Goal: Task Accomplishment & Management: Use online tool/utility

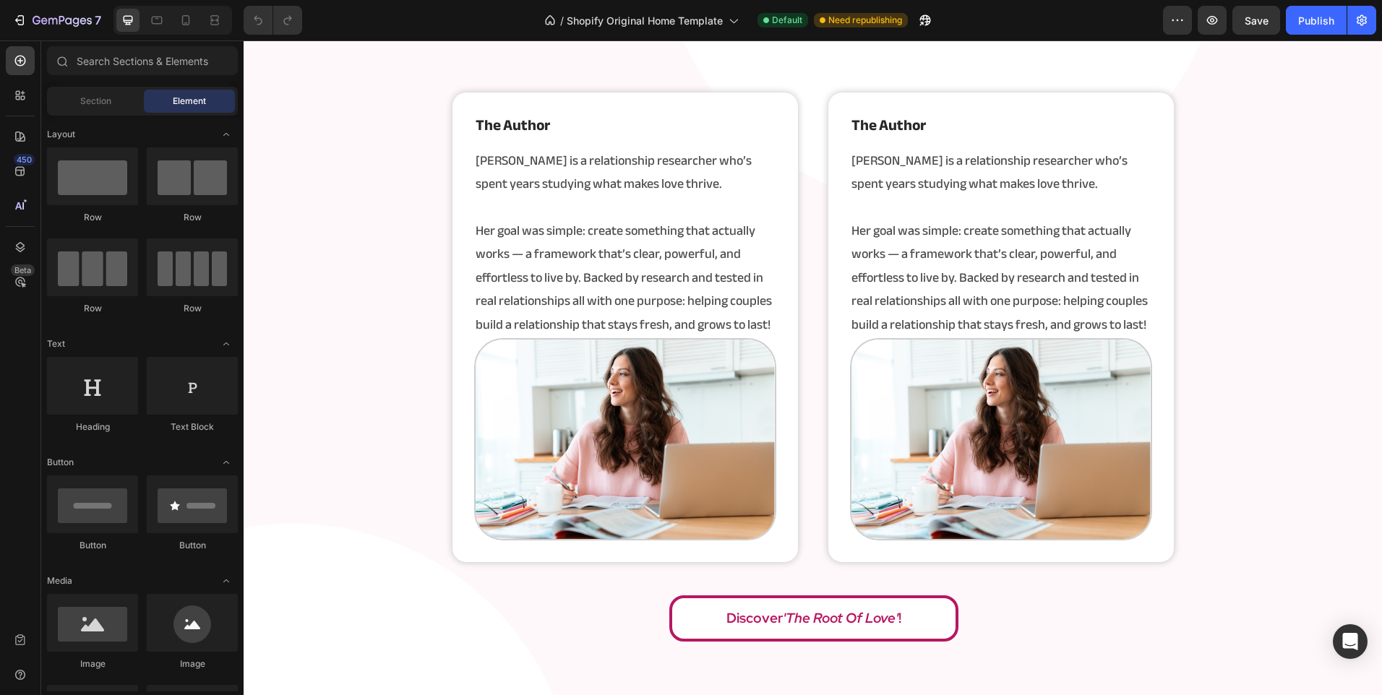
scroll to position [1992, 0]
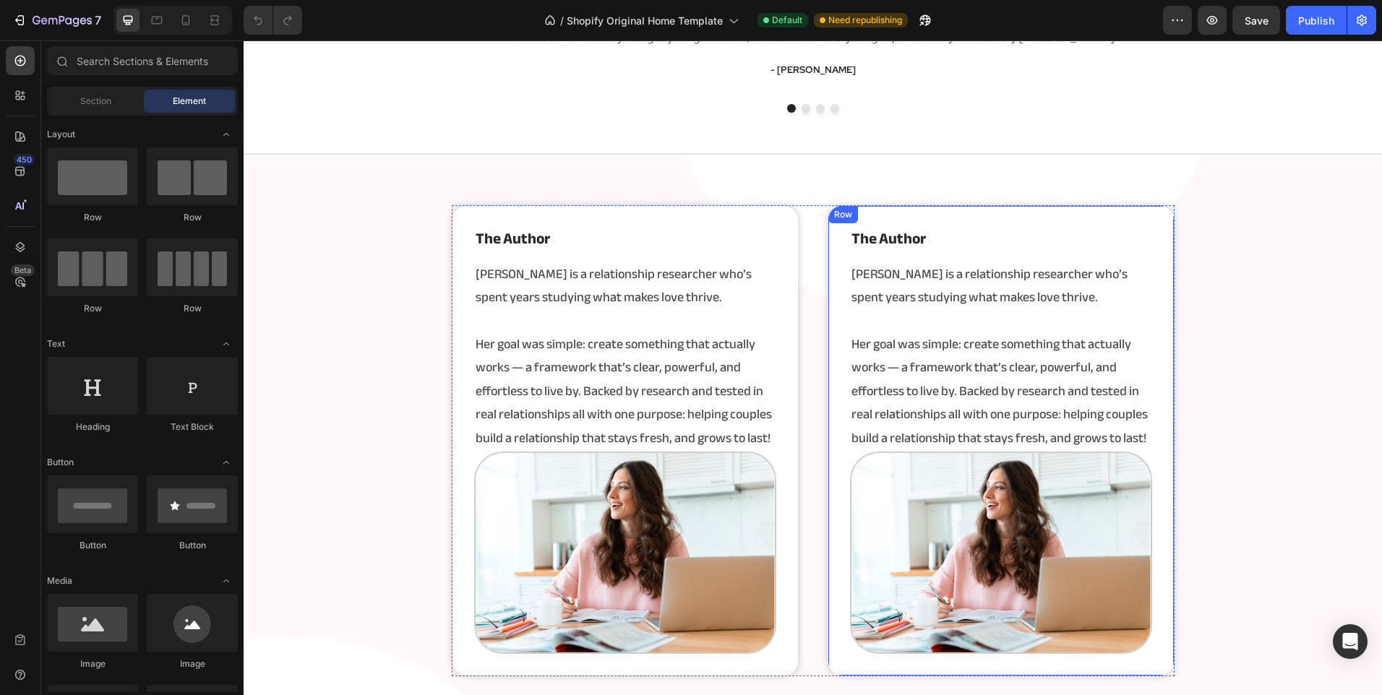
click at [840, 272] on div "the author Heading Angela is a relationship researcher who’s spent years studyi…" at bounding box center [1000, 440] width 347 height 471
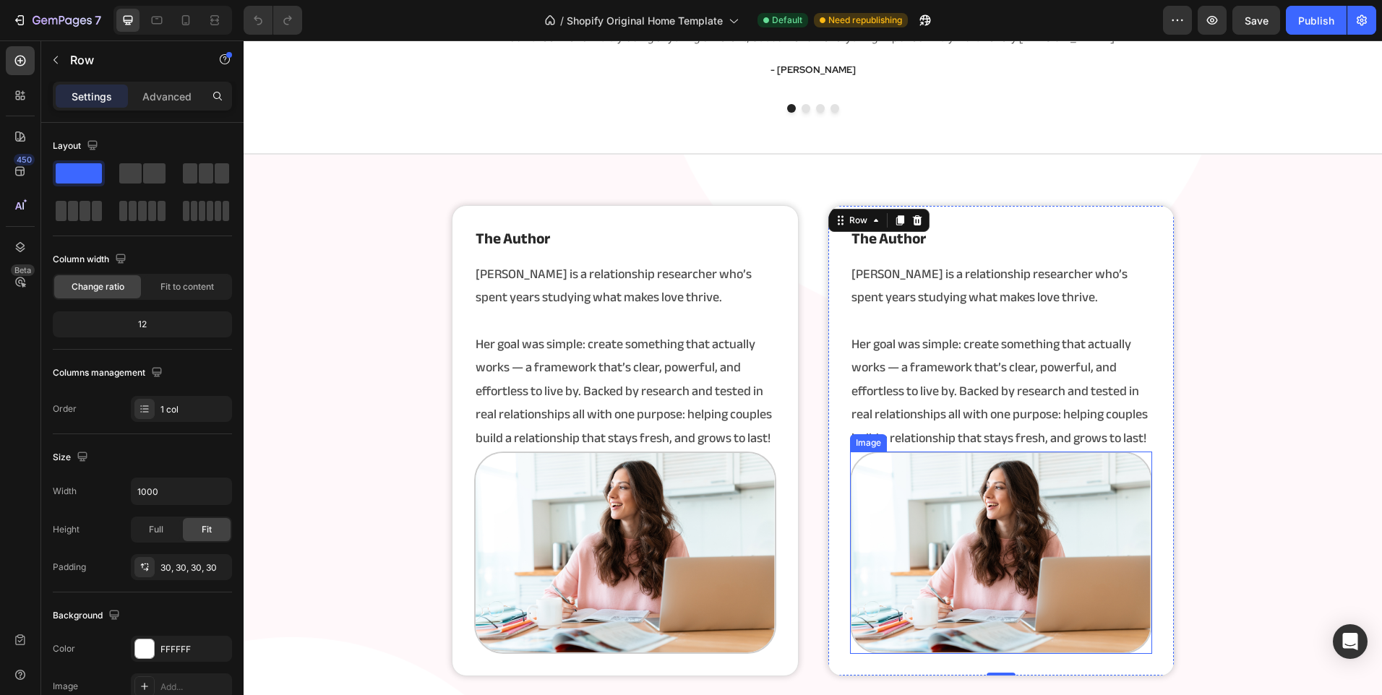
click at [898, 538] on img at bounding box center [1001, 553] width 302 height 202
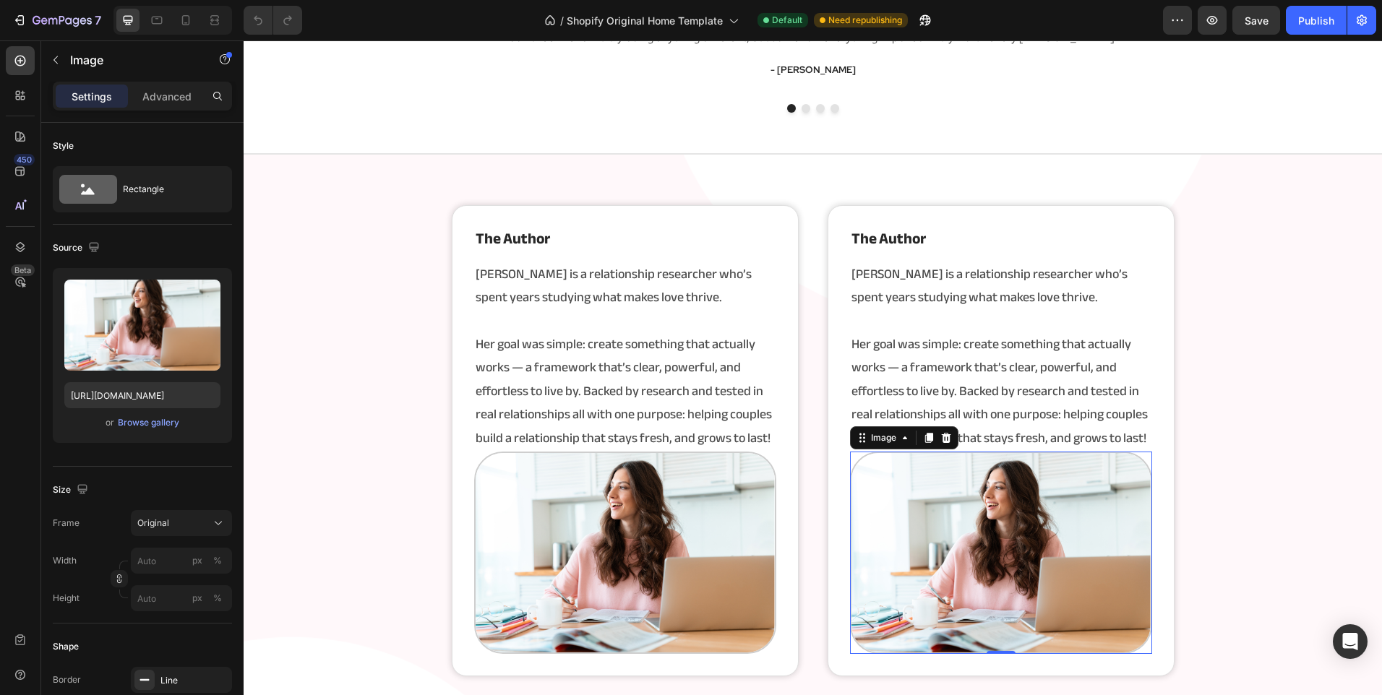
click at [898, 538] on img at bounding box center [1001, 553] width 302 height 202
click at [943, 440] on icon at bounding box center [945, 438] width 9 height 10
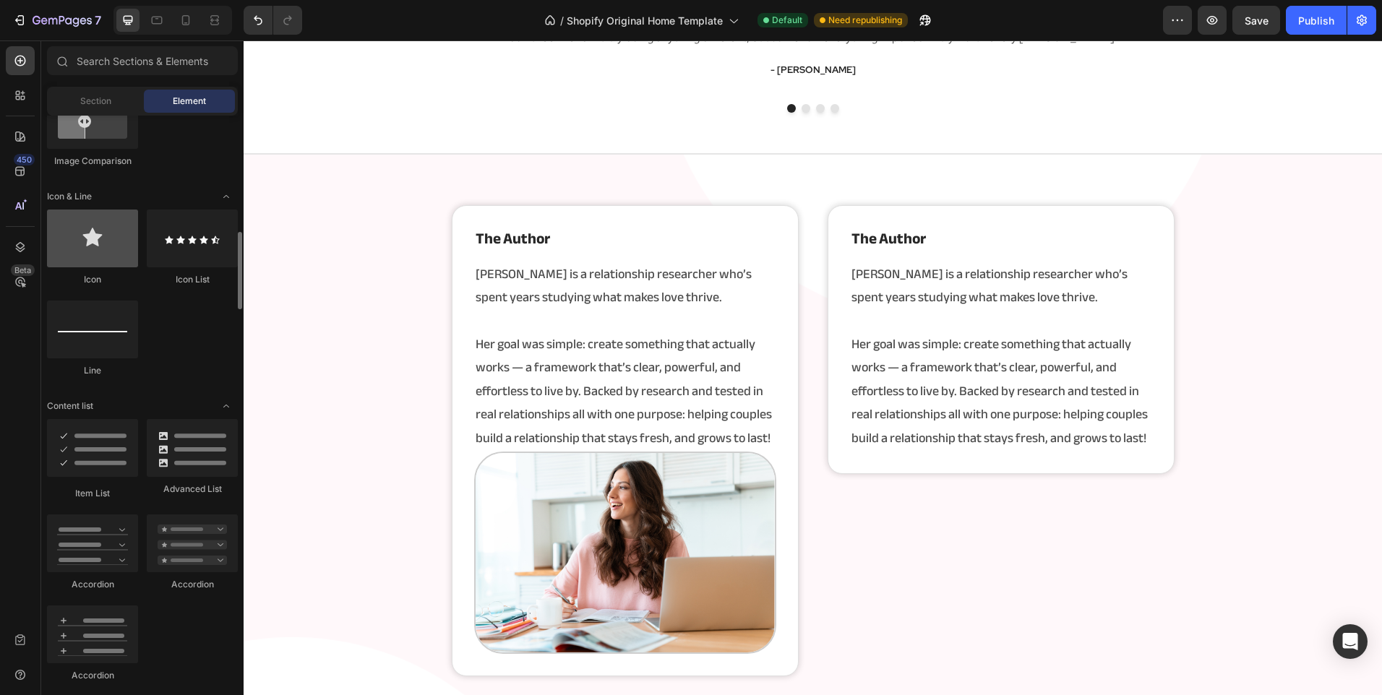
scroll to position [939, 0]
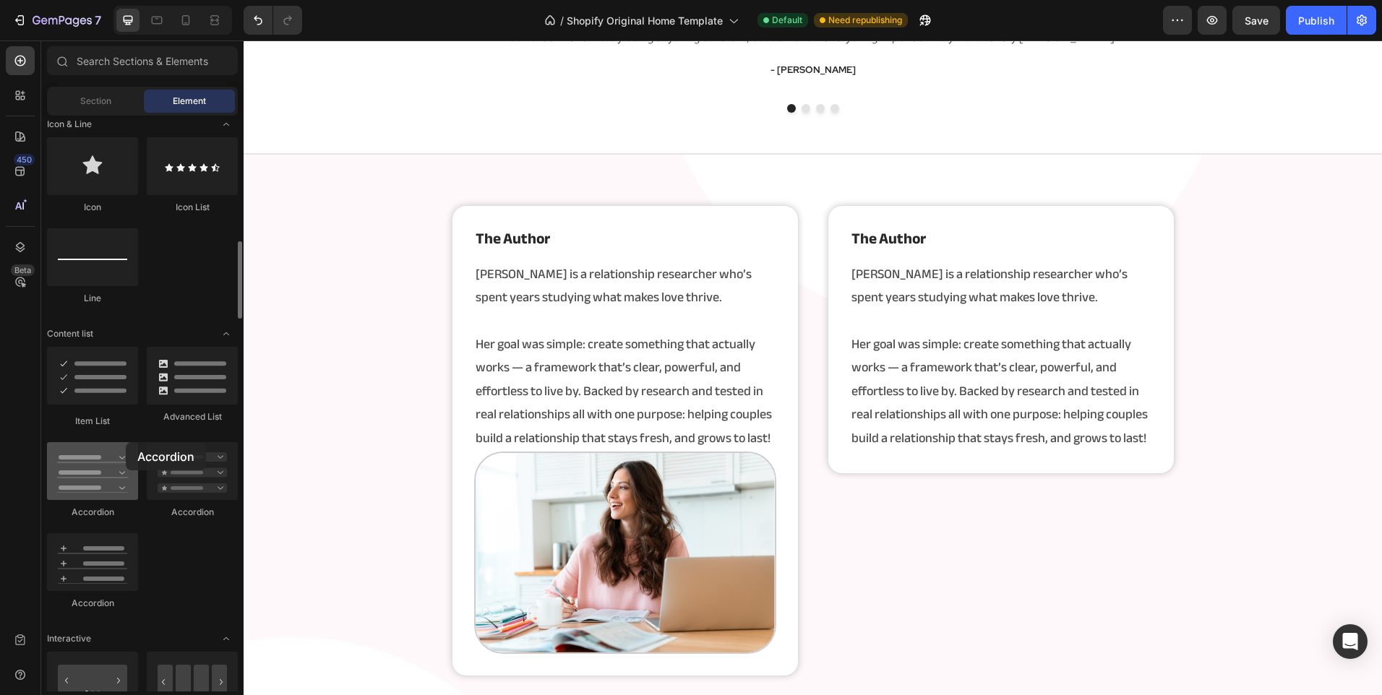
drag, startPoint x: 79, startPoint y: 483, endPoint x: 126, endPoint y: 443, distance: 61.5
click at [126, 443] on div at bounding box center [92, 471] width 91 height 58
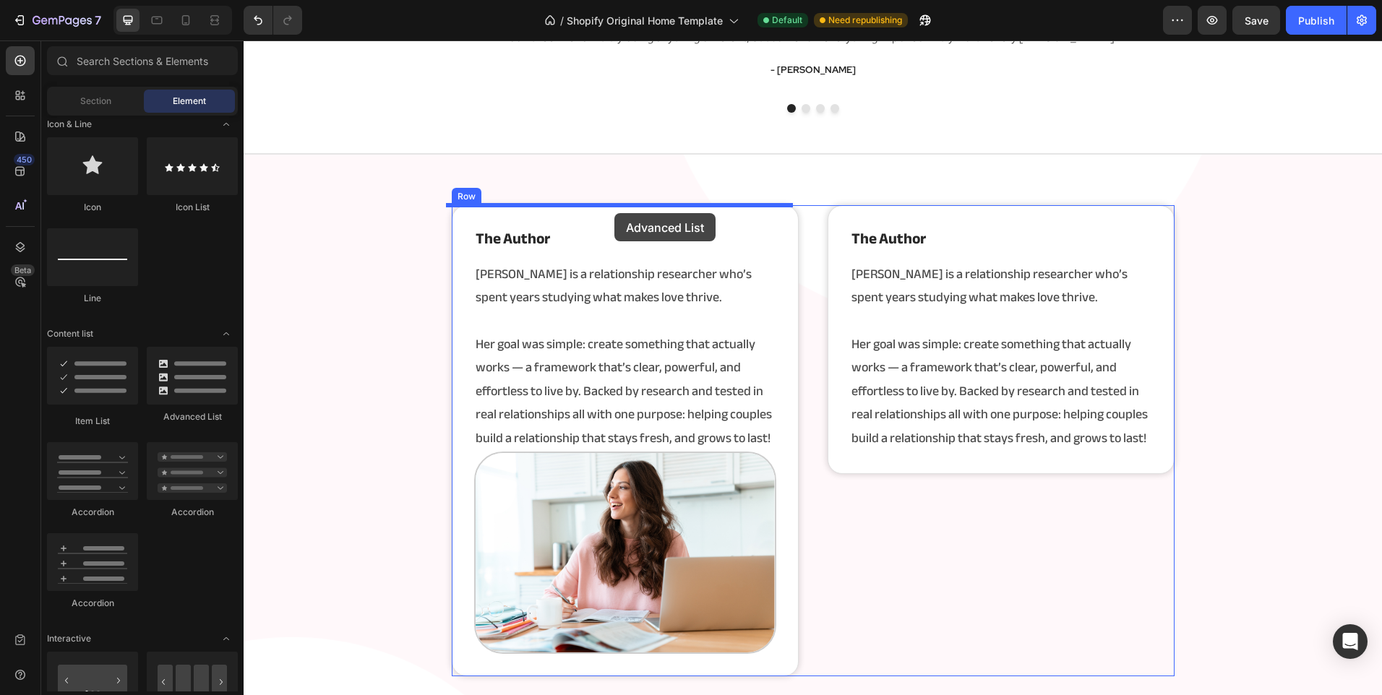
drag, startPoint x: 455, startPoint y: 418, endPoint x: 614, endPoint y: 213, distance: 259.0
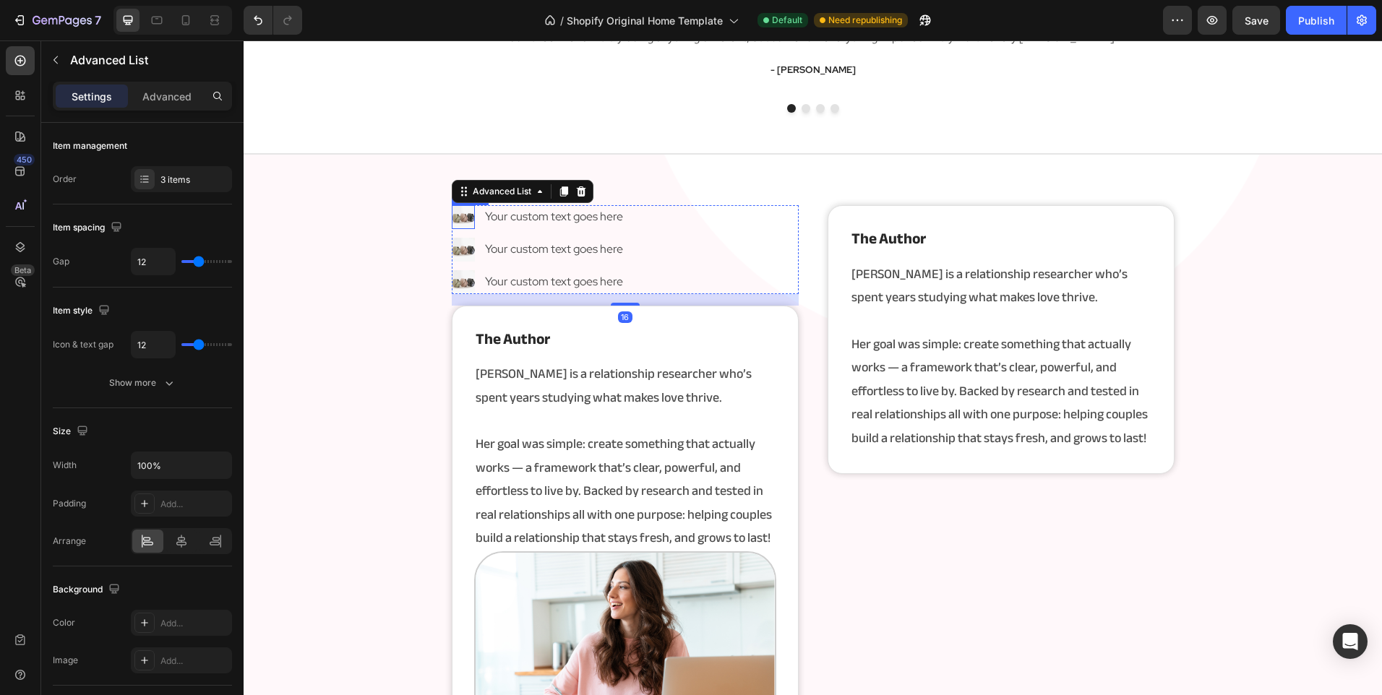
click at [460, 215] on img at bounding box center [464, 217] width 24 height 24
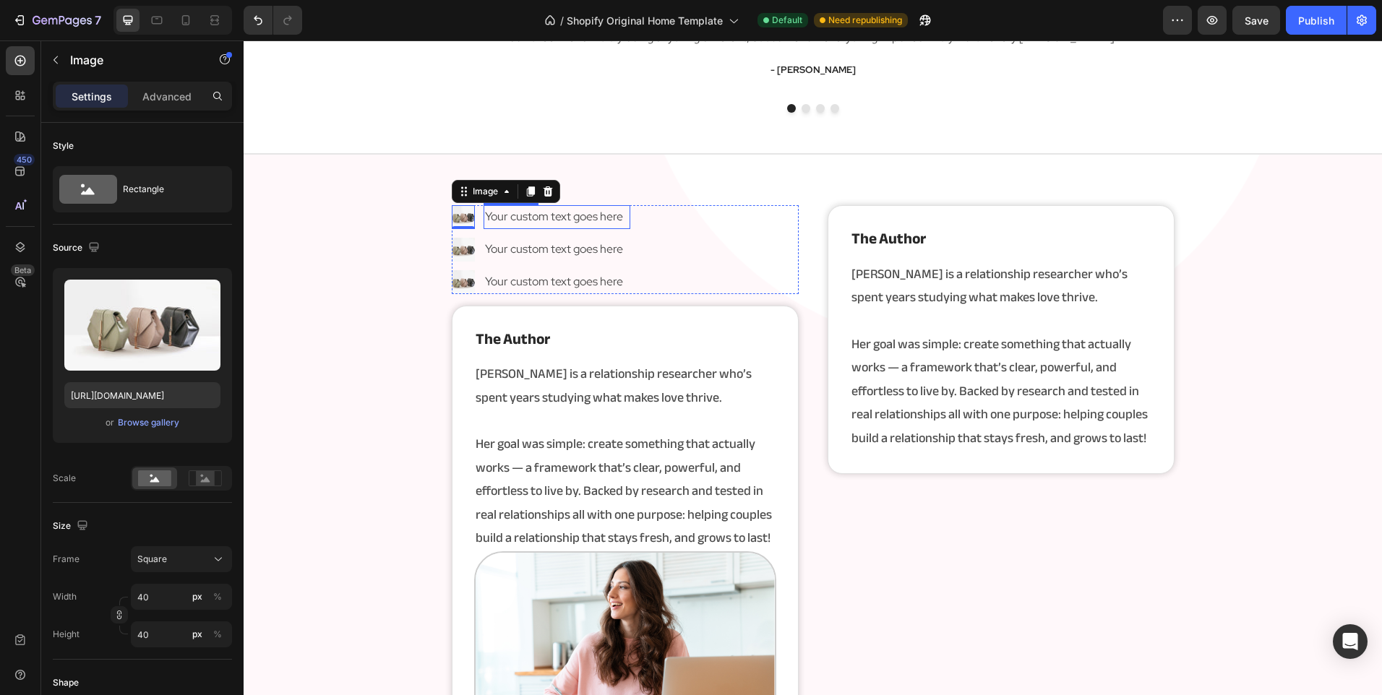
click at [547, 223] on div "Your custom text goes here" at bounding box center [556, 217] width 146 height 24
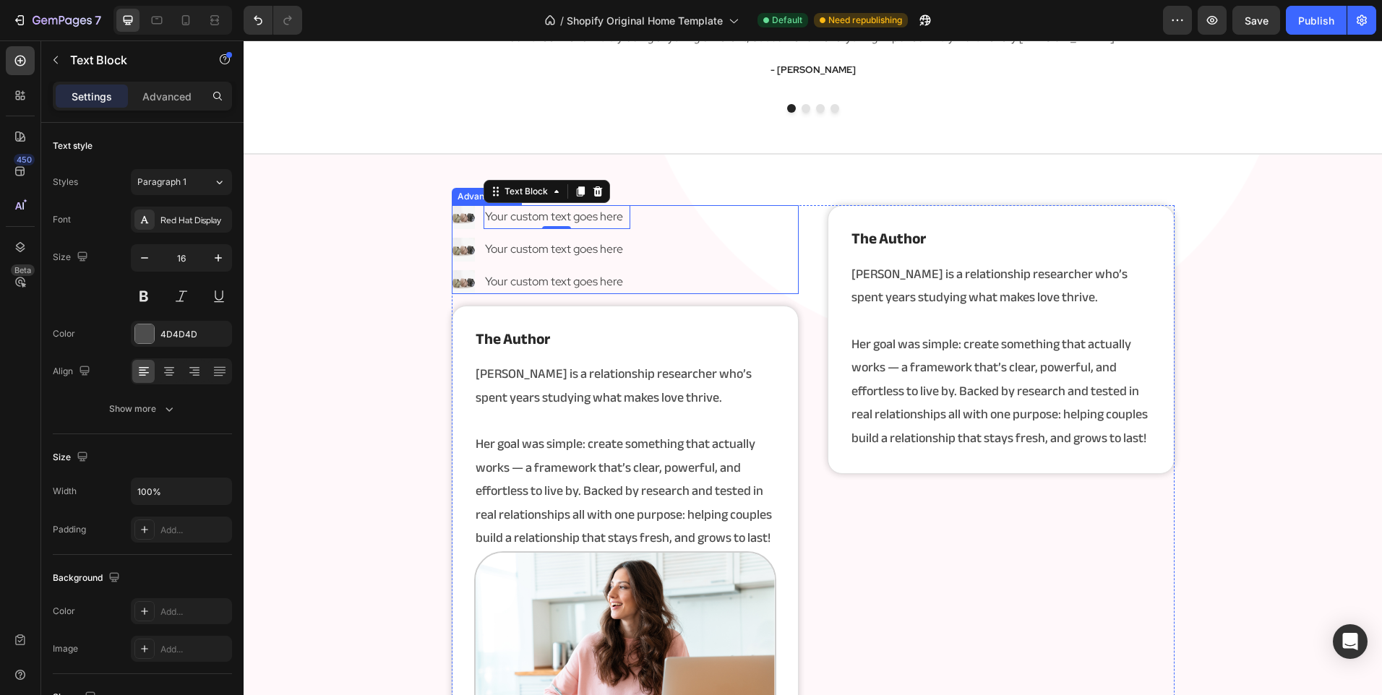
click at [629, 233] on div "Image Your custom text goes here Text Block 0 Image Your custom text goes here …" at bounding box center [625, 249] width 347 height 88
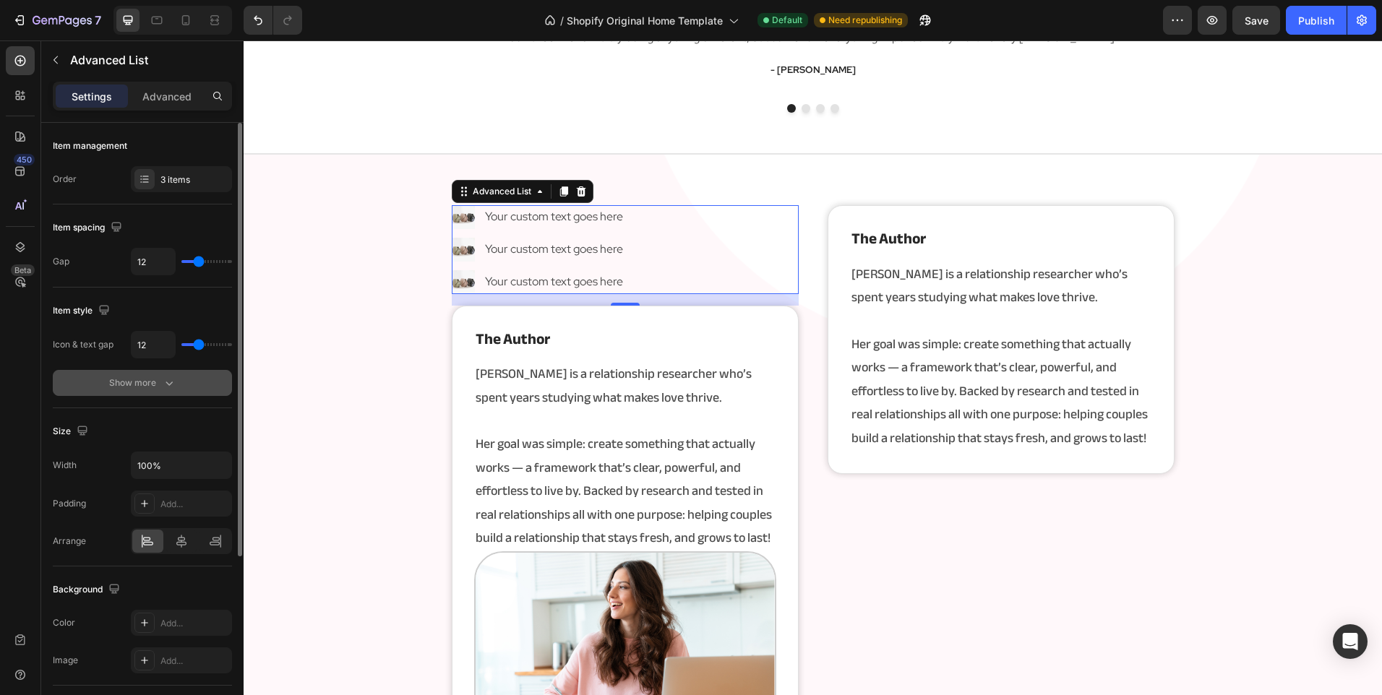
click at [168, 379] on icon "button" at bounding box center [169, 383] width 14 height 14
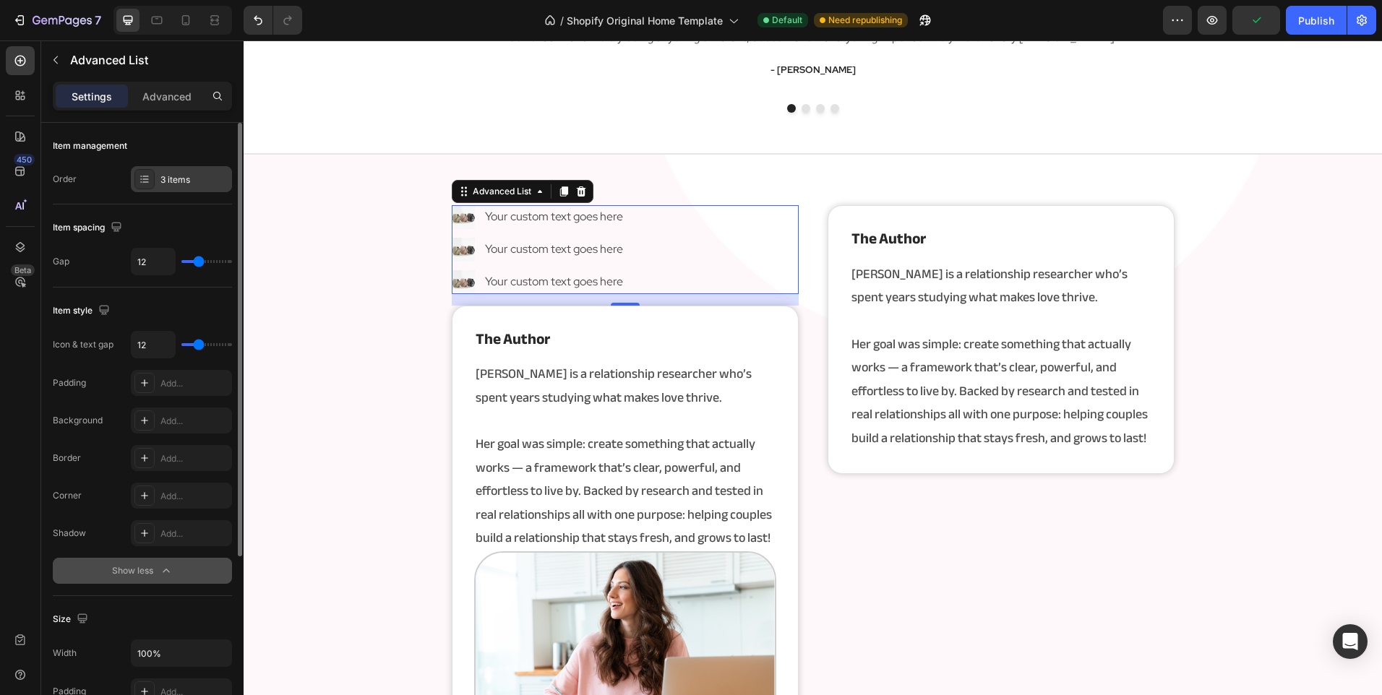
click at [191, 190] on div "3 items" at bounding box center [181, 179] width 101 height 26
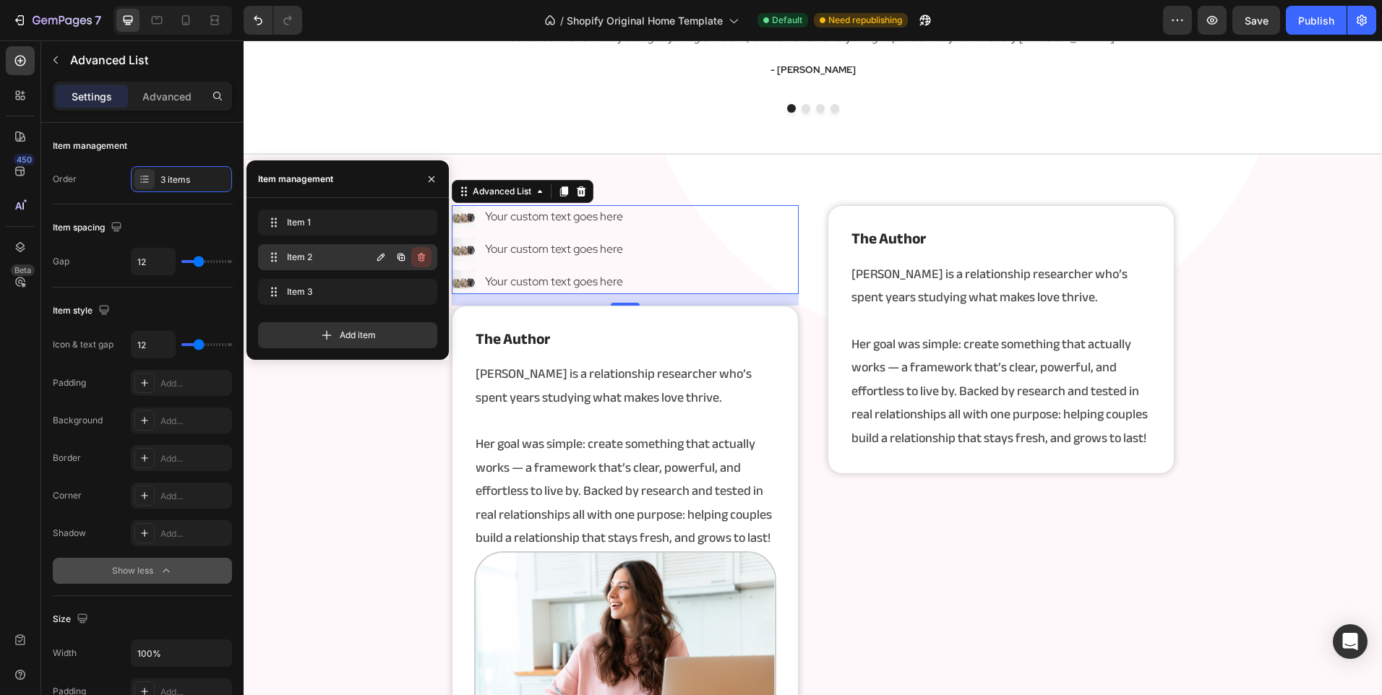
click at [423, 258] on icon "button" at bounding box center [421, 257] width 7 height 9
click at [423, 258] on div "Delete" at bounding box center [411, 257] width 27 height 13
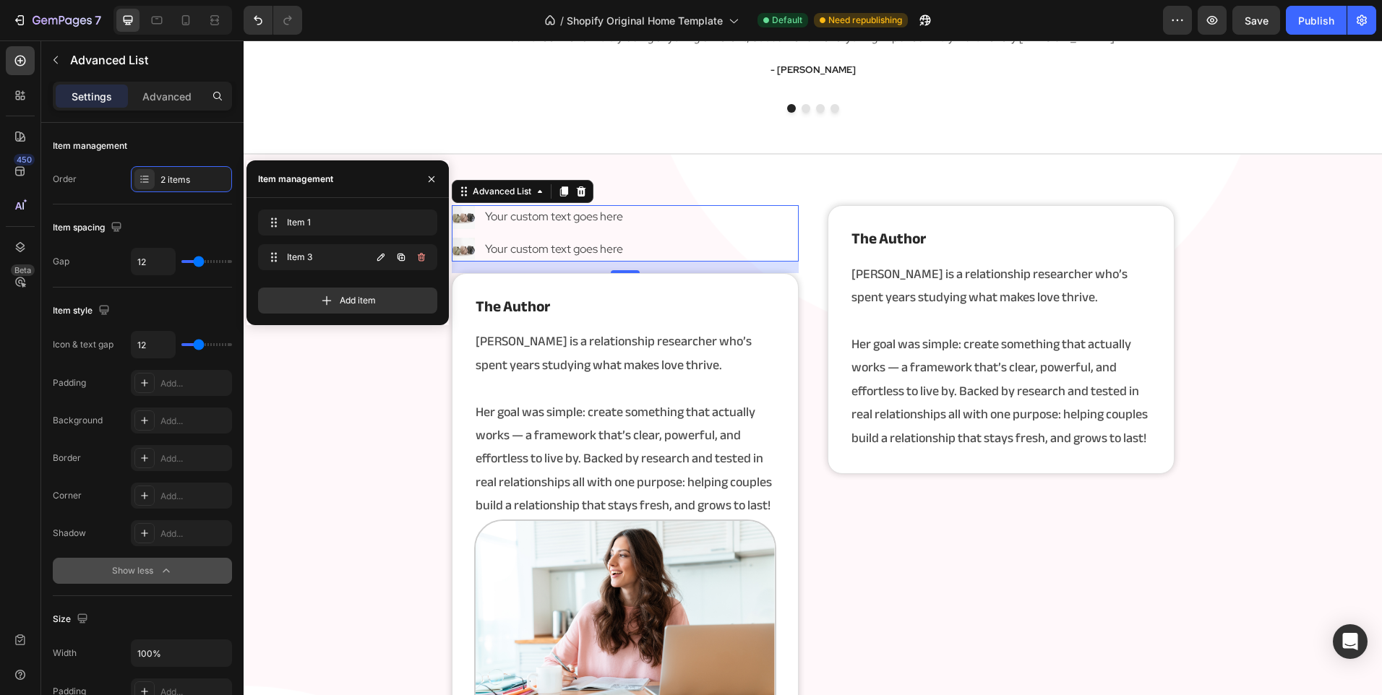
click at [423, 258] on icon "button" at bounding box center [421, 257] width 7 height 9
click at [423, 258] on div "Delete" at bounding box center [411, 257] width 27 height 13
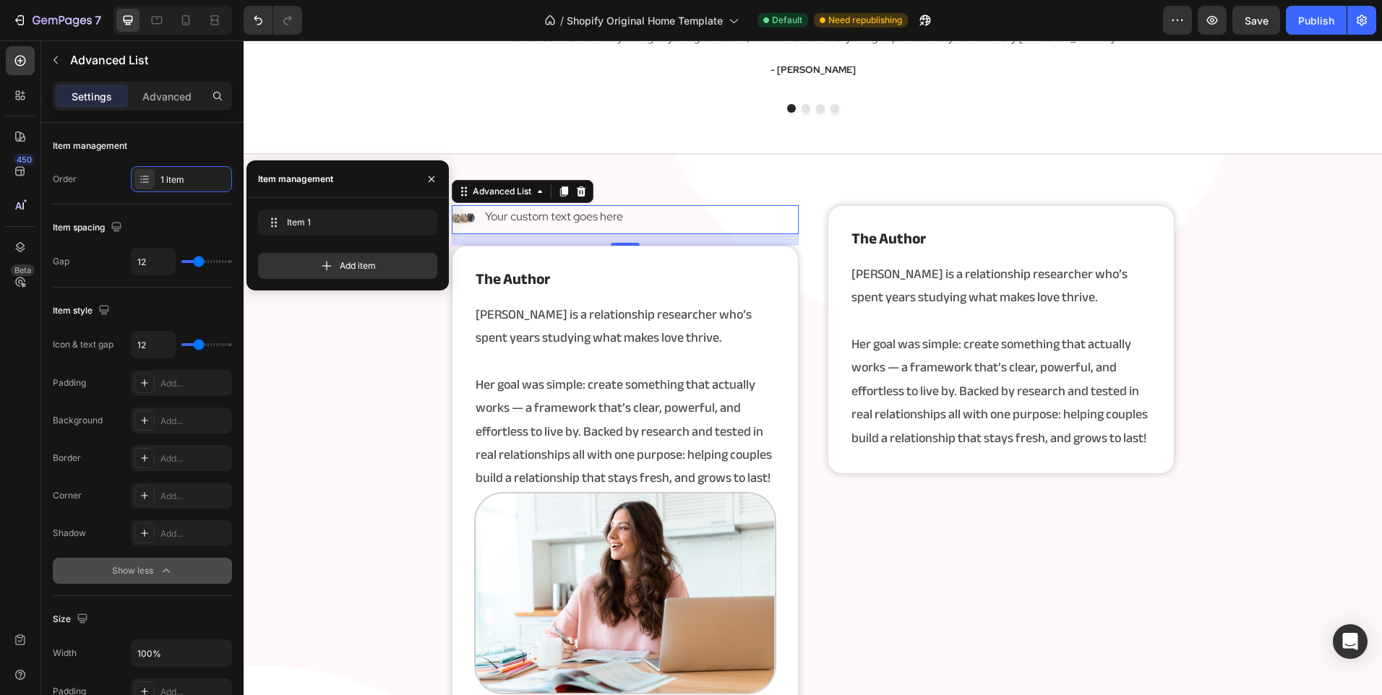
click at [112, 324] on div "Item style Icon & text gap 12 Padding Add... Background Add... Border Add... Co…" at bounding box center [142, 442] width 179 height 309
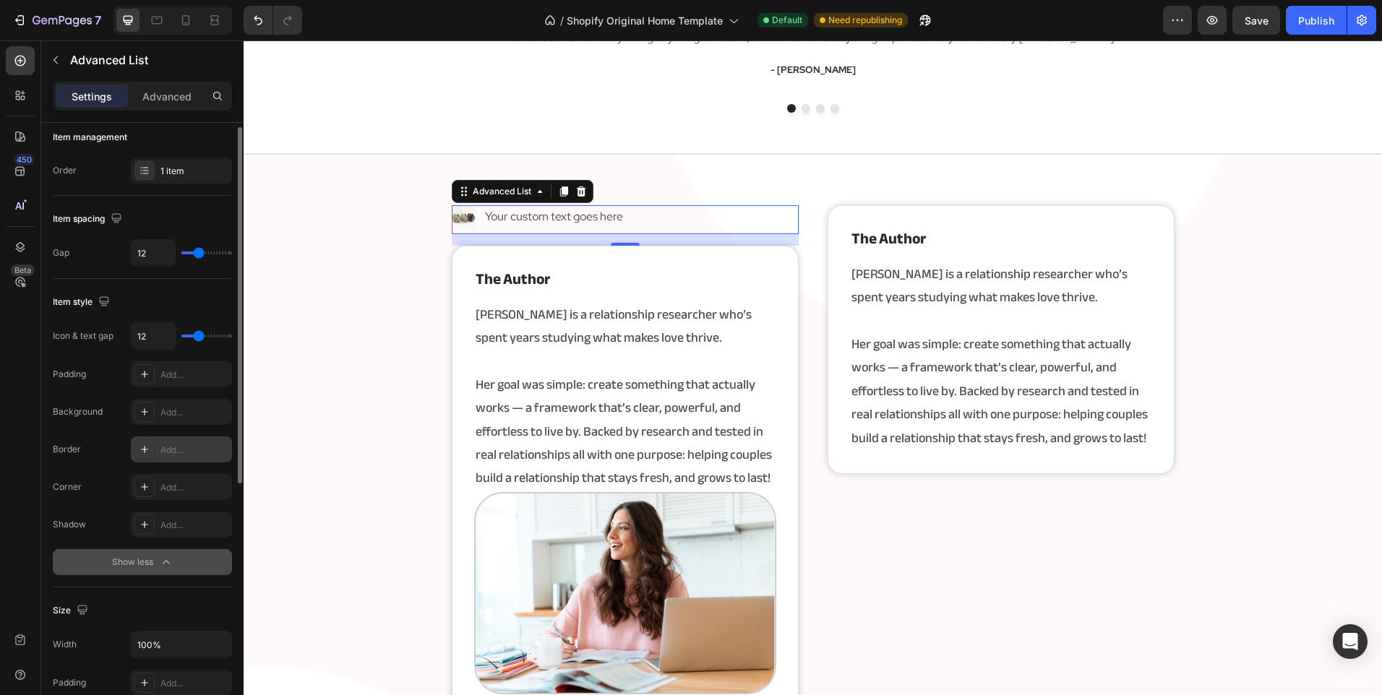
scroll to position [0, 0]
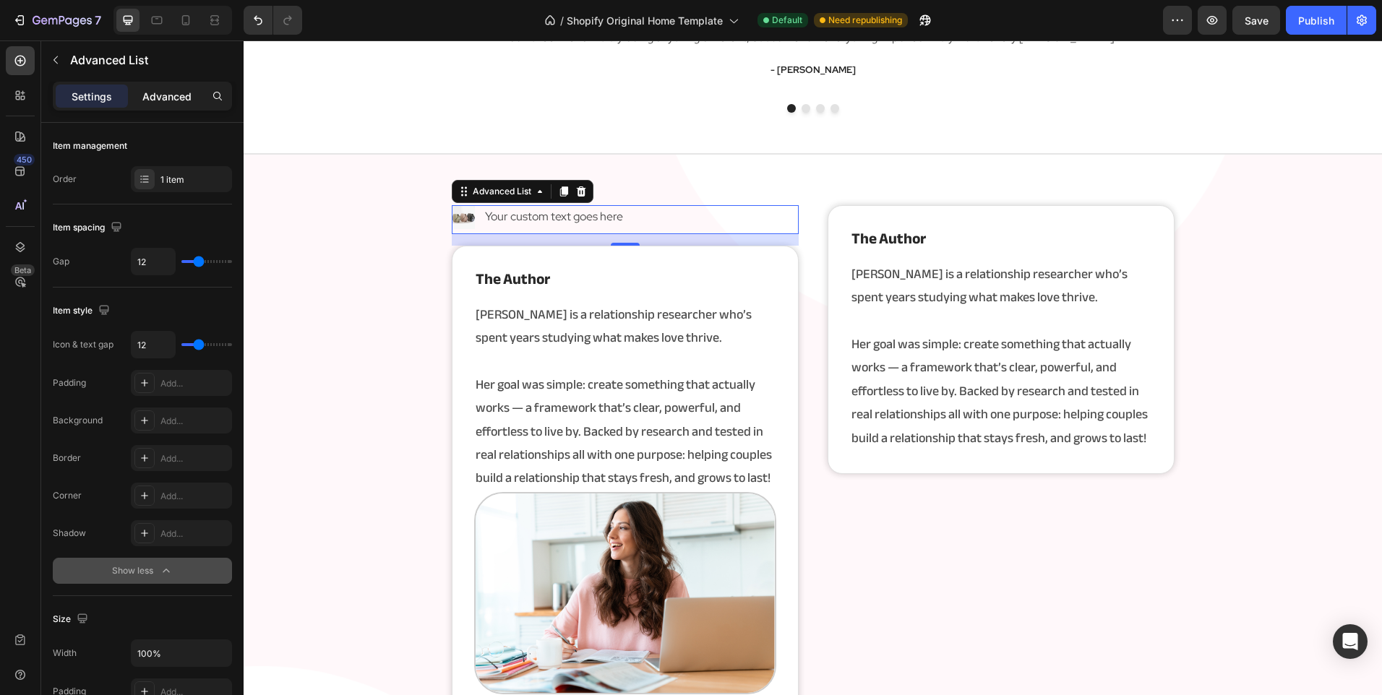
click at [159, 103] on p "Advanced" at bounding box center [166, 96] width 49 height 15
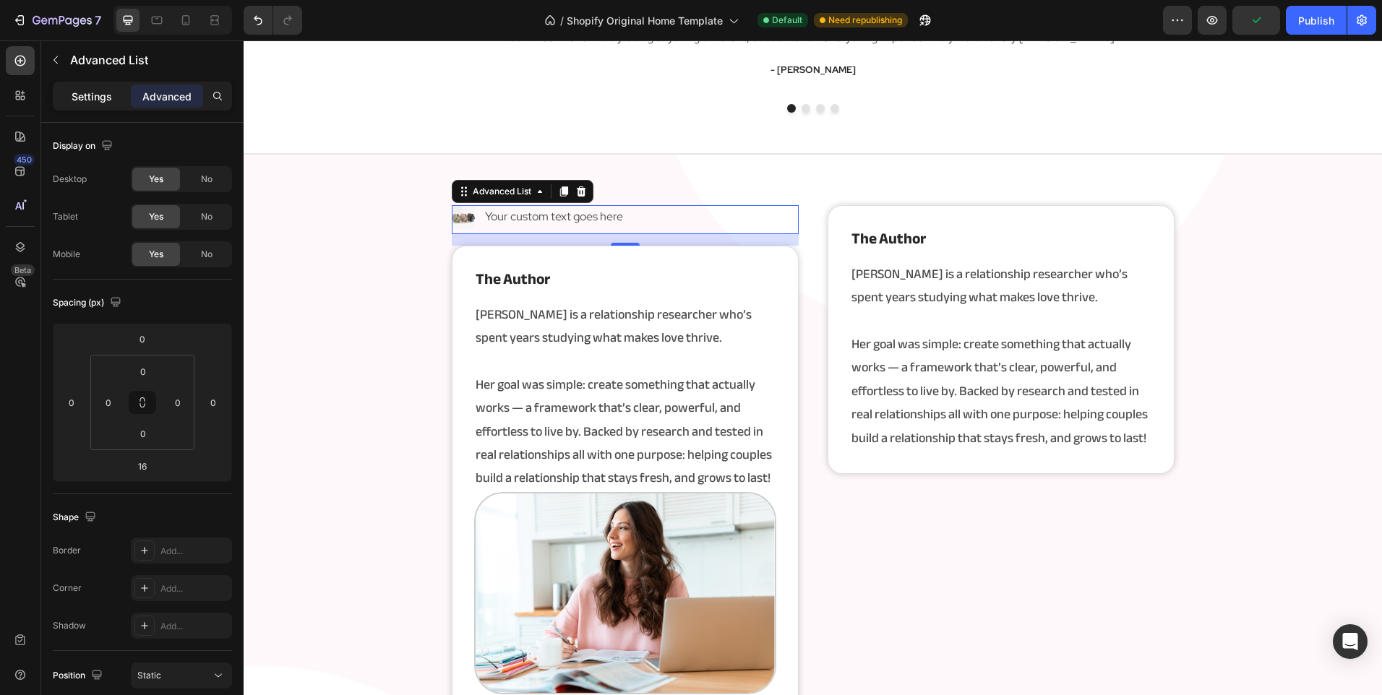
click at [113, 103] on div "Settings" at bounding box center [92, 96] width 72 height 23
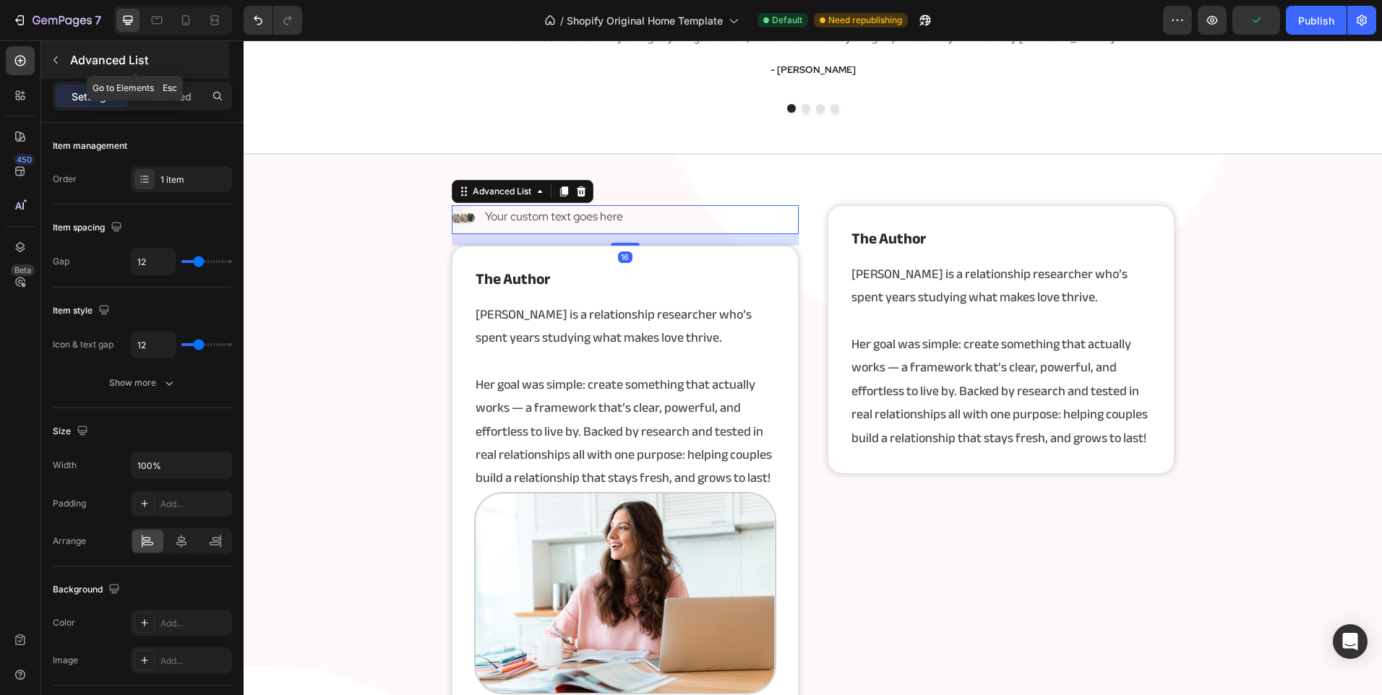
click at [84, 73] on div "Advanced List" at bounding box center [135, 60] width 188 height 38
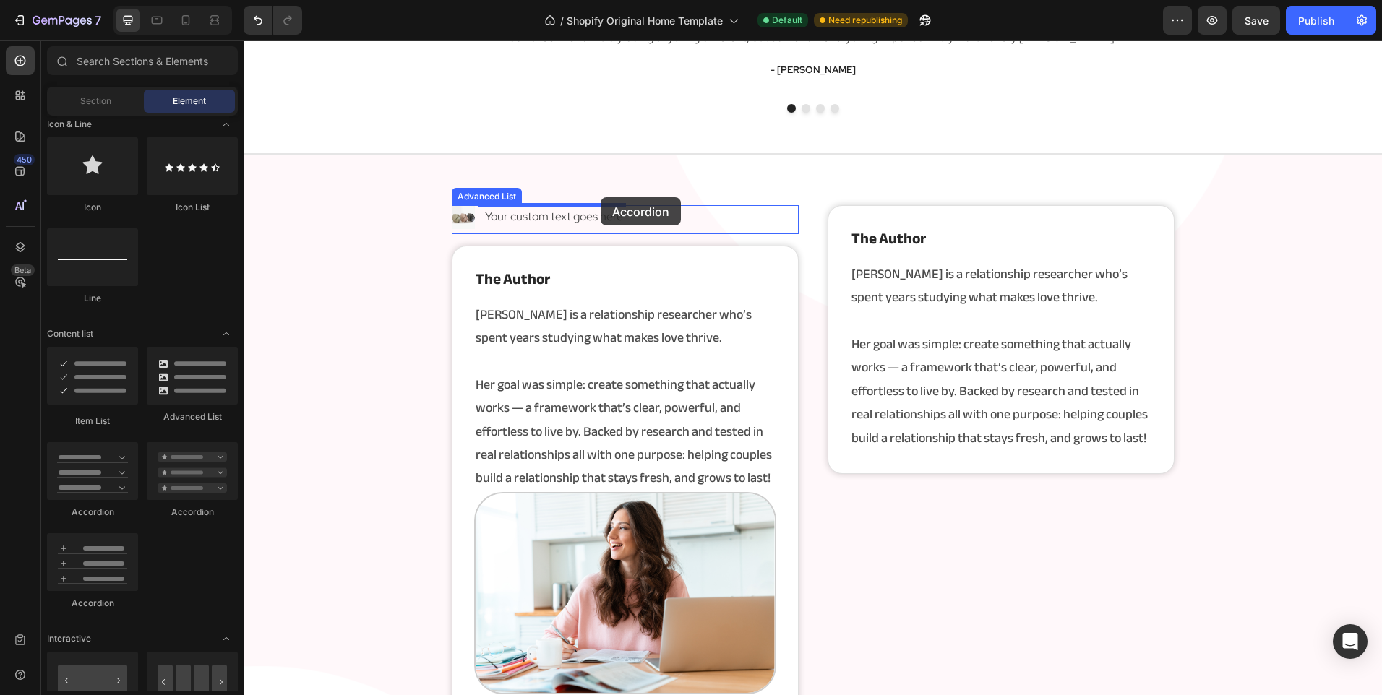
drag, startPoint x: 311, startPoint y: 530, endPoint x: 600, endPoint y: 197, distance: 441.0
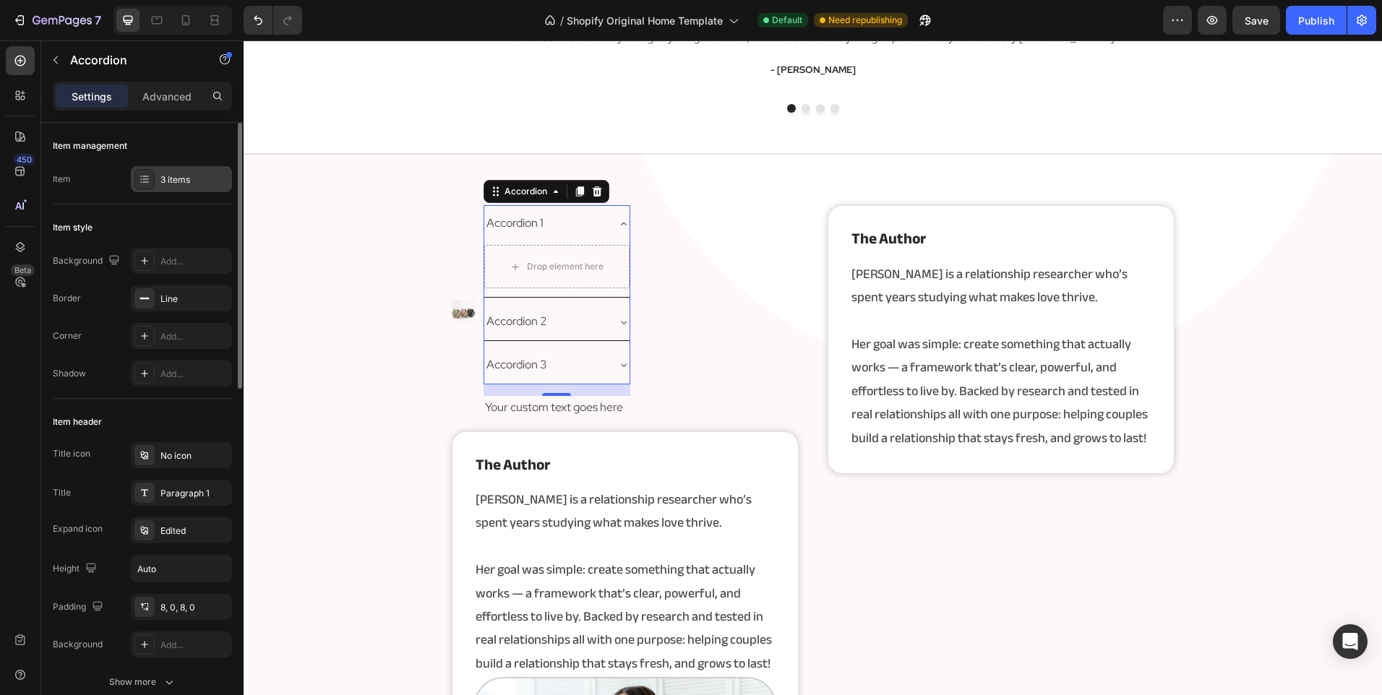
click at [175, 185] on div "3 items" at bounding box center [194, 179] width 68 height 13
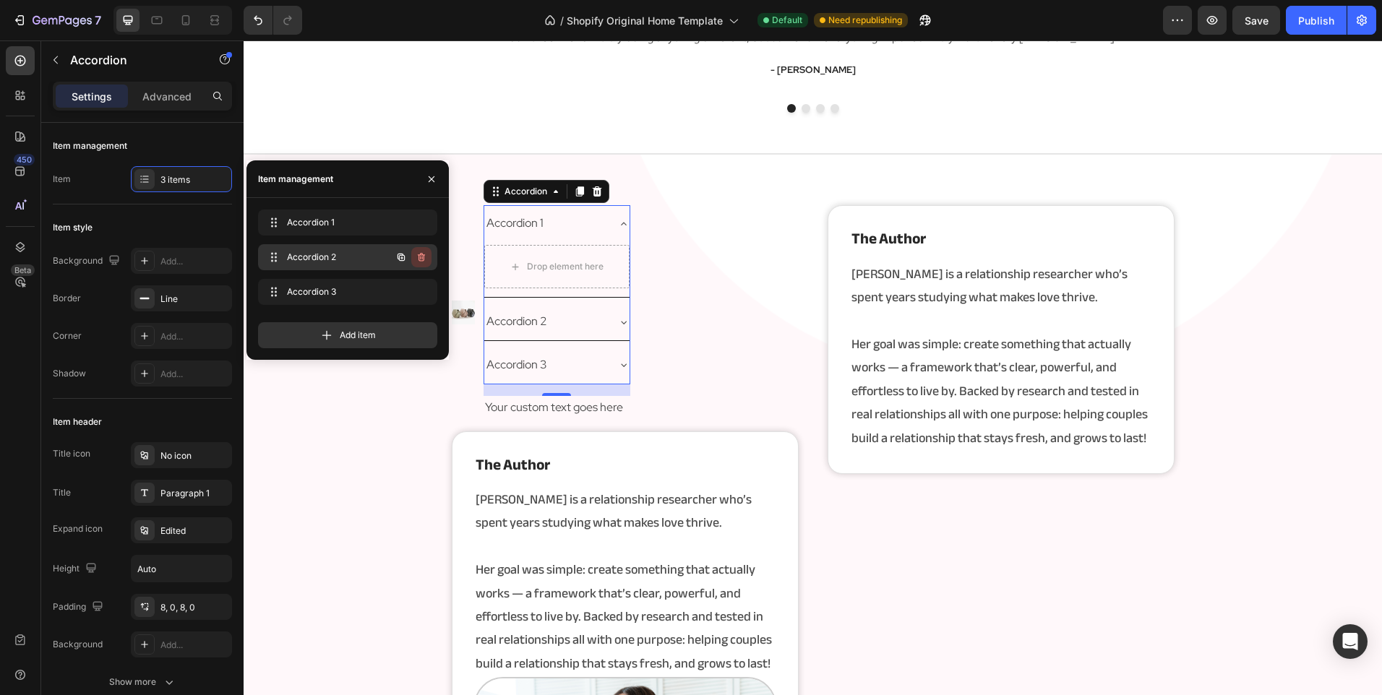
click at [427, 258] on button "button" at bounding box center [421, 257] width 20 height 20
click at [427, 258] on button "Delete" at bounding box center [412, 257] width 40 height 20
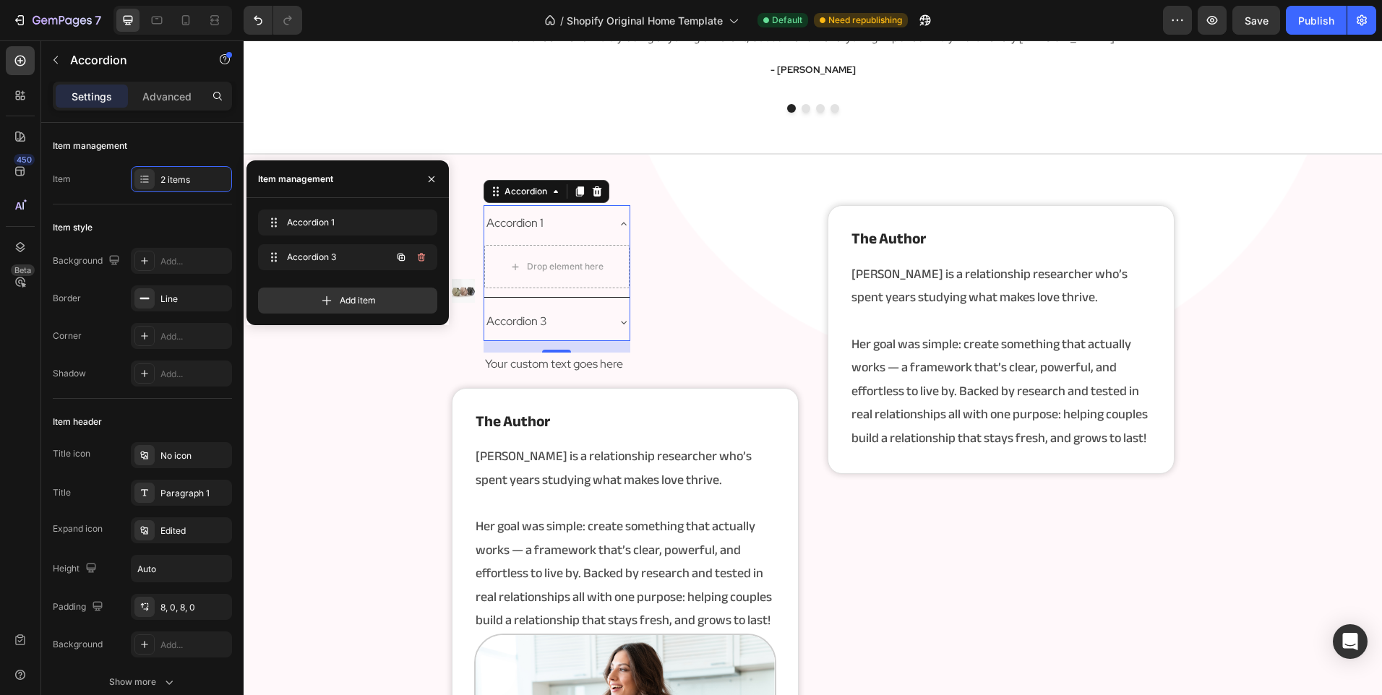
click at [423, 257] on icon "button" at bounding box center [421, 257] width 7 height 9
click at [423, 257] on div "Delete" at bounding box center [411, 257] width 27 height 13
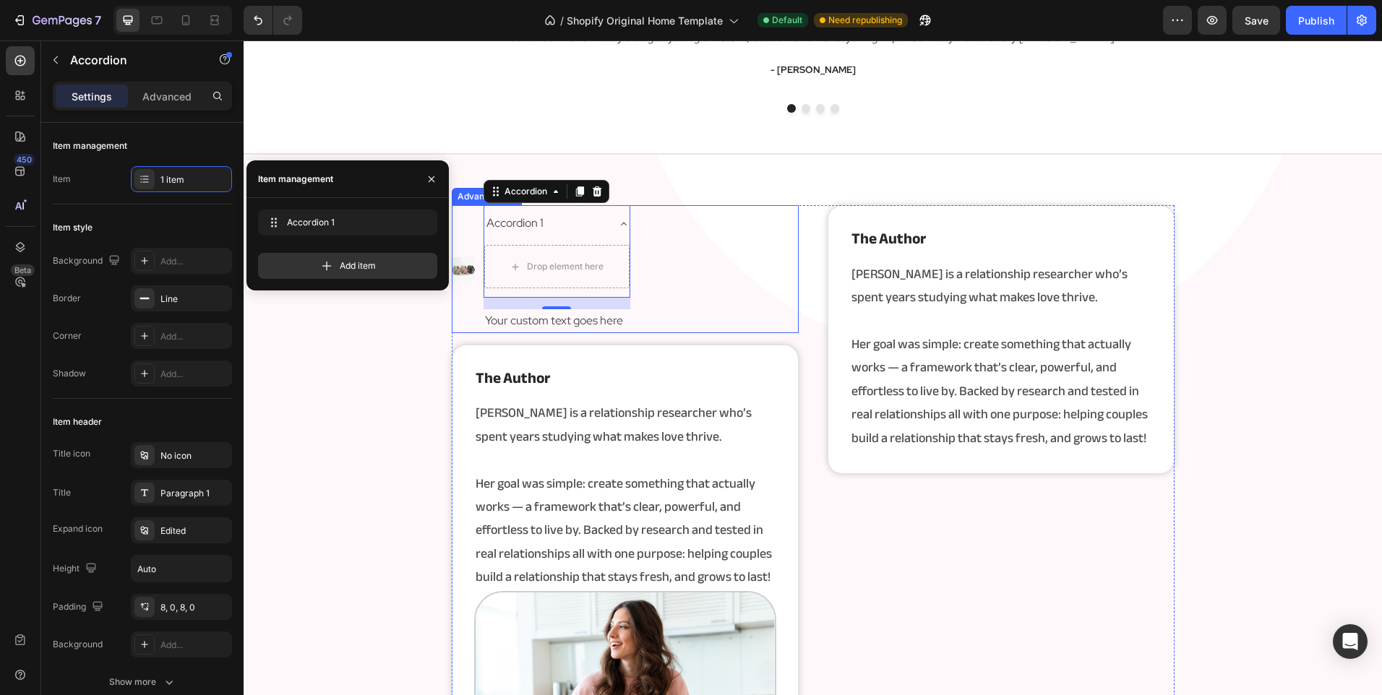
click at [699, 244] on div "Image Accordion 1 Drop element here Accordion 16 Your custom text goes here Tex…" at bounding box center [625, 269] width 347 height 128
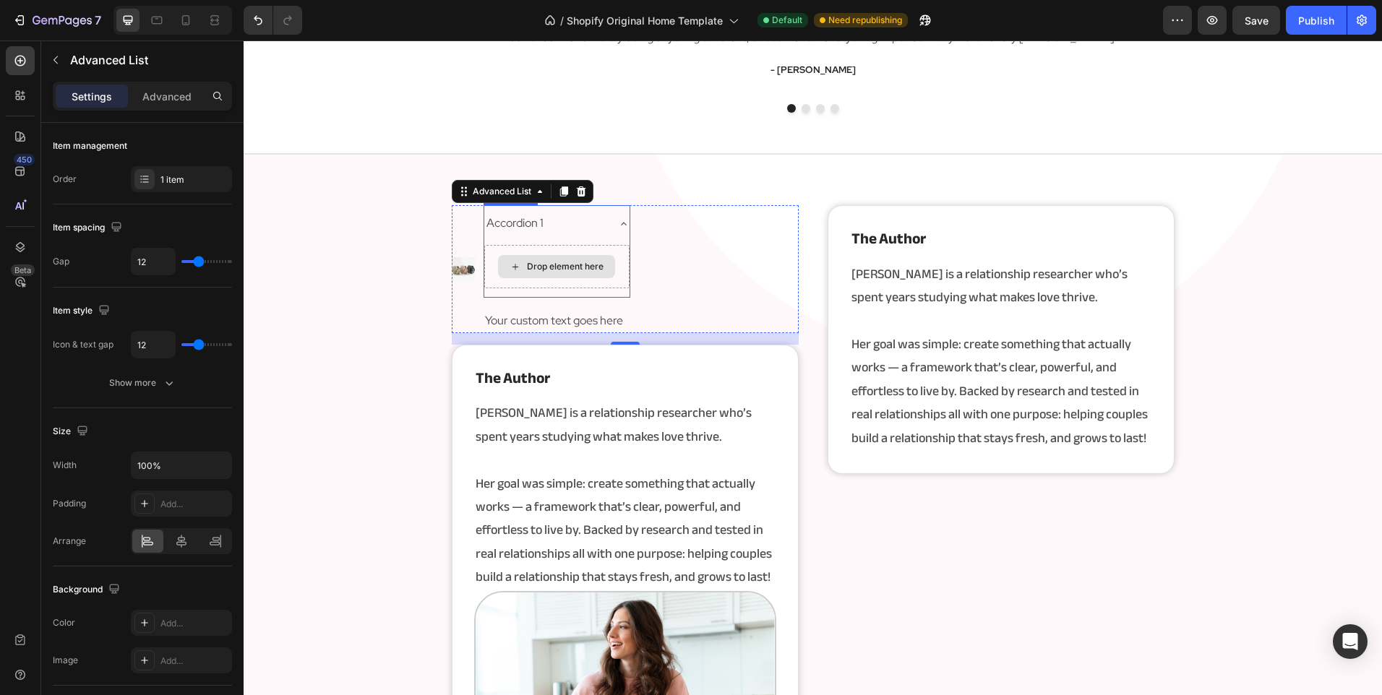
click at [621, 282] on div "Drop element here" at bounding box center [556, 266] width 145 height 43
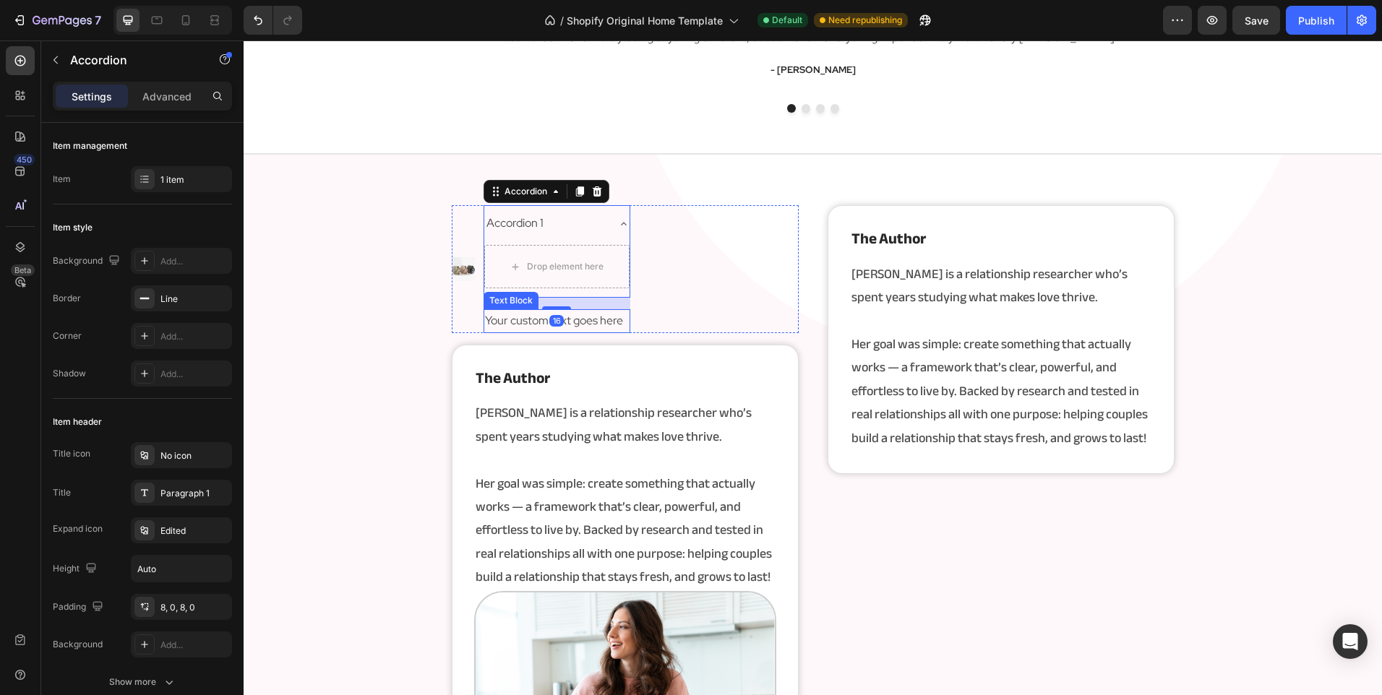
click at [616, 327] on div "Your custom text goes here" at bounding box center [556, 321] width 146 height 24
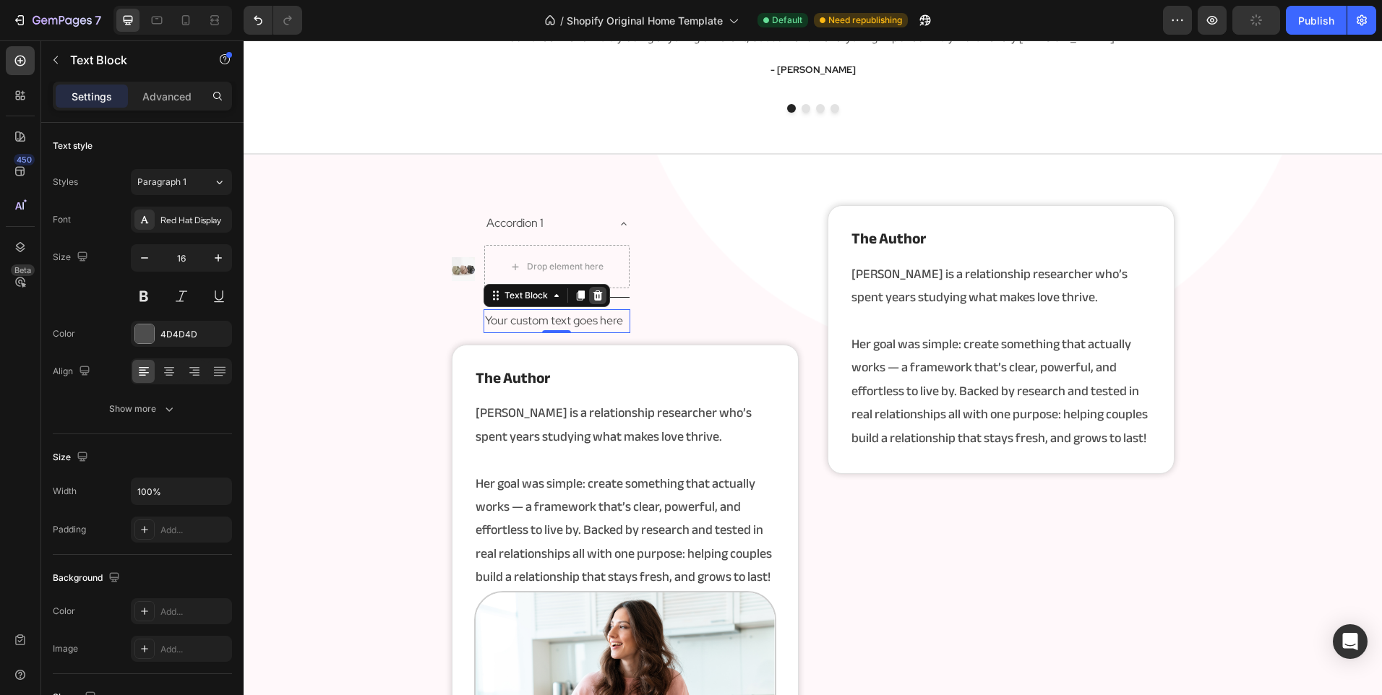
click at [593, 289] on div at bounding box center [597, 295] width 17 height 17
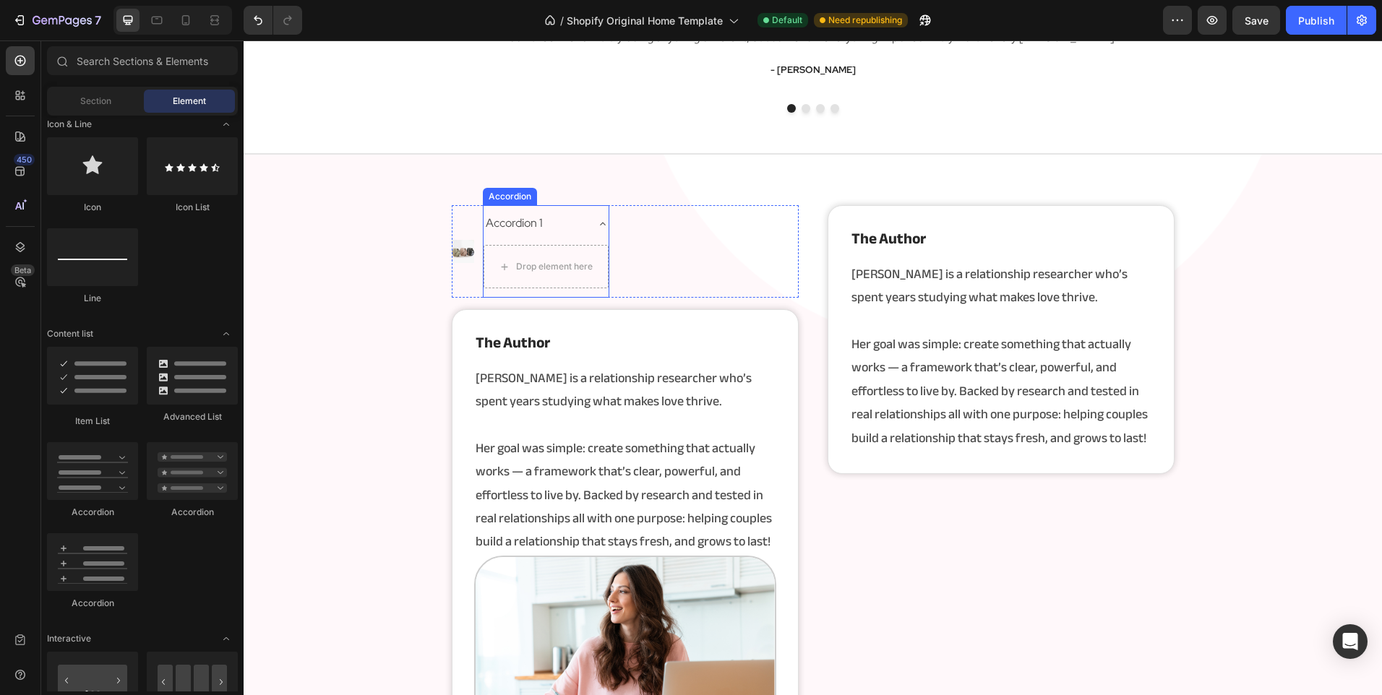
click at [603, 251] on div "Accordion 1 Drop element here" at bounding box center [546, 251] width 126 height 92
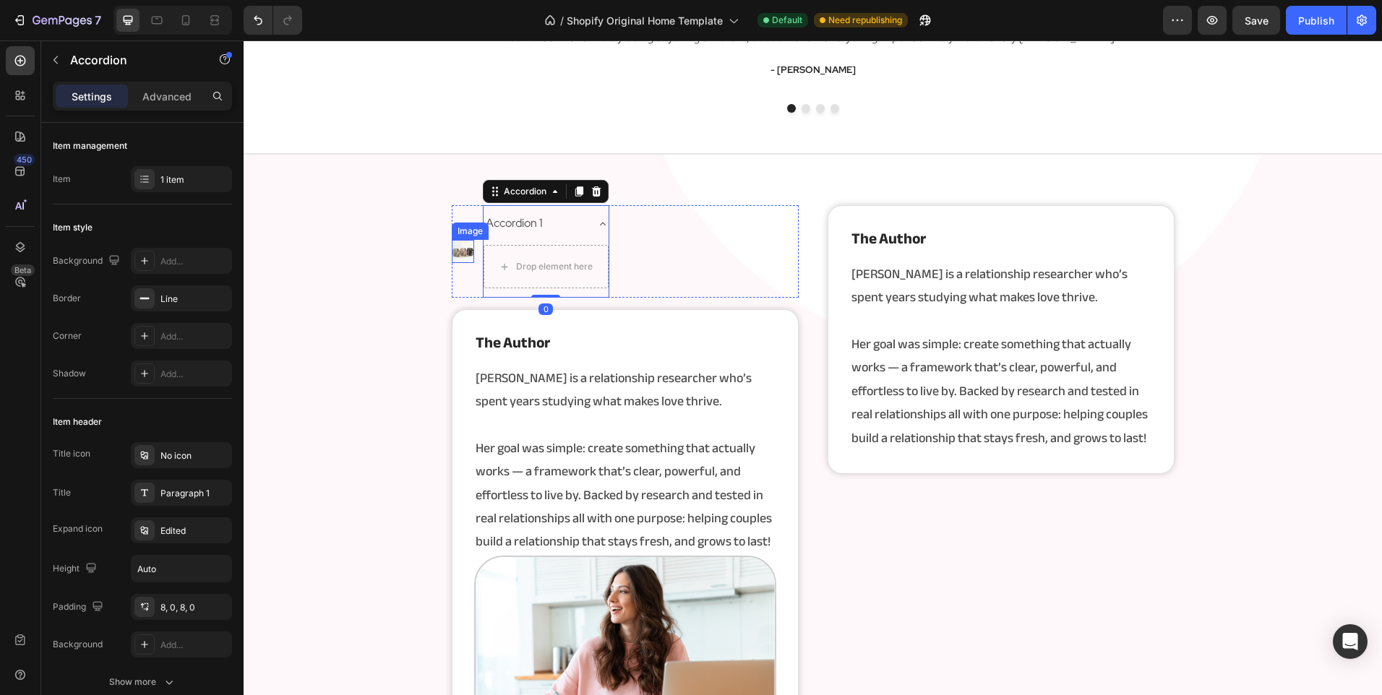
click at [455, 248] on img at bounding box center [463, 251] width 23 height 23
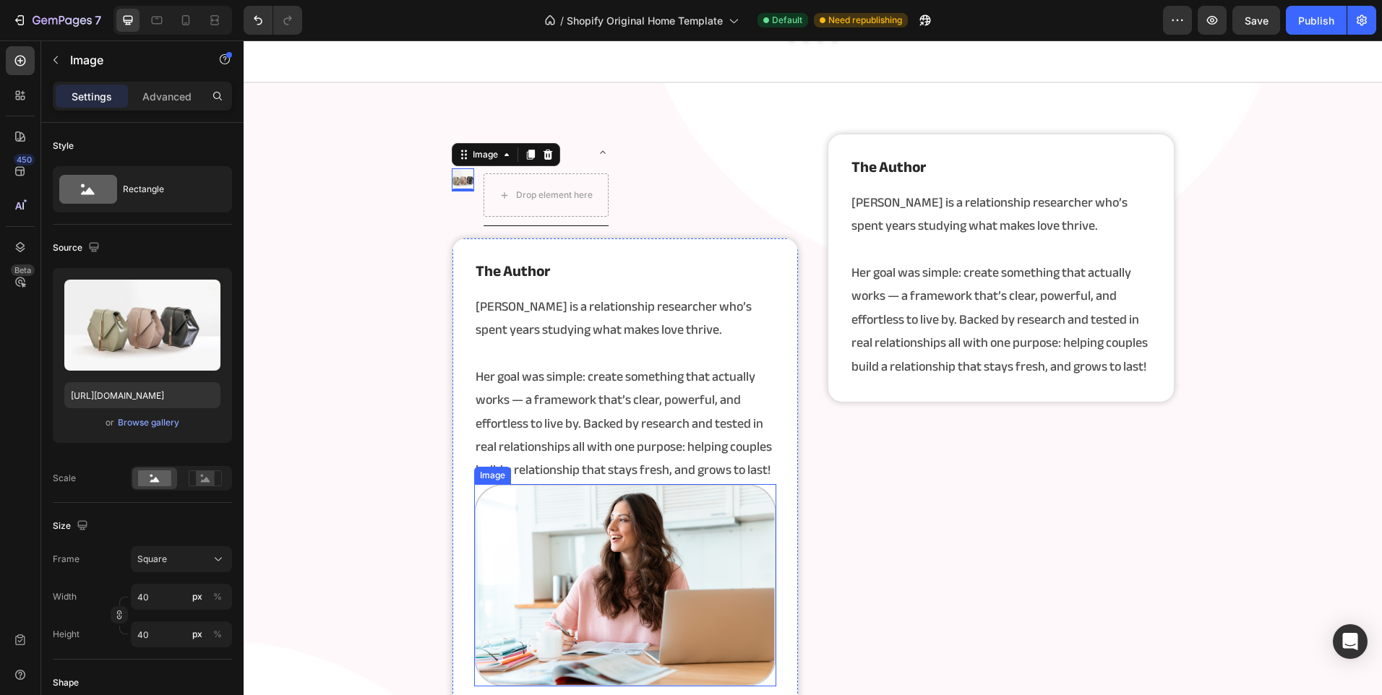
click at [598, 596] on img at bounding box center [625, 585] width 302 height 202
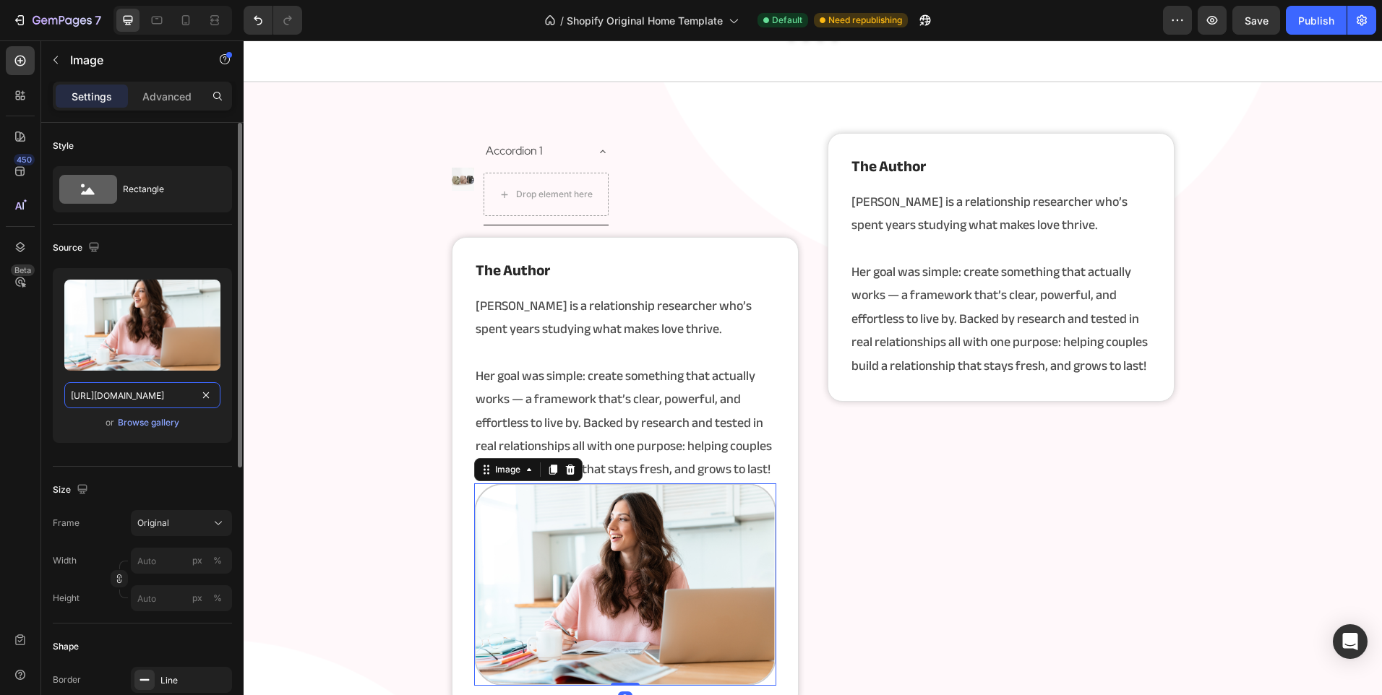
click at [133, 396] on input "https://cdn.shopify.com/s/files/1/0902/9520/6154/files/rooooooot.png?v=17575132…" at bounding box center [142, 395] width 156 height 26
click at [457, 174] on img at bounding box center [463, 179] width 23 height 23
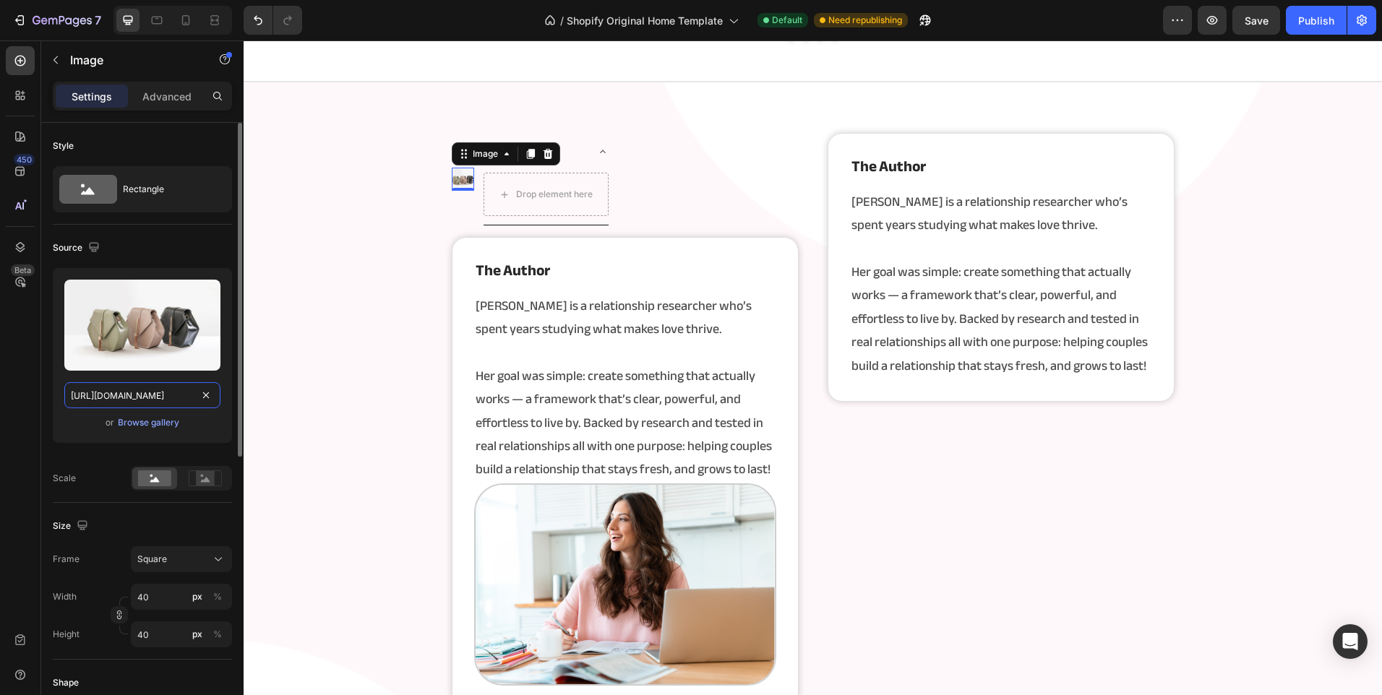
paste input "0902/9520/6154/files/rooooooot.png?v=1757513223"
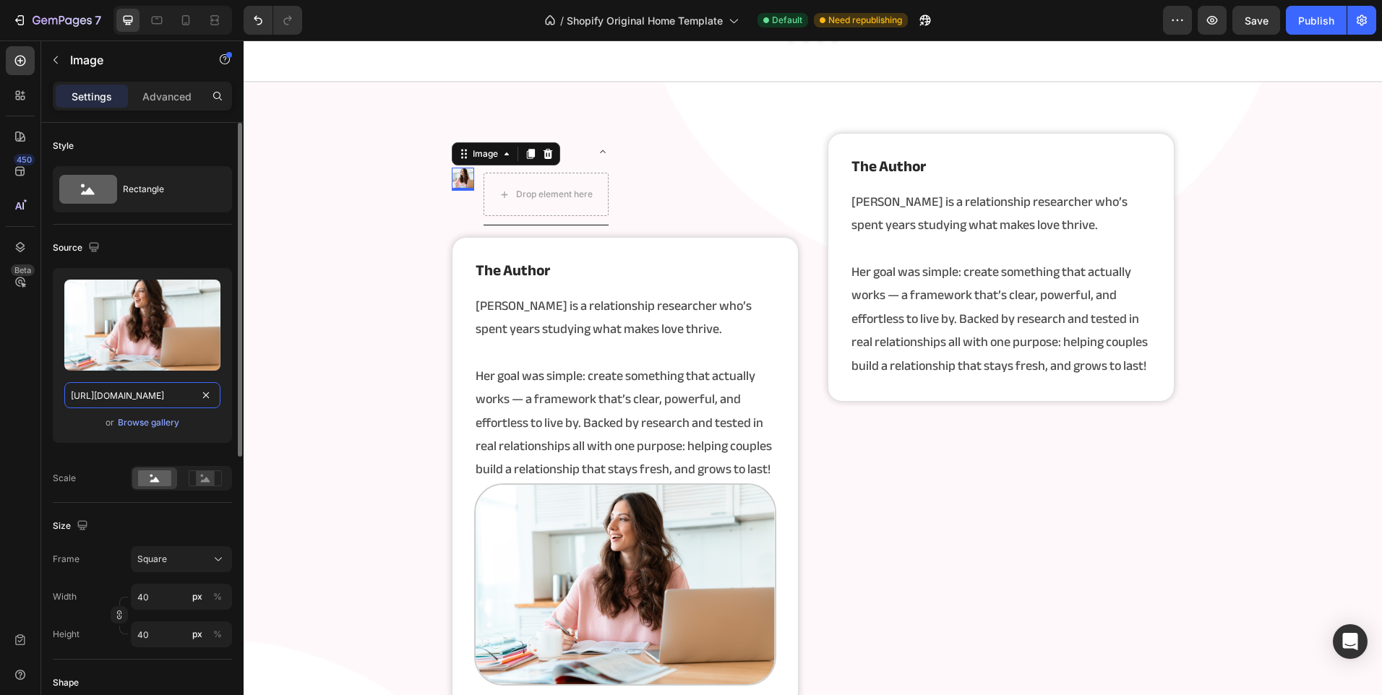
scroll to position [0, 231]
type input "https://cdn.shopify.com/s/files/1/0902/9520/6154/files/rooooooot.png?v=17575132…"
click at [177, 551] on button "Square" at bounding box center [181, 559] width 101 height 26
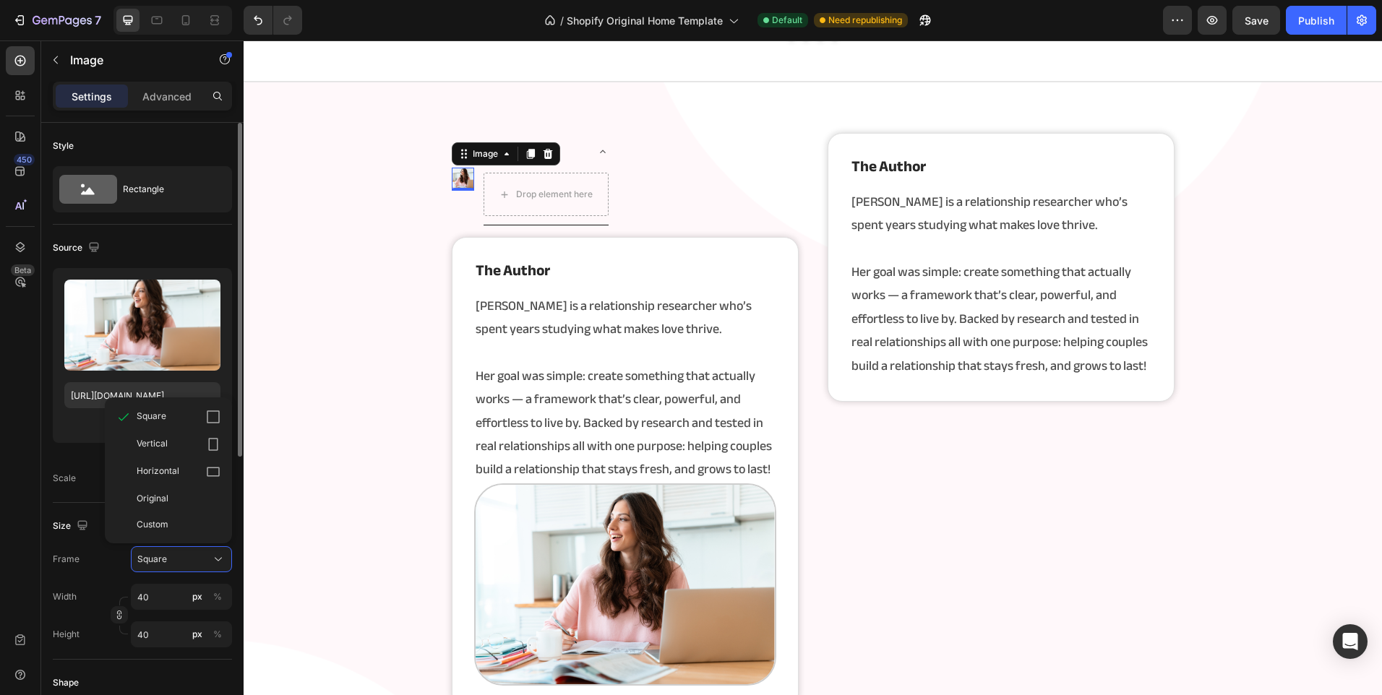
click at [71, 463] on div "Upload Image https://cdn.shopify.com/s/files/1/0902/9520/6154/files/rooooooot.p…" at bounding box center [142, 379] width 179 height 223
click at [165, 598] on input "40" at bounding box center [181, 597] width 101 height 26
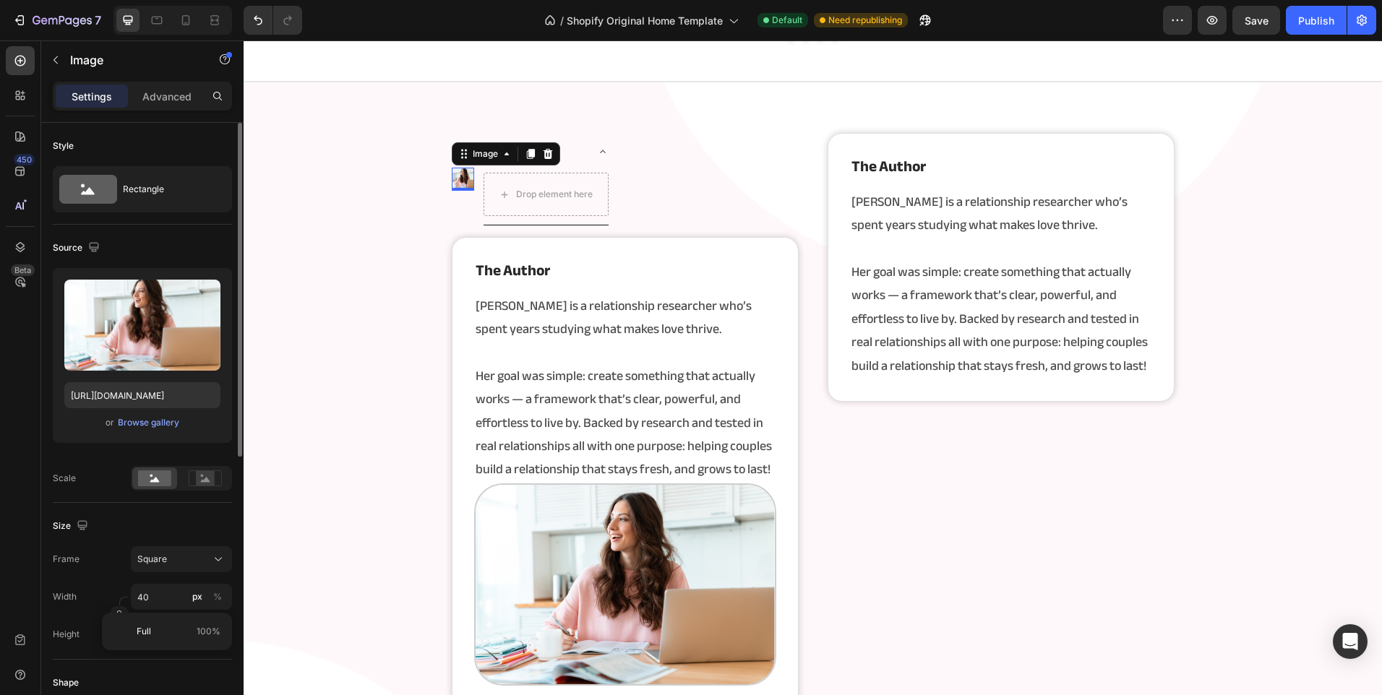
click at [168, 530] on div "Size" at bounding box center [142, 525] width 179 height 23
click at [161, 598] on input "40" at bounding box center [181, 597] width 101 height 26
type input "2"
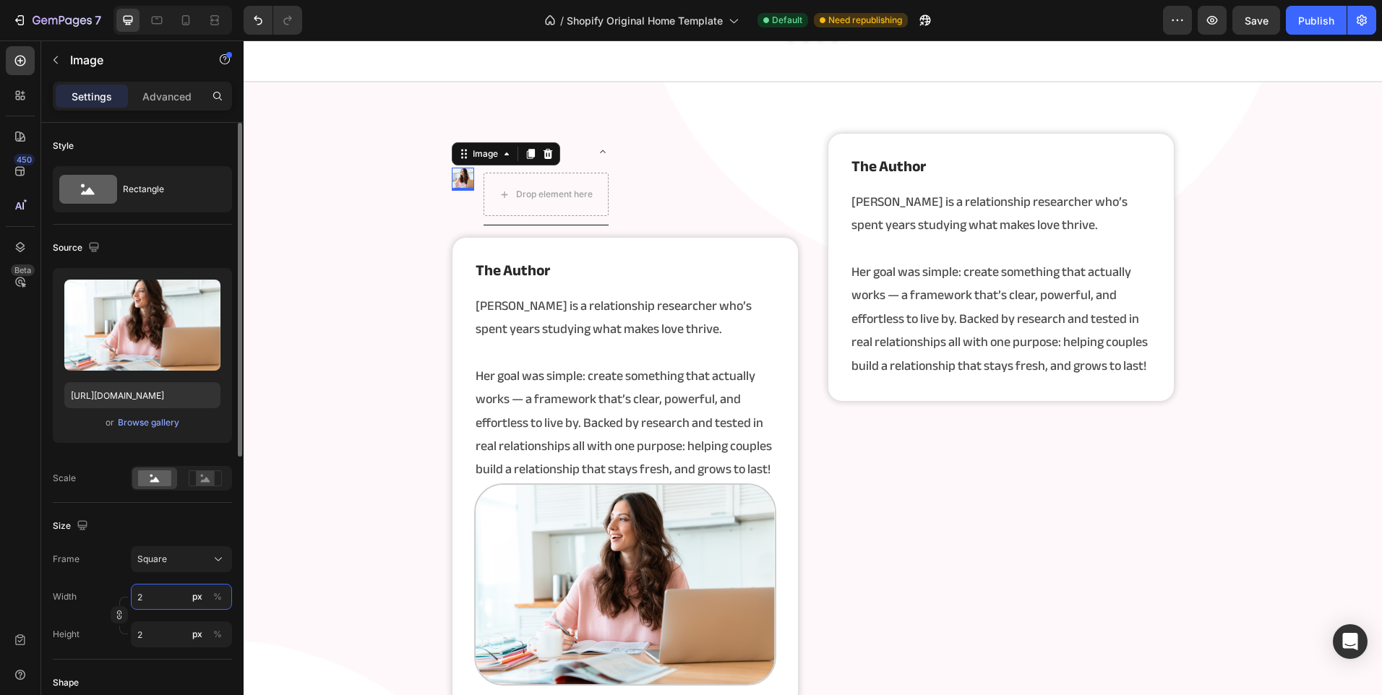
type input "20"
type input "200"
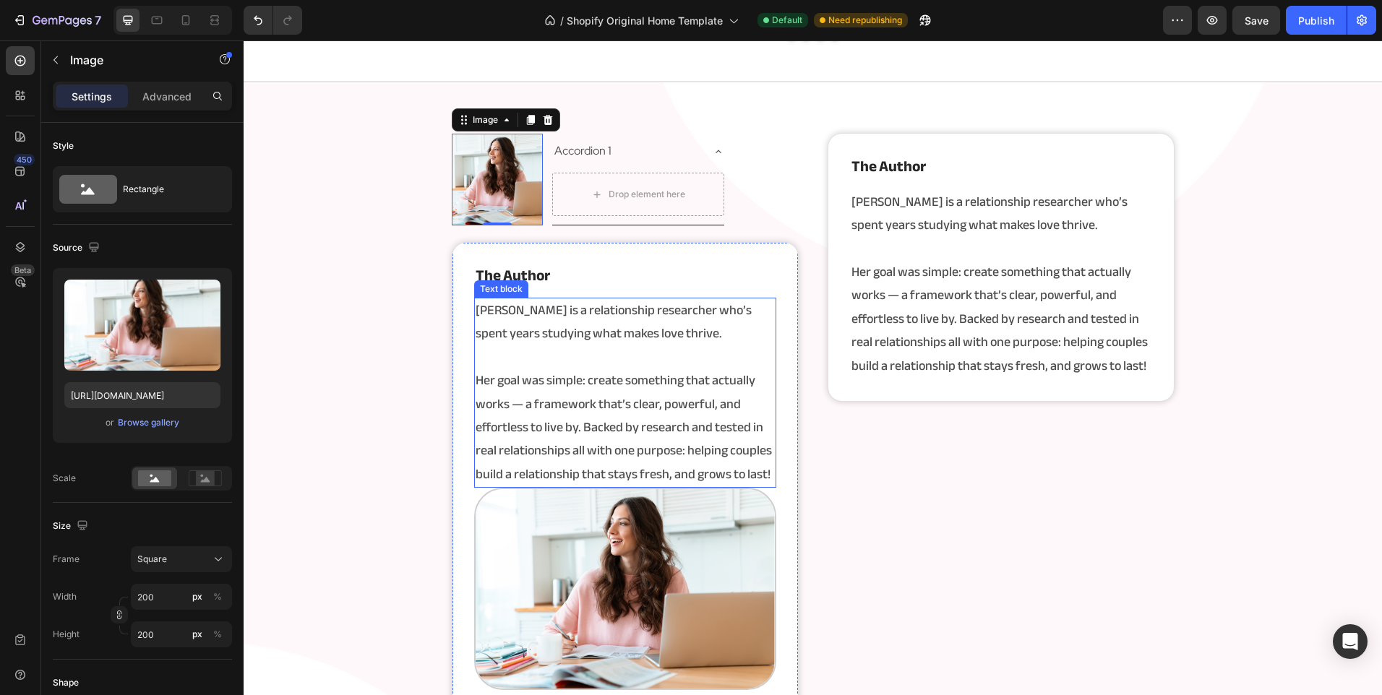
click at [564, 375] on p "Her goal was simple: create something that actually works — a framework that’s …" at bounding box center [624, 427] width 299 height 117
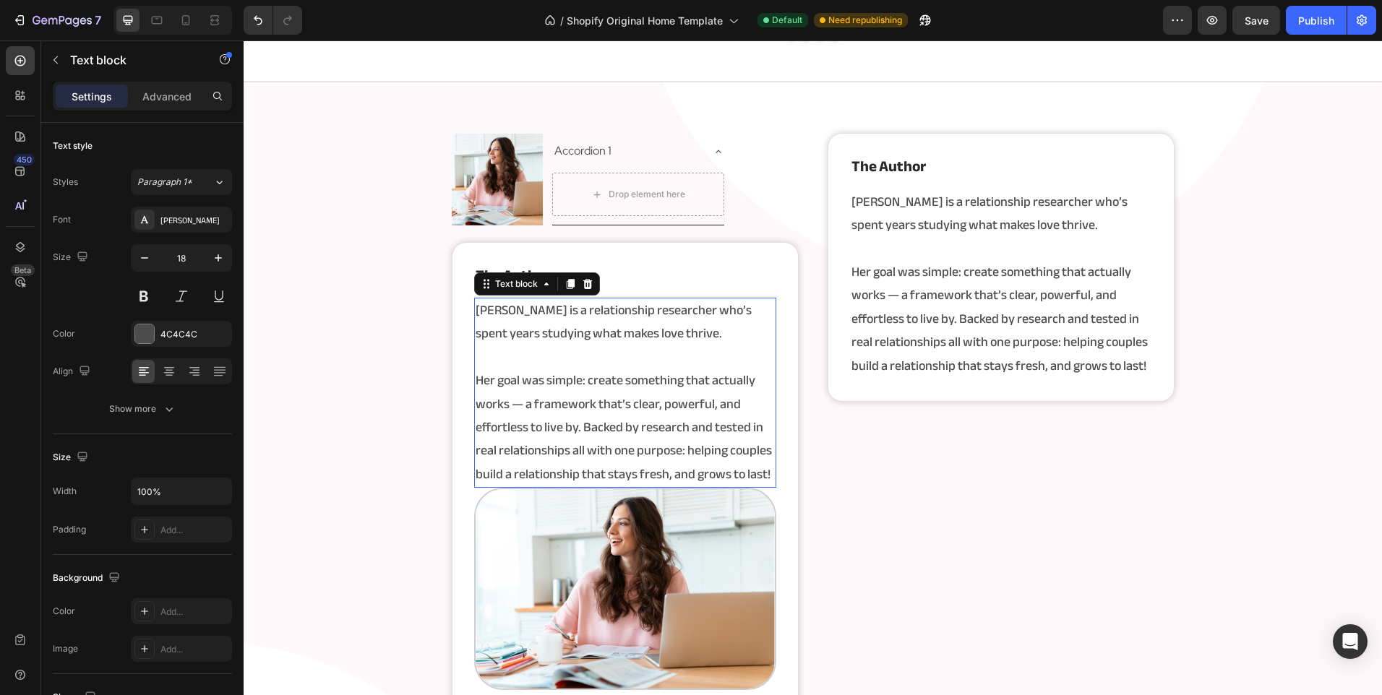
click at [564, 375] on p "Her goal was simple: create something that actually works — a framework that’s …" at bounding box center [624, 427] width 299 height 117
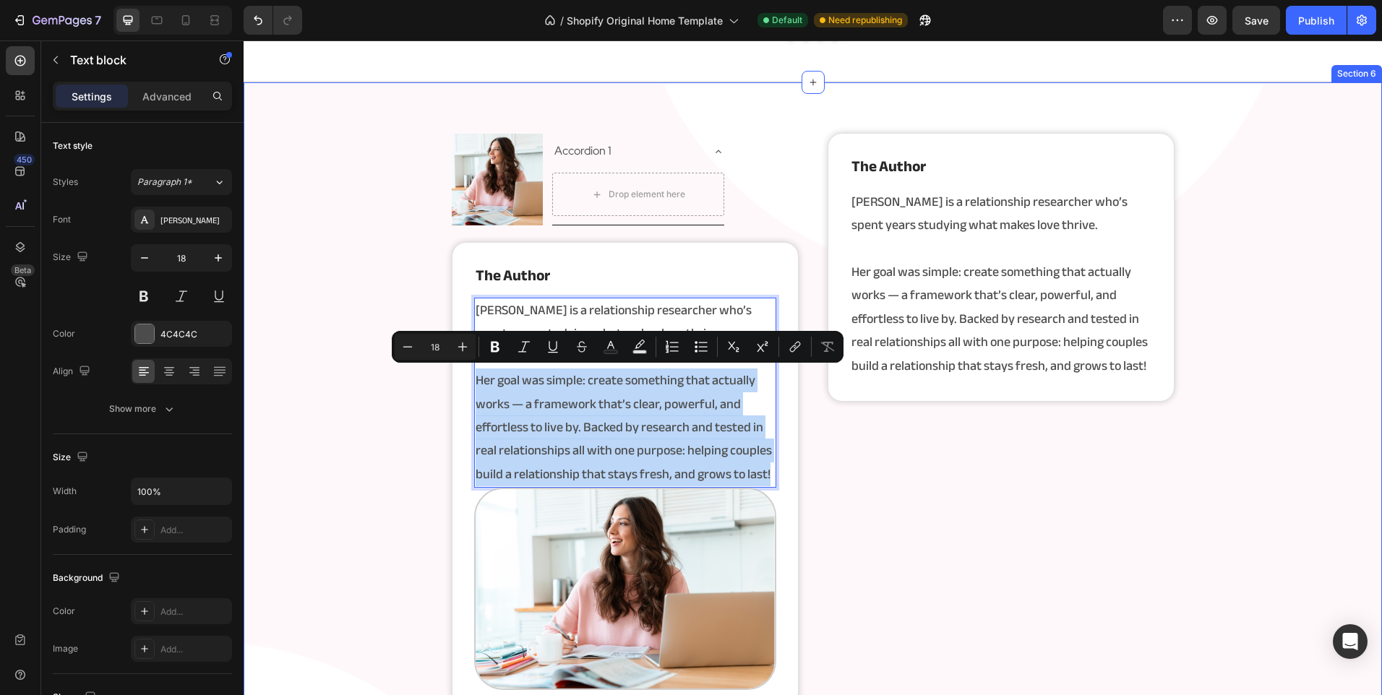
click at [357, 415] on div "Image Accordion 1 Drop element here Accordion Advanced List the author Heading …" at bounding box center [813, 466] width 1138 height 666
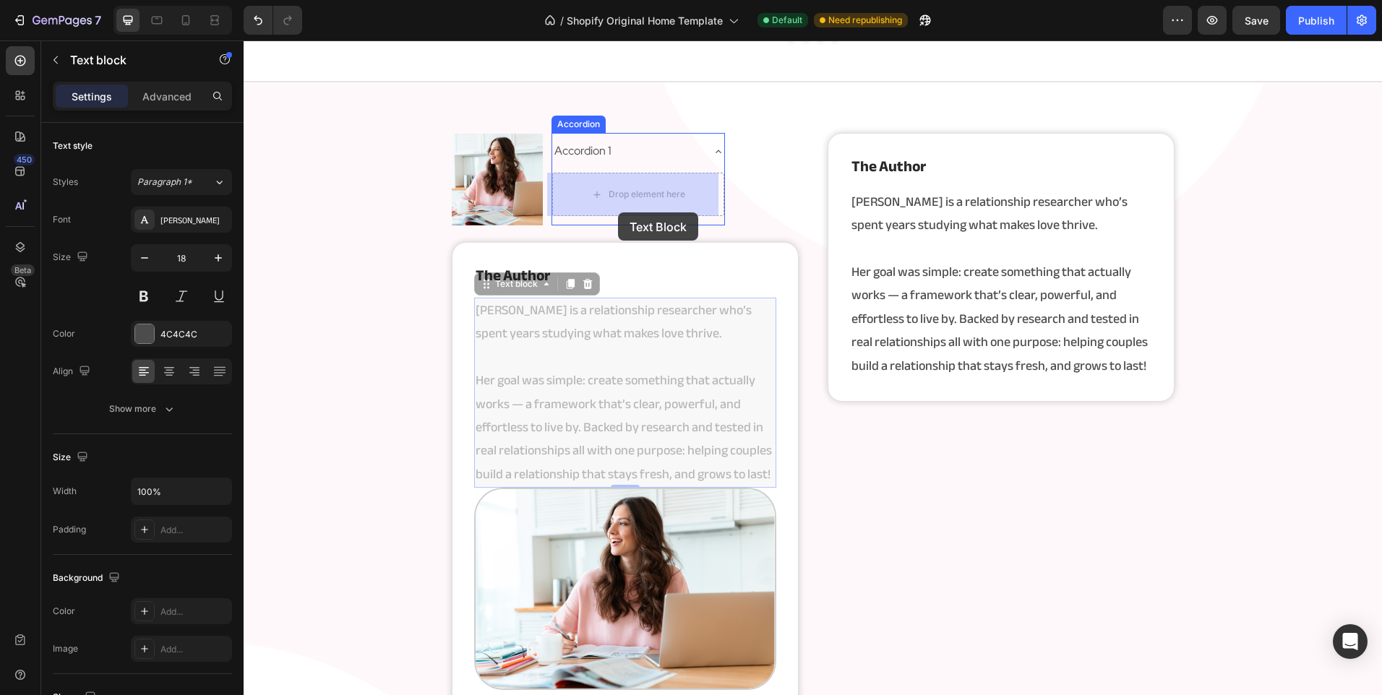
drag, startPoint x: 571, startPoint y: 400, endPoint x: 618, endPoint y: 212, distance: 193.0
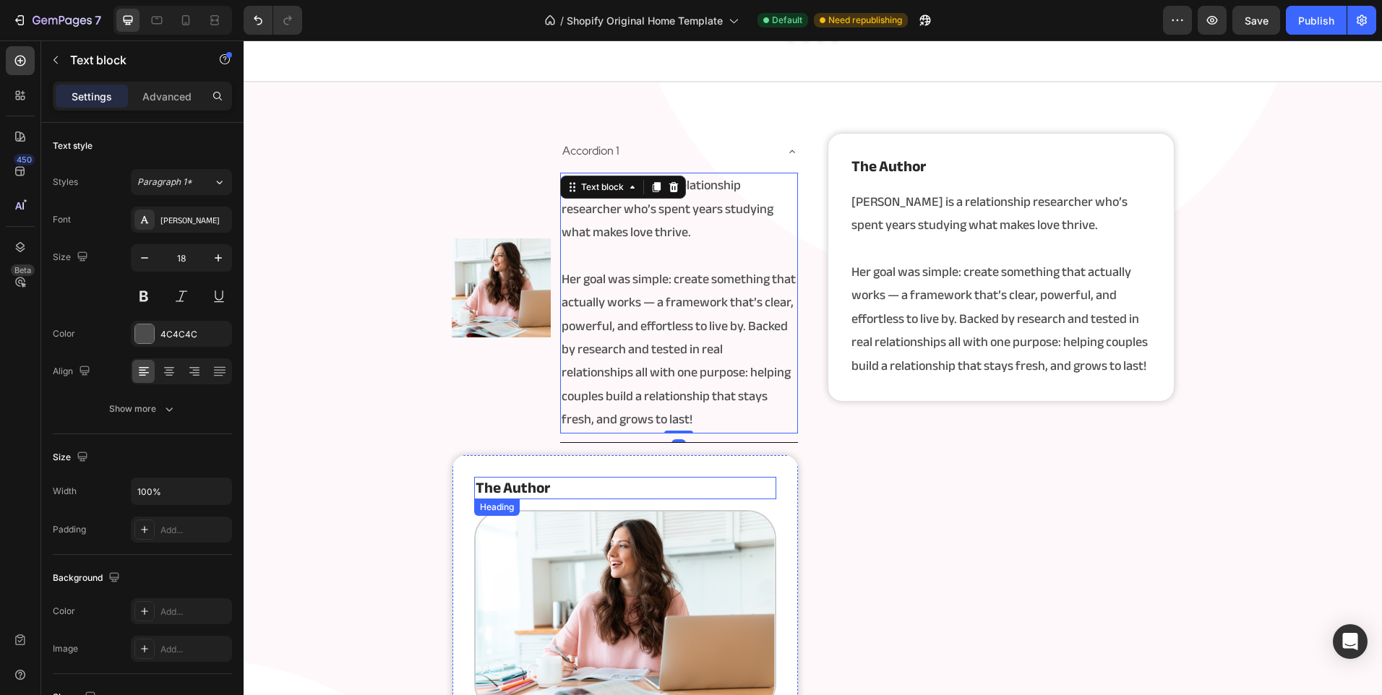
click at [518, 491] on strong "the author" at bounding box center [512, 488] width 74 height 28
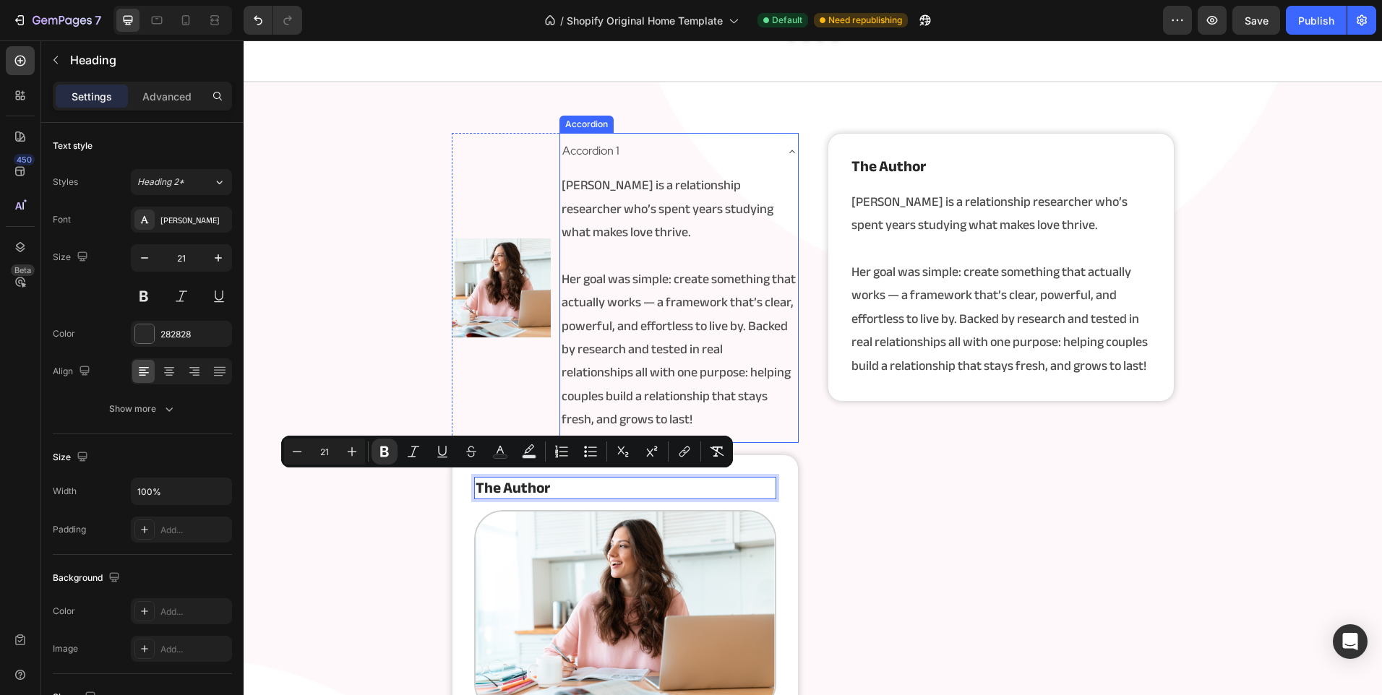
click at [602, 147] on div "Accordion 1" at bounding box center [590, 151] width 61 height 25
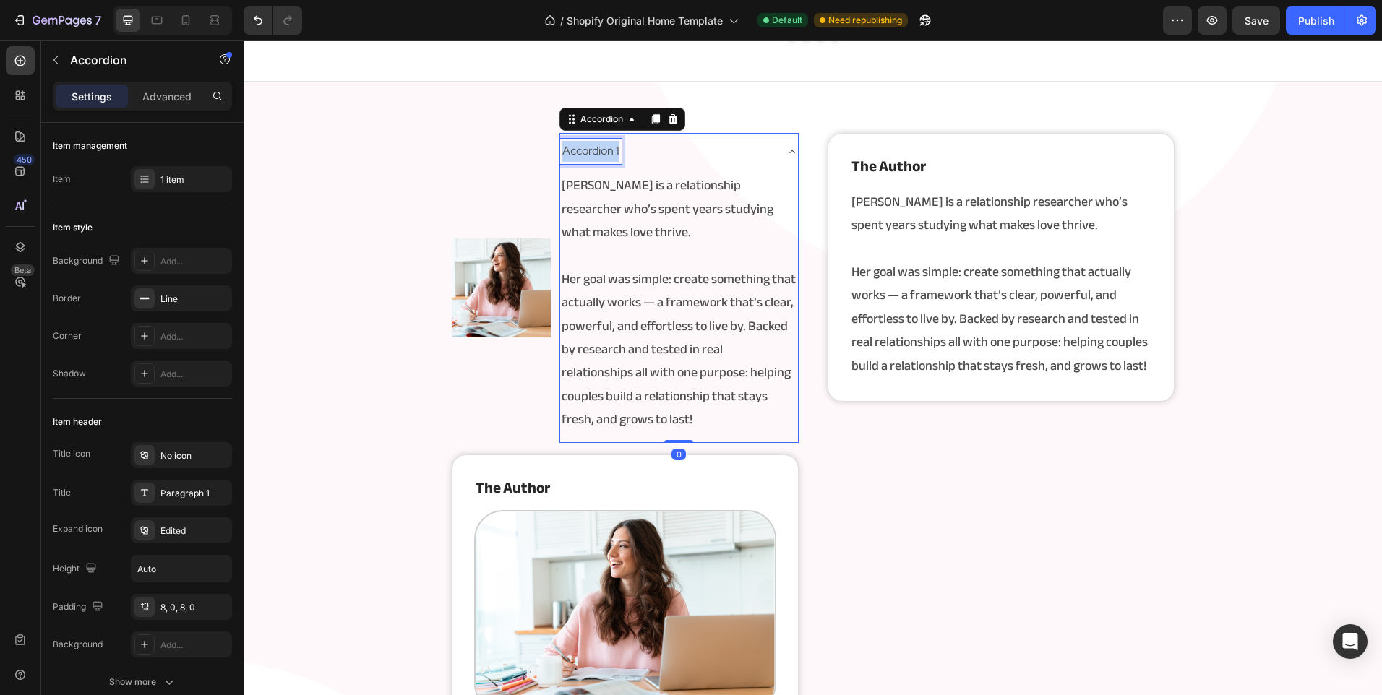
click at [602, 147] on p "Accordion 1" at bounding box center [590, 151] width 57 height 21
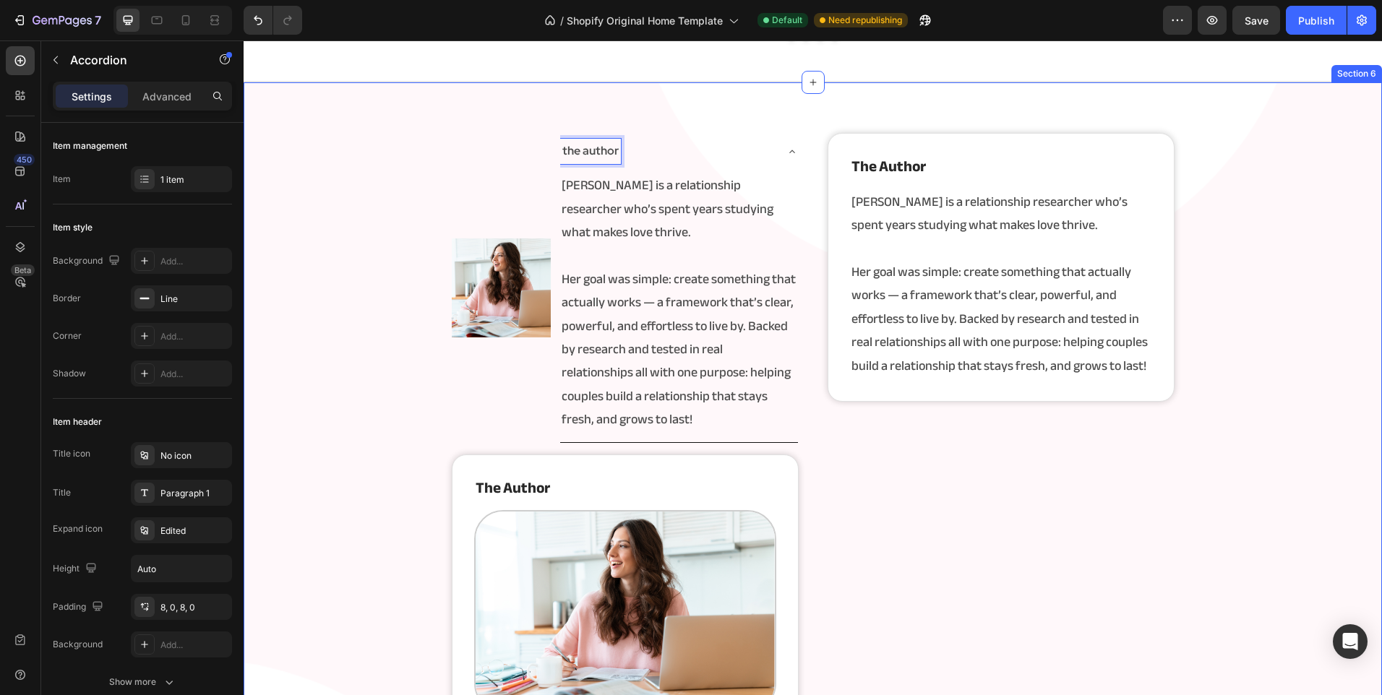
click at [368, 285] on div "Image the author Angela is a relationship researcher who’s spent years studying…" at bounding box center [813, 477] width 1138 height 689
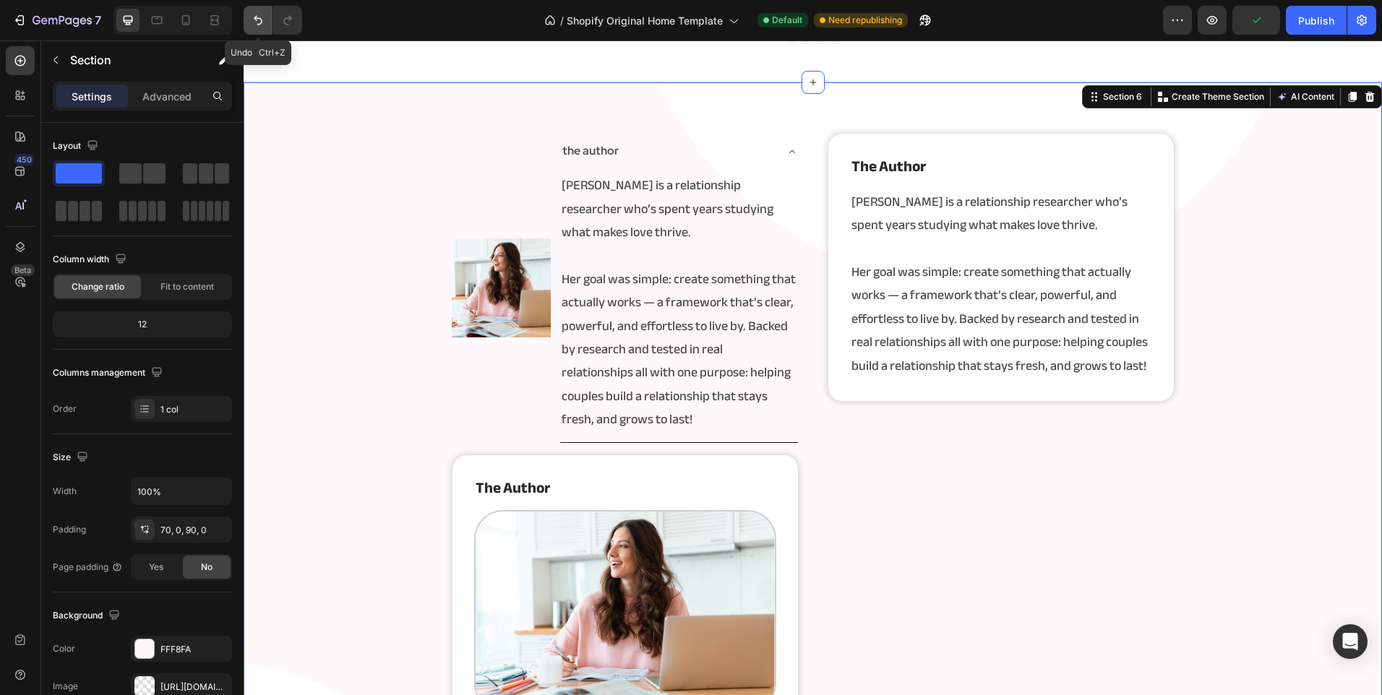
click at [259, 12] on button "Undo/Redo" at bounding box center [258, 20] width 29 height 29
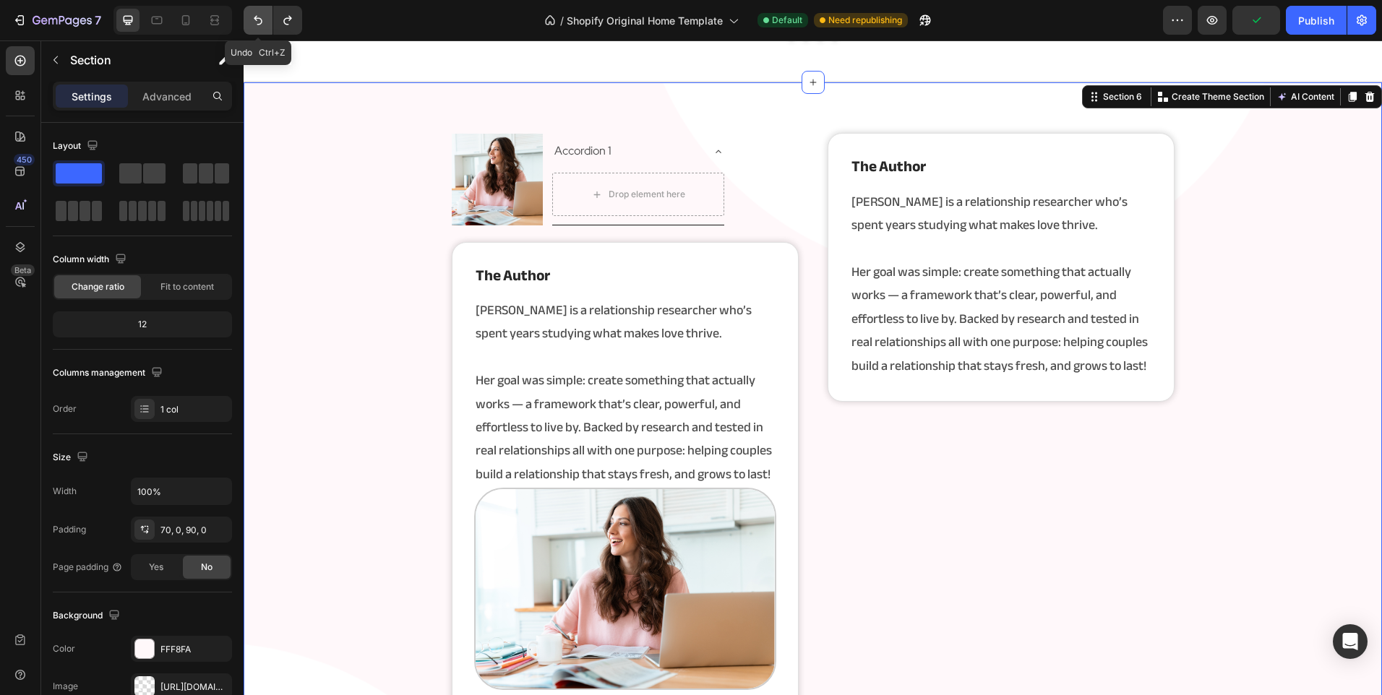
click at [259, 12] on button "Undo/Redo" at bounding box center [258, 20] width 29 height 29
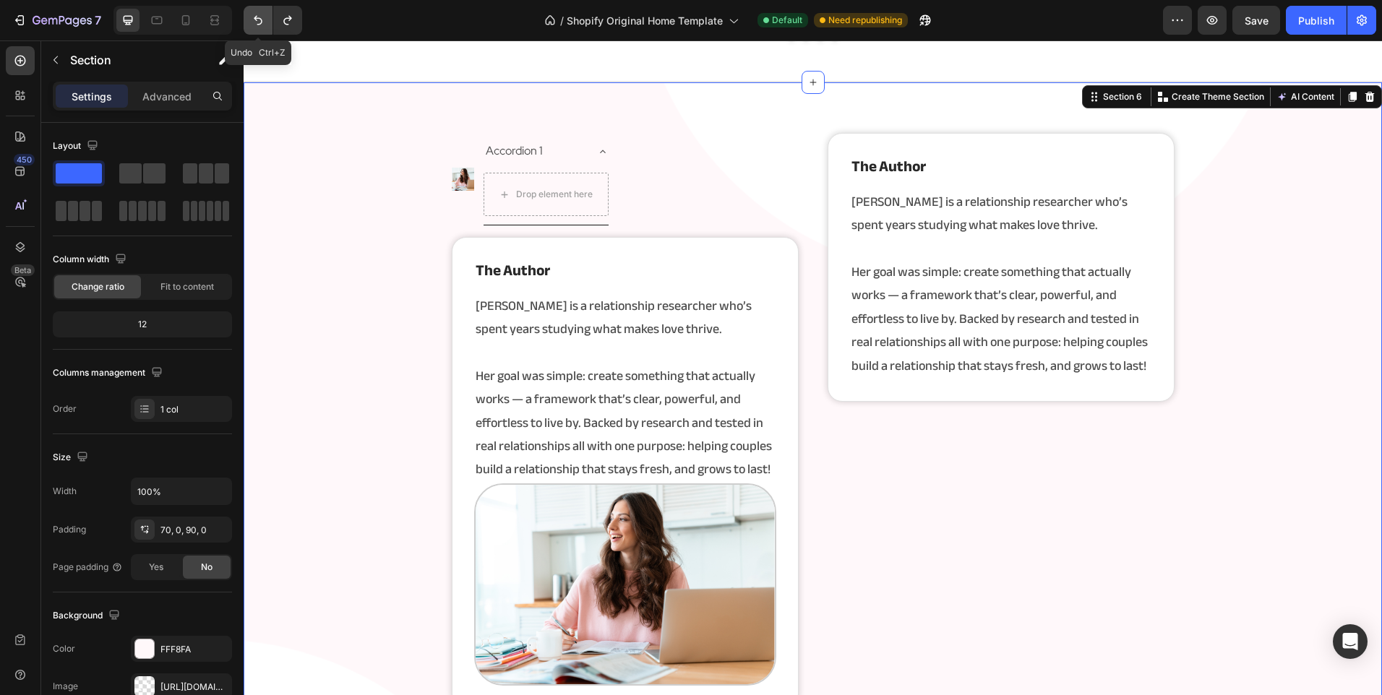
click at [259, 12] on button "Undo/Redo" at bounding box center [258, 20] width 29 height 29
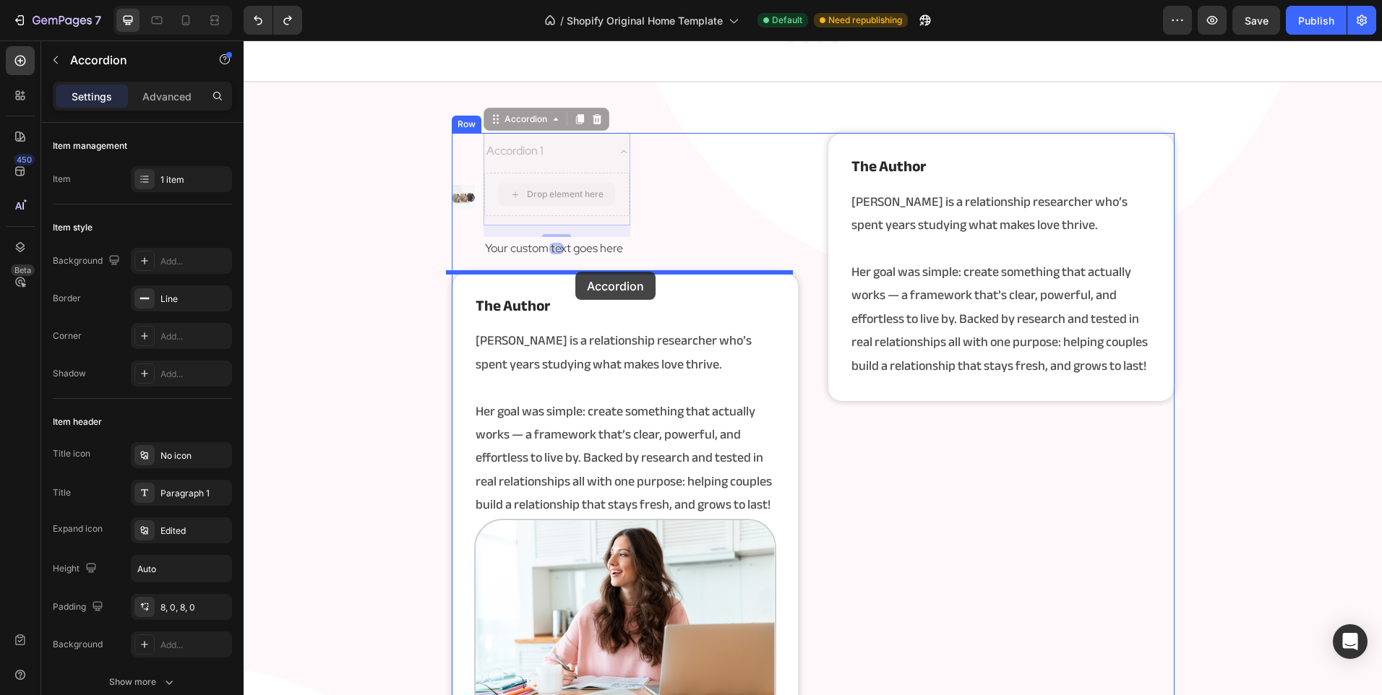
drag, startPoint x: 535, startPoint y: 178, endPoint x: 575, endPoint y: 272, distance: 101.3
click at [575, 295] on div "⁠⁠⁠⁠⁠⁠⁠ the author Heading Angela is a relationship researcher who’s spent year…" at bounding box center [625, 508] width 302 height 426
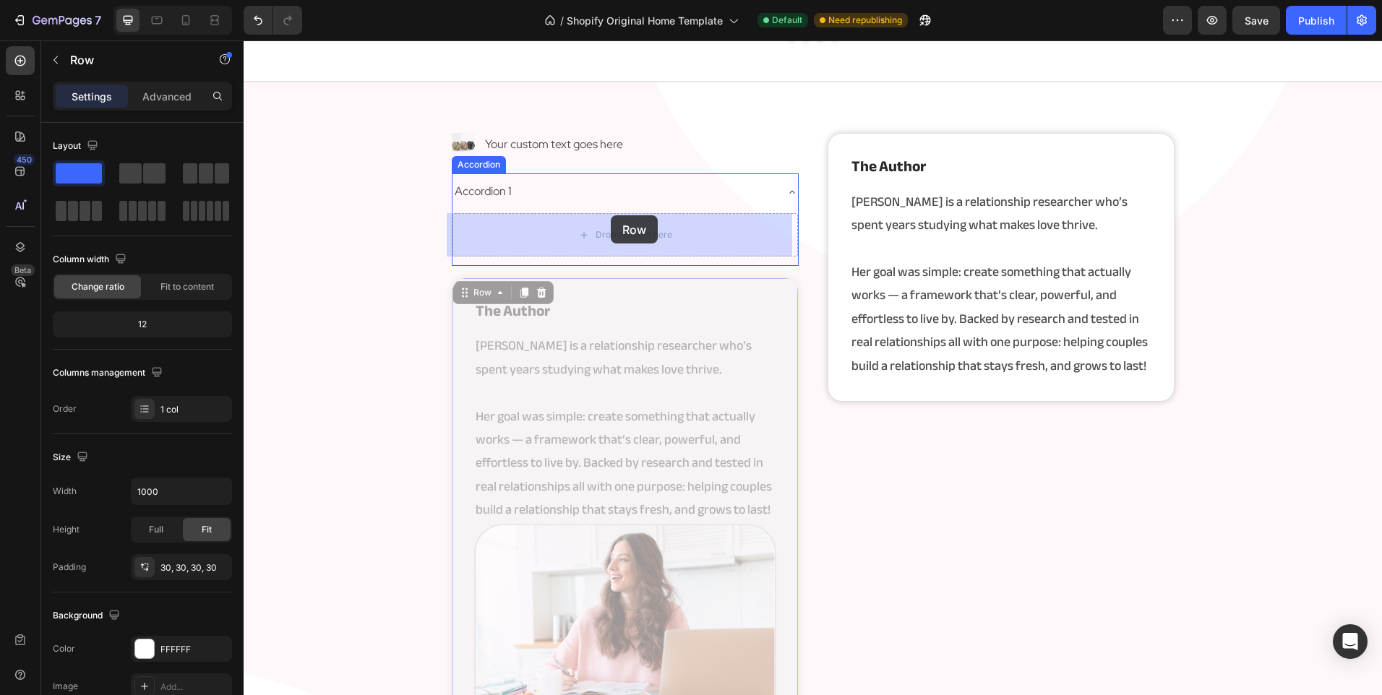
drag, startPoint x: 623, startPoint y: 292, endPoint x: 611, endPoint y: 215, distance: 77.6
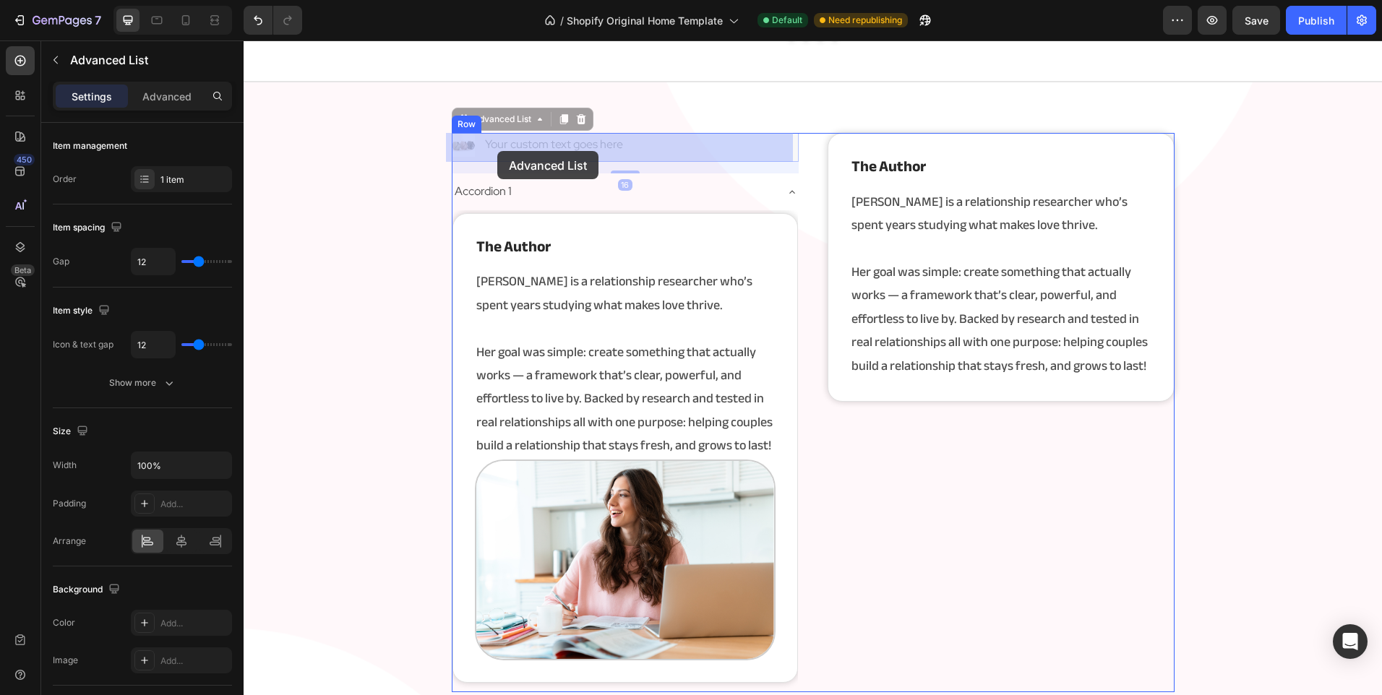
drag, startPoint x: 470, startPoint y: 142, endPoint x: 504, endPoint y: 142, distance: 33.2
click at [244, 40] on div "Your custom text goes here" at bounding box center [244, 40] width 0 height 0
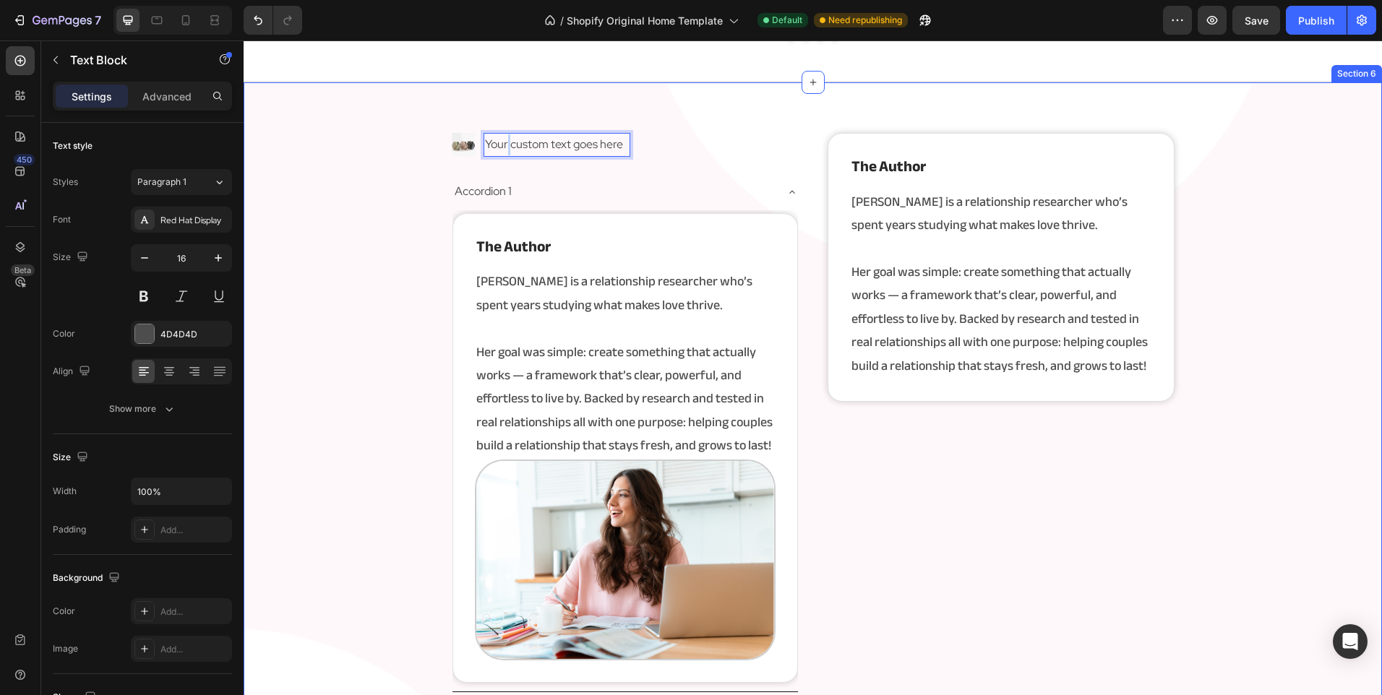
click at [402, 189] on div "Image Your custom text goes here Text Block 0 Advanced List Accordion 1 the aut…" at bounding box center [813, 456] width 1138 height 646
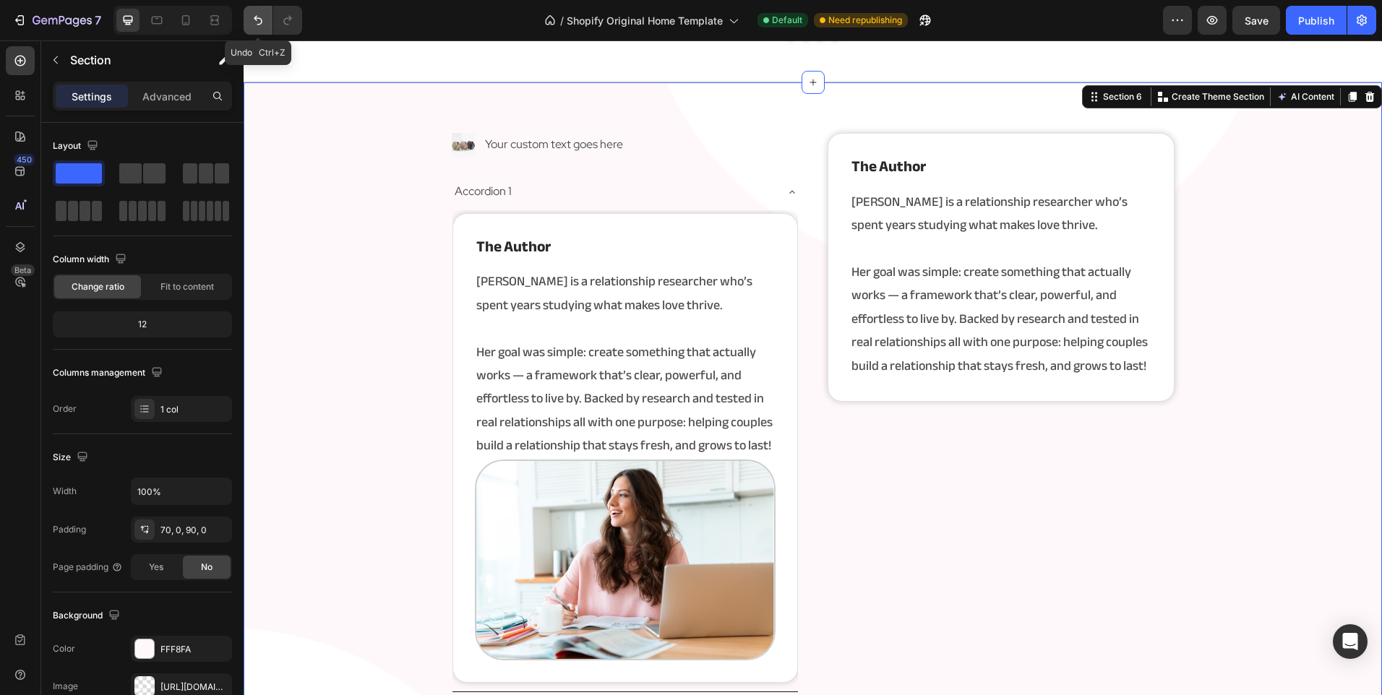
click at [258, 16] on icon "Undo/Redo" at bounding box center [258, 20] width 14 height 14
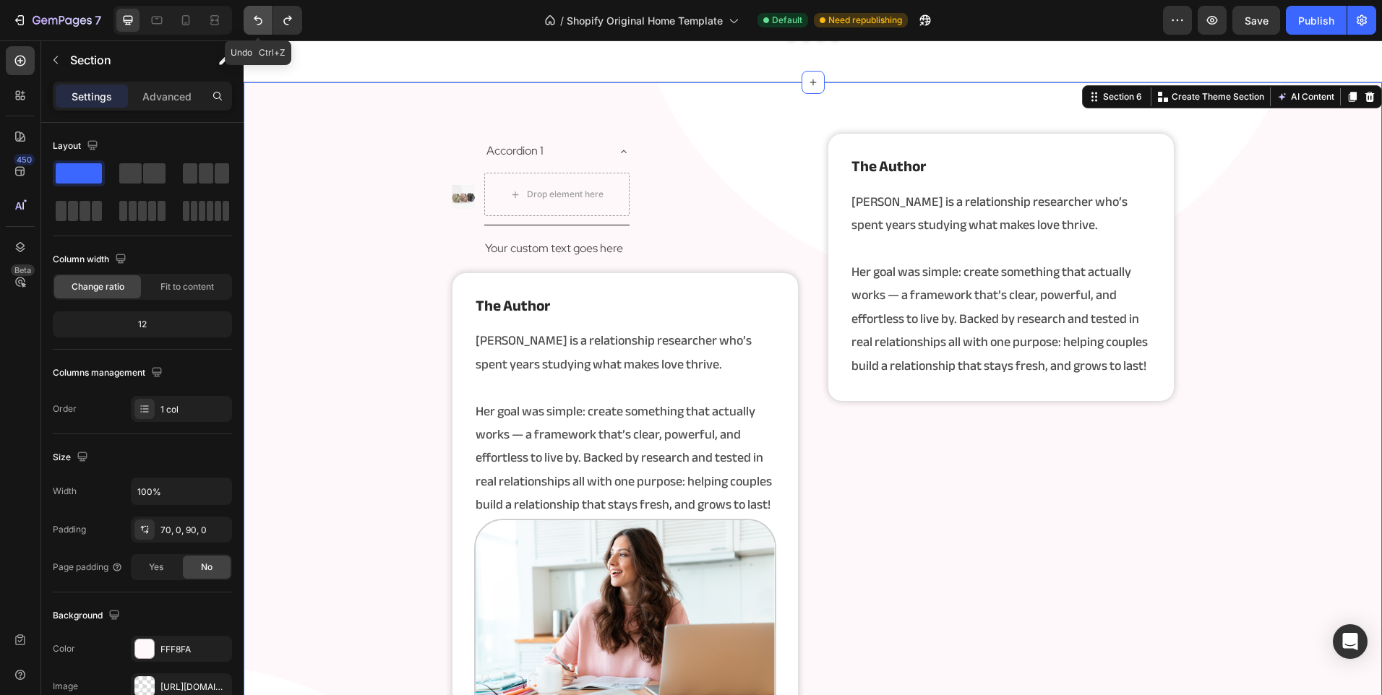
click at [258, 16] on icon "Undo/Redo" at bounding box center [258, 20] width 14 height 14
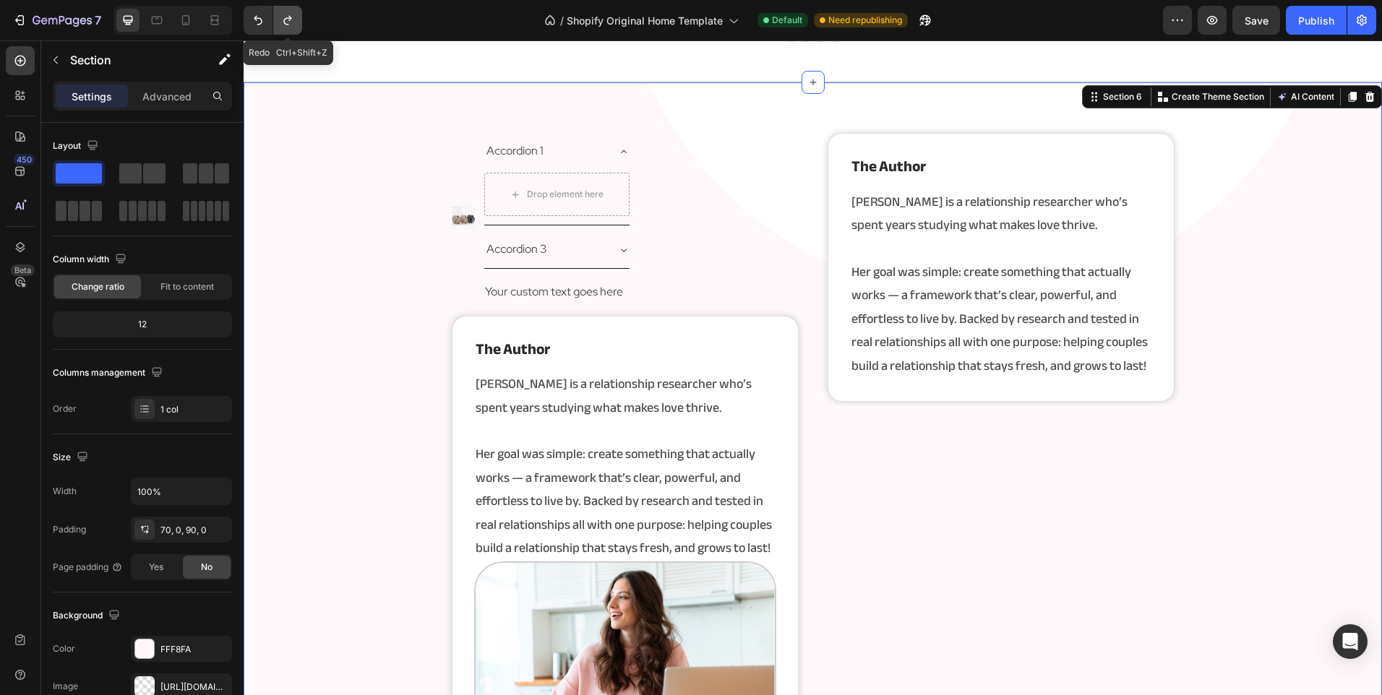
click at [301, 20] on button "Undo/Redo" at bounding box center [287, 20] width 29 height 29
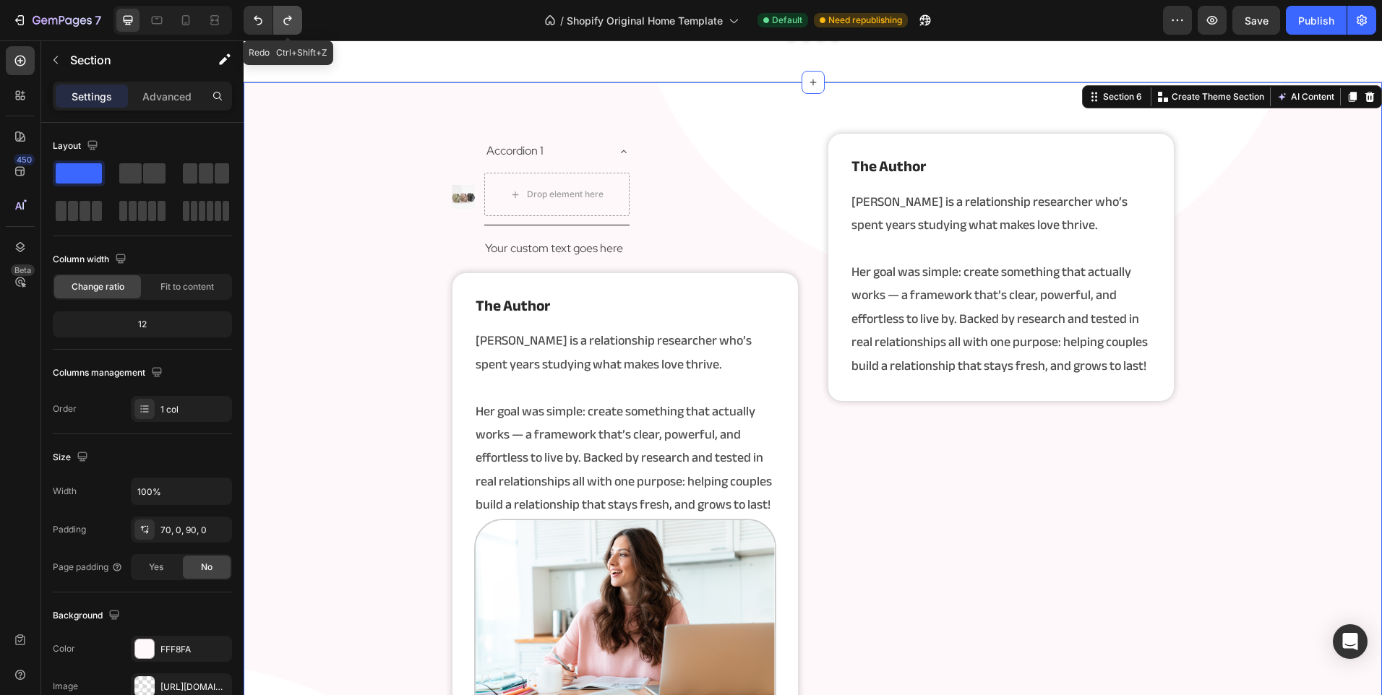
click at [301, 20] on button "Undo/Redo" at bounding box center [287, 20] width 29 height 29
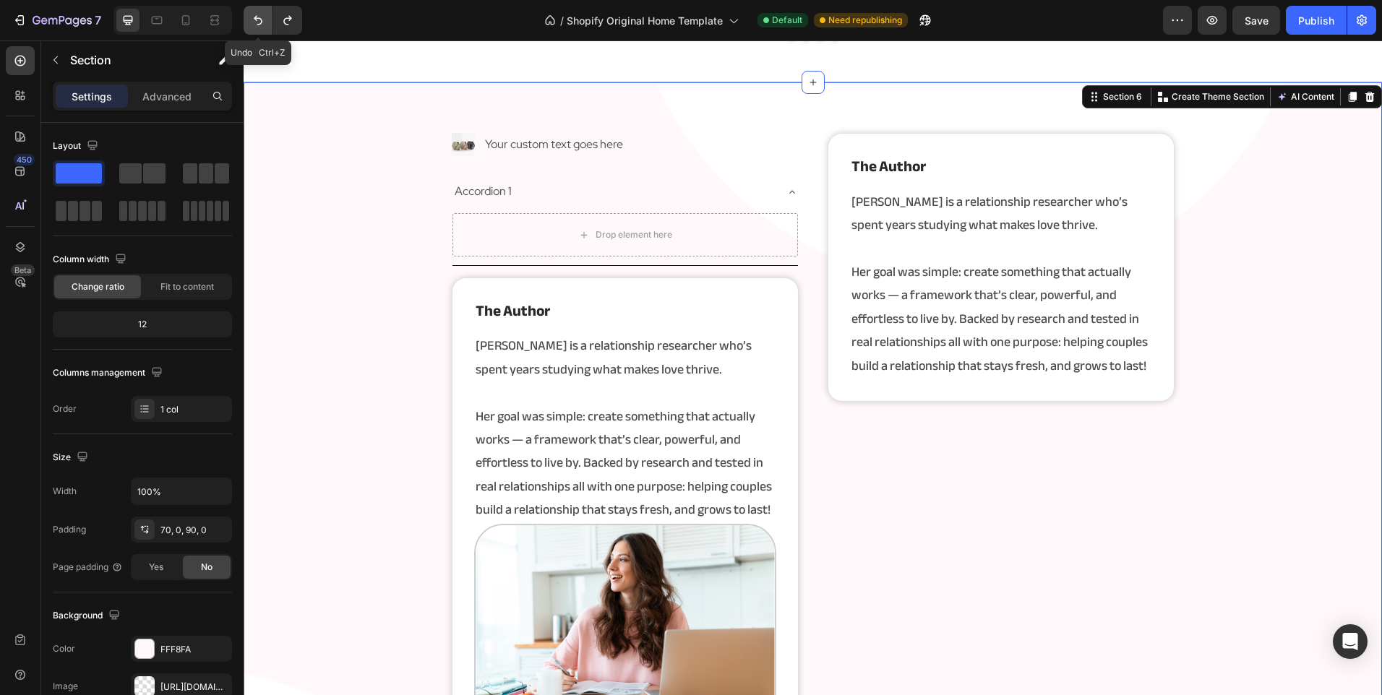
click at [259, 23] on icon "Undo/Redo" at bounding box center [258, 20] width 14 height 14
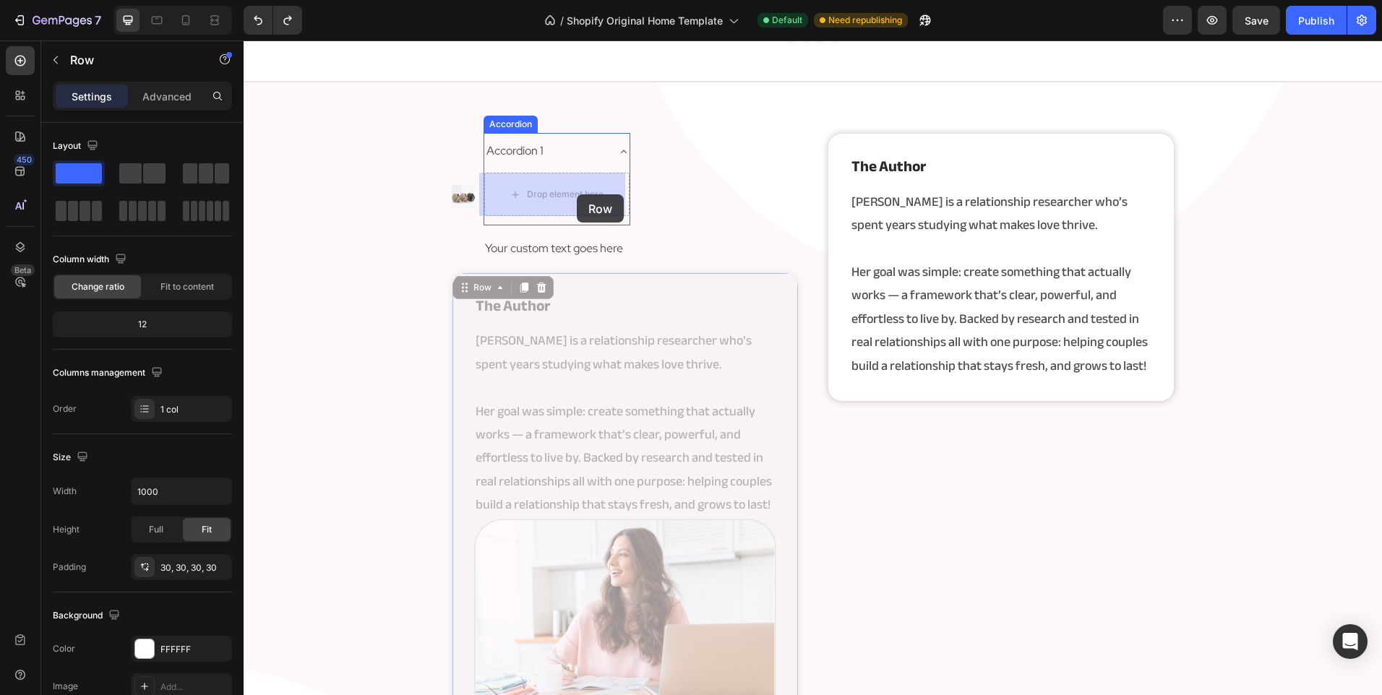
drag, startPoint x: 621, startPoint y: 292, endPoint x: 577, endPoint y: 194, distance: 107.3
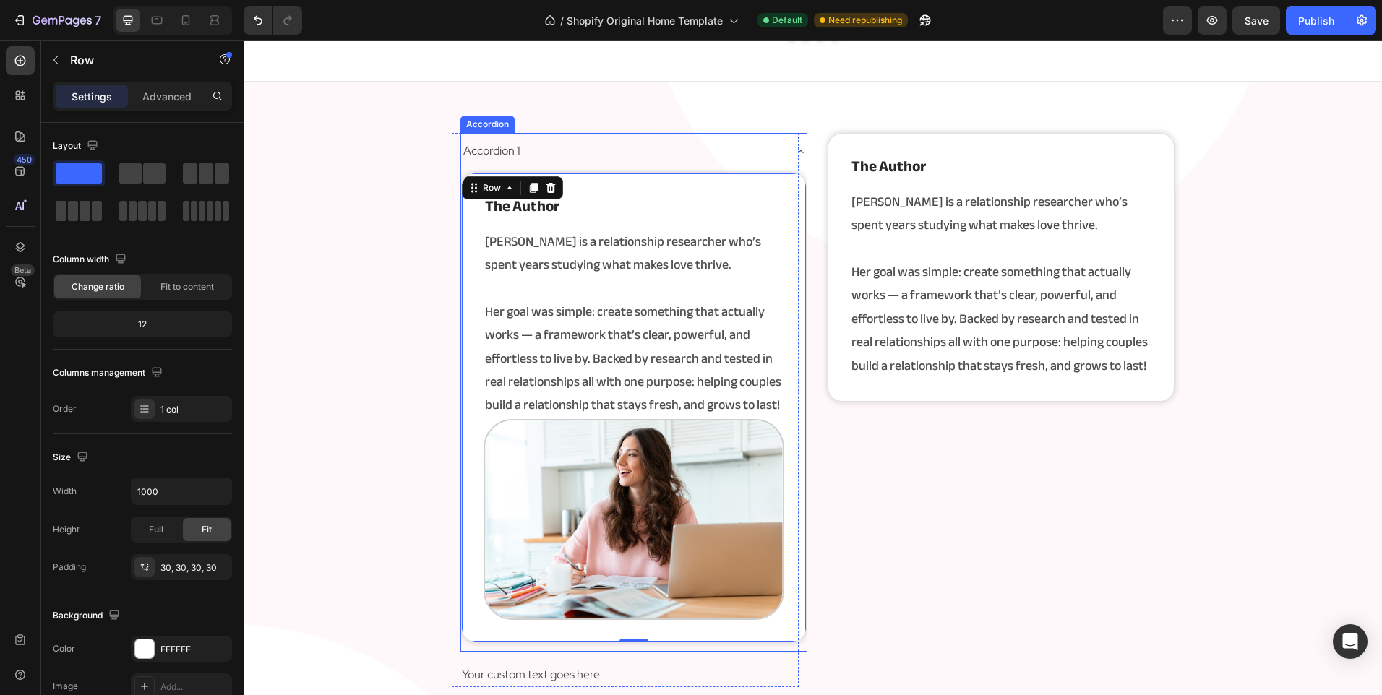
click at [670, 152] on div "Accordion 1" at bounding box center [622, 151] width 322 height 25
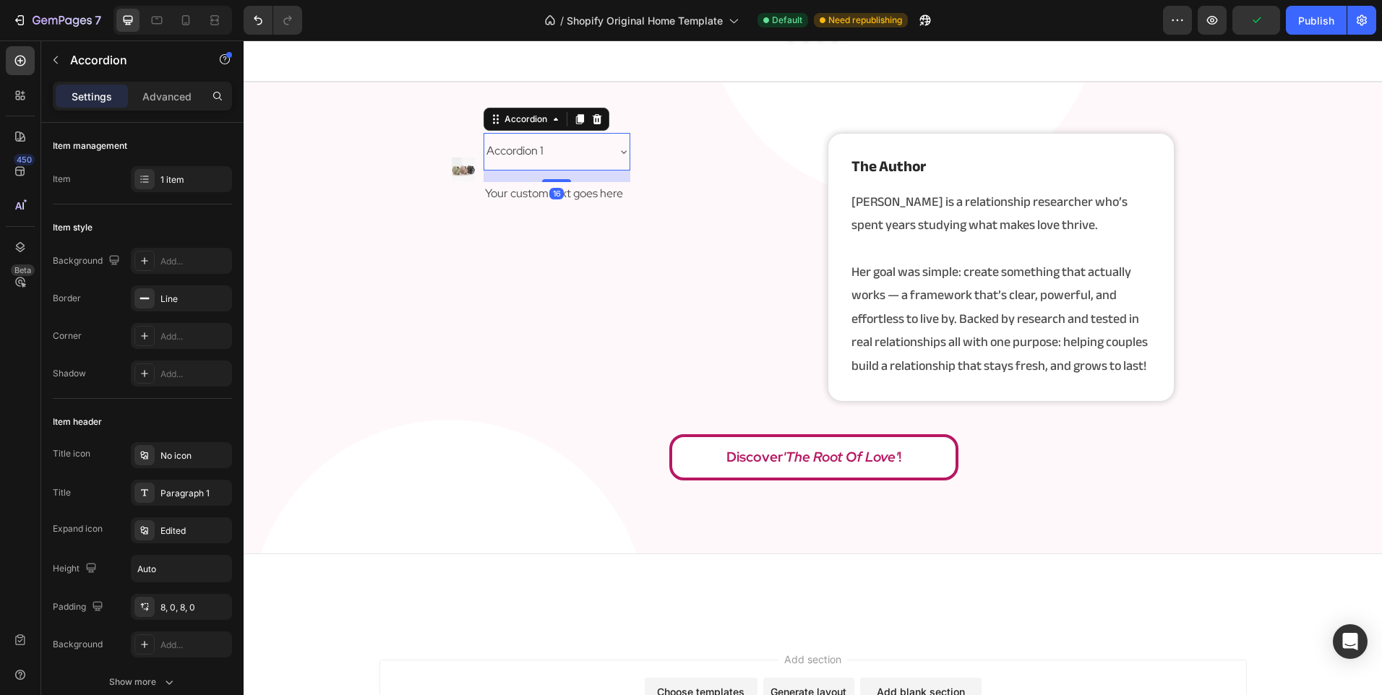
click at [608, 148] on div "Accordion 1" at bounding box center [556, 151] width 145 height 37
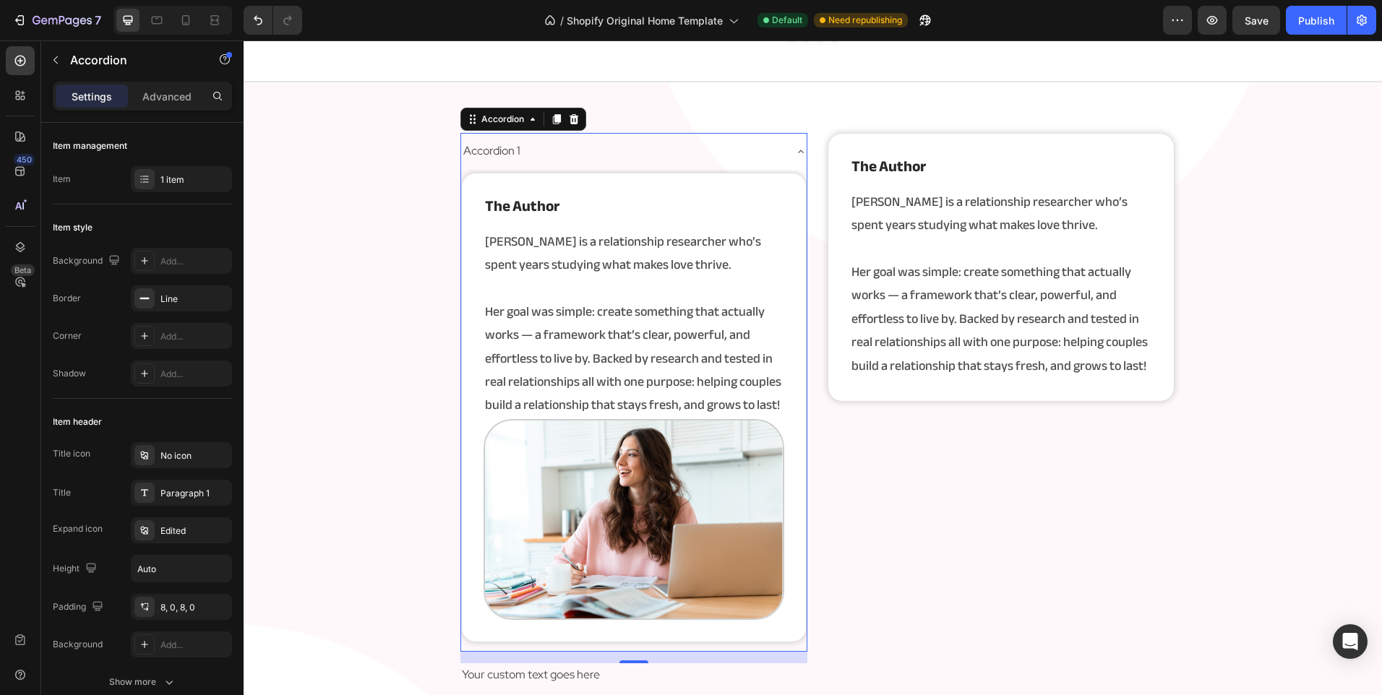
click at [652, 148] on div "Accordion 1" at bounding box center [622, 151] width 322 height 25
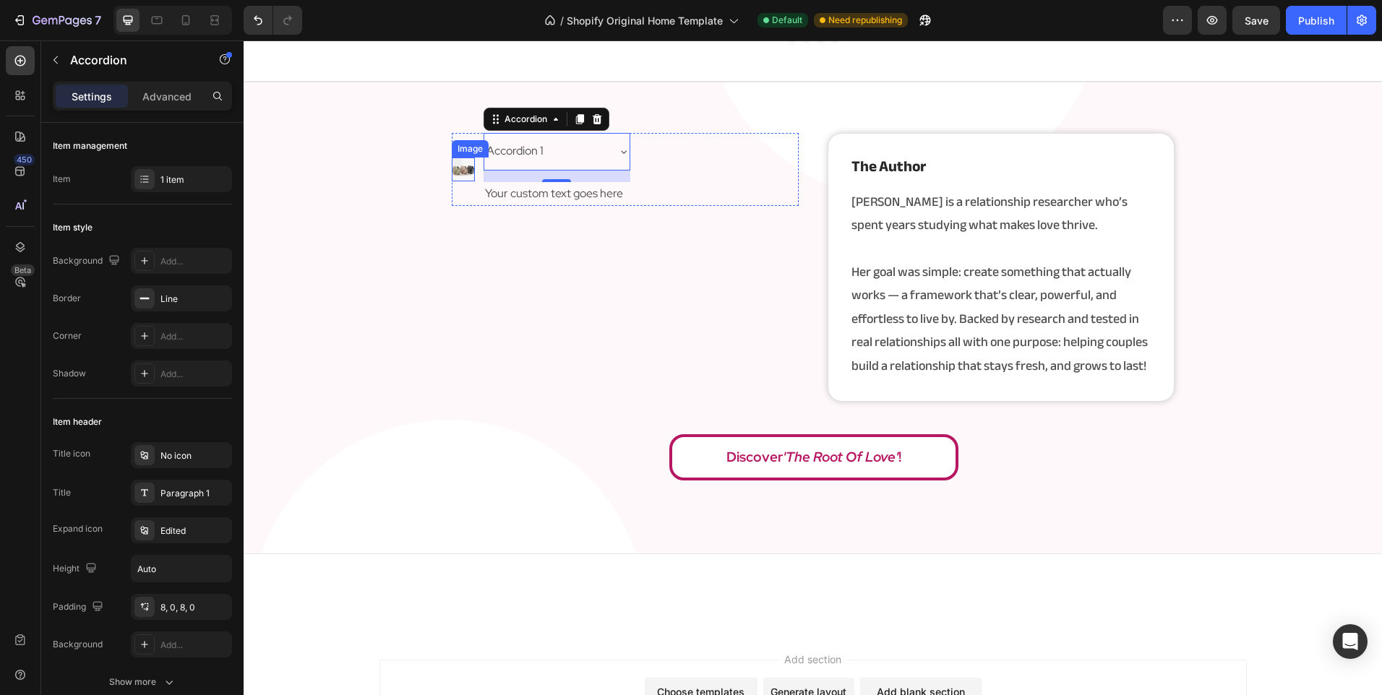
click at [460, 163] on img at bounding box center [464, 170] width 24 height 24
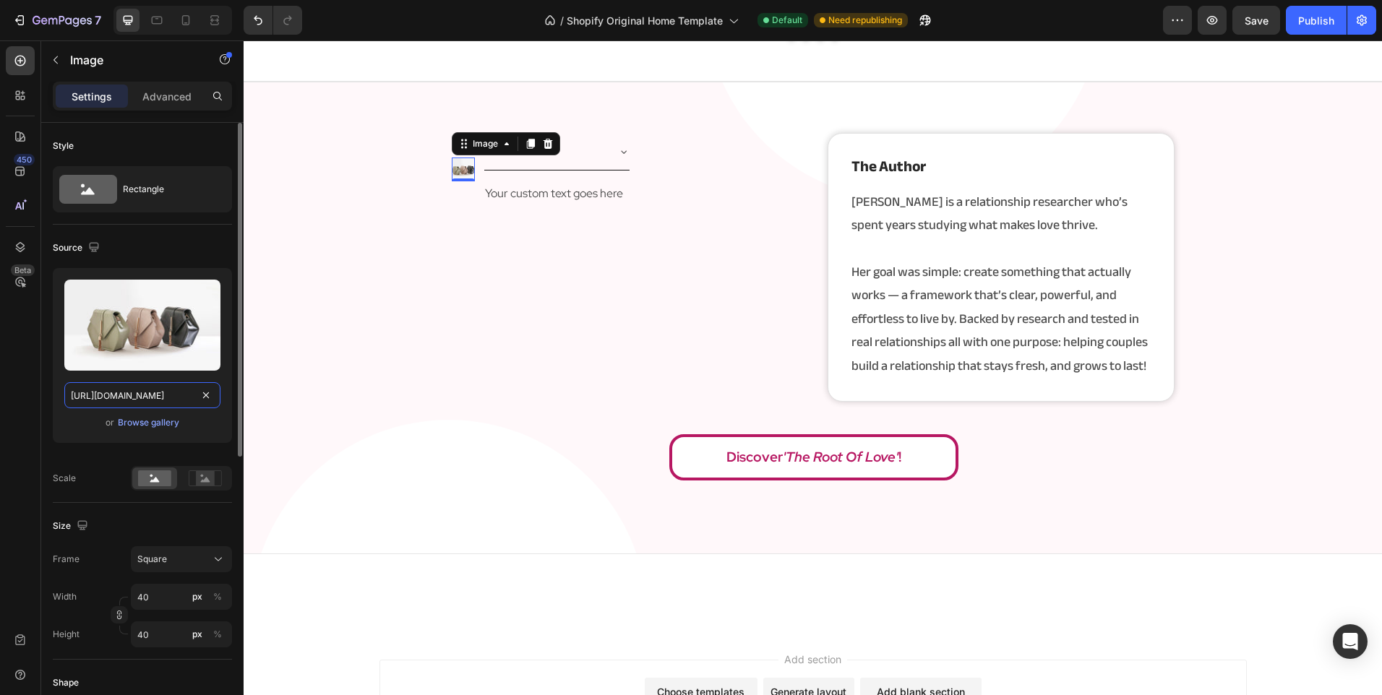
click at [151, 383] on input "https://cdn.shopify.com/s/files/1/2005/9307/files/image_demo.jpg" at bounding box center [142, 395] width 156 height 26
paste input "the author"
type input "the author"
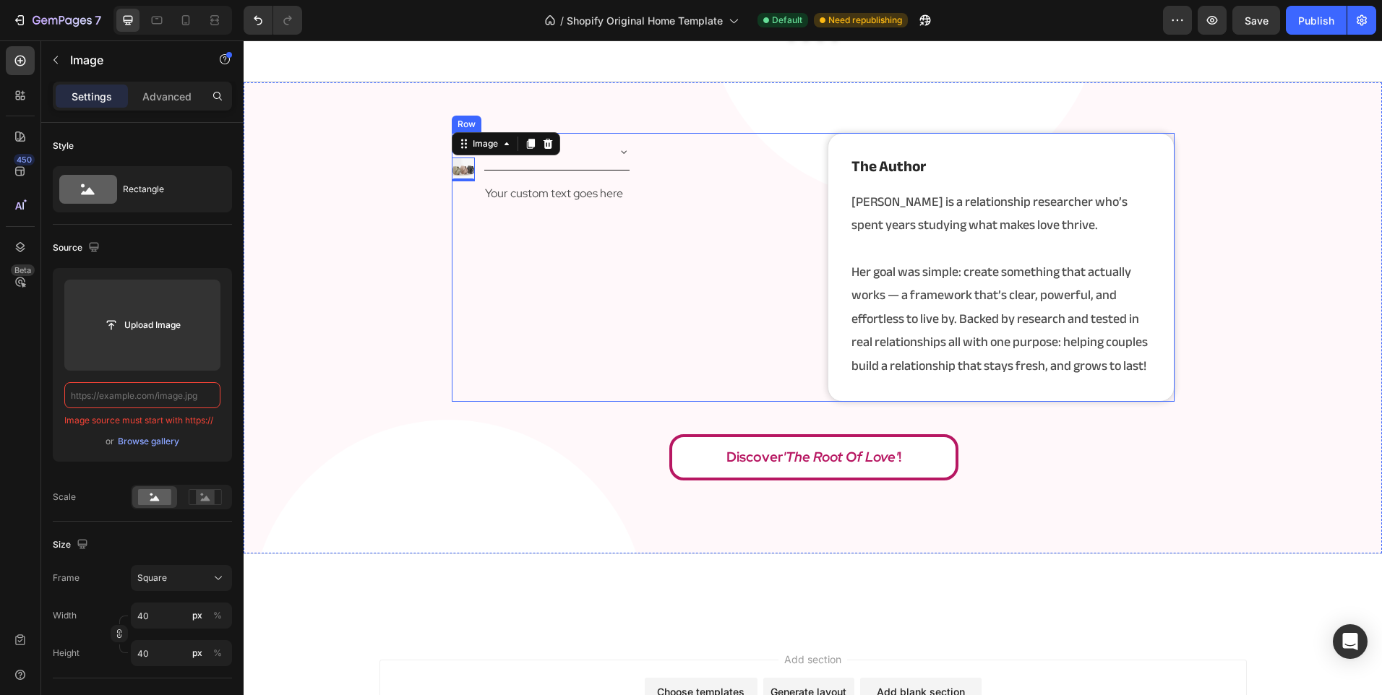
click at [478, 310] on div "Image 0 Accordion 1 Accordion Your custom text goes here Text Block Advanced Li…" at bounding box center [625, 267] width 347 height 269
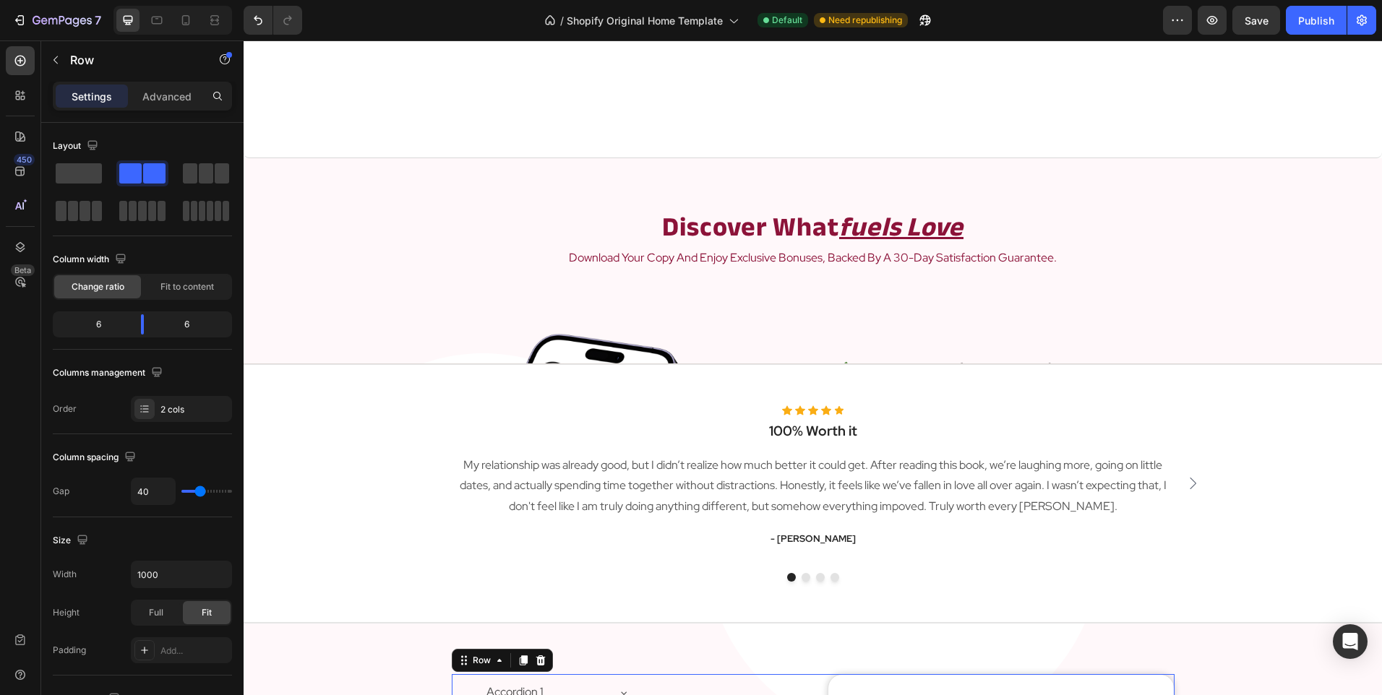
scroll to position [2029, 0]
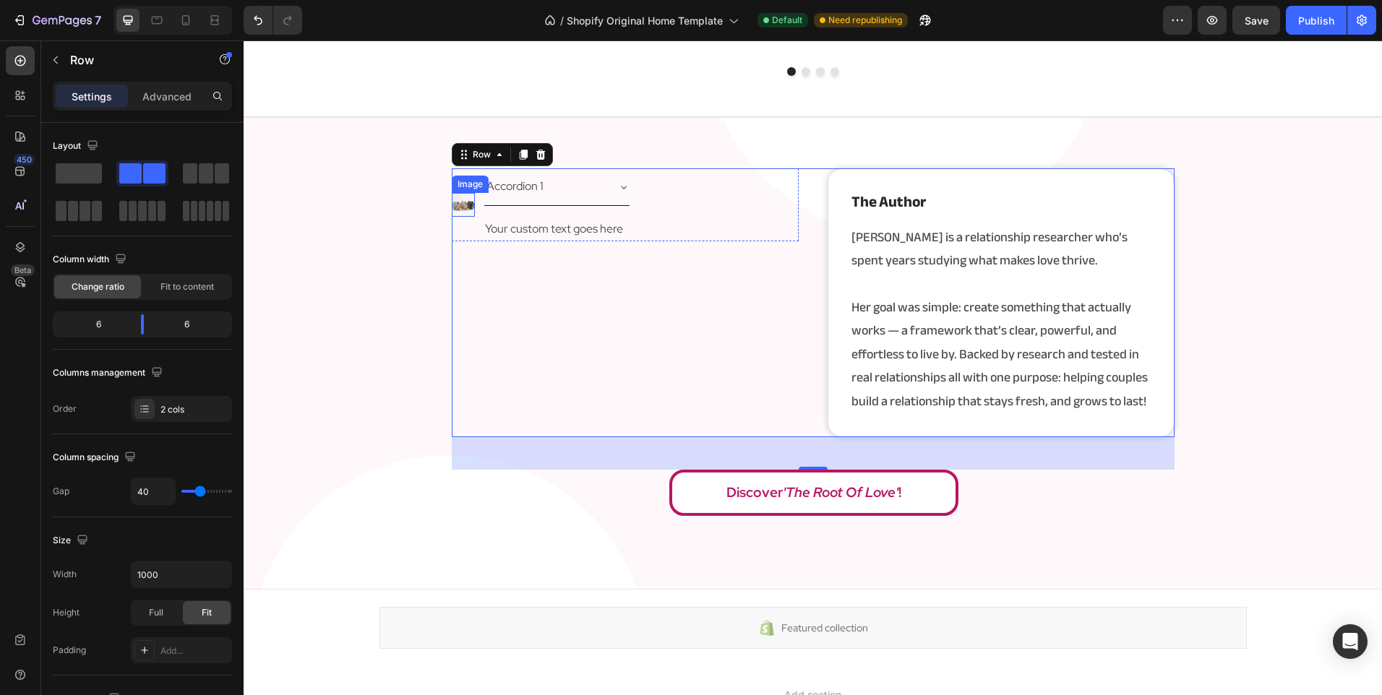
click at [462, 202] on img at bounding box center [464, 205] width 24 height 24
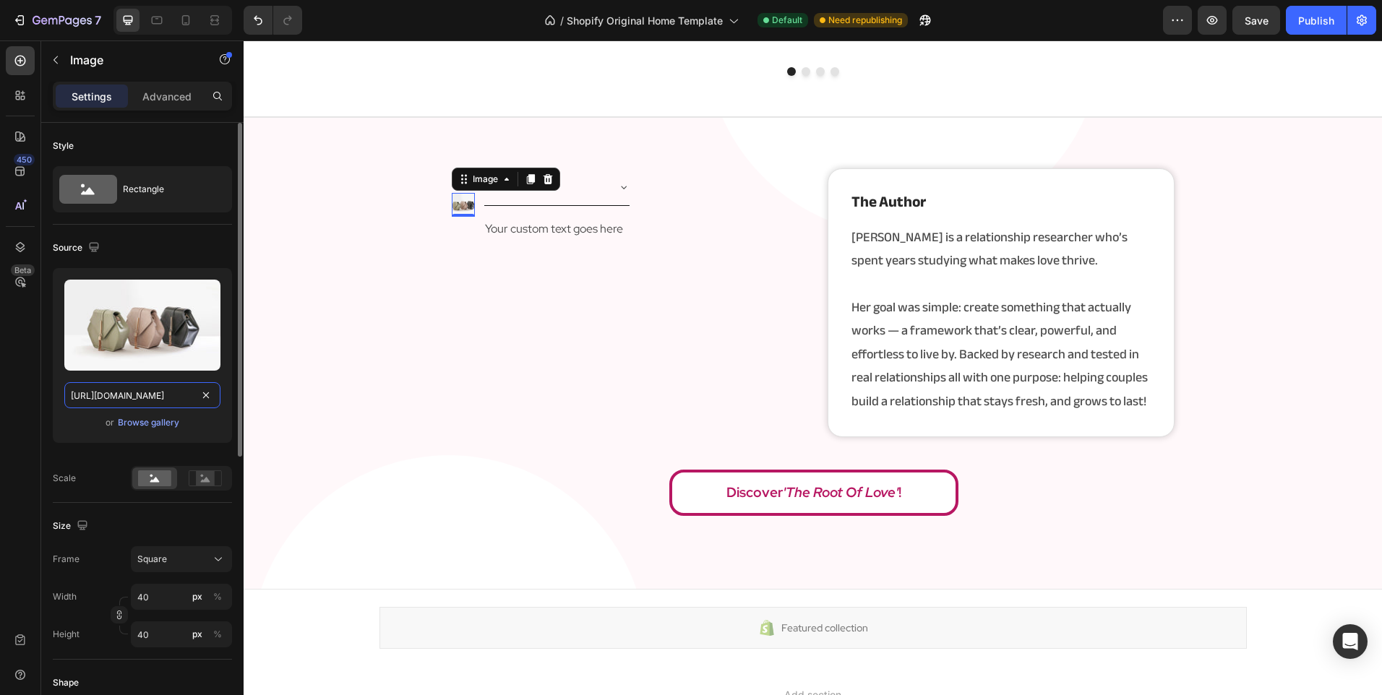
click at [128, 395] on input "https://cdn.shopify.com/s/files/1/2005/9307/files/image_demo.jpg" at bounding box center [142, 395] width 156 height 26
paste input "0902/9520/6154/files/rooooooot.png?v=1757513223"
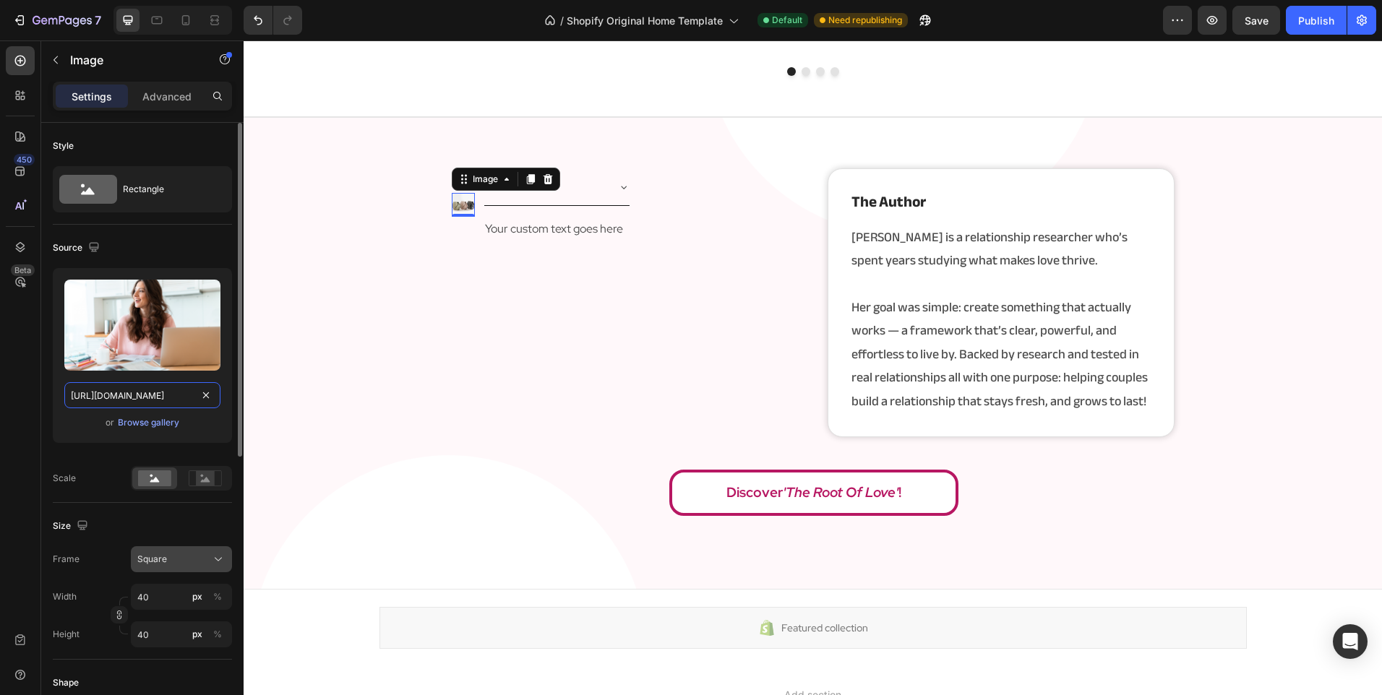
scroll to position [0, 231]
type input "https://cdn.shopify.com/s/files/1/0902/9520/6154/files/rooooooot.png?v=17575132…"
click at [176, 587] on input "40" at bounding box center [181, 597] width 101 height 26
type input "2"
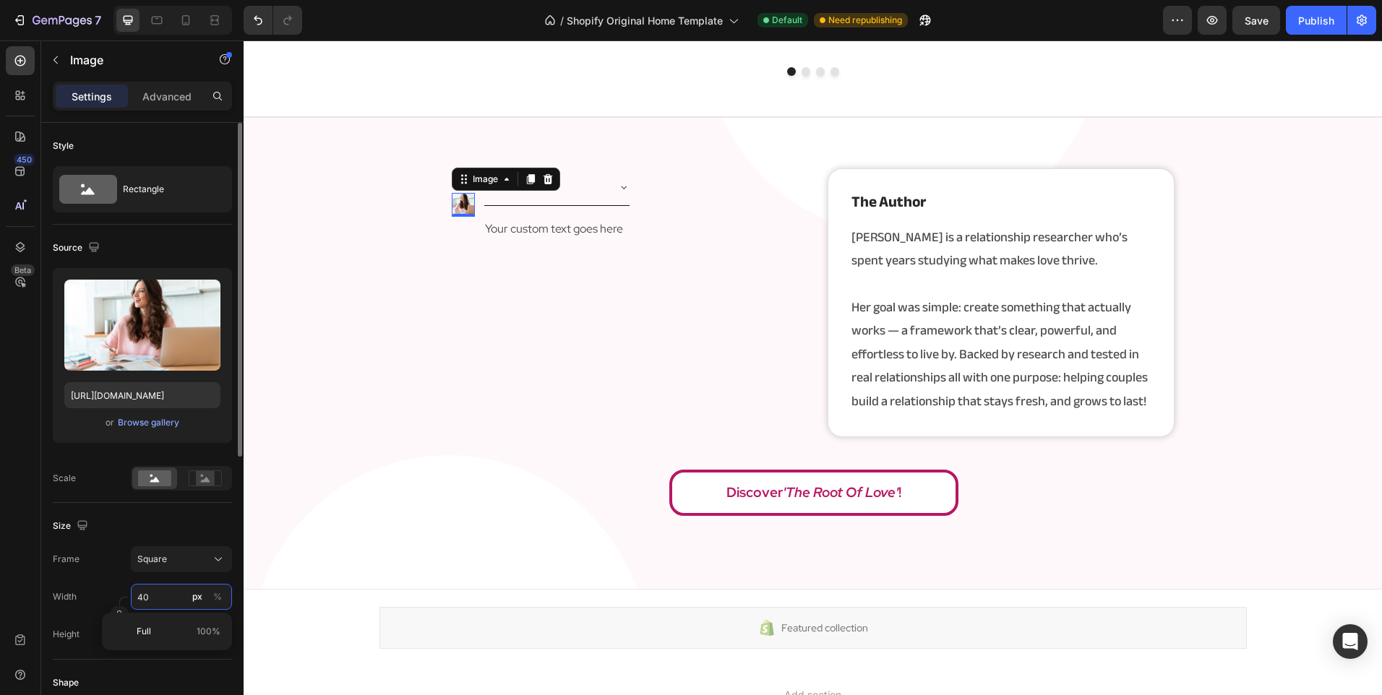
type input "2"
type input "20"
type input "200"
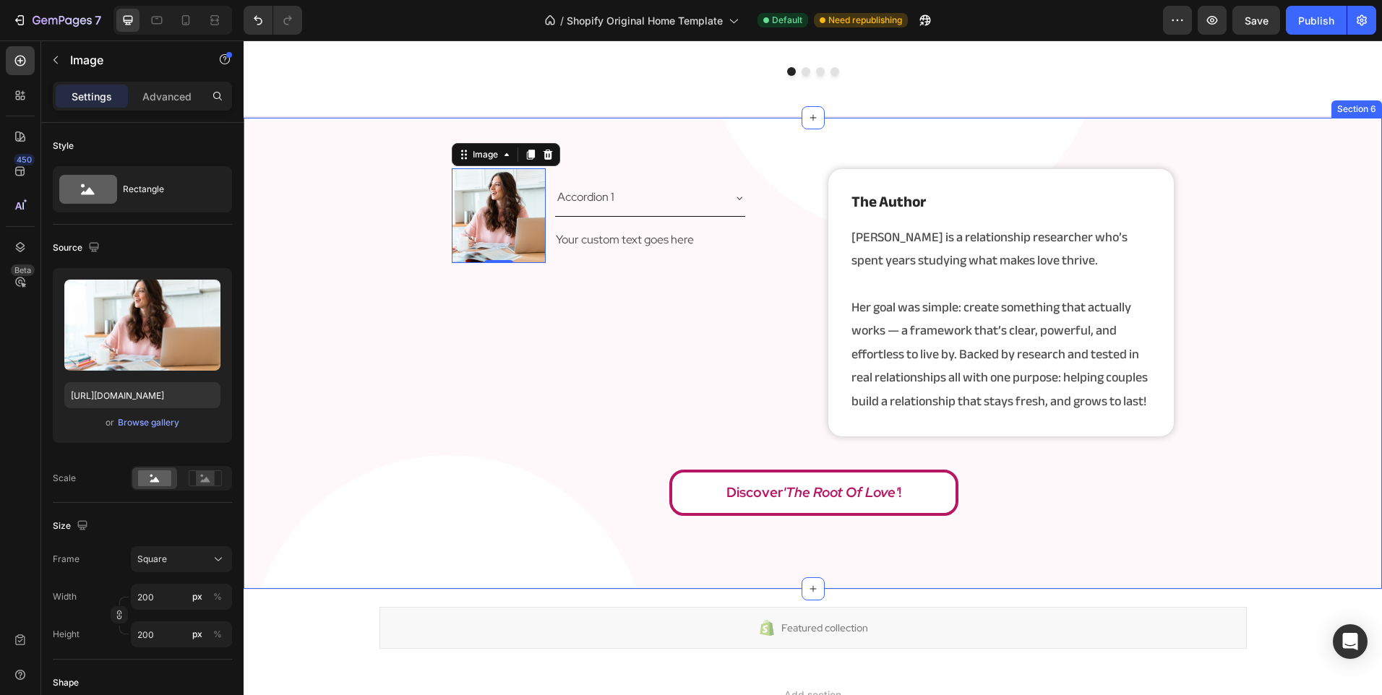
click at [300, 376] on div "Image 0 Accordion 1 Accordion Your custom text goes here Text Block Advanced Li…" at bounding box center [813, 346] width 1138 height 356
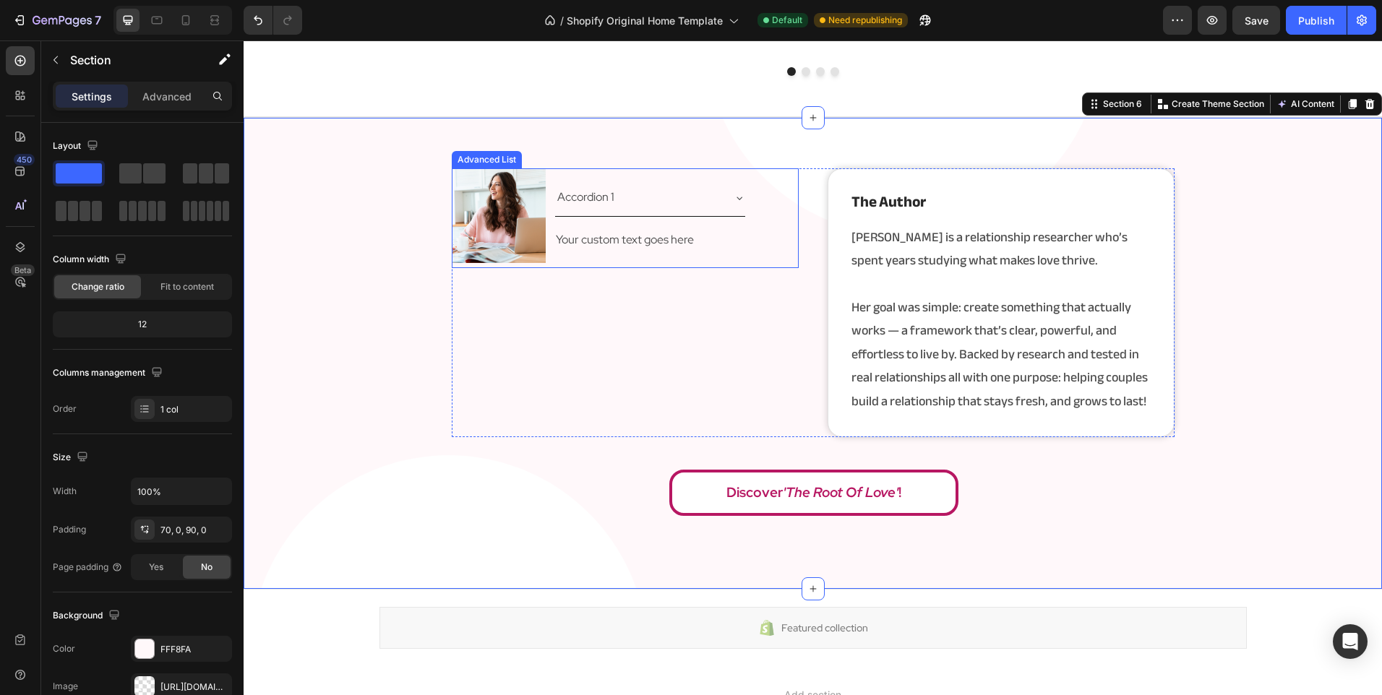
click at [680, 191] on div "Accordion 1" at bounding box center [638, 197] width 167 height 25
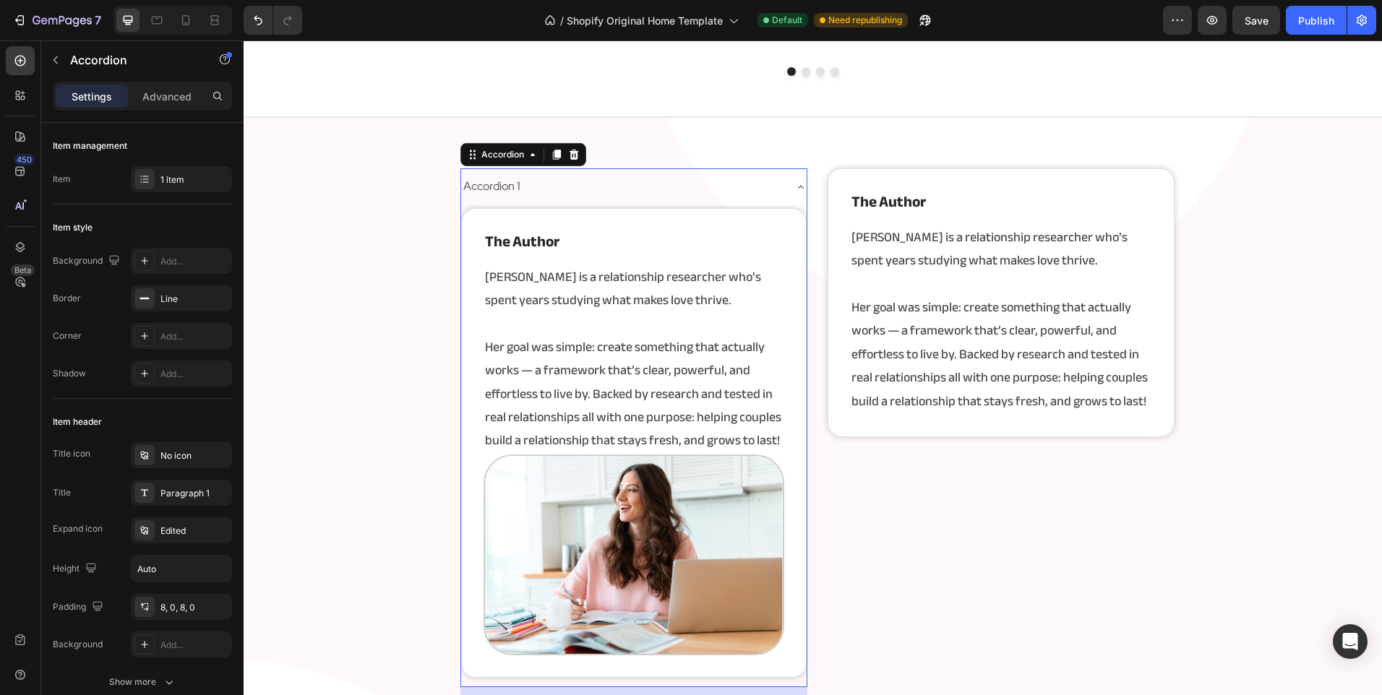
click at [680, 191] on div "Accordion 1" at bounding box center [622, 186] width 322 height 25
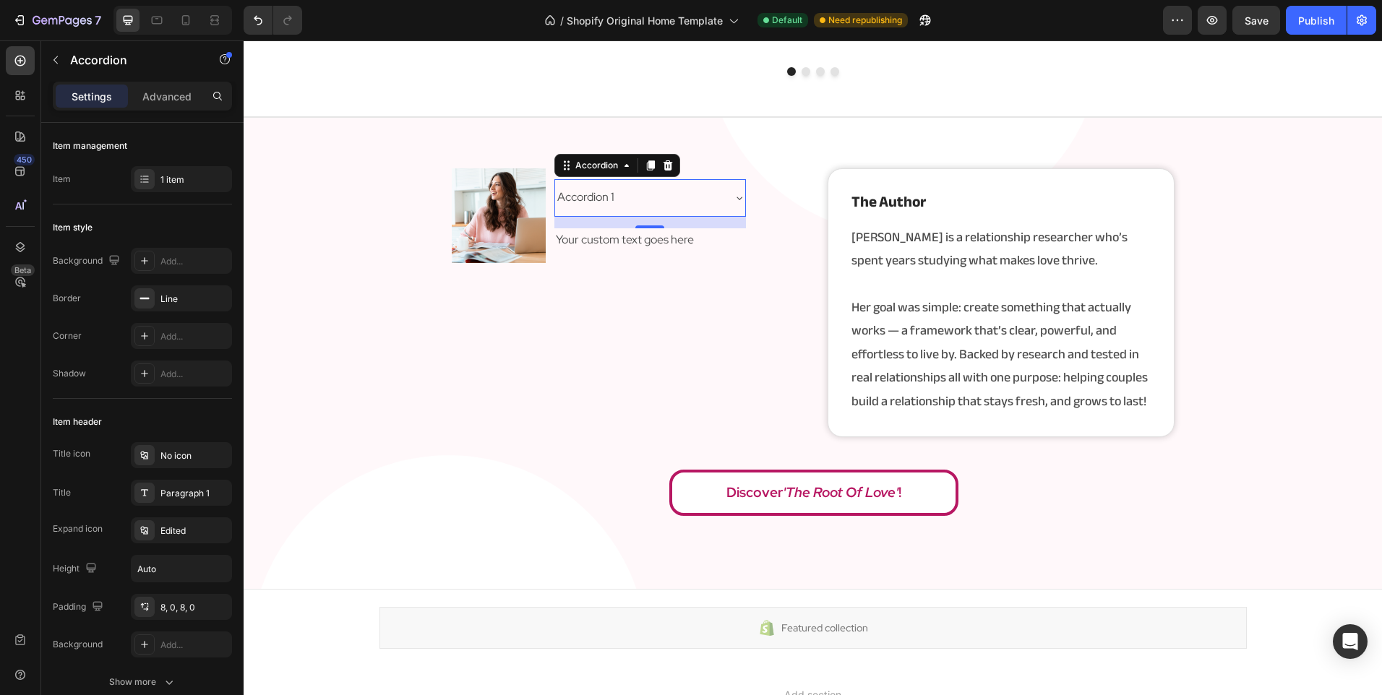
click at [716, 195] on div "Accordion 1" at bounding box center [638, 197] width 167 height 25
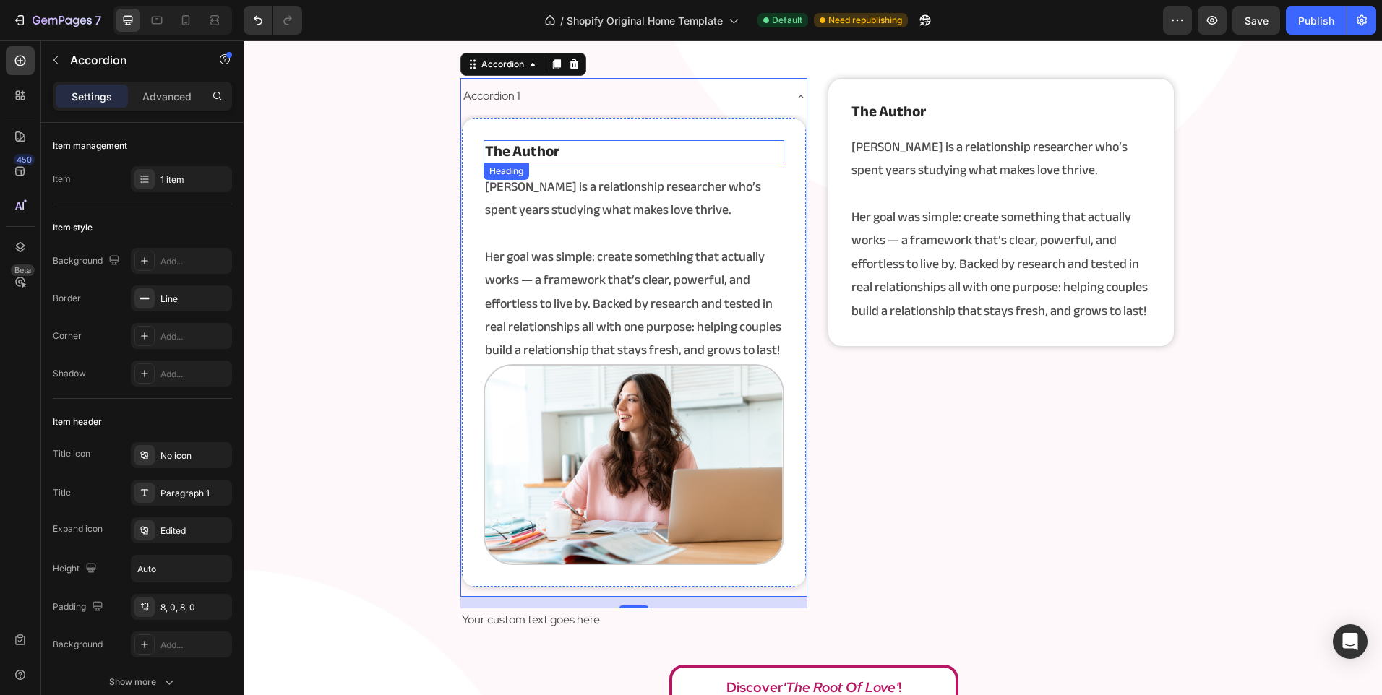
scroll to position [1957, 0]
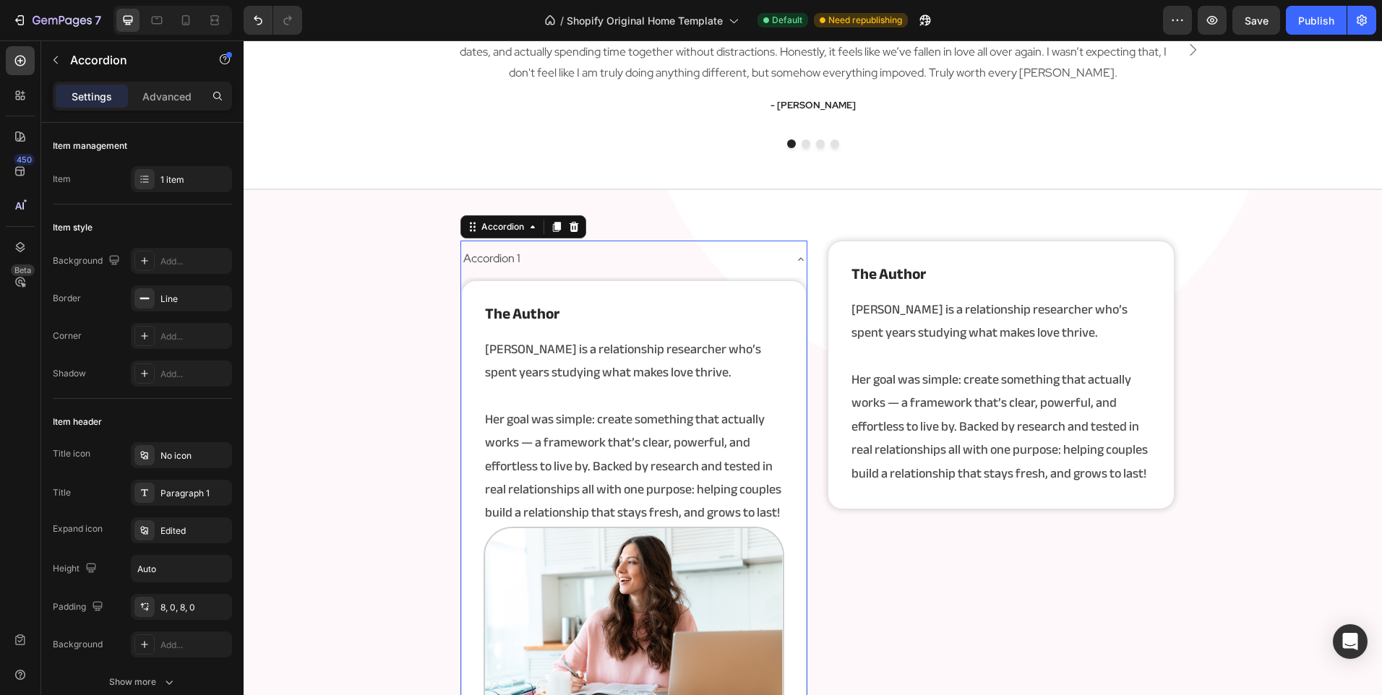
click at [746, 256] on div "Accordion 1" at bounding box center [622, 258] width 322 height 25
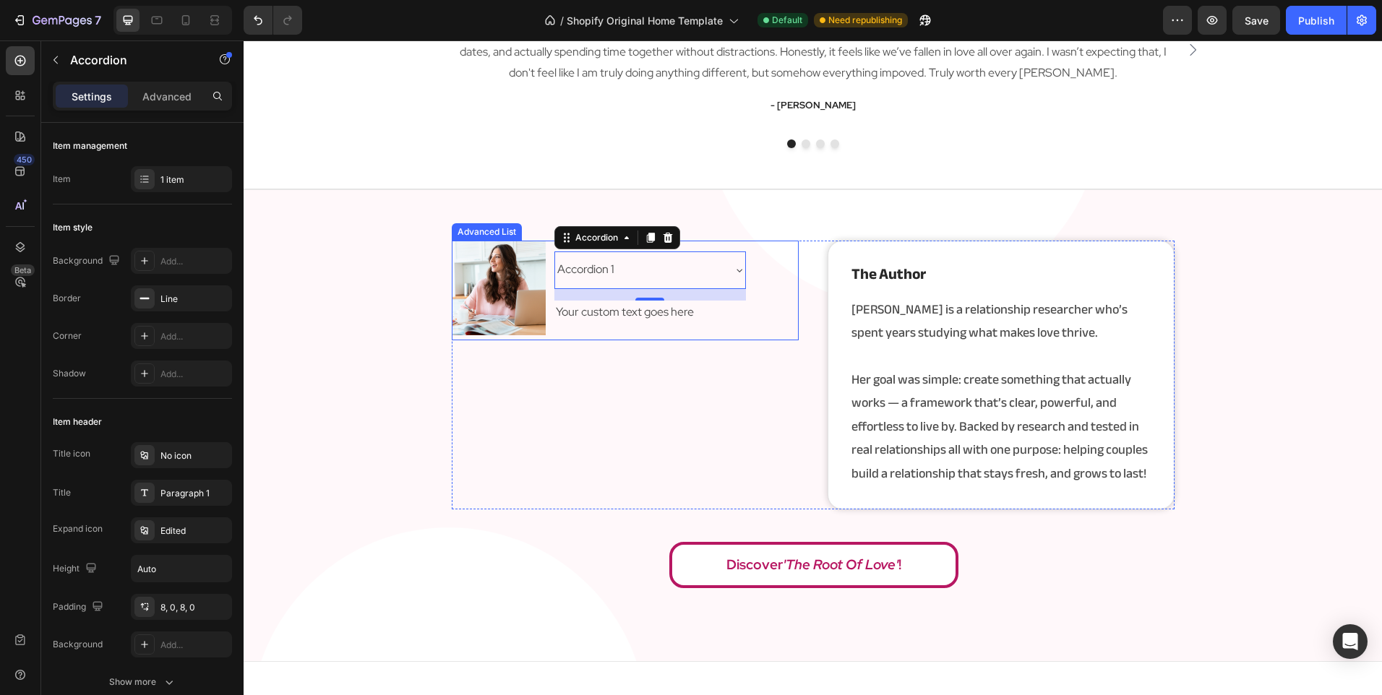
click at [556, 330] on li "Image Accordion 1 Accordion 16 Your custom text goes here Text Block" at bounding box center [599, 288] width 294 height 94
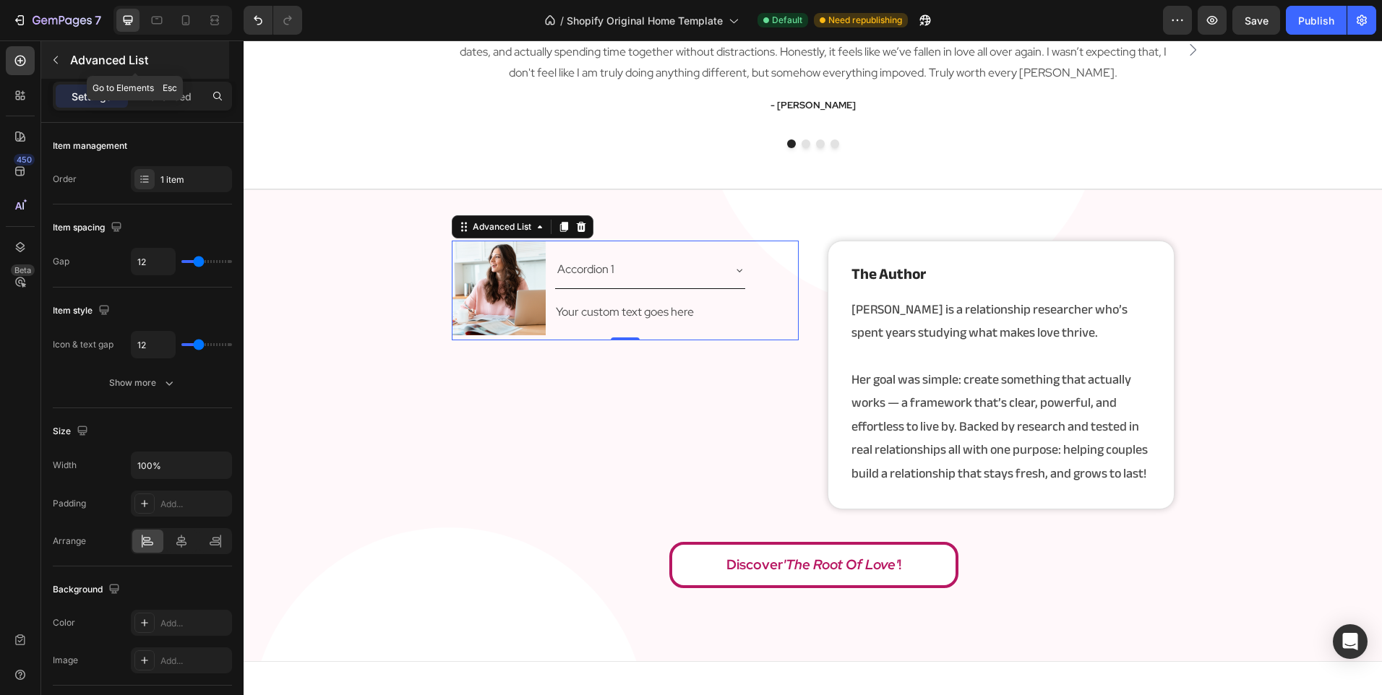
click at [110, 43] on div "Advanced List" at bounding box center [135, 60] width 188 height 38
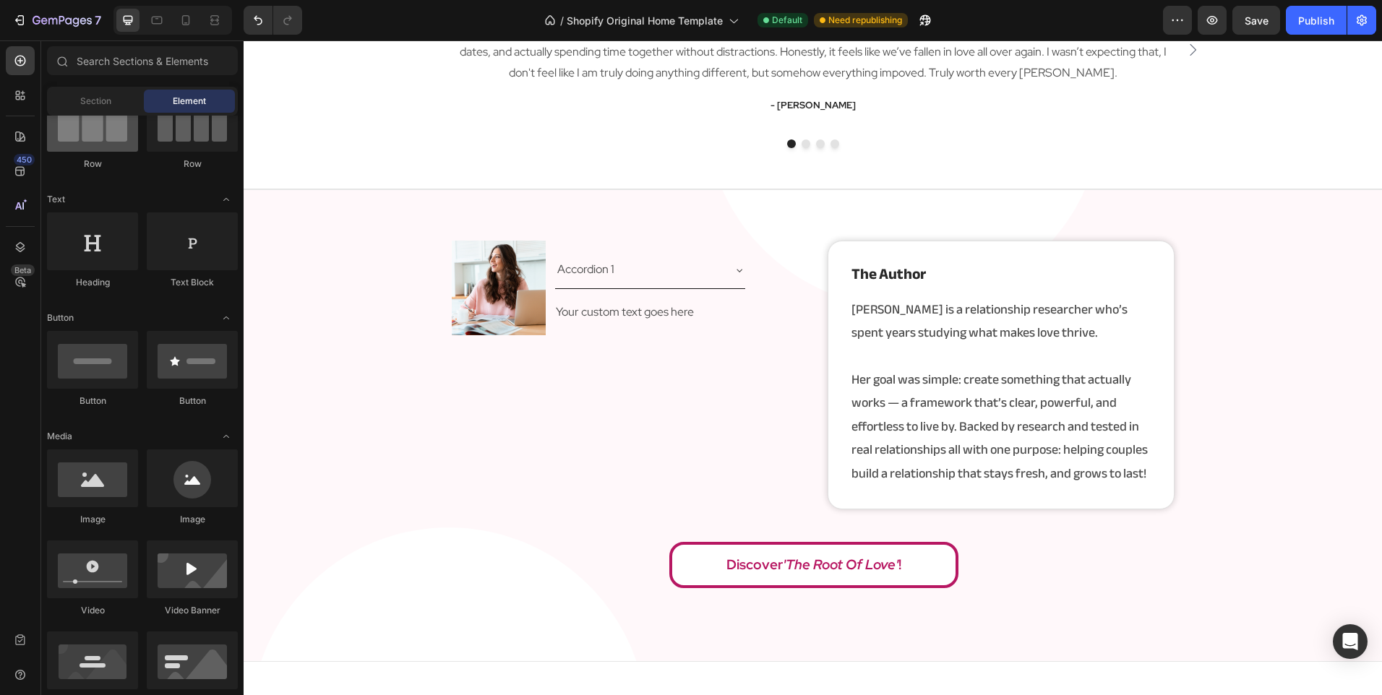
scroll to position [0, 0]
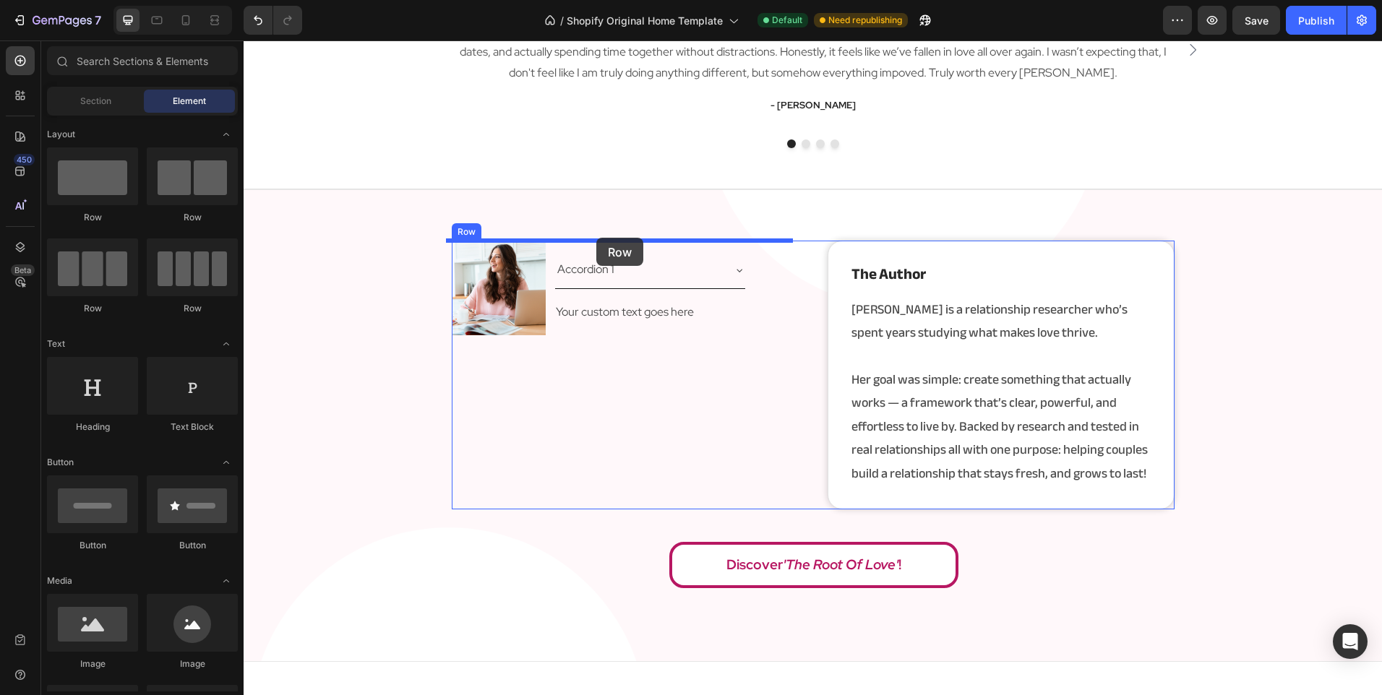
drag, startPoint x: 343, startPoint y: 238, endPoint x: 596, endPoint y: 238, distance: 253.6
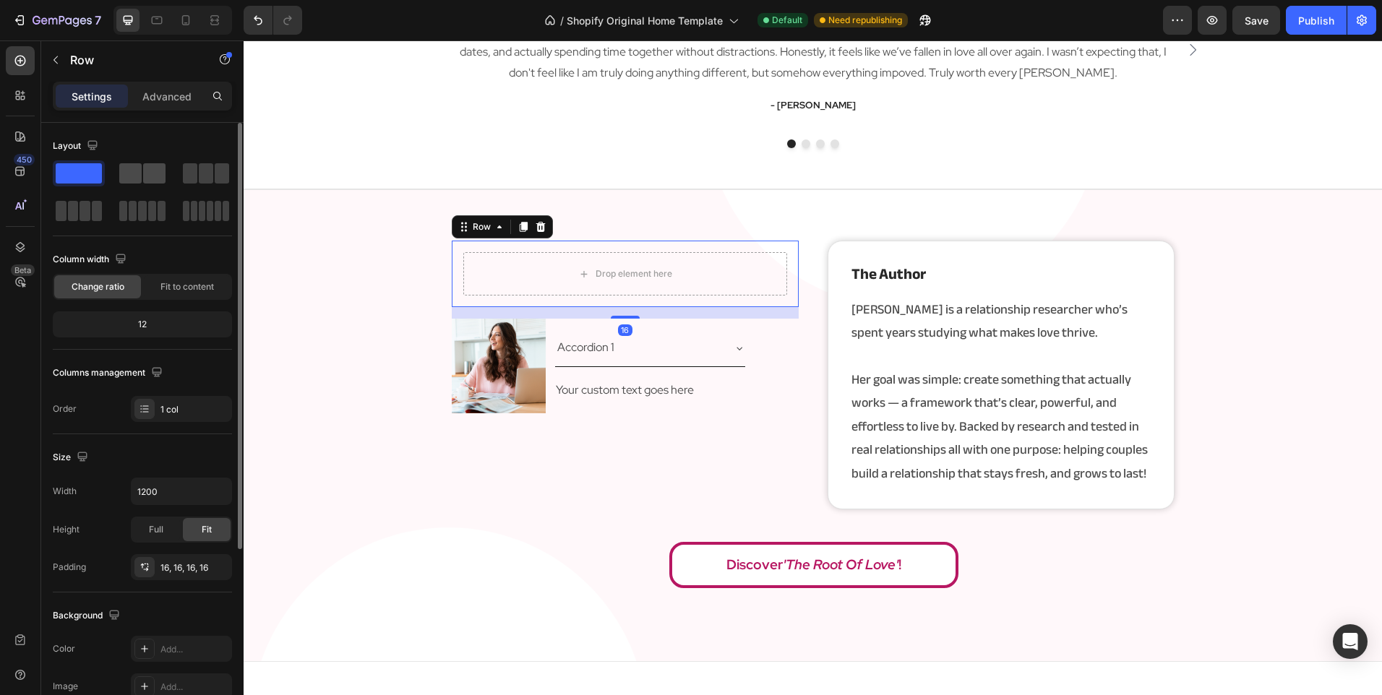
drag, startPoint x: 156, startPoint y: 178, endPoint x: 92, endPoint y: 226, distance: 79.5
click at [156, 178] on span at bounding box center [154, 173] width 22 height 20
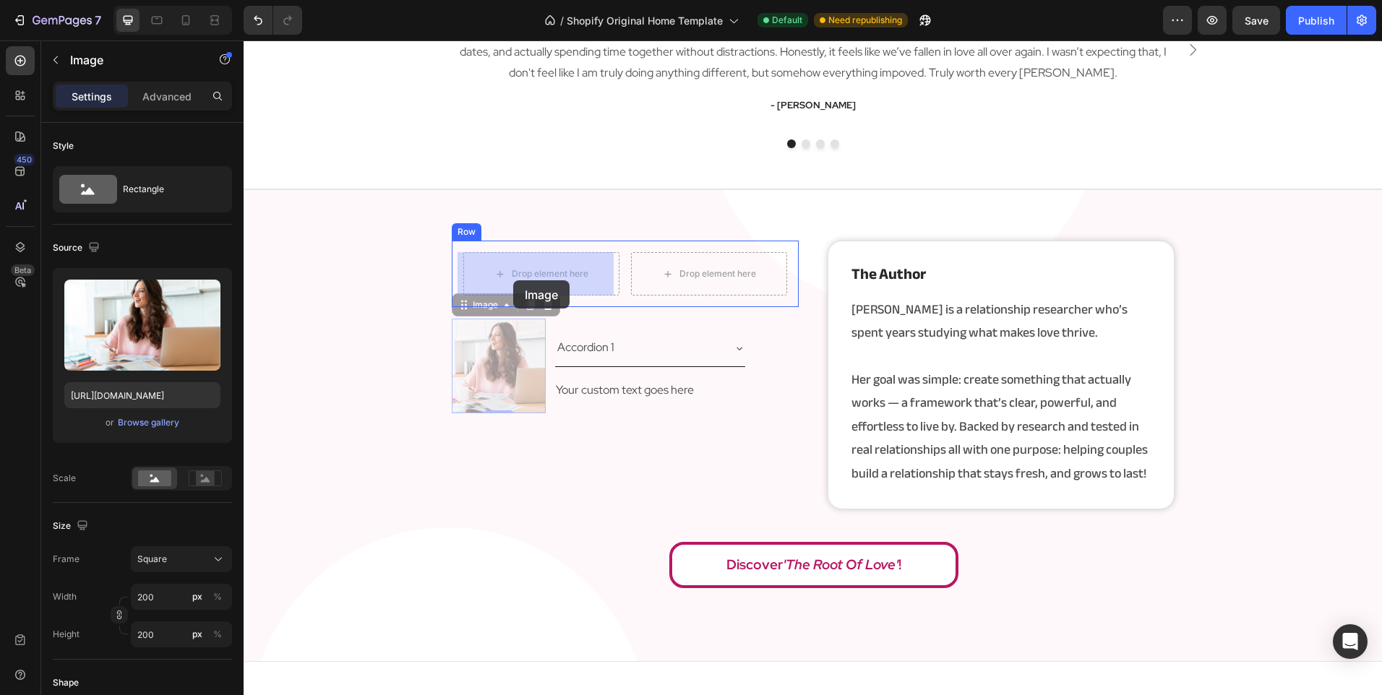
drag, startPoint x: 515, startPoint y: 335, endPoint x: 513, endPoint y: 288, distance: 46.3
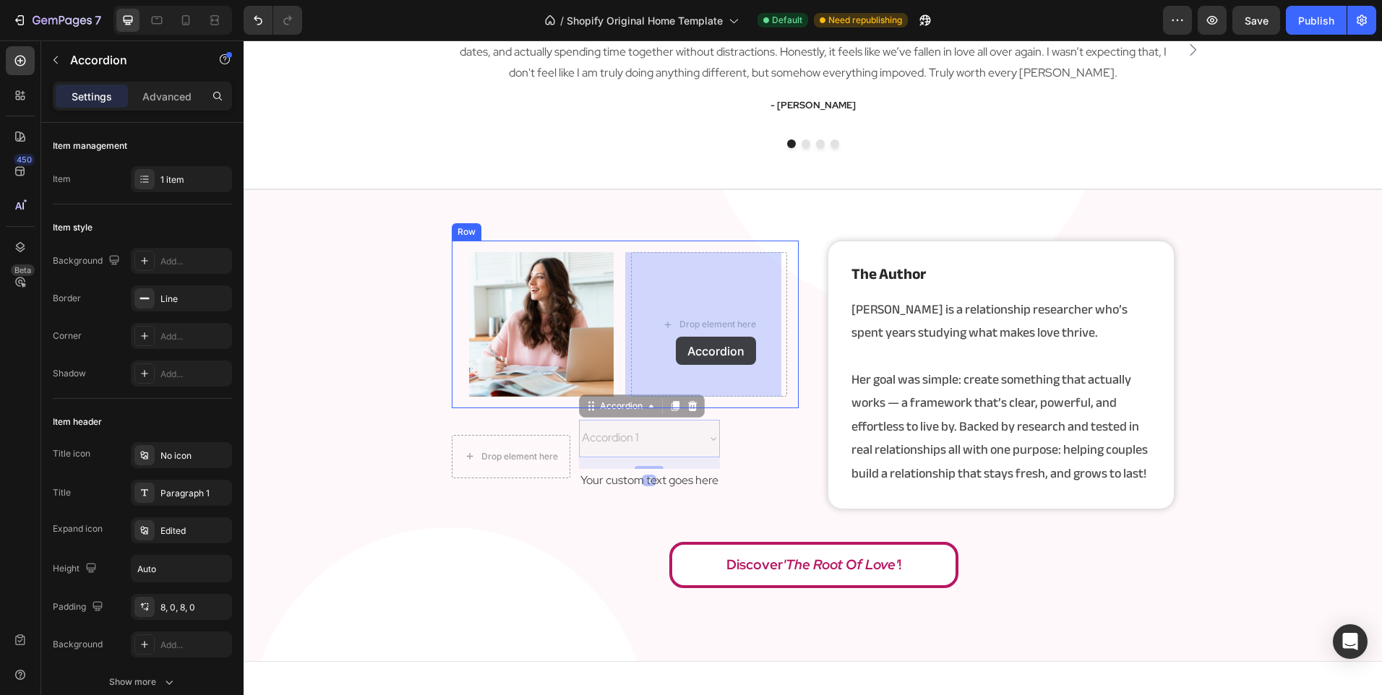
drag, startPoint x: 637, startPoint y: 451, endPoint x: 676, endPoint y: 337, distance: 120.4
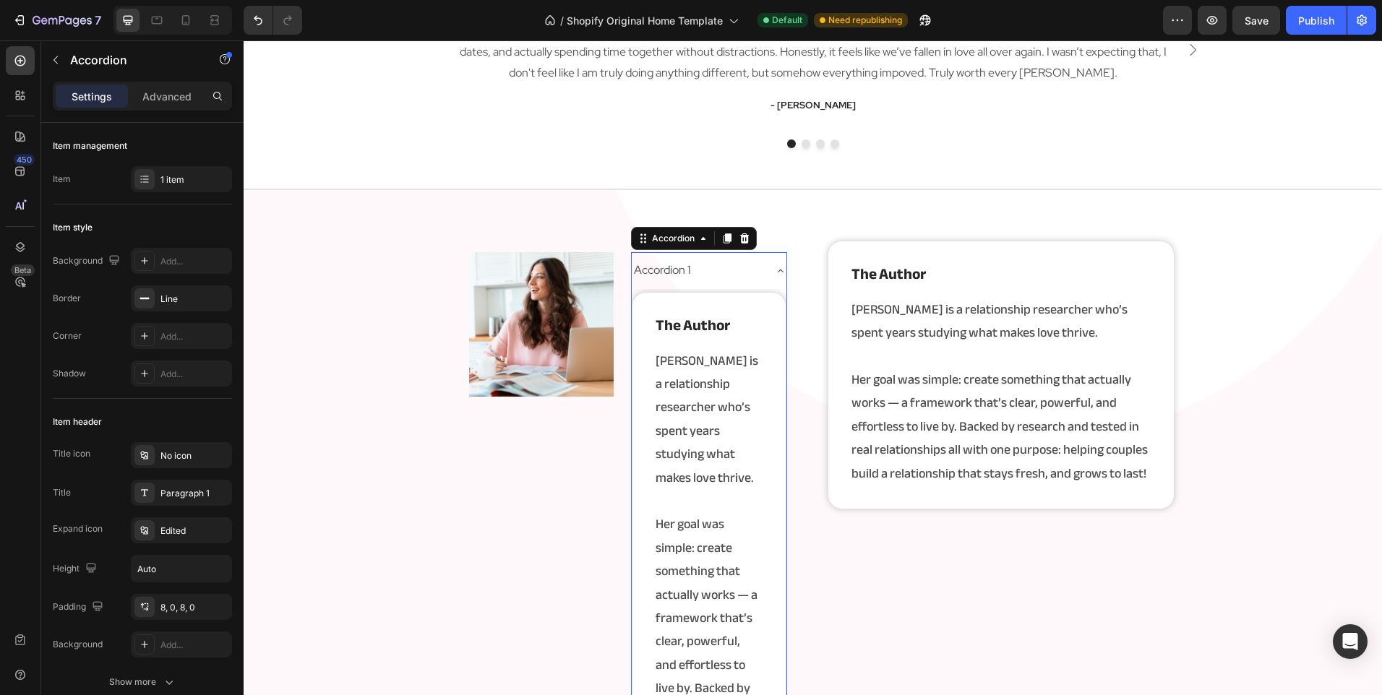
click at [654, 275] on div "Accordion 1" at bounding box center [662, 270] width 61 height 25
click at [705, 273] on div "Accordion 1" at bounding box center [698, 270] width 132 height 25
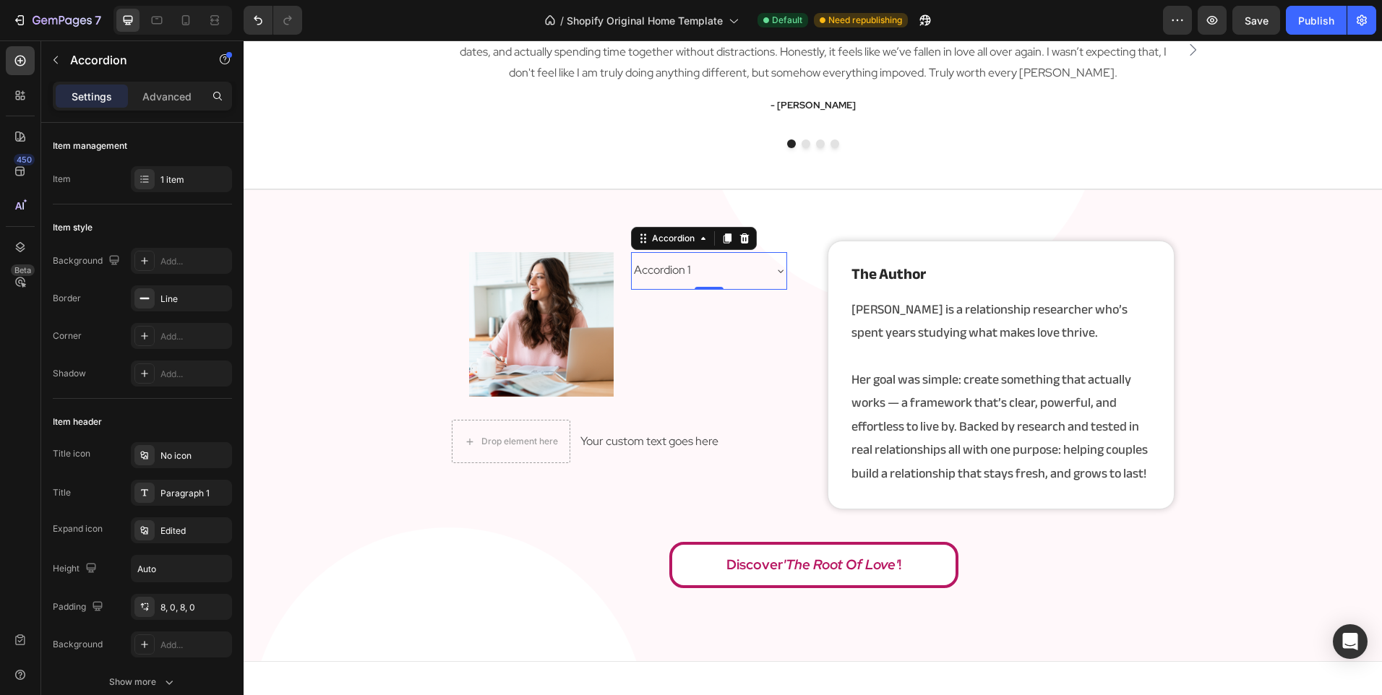
click at [729, 276] on div "Accordion 1" at bounding box center [698, 270] width 132 height 25
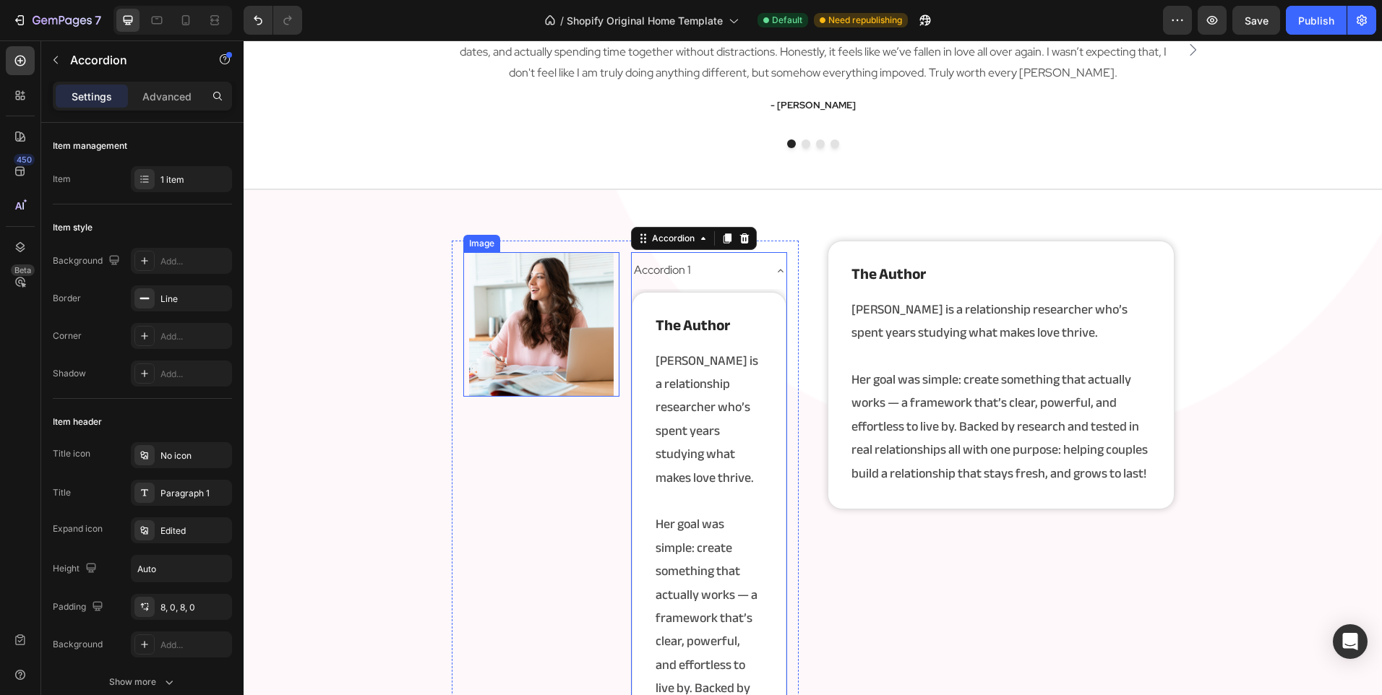
click at [518, 326] on img at bounding box center [541, 324] width 145 height 145
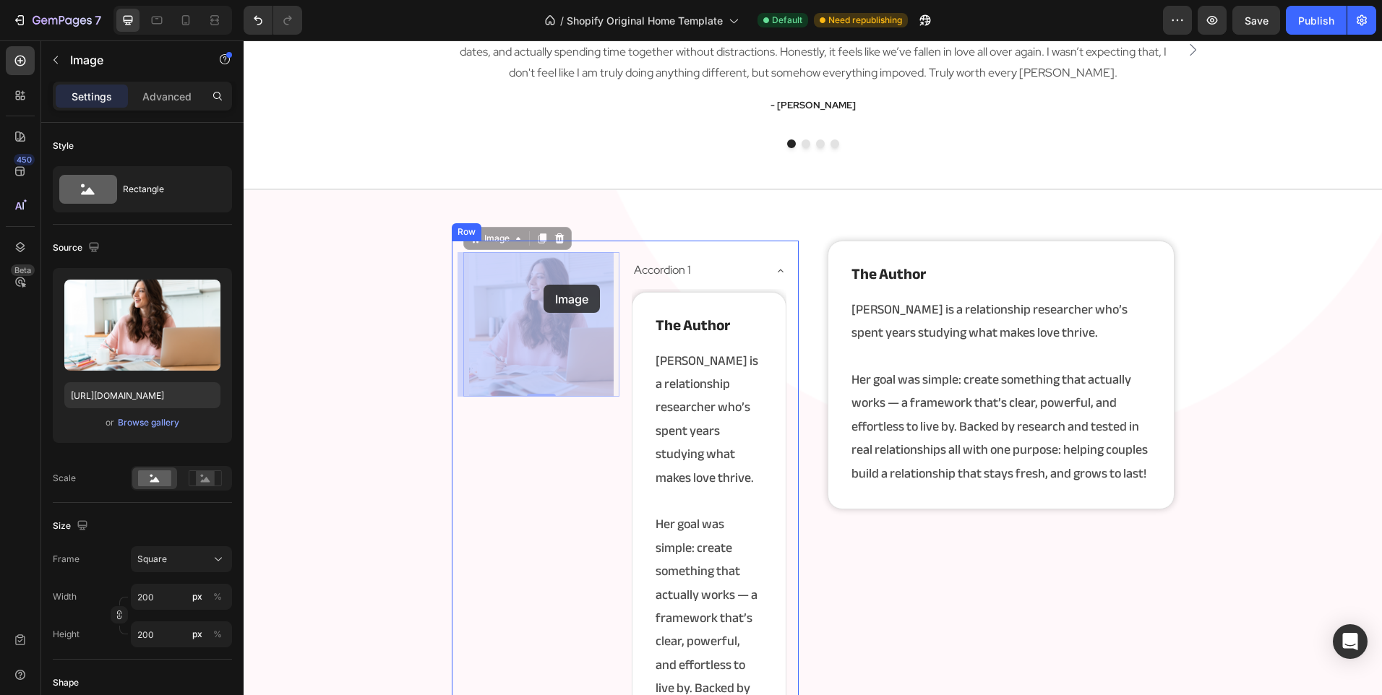
drag, startPoint x: 543, startPoint y: 296, endPoint x: 530, endPoint y: 287, distance: 16.2
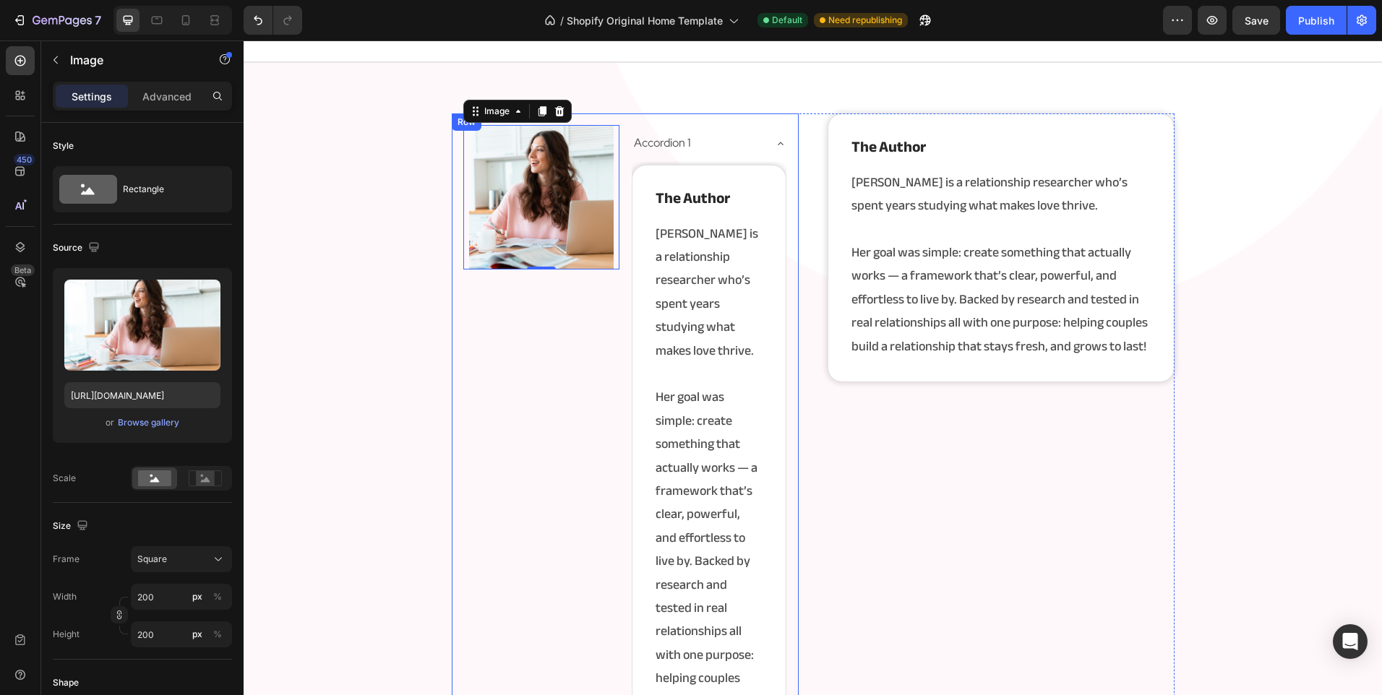
scroll to position [2029, 0]
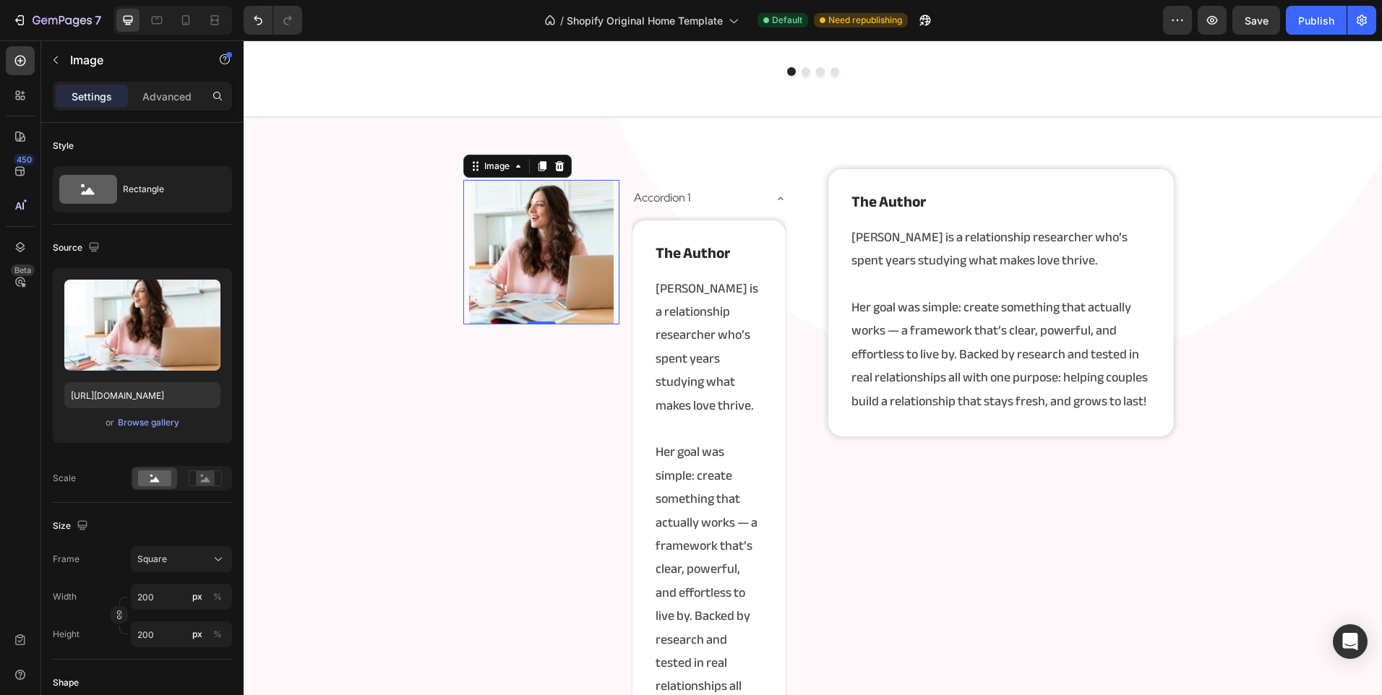
click at [537, 254] on img at bounding box center [541, 252] width 145 height 145
click at [555, 171] on icon at bounding box center [558, 166] width 9 height 10
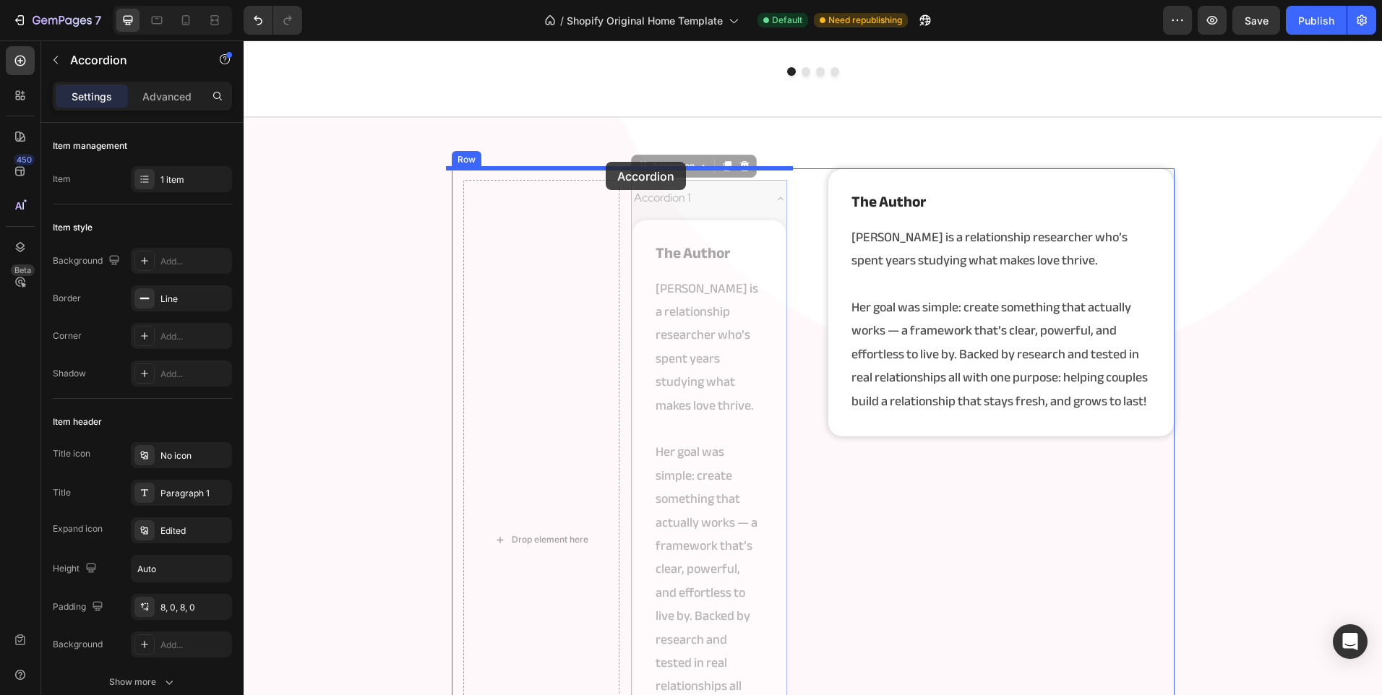
drag, startPoint x: 643, startPoint y: 218, endPoint x: 606, endPoint y: 162, distance: 67.7
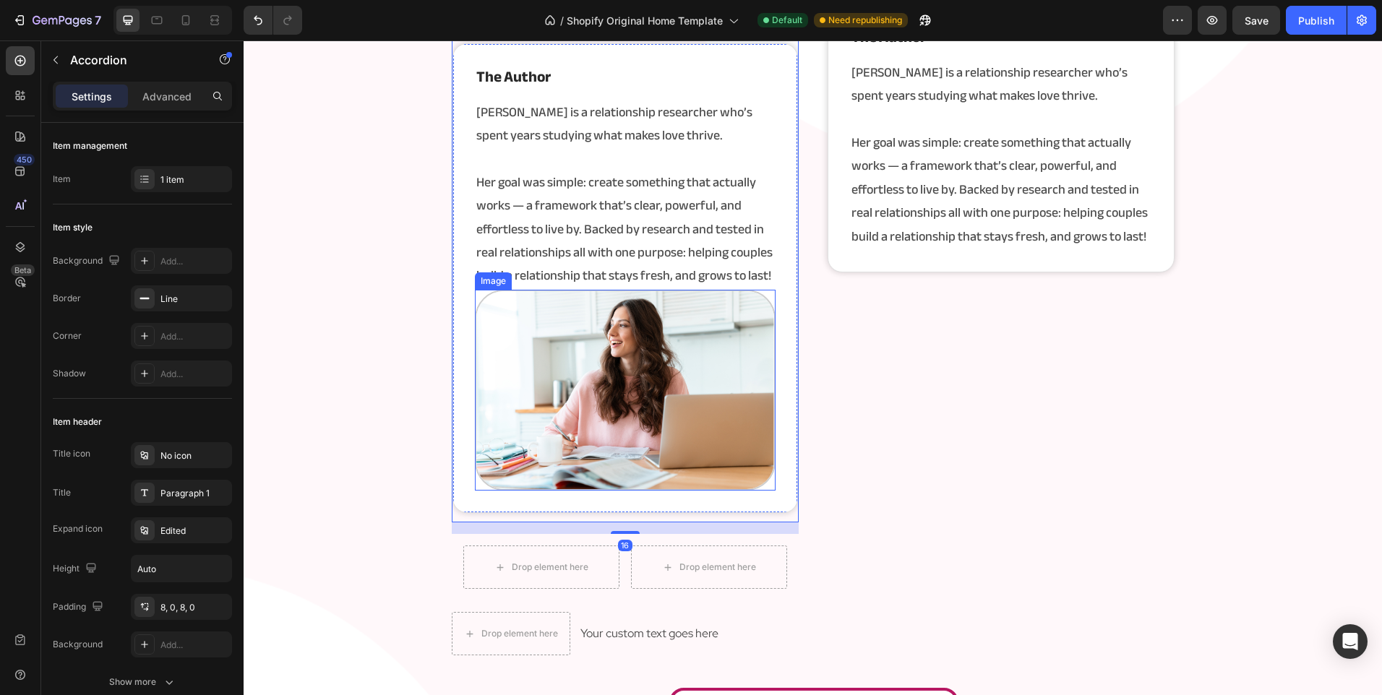
scroll to position [2246, 0]
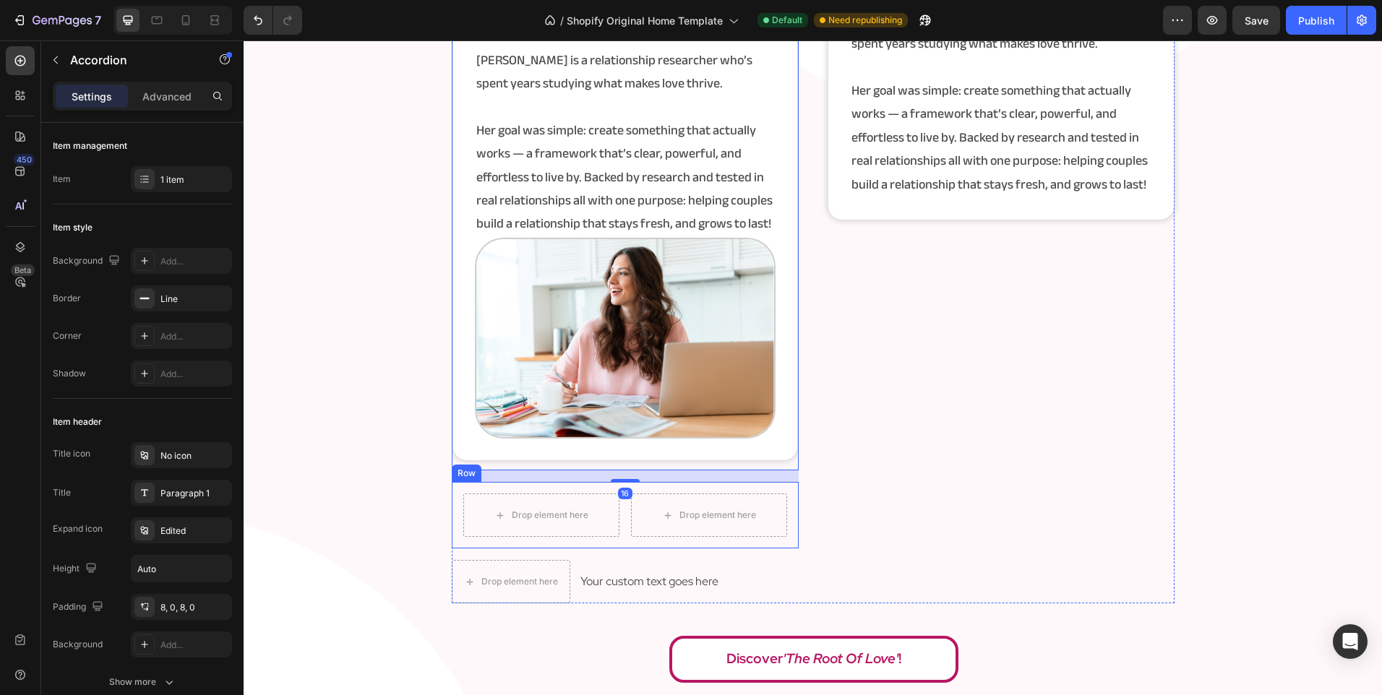
click at [646, 538] on div "Drop element here Drop element here Row" at bounding box center [625, 515] width 347 height 66
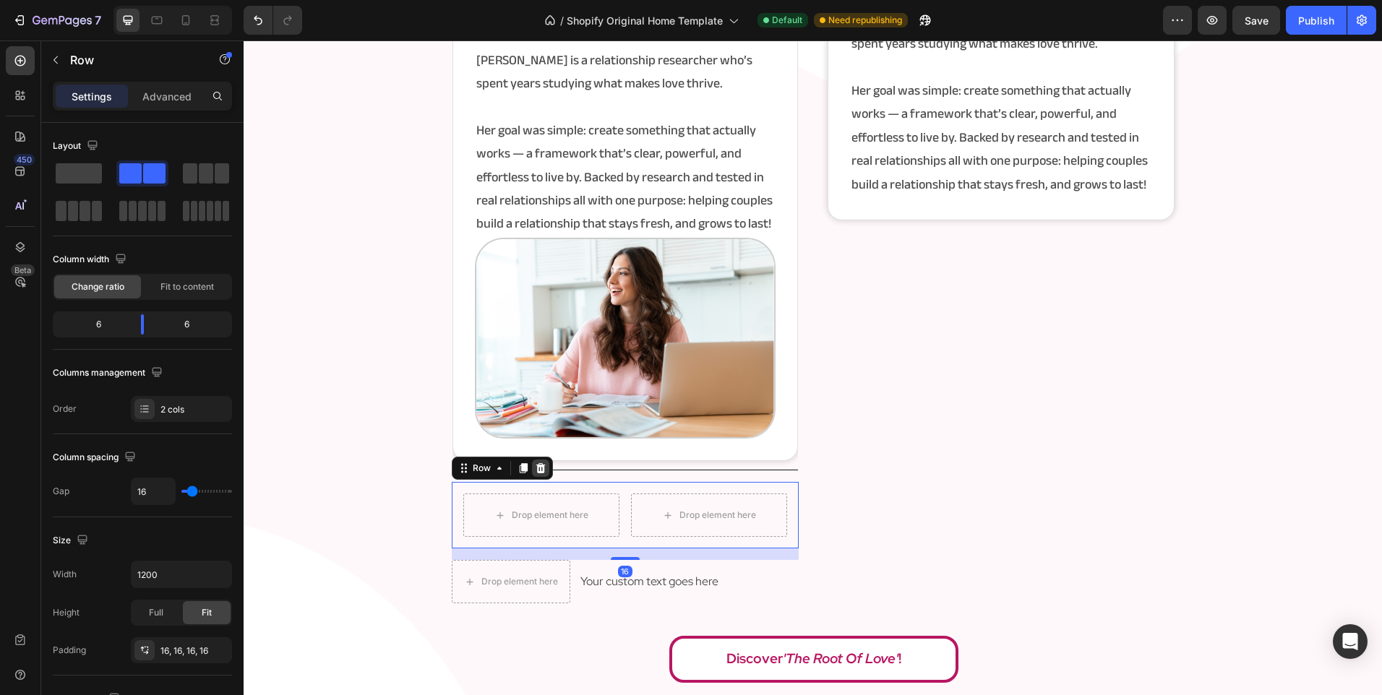
click at [540, 470] on icon at bounding box center [541, 468] width 12 height 12
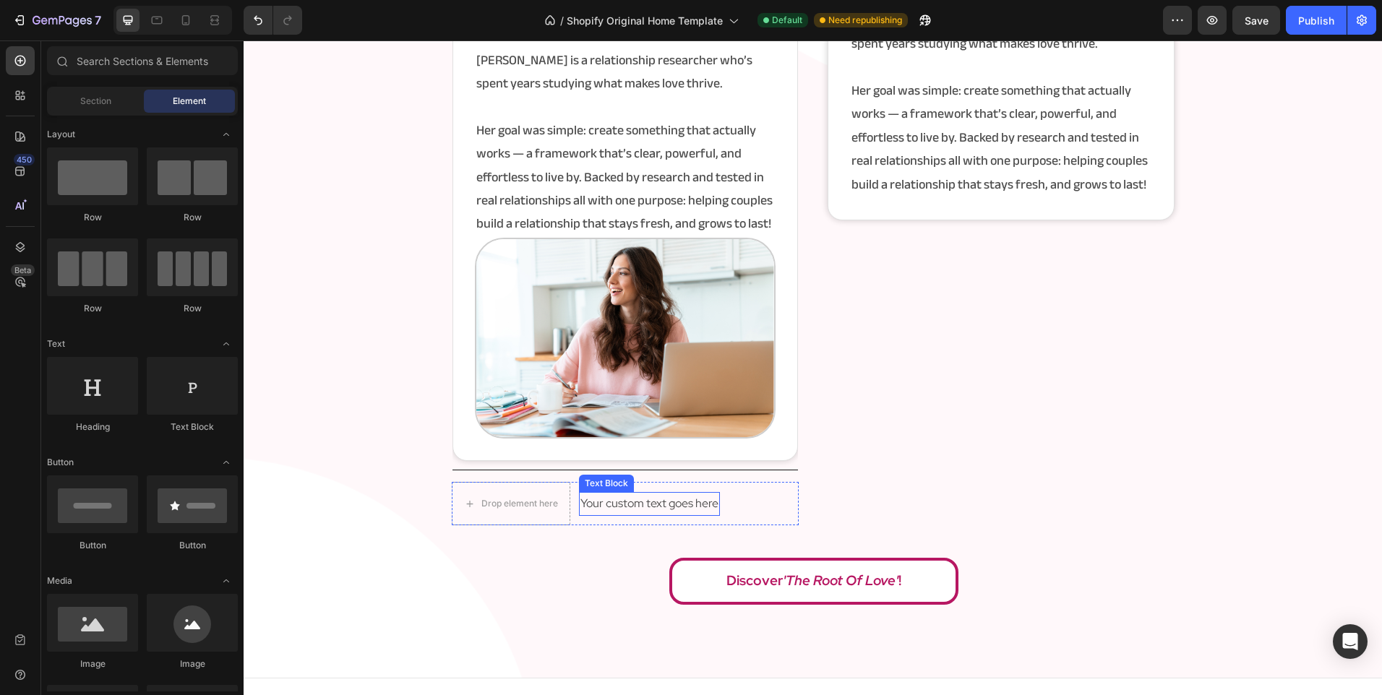
click at [622, 507] on p "Your custom text goes here" at bounding box center [649, 504] width 138 height 21
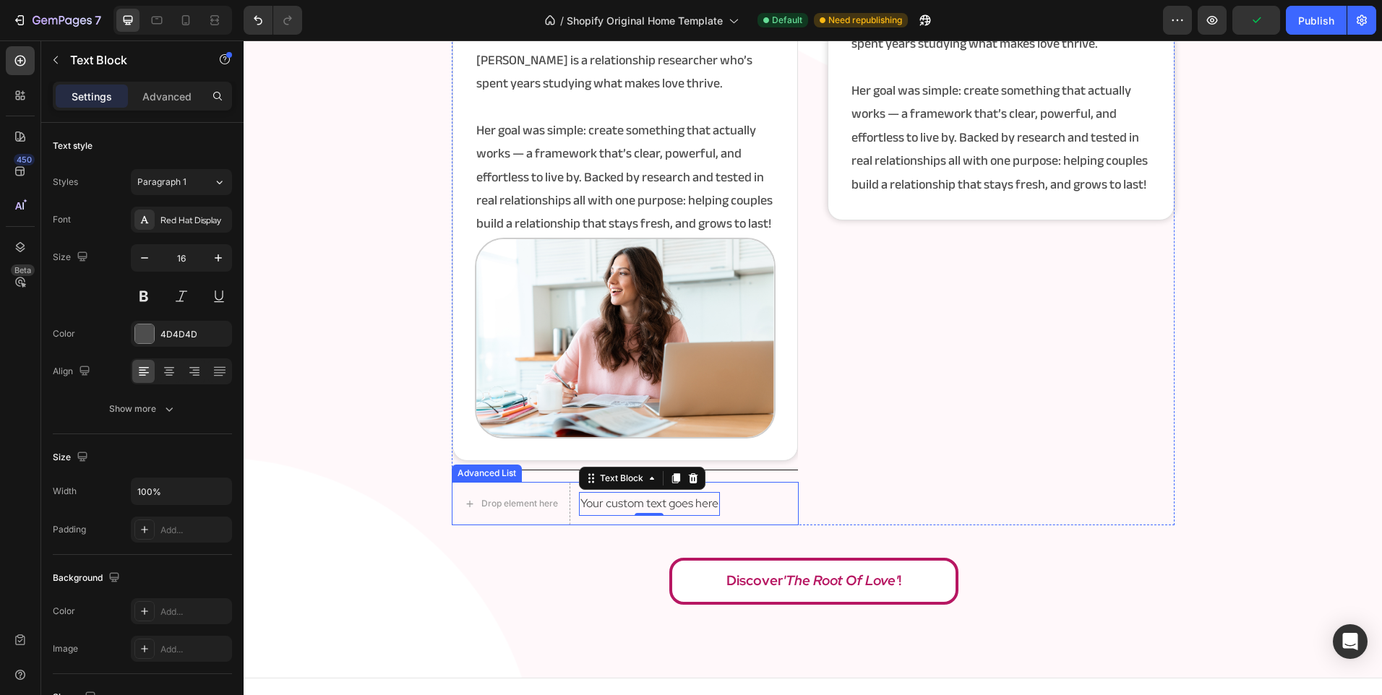
click at [755, 513] on div "Drop element here Your custom text goes here Text Block 0" at bounding box center [625, 503] width 347 height 43
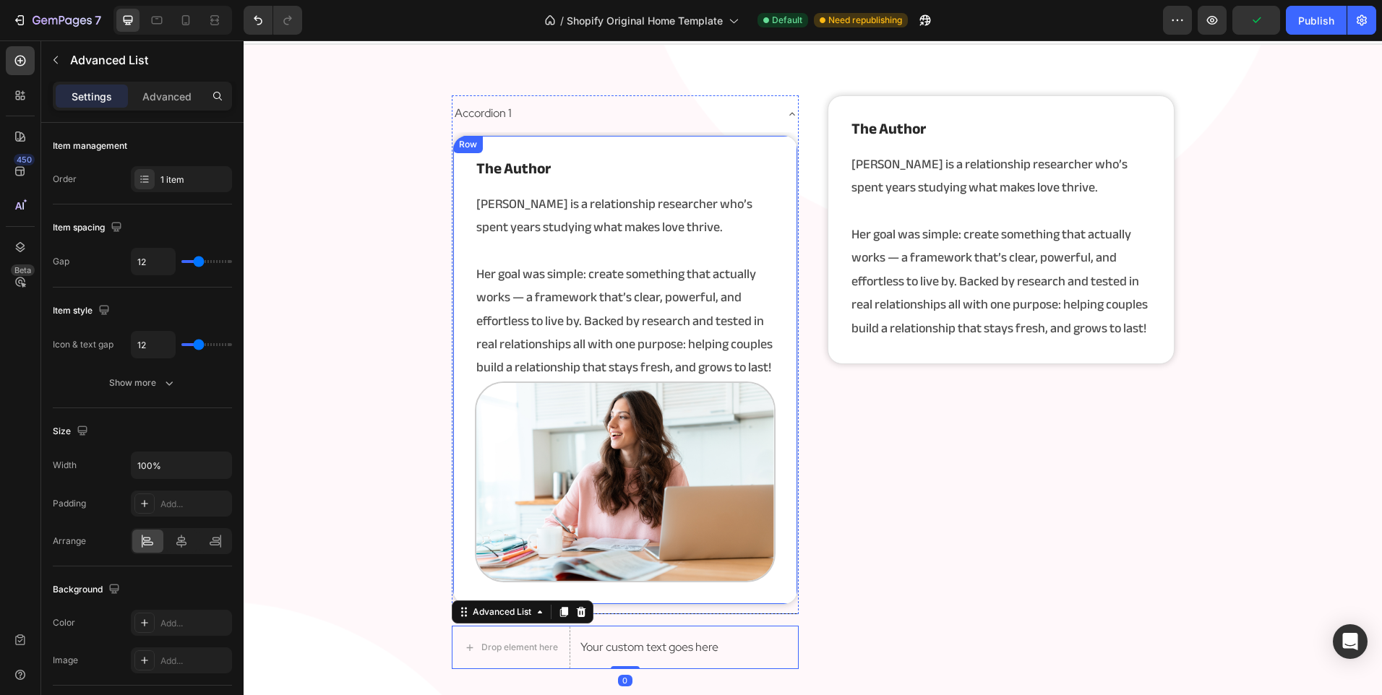
scroll to position [2174, 0]
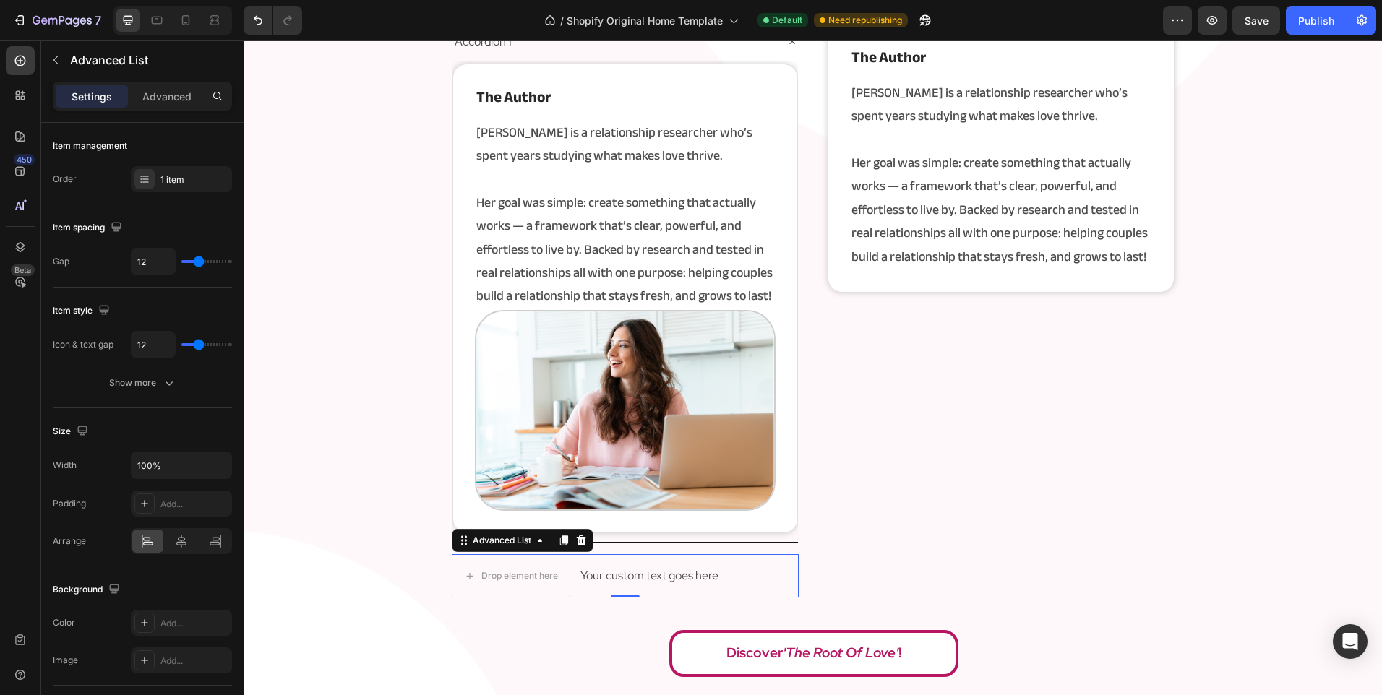
click at [747, 577] on div "Drop element here Your custom text goes here Text Block" at bounding box center [625, 575] width 347 height 43
click at [576, 543] on icon at bounding box center [580, 540] width 9 height 10
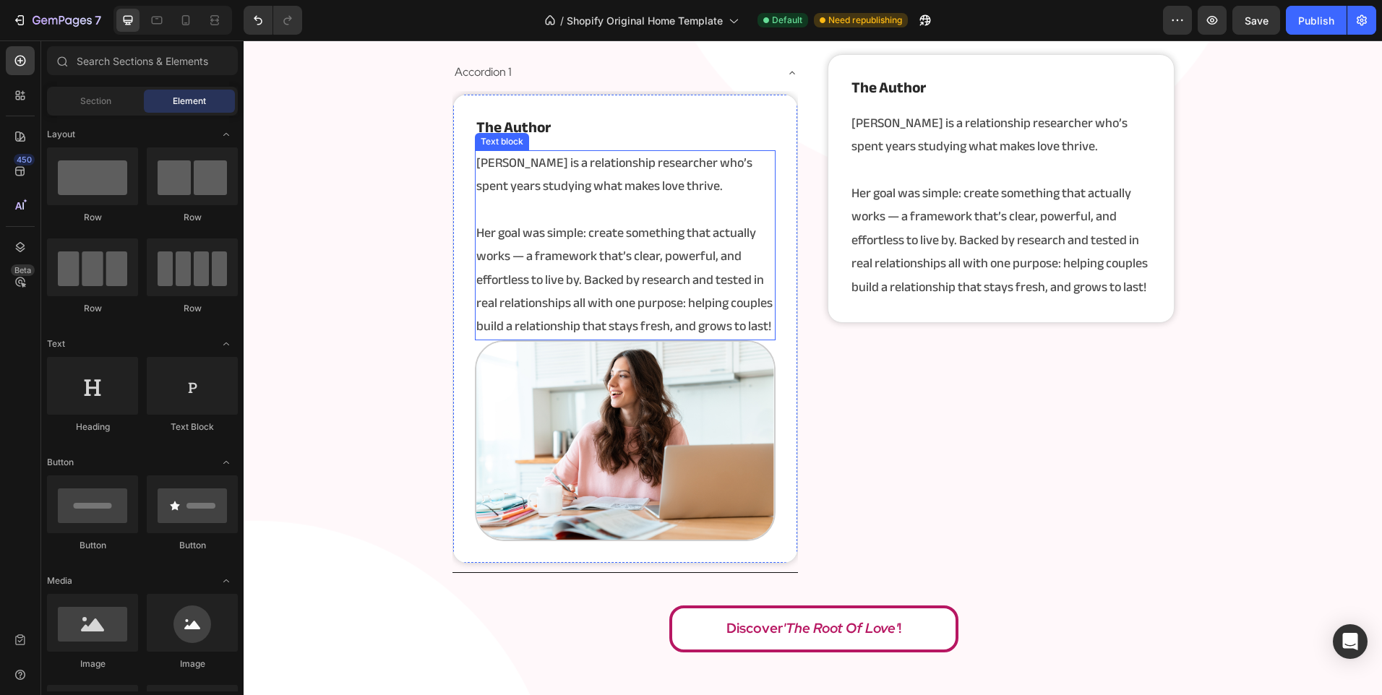
scroll to position [1957, 0]
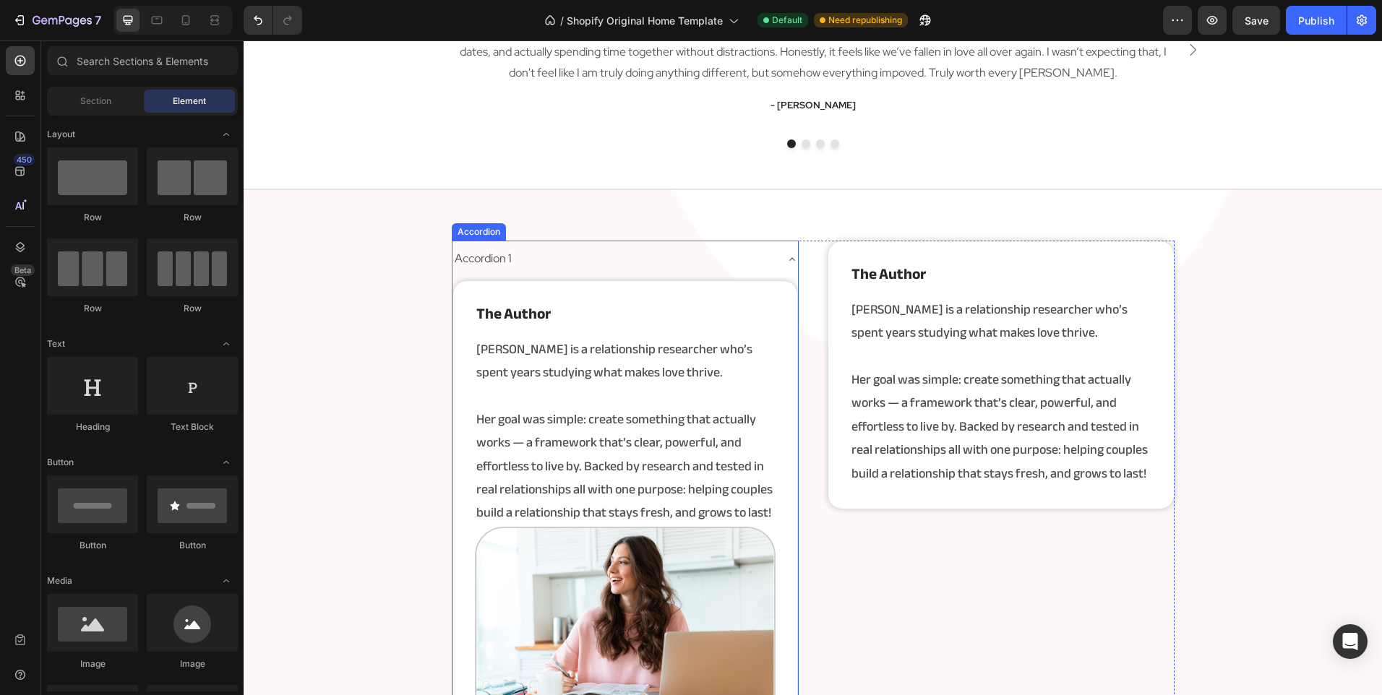
click at [562, 254] on div "Accordion 1" at bounding box center [613, 258] width 322 height 25
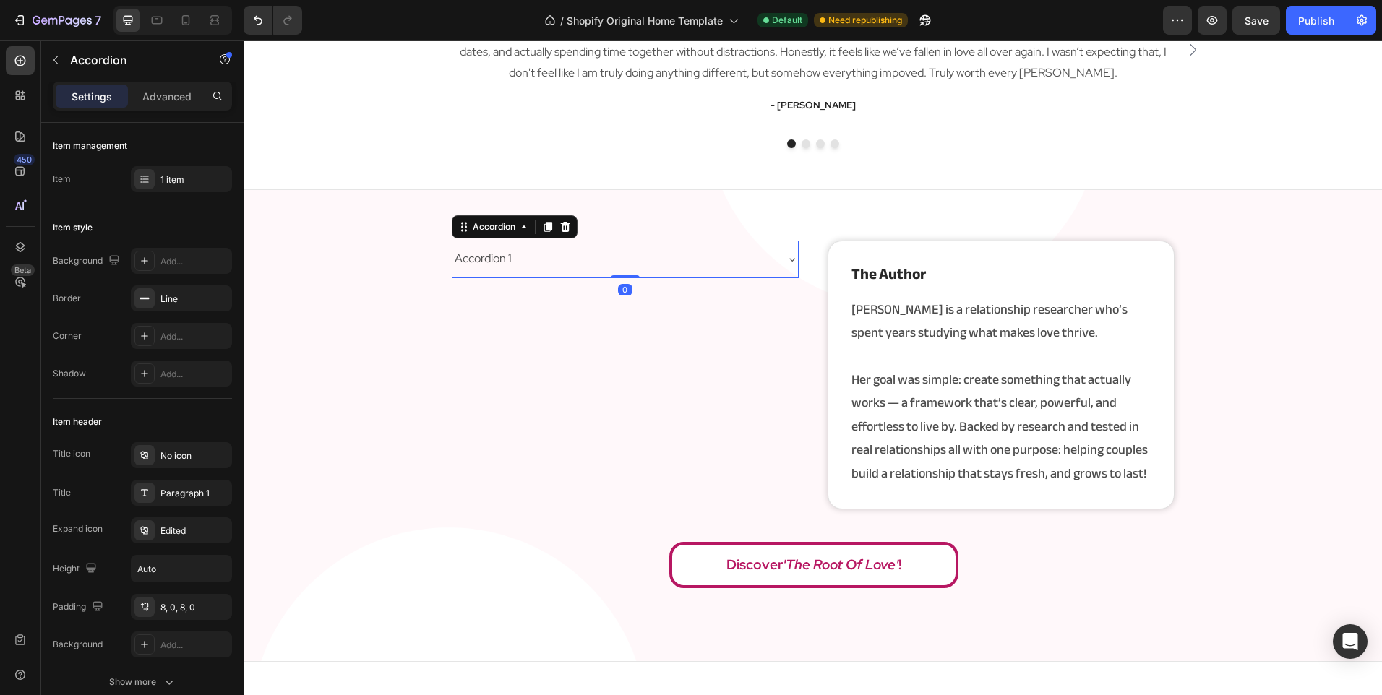
click at [562, 254] on div "Accordion 1" at bounding box center [613, 258] width 322 height 25
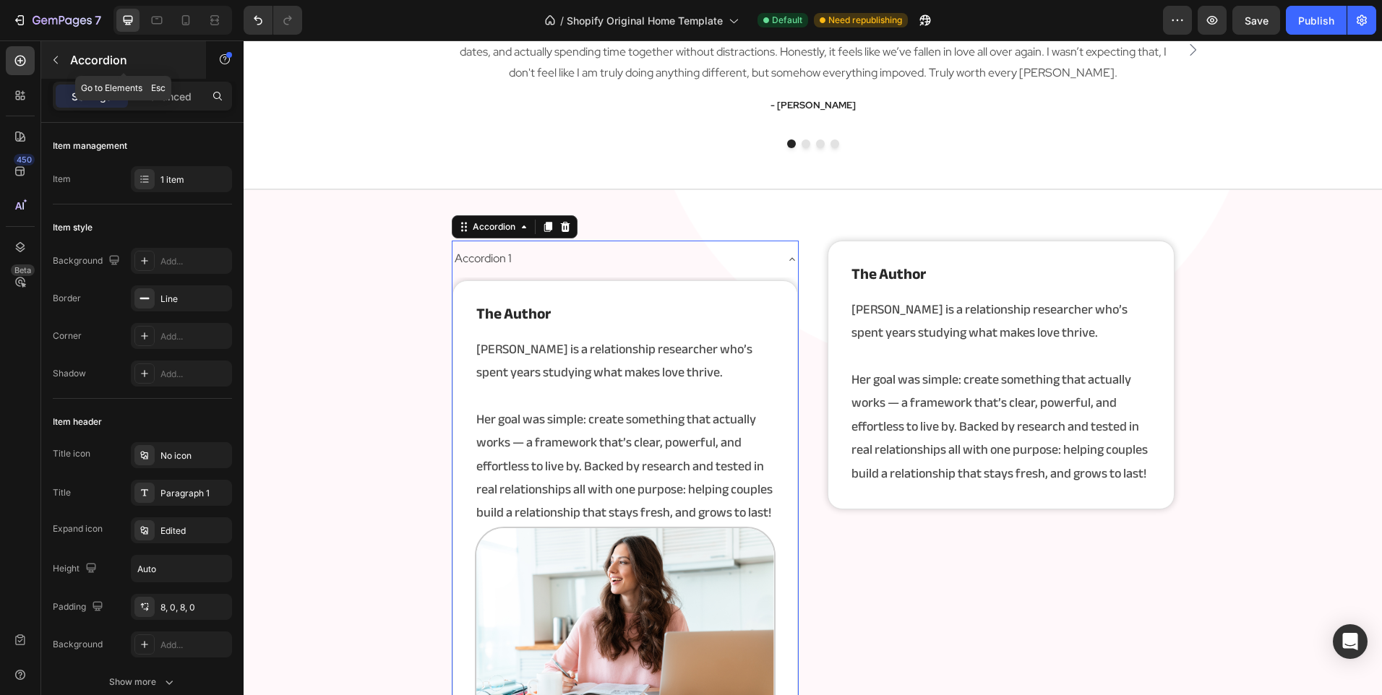
click at [136, 64] on p "Accordion" at bounding box center [131, 59] width 123 height 17
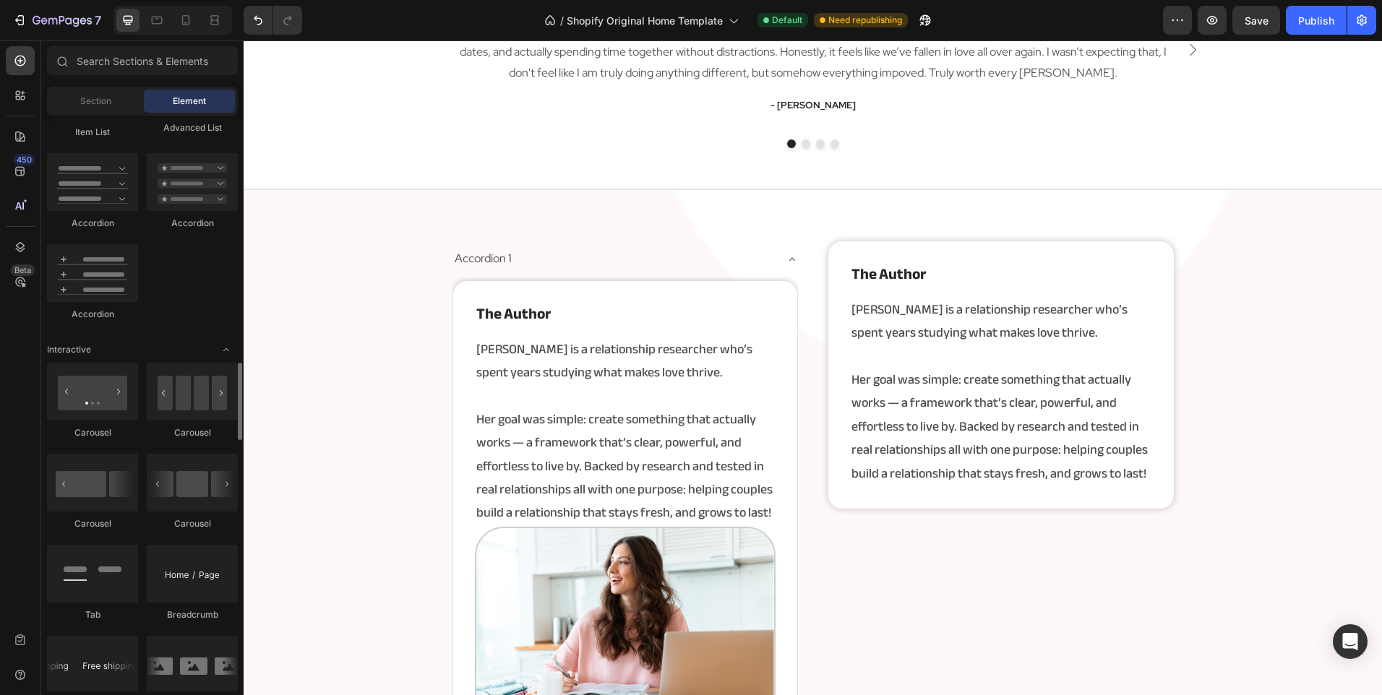
scroll to position [1301, 0]
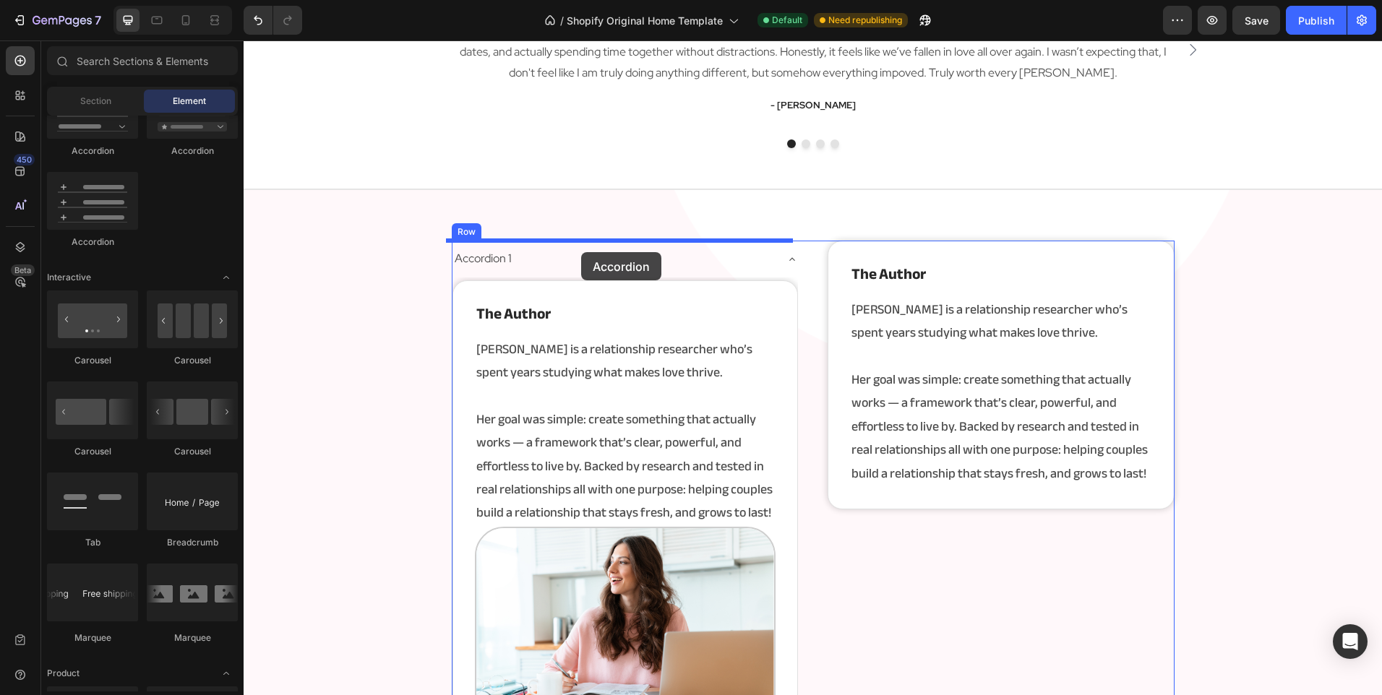
drag, startPoint x: 336, startPoint y: 248, endPoint x: 581, endPoint y: 252, distance: 245.0
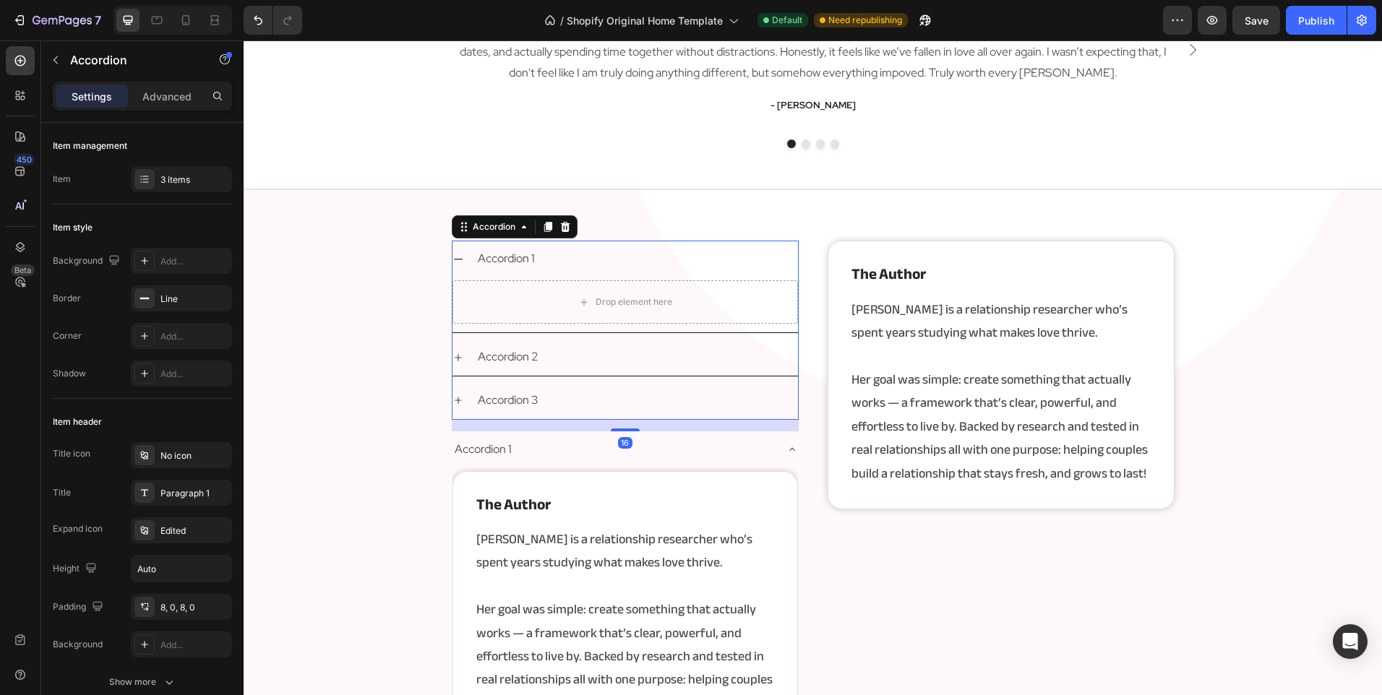
click at [460, 257] on div "Accordion 1" at bounding box center [624, 259] width 345 height 37
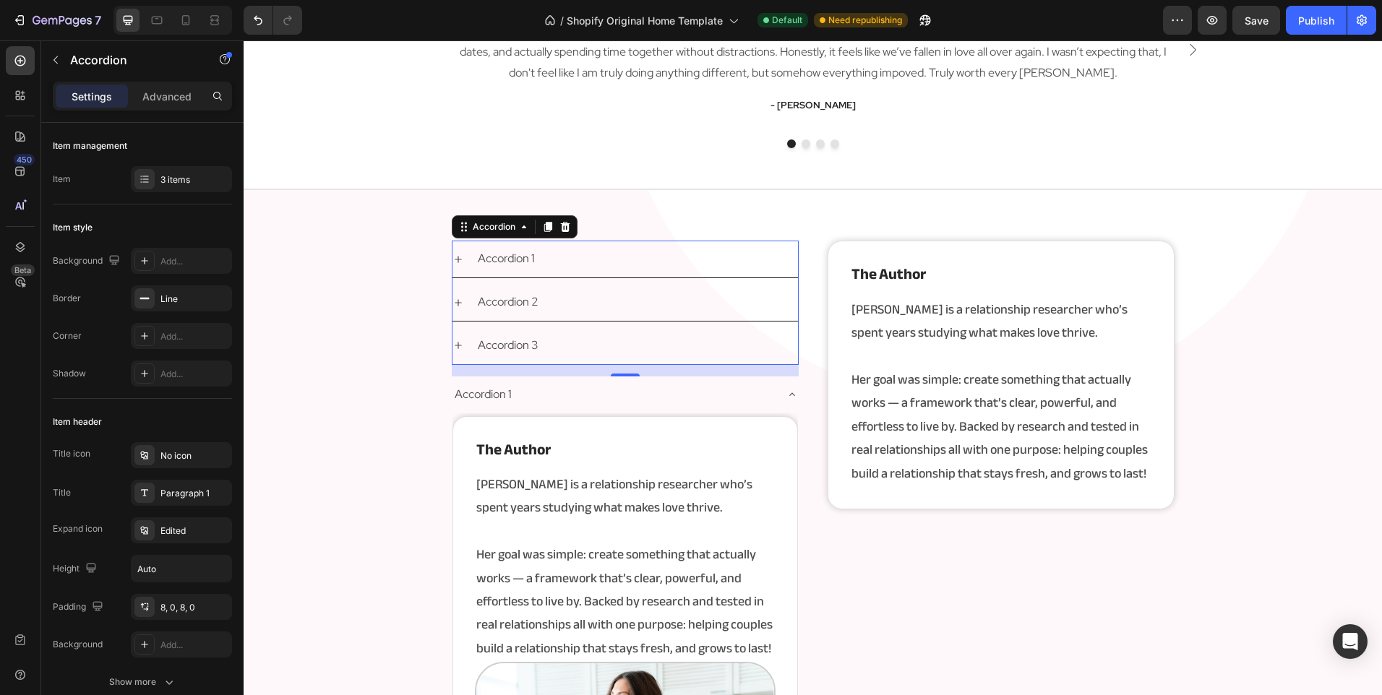
click at [460, 256] on div "Accordion 1" at bounding box center [624, 259] width 345 height 37
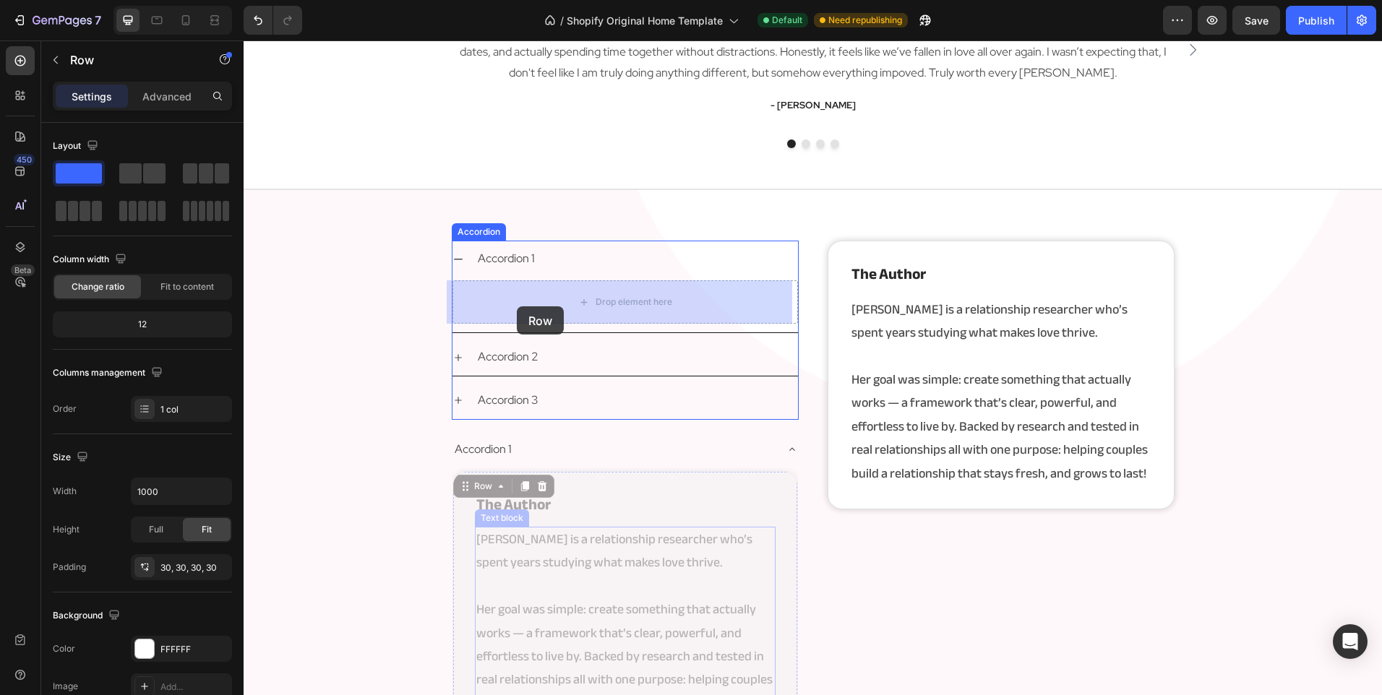
drag, startPoint x: 457, startPoint y: 559, endPoint x: 517, endPoint y: 306, distance: 259.8
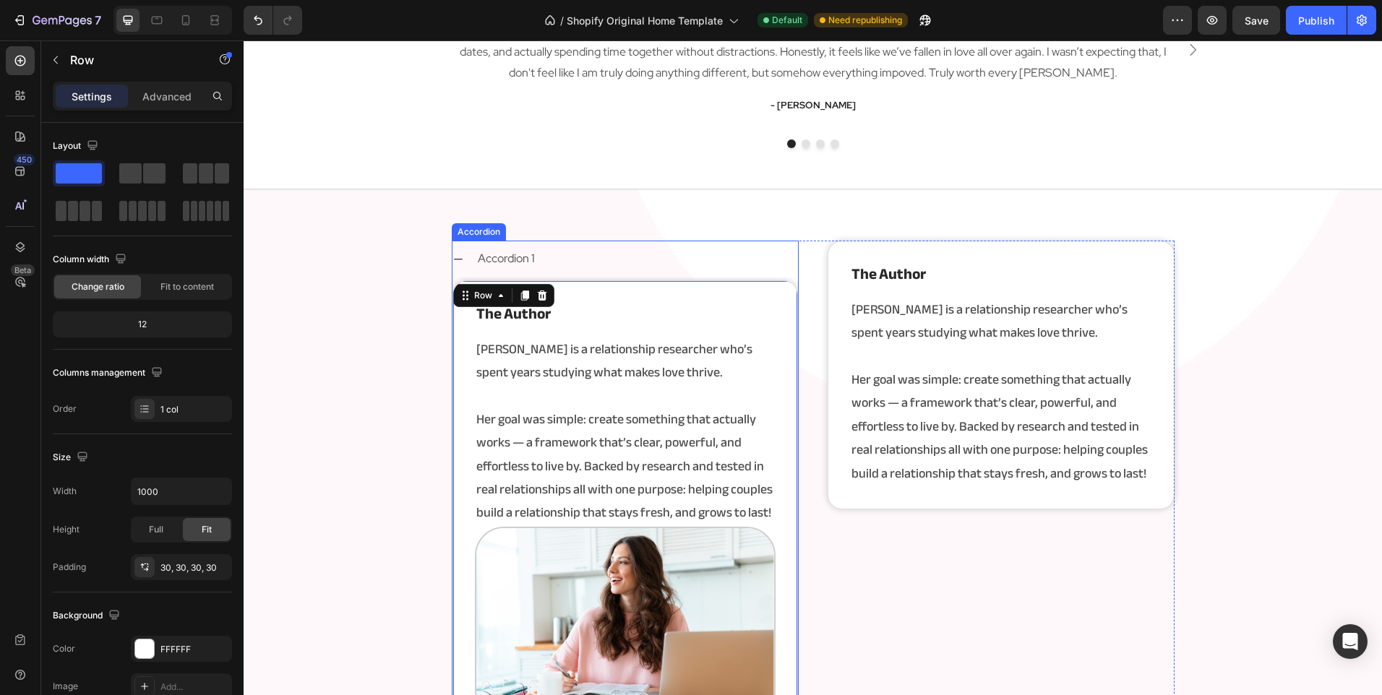
click at [619, 262] on div "Accordion 1" at bounding box center [636, 258] width 322 height 25
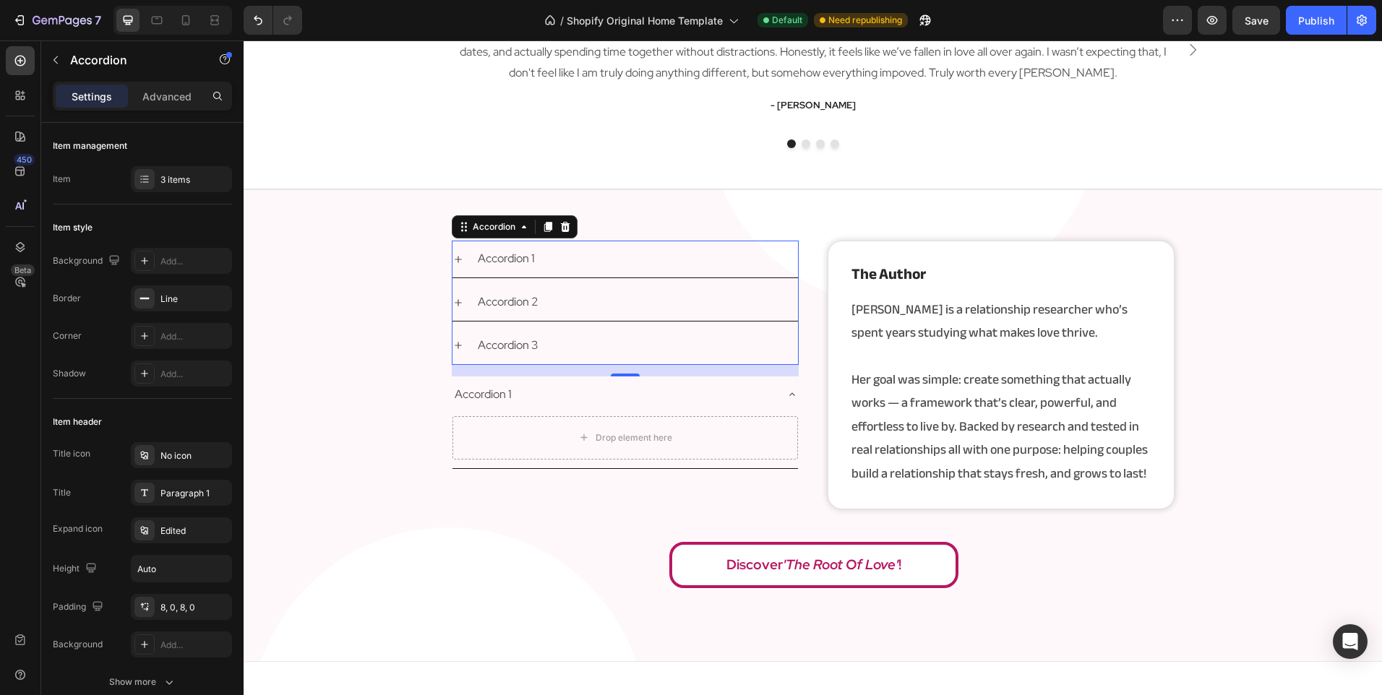
click at [485, 323] on div "Accordion 1 Accordion 2 Accordion 3" at bounding box center [625, 303] width 347 height 124
click at [189, 184] on div "3 items" at bounding box center [194, 179] width 68 height 13
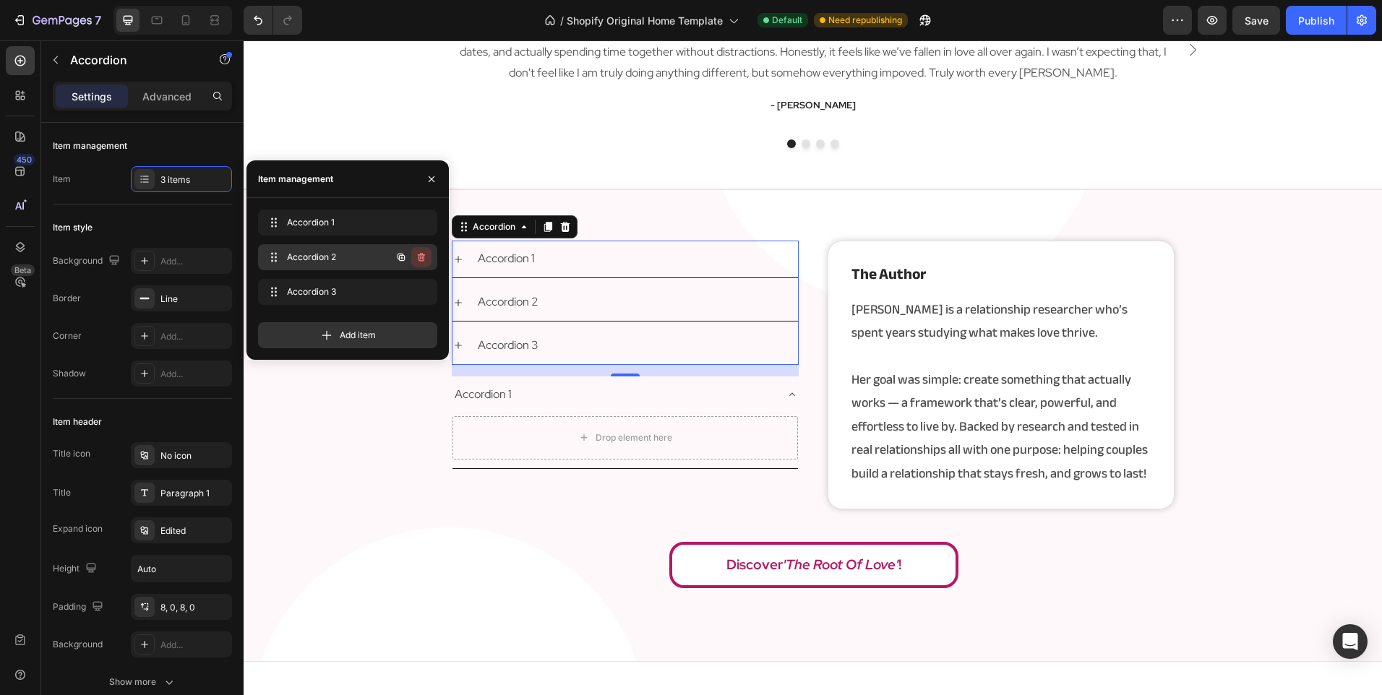
click at [423, 253] on icon "button" at bounding box center [421, 257] width 12 height 12
click at [423, 253] on div "Delete" at bounding box center [411, 257] width 27 height 13
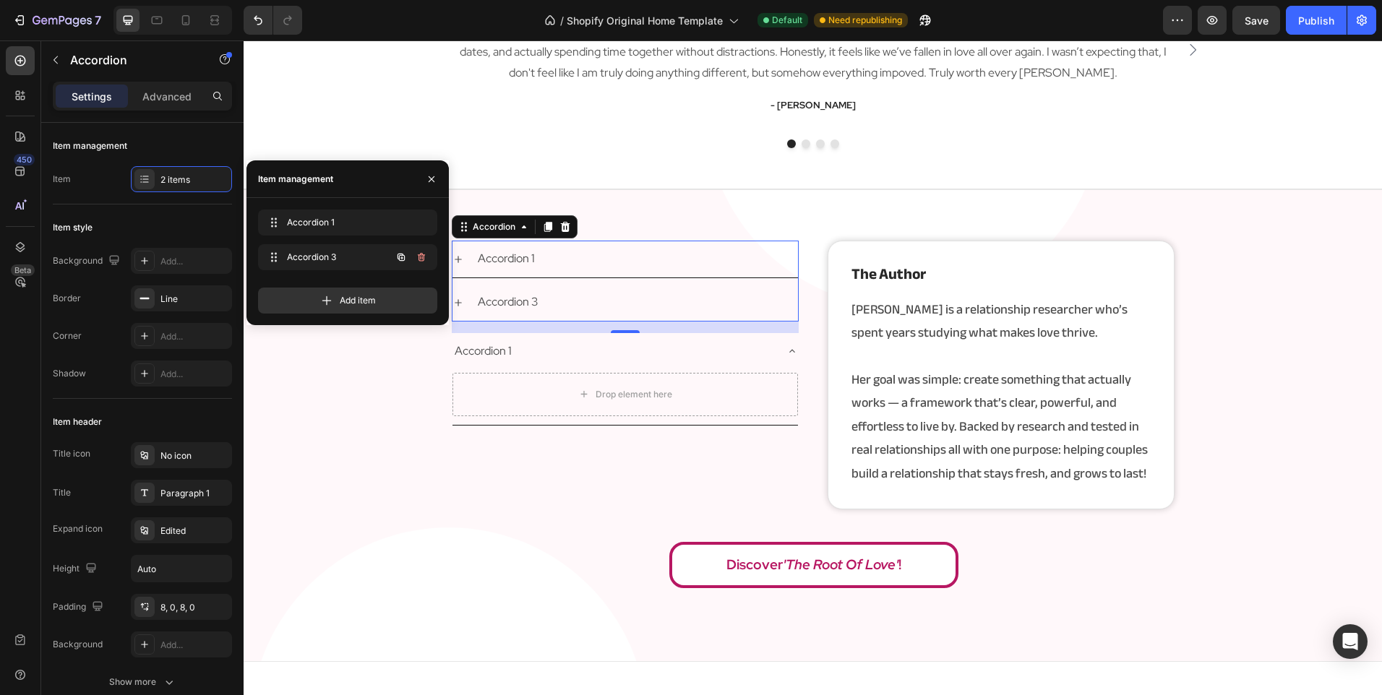
click at [423, 253] on icon "button" at bounding box center [421, 257] width 12 height 12
click at [423, 253] on div "Delete" at bounding box center [411, 257] width 27 height 13
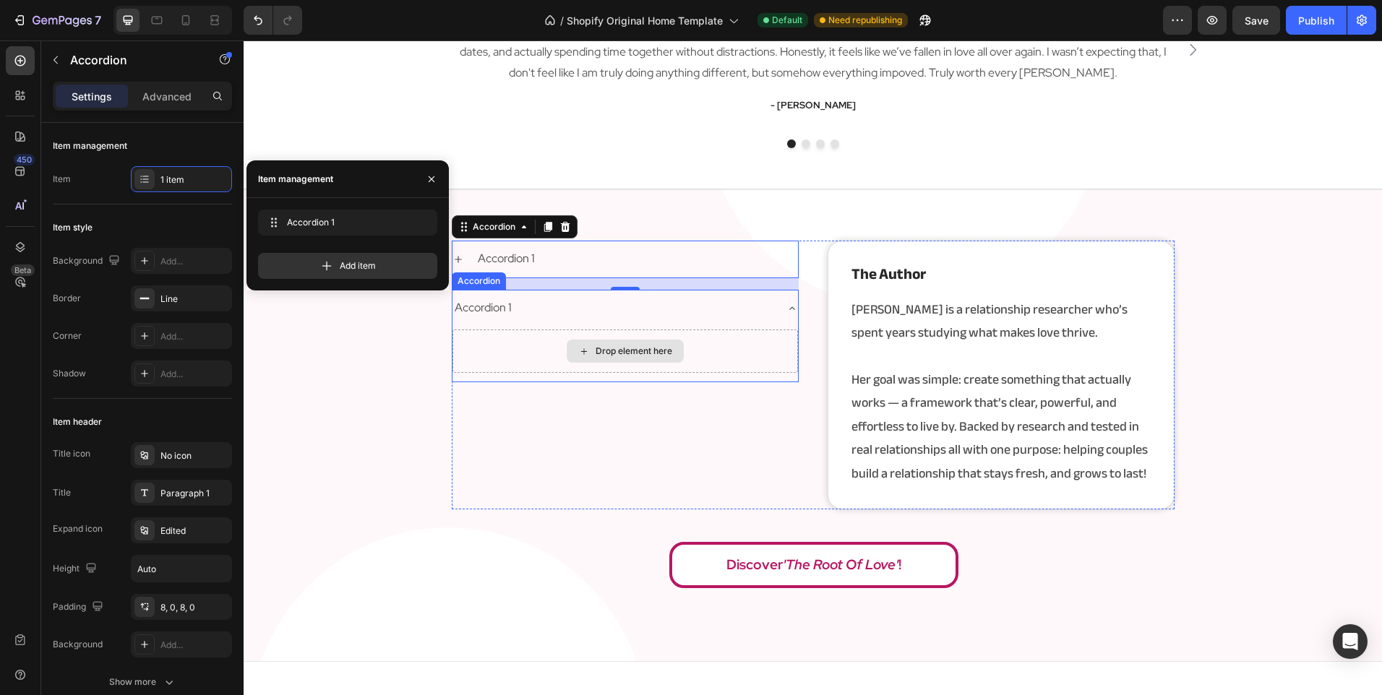
click at [559, 348] on div "Drop element here" at bounding box center [624, 351] width 345 height 43
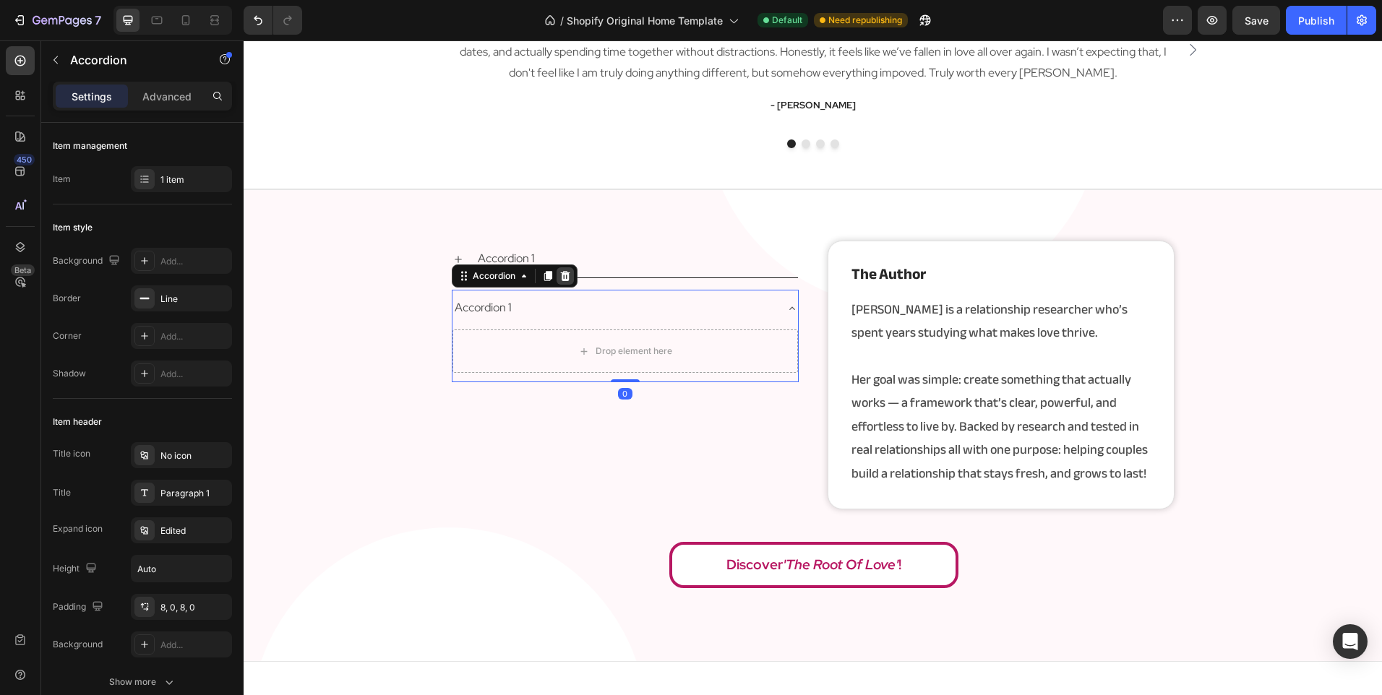
click at [560, 281] on icon at bounding box center [564, 276] width 9 height 10
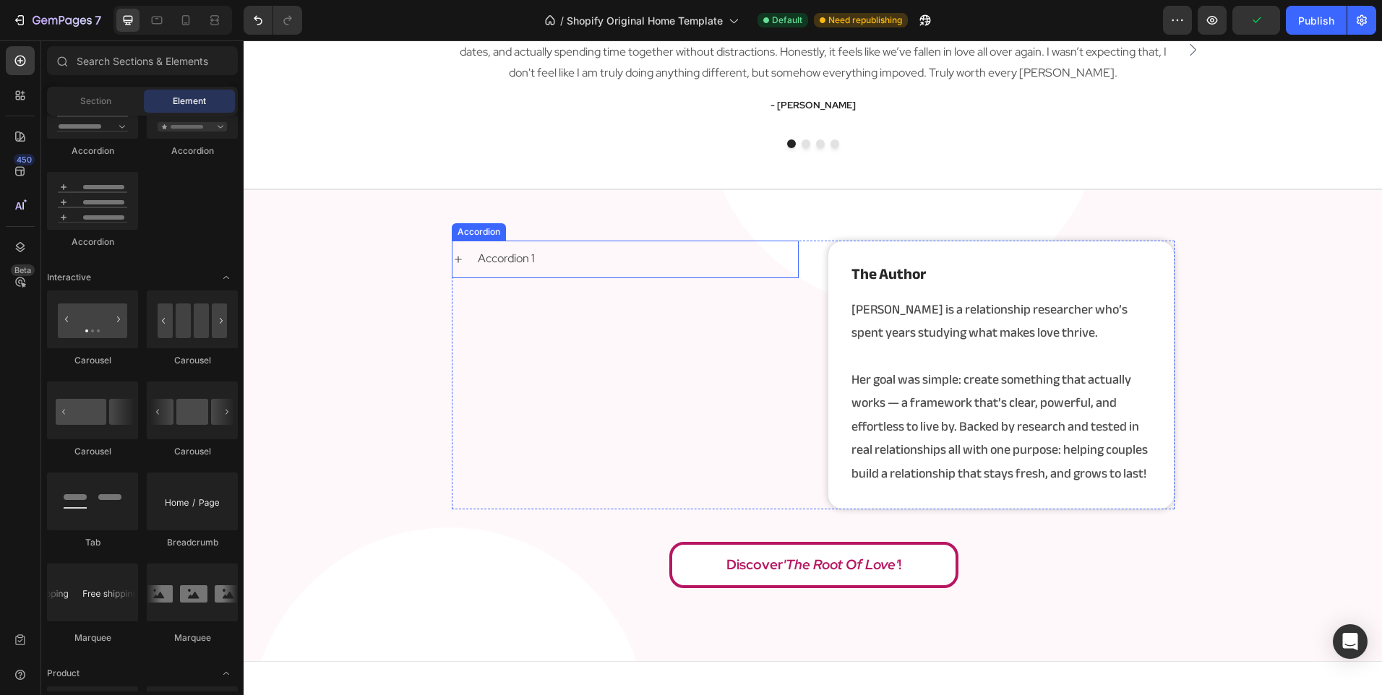
click at [491, 261] on div "Accordion 1" at bounding box center [505, 258] width 61 height 25
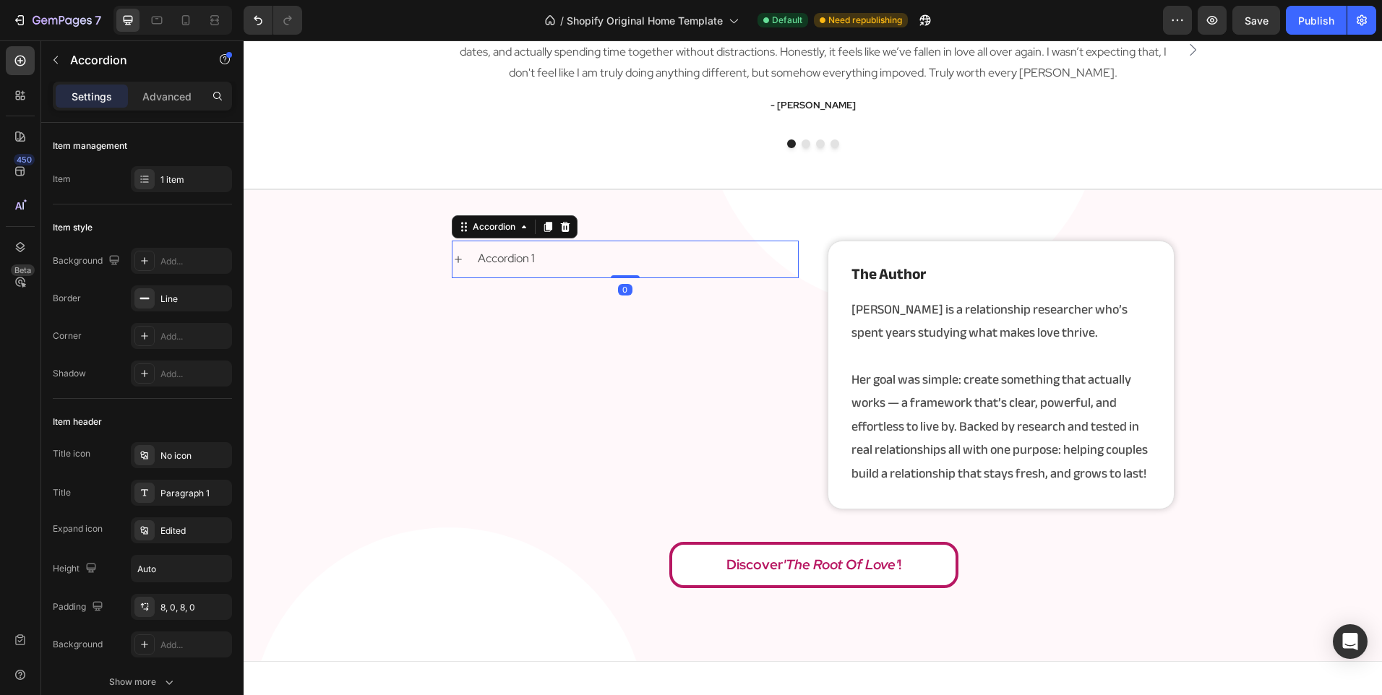
click at [582, 267] on div "Accordion 1" at bounding box center [636, 258] width 322 height 25
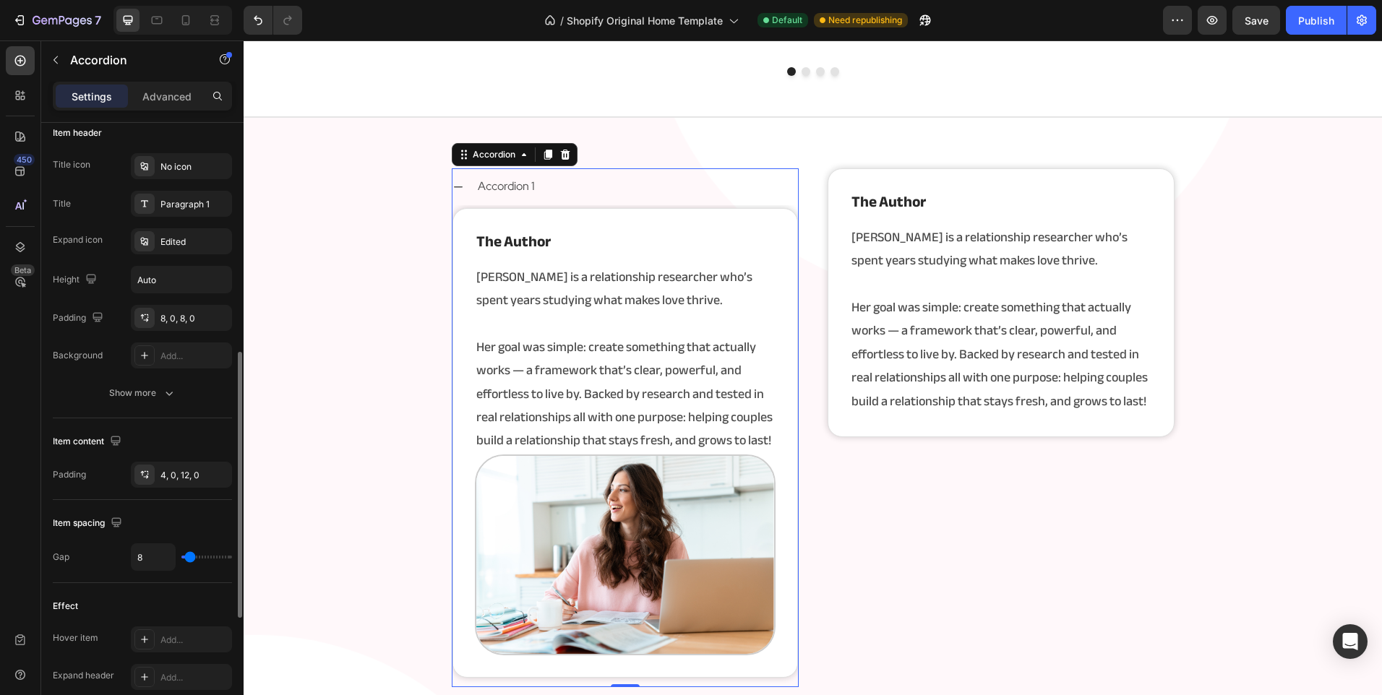
scroll to position [361, 0]
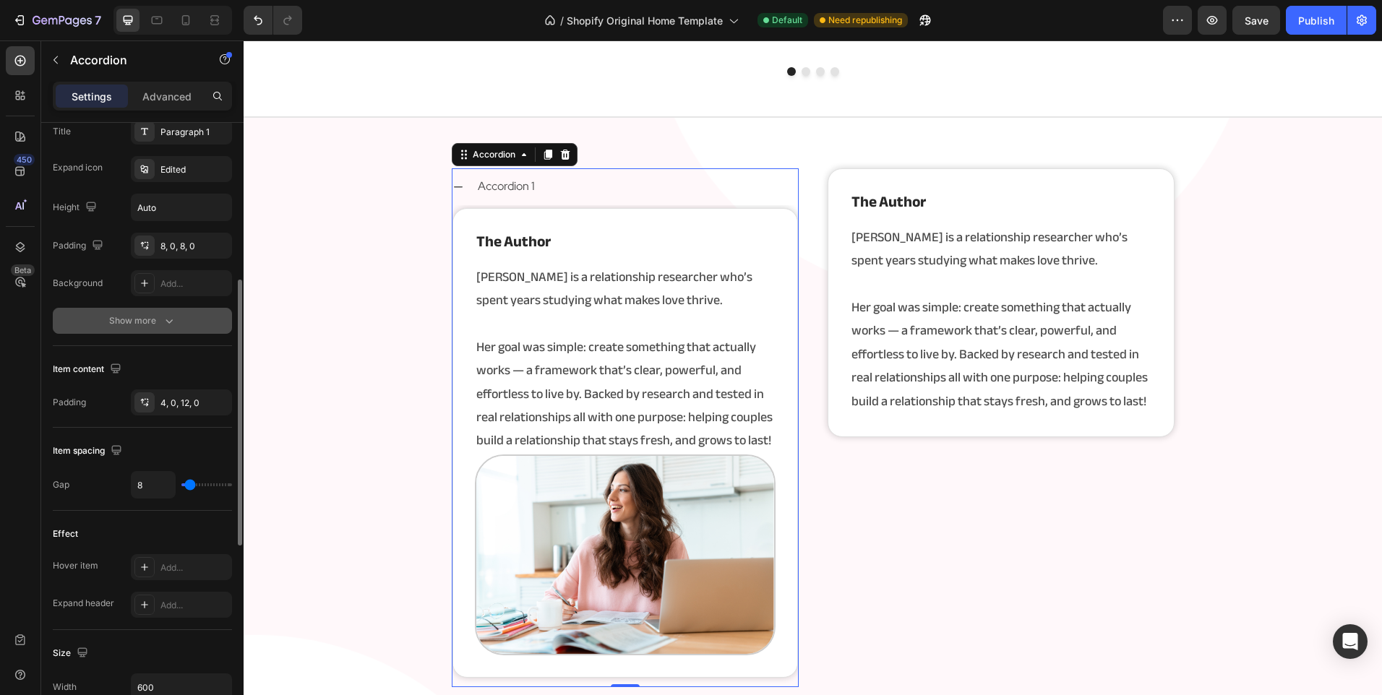
click at [136, 325] on div "Show more" at bounding box center [142, 321] width 67 height 14
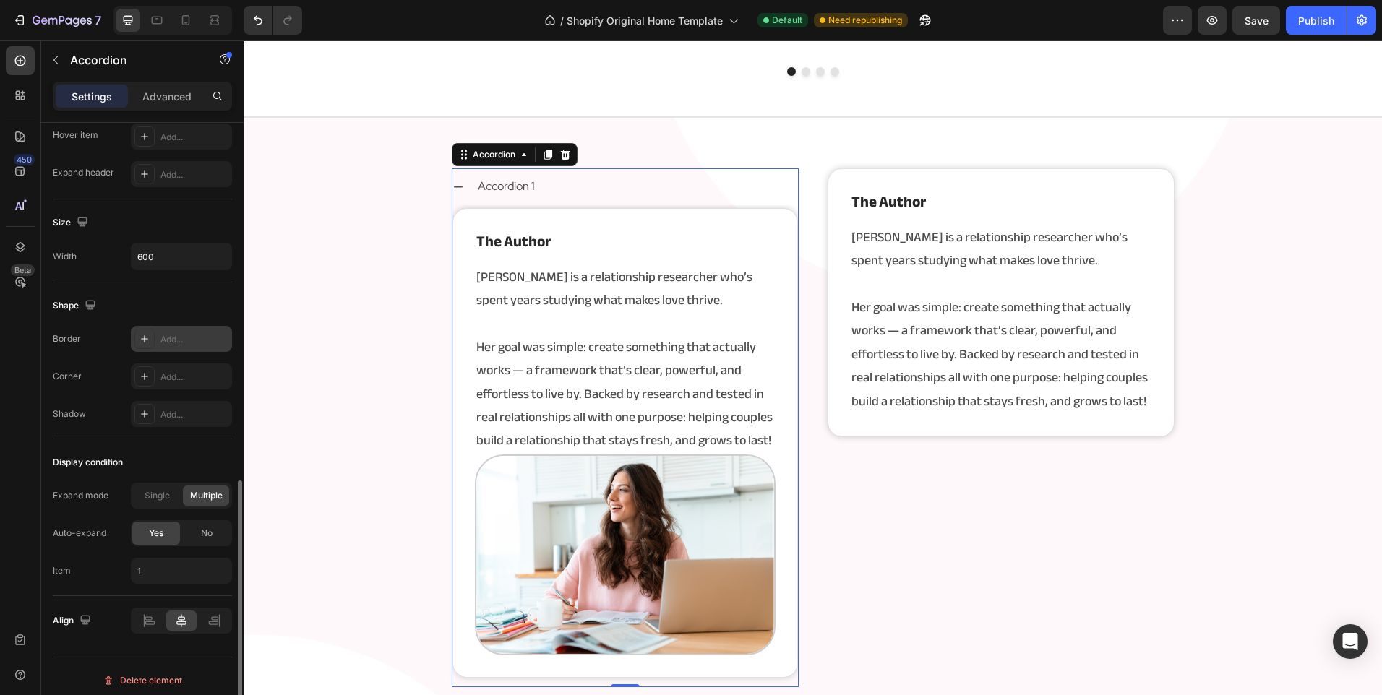
scroll to position [875, 0]
click at [155, 487] on span "Single" at bounding box center [157, 487] width 25 height 13
click at [153, 458] on div "Display condition" at bounding box center [142, 454] width 179 height 23
click at [98, 565] on div "Item 1" at bounding box center [142, 563] width 179 height 26
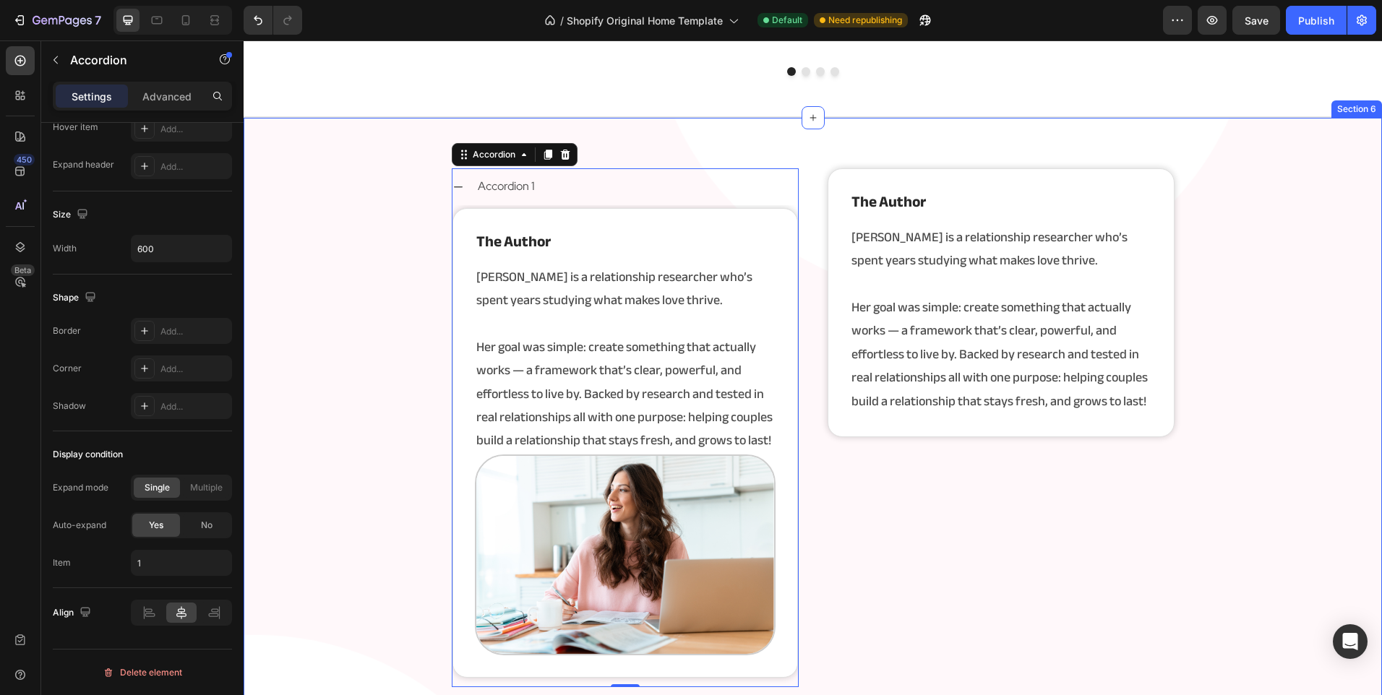
click at [302, 343] on div "Accordion 1 the author Heading Angela is a relationship researcher who’s spent …" at bounding box center [813, 471] width 1138 height 606
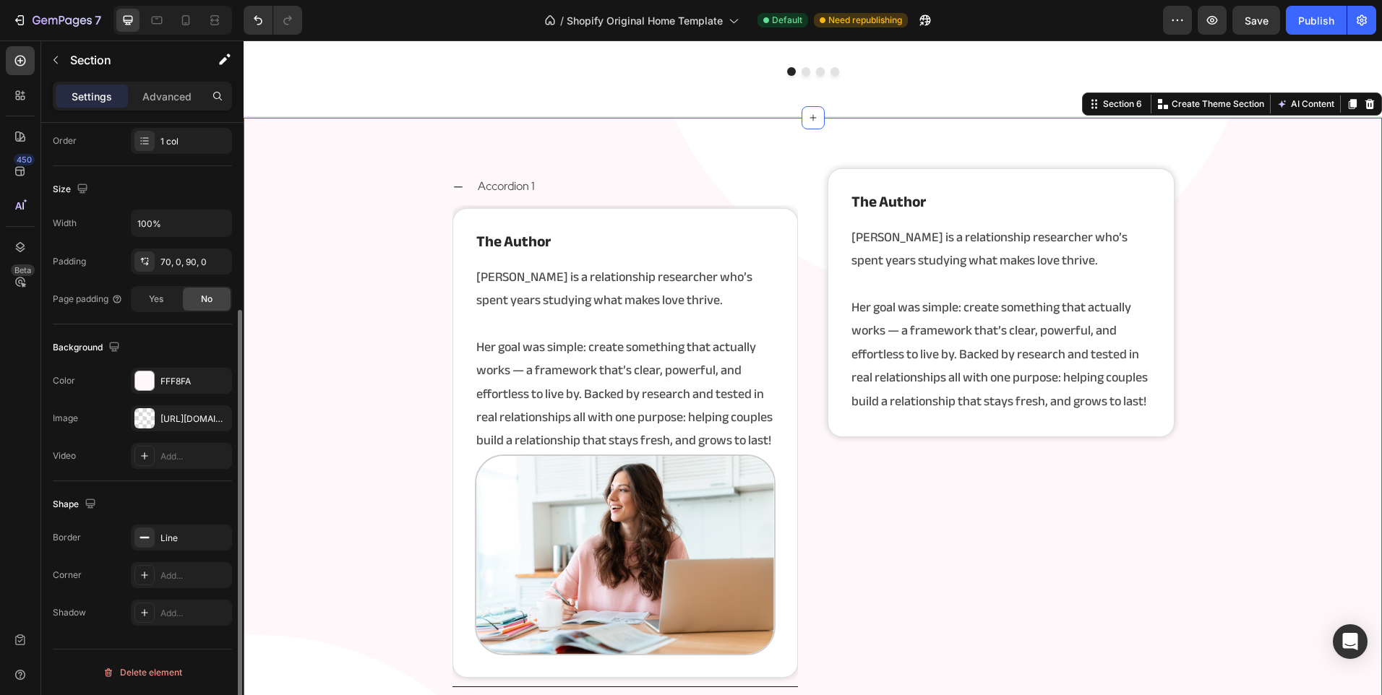
scroll to position [0, 0]
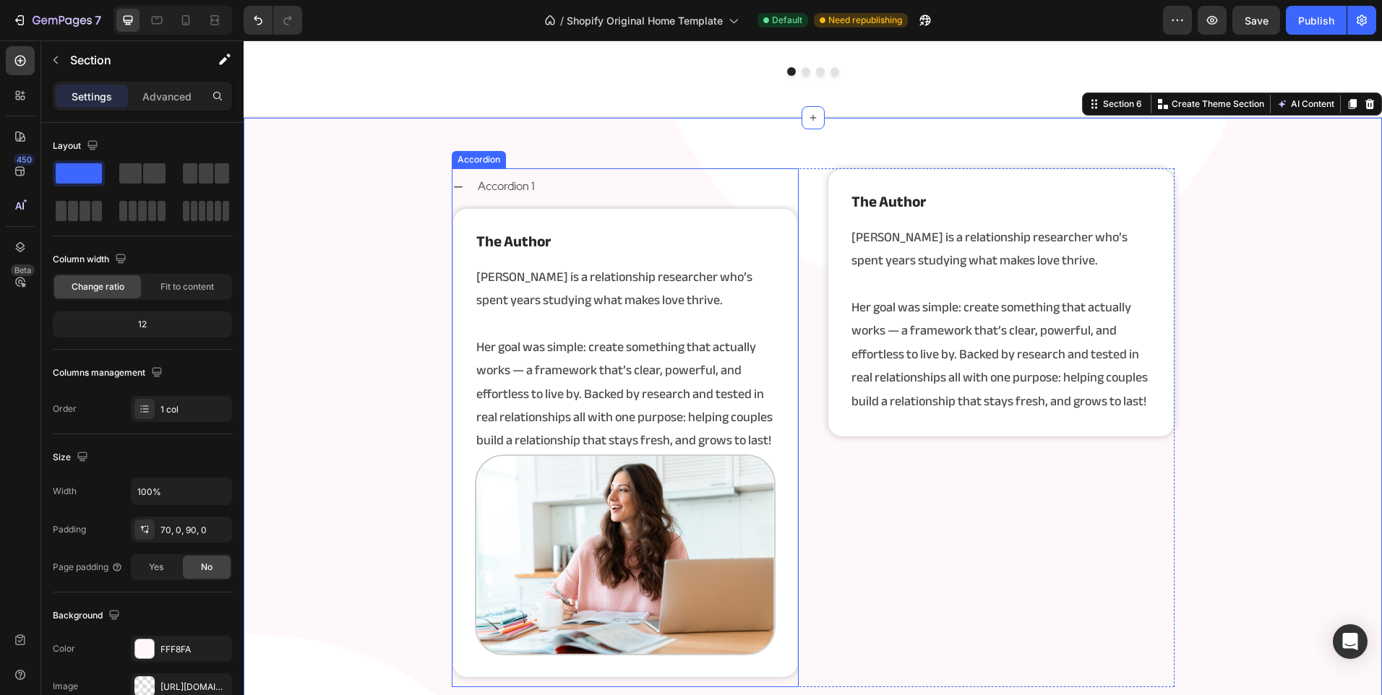
click at [582, 171] on div "Accordion 1" at bounding box center [624, 186] width 345 height 37
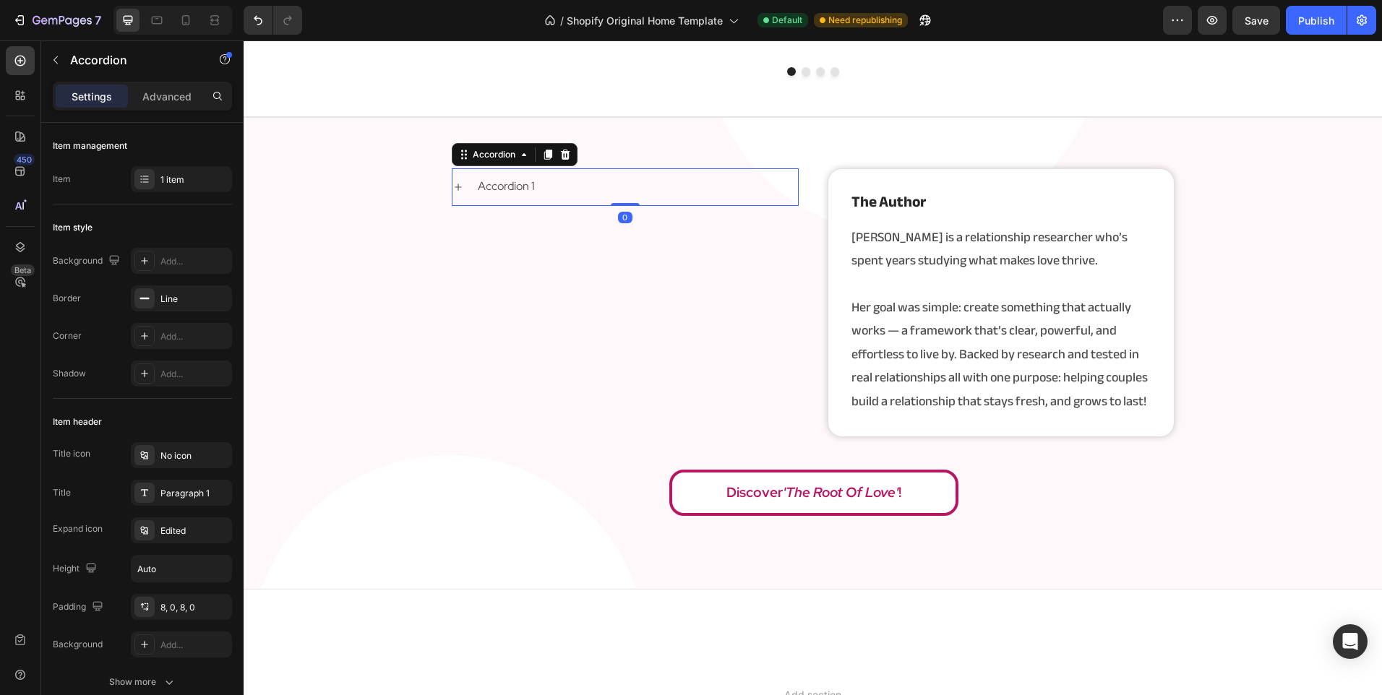
click at [606, 185] on div "Accordion 1" at bounding box center [636, 186] width 322 height 25
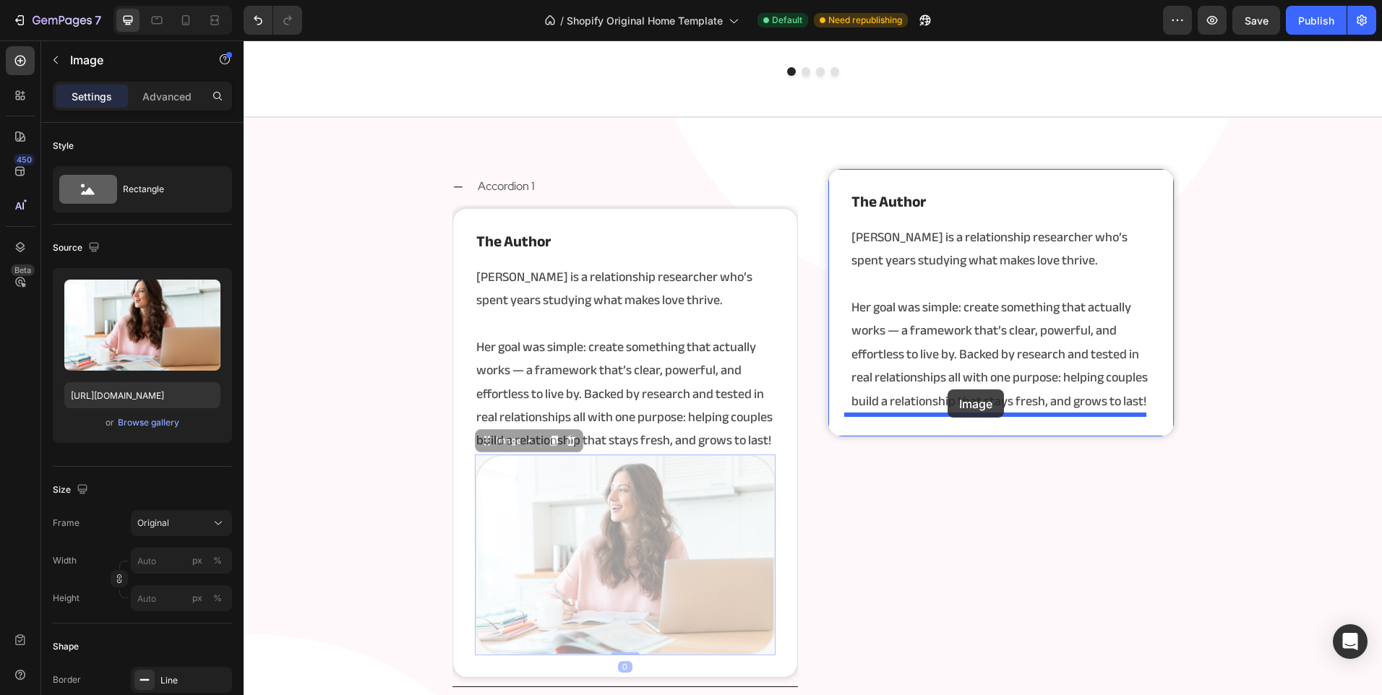
drag, startPoint x: 721, startPoint y: 546, endPoint x: 947, endPoint y: 389, distance: 274.8
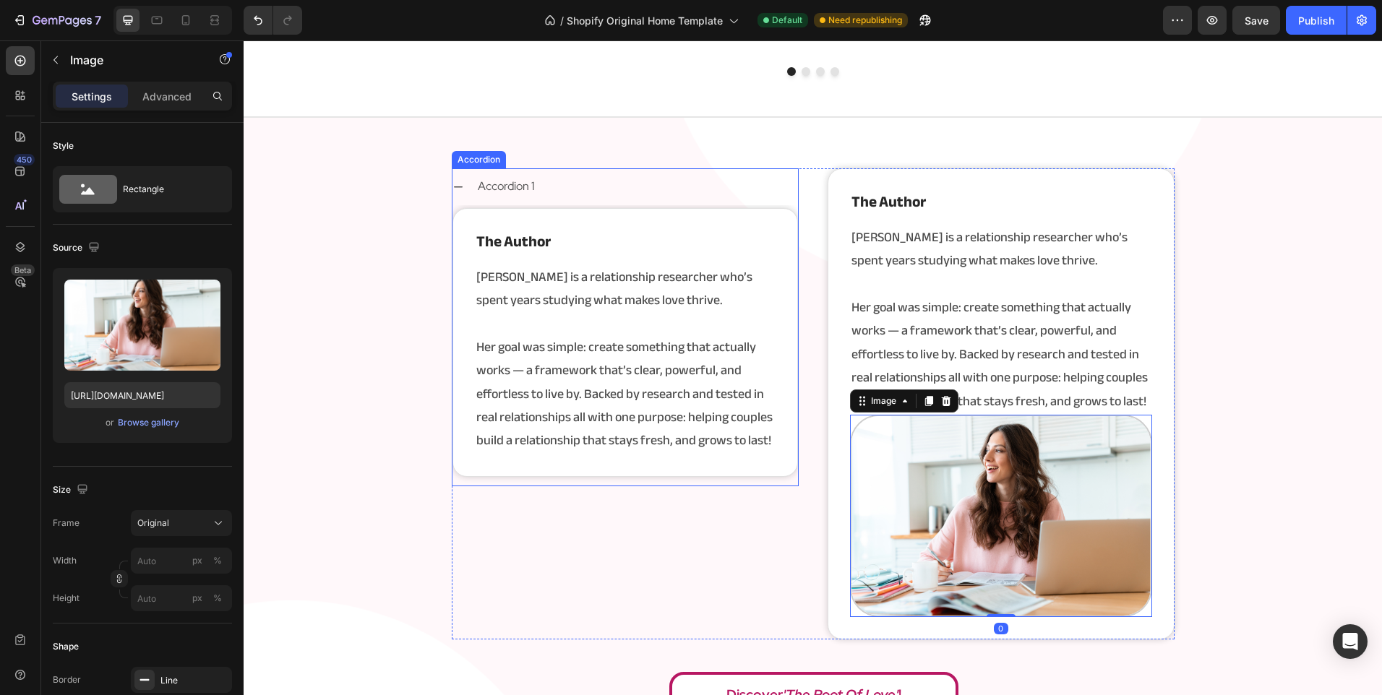
drag, startPoint x: 756, startPoint y: 204, endPoint x: 614, endPoint y: 165, distance: 146.7
click at [758, 204] on div "Accordion 1" at bounding box center [624, 186] width 345 height 37
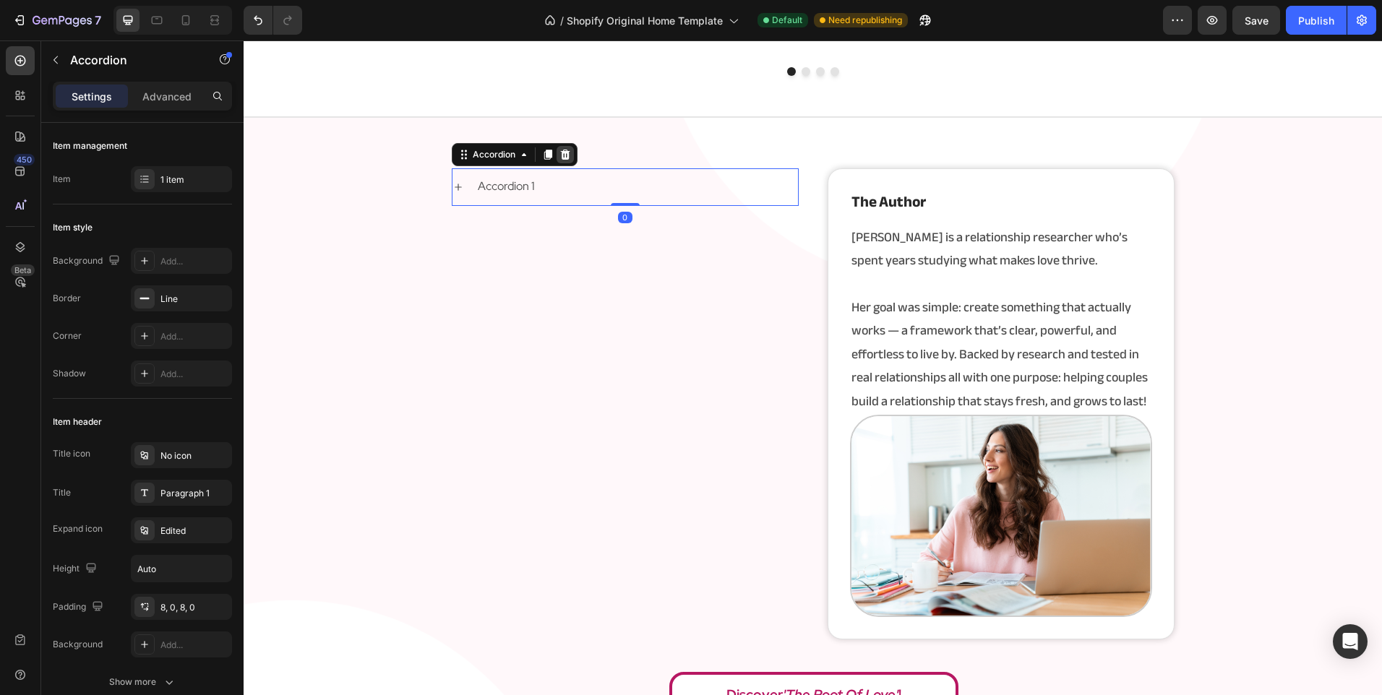
click at [560, 153] on icon at bounding box center [564, 155] width 9 height 10
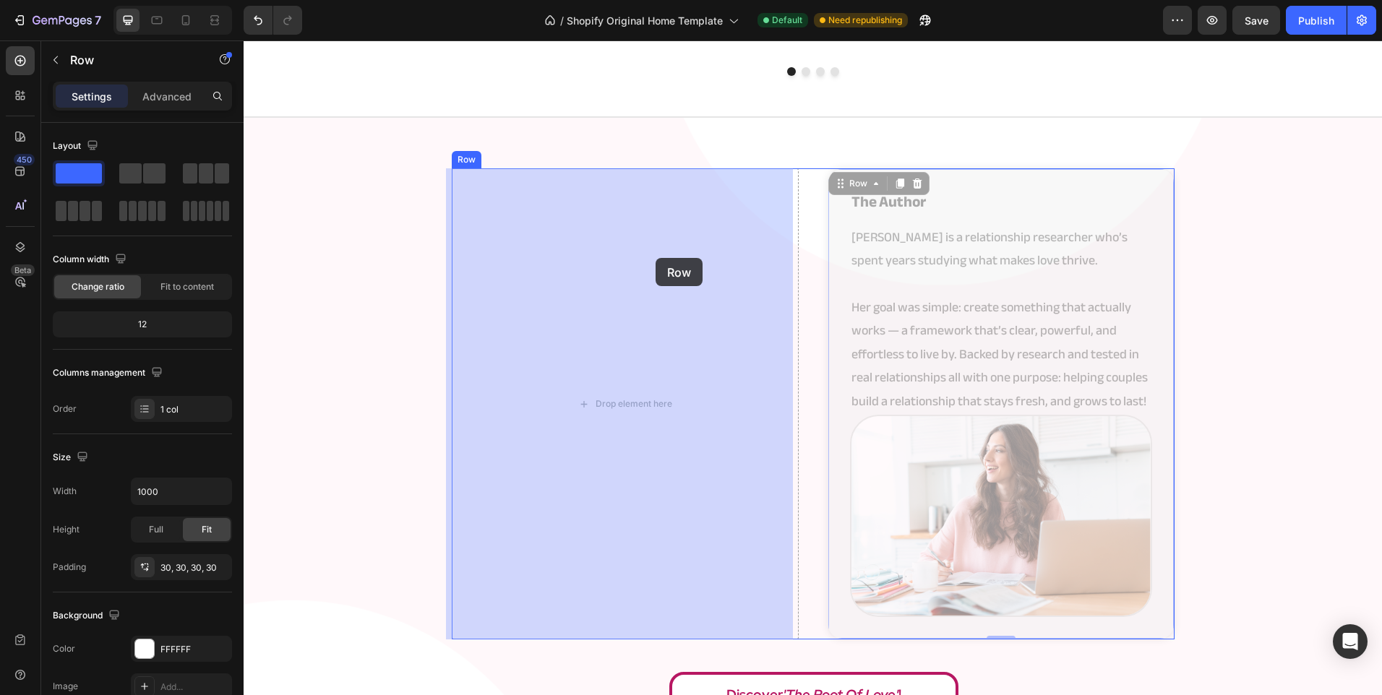
drag, startPoint x: 839, startPoint y: 292, endPoint x: 655, endPoint y: 258, distance: 186.7
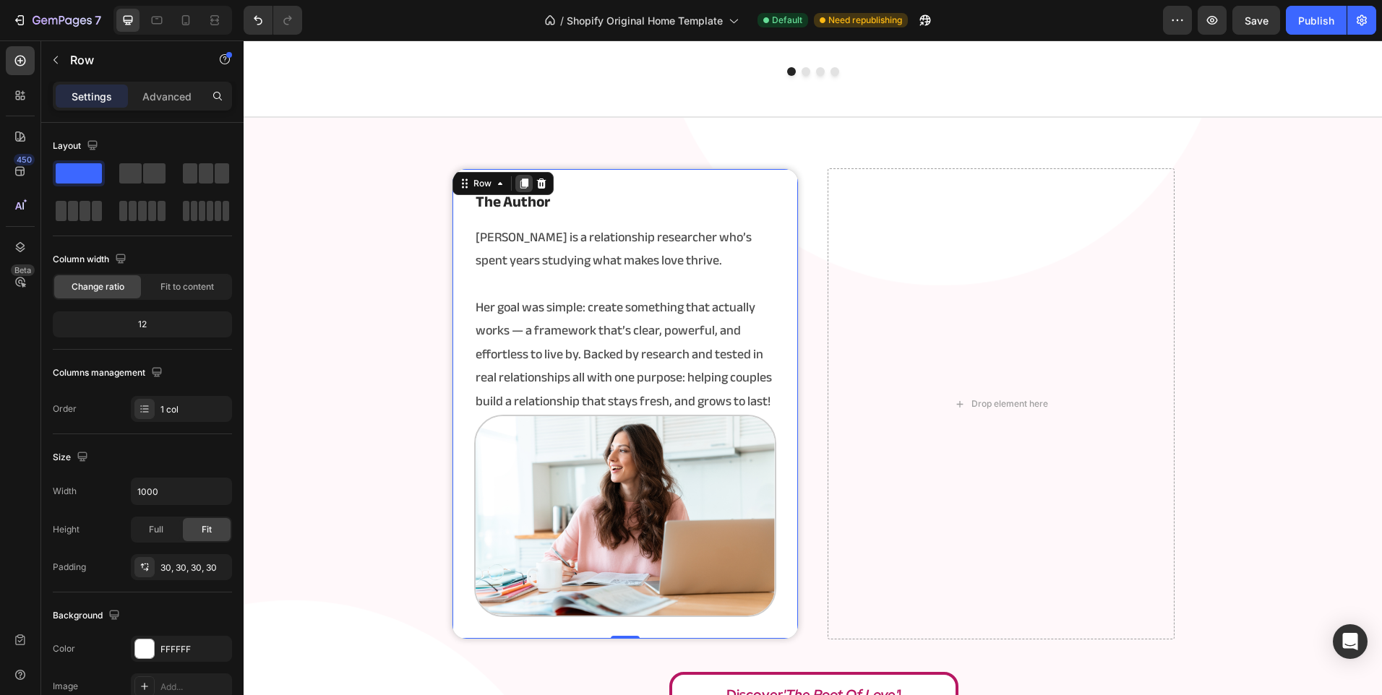
click at [522, 188] on icon at bounding box center [524, 184] width 12 height 12
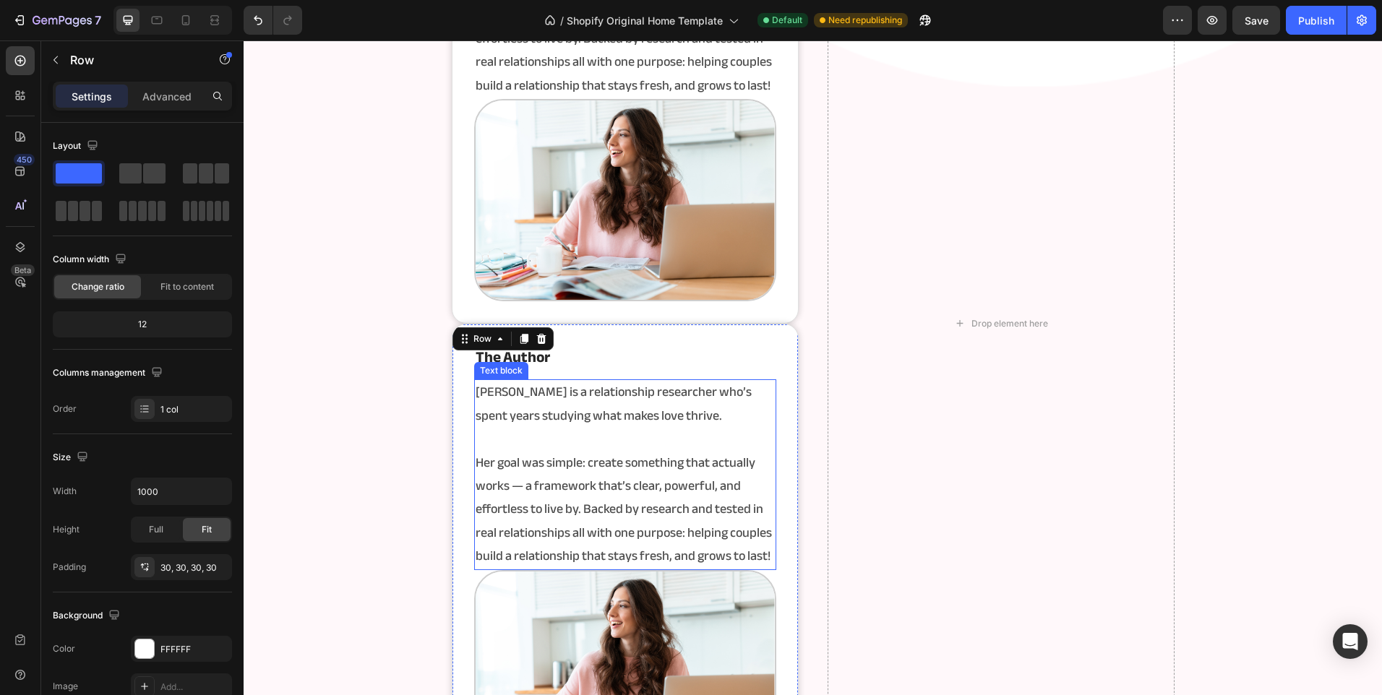
scroll to position [2577, 0]
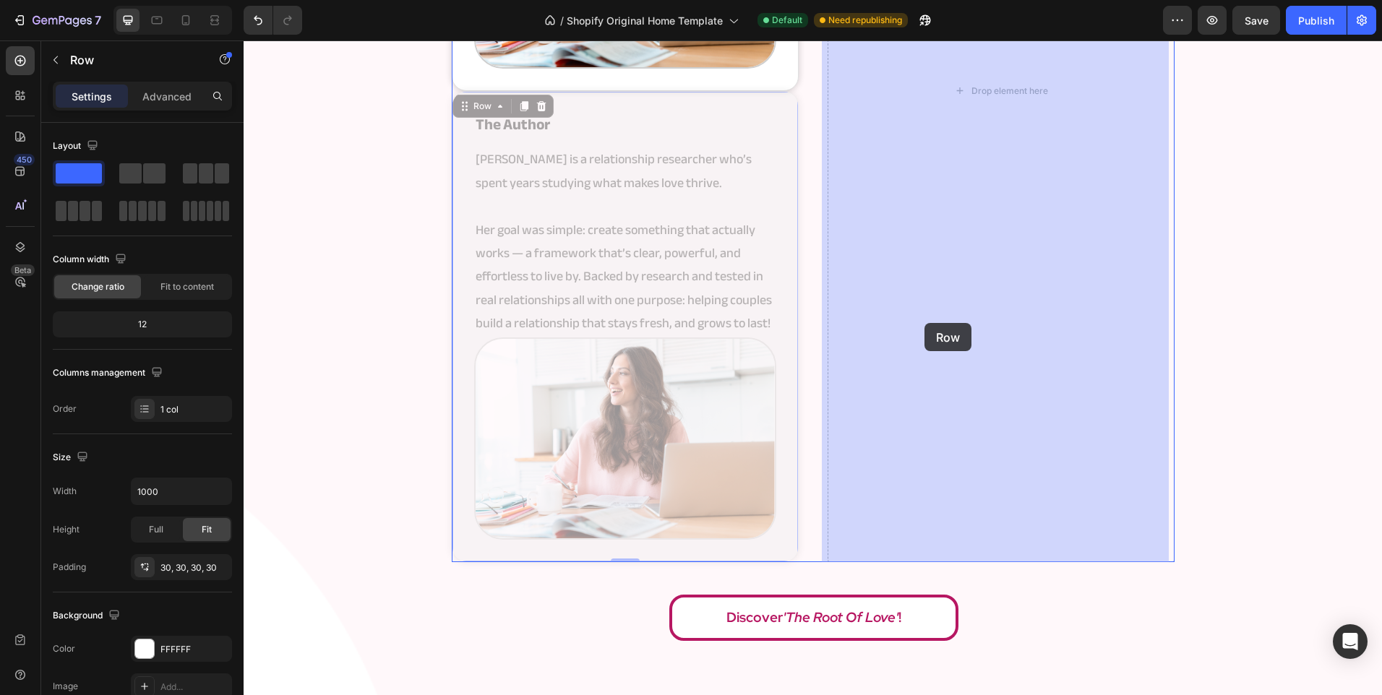
drag, startPoint x: 776, startPoint y: 366, endPoint x: 931, endPoint y: 314, distance: 163.6
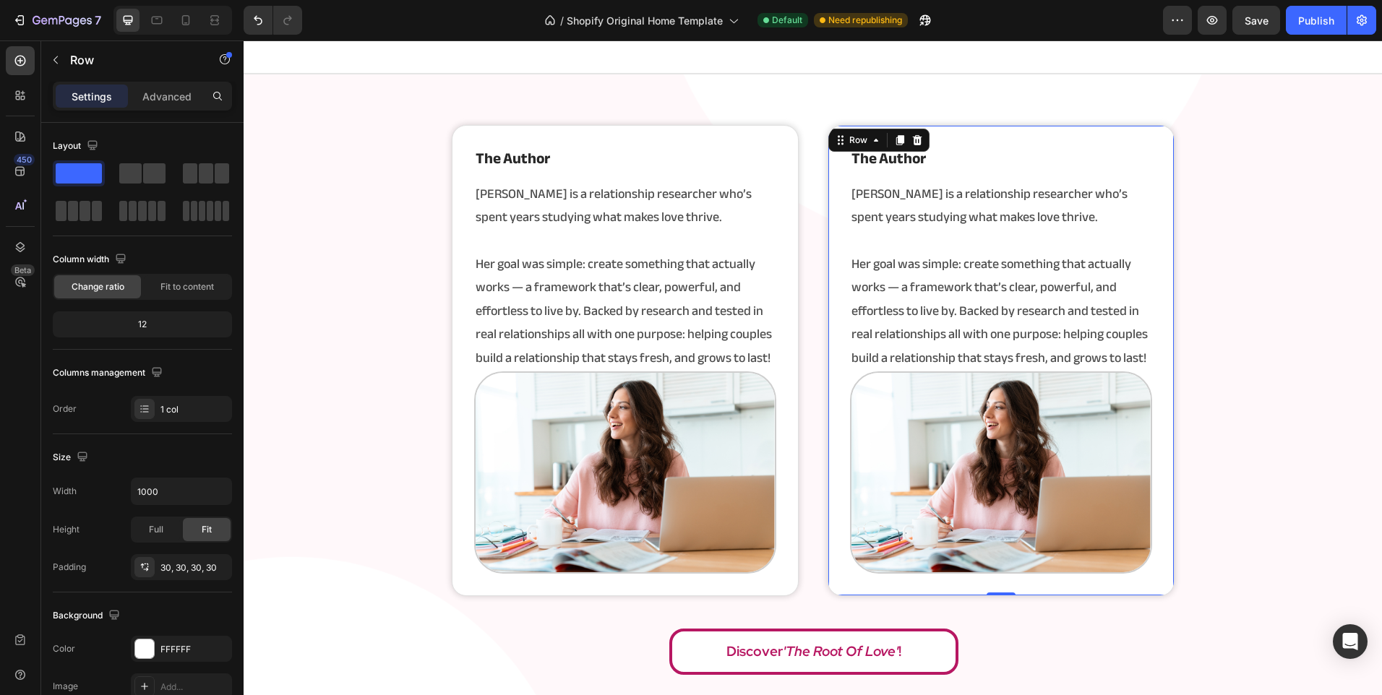
scroll to position [2015, 0]
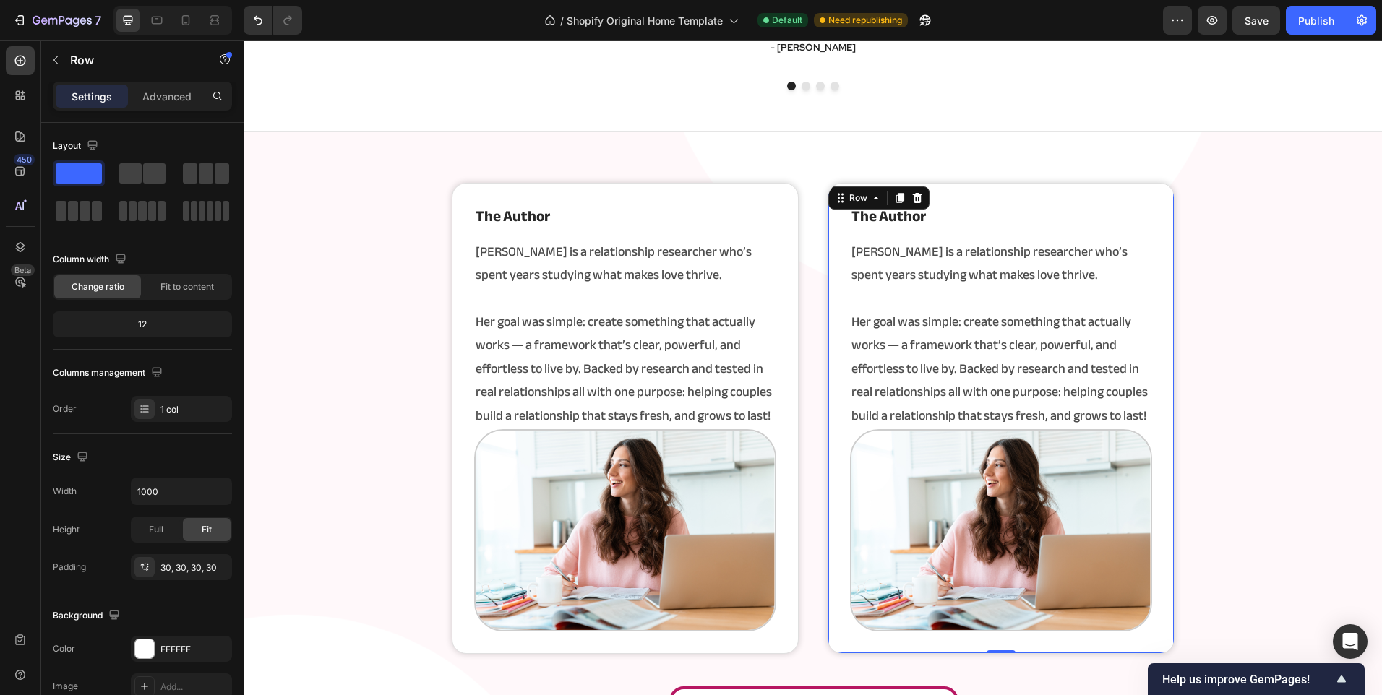
click at [832, 319] on div "the author Heading Angela is a relationship researcher who’s spent years studyi…" at bounding box center [1000, 418] width 347 height 471
click at [915, 197] on icon at bounding box center [917, 198] width 12 height 12
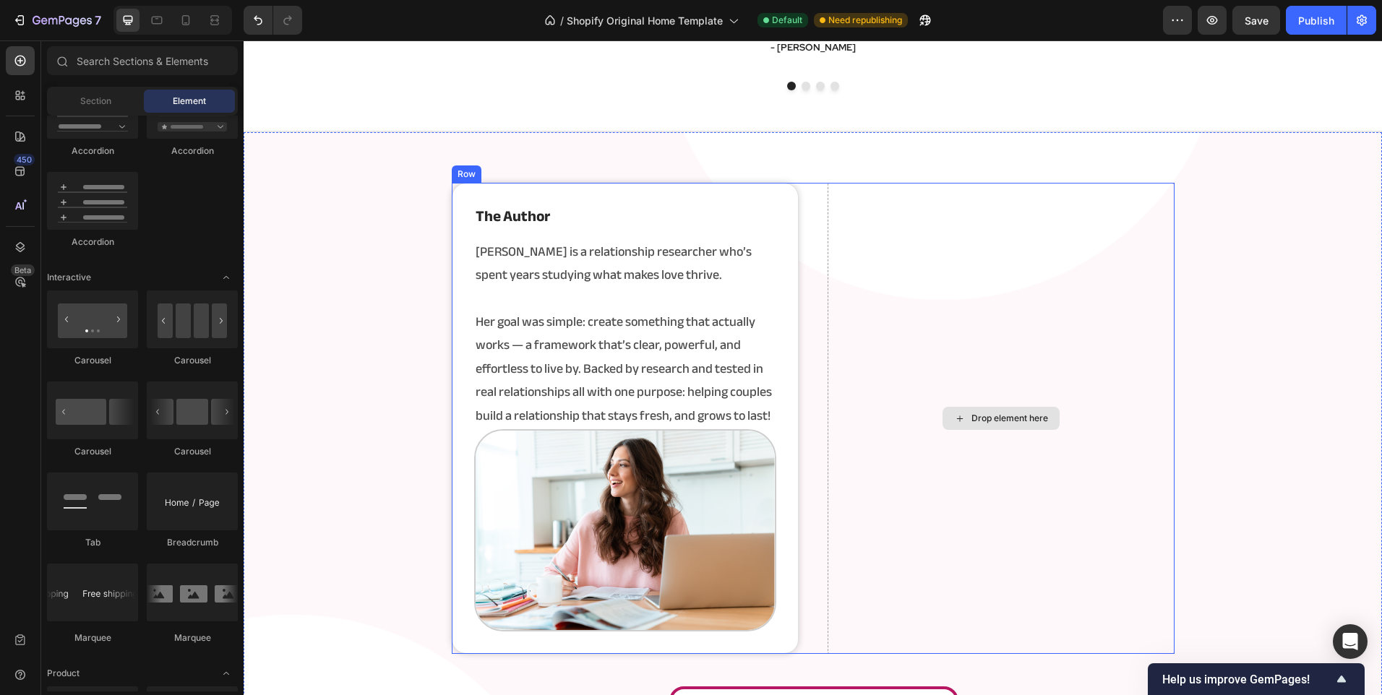
click at [814, 251] on div "the author Heading Angela is a relationship researcher who’s spent years studyi…" at bounding box center [813, 418] width 723 height 471
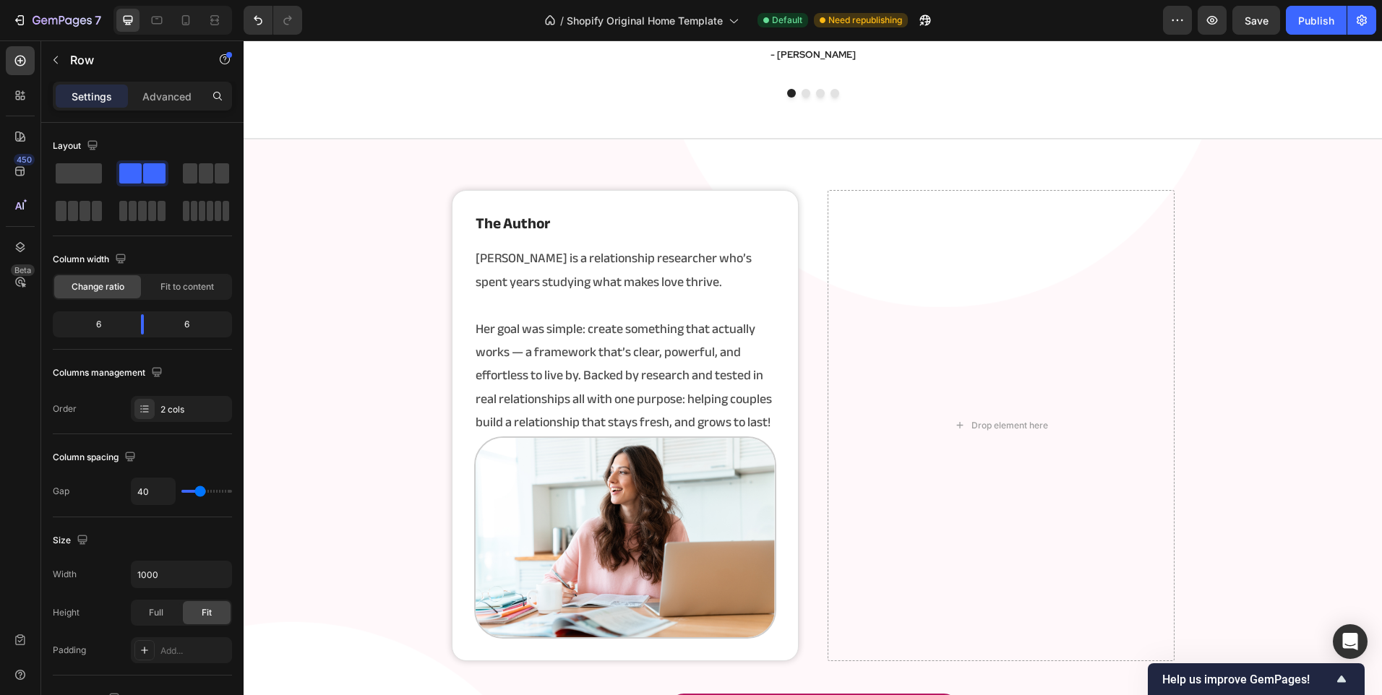
scroll to position [2601, 0]
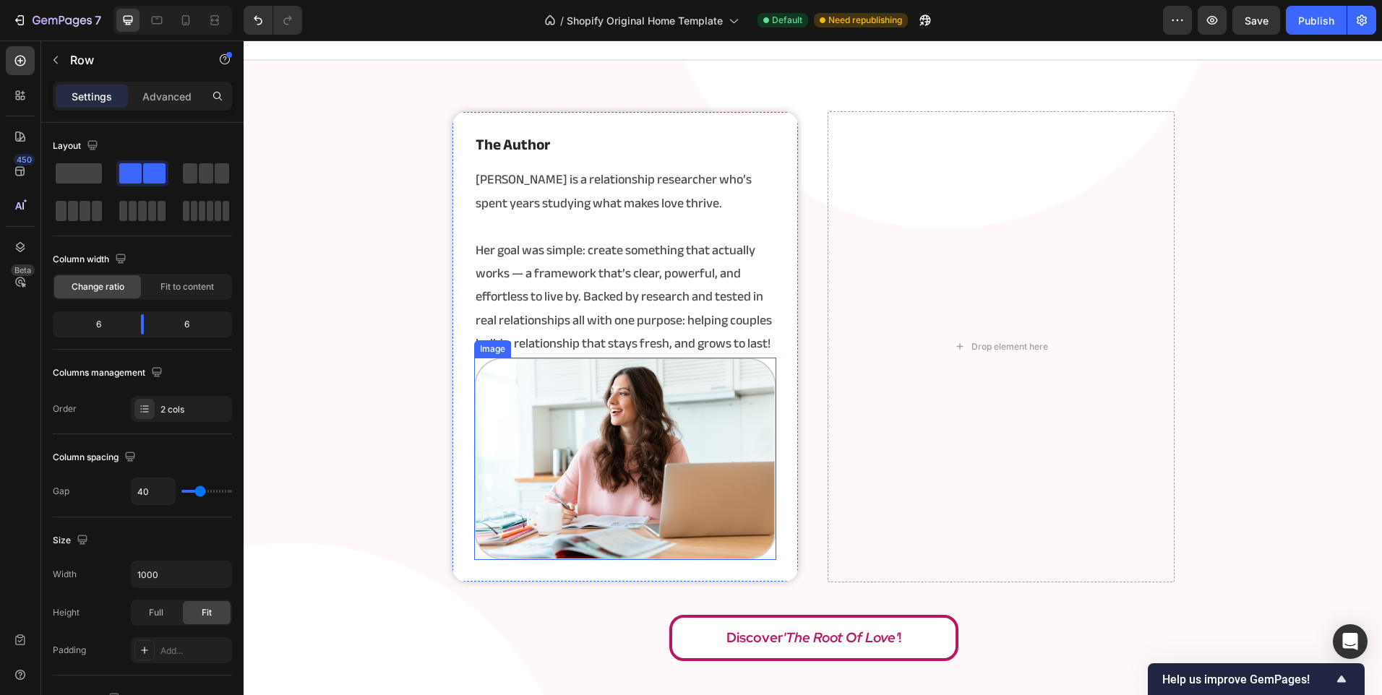
click at [522, 426] on img at bounding box center [625, 459] width 302 height 202
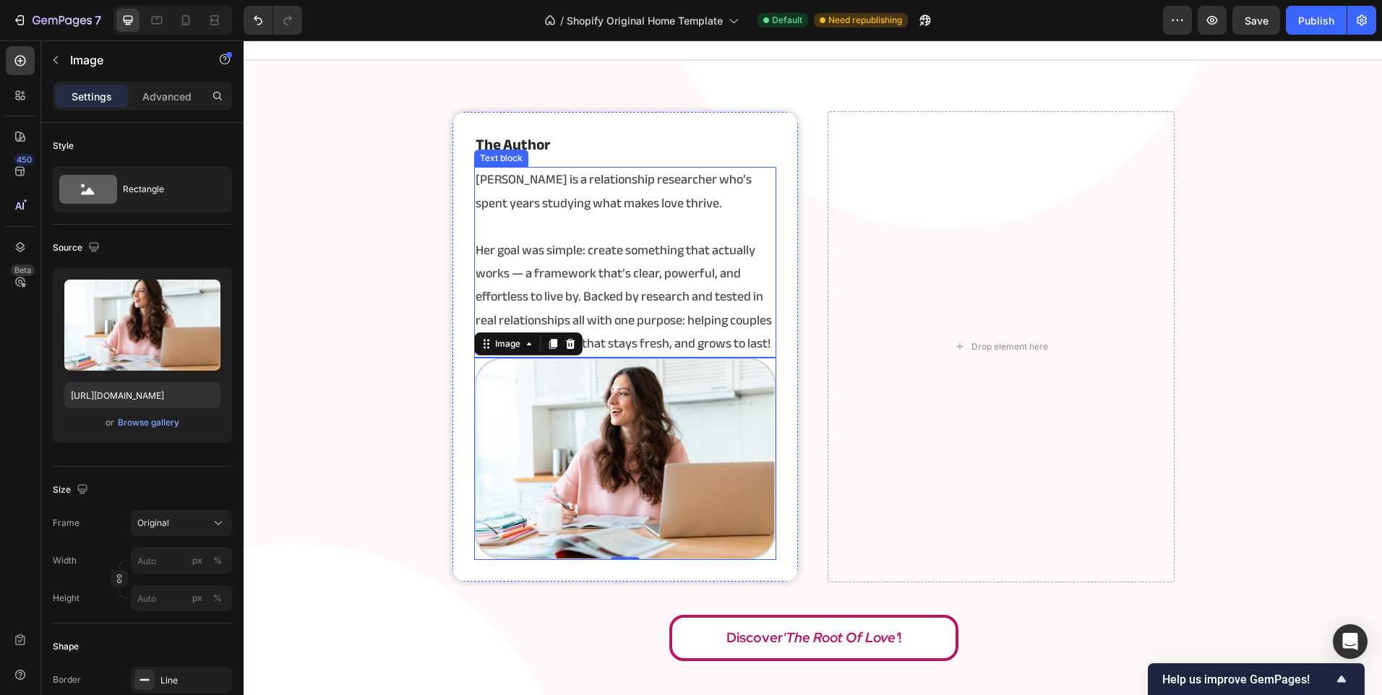
click at [710, 255] on p "Her goal was simple: create something that actually works — a framework that’s …" at bounding box center [624, 297] width 299 height 117
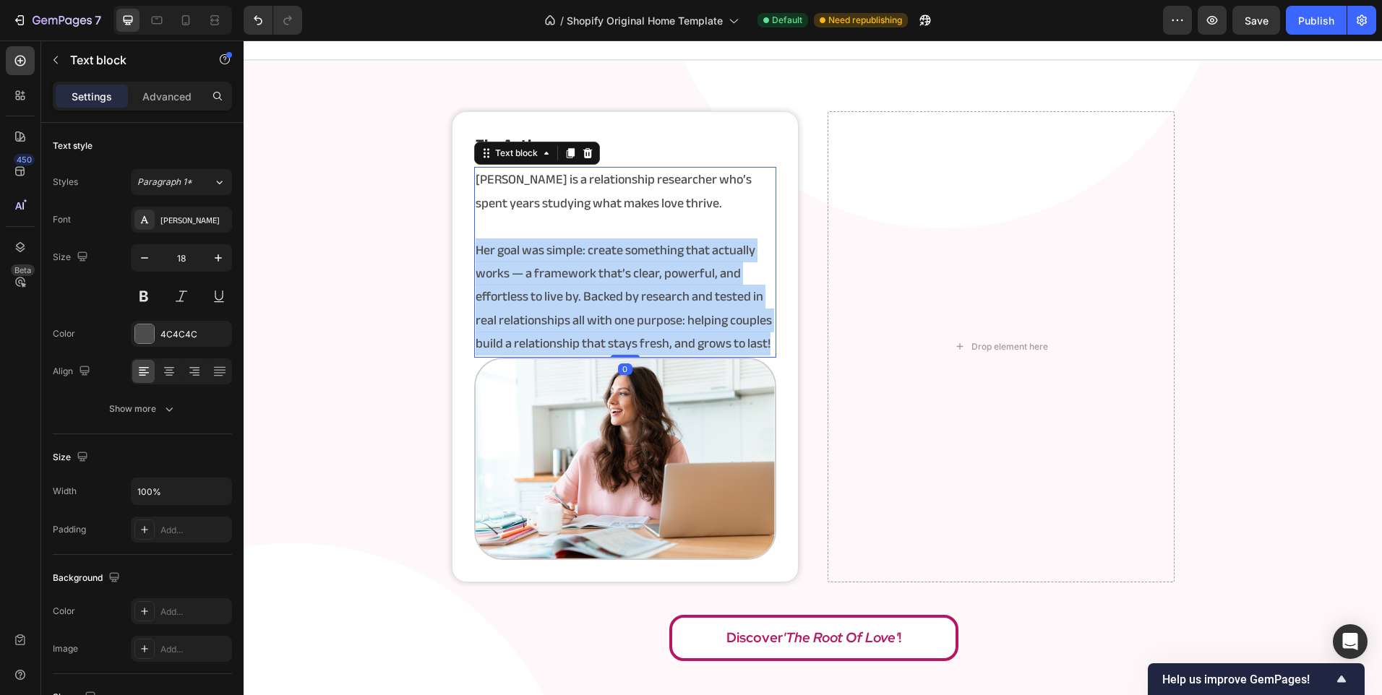
click at [710, 255] on p "Her goal was simple: create something that actually works — a framework that’s …" at bounding box center [624, 297] width 299 height 117
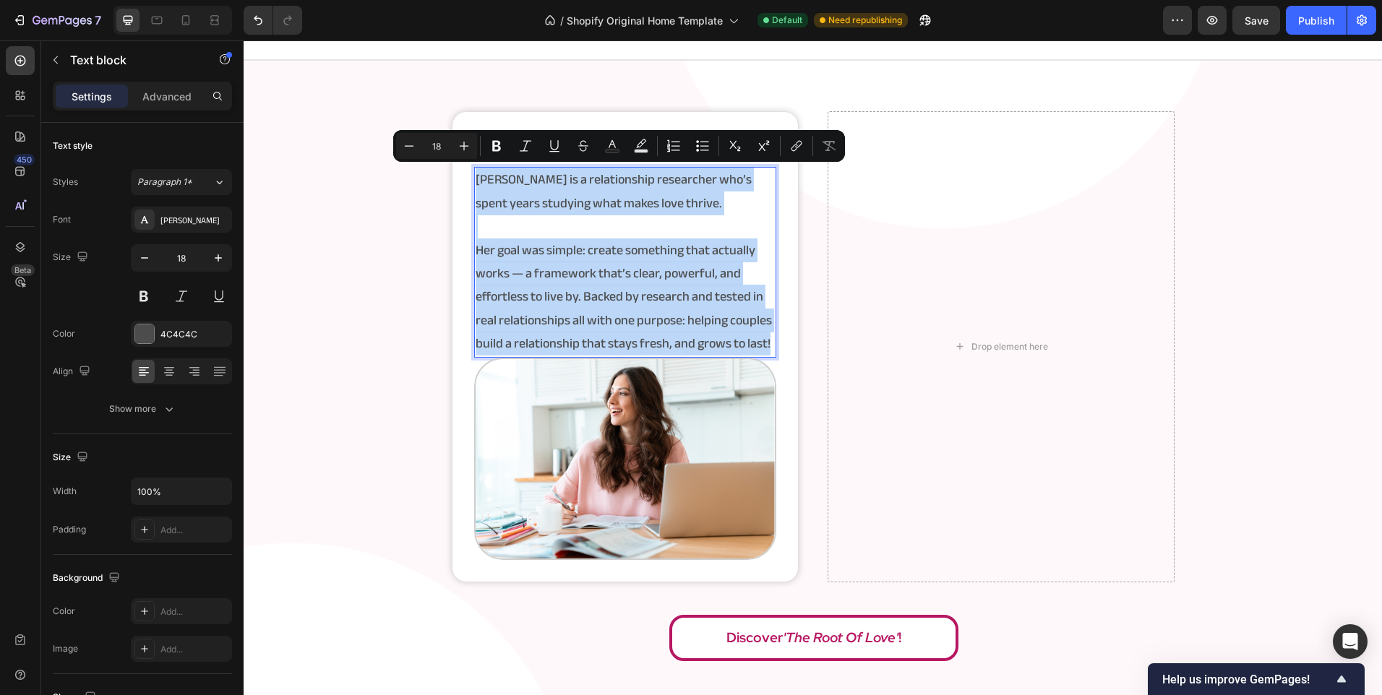
copy div "Angela is a relationship researcher who’s spent years studying what makes love …"
click at [903, 287] on div "Drop element here" at bounding box center [1000, 346] width 347 height 471
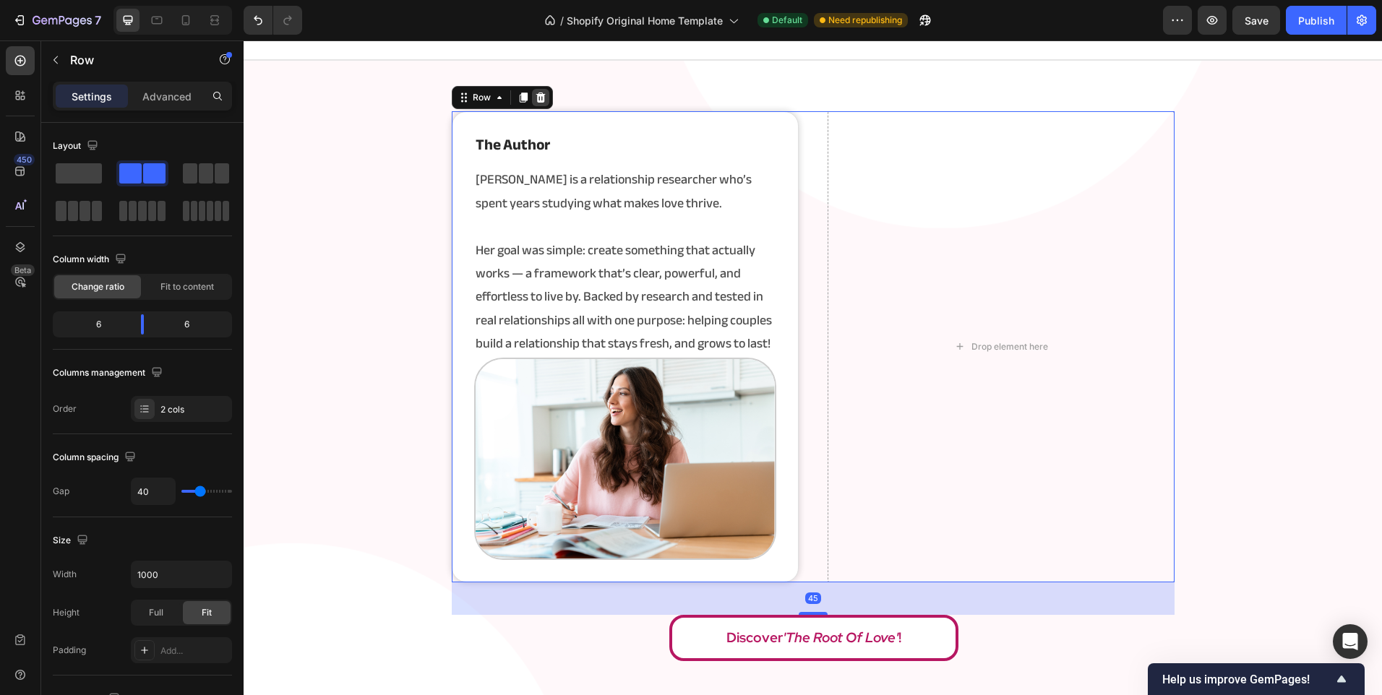
click at [532, 99] on div at bounding box center [540, 97] width 17 height 17
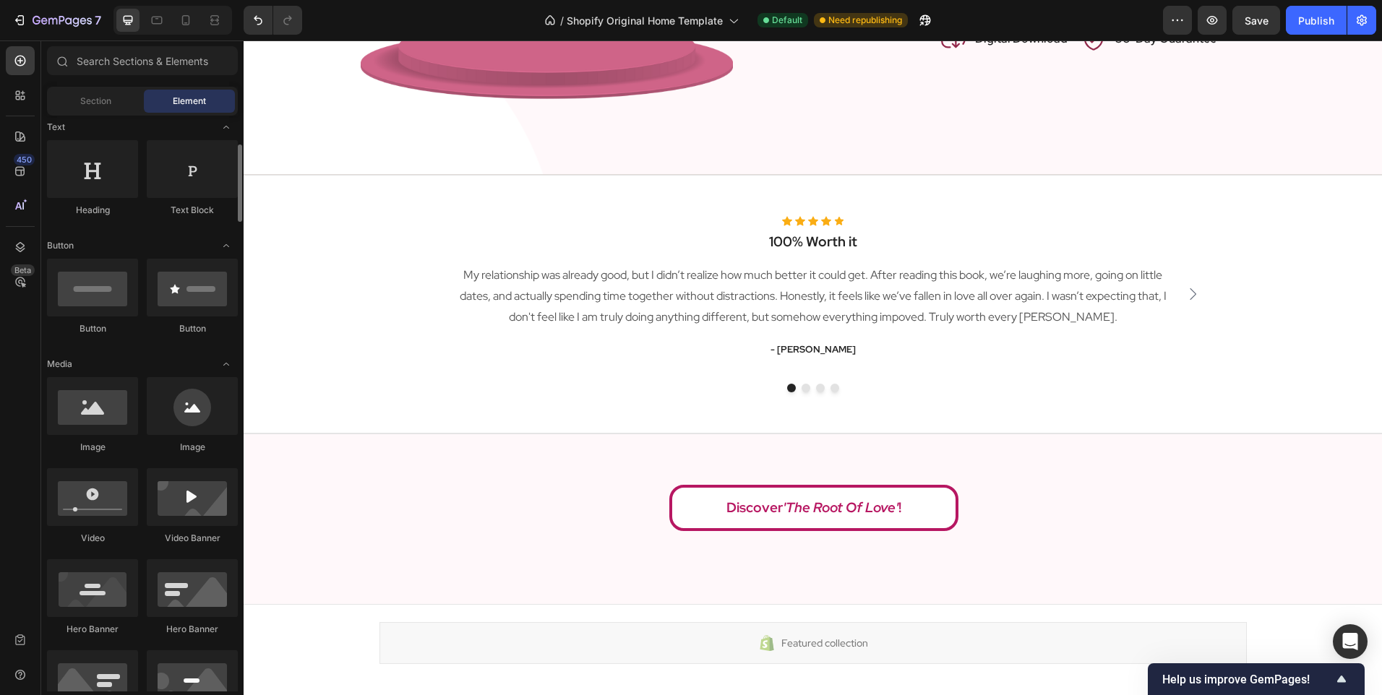
scroll to position [0, 0]
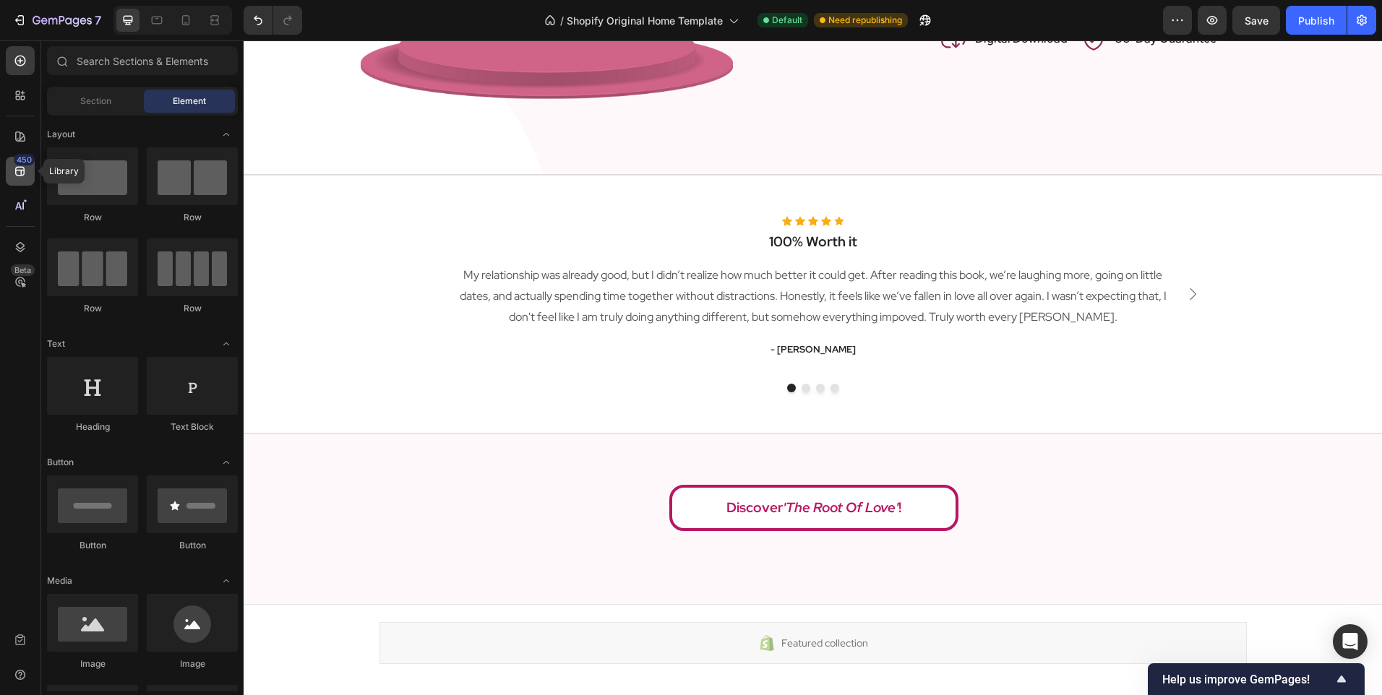
click at [9, 178] on div "450" at bounding box center [20, 171] width 29 height 29
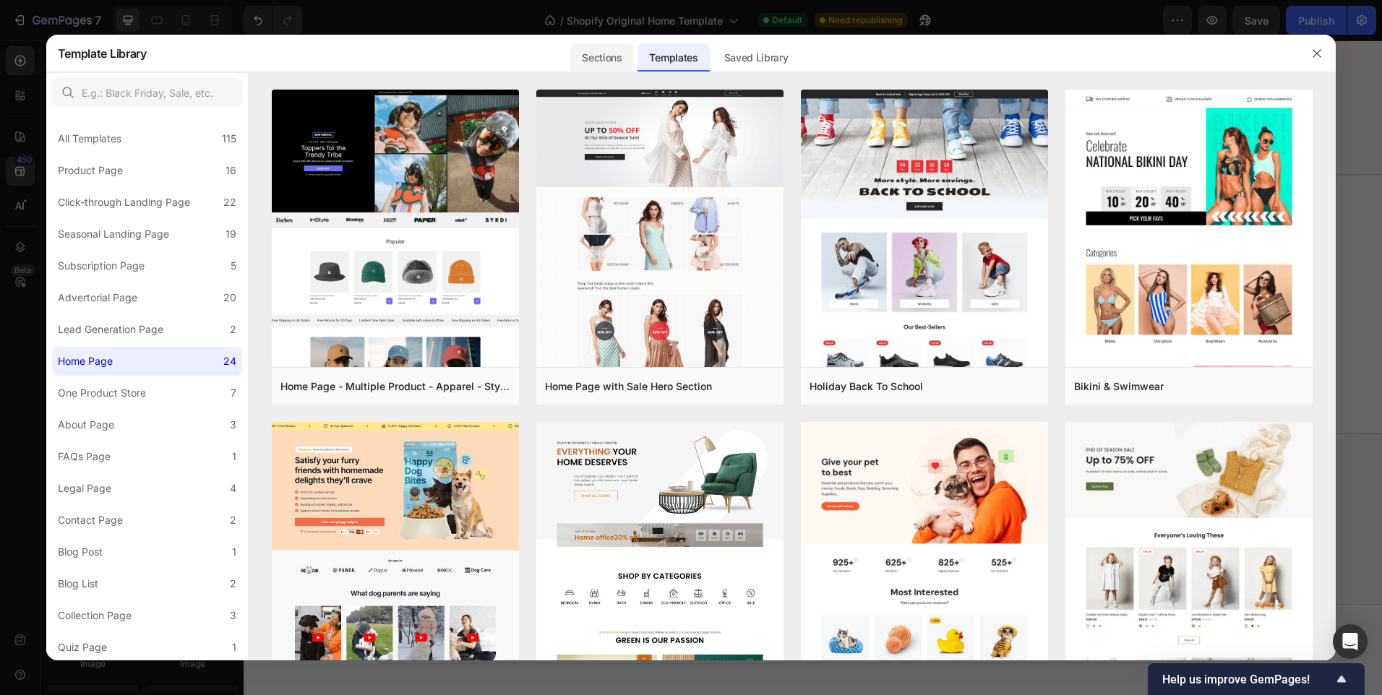
click at [609, 53] on div "Sections" at bounding box center [601, 57] width 63 height 29
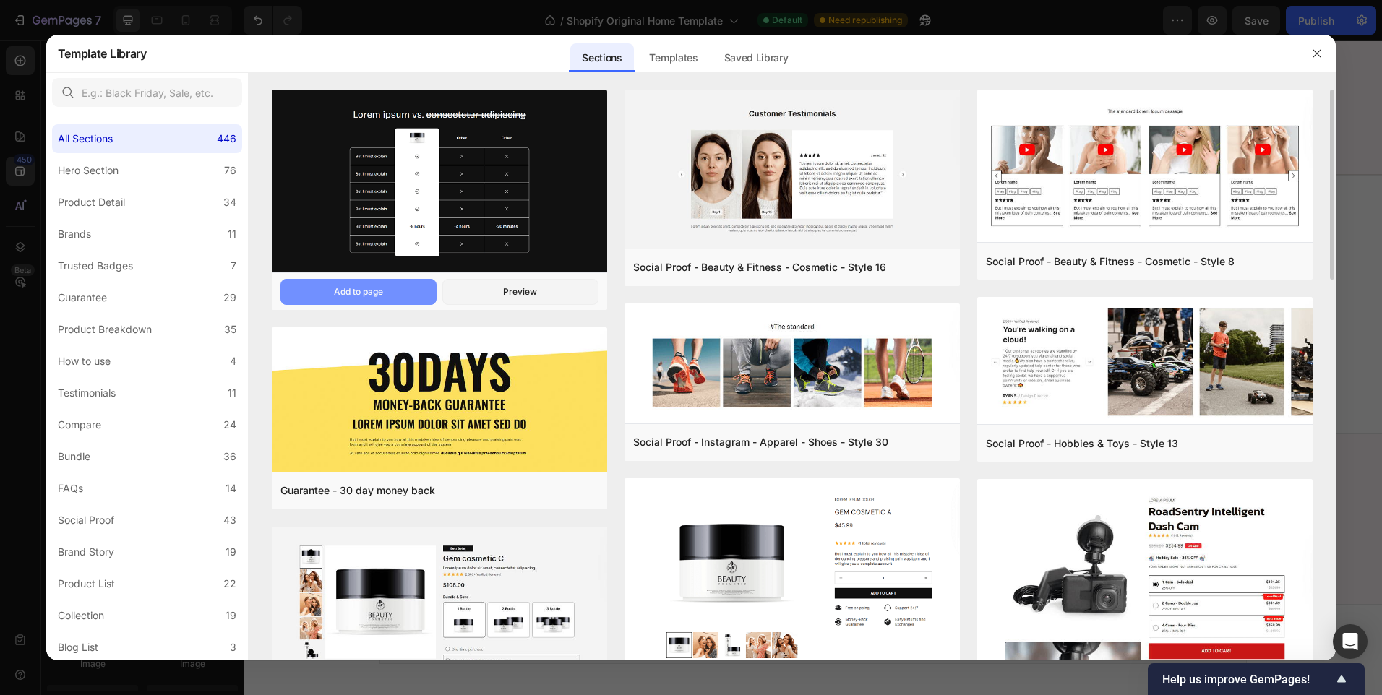
scroll to position [217, 0]
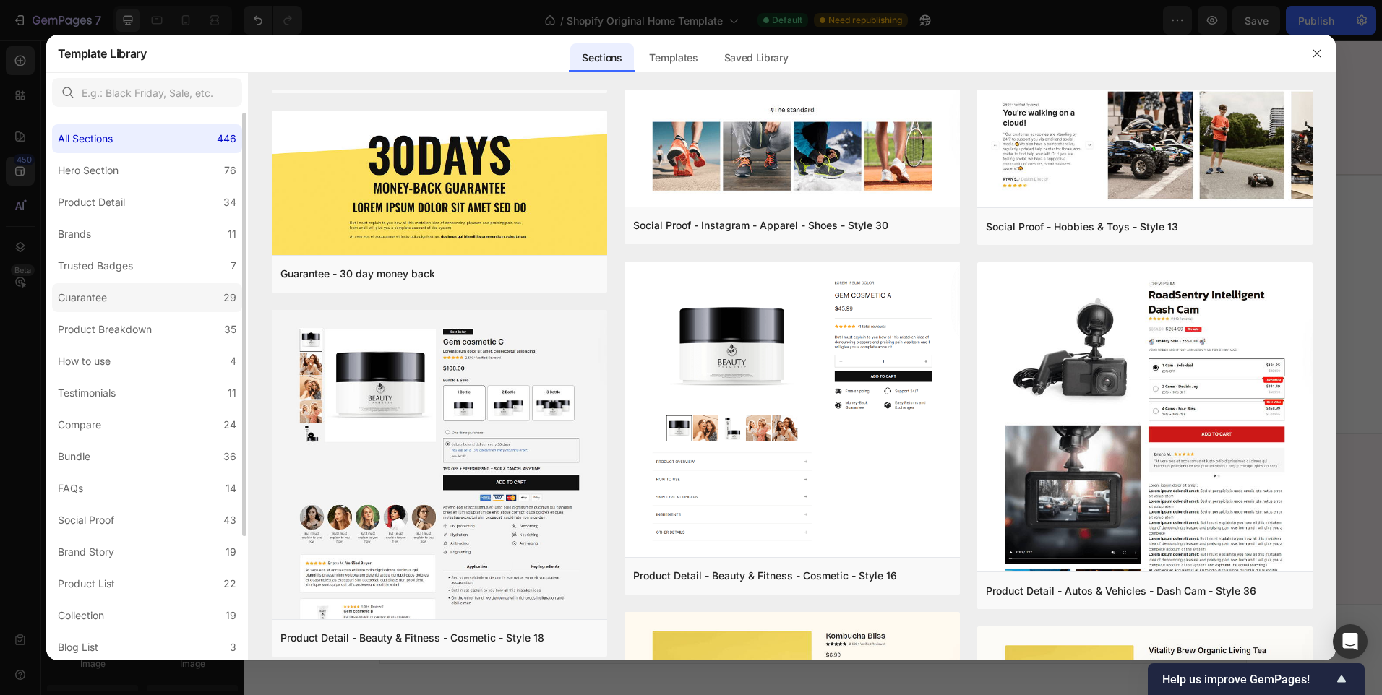
click at [129, 296] on label "Guarantee 29" at bounding box center [147, 297] width 190 height 29
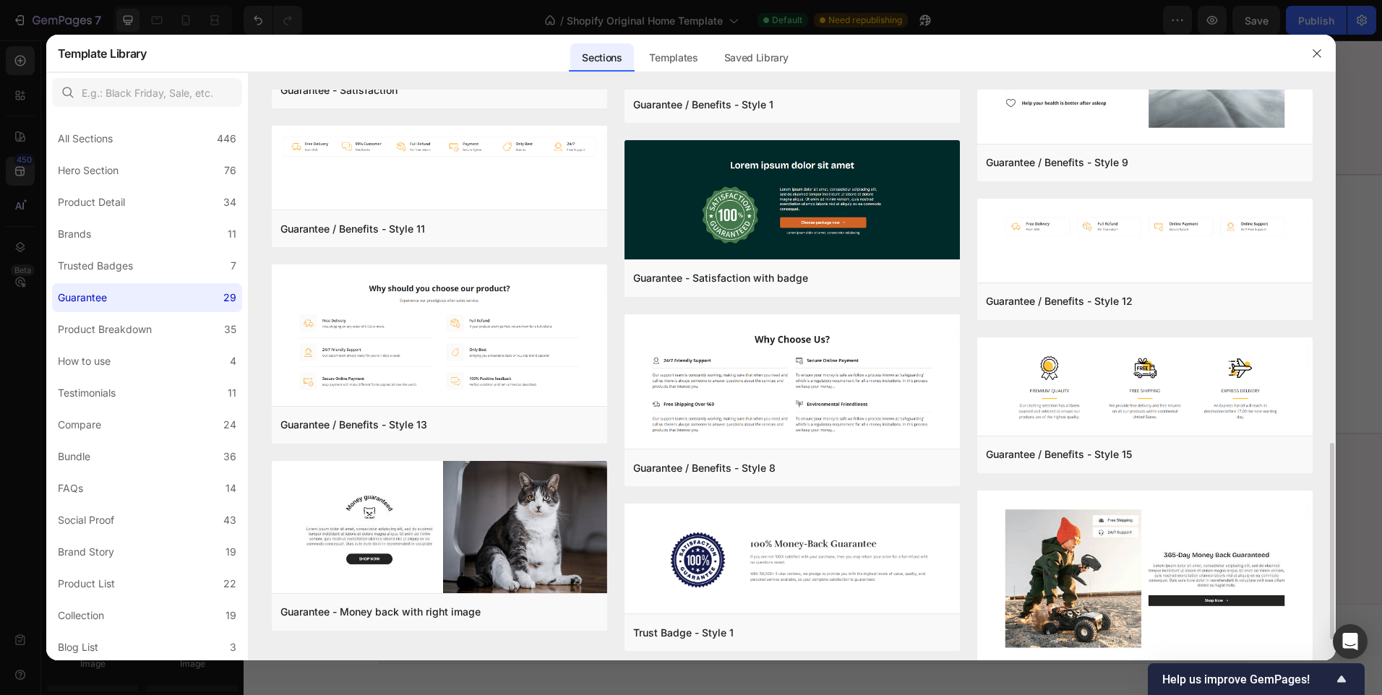
scroll to position [1082, 0]
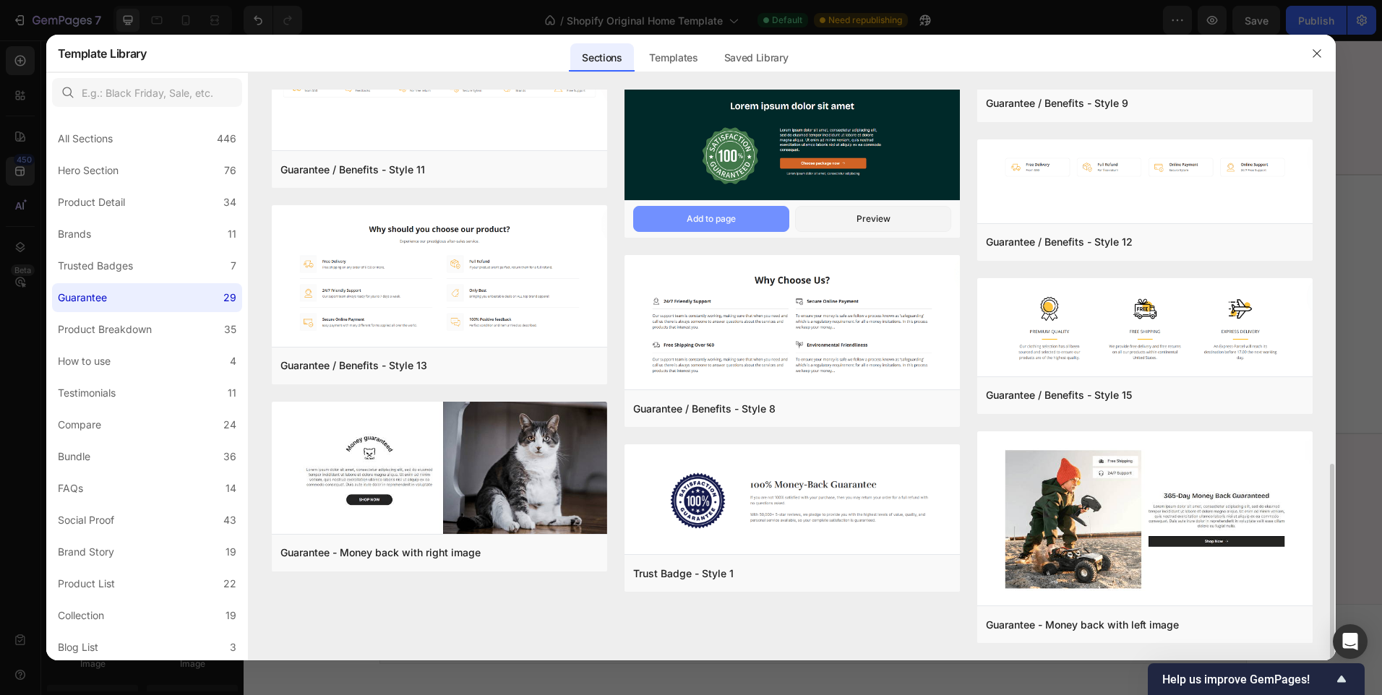
click at [728, 214] on div "Add to page" at bounding box center [710, 218] width 49 height 13
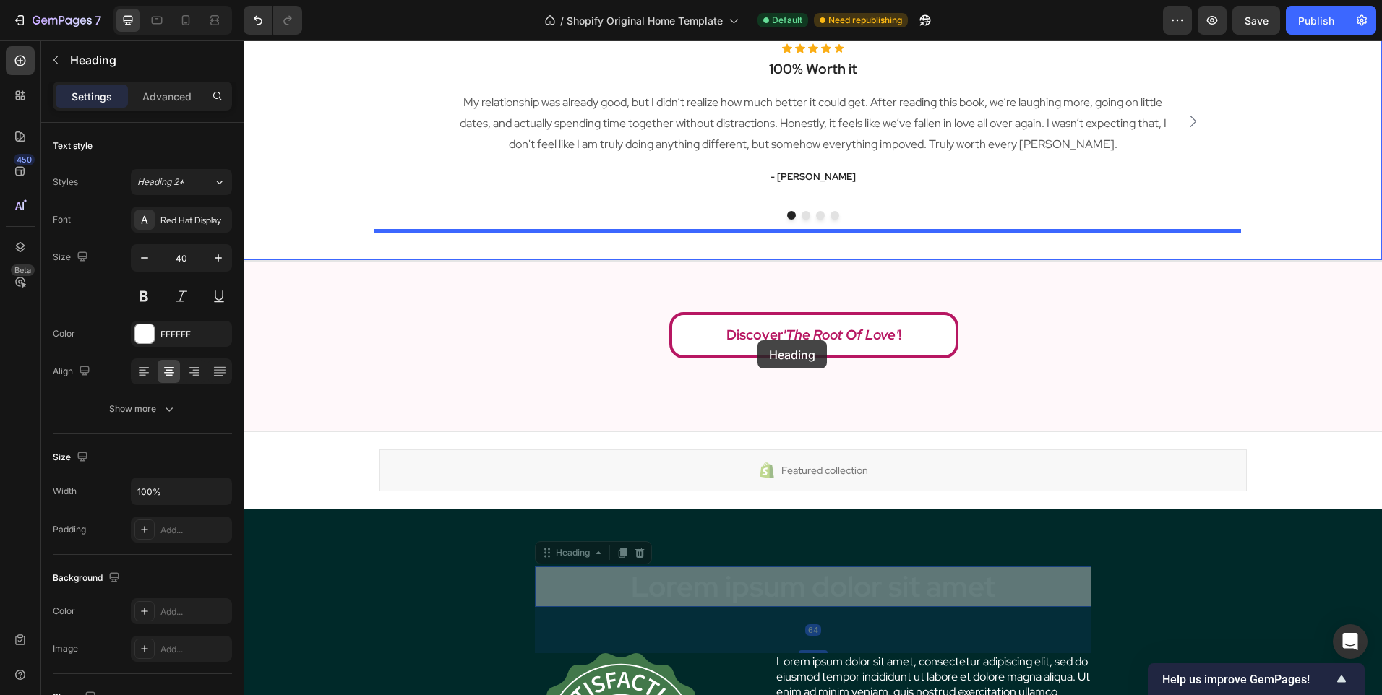
scroll to position [2328, 0]
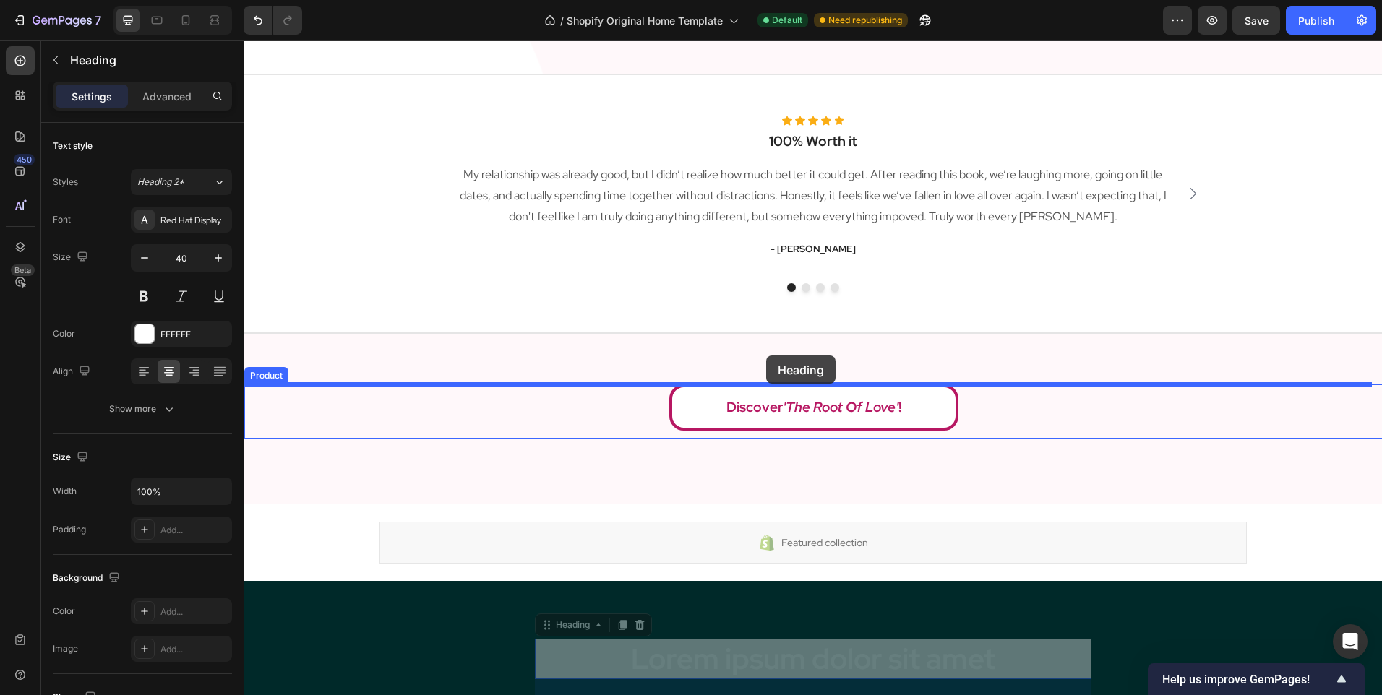
drag, startPoint x: 697, startPoint y: 228, endPoint x: 766, endPoint y: 356, distance: 145.2
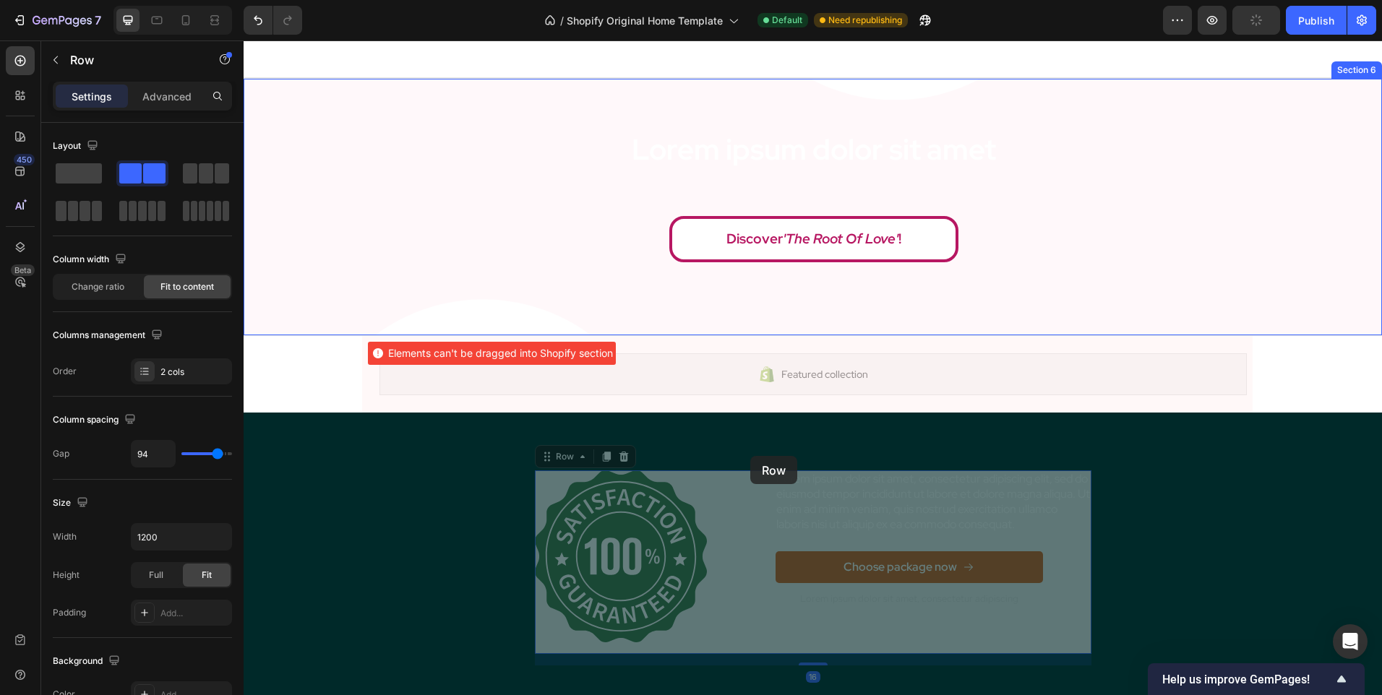
scroll to position [2689, 0]
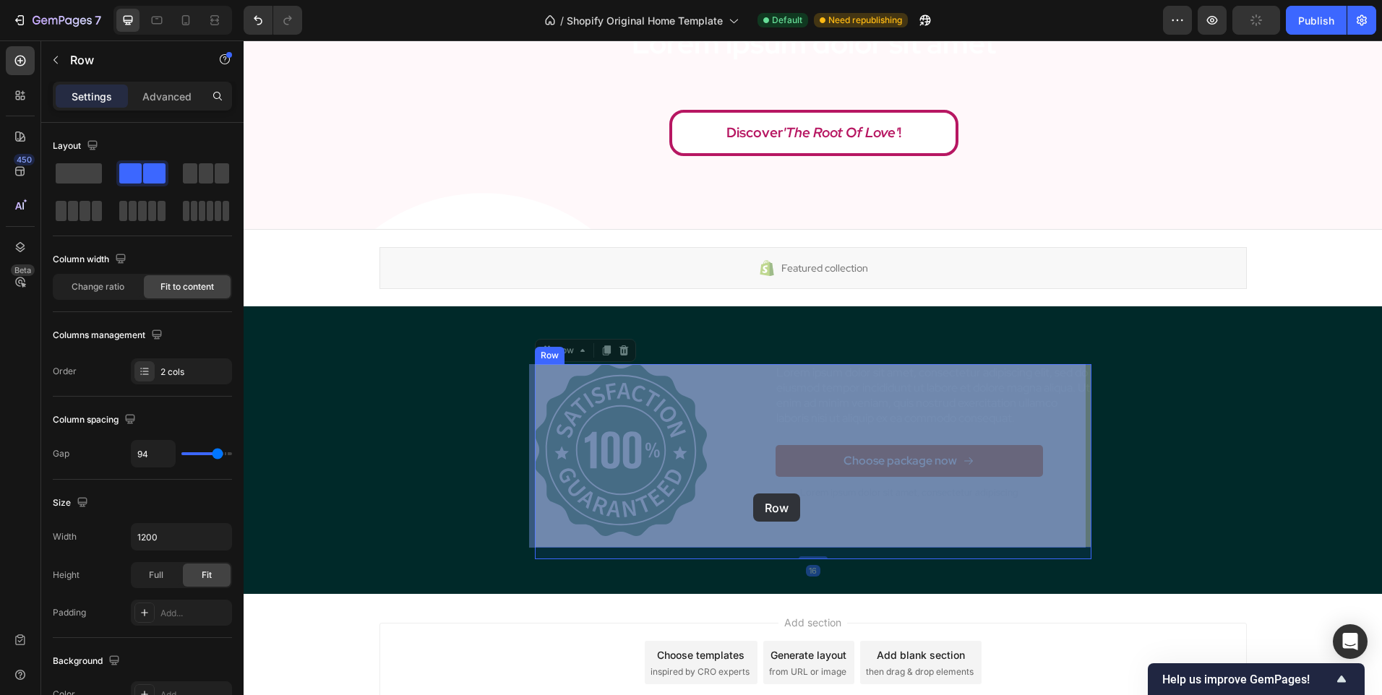
drag, startPoint x: 749, startPoint y: 470, endPoint x: 750, endPoint y: 462, distance: 7.3
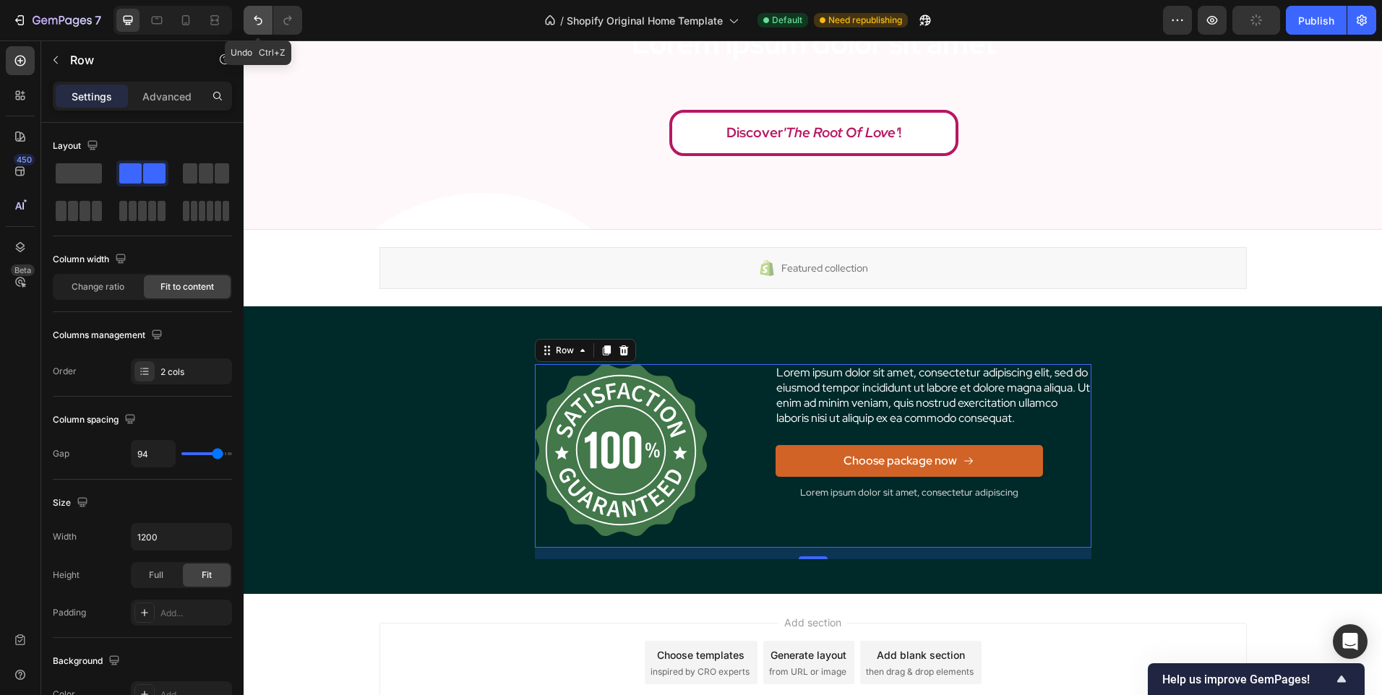
click at [261, 13] on icon "Undo/Redo" at bounding box center [258, 20] width 14 height 14
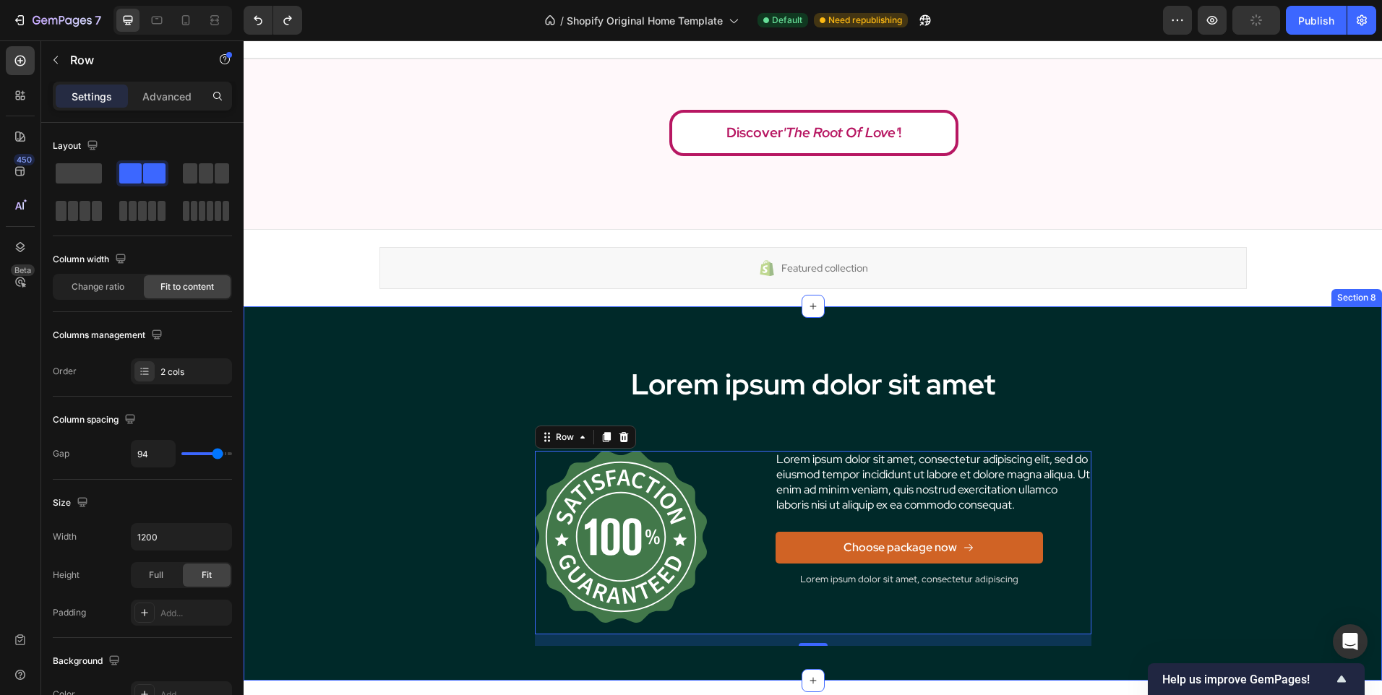
click at [655, 350] on div "Lorem ipsum dolor sit amet Heading Image Lorem ipsum dolor sit amet, consectetu…" at bounding box center [813, 493] width 1138 height 374
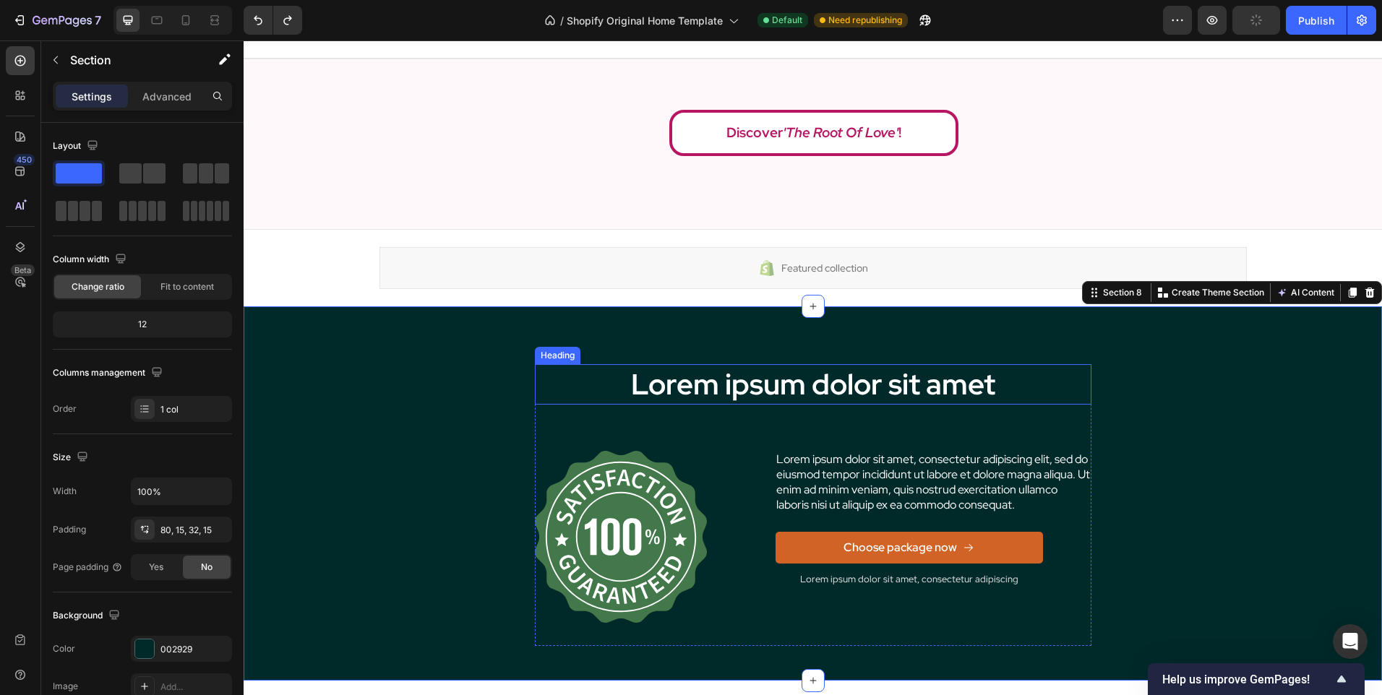
click at [688, 389] on h2 "Lorem ipsum dolor sit amet" at bounding box center [813, 384] width 556 height 40
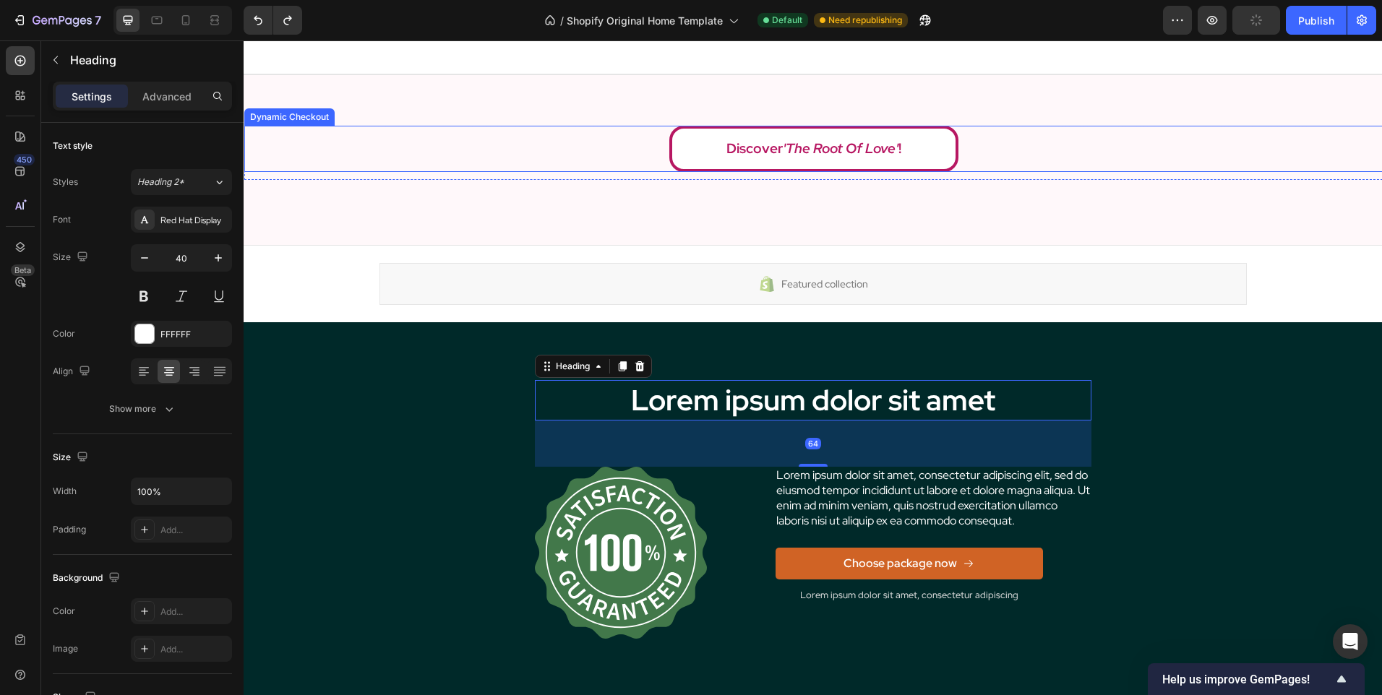
scroll to position [2458, 0]
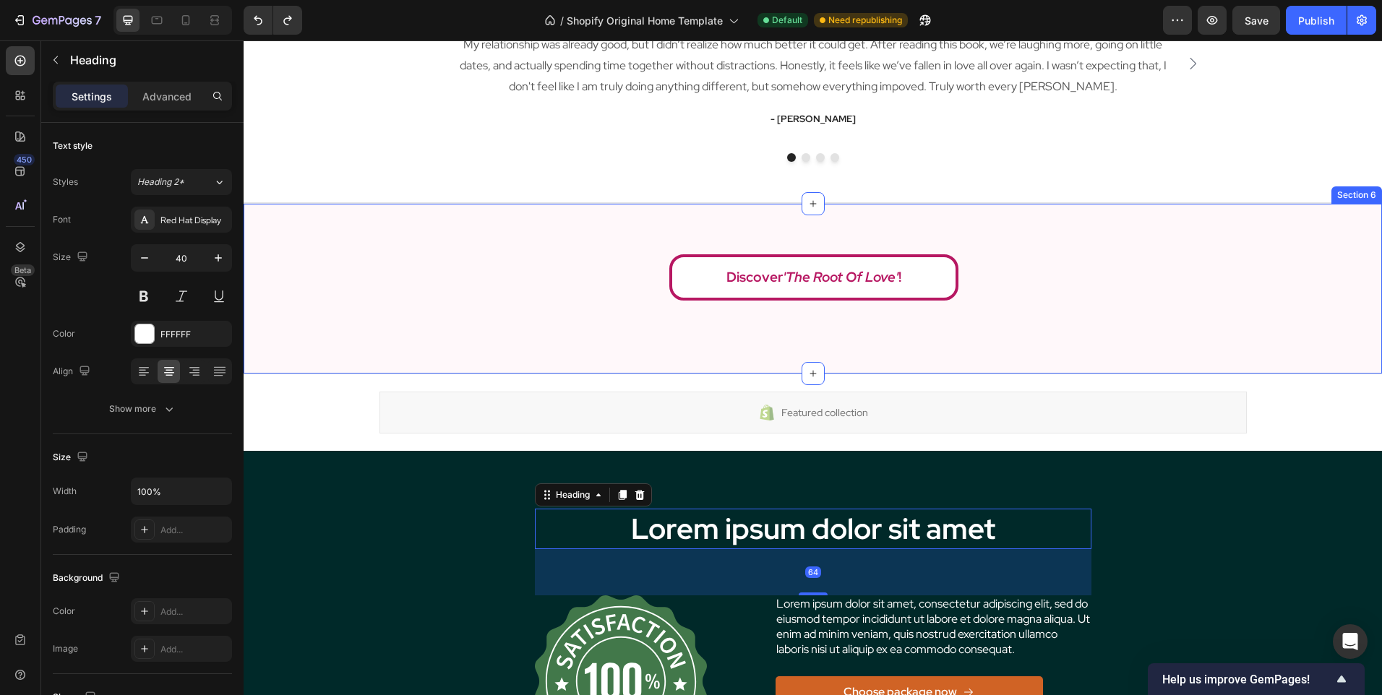
click at [483, 324] on div "Discover 'The Root Of Love' ! Dynamic Checkout Product Section 6" at bounding box center [813, 288] width 1138 height 171
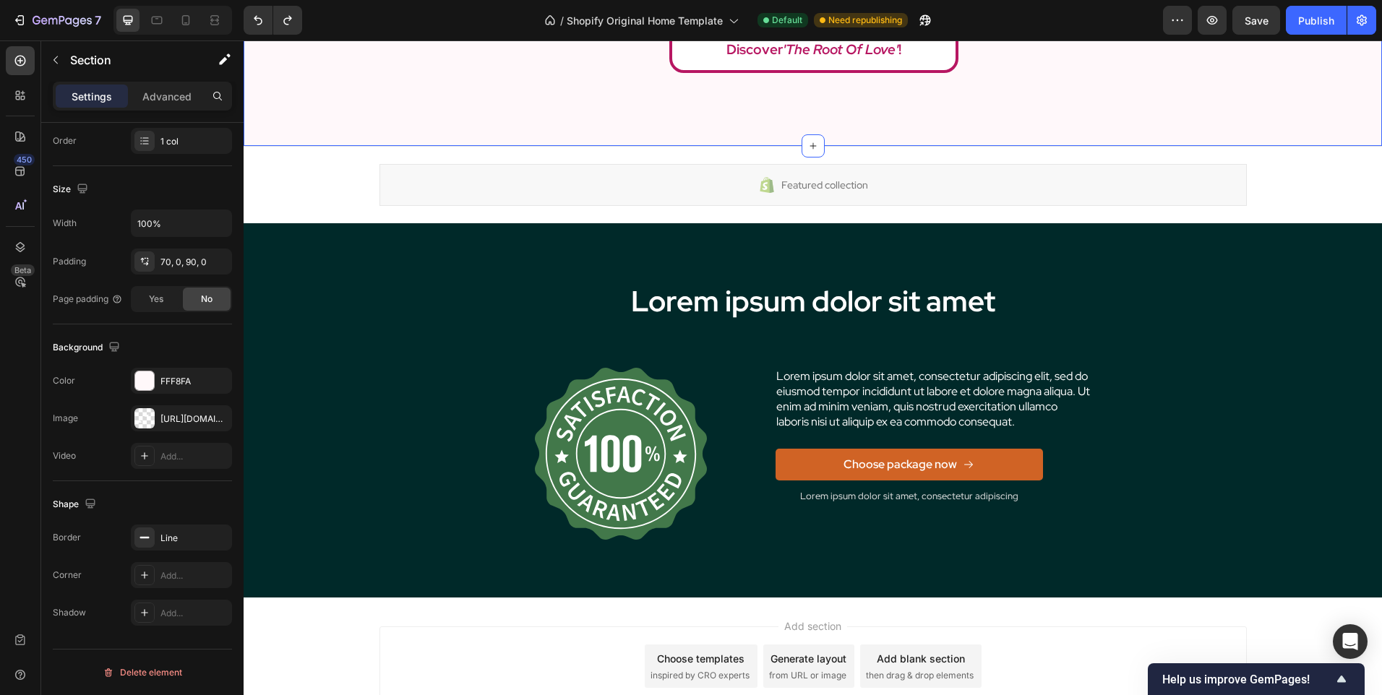
scroll to position [2689, 0]
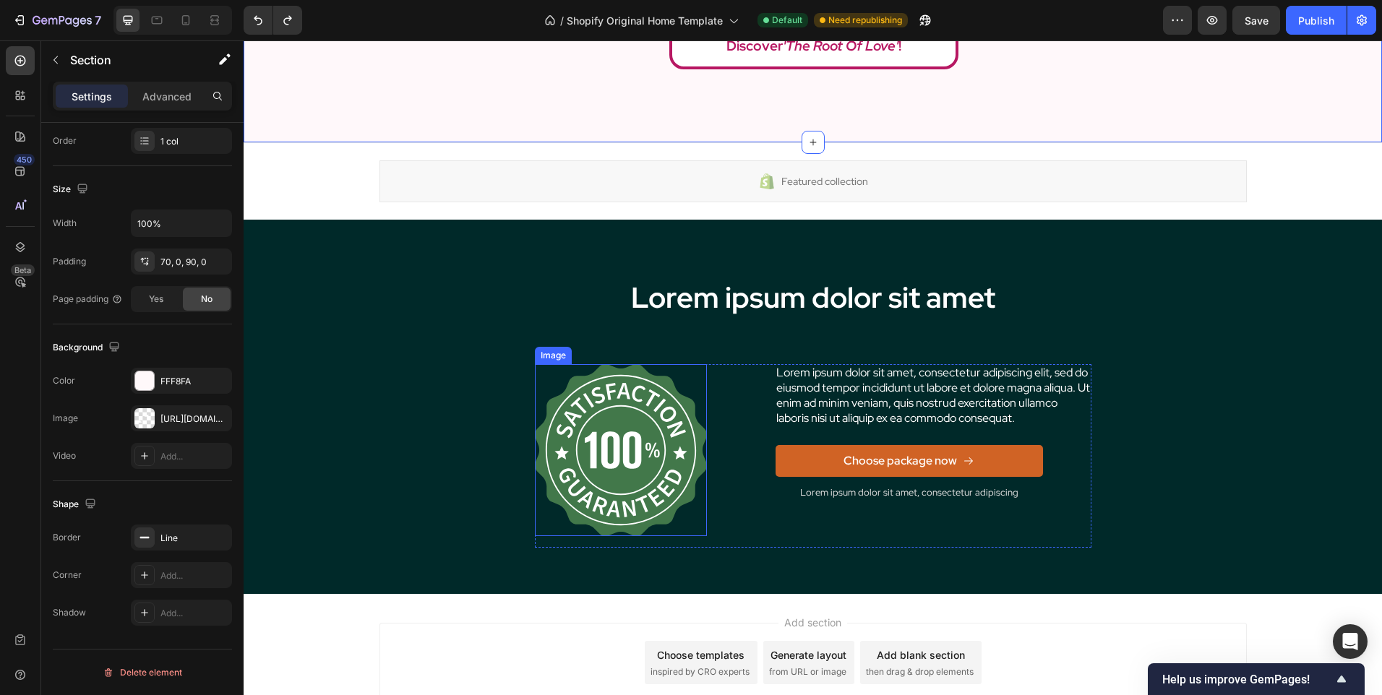
click at [625, 479] on img at bounding box center [621, 450] width 172 height 172
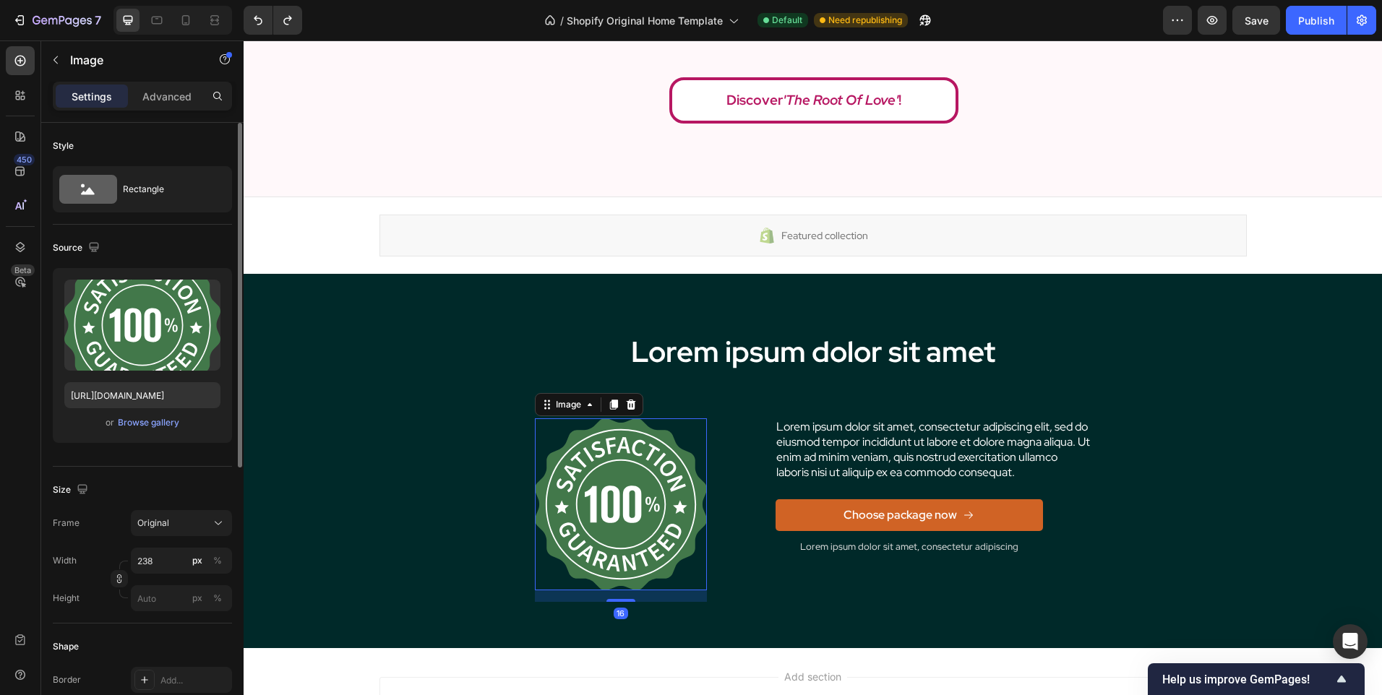
scroll to position [2545, 0]
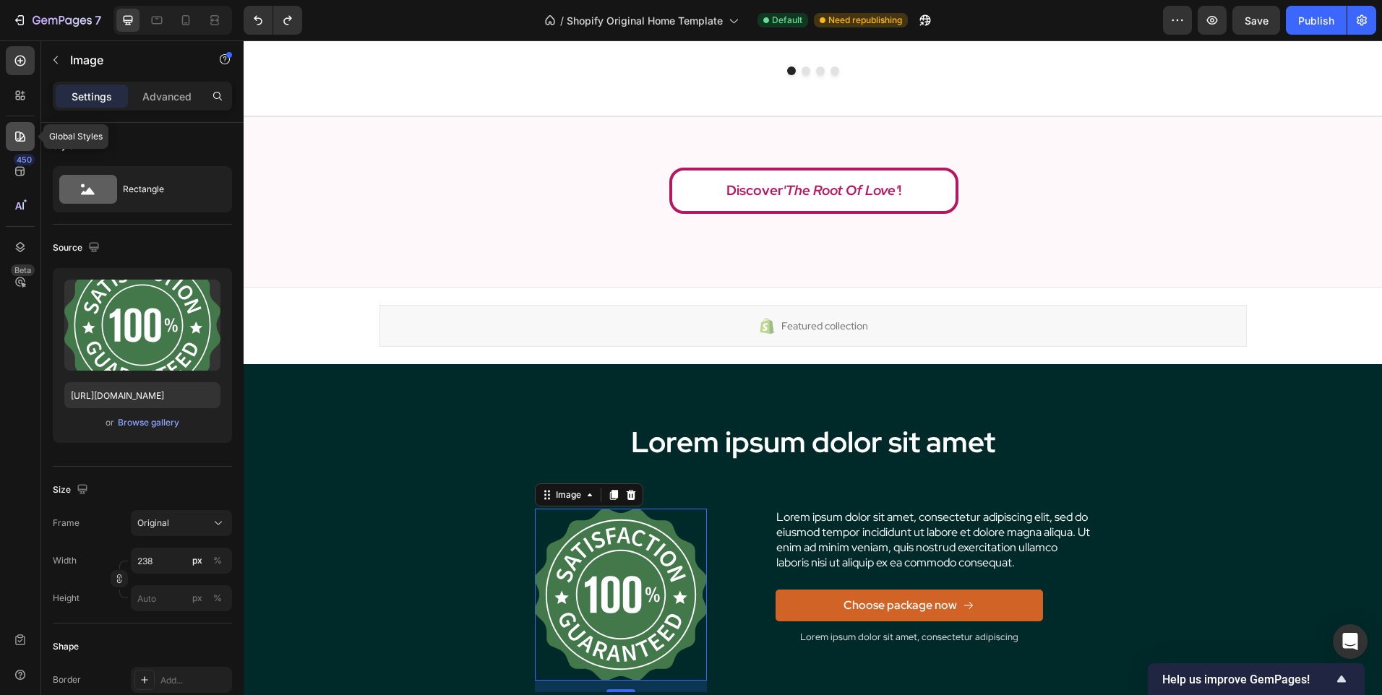
click at [25, 145] on div at bounding box center [20, 136] width 29 height 29
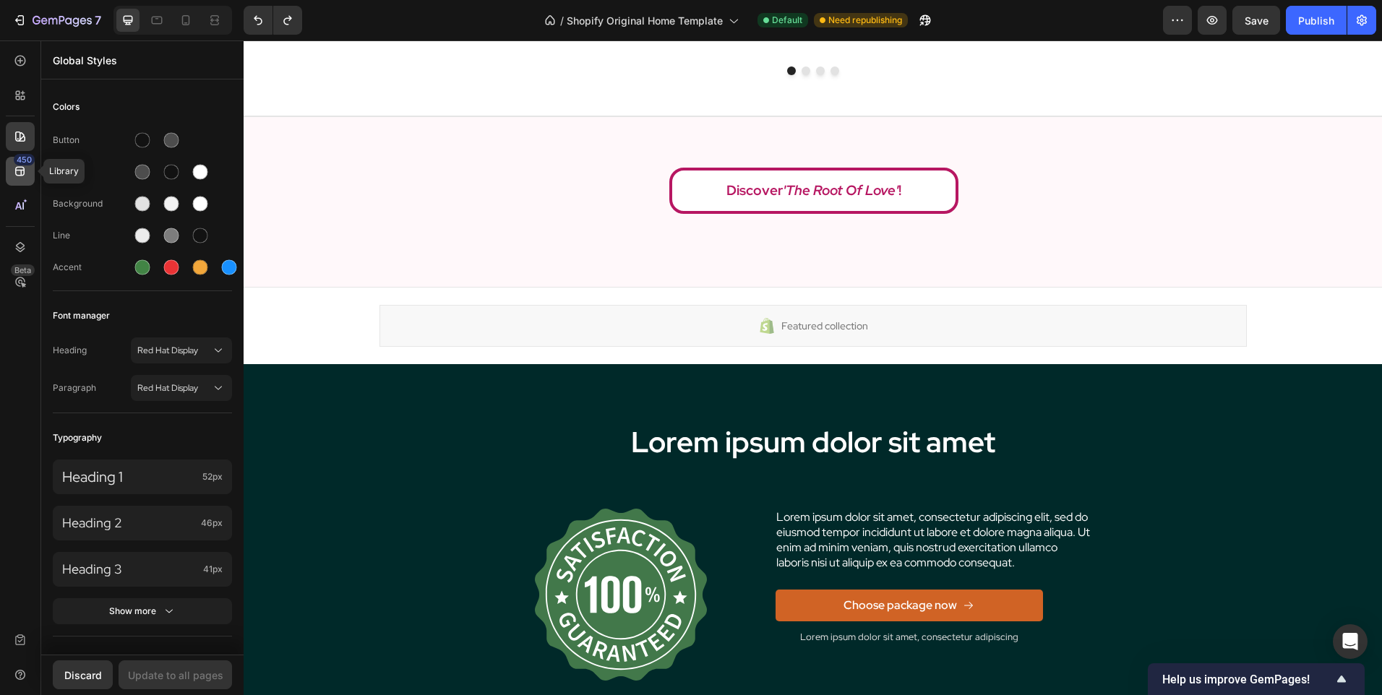
click at [16, 171] on icon at bounding box center [19, 171] width 9 height 9
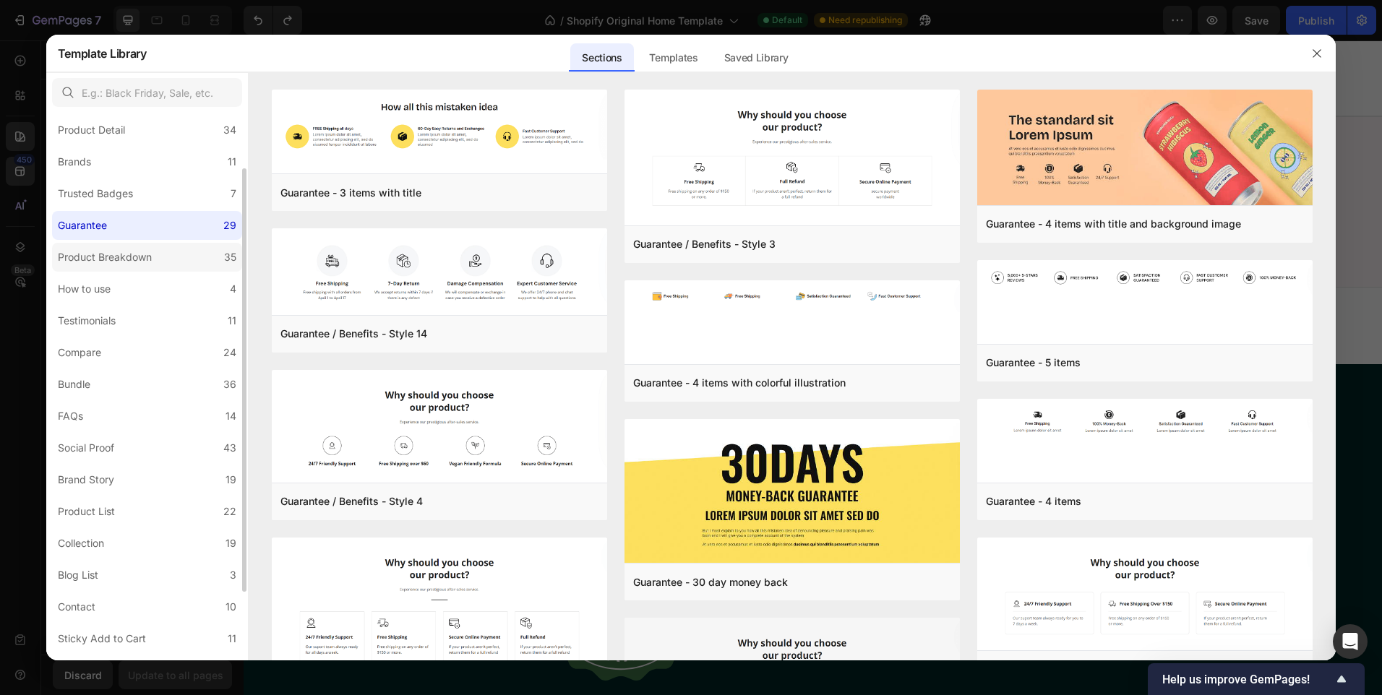
scroll to position [160, 0]
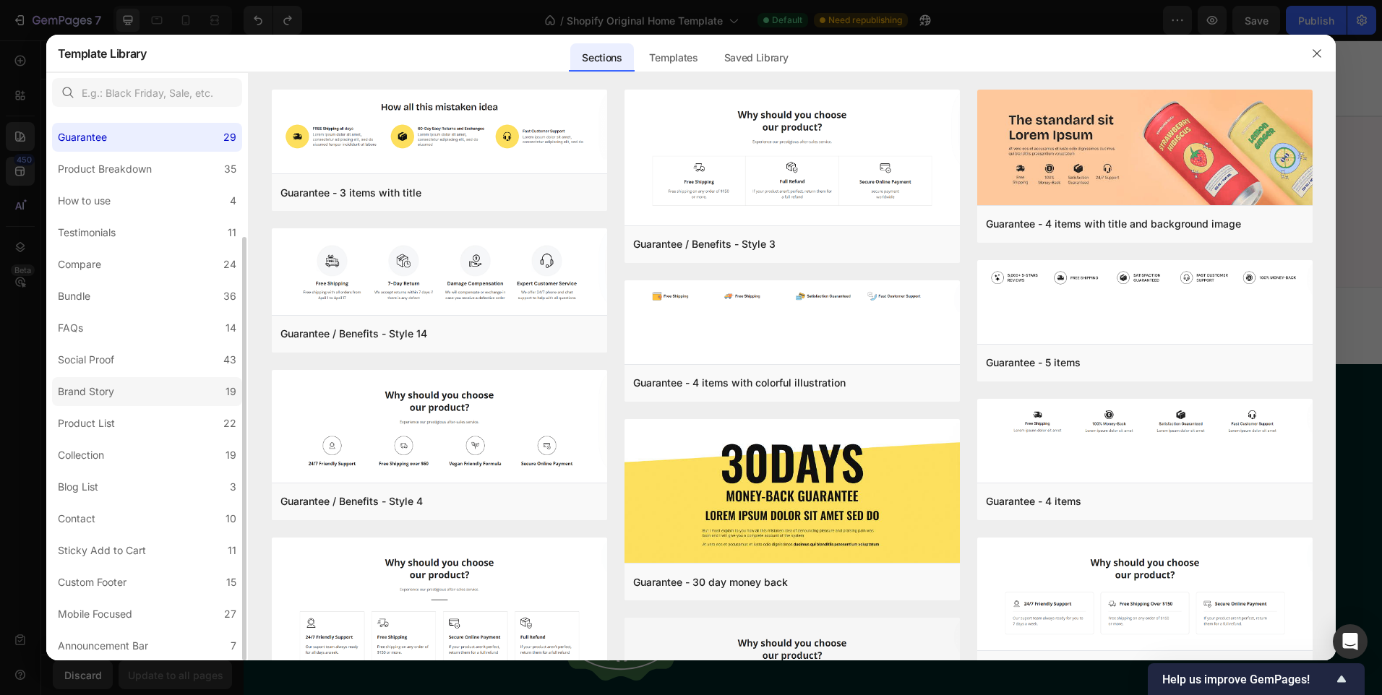
click at [191, 402] on label "Brand Story 19" at bounding box center [147, 391] width 190 height 29
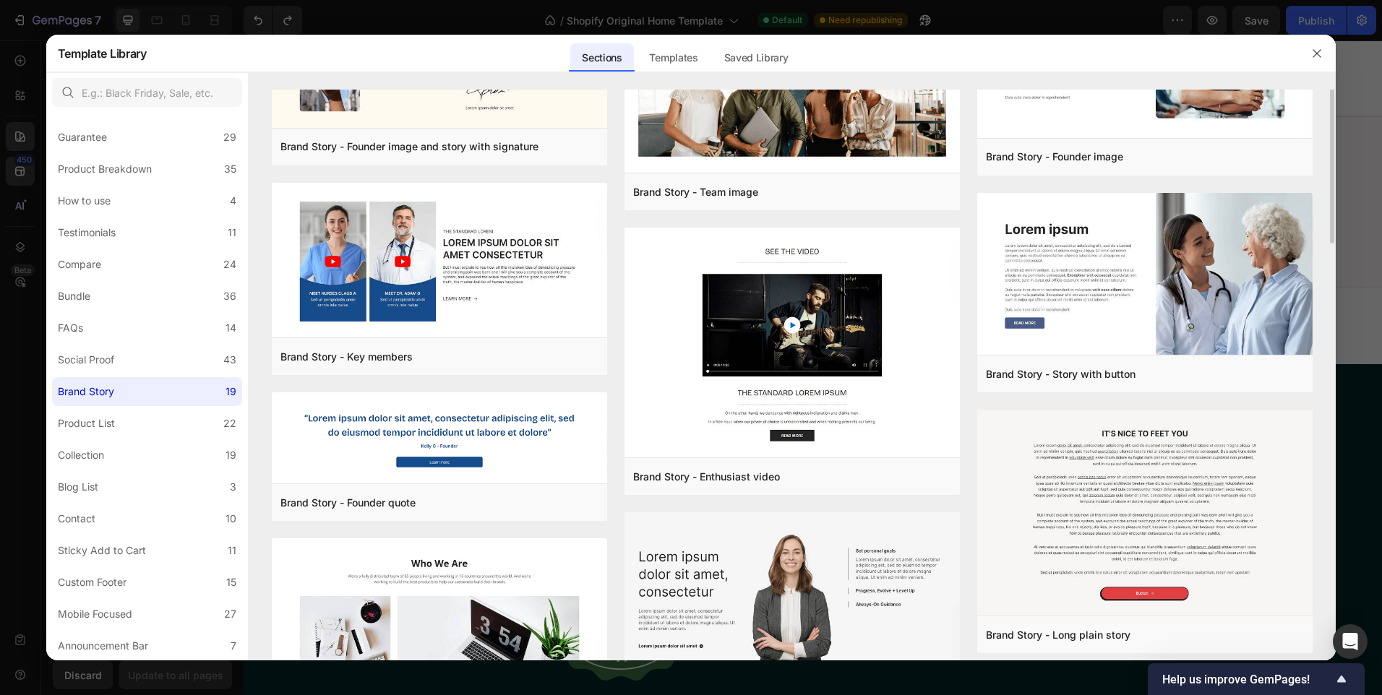
scroll to position [0, 0]
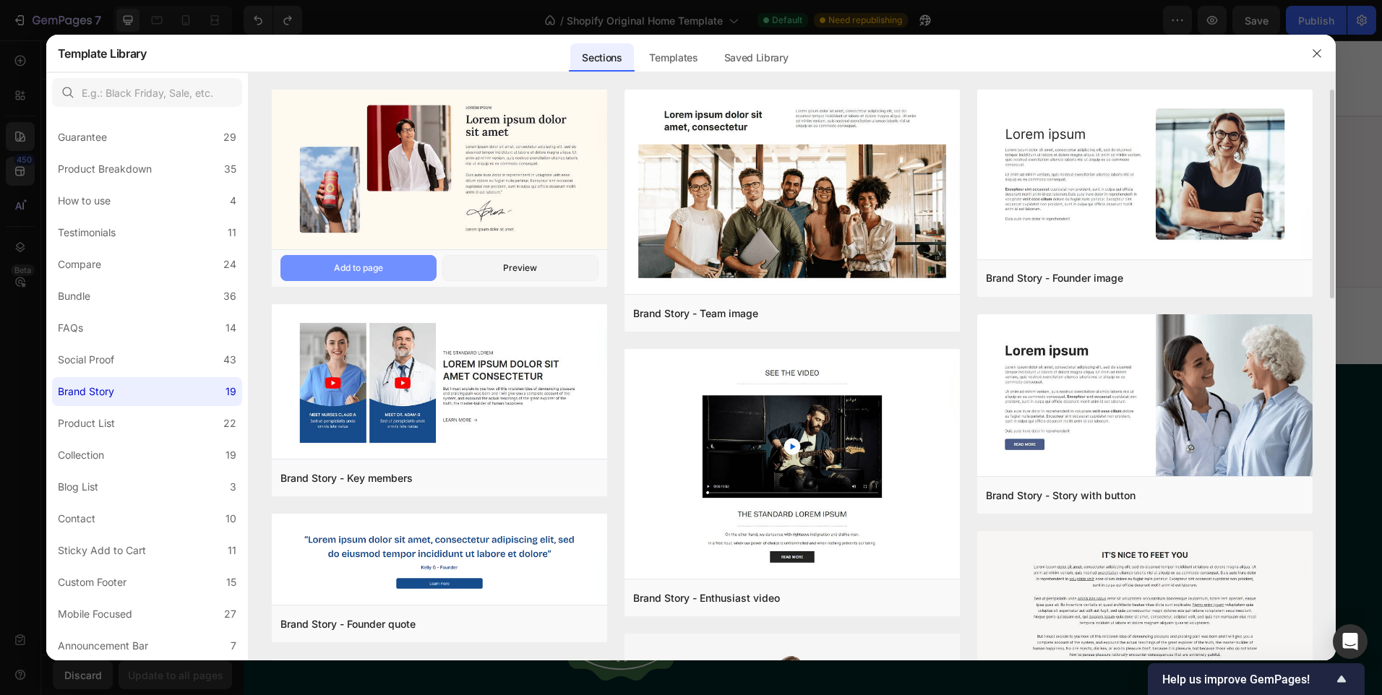
click at [392, 271] on button "Add to page" at bounding box center [358, 268] width 156 height 26
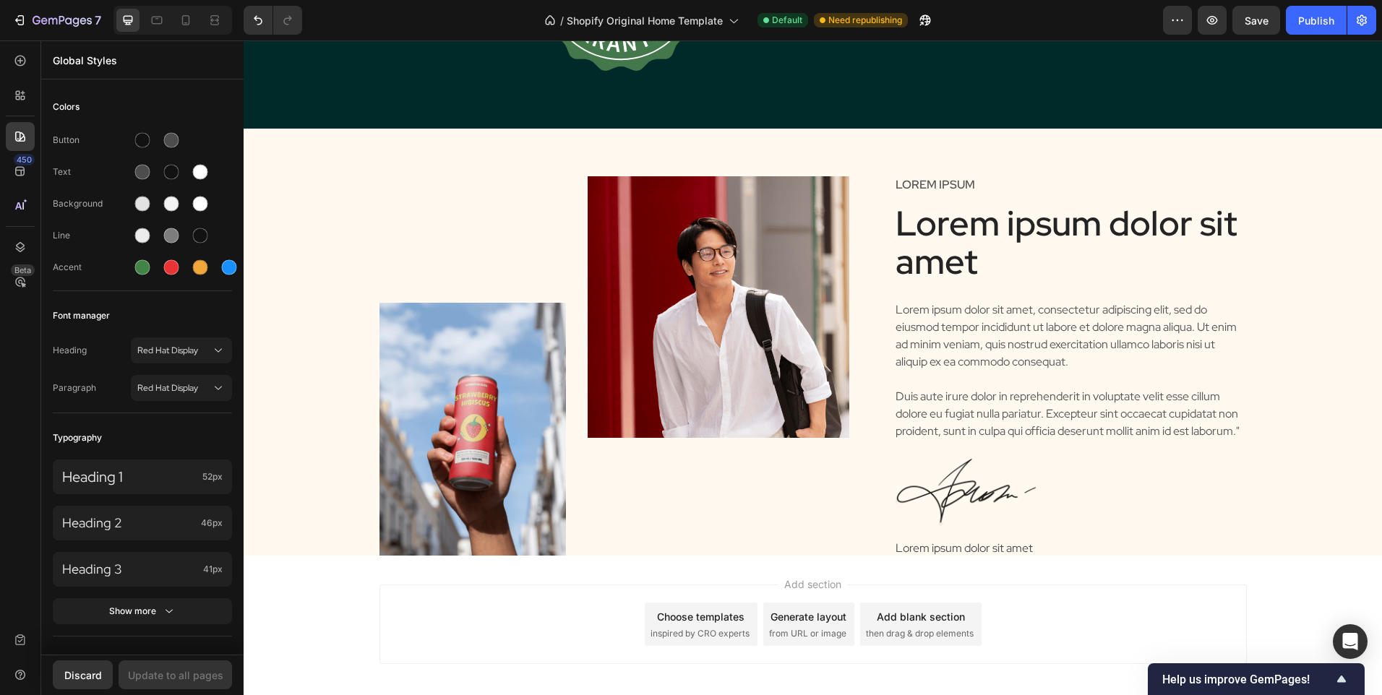
scroll to position [3190, 0]
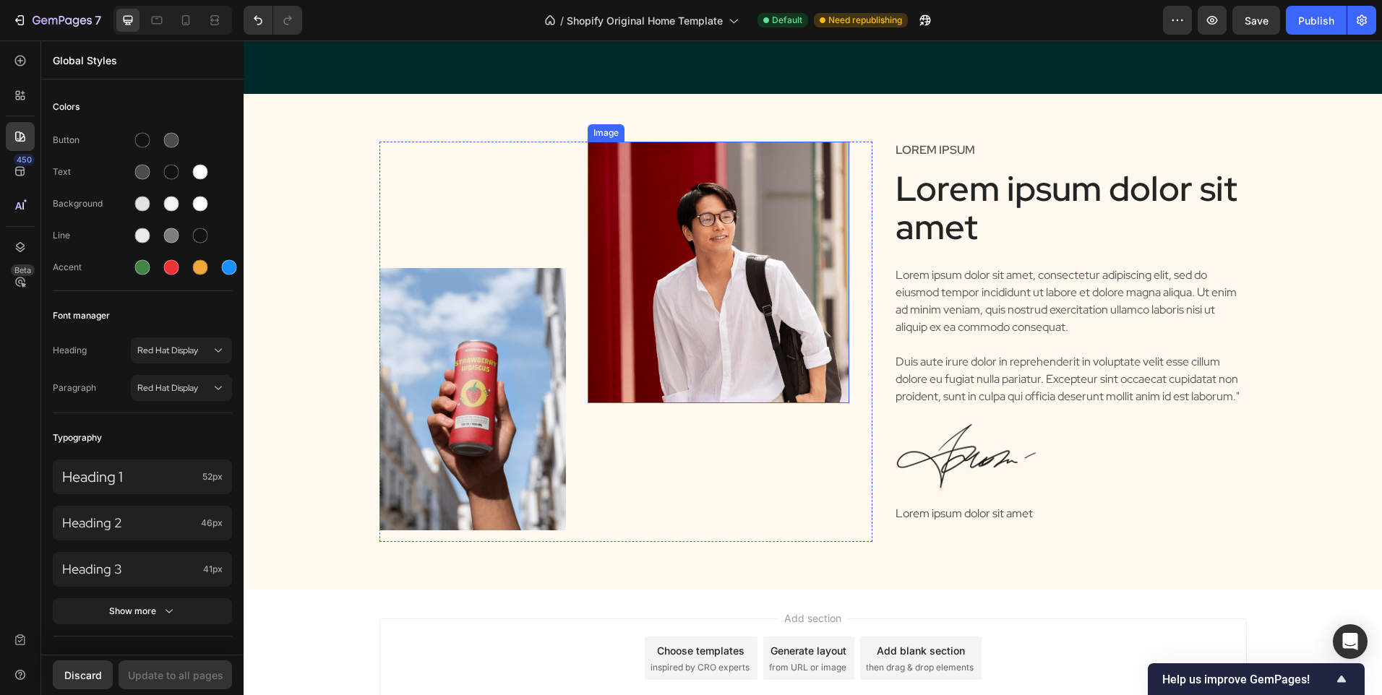
click at [689, 298] on img at bounding box center [718, 273] width 262 height 262
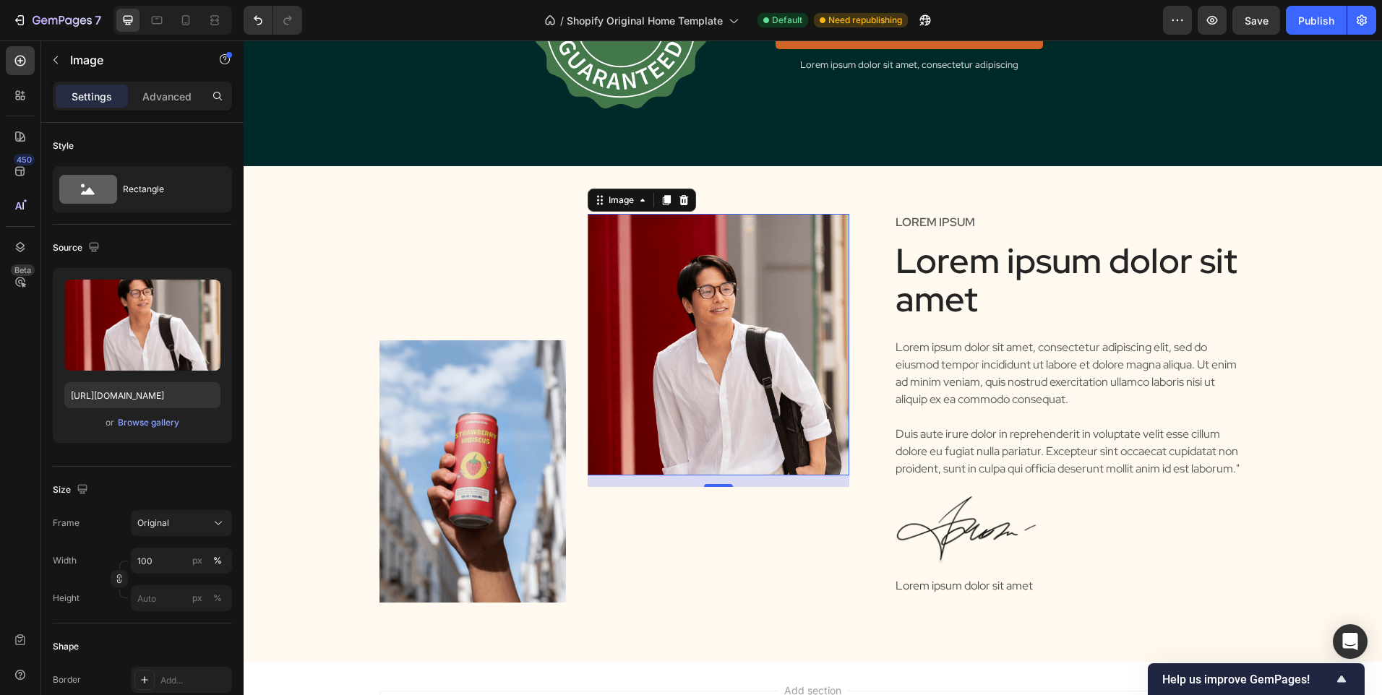
scroll to position [3259, 0]
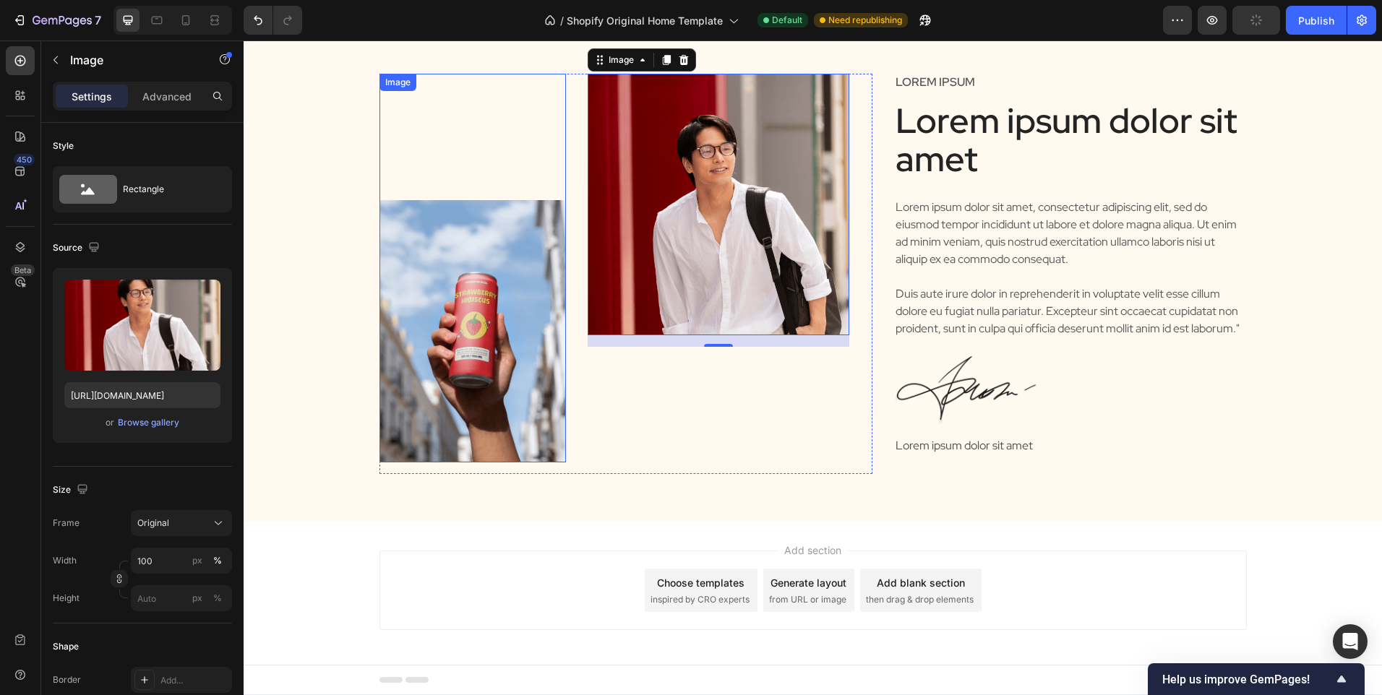
click at [483, 294] on img at bounding box center [472, 331] width 187 height 262
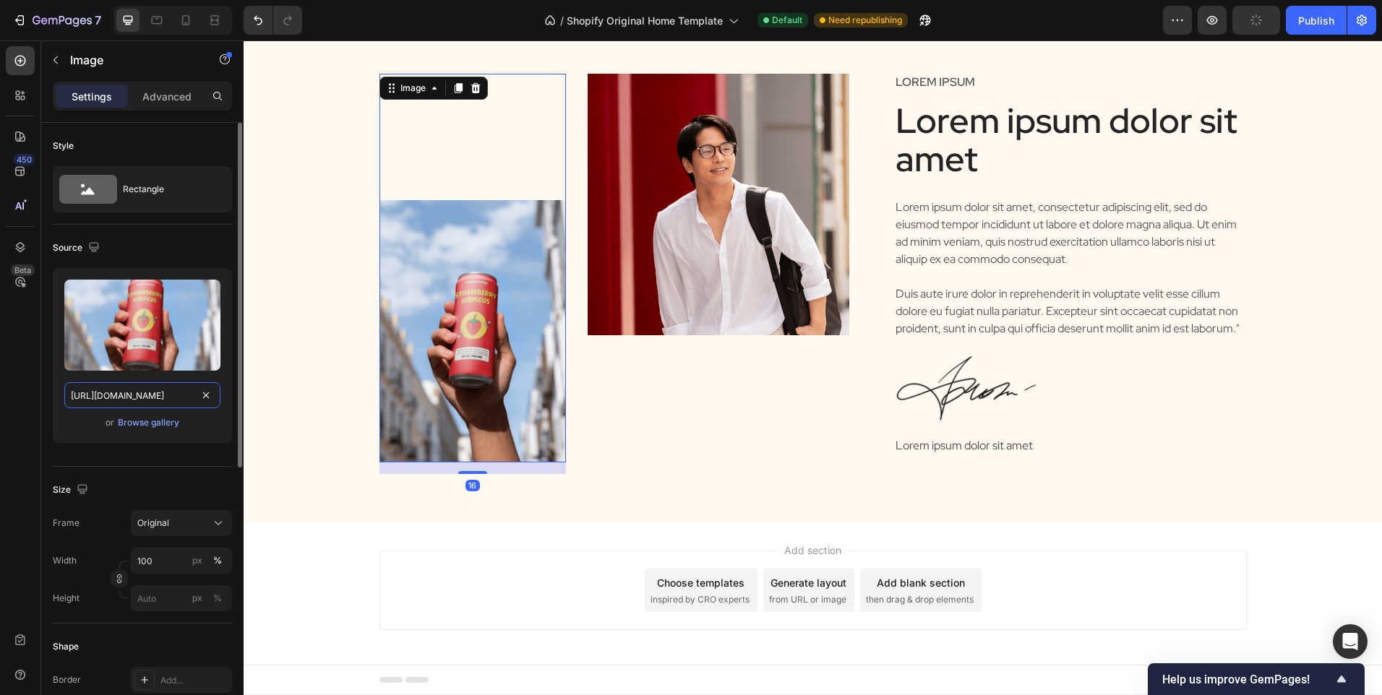
click at [136, 398] on input "https://cdn.shopify.com/s/files/1/0902/9520/6154/files/gempages_572046439023117…" at bounding box center [142, 395] width 156 height 26
paste input "root_26.png?v=1754668421"
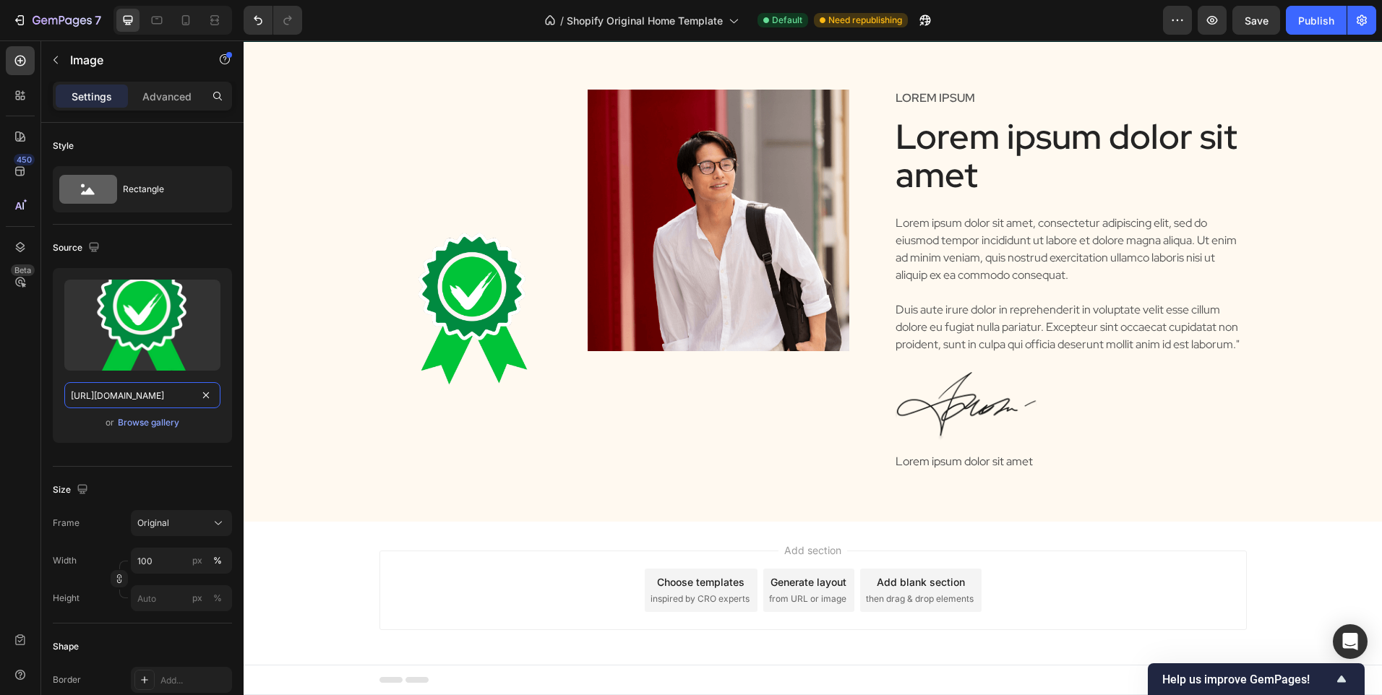
type input "https://cdn.shopify.com/s/files/1/0902/9520/6154/files/root_26.png?v=1754668421"
click at [702, 202] on img at bounding box center [718, 221] width 262 height 262
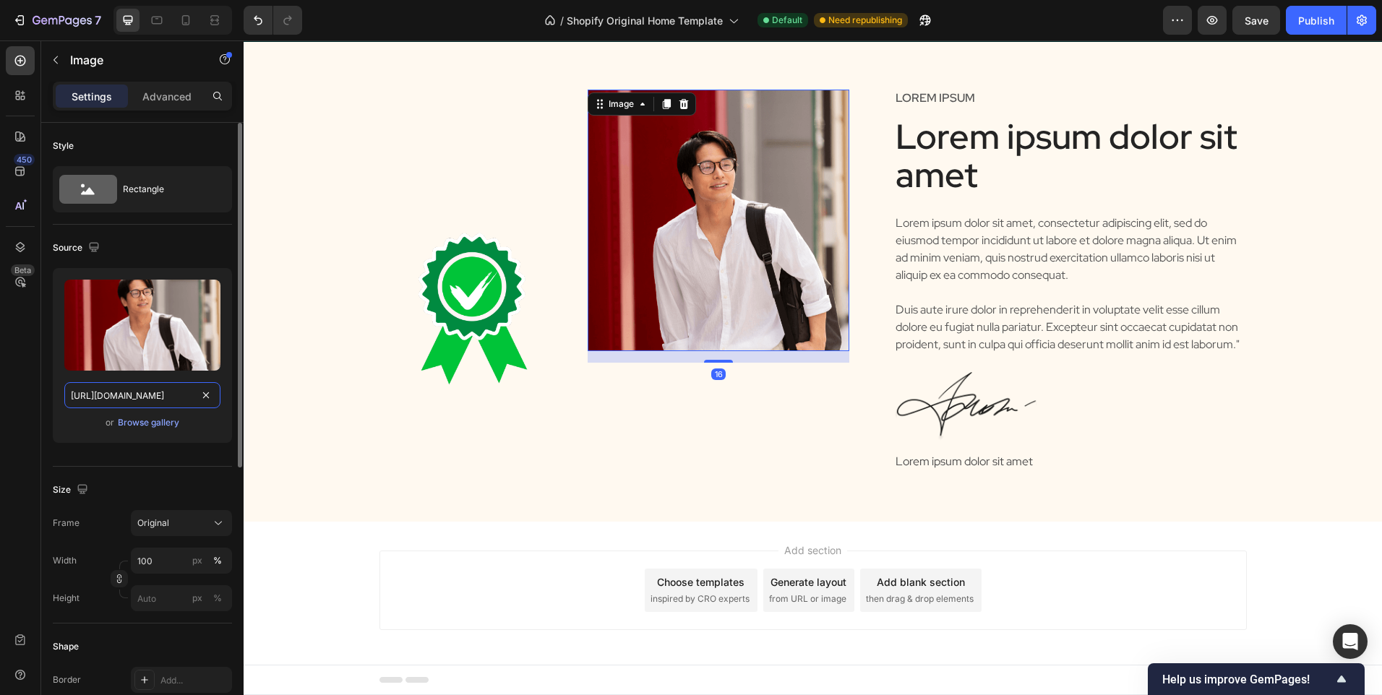
click at [113, 396] on input "https://cdn.shopify.com/s/files/1/0902/9520/6154/files/gempages_572046439023117…" at bounding box center [142, 395] width 156 height 26
paste input "rooooooot.png?v=1757513223"
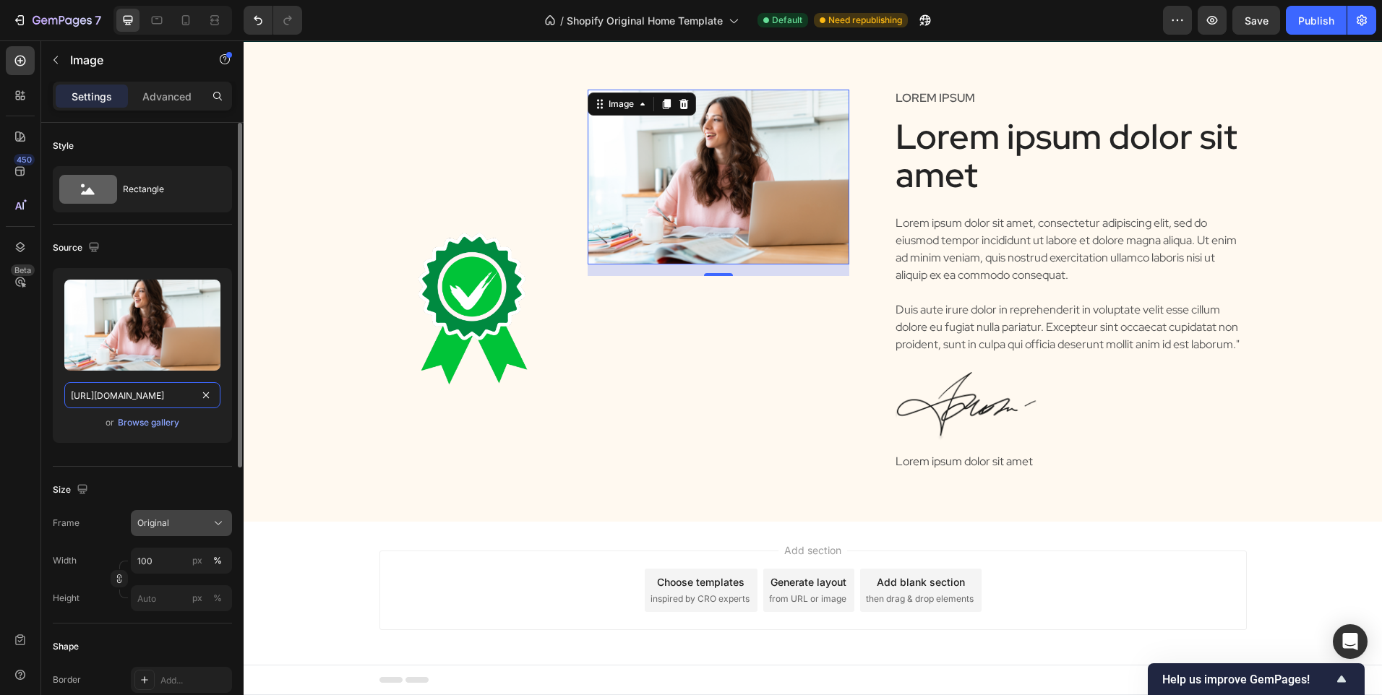
type input "https://cdn.shopify.com/s/files/1/0902/9520/6154/files/rooooooot.png?v=17575132…"
click at [179, 510] on button "Original" at bounding box center [181, 523] width 101 height 26
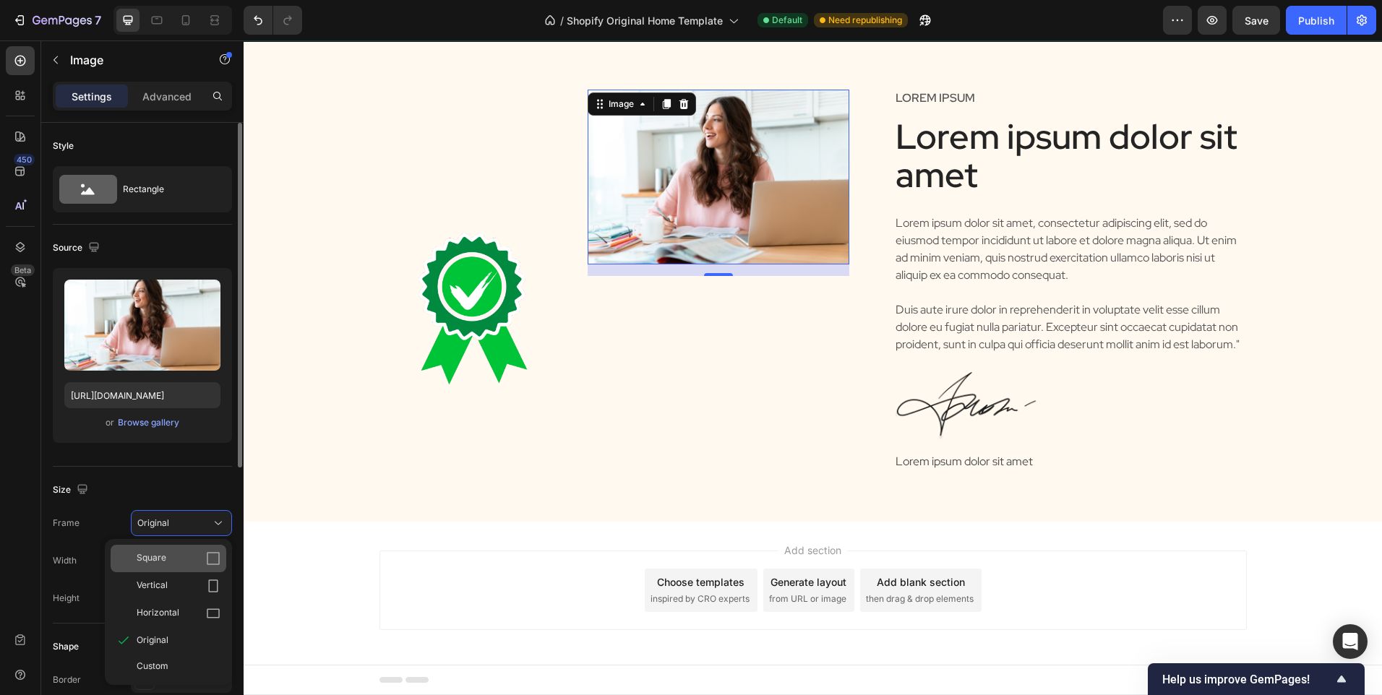
click at [179, 554] on div "Square" at bounding box center [179, 558] width 84 height 14
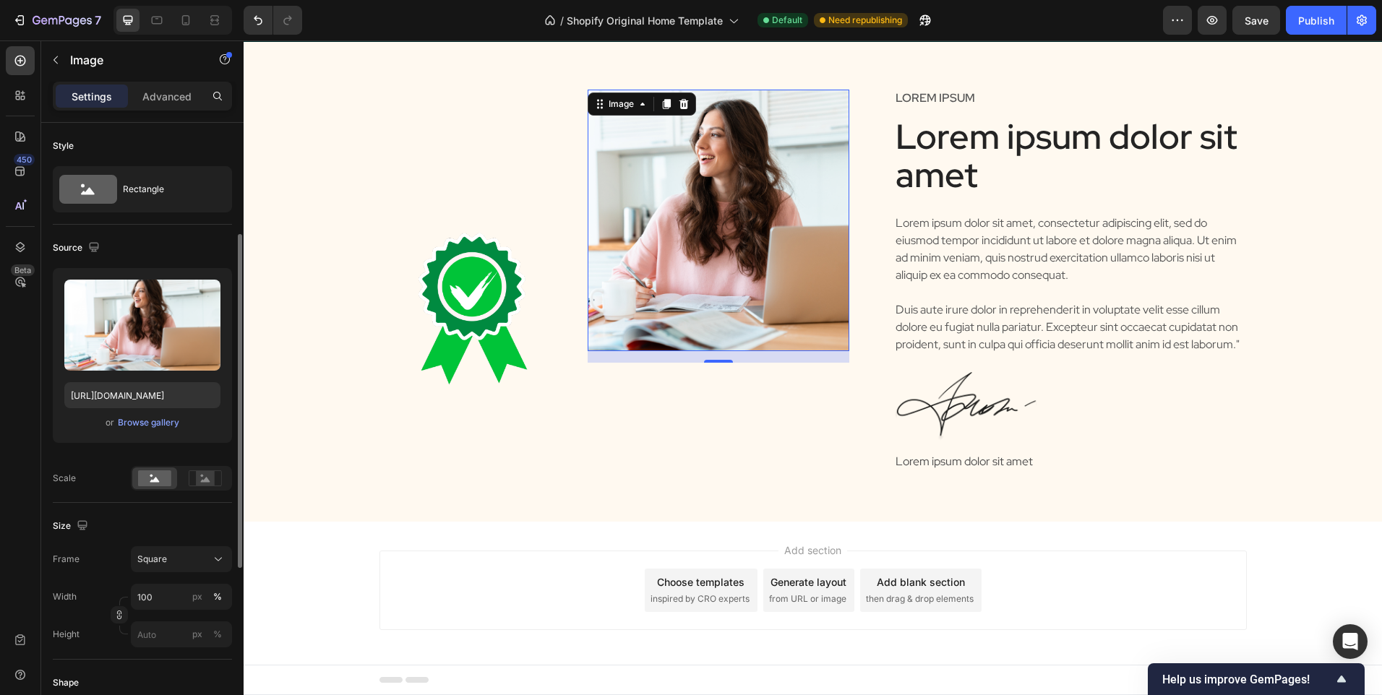
scroll to position [289, 0]
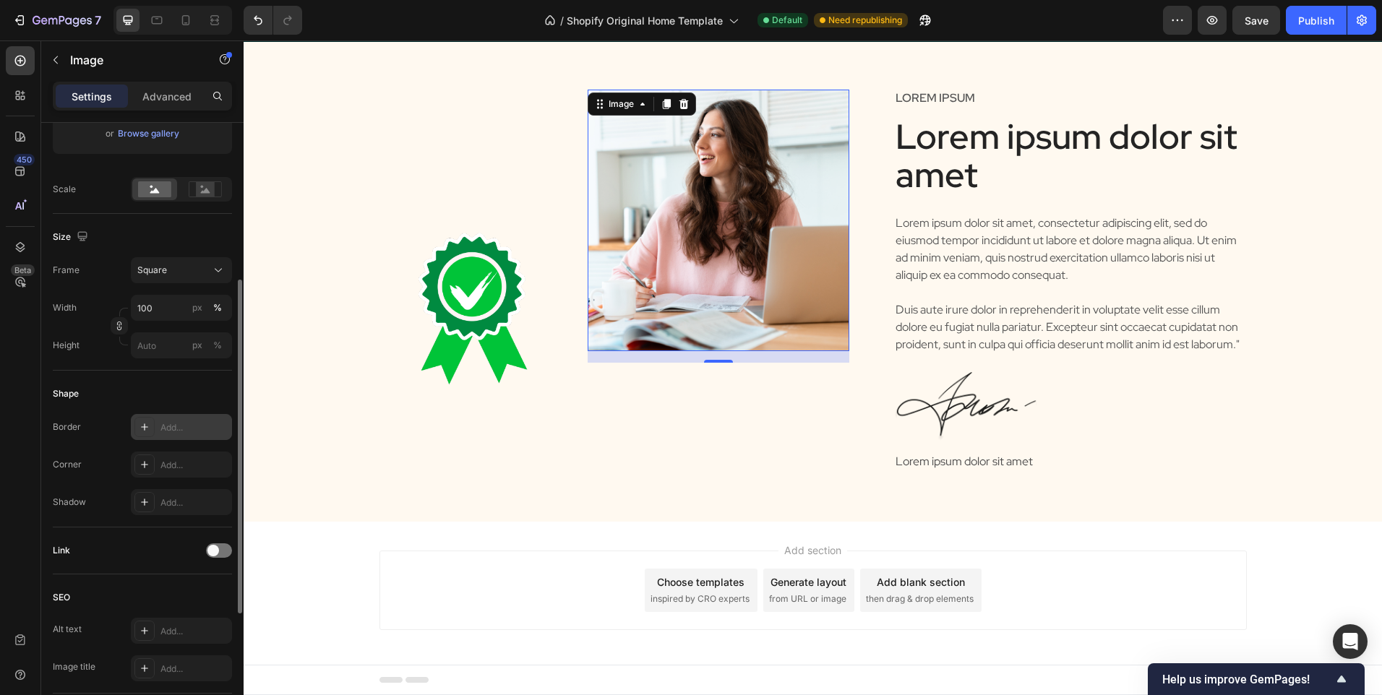
click at [155, 417] on div "Add..." at bounding box center [181, 427] width 101 height 26
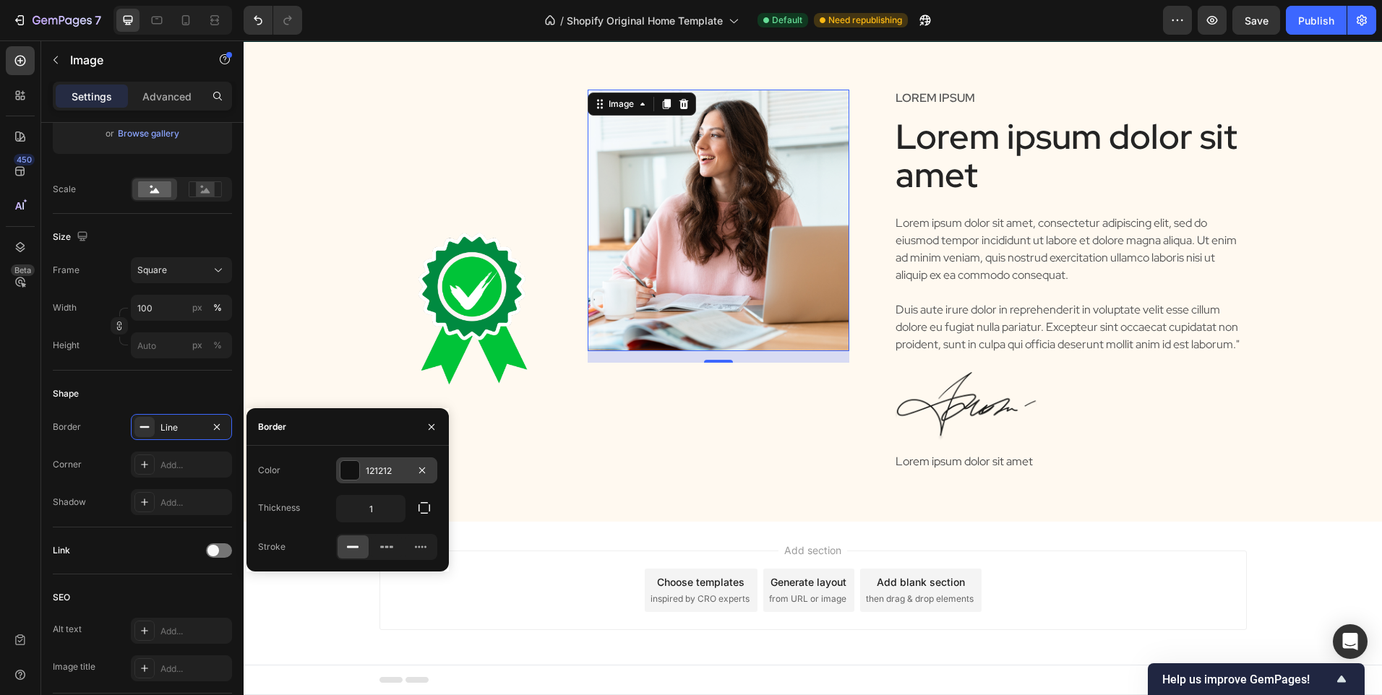
click at [383, 475] on div "121212" at bounding box center [387, 471] width 42 height 13
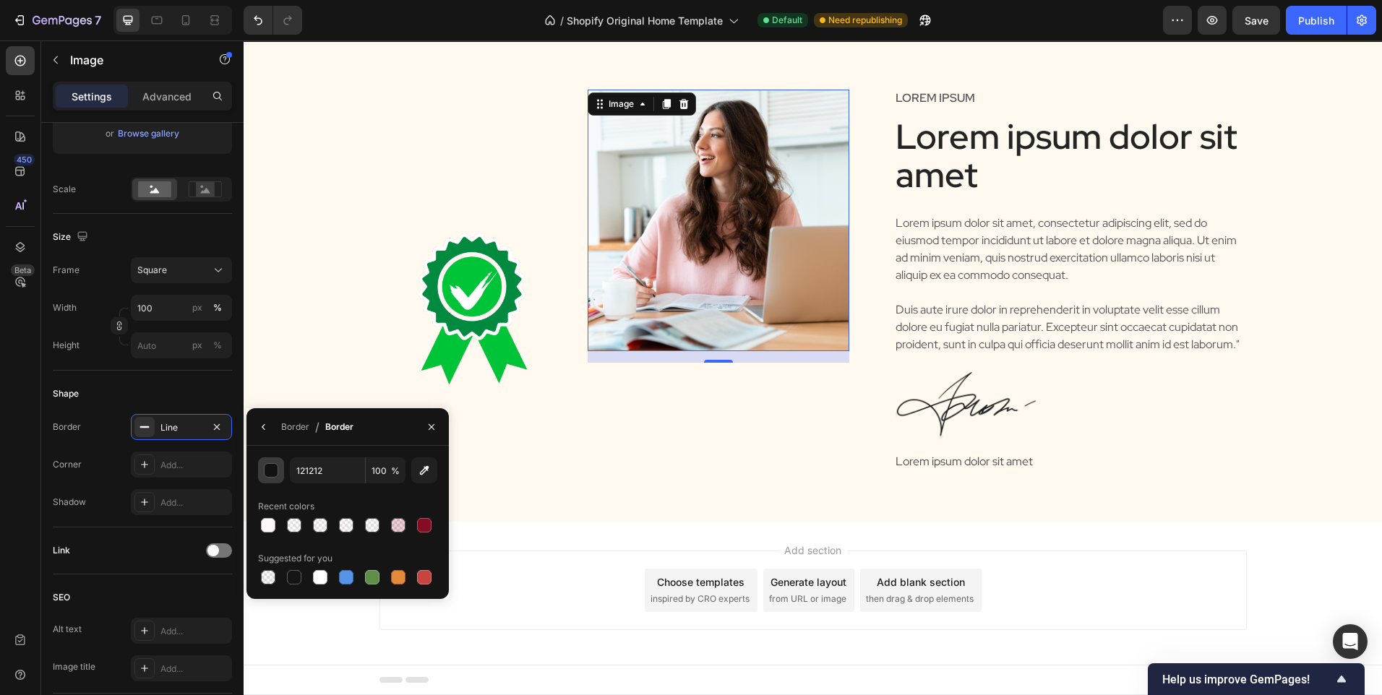
click at [269, 473] on div "button" at bounding box center [271, 471] width 14 height 14
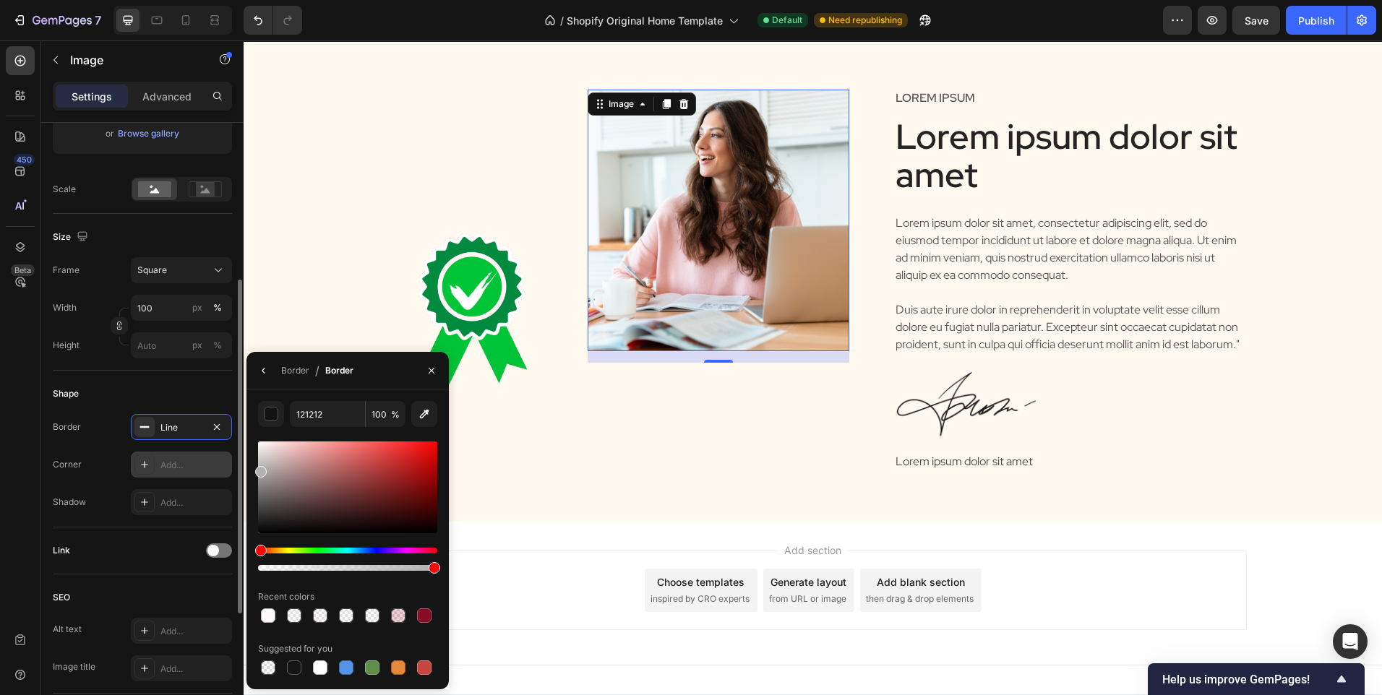
drag, startPoint x: 239, startPoint y: 468, endPoint x: 227, endPoint y: 468, distance: 12.3
click at [228, 468] on div "450 Beta Sections(18) Elements(83) Section Element Hero Section Product Detail …" at bounding box center [122, 367] width 244 height 655
drag, startPoint x: 259, startPoint y: 455, endPoint x: 249, endPoint y: 457, distance: 11.1
click at [249, 457] on div "B2B2B2 100 % Recent colors Suggested for you" at bounding box center [347, 539] width 202 height 277
type input "D3D3D3"
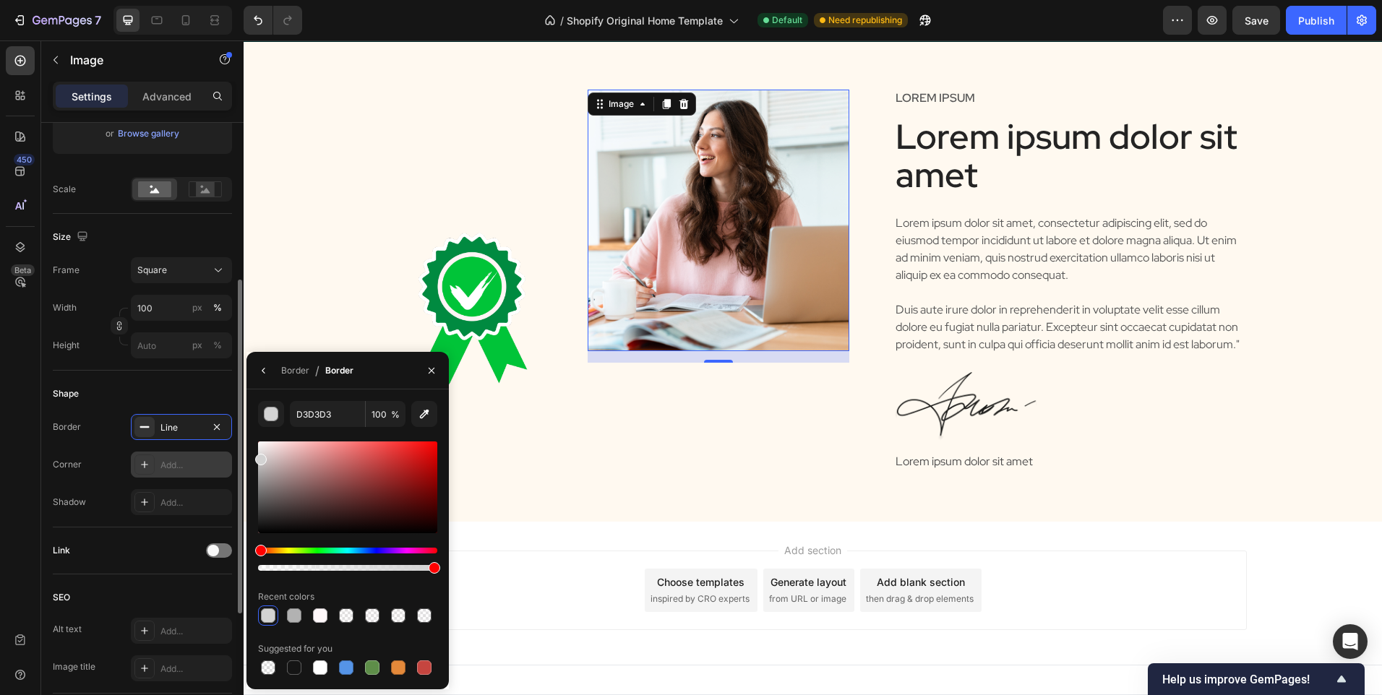
click at [169, 471] on div "Add..." at bounding box center [194, 465] width 68 height 13
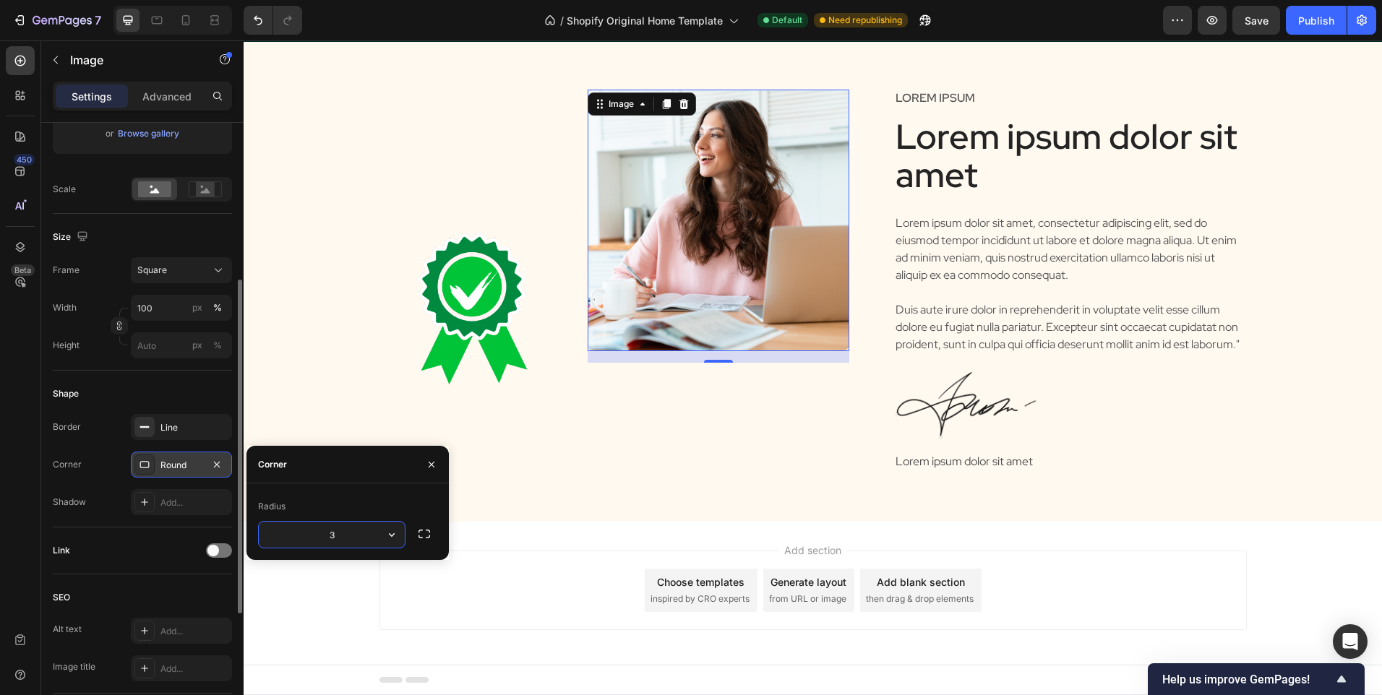
type input "30"
click at [171, 393] on div "Shape" at bounding box center [142, 393] width 179 height 23
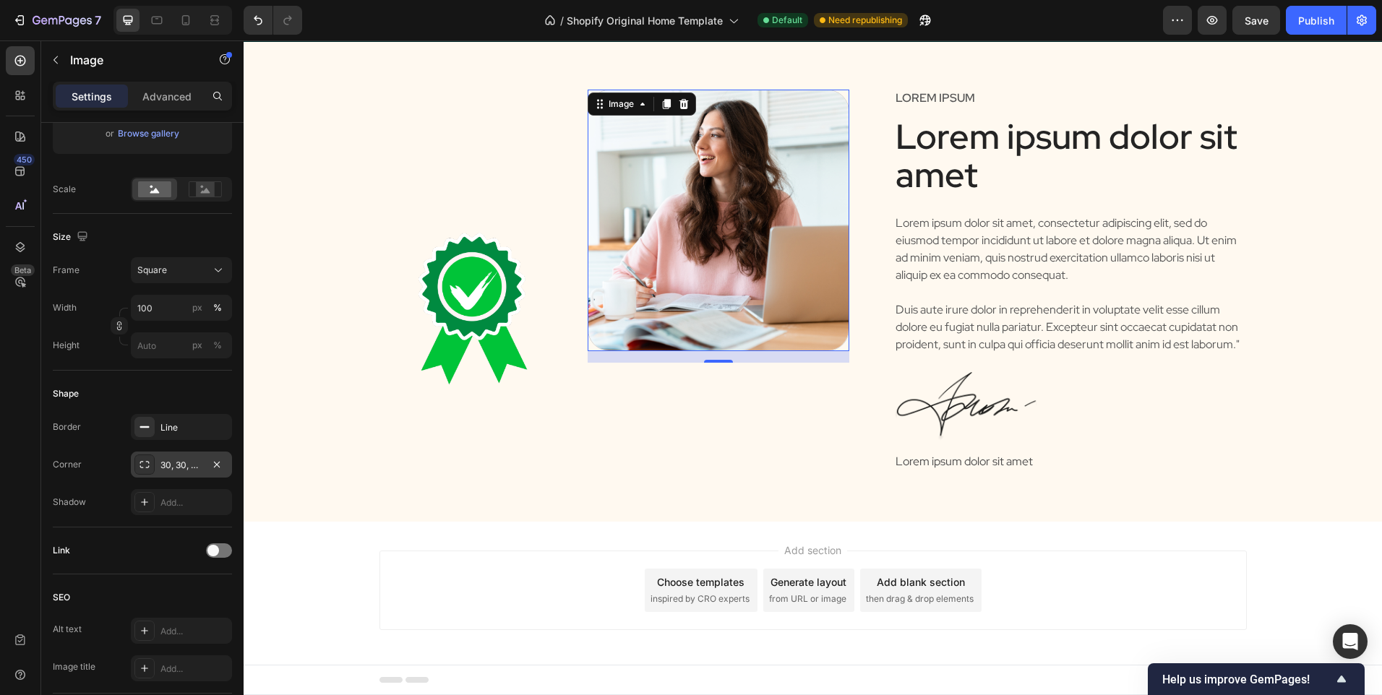
click at [412, 395] on div "Image" at bounding box center [472, 252] width 187 height 325
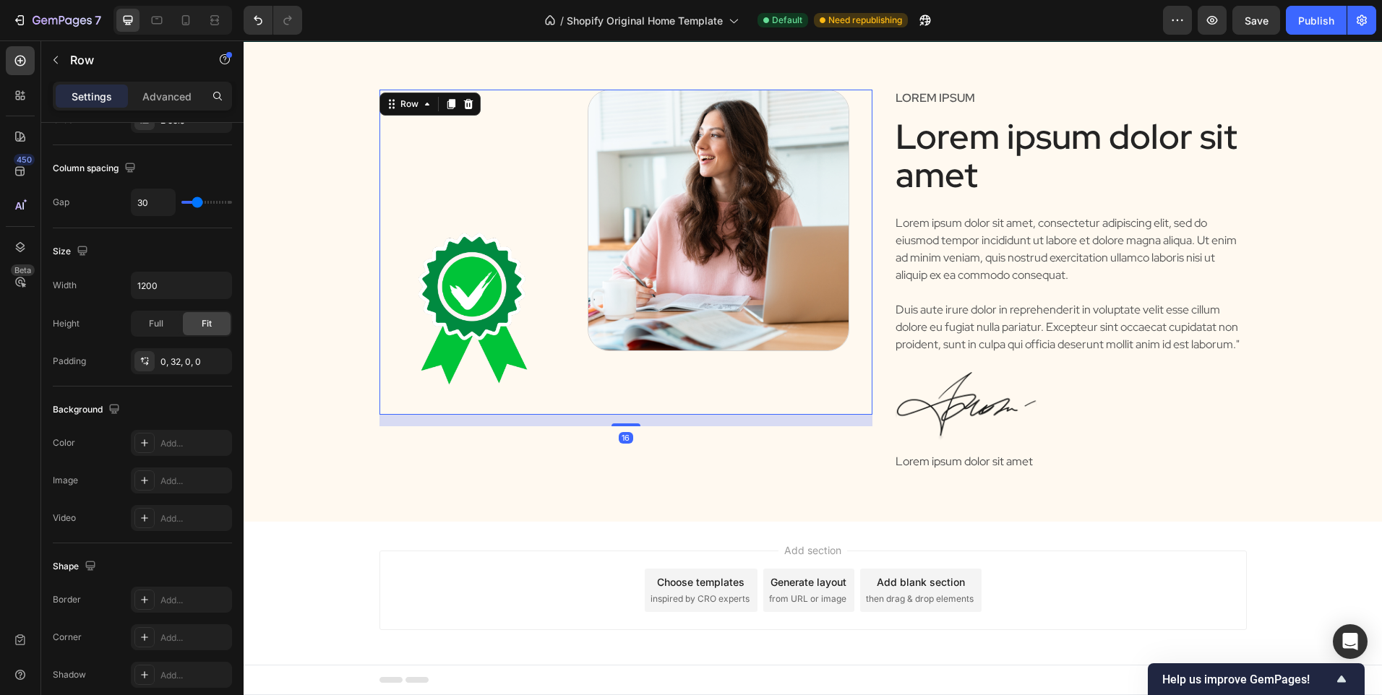
scroll to position [0, 0]
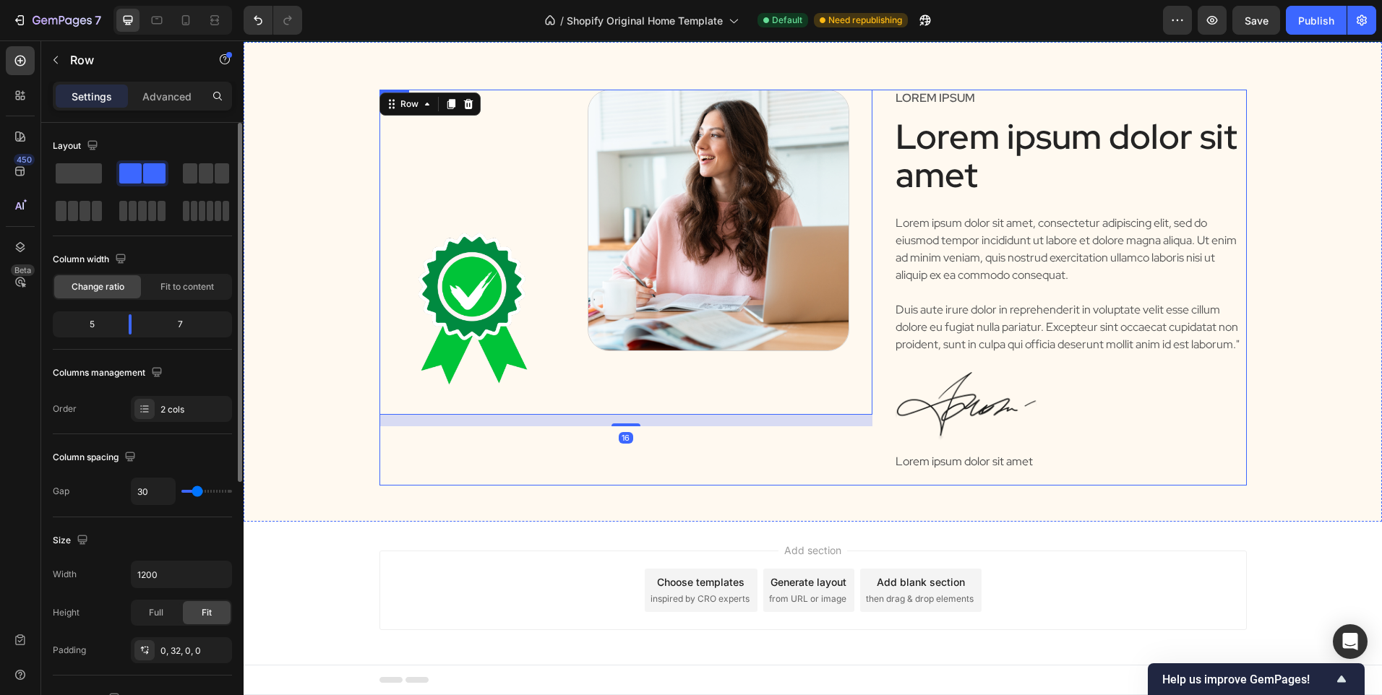
click at [387, 470] on div "Image Image Row 16" at bounding box center [626, 287] width 494 height 395
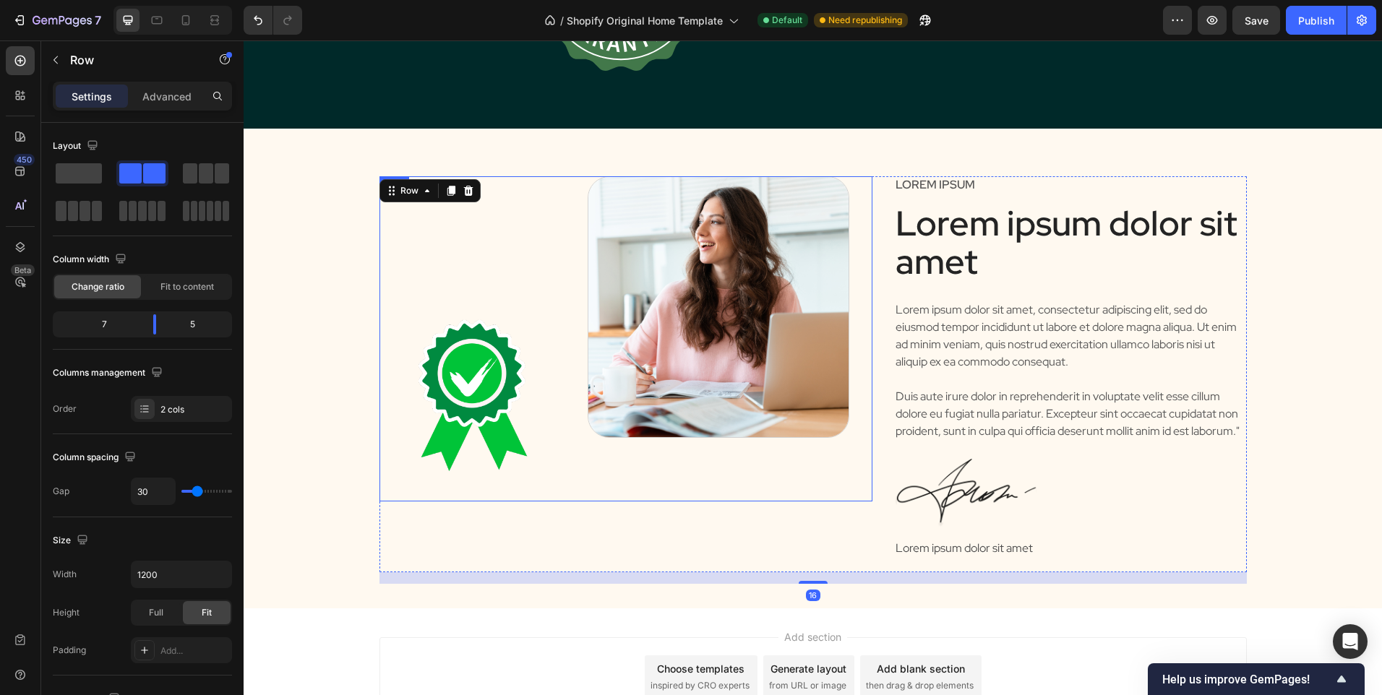
scroll to position [3114, 0]
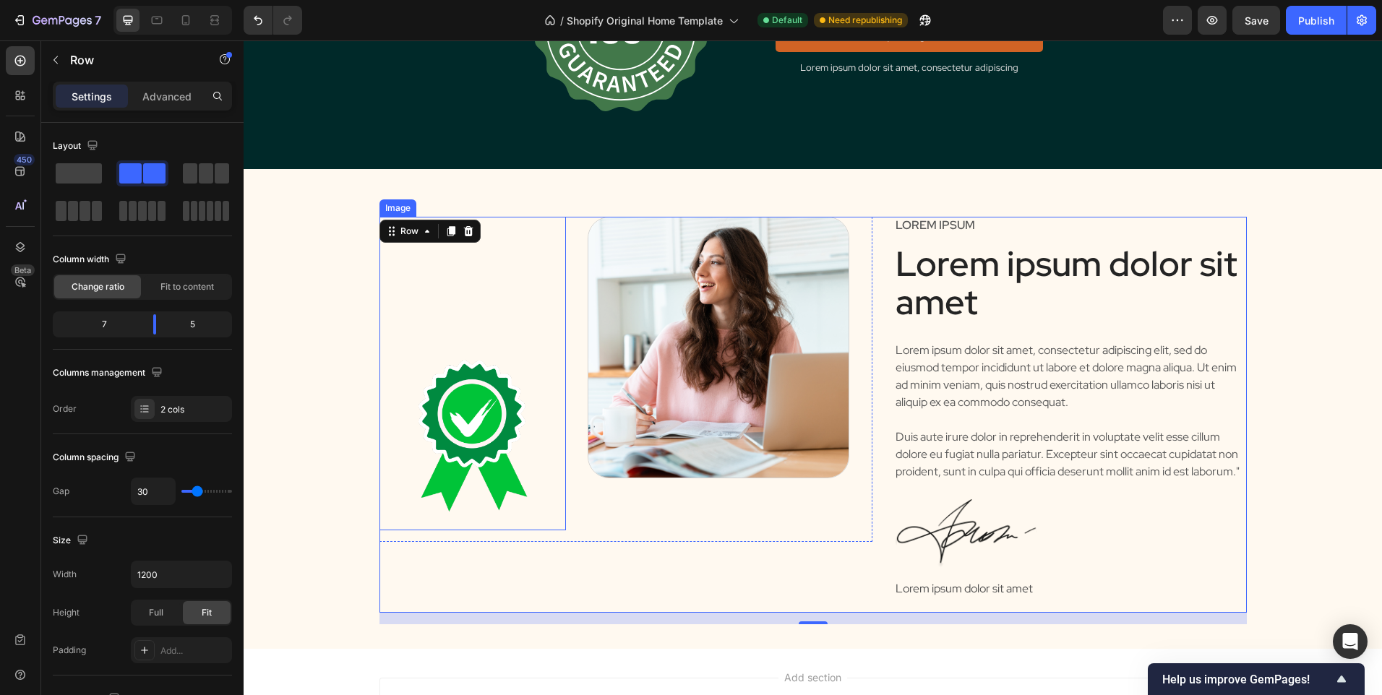
click at [493, 452] on img at bounding box center [472, 436] width 187 height 187
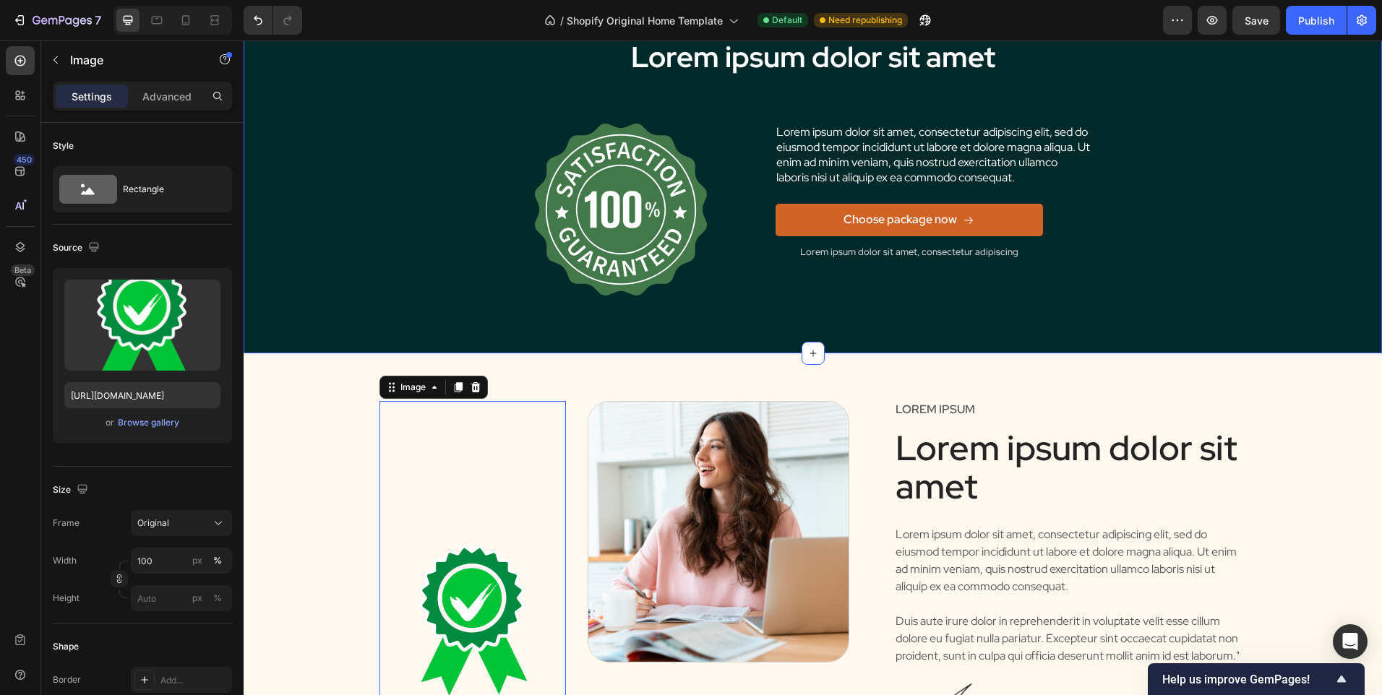
scroll to position [2898, 0]
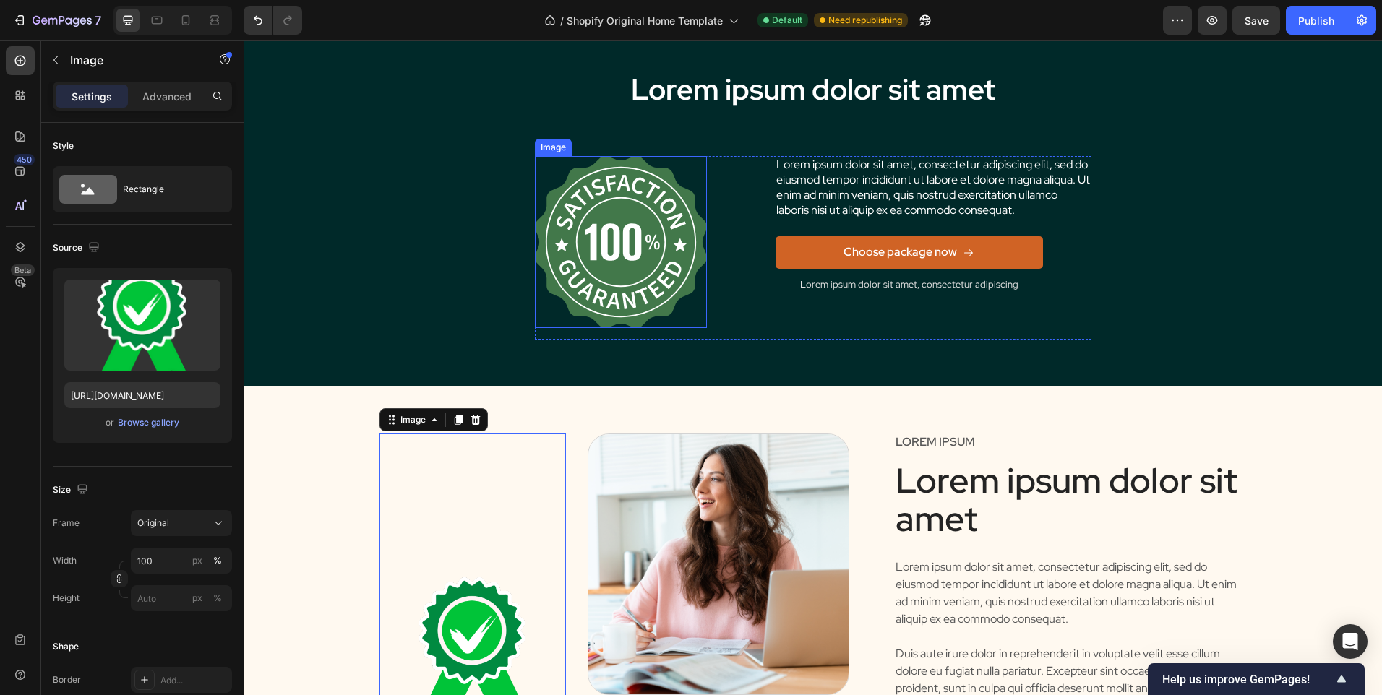
click at [596, 234] on img at bounding box center [621, 242] width 172 height 172
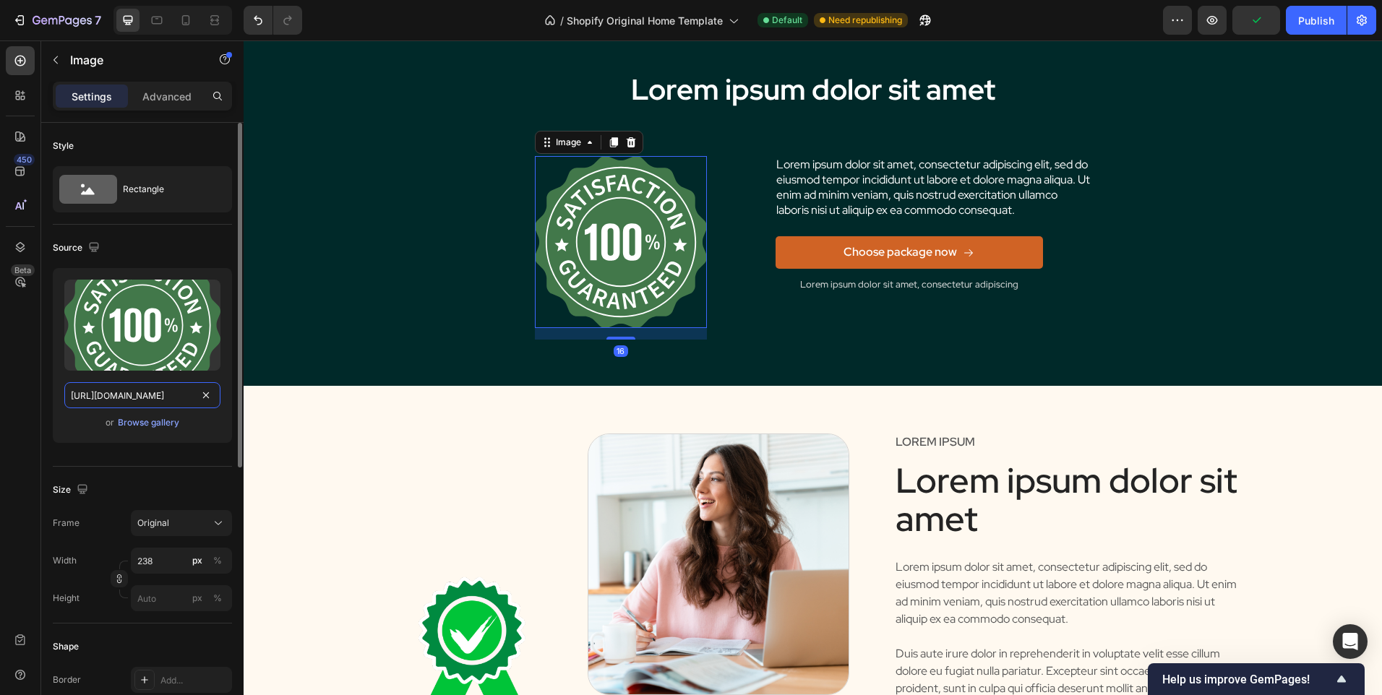
click at [127, 392] on input "https://cdn.shopify.com/s/files/1/0902/9520/6154/files/gempages_572046439023117…" at bounding box center [142, 395] width 156 height 26
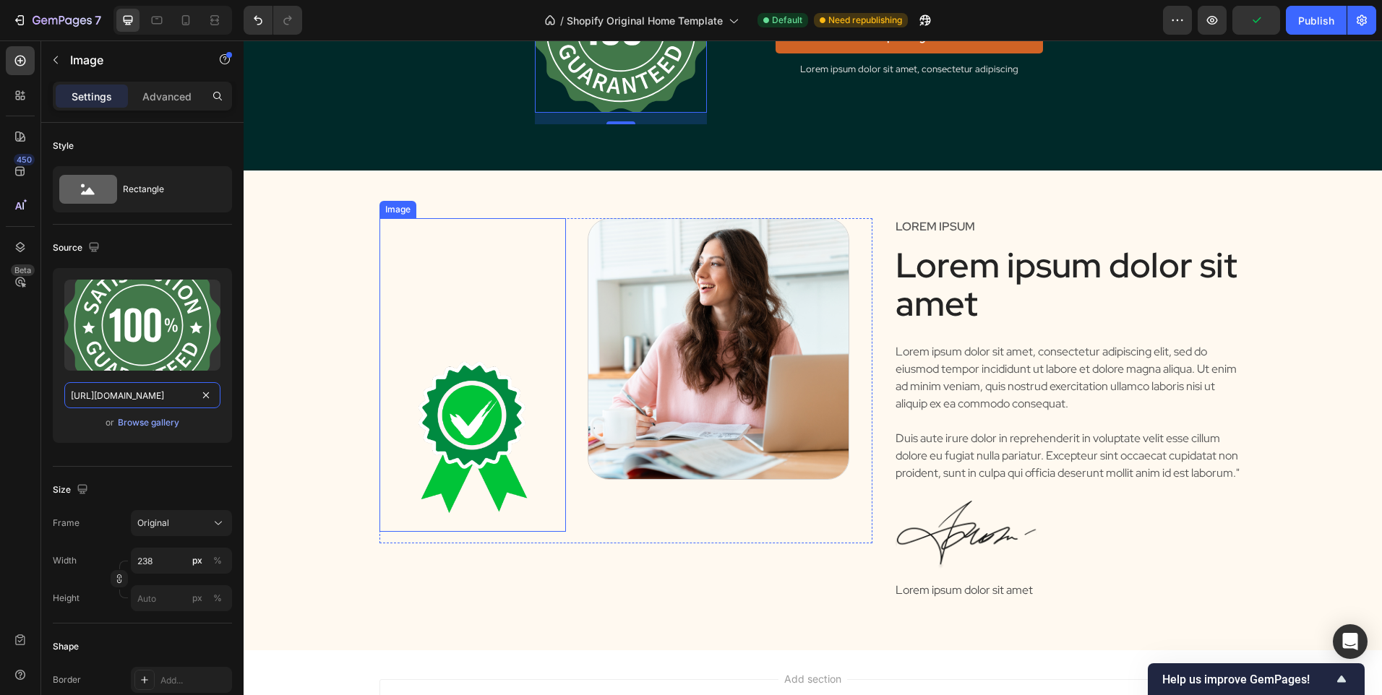
scroll to position [3114, 0]
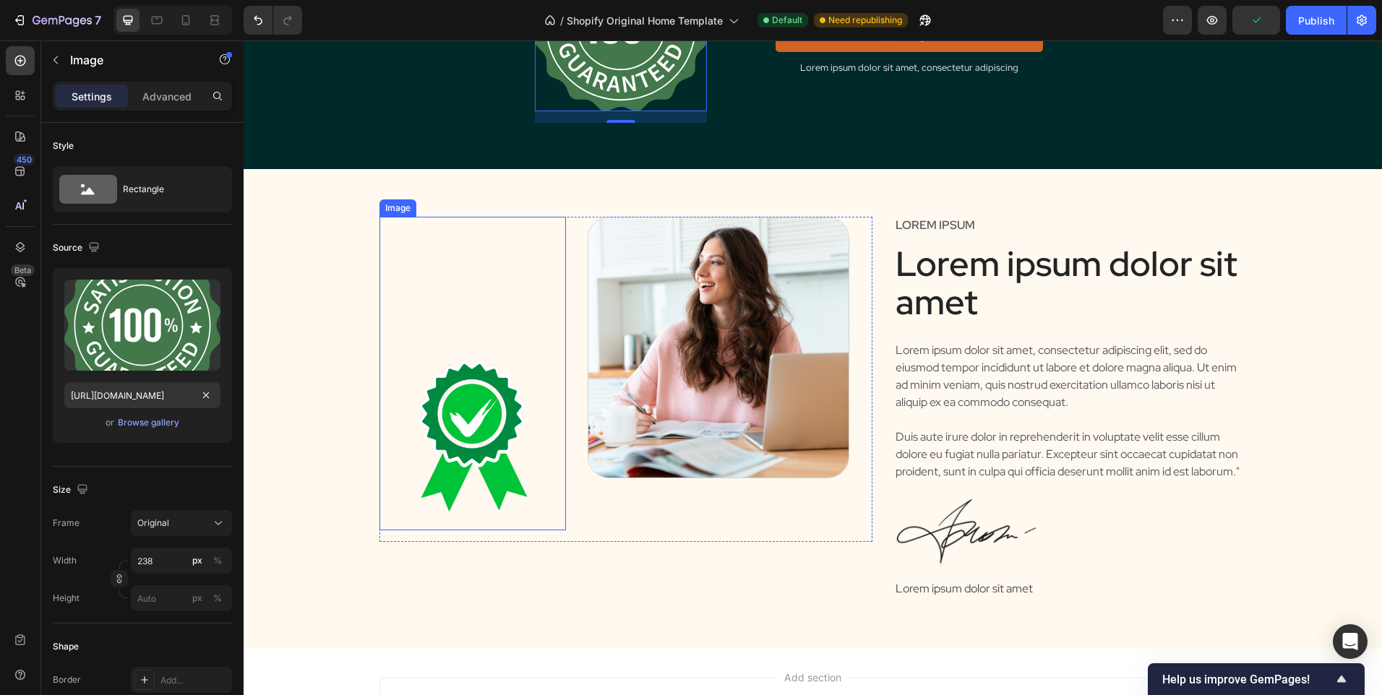
click at [437, 437] on img at bounding box center [472, 436] width 187 height 187
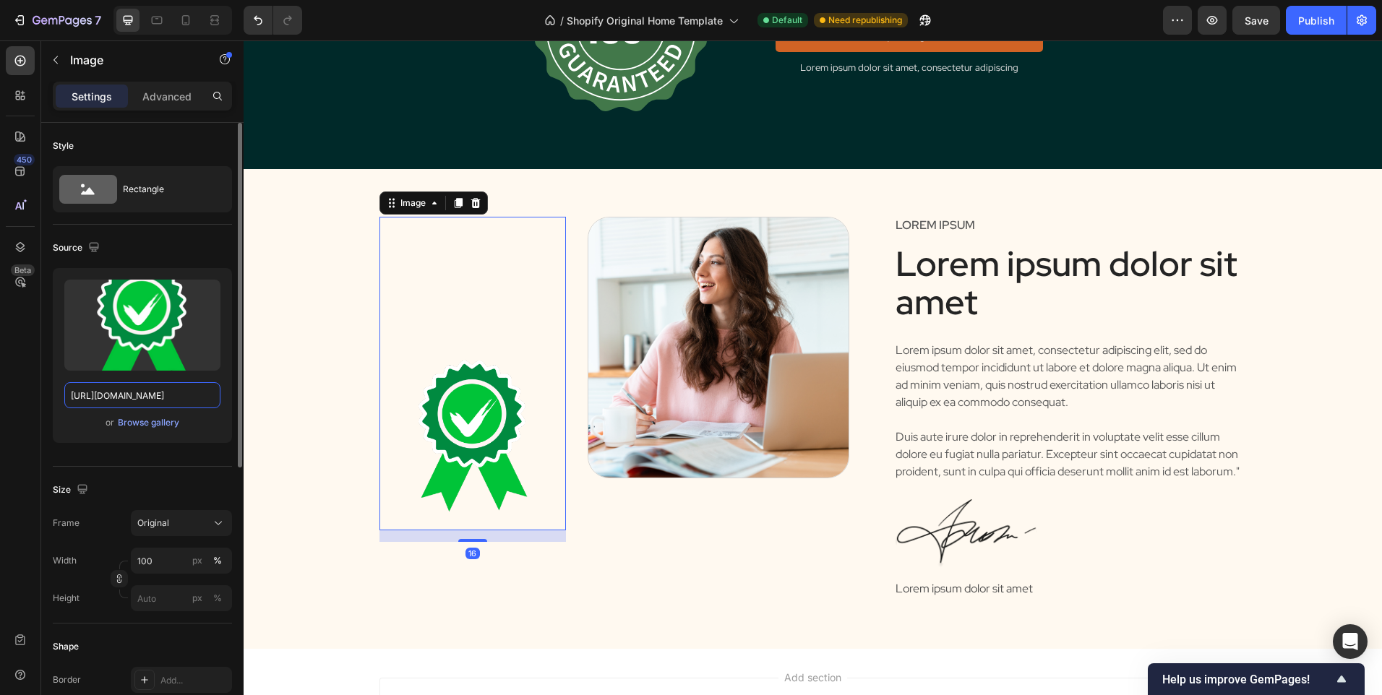
click at [110, 398] on input "https://cdn.shopify.com/s/files/1/0902/9520/6154/files/root_26.png?v=1754668421" at bounding box center [142, 395] width 156 height 26
paste input "gempages_572046439023117536-b8a0942c-428f-433c-869d-565d7d0ead55.svg"
type input "https://cdn.shopify.com/s/files/1/0902/9520/6154/files/gempages_572046439023117…"
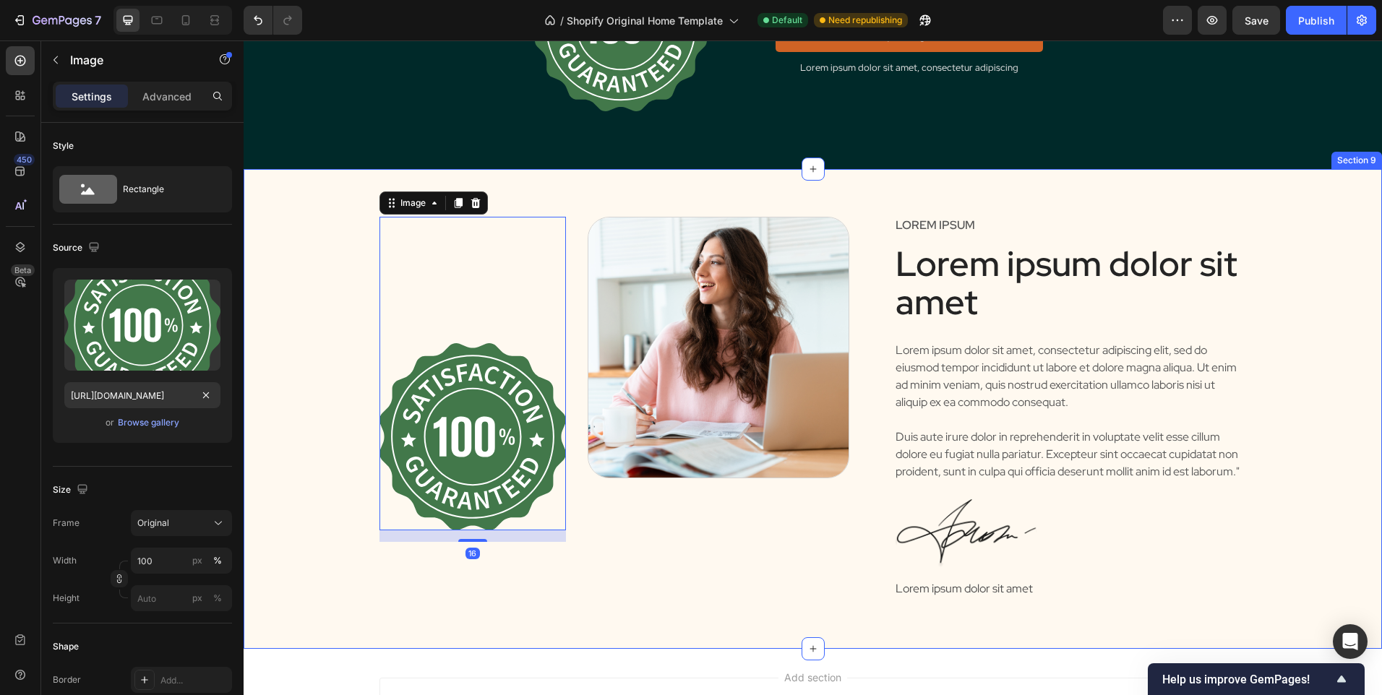
click at [332, 333] on div "Image 16 Image Row Lorem ipsum Text Block Lorem ipsum dolor sit amet Heading Lo…" at bounding box center [812, 420] width 1116 height 407
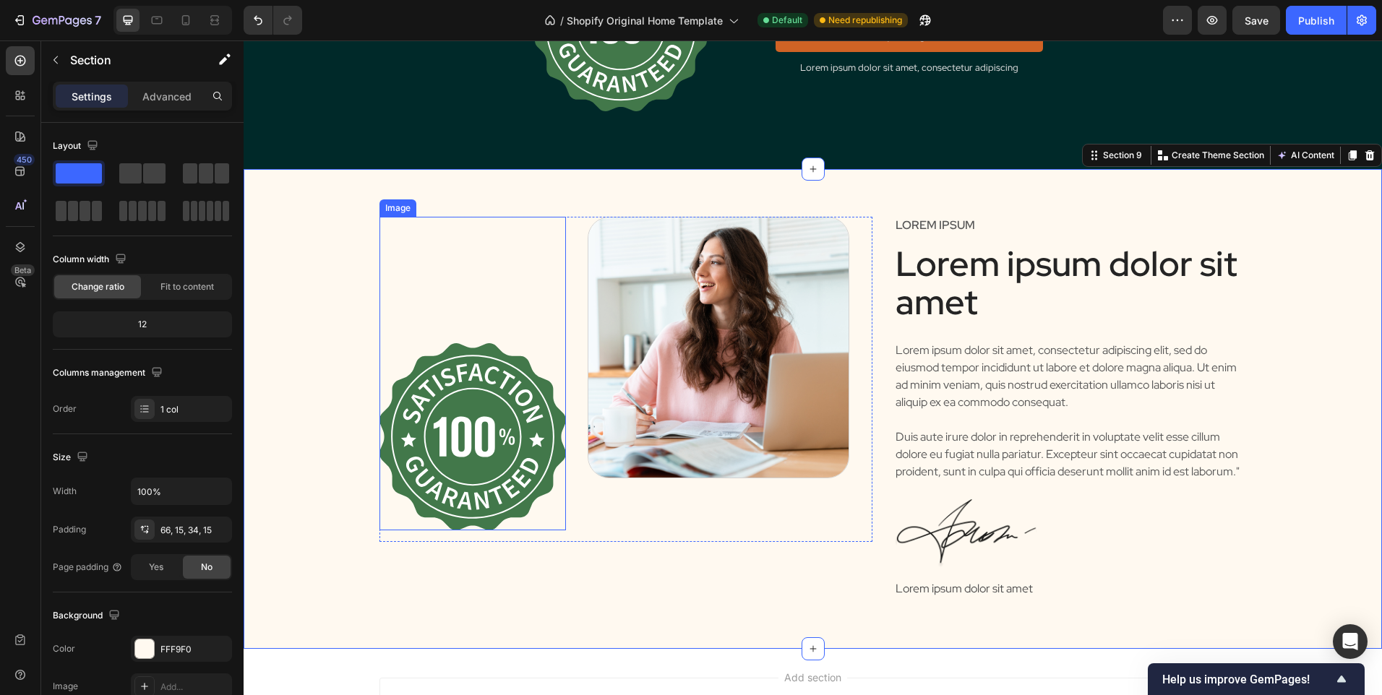
click at [460, 456] on img at bounding box center [472, 436] width 187 height 187
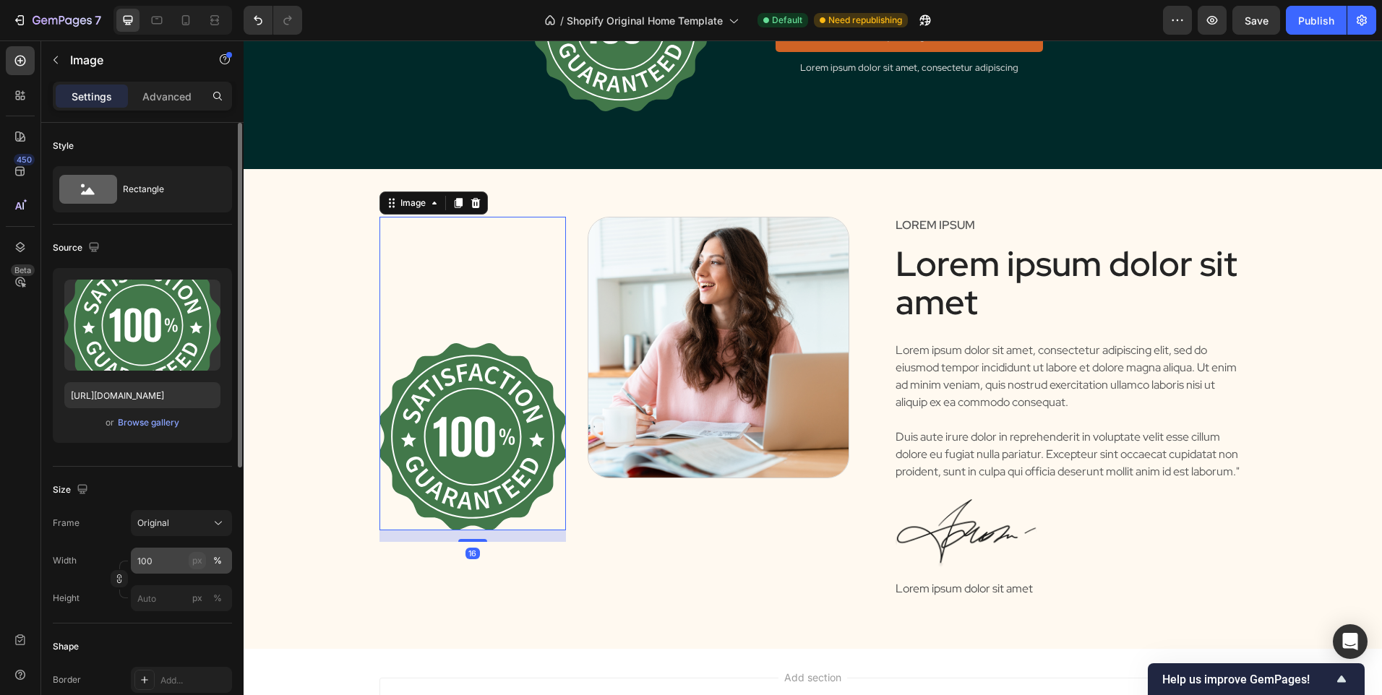
click at [196, 565] on div "px" at bounding box center [197, 560] width 10 height 13
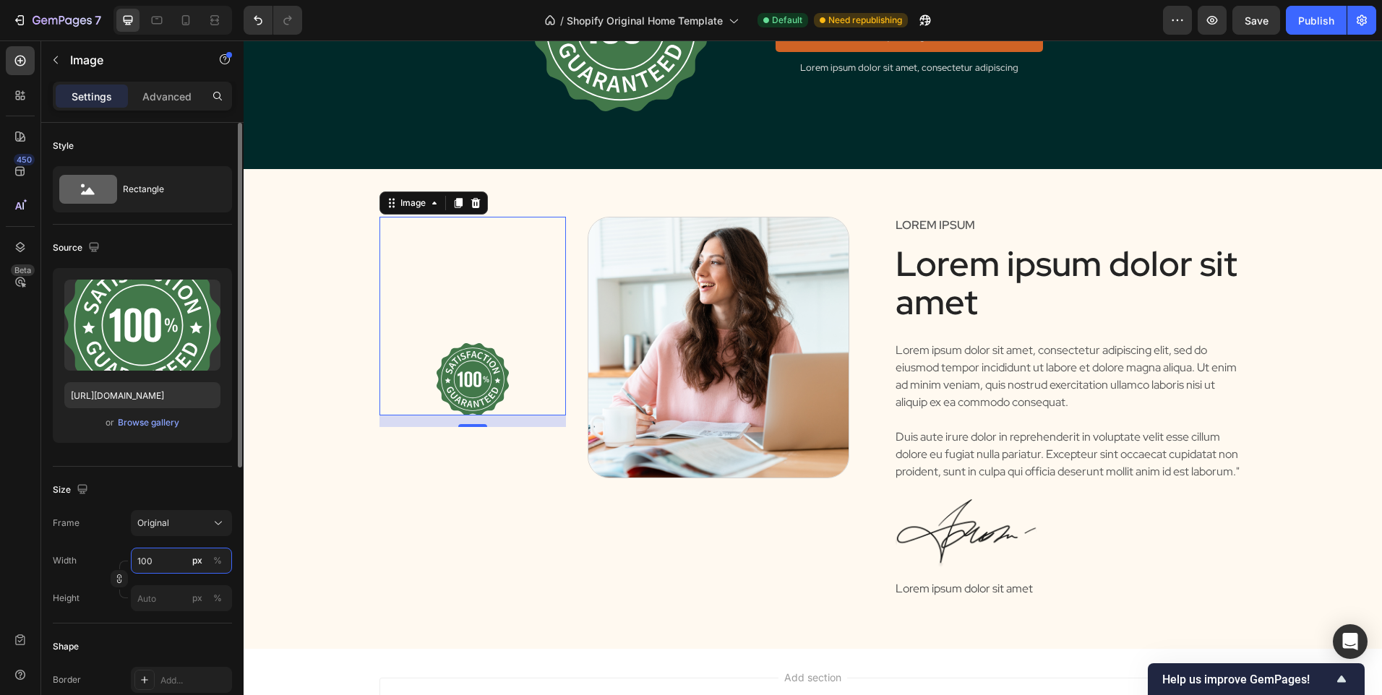
click at [161, 556] on input "100" at bounding box center [181, 561] width 101 height 26
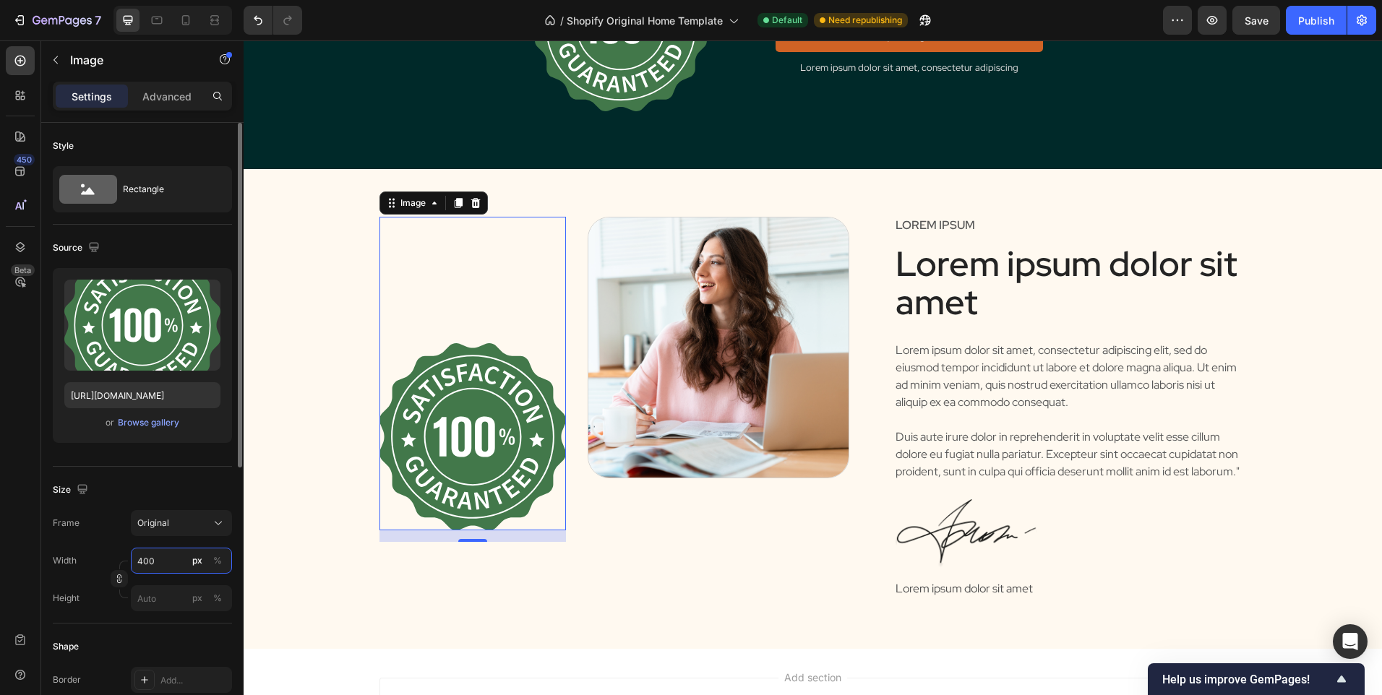
click at [169, 558] on input "400" at bounding box center [181, 561] width 101 height 26
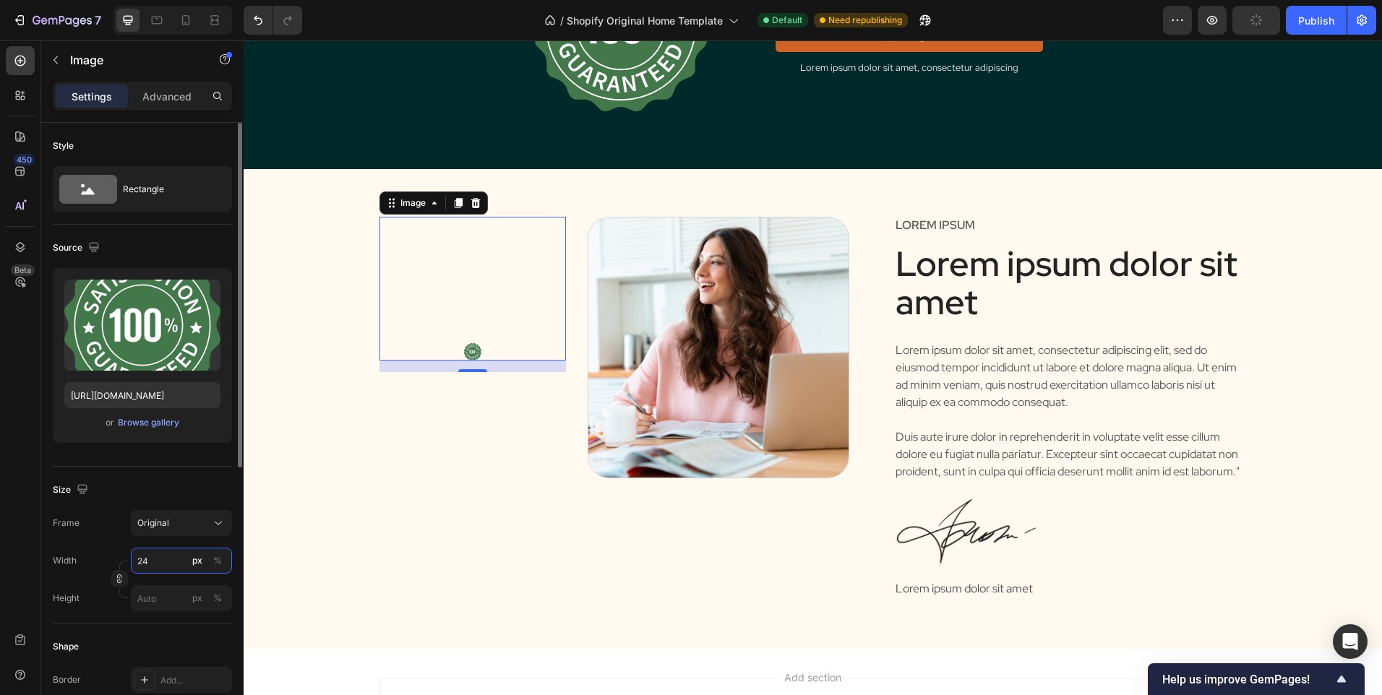
type input "240"
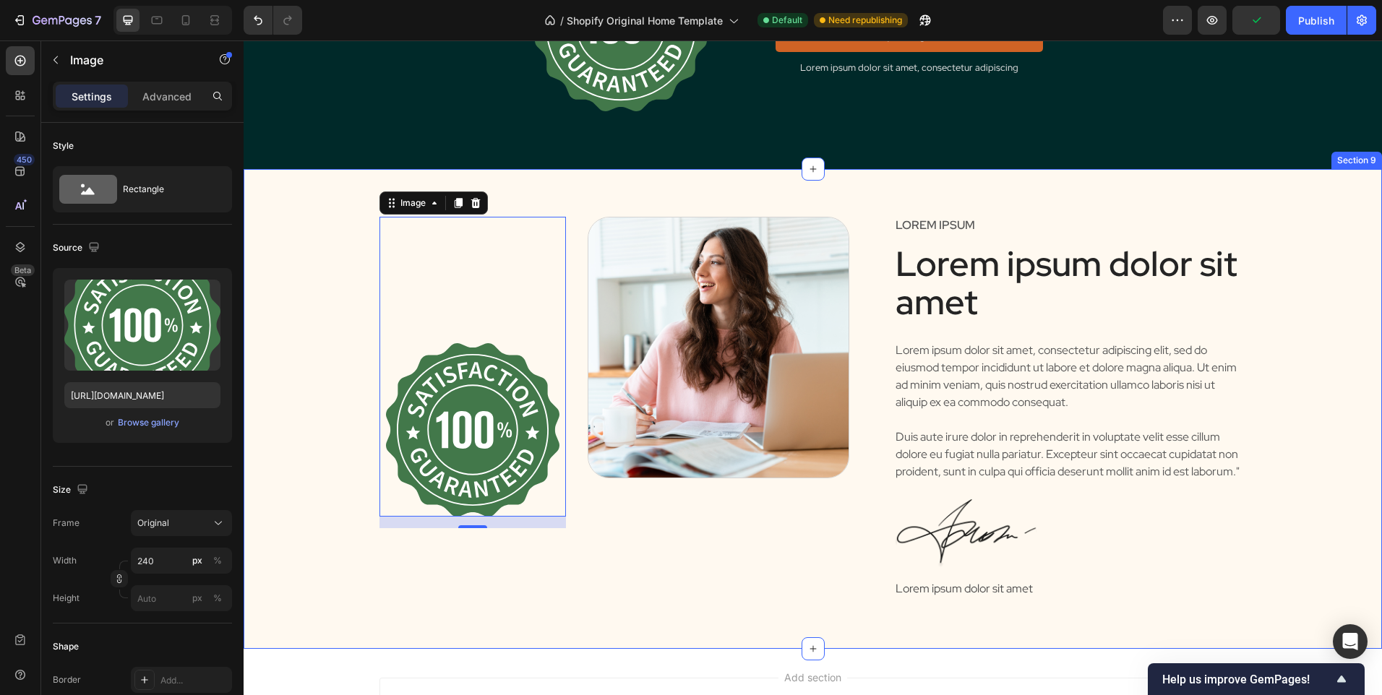
click at [293, 353] on div "Image 16 Image Row Lorem ipsum Text Block Lorem ipsum dolor sit amet Heading Lo…" at bounding box center [812, 420] width 1116 height 407
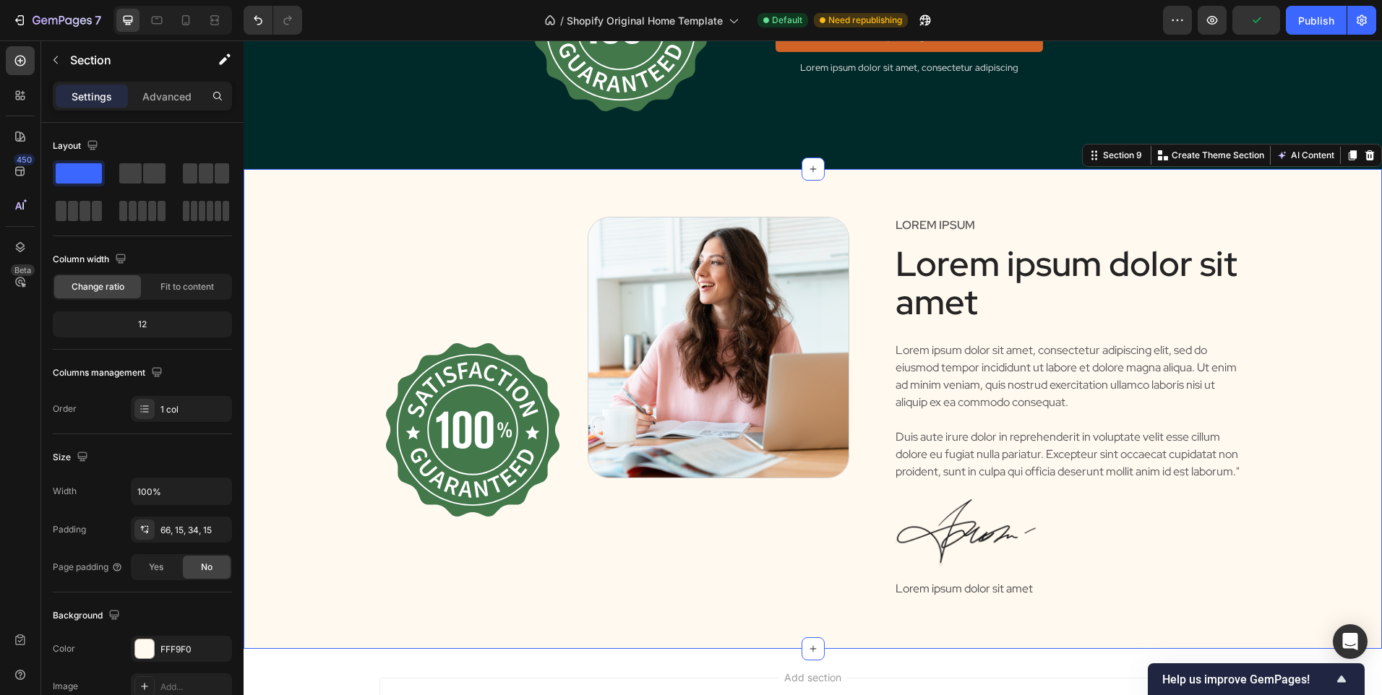
click at [442, 298] on div "Image" at bounding box center [472, 367] width 187 height 300
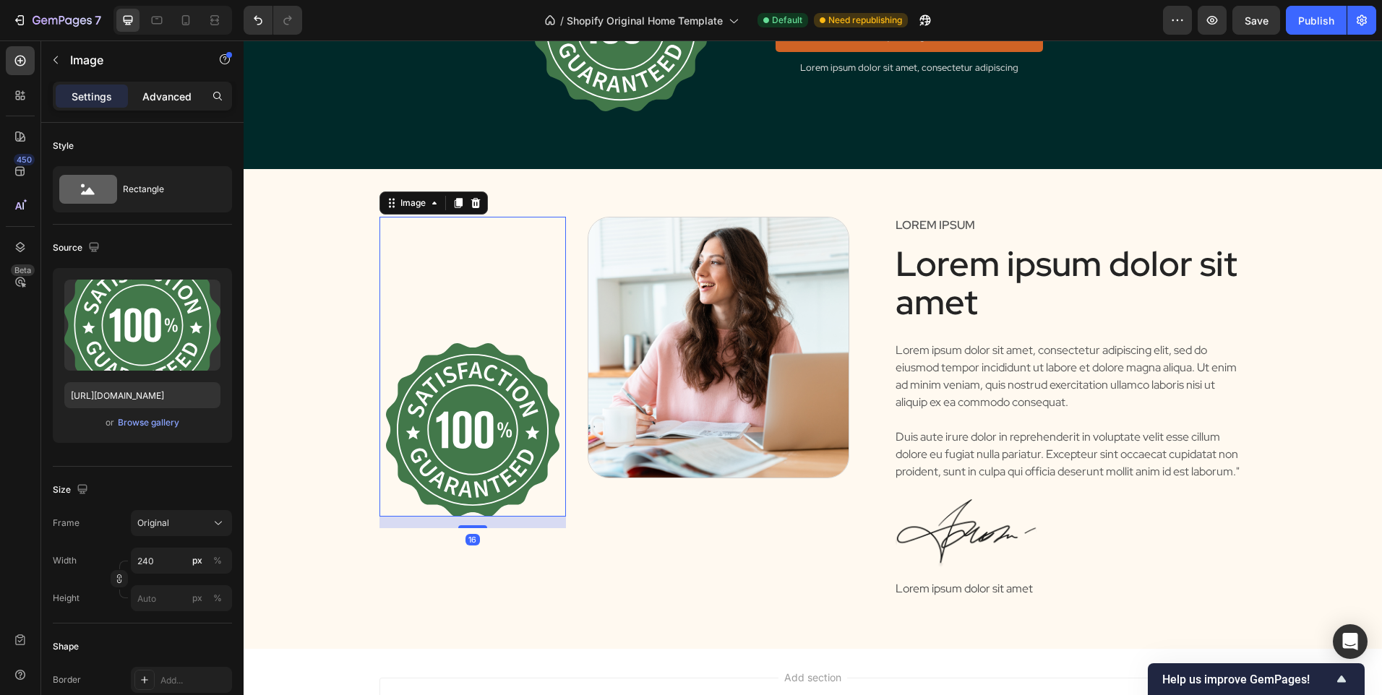
click at [155, 95] on p "Advanced" at bounding box center [166, 96] width 49 height 15
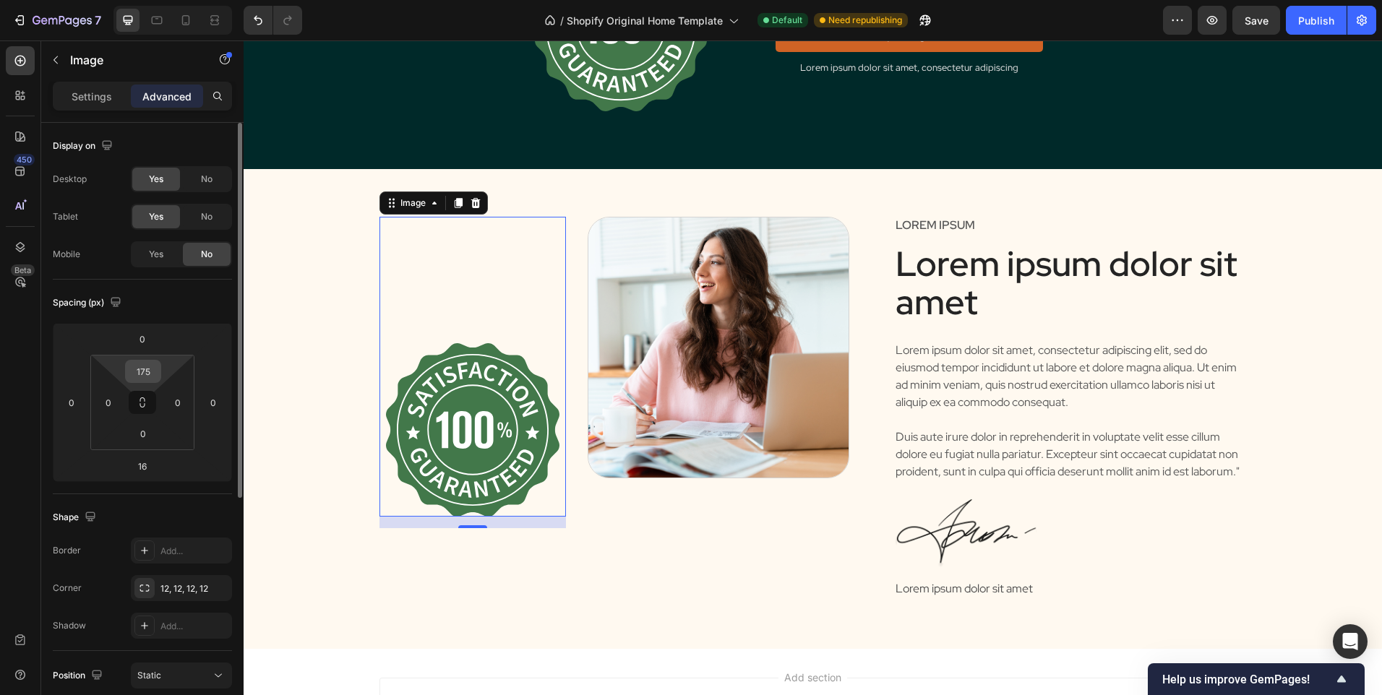
click at [134, 371] on input "175" at bounding box center [143, 372] width 29 height 22
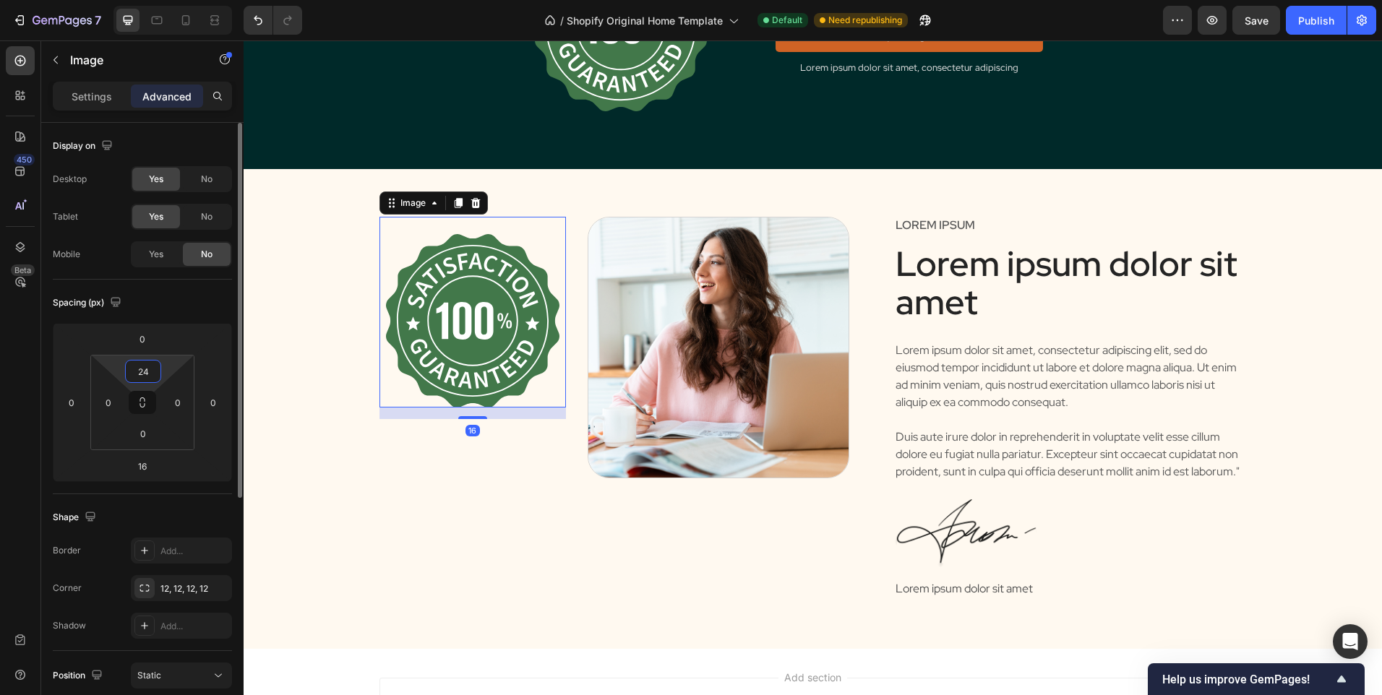
type input "240"
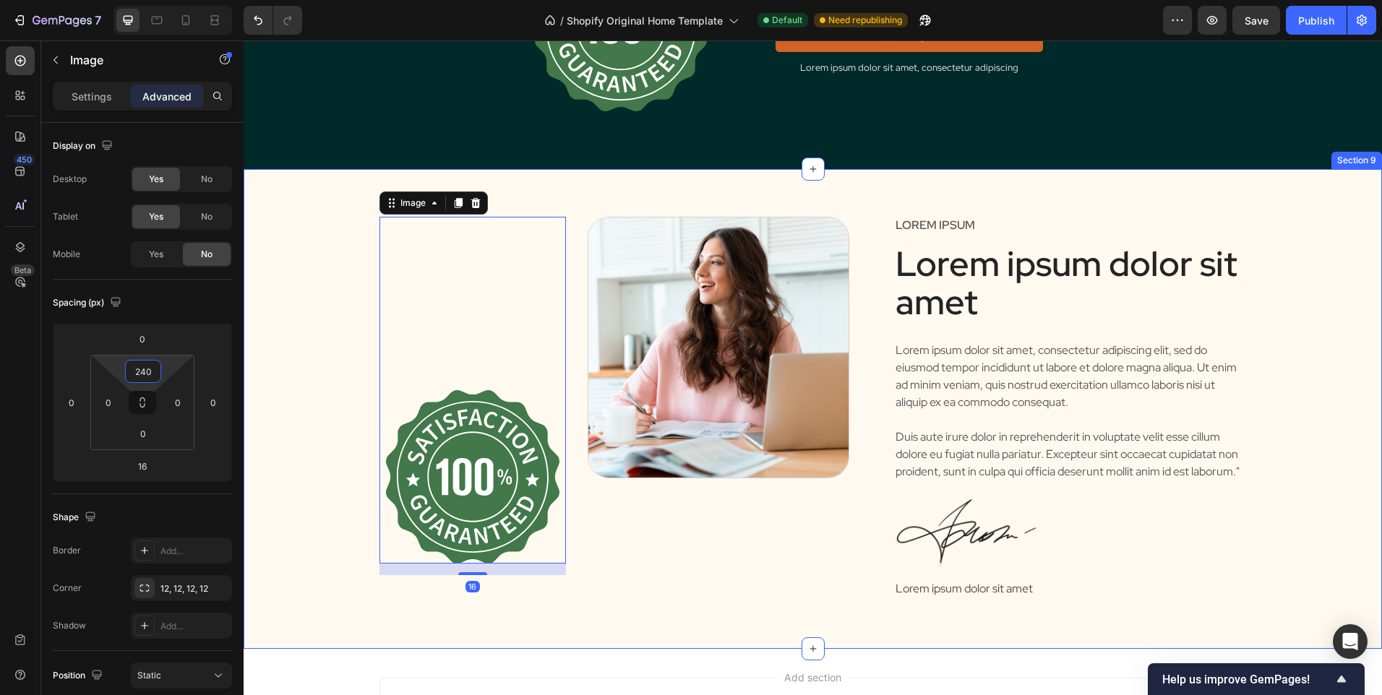
click at [352, 275] on div "Image 16 Image Row Lorem ipsum Text Block Lorem ipsum dolor sit amet Heading Lo…" at bounding box center [812, 420] width 1116 height 407
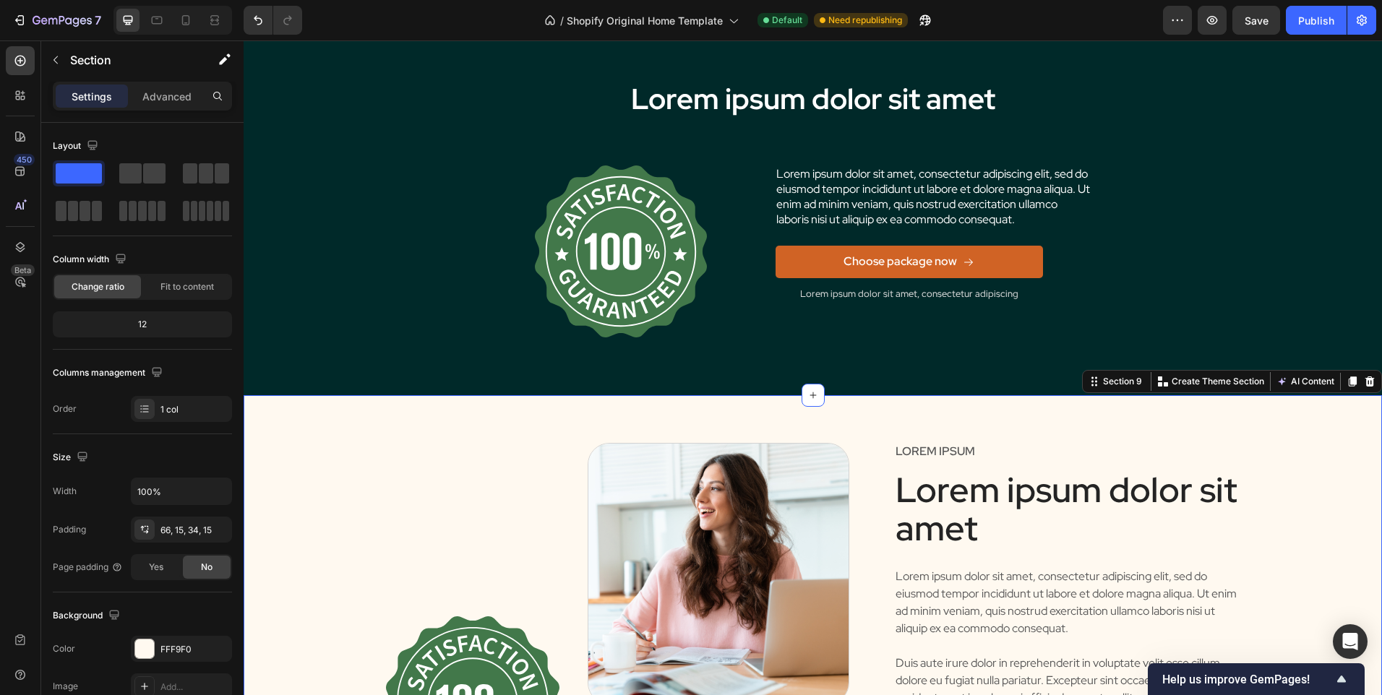
scroll to position [2825, 0]
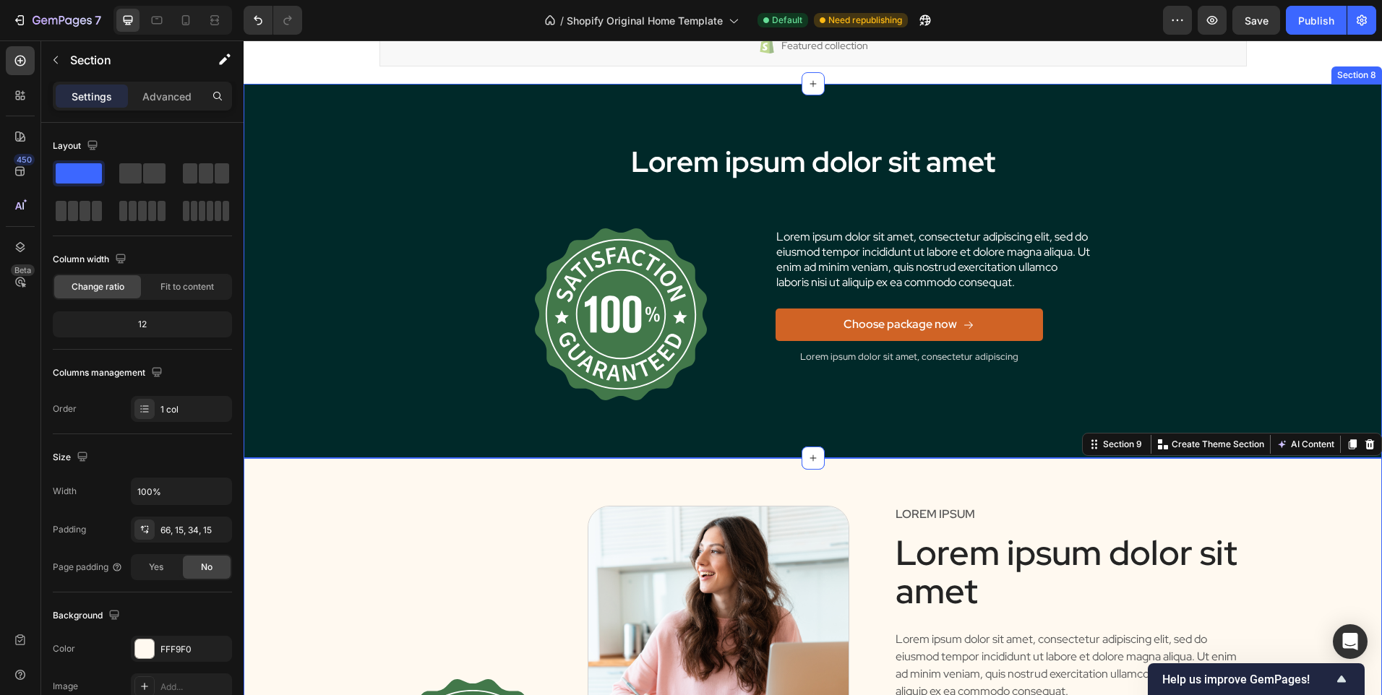
click at [350, 413] on div "Lorem ipsum dolor sit amet Heading Image Lorem ipsum dolor sit amet, consectetu…" at bounding box center [812, 288] width 1116 height 293
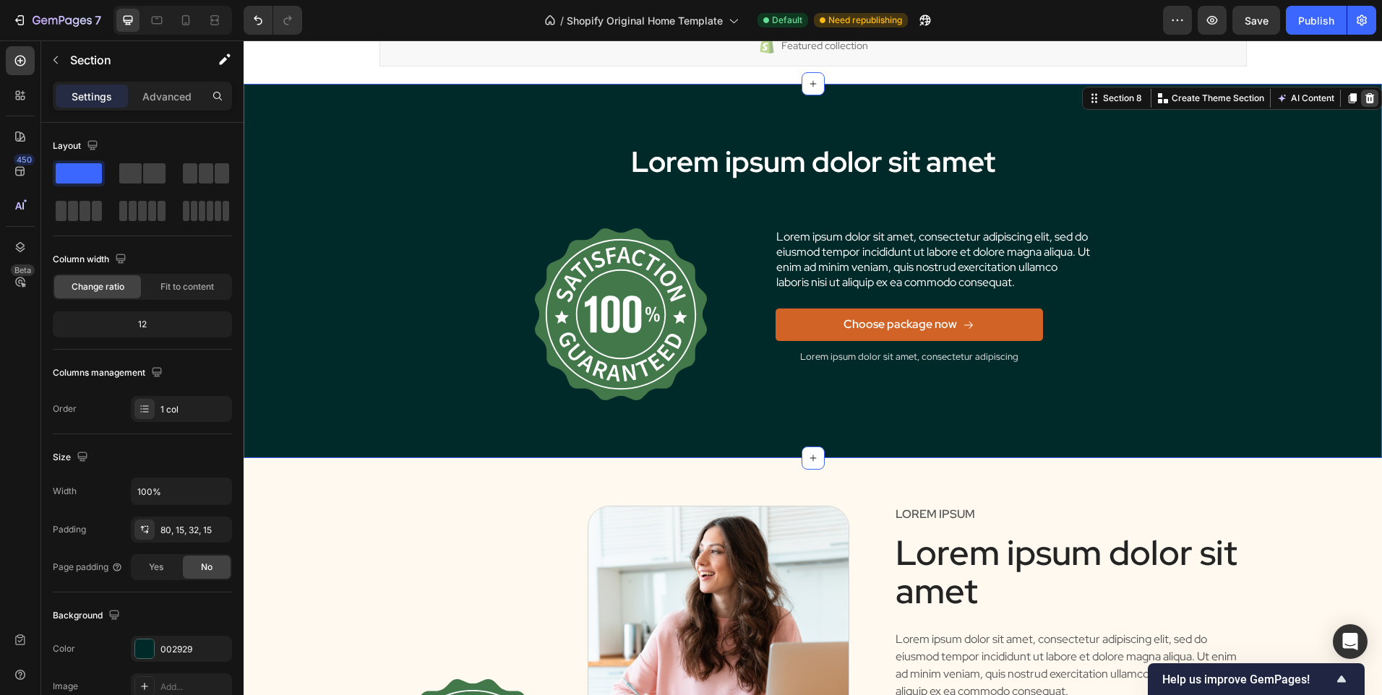
click at [1365, 98] on icon at bounding box center [1369, 98] width 9 height 10
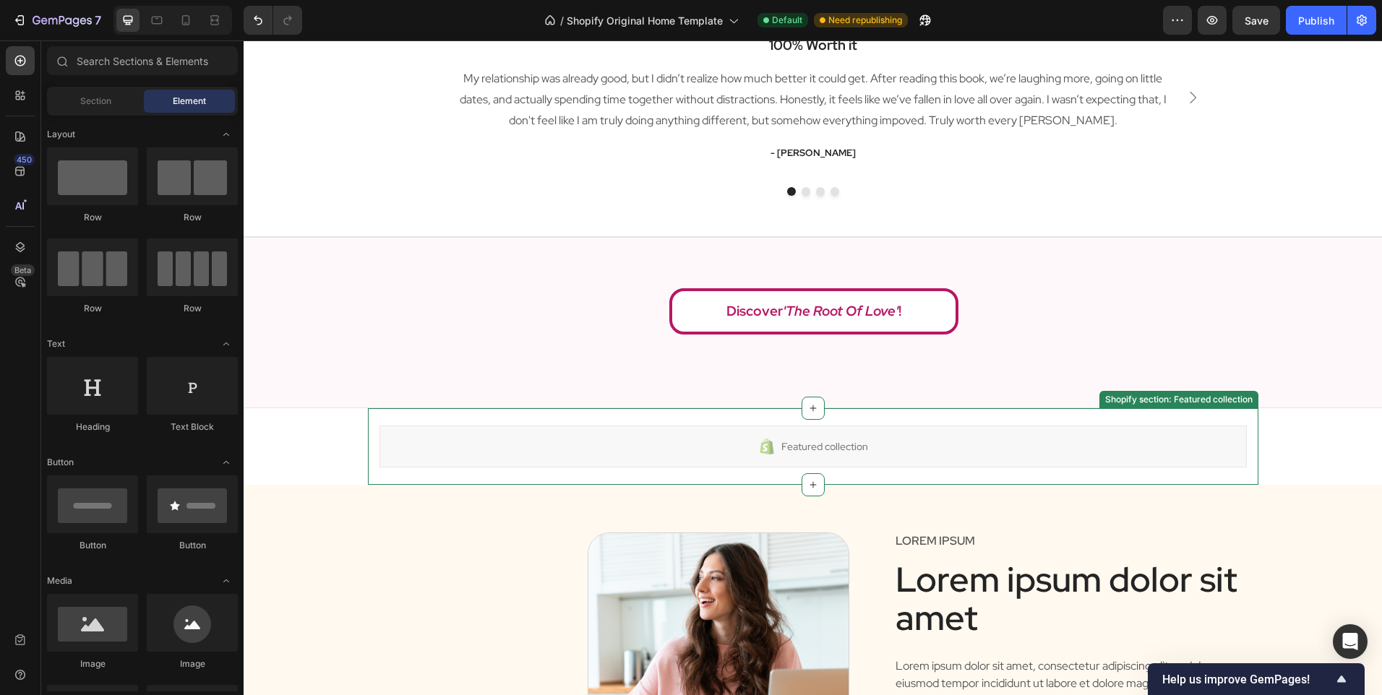
scroll to position [2392, 0]
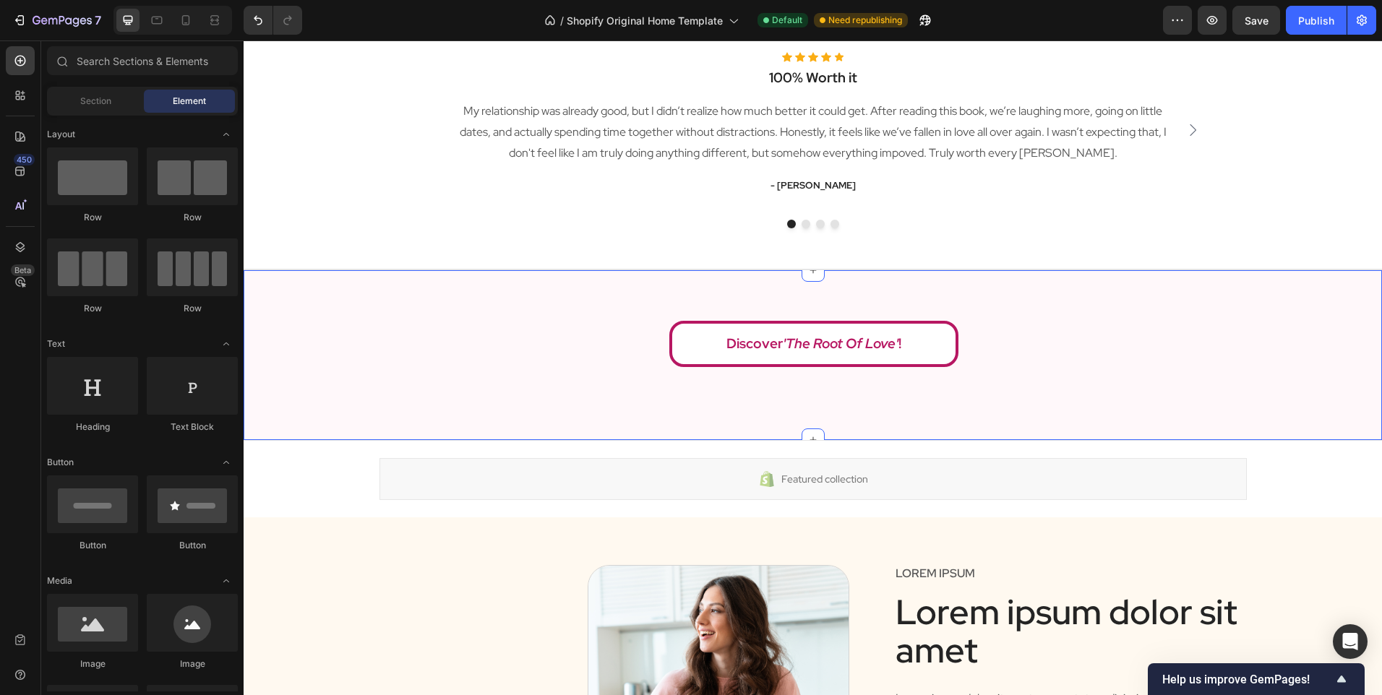
click at [453, 401] on div "Discover 'The Root Of Love' ! Dynamic Checkout Product Section 6" at bounding box center [813, 355] width 1138 height 171
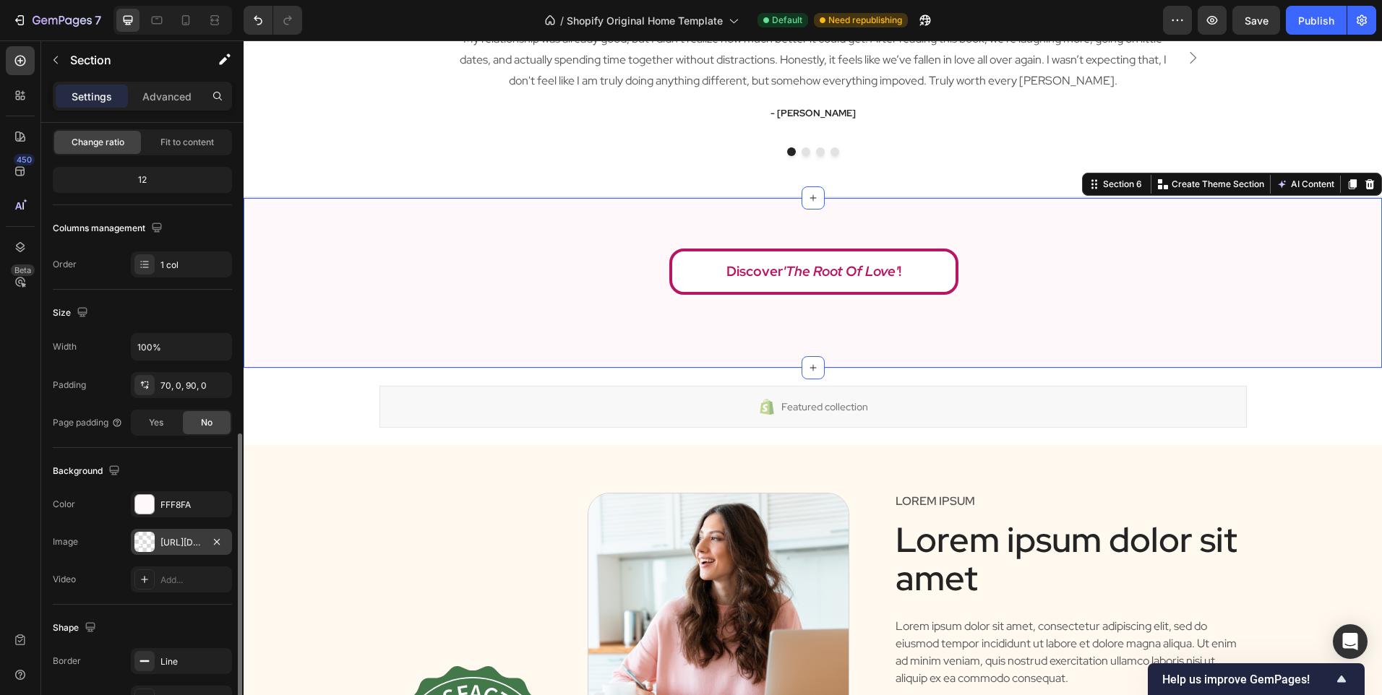
scroll to position [268, 0]
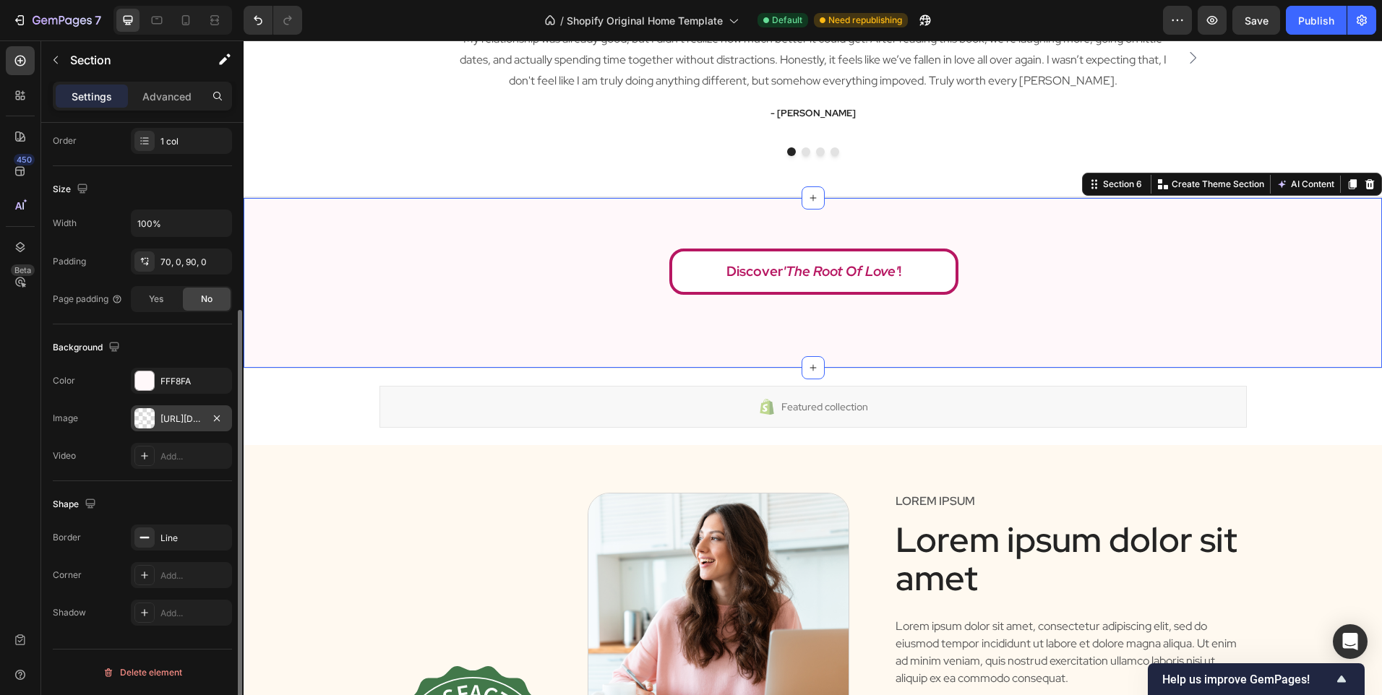
click at [158, 428] on div "[URL][DOMAIN_NAME]" at bounding box center [181, 418] width 101 height 26
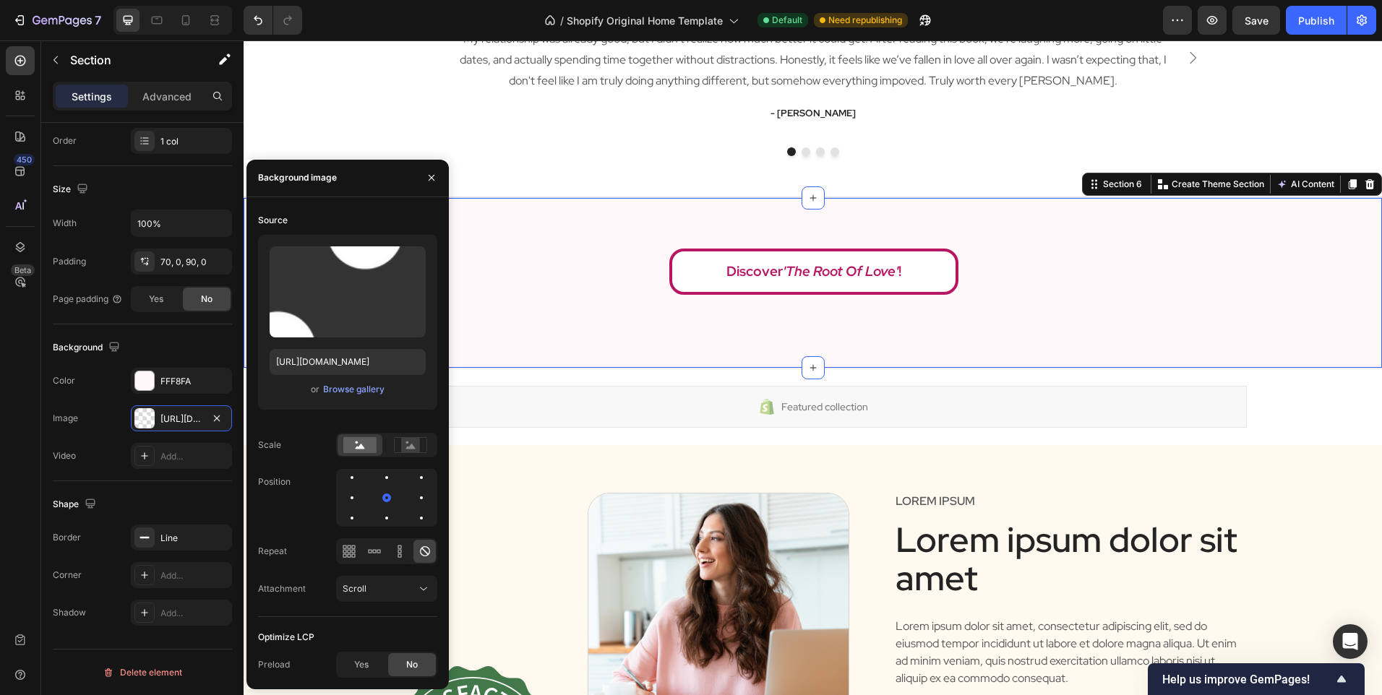
click at [339, 376] on div "Upload Image https://cdn.shopify.com/s/files/1/0902/9520/6154/files/noname_2.pn…" at bounding box center [347, 322] width 179 height 175
click at [346, 357] on input "[URL][DOMAIN_NAME]" at bounding box center [348, 362] width 156 height 26
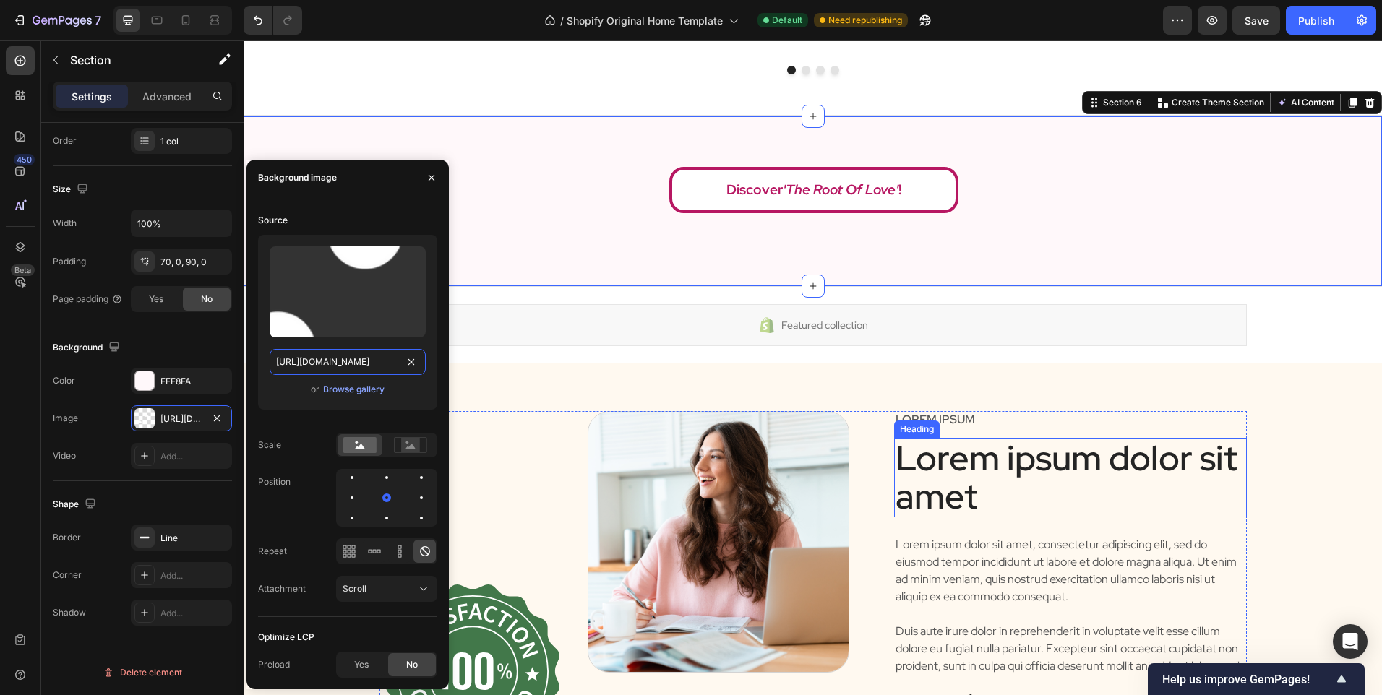
scroll to position [2825, 0]
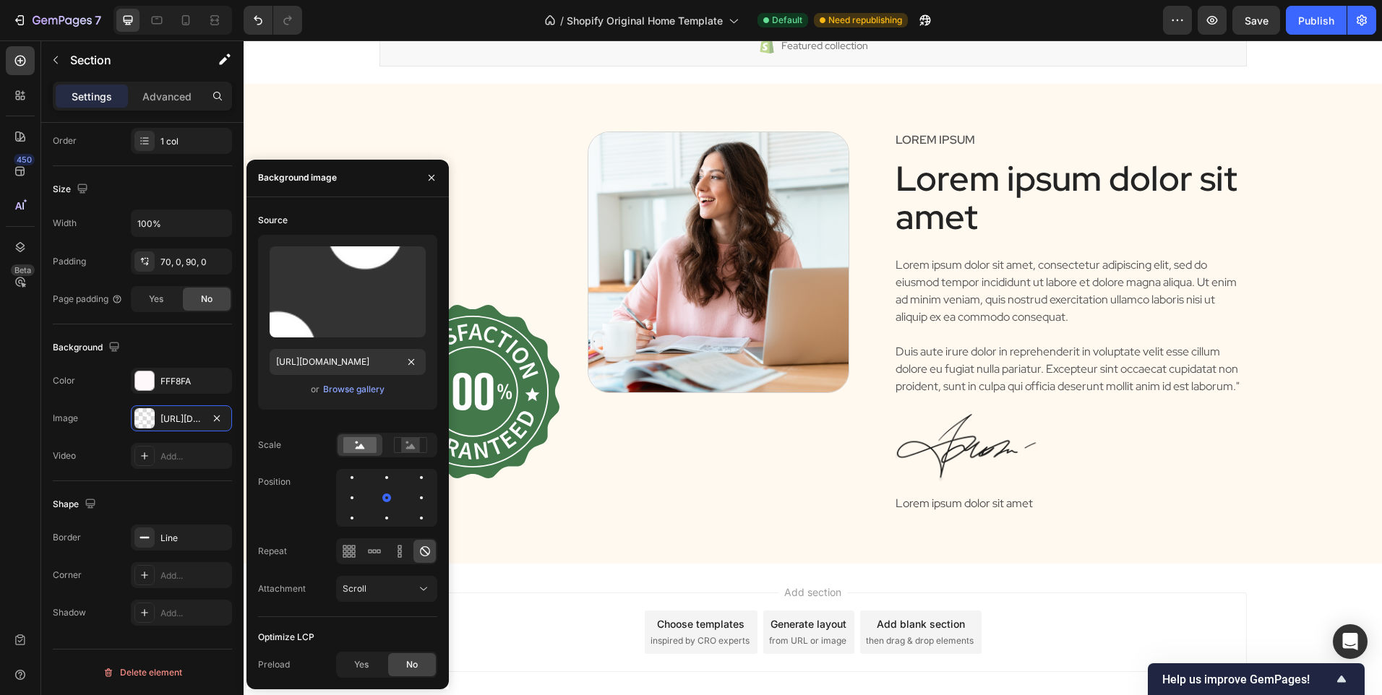
click at [680, 538] on div "Image Image Row Lorem ipsum Text Block Lorem ipsum dolor sit amet Heading Lorem…" at bounding box center [812, 335] width 1116 height 407
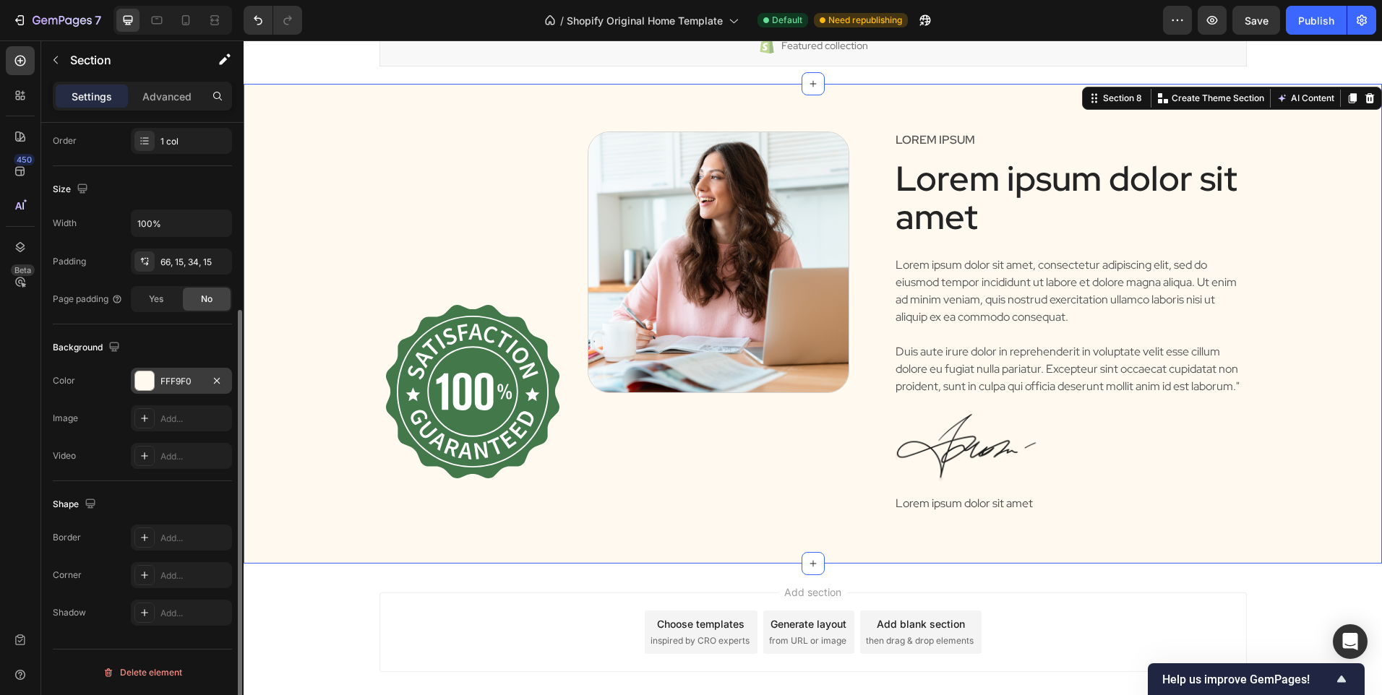
click at [163, 383] on div "FFF9F0" at bounding box center [181, 381] width 42 height 13
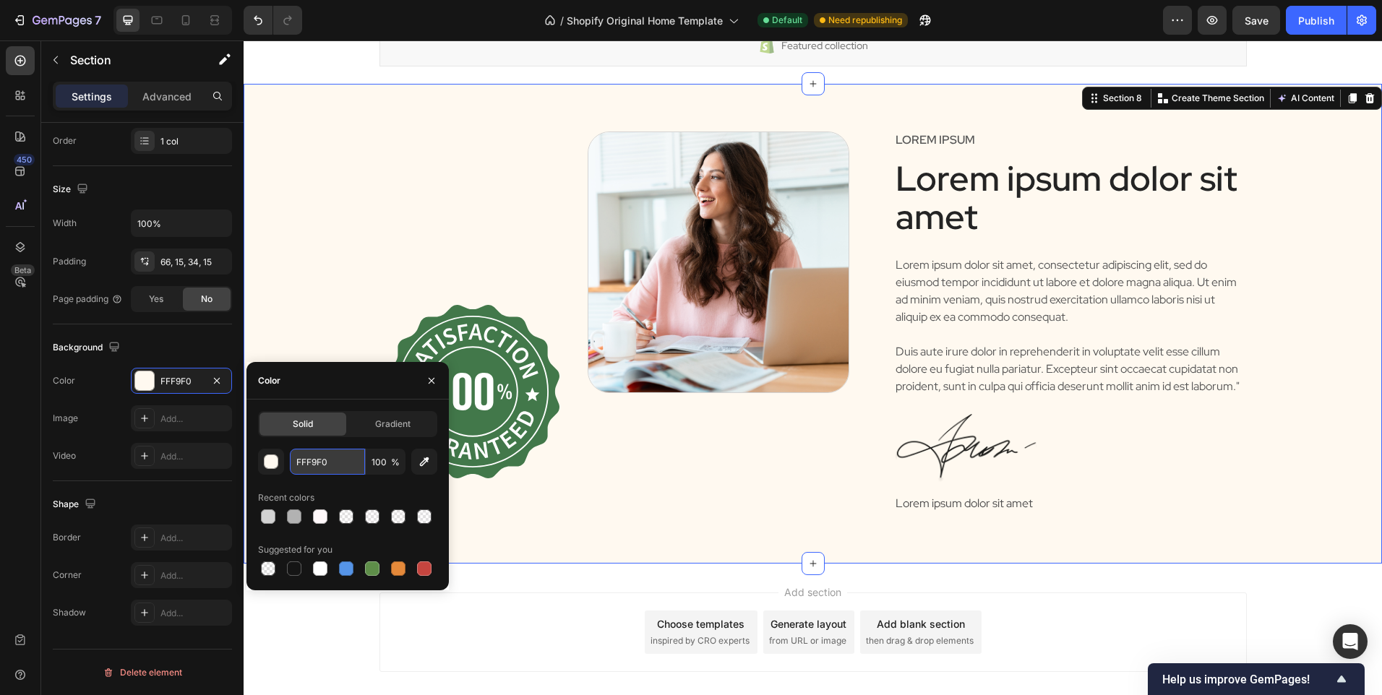
click at [329, 472] on input "FFF9F0" at bounding box center [327, 462] width 75 height 26
paste input "[URL][DOMAIN_NAME]"
type input "[URL][DOMAIN_NAME]"
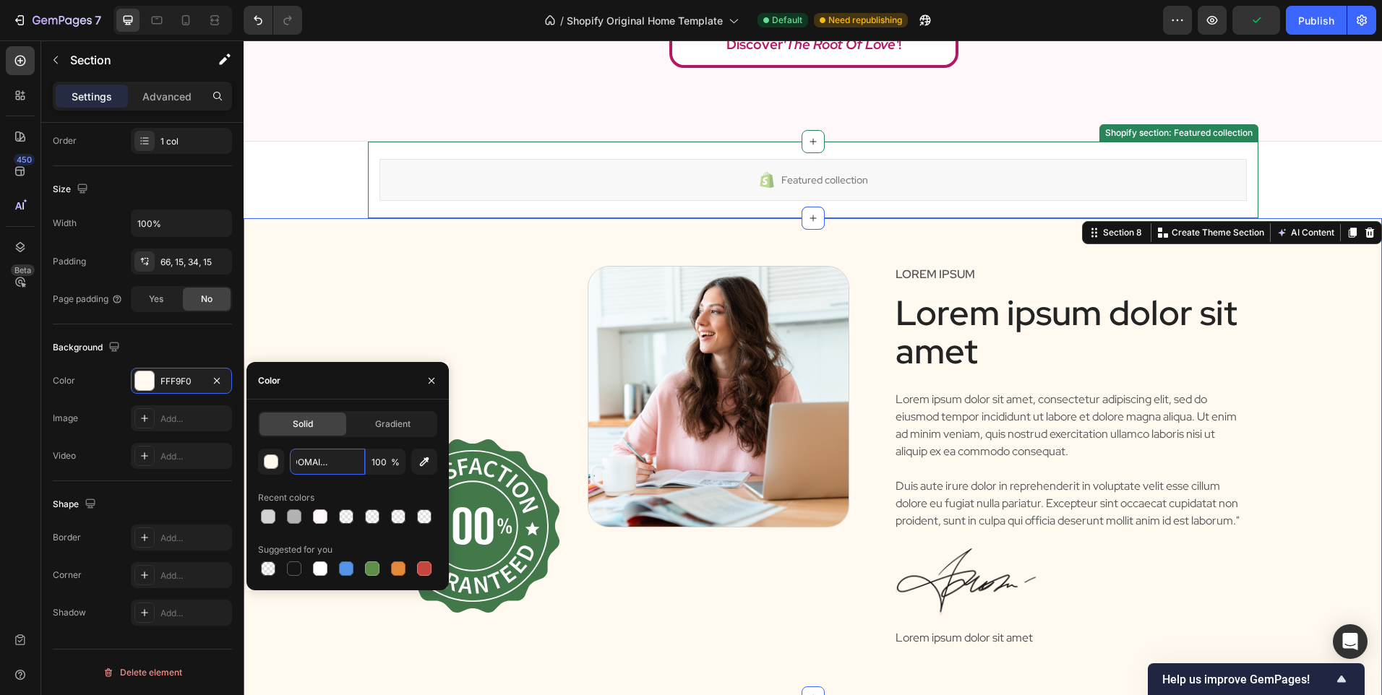
scroll to position [2536, 0]
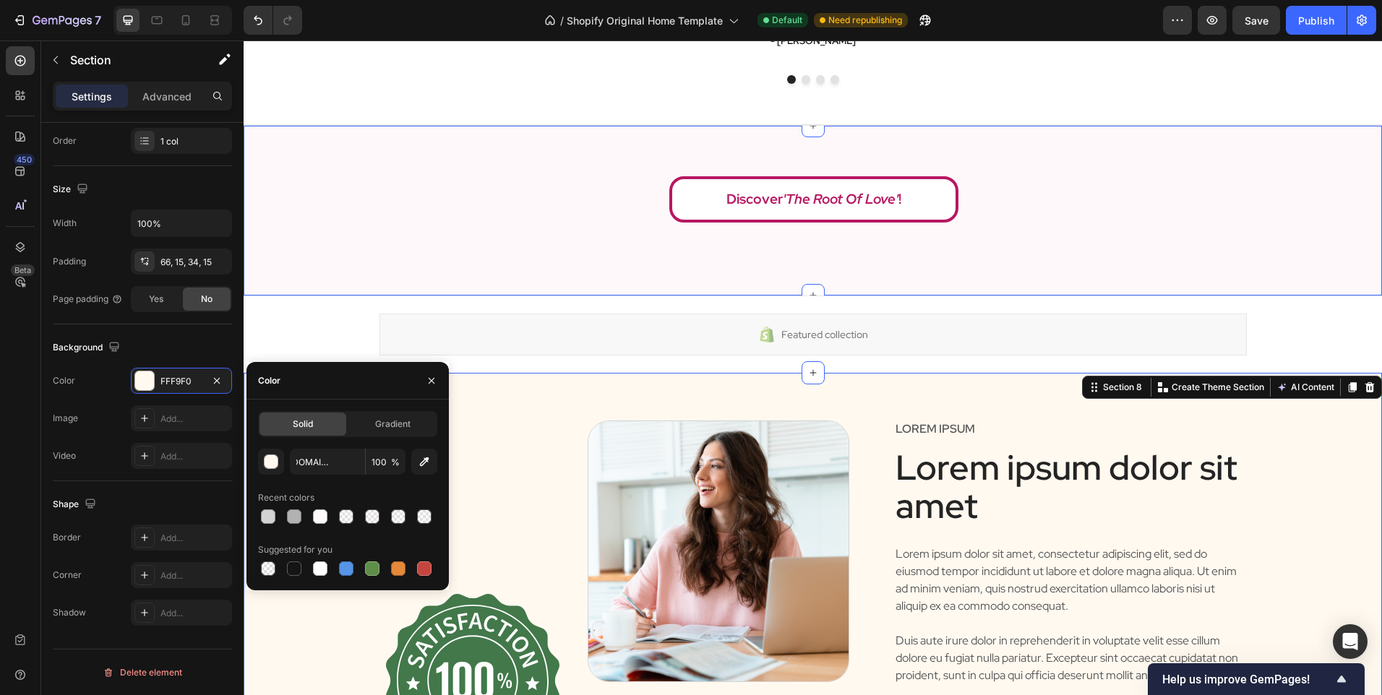
click at [377, 247] on div "Discover 'The Root Of Love' ! Dynamic Checkout Product Section 6" at bounding box center [813, 210] width 1138 height 171
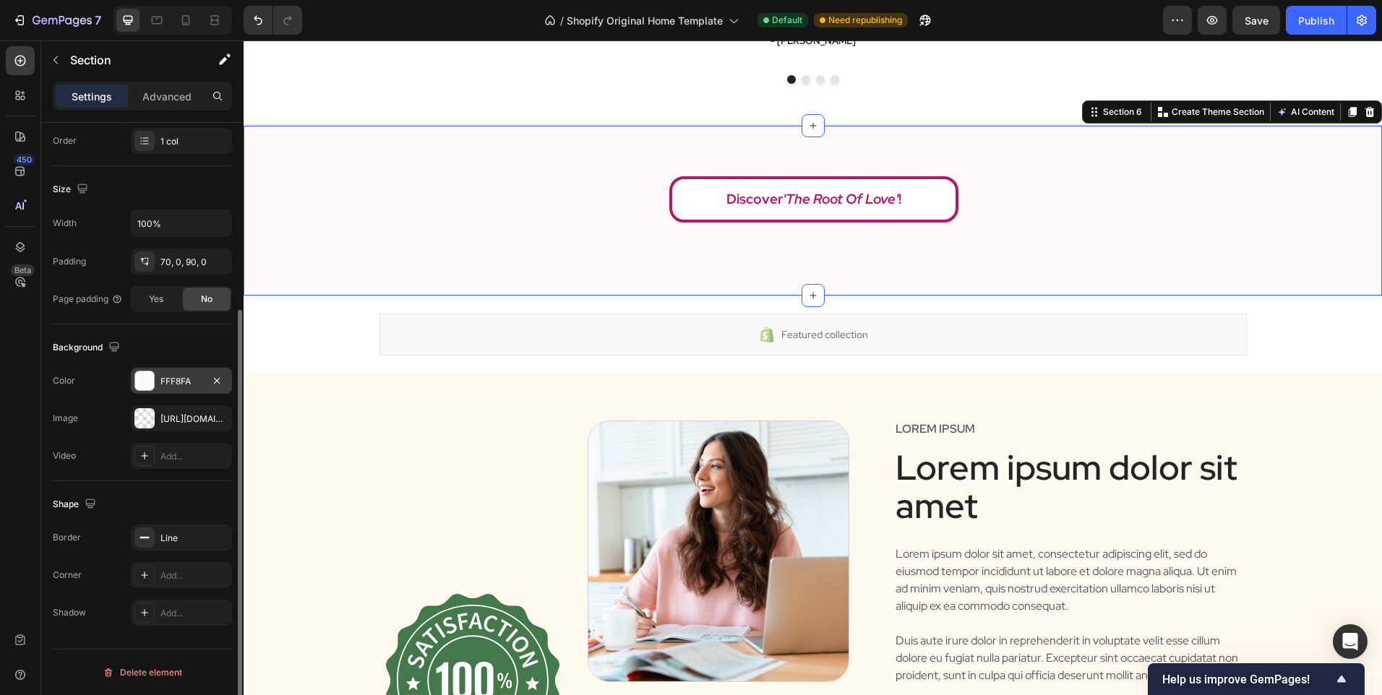
click at [175, 383] on div "FFF8FA" at bounding box center [181, 381] width 42 height 13
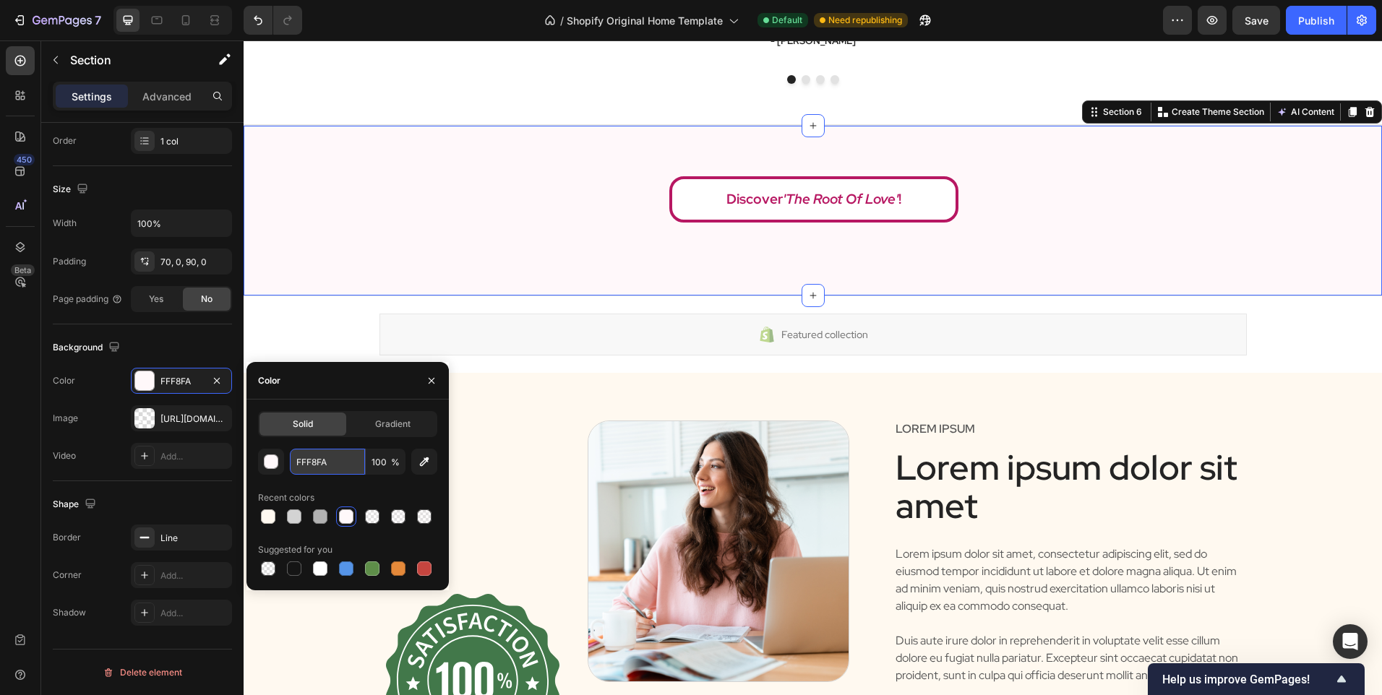
click at [336, 458] on input "FFF8FA" at bounding box center [327, 462] width 75 height 26
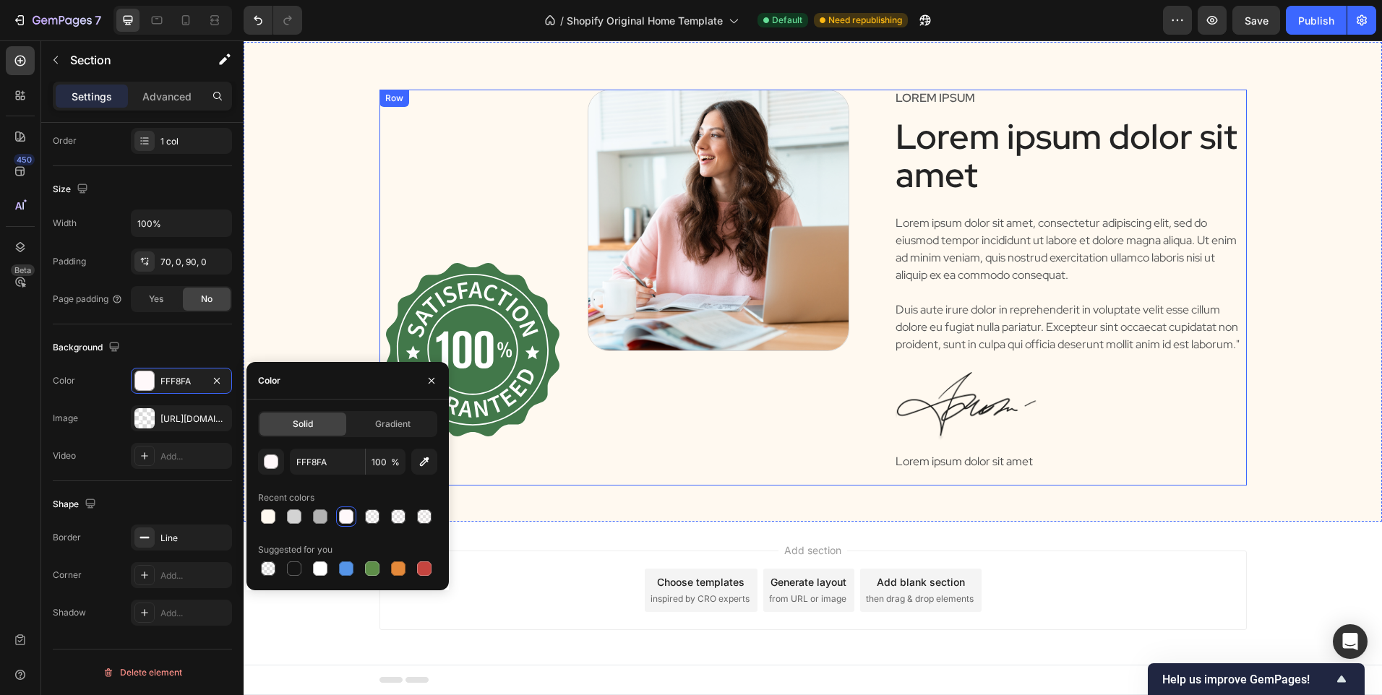
click at [552, 482] on div "Image Image Row" at bounding box center [626, 287] width 494 height 395
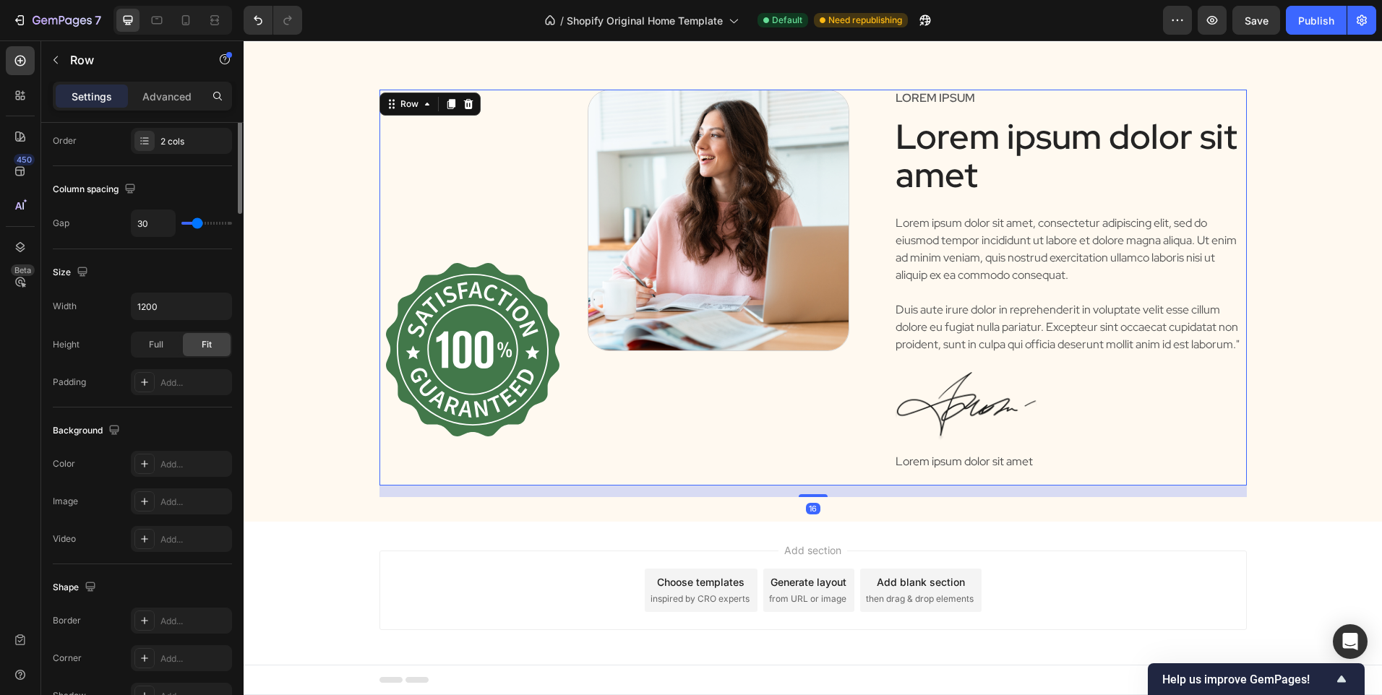
scroll to position [0, 0]
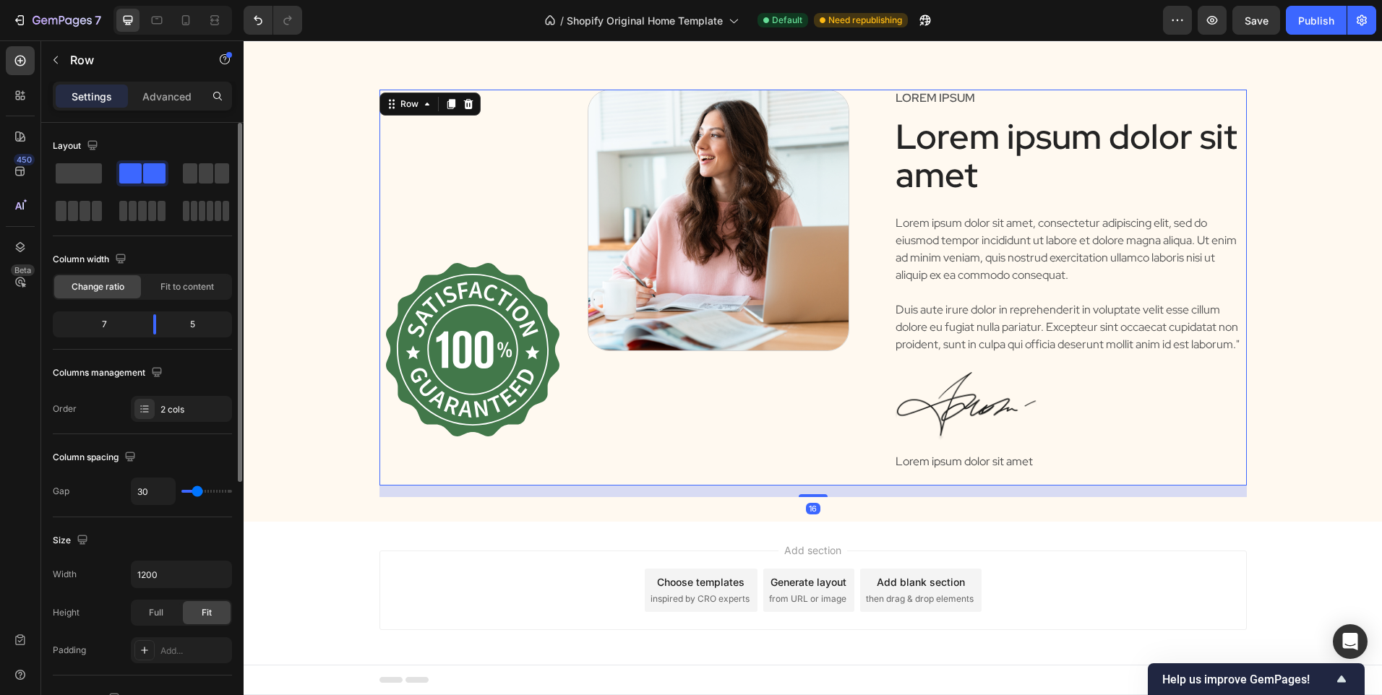
click at [511, 519] on div "Image Image Row Lorem ipsum Text Block Lorem ipsum dolor sit amet Heading Lorem…" at bounding box center [813, 281] width 1138 height 479
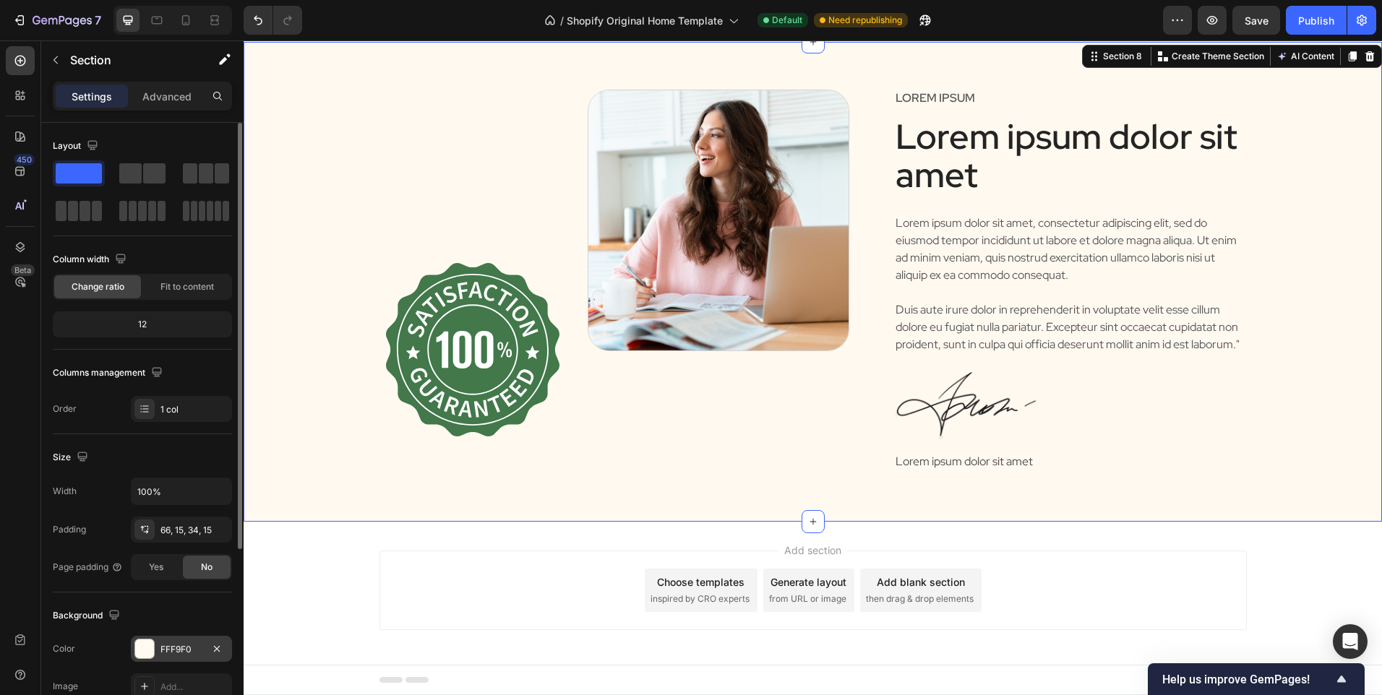
scroll to position [72, 0]
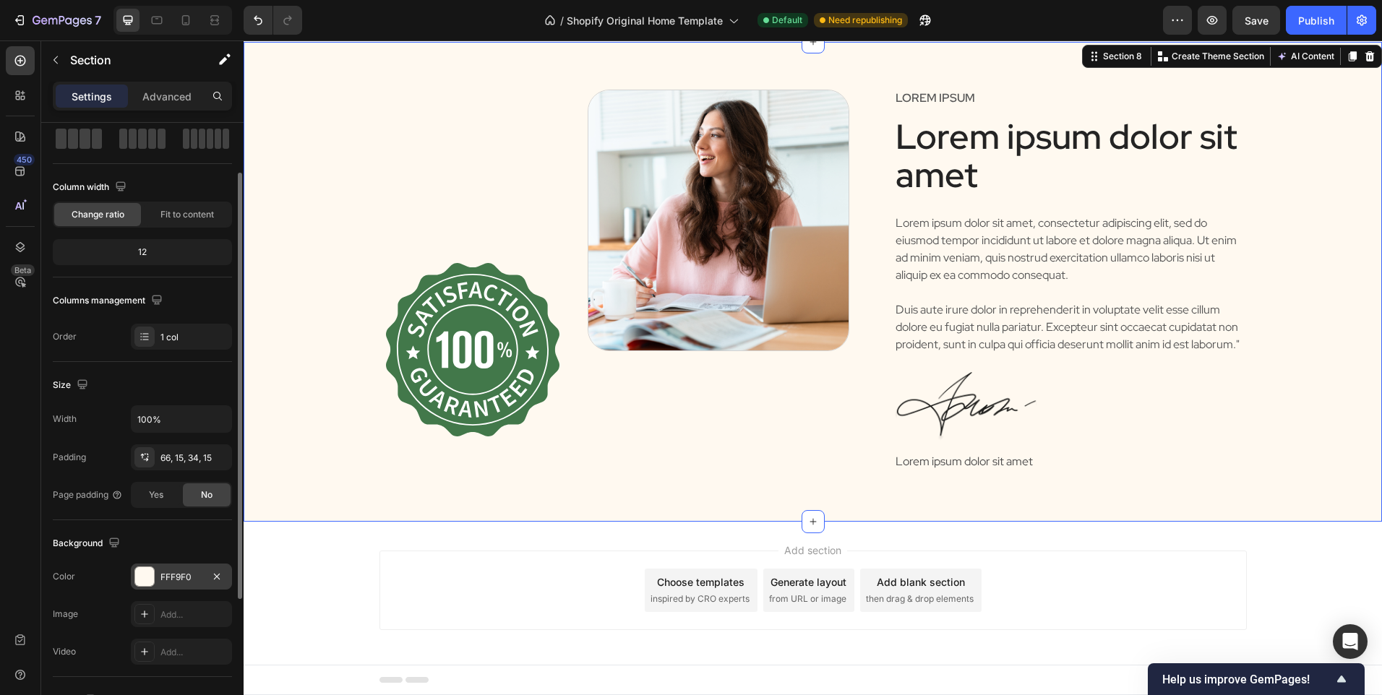
click at [189, 587] on div "FFF9F0" at bounding box center [181, 577] width 101 height 26
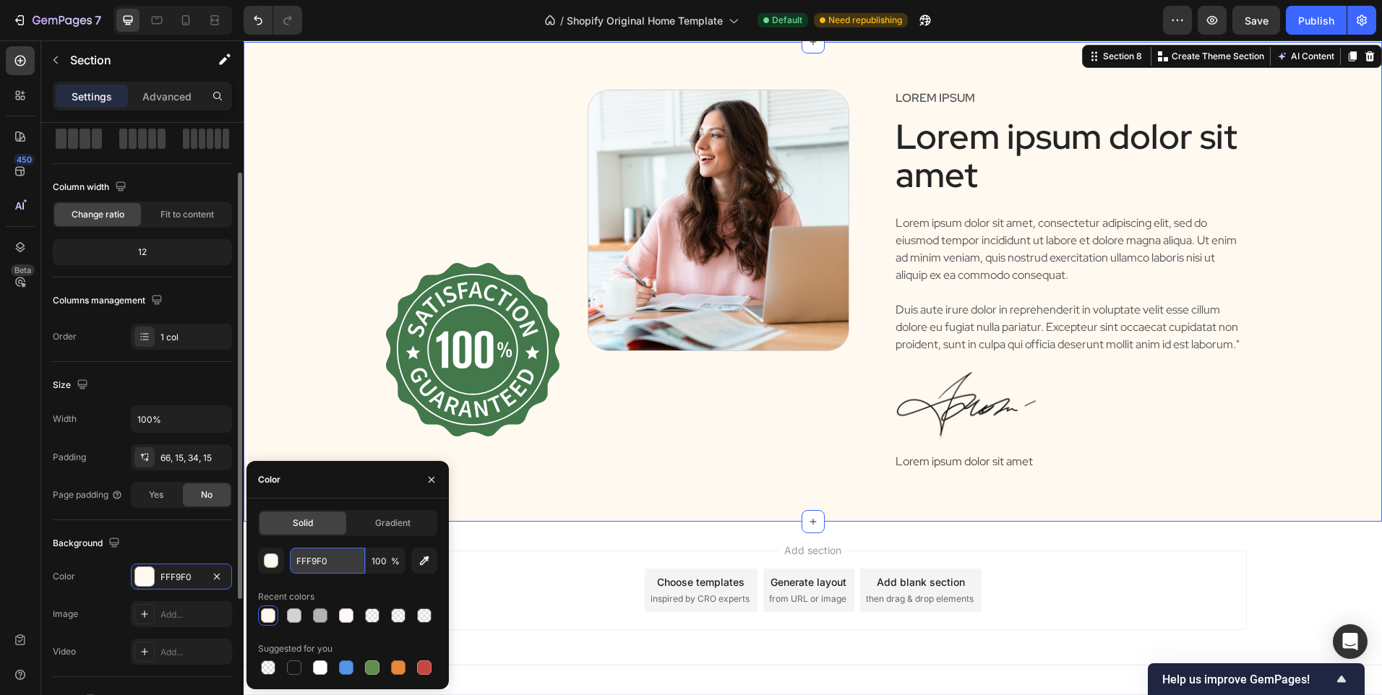
click at [320, 562] on input "FFF9F0" at bounding box center [327, 561] width 75 height 26
paste input "8FA"
type input "FFF8FA"
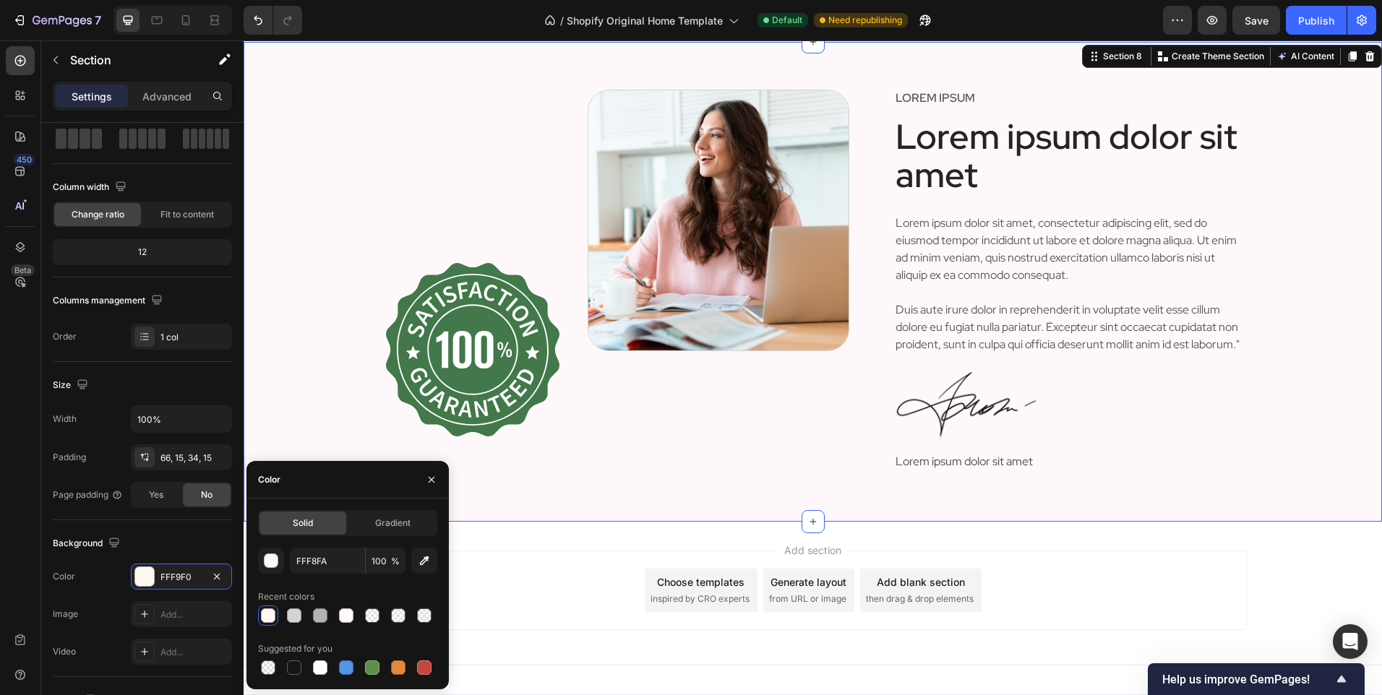
click at [544, 585] on div "Add section Choose templates inspired by CRO experts Generate layout from URL o…" at bounding box center [812, 590] width 867 height 79
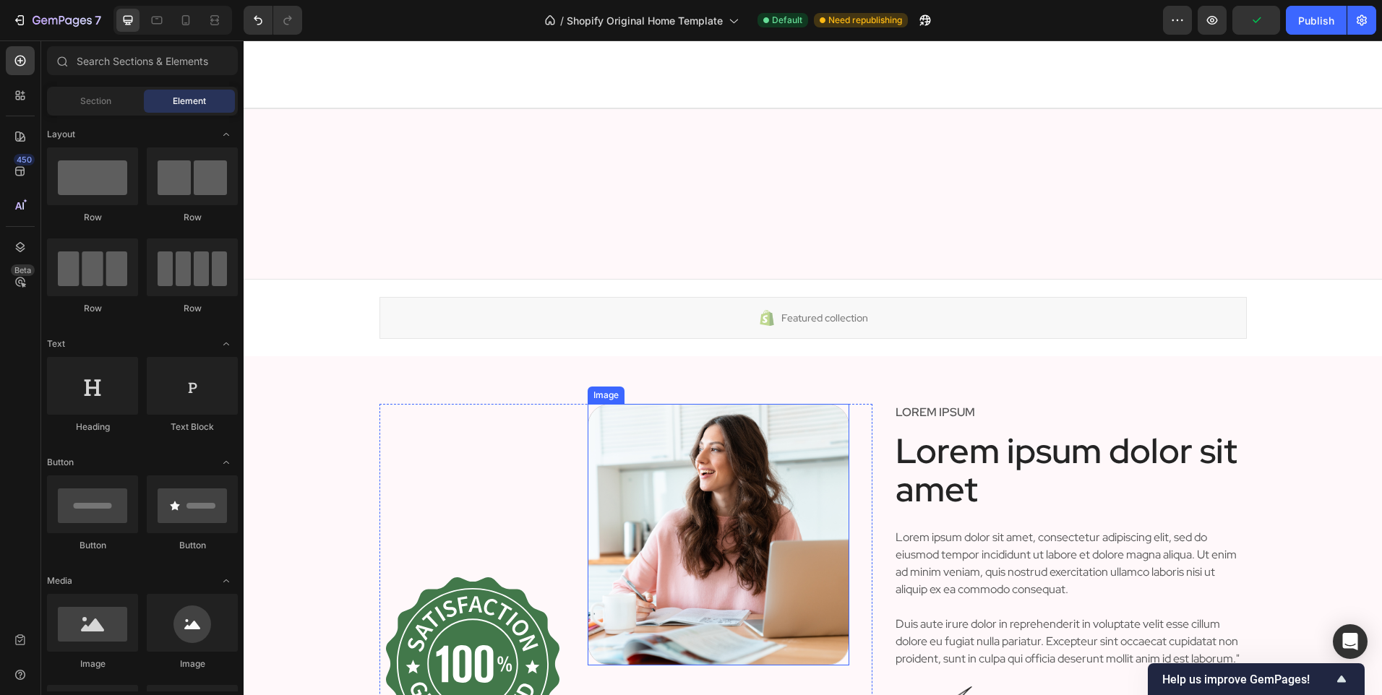
scroll to position [2885, 0]
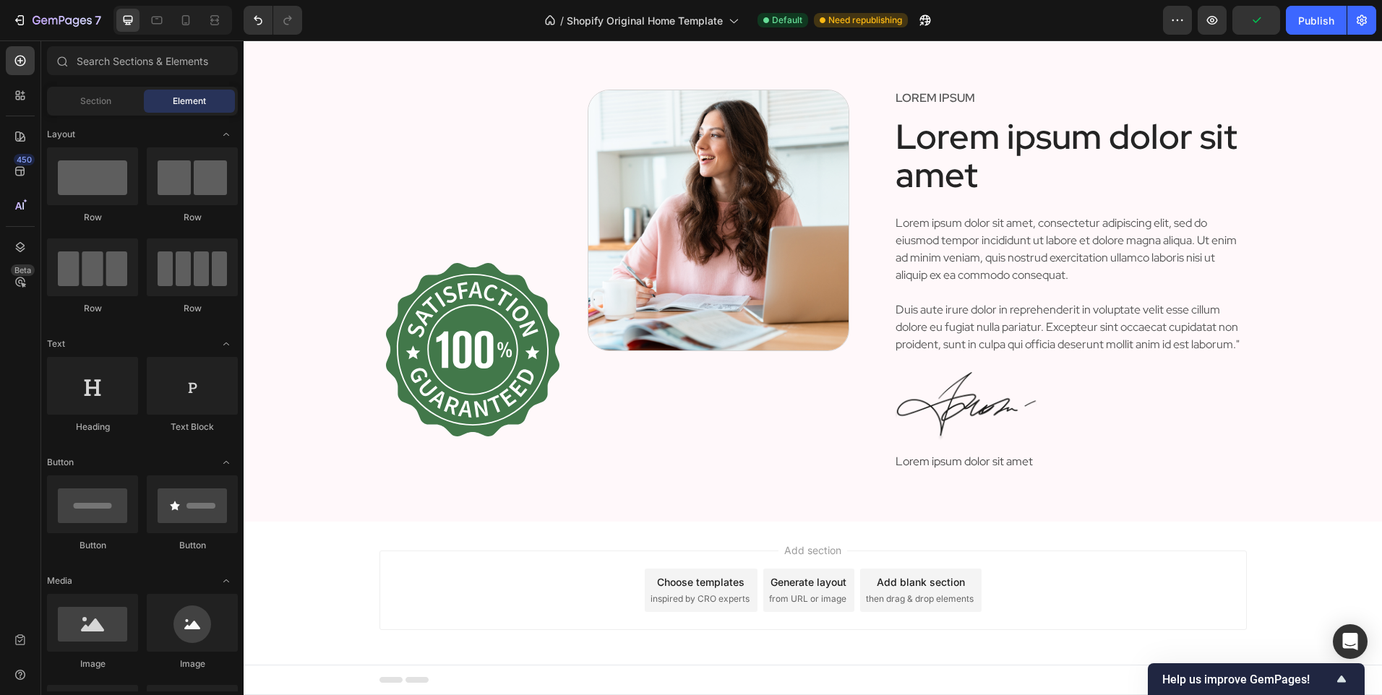
click at [633, 475] on div "Image Image Row" at bounding box center [626, 287] width 494 height 395
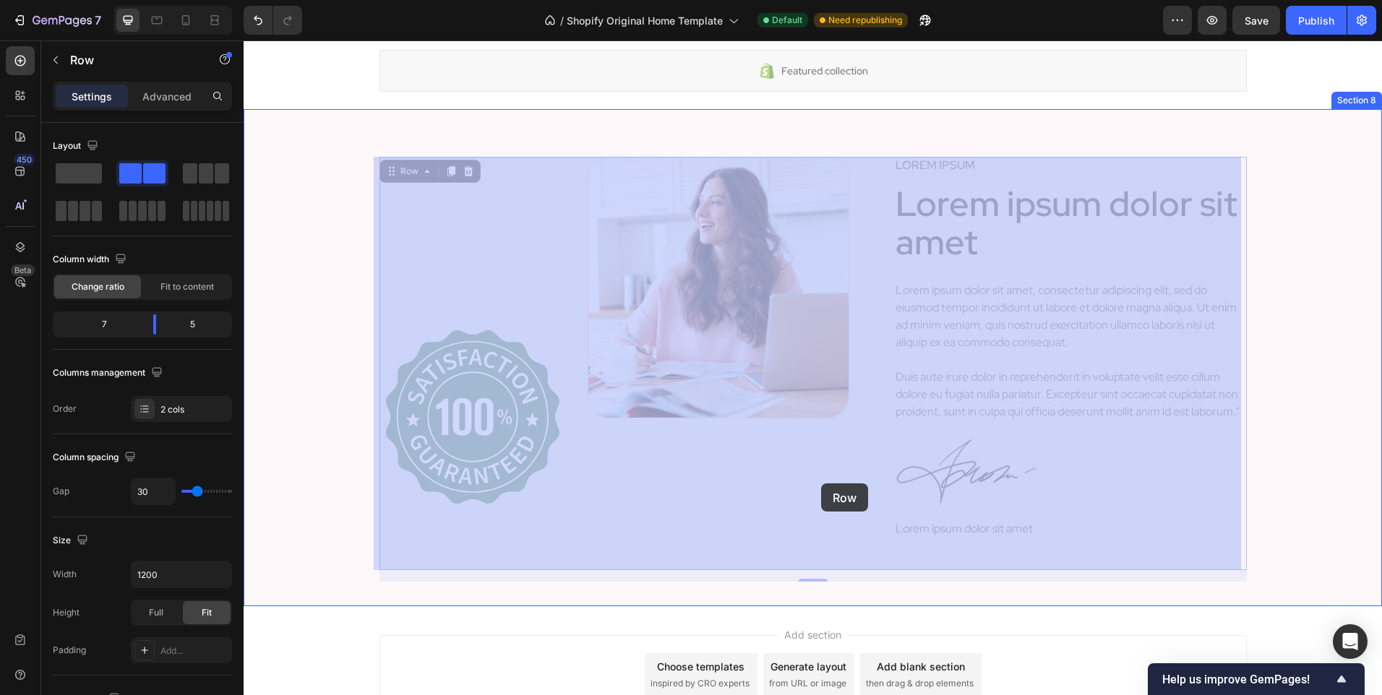
scroll to position [2307, 0]
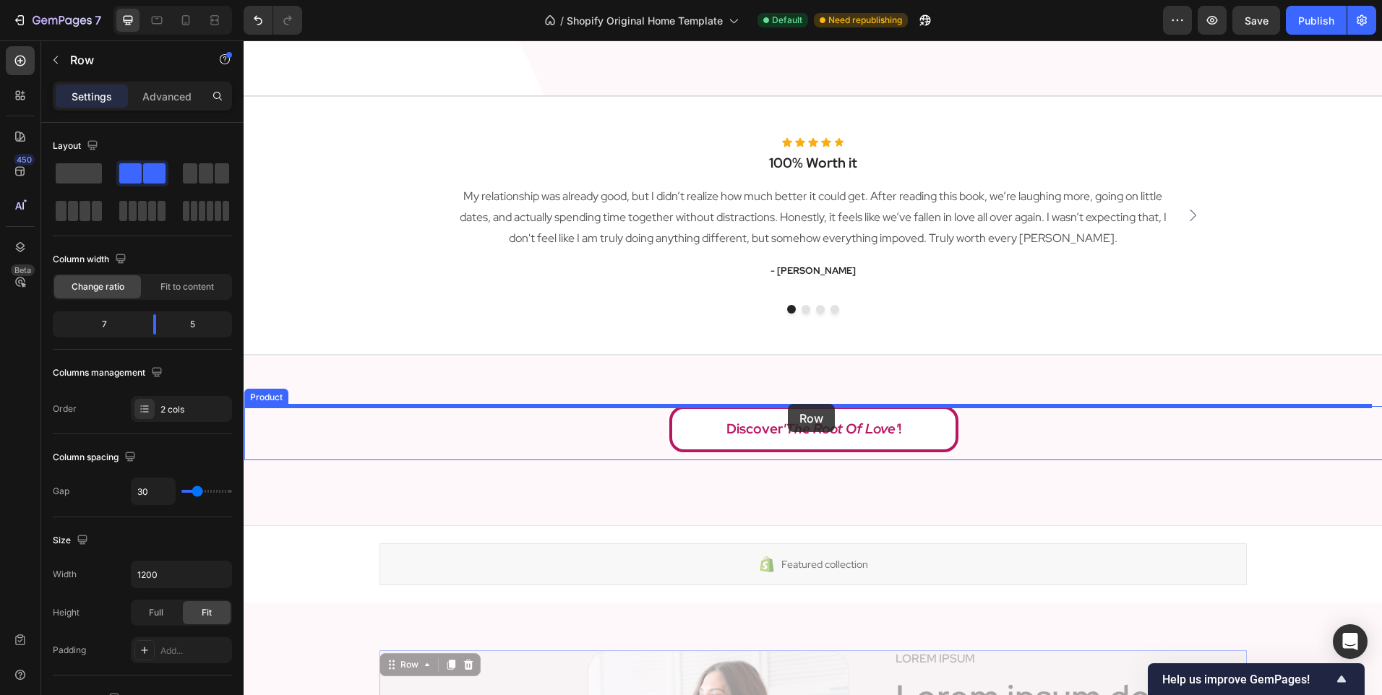
drag, startPoint x: 749, startPoint y: 531, endPoint x: 788, endPoint y: 404, distance: 133.0
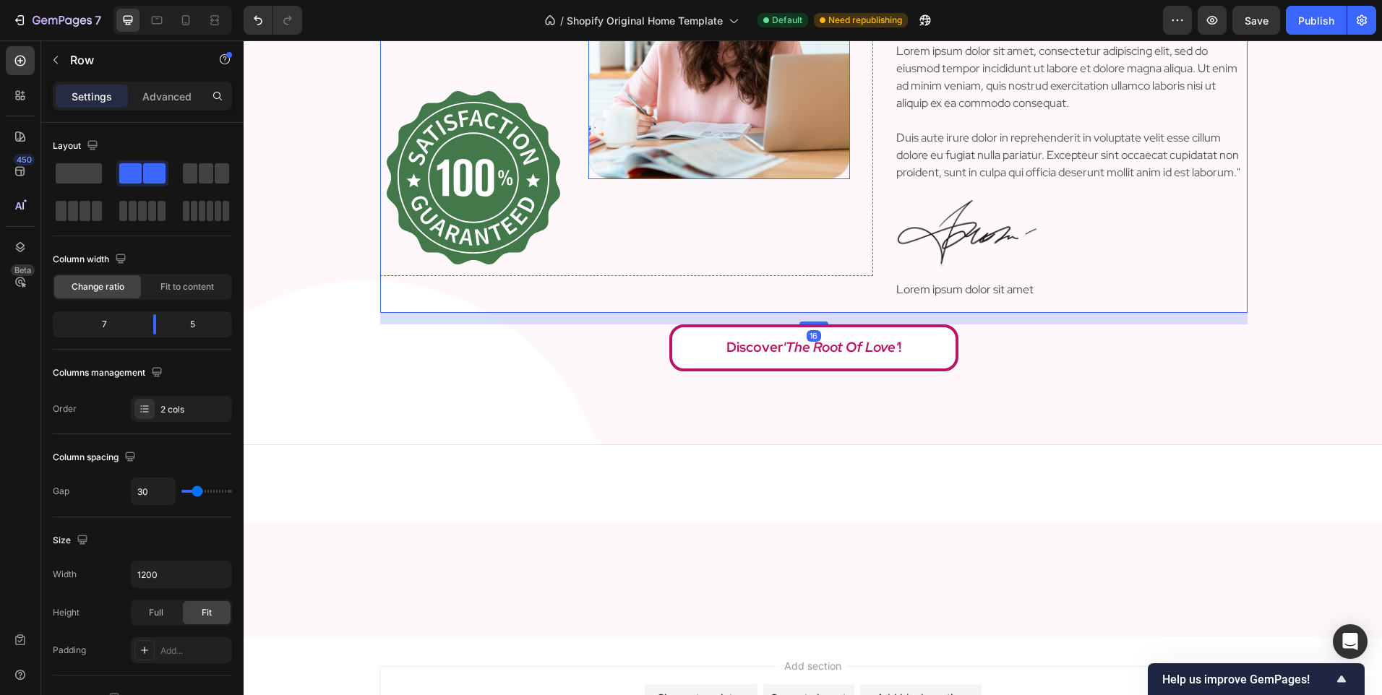
scroll to position [2885, 0]
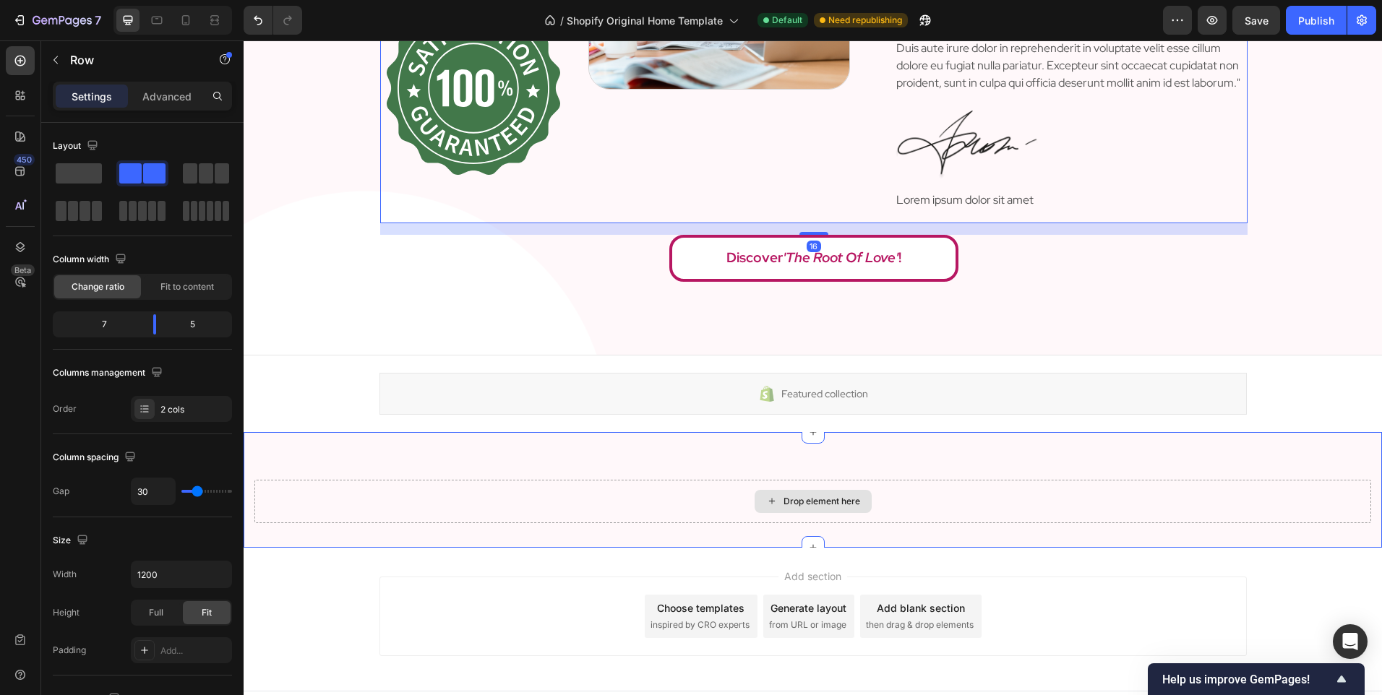
click at [606, 523] on div "Drop element here" at bounding box center [812, 501] width 1116 height 43
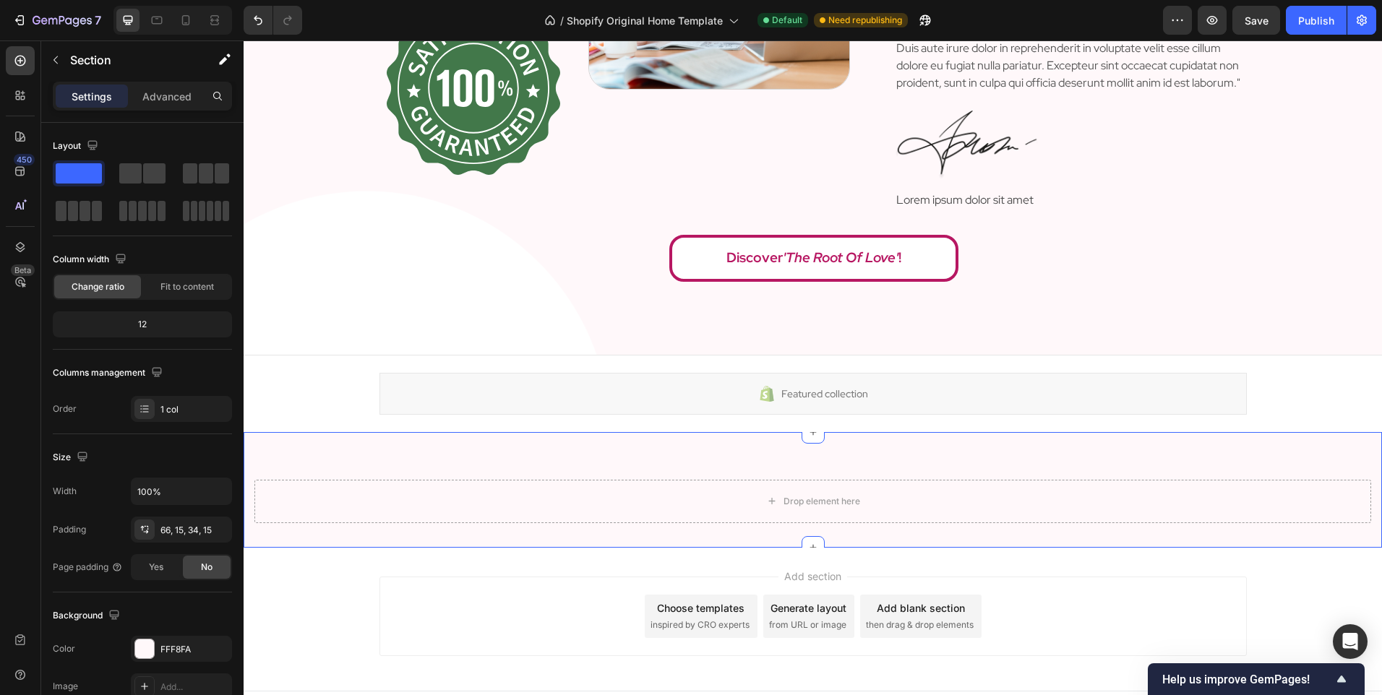
click at [741, 480] on div "Drop element here Section 8 You can create reusable sections Create Theme Secti…" at bounding box center [813, 490] width 1138 height 116
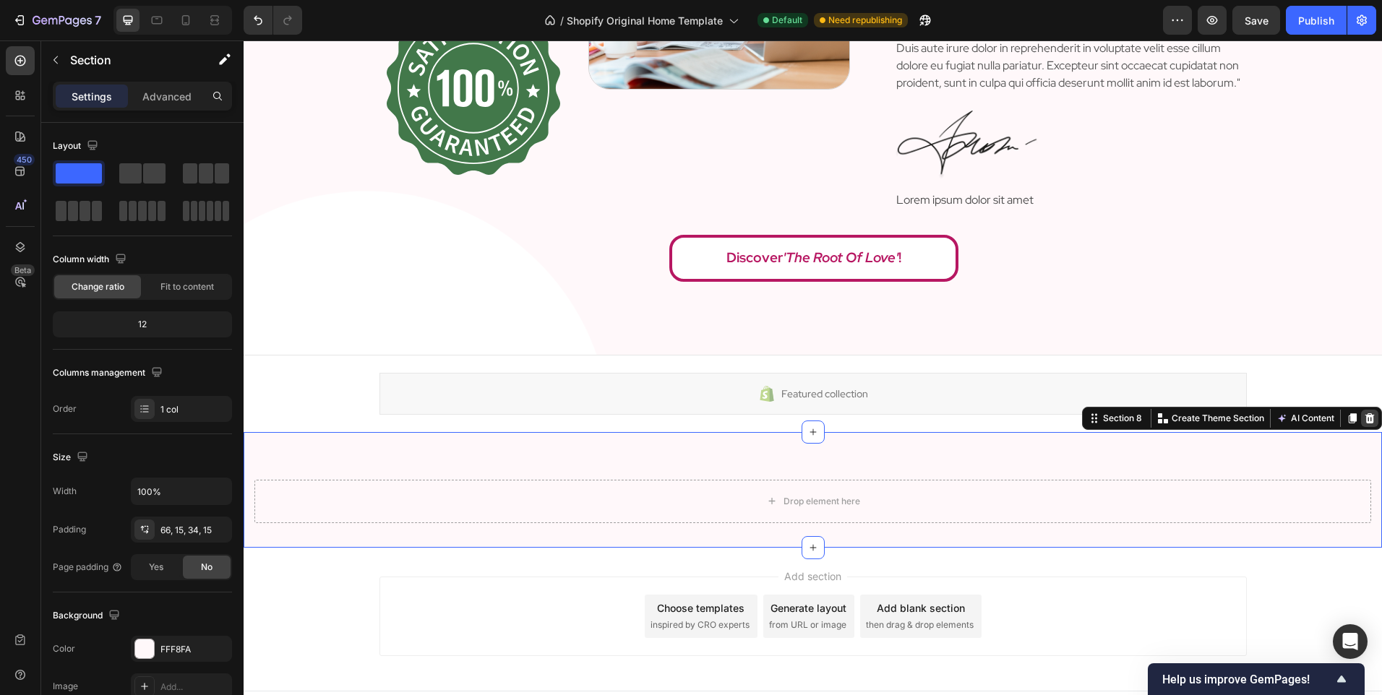
click at [1365, 423] on icon at bounding box center [1369, 418] width 9 height 10
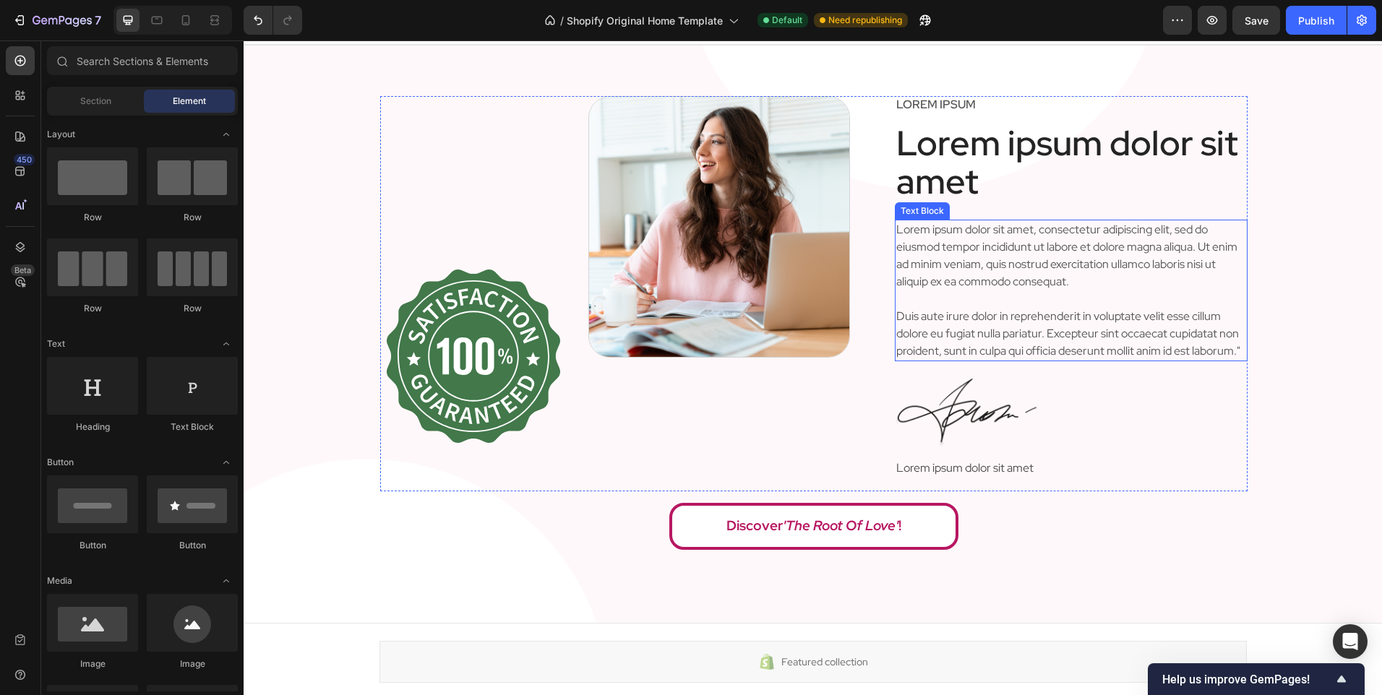
scroll to position [2596, 0]
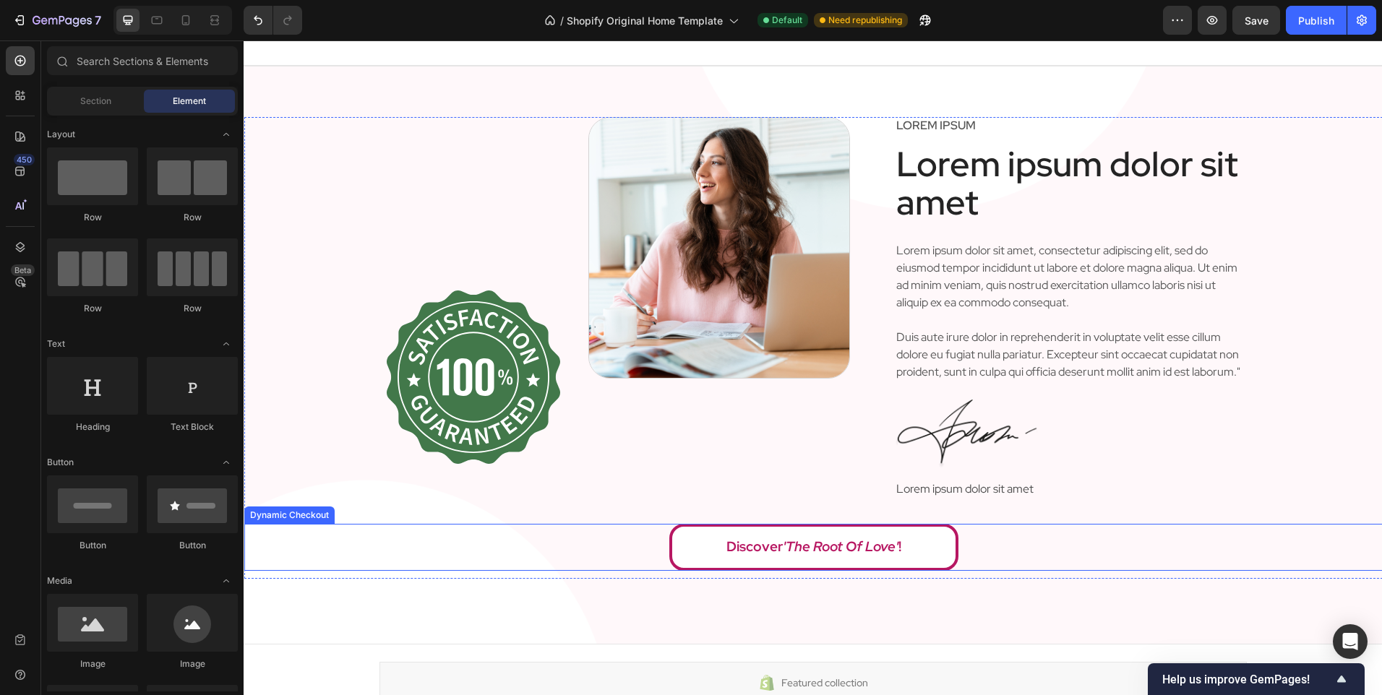
click at [886, 570] on button "Discover 'The Root Of Love' !" at bounding box center [813, 547] width 289 height 46
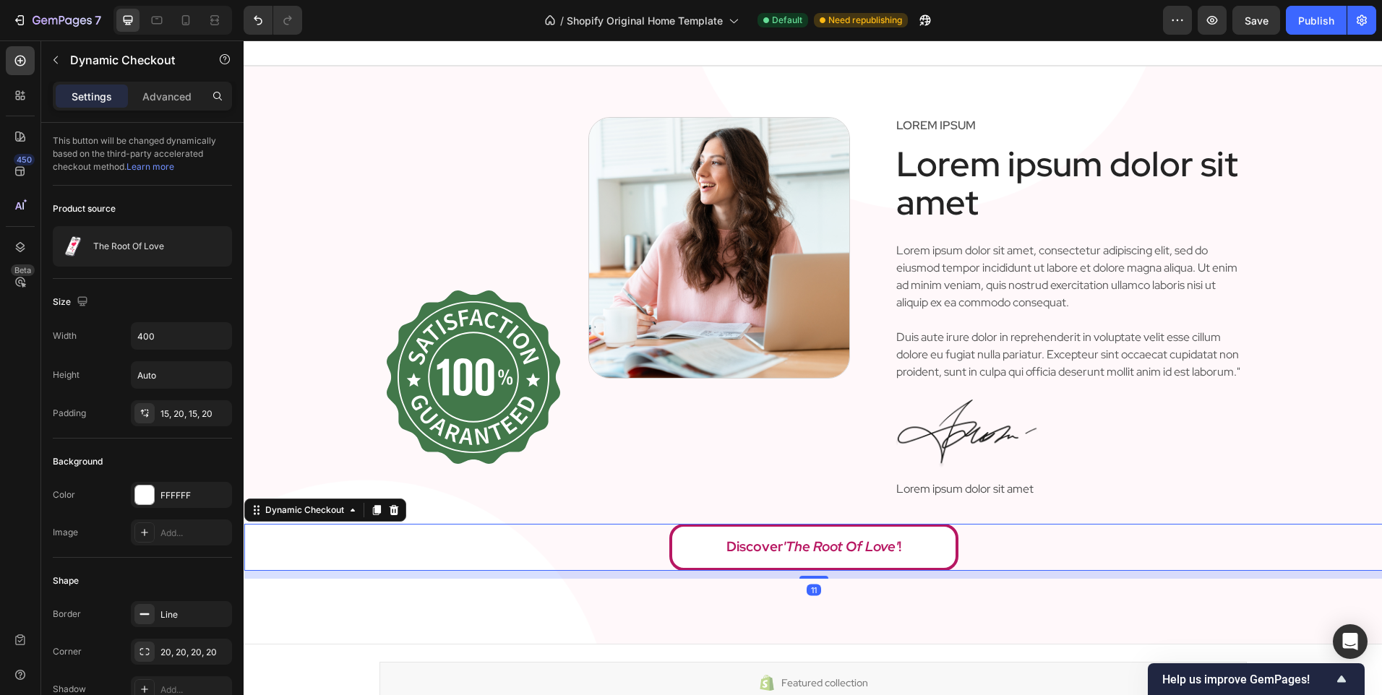
click at [799, 600] on div "Image Image Row Lorem ipsum Text Block Lorem ipsum dolor sit amet Heading Lorem…" at bounding box center [813, 355] width 1138 height 579
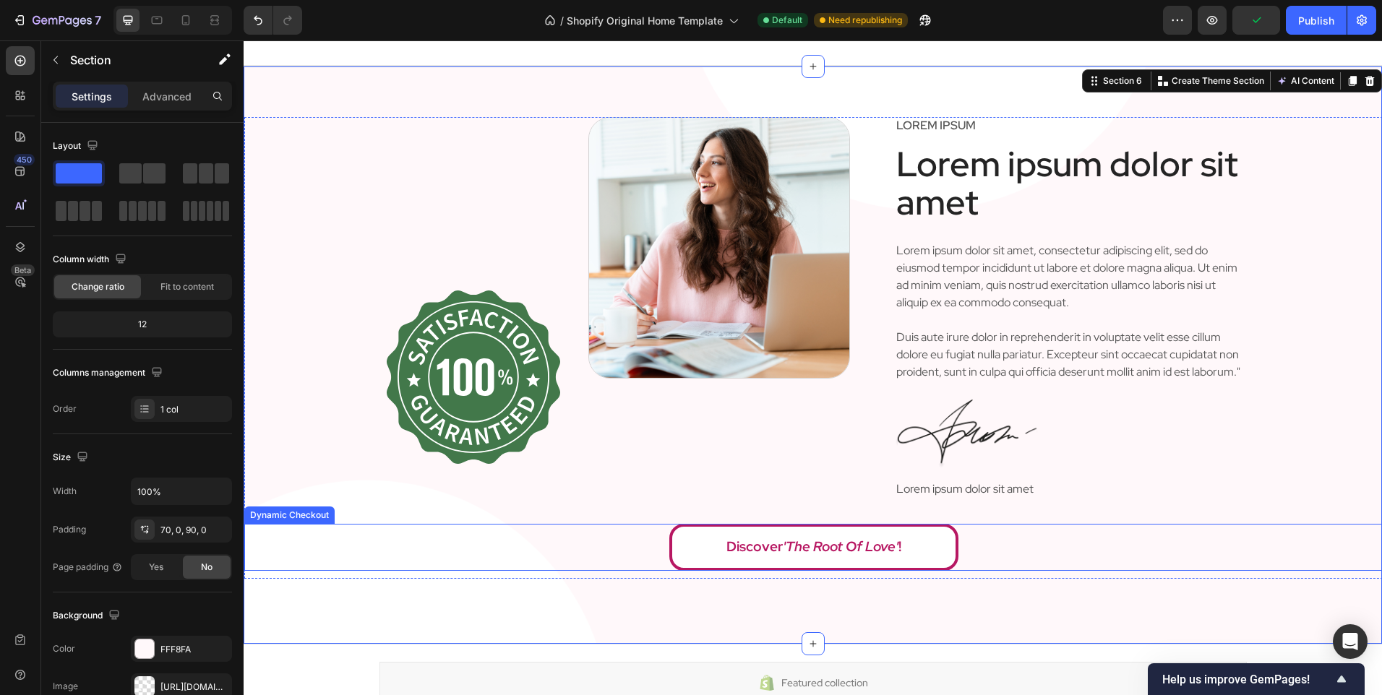
click at [766, 570] on button "Discover 'The Root Of Love' !" at bounding box center [813, 547] width 289 height 46
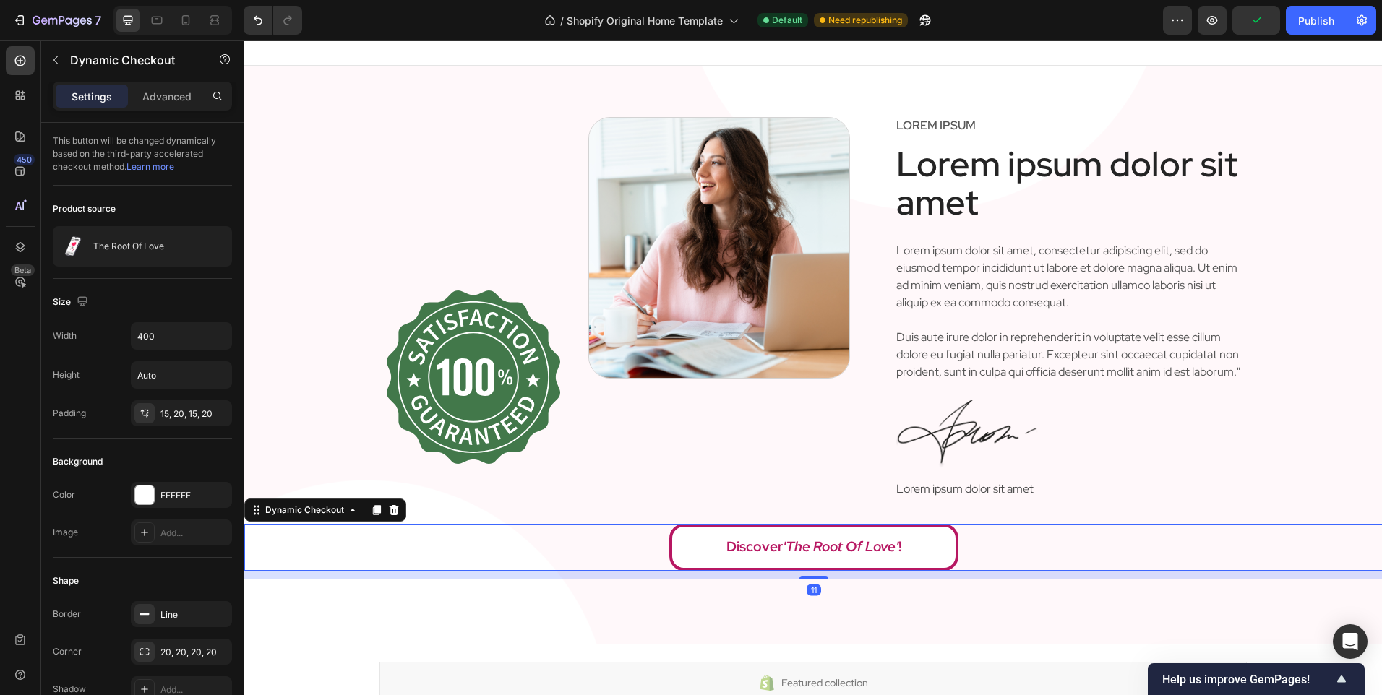
click at [806, 596] on div "11" at bounding box center [813, 591] width 14 height 12
click at [789, 626] on div "Image Image Row Lorem ipsum Text Block Lorem ipsum dolor sit amet Heading Lorem…" at bounding box center [813, 355] width 1138 height 579
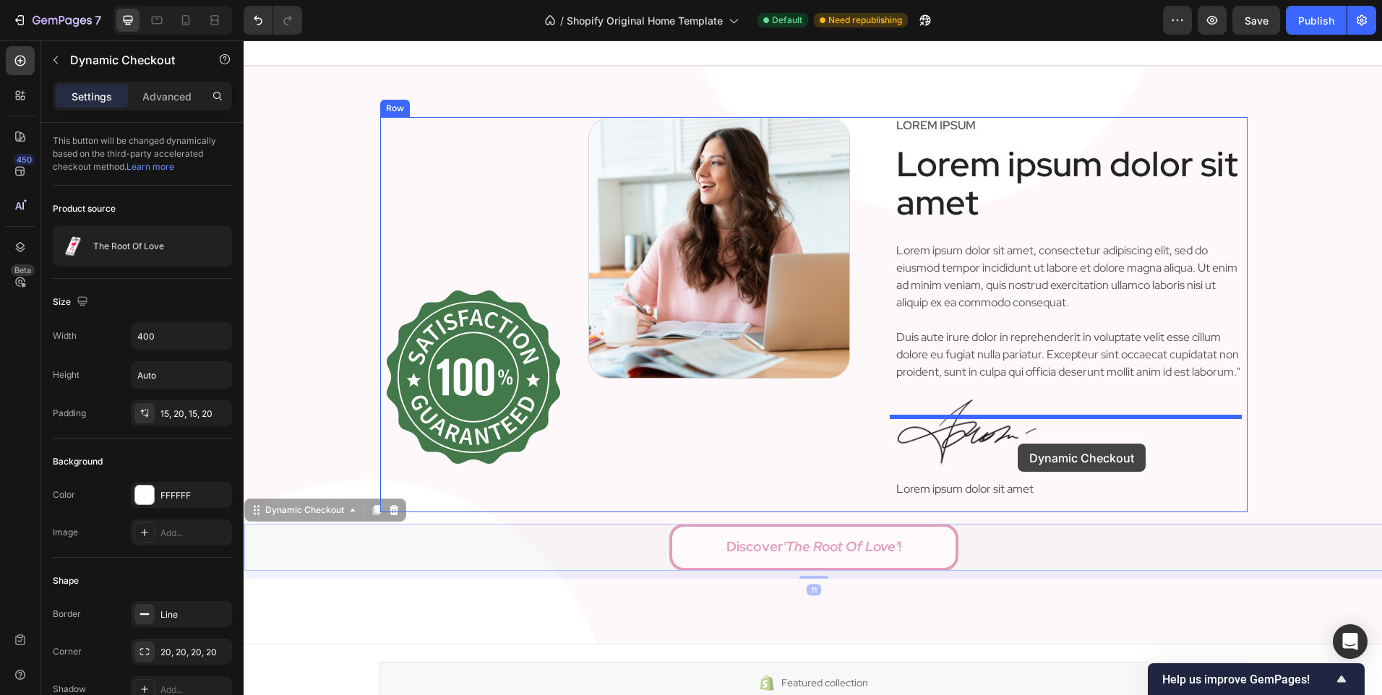
drag, startPoint x: 938, startPoint y: 570, endPoint x: 1017, endPoint y: 444, distance: 149.4
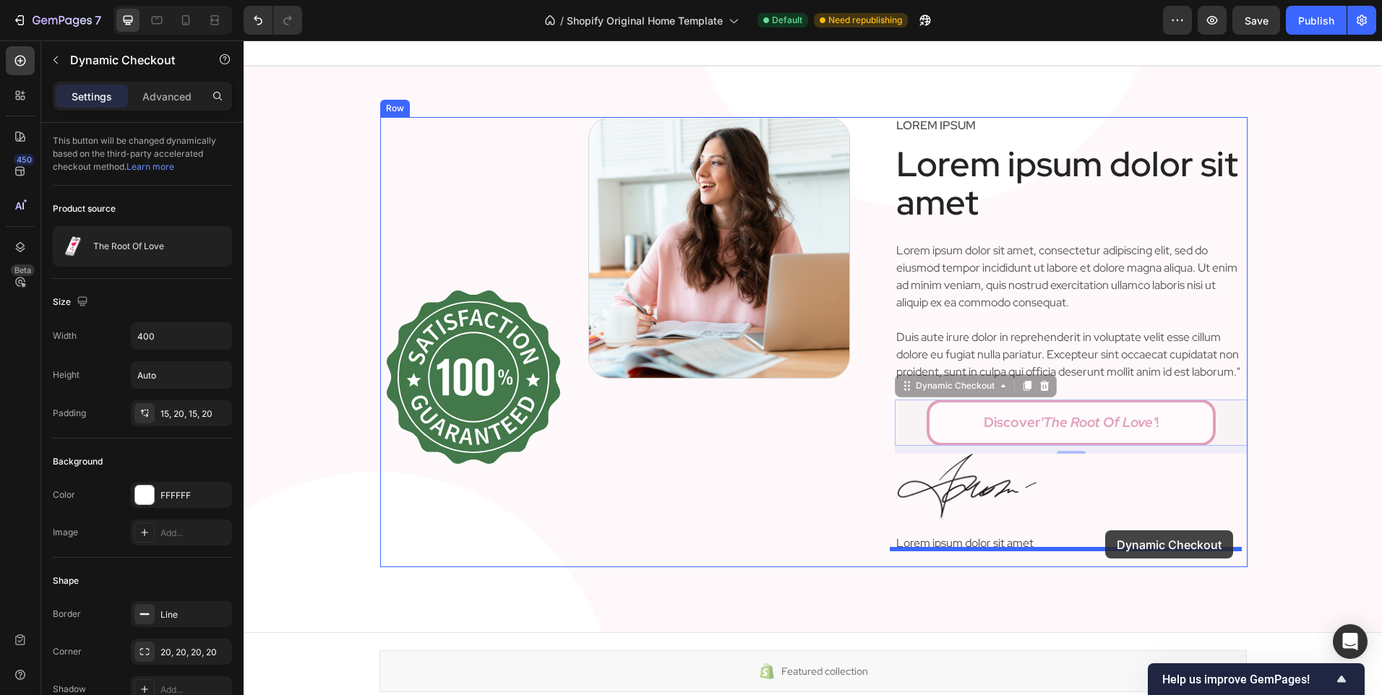
drag, startPoint x: 1217, startPoint y: 434, endPoint x: 1105, endPoint y: 530, distance: 147.6
click at [244, 40] on button "Discover 'The Root Of Love' !" at bounding box center [244, 40] width 0 height 0
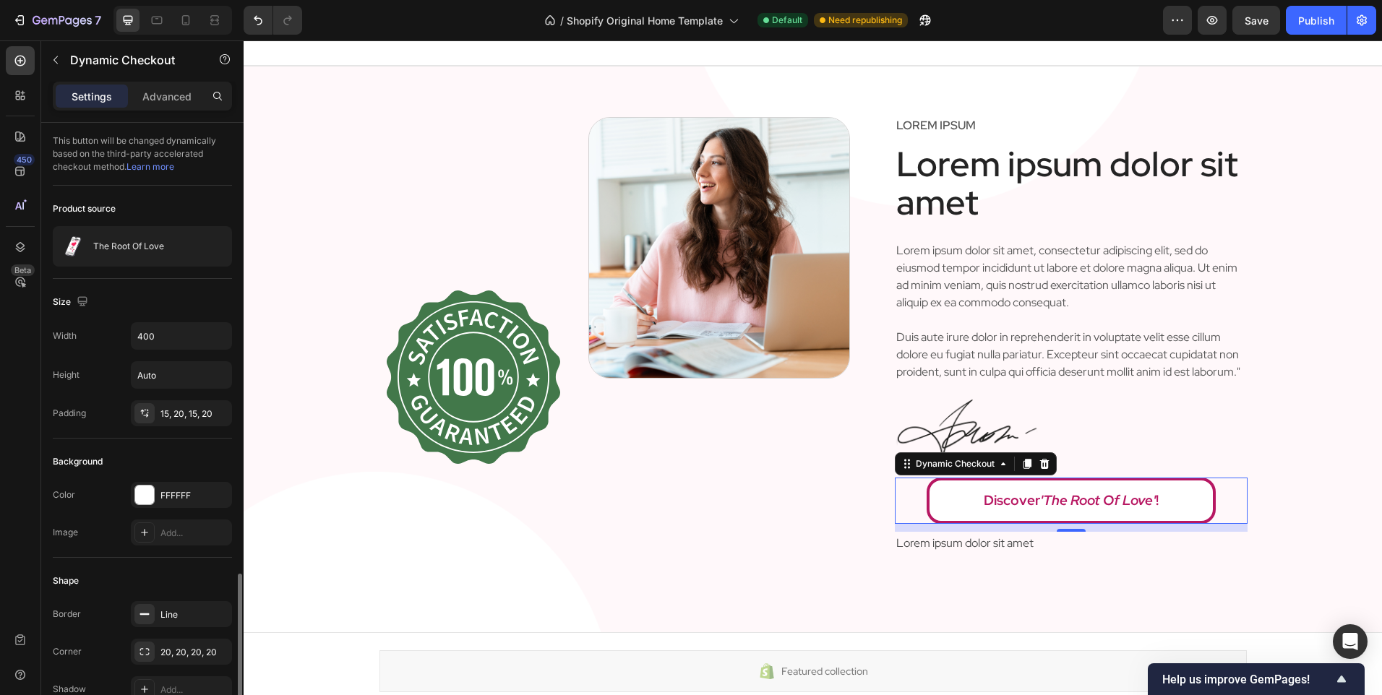
scroll to position [482, 0]
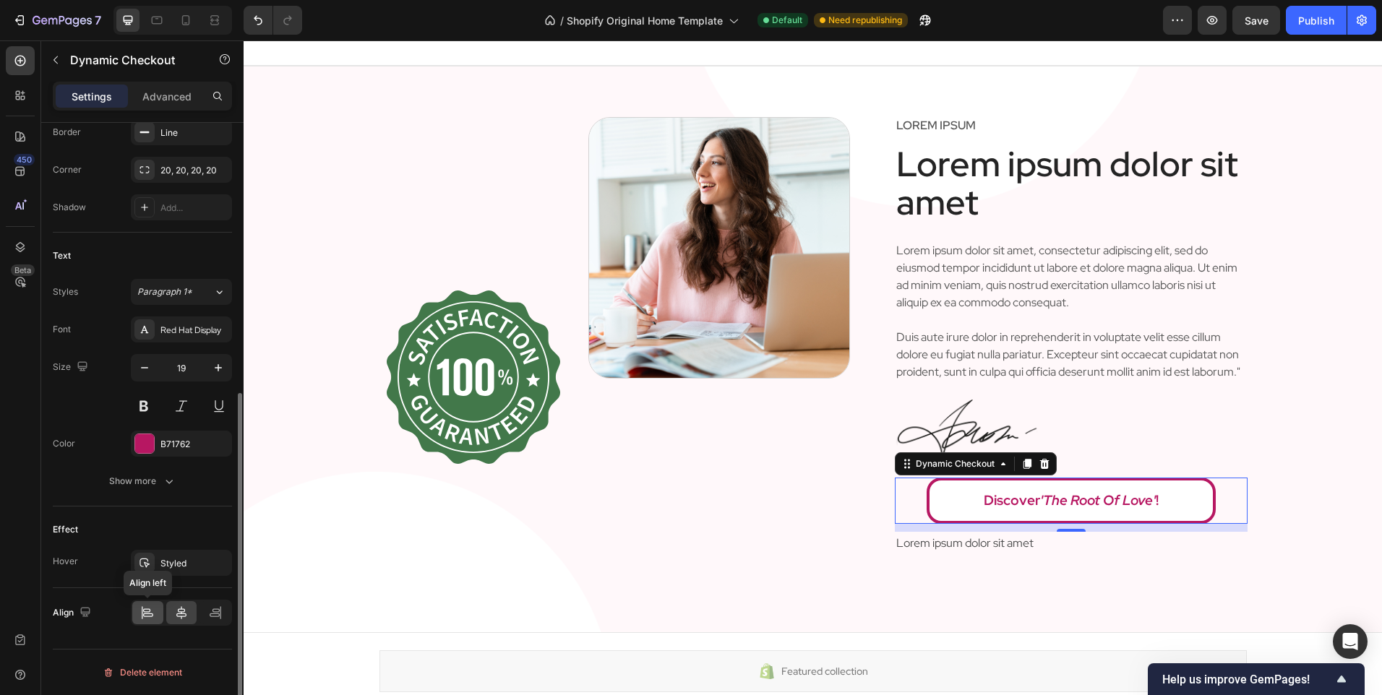
click at [139, 622] on div at bounding box center [147, 612] width 31 height 23
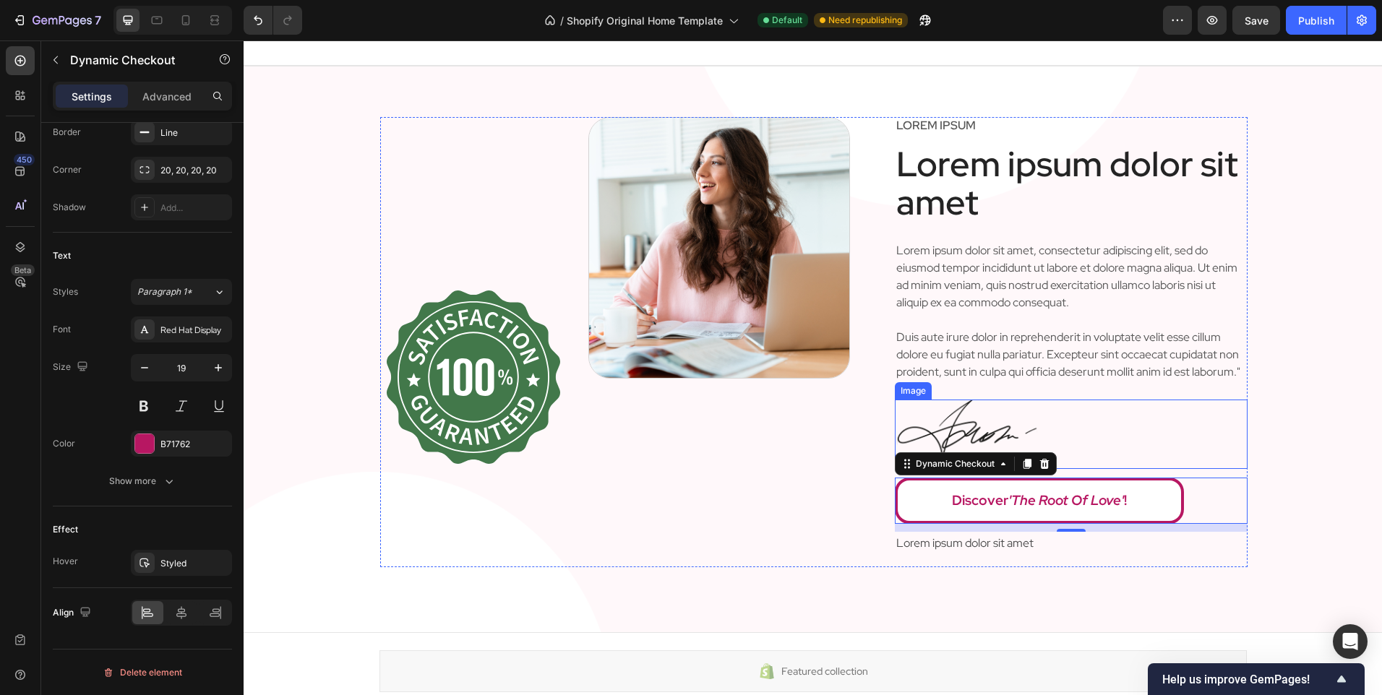
click at [1010, 428] on img at bounding box center [967, 434] width 145 height 69
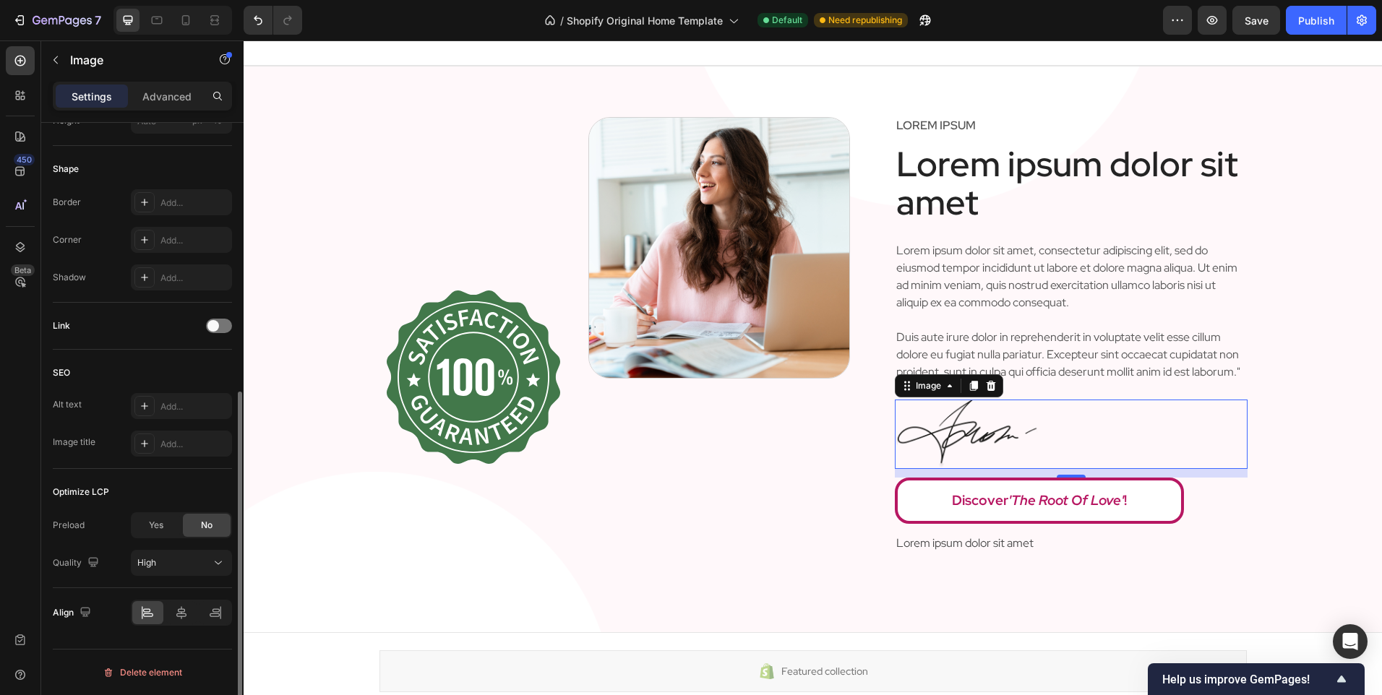
scroll to position [0, 0]
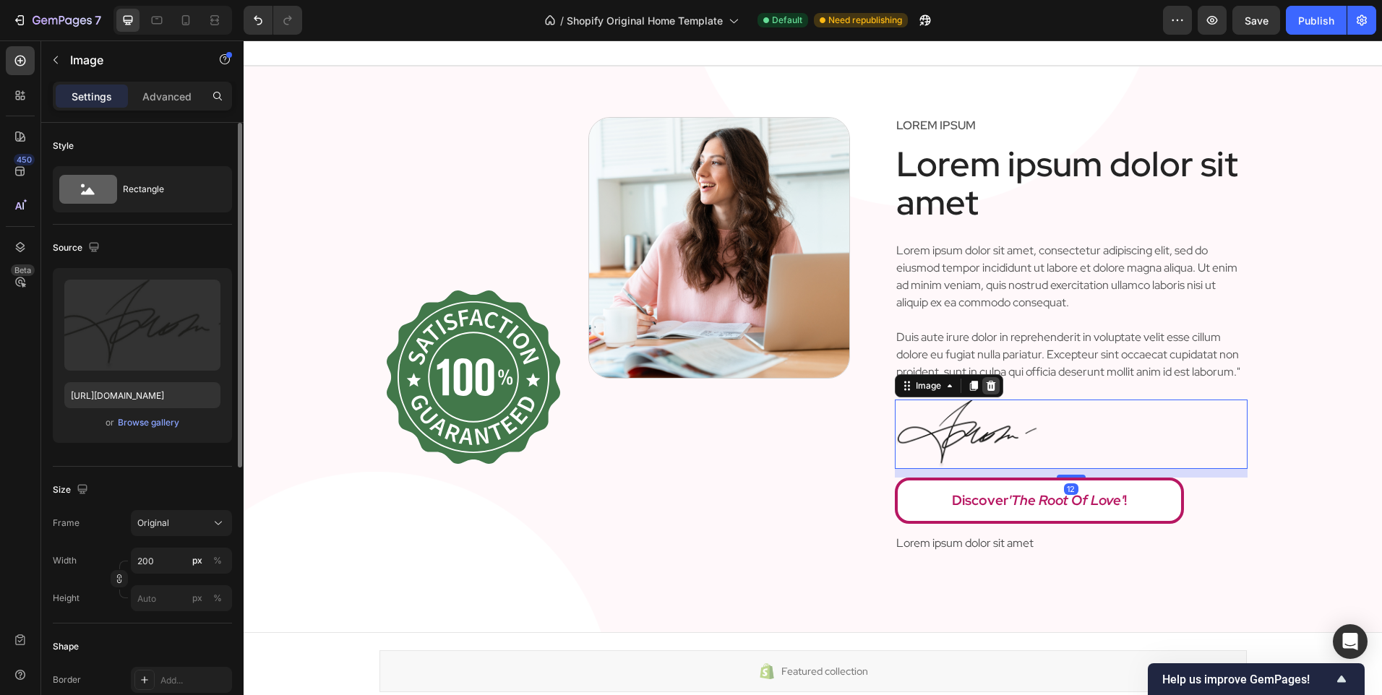
click at [985, 392] on icon at bounding box center [991, 386] width 12 height 12
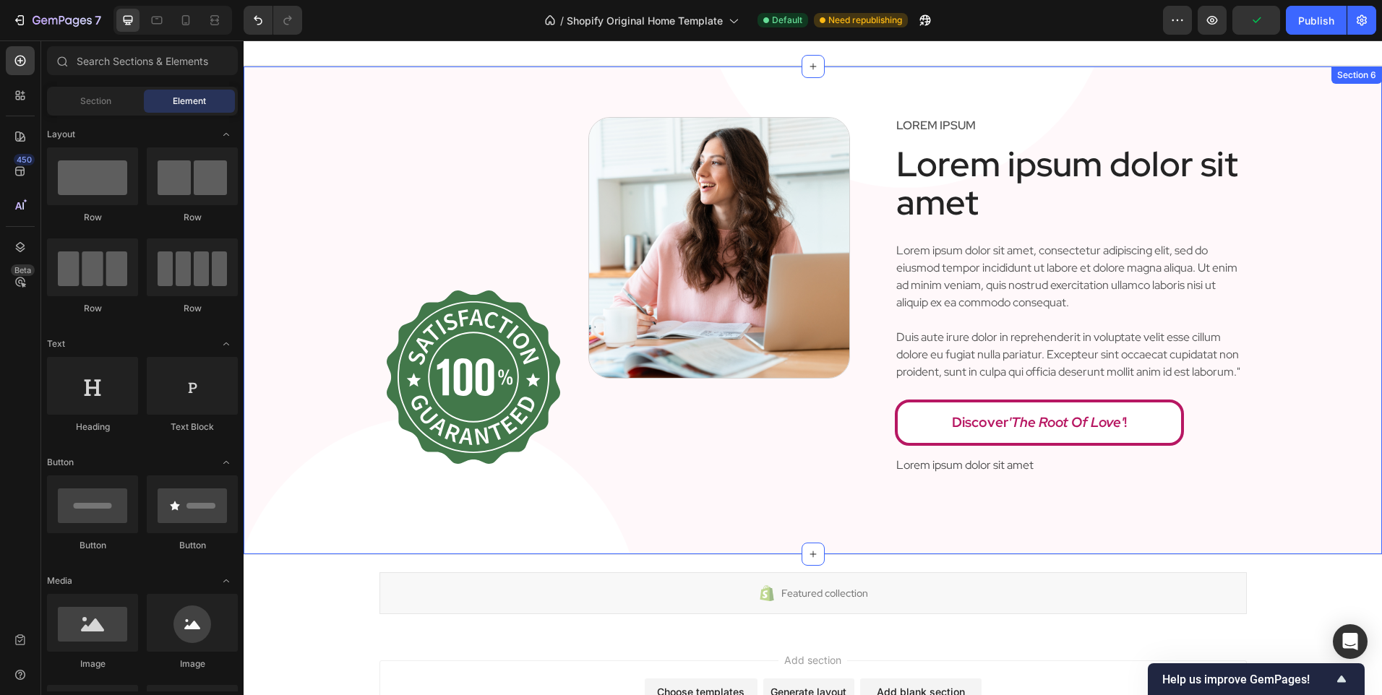
click at [810, 527] on div "Image Image Row Lorem ipsum Text Block Lorem ipsum dolor sit amet Heading Lorem…" at bounding box center [813, 310] width 1138 height 488
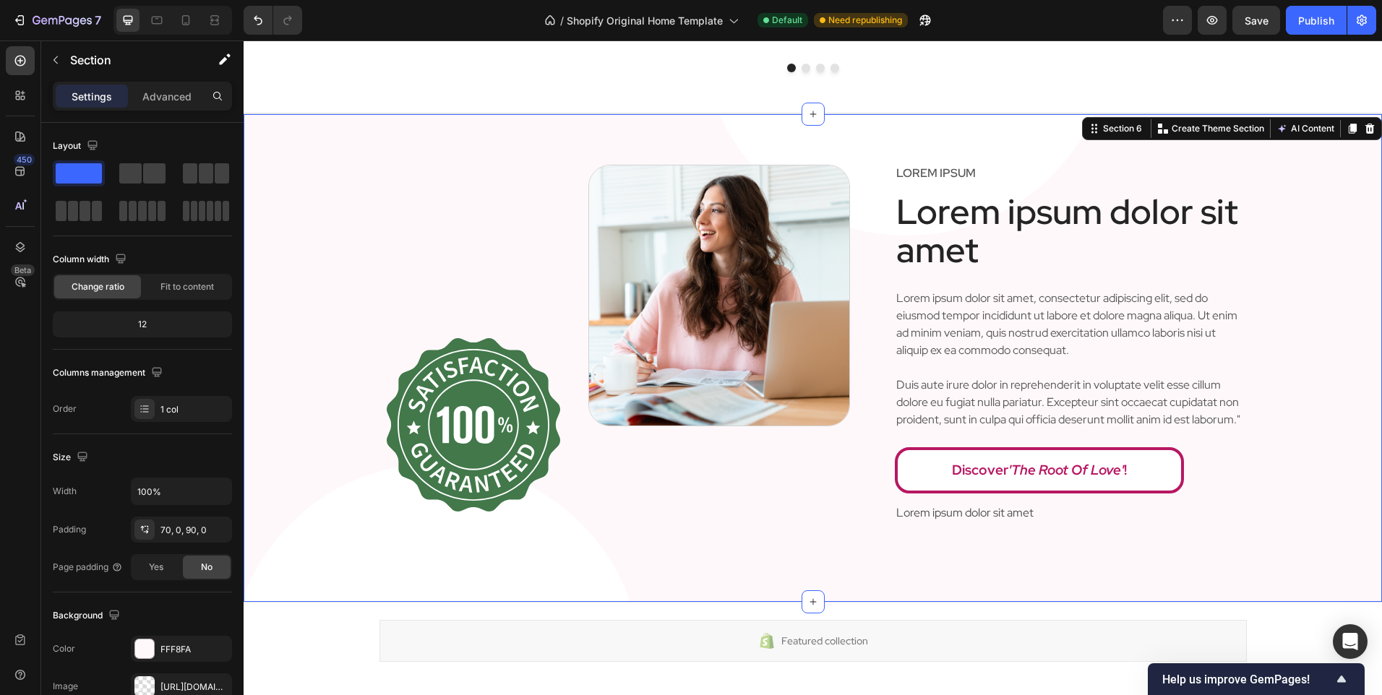
scroll to position [2523, 0]
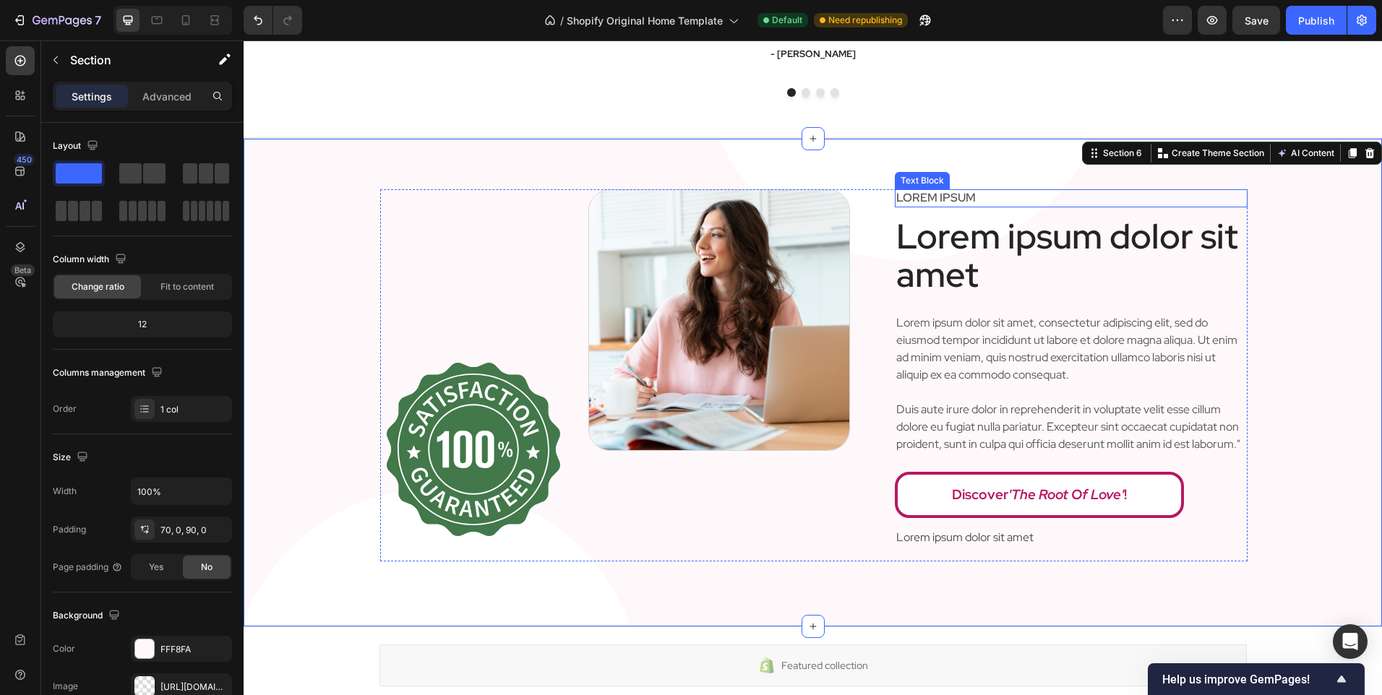
click at [1002, 201] on p "Lorem ipsum" at bounding box center [1071, 198] width 350 height 15
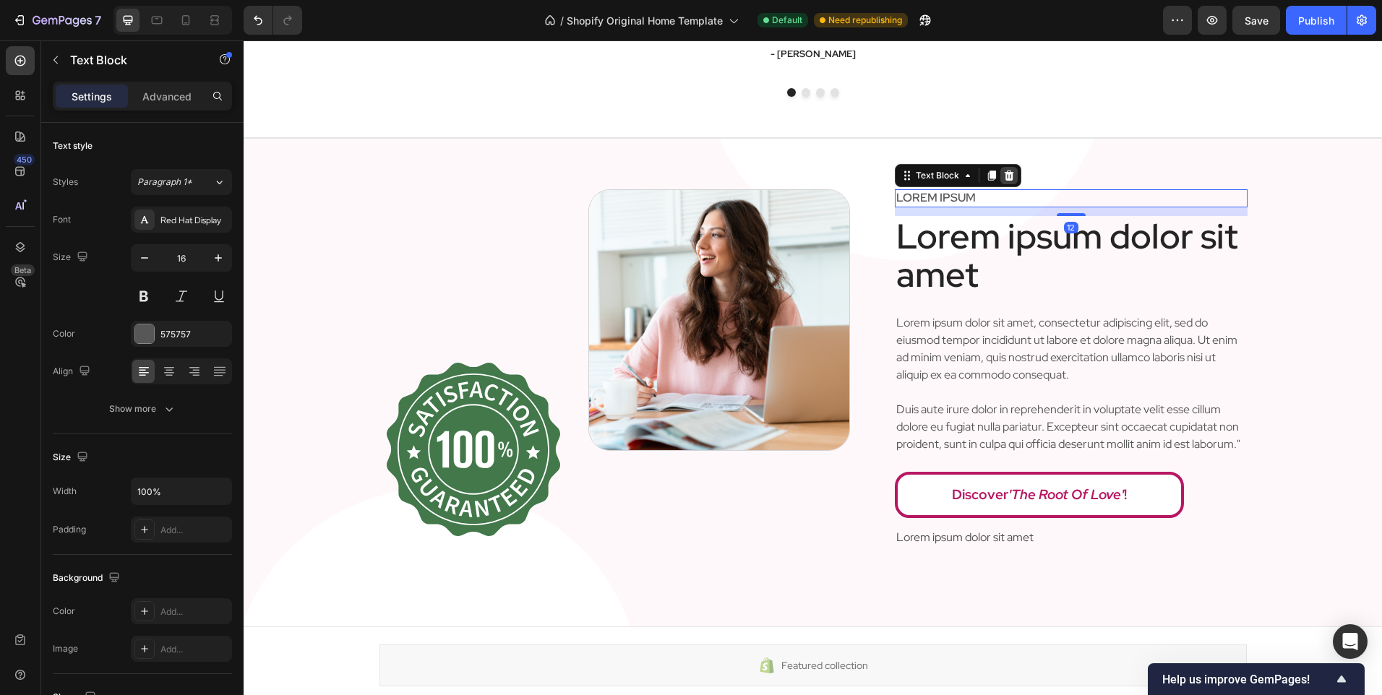
click at [1009, 178] on div at bounding box center [1008, 175] width 17 height 17
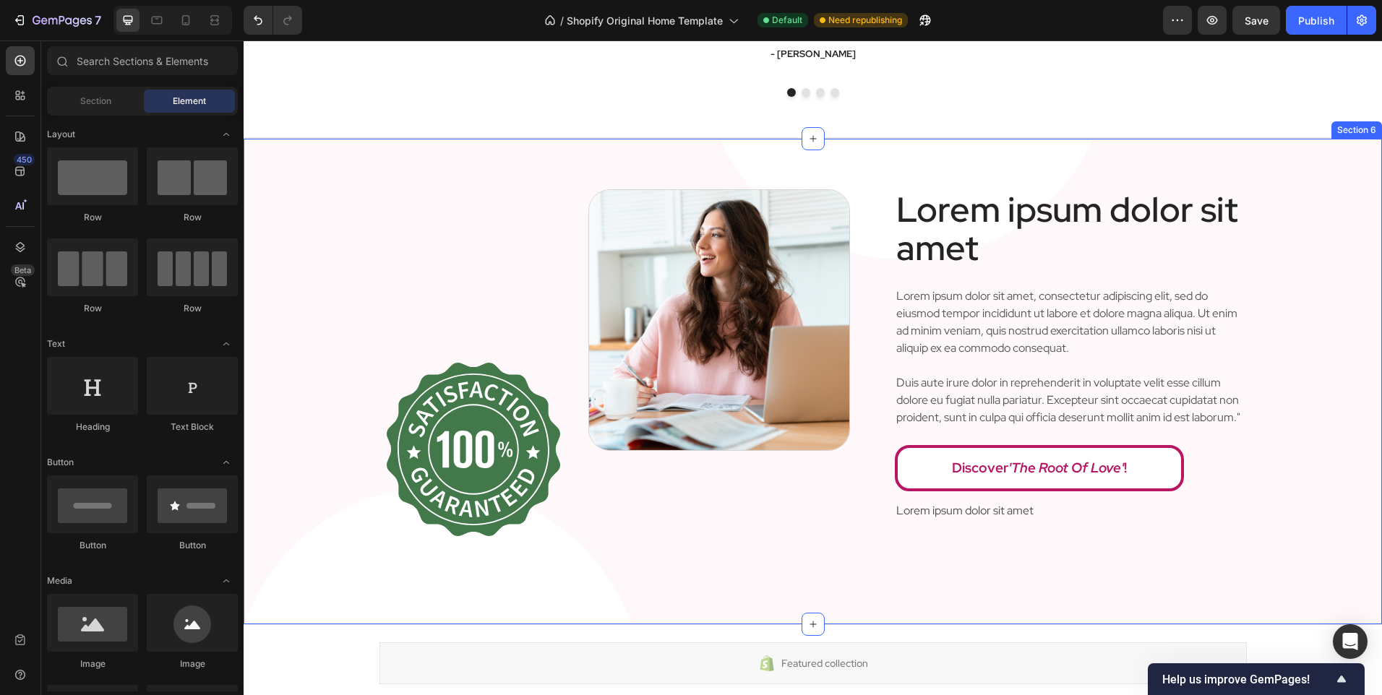
click at [980, 164] on div "Image Image Row Lorem ipsum dolor sit amet Heading Lorem ipsum dolor sit amet, …" at bounding box center [813, 381] width 1138 height 487
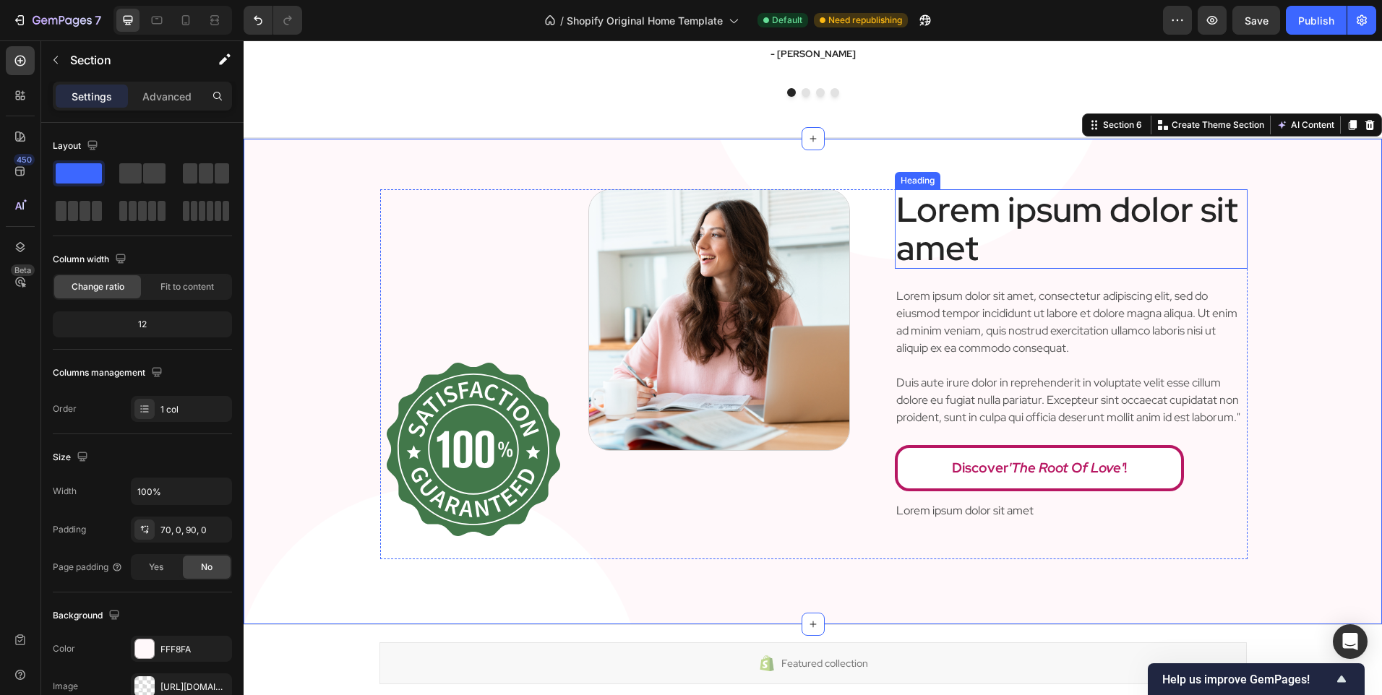
click at [993, 244] on h2 "Lorem ipsum dolor sit amet" at bounding box center [1071, 228] width 353 height 79
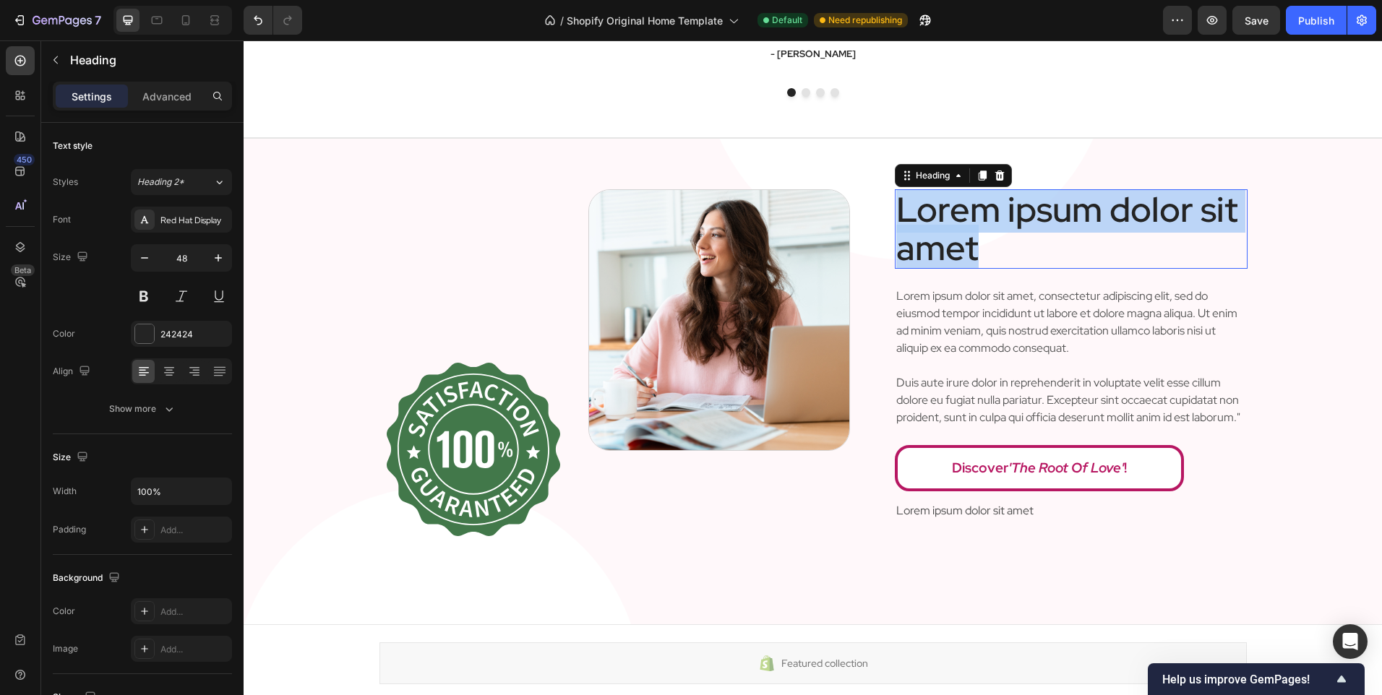
click at [993, 244] on p "Lorem ipsum dolor sit amet" at bounding box center [1071, 229] width 350 height 77
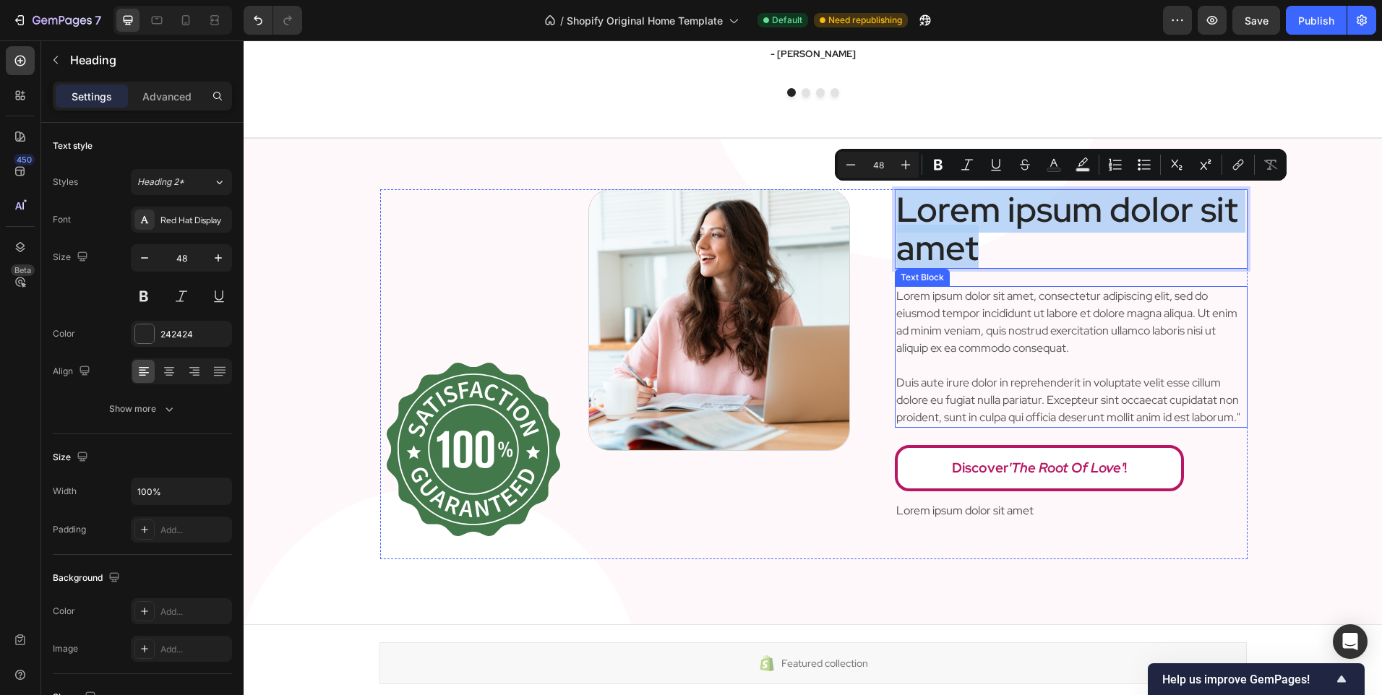
click at [1061, 381] on p "Lorem ipsum dolor sit amet, consectetur adipiscing elit, sed do eiusmod tempor …" at bounding box center [1071, 357] width 350 height 139
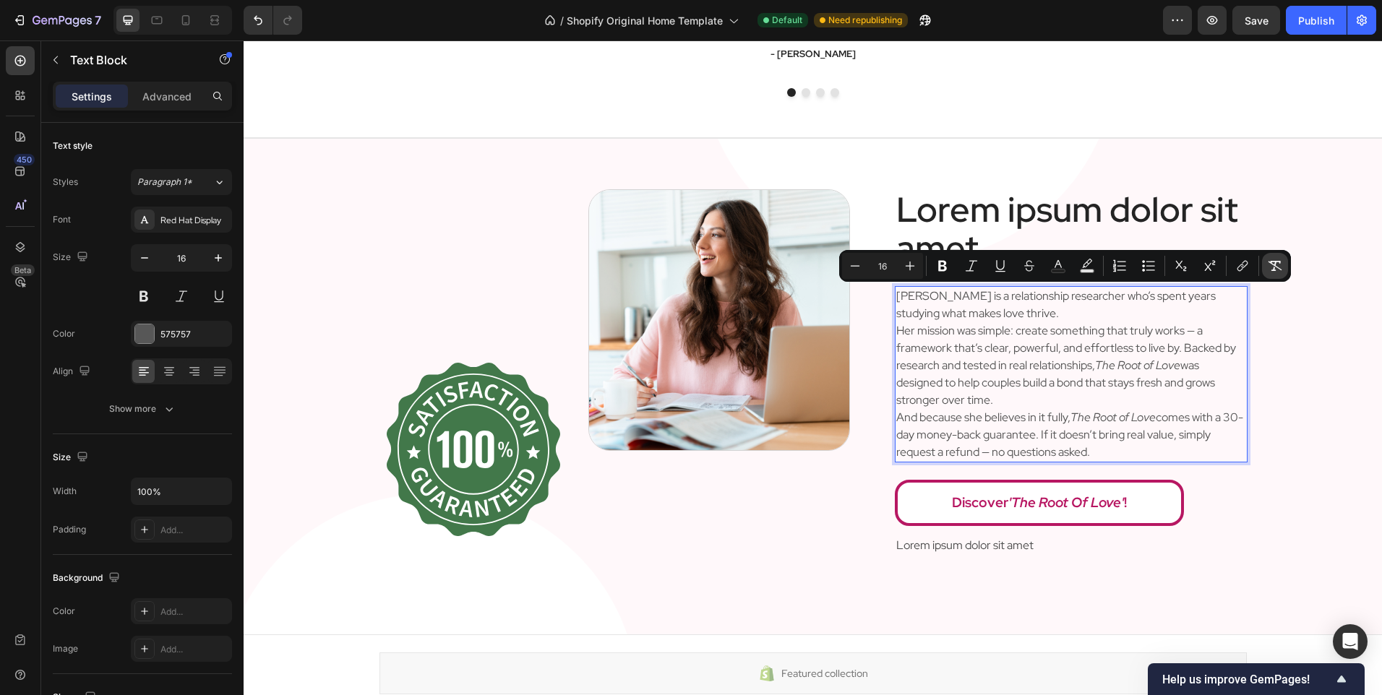
click at [1272, 266] on icon "Editor contextual toolbar" at bounding box center [1274, 266] width 14 height 14
click at [1100, 316] on p "Angela is a relationship researcher who’s spent years studying what makes love …" at bounding box center [1071, 305] width 350 height 35
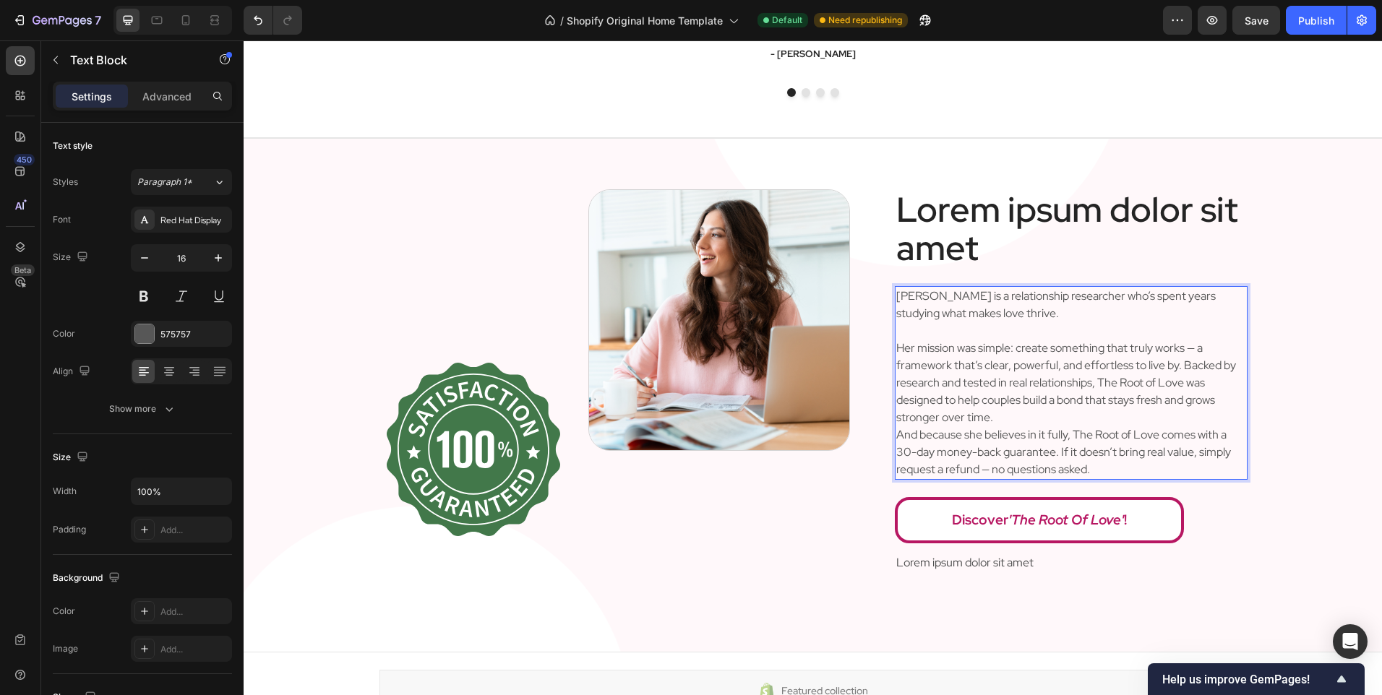
click at [1073, 416] on p "Her mission was simple: create something that truly works — a framework that’s …" at bounding box center [1071, 383] width 350 height 87
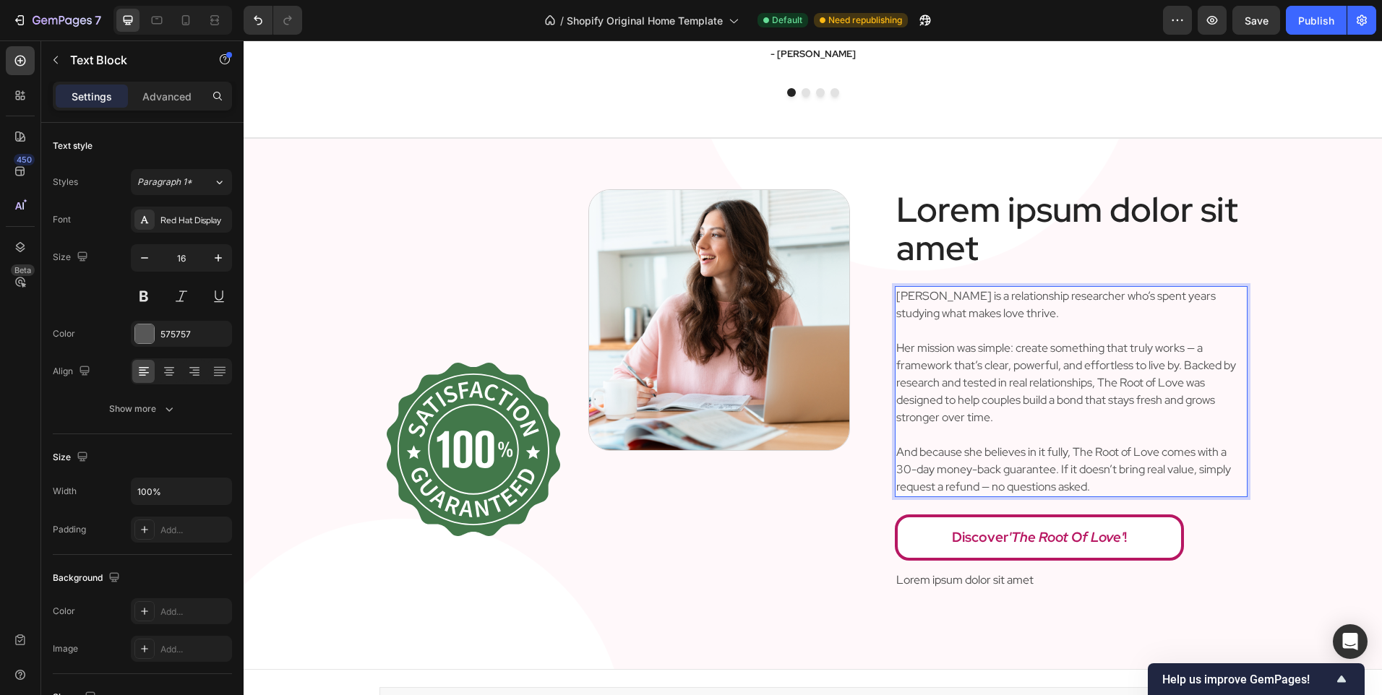
click at [1244, 426] on div "Image Image Row Lorem ipsum dolor sit amet Heading Angela is a relationship res…" at bounding box center [813, 396] width 1138 height 415
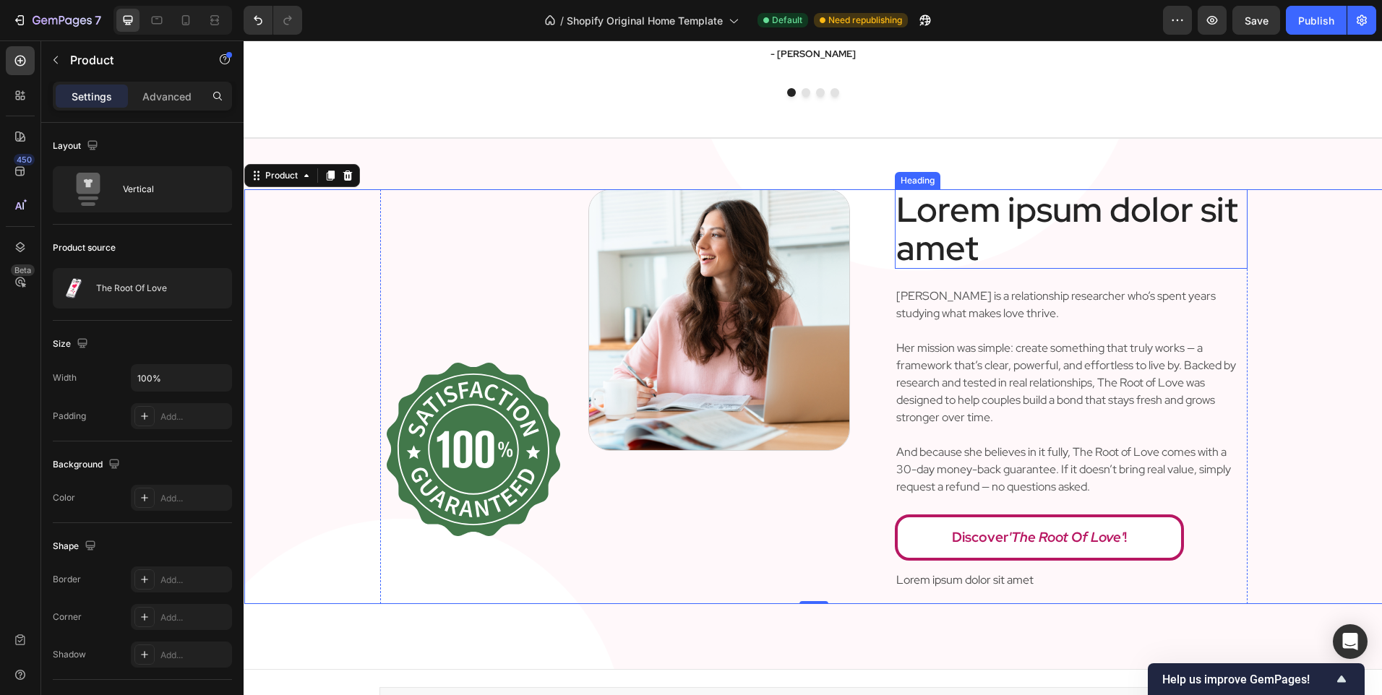
click at [1015, 218] on p "Lorem ipsum dolor sit amet" at bounding box center [1071, 229] width 350 height 77
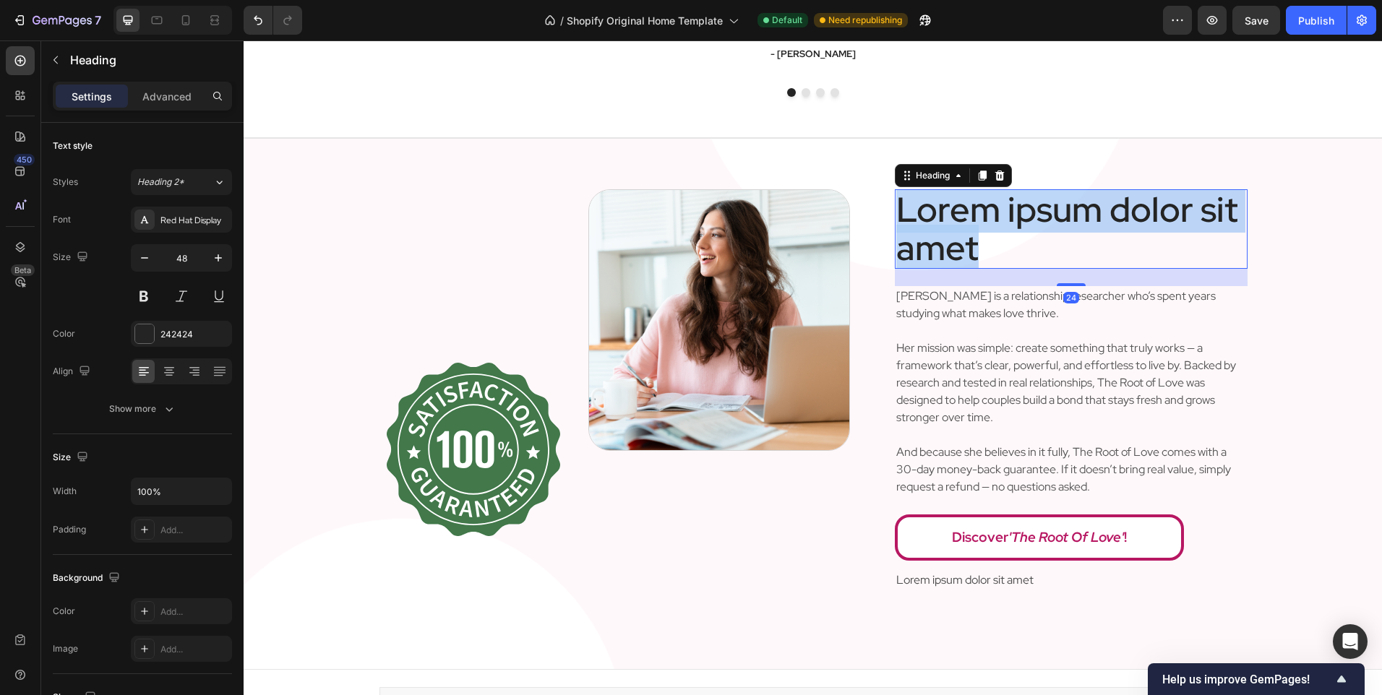
click at [1015, 218] on p "Lorem ipsum dolor sit amet" at bounding box center [1071, 229] width 350 height 77
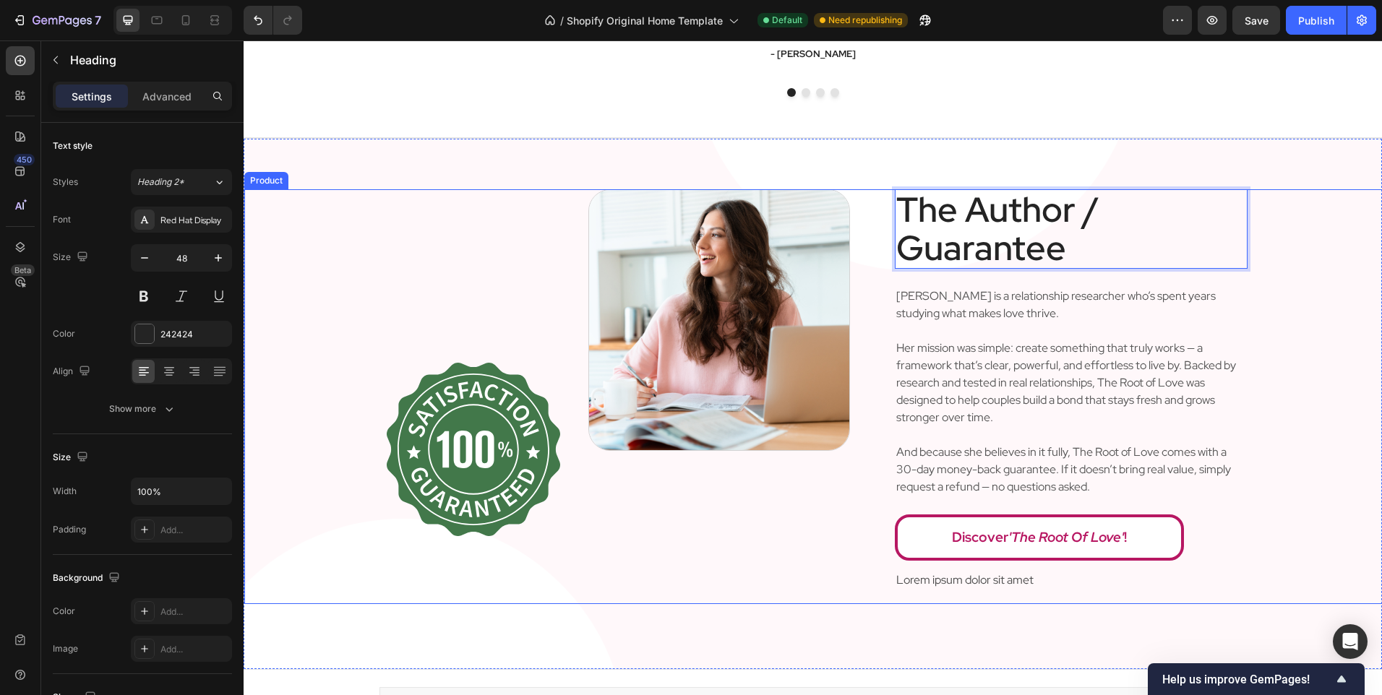
click at [1287, 265] on div "Image Image Row The Author / Guarantee Heading 24 Angela is a relationship rese…" at bounding box center [813, 396] width 1138 height 415
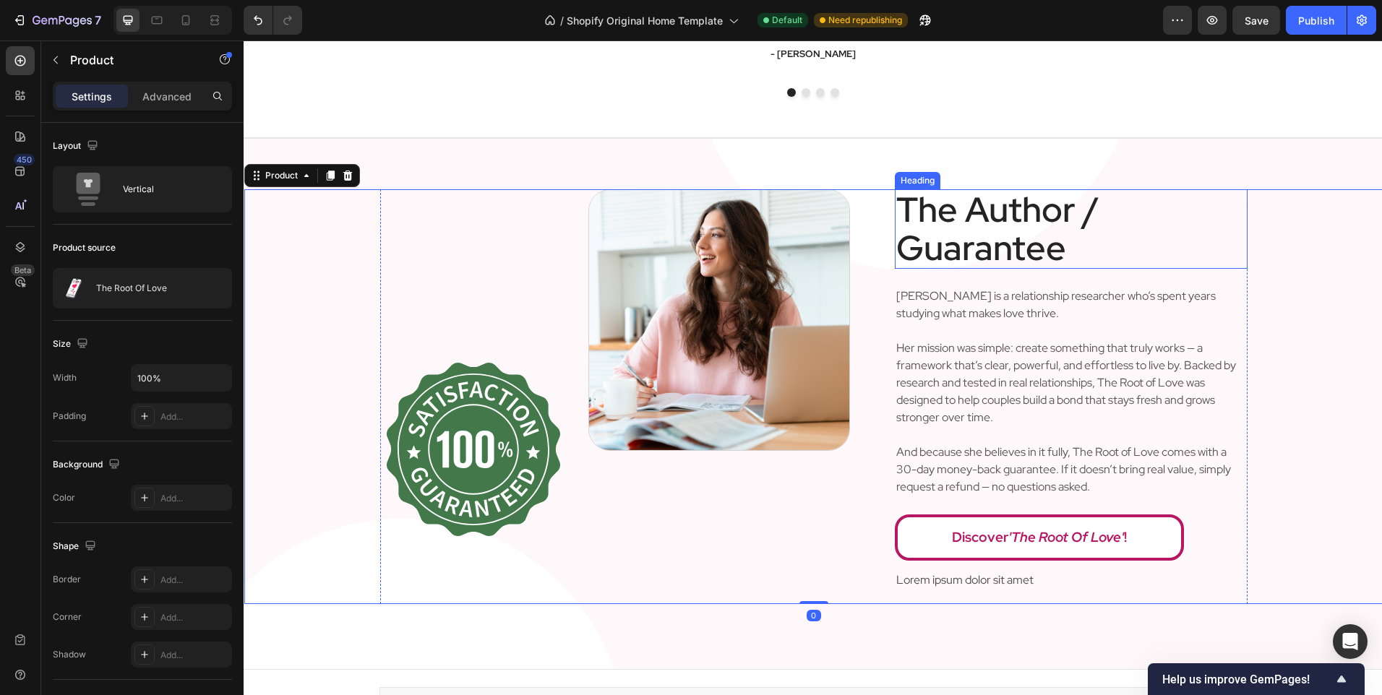
click at [1117, 239] on p "The Author / Guarantee" at bounding box center [1071, 229] width 350 height 77
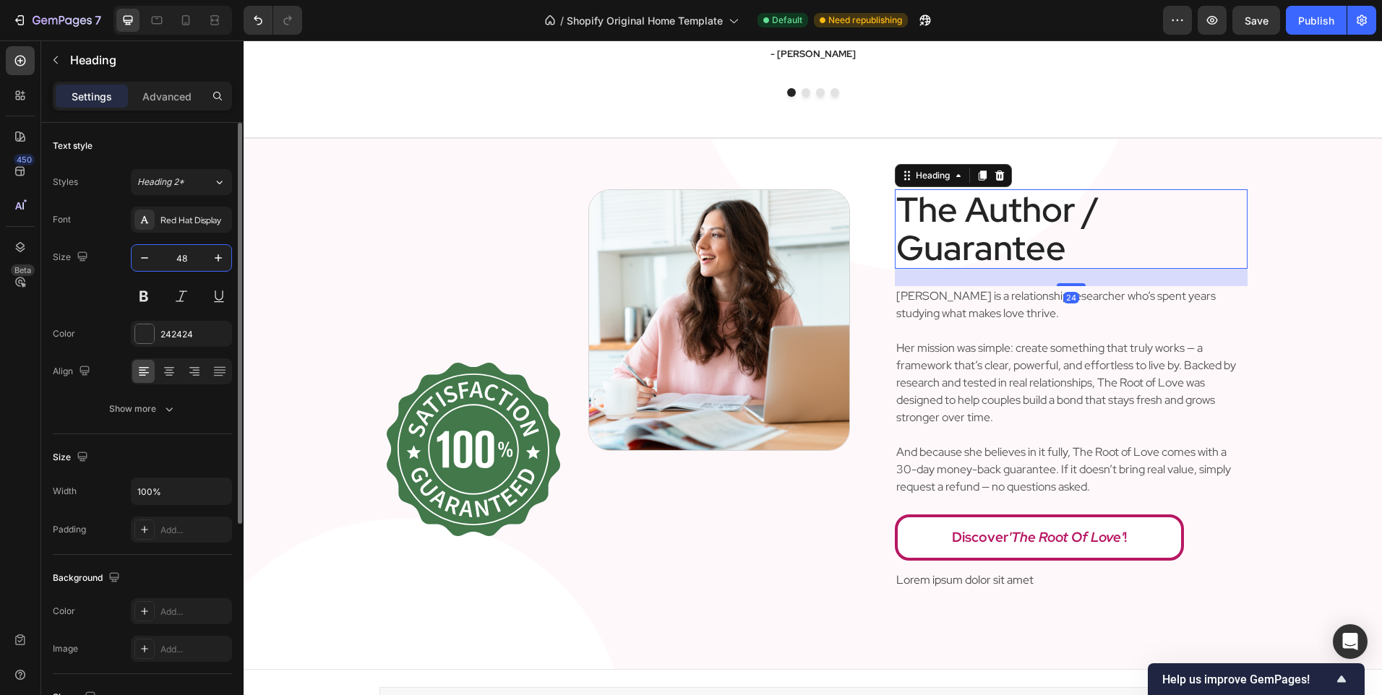
click at [170, 255] on input "48" at bounding box center [182, 258] width 48 height 26
type input "32"
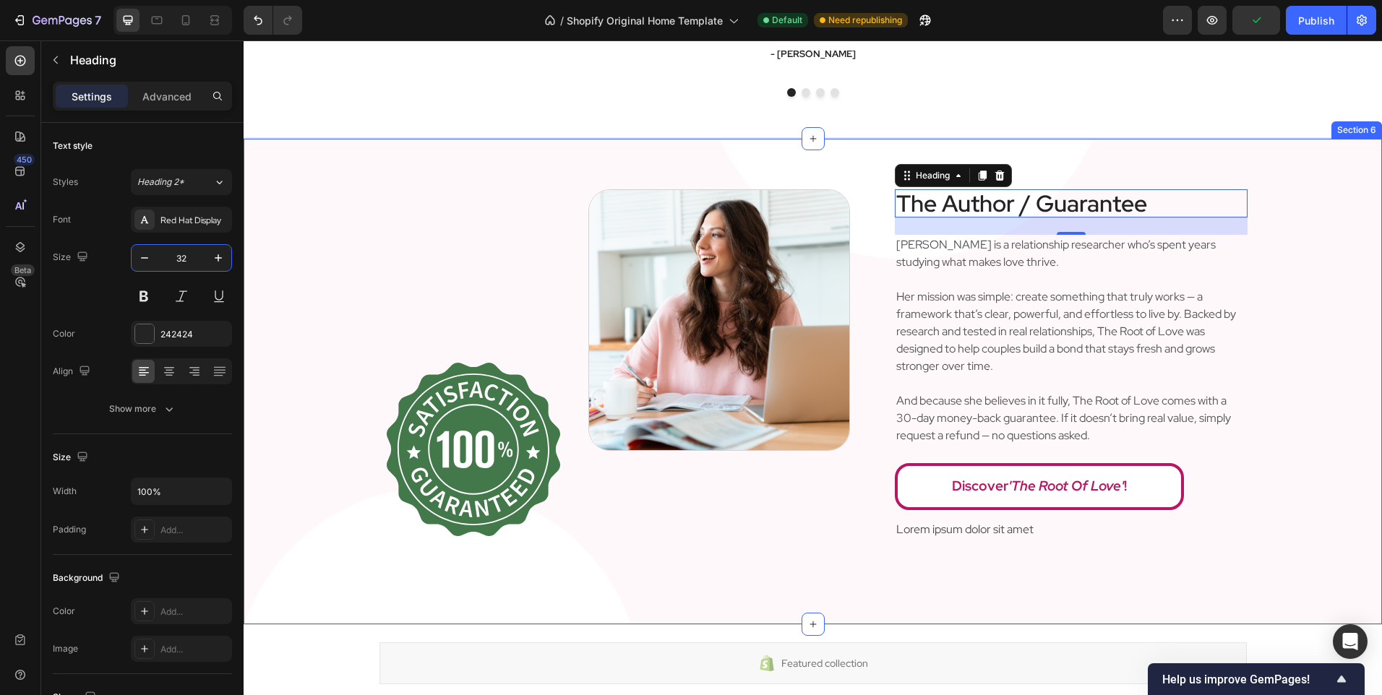
click at [452, 177] on div "Image Image Row The Author / Guarantee Heading 24 Angela is a relationship rese…" at bounding box center [813, 381] width 1138 height 487
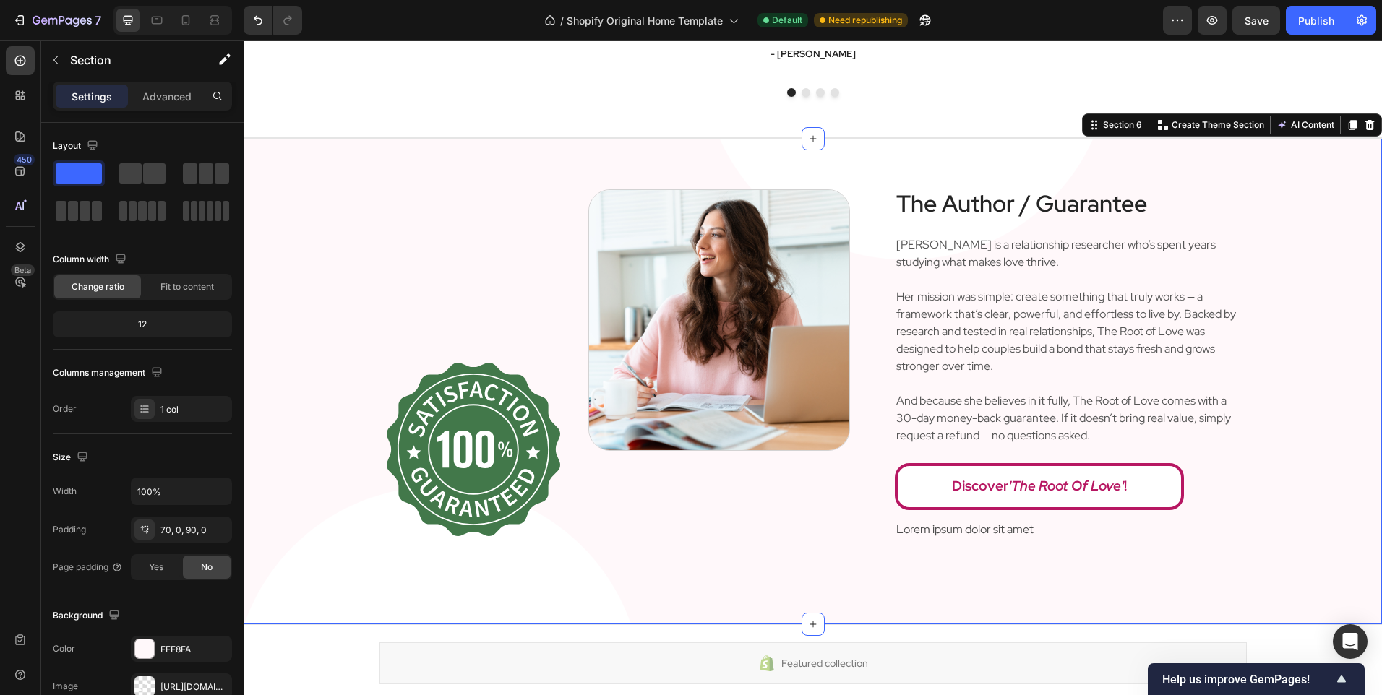
click at [452, 177] on div "Image Image Row The Author / Guarantee Heading Angela is a relationship researc…" at bounding box center [813, 381] width 1138 height 487
click at [153, 104] on div "Advanced" at bounding box center [167, 96] width 72 height 23
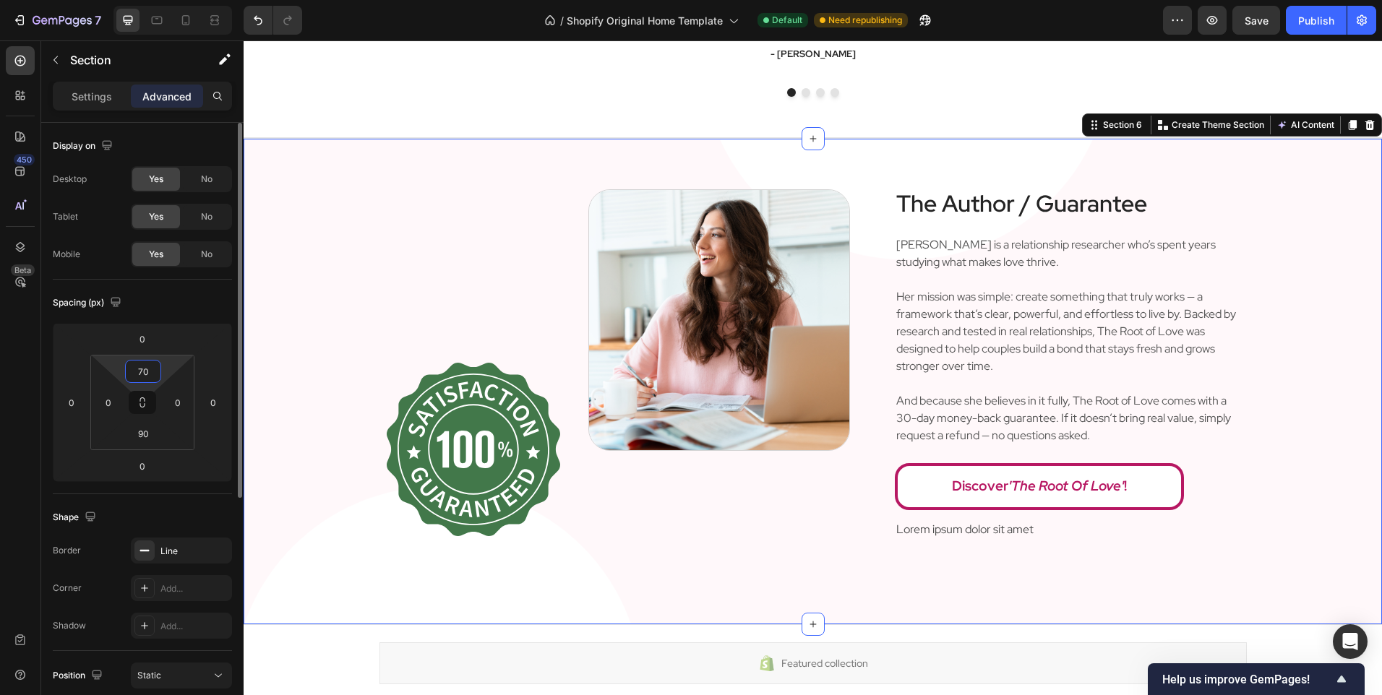
click at [139, 366] on input "70" at bounding box center [143, 372] width 29 height 22
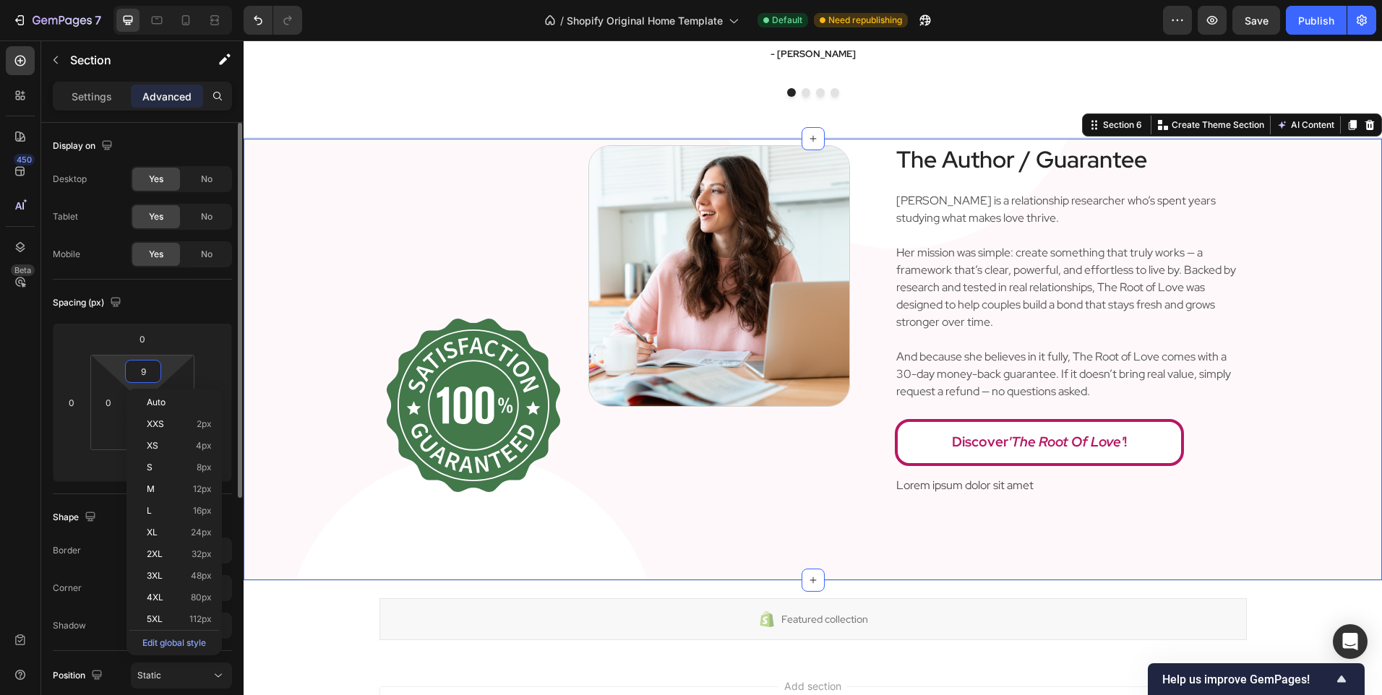
type input "90"
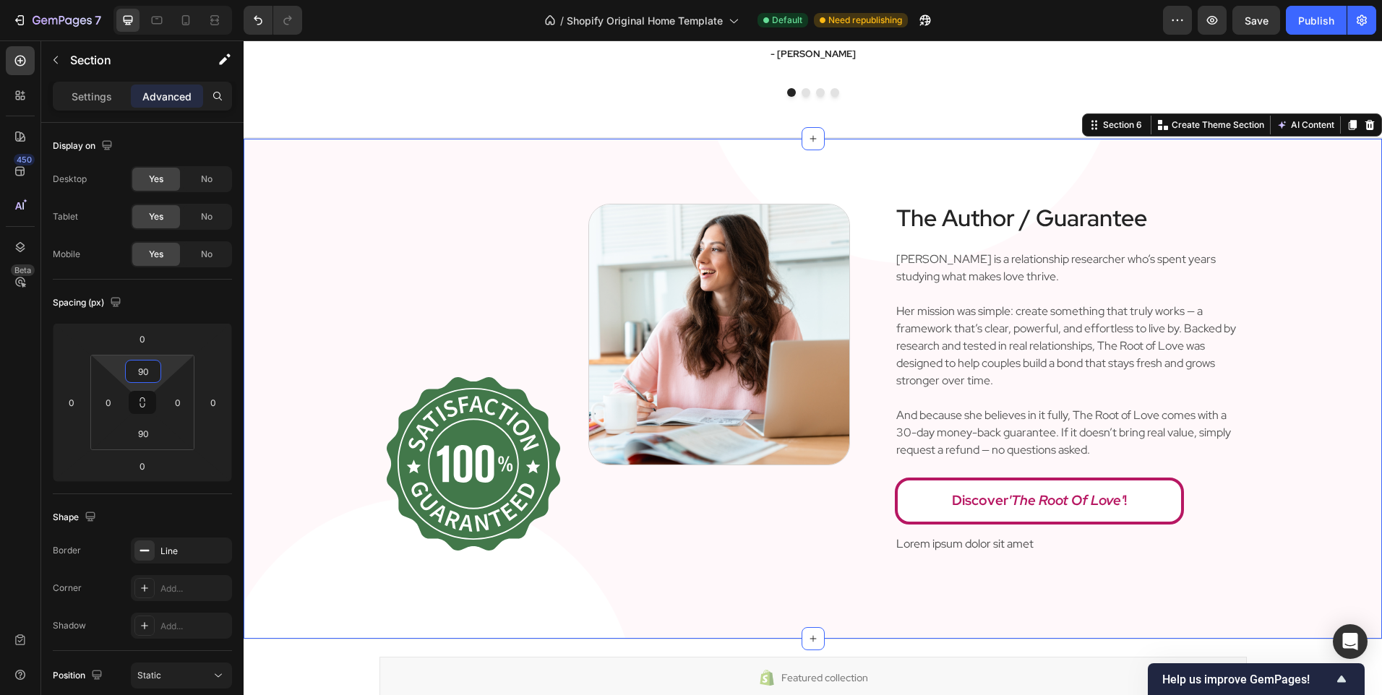
click at [605, 385] on img at bounding box center [719, 335] width 262 height 262
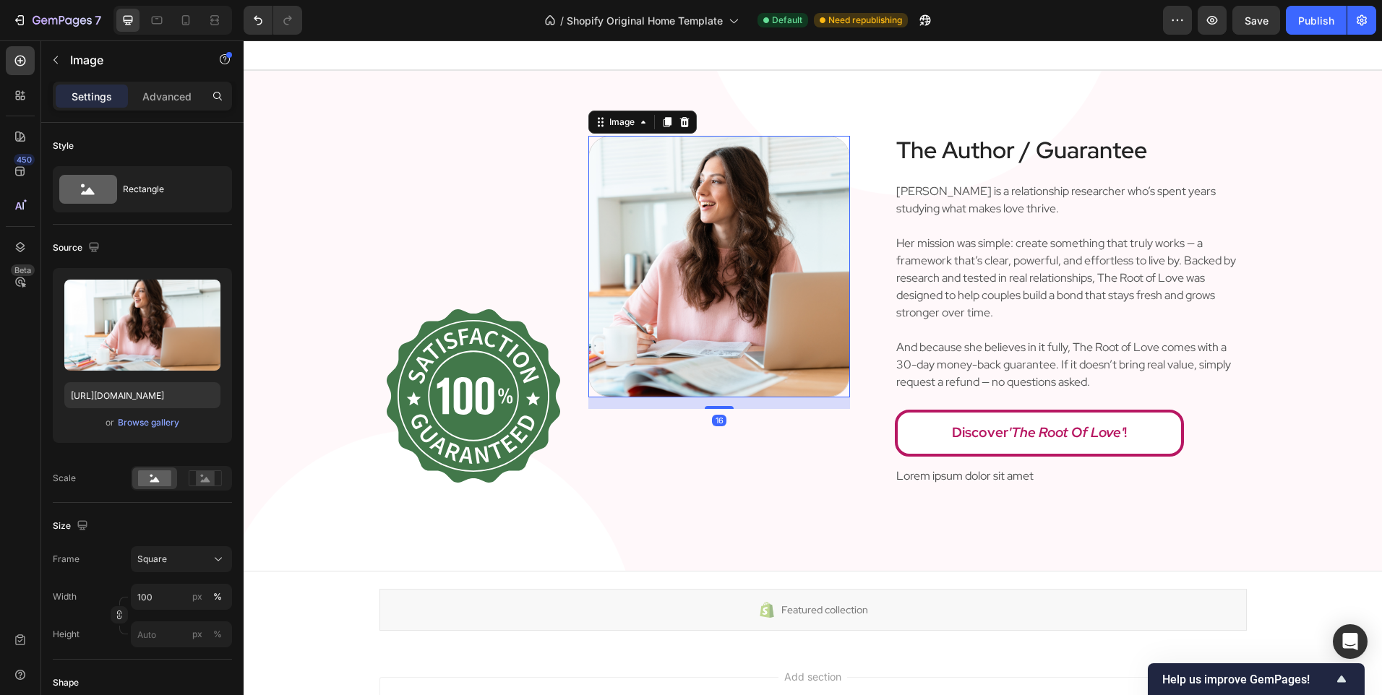
scroll to position [2596, 0]
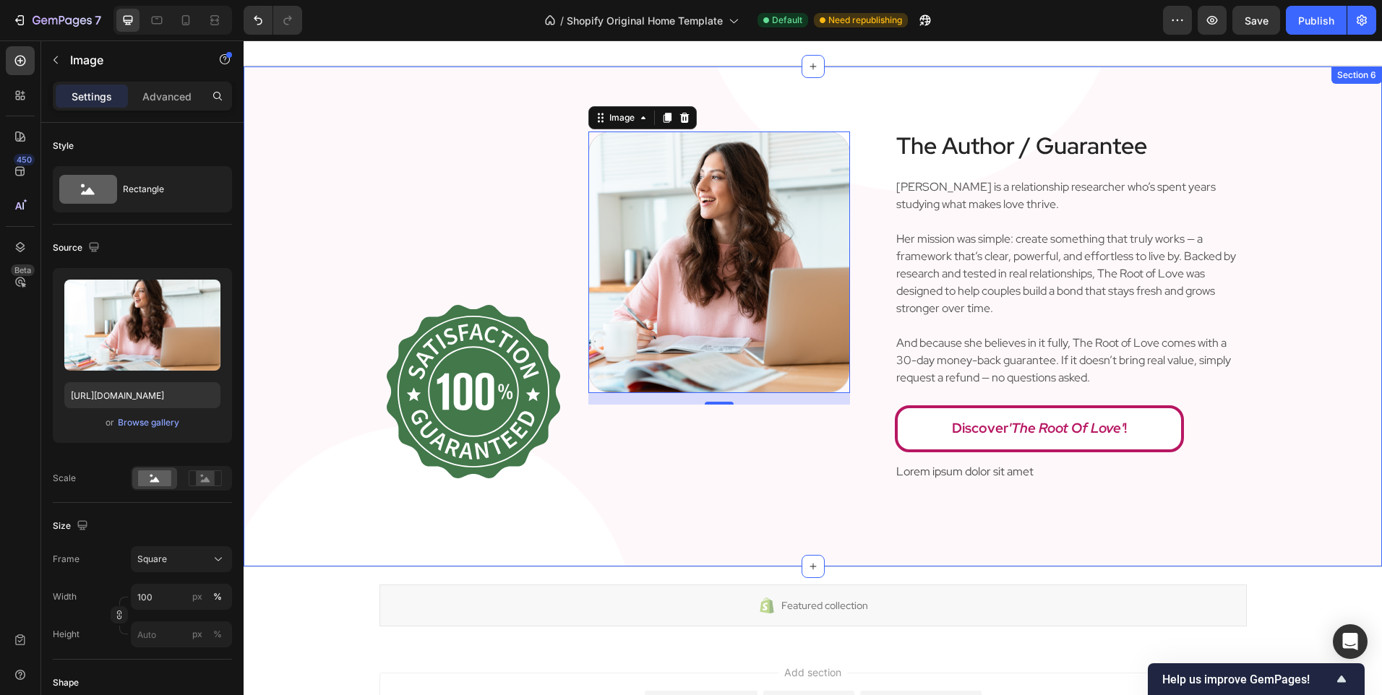
click at [731, 516] on div "Image Image 16 Row The Author / Guarantee Heading Angela is a relationship rese…" at bounding box center [813, 316] width 1138 height 501
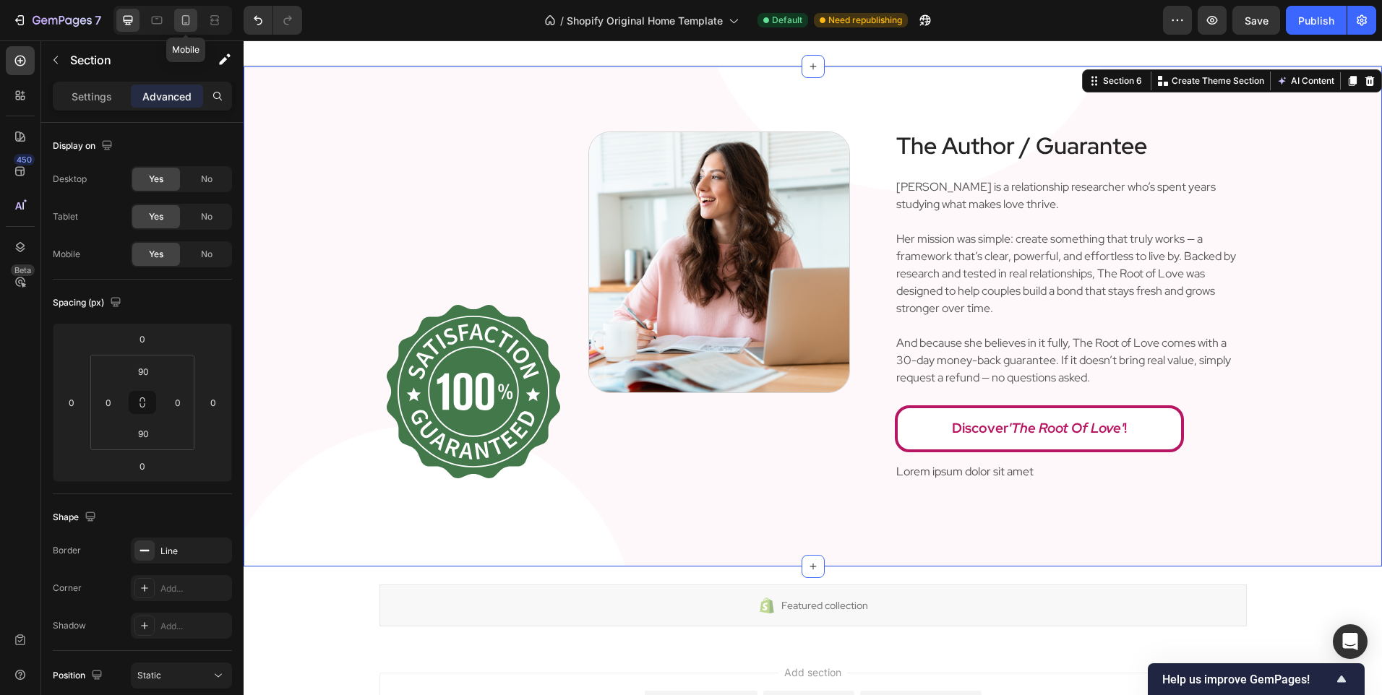
click at [186, 25] on icon at bounding box center [186, 20] width 8 height 10
type input "40"
type input "15"
type input "40"
type input "15"
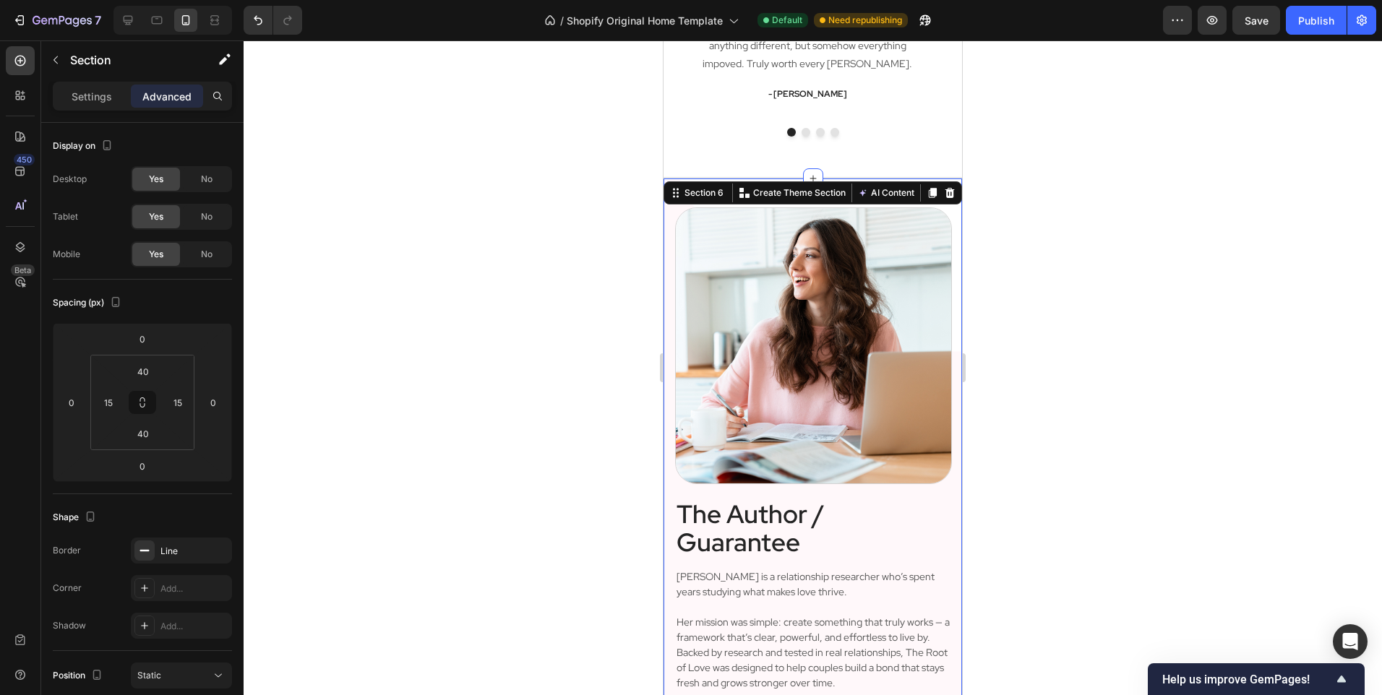
scroll to position [2506, 0]
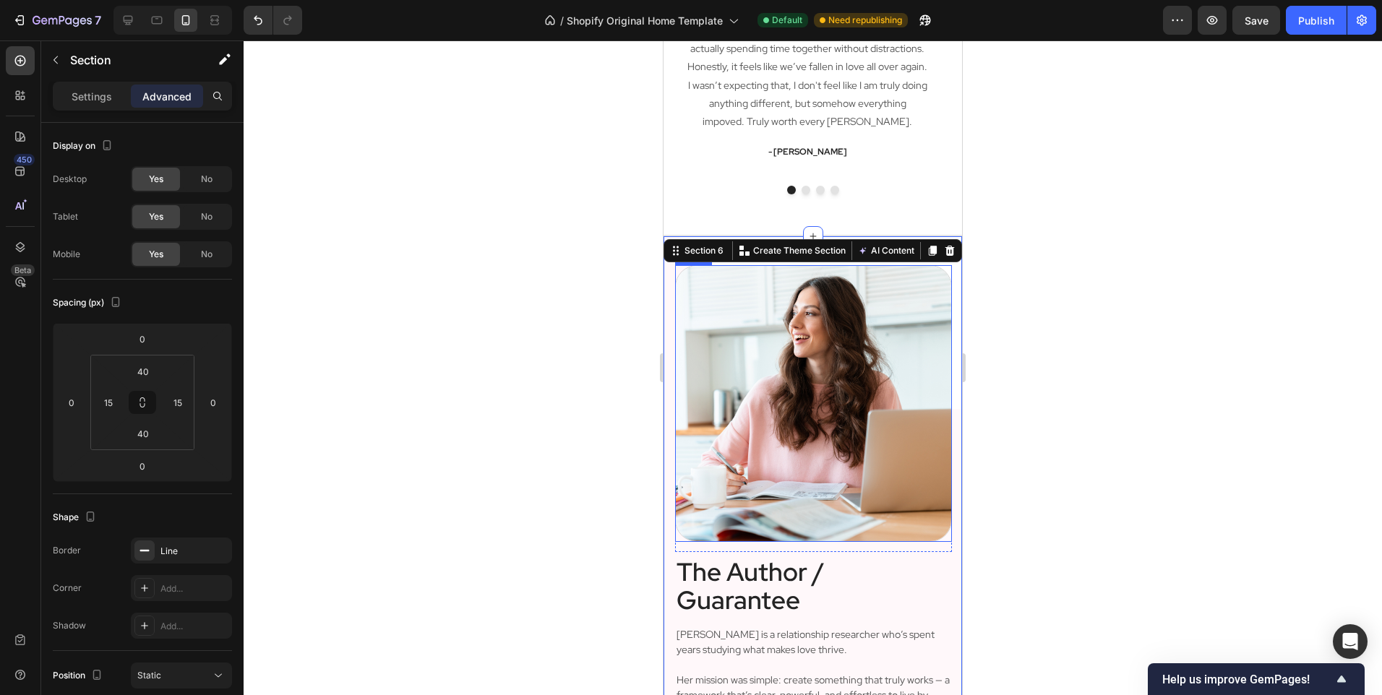
click at [743, 434] on img at bounding box center [813, 403] width 277 height 277
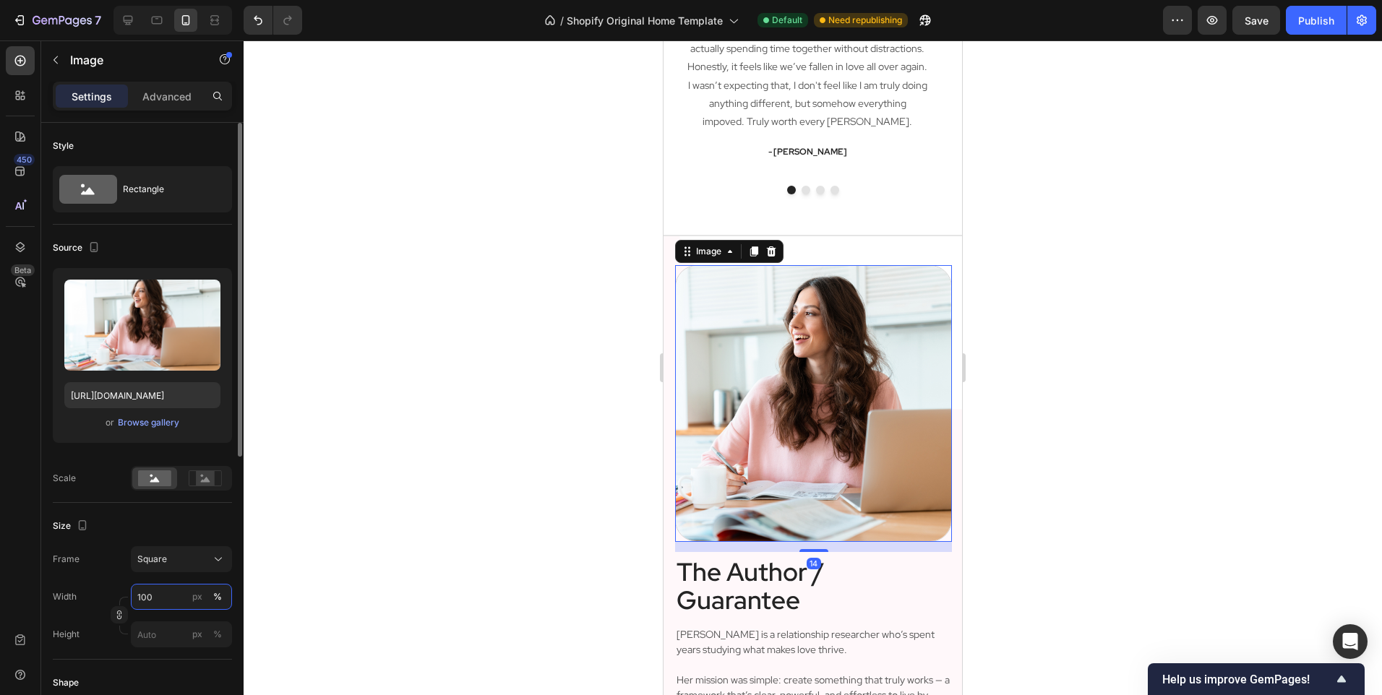
click at [168, 595] on input "100" at bounding box center [181, 597] width 101 height 26
click at [189, 598] on button "px" at bounding box center [197, 596] width 17 height 17
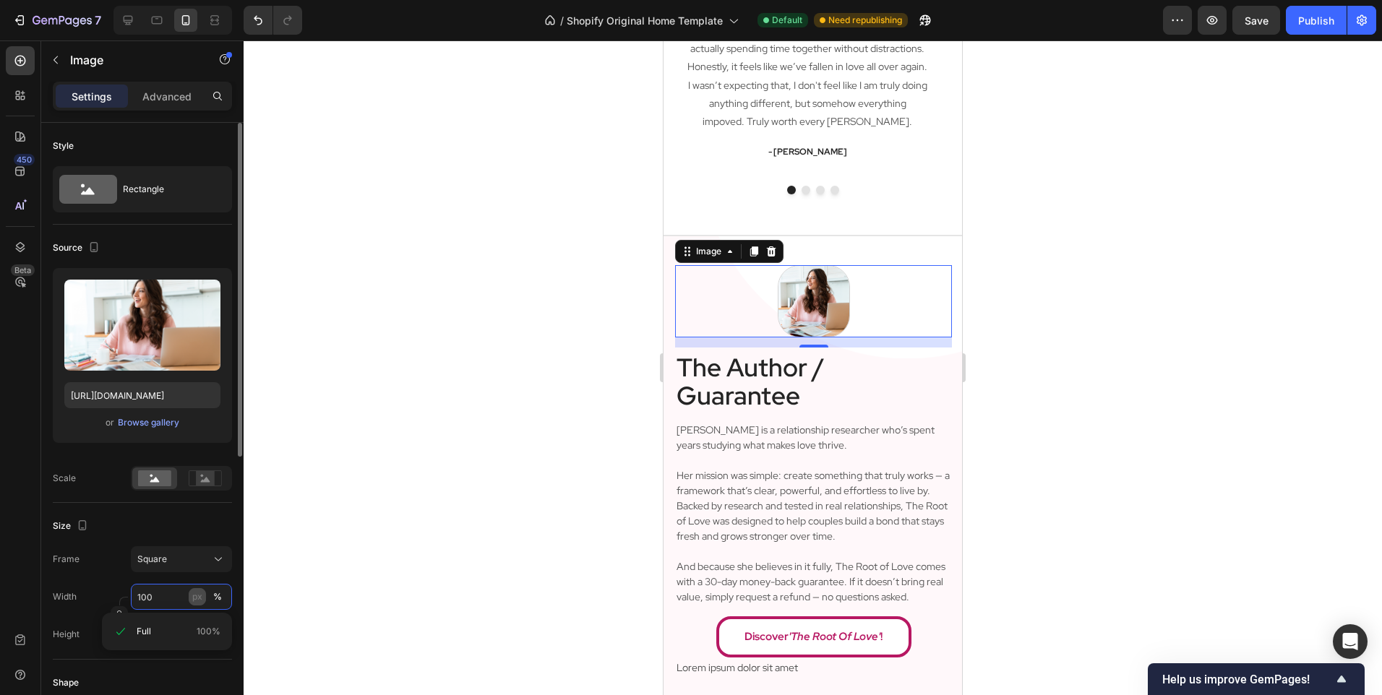
type input "100"
type input "2"
type input "20"
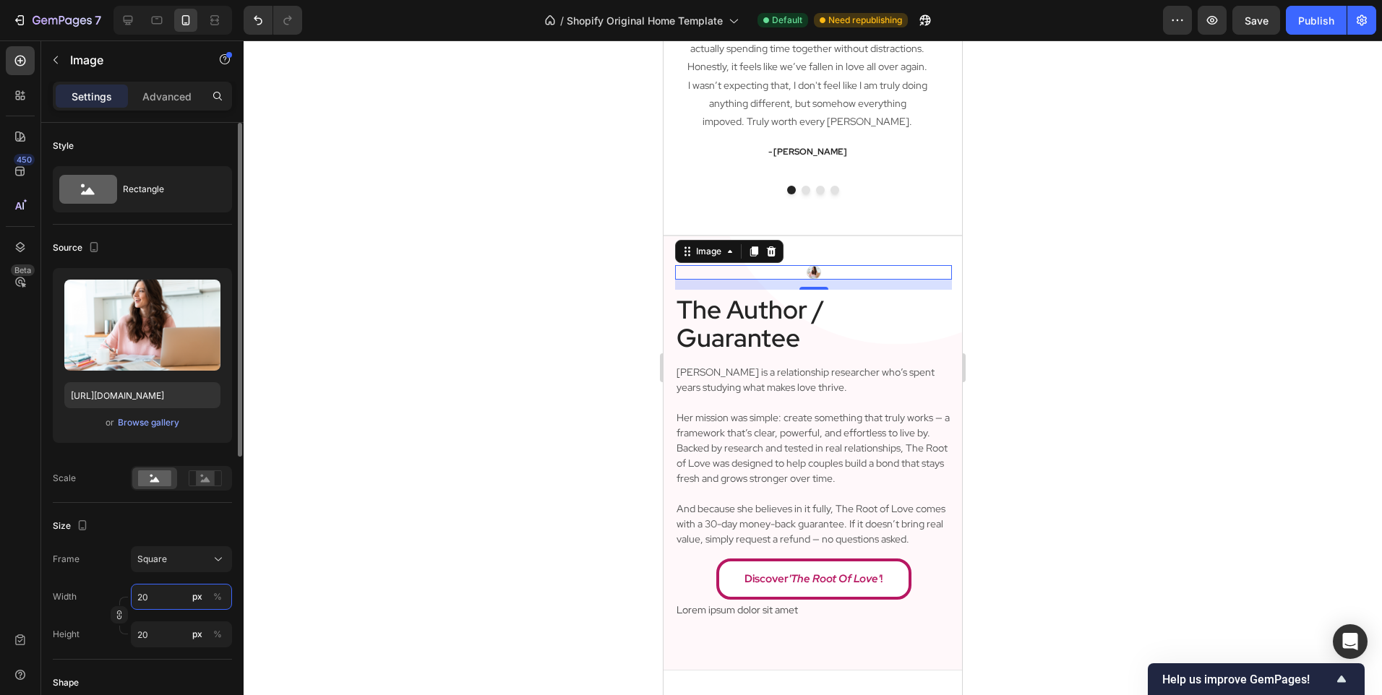
type input "200"
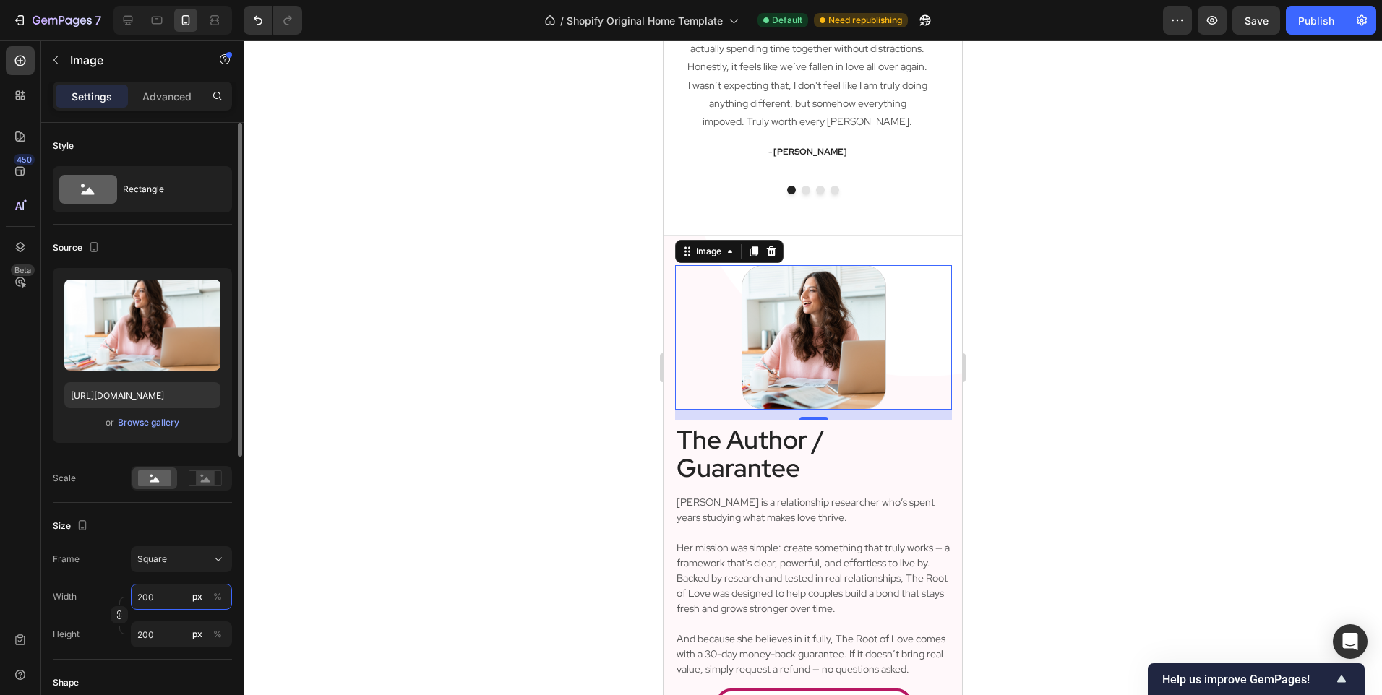
click at [144, 587] on input "200" at bounding box center [181, 597] width 101 height 26
type input "1"
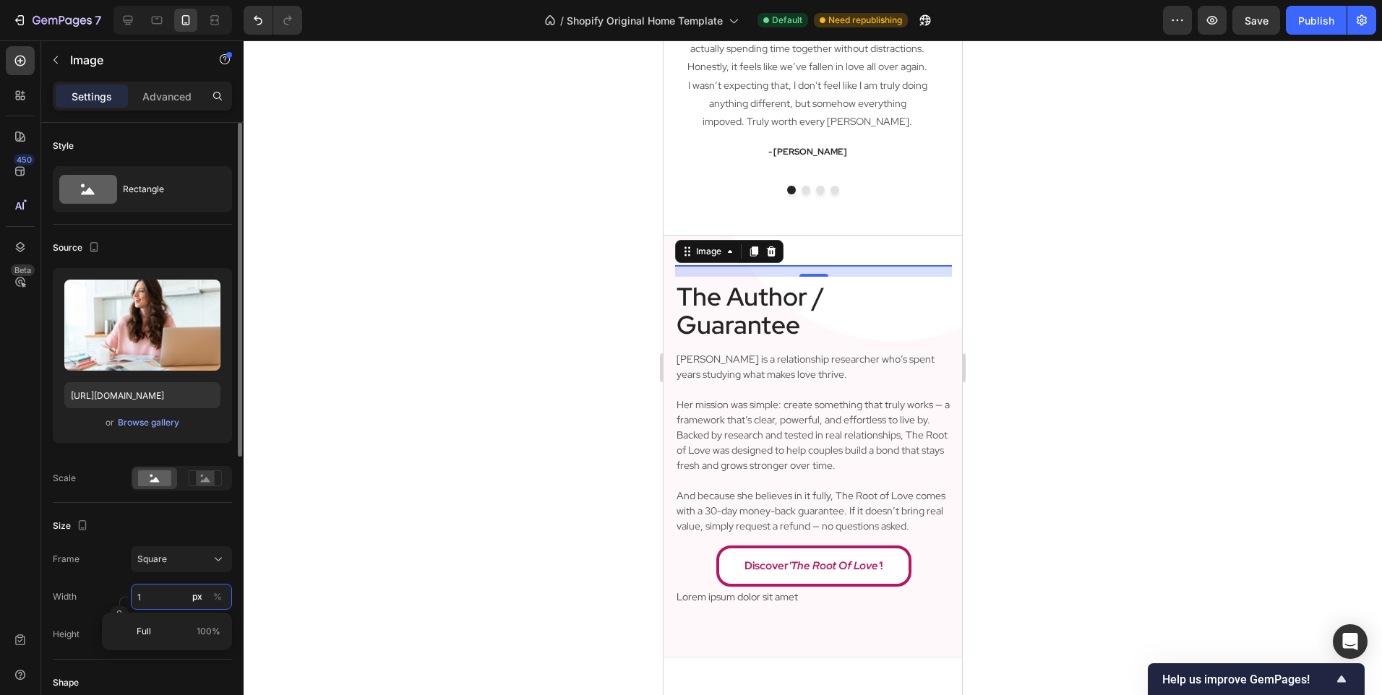
type input "10"
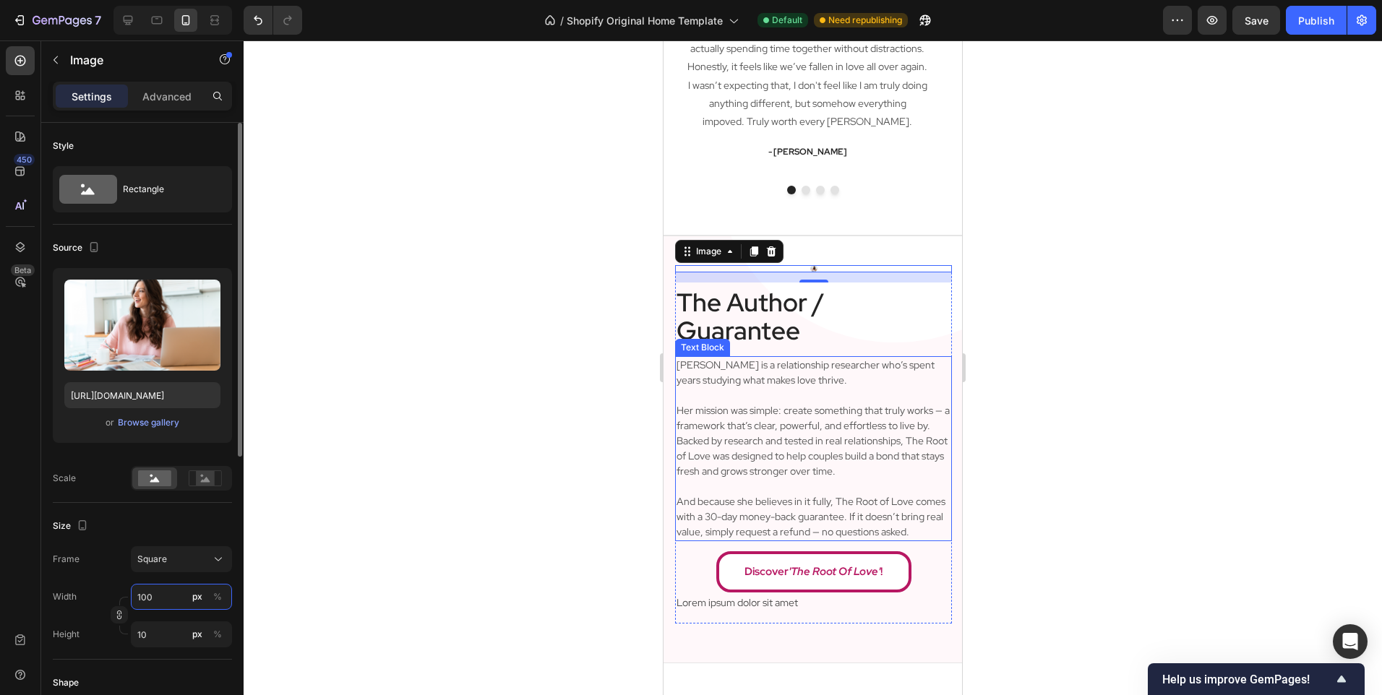
type input "100"
click at [159, 520] on div "Size" at bounding box center [142, 525] width 179 height 23
click at [503, 442] on div at bounding box center [813, 367] width 1138 height 655
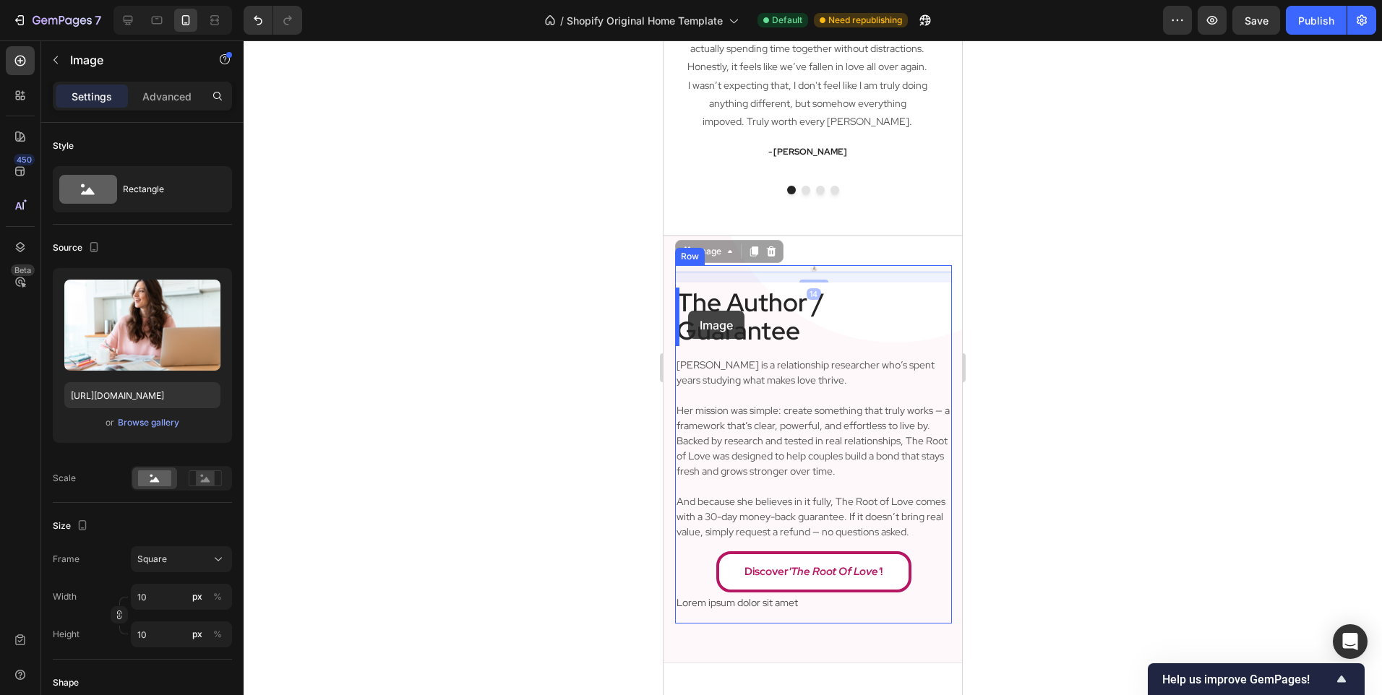
drag, startPoint x: 822, startPoint y: 266, endPoint x: 688, endPoint y: 311, distance: 141.7
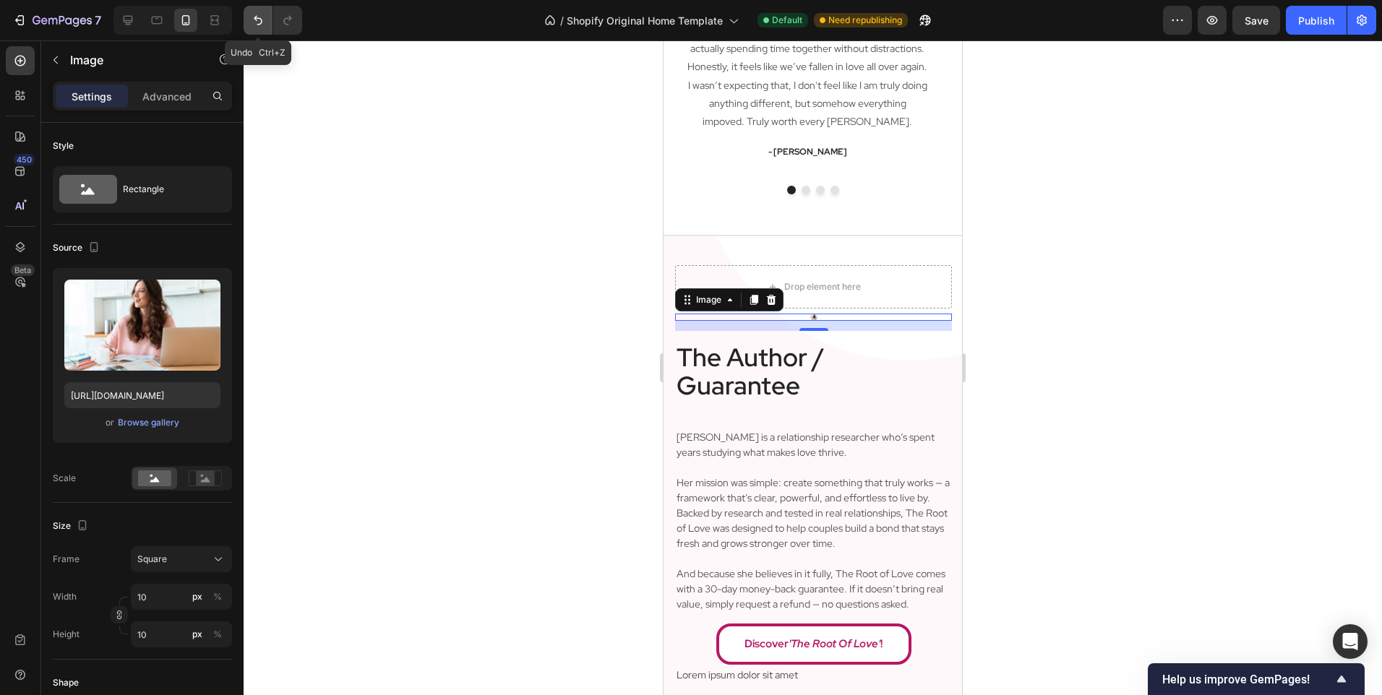
click at [259, 18] on icon "Undo/Redo" at bounding box center [258, 20] width 9 height 9
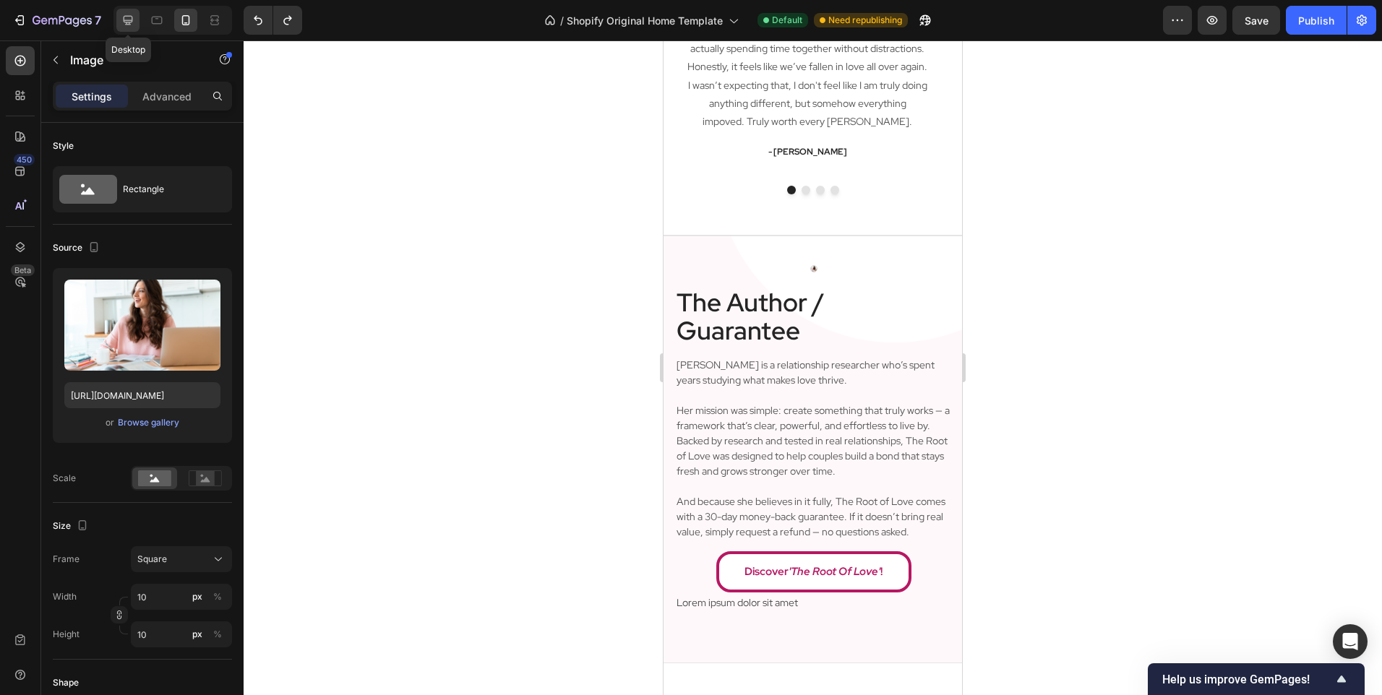
click at [128, 20] on icon at bounding box center [128, 20] width 9 height 9
type input "100"
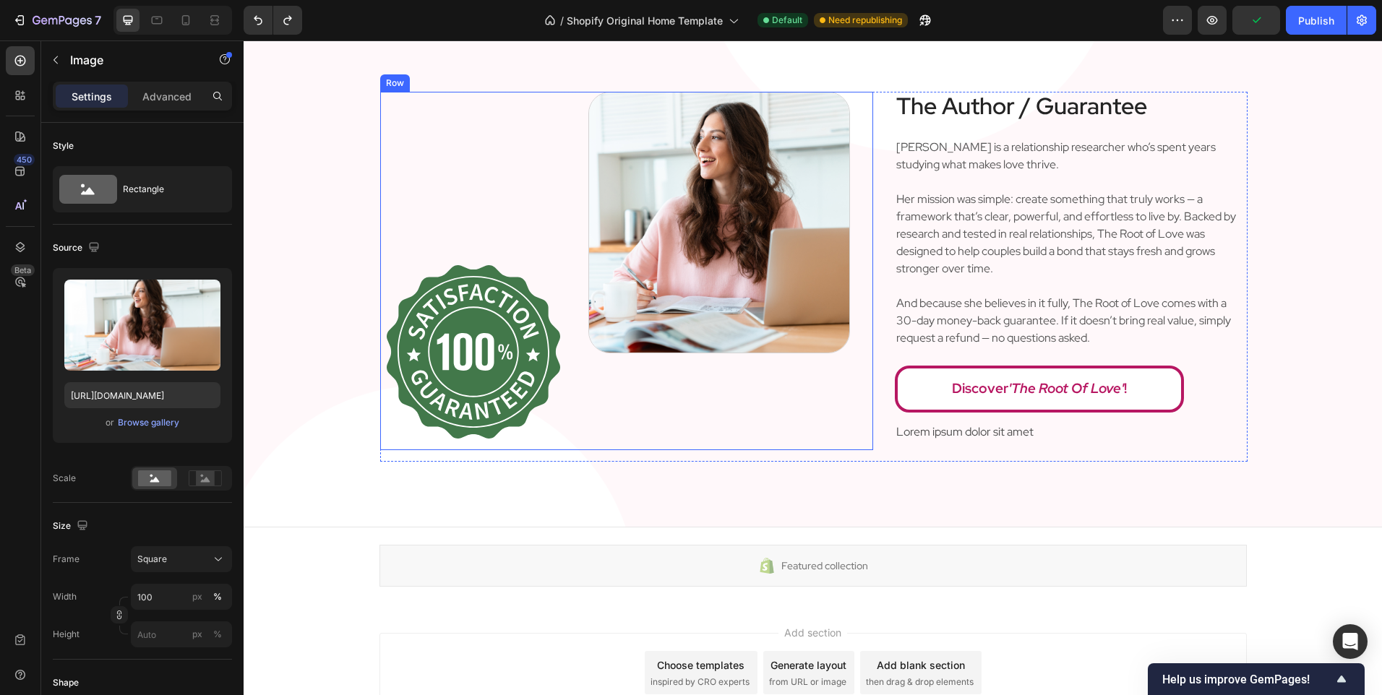
scroll to position [2419, 0]
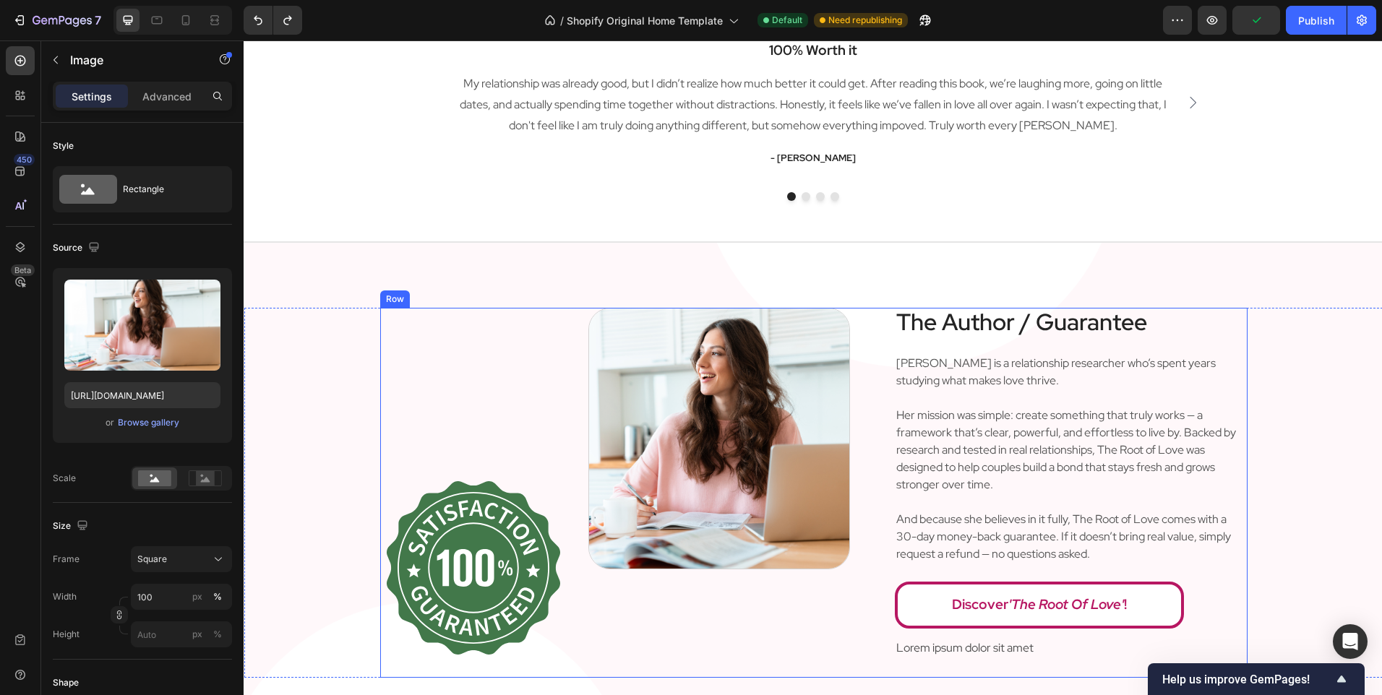
click at [885, 400] on div "Image Image Row The Author / Guarantee Heading Angela is a relationship researc…" at bounding box center [813, 493] width 867 height 370
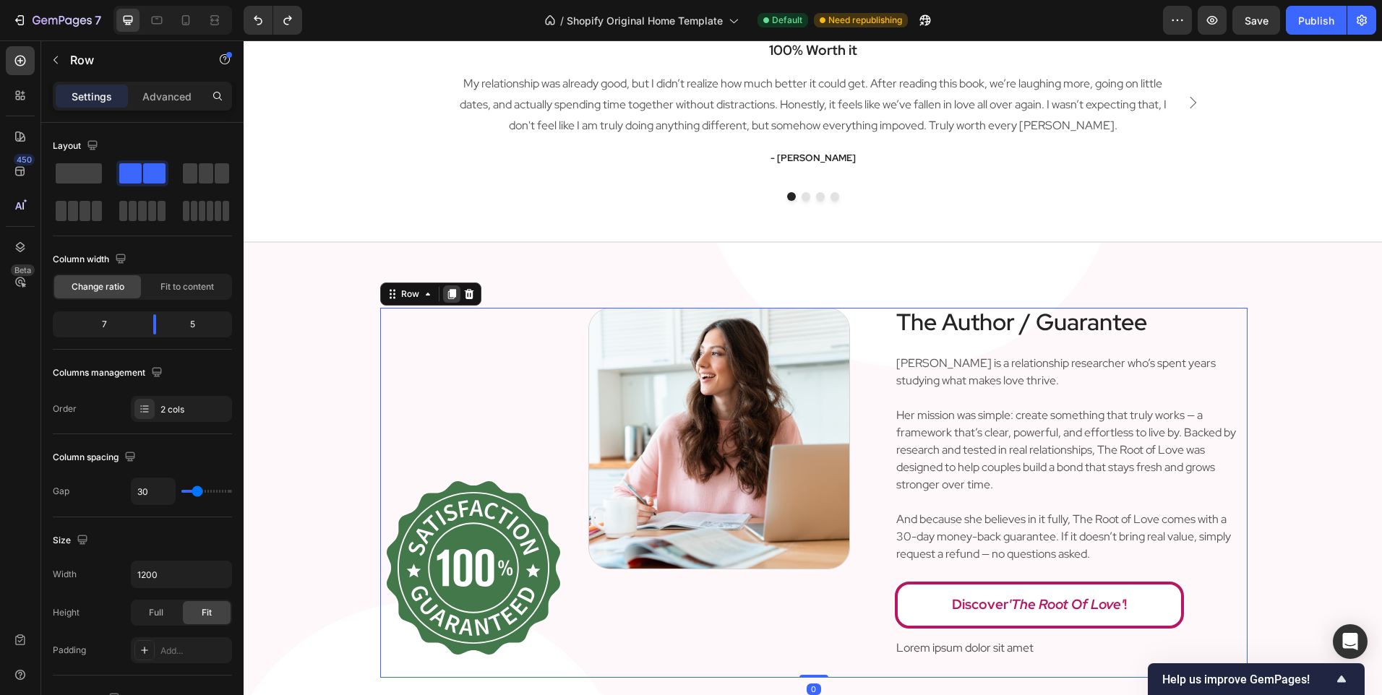
click at [446, 290] on icon at bounding box center [452, 294] width 12 height 12
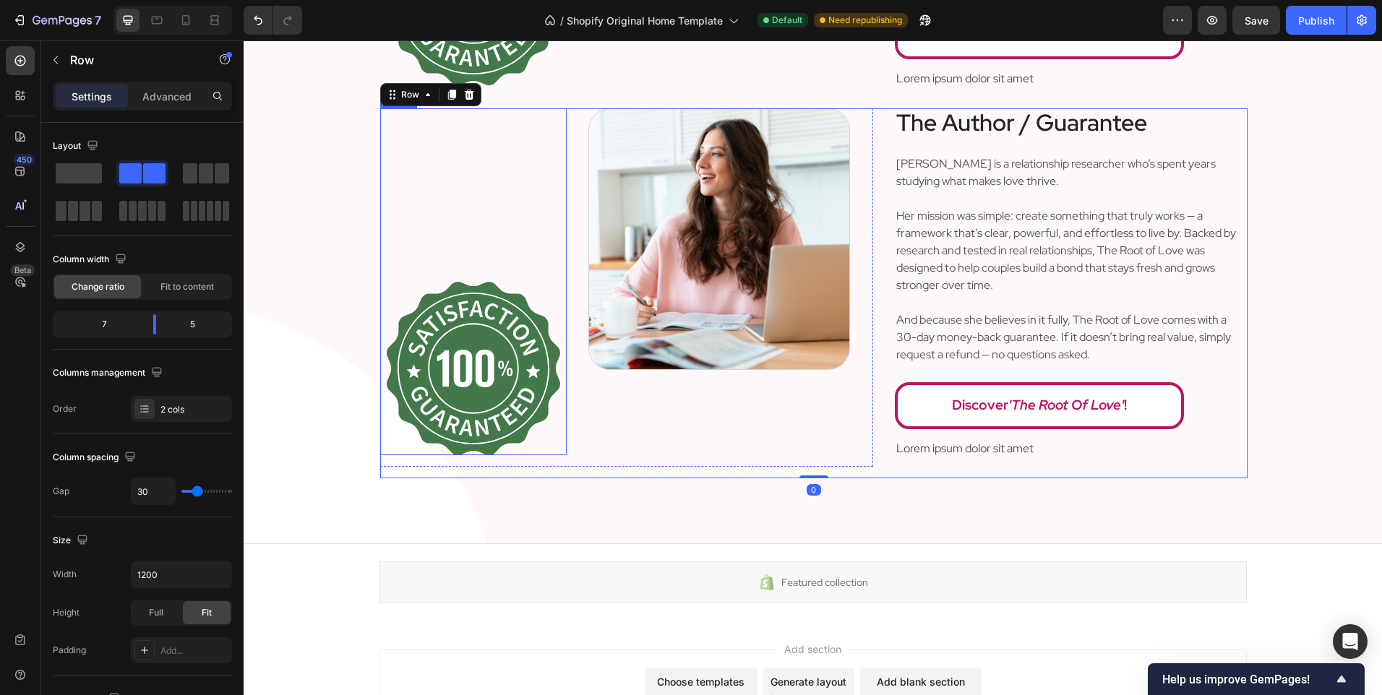
scroll to position [3006, 0]
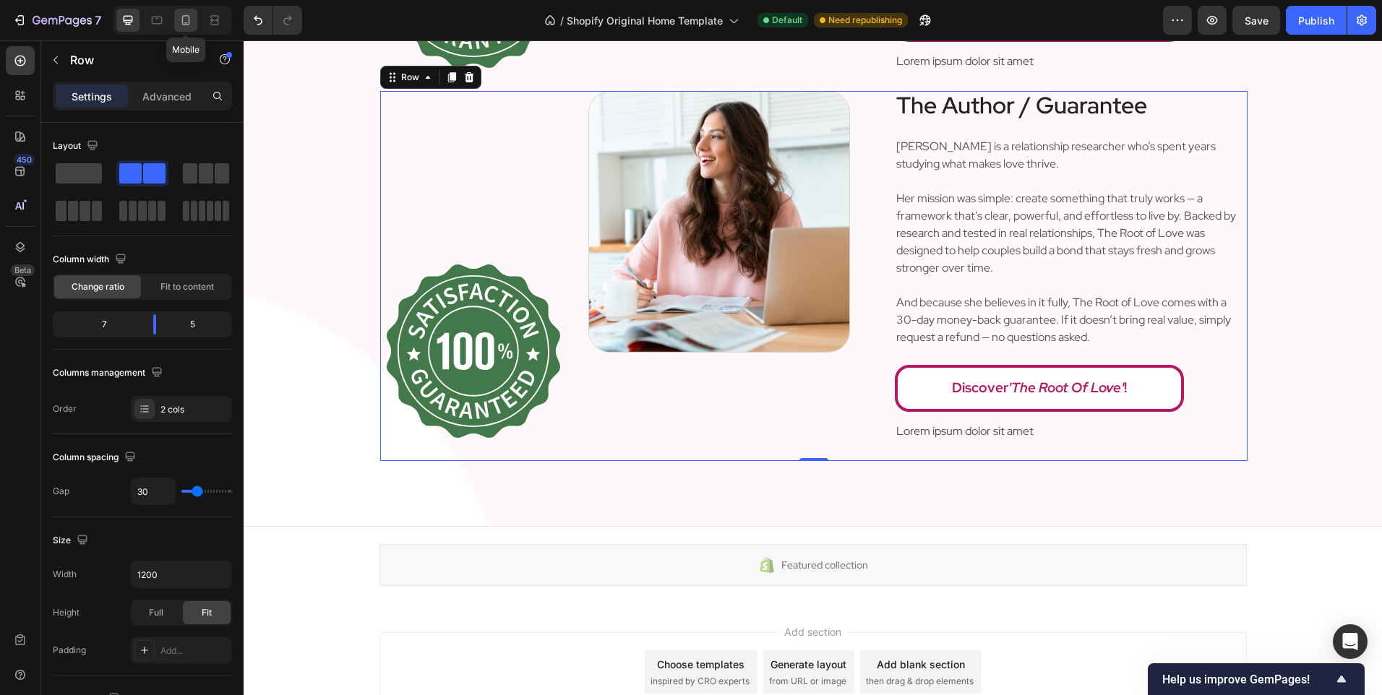
click at [187, 27] on icon at bounding box center [185, 20] width 14 height 14
type input "0"
type input "100%"
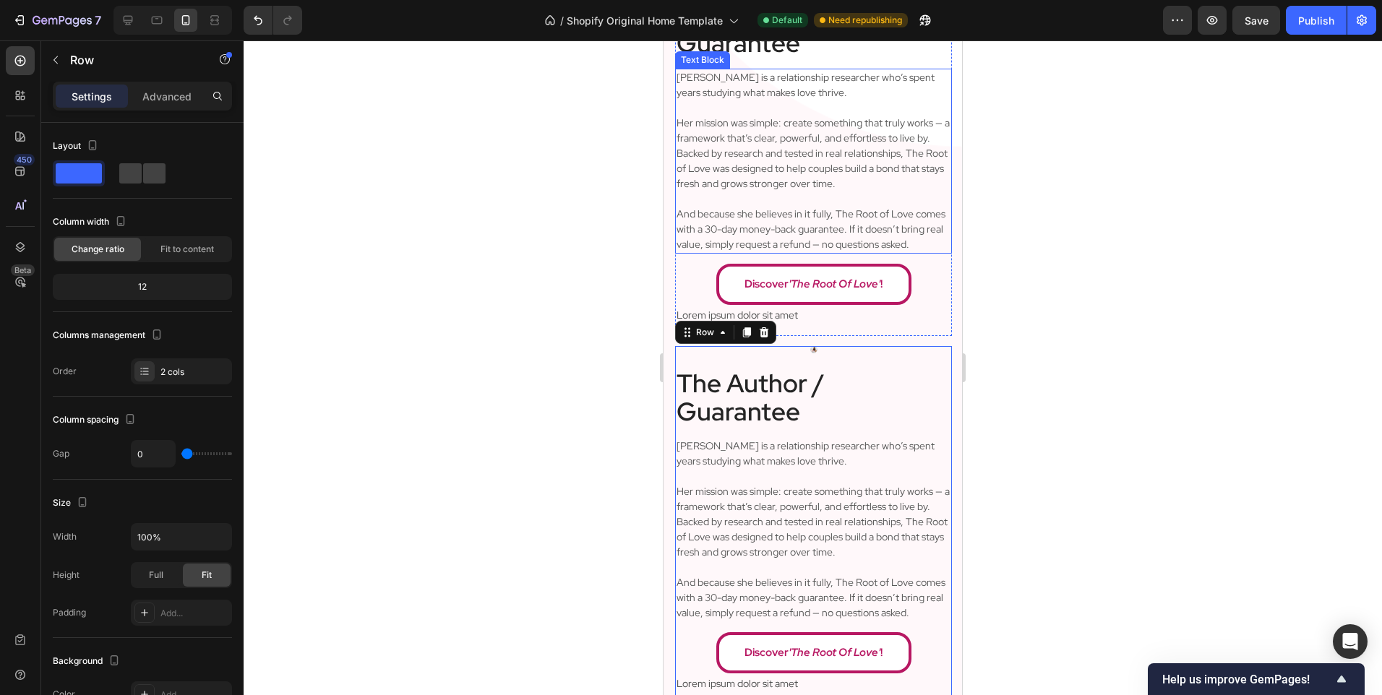
scroll to position [2695, 0]
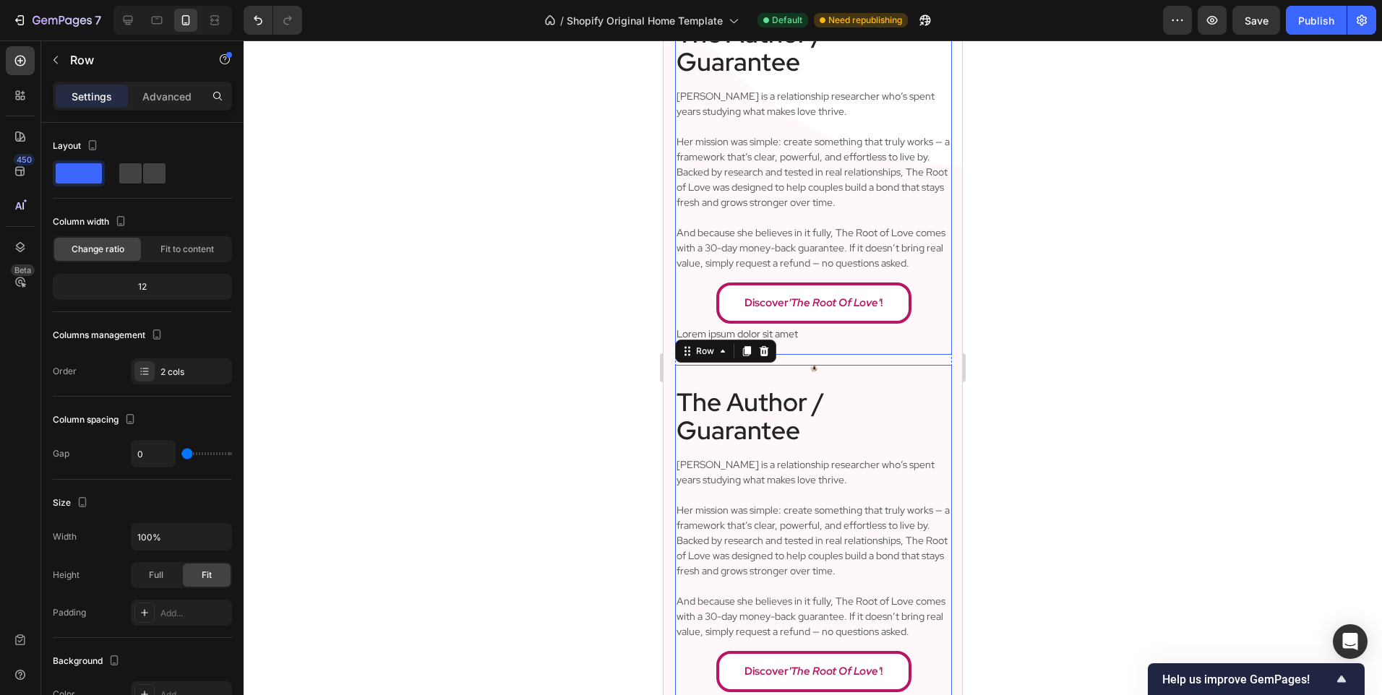
click at [841, 355] on div "The Author / Guarantee Heading Angela is a relationship researcher who’s spent …" at bounding box center [813, 187] width 277 height 336
click at [176, 95] on p "Advanced" at bounding box center [166, 96] width 49 height 15
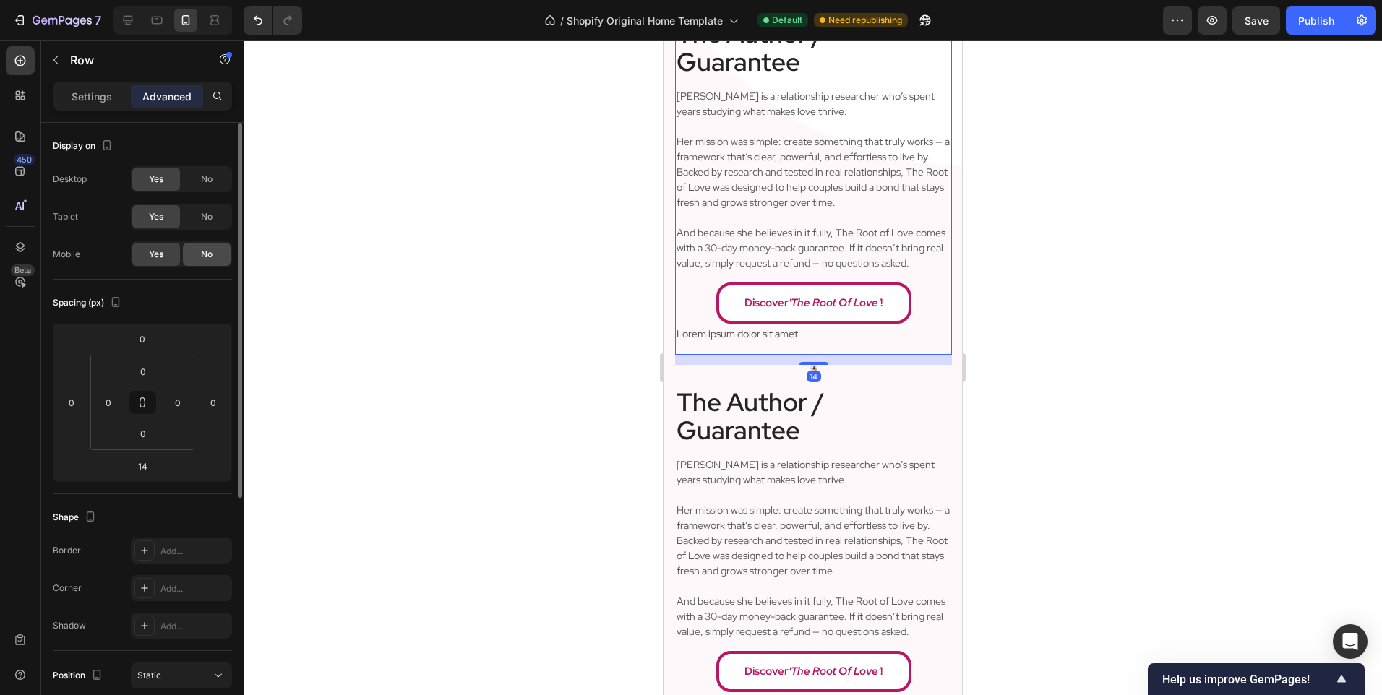
click at [204, 251] on span "No" at bounding box center [207, 254] width 12 height 13
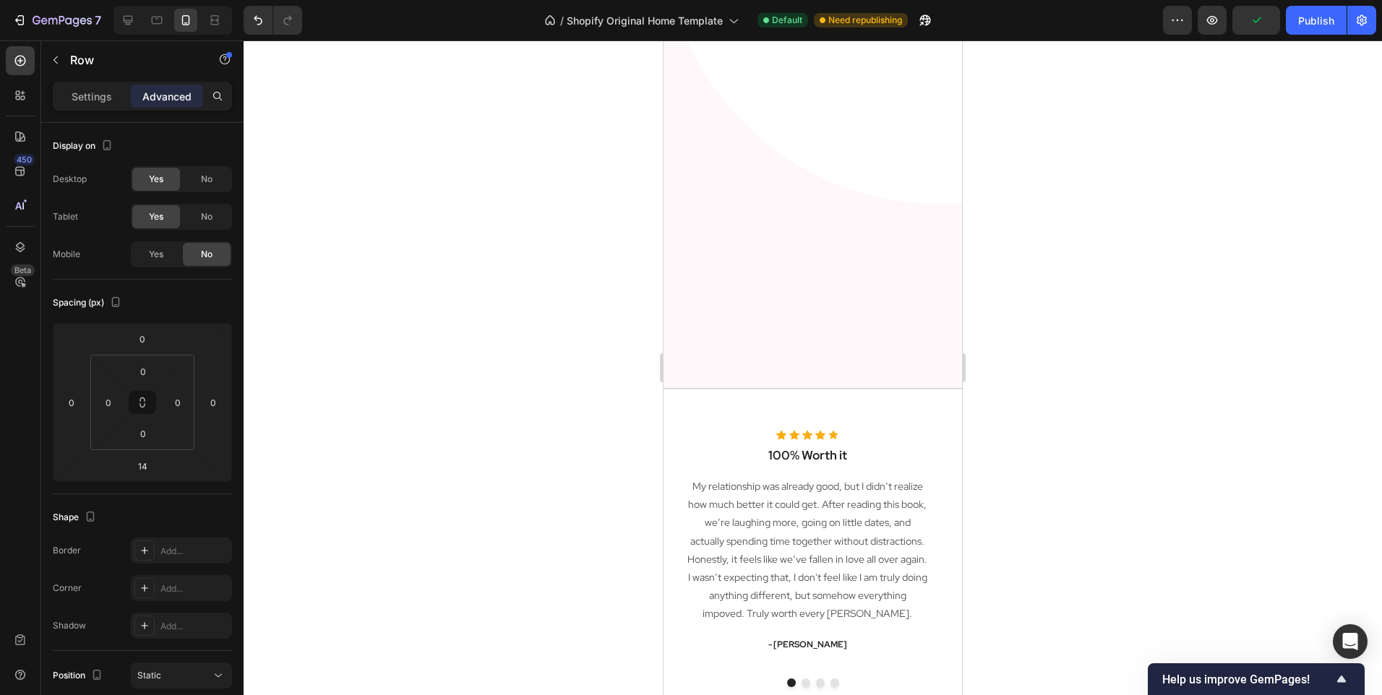
scroll to position [2689, 0]
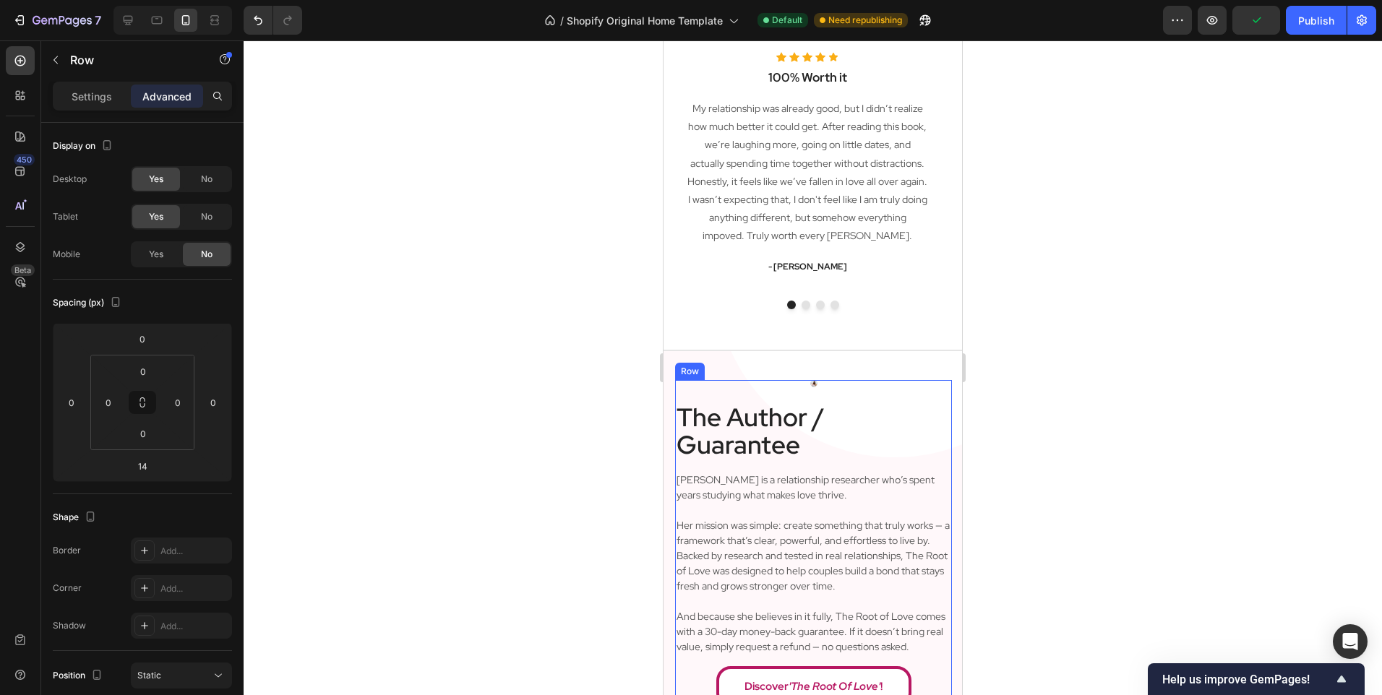
click at [813, 397] on div "Image Image Row" at bounding box center [813, 391] width 277 height 22
click at [204, 174] on span "No" at bounding box center [207, 179] width 12 height 13
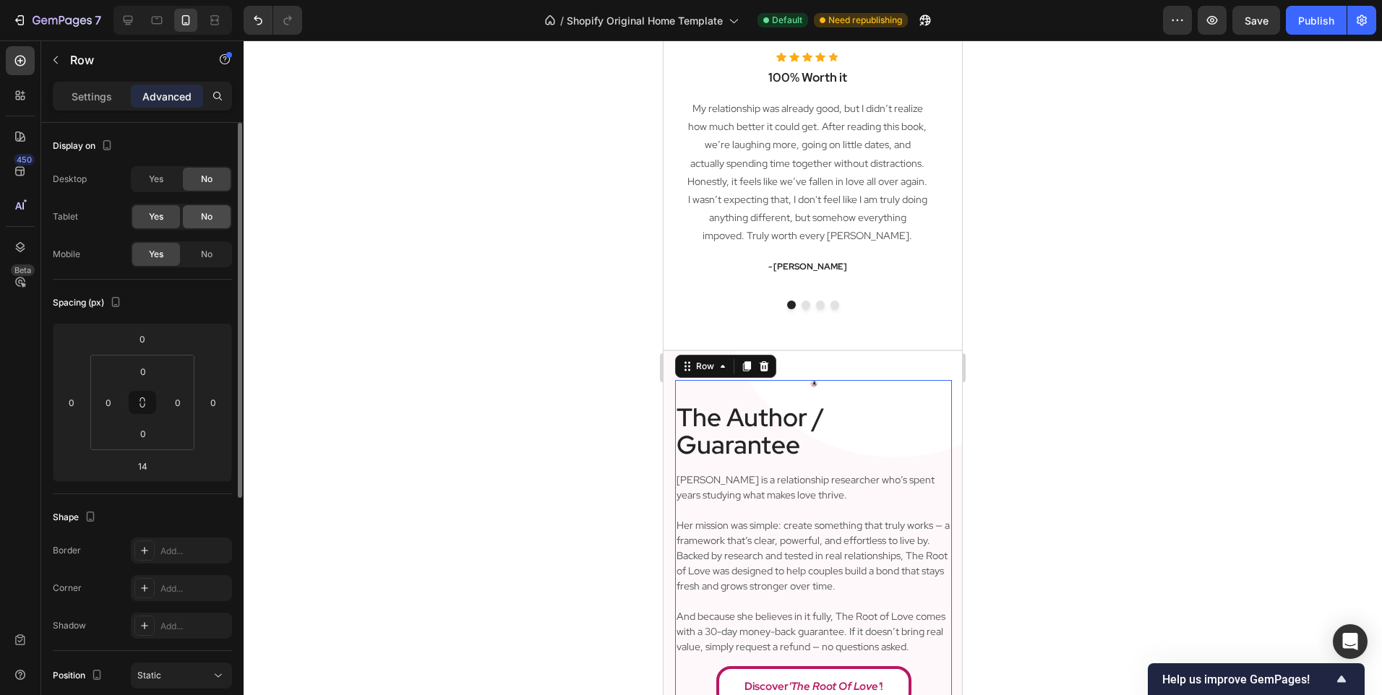
click at [214, 210] on div "No" at bounding box center [207, 216] width 48 height 23
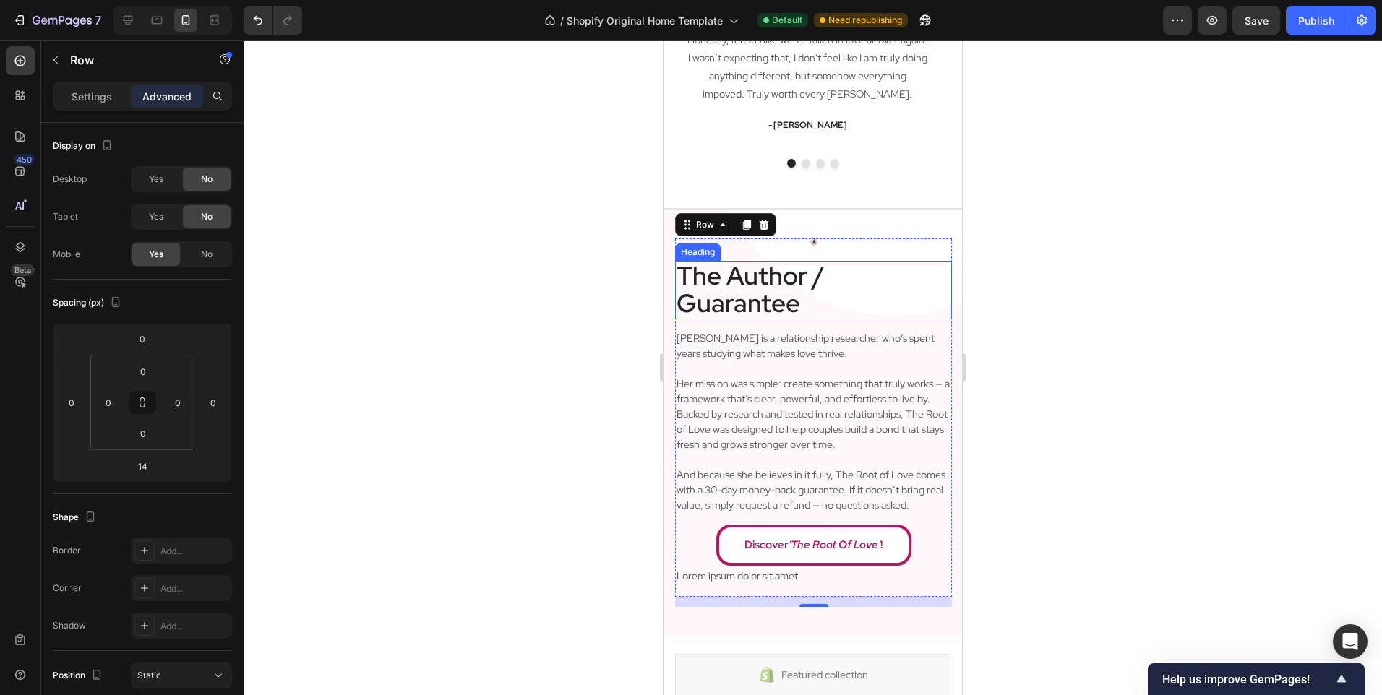
scroll to position [2833, 0]
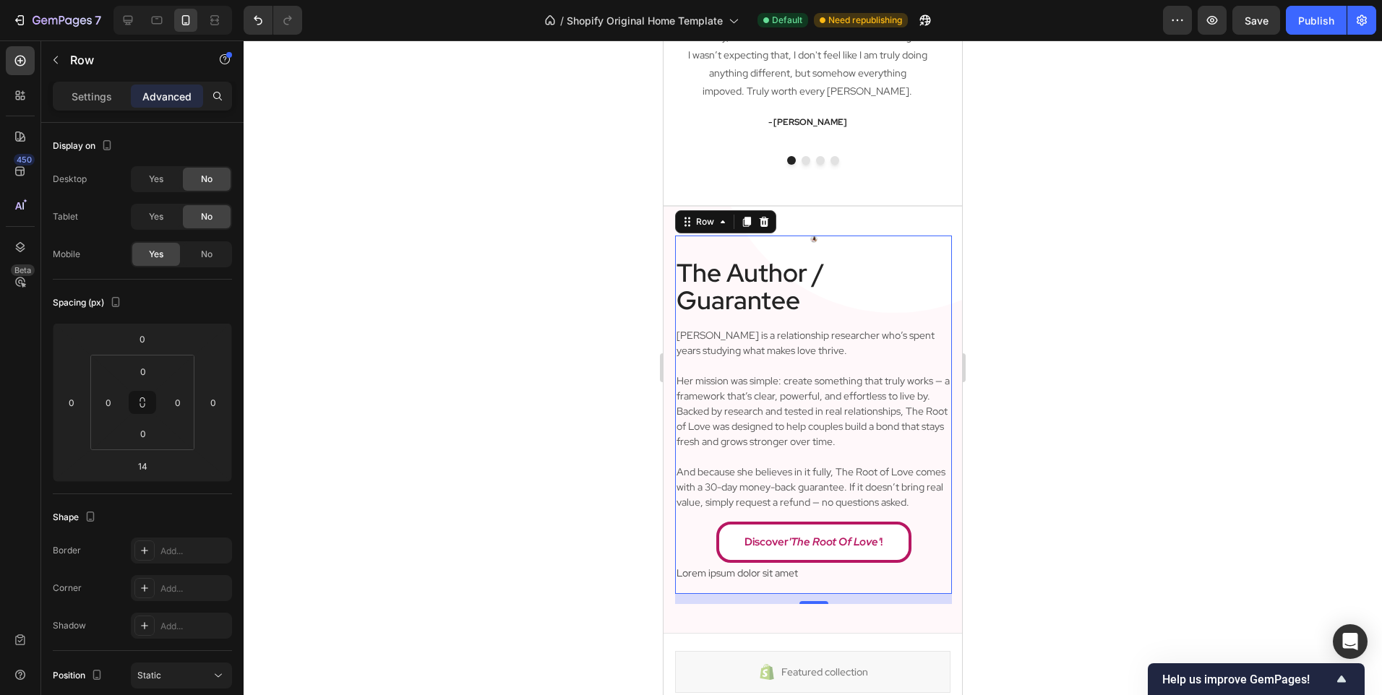
click at [788, 323] on div "The Author / Guarantee Heading Angela is a relationship researcher who’s spent …" at bounding box center [813, 426] width 277 height 336
click at [141, 176] on div "Yes" at bounding box center [156, 179] width 48 height 23
click at [161, 212] on span "Yes" at bounding box center [156, 216] width 14 height 13
click at [137, 29] on div at bounding box center [127, 20] width 23 height 23
type input "0"
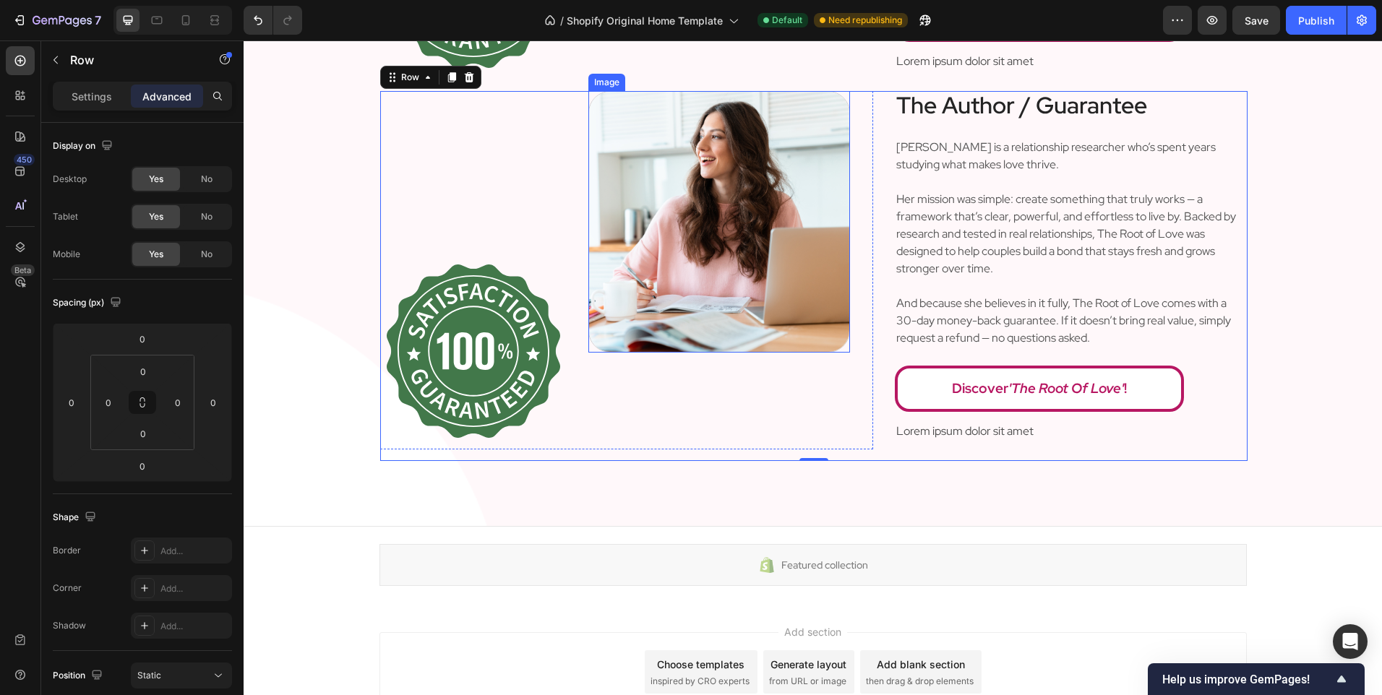
scroll to position [3304, 0]
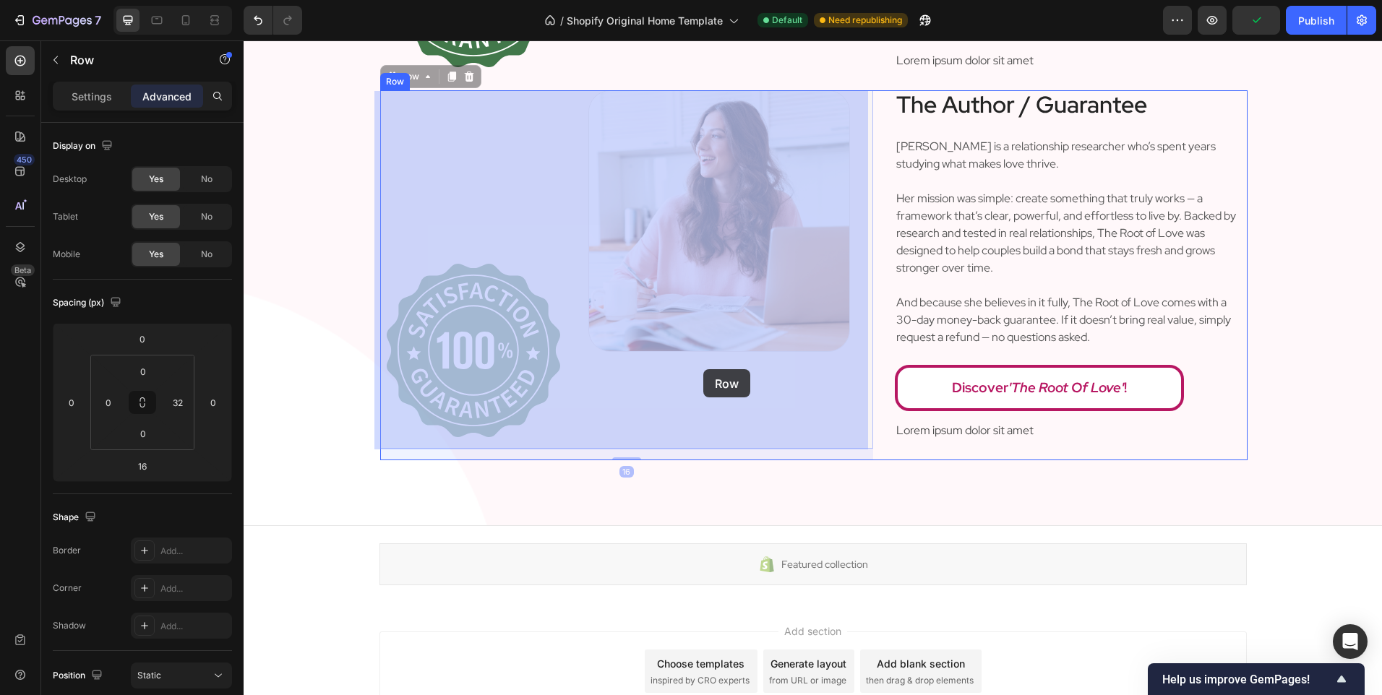
drag, startPoint x: 931, startPoint y: 299, endPoint x: 703, endPoint y: 369, distance: 238.9
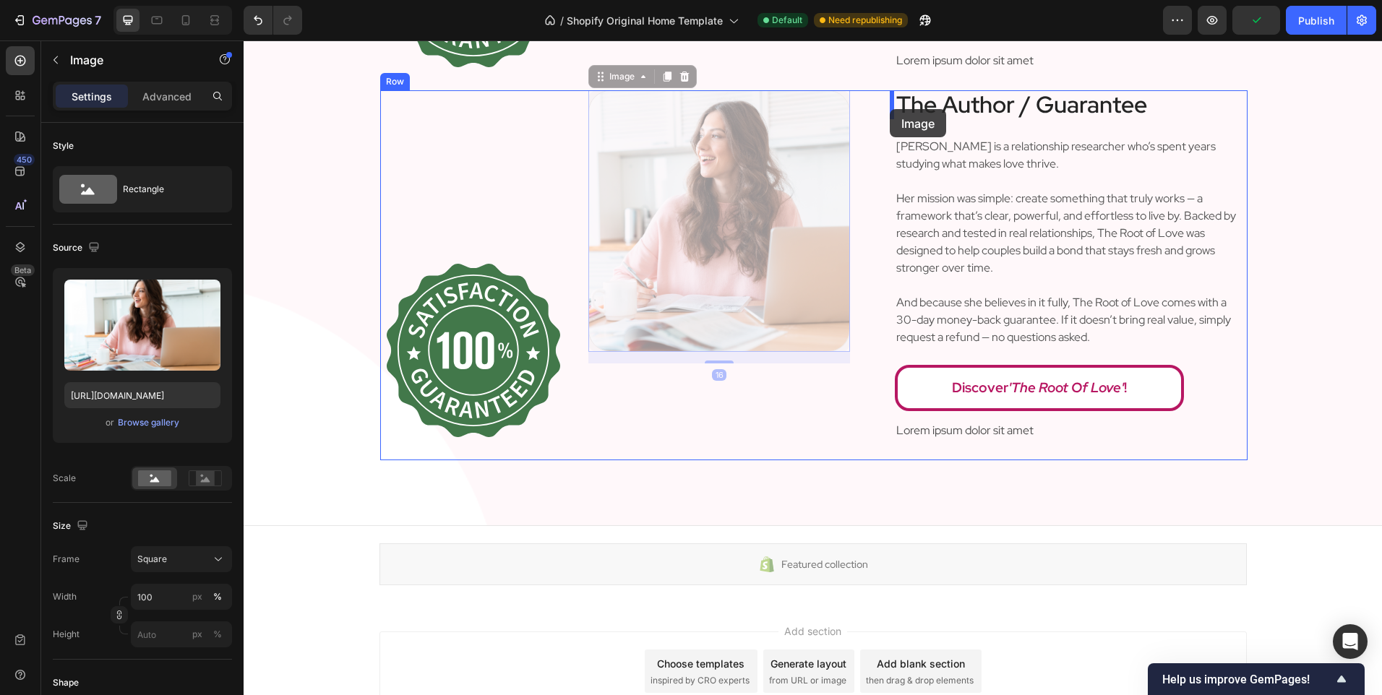
drag, startPoint x: 800, startPoint y: 194, endPoint x: 890, endPoint y: 109, distance: 123.2
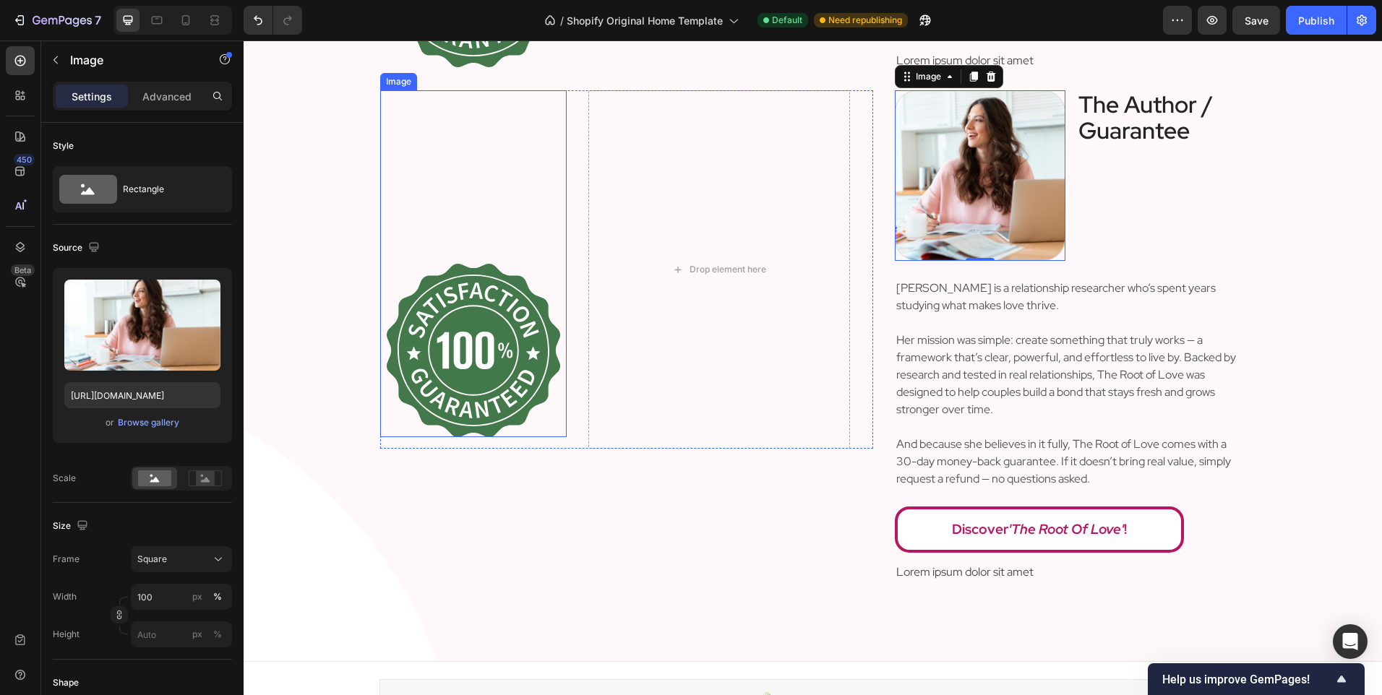
click at [657, 239] on div "Drop element here" at bounding box center [719, 269] width 262 height 358
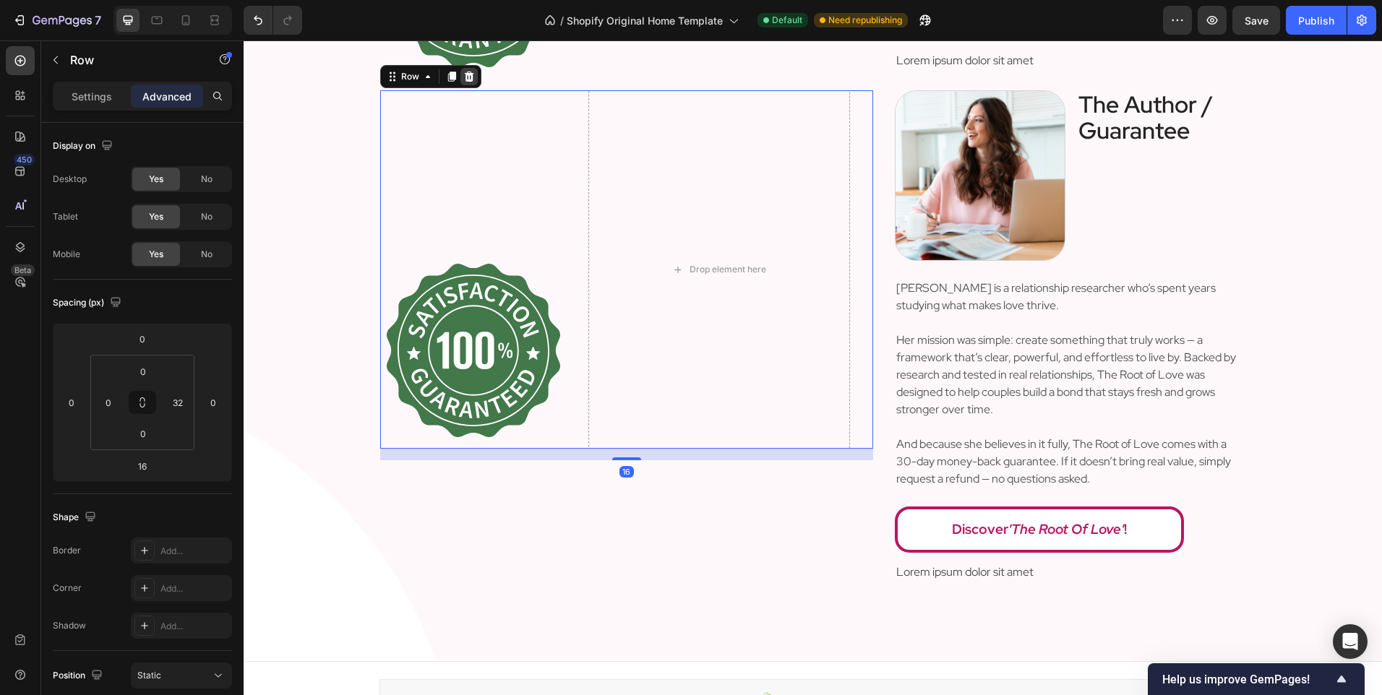
click at [463, 72] on icon at bounding box center [469, 77] width 12 height 12
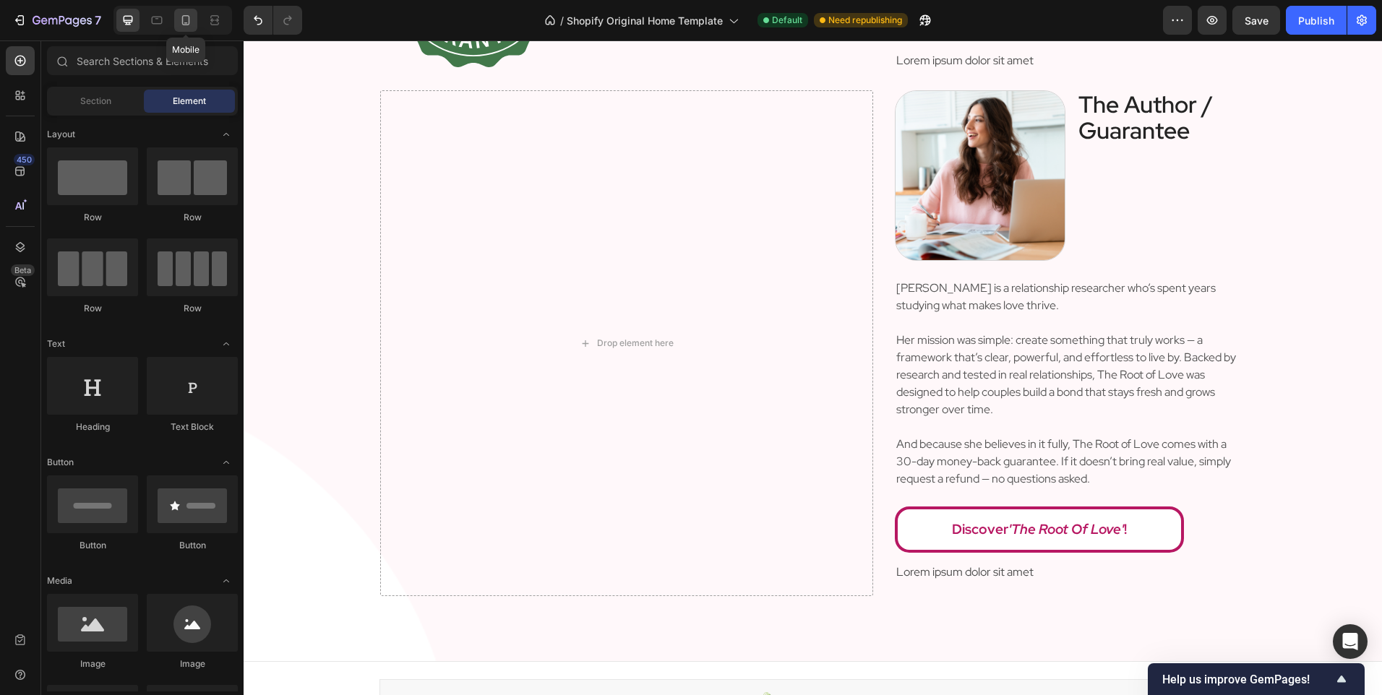
click at [194, 18] on div at bounding box center [185, 20] width 23 height 23
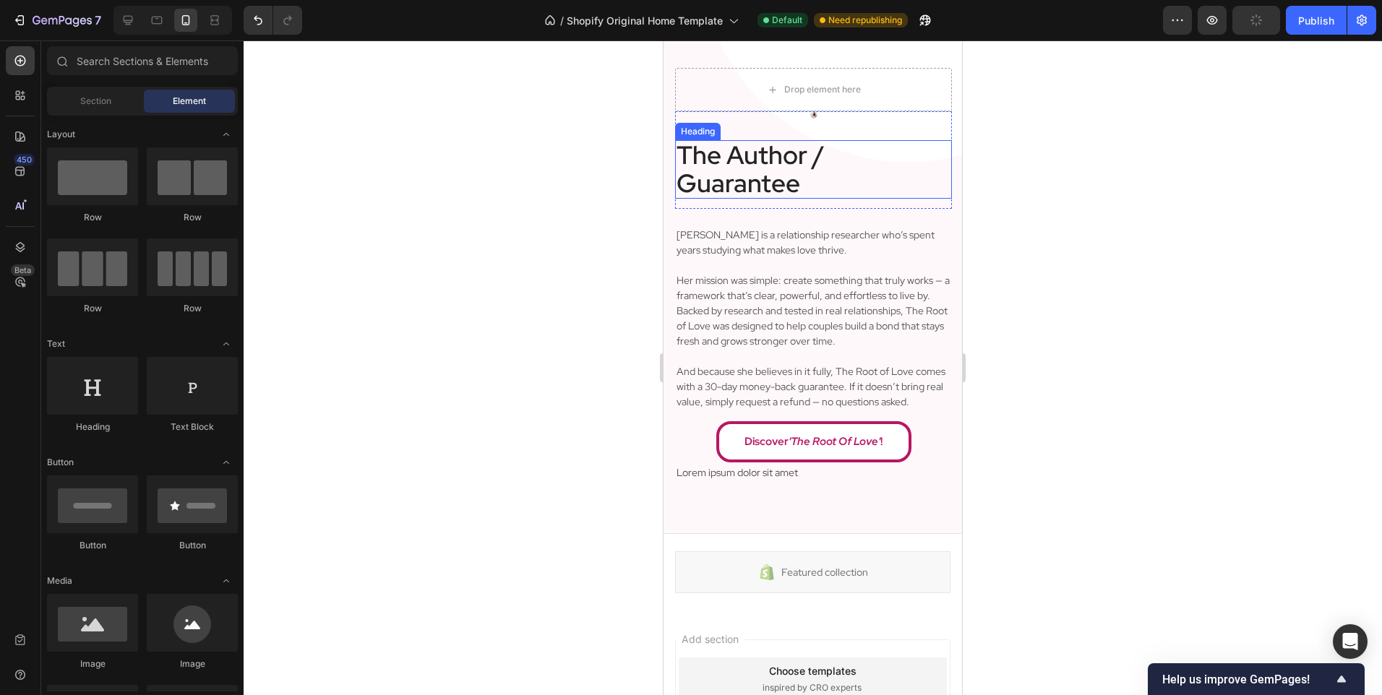
scroll to position [2775, 0]
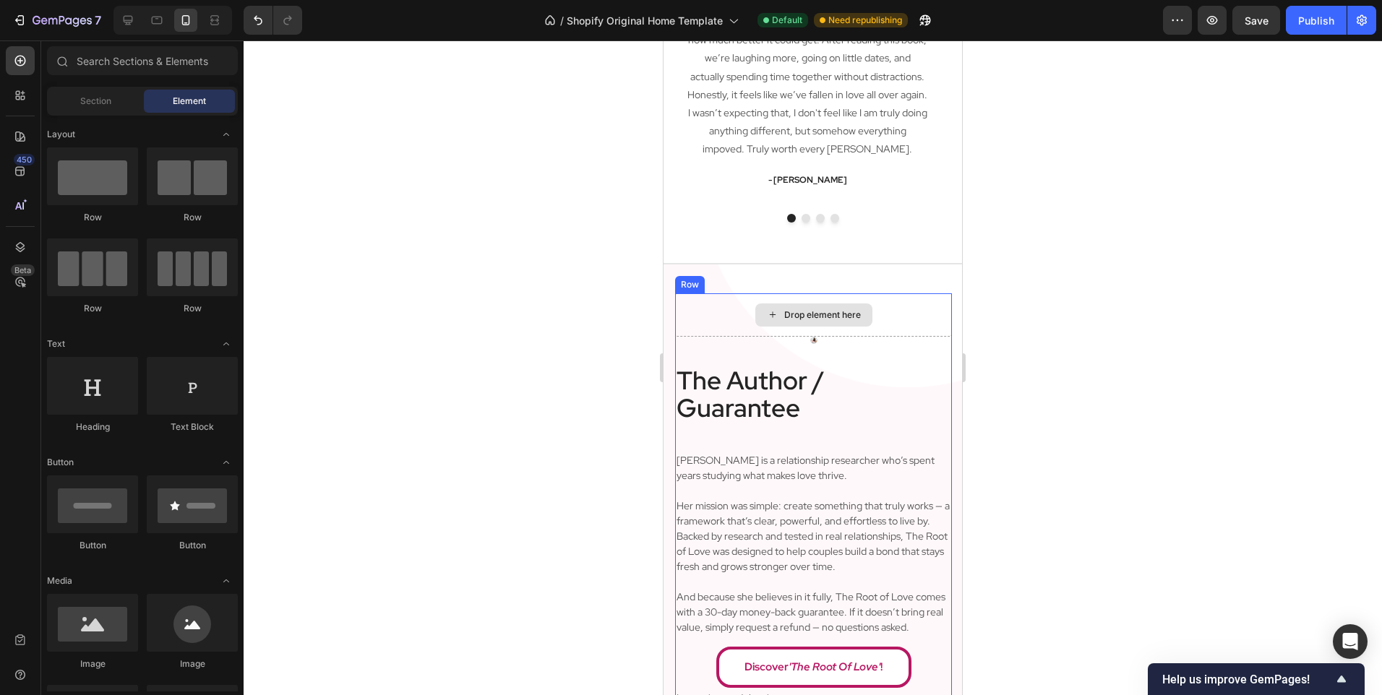
click at [849, 321] on div "Drop element here" at bounding box center [813, 314] width 117 height 23
click at [875, 315] on div "Drop element here" at bounding box center [813, 314] width 277 height 43
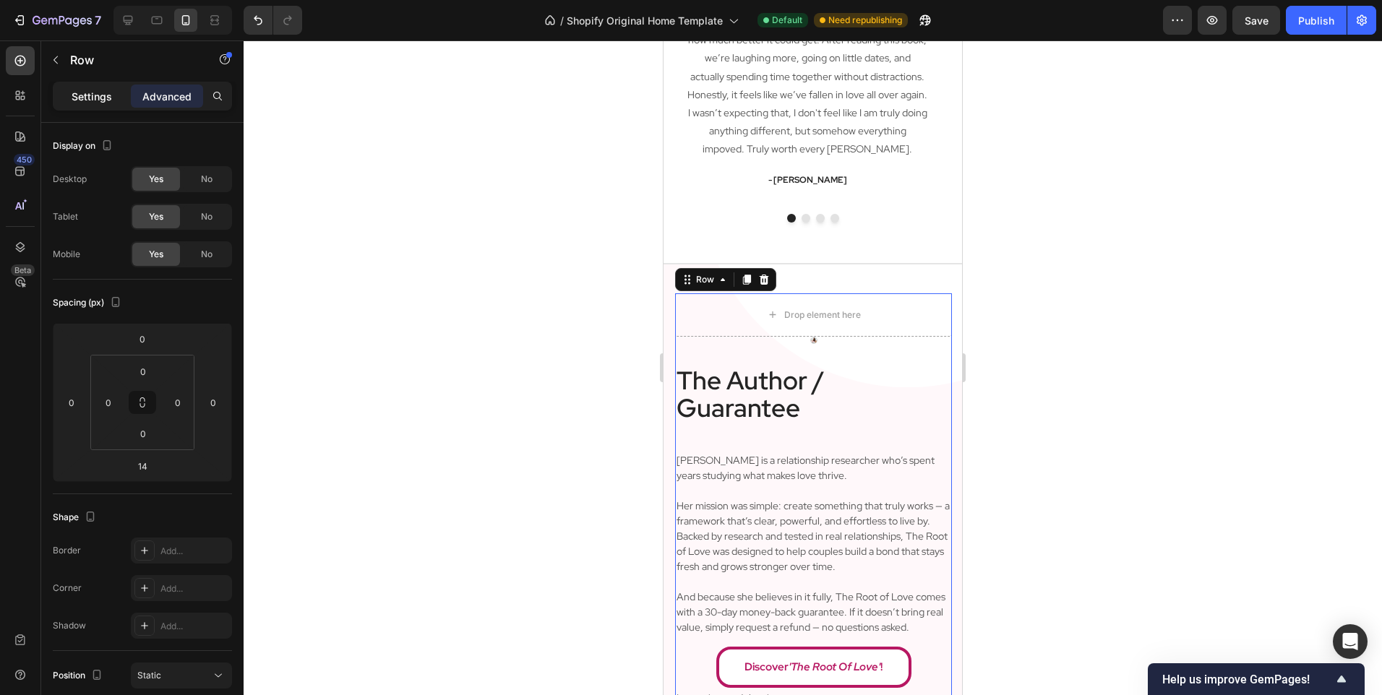
click at [119, 101] on div "Settings" at bounding box center [92, 96] width 72 height 23
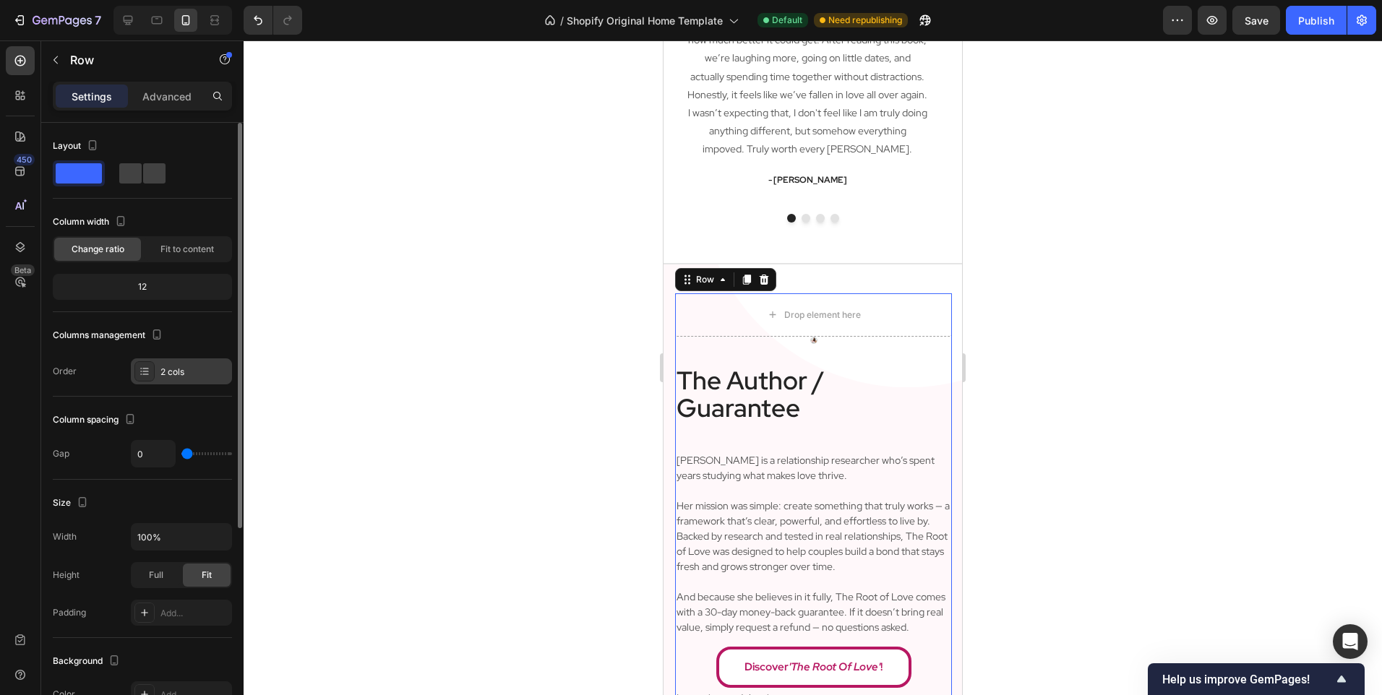
click at [188, 370] on div "2 cols" at bounding box center [194, 372] width 68 height 13
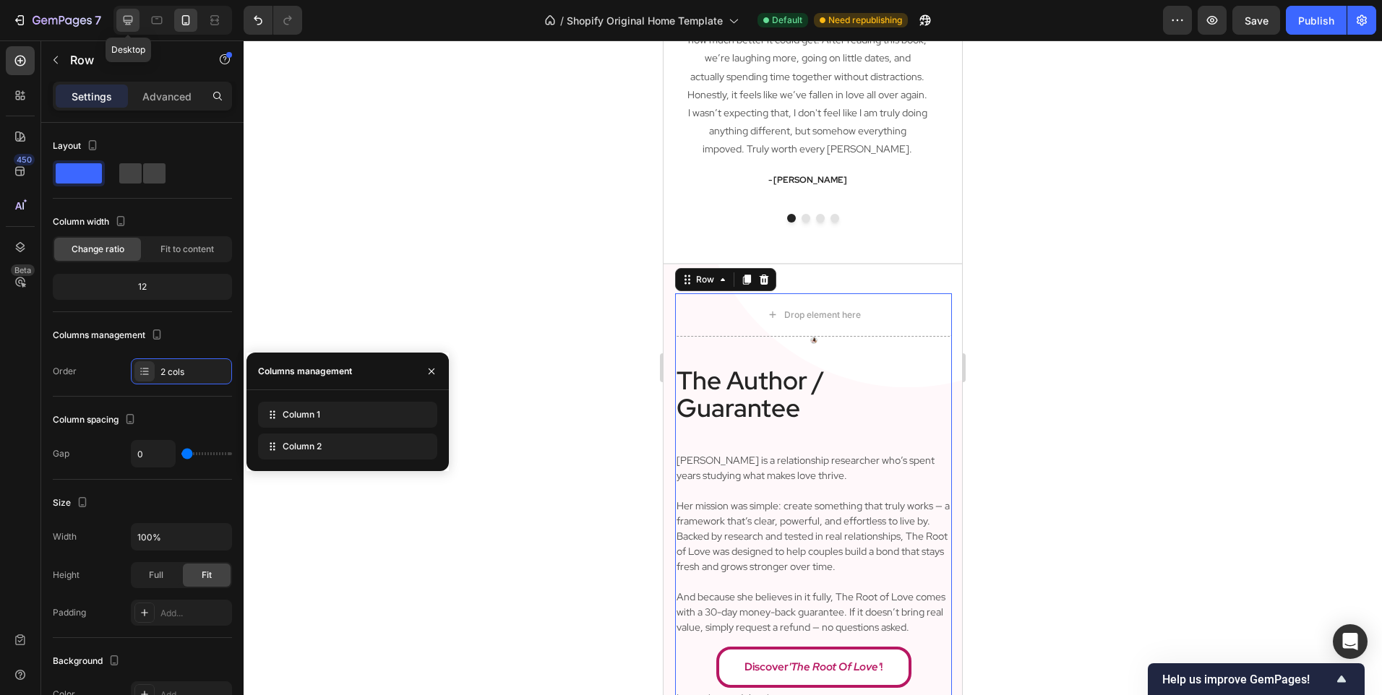
click at [128, 19] on icon at bounding box center [128, 20] width 14 height 14
type input "30"
type input "1200"
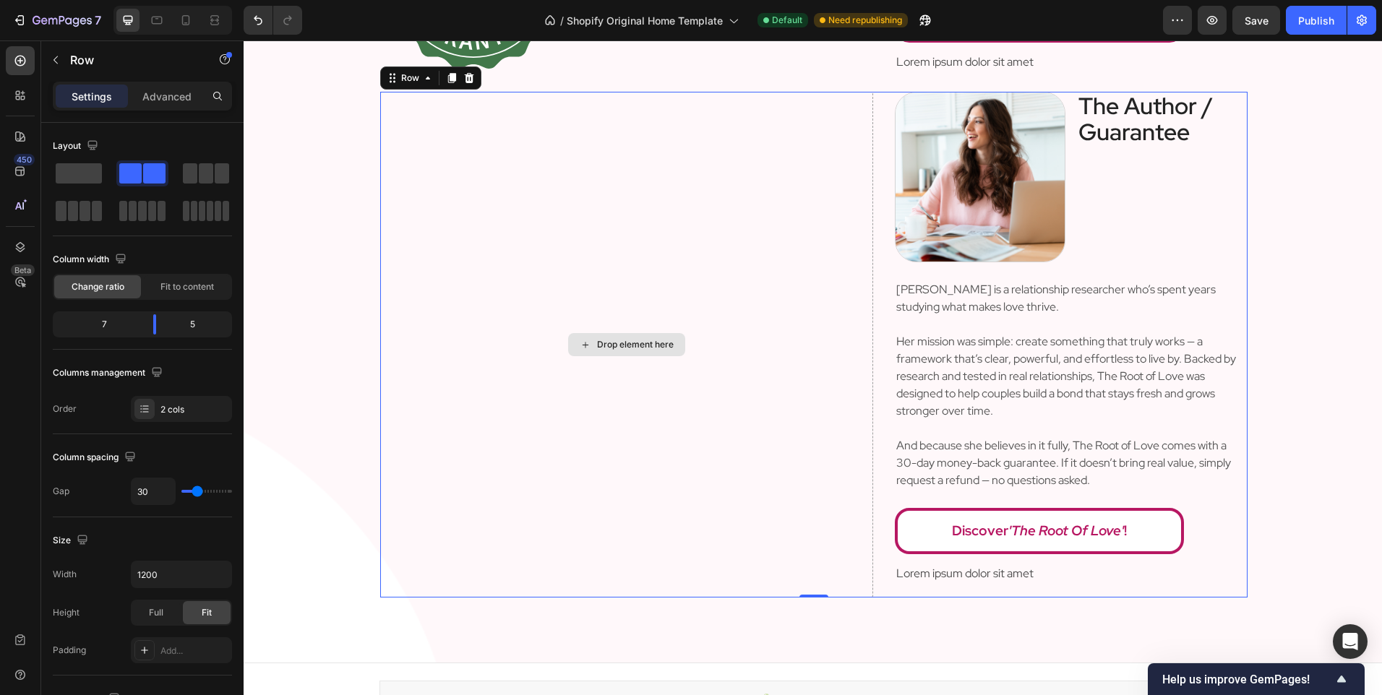
scroll to position [3304, 0]
click at [756, 407] on div "Drop element here" at bounding box center [627, 343] width 494 height 506
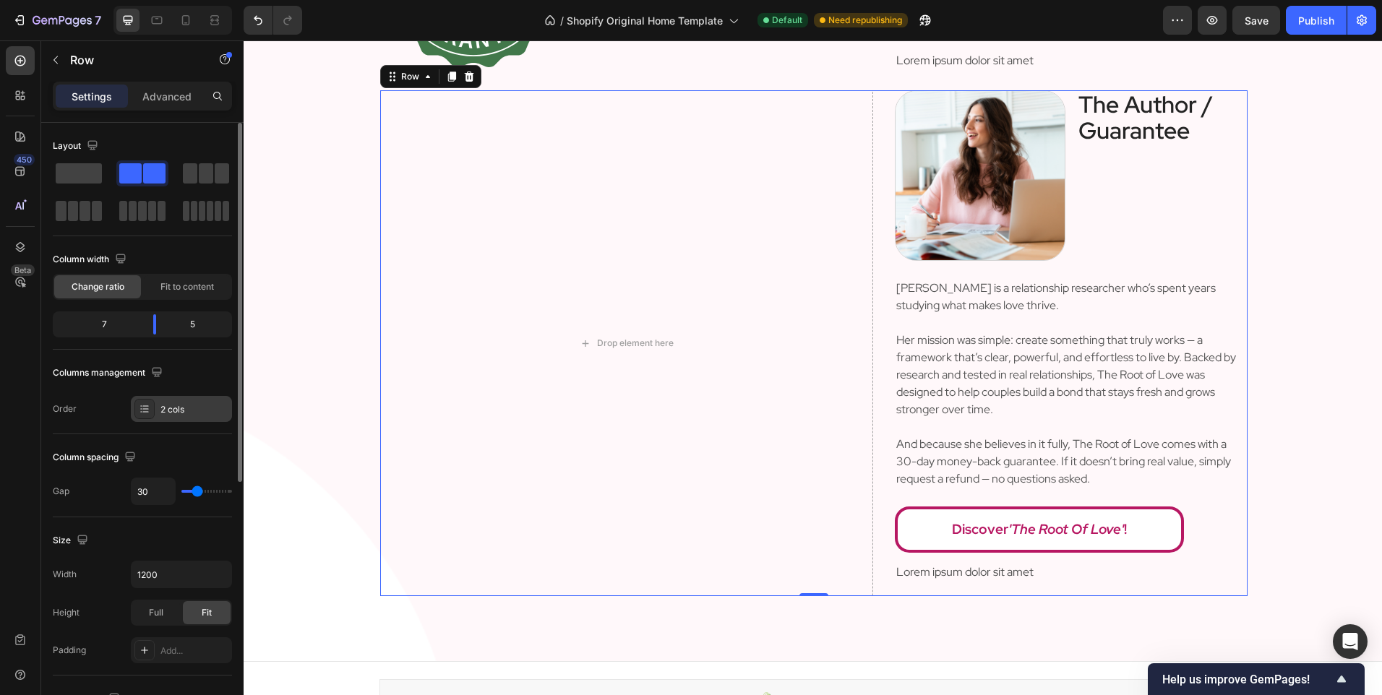
click at [192, 397] on div "2 cols" at bounding box center [181, 409] width 101 height 26
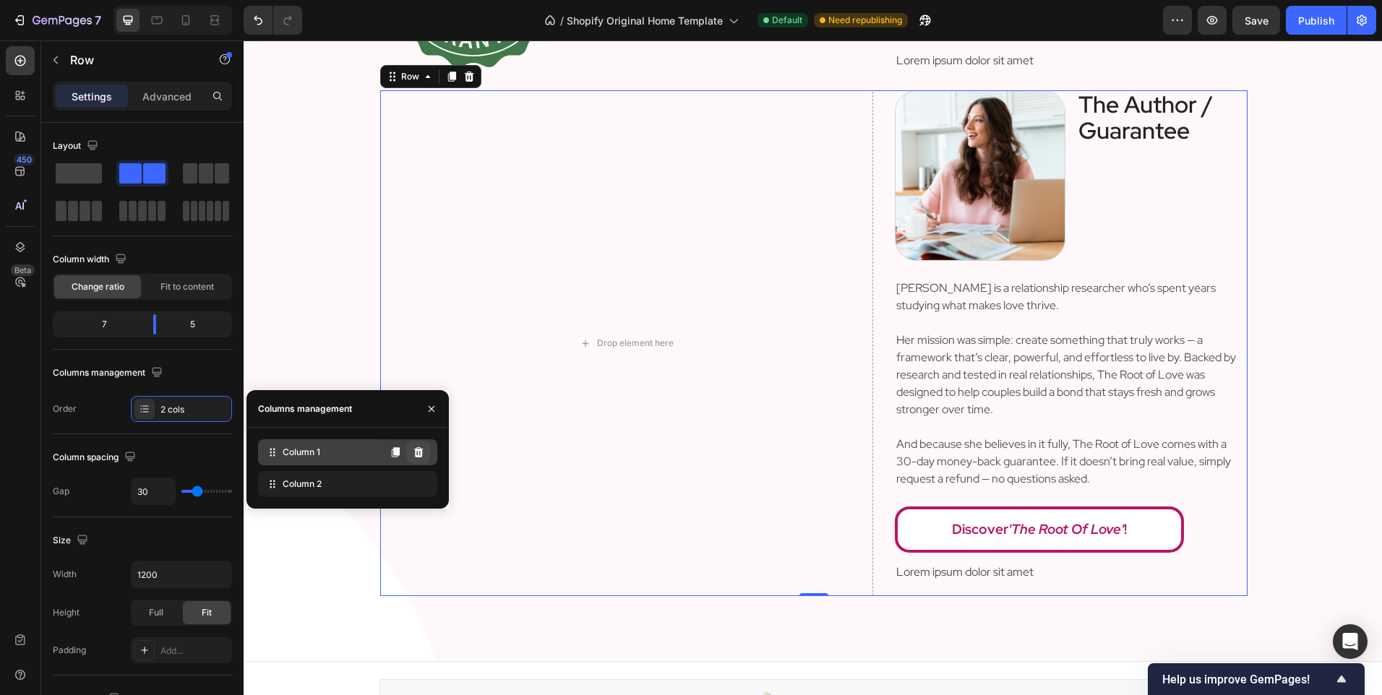
click at [418, 453] on icon at bounding box center [418, 452] width 9 height 10
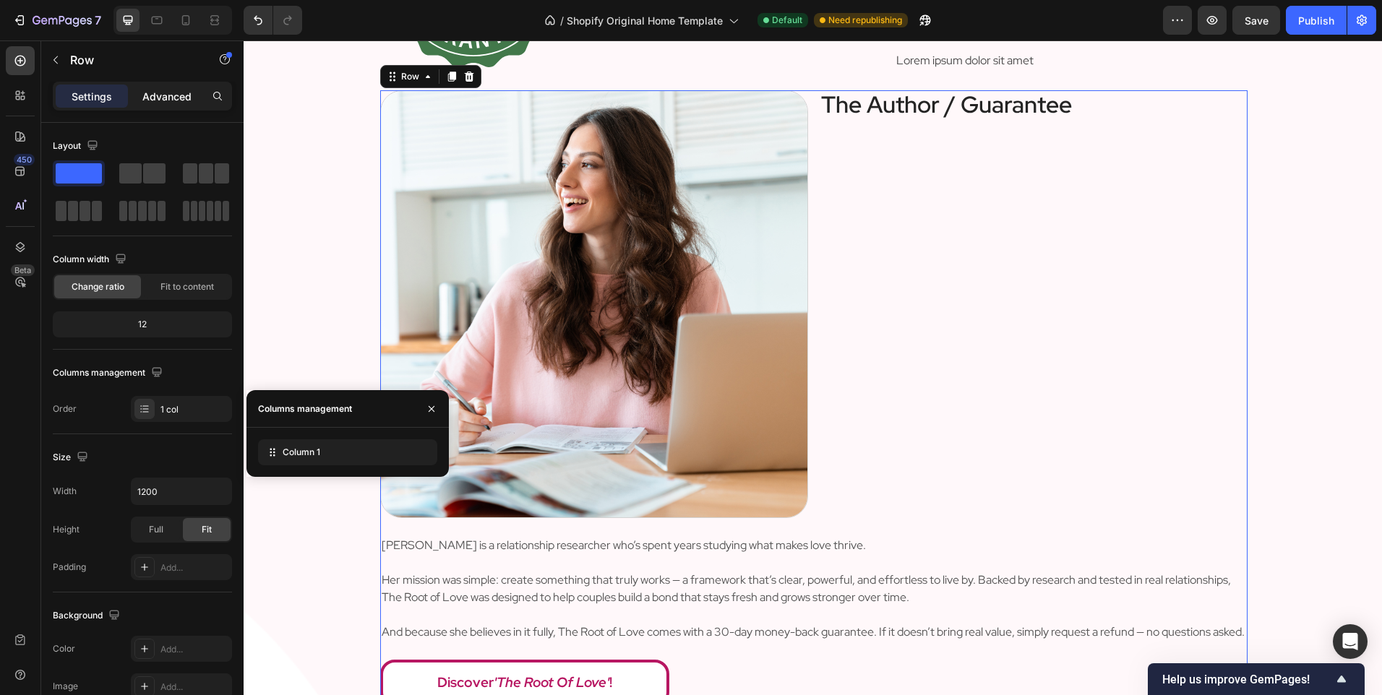
click at [157, 96] on p "Advanced" at bounding box center [166, 96] width 49 height 15
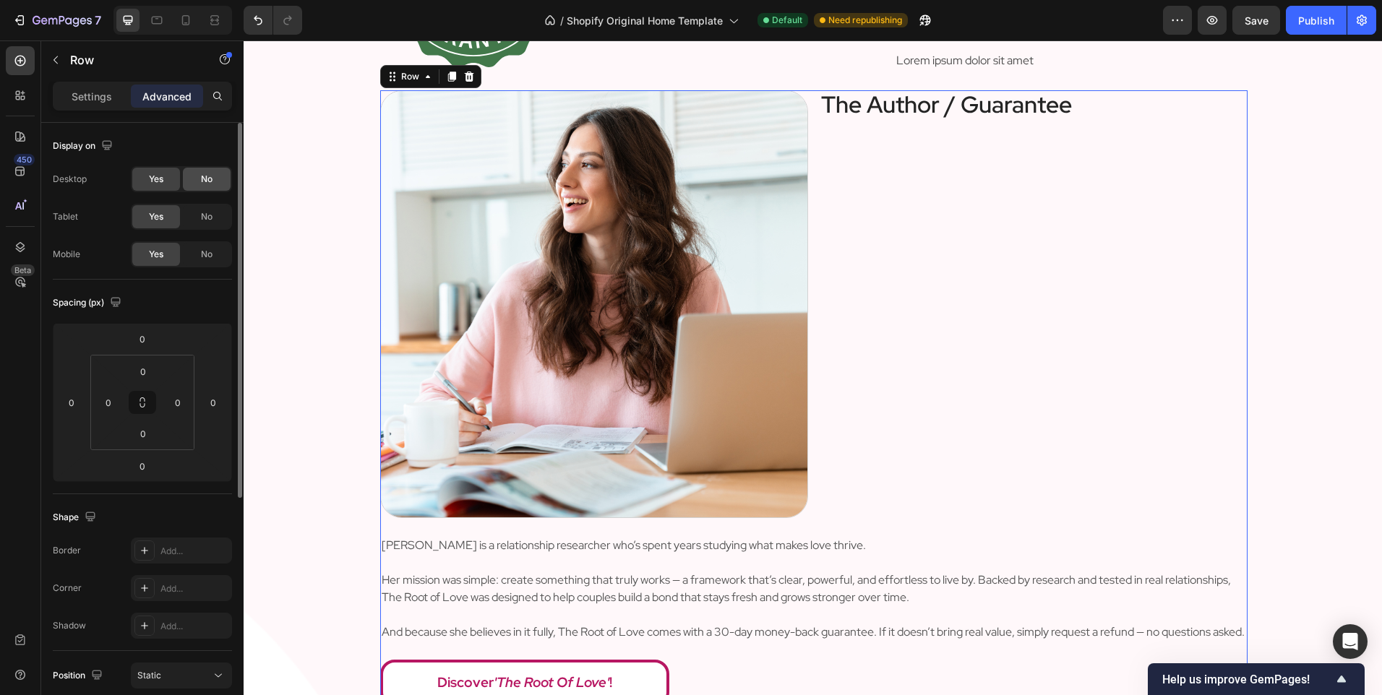
click at [209, 224] on div "No" at bounding box center [207, 216] width 48 height 23
click at [208, 177] on span "No" at bounding box center [207, 179] width 12 height 13
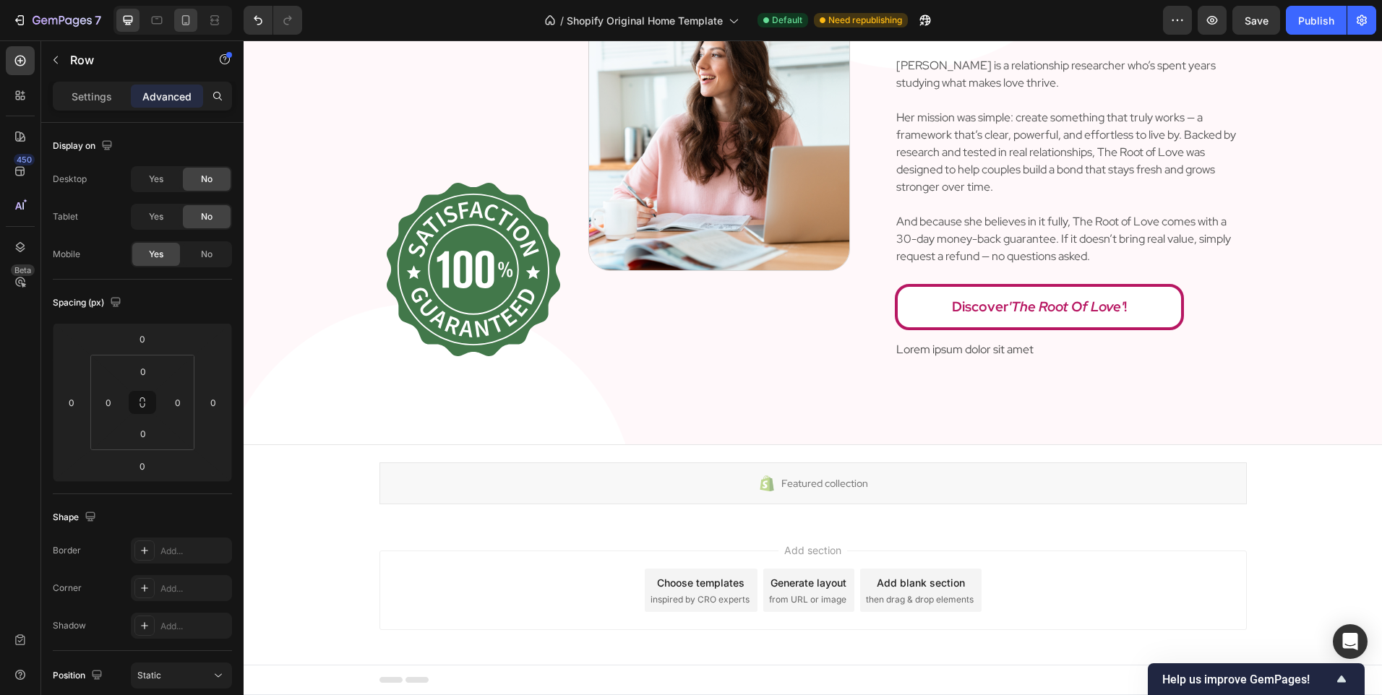
click at [181, 24] on icon at bounding box center [185, 20] width 14 height 14
type input "14"
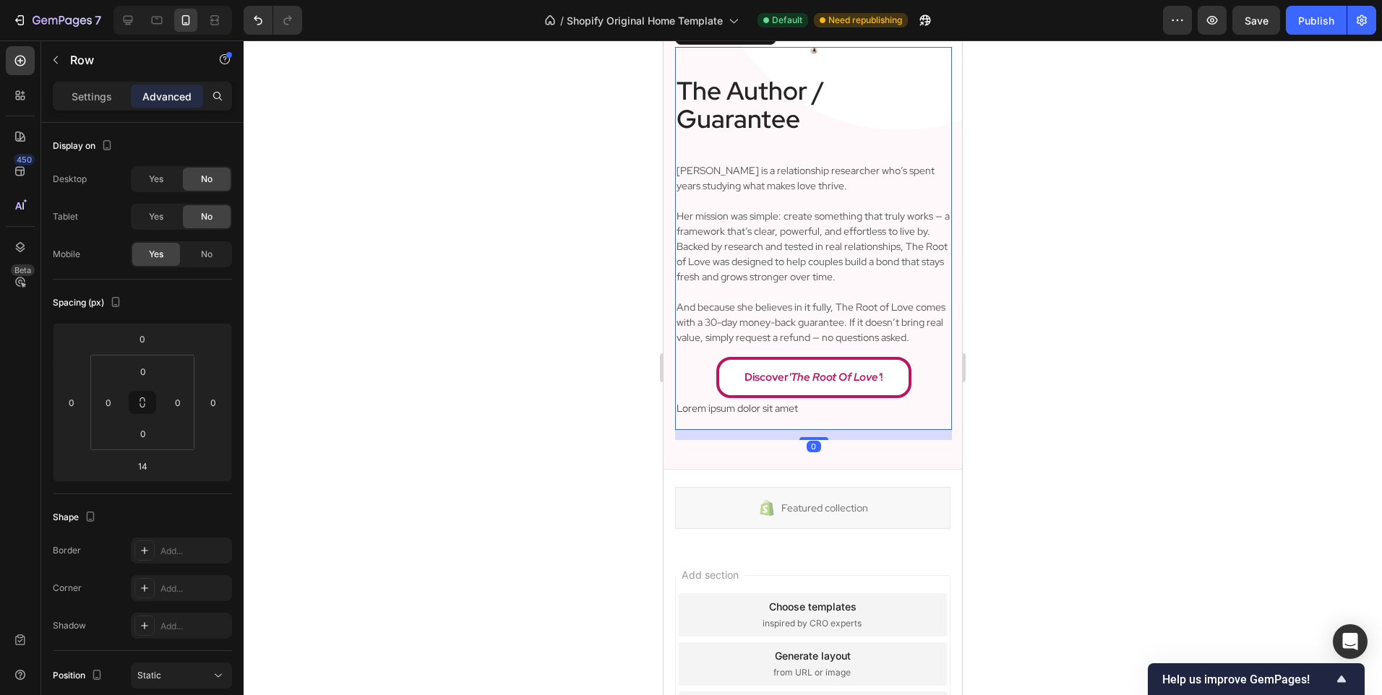
scroll to position [2898, 0]
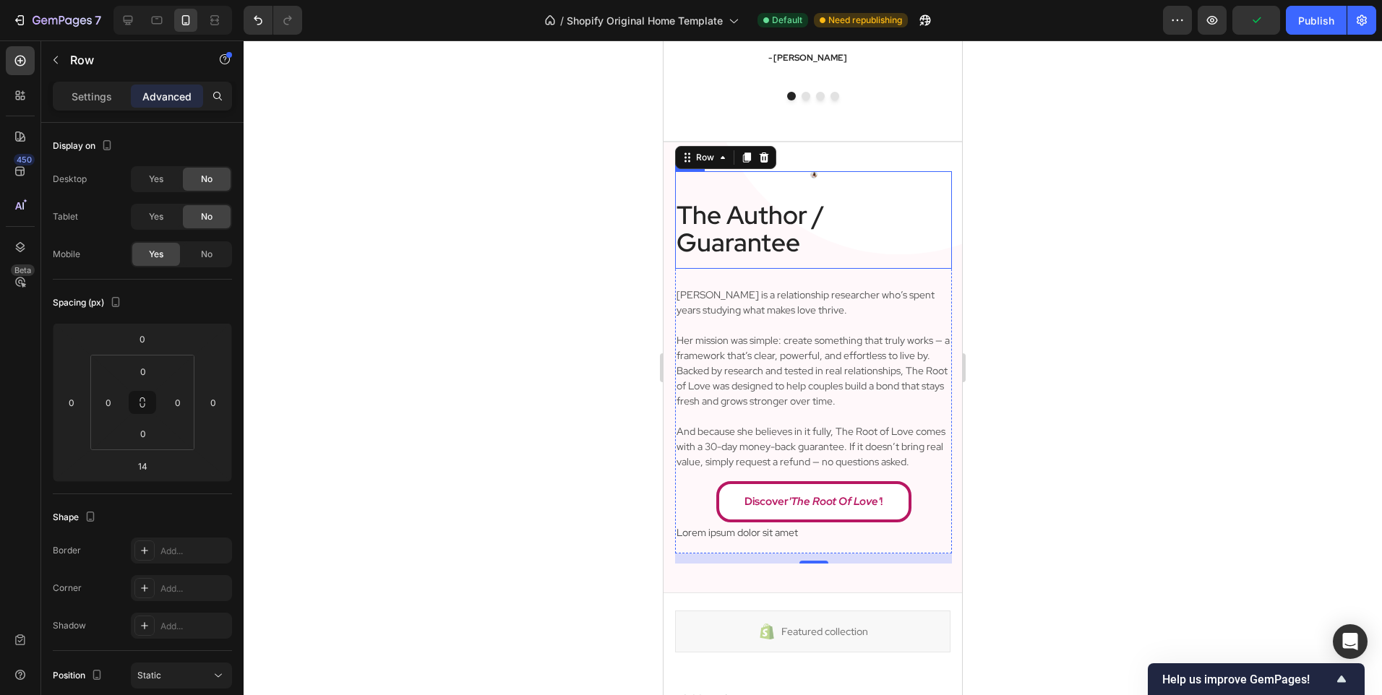
click at [825, 194] on div "Image The Author / Guarantee Heading Row" at bounding box center [813, 220] width 277 height 98
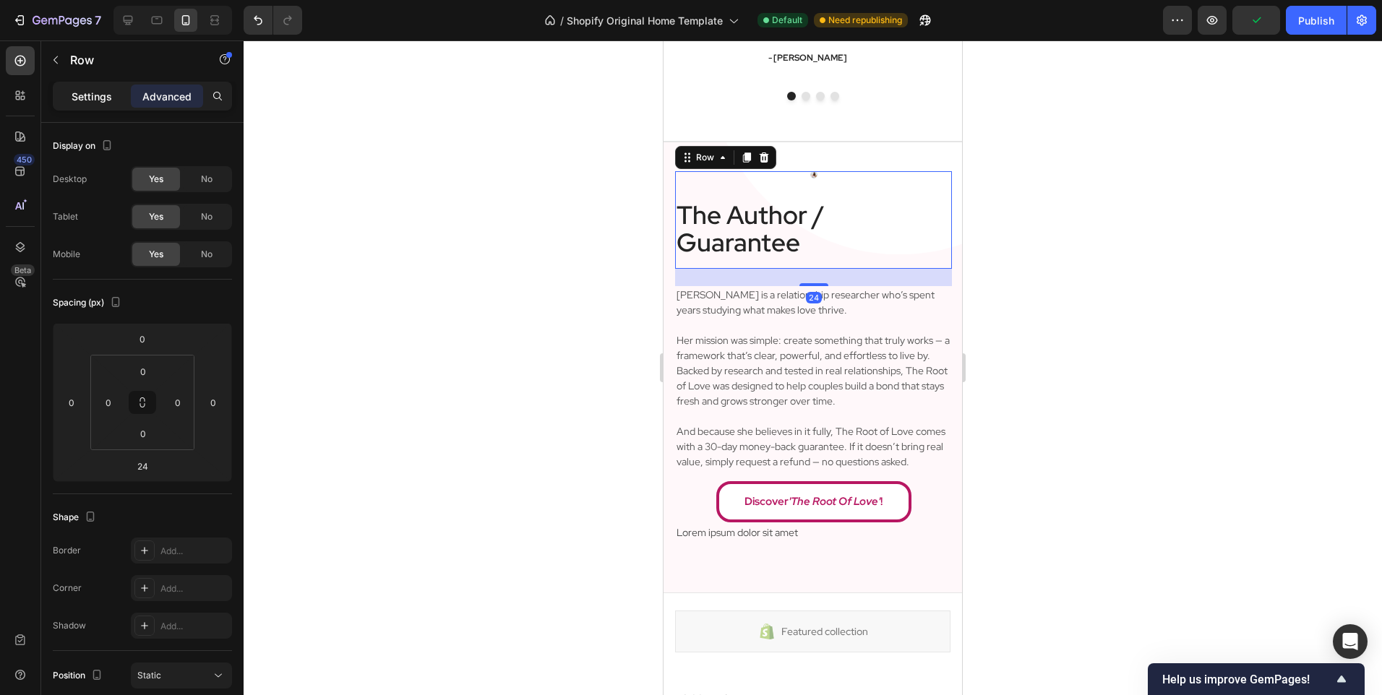
click at [113, 98] on div "Settings" at bounding box center [92, 96] width 72 height 23
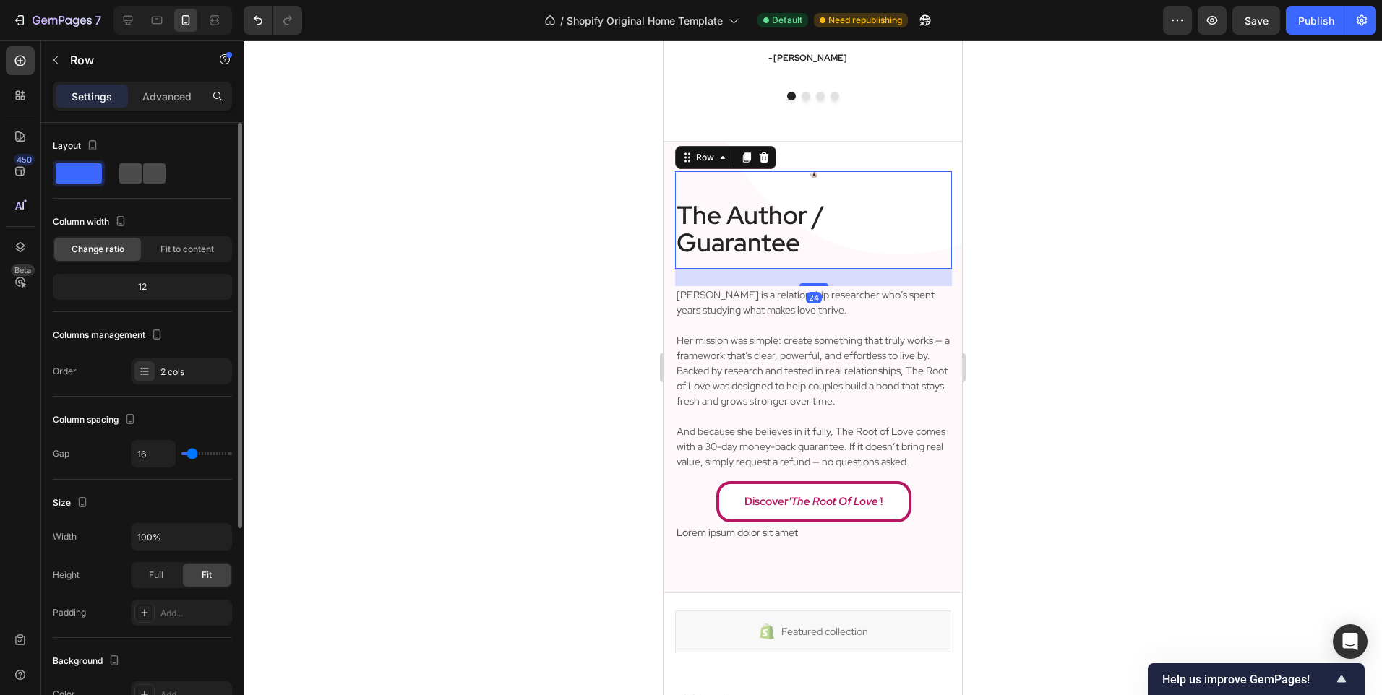
click at [145, 180] on span at bounding box center [154, 173] width 22 height 20
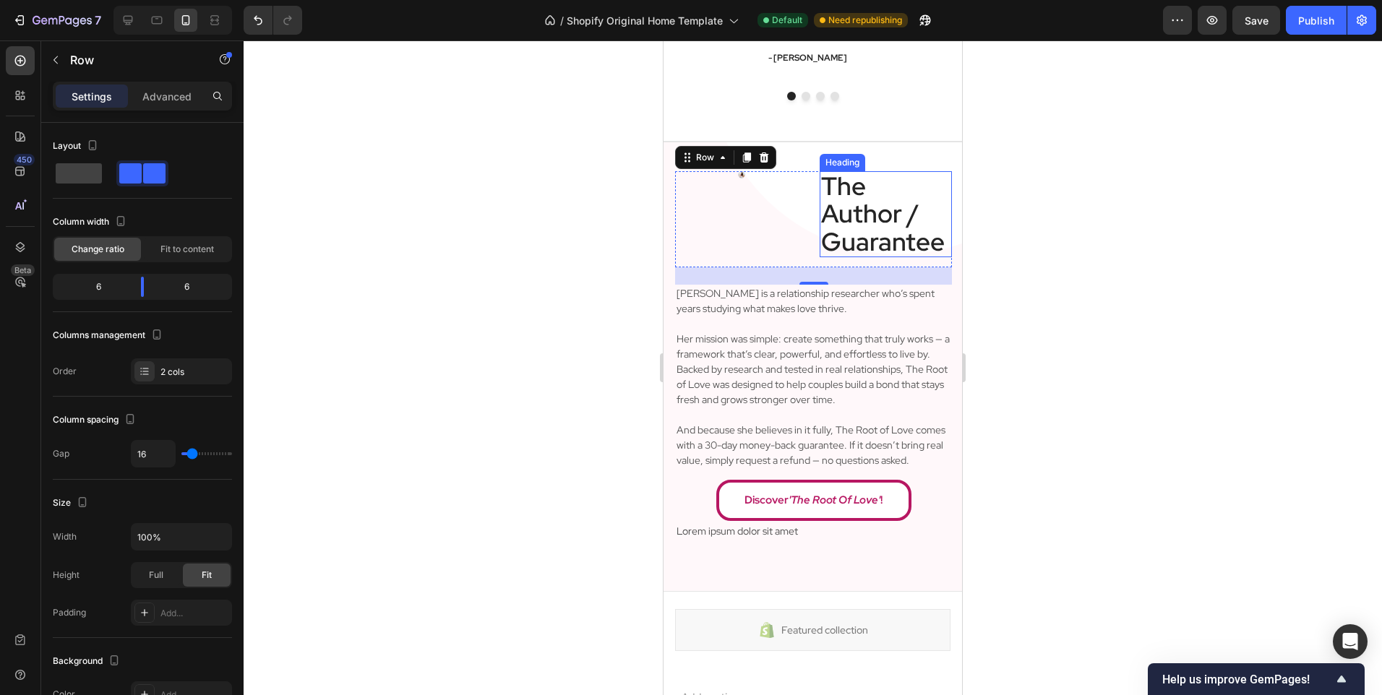
click at [870, 224] on h2 "The Author / Guarantee" at bounding box center [885, 214] width 133 height 87
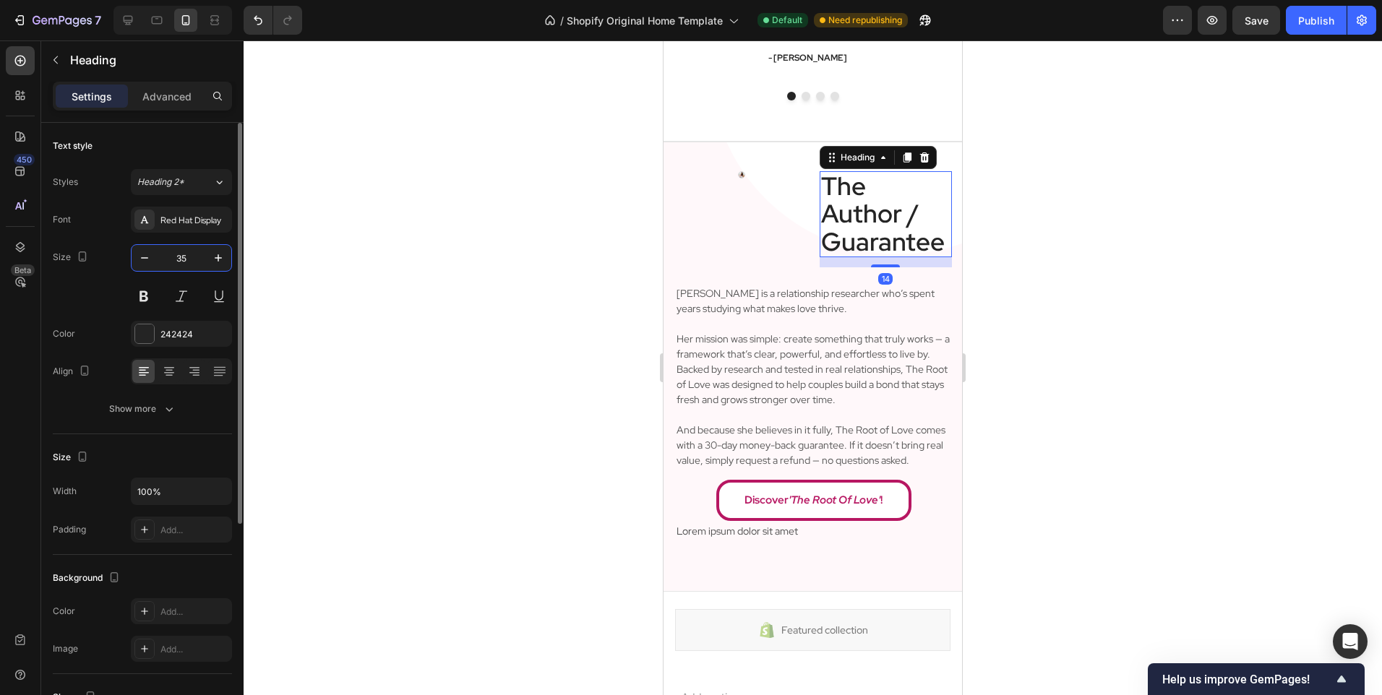
click at [168, 259] on input "35" at bounding box center [182, 258] width 48 height 26
type input "24"
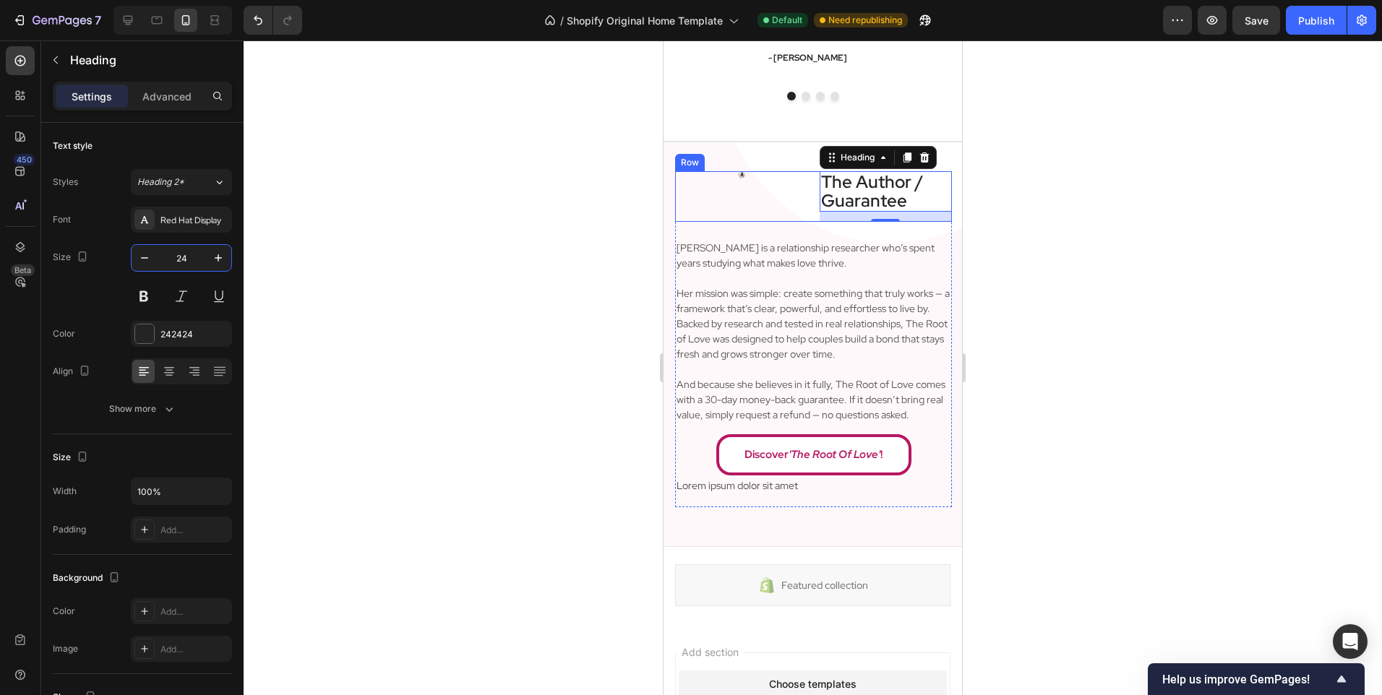
click at [749, 183] on div "Image" at bounding box center [741, 196] width 133 height 51
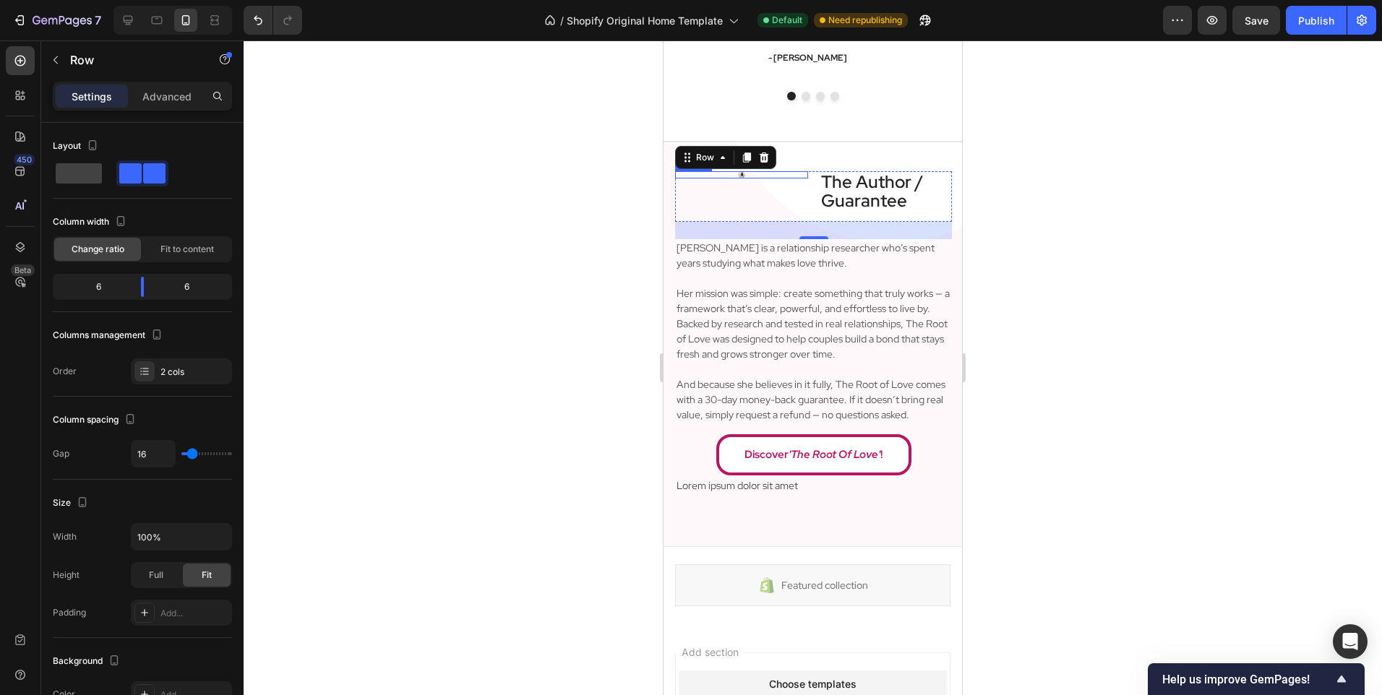
click at [731, 173] on div at bounding box center [741, 174] width 133 height 7
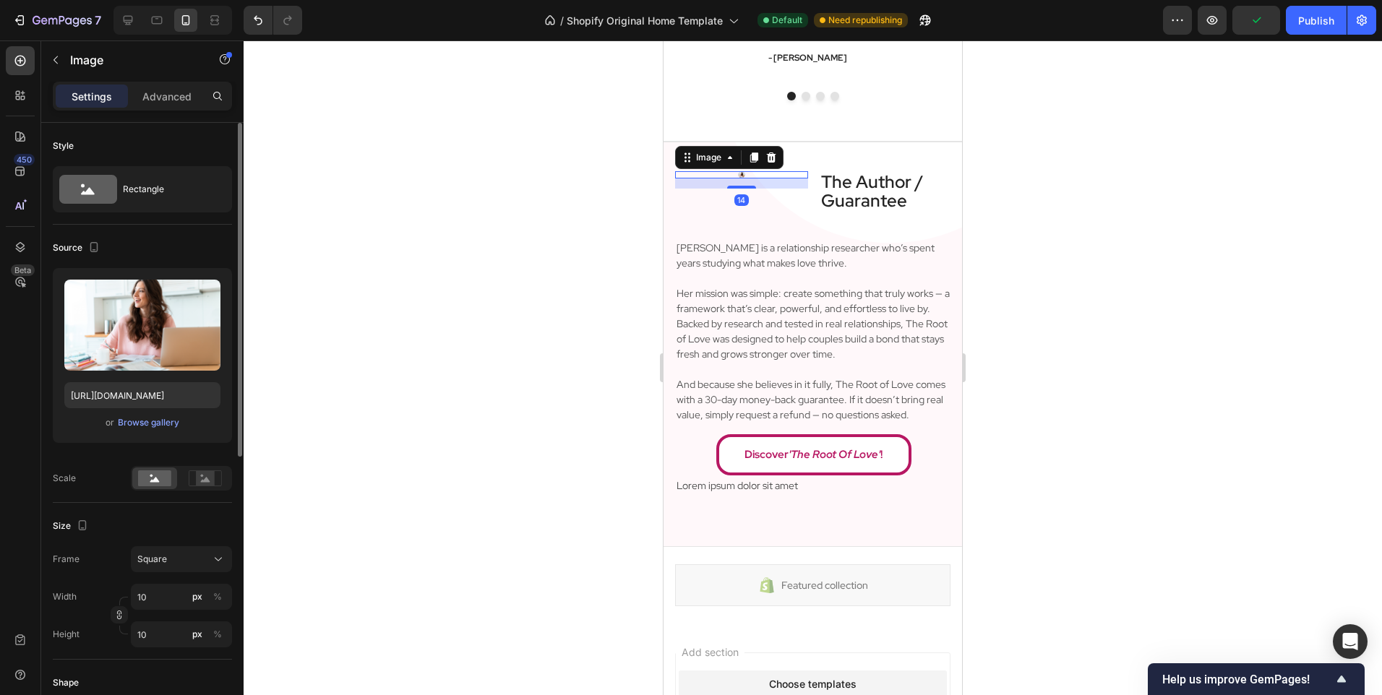
click at [156, 613] on div "Width 10 px % Height 10 px %" at bounding box center [142, 616] width 179 height 64
click at [157, 600] on input "10" at bounding box center [181, 597] width 101 height 26
type input "1"
type input "100"
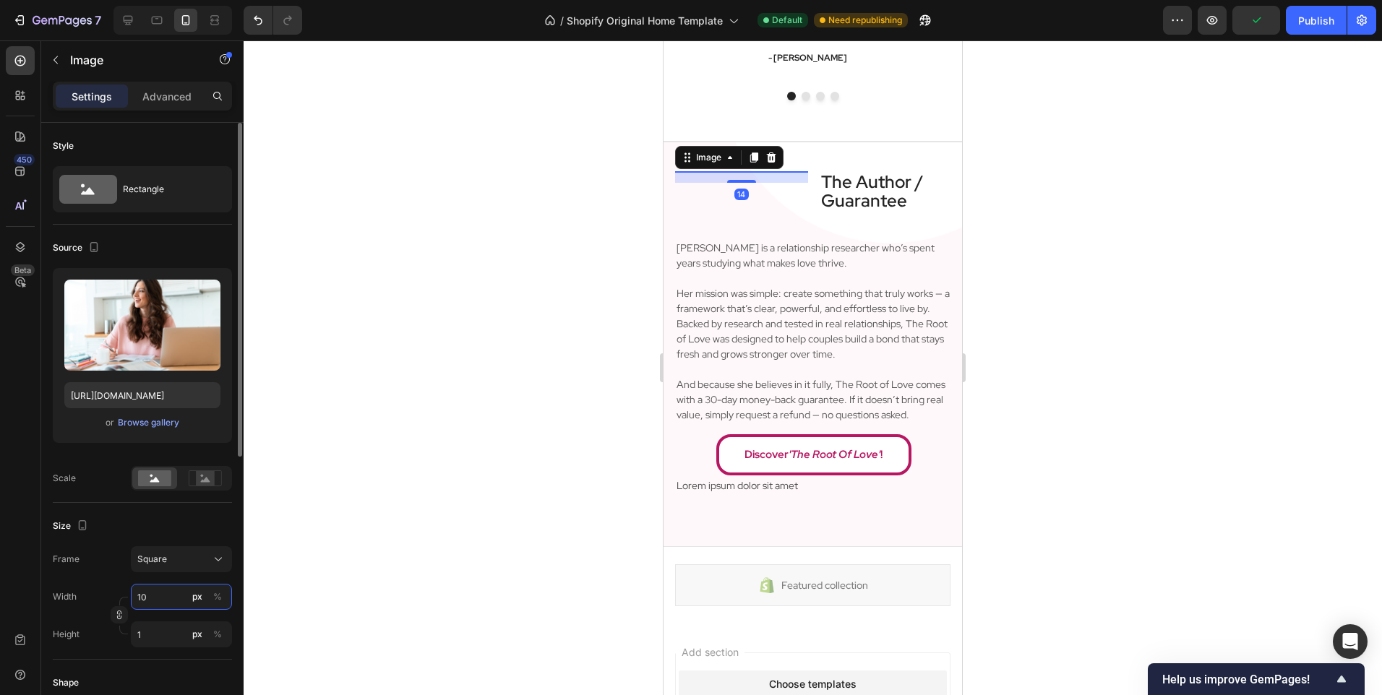
type input "100"
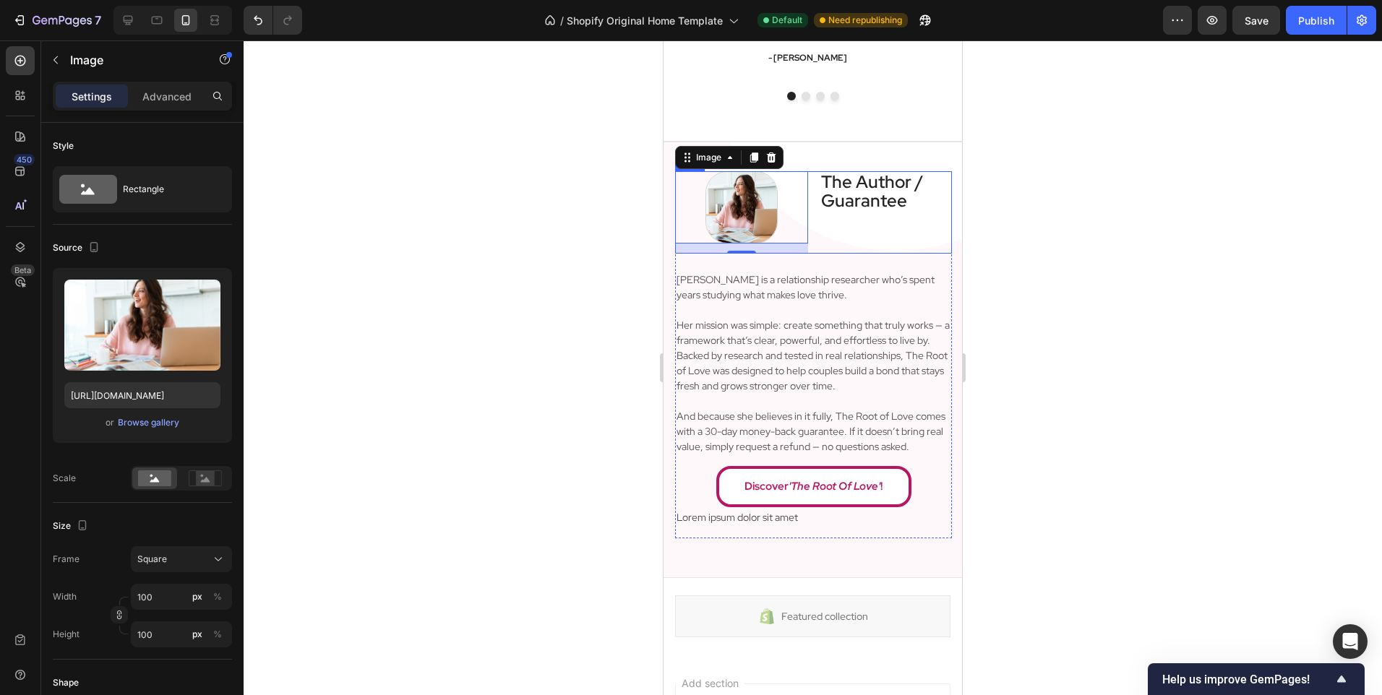
click at [845, 236] on div "The Author / Guarantee Heading" at bounding box center [885, 212] width 133 height 82
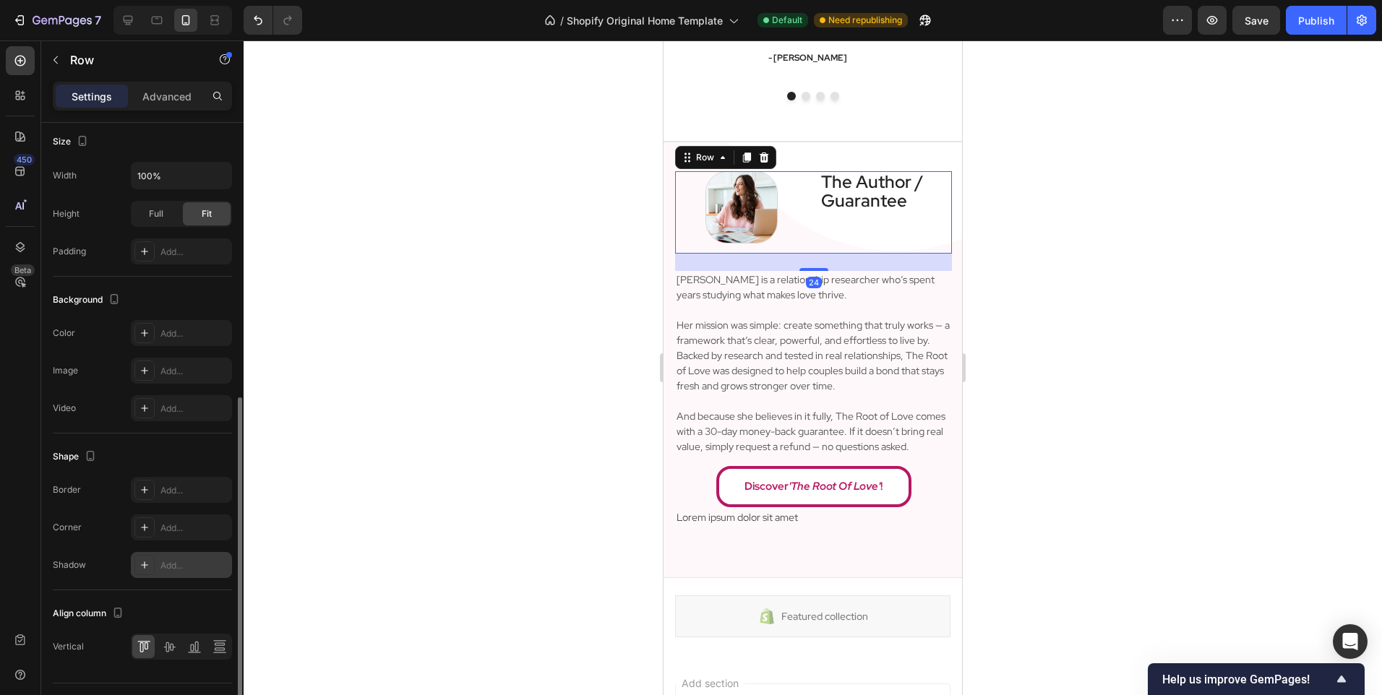
scroll to position [395, 0]
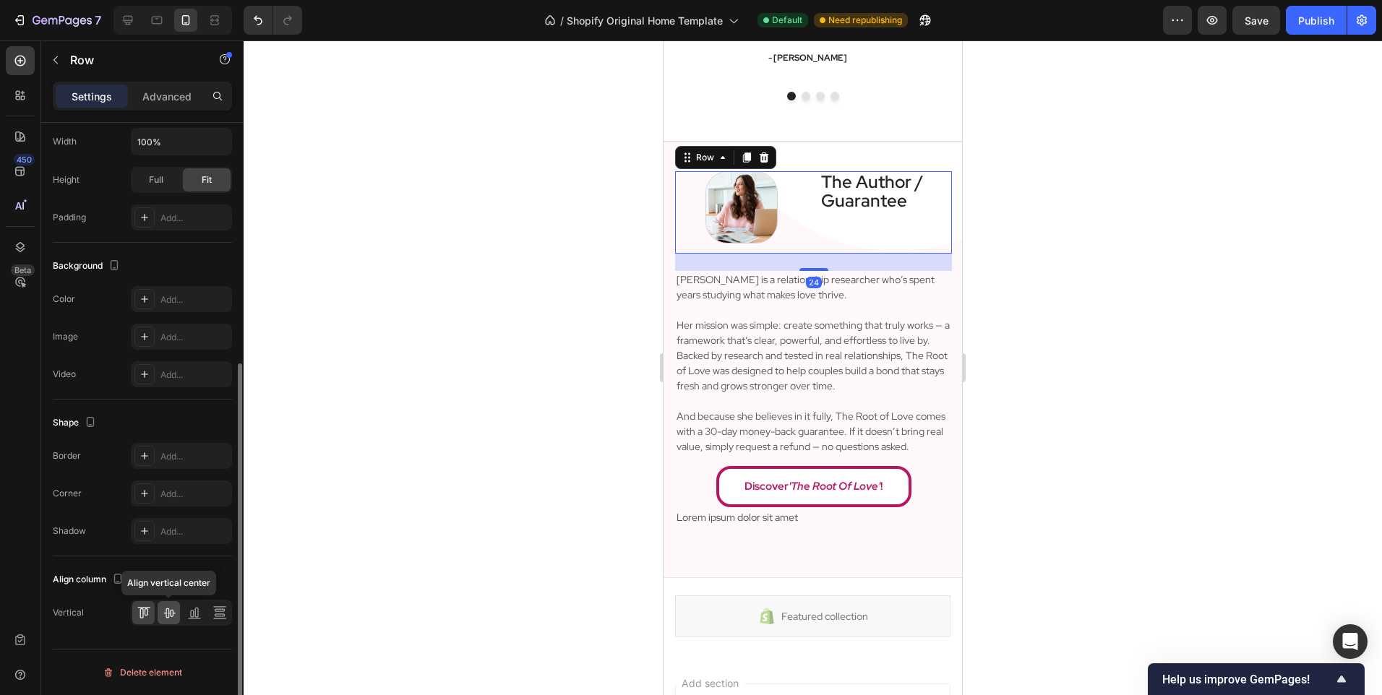
click at [165, 621] on div at bounding box center [169, 612] width 22 height 23
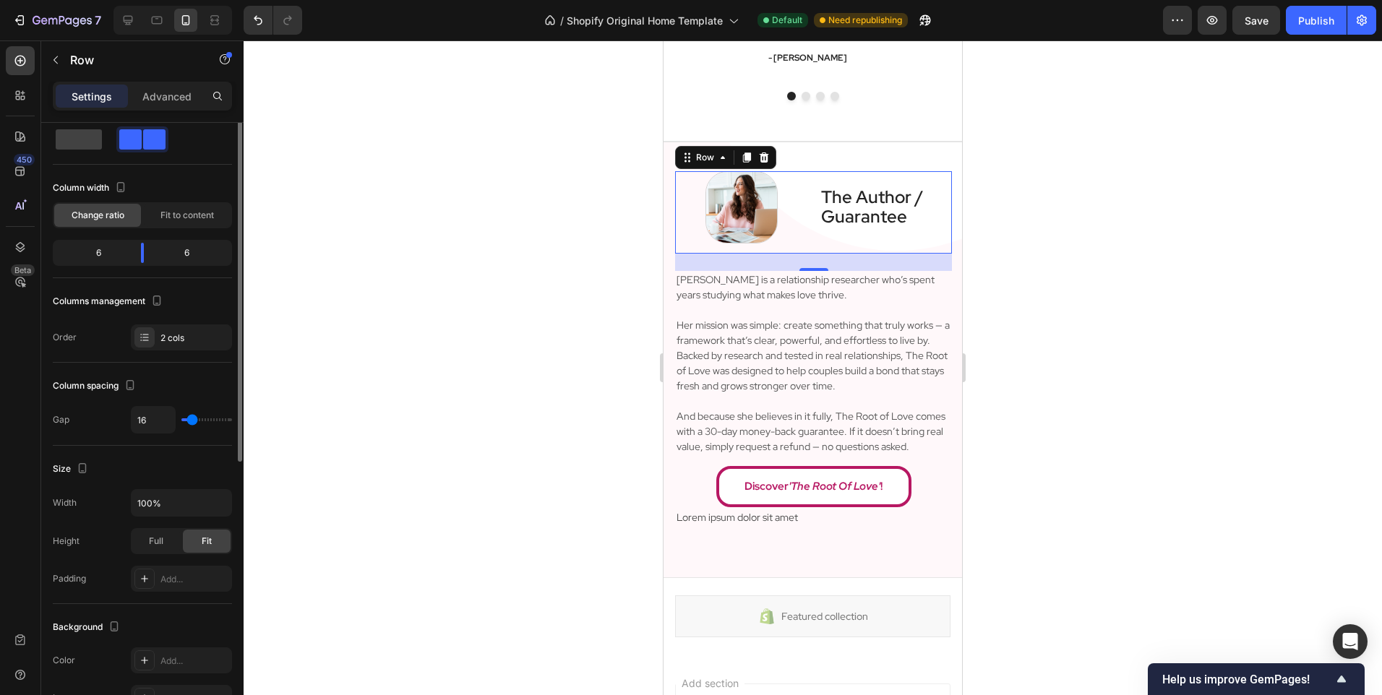
scroll to position [0, 0]
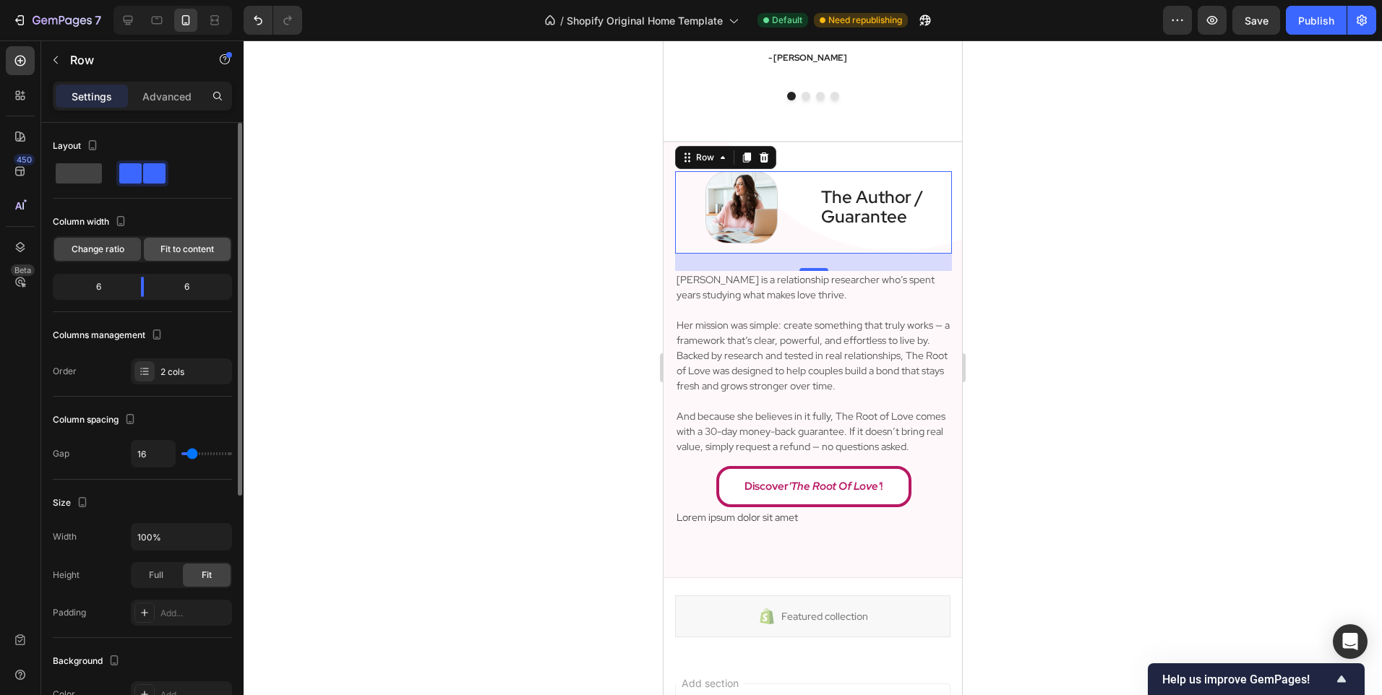
click at [180, 244] on span "Fit to content" at bounding box center [186, 249] width 53 height 13
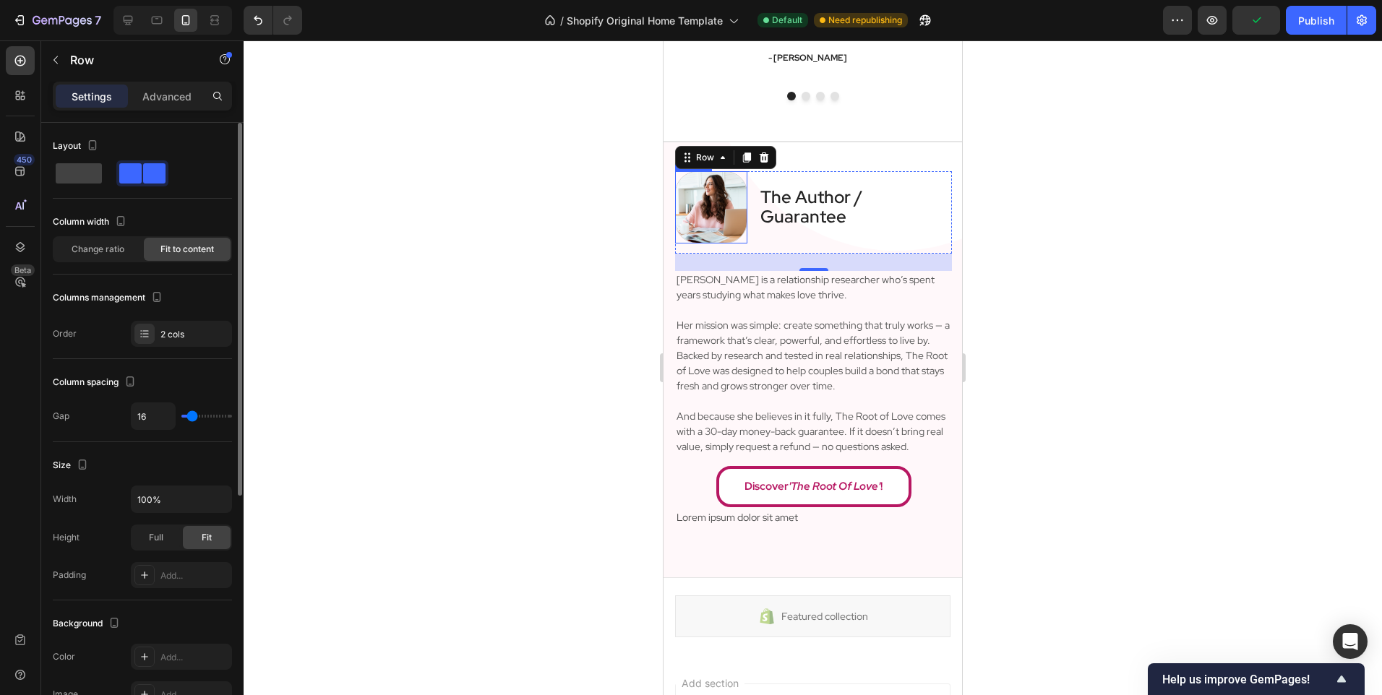
click at [707, 216] on img at bounding box center [711, 207] width 72 height 72
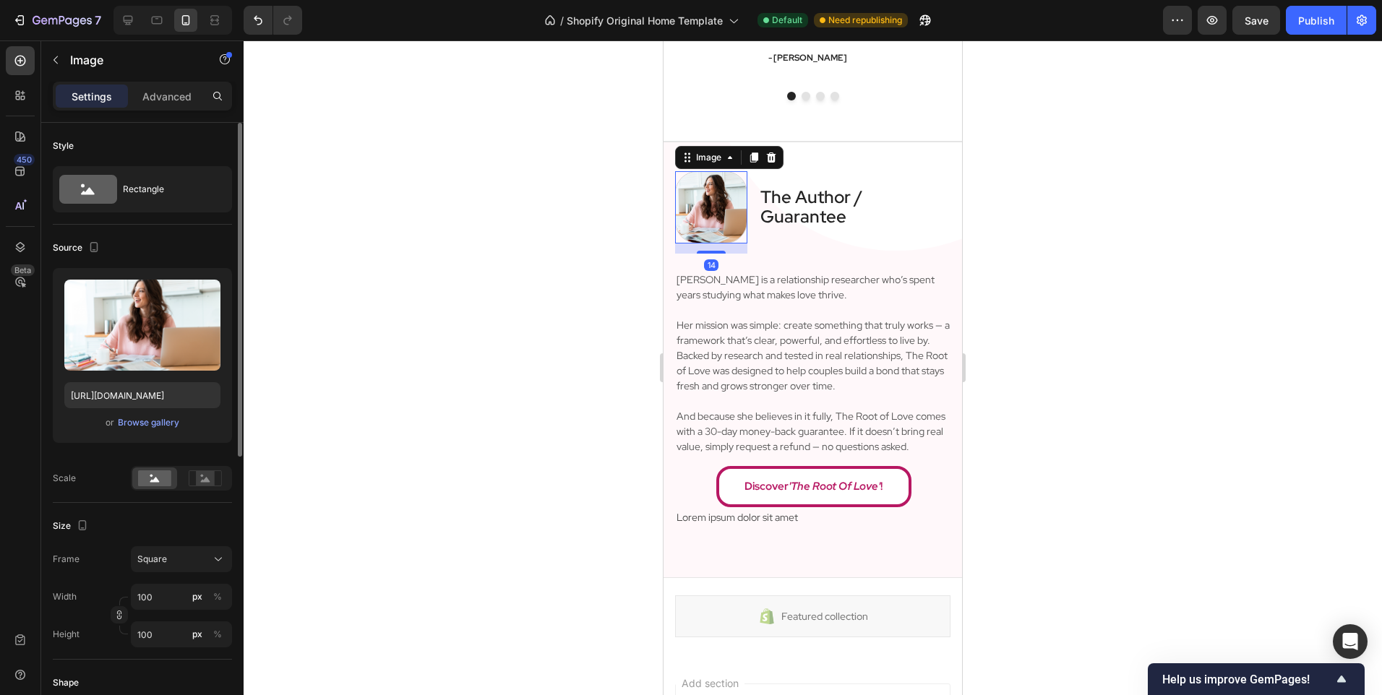
scroll to position [217, 0]
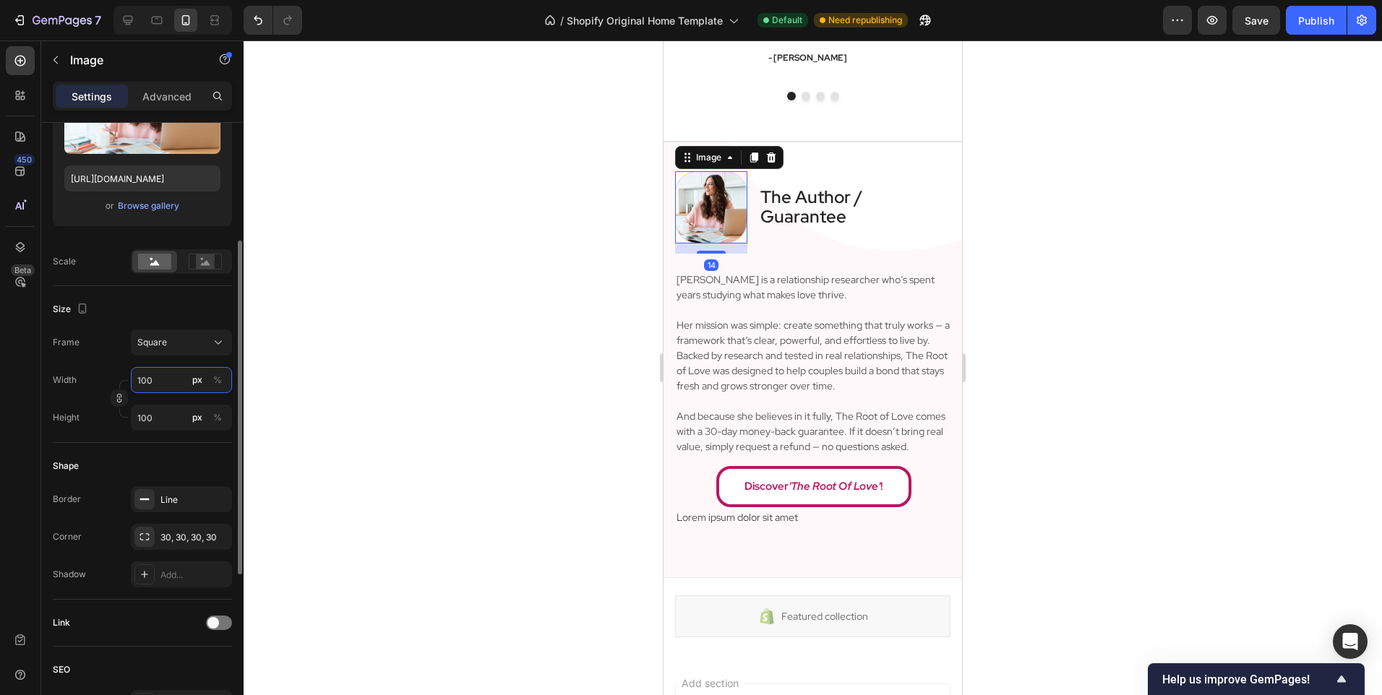
click at [157, 387] on input "100" at bounding box center [181, 380] width 101 height 26
type input "7"
type input "75"
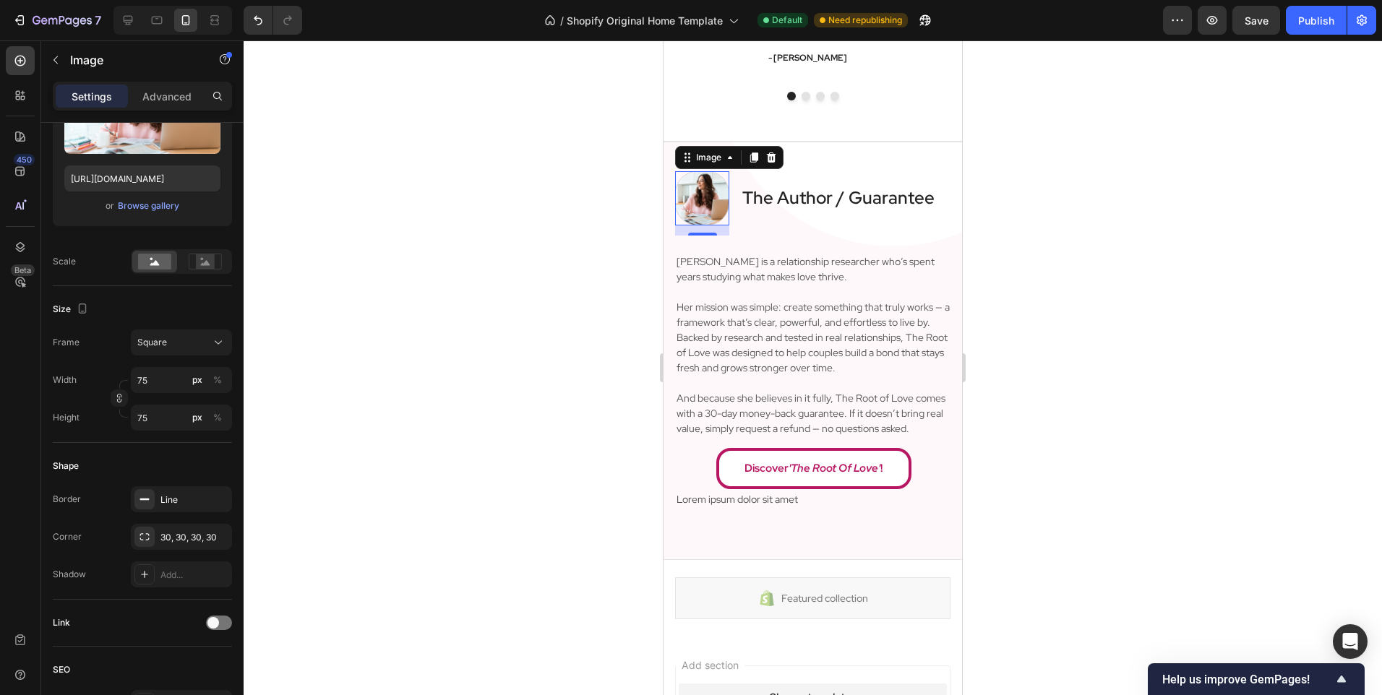
click at [439, 296] on div at bounding box center [813, 367] width 1138 height 655
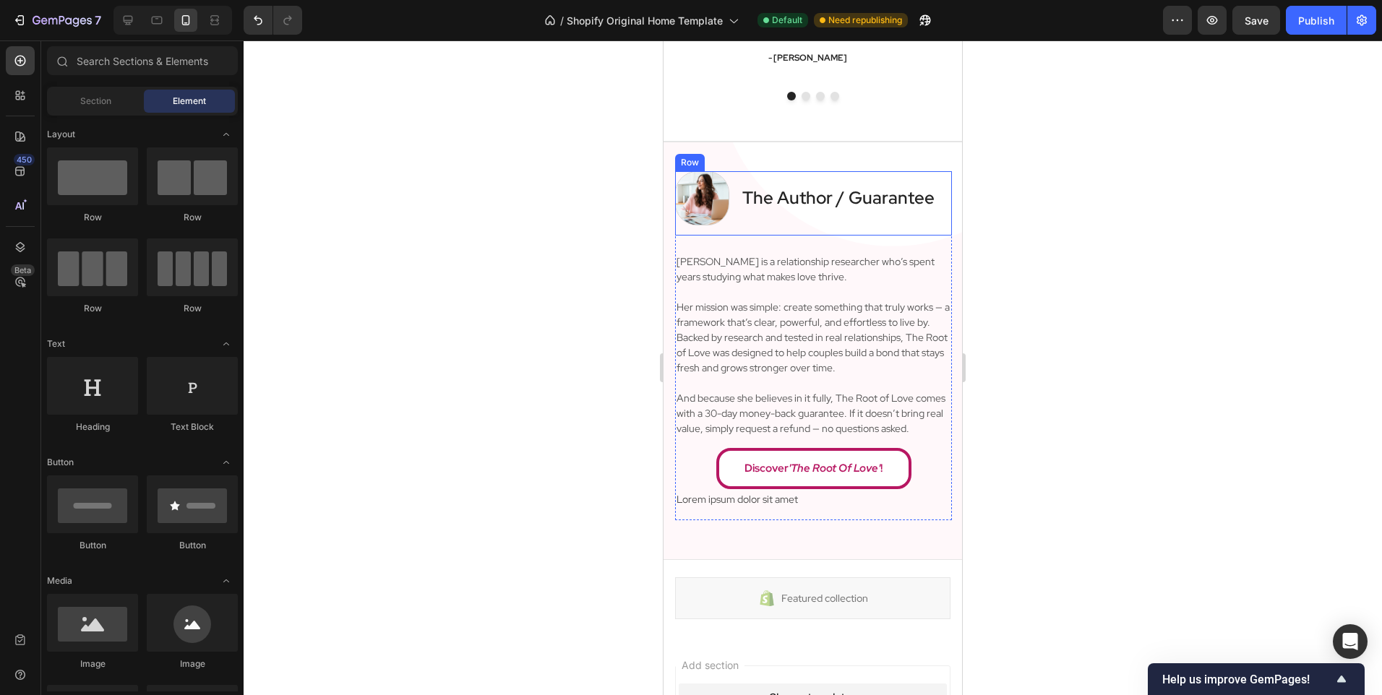
click at [848, 223] on div "The Author / Guarantee Heading" at bounding box center [838, 203] width 195 height 64
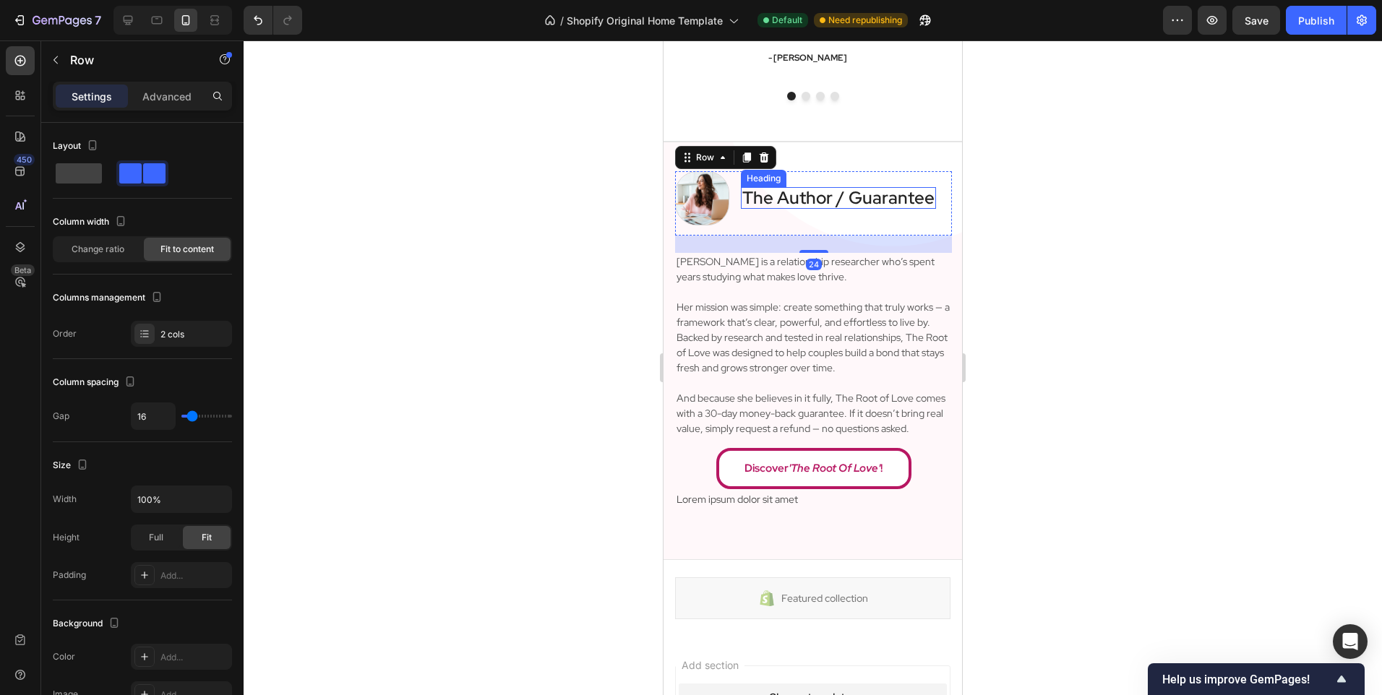
click at [835, 198] on h2 "The Author / Guarantee" at bounding box center [838, 198] width 195 height 22
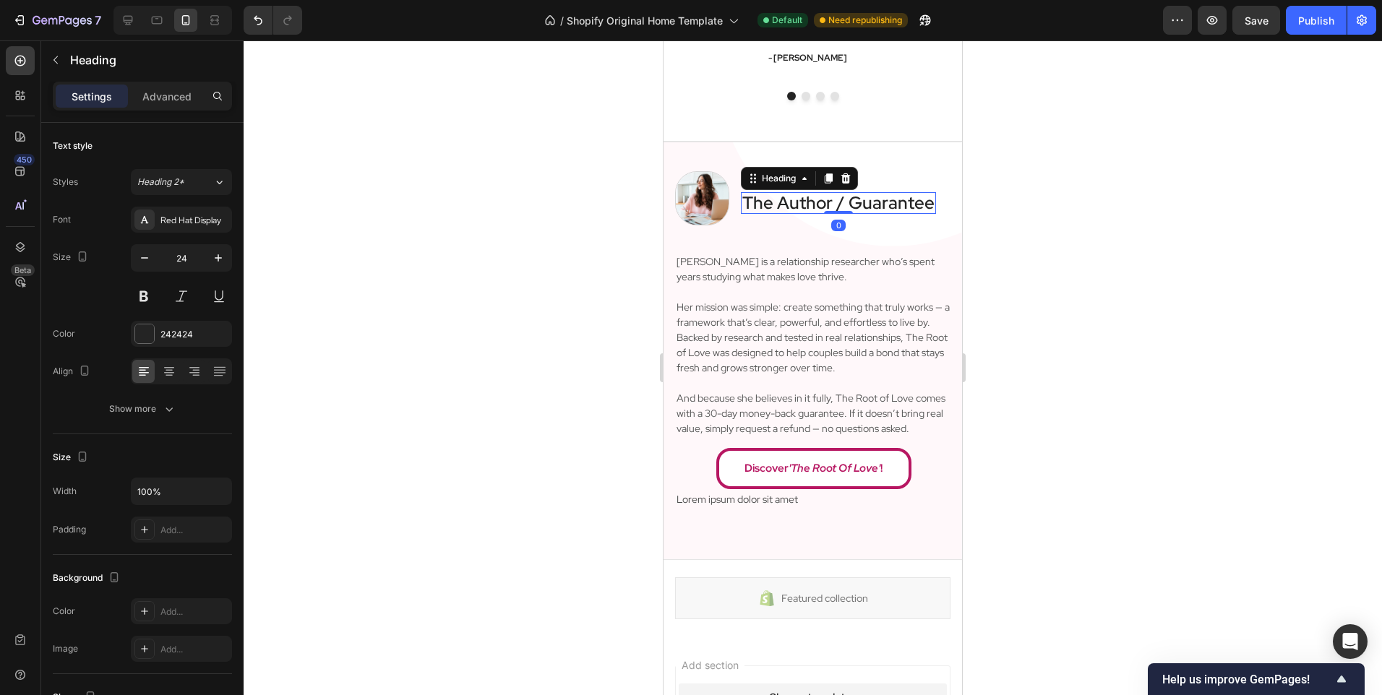
drag, startPoint x: 844, startPoint y: 218, endPoint x: 816, endPoint y: 231, distance: 30.7
click at [852, 192] on div "The Author / Guarantee Heading 0" at bounding box center [838, 203] width 195 height 22
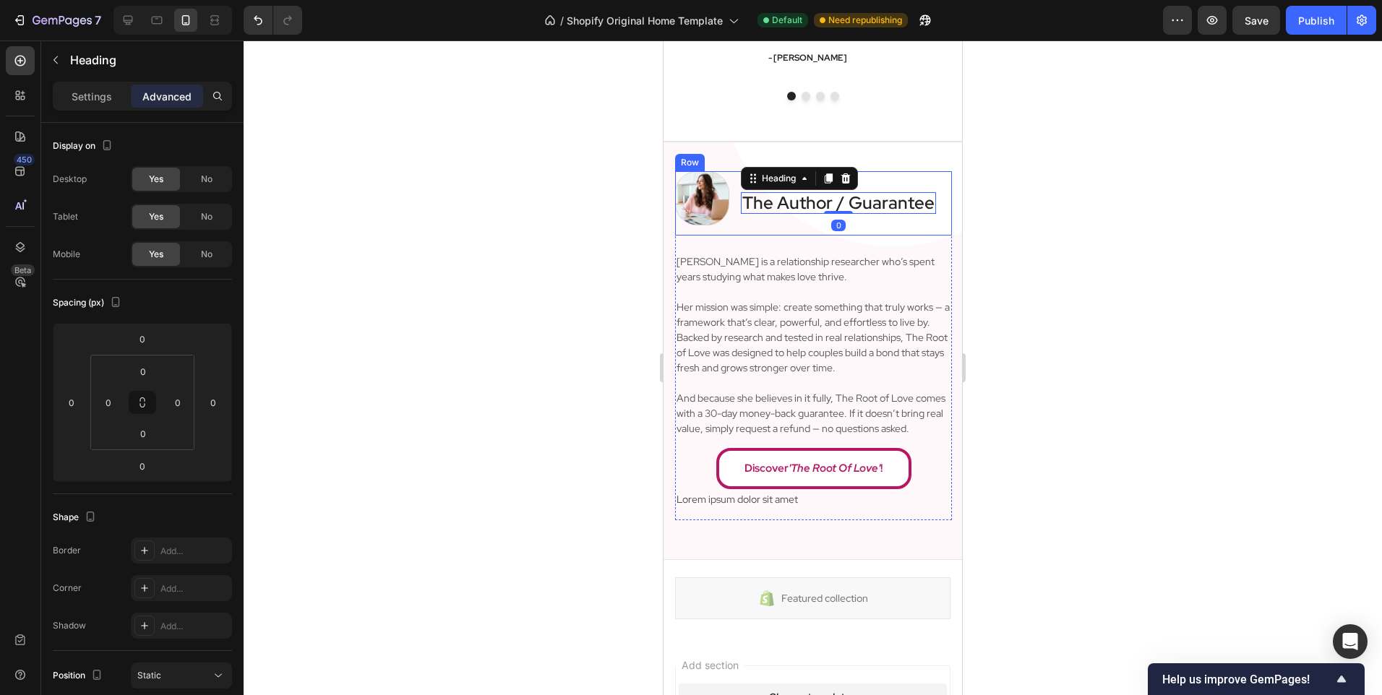
click at [801, 241] on div "Image The Author / Guarantee Heading 0 Row Angela is a relationship researcher …" at bounding box center [813, 345] width 277 height 349
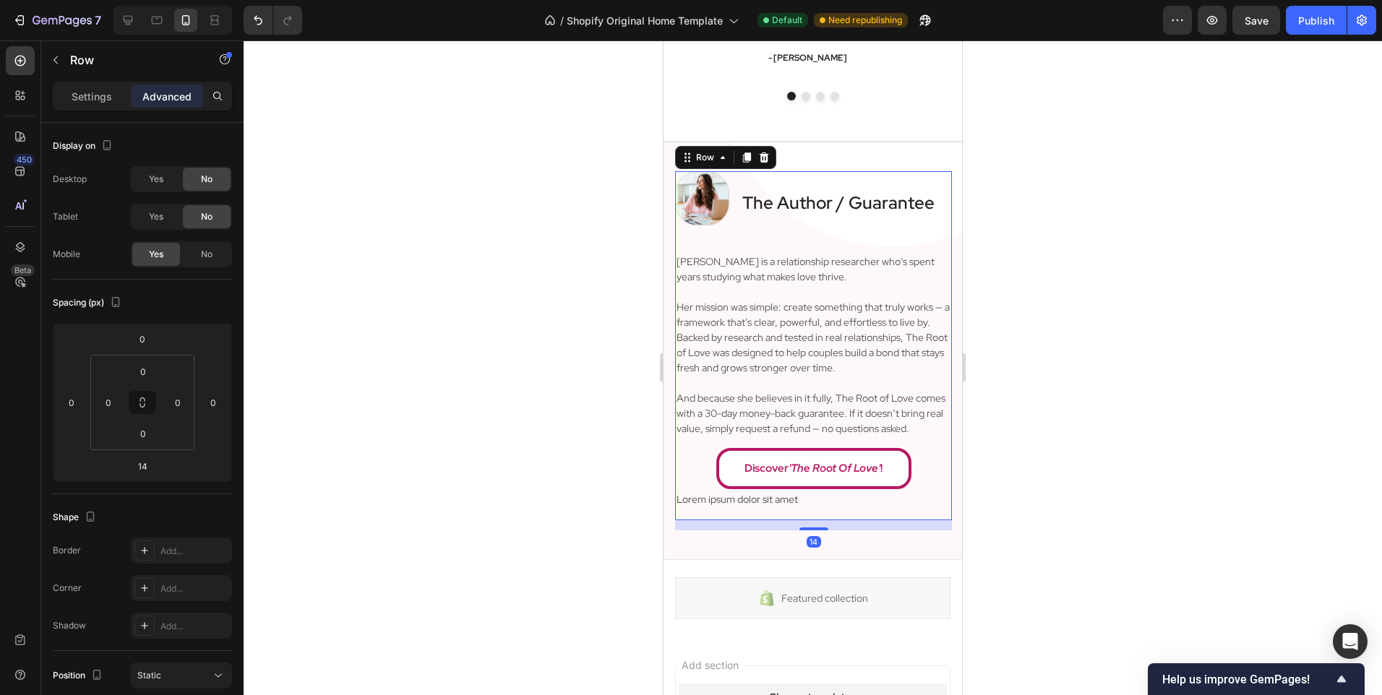
click at [794, 228] on div "The Author / Guarantee Heading" at bounding box center [838, 203] width 195 height 64
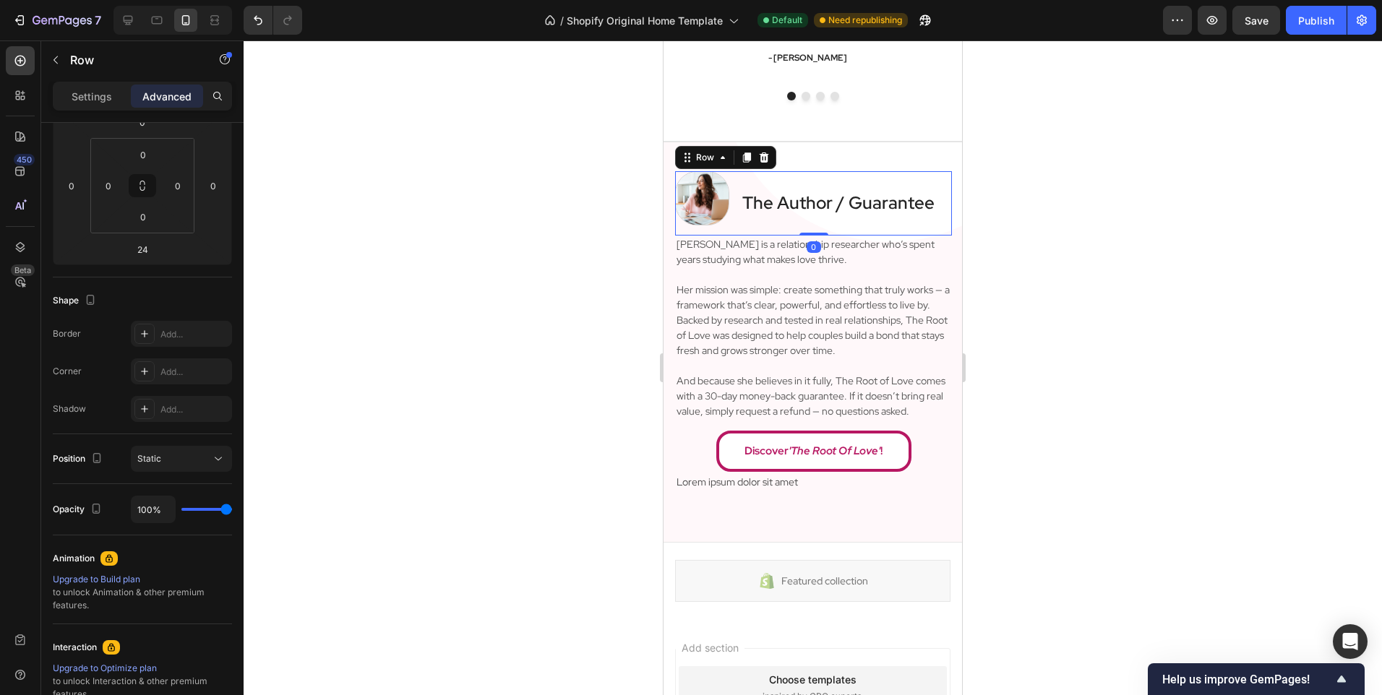
drag, startPoint x: 801, startPoint y: 251, endPoint x: 817, endPoint y: 174, distance: 78.8
click at [817, 174] on div "Image The Author / Guarantee Heading Row 0" at bounding box center [813, 203] width 277 height 64
type input "0"
click at [519, 319] on div at bounding box center [813, 367] width 1138 height 655
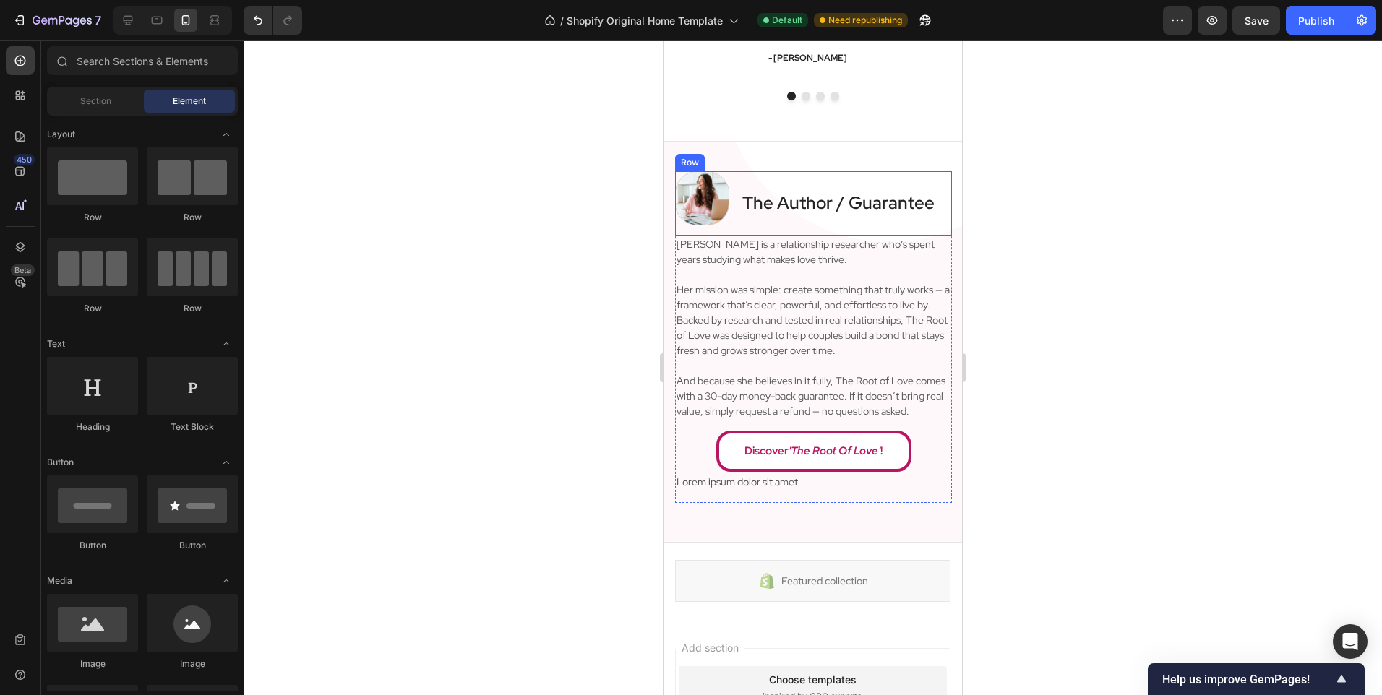
click at [716, 206] on img at bounding box center [702, 198] width 54 height 54
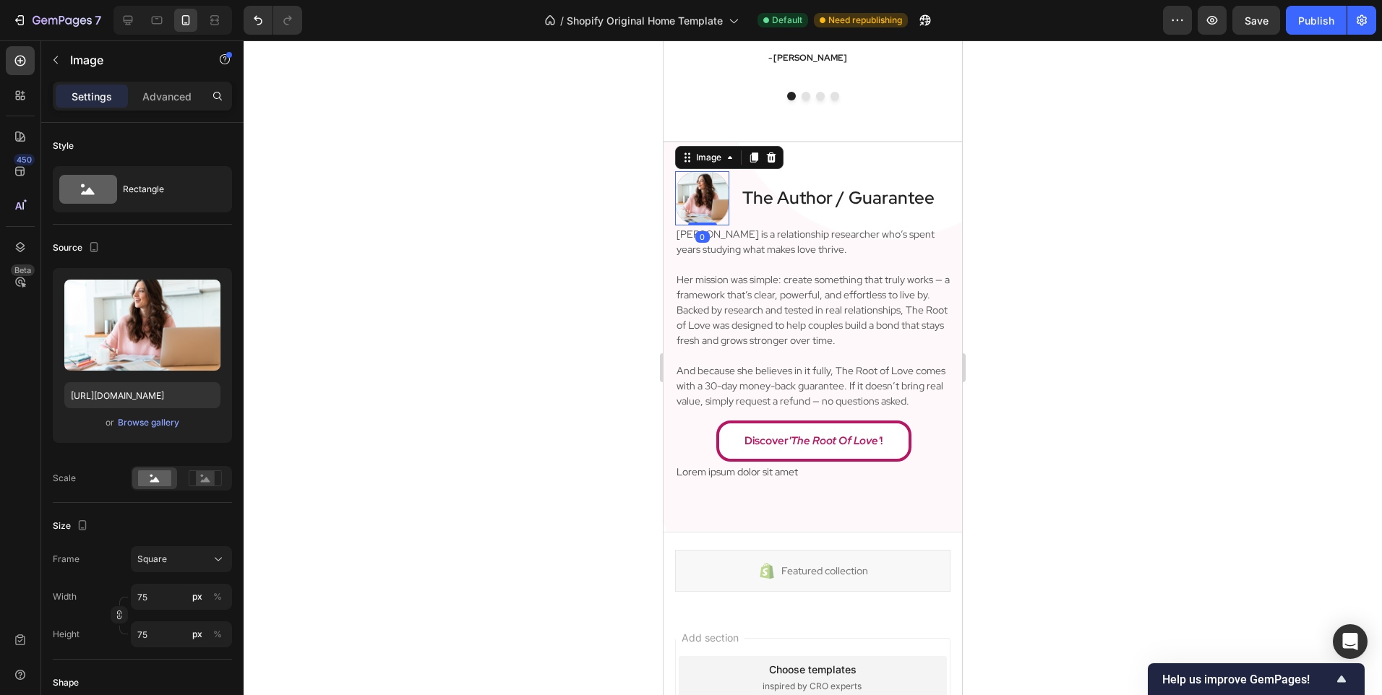
drag, startPoint x: 702, startPoint y: 232, endPoint x: 715, endPoint y: 191, distance: 43.4
click at [715, 191] on div "Image 0" at bounding box center [702, 198] width 54 height 54
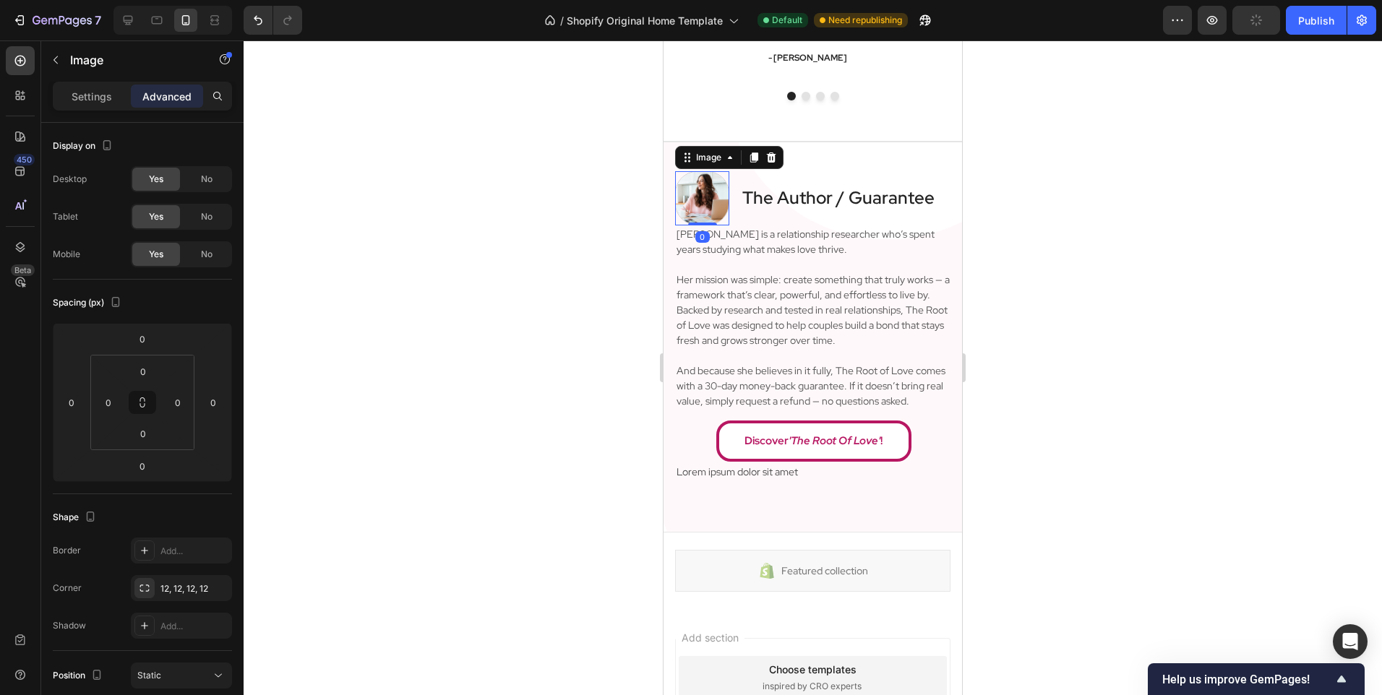
click at [522, 272] on div at bounding box center [813, 367] width 1138 height 655
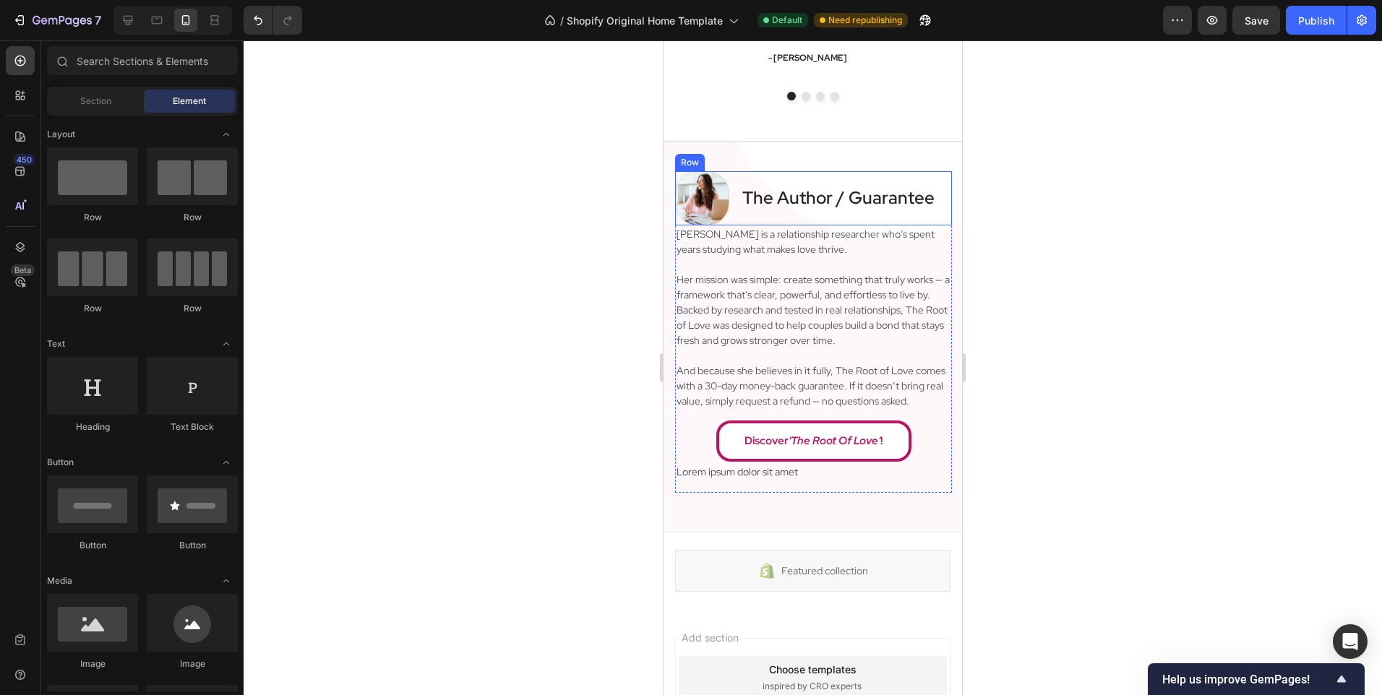
click at [790, 198] on h2 "The Author / Guarantee" at bounding box center [838, 198] width 195 height 22
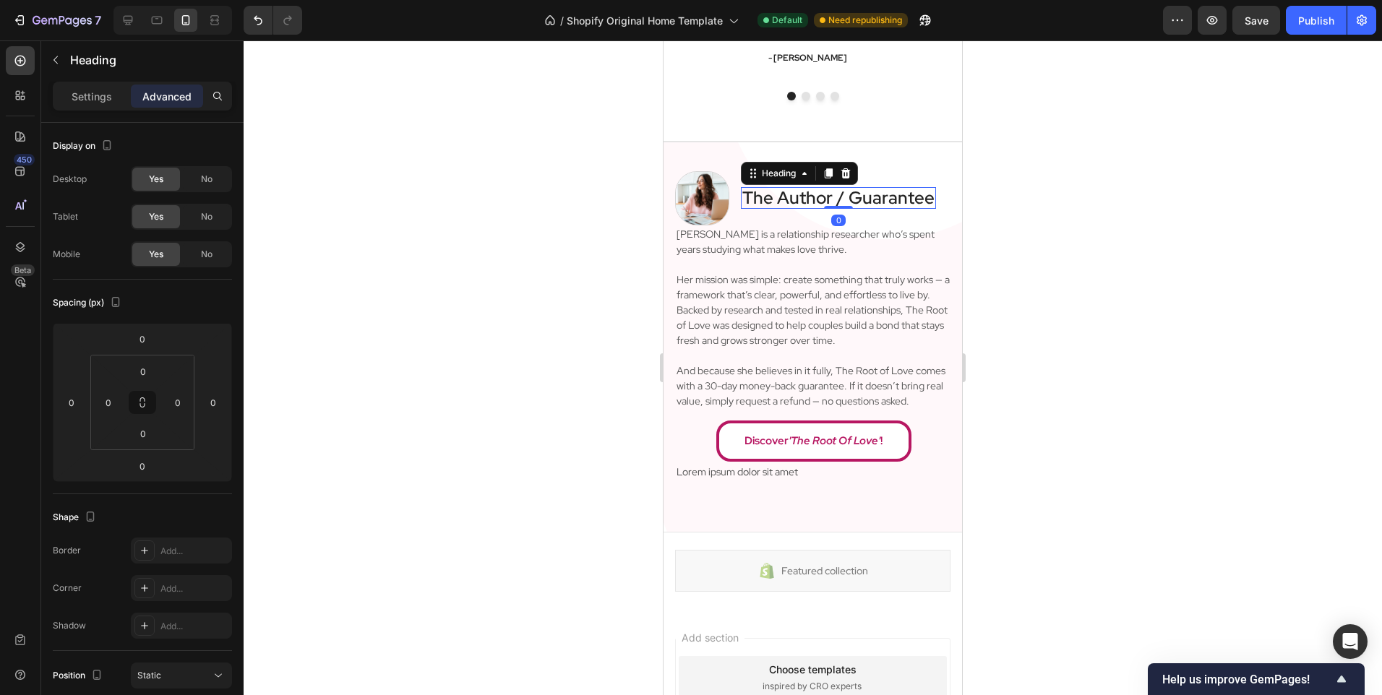
click at [782, 208] on h2 "The Author / Guarantee" at bounding box center [838, 198] width 195 height 22
click at [769, 221] on div "The Author / Guarantee Heading 0" at bounding box center [838, 198] width 195 height 54
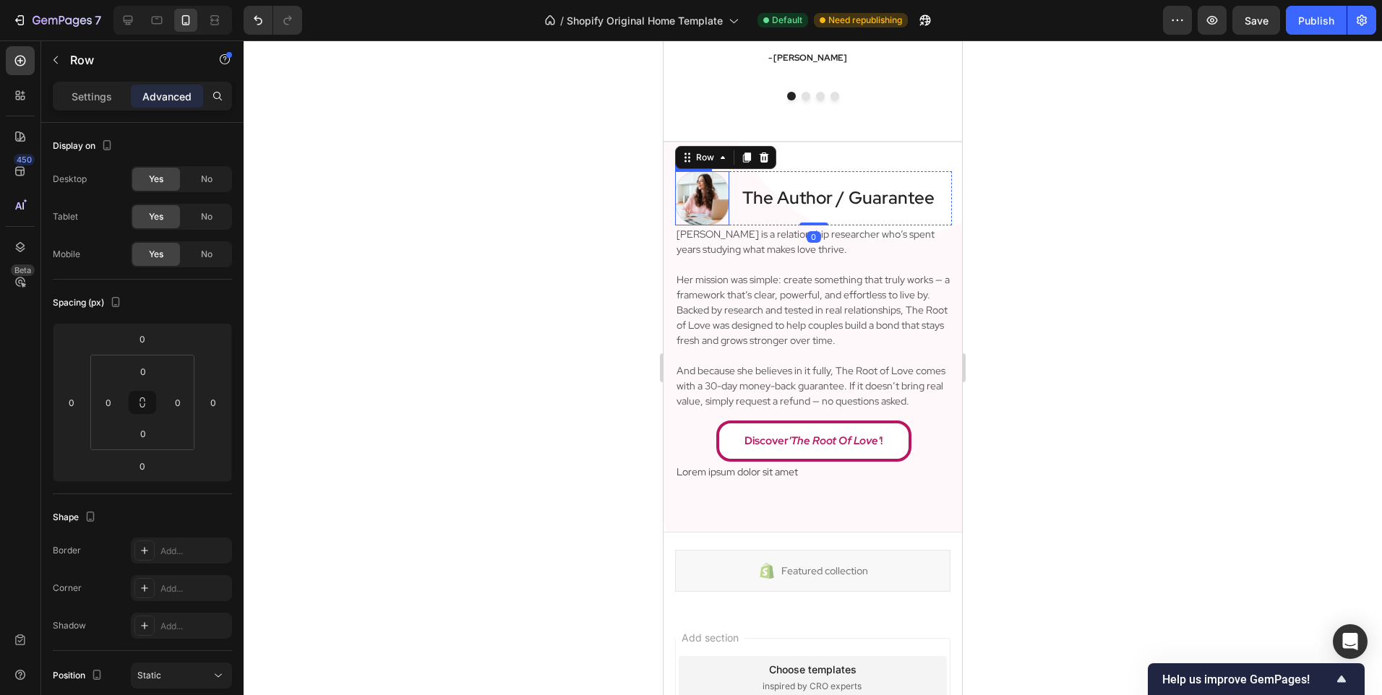
click at [553, 228] on div at bounding box center [813, 367] width 1138 height 655
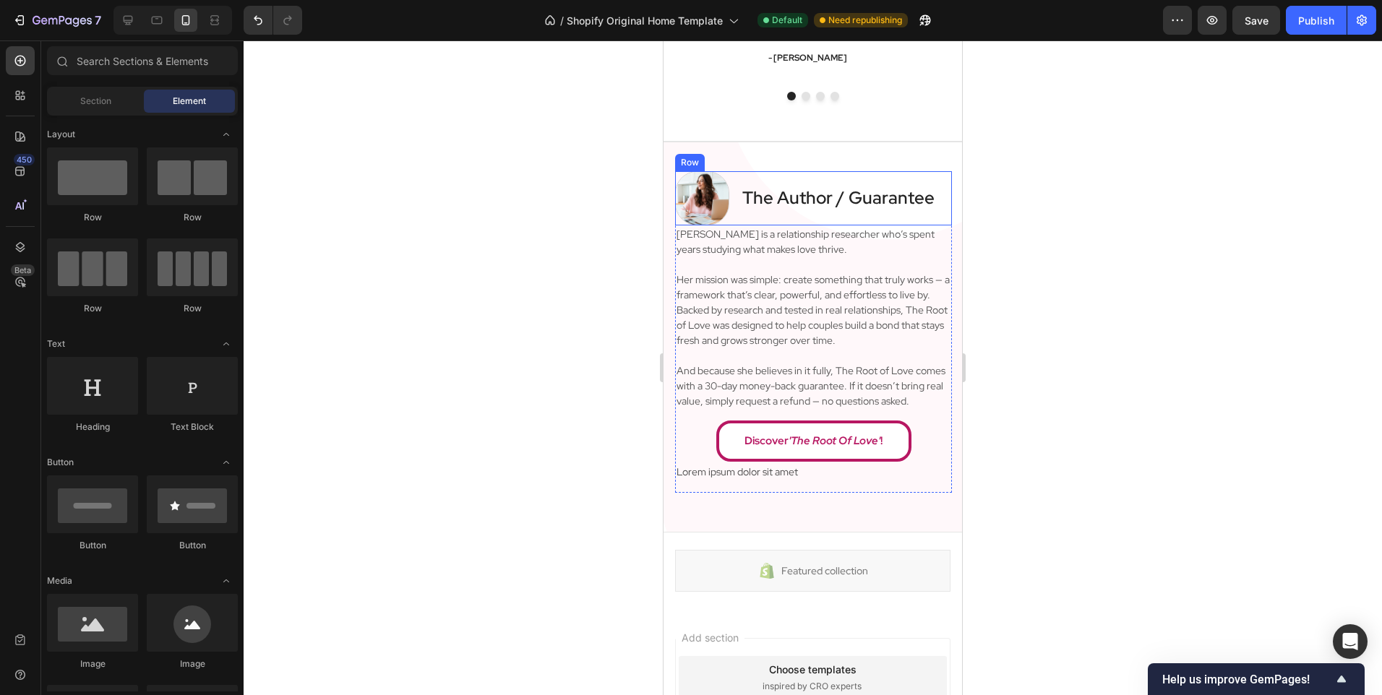
click at [778, 223] on div "The Author / Guarantee Heading" at bounding box center [838, 198] width 195 height 54
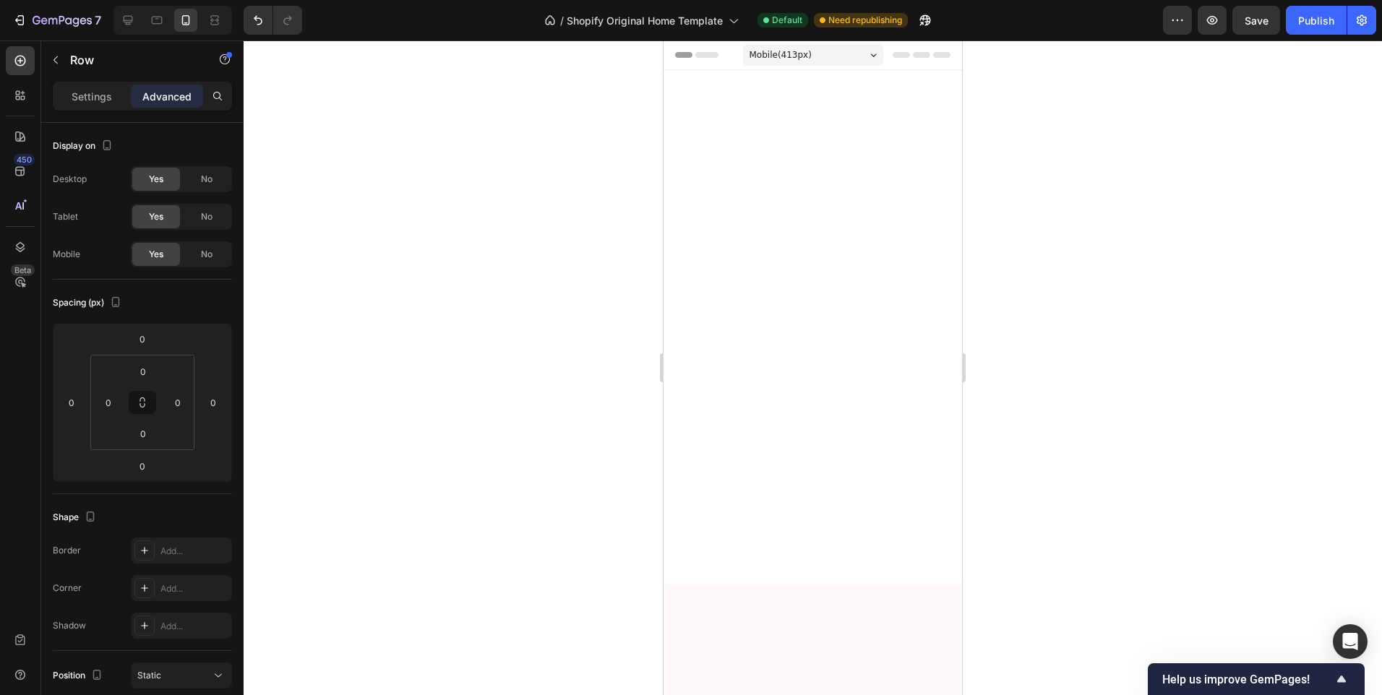
scroll to position [2898, 0]
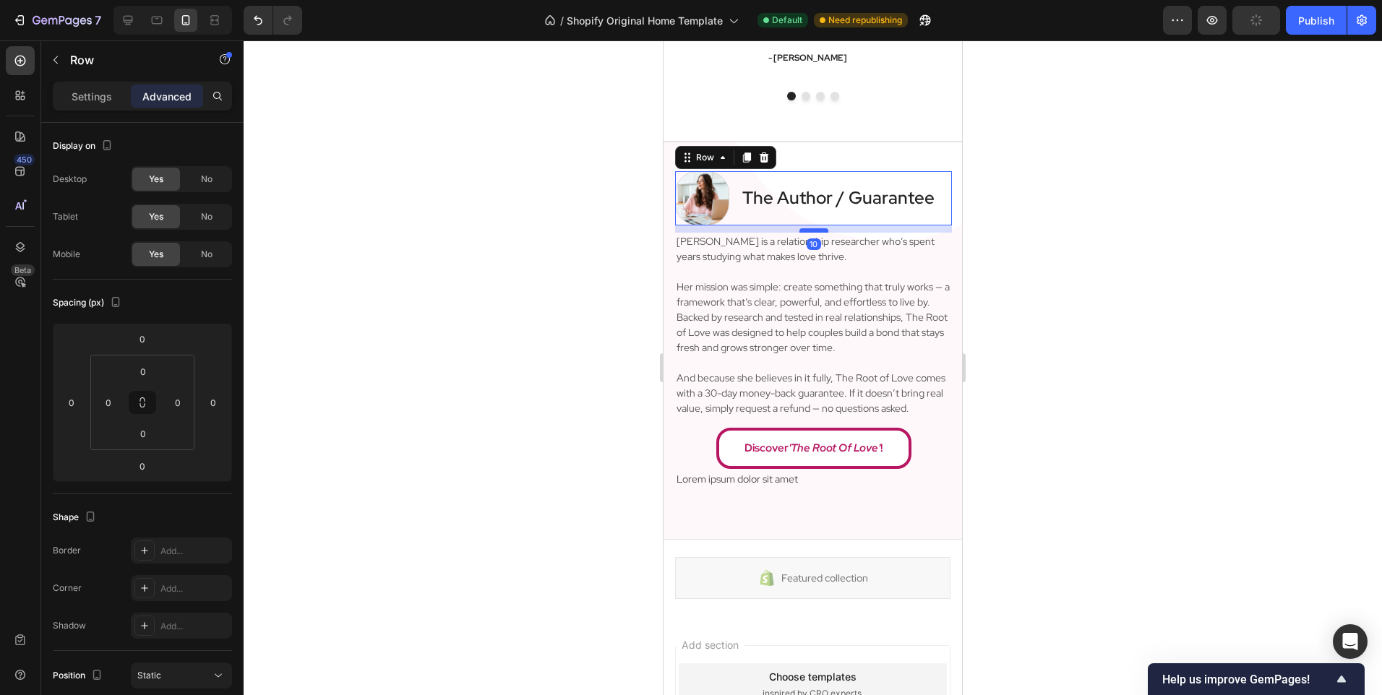
click at [816, 232] on div at bounding box center [813, 230] width 29 height 4
type input "10"
click at [455, 304] on div at bounding box center [813, 367] width 1138 height 655
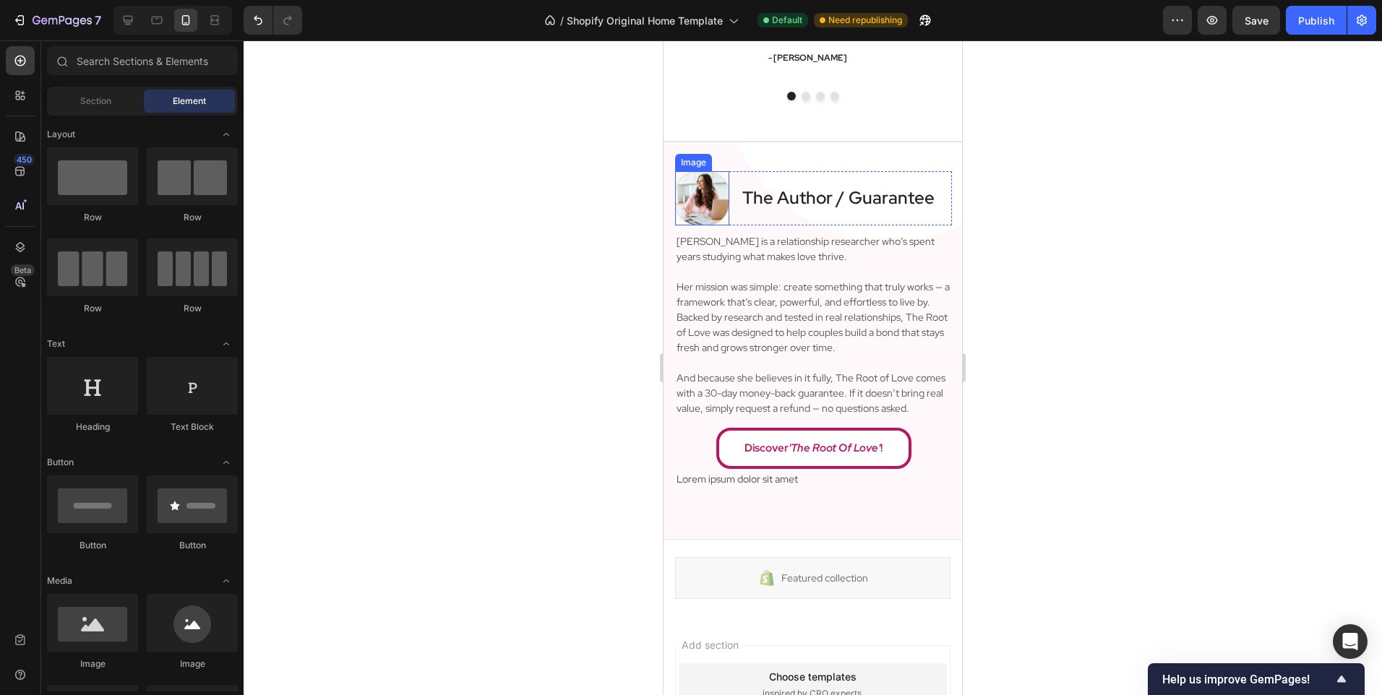
click at [683, 204] on img at bounding box center [702, 198] width 54 height 54
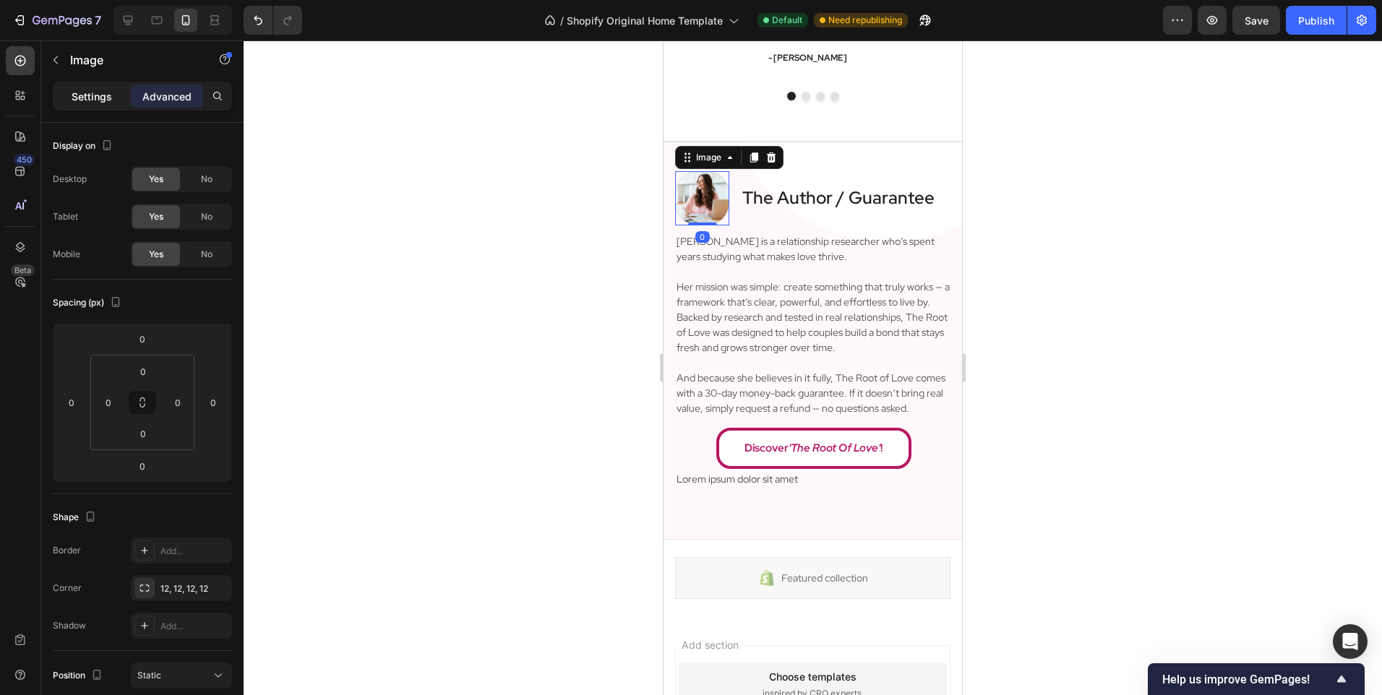
click at [77, 89] on p "Settings" at bounding box center [92, 96] width 40 height 15
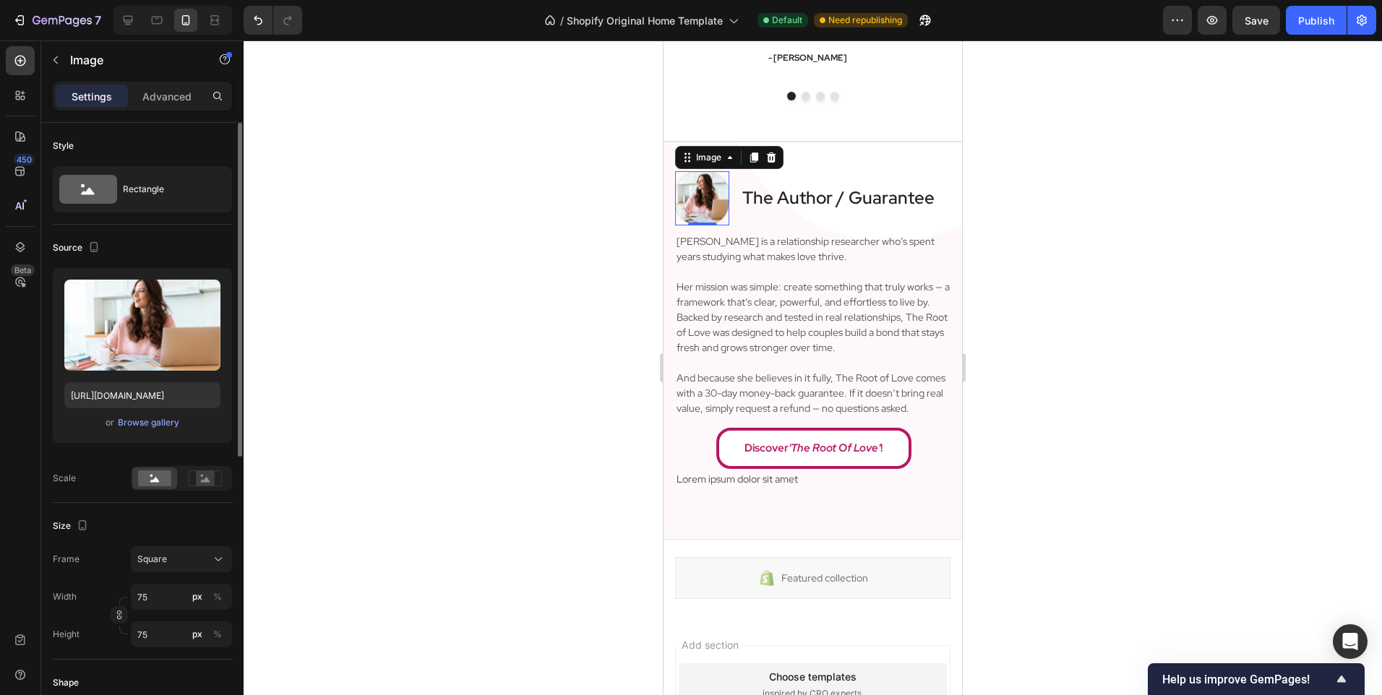
scroll to position [145, 0]
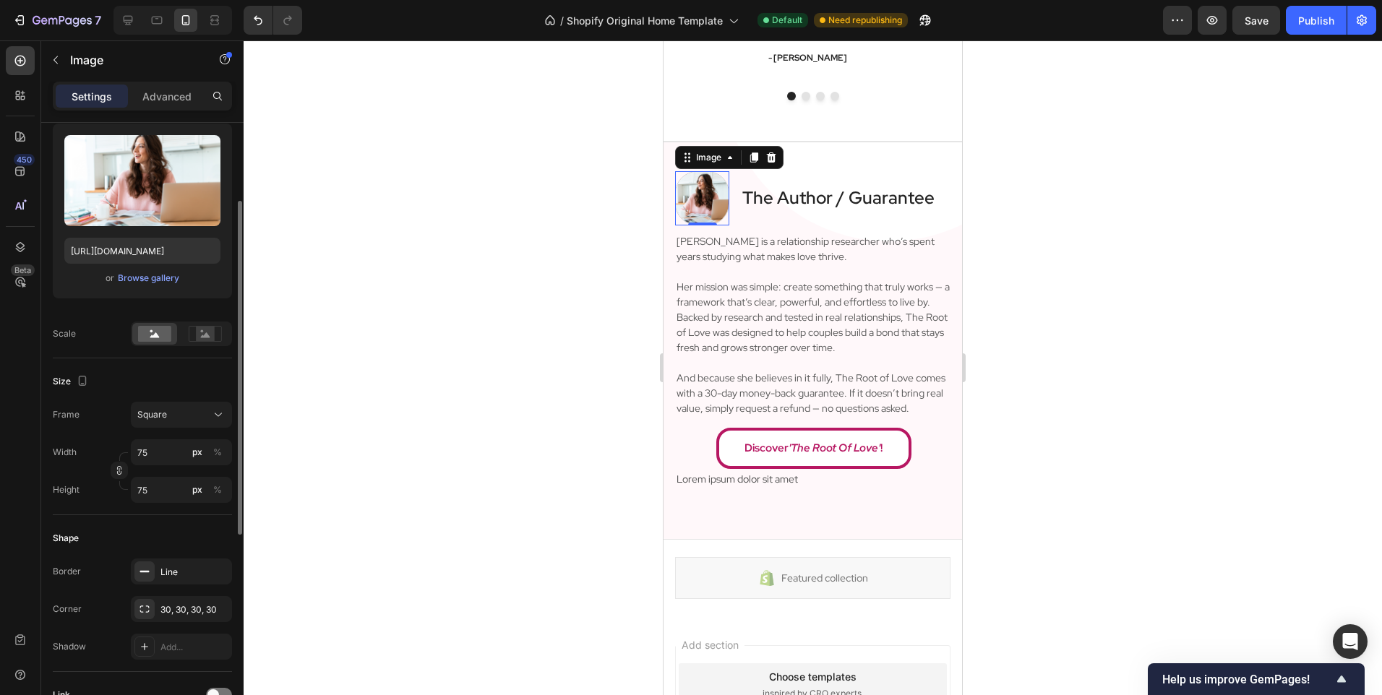
click at [175, 400] on div "Size Frame Square Width 75 px % Height 75 px %" at bounding box center [142, 436] width 179 height 157
click at [171, 418] on div "Square" at bounding box center [172, 414] width 71 height 13
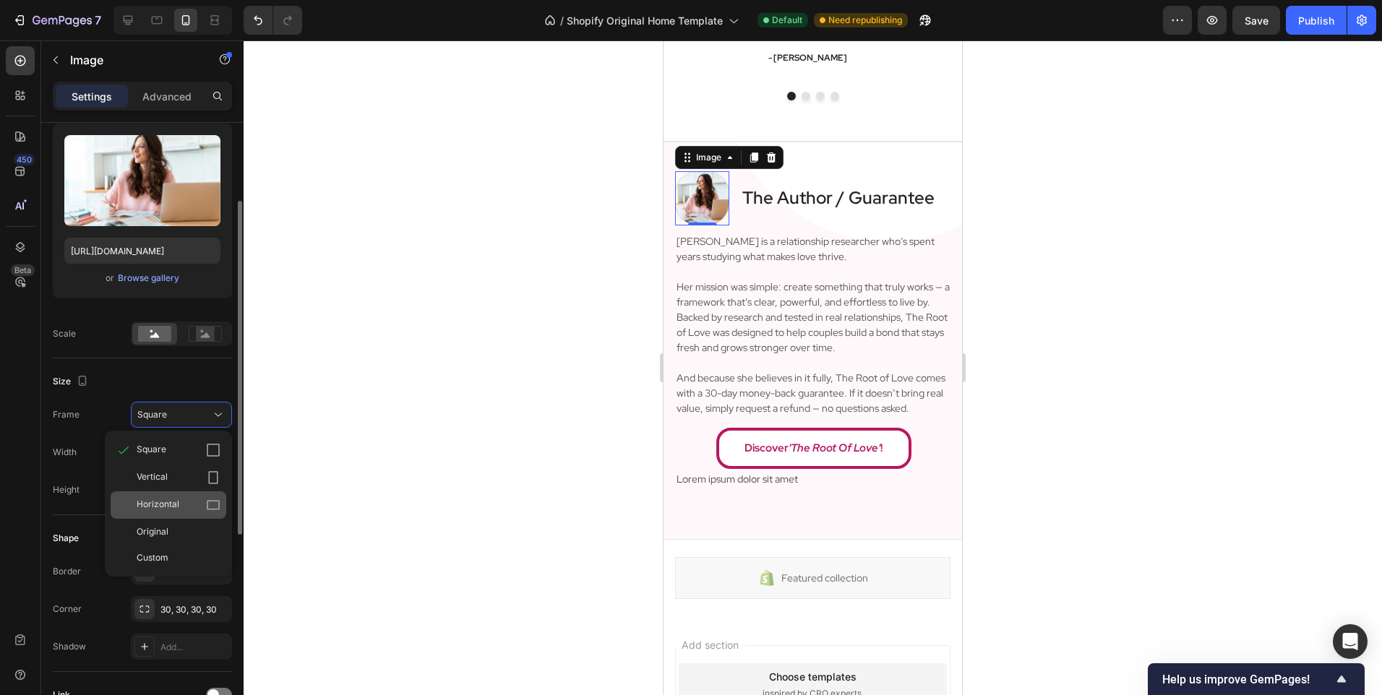
click at [176, 502] on span "Horizontal" at bounding box center [158, 505] width 43 height 14
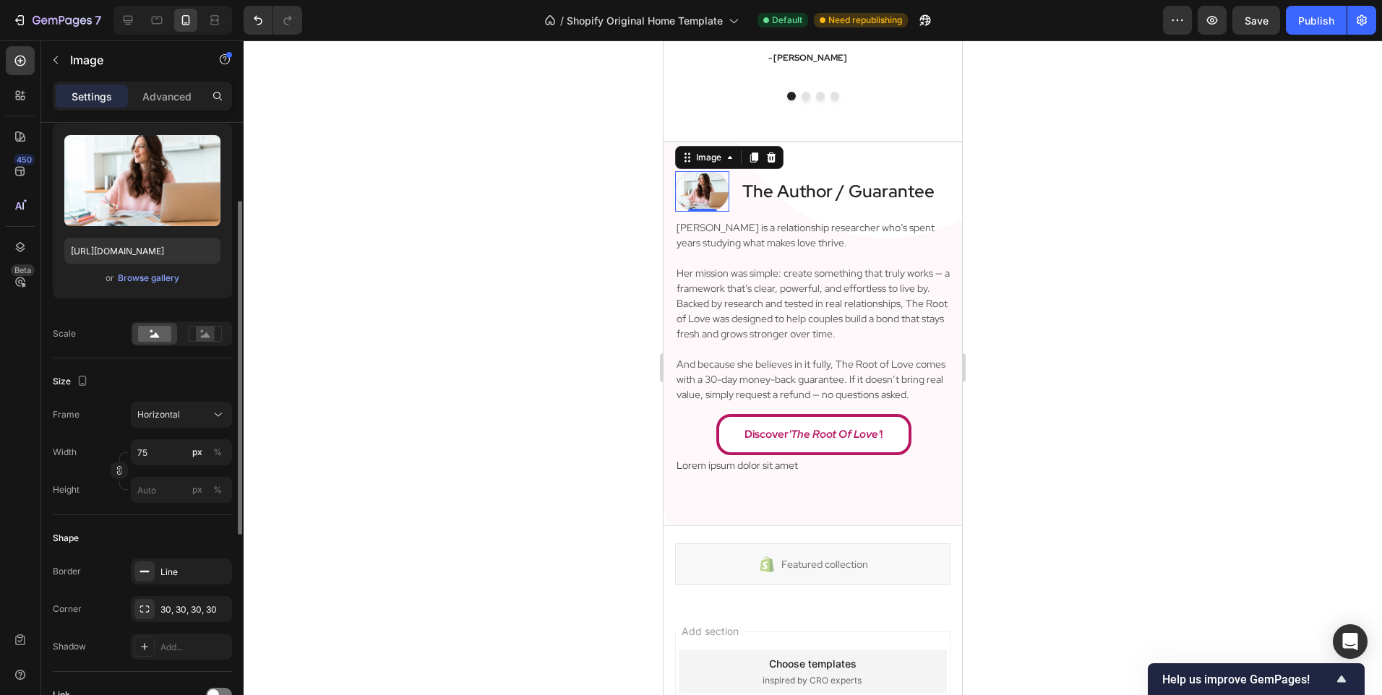
click at [490, 283] on div at bounding box center [813, 367] width 1138 height 655
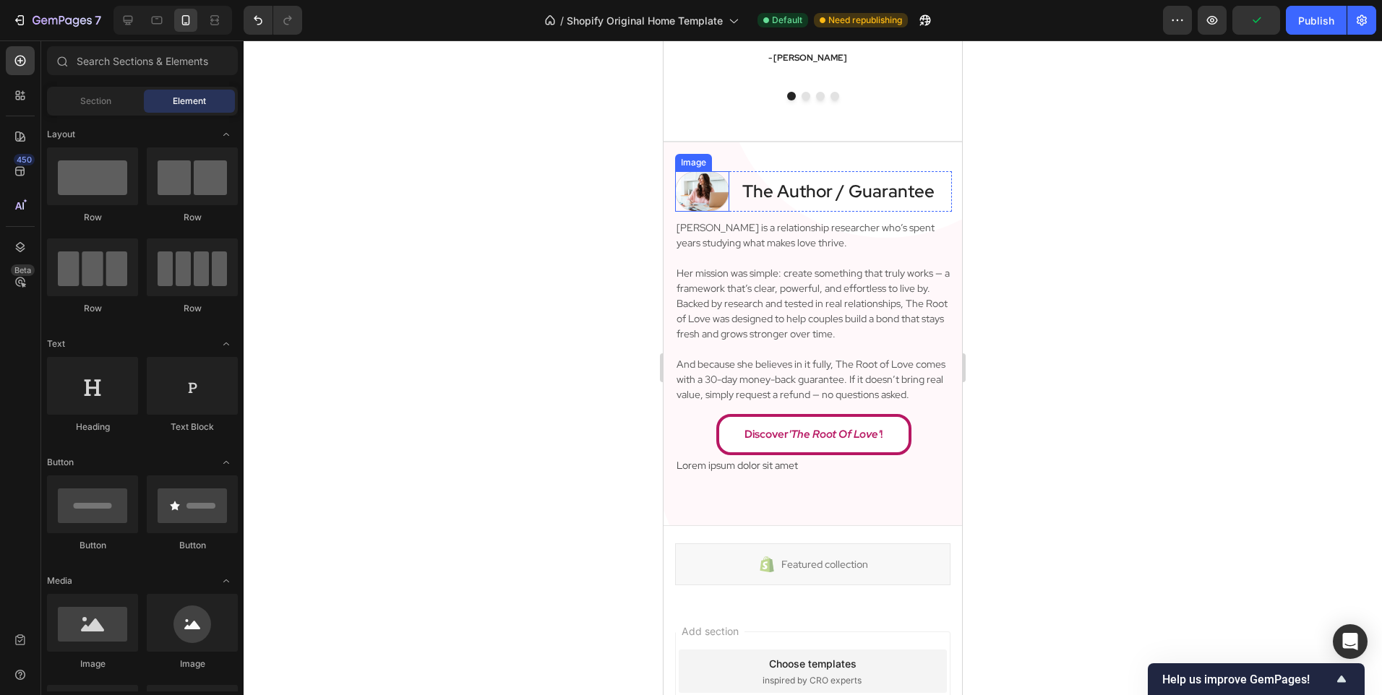
click at [692, 191] on img at bounding box center [702, 191] width 54 height 40
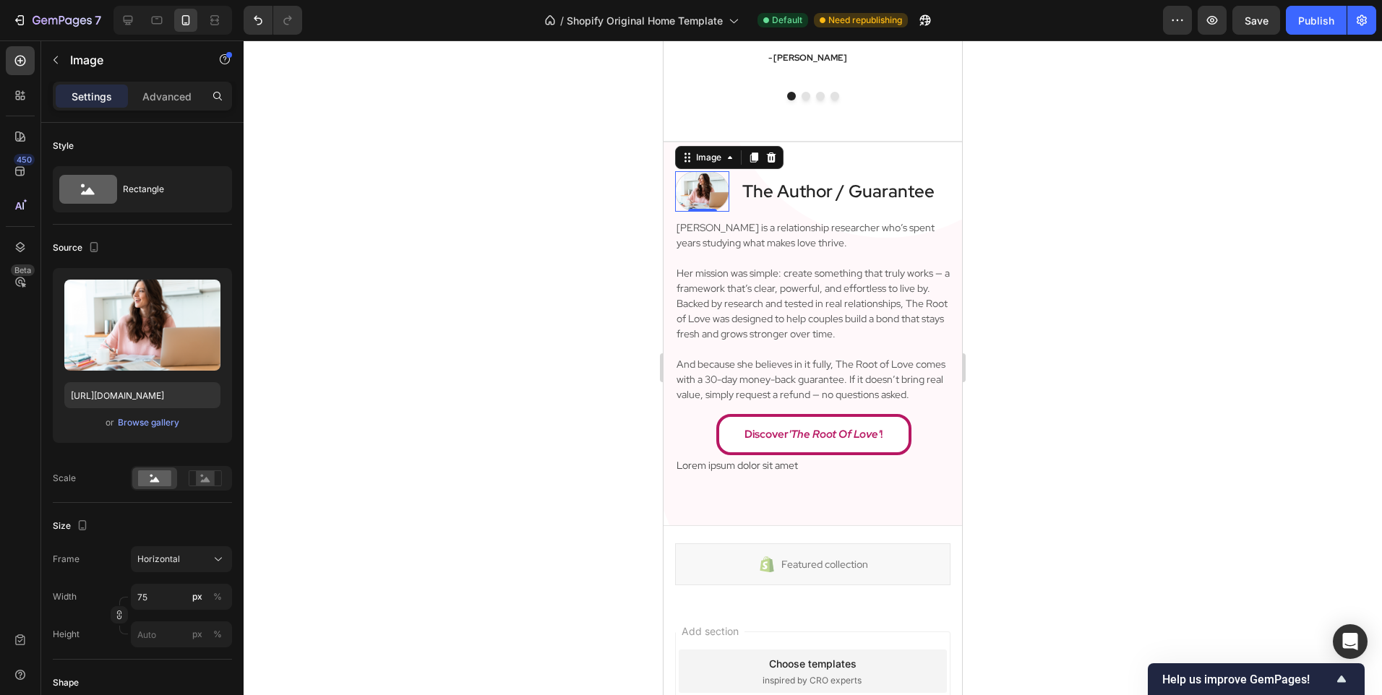
click at [428, 375] on div at bounding box center [813, 367] width 1138 height 655
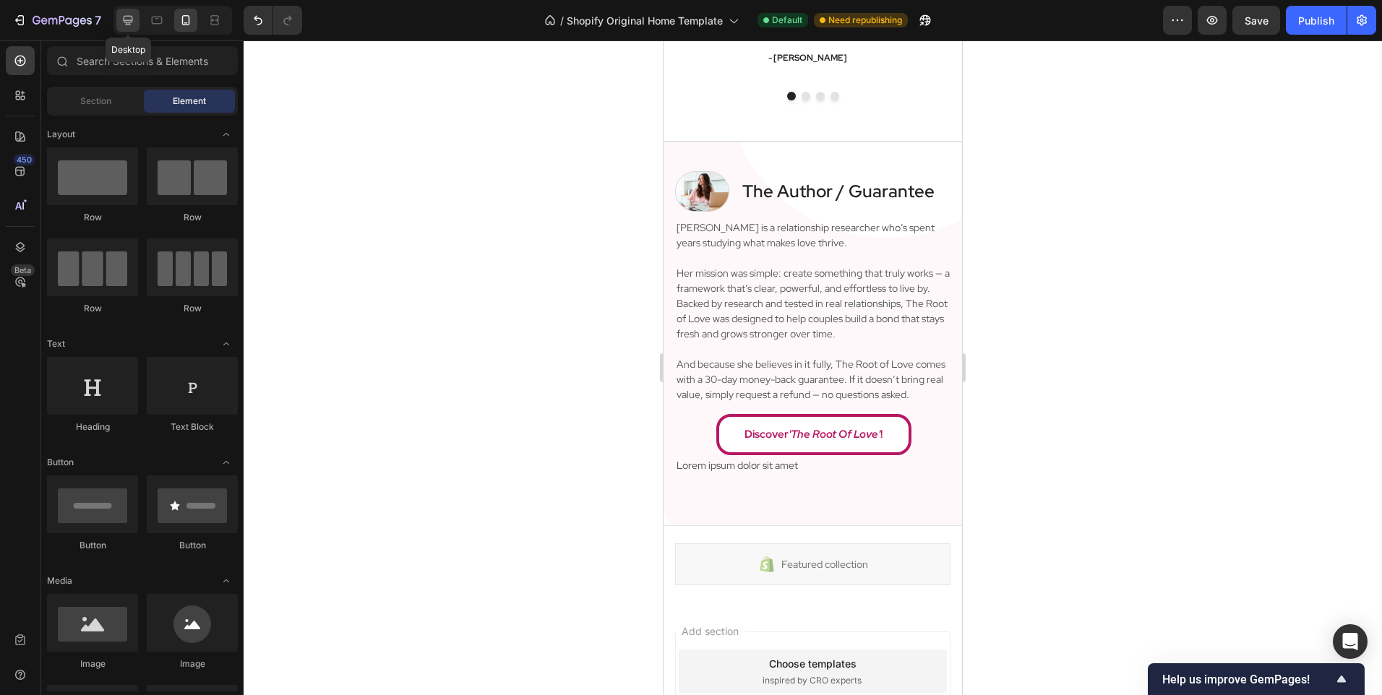
click at [117, 26] on div at bounding box center [127, 20] width 23 height 23
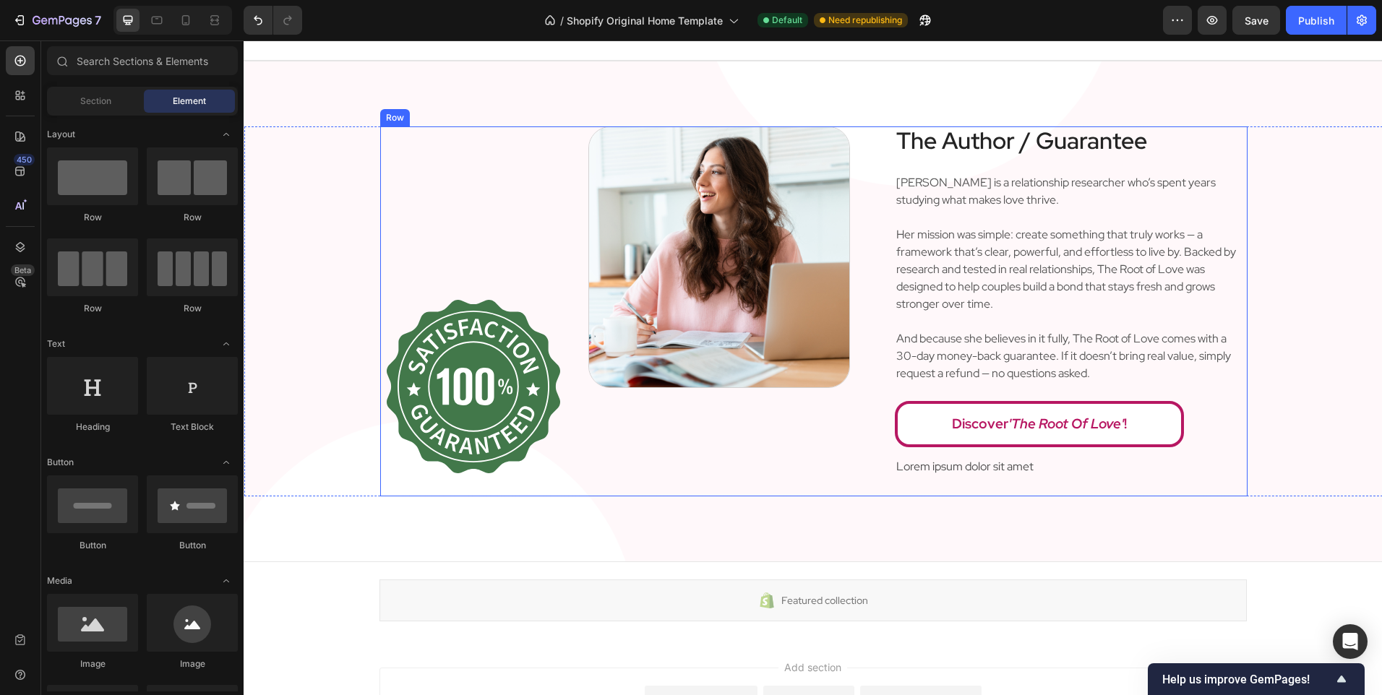
click at [840, 486] on div "Image Image Row" at bounding box center [627, 311] width 494 height 370
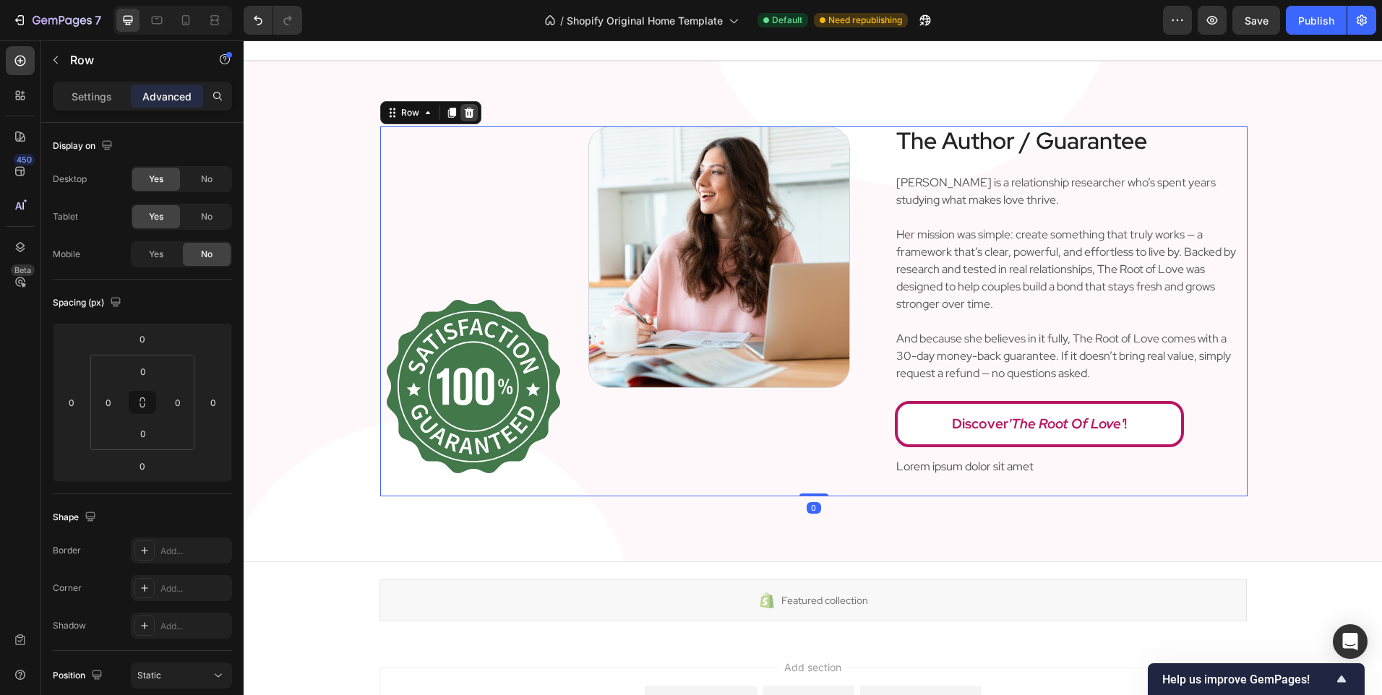
click at [463, 111] on icon at bounding box center [469, 113] width 12 height 12
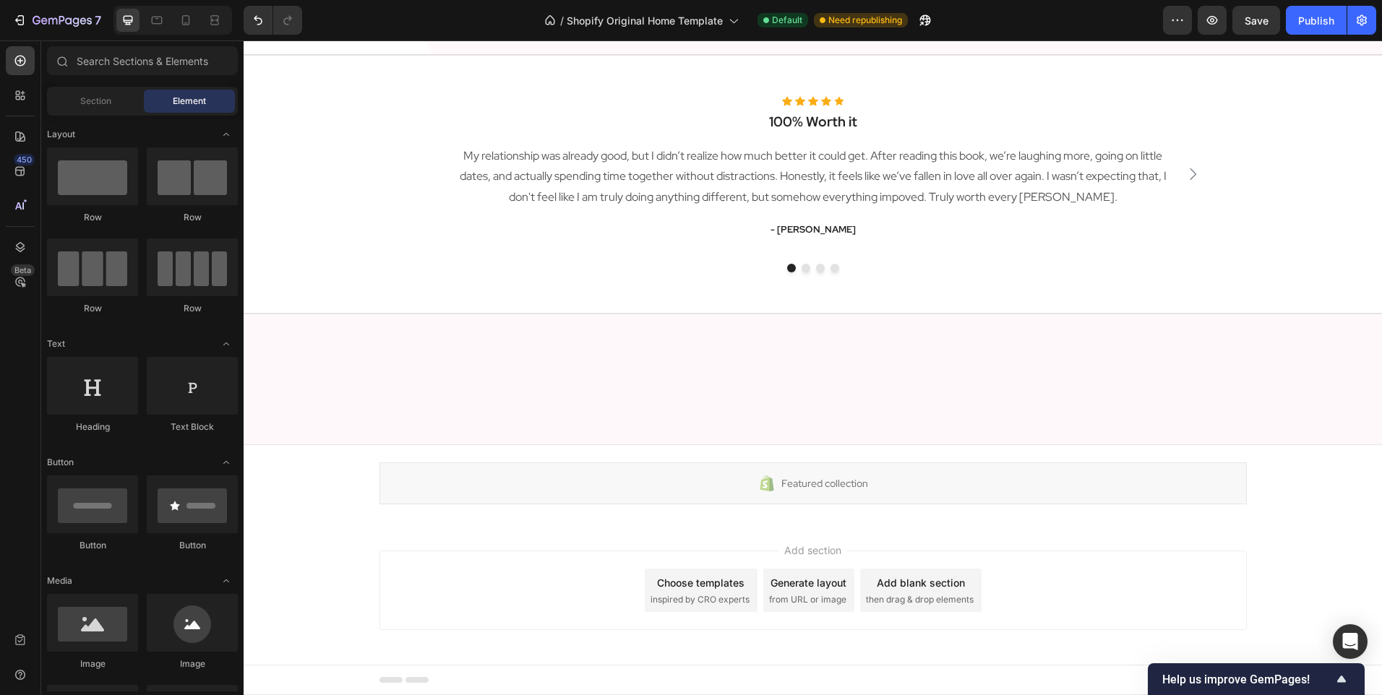
scroll to position [2645, 0]
click at [185, 18] on icon at bounding box center [185, 20] width 14 height 14
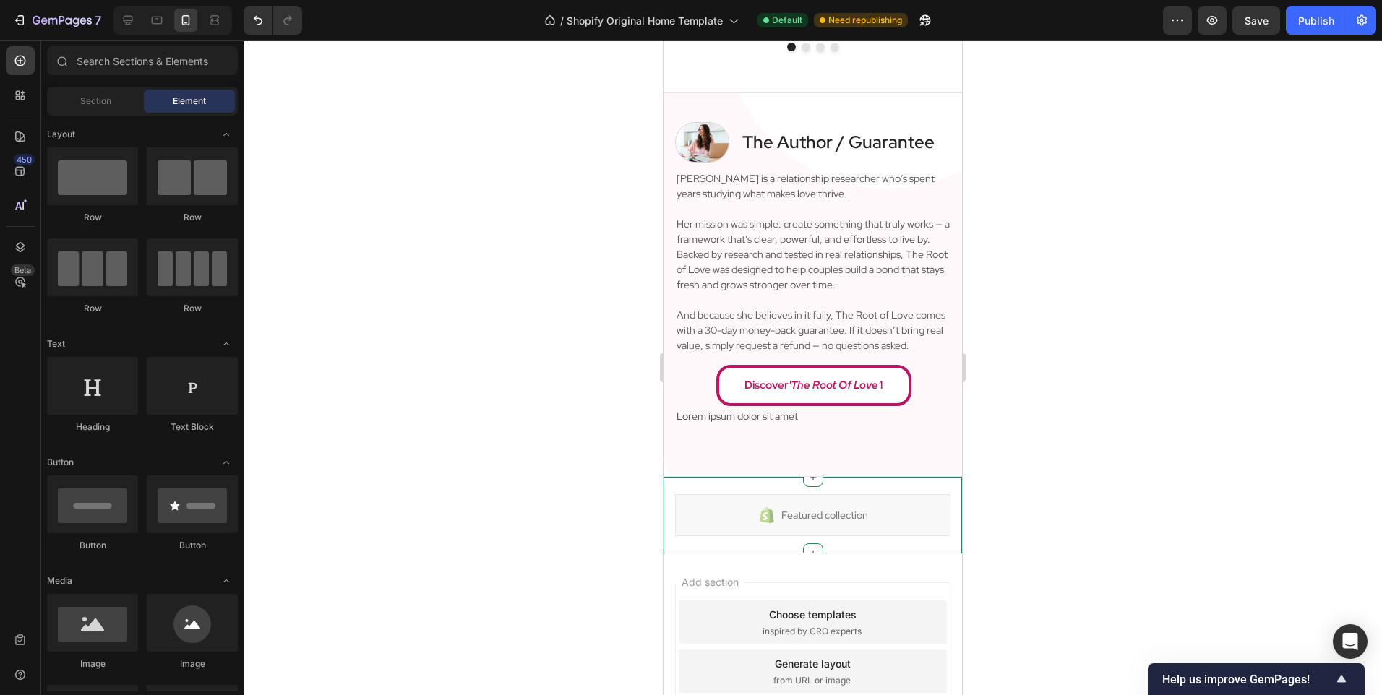
scroll to position [2955, 0]
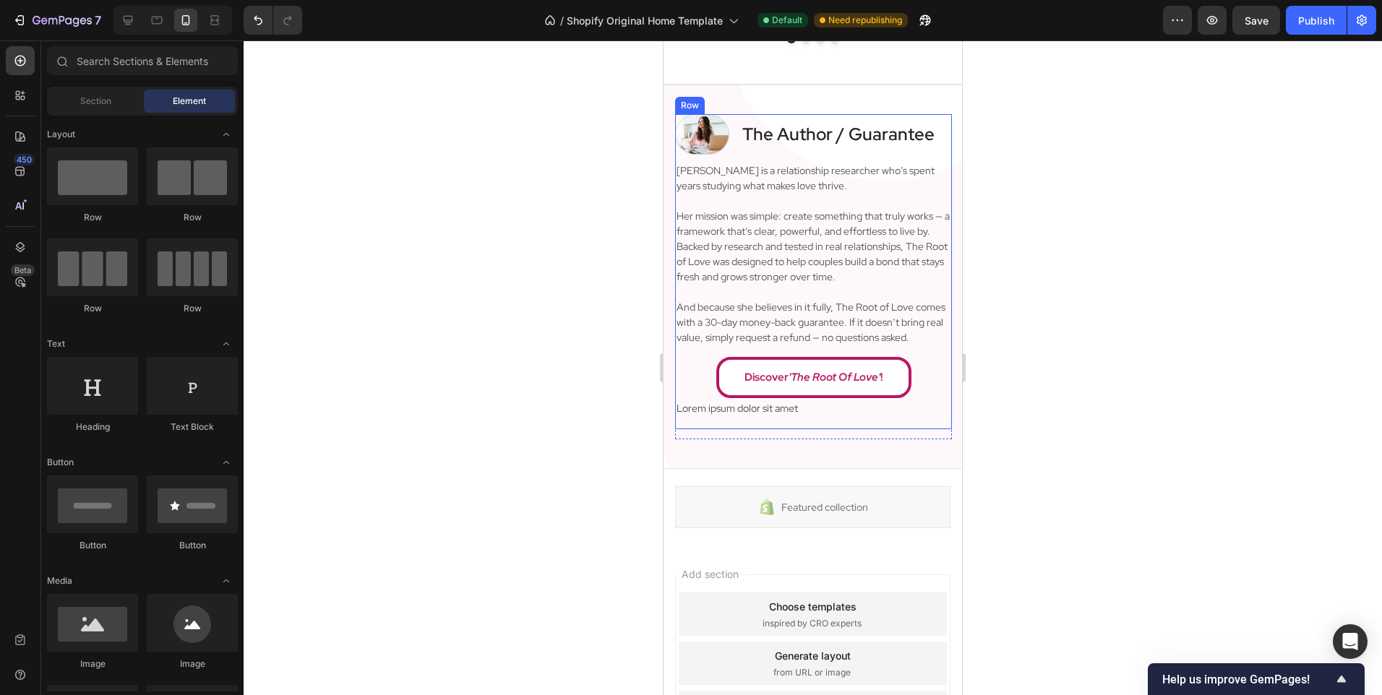
click at [722, 429] on div "Image The Author / Guarantee Heading Row Angela is a relationship researcher wh…" at bounding box center [813, 271] width 277 height 315
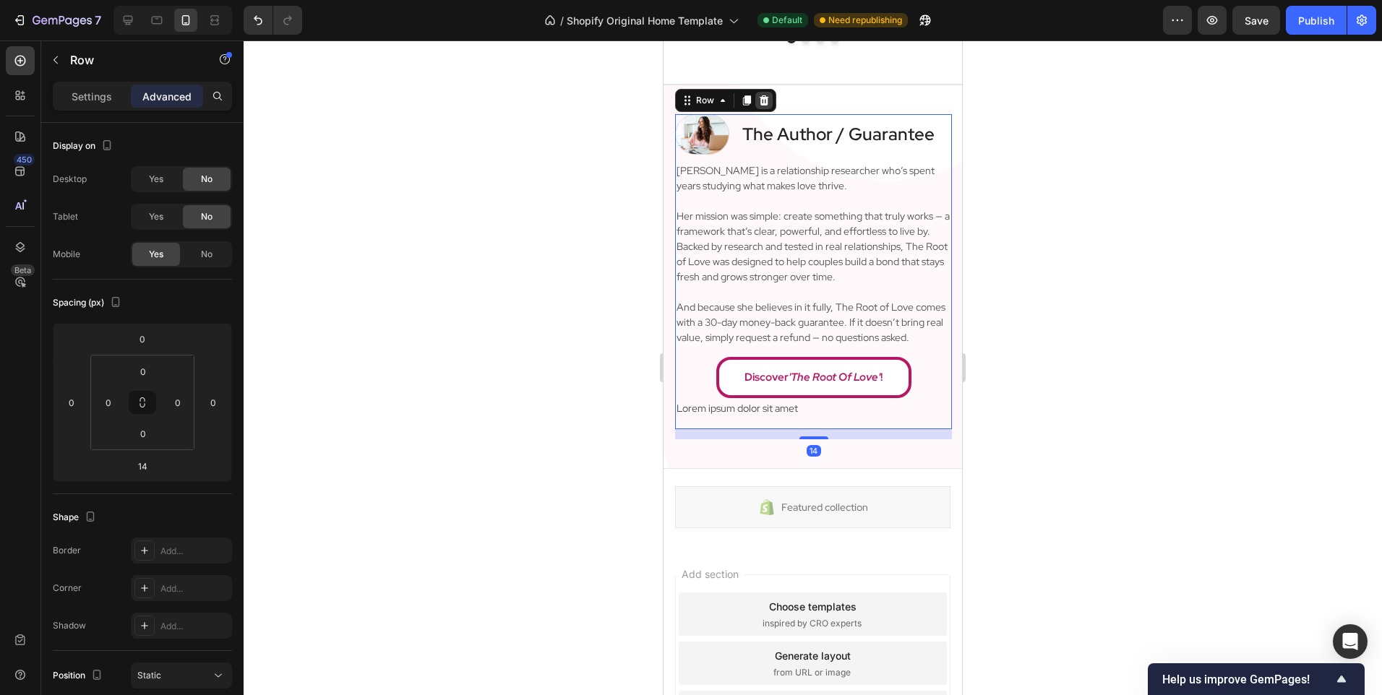
click at [763, 102] on icon at bounding box center [763, 100] width 9 height 10
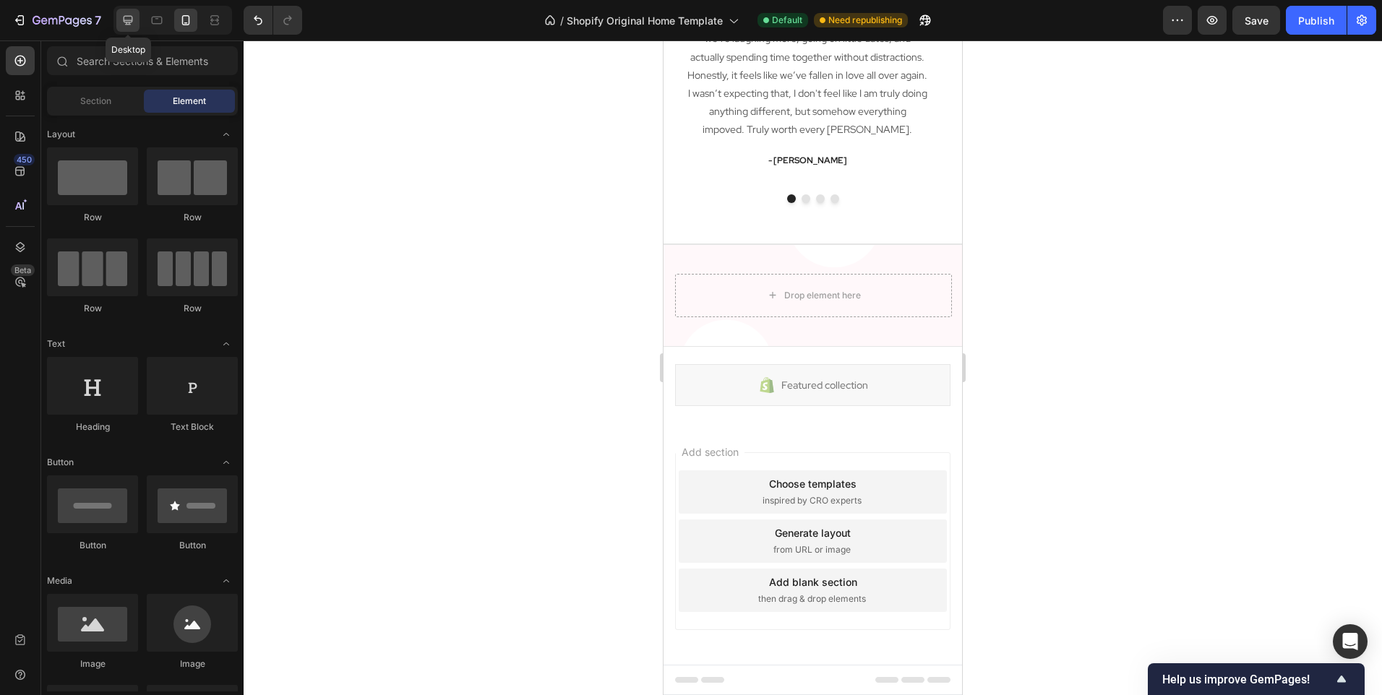
click at [127, 11] on div at bounding box center [127, 20] width 23 height 23
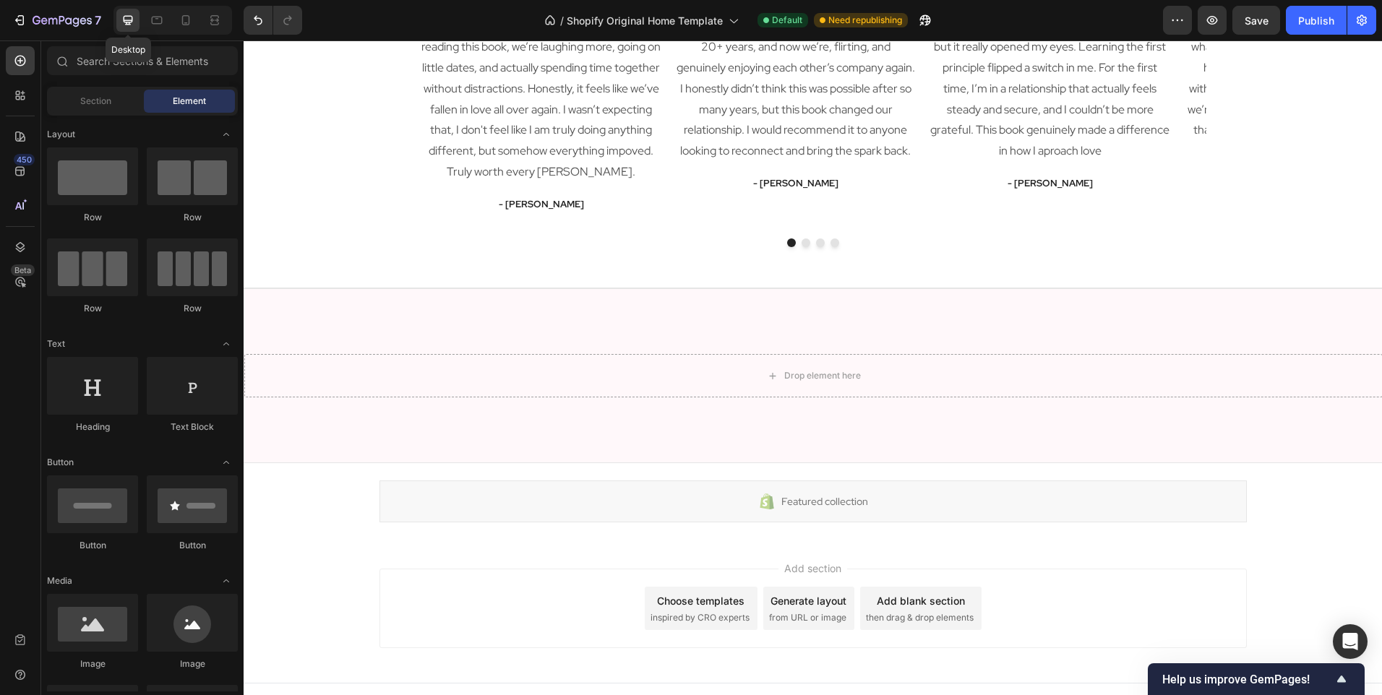
scroll to position [2689, 0]
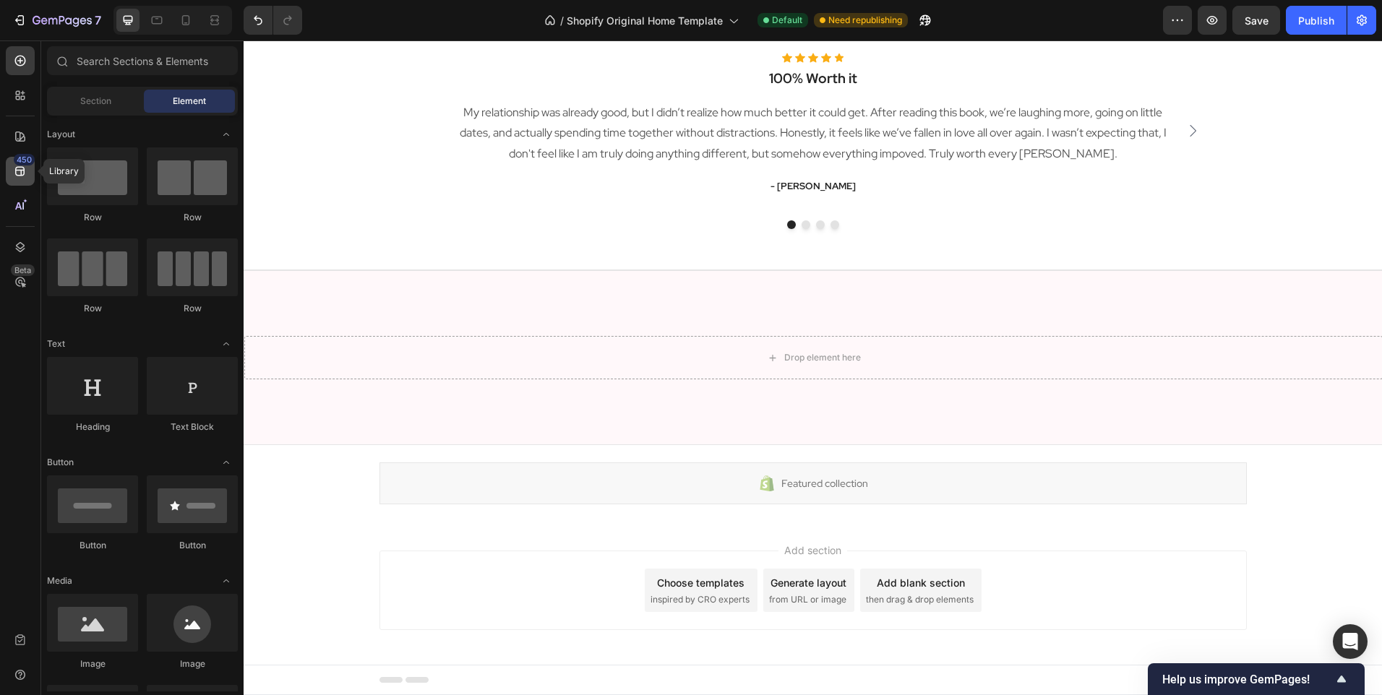
click at [15, 167] on icon at bounding box center [20, 171] width 14 height 14
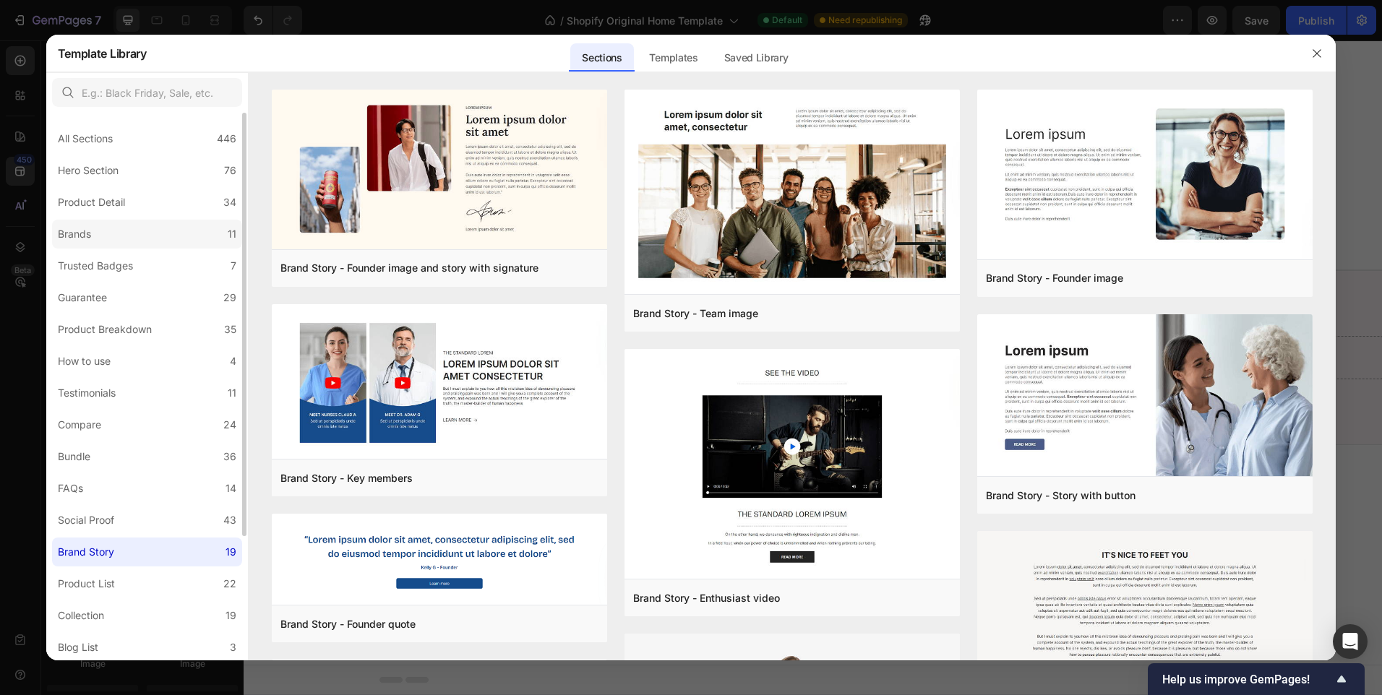
scroll to position [160, 0]
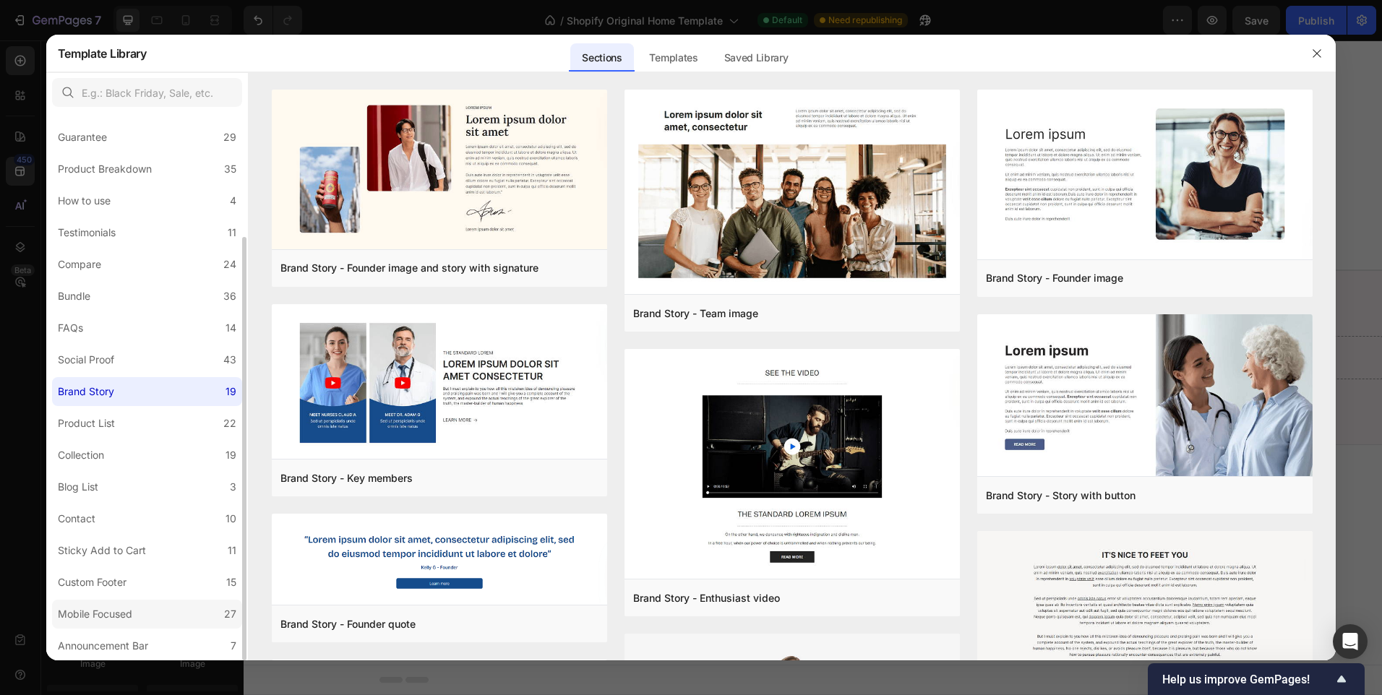
click at [159, 617] on label "Mobile Focused 27" at bounding box center [147, 614] width 190 height 29
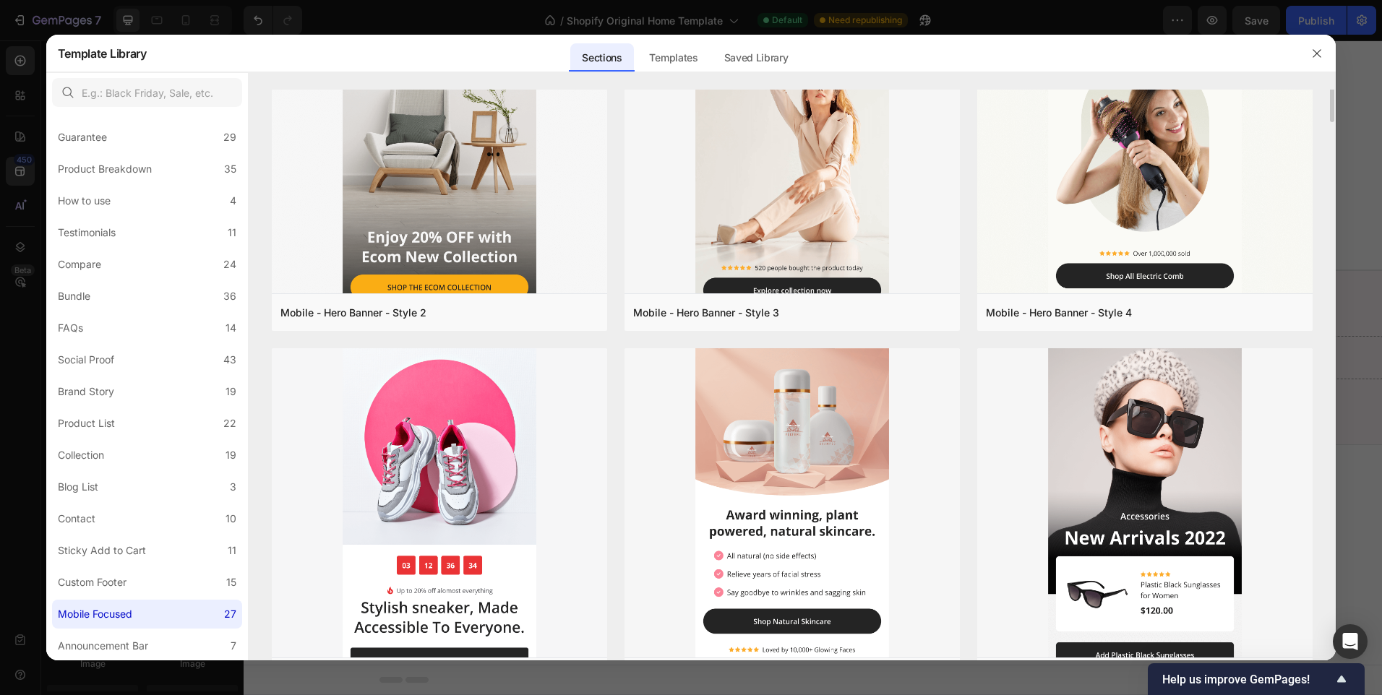
scroll to position [0, 0]
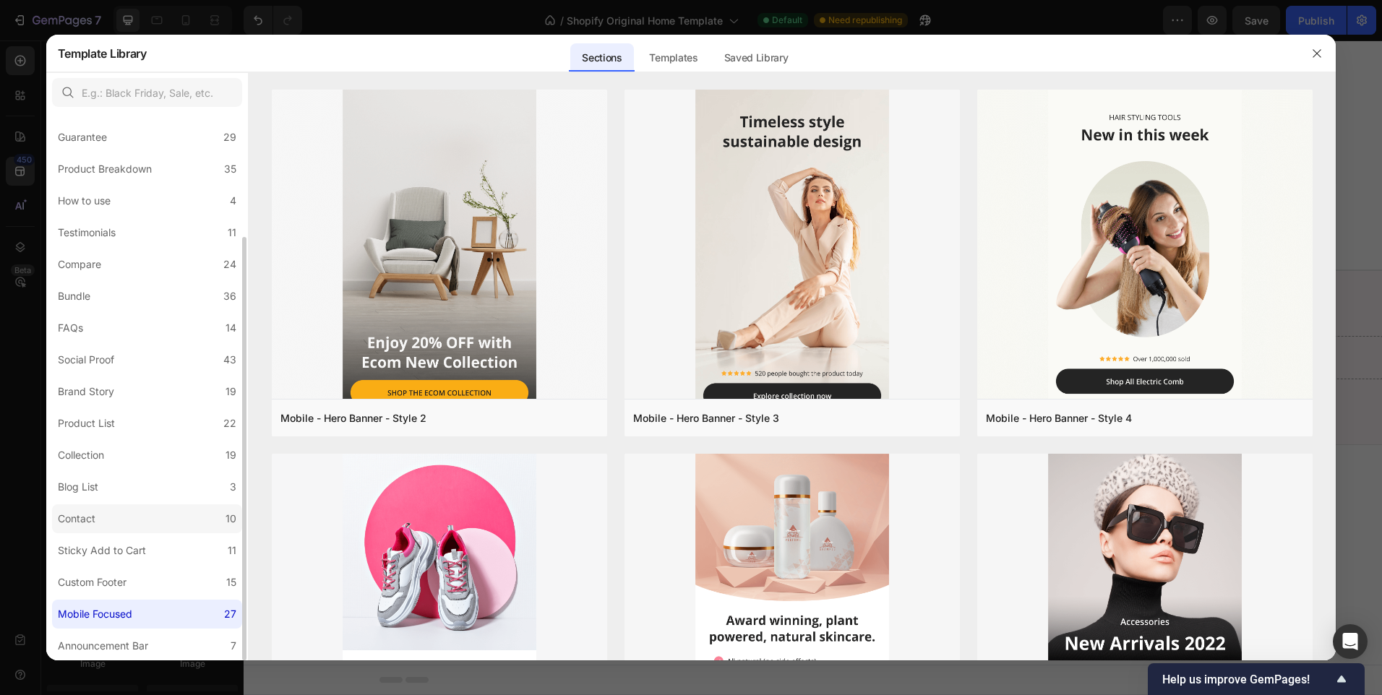
click at [121, 505] on label "Contact 10" at bounding box center [147, 518] width 190 height 29
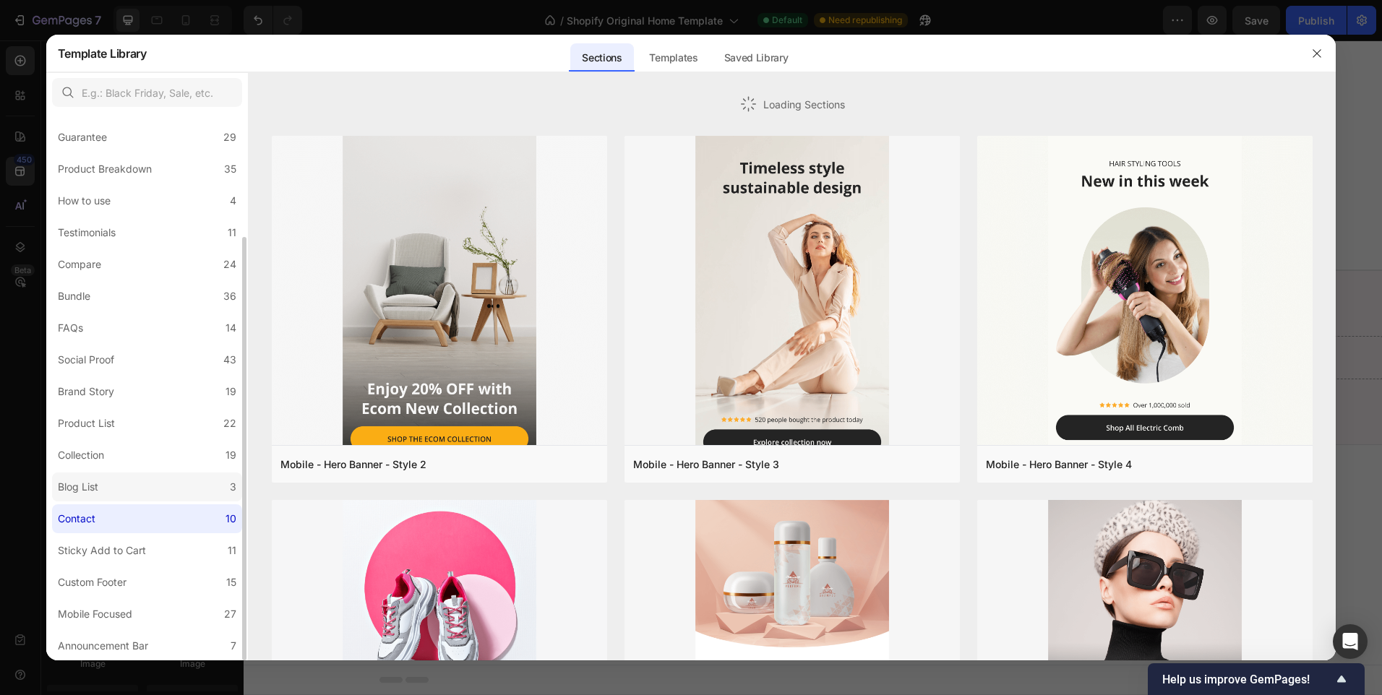
click at [126, 475] on label "Blog List 3" at bounding box center [147, 487] width 190 height 29
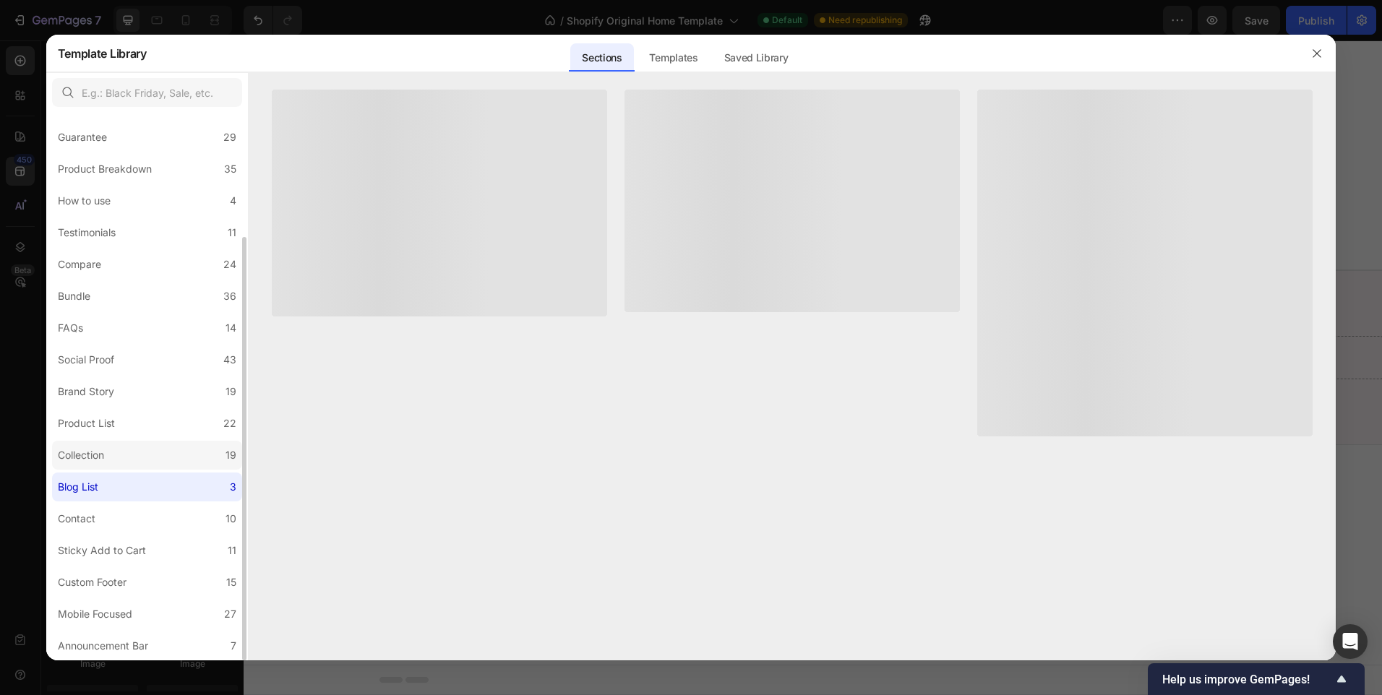
click at [130, 447] on label "Collection 19" at bounding box center [147, 455] width 190 height 29
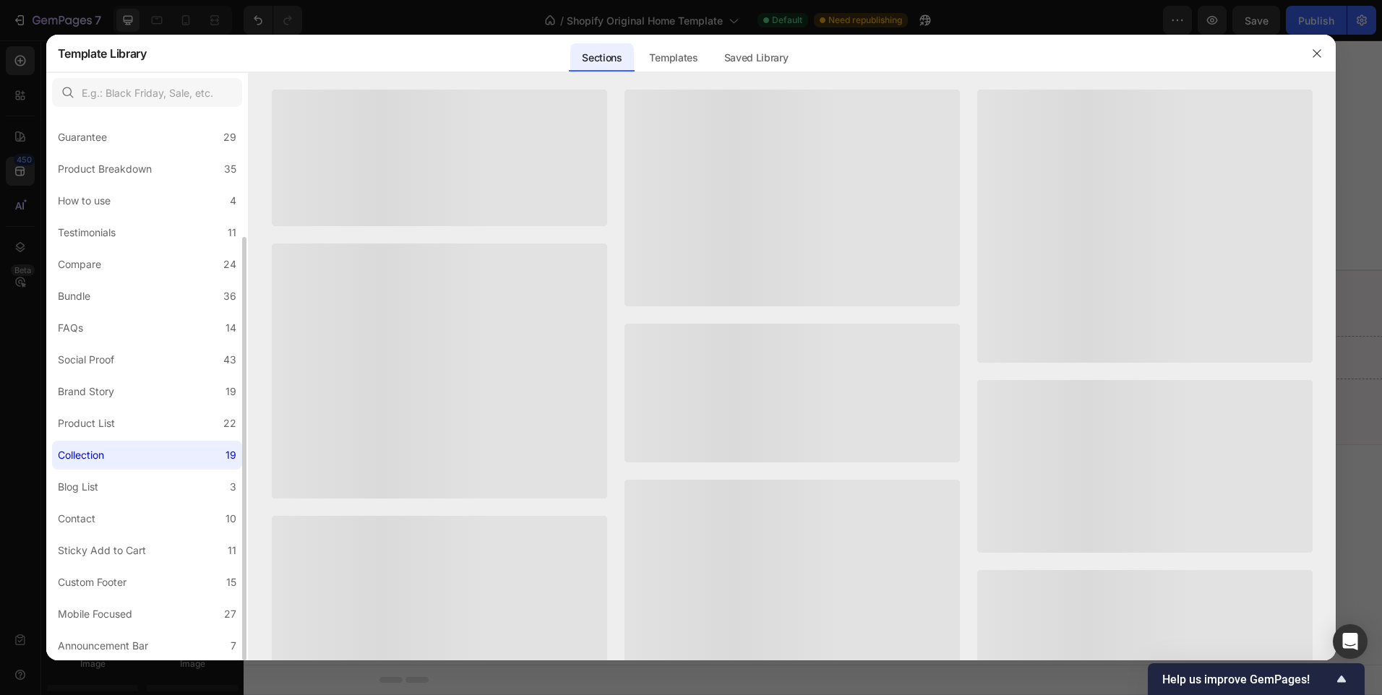
click at [133, 408] on div "All Sections 446 Hero Section 76 Product Detail 34 Brands 11 Trusted Badges 7 G…" at bounding box center [147, 306] width 202 height 708
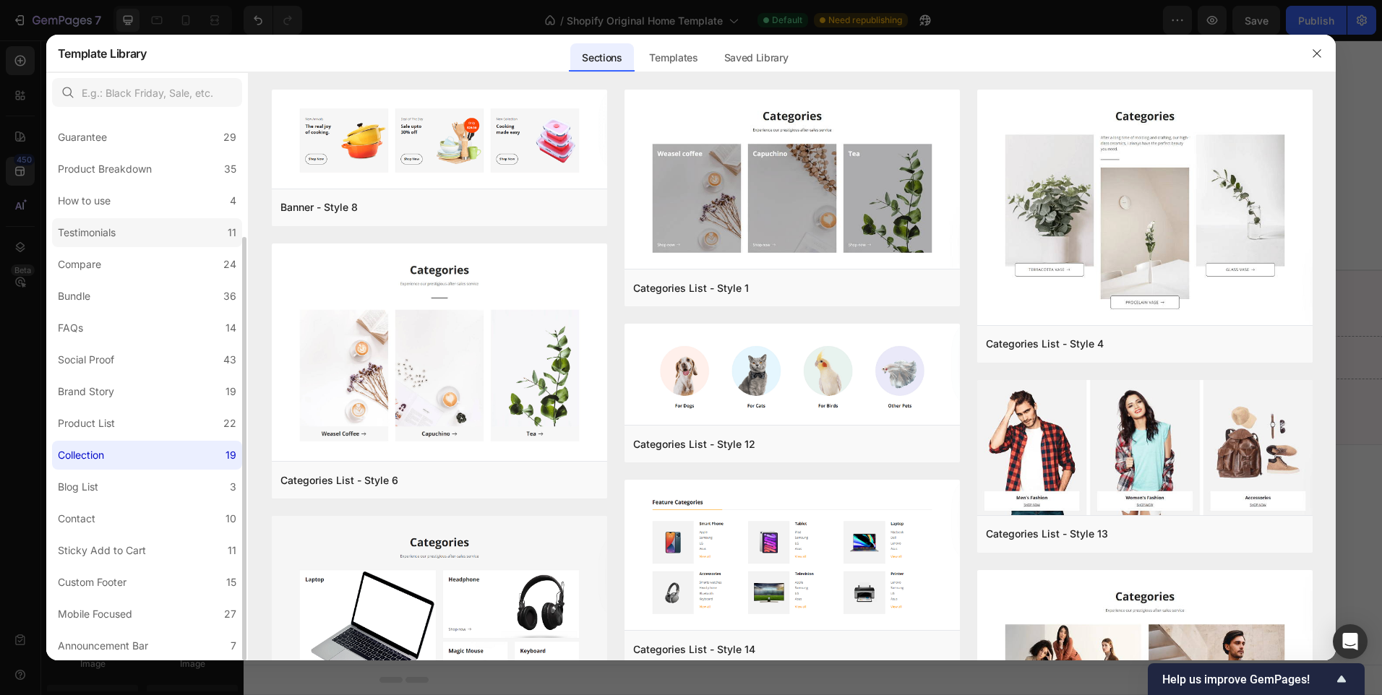
click at [156, 243] on label "Testimonials 11" at bounding box center [147, 232] width 190 height 29
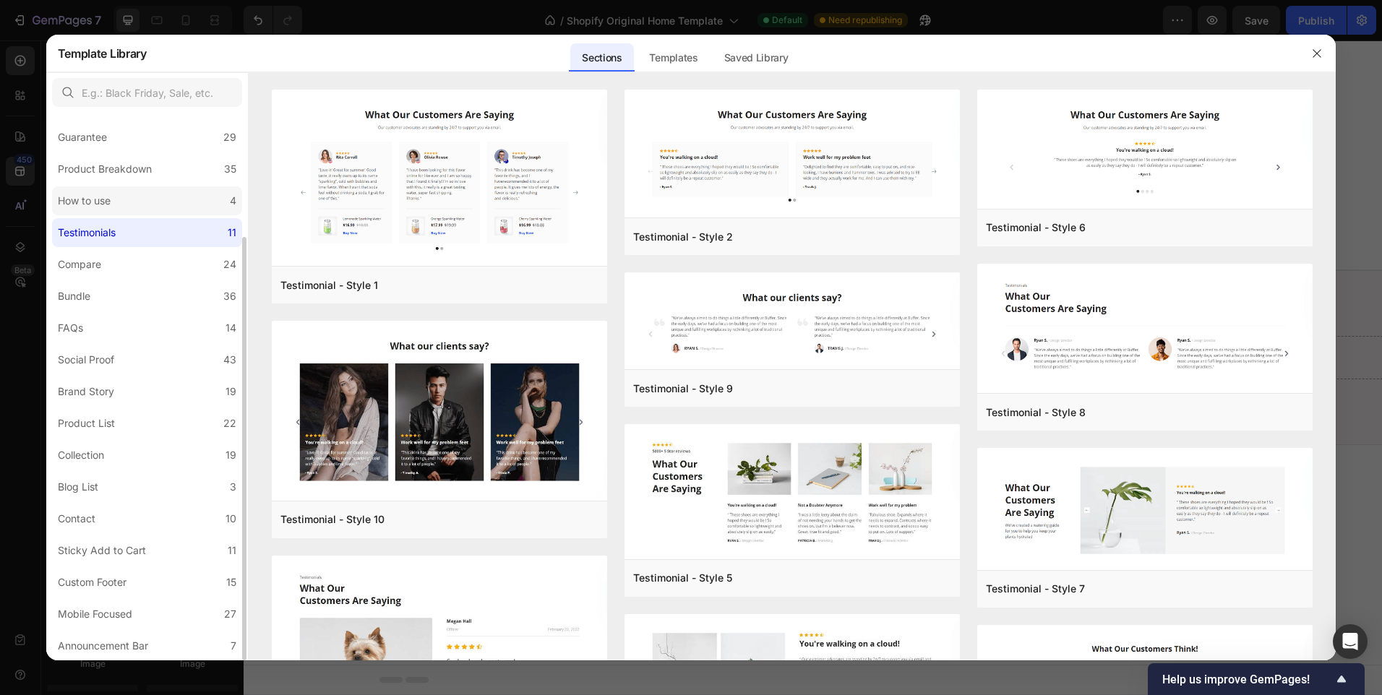
click at [164, 199] on label "How to use 4" at bounding box center [147, 200] width 190 height 29
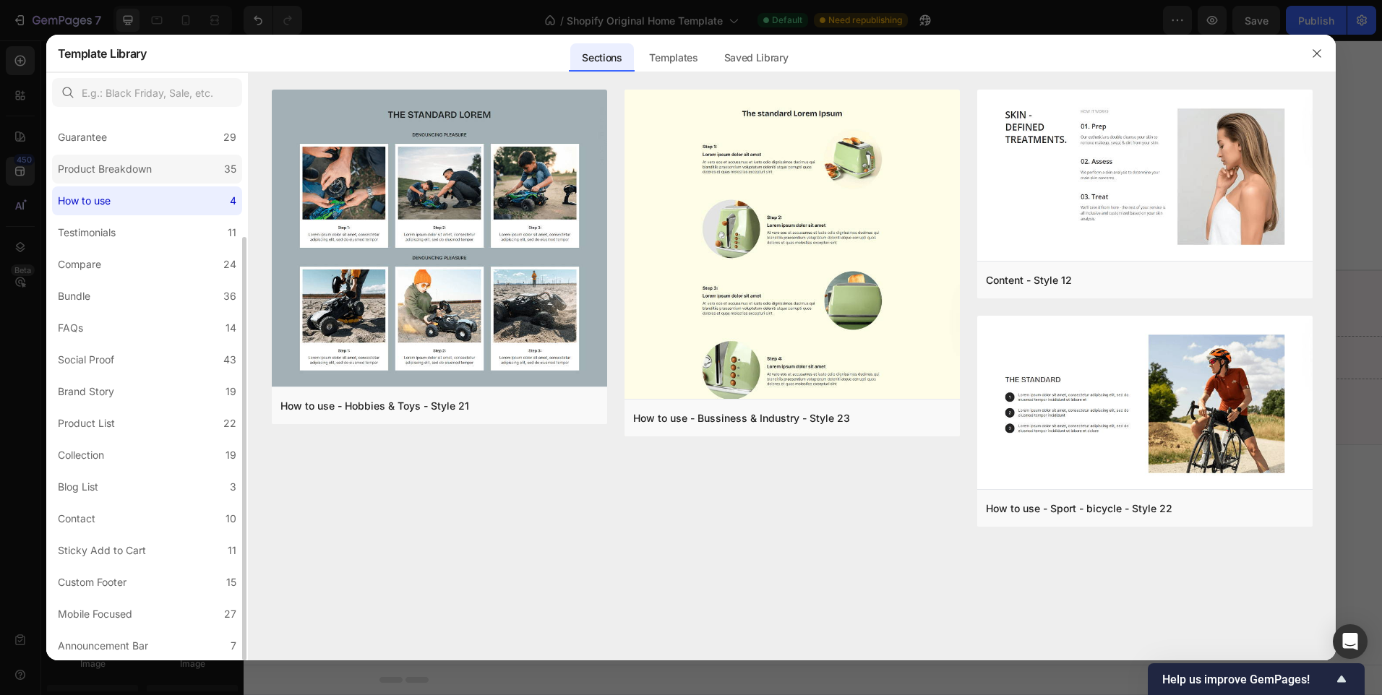
click at [168, 176] on label "Product Breakdown 35" at bounding box center [147, 169] width 190 height 29
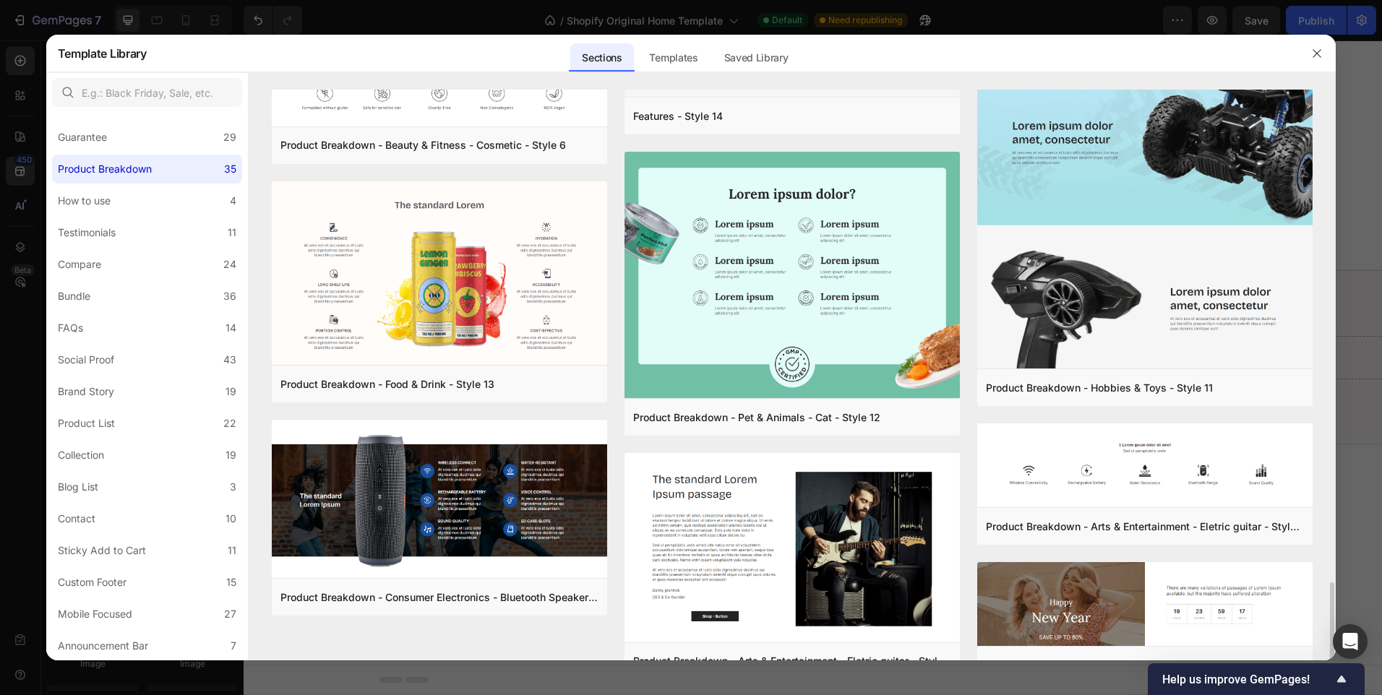
scroll to position [2174, 0]
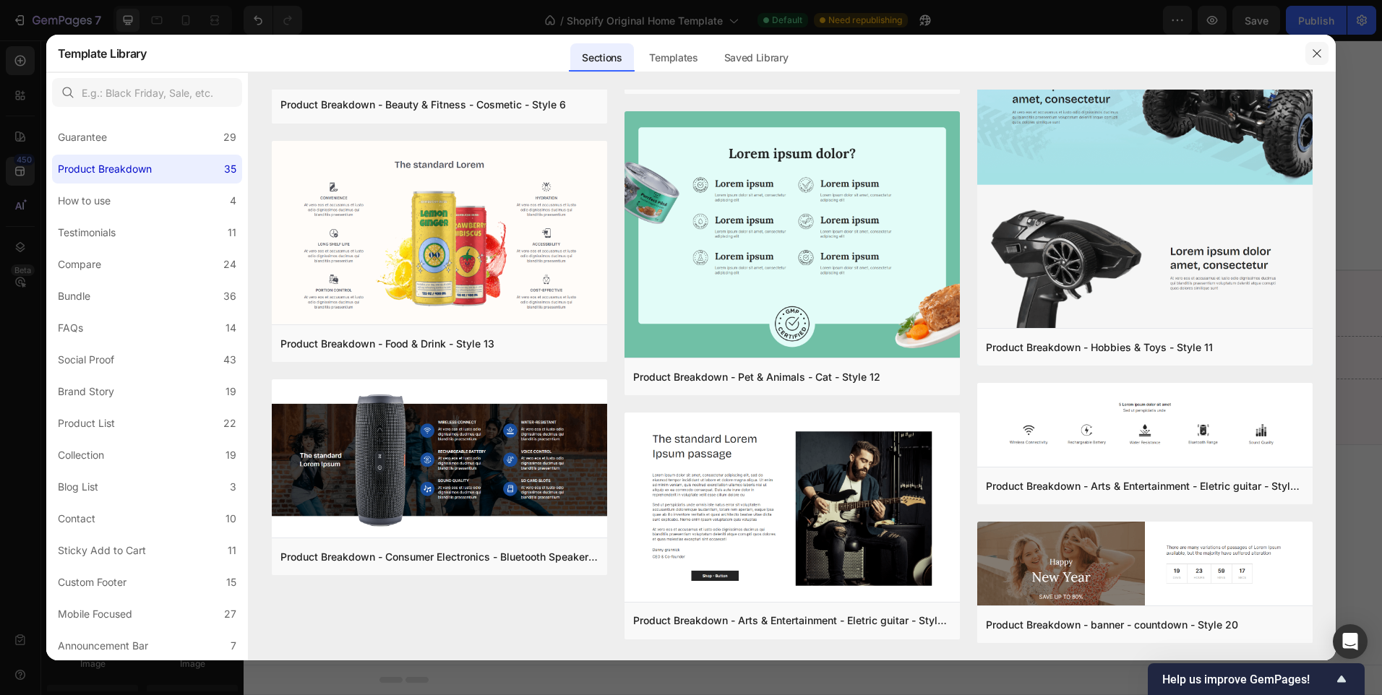
click at [1314, 48] on icon "button" at bounding box center [1317, 54] width 12 height 12
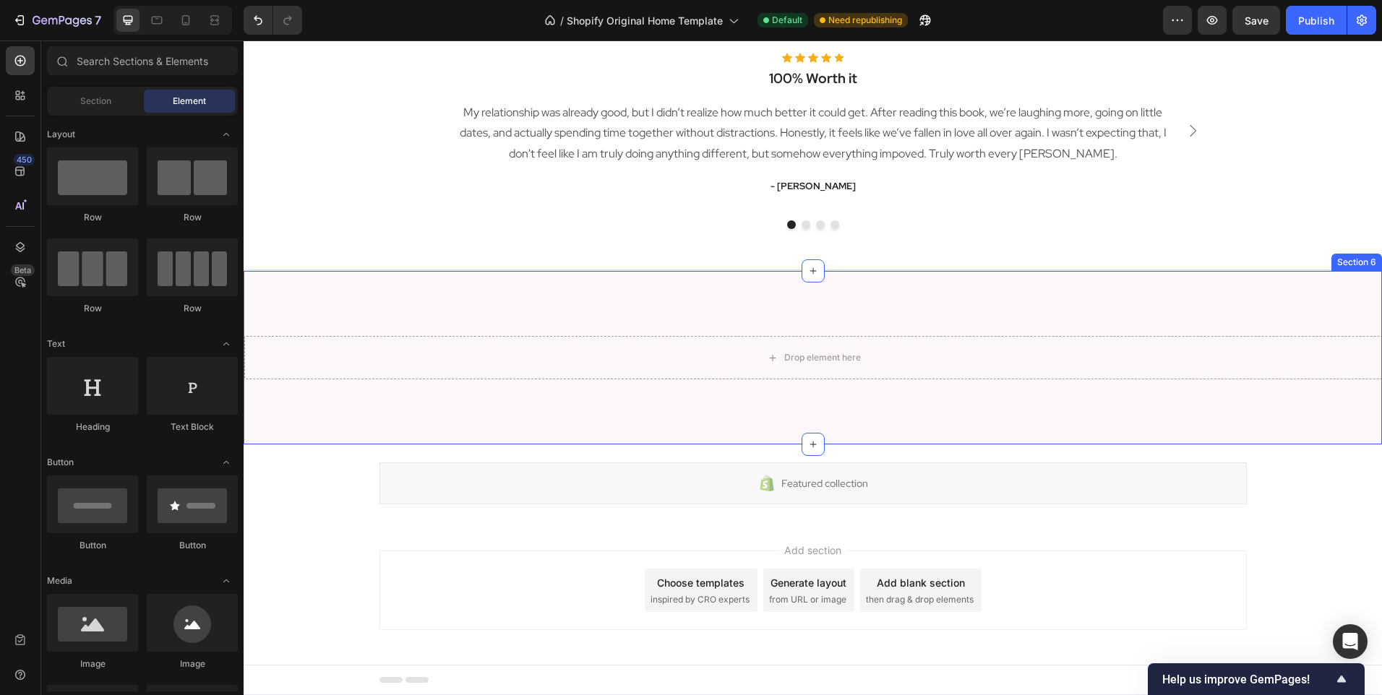
click at [1064, 285] on div "Drop element here Product Section 6" at bounding box center [813, 357] width 1138 height 175
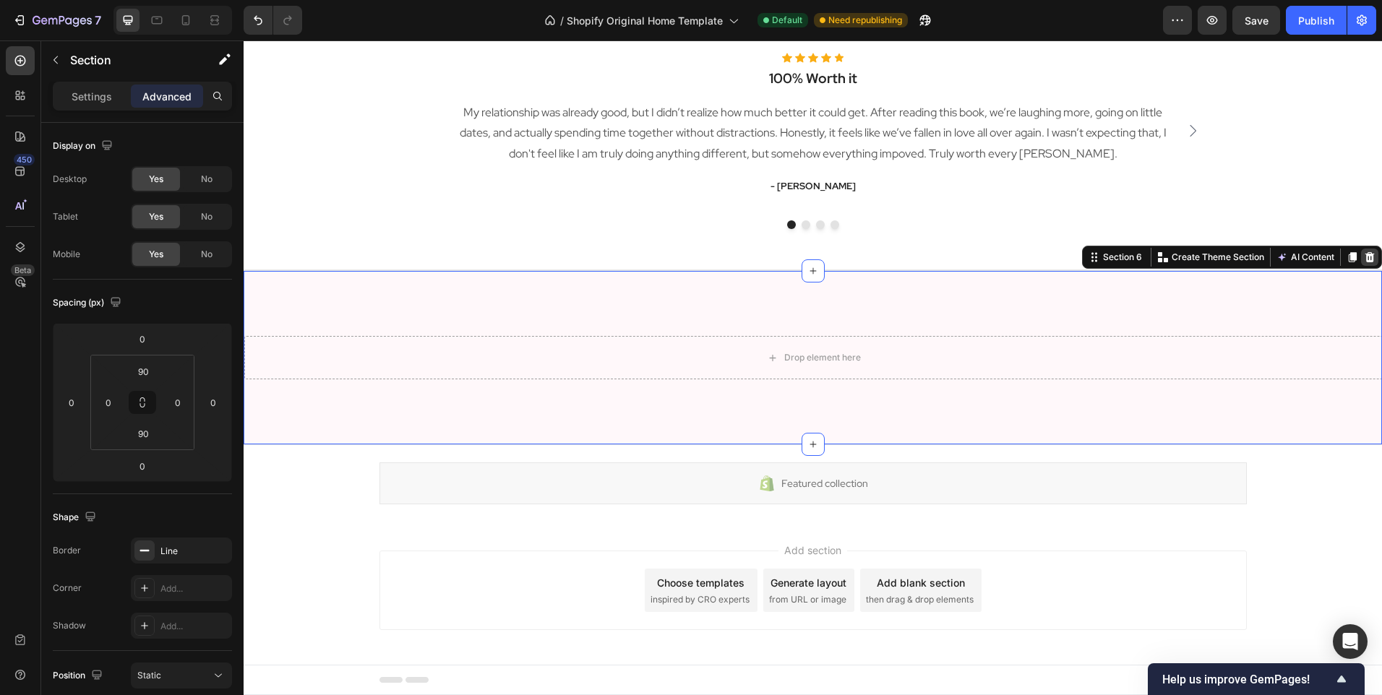
click at [1361, 250] on div at bounding box center [1369, 257] width 17 height 17
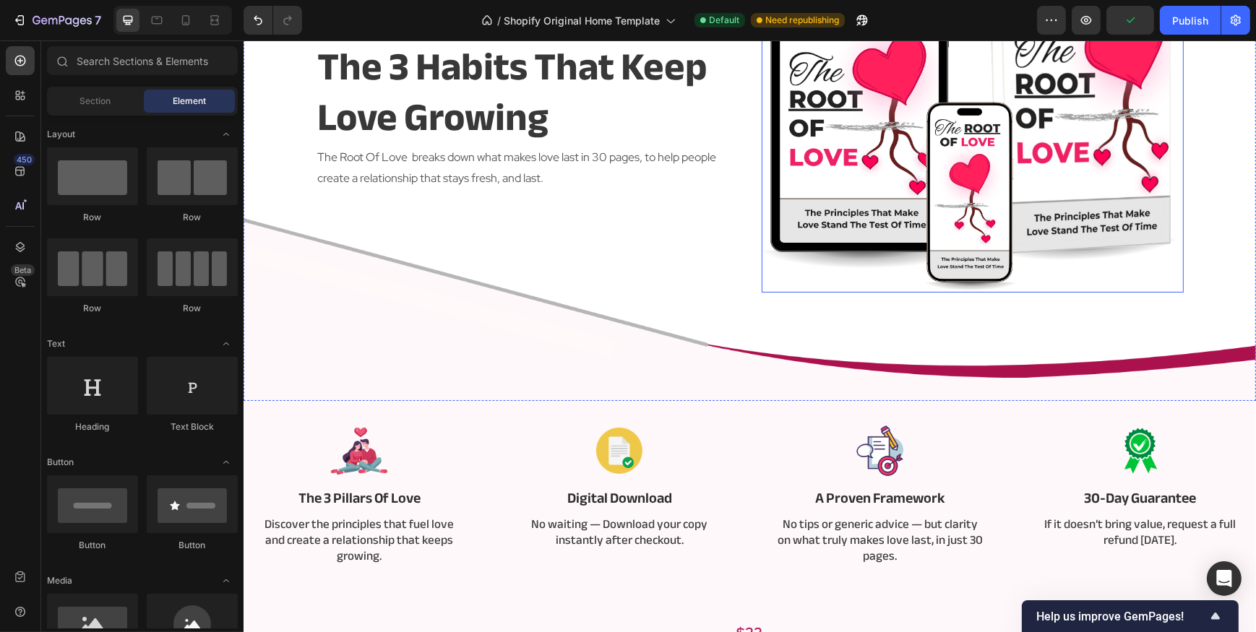
scroll to position [197, 0]
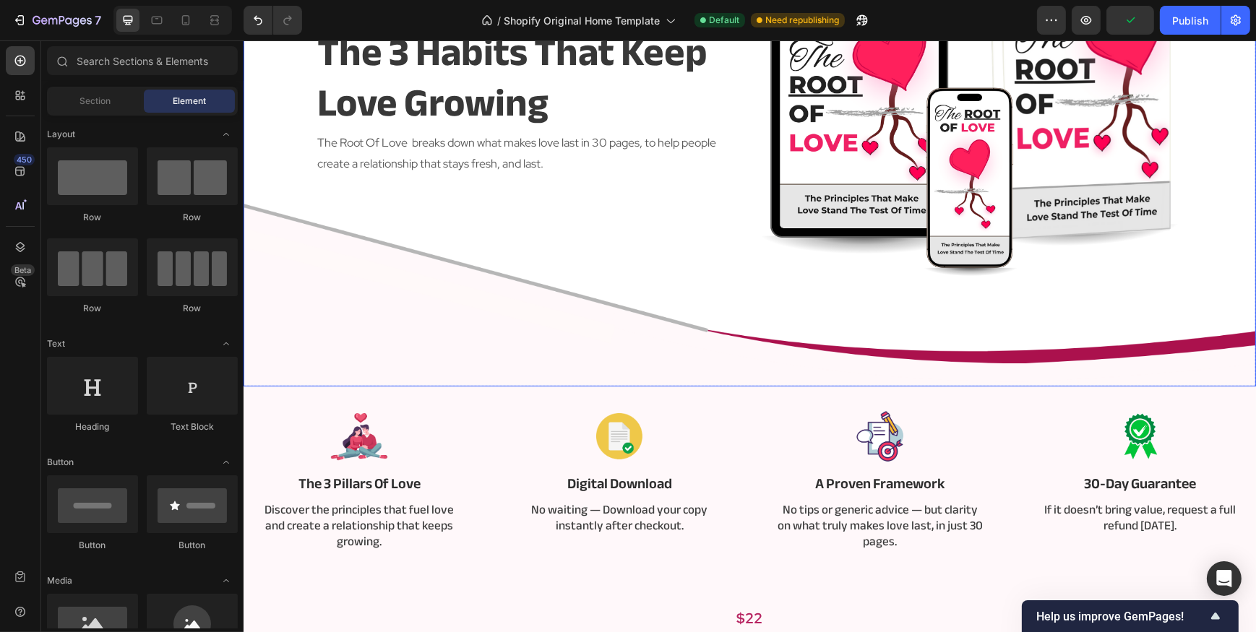
click at [718, 288] on div "the 3 habits that keep love growing Heading The Root Of Love breaks down what m…" at bounding box center [749, 130] width 867 height 513
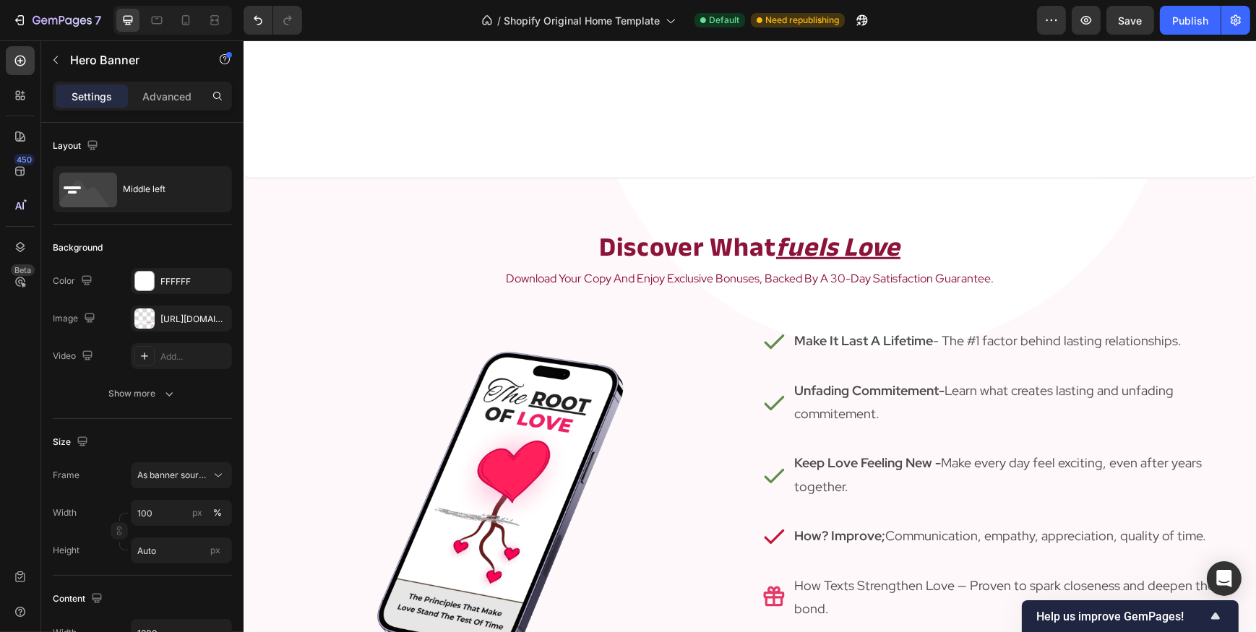
scroll to position [1839, 0]
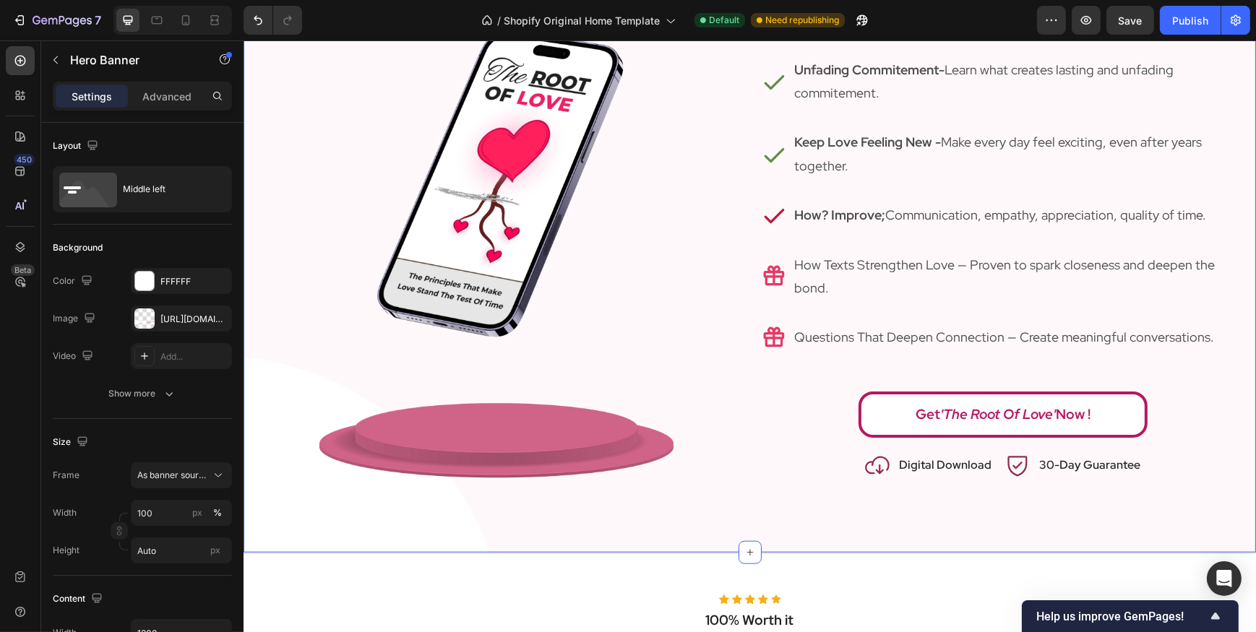
click at [752, 517] on div "discover what fuels love Heading download your copy and enjoy exclusive bonuses…" at bounding box center [749, 205] width 1012 height 695
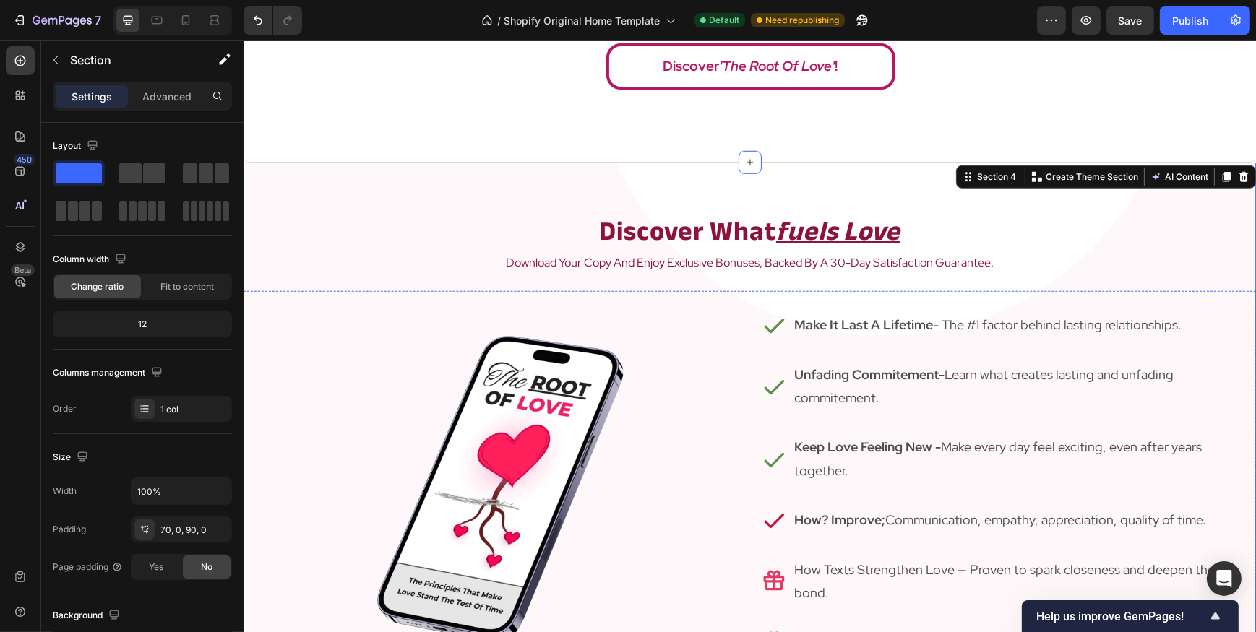
scroll to position [1510, 0]
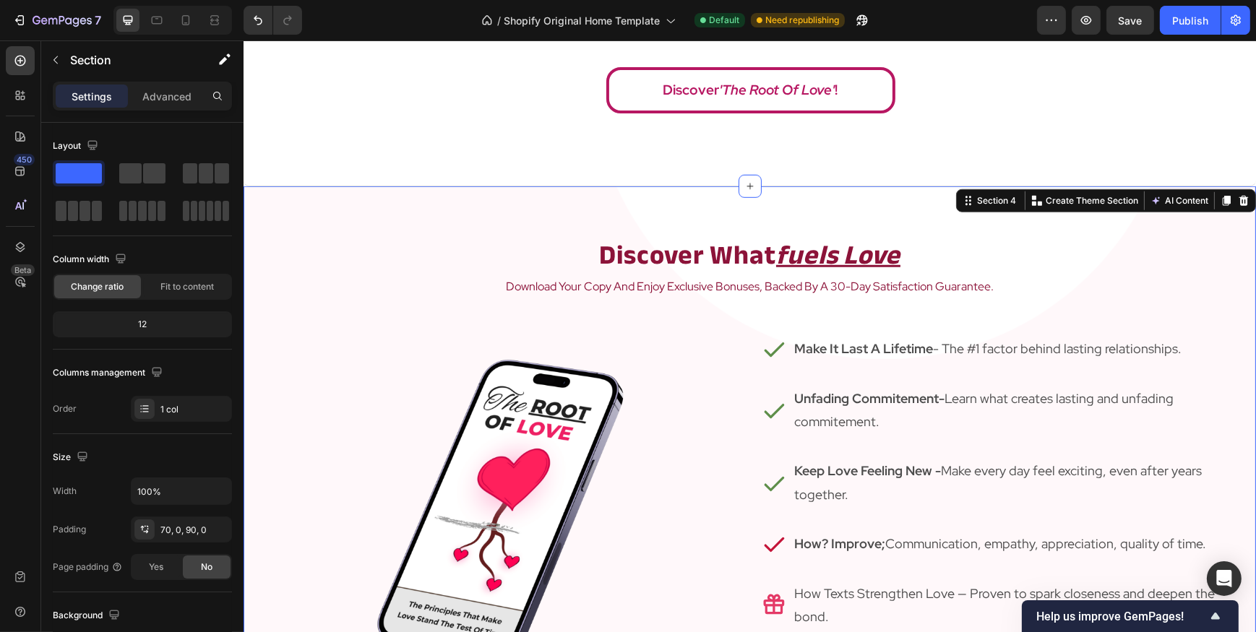
click at [707, 223] on div "discover what fuels love Heading download your copy and enjoy exclusive bonuses…" at bounding box center [749, 533] width 1012 height 695
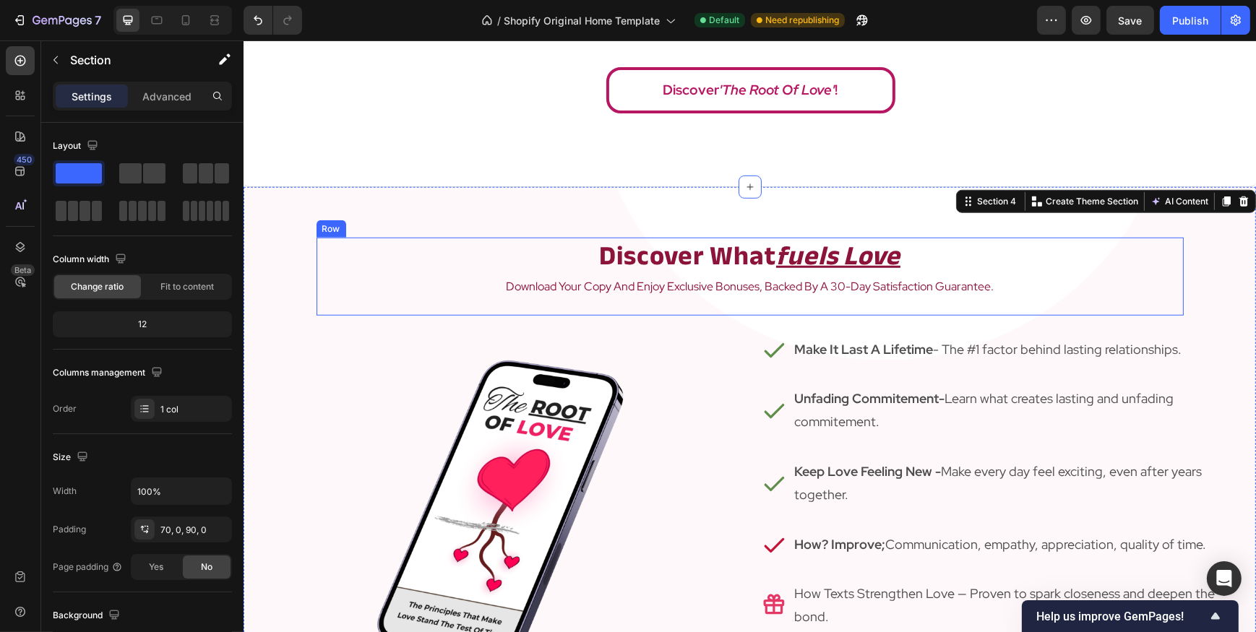
click at [767, 304] on div "discover what fuels love Heading download your copy and enjoy exclusive bonuses…" at bounding box center [749, 277] width 867 height 78
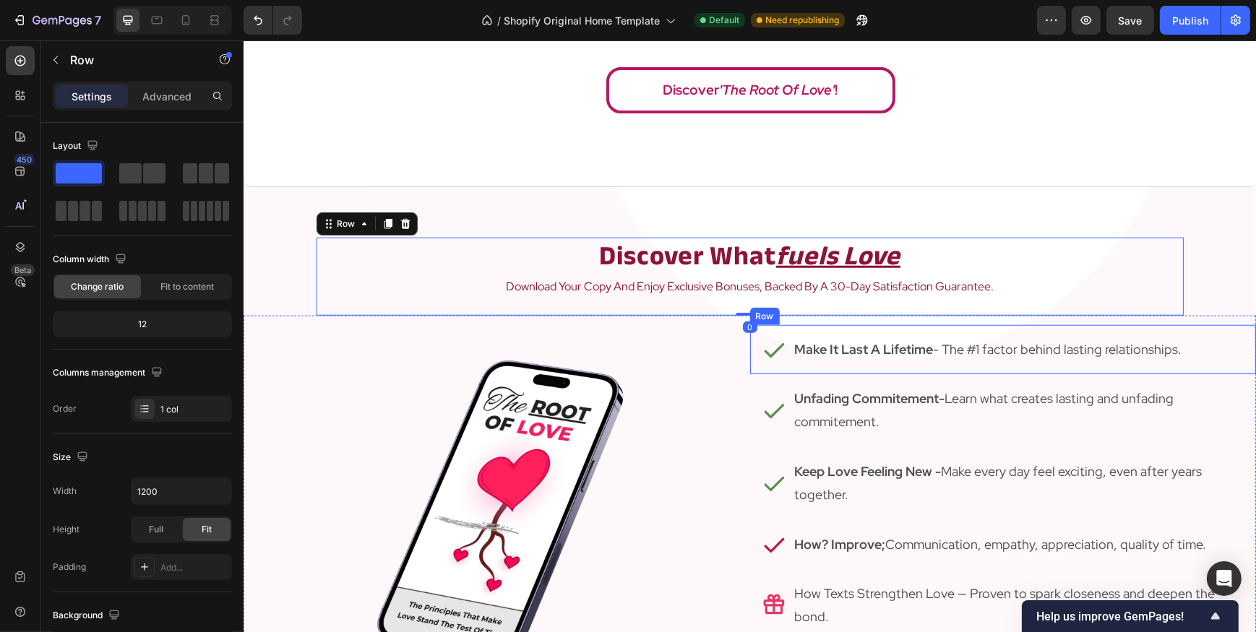
click at [733, 386] on div at bounding box center [496, 566] width 507 height 501
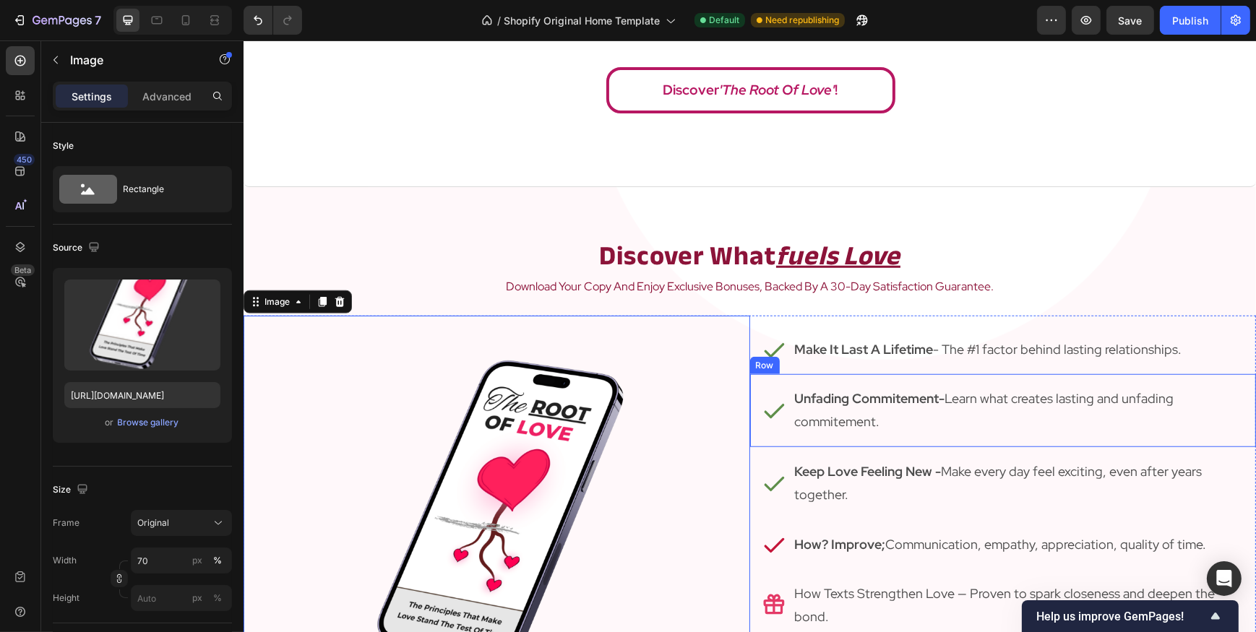
click at [772, 391] on div "Icon" at bounding box center [773, 411] width 25 height 50
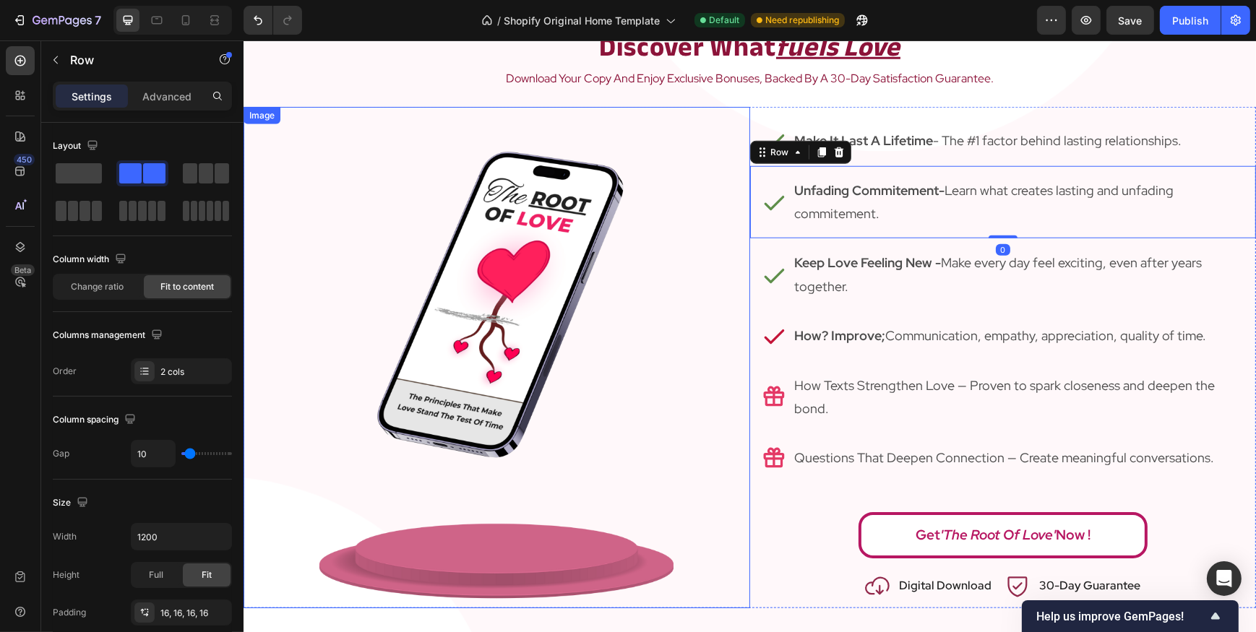
scroll to position [1773, 0]
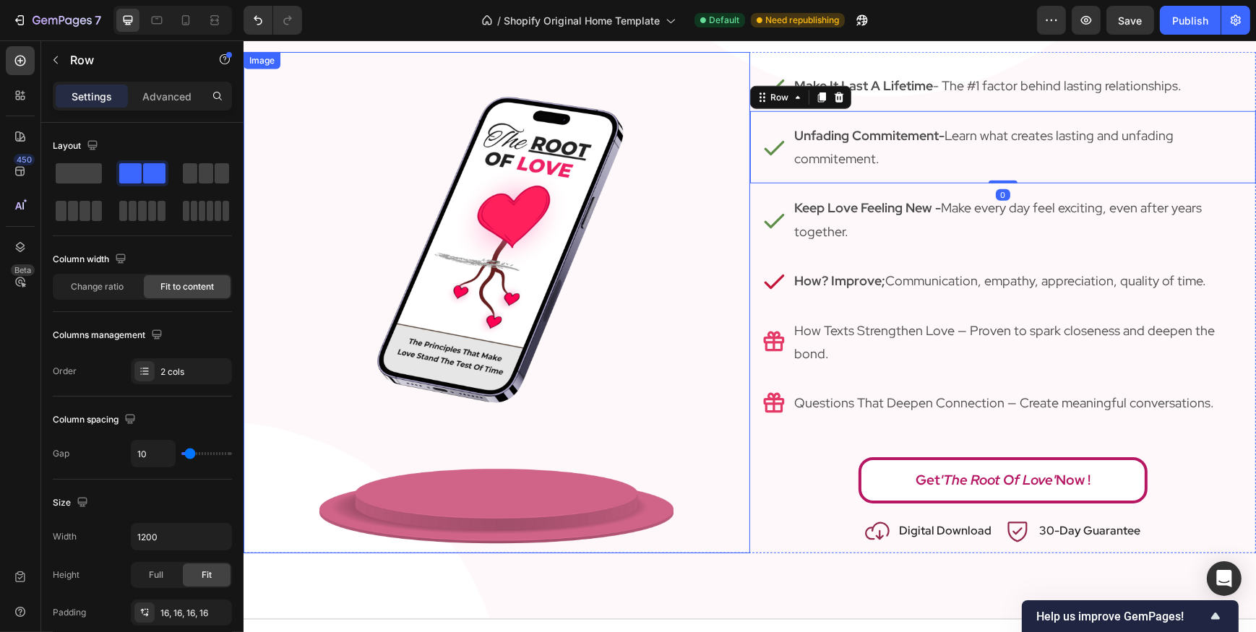
click at [736, 535] on div at bounding box center [496, 302] width 507 height 501
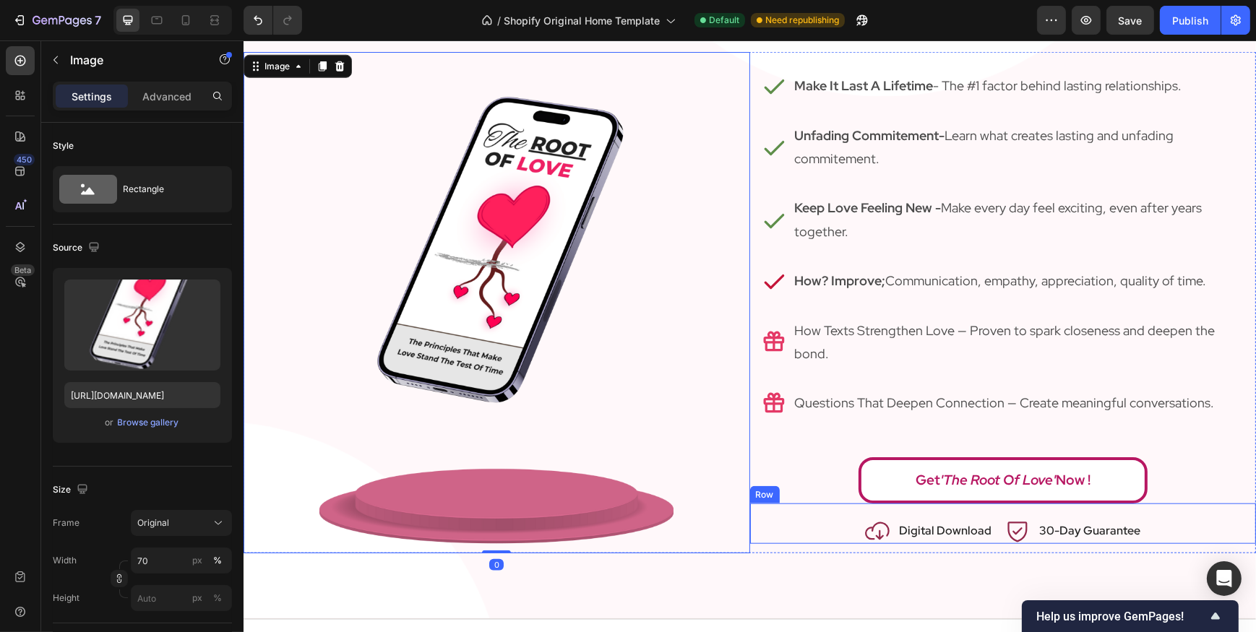
click at [757, 525] on div "Icon Digital Download Text block Row Icon 30-Day Guarantee Text block Row Row" at bounding box center [1002, 524] width 507 height 40
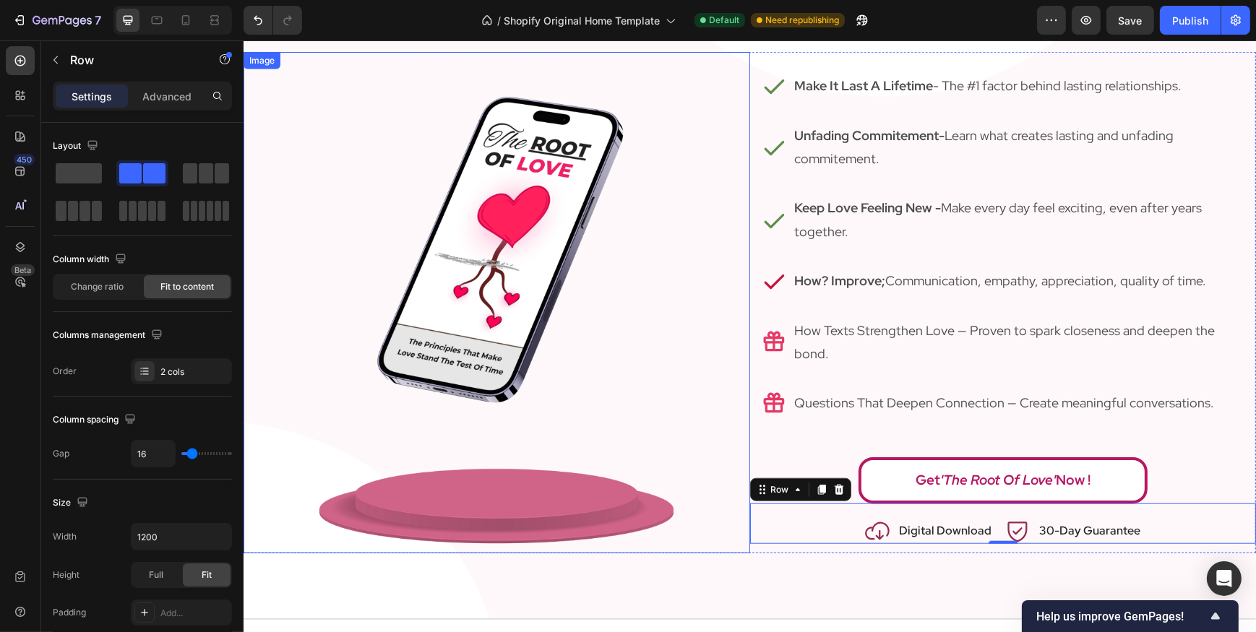
click at [656, 207] on img at bounding box center [496, 302] width 354 height 501
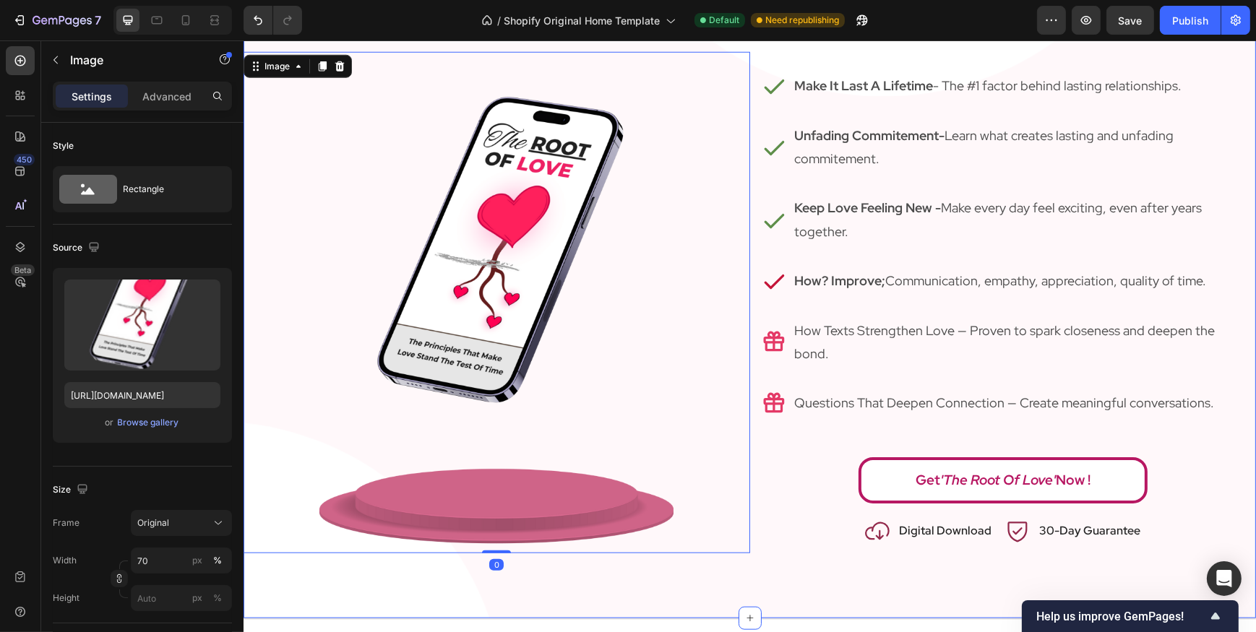
click at [787, 577] on div "discover what fuels love Heading download your copy and enjoy exclusive bonuses…" at bounding box center [749, 270] width 1012 height 695
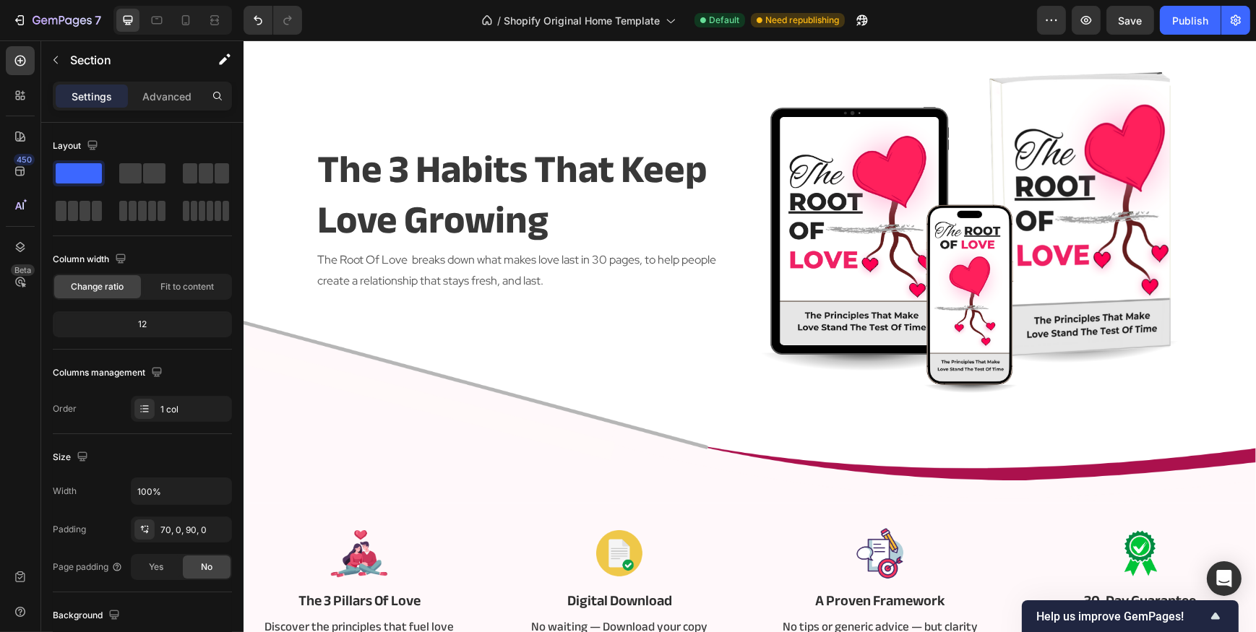
scroll to position [0, 0]
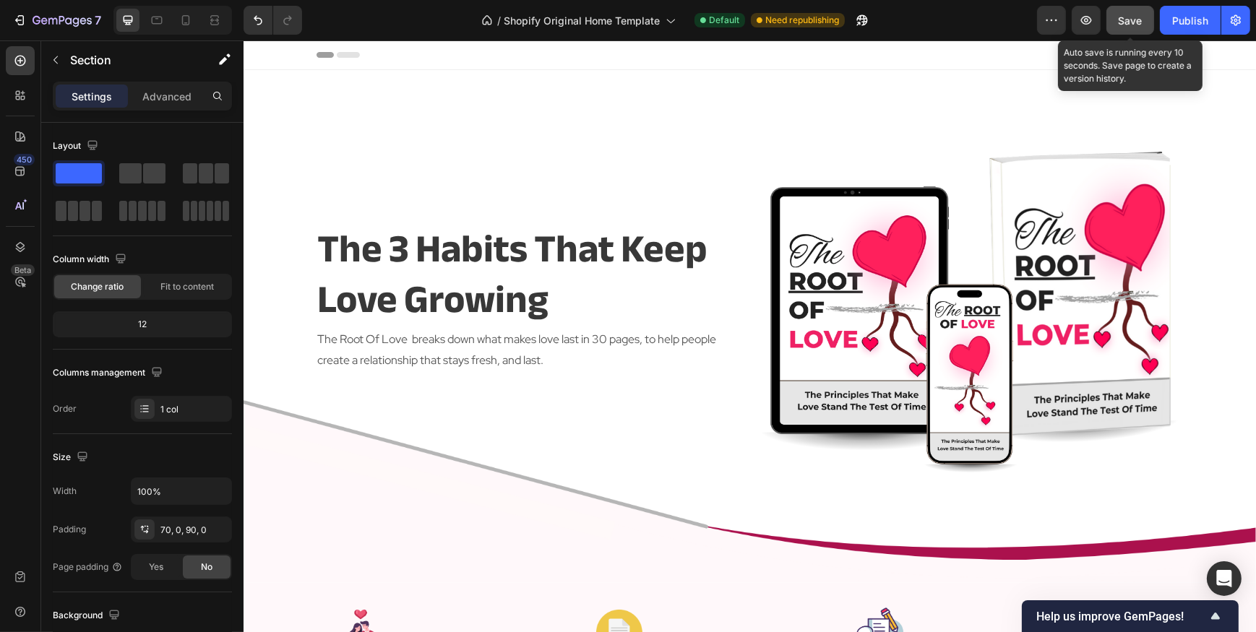
click at [1132, 14] on span "Save" at bounding box center [1131, 20] width 24 height 12
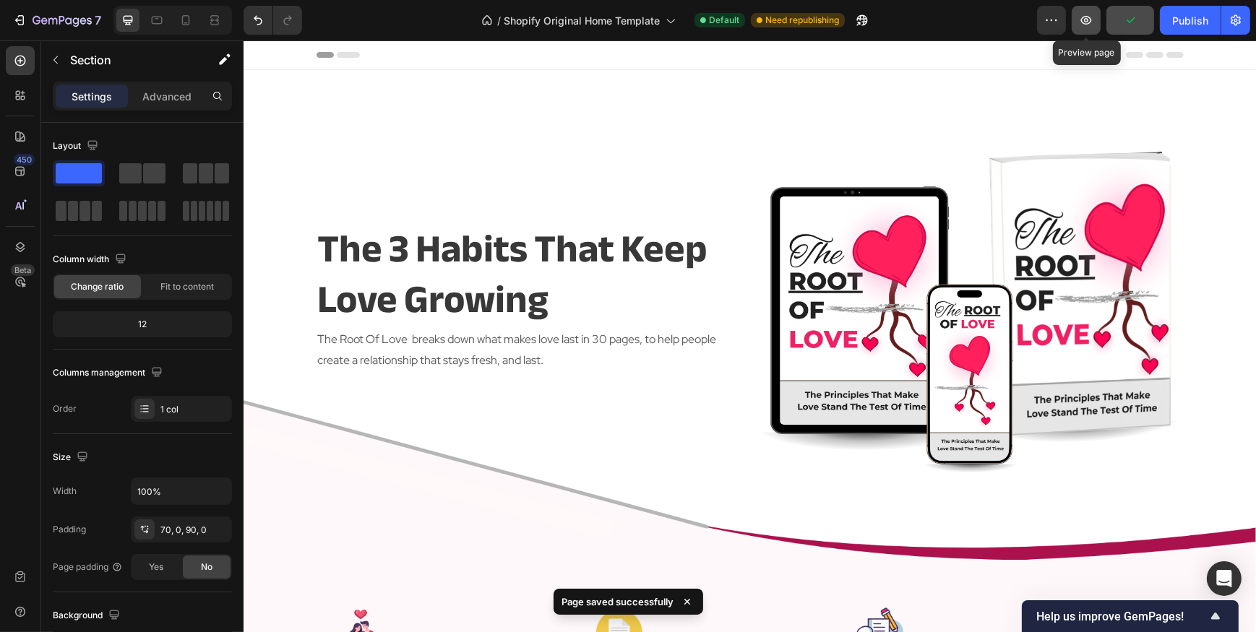
click at [1089, 16] on icon "button" at bounding box center [1086, 20] width 11 height 9
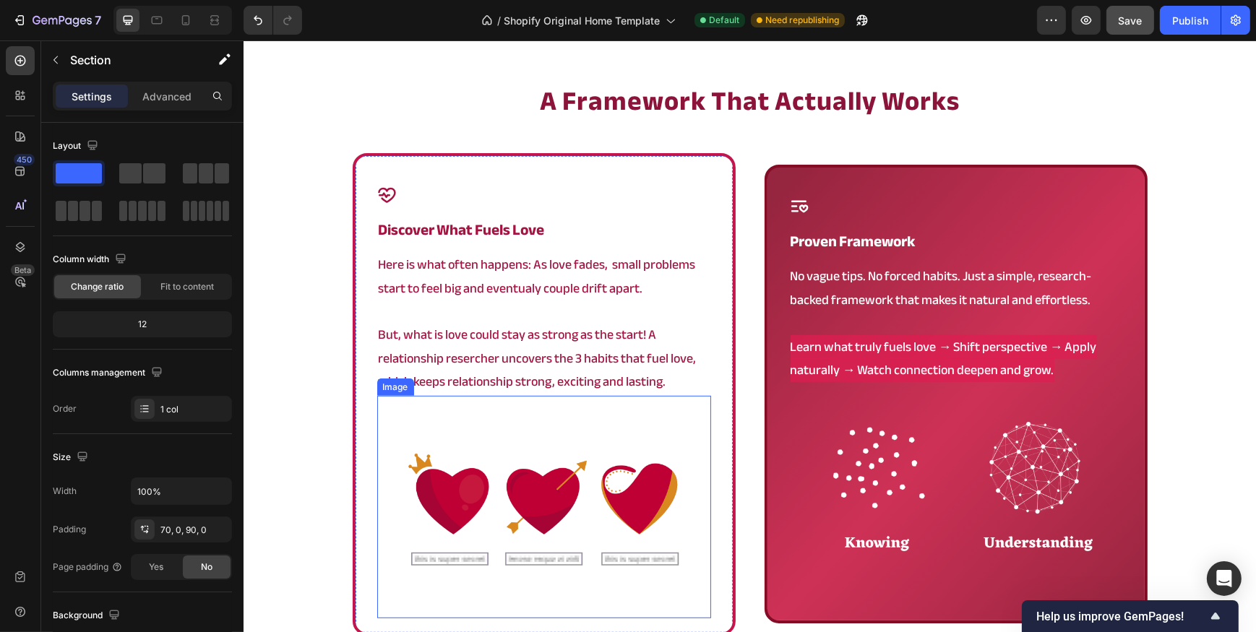
click at [530, 396] on img at bounding box center [543, 507] width 334 height 223
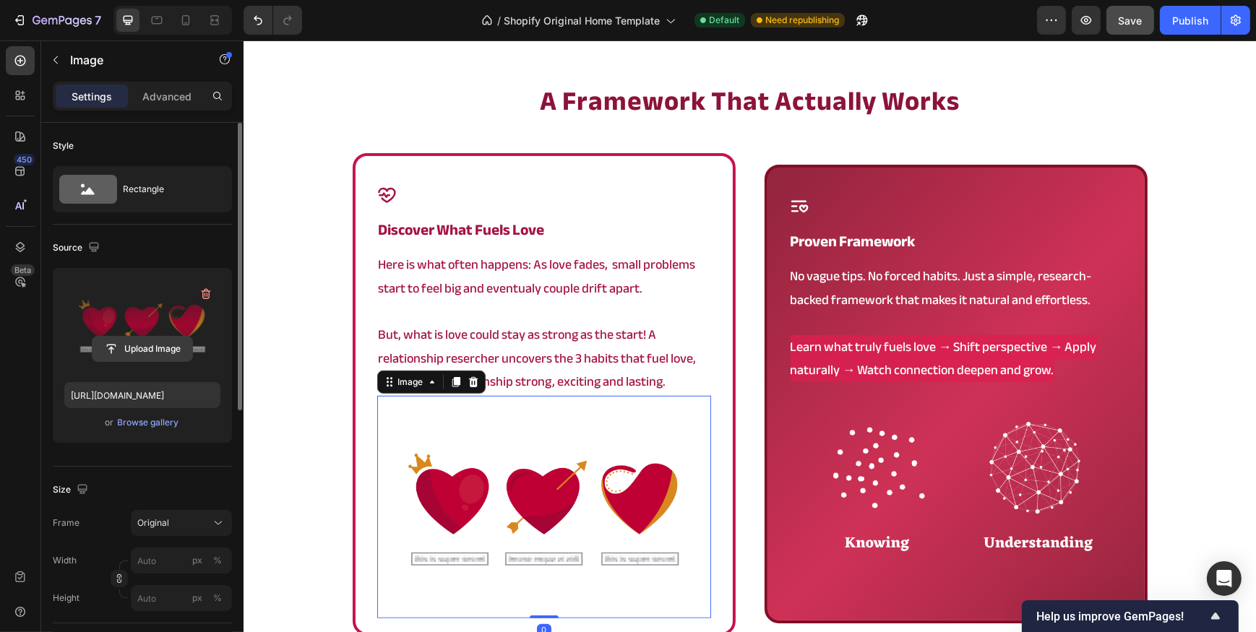
scroll to position [1116, 0]
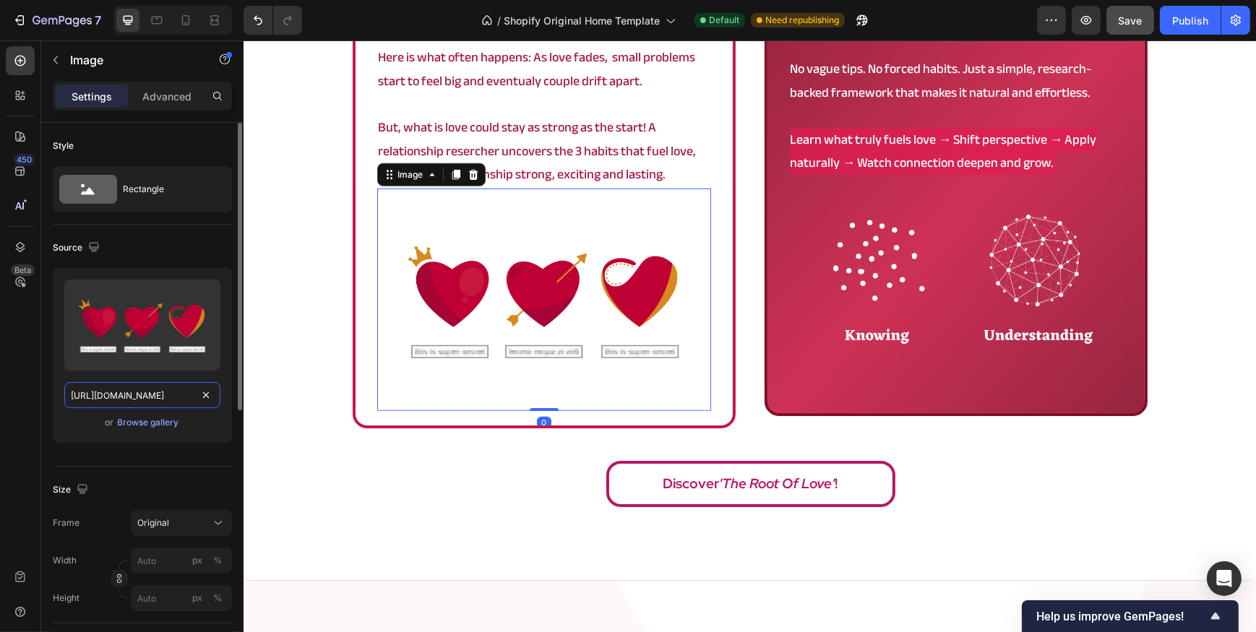
click at [145, 397] on input "https://cdn.shopify.com/s/files/1/0902/9520/6154/files/root_165.png?v=1754397466" at bounding box center [142, 395] width 156 height 26
paste input "97.png?v=1754919498"
type input "https://cdn.shopify.com/s/files/1/0902/9520/6154/files/root_97.png?v=1754919498"
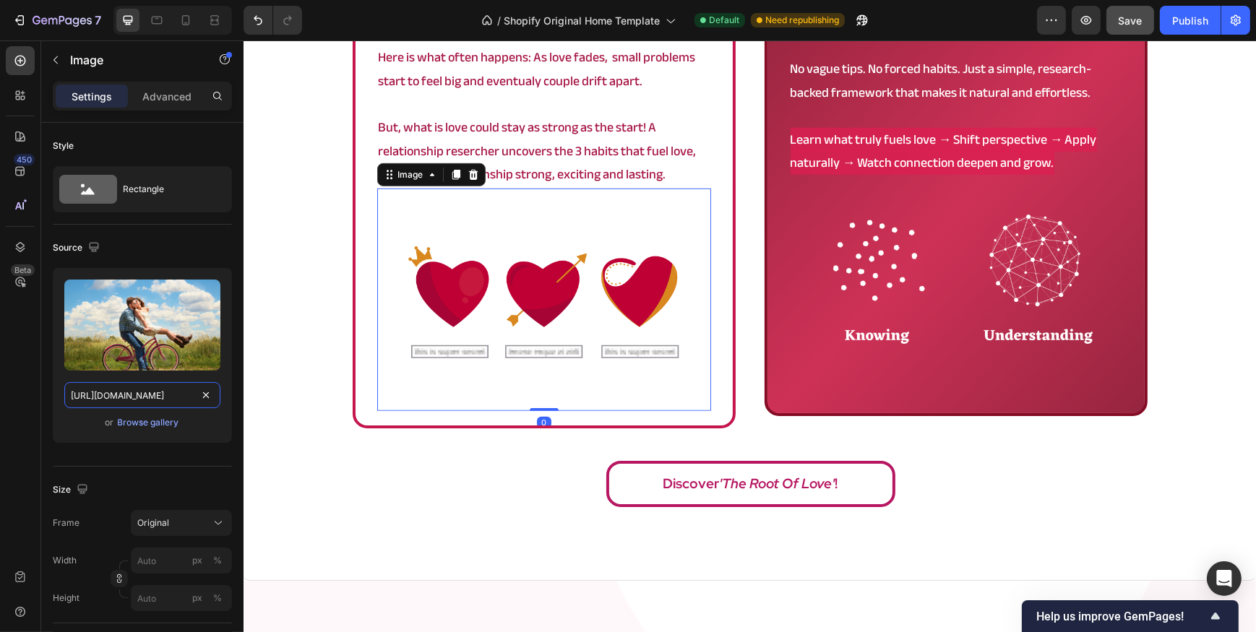
scroll to position [0, 218]
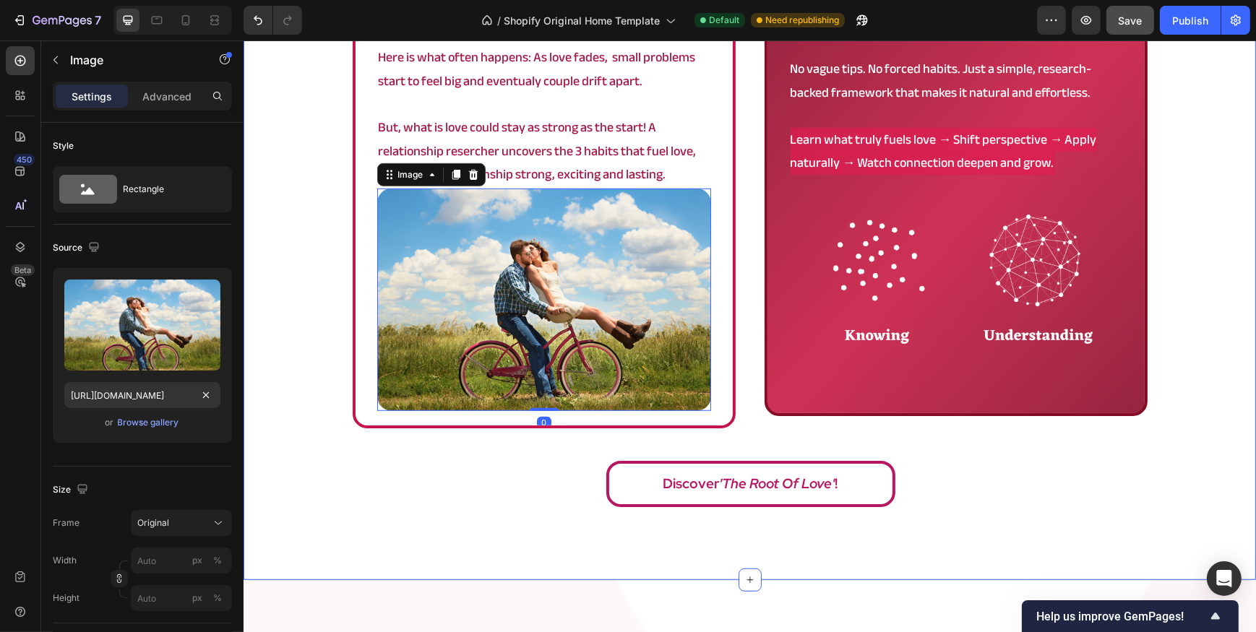
click at [303, 449] on div "a framework that actually works Heading Icon discover what fuels love Heading H…" at bounding box center [749, 195] width 1012 height 639
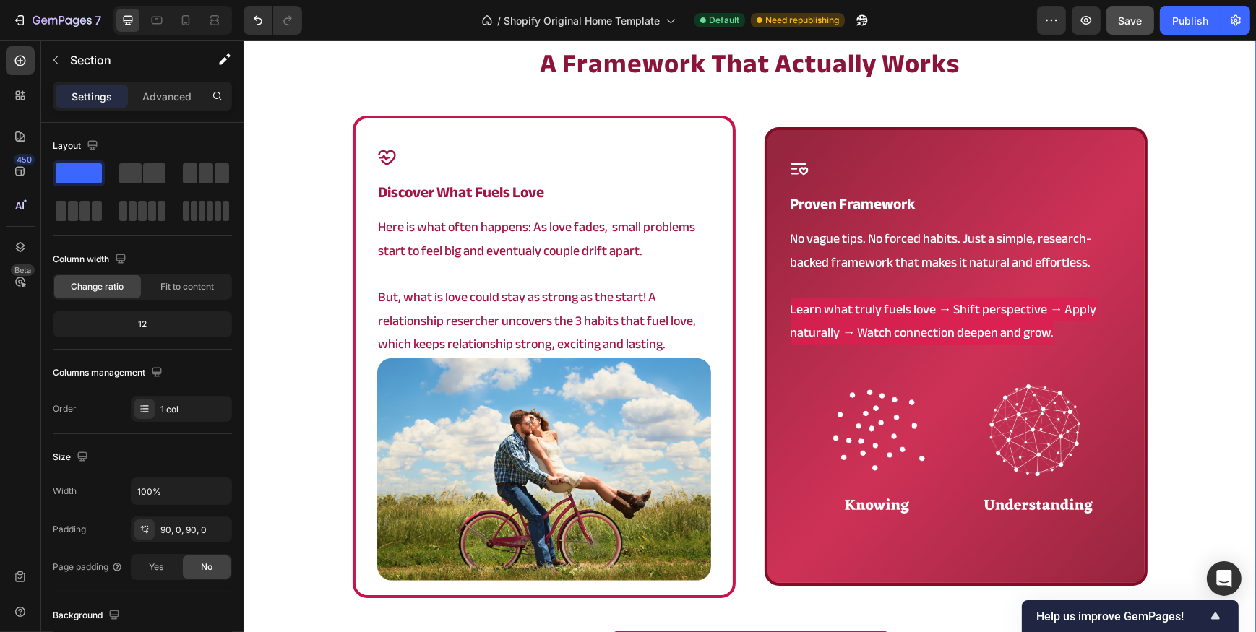
scroll to position [919, 0]
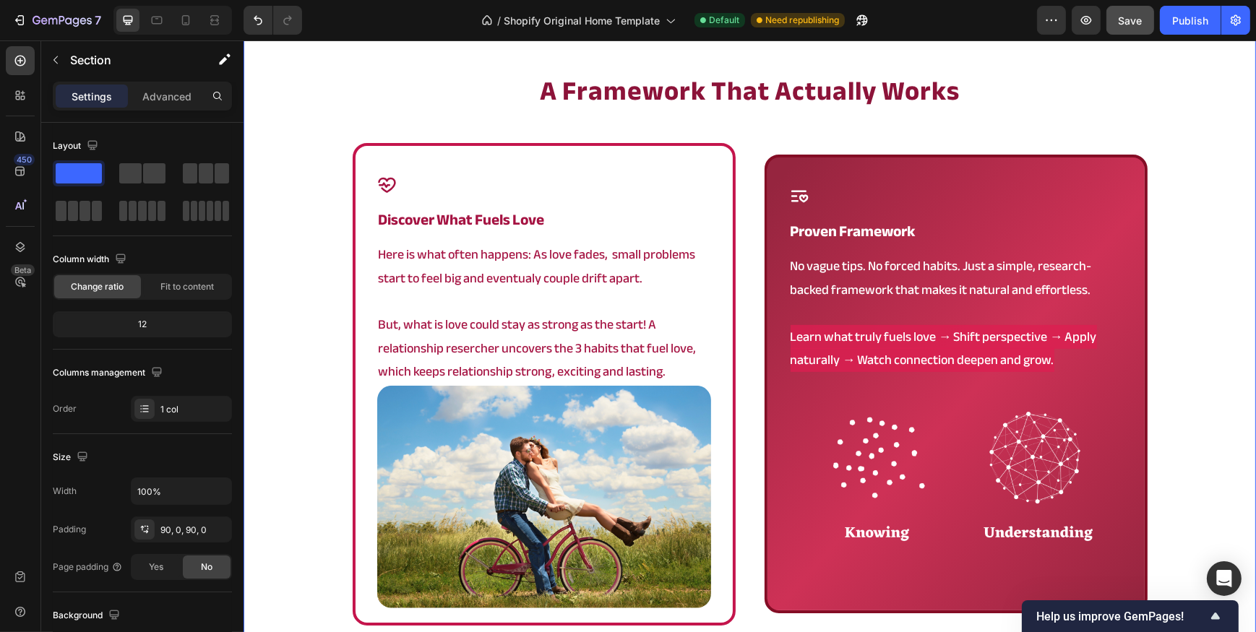
click at [288, 383] on div "a framework that actually works Heading Icon discover what fuels love Heading H…" at bounding box center [749, 392] width 1012 height 639
click at [561, 430] on img at bounding box center [543, 497] width 334 height 223
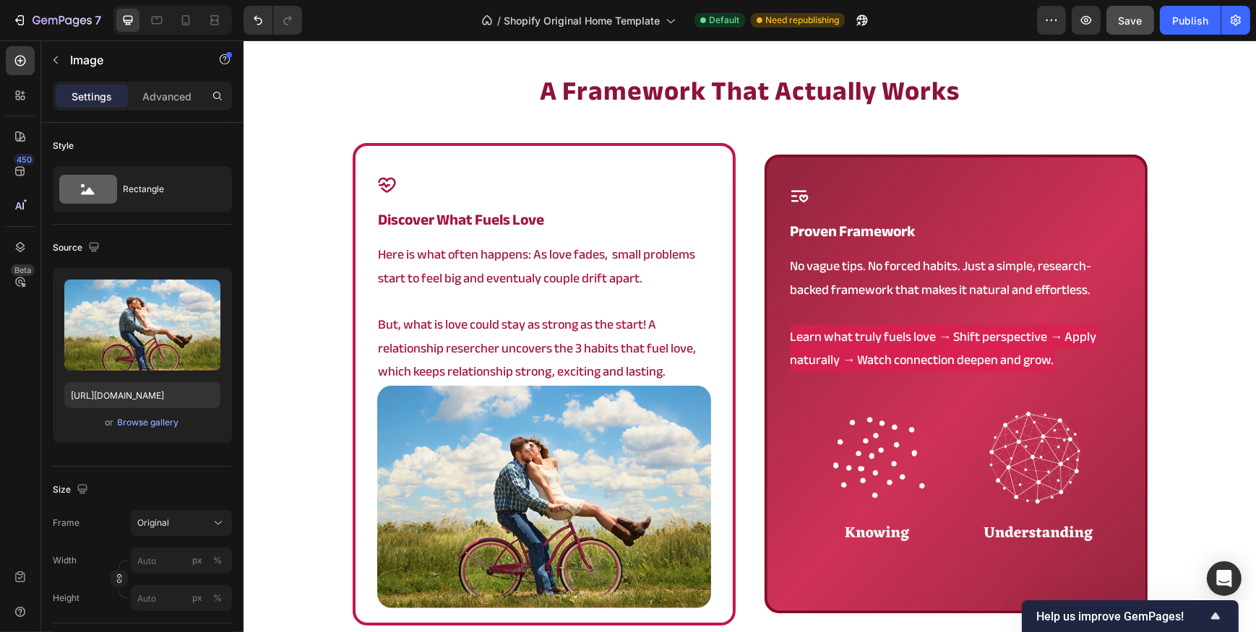
click at [504, 507] on img at bounding box center [543, 497] width 334 height 223
click at [589, 475] on img at bounding box center [543, 497] width 334 height 223
click at [938, 445] on img at bounding box center [955, 485] width 334 height 223
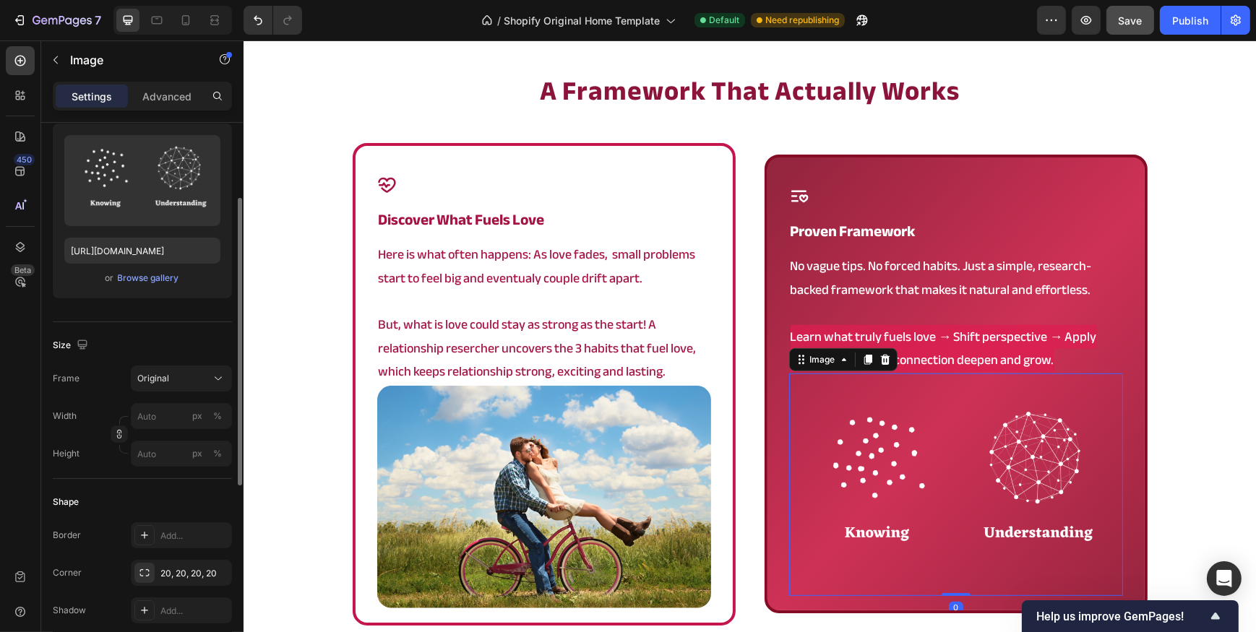
click at [524, 457] on img at bounding box center [543, 497] width 334 height 223
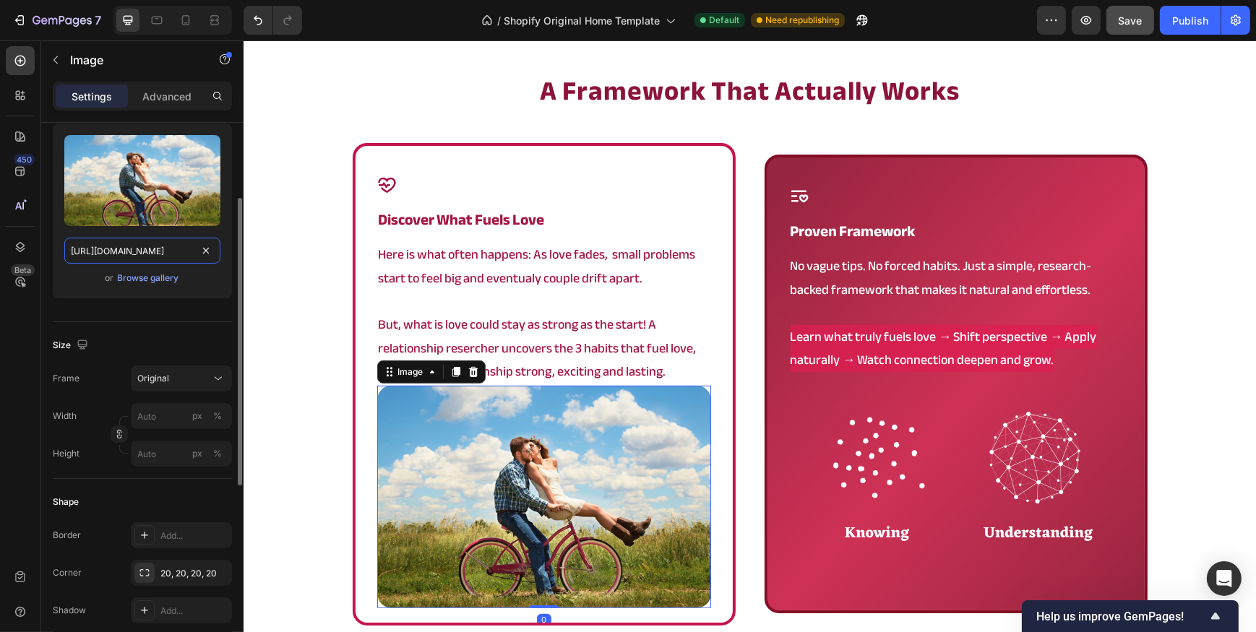
click at [137, 257] on input "https://cdn.shopify.com/s/files/1/0902/9520/6154/files/root_97.png?v=1754919498" at bounding box center [142, 251] width 156 height 26
paste input "8.png?v=1759085131"
type input "https://cdn.shopify.com/s/files/1/0902/9520/6154/files/root_98.png?v=1759085131"
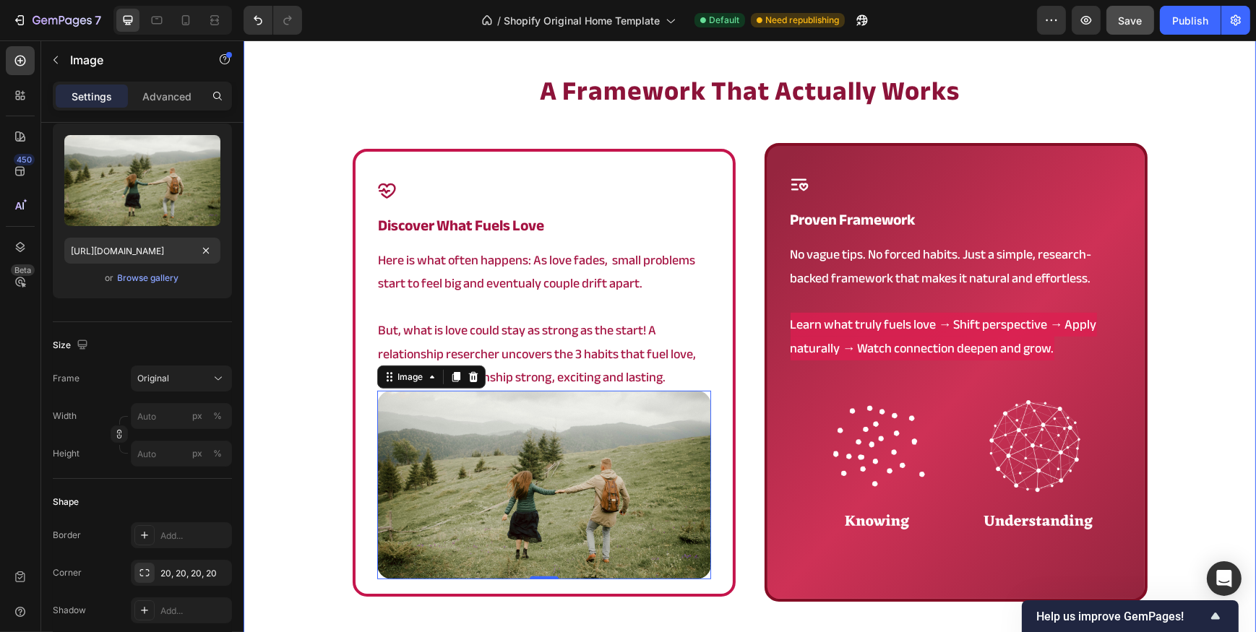
click at [293, 351] on div "a framework that actually works Heading Icon discover what fuels love Heading H…" at bounding box center [749, 381] width 1012 height 616
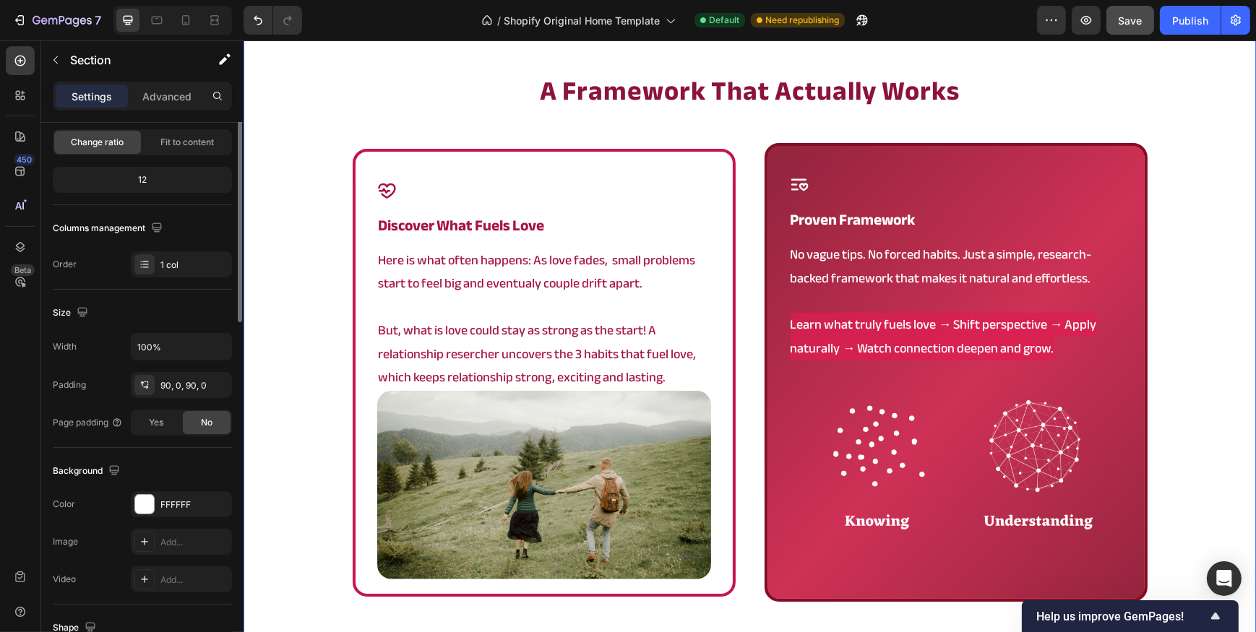
scroll to position [0, 0]
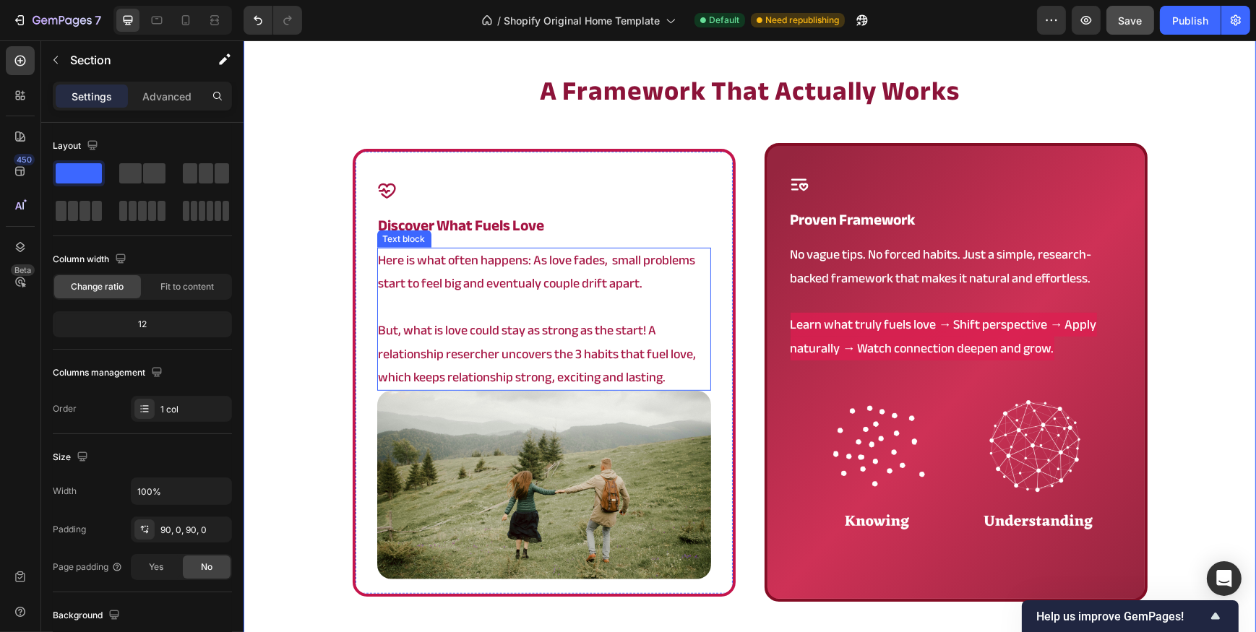
click at [520, 354] on p "But, what is love could stay as strong as the start! A relationship resercher u…" at bounding box center [543, 354] width 331 height 70
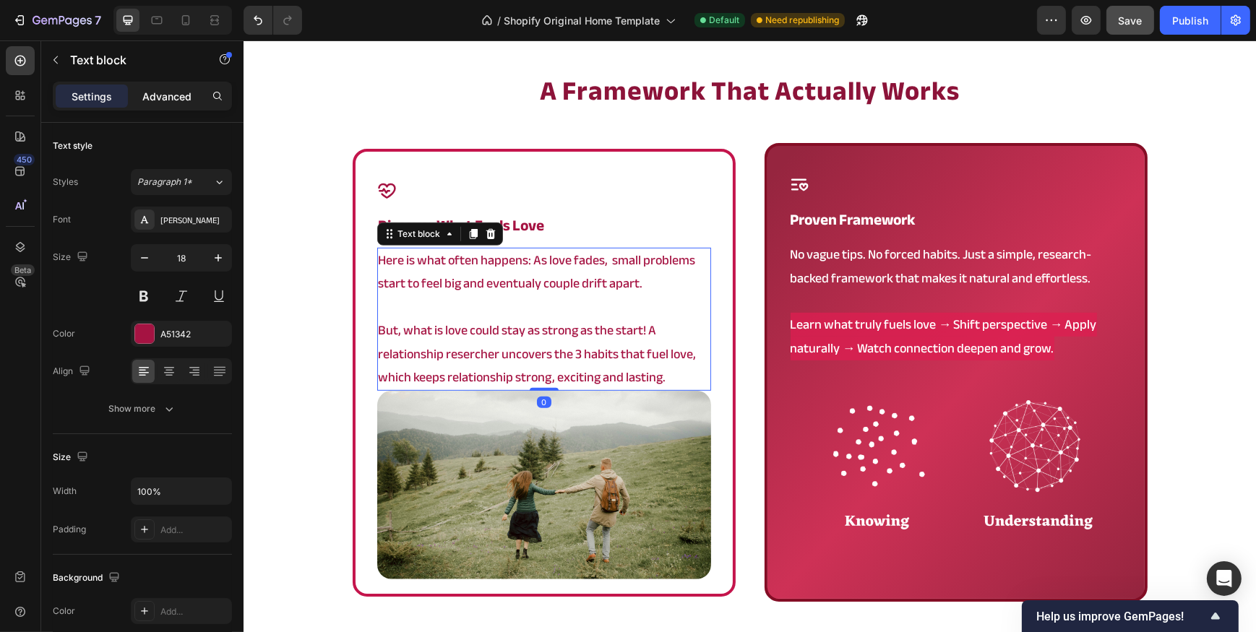
click at [154, 101] on p "Advanced" at bounding box center [166, 96] width 49 height 15
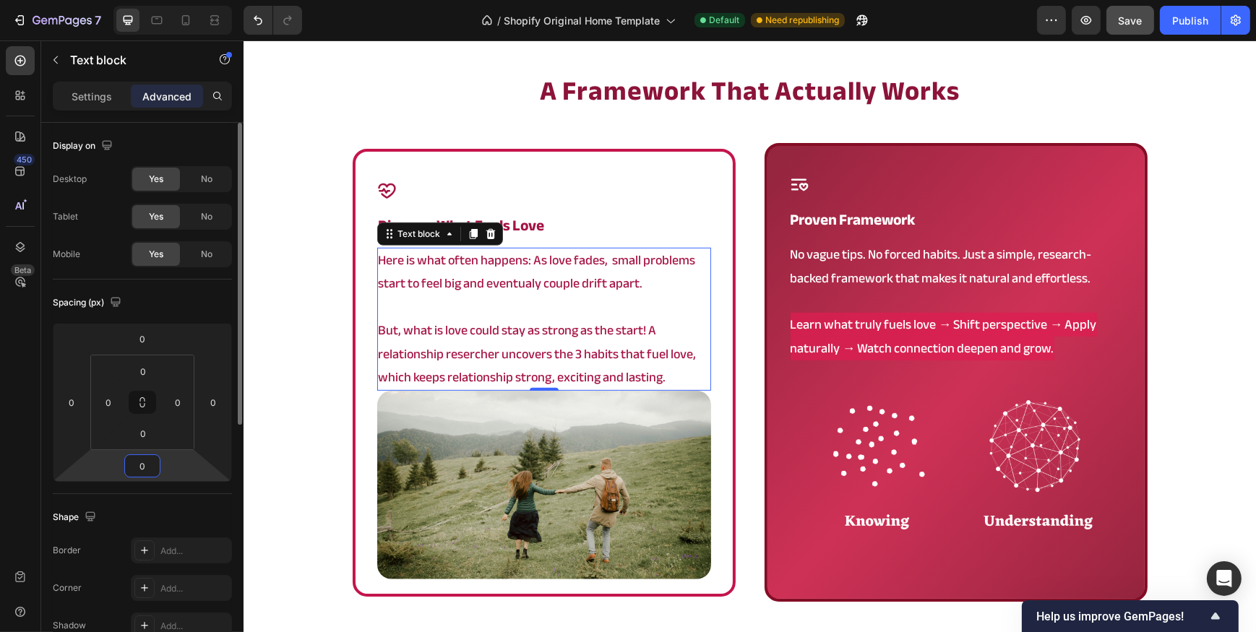
click at [142, 467] on input "0" at bounding box center [142, 466] width 29 height 22
type input "20"
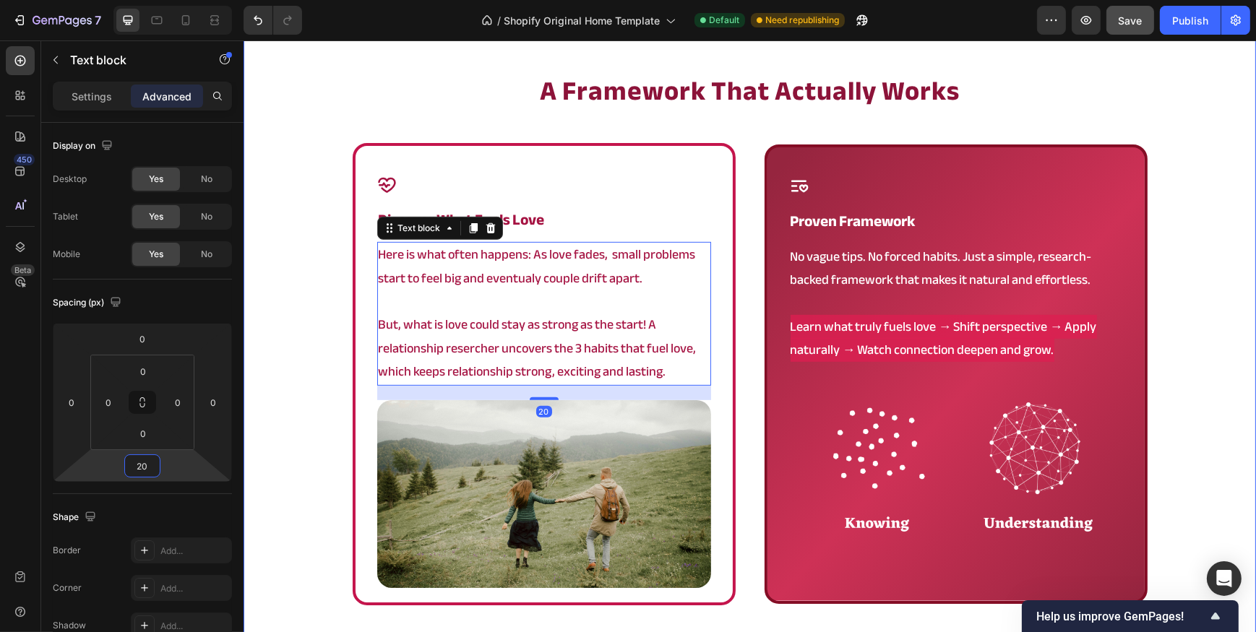
click at [296, 334] on div "a framework that actually works Heading Icon discover what fuels love Heading H…" at bounding box center [749, 382] width 1012 height 619
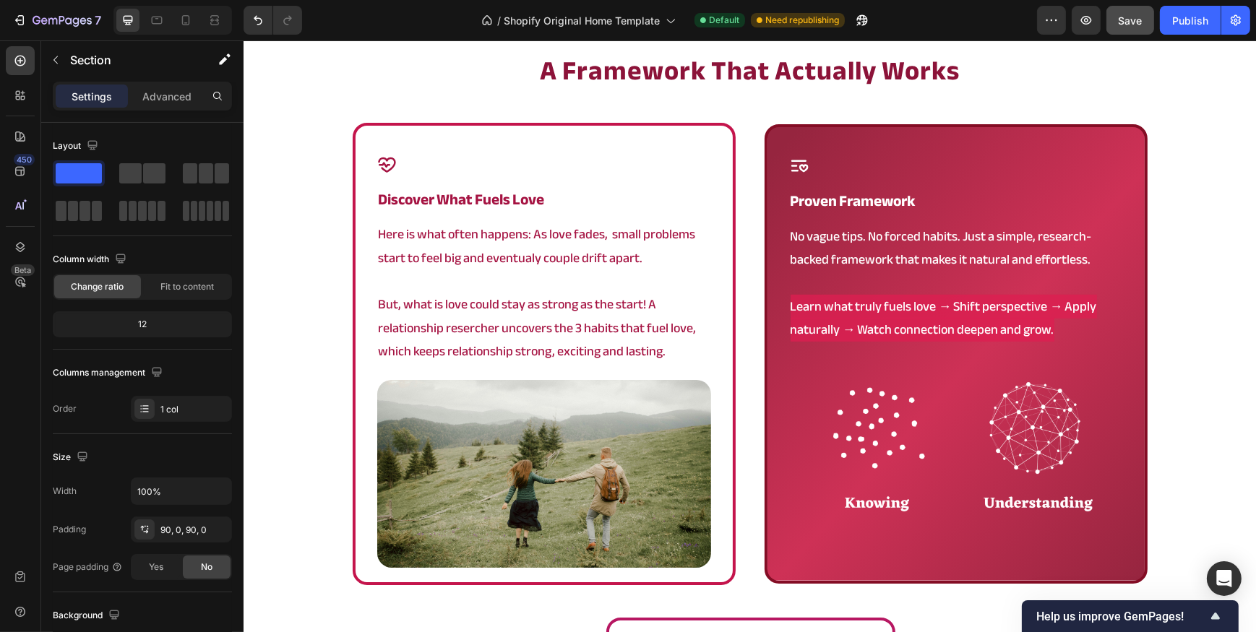
scroll to position [985, 0]
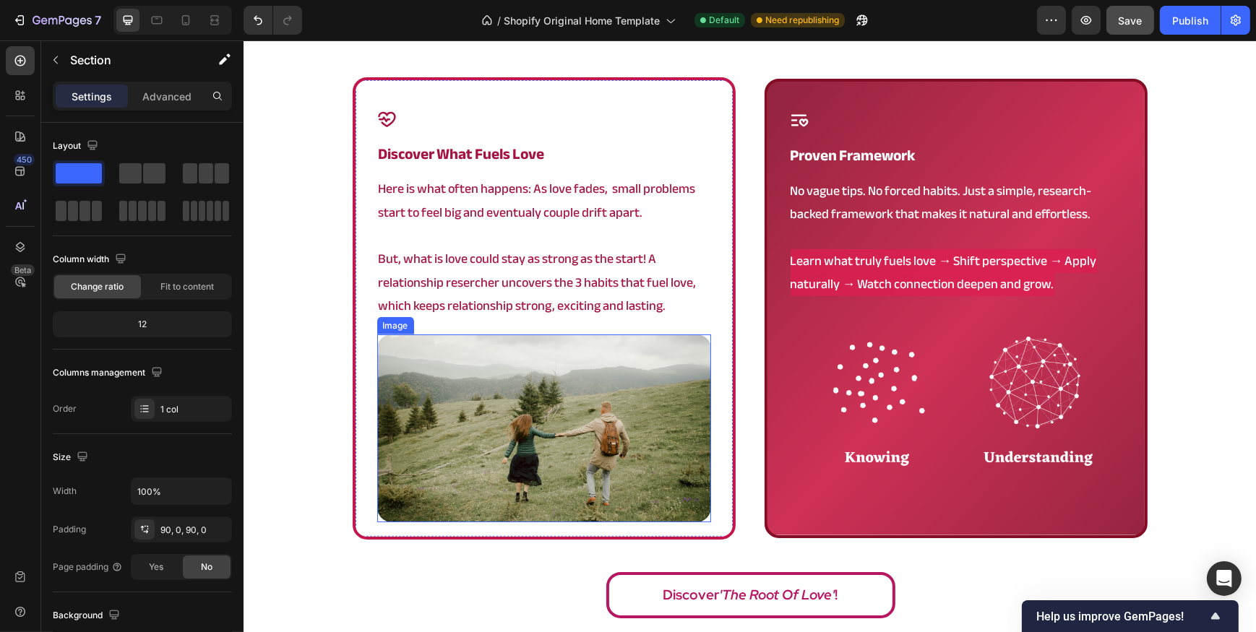
click at [631, 440] on img at bounding box center [543, 429] width 334 height 188
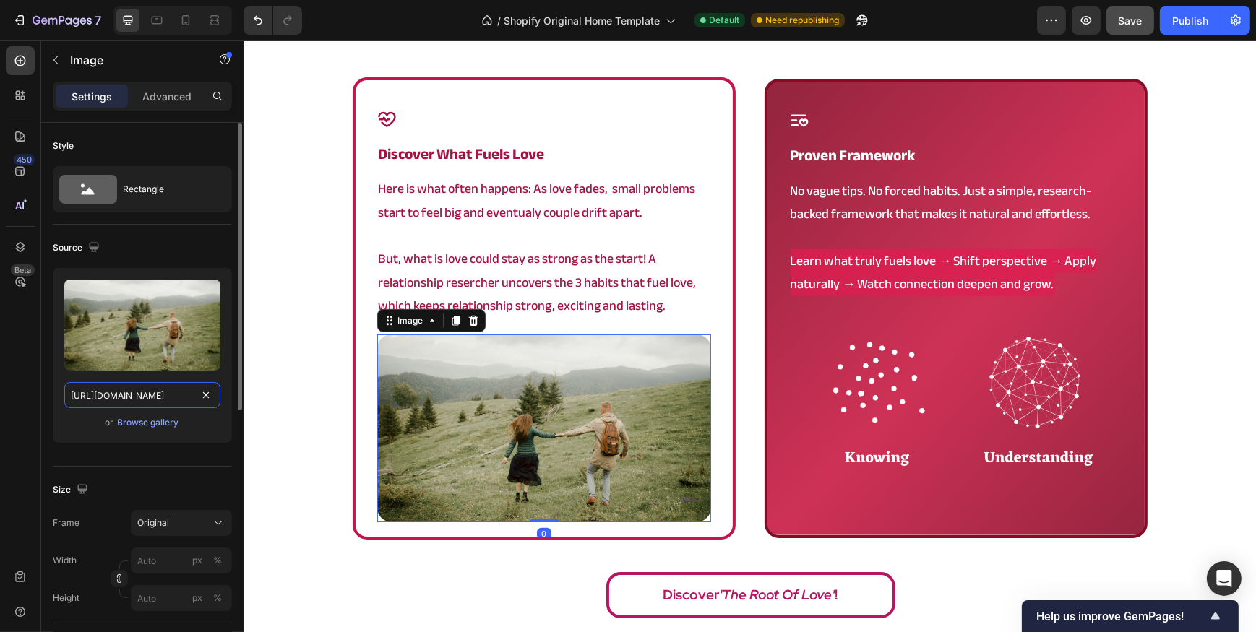
click at [100, 395] on input "https://cdn.shopify.com/s/files/1/0902/9520/6154/files/root_98.png?v=1759085131" at bounding box center [142, 395] width 156 height 26
paste input "Content_Again_6.png?v=1751828358"
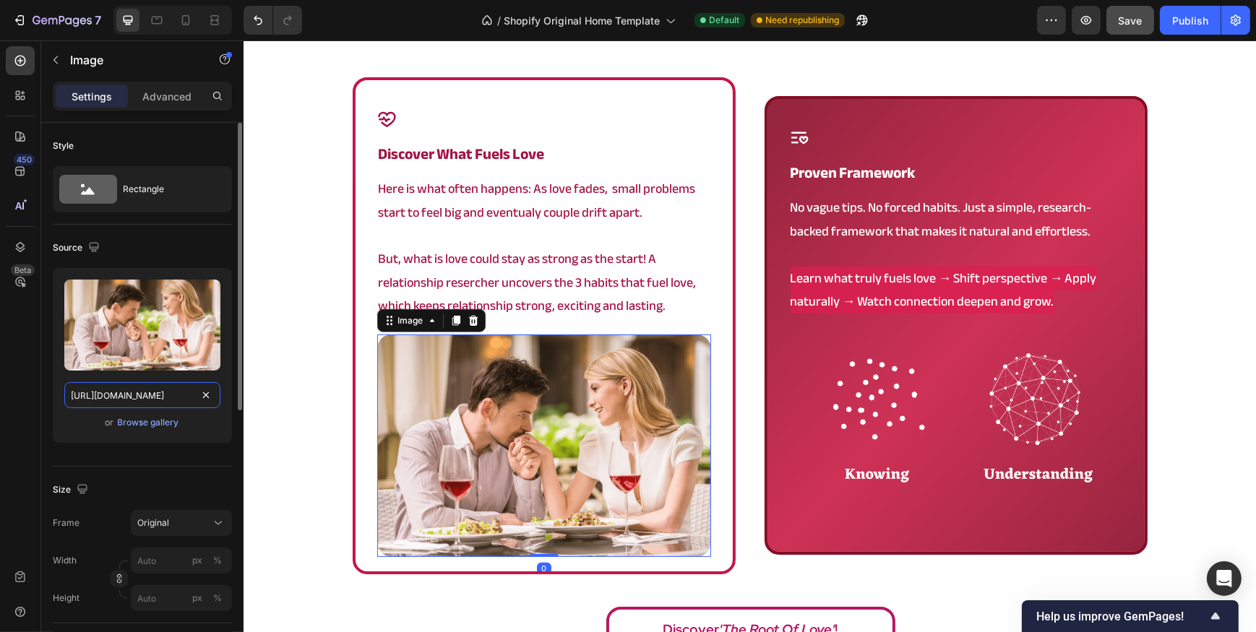
scroll to position [0, 257]
type input "https://cdn.shopify.com/s/files/1/0902/9520/6154/files/Content_Again_6.png?v=17…"
click at [520, 462] on img at bounding box center [543, 446] width 334 height 223
click at [169, 607] on input "px %" at bounding box center [181, 598] width 101 height 26
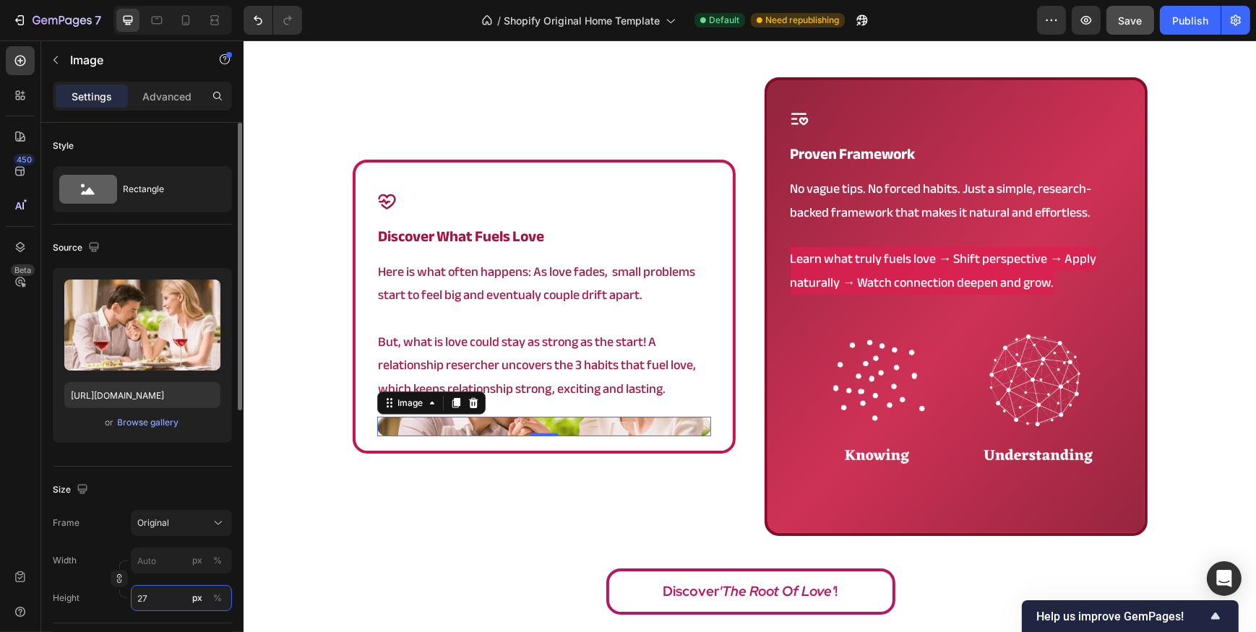
type input "270"
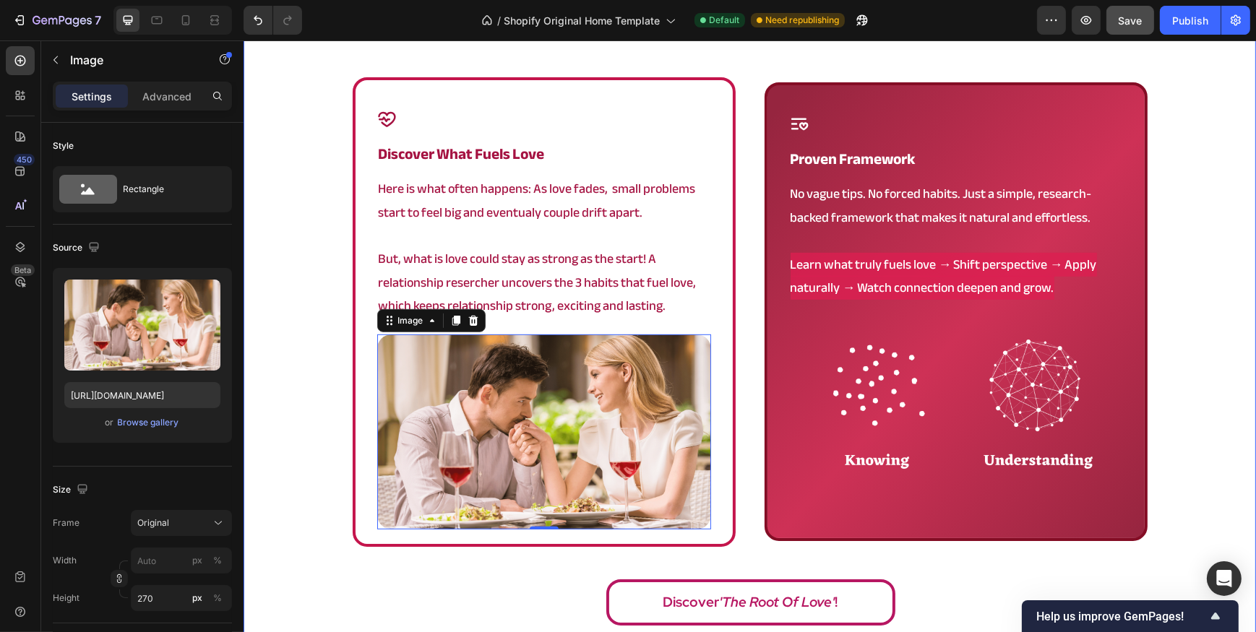
click at [316, 397] on div "a framework that actually works Heading Icon discover what fuels love Heading H…" at bounding box center [749, 320] width 1012 height 626
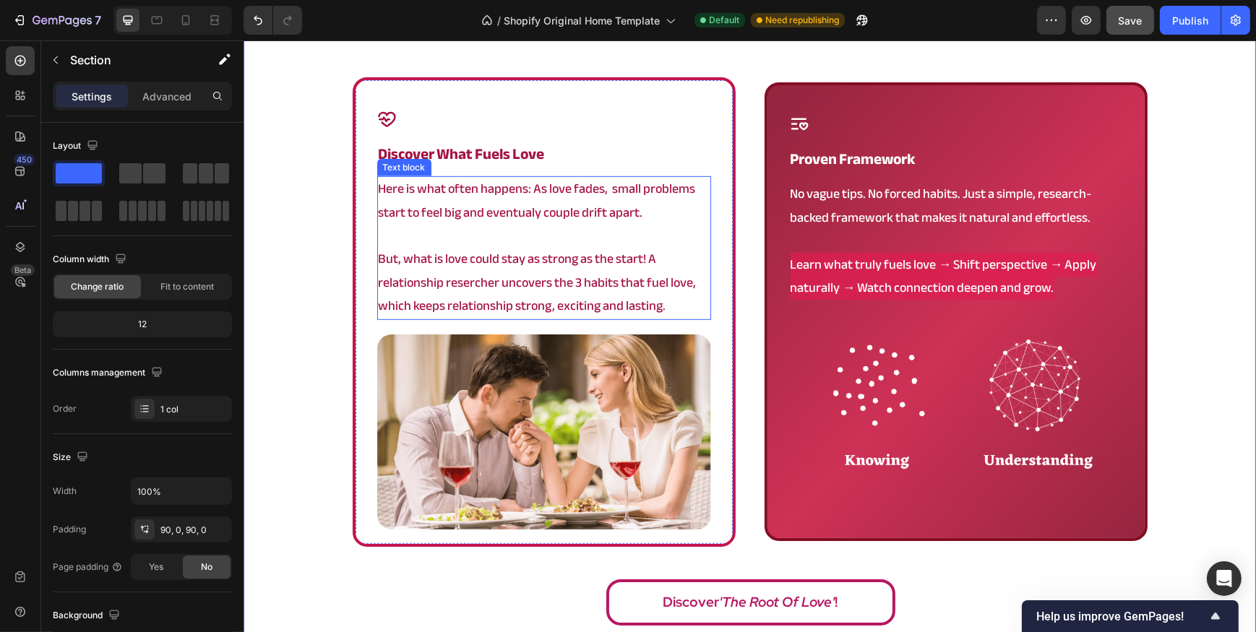
click at [575, 441] on img at bounding box center [543, 432] width 334 height 195
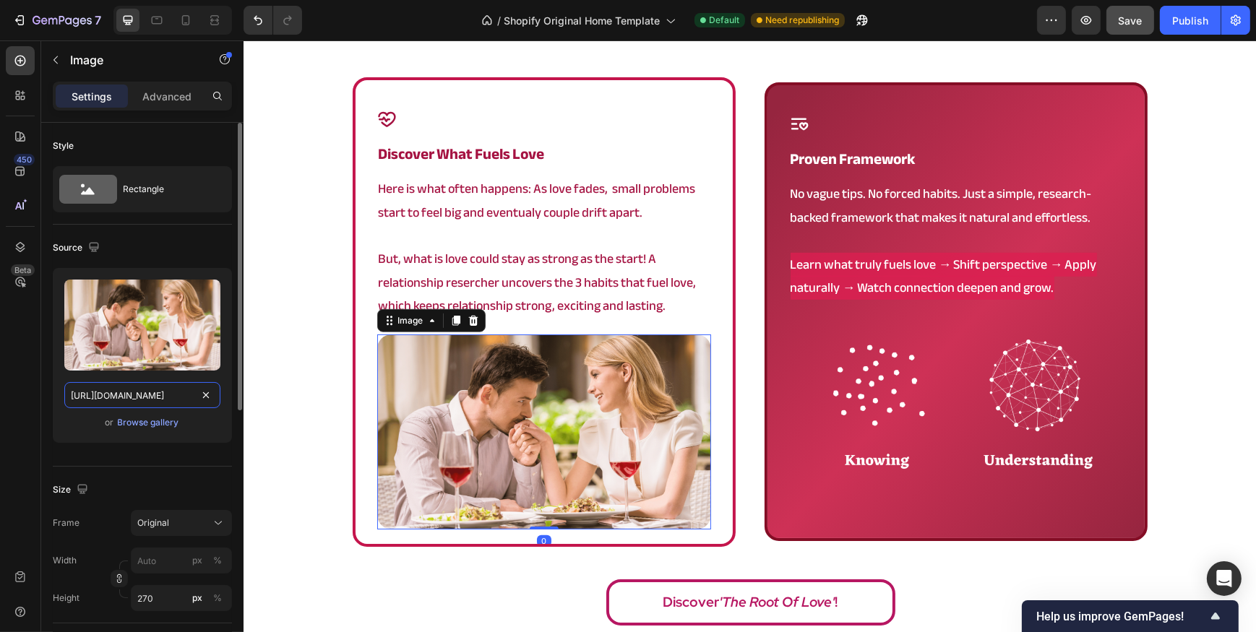
click at [139, 396] on input "https://cdn.shopify.com/s/files/1/0902/9520/6154/files/Content_Again_6.png?v=17…" at bounding box center [142, 395] width 156 height 26
paste input "root_98.png?v=1759085131"
type input "https://cdn.shopify.com/s/files/1/0902/9520/6154/files/root_98.png?v=1759085131"
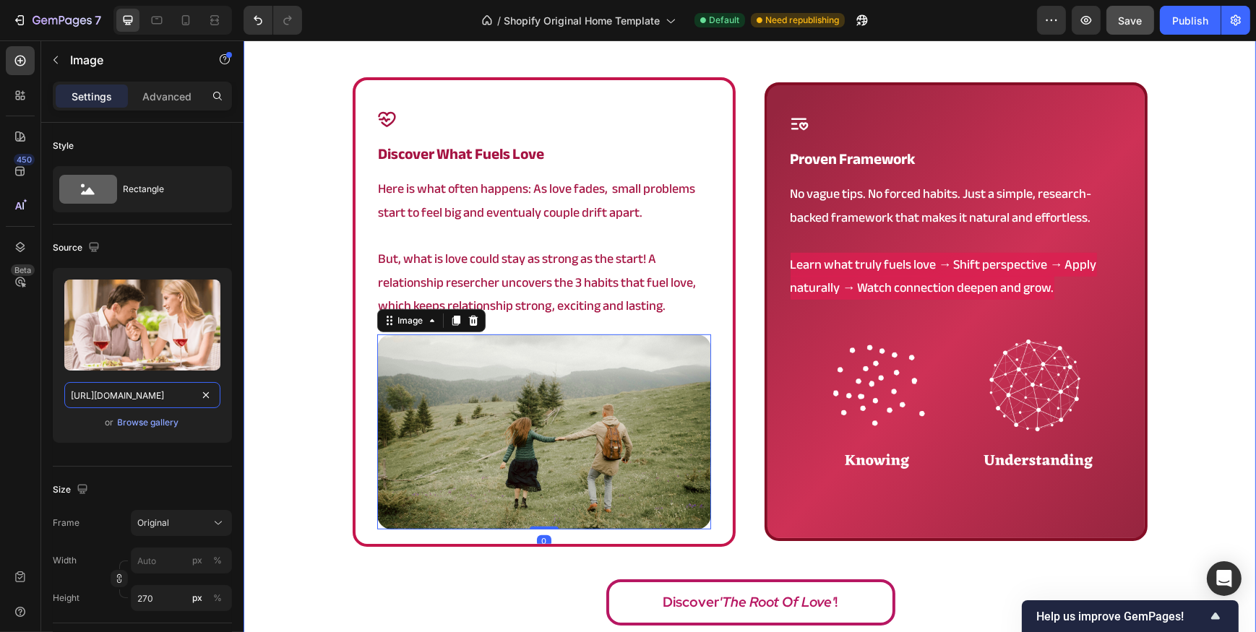
scroll to position [0, 218]
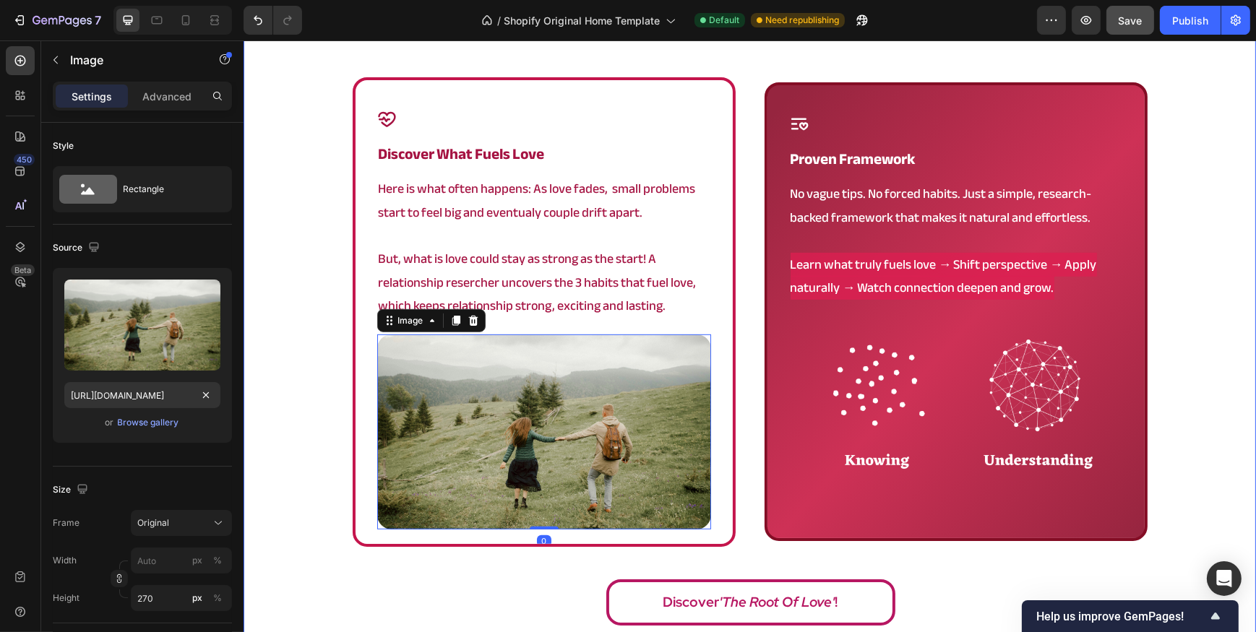
click at [313, 327] on div "a framework that actually works Heading Icon discover what fuels love Heading H…" at bounding box center [749, 320] width 1012 height 626
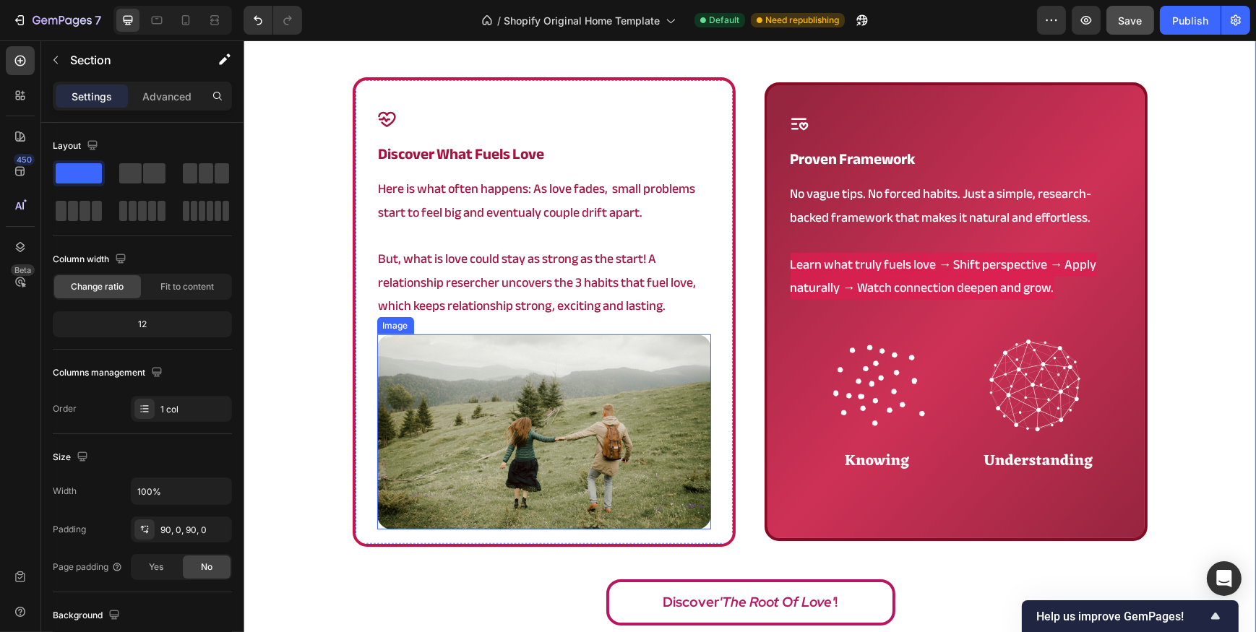
click at [513, 382] on img at bounding box center [543, 432] width 334 height 195
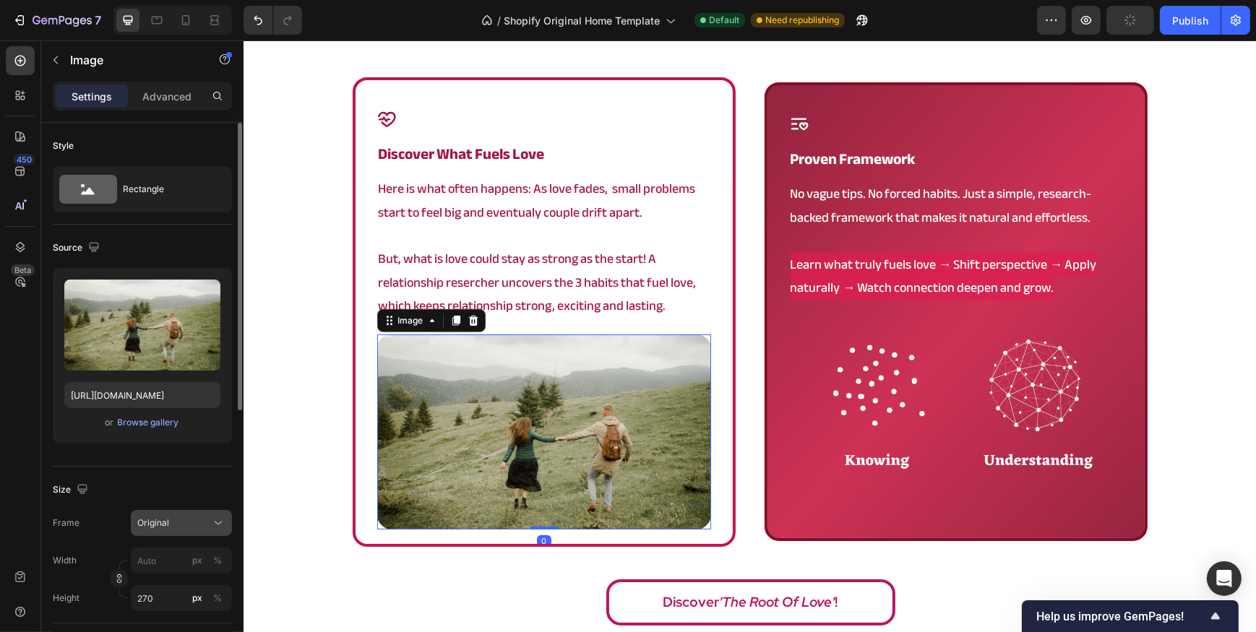
click at [156, 517] on span "Original" at bounding box center [153, 523] width 32 height 13
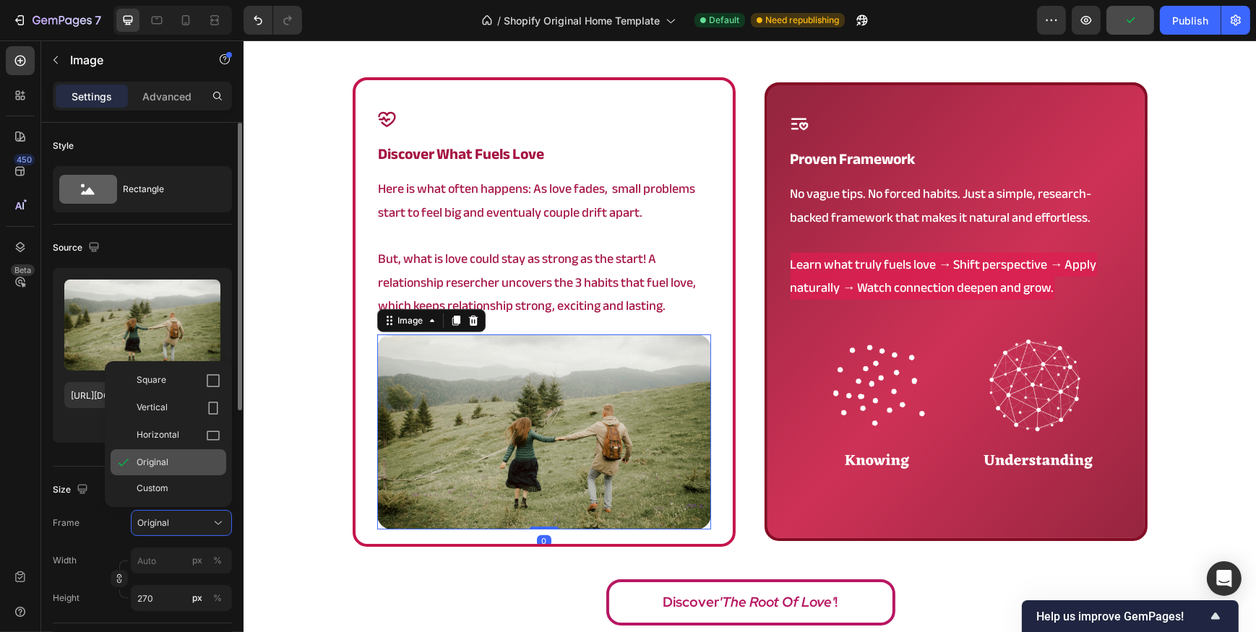
click at [171, 464] on div "Original" at bounding box center [179, 462] width 84 height 13
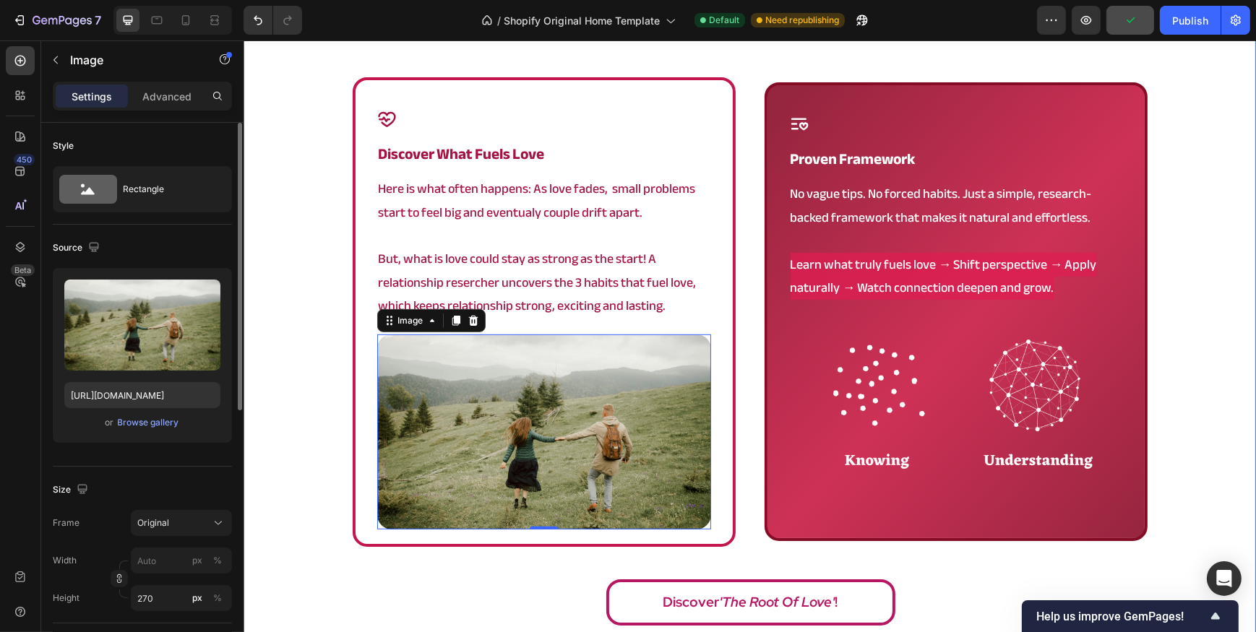
click at [290, 424] on div "a framework that actually works Heading Icon discover what fuels love Heading H…" at bounding box center [749, 320] width 1012 height 626
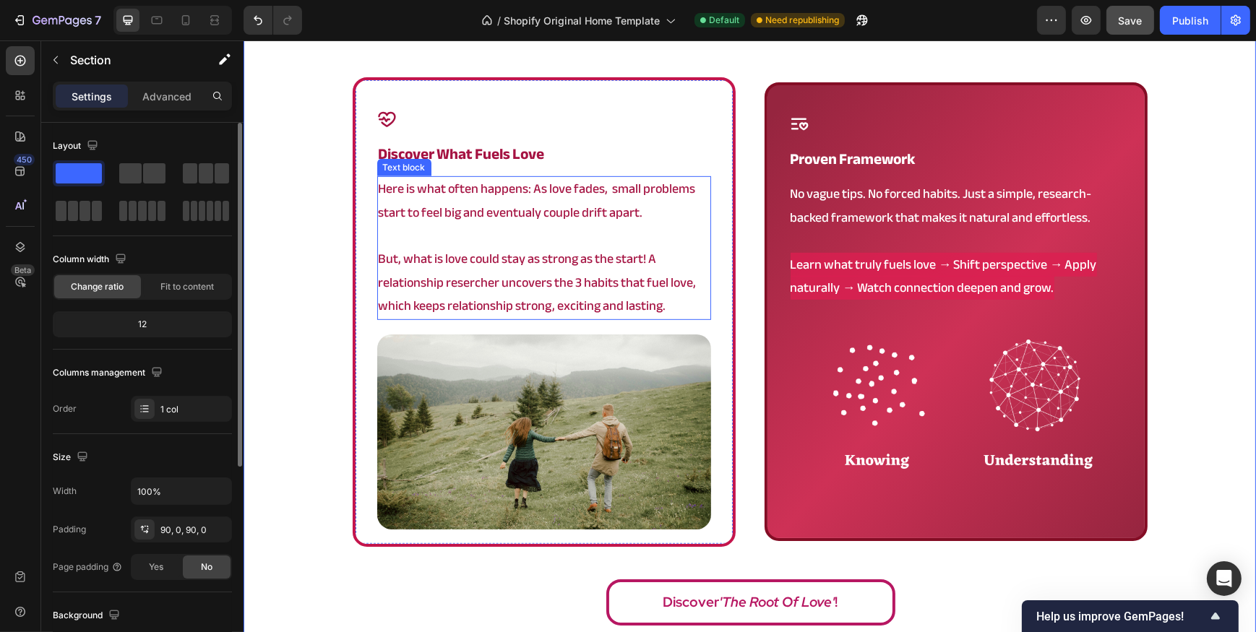
click at [516, 193] on p "Here is what often happens: As love fades, small problems start to feel big and…" at bounding box center [543, 201] width 331 height 47
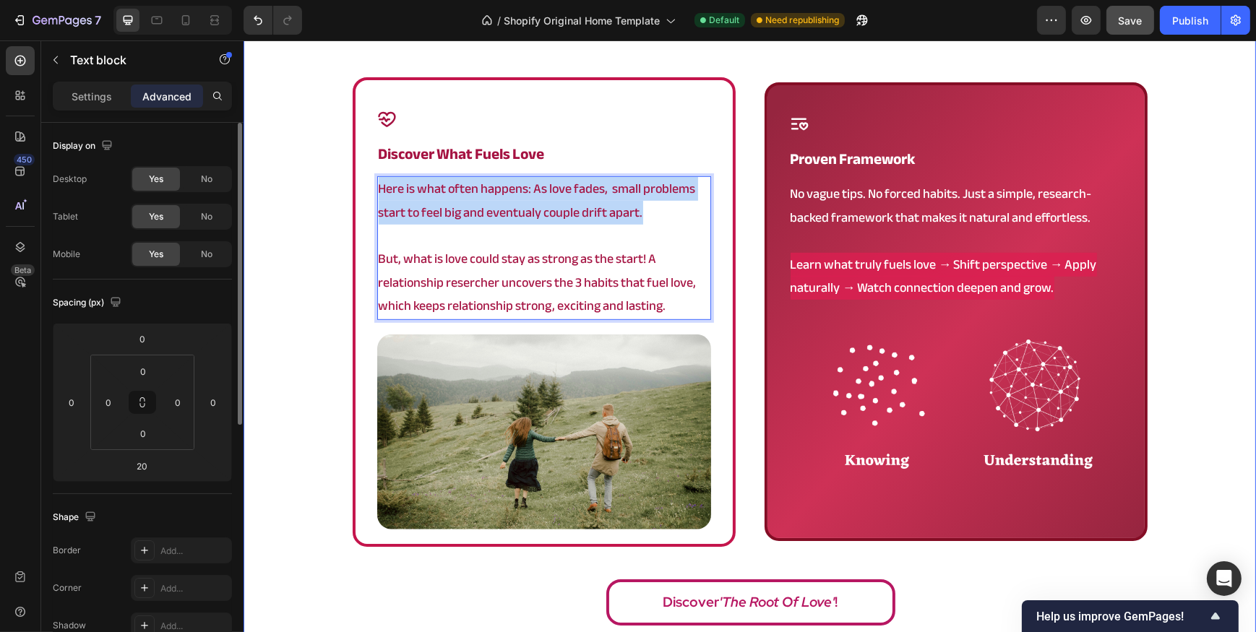
drag, startPoint x: 649, startPoint y: 210, endPoint x: 330, endPoint y: 181, distance: 320.7
click at [330, 181] on div "a framework that actually works Heading Icon discover what fuels love Heading H…" at bounding box center [749, 320] width 1012 height 626
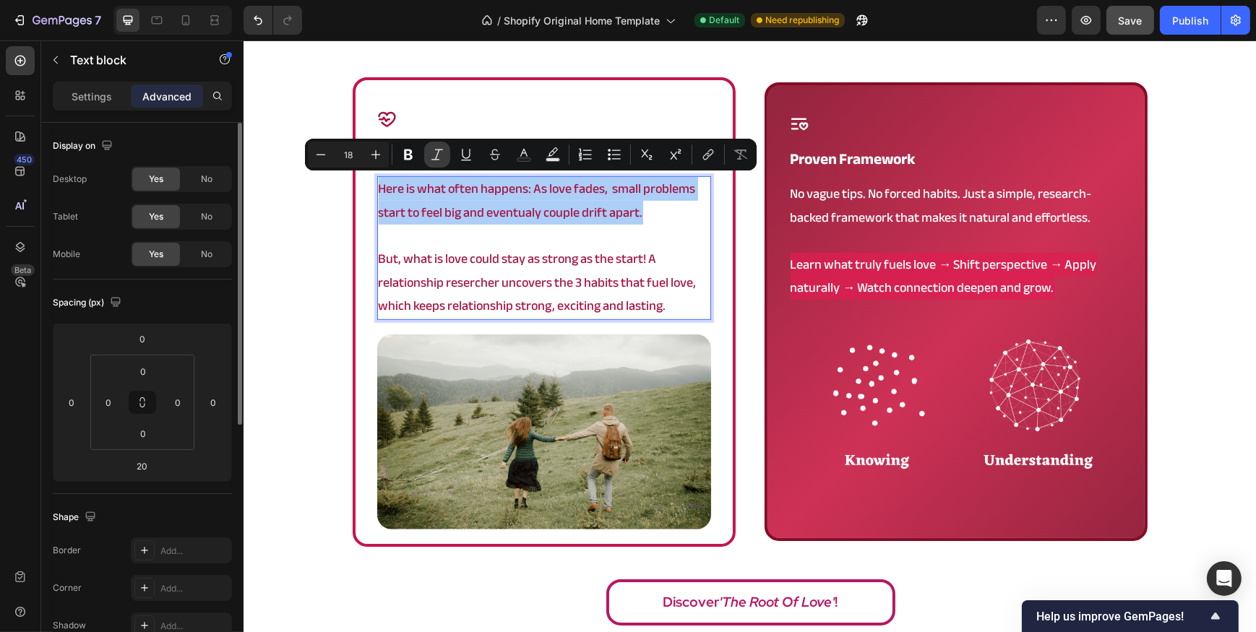
click at [443, 151] on icon "Editor contextual toolbar" at bounding box center [437, 154] width 14 height 14
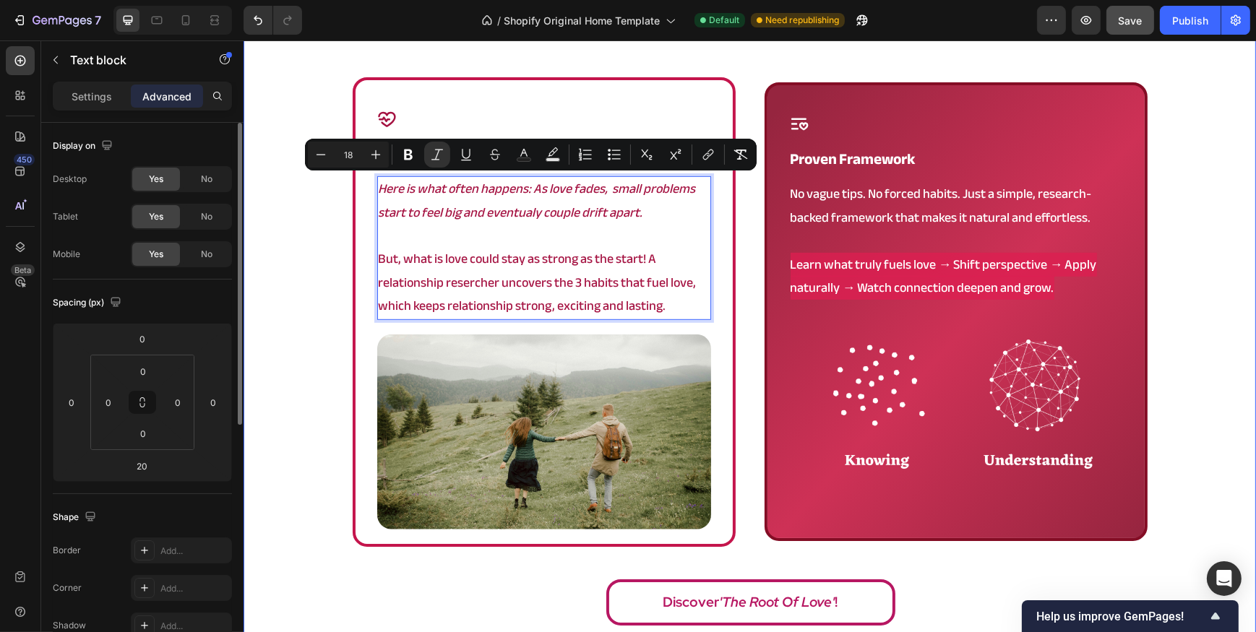
click at [295, 257] on div "a framework that actually works Heading Icon discover what fuels love Heading H…" at bounding box center [749, 320] width 1012 height 626
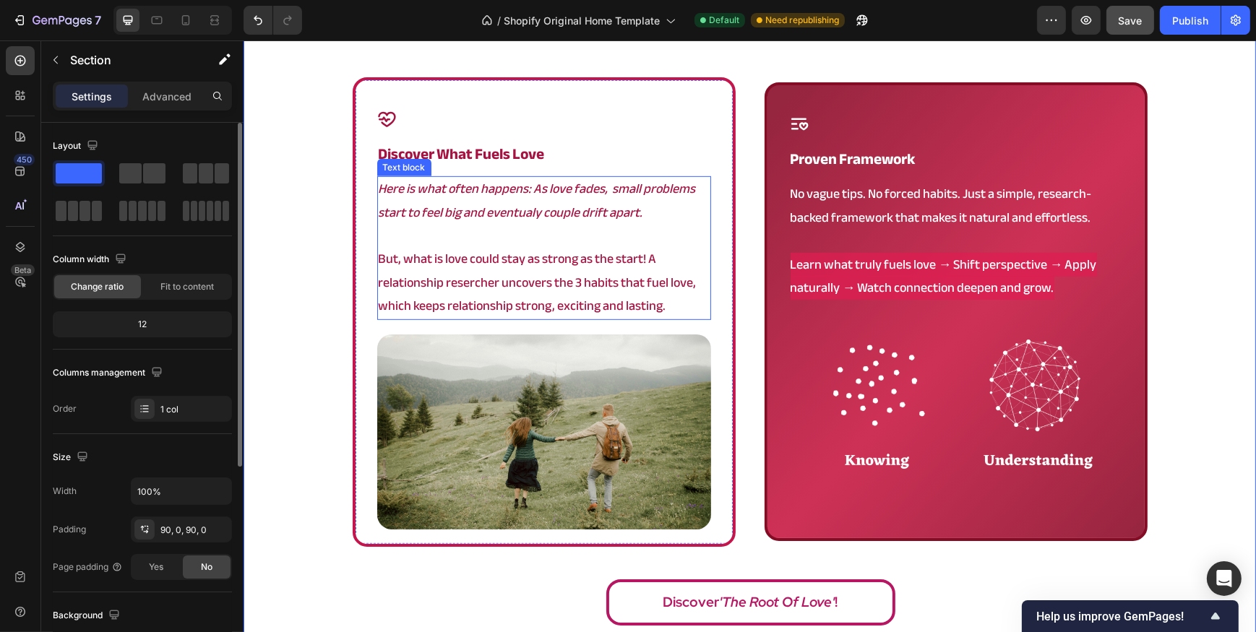
click at [457, 183] on icon "Here is what often happens: As love fades, small problems start to feel big and…" at bounding box center [536, 200] width 317 height 47
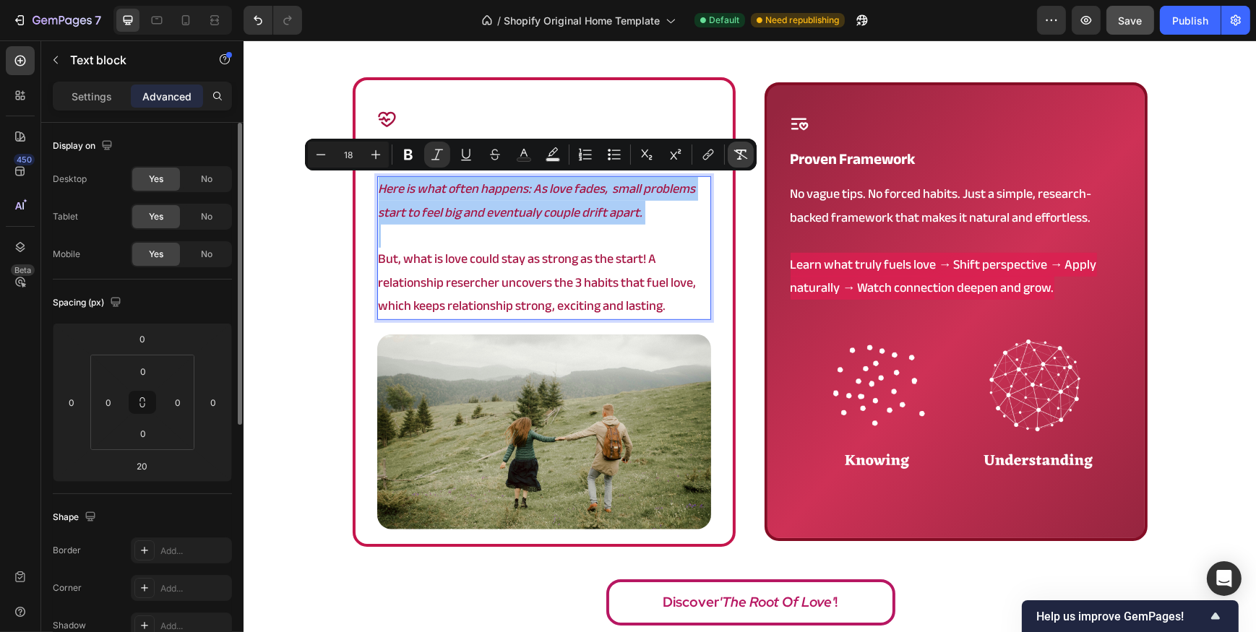
click at [738, 148] on icon "Editor contextual toolbar" at bounding box center [740, 154] width 14 height 14
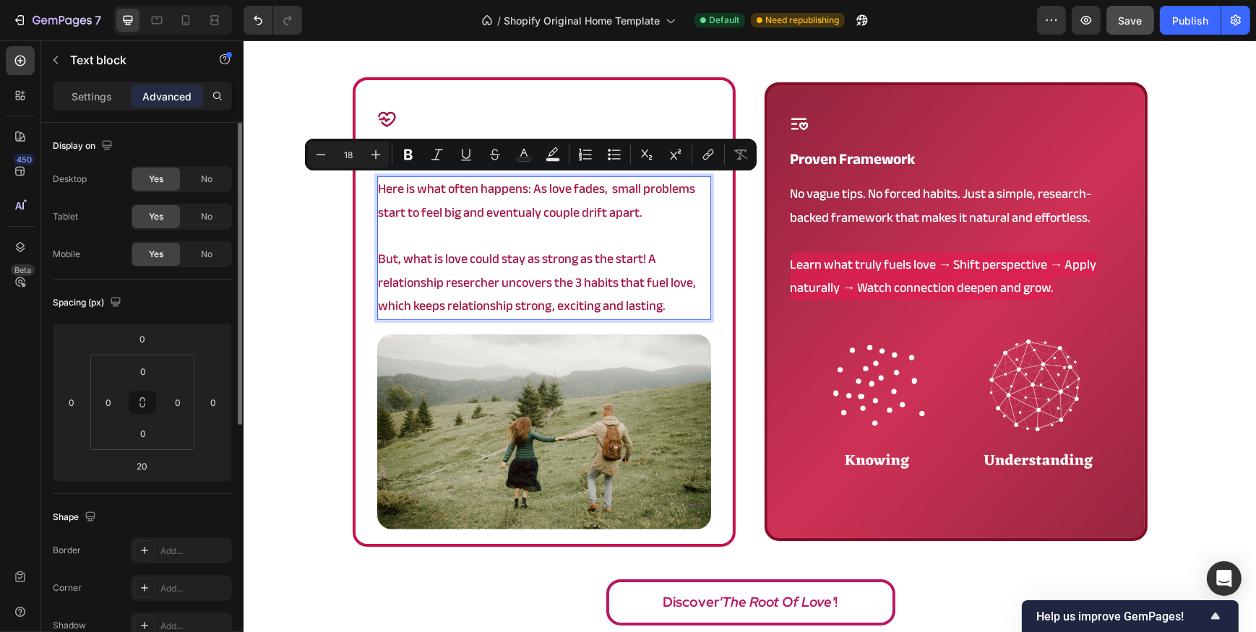
click at [361, 224] on div "Icon discover what fuels love Heading Here is what often happens: As love fades…" at bounding box center [543, 312] width 383 height 470
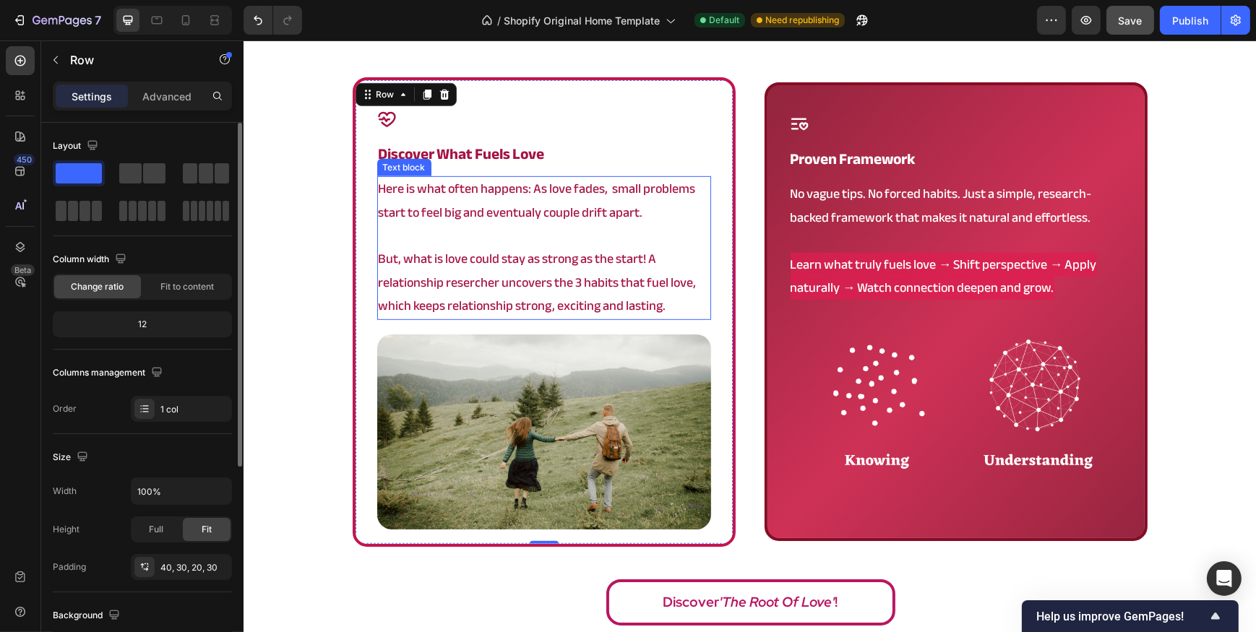
click at [437, 220] on p "Here is what often happens: As love fades, small problems start to feel big and…" at bounding box center [543, 201] width 331 height 47
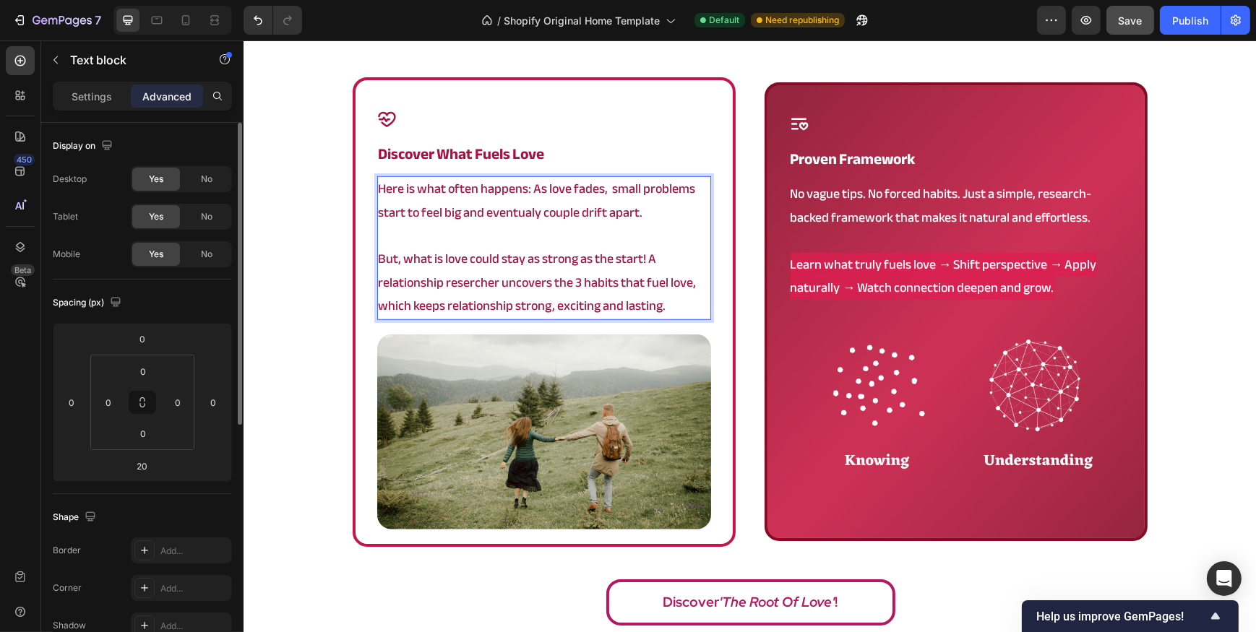
click at [431, 260] on p "But, what is love could stay as strong as the start! A relationship resercher u…" at bounding box center [543, 283] width 331 height 70
click at [434, 259] on p "But, what is love could stay as strong as the start! A relationship resercher u…" at bounding box center [543, 283] width 331 height 70
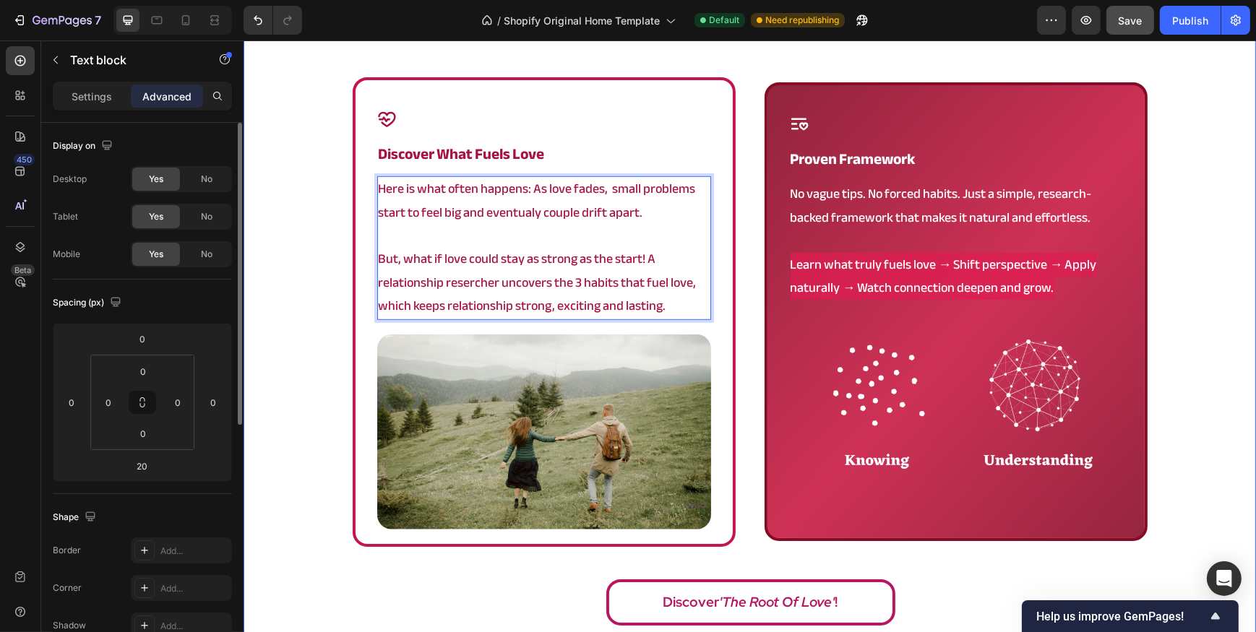
click at [312, 284] on div "a framework that actually works Heading Icon discover what fuels love Heading H…" at bounding box center [749, 320] width 1012 height 626
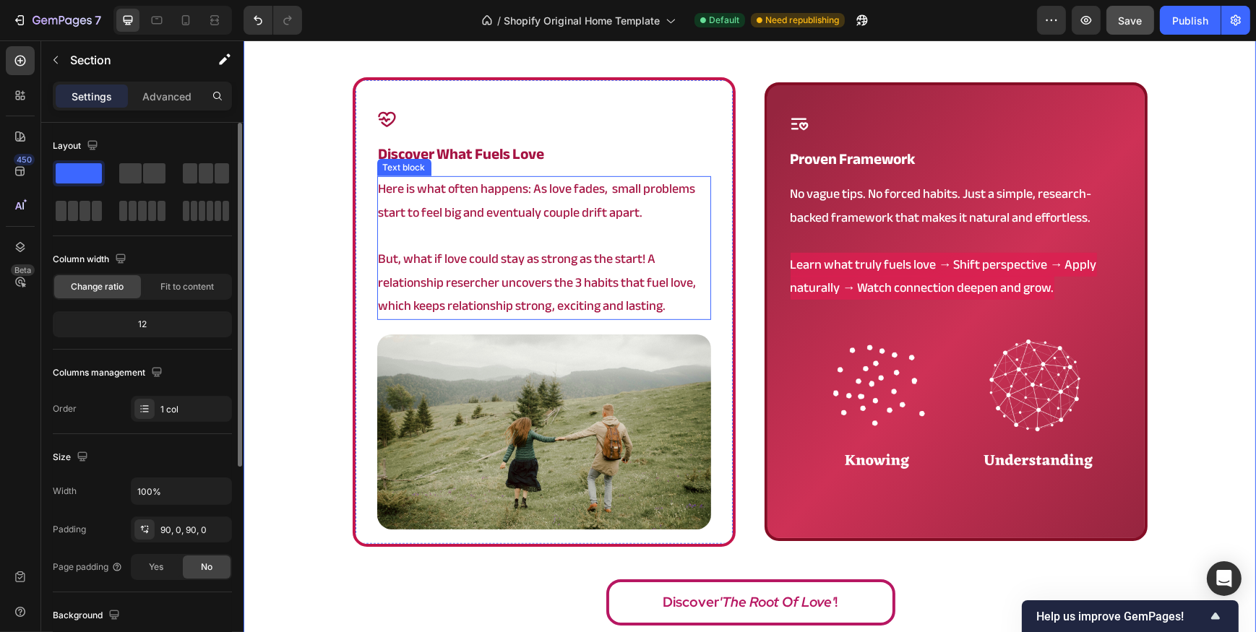
click at [638, 261] on p "But, what if love could stay as strong as the start! A relationship resercher u…" at bounding box center [543, 283] width 331 height 70
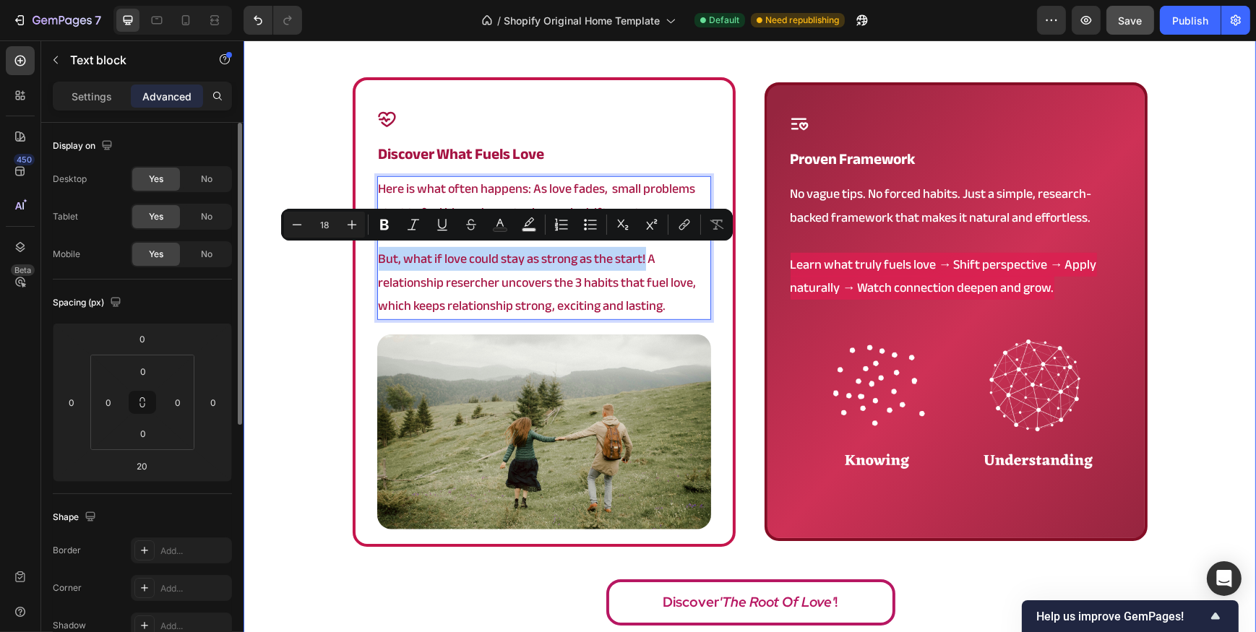
drag, startPoint x: 640, startPoint y: 258, endPoint x: 344, endPoint y: 249, distance: 296.4
click at [344, 249] on div "a framework that actually works Heading Icon discover what fuels love Heading H…" at bounding box center [749, 320] width 1012 height 626
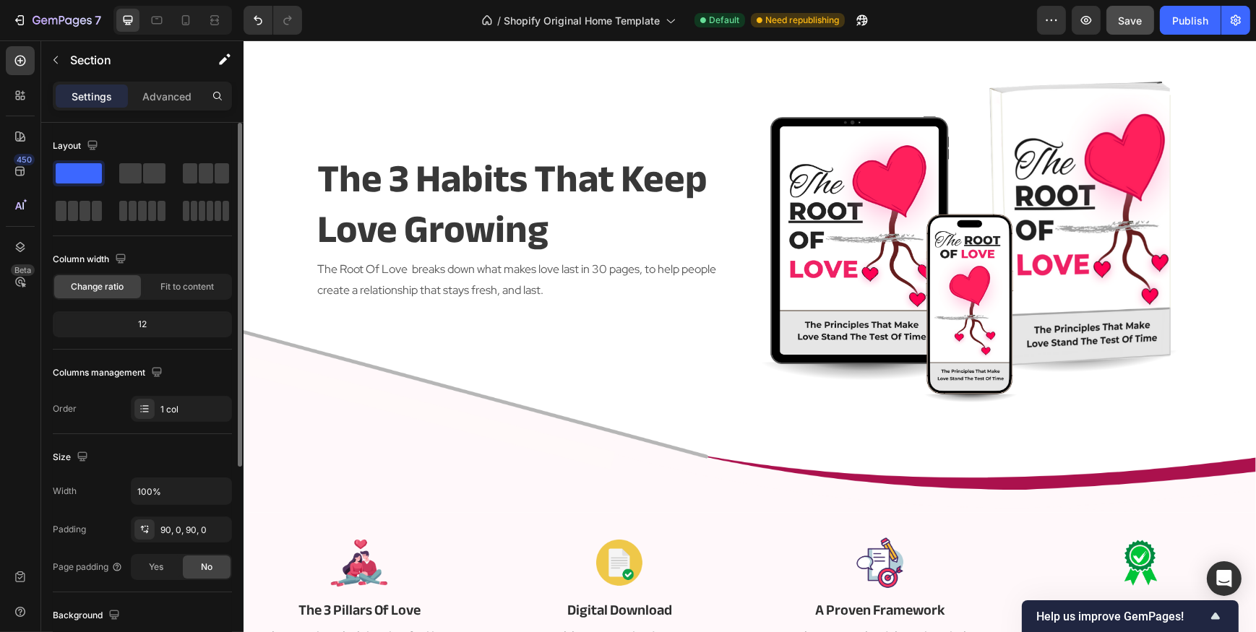
scroll to position [0, 0]
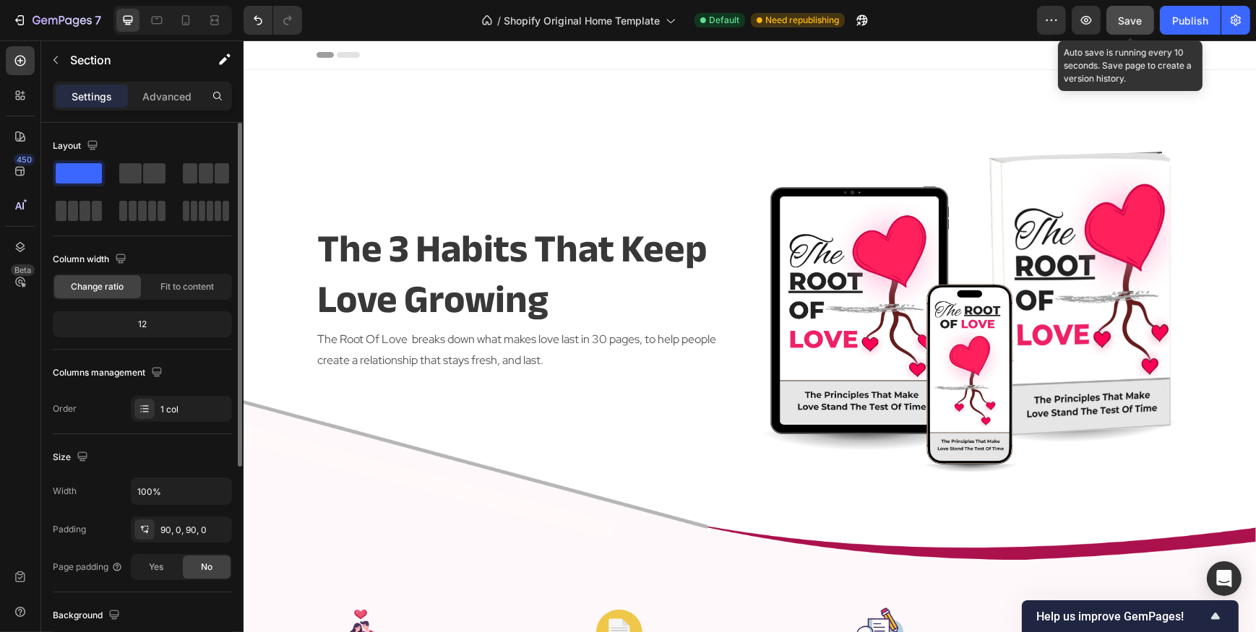
click at [1129, 20] on span "Save" at bounding box center [1131, 20] width 24 height 12
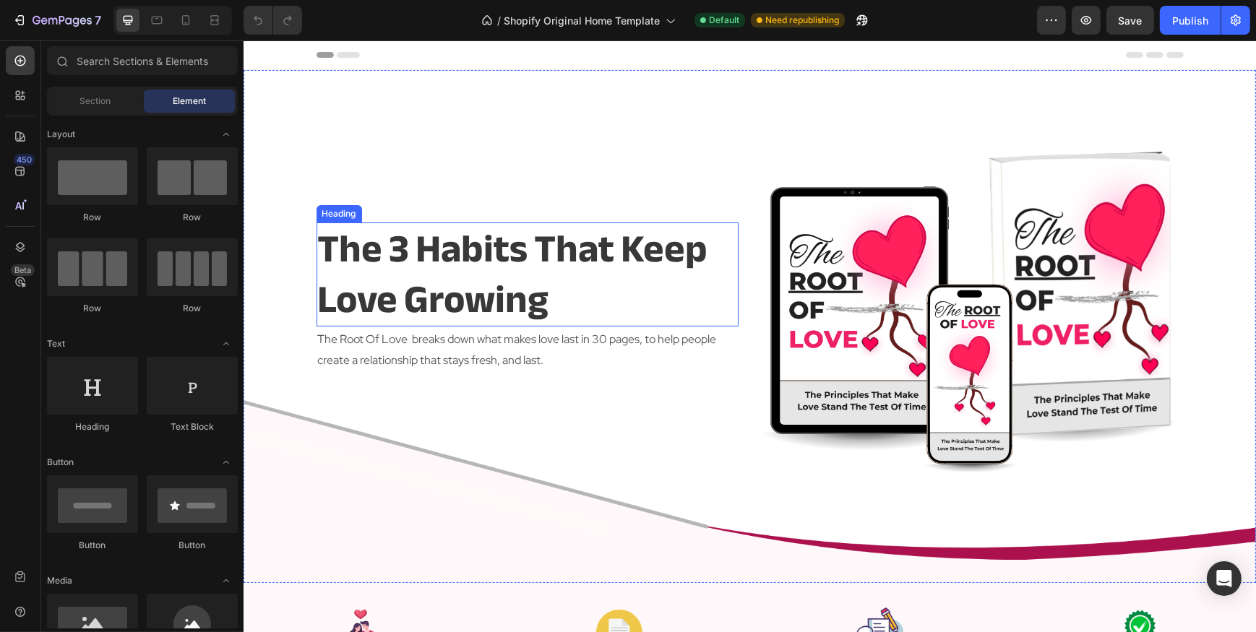
click at [542, 270] on h2 "the 3 habits that keep love growing" at bounding box center [527, 275] width 422 height 104
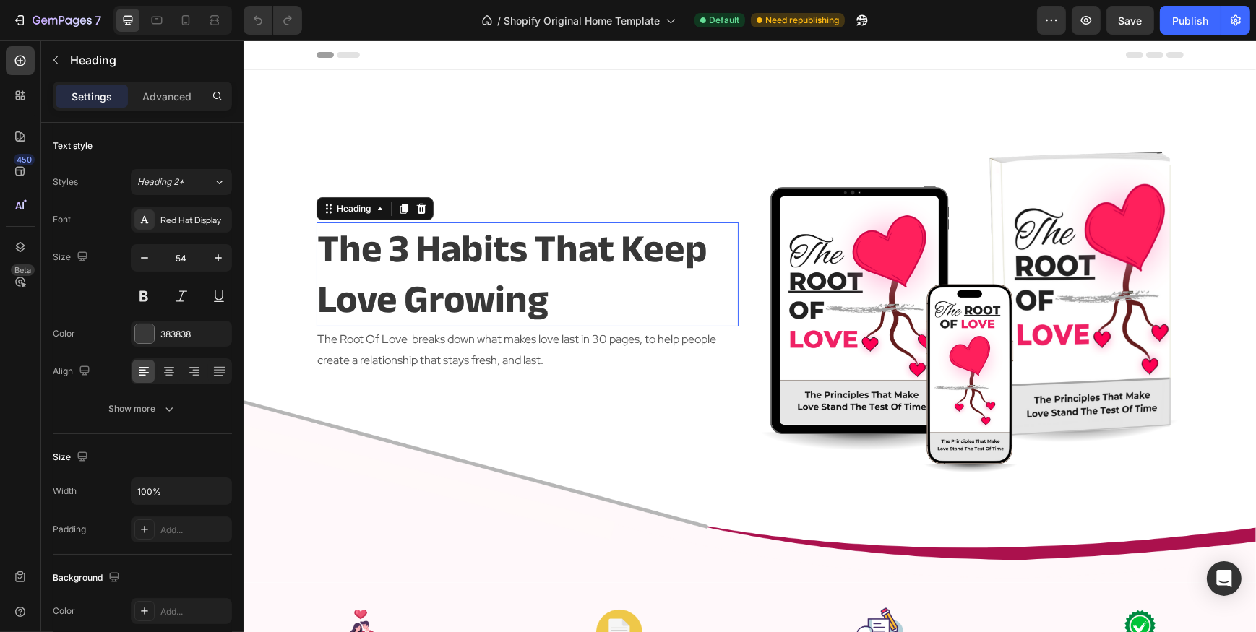
click at [542, 270] on p "the 3 habits that keep love growing" at bounding box center [526, 274] width 419 height 101
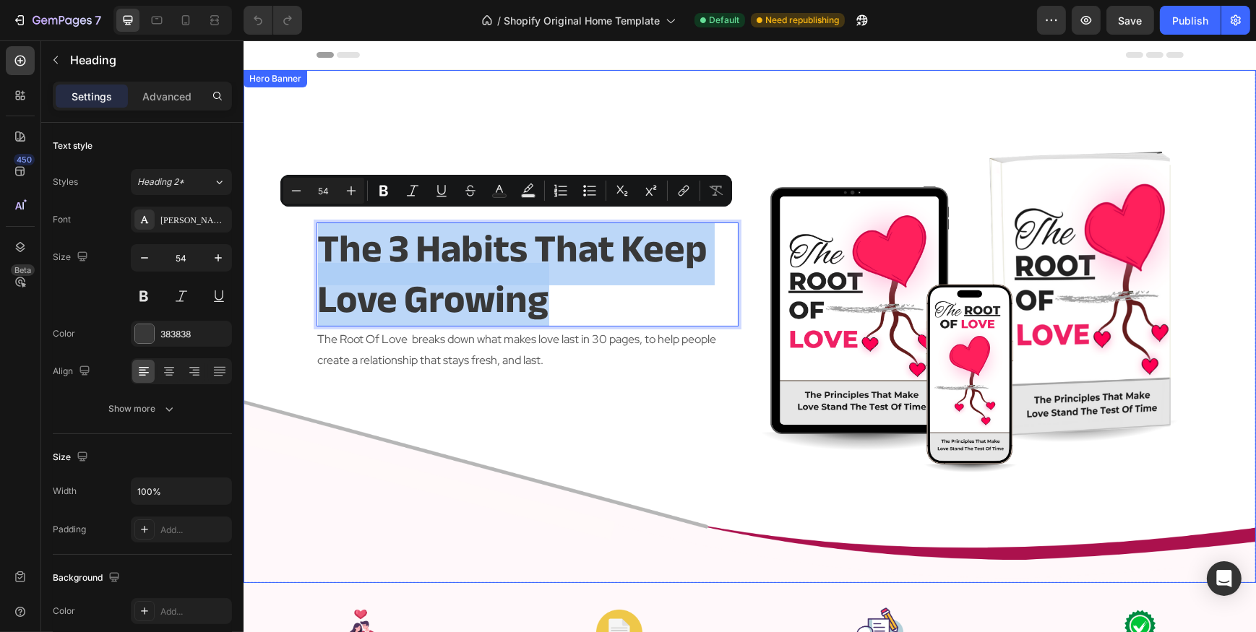
click at [631, 397] on div "the 3 habits that keep love growing Heading 2 The Root Of Love breaks down what…" at bounding box center [527, 298] width 422 height 354
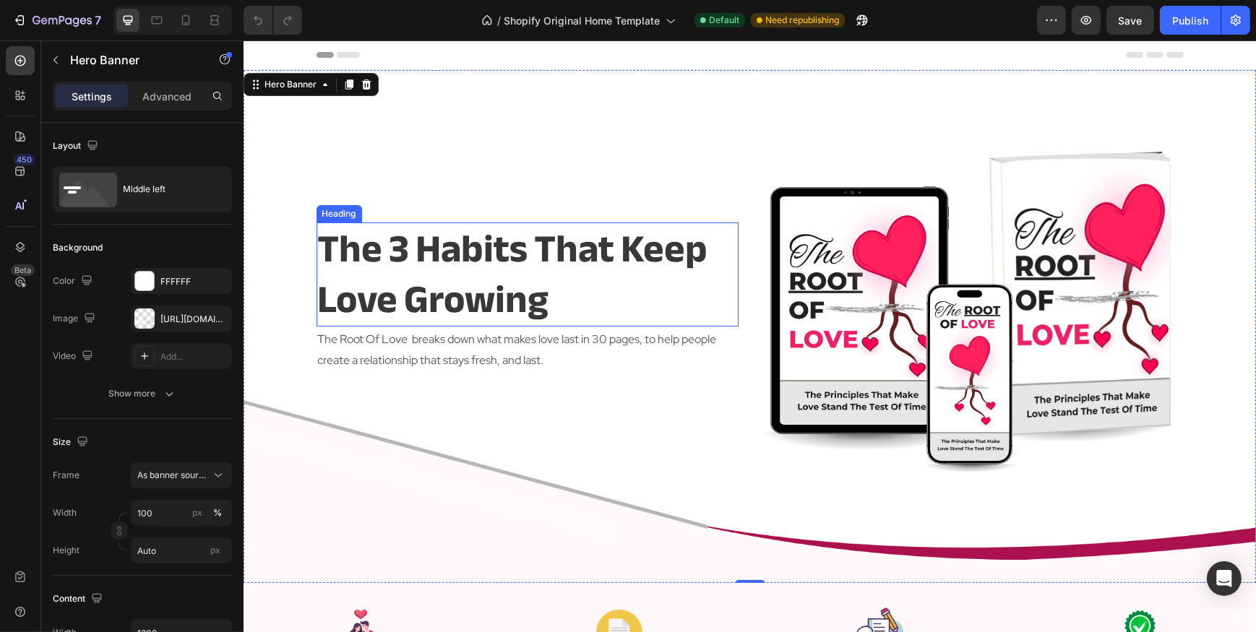
click at [494, 246] on p "the 3 habits that keep love growing" at bounding box center [526, 274] width 419 height 101
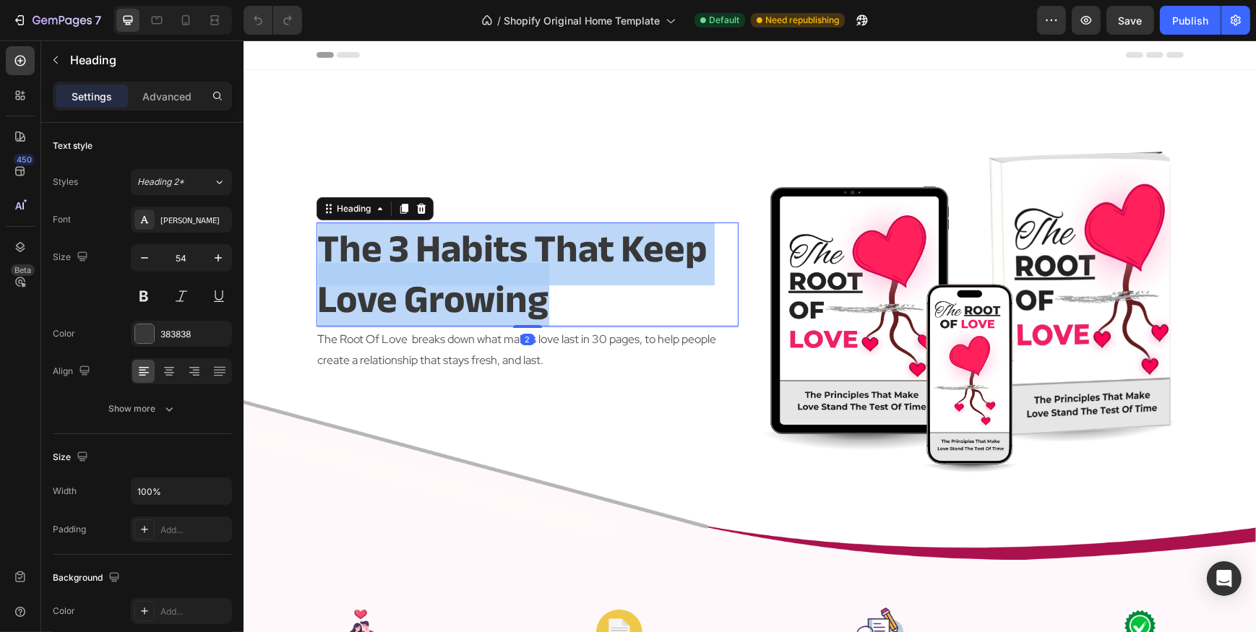
click at [494, 246] on p "the 3 habits that keep love growing" at bounding box center [526, 274] width 419 height 101
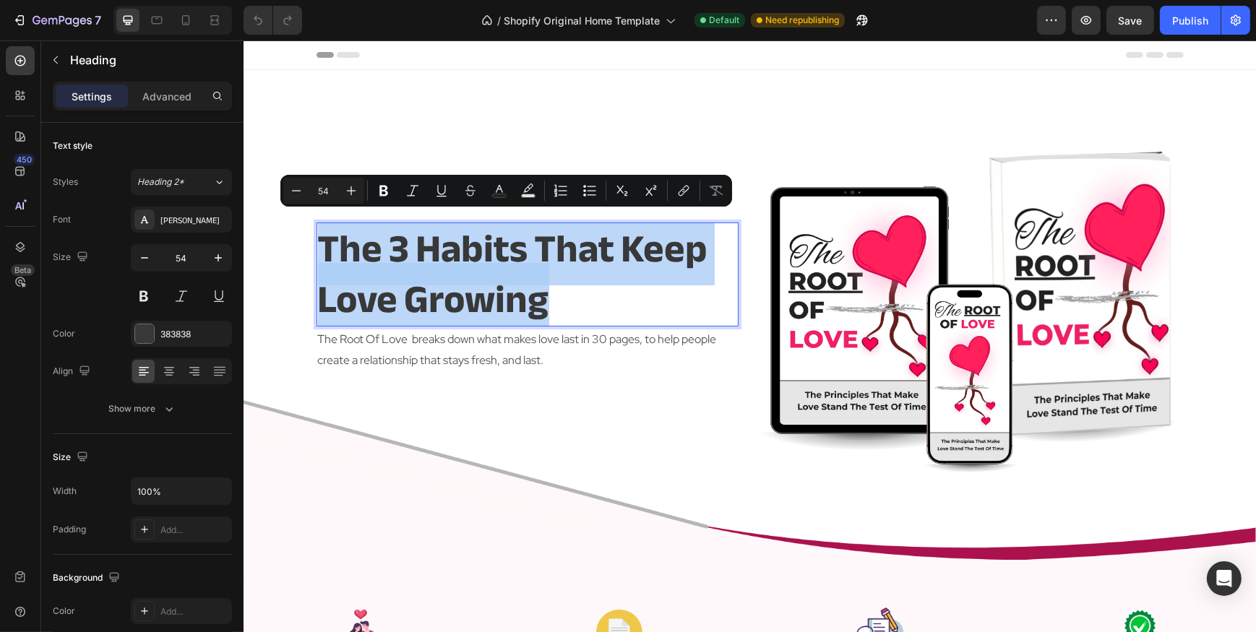
click at [496, 412] on div "the 3 habits that keep love growing Heading 2 The Root Of Love breaks down what…" at bounding box center [527, 298] width 422 height 354
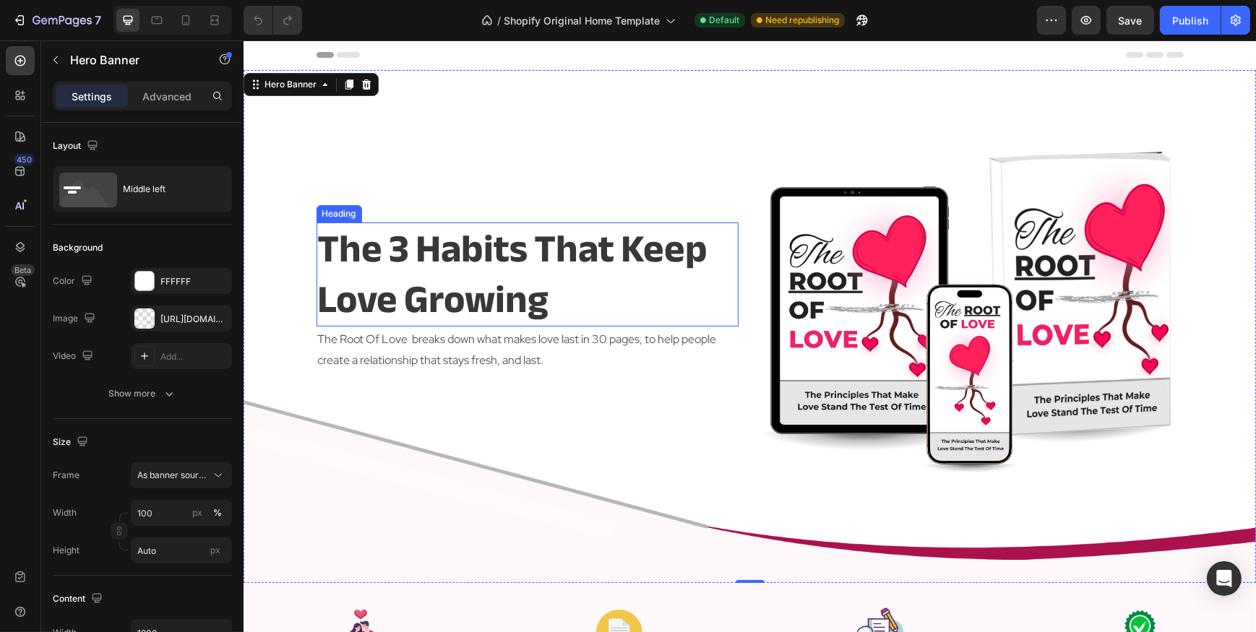
click at [537, 295] on p "the 3 habits that keep love growing" at bounding box center [526, 274] width 419 height 101
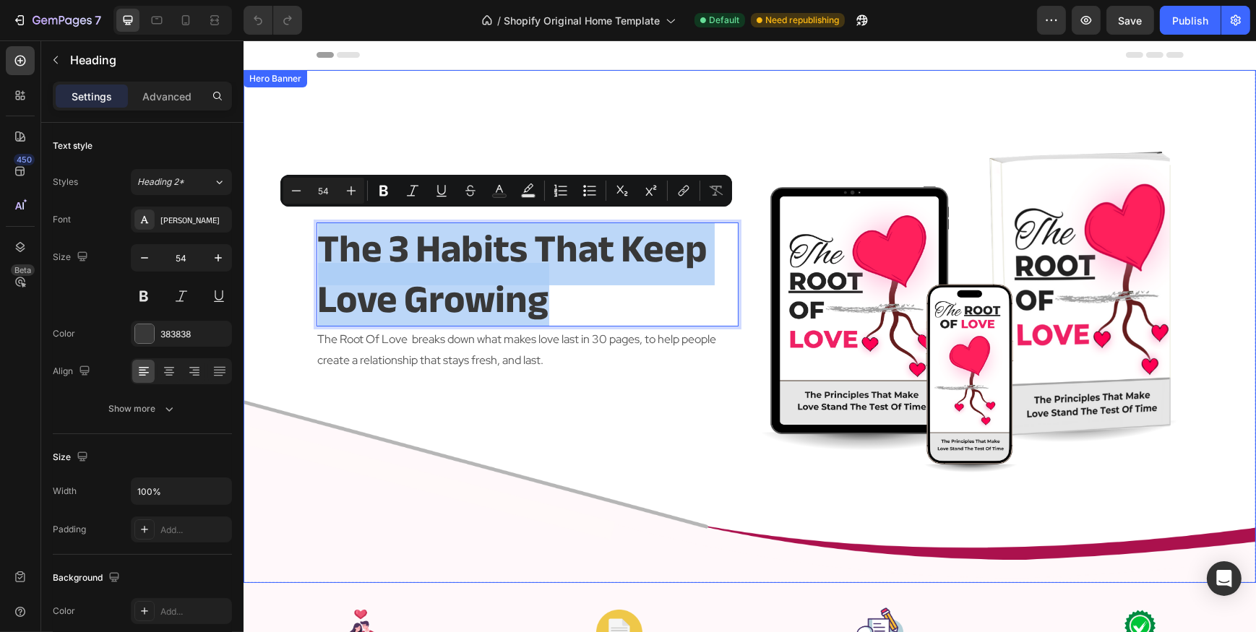
drag, startPoint x: 574, startPoint y: 301, endPoint x: 296, endPoint y: 247, distance: 282.6
click at [296, 247] on div "the 3 habits that keep love growing Heading 2 The Root Of Love breaks down what…" at bounding box center [749, 326] width 1012 height 513
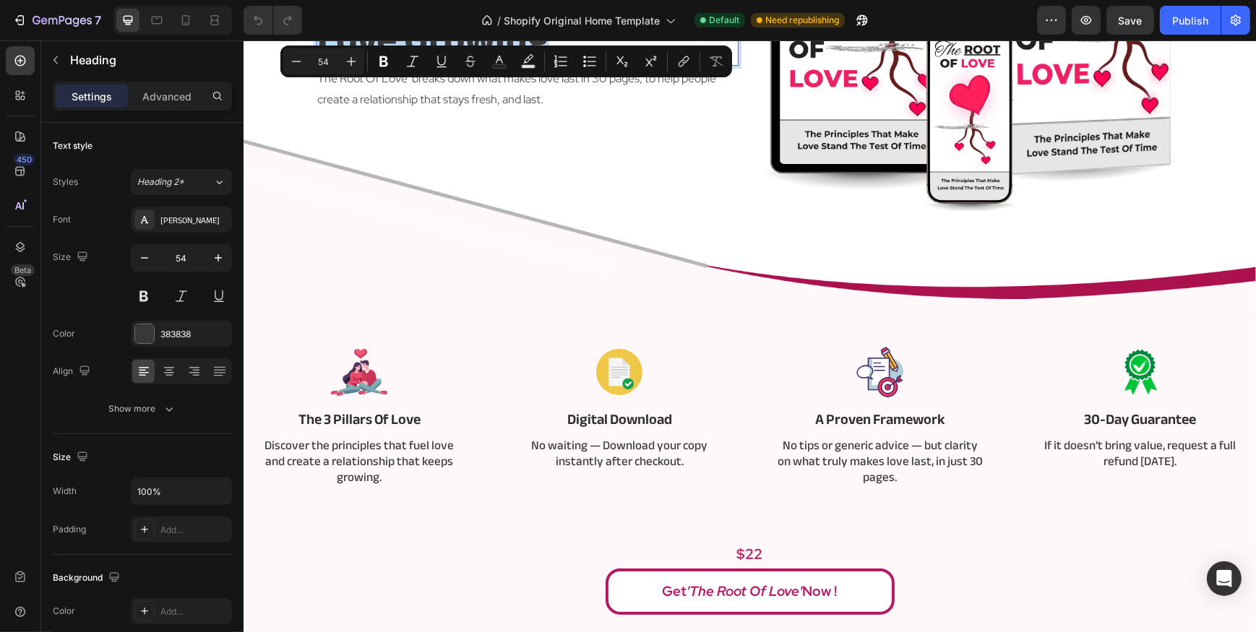
scroll to position [262, 0]
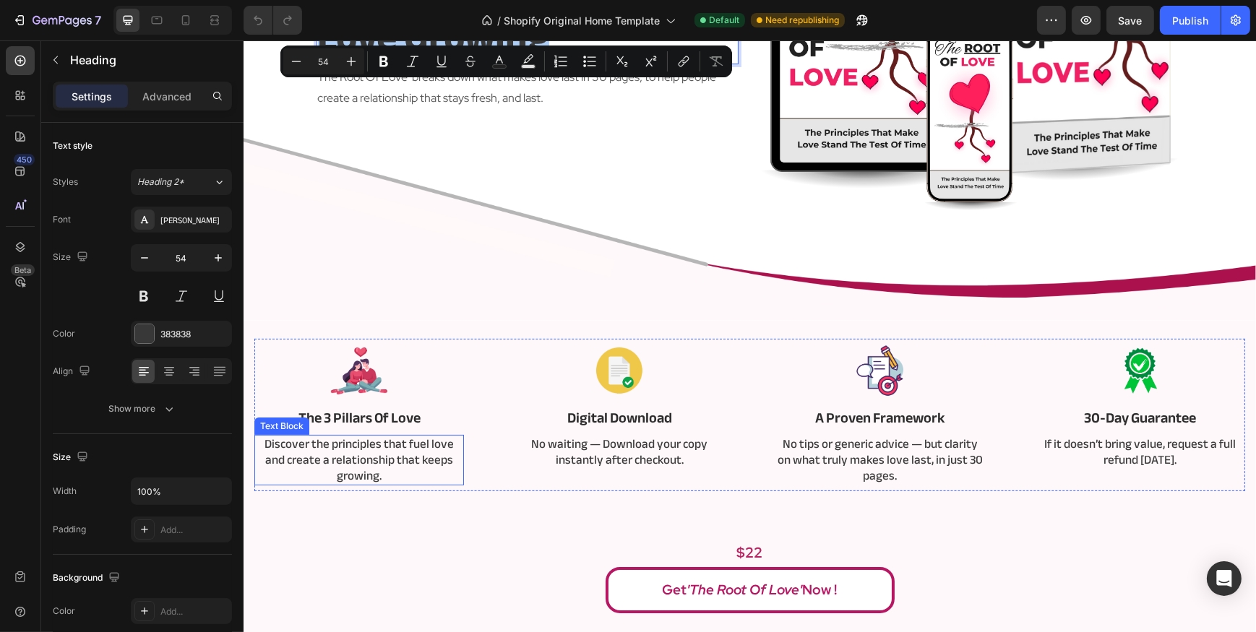
click at [379, 468] on p "Discover the principles that fuel love and create a relationship that keeps gro…" at bounding box center [358, 460] width 207 height 48
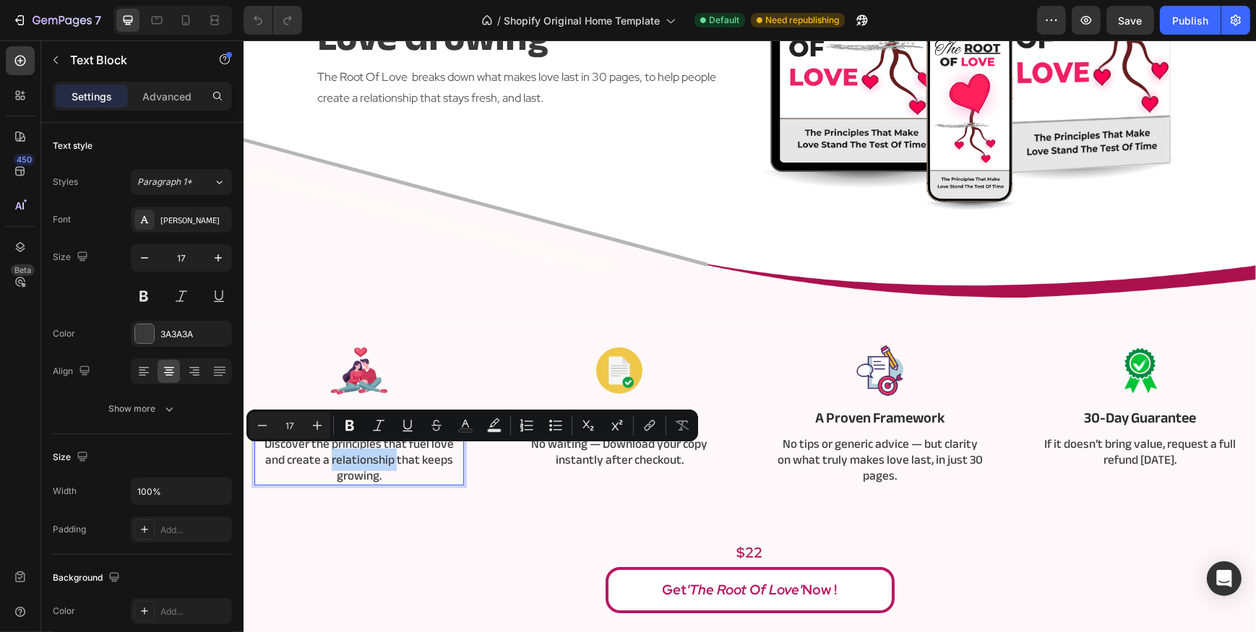
click at [379, 468] on p "Discover the principles that fuel love and create a relationship that keeps gro…" at bounding box center [358, 460] width 207 height 48
drag, startPoint x: 330, startPoint y: 459, endPoint x: 376, endPoint y: 477, distance: 49.6
click at [376, 477] on p "Discover the principles that fuel love and create a relationship that keeps gro…" at bounding box center [358, 460] width 207 height 48
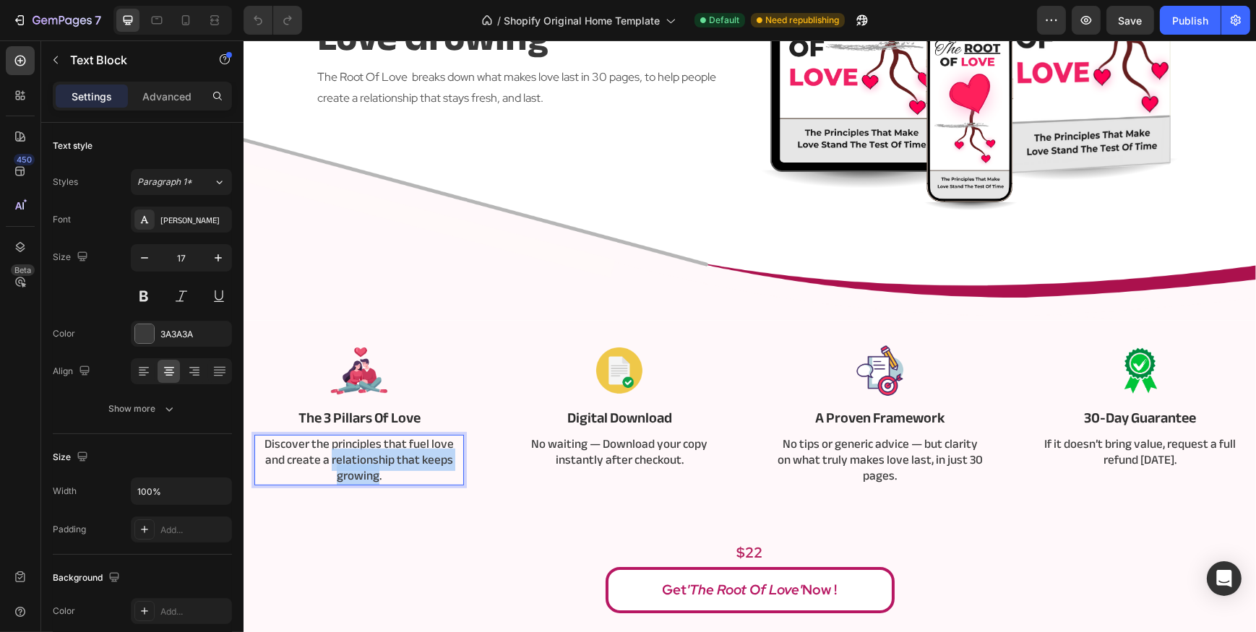
drag, startPoint x: 376, startPoint y: 477, endPoint x: 330, endPoint y: 463, distance: 48.2
click at [330, 463] on p "Discover the principles that fuel love and create a relationship that keeps gro…" at bounding box center [358, 460] width 207 height 48
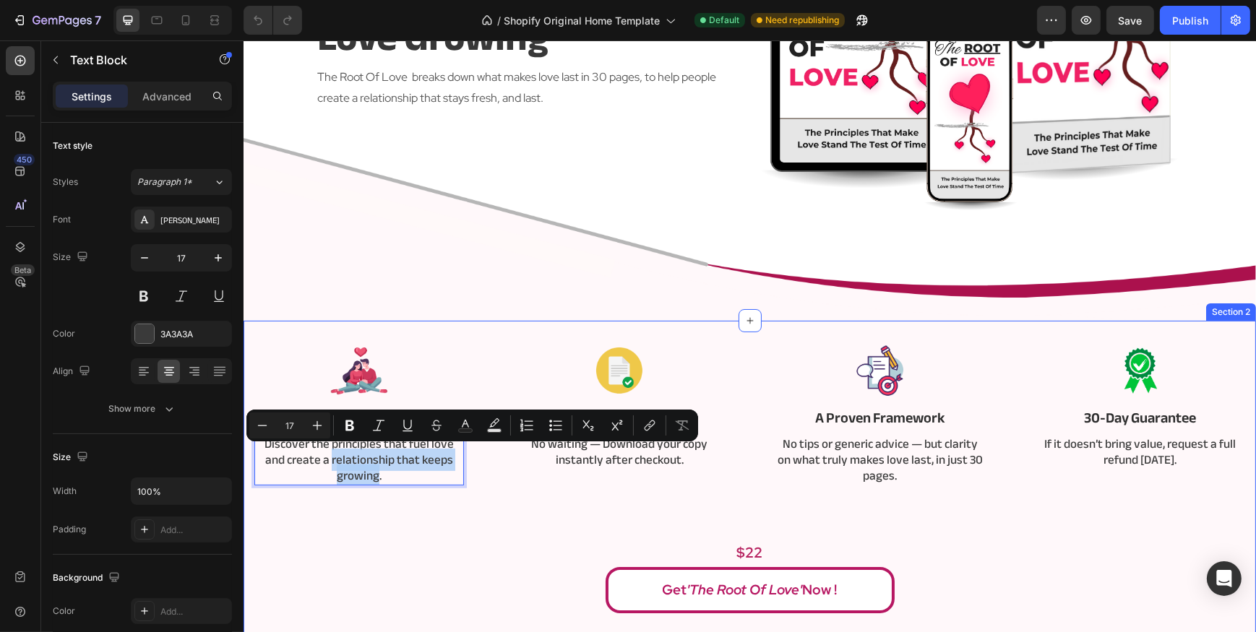
click at [335, 499] on div "Image The 3 Pillars Of Love Text Block Discover the principles that fuel love a…" at bounding box center [749, 476] width 991 height 275
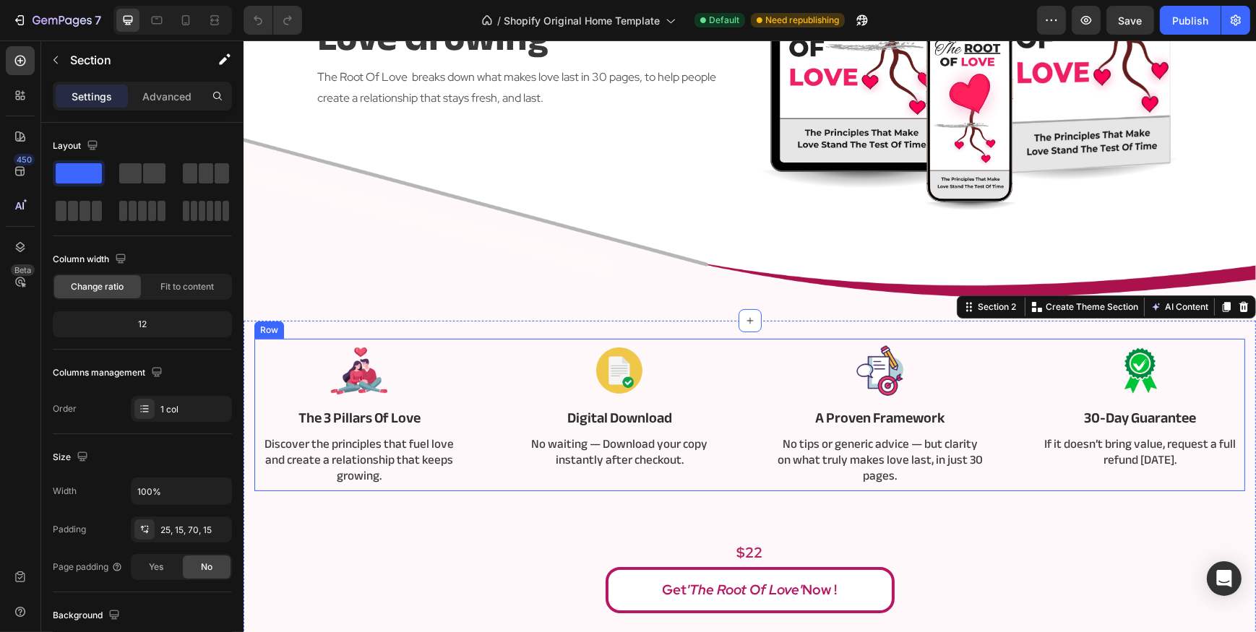
click at [498, 462] on div "Image The 3 Pillars Of Love Text Block Discover the principles that fuel love a…" at bounding box center [749, 415] width 991 height 152
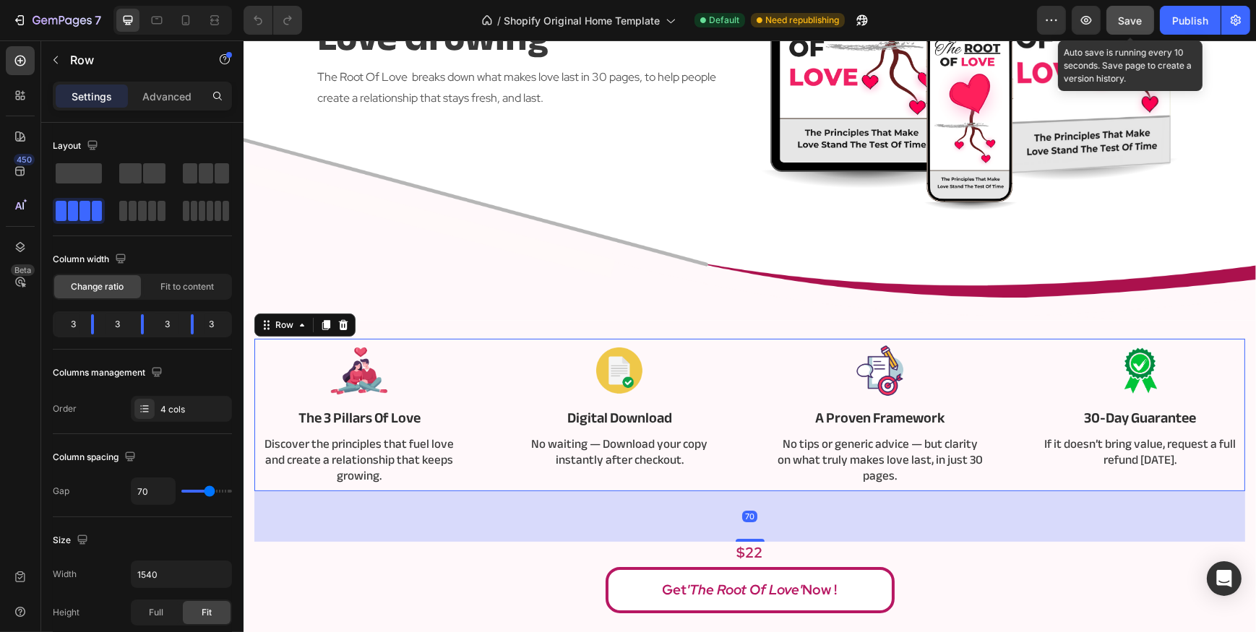
click at [1133, 19] on span "Save" at bounding box center [1131, 20] width 24 height 12
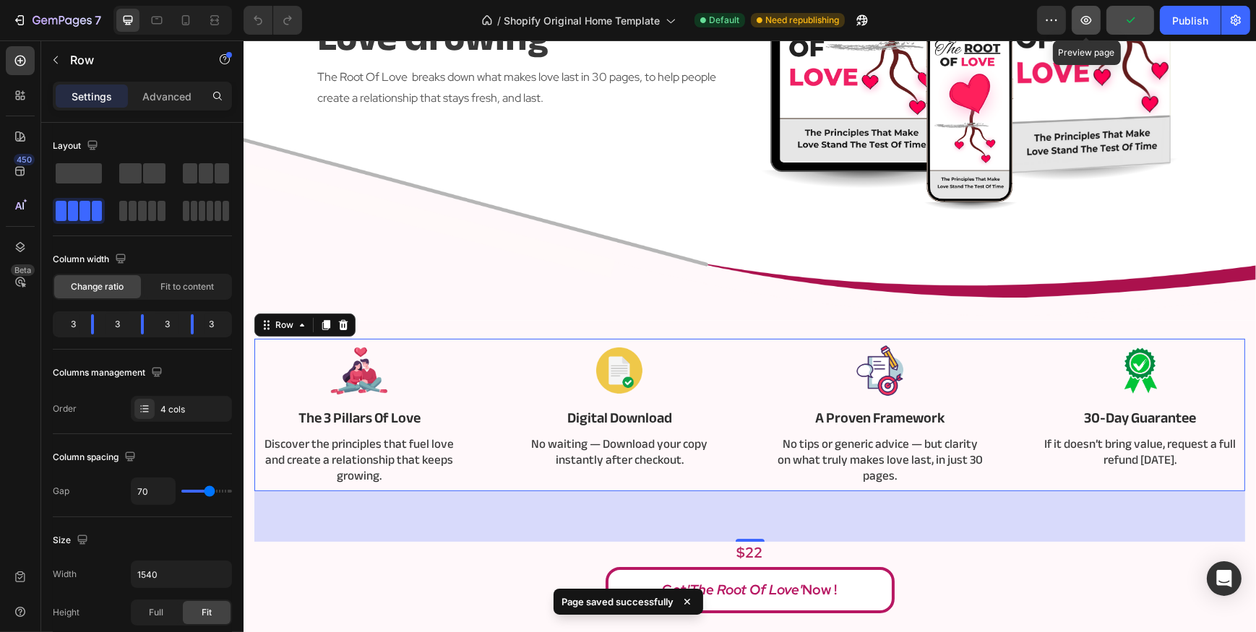
click at [1098, 24] on button "button" at bounding box center [1086, 20] width 29 height 29
click at [198, 33] on div at bounding box center [172, 20] width 119 height 29
click at [186, 30] on div at bounding box center [185, 20] width 23 height 23
type input "0"
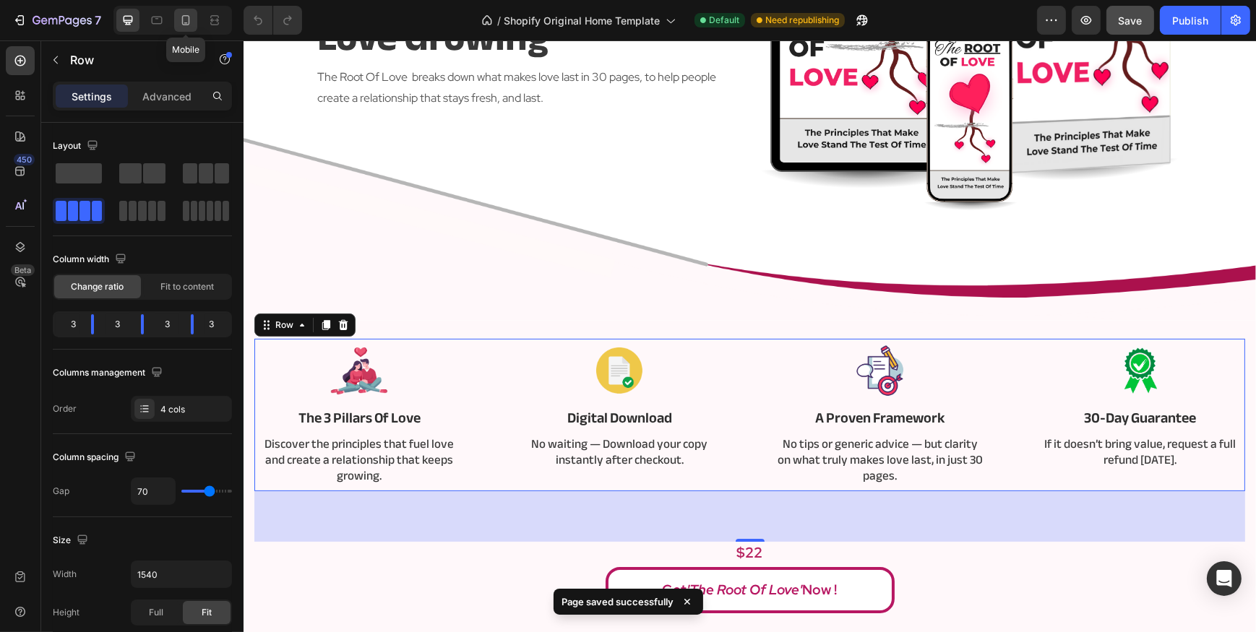
type input "100%"
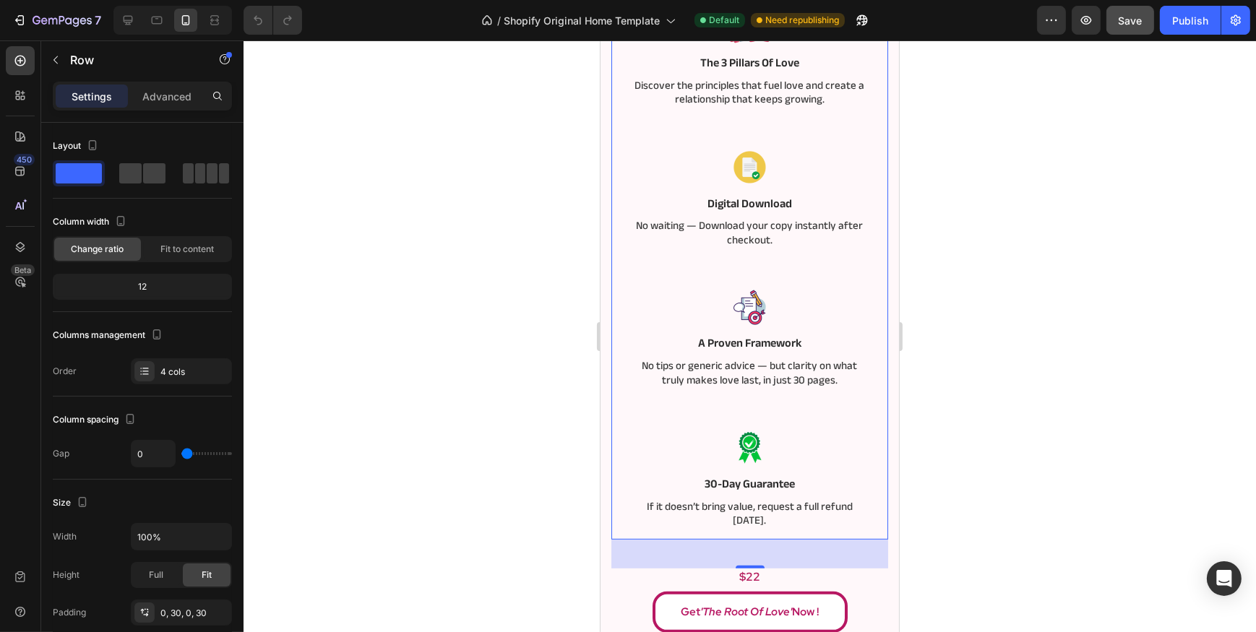
scroll to position [850, 0]
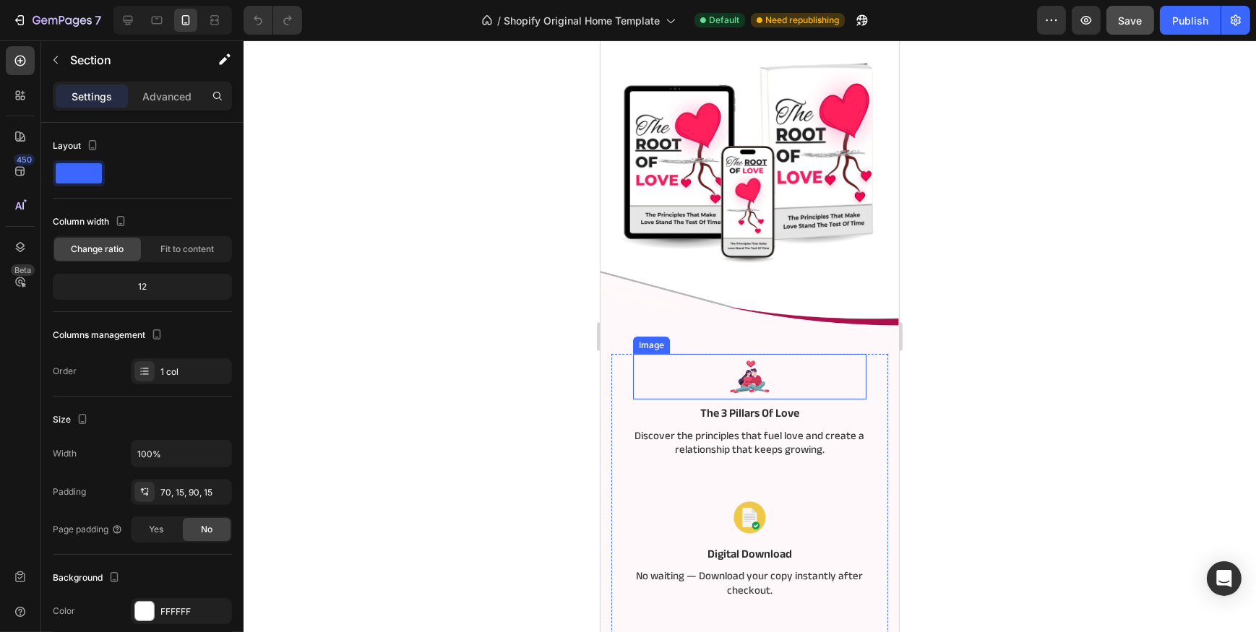
scroll to position [0, 0]
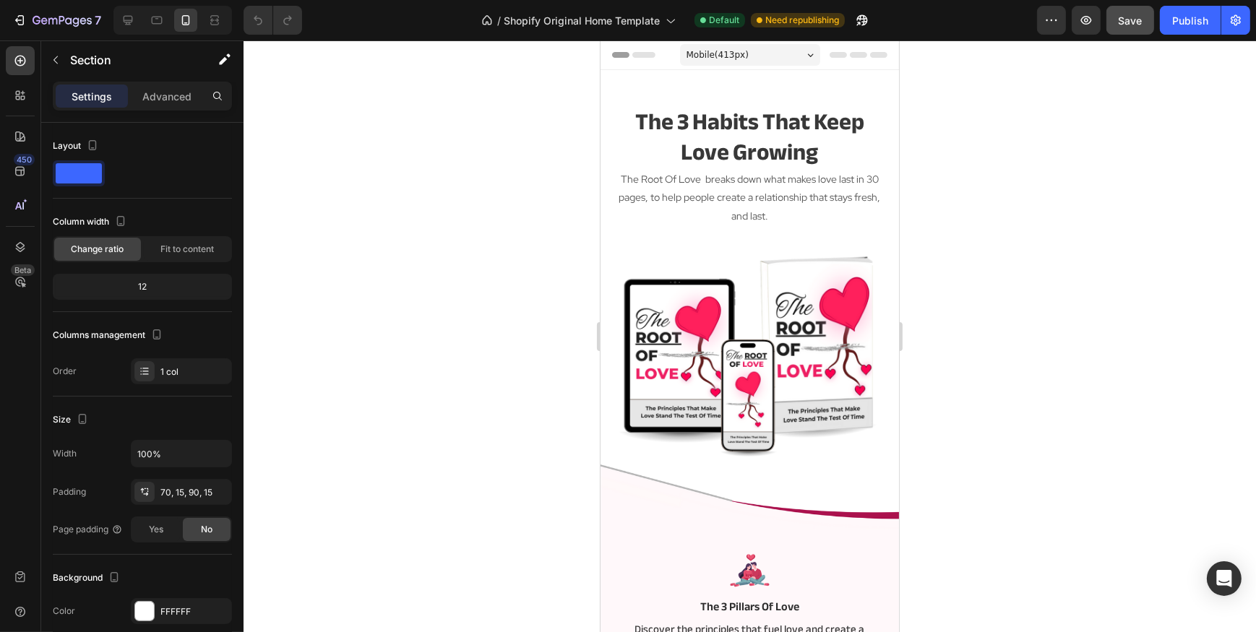
click at [471, 204] on div at bounding box center [750, 336] width 1012 height 592
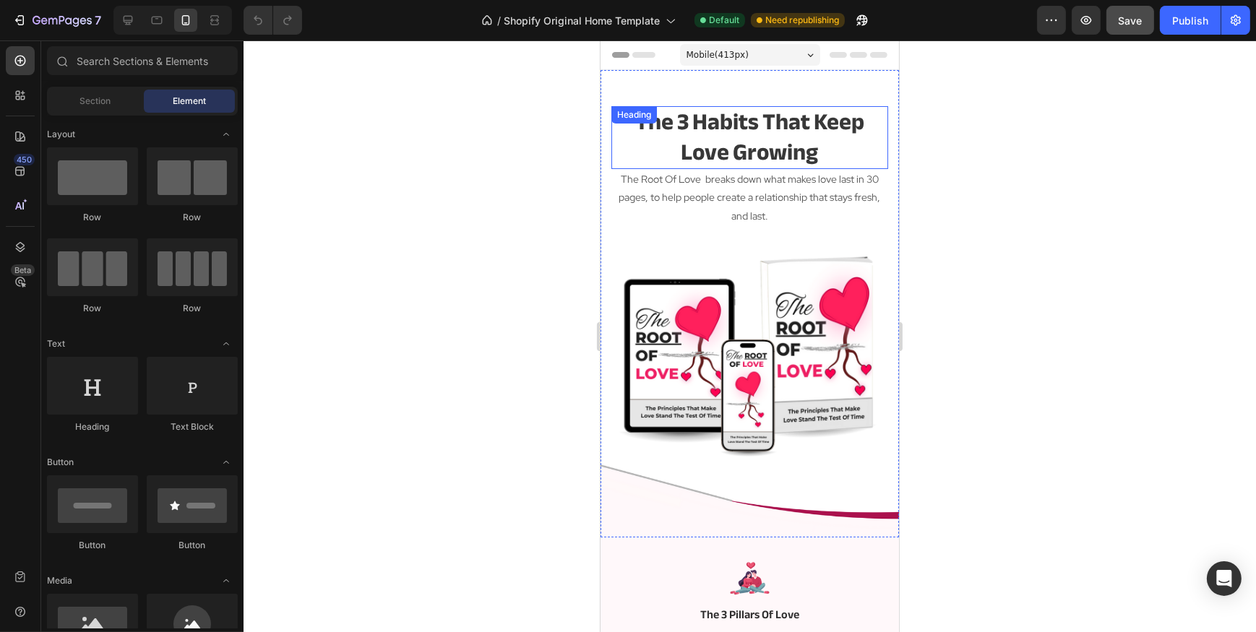
click at [706, 127] on h2 "the 3 habits that keep love growing" at bounding box center [749, 137] width 277 height 63
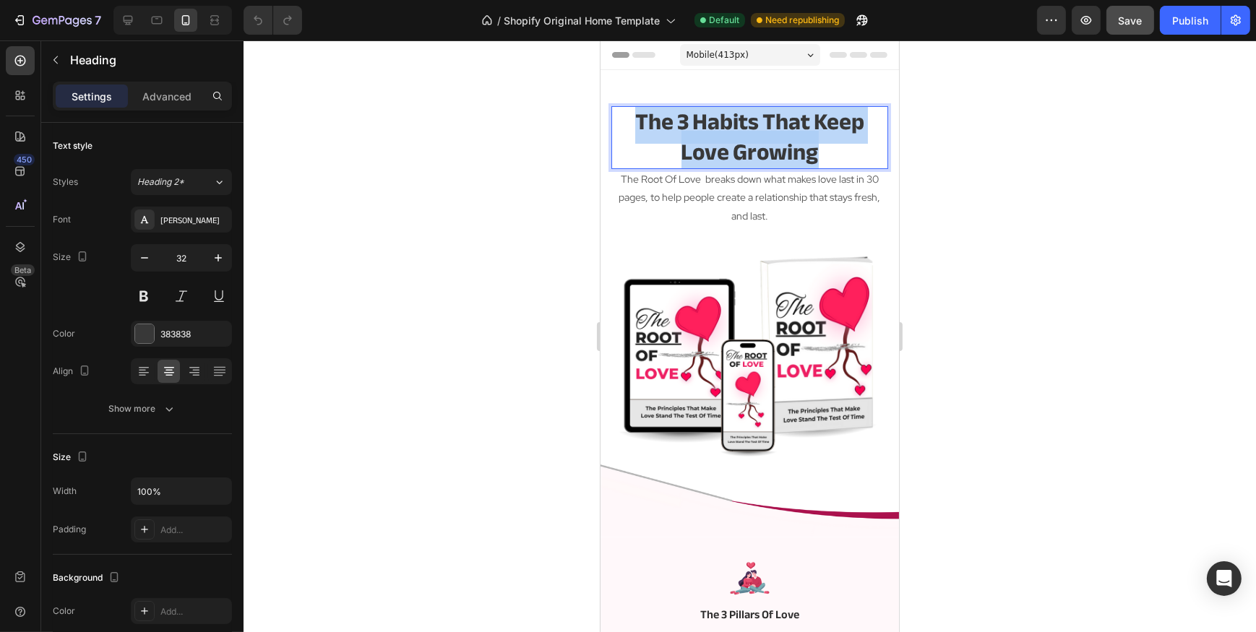
click at [706, 127] on p "the 3 habits that keep love growing" at bounding box center [749, 138] width 274 height 60
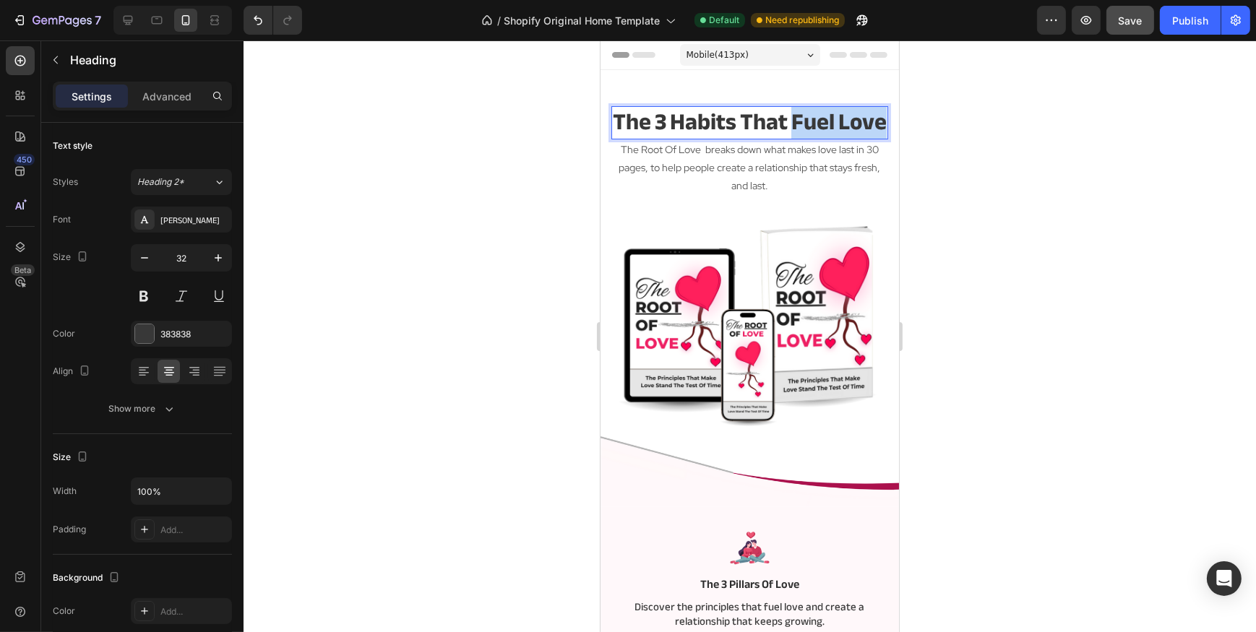
drag, startPoint x: 778, startPoint y: 145, endPoint x: 814, endPoint y: 128, distance: 39.8
click at [814, 128] on p "the 3 habits that Fuel Love" at bounding box center [749, 123] width 274 height 30
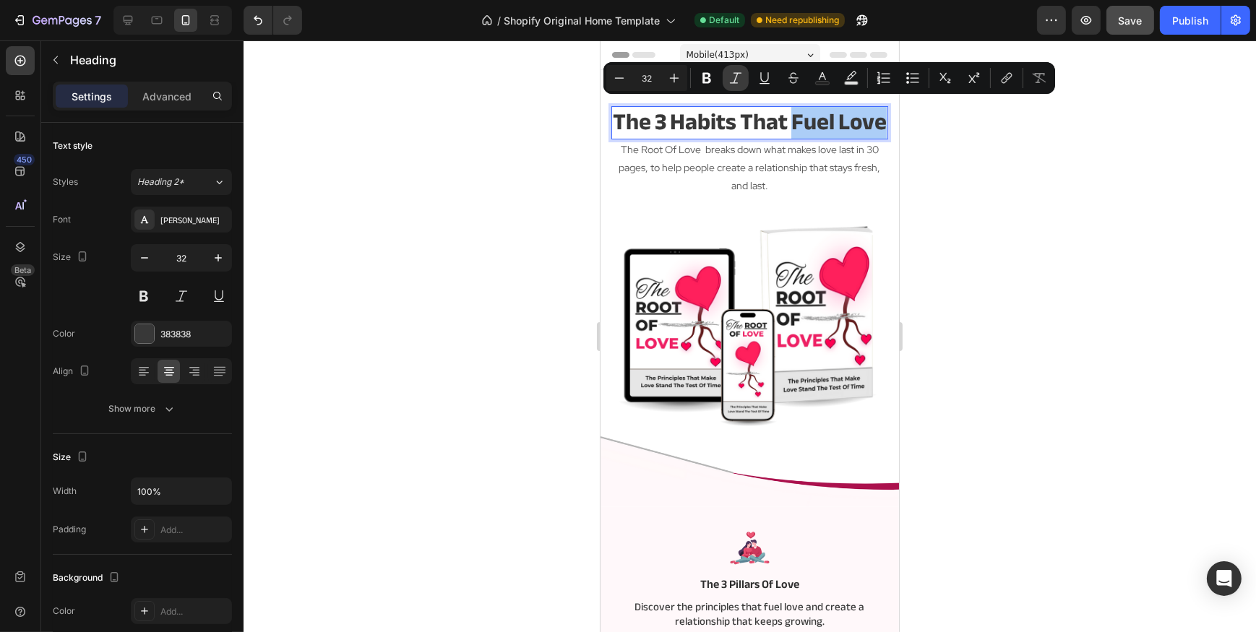
click at [728, 78] on button "Italic" at bounding box center [736, 78] width 26 height 26
click at [764, 75] on icon "Editor contextual toolbar" at bounding box center [764, 78] width 14 height 14
click at [450, 254] on div at bounding box center [750, 336] width 1012 height 592
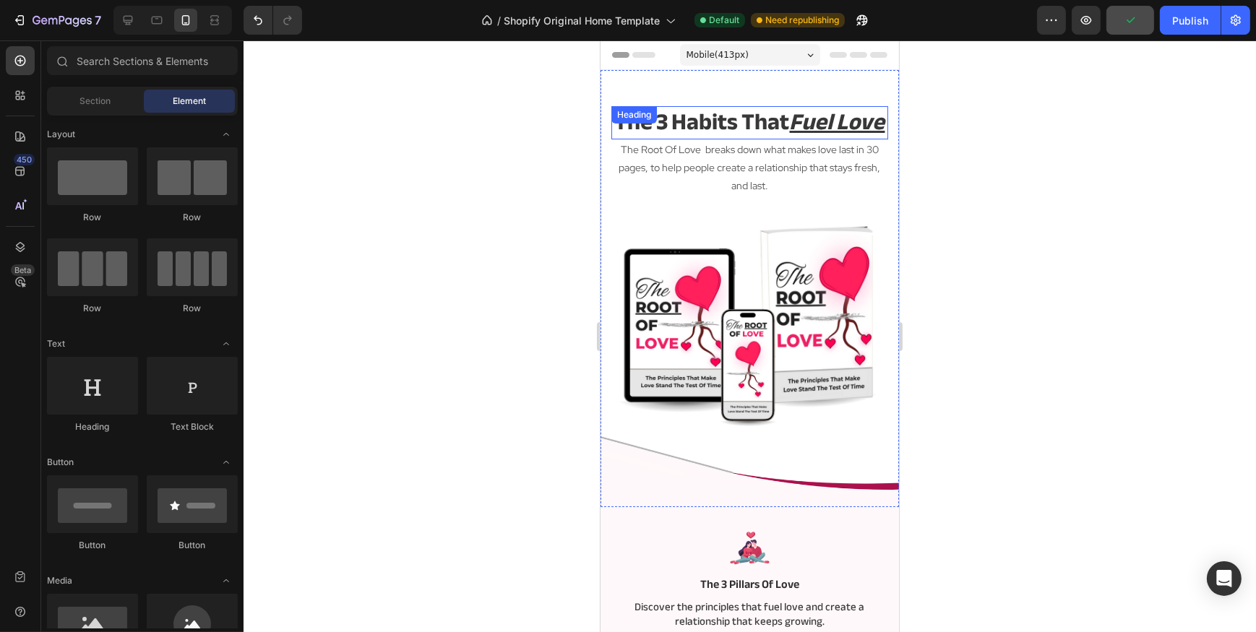
click at [680, 129] on p "the 3 habits that Fuel Love" at bounding box center [749, 123] width 274 height 30
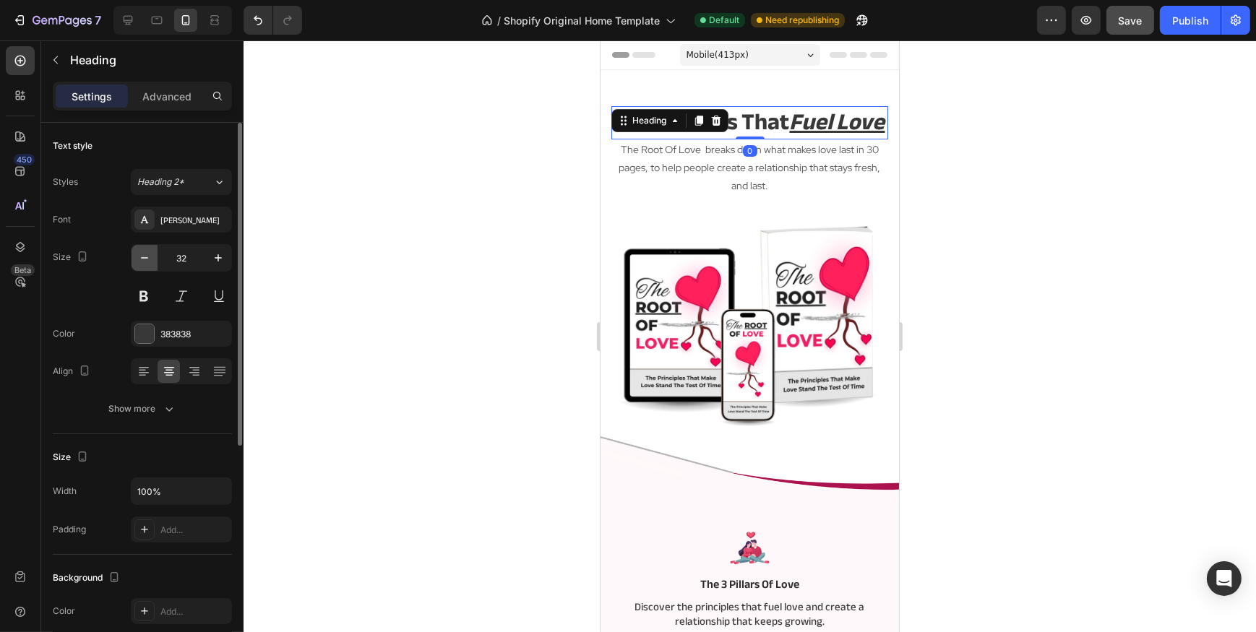
click at [150, 253] on icon "button" at bounding box center [144, 258] width 14 height 14
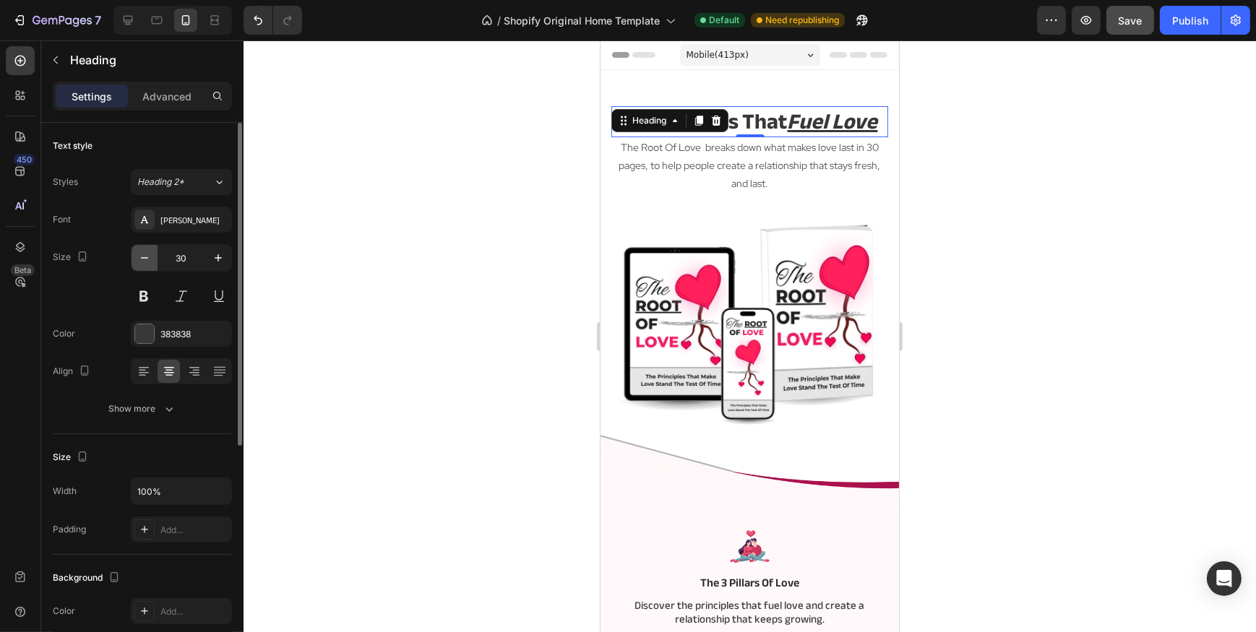
type input "29"
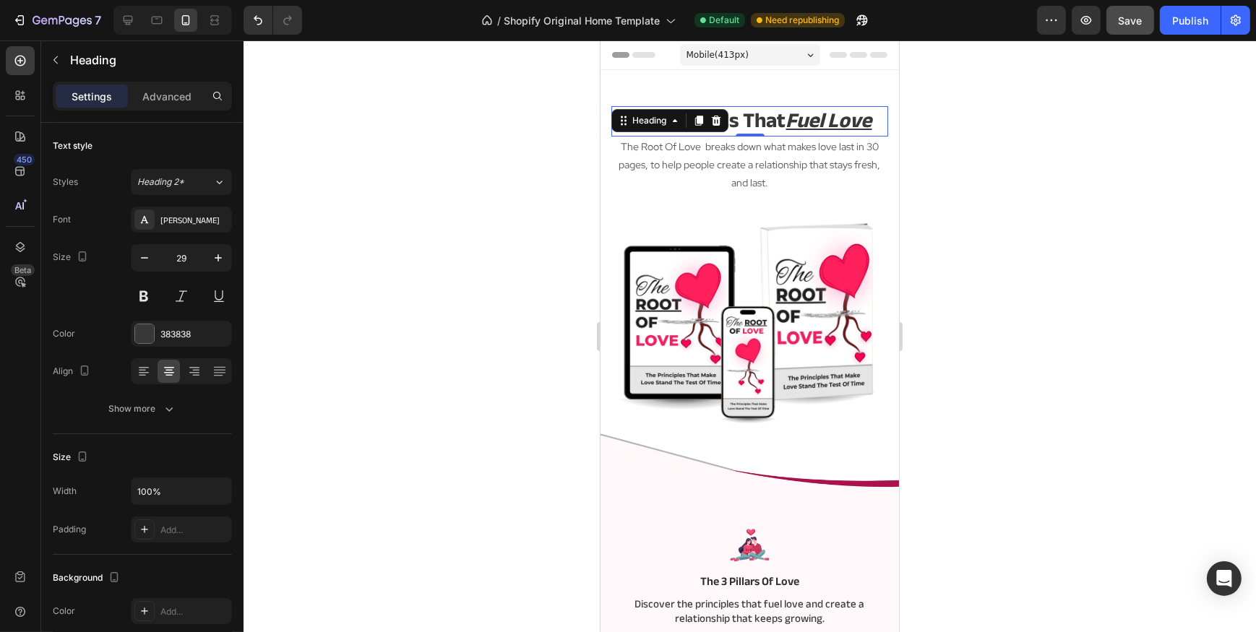
click at [397, 188] on div at bounding box center [750, 336] width 1012 height 592
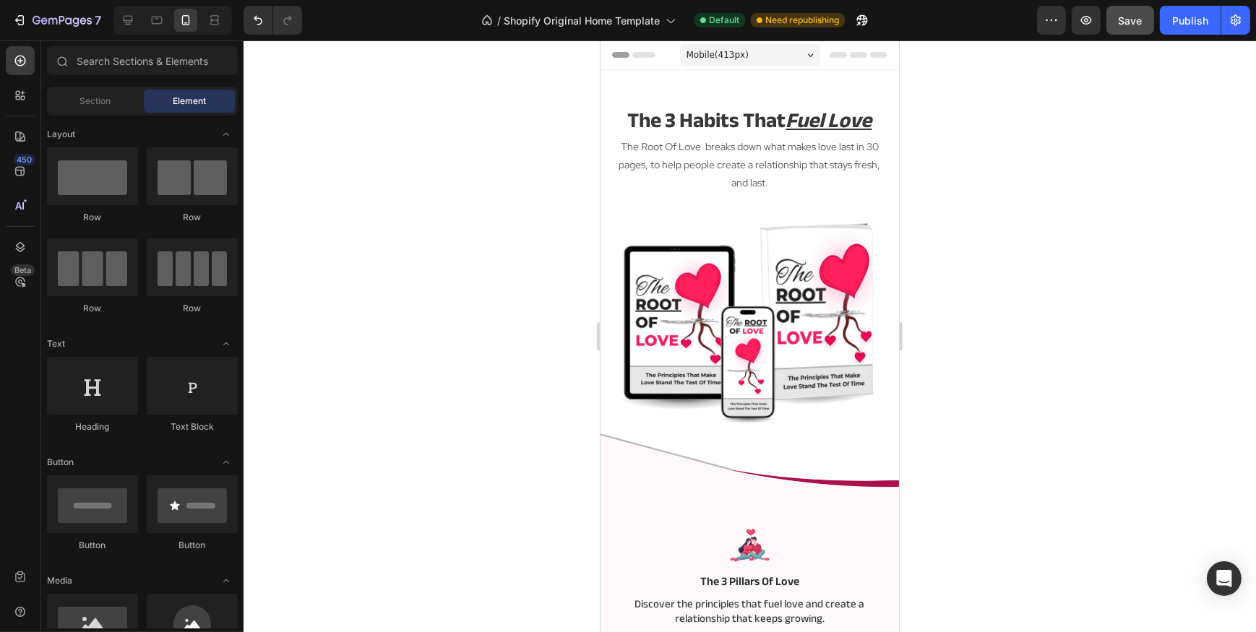
click at [450, 257] on div at bounding box center [750, 336] width 1012 height 592
click at [780, 117] on p "the 3 habits that Fuel Love" at bounding box center [749, 121] width 274 height 27
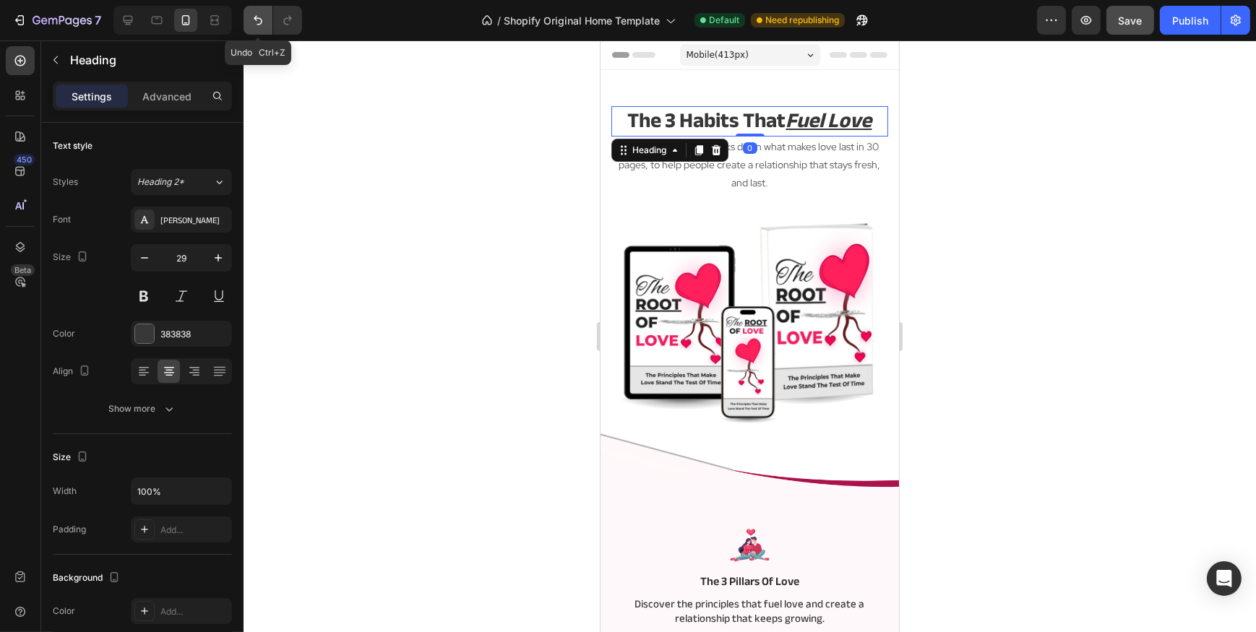
click at [260, 13] on icon "Undo/Redo" at bounding box center [258, 20] width 14 height 14
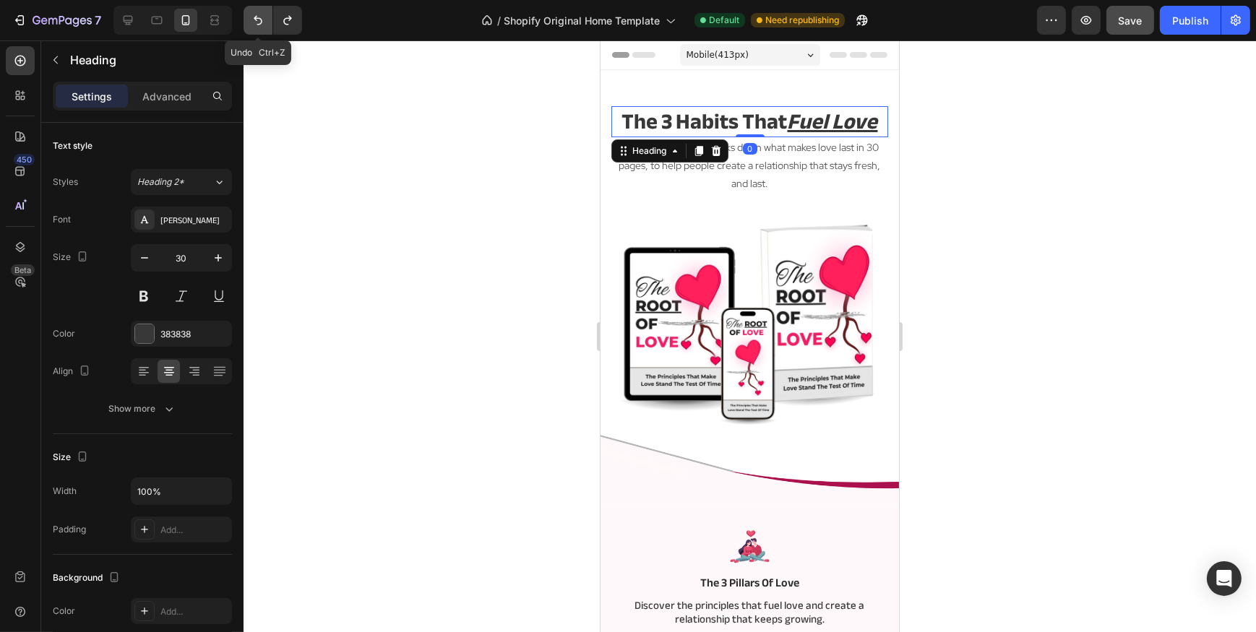
click at [260, 13] on icon "Undo/Redo" at bounding box center [258, 20] width 14 height 14
type input "32"
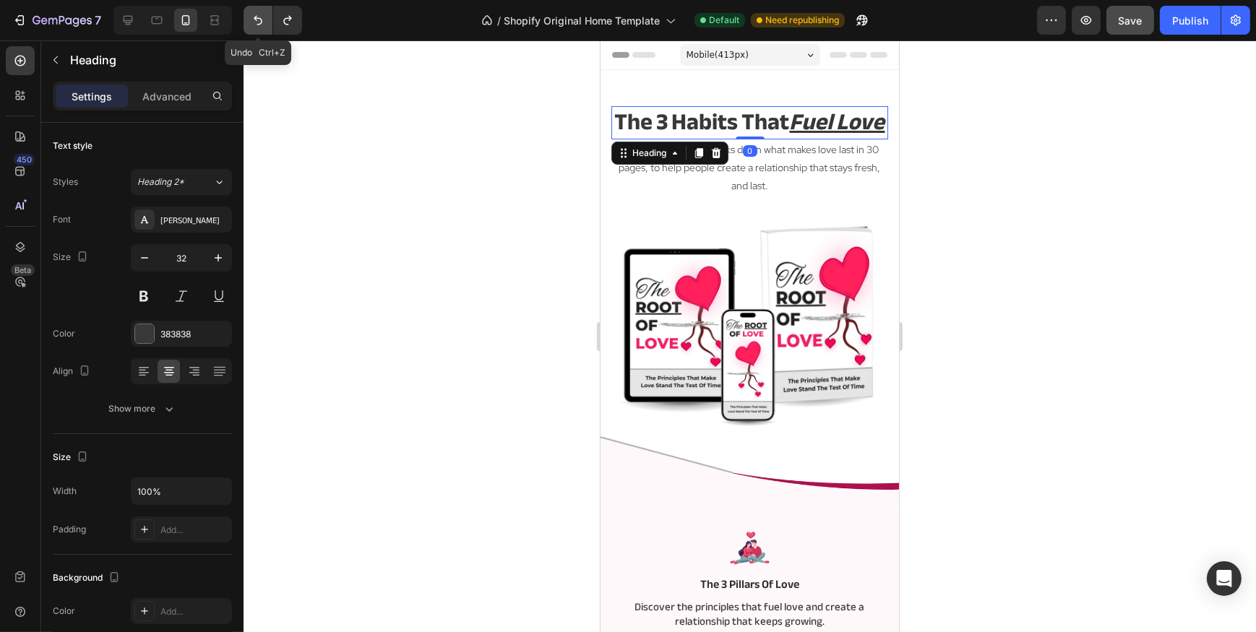
click at [260, 13] on icon "Undo/Redo" at bounding box center [258, 20] width 14 height 14
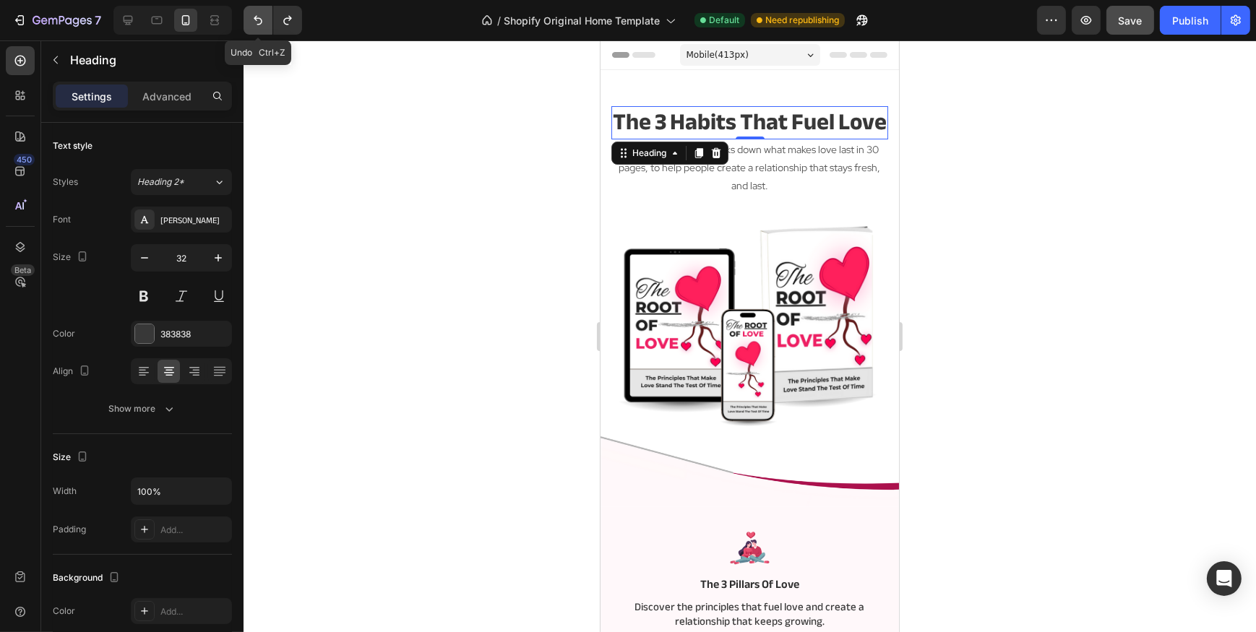
click at [260, 13] on icon "Undo/Redo" at bounding box center [258, 20] width 14 height 14
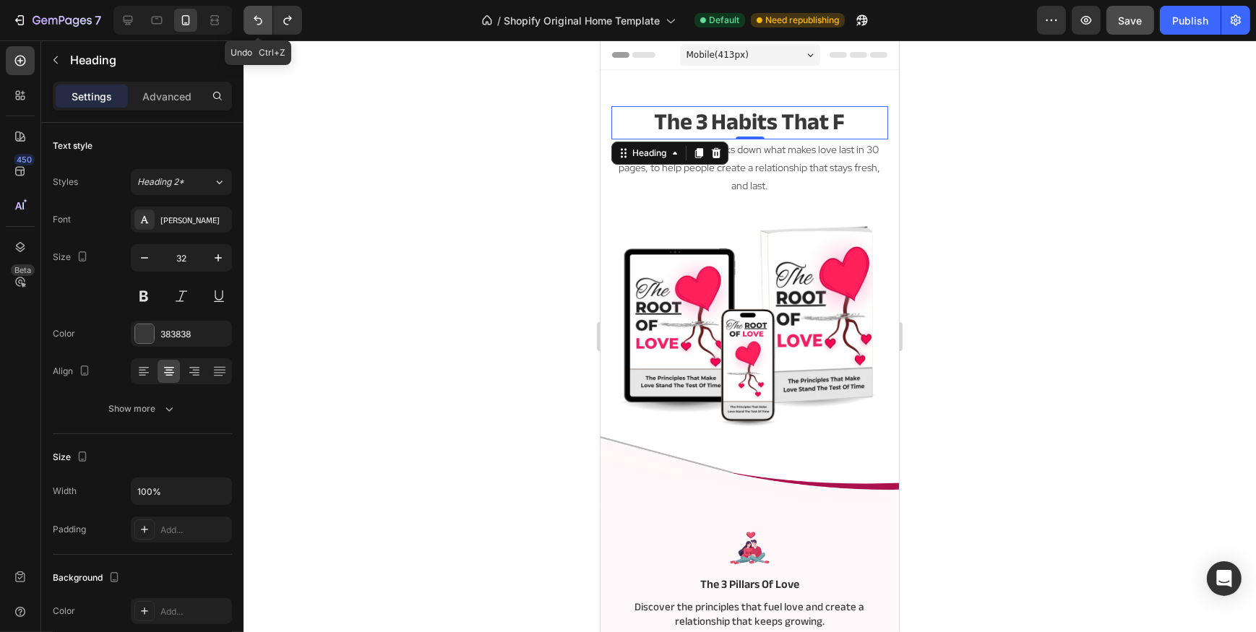
click at [260, 13] on icon "Undo/Redo" at bounding box center [258, 20] width 14 height 14
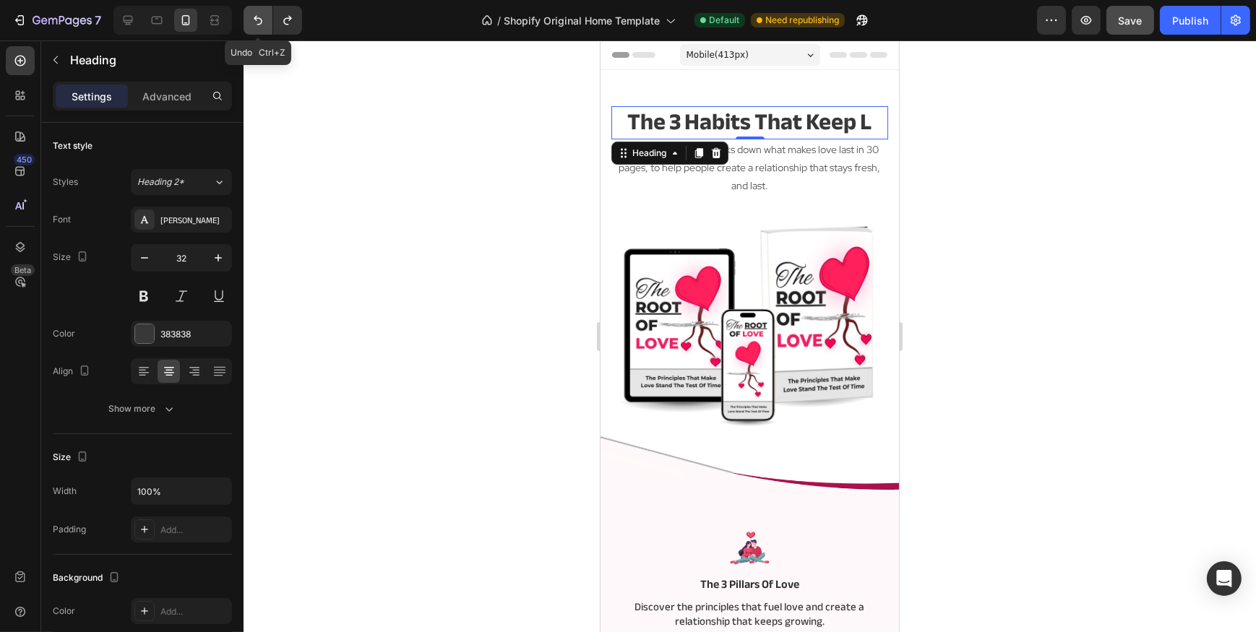
click at [260, 13] on icon "Undo/Redo" at bounding box center [258, 20] width 14 height 14
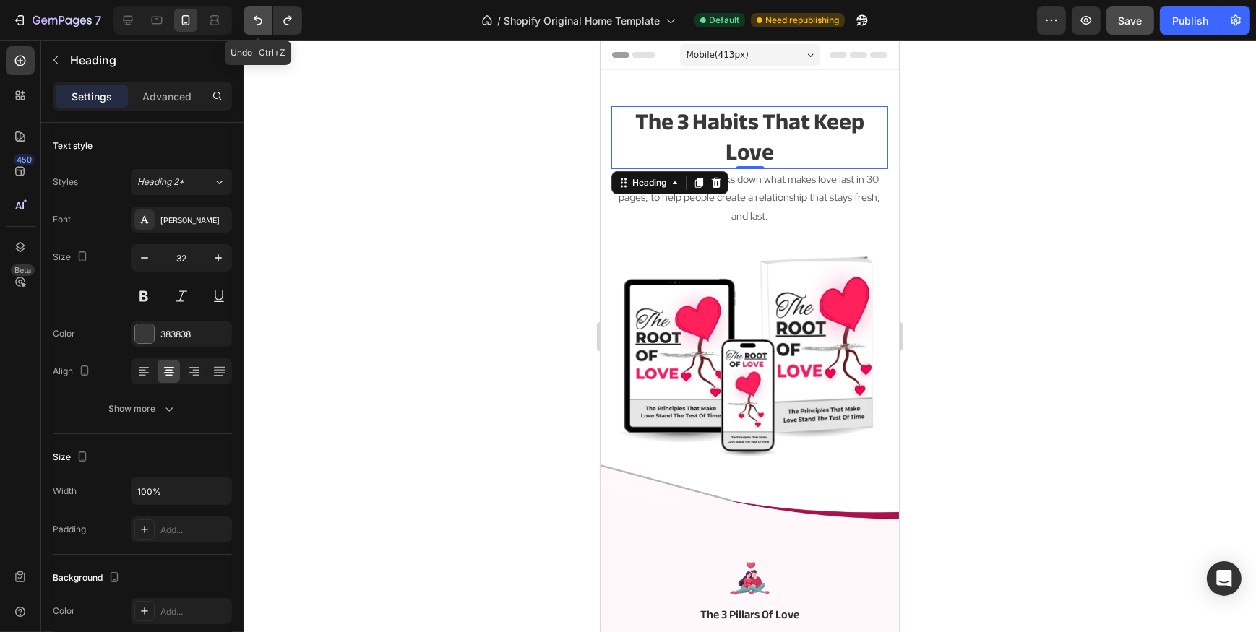
click at [260, 13] on icon "Undo/Redo" at bounding box center [258, 20] width 14 height 14
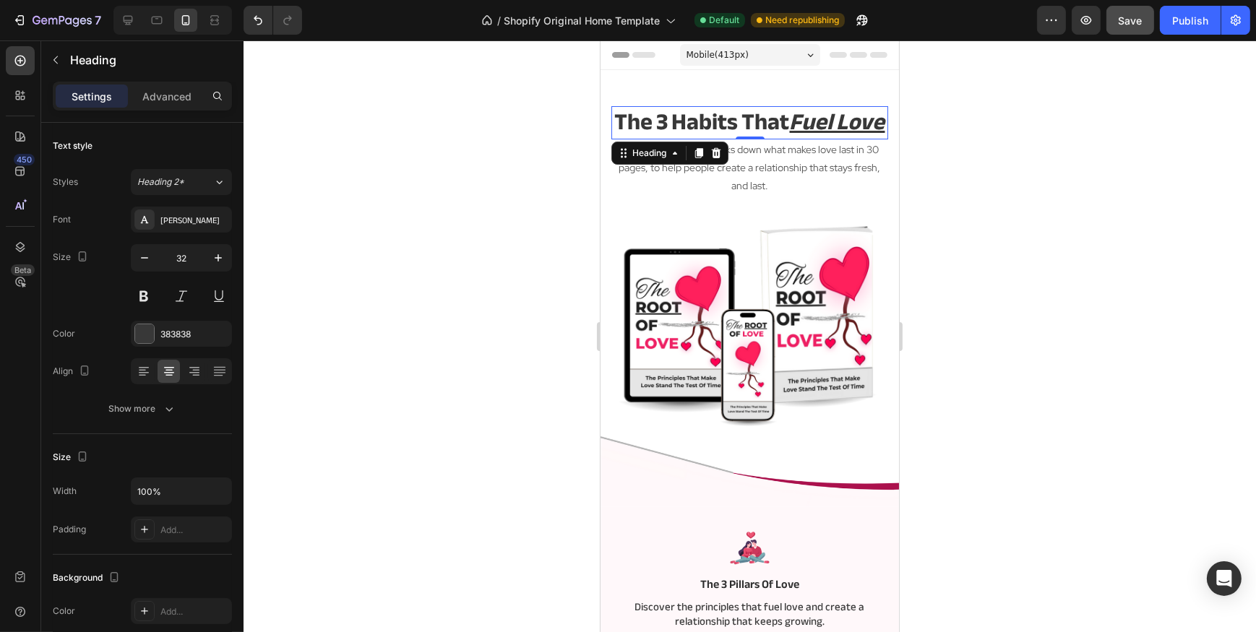
click at [873, 139] on h2 "the 3 habits that fuel love" at bounding box center [749, 122] width 277 height 33
click at [797, 138] on p "the 3 habits that fuel love" at bounding box center [749, 123] width 274 height 30
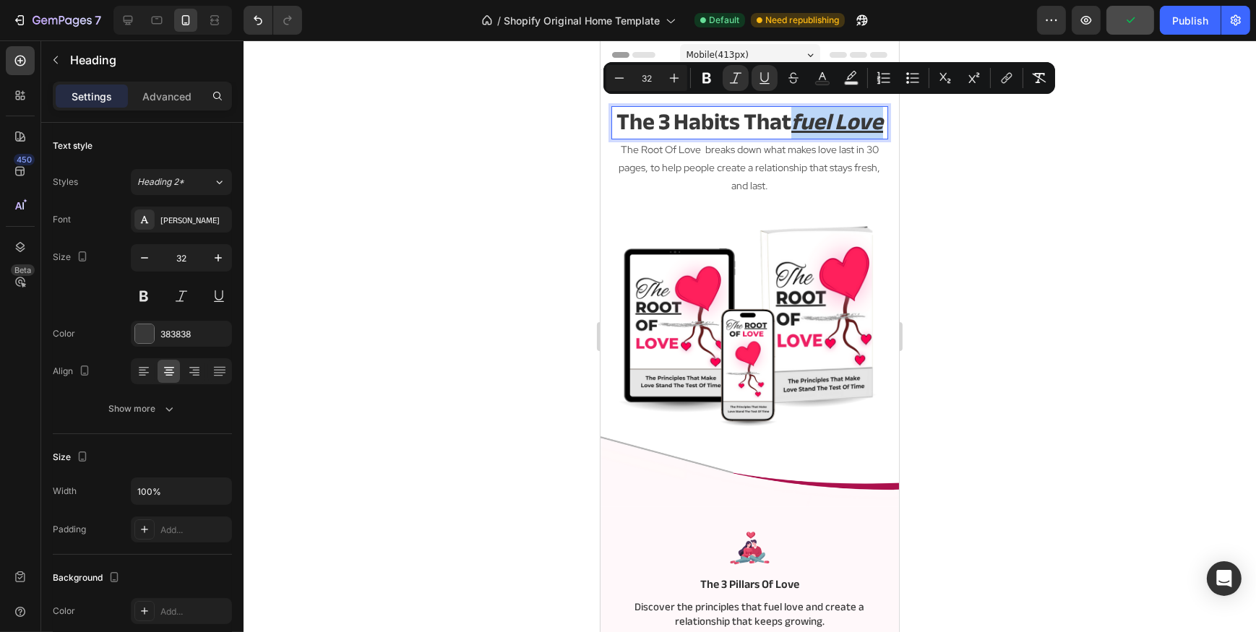
drag, startPoint x: 791, startPoint y: 150, endPoint x: 813, endPoint y: 118, distance: 39.5
click at [813, 118] on p "the 3 habits that fuel love" at bounding box center [749, 123] width 274 height 30
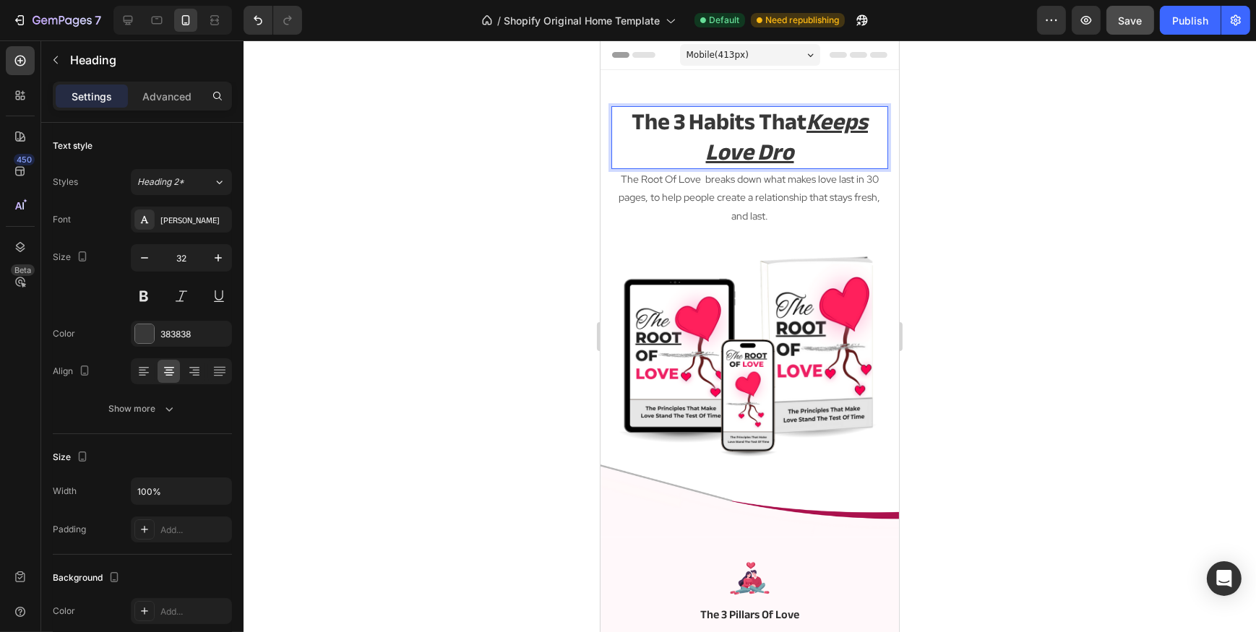
scroll to position [4, 0]
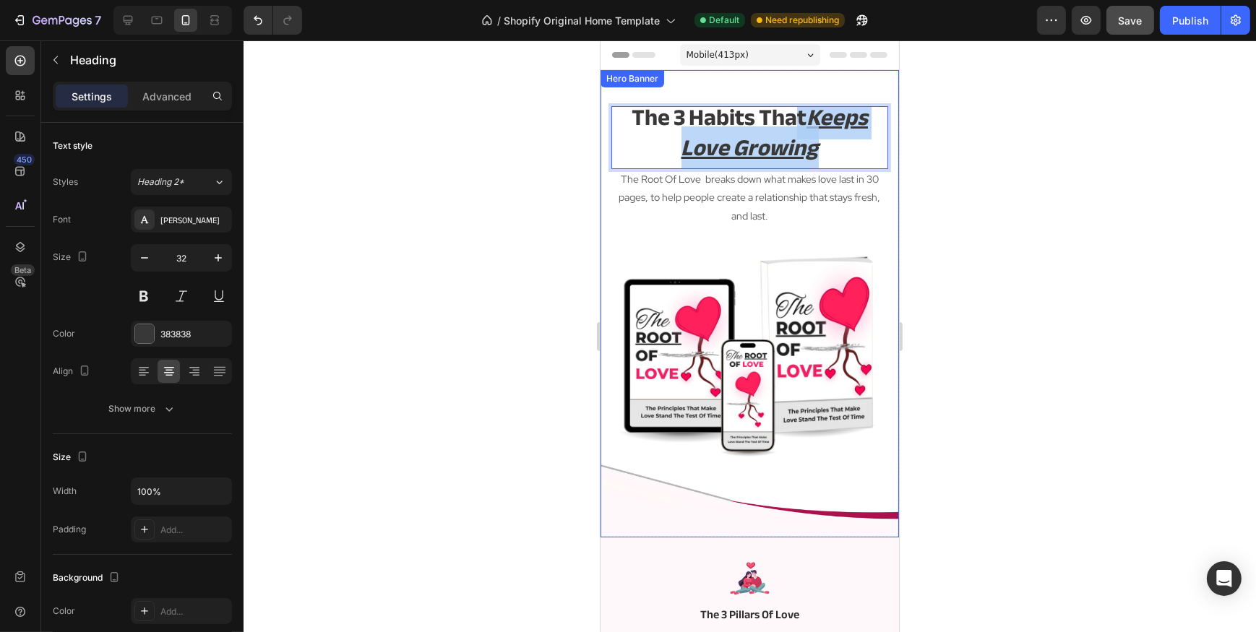
drag, startPoint x: 830, startPoint y: 153, endPoint x: 788, endPoint y: 104, distance: 65.1
click at [788, 104] on div "the 3 habits that Keeps love growing Heading 0 The Root Of Love breaks down wha…" at bounding box center [749, 304] width 298 height 468
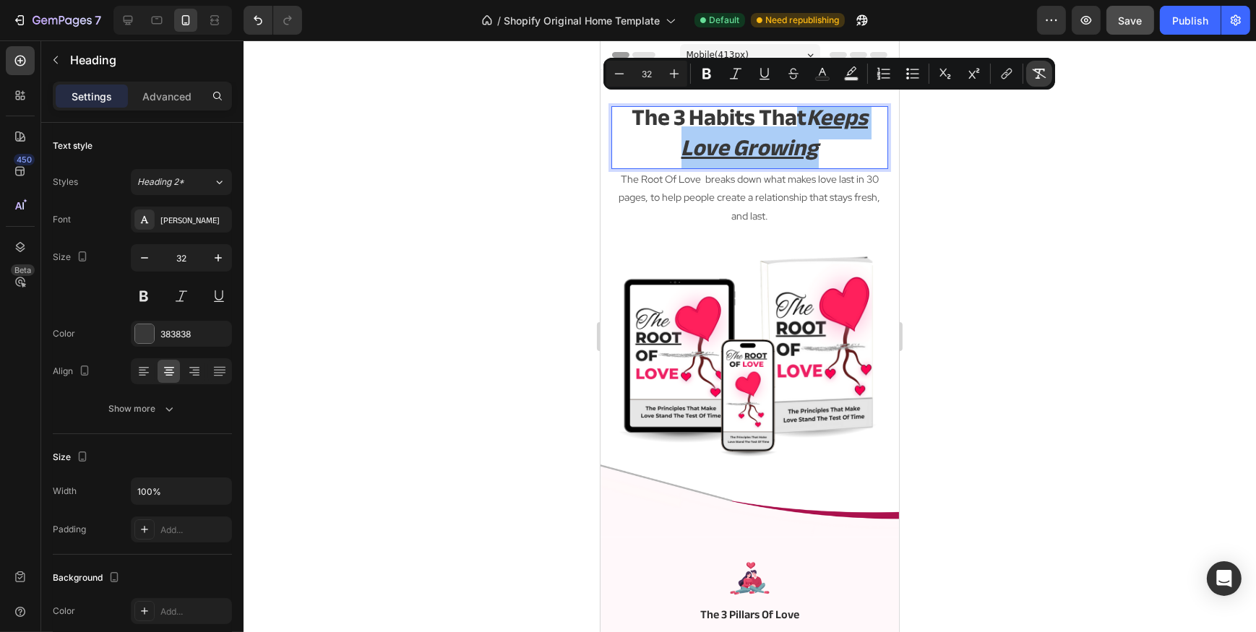
click at [1048, 69] on button "Remove Format" at bounding box center [1039, 74] width 26 height 26
click at [351, 220] on div at bounding box center [750, 336] width 1012 height 592
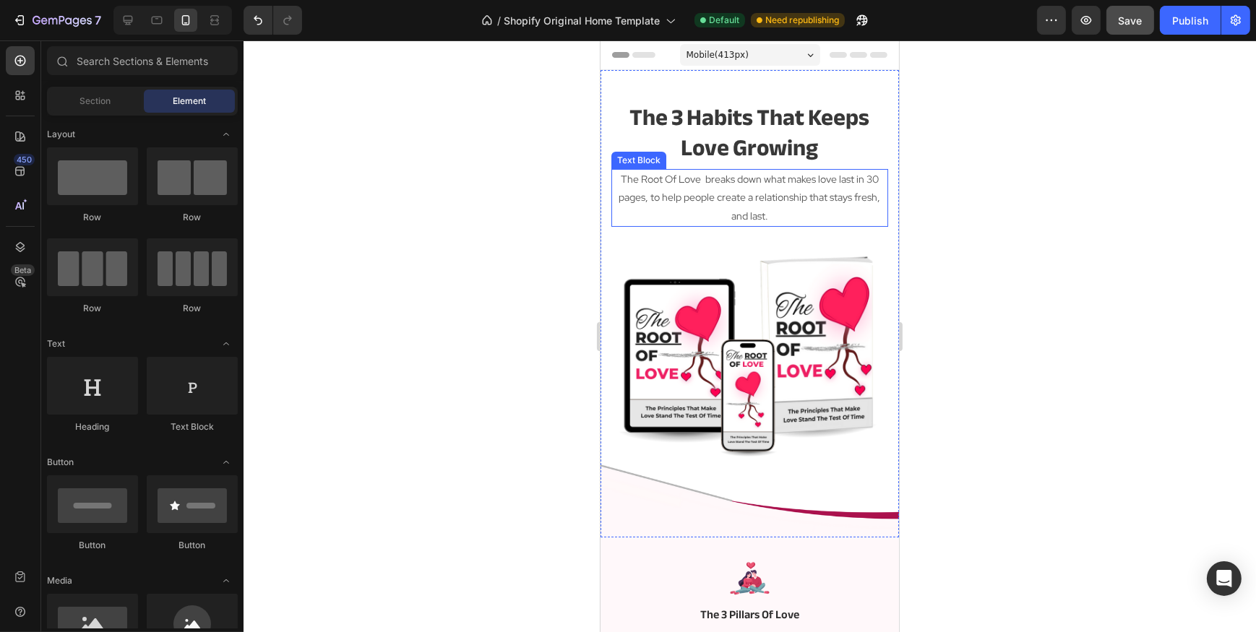
click at [658, 171] on p "The Root Of Love breaks down what makes love last in 30 pages, to help people c…" at bounding box center [749, 198] width 274 height 55
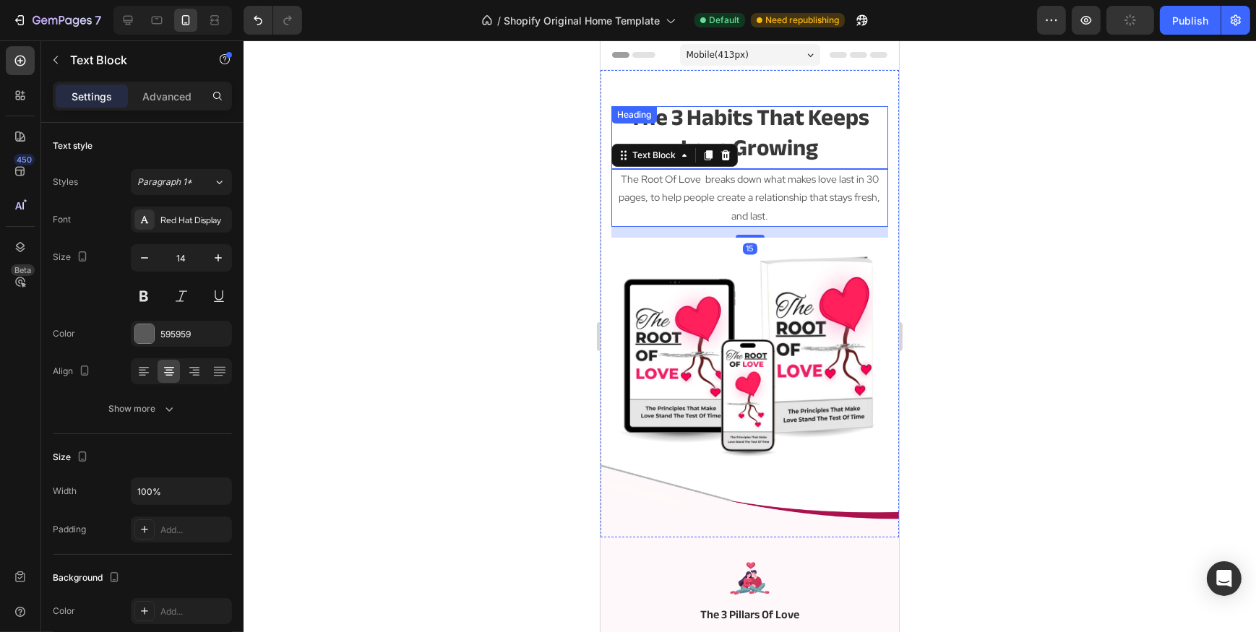
click at [694, 126] on p "the 3 habits that Keeps love growing" at bounding box center [749, 133] width 274 height 60
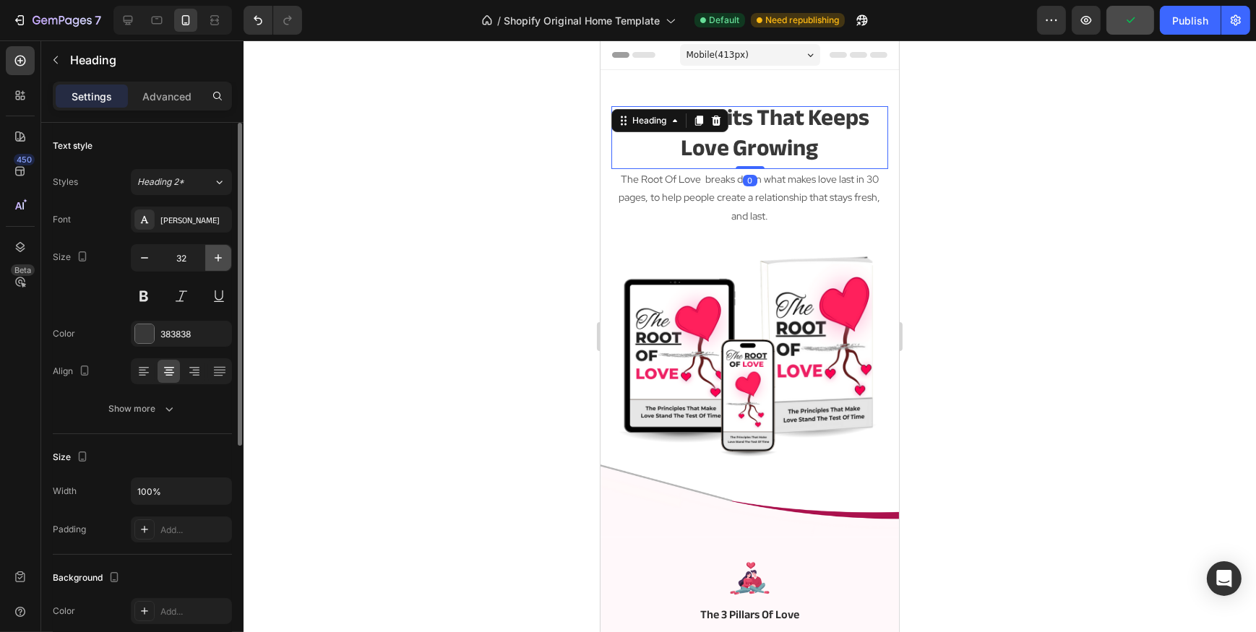
click at [224, 253] on icon "button" at bounding box center [218, 258] width 14 height 14
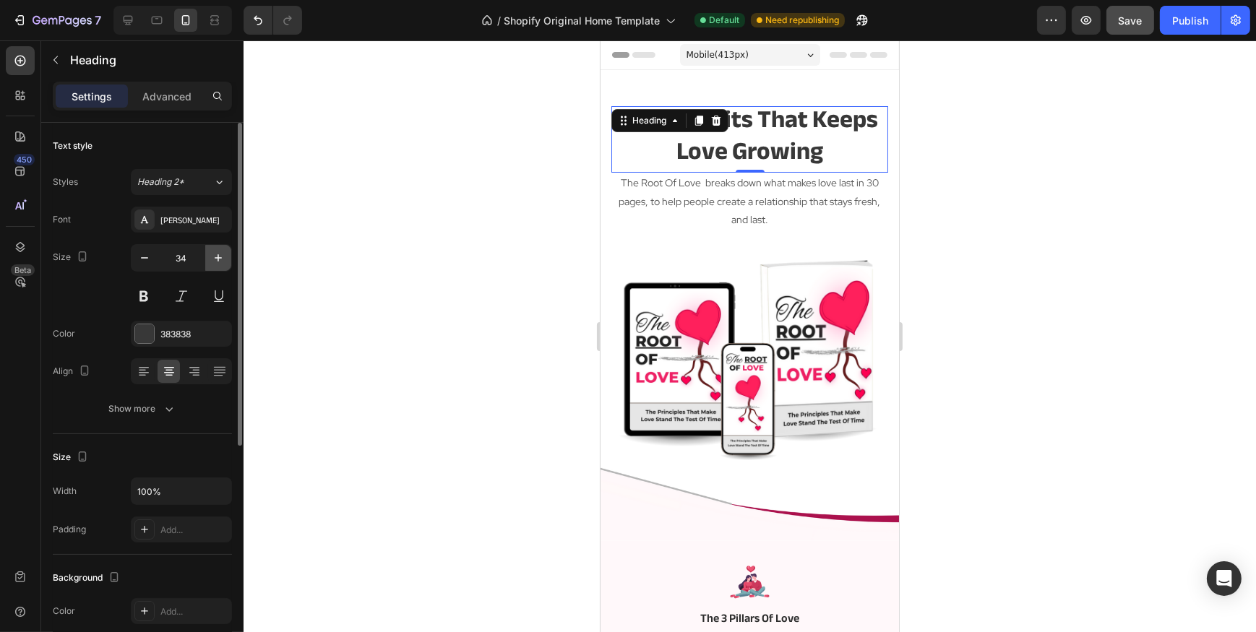
click at [224, 253] on icon "button" at bounding box center [218, 258] width 14 height 14
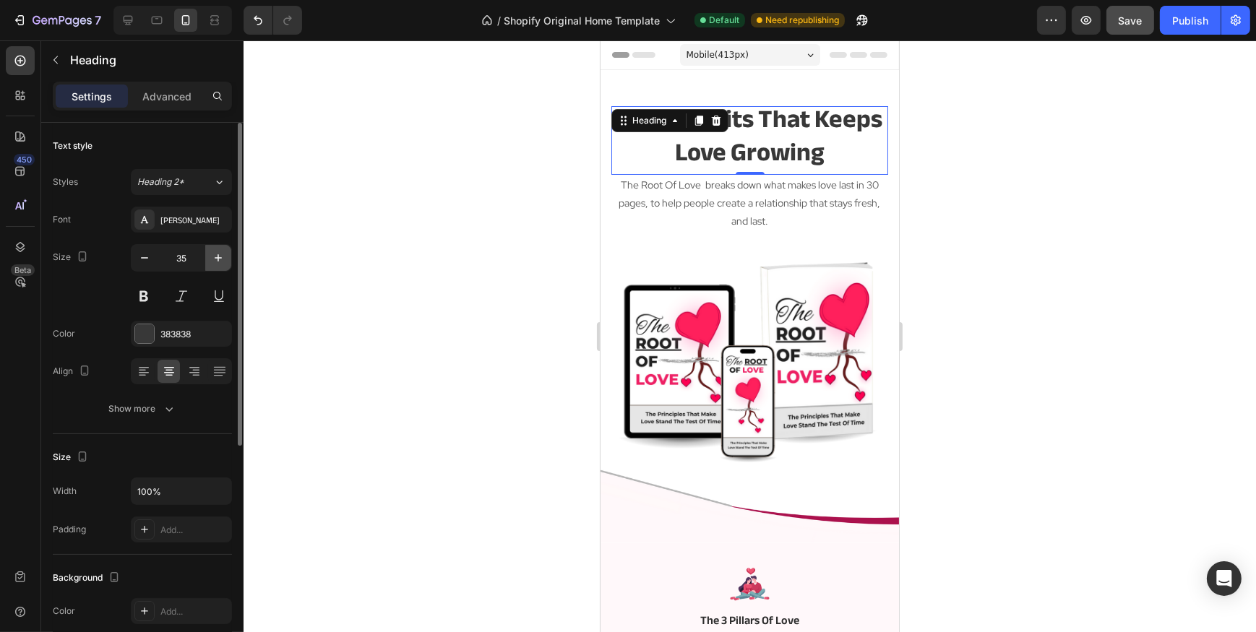
click at [224, 253] on icon "button" at bounding box center [218, 258] width 14 height 14
type input "36"
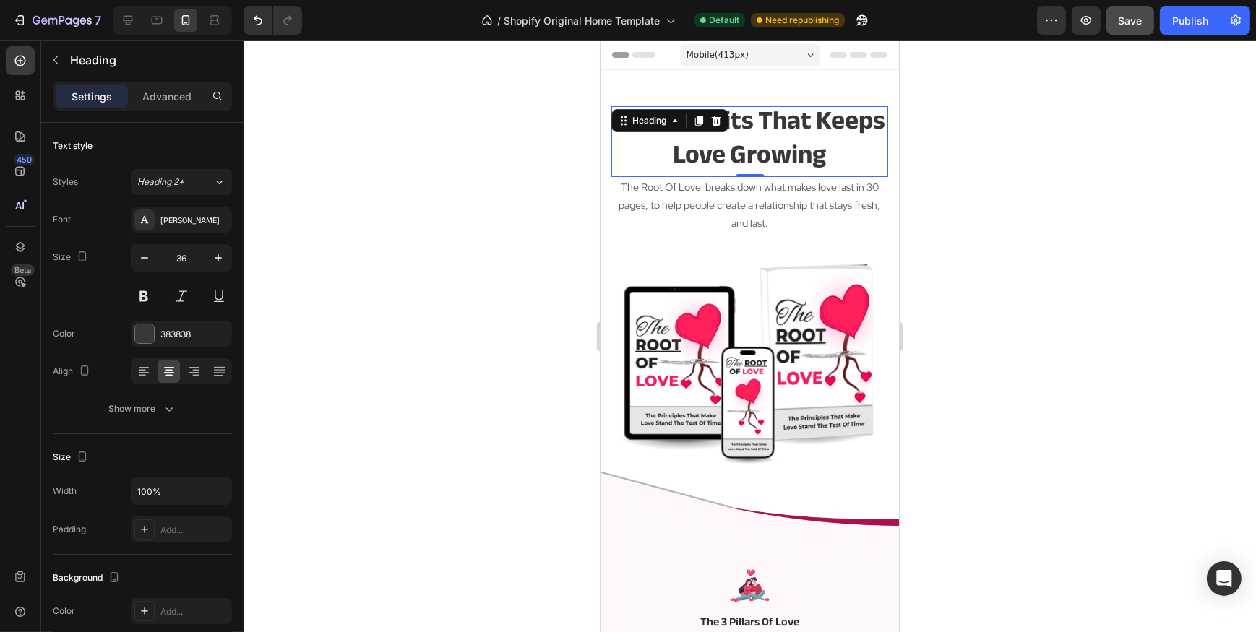
click at [488, 184] on div at bounding box center [750, 336] width 1012 height 592
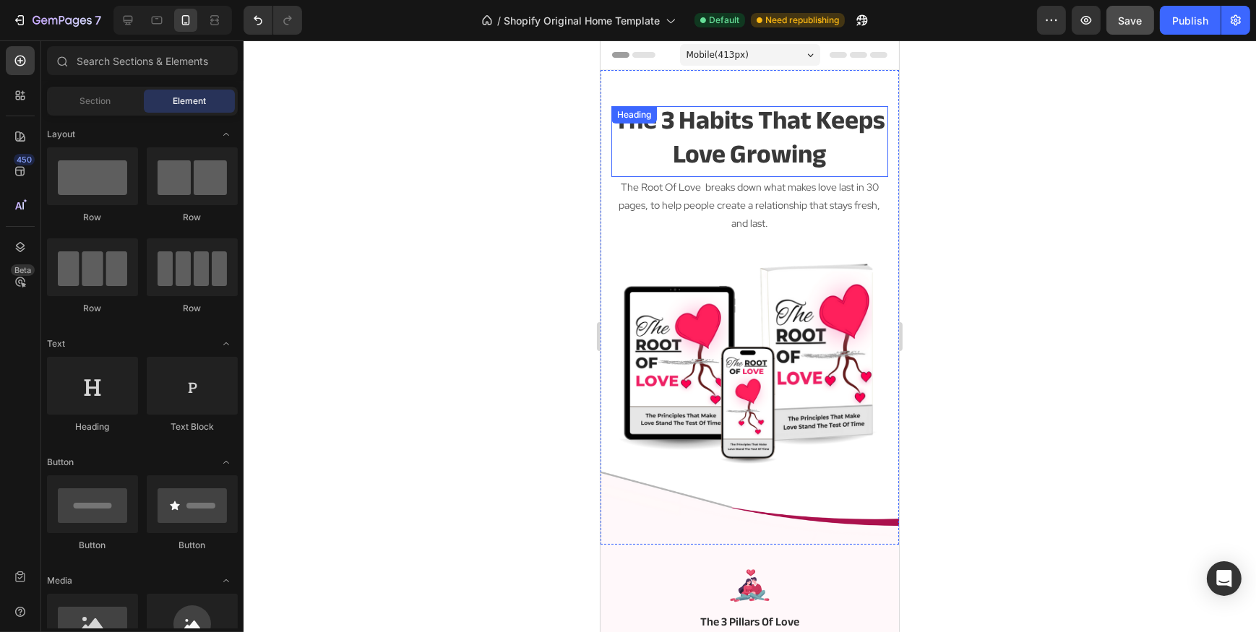
scroll to position [65, 0]
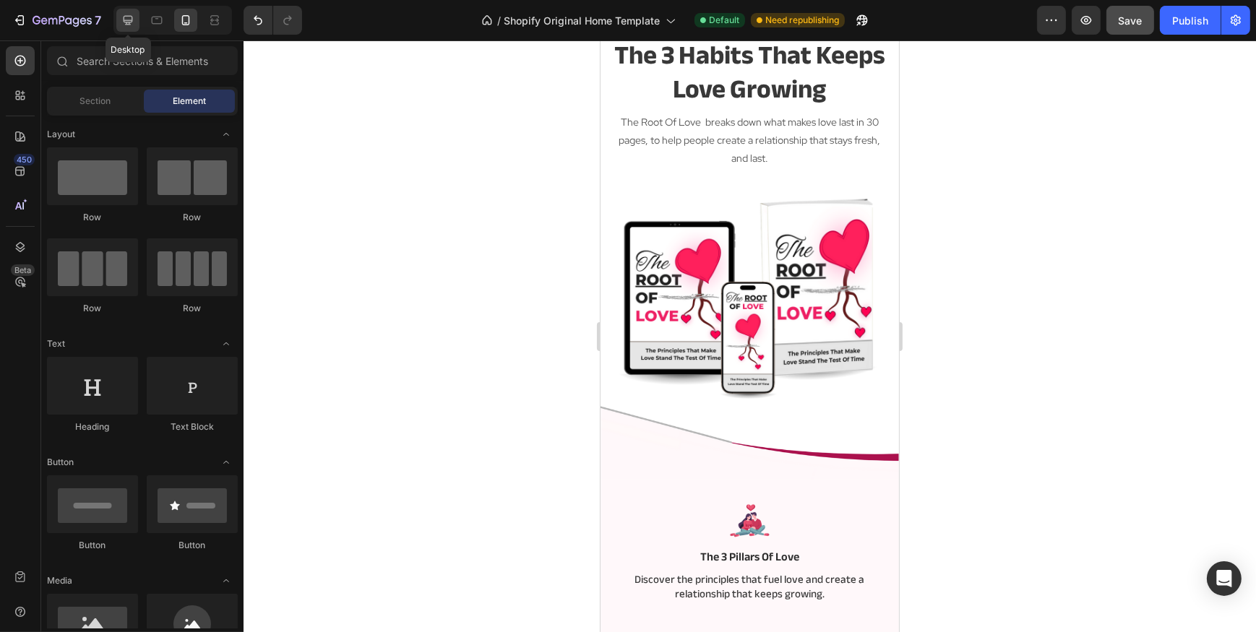
click at [122, 22] on icon at bounding box center [128, 20] width 14 height 14
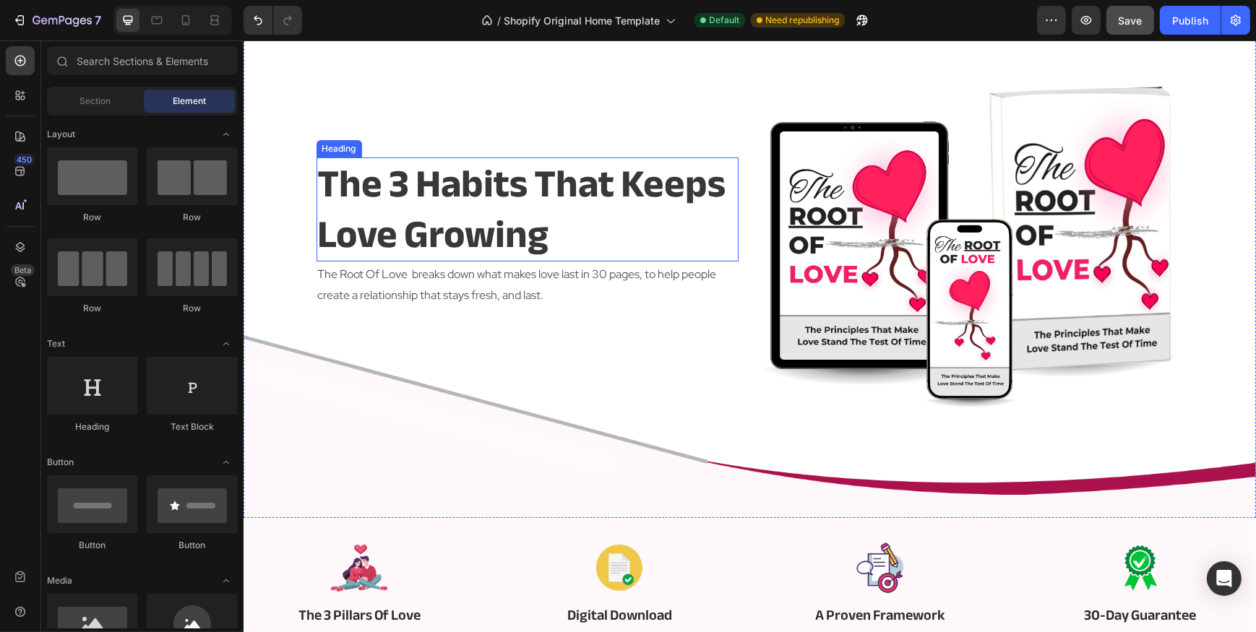
click at [617, 194] on p "the 3 habits that Keeps love growing" at bounding box center [526, 209] width 419 height 101
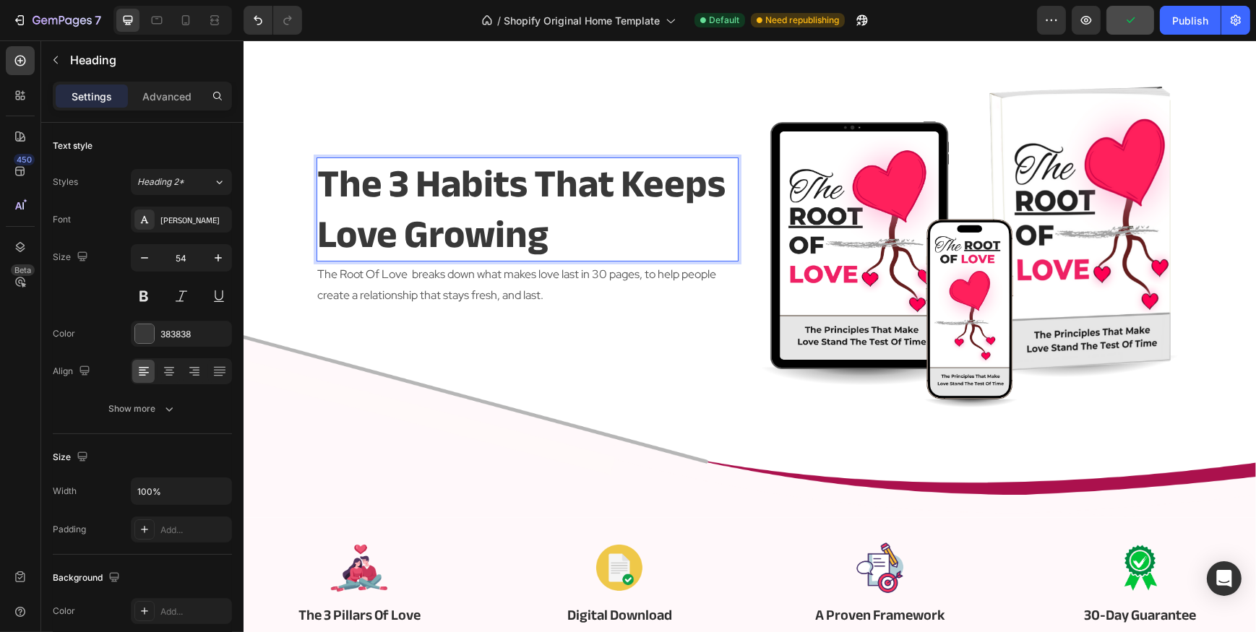
click at [619, 187] on p "the 3 habits that Keeps love growing" at bounding box center [526, 209] width 419 height 101
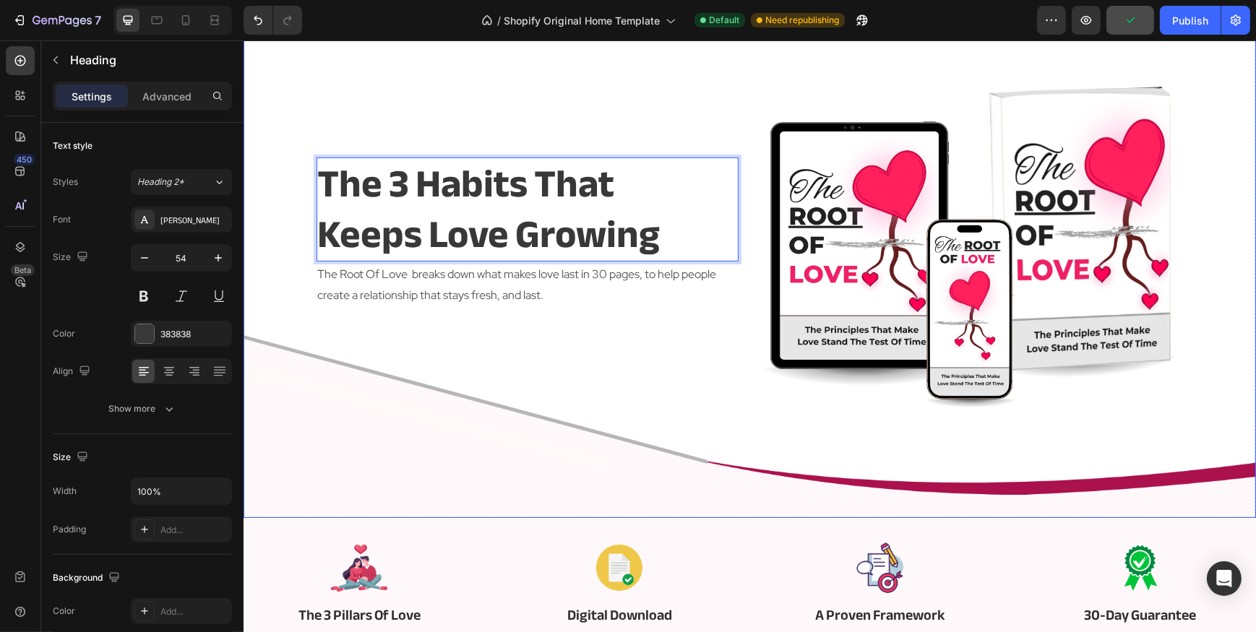
click at [584, 382] on div "the 3 habits that Keeps love growing Heading 2 The Root Of Love breaks down wha…" at bounding box center [527, 233] width 422 height 354
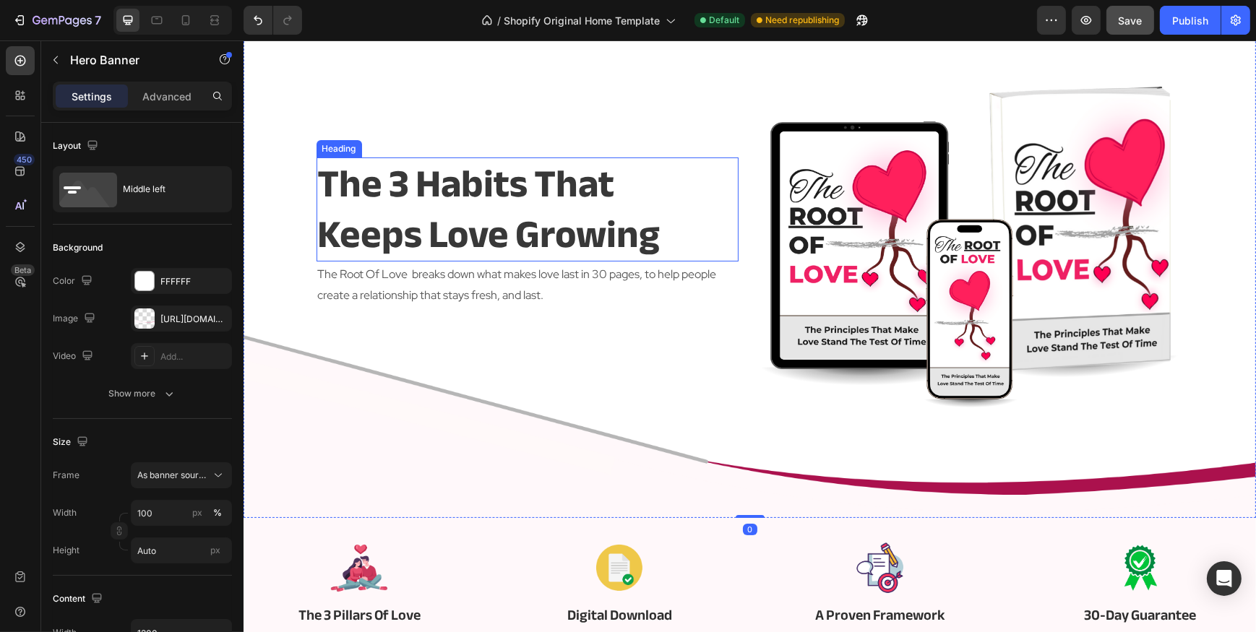
click at [540, 232] on p "the 3 habits that Keeps love growing" at bounding box center [526, 209] width 419 height 101
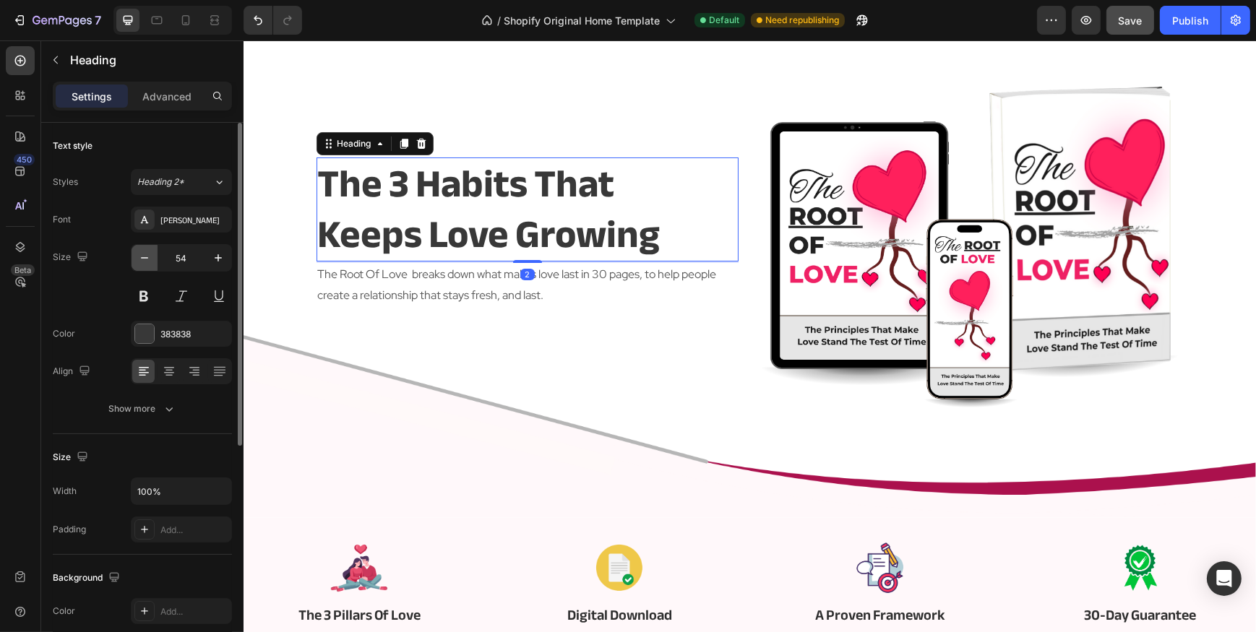
click at [151, 253] on icon "button" at bounding box center [144, 258] width 14 height 14
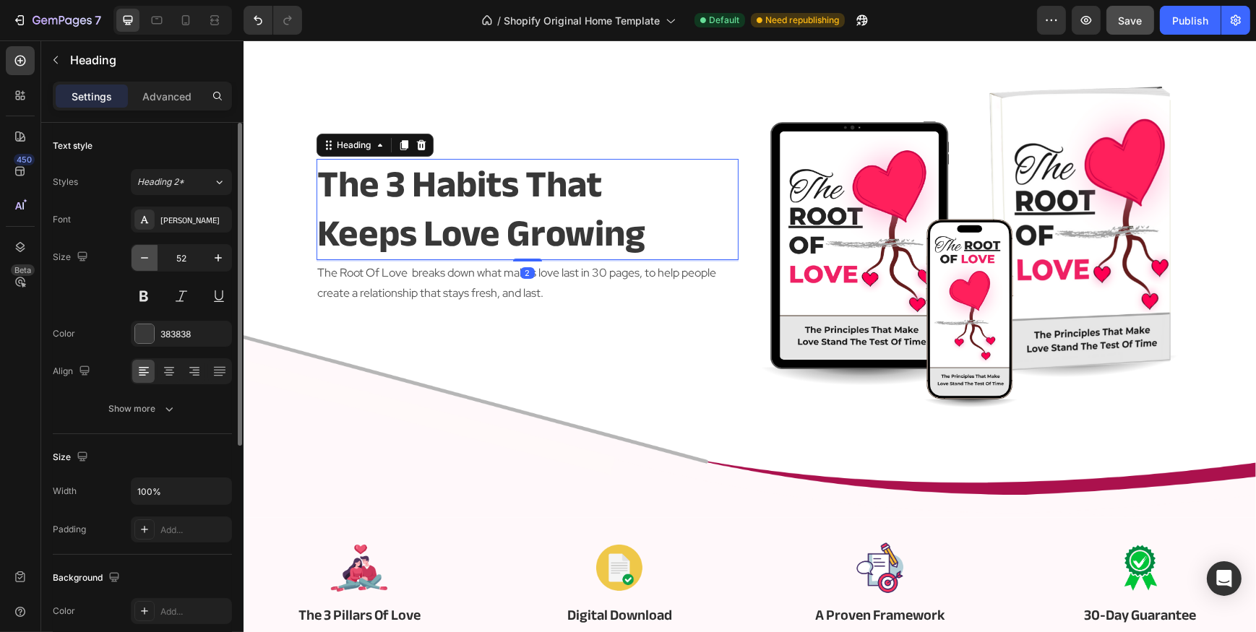
click at [151, 253] on icon "button" at bounding box center [144, 258] width 14 height 14
type input "51"
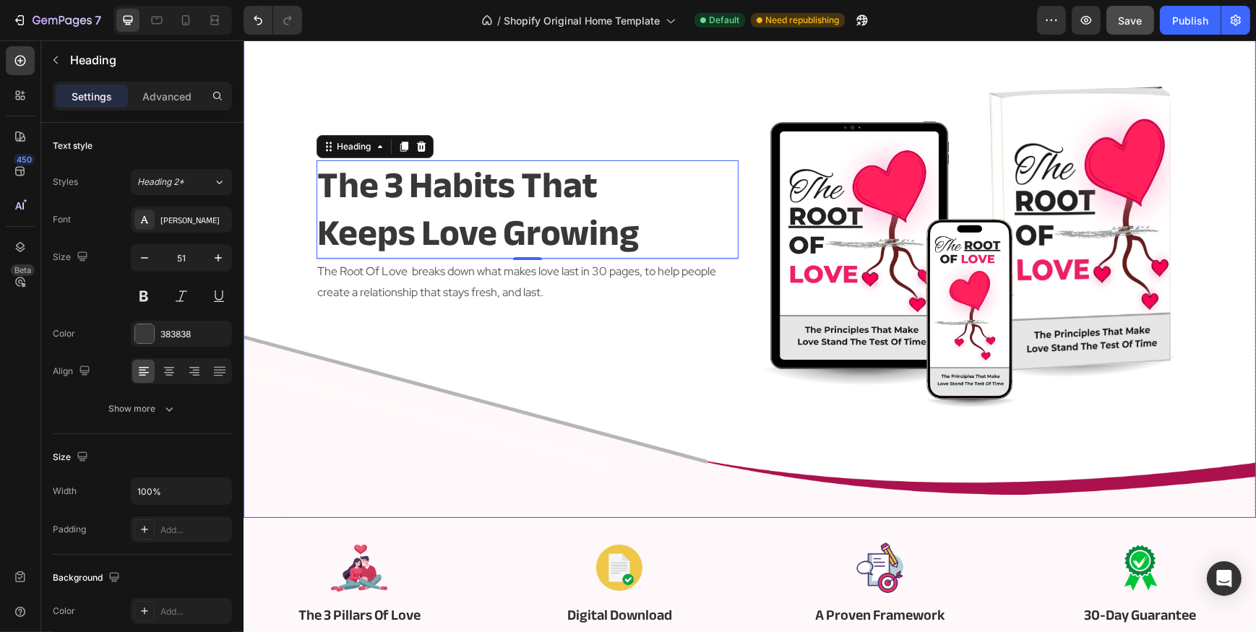
click at [491, 377] on div "the 3 habits that Keeps love growing Heading 2 The Root Of Love breaks down wha…" at bounding box center [527, 233] width 422 height 354
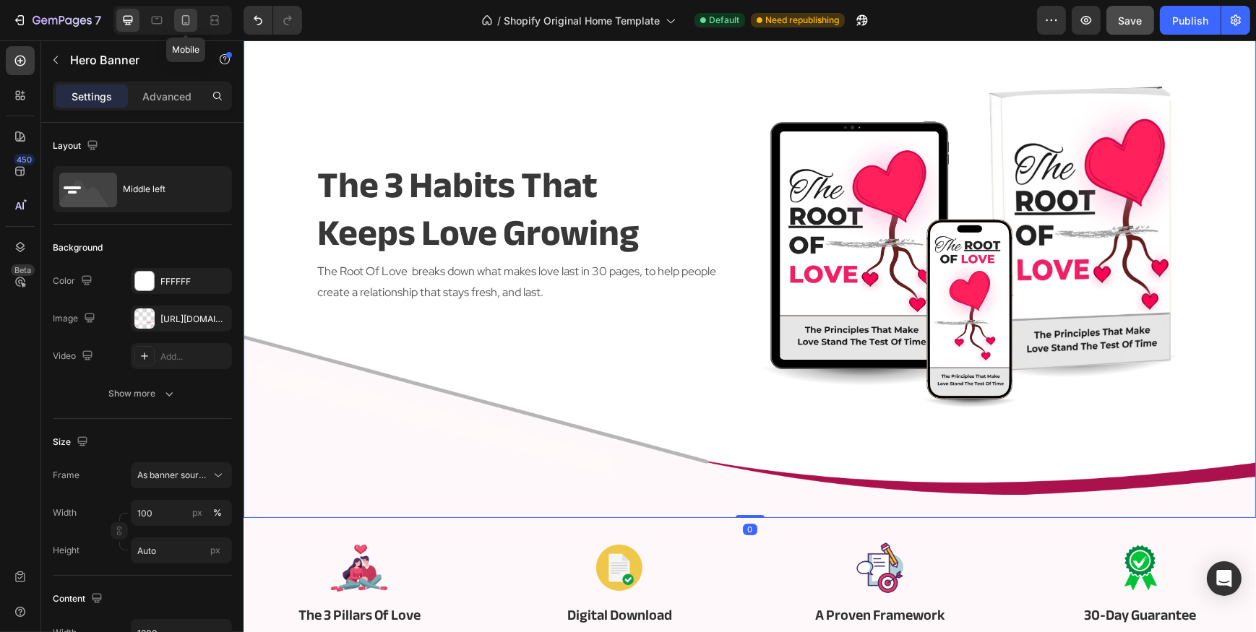
click at [195, 18] on div at bounding box center [185, 20] width 23 height 23
type input "100%"
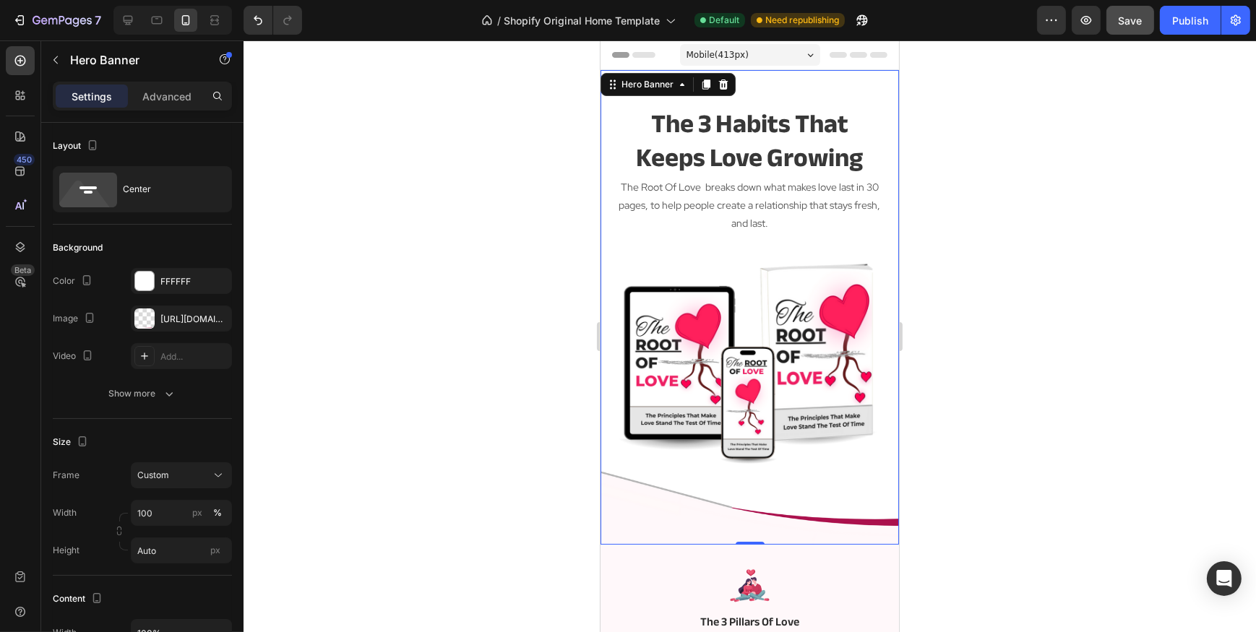
click at [764, 139] on p "the 3 habits that Keeps love growing" at bounding box center [749, 142] width 274 height 68
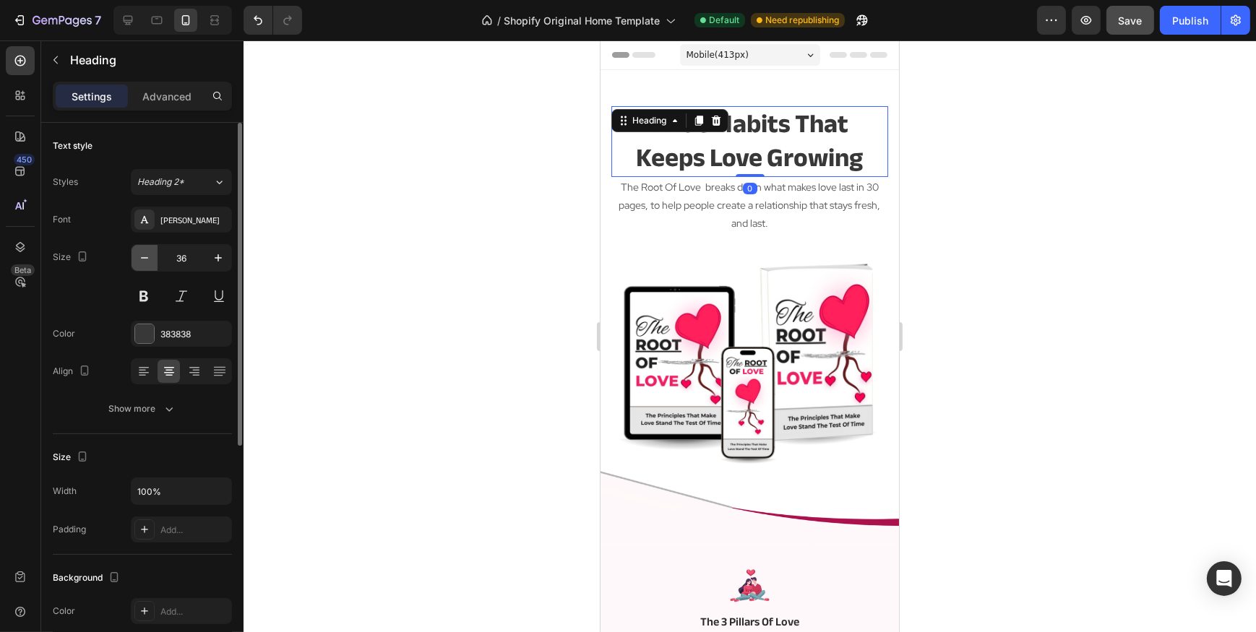
click at [151, 258] on icon "button" at bounding box center [144, 258] width 14 height 14
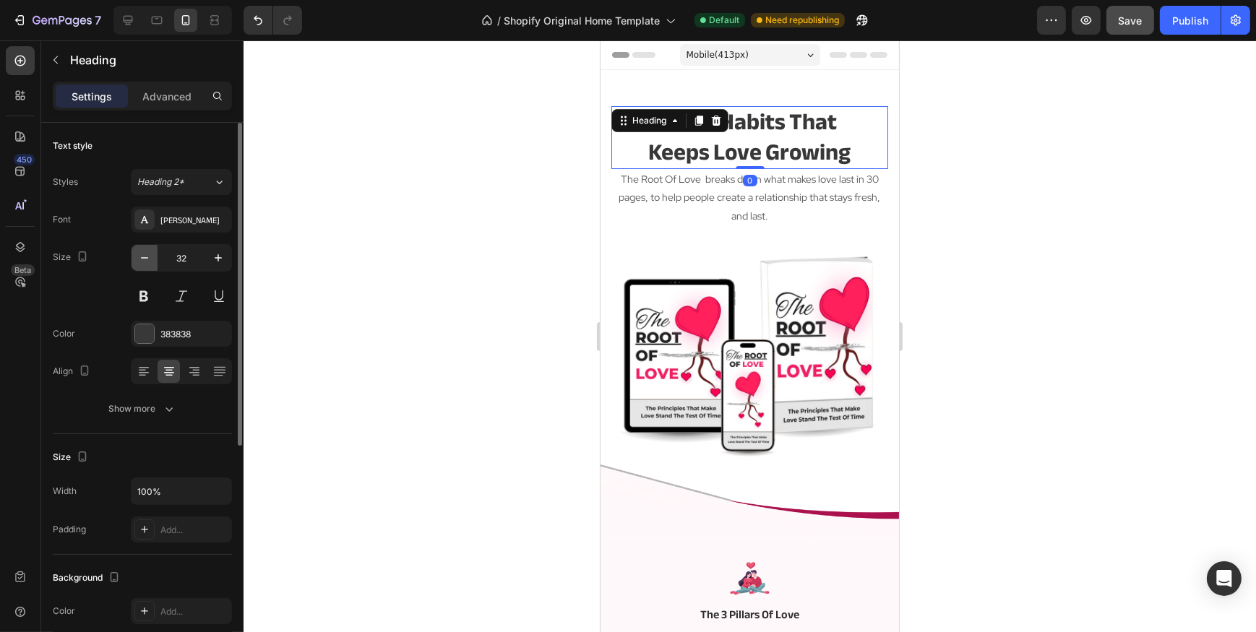
click at [151, 258] on icon "button" at bounding box center [144, 258] width 14 height 14
type input "31"
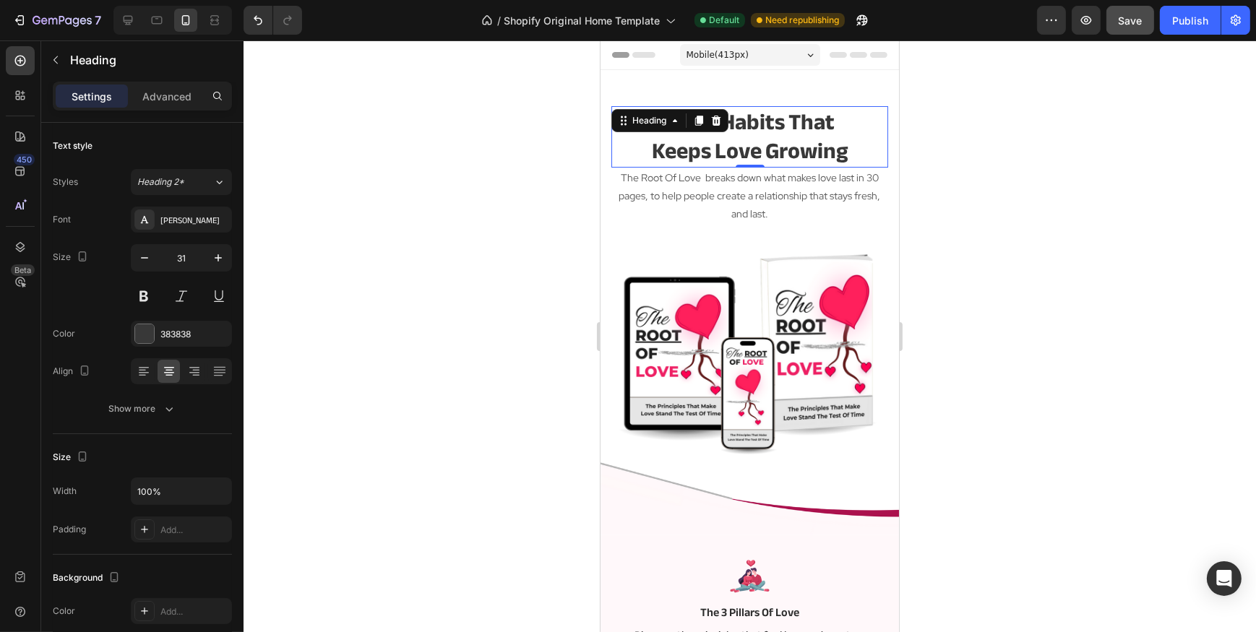
click at [475, 171] on div at bounding box center [750, 336] width 1012 height 592
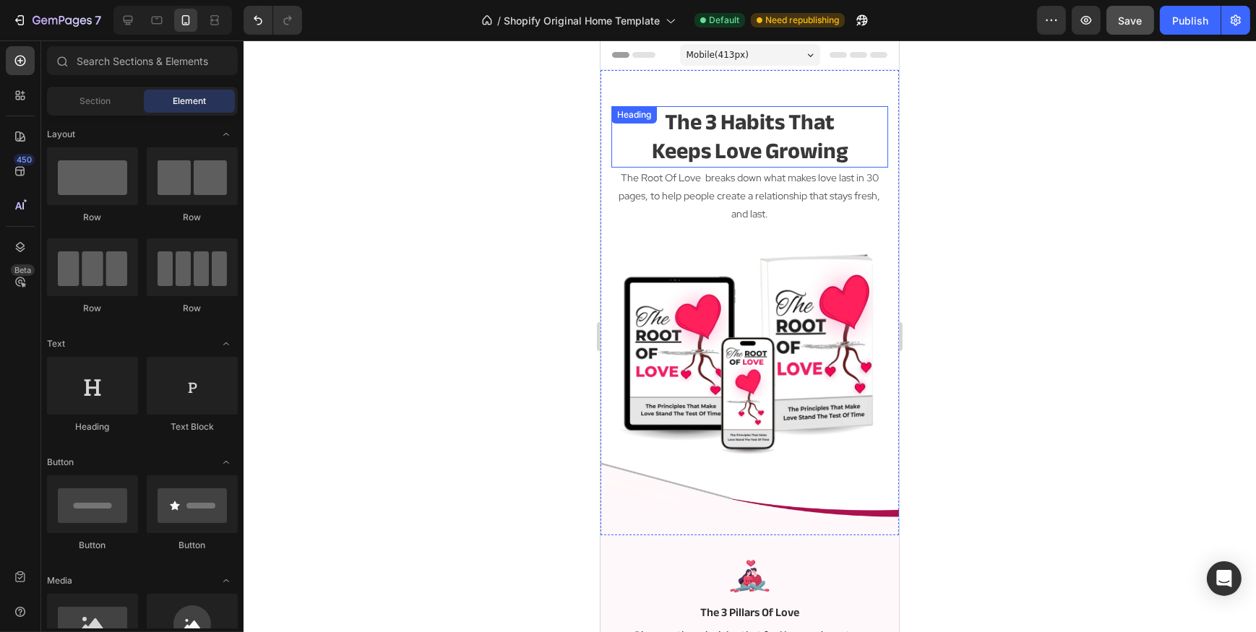
click at [686, 149] on p "the 3 habits that Keeps love growing" at bounding box center [749, 137] width 274 height 59
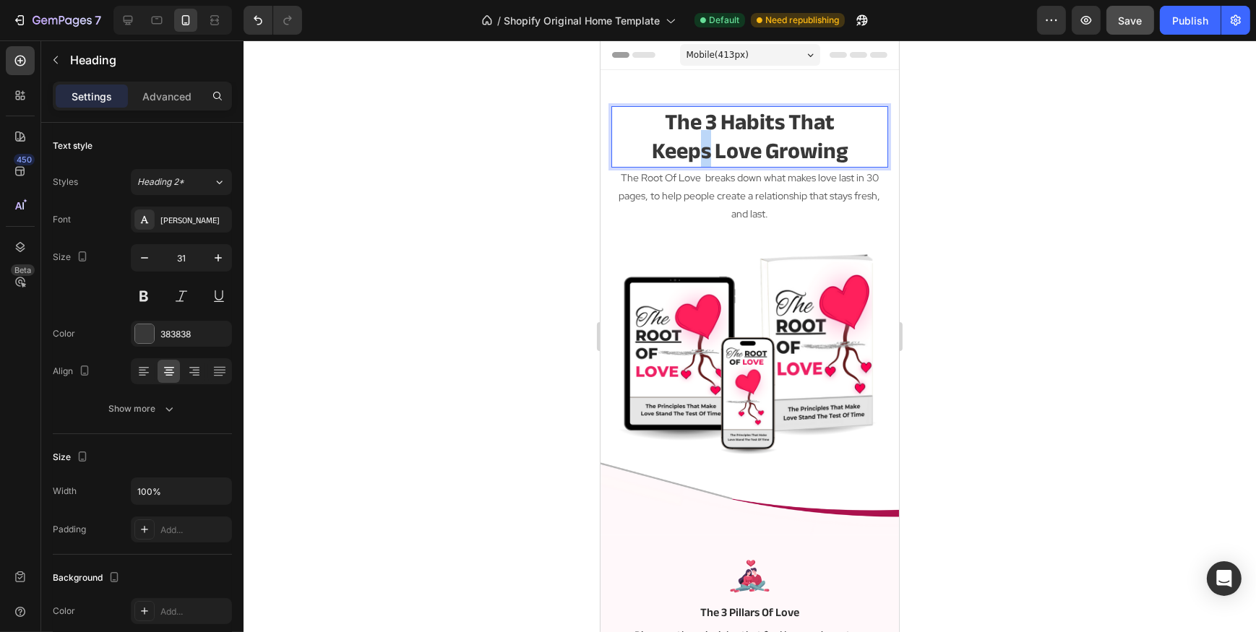
click at [703, 152] on p "the 3 habits that Keeps love growing" at bounding box center [749, 137] width 274 height 59
click at [396, 225] on div at bounding box center [750, 336] width 1012 height 592
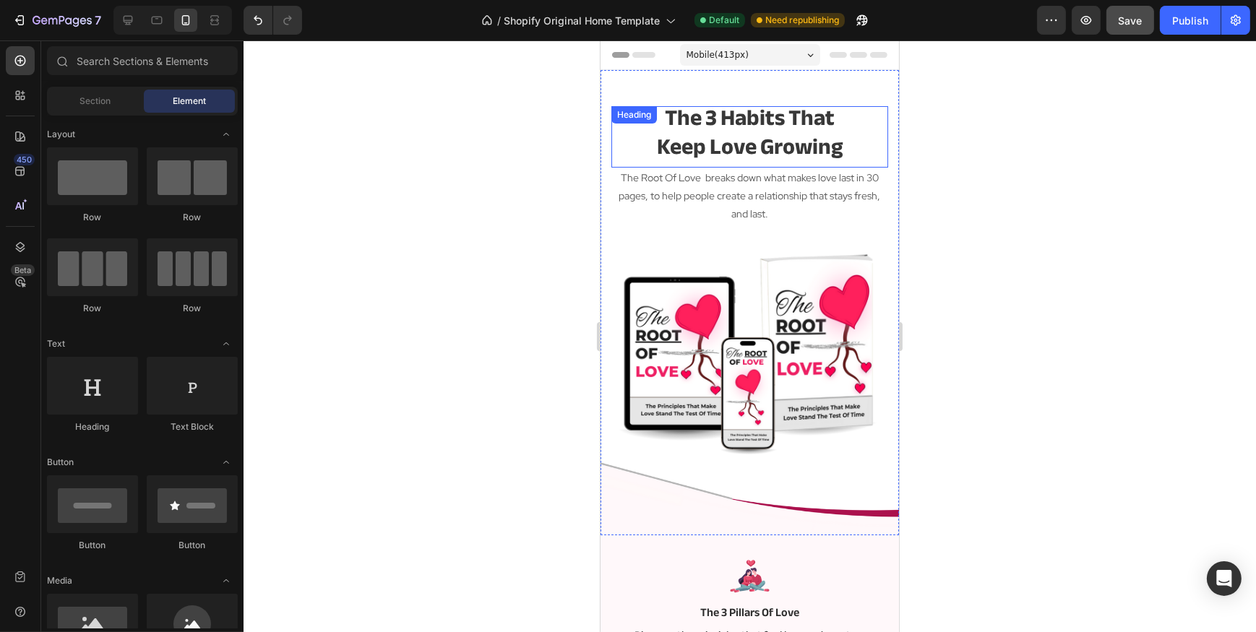
click at [750, 121] on p "the 3 habits that Keep love growing" at bounding box center [749, 132] width 274 height 59
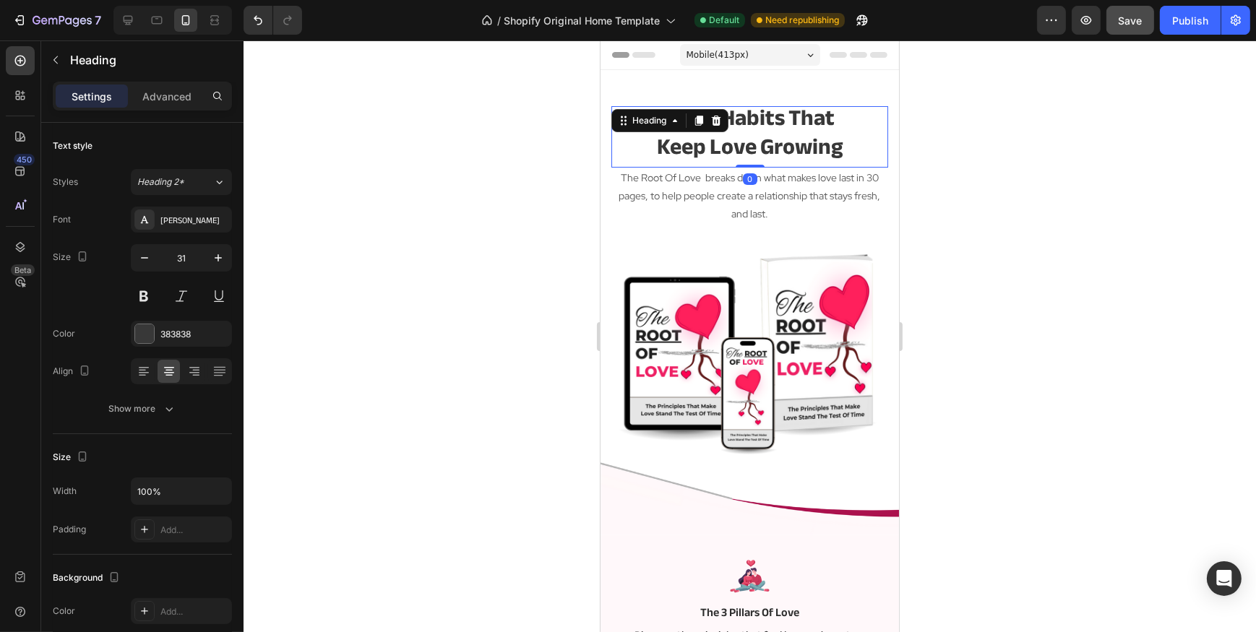
scroll to position [0, 0]
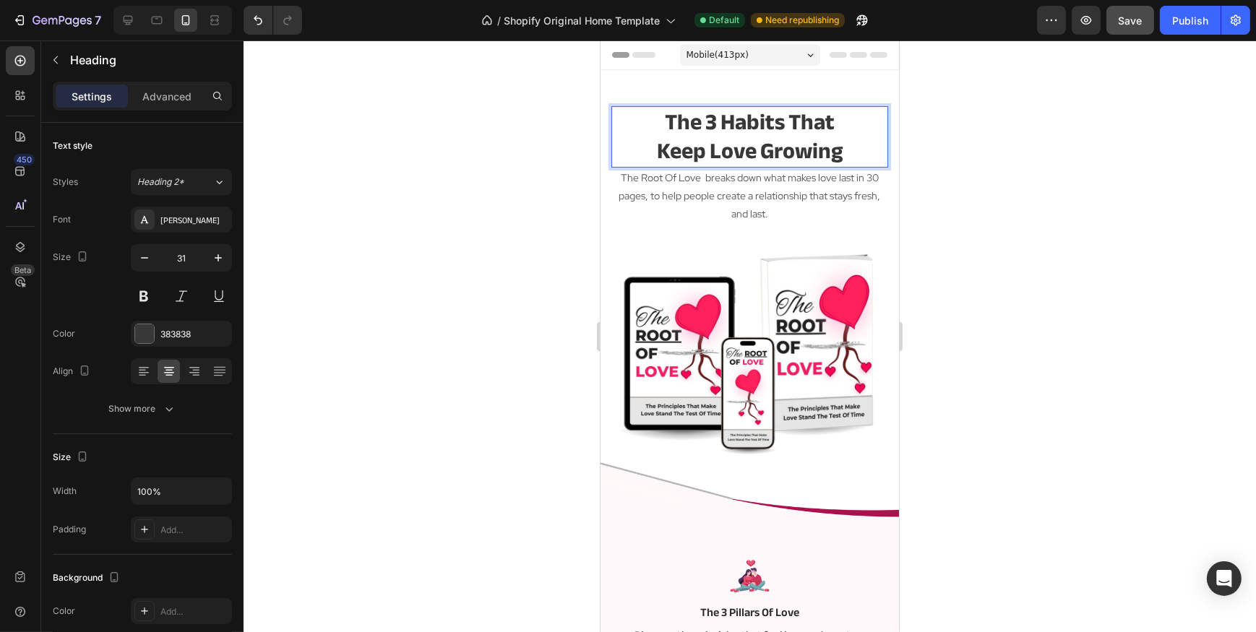
click at [470, 244] on div at bounding box center [750, 336] width 1012 height 592
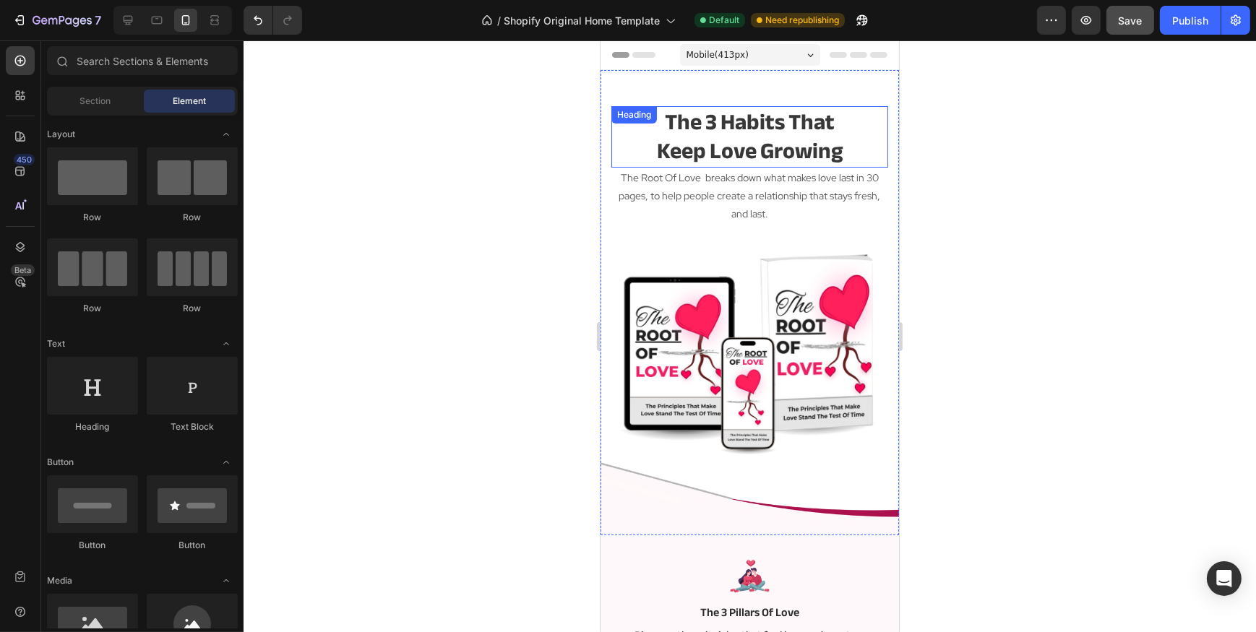
click at [720, 135] on p "the 3 habits that Keep love growing" at bounding box center [749, 137] width 274 height 59
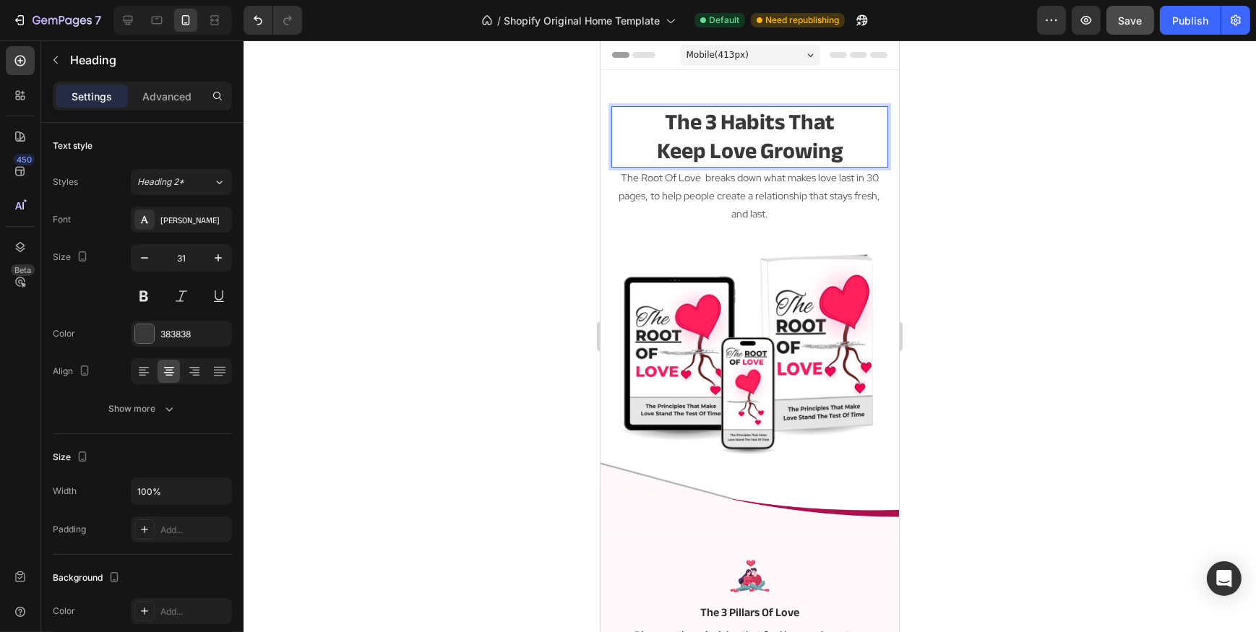
click at [736, 146] on p "the 3 habits that Keep love growing" at bounding box center [749, 137] width 274 height 59
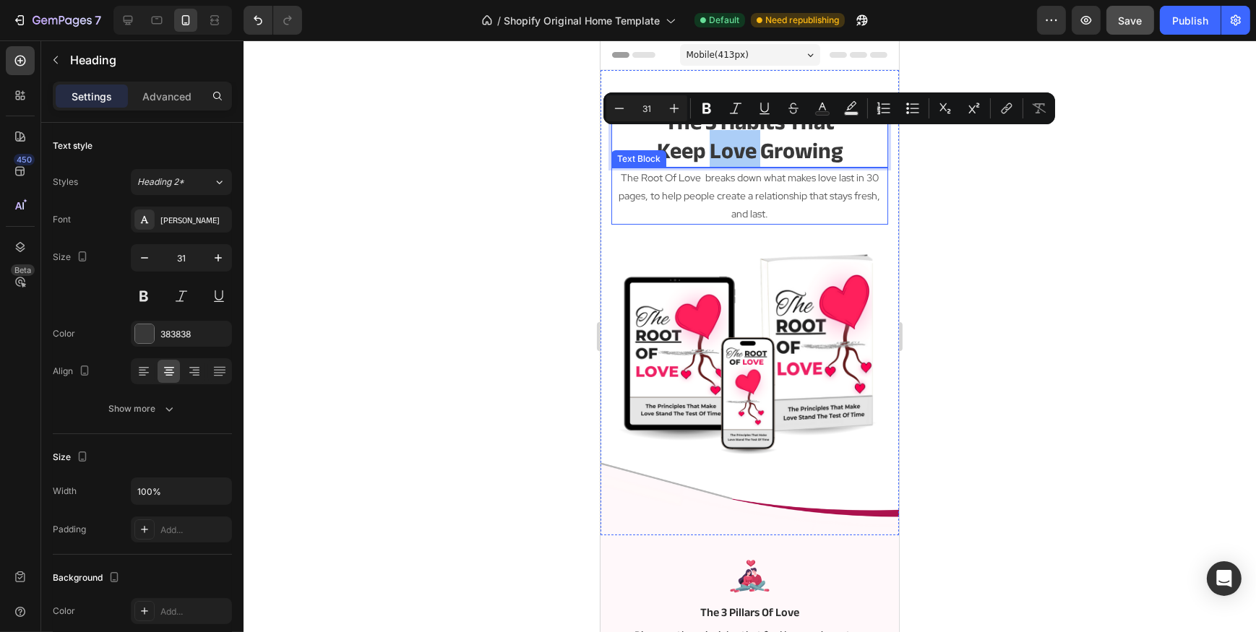
click at [510, 212] on div at bounding box center [750, 336] width 1012 height 592
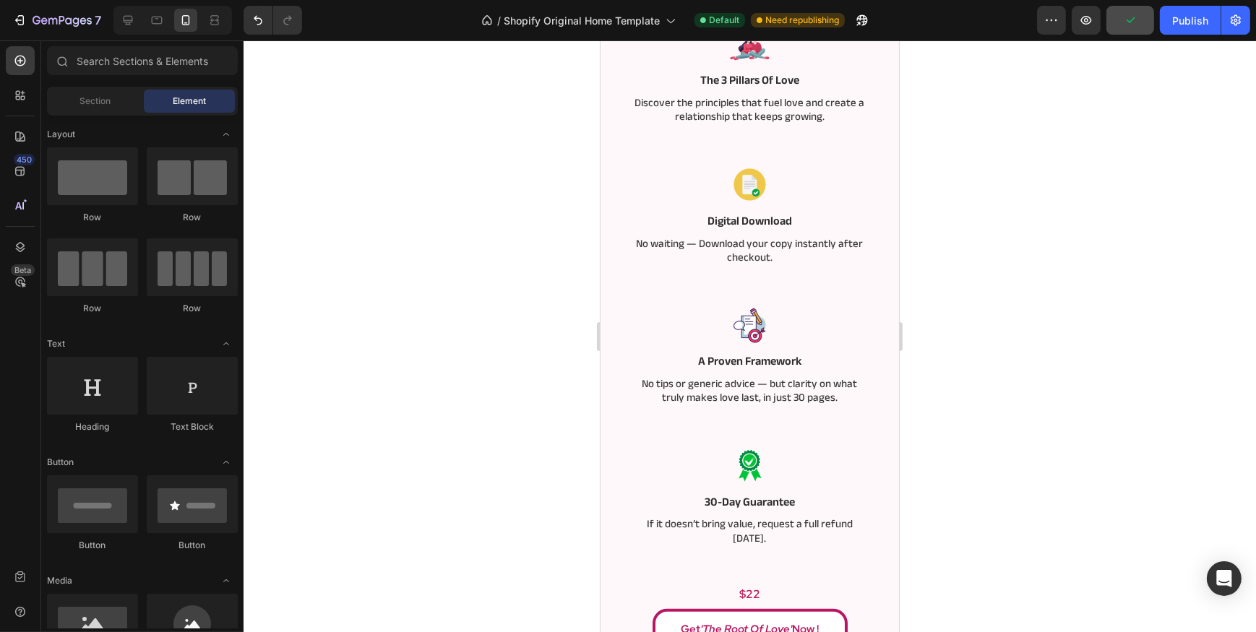
scroll to position [525, 0]
click at [741, 134] on div "Image The 3 Pillars Of Love Text Block Discover the principles that fuel love a…" at bounding box center [748, 90] width 233 height 141
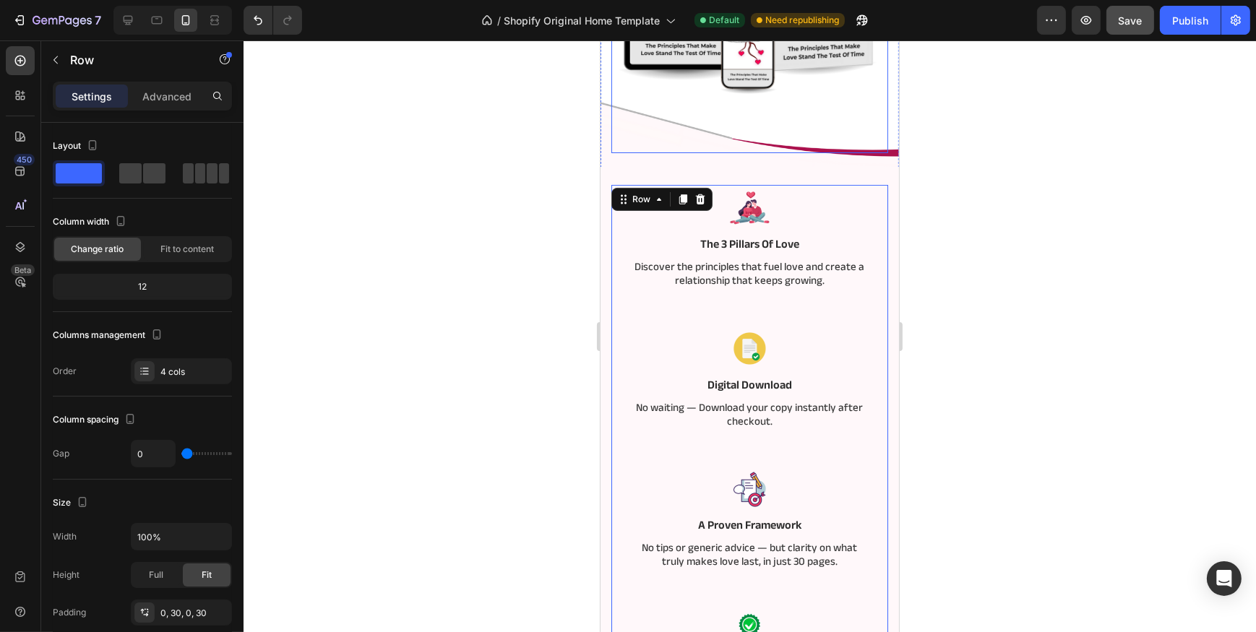
scroll to position [0, 0]
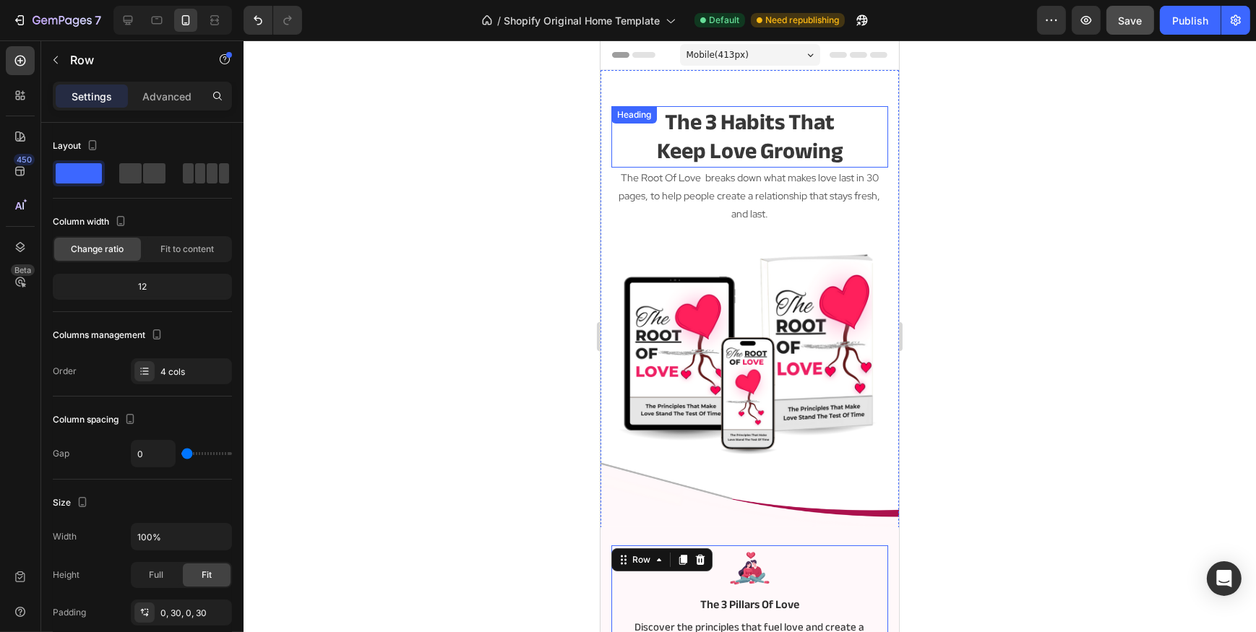
click at [753, 127] on h2 "the 3 habits that keep love growing" at bounding box center [749, 136] width 277 height 61
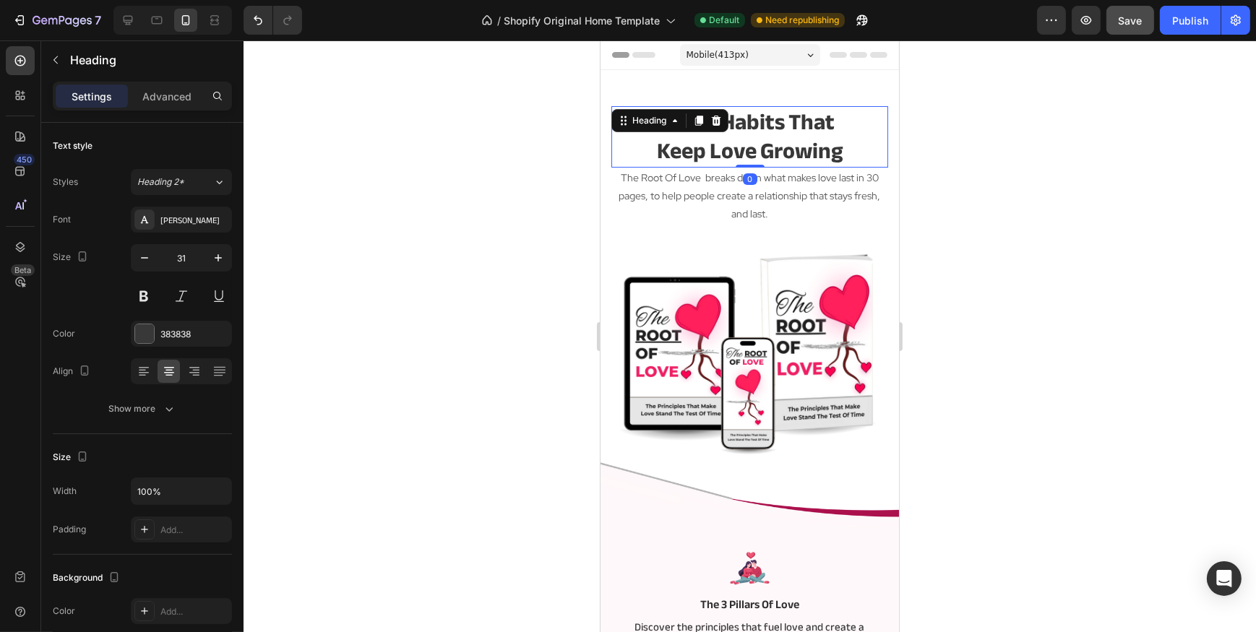
click at [753, 127] on h2 "the 3 habits that keep love growing" at bounding box center [749, 136] width 277 height 61
click at [753, 127] on p "the 3 habits that keep love growing" at bounding box center [749, 137] width 274 height 59
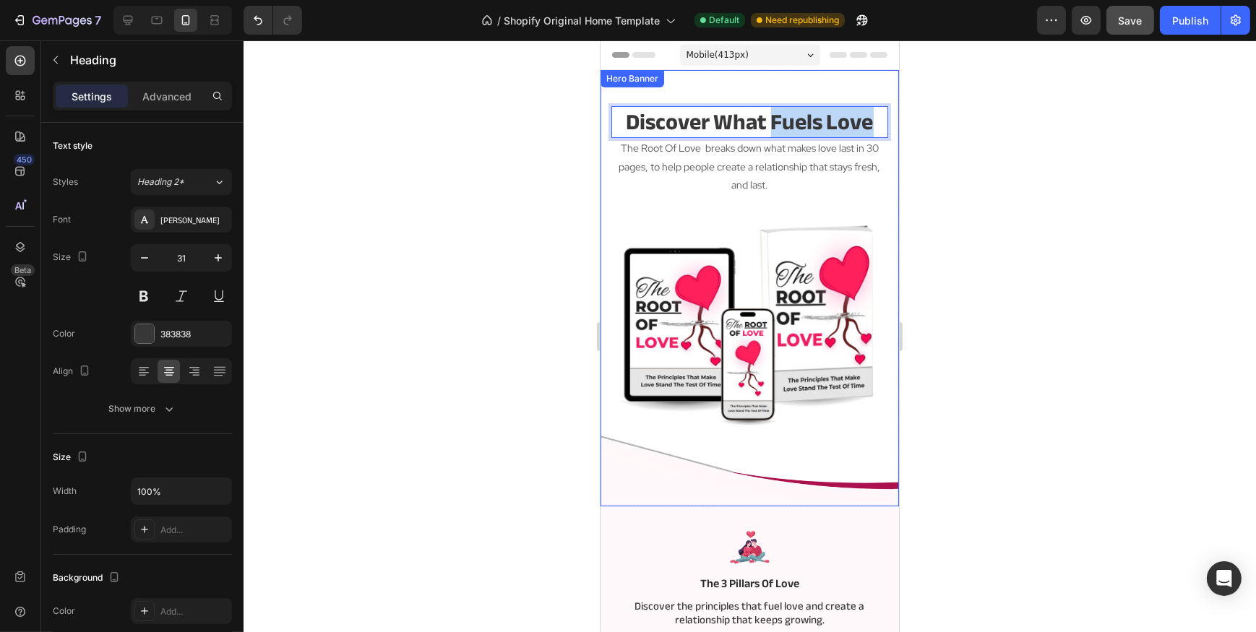
drag, startPoint x: 769, startPoint y: 114, endPoint x: 887, endPoint y: 111, distance: 117.8
click at [887, 111] on div "Discover What Fuels Love Heading 0 The Root Of Love breaks down what makes love…" at bounding box center [749, 288] width 298 height 436
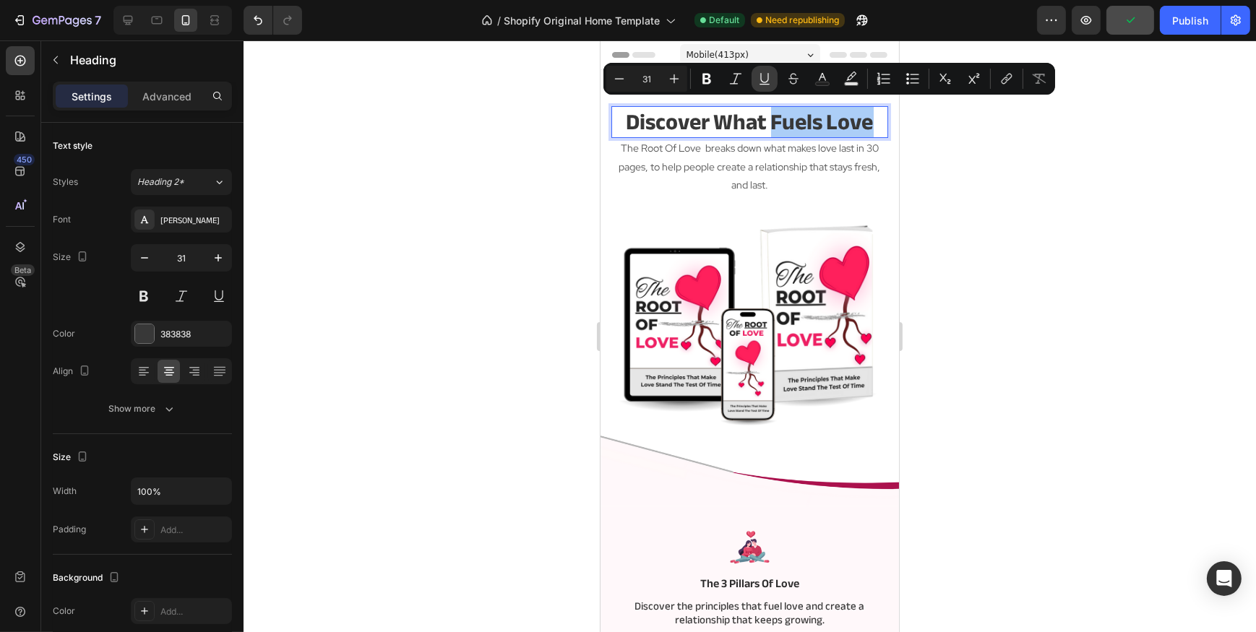
click at [769, 70] on button "Underline" at bounding box center [764, 79] width 26 height 26
click at [400, 210] on div at bounding box center [750, 336] width 1012 height 592
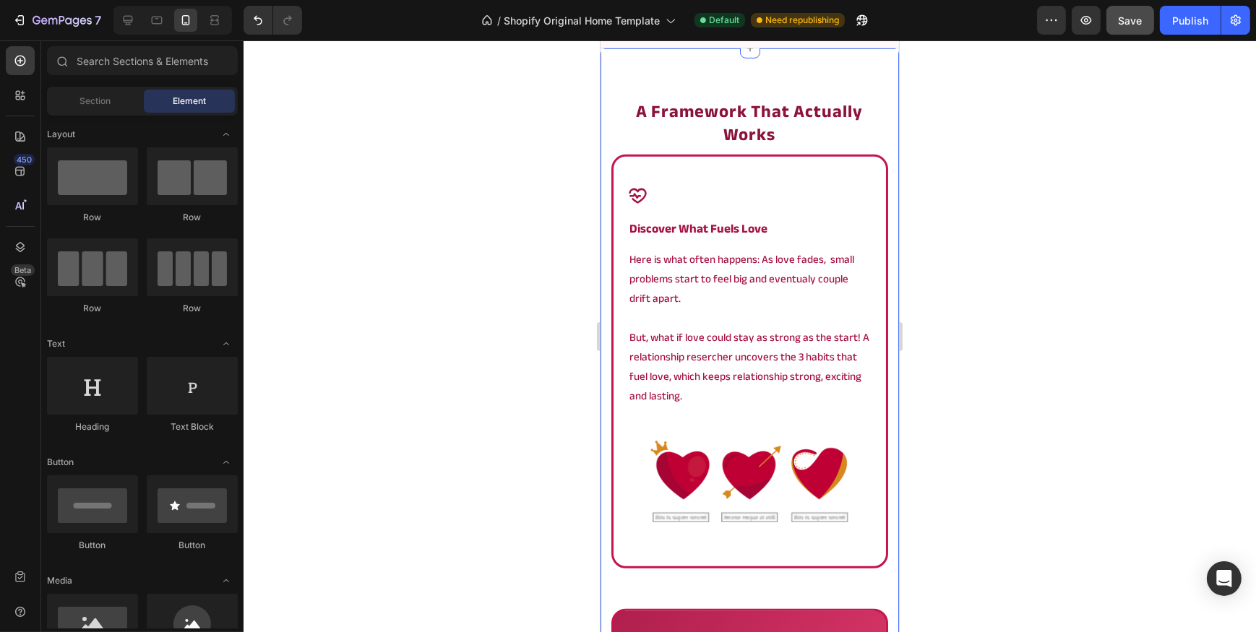
scroll to position [1116, 0]
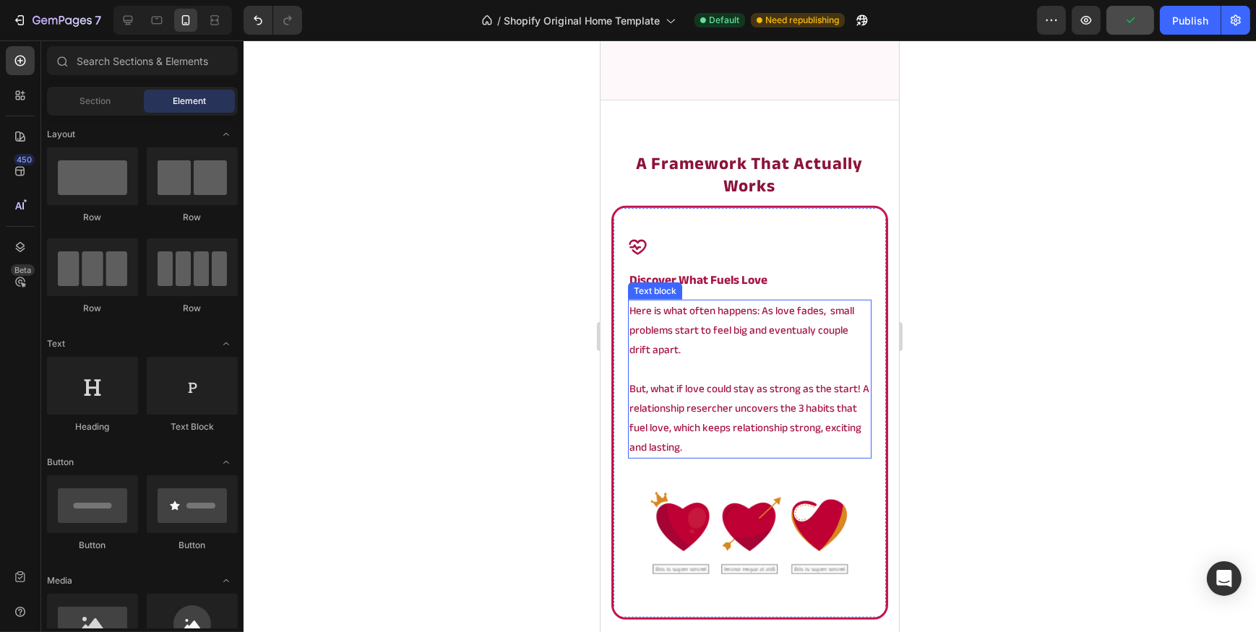
click at [723, 318] on p "Here is what often happens: As love fades, small problems start to feel big and…" at bounding box center [749, 330] width 241 height 59
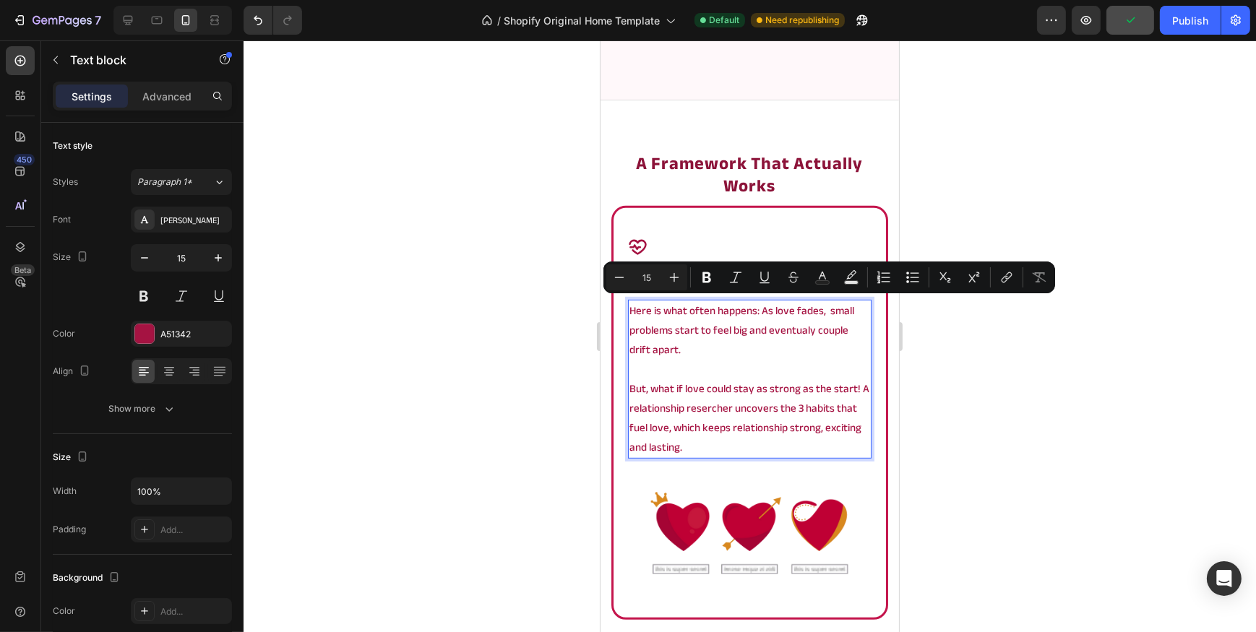
click at [737, 336] on p "Here is what often happens: As love fades, small problems start to feel big and…" at bounding box center [749, 330] width 241 height 59
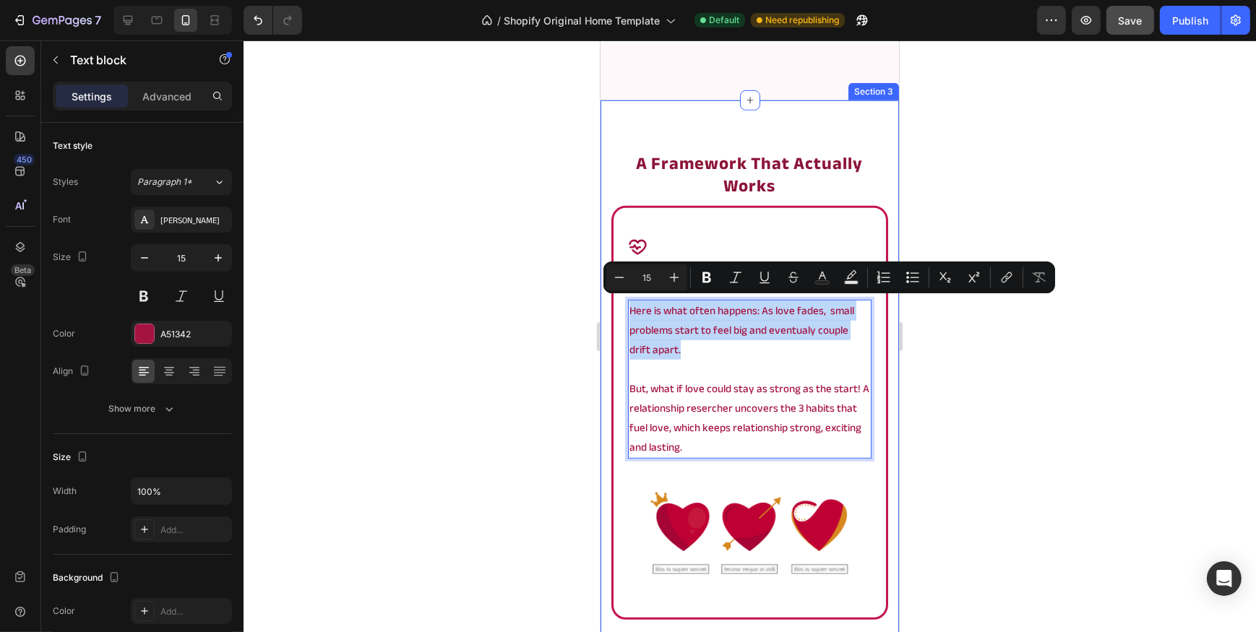
drag, startPoint x: 745, startPoint y: 347, endPoint x: 600, endPoint y: 293, distance: 154.1
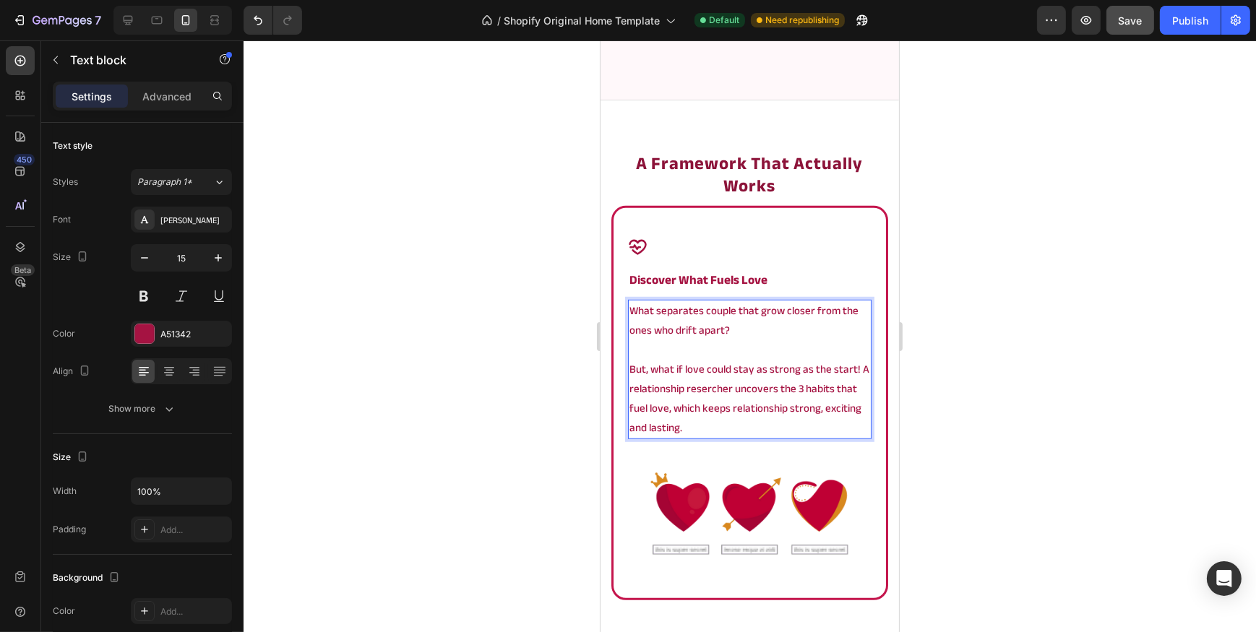
click at [845, 373] on p "But, what if love could stay as strong as the start! A relationship resercher u…" at bounding box center [749, 399] width 241 height 78
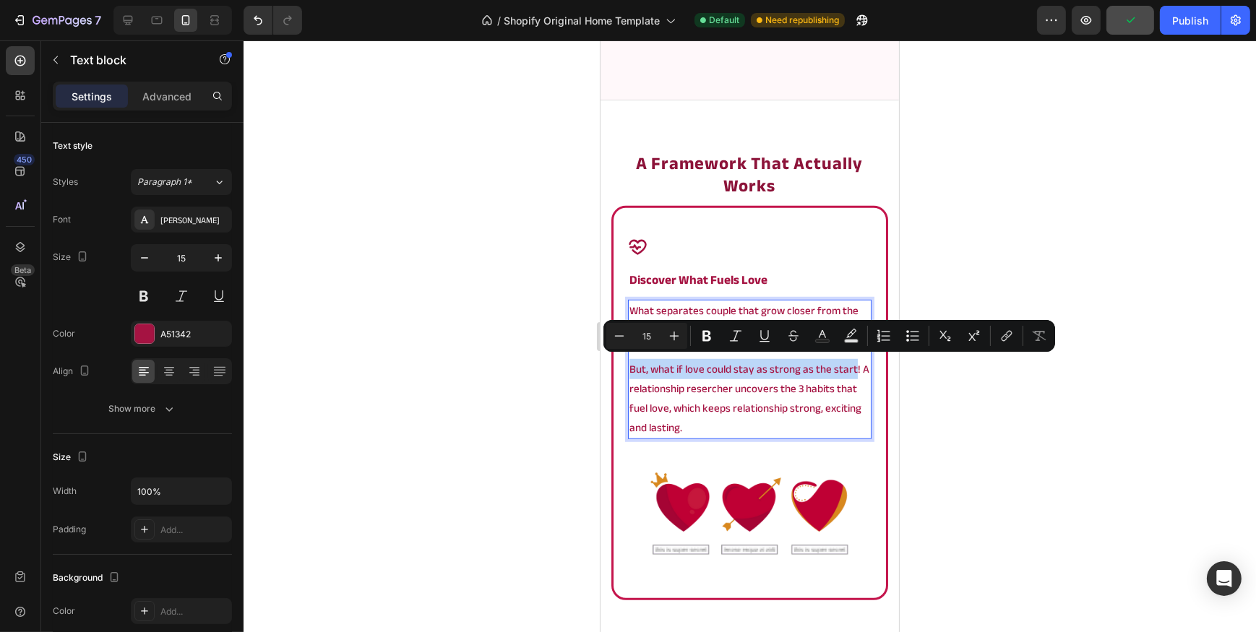
drag, startPoint x: 849, startPoint y: 371, endPoint x: 630, endPoint y: 374, distance: 219.0
click at [630, 374] on p "But, what if love could stay as strong as the start! A relationship resercher u…" at bounding box center [749, 399] width 241 height 78
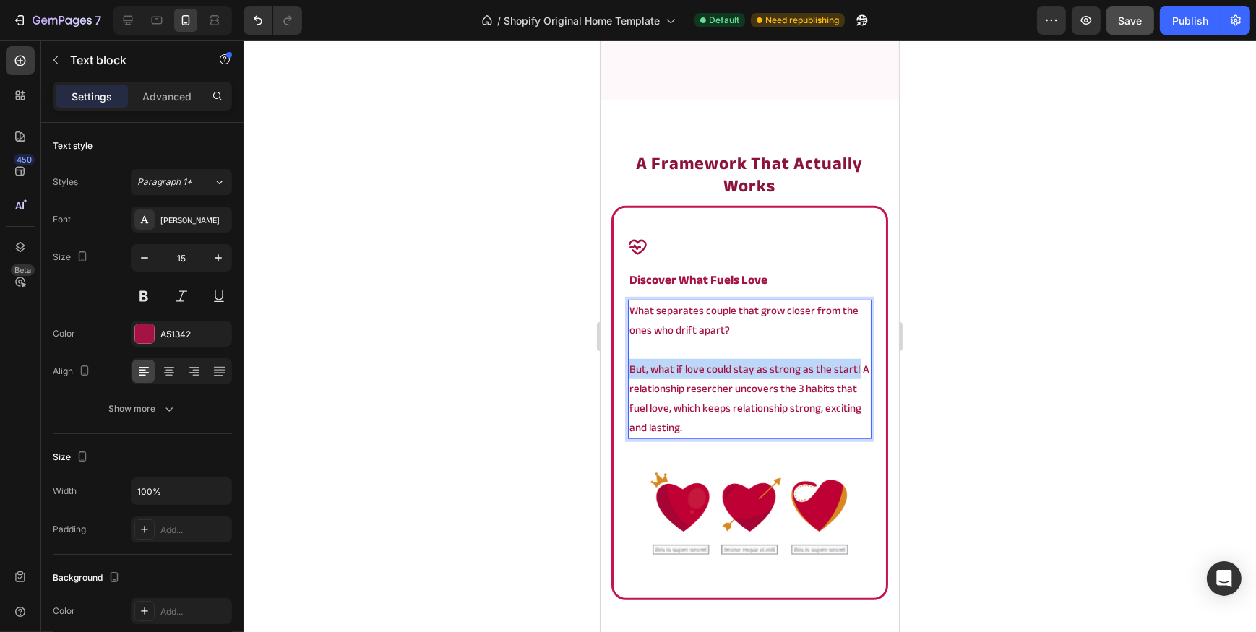
drag, startPoint x: 855, startPoint y: 371, endPoint x: 630, endPoint y: 375, distance: 224.8
click at [630, 375] on p "But, what if love could stay as strong as the start! A relationship resercher u…" at bounding box center [749, 399] width 241 height 78
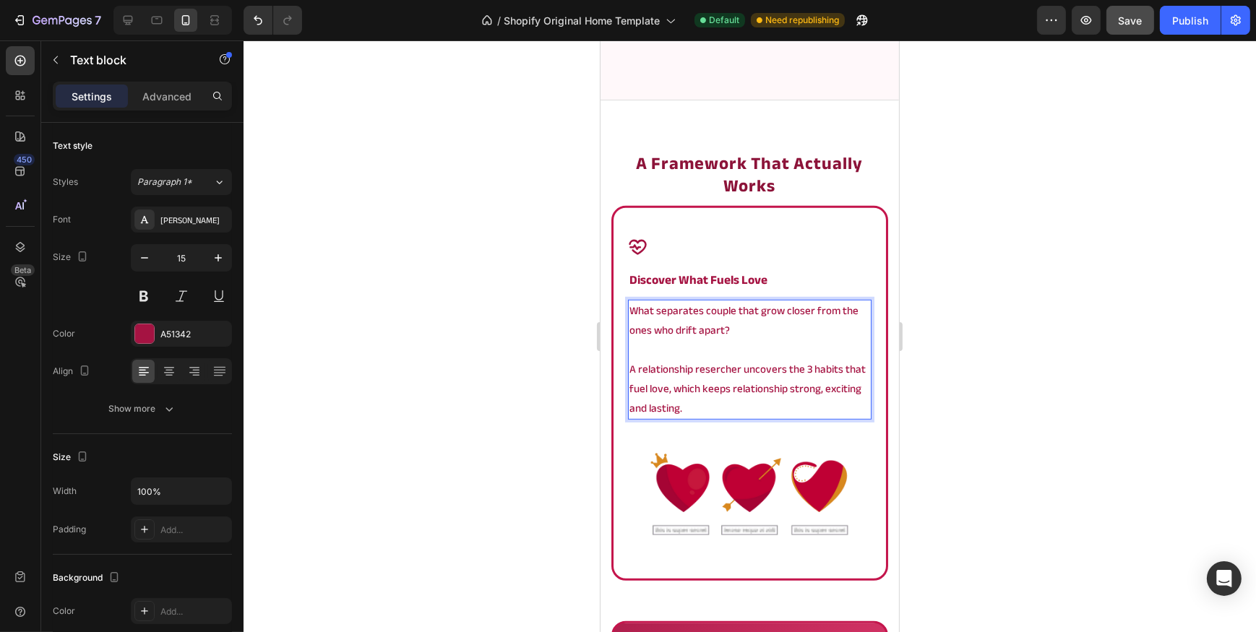
click at [759, 333] on p "What separates couple that grow closer from the ones who drift apart?" at bounding box center [749, 320] width 241 height 39
click at [468, 353] on div at bounding box center [750, 336] width 1012 height 592
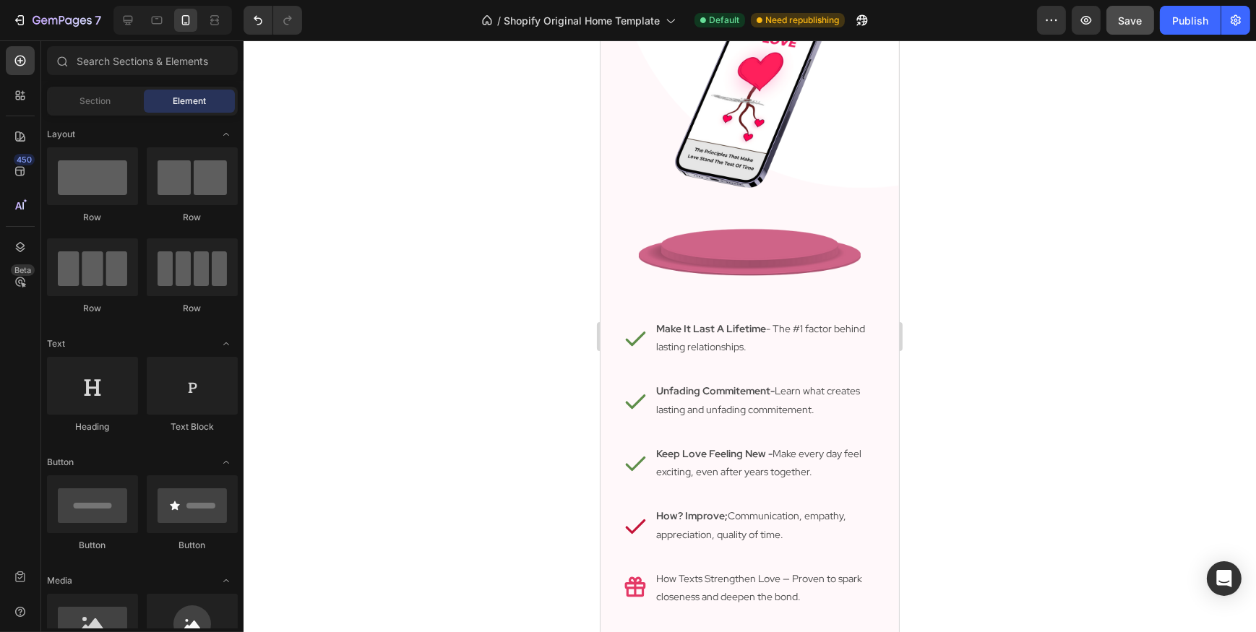
scroll to position [2496, 0]
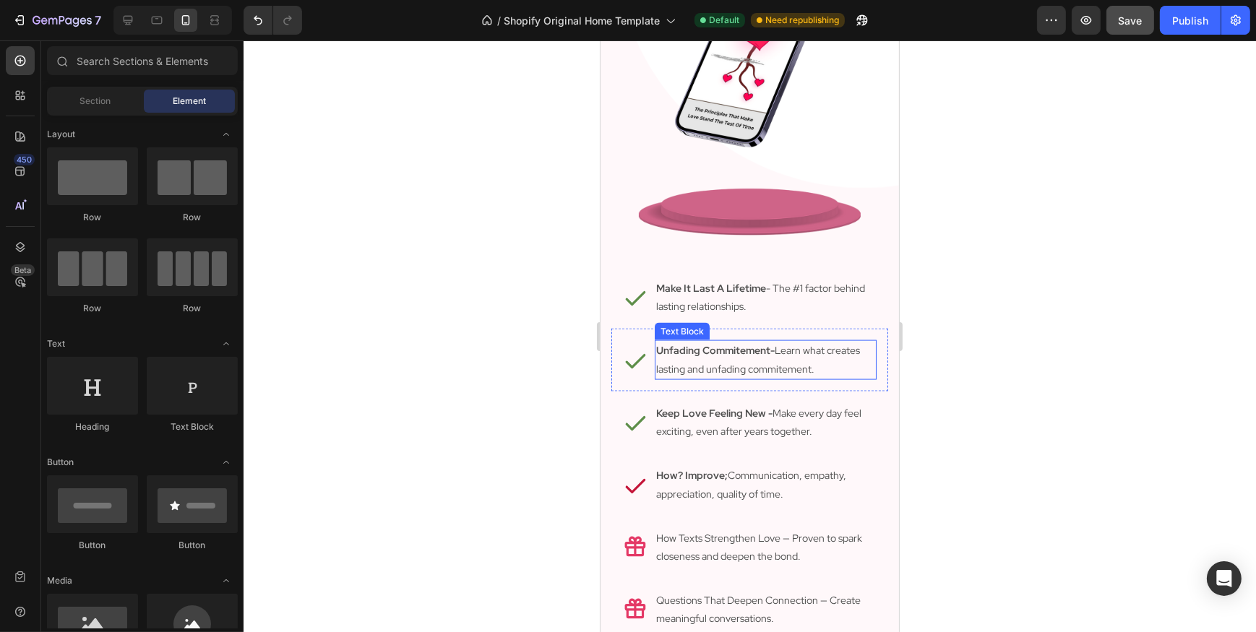
click at [754, 344] on strong "Unfading Commitement-" at bounding box center [714, 350] width 119 height 13
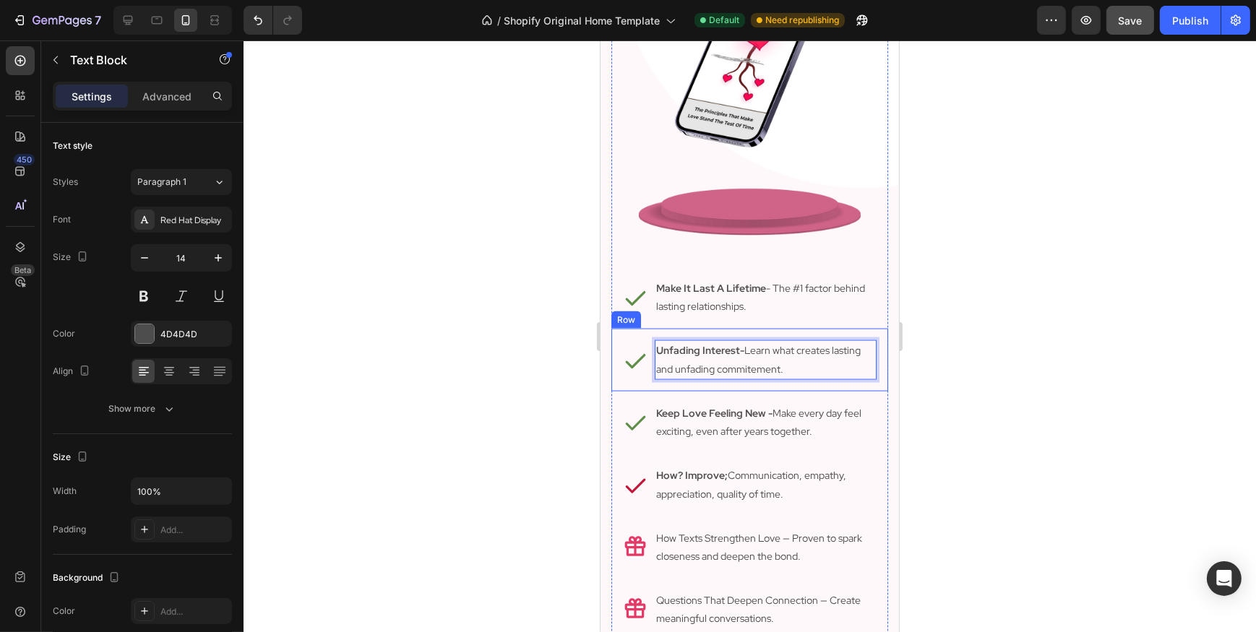
click at [483, 389] on div at bounding box center [750, 336] width 1012 height 592
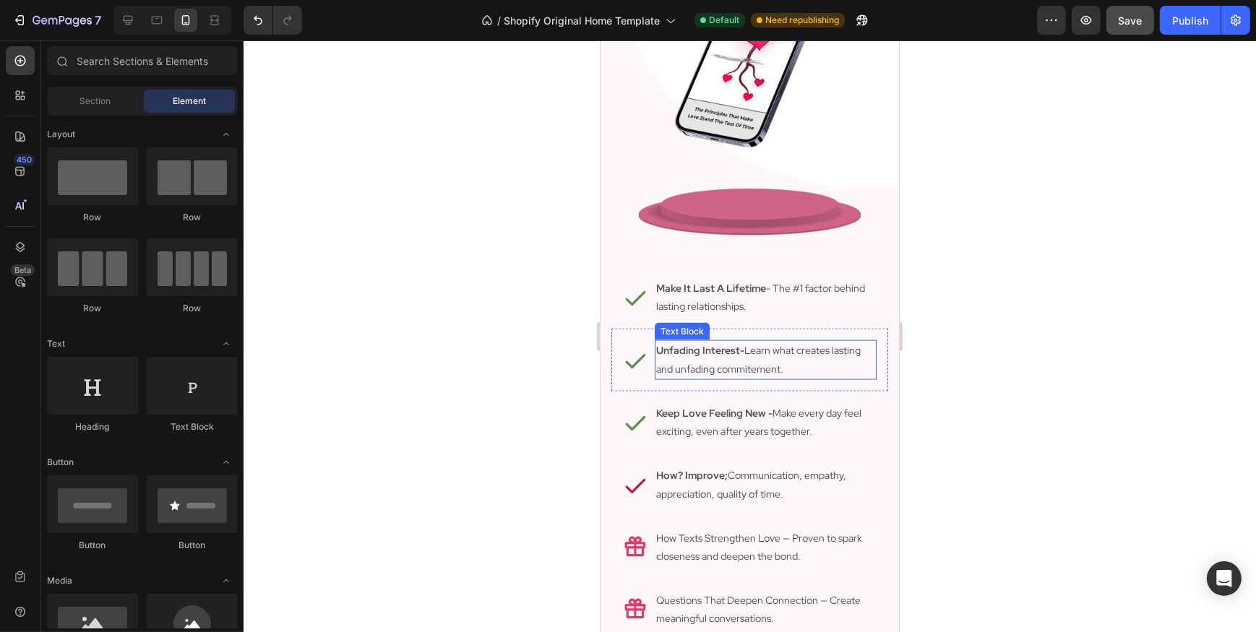
click at [702, 361] on p "Unfading Interest- Learn what creates lasting and unfading commitement." at bounding box center [764, 360] width 219 height 36
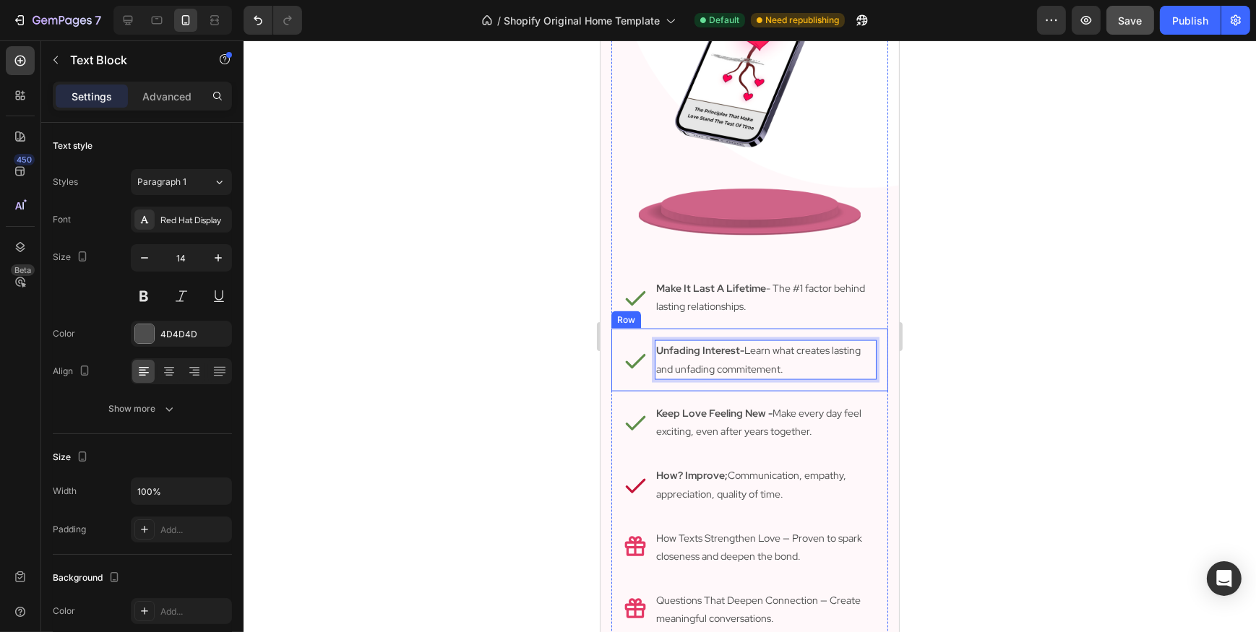
click at [494, 383] on div at bounding box center [750, 336] width 1012 height 592
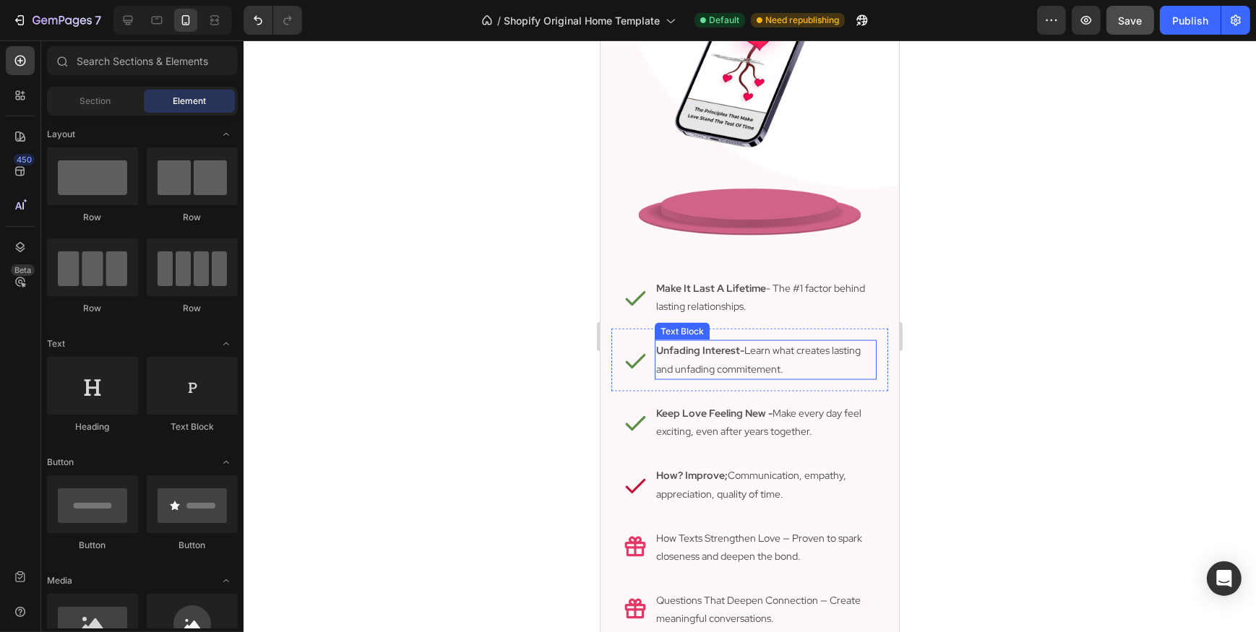
click at [704, 356] on p "Unfading Interest- Learn what creates lasting and unfading commitement." at bounding box center [764, 360] width 219 height 36
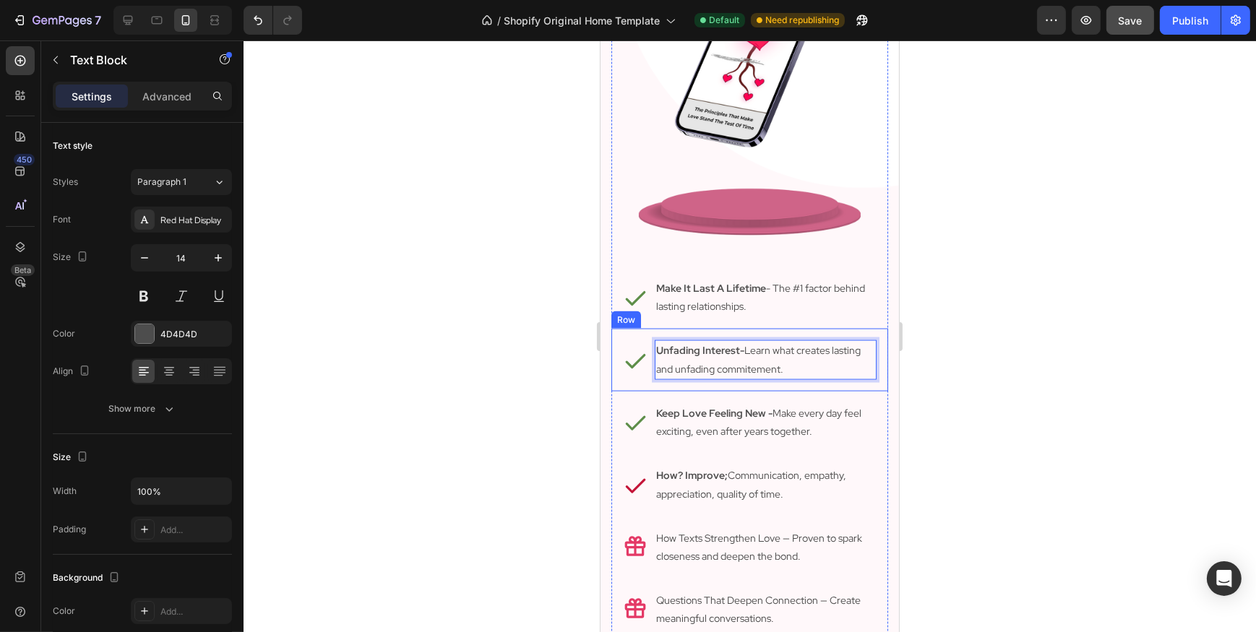
drag, startPoint x: 714, startPoint y: 358, endPoint x: 605, endPoint y: 369, distance: 109.6
click at [605, 369] on div "discover what fuels love Heading download your copy and enjoy exclusive bonuses…" at bounding box center [749, 301] width 298 height 1030
drag, startPoint x: 711, startPoint y: 356, endPoint x: 621, endPoint y: 363, distance: 90.6
click at [621, 363] on div "Icon Unfading Interest- Learn what creates lasting and unfading commitement. Te…" at bounding box center [749, 360] width 277 height 62
click at [486, 393] on div at bounding box center [750, 336] width 1012 height 592
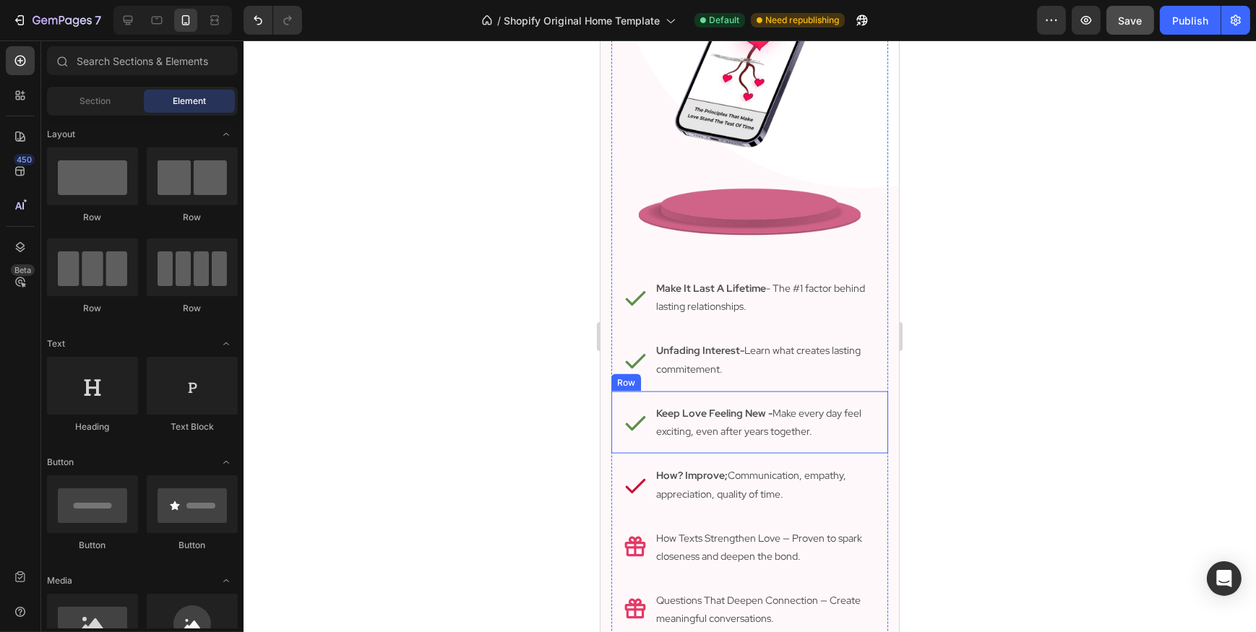
click at [820, 420] on p "Keep Love Feeling New - Make every day feel exciting, even after years together." at bounding box center [764, 423] width 219 height 36
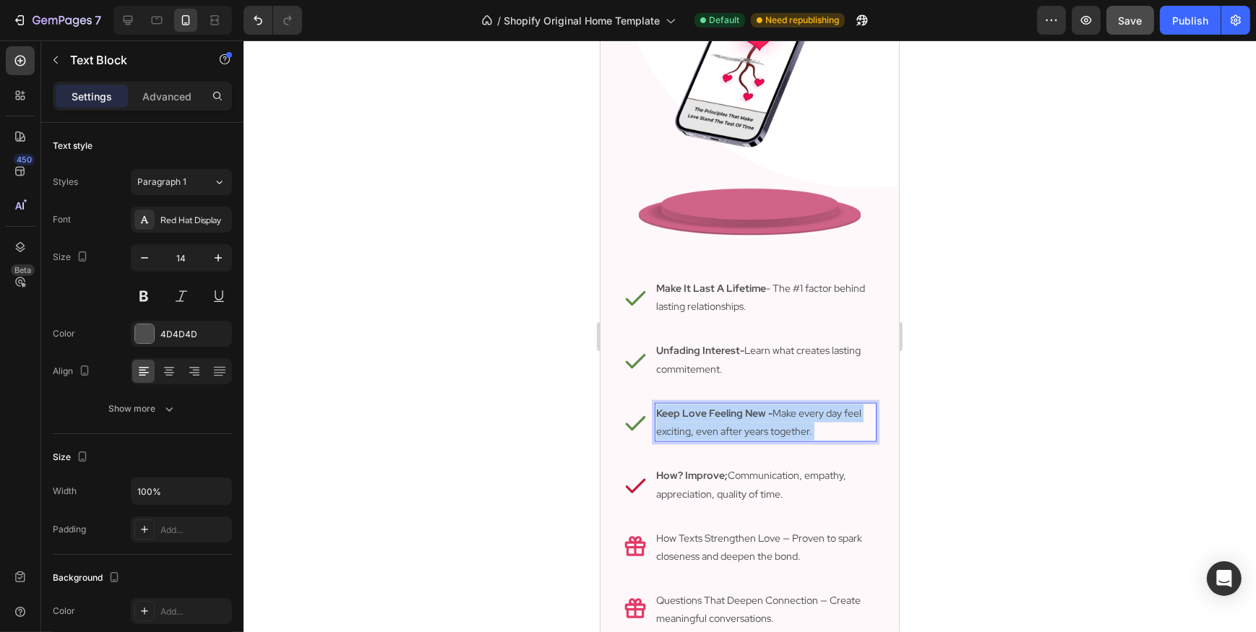
drag, startPoint x: 825, startPoint y: 421, endPoint x: 787, endPoint y: 420, distance: 38.3
click at [787, 420] on p "Keep Love Feeling New - Make every day feel exciting, even after years together." at bounding box center [764, 423] width 219 height 36
drag, startPoint x: 807, startPoint y: 418, endPoint x: 799, endPoint y: 418, distance: 8.0
click at [799, 418] on p "Keep Love Feeling New - Make every day feel exciting, even after years together." at bounding box center [764, 423] width 219 height 36
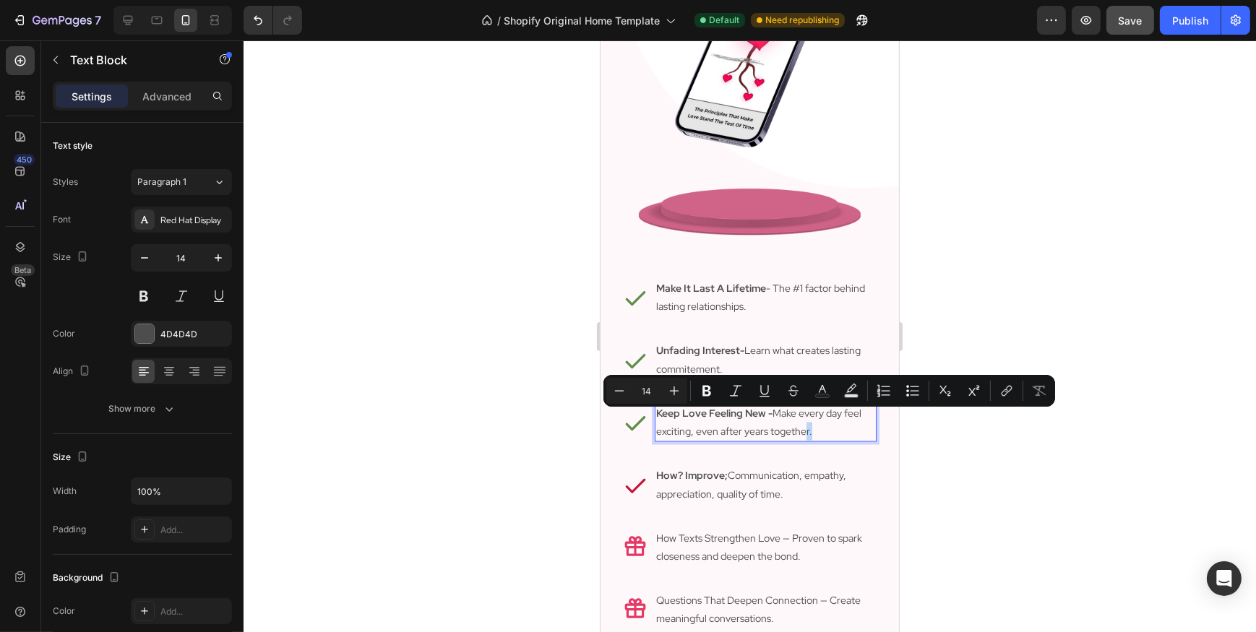
drag, startPoint x: 819, startPoint y: 416, endPoint x: 692, endPoint y: 419, distance: 126.5
click at [692, 419] on p "Keep Love Feeling New - Make every day feel exciting, even after years together." at bounding box center [764, 423] width 219 height 36
drag, startPoint x: 811, startPoint y: 421, endPoint x: 688, endPoint y: 423, distance: 122.9
click at [688, 423] on p "Keep Love Feeling New - Make every day feel exciting, even after years together." at bounding box center [764, 423] width 219 height 36
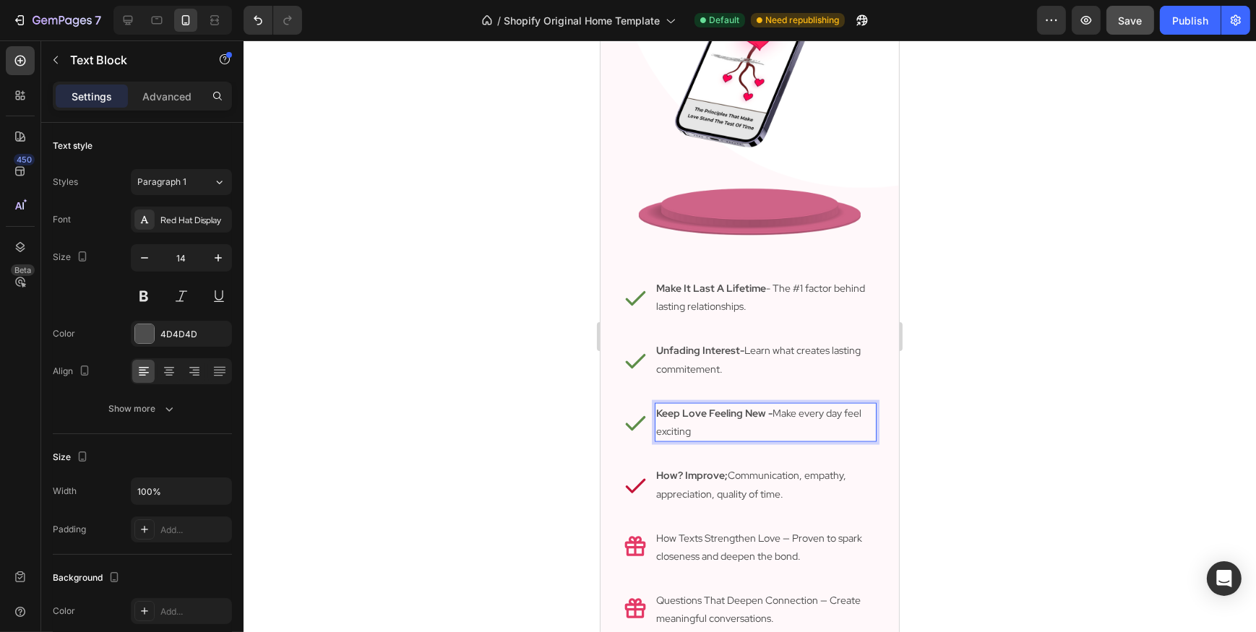
click at [655, 425] on p "Keep Love Feeling New - Make every day feel exciting" at bounding box center [764, 423] width 219 height 36
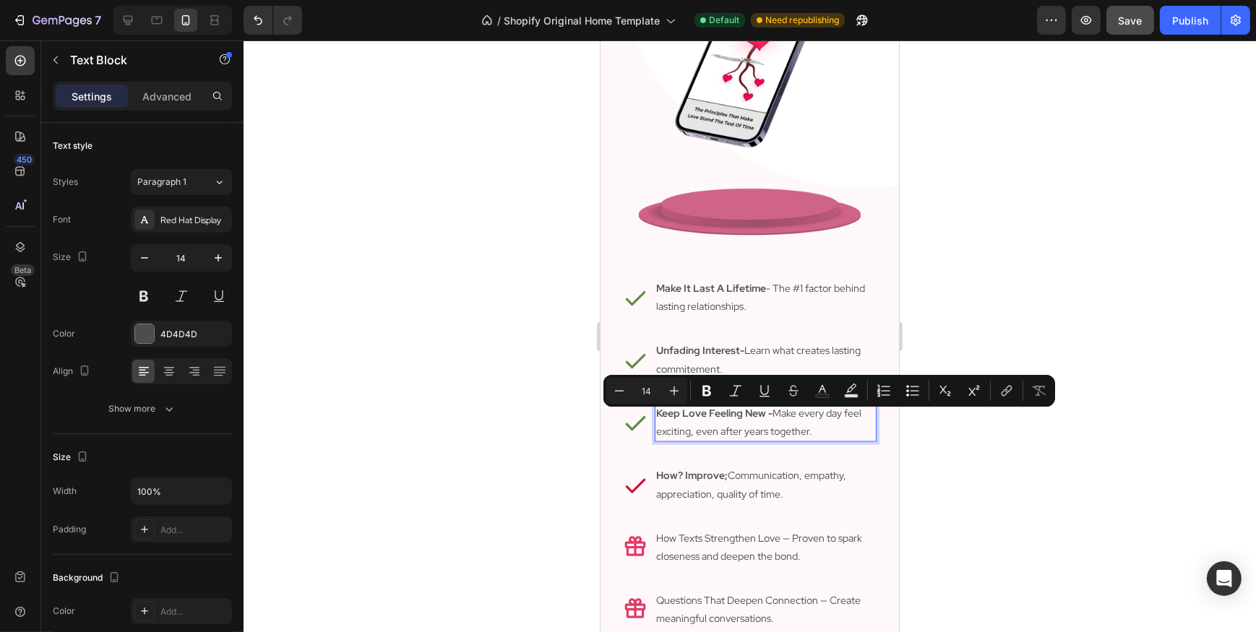
click at [506, 450] on div at bounding box center [750, 336] width 1012 height 592
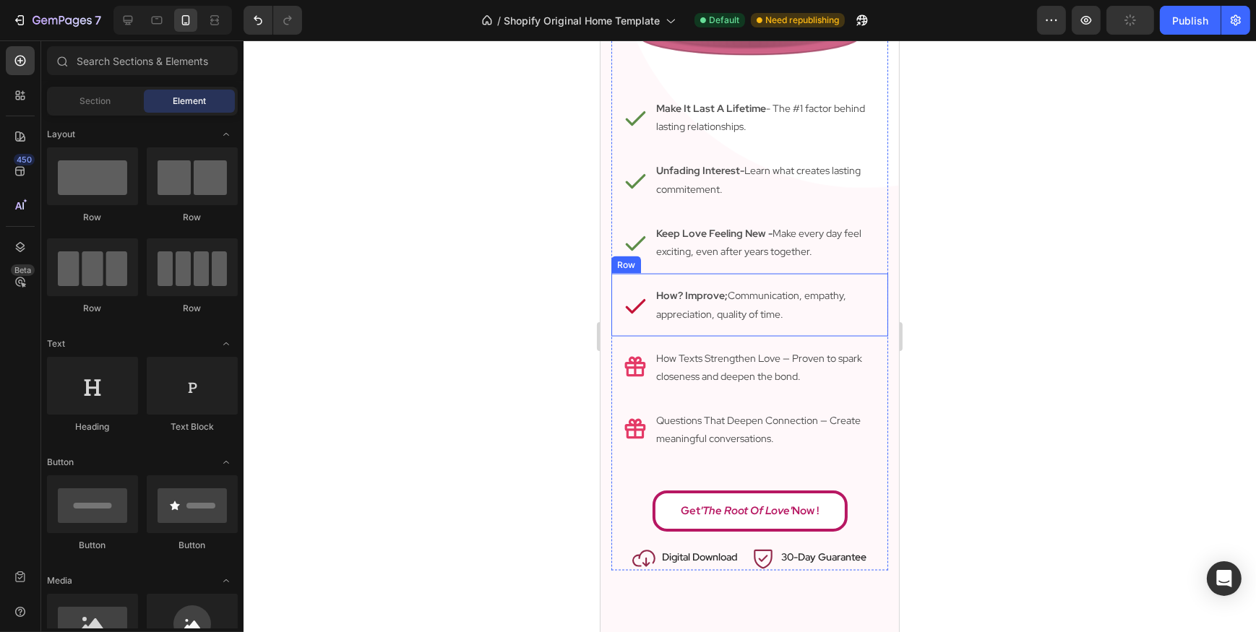
scroll to position [2693, 0]
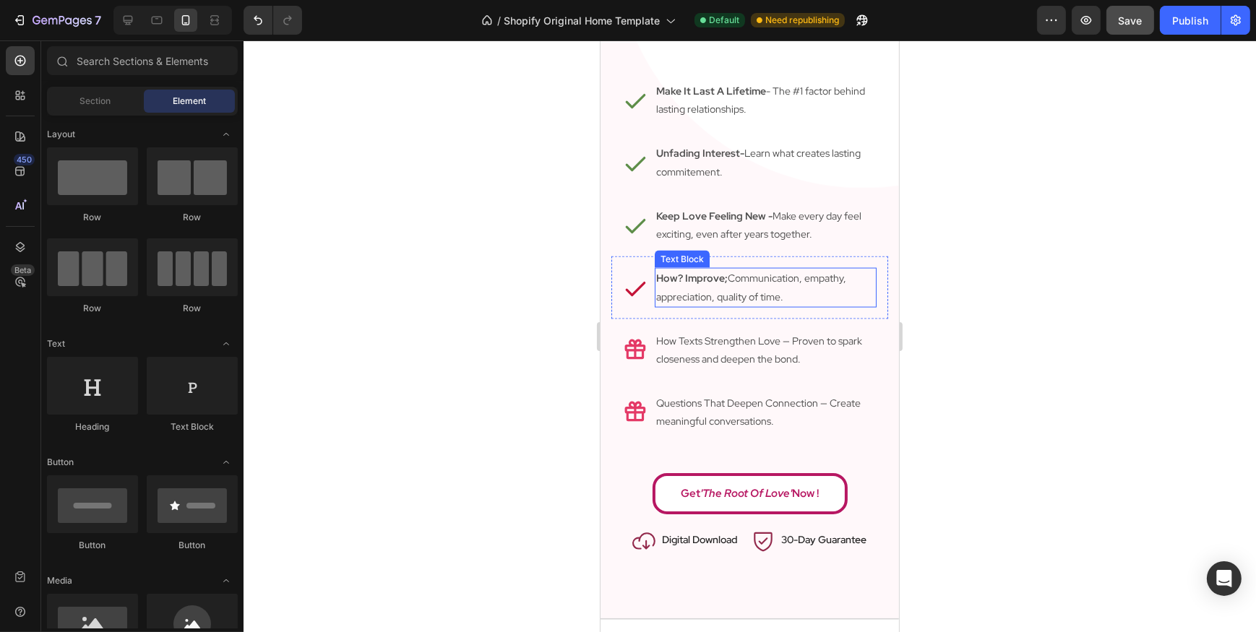
click at [720, 272] on strong "How? Improve;" at bounding box center [691, 278] width 72 height 13
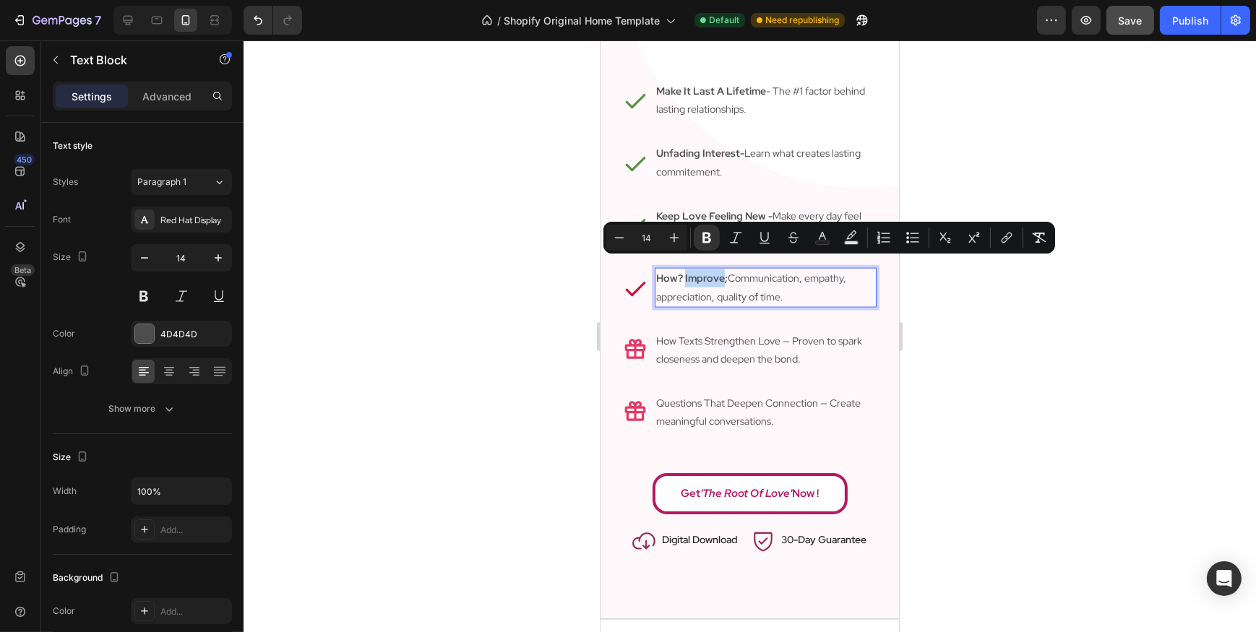
click at [694, 272] on strong "How? Improve;" at bounding box center [691, 278] width 72 height 13
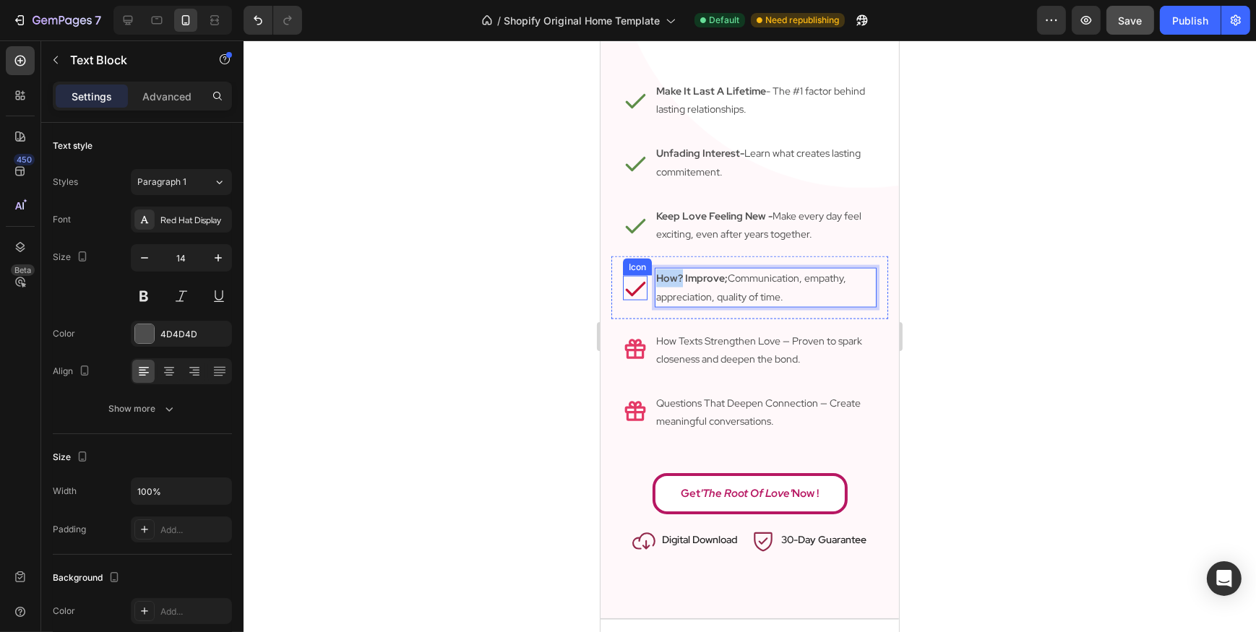
drag, startPoint x: 682, startPoint y: 266, endPoint x: 619, endPoint y: 267, distance: 63.6
click at [619, 267] on div "Icon How? Improve; Communication, empathy, appreciation, quality of time. Text …" at bounding box center [749, 288] width 277 height 62
click at [462, 336] on div at bounding box center [750, 336] width 1012 height 592
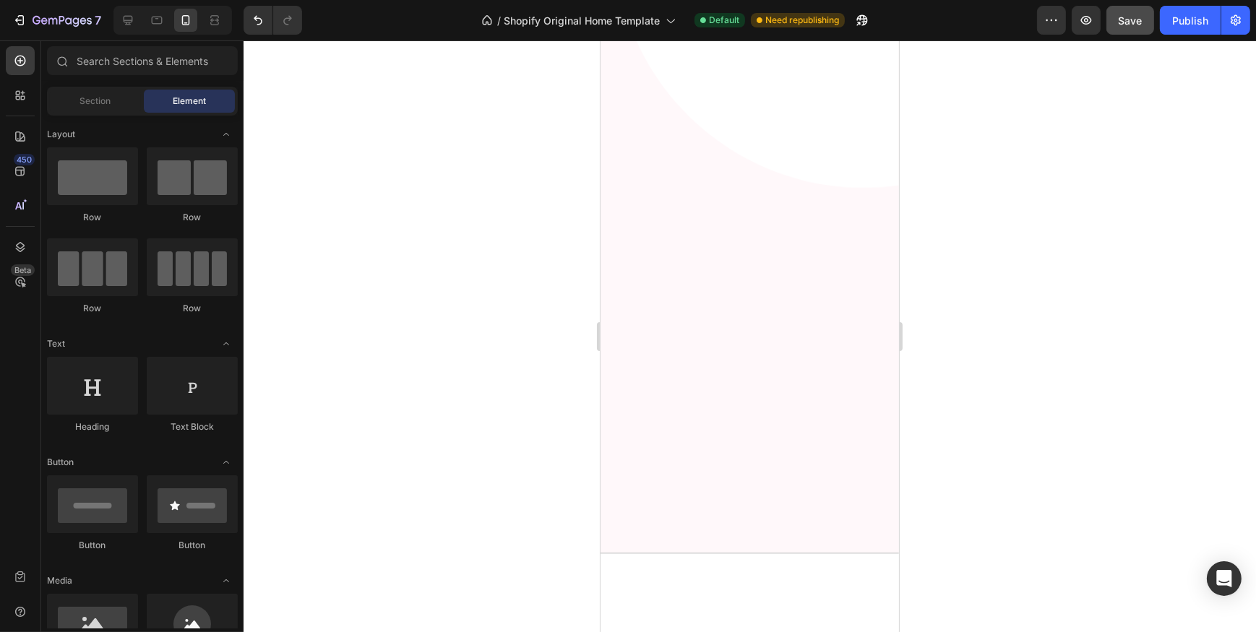
scroll to position [0, 0]
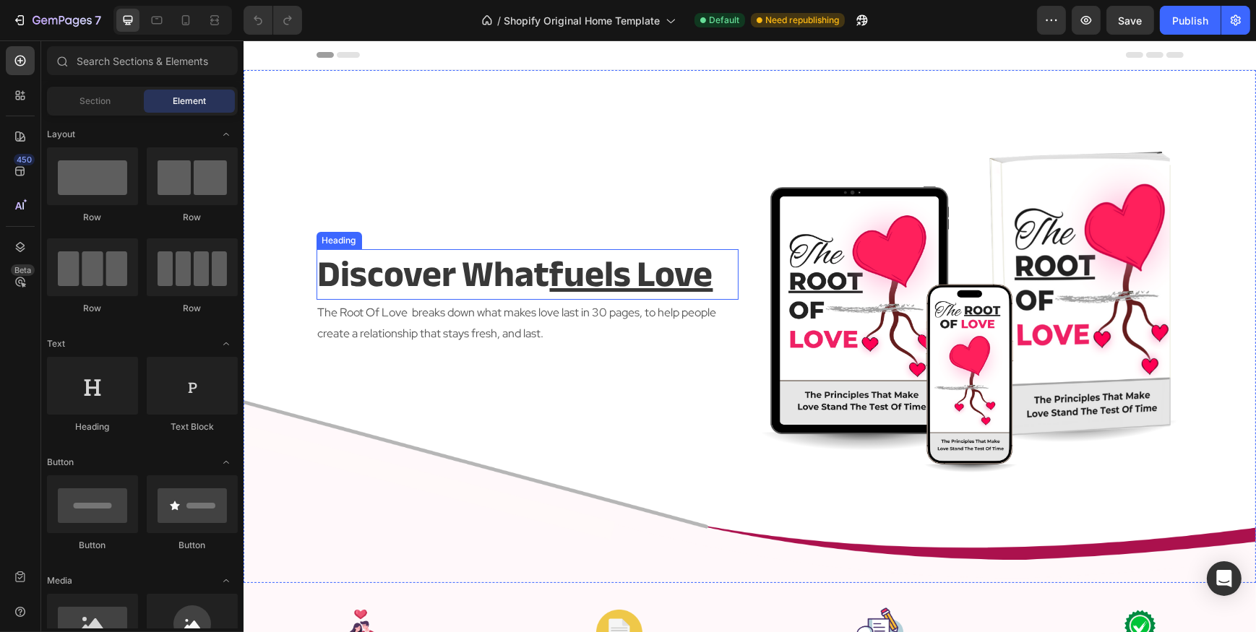
click at [535, 267] on h2 "discover what fuels love" at bounding box center [527, 274] width 422 height 51
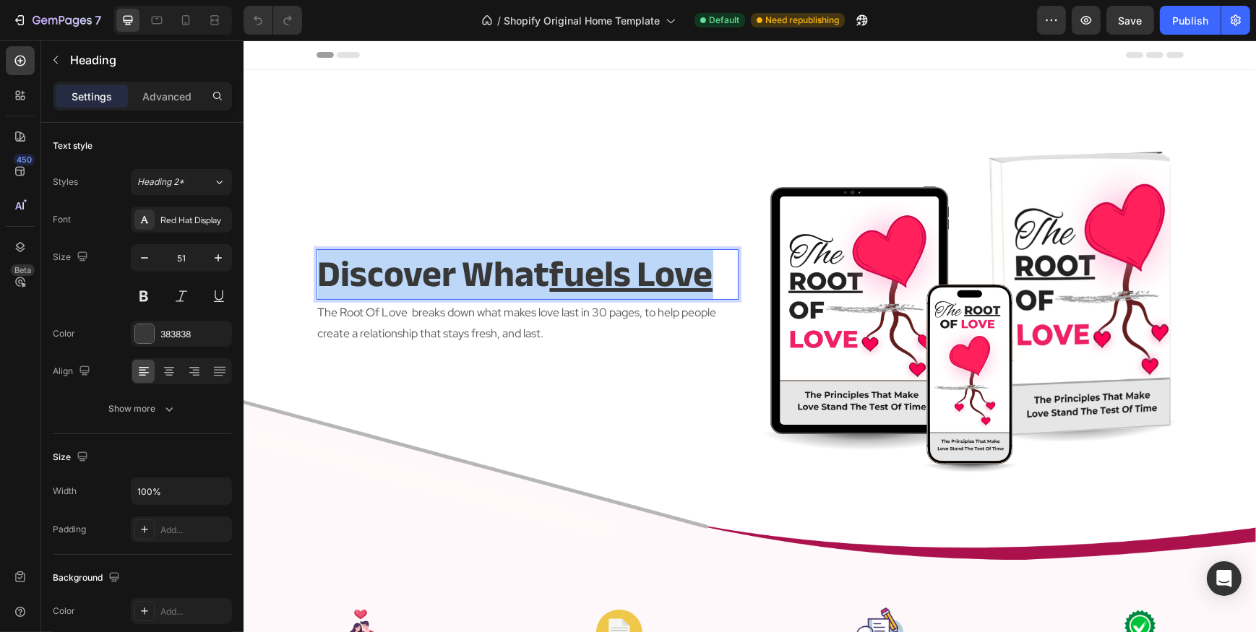
click at [535, 267] on p "discover what fuels love" at bounding box center [526, 275] width 419 height 48
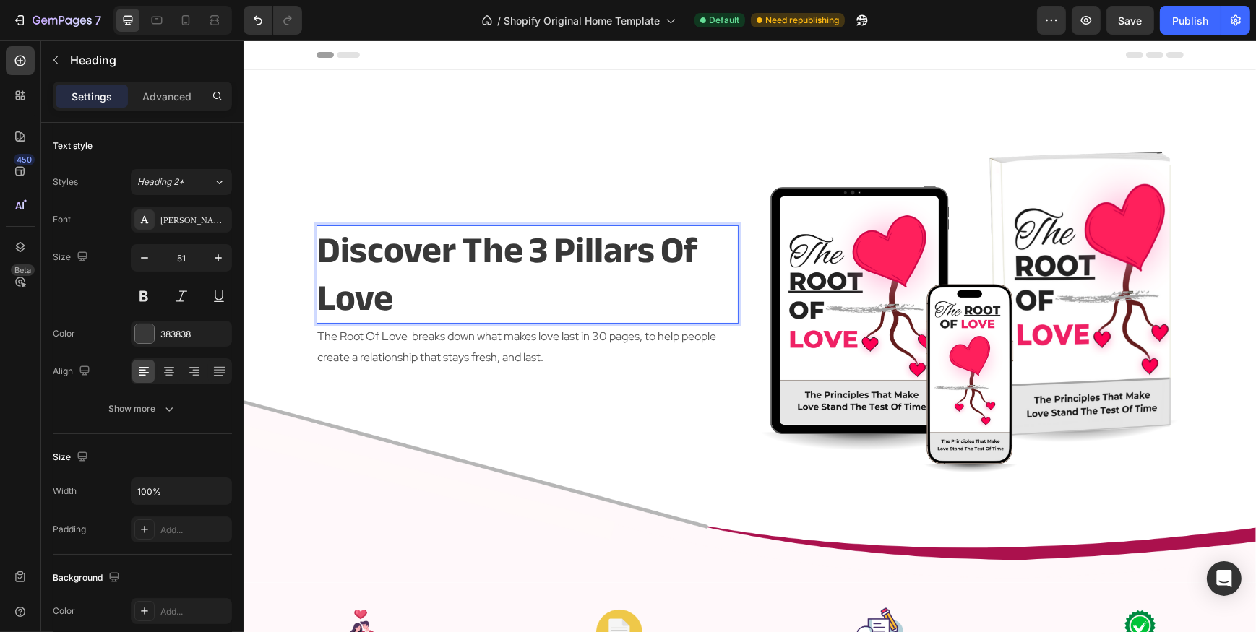
click at [527, 249] on p "discover The 3 pillars of love" at bounding box center [526, 275] width 419 height 96
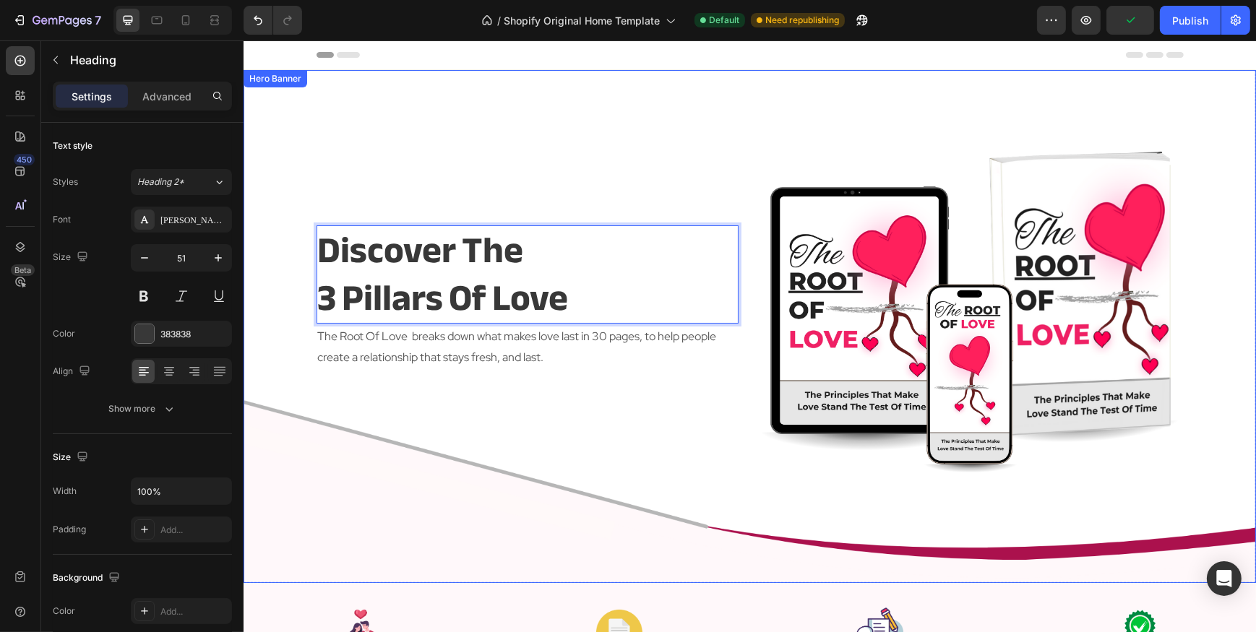
click at [462, 171] on div "discover The 3 pillars of love Heading 2 The Root Of Love breaks down what make…" at bounding box center [527, 298] width 422 height 354
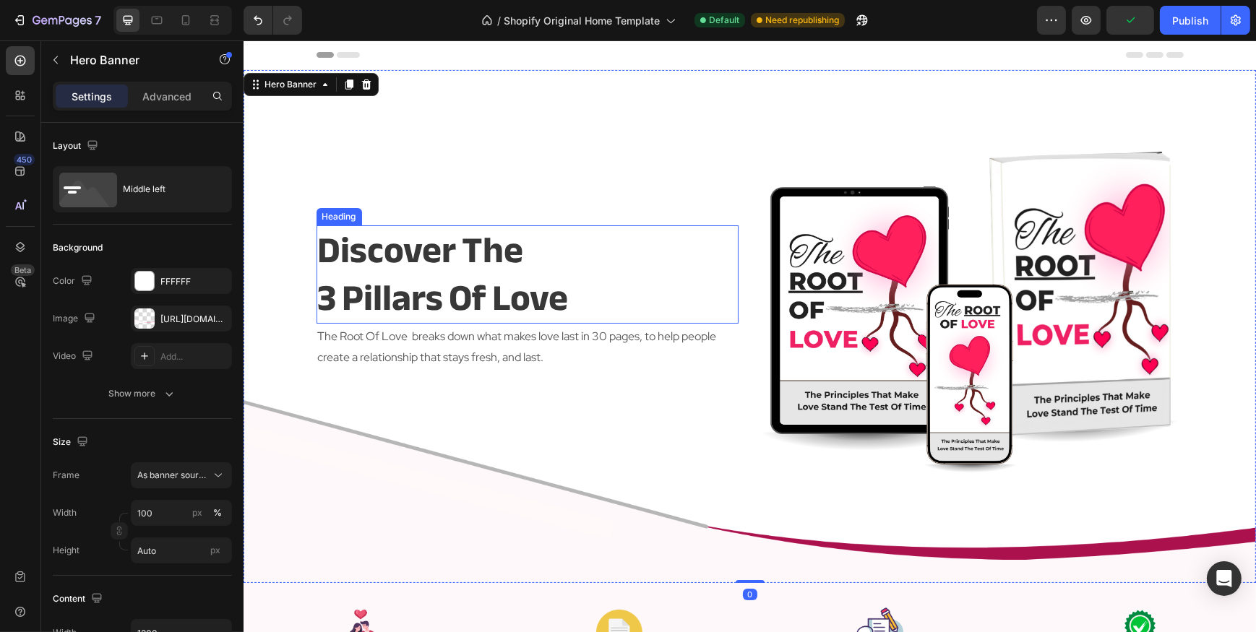
click at [524, 256] on p "discover The 3 pillars of love" at bounding box center [526, 275] width 419 height 96
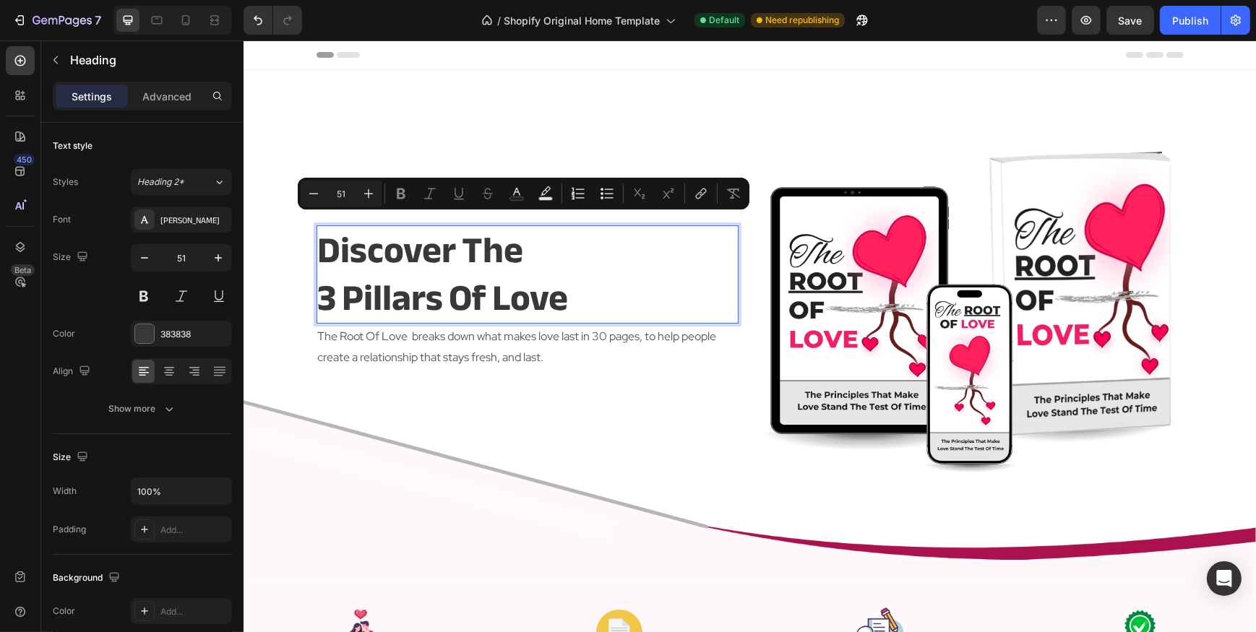
click at [317, 298] on p "discover The 3 pillars of love" at bounding box center [526, 275] width 419 height 96
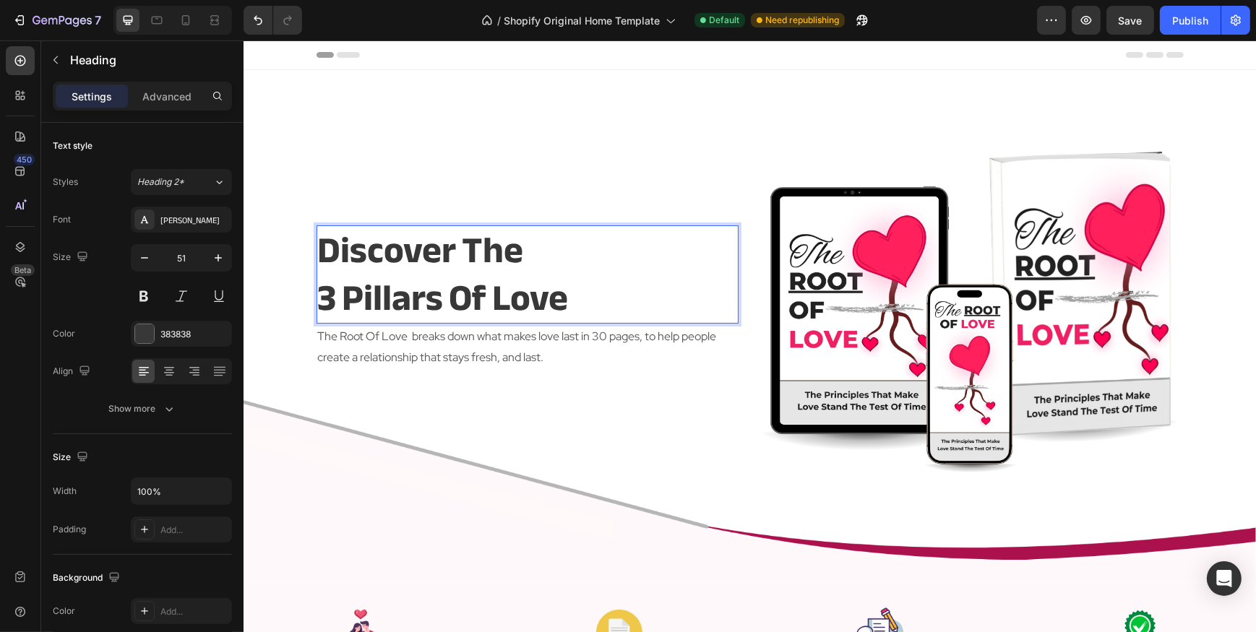
click at [283, 302] on div "Overlay" at bounding box center [749, 326] width 1012 height 513
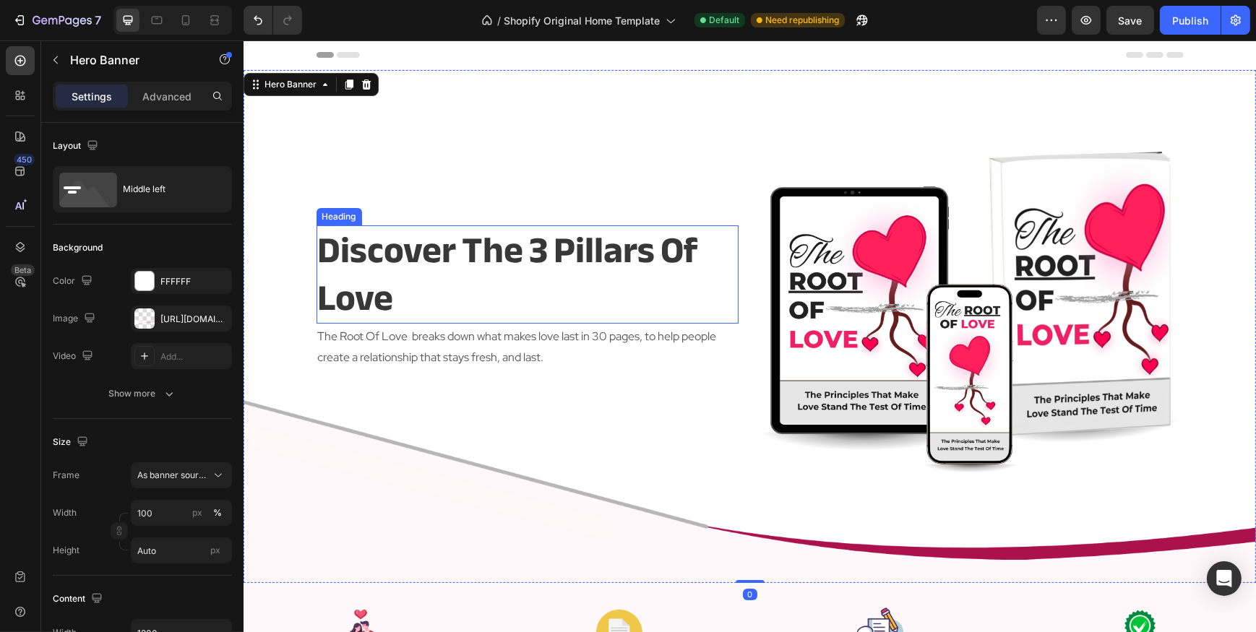
click at [448, 271] on p "discover The 3 pillars of love" at bounding box center [526, 275] width 419 height 96
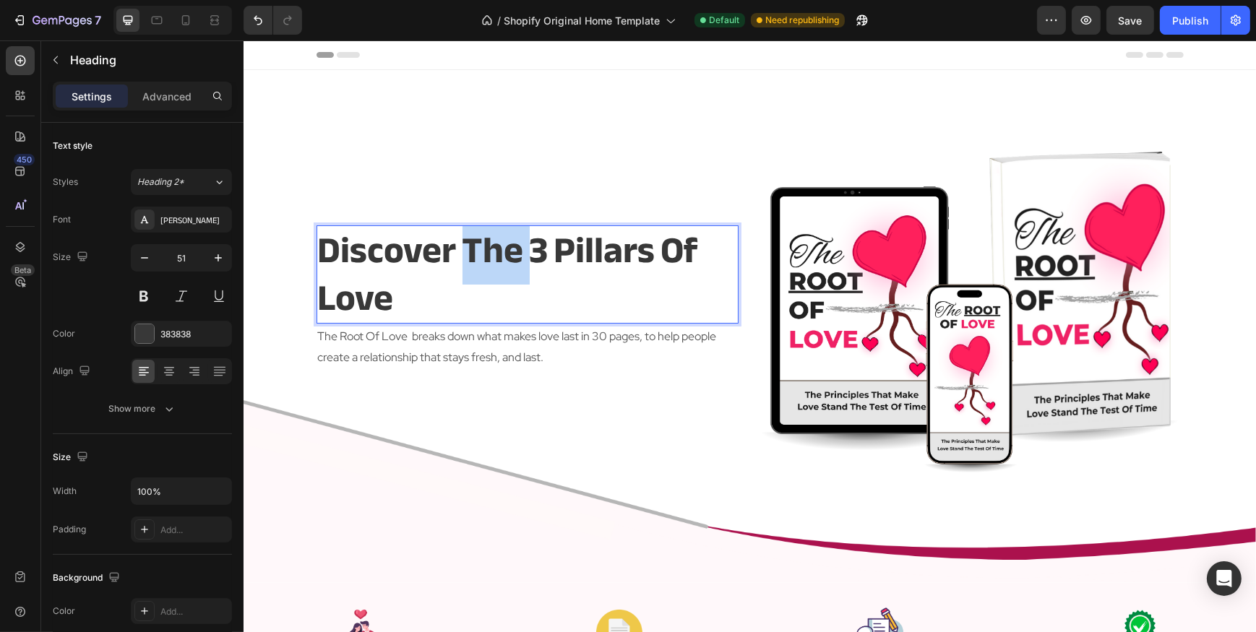
click at [453, 265] on p "discover The 3 pillars of love" at bounding box center [526, 275] width 419 height 96
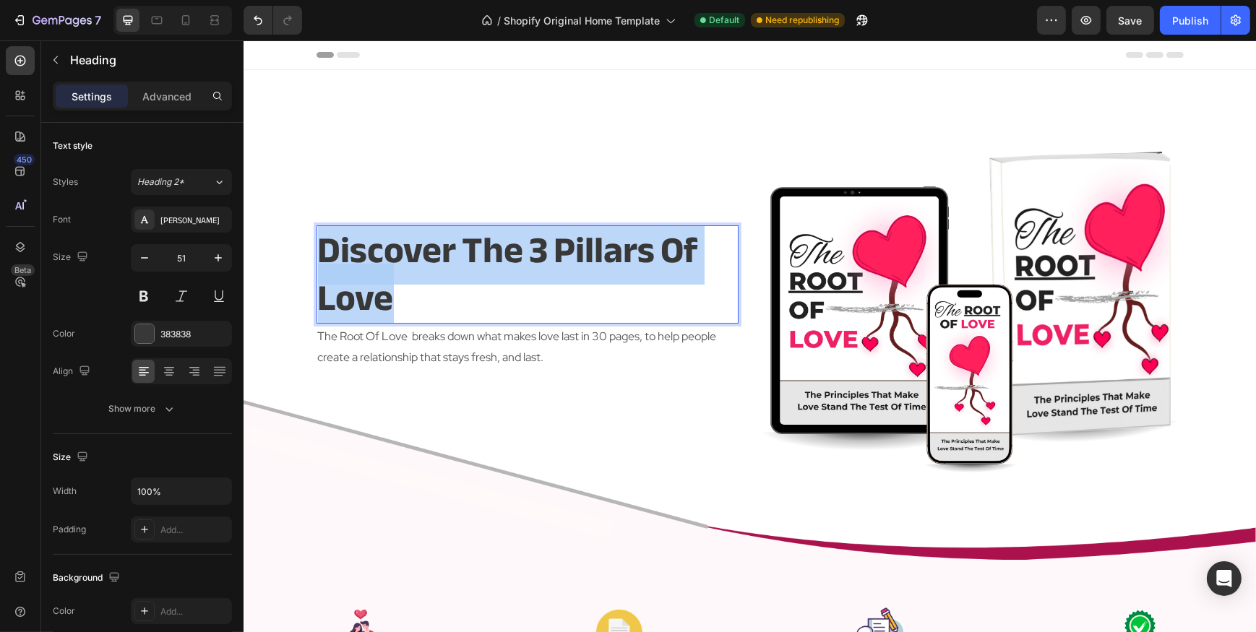
click at [453, 265] on p "discover The 3 pillars of love" at bounding box center [526, 275] width 419 height 96
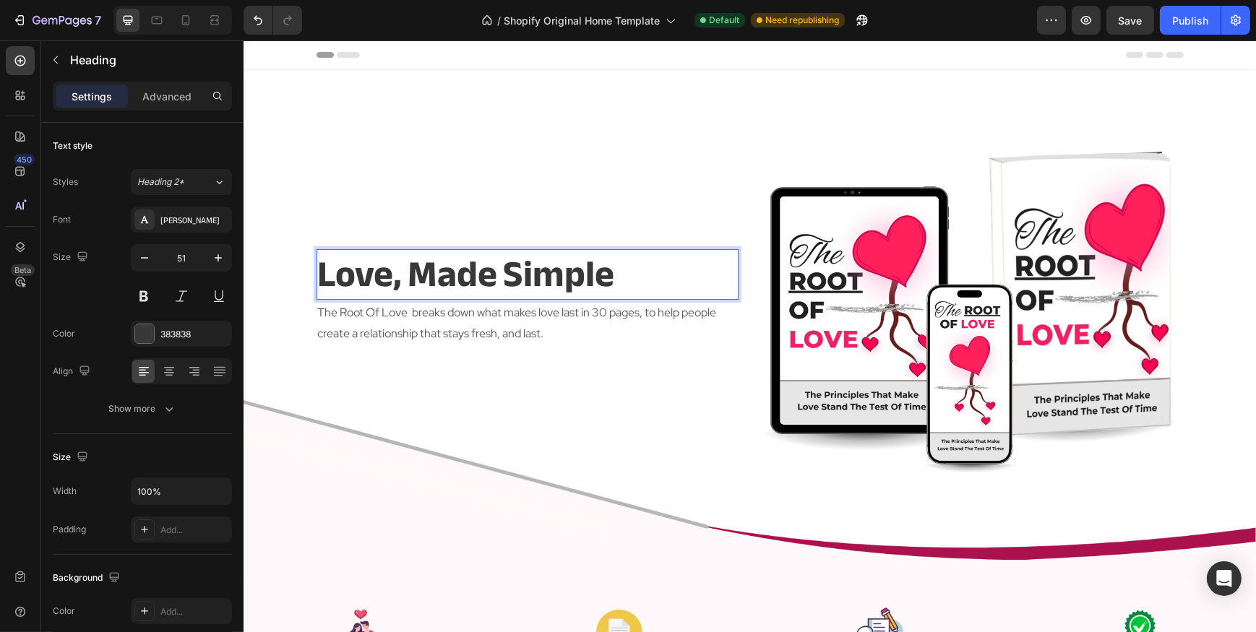
click at [526, 356] on div "Love, Made Simple Heading 2 The Root Of Love breaks down what makes love last i…" at bounding box center [527, 298] width 422 height 354
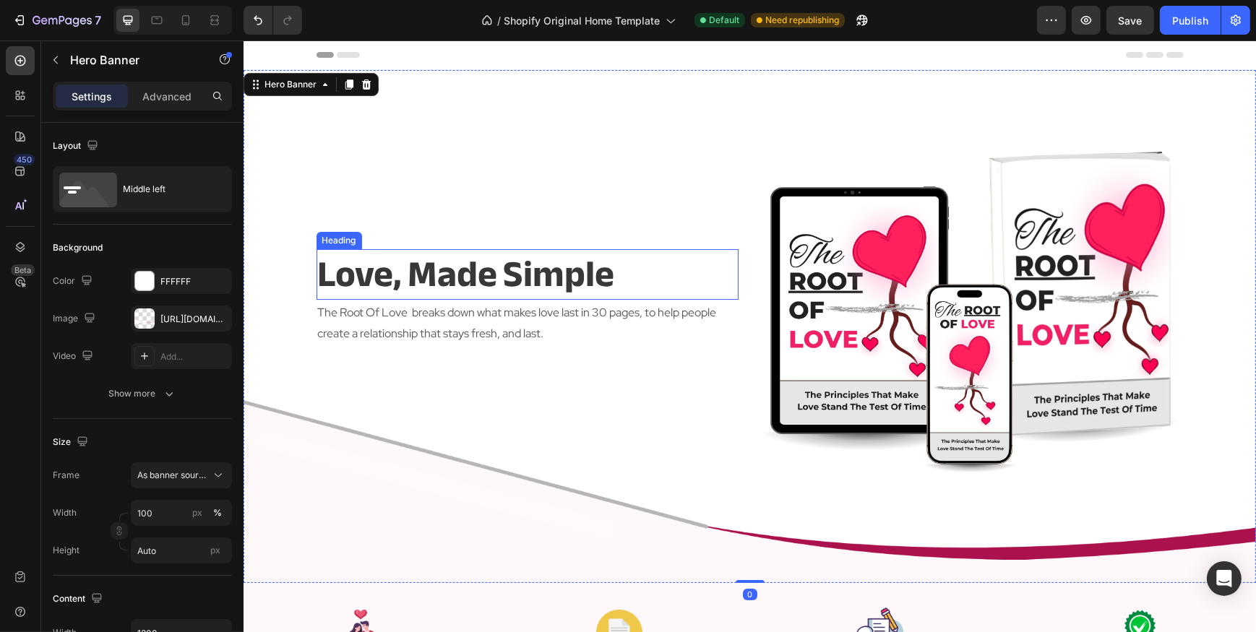
click at [488, 277] on p "Love, Made Simple" at bounding box center [526, 275] width 419 height 48
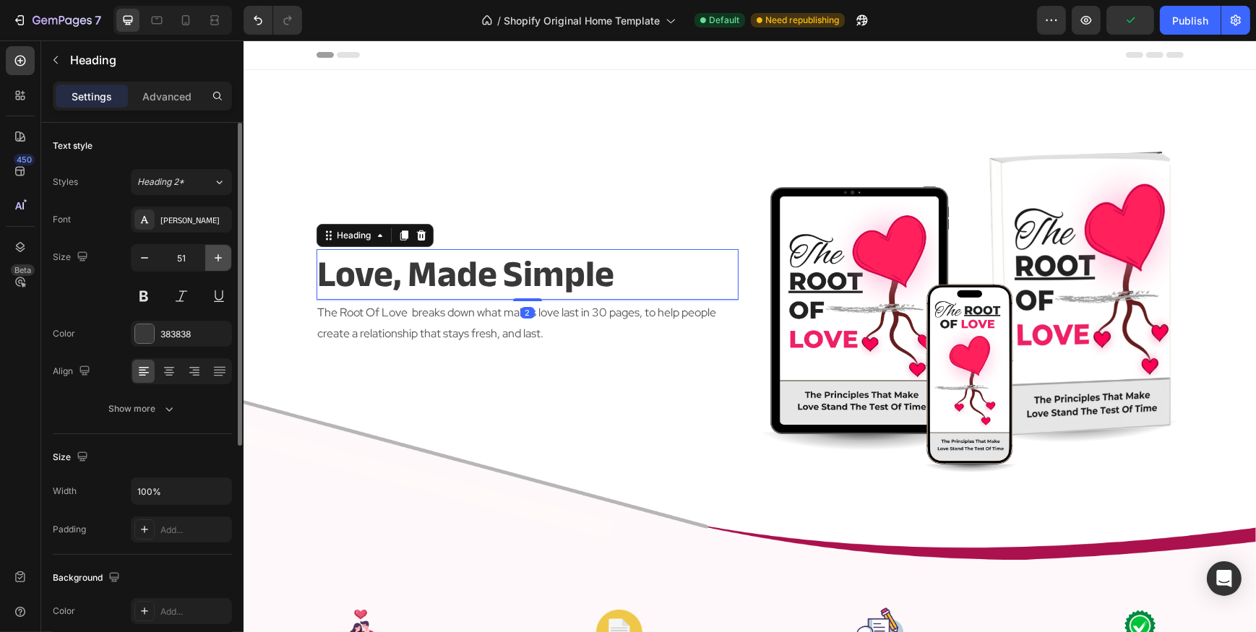
click at [219, 253] on icon "button" at bounding box center [218, 258] width 14 height 14
type input "54"
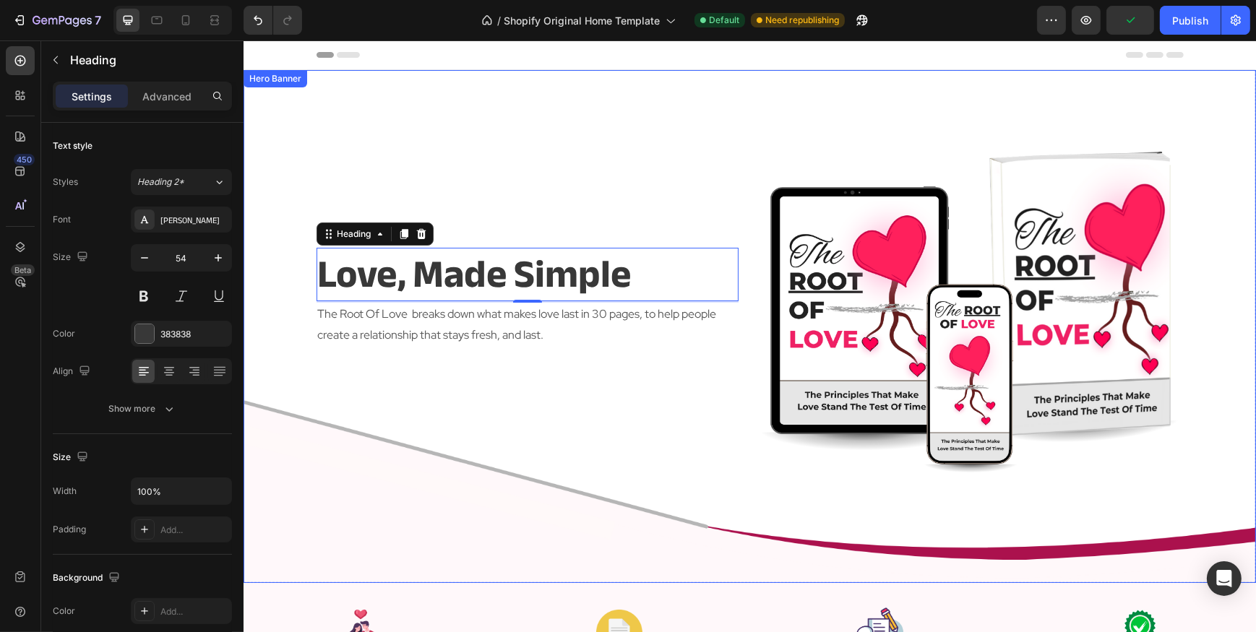
click at [316, 194] on div "Love, Made Simple Heading 2 The Root Of Love breaks down what makes love last i…" at bounding box center [527, 298] width 422 height 354
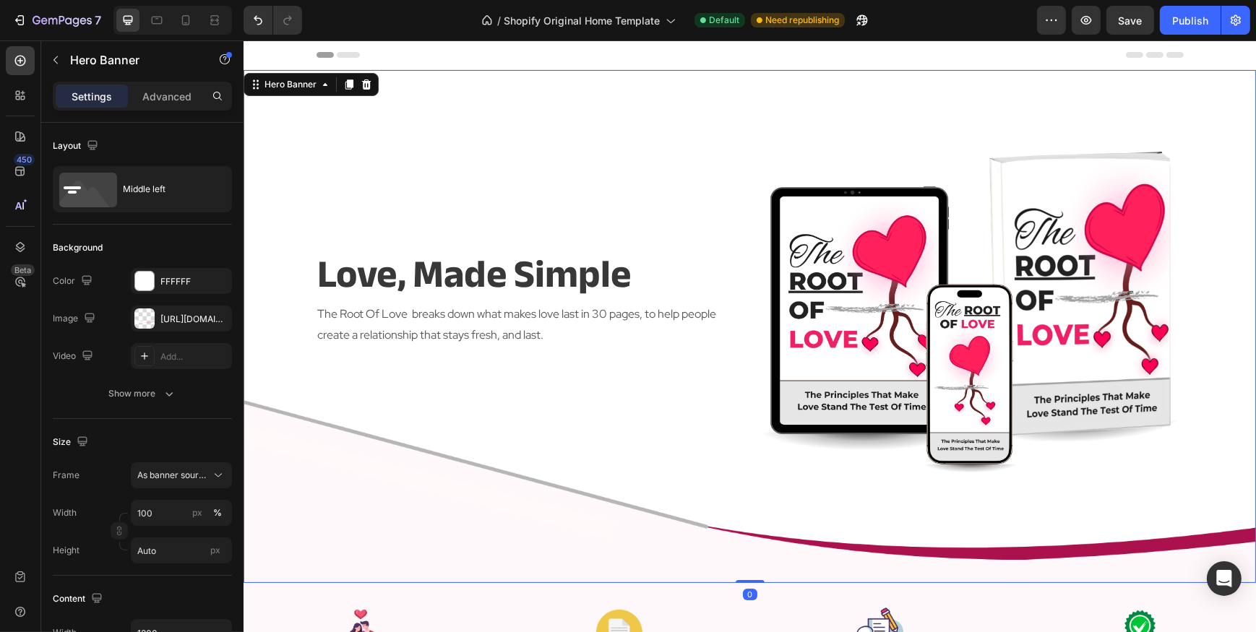
scroll to position [65, 0]
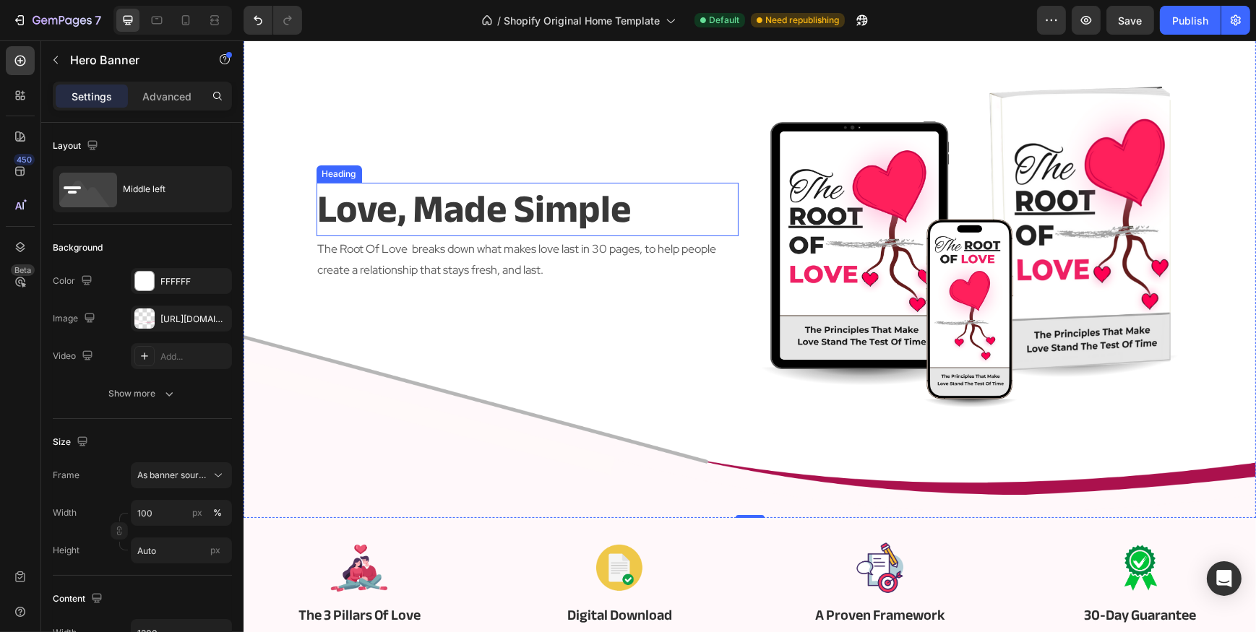
click at [616, 202] on p "Love, Made Simple" at bounding box center [526, 209] width 419 height 51
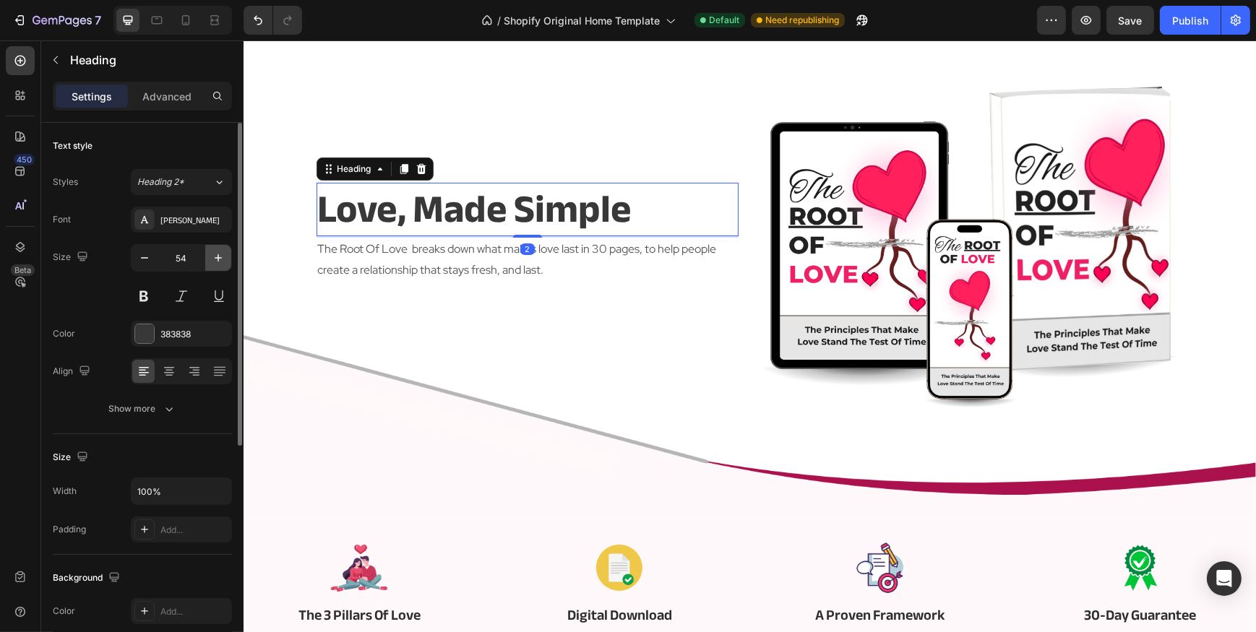
click at [221, 259] on icon "button" at bounding box center [218, 258] width 14 height 14
type input "57"
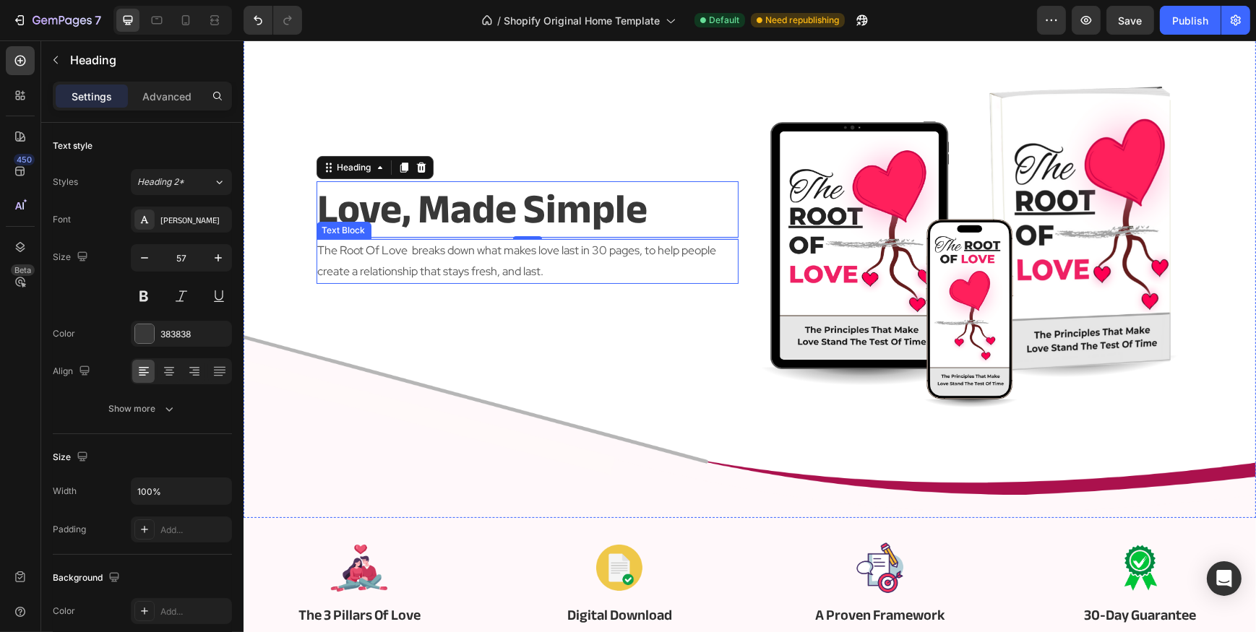
click at [409, 310] on div "Love, Made Simple Heading 2 The Root Of Love breaks down what makes love last i…" at bounding box center [527, 233] width 422 height 354
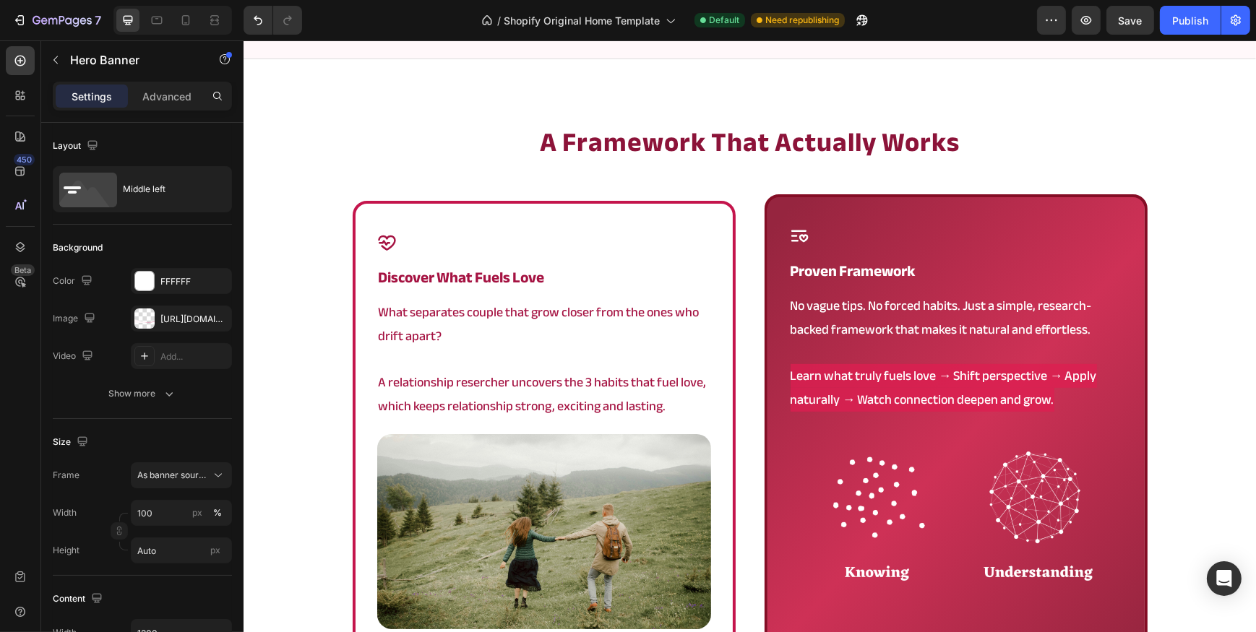
scroll to position [853, 0]
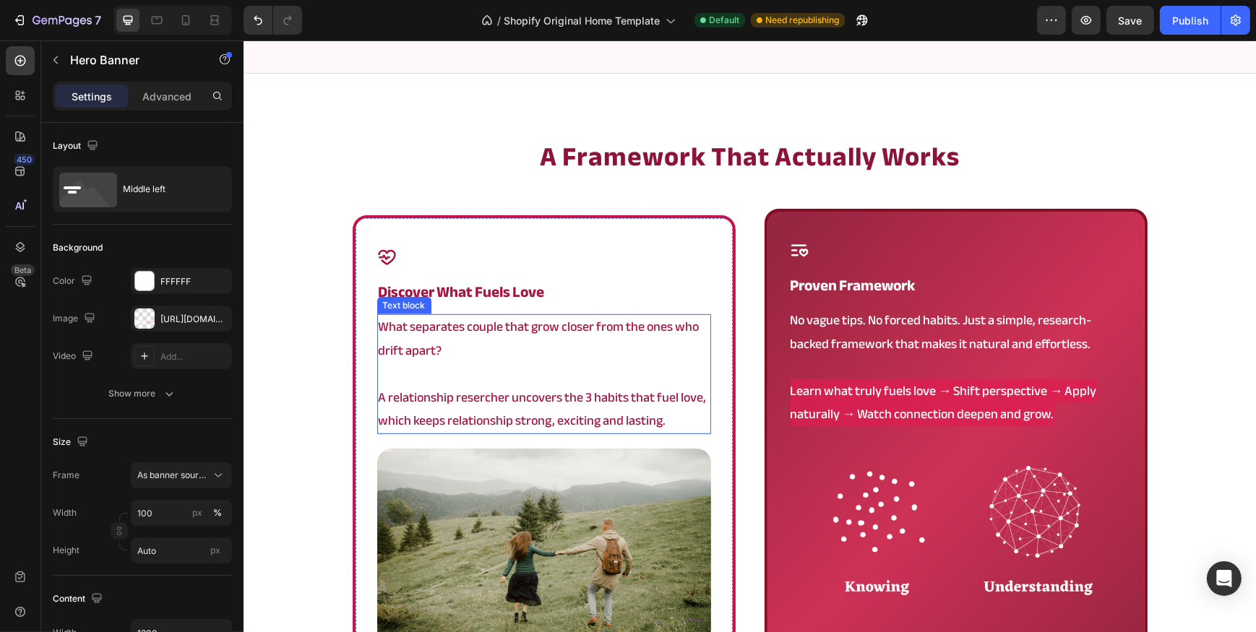
click at [587, 349] on p "What separates couple that grow closer from the ones who drift apart?" at bounding box center [543, 339] width 331 height 47
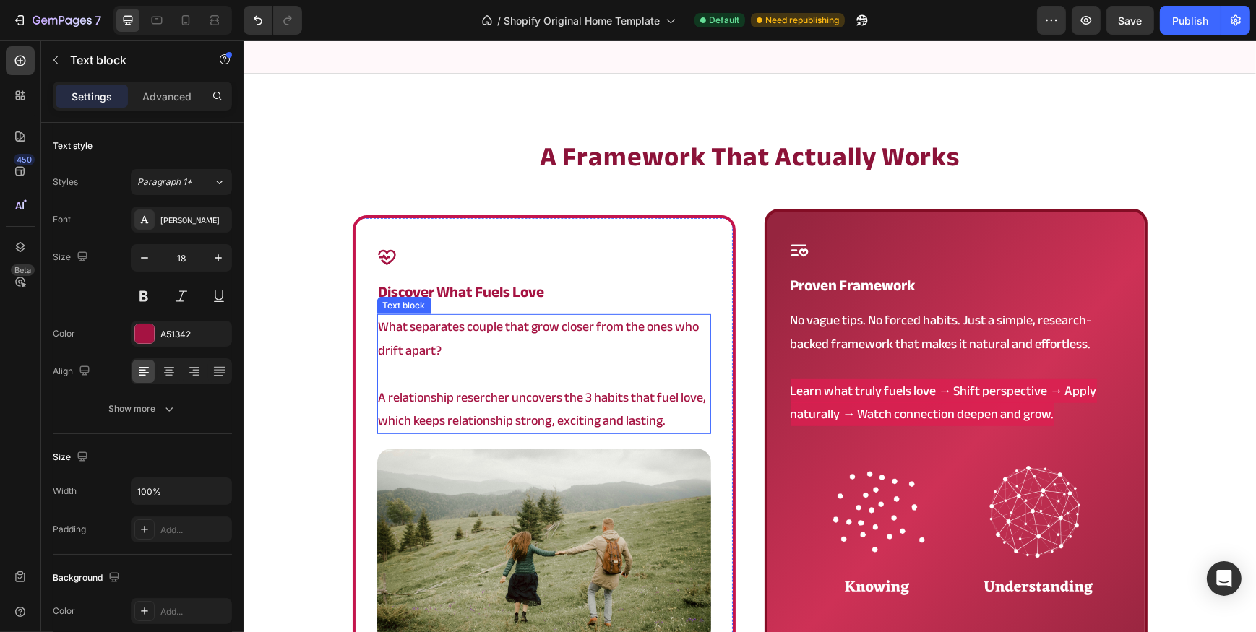
click at [587, 349] on p "What separates couple that grow closer from the ones who drift apart?" at bounding box center [543, 339] width 331 height 47
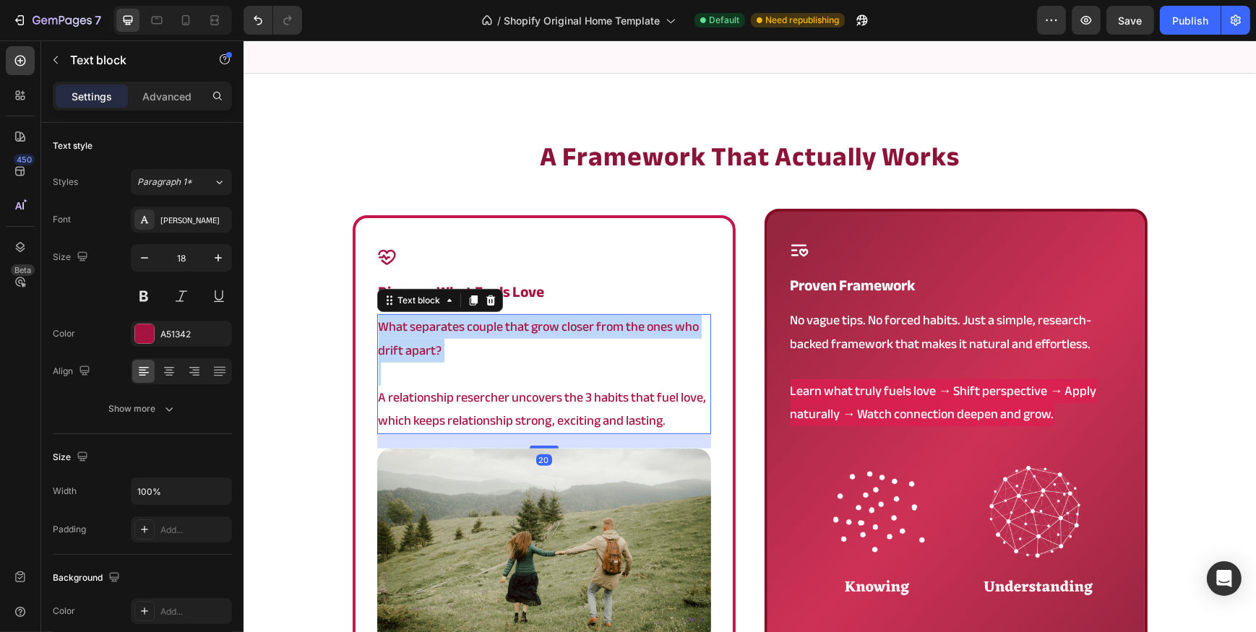
click at [587, 349] on p "What separates couple that grow closer from the ones who drift apart?" at bounding box center [543, 339] width 331 height 47
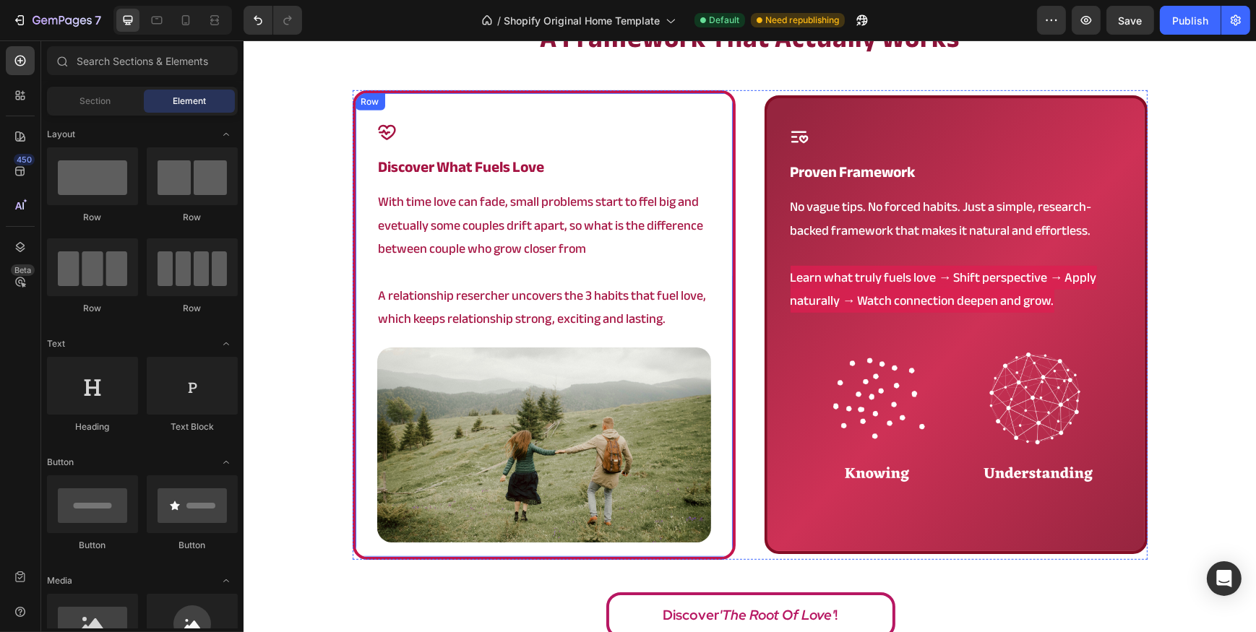
scroll to position [970, 0]
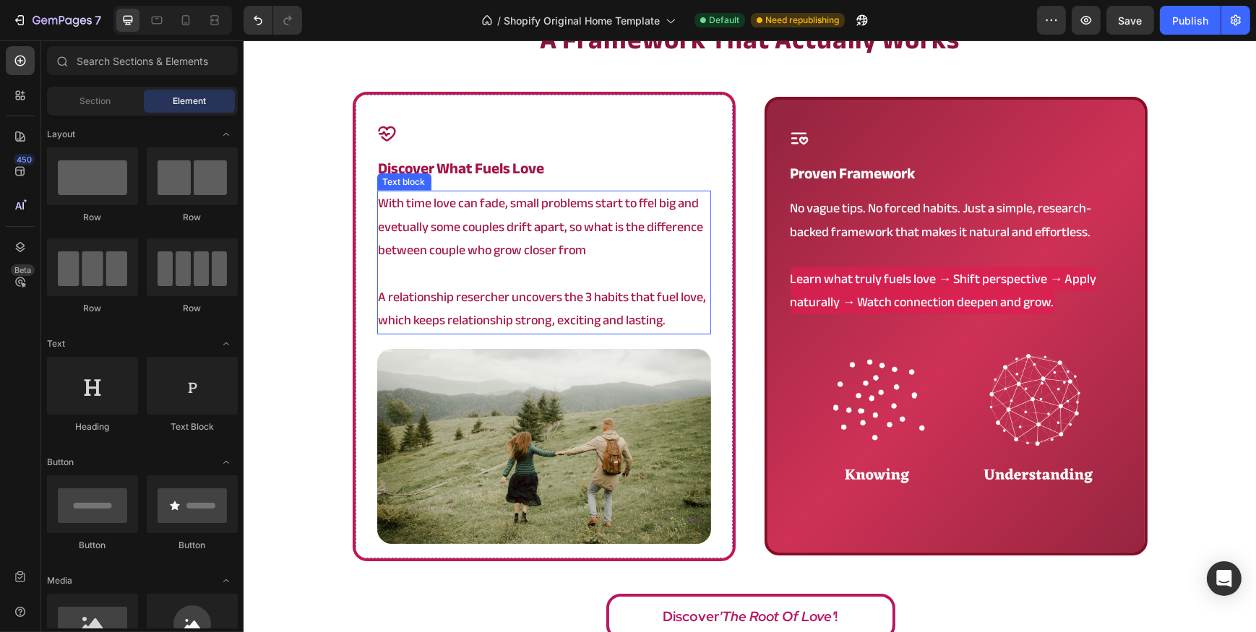
click at [610, 204] on p "With time love can fade, small problems start to ffel big and evetually some co…" at bounding box center [543, 227] width 331 height 70
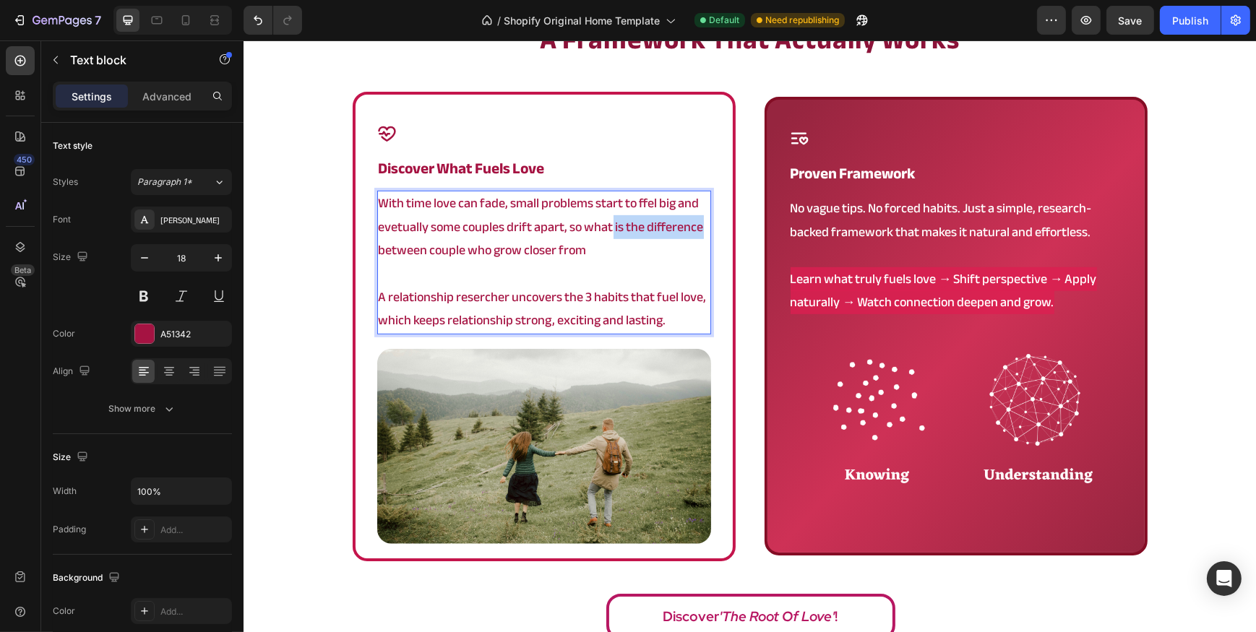
drag, startPoint x: 608, startPoint y: 228, endPoint x: 695, endPoint y: 233, distance: 87.6
click at [695, 233] on p "With time love can fade, small problems start to ffel big and evetually some co…" at bounding box center [543, 227] width 331 height 70
click at [403, 246] on p "With time love can fade, small problems start to ffel big and evetually some co…" at bounding box center [543, 227] width 331 height 70
click at [520, 249] on p "With time love can fade, small problems start to ffel big and evetually some co…" at bounding box center [543, 227] width 331 height 70
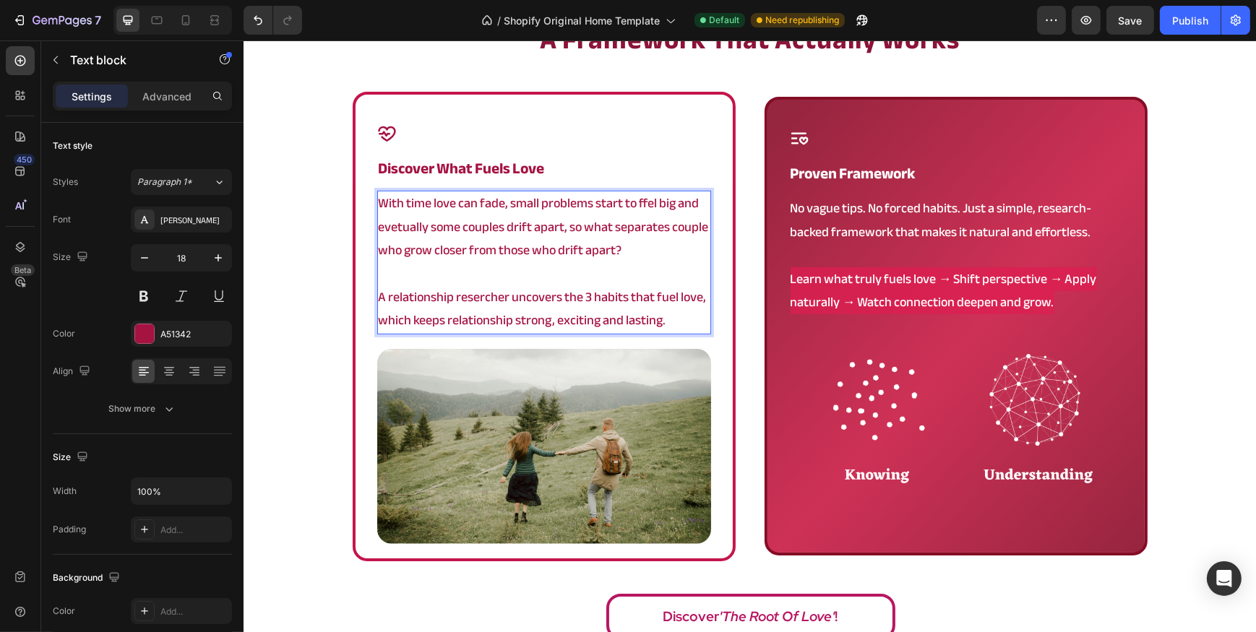
click at [540, 301] on p "A relationship resercher uncovers the 3 habits that fuel love, which keeps rela…" at bounding box center [543, 309] width 331 height 47
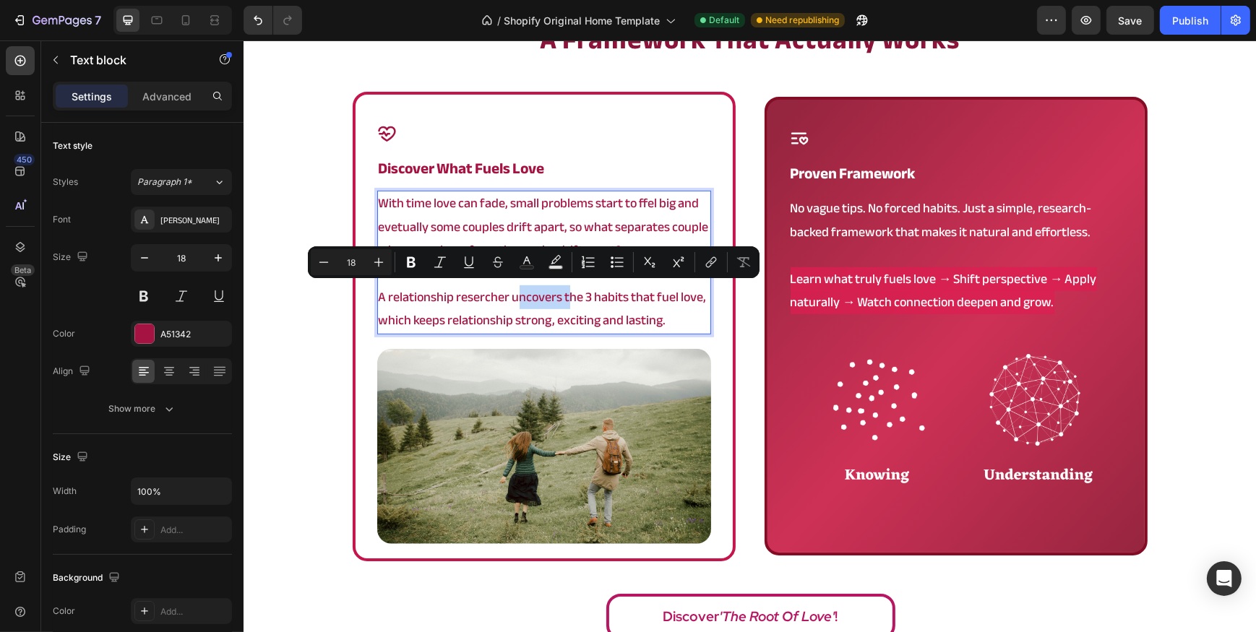
click at [514, 295] on p "A relationship resercher uncovers the 3 habits that fuel love, which keeps rela…" at bounding box center [543, 309] width 331 height 47
click at [636, 319] on p "A relationship resercher uncovers the 3 habits that fuel love, which keeps rela…" at bounding box center [543, 309] width 331 height 47
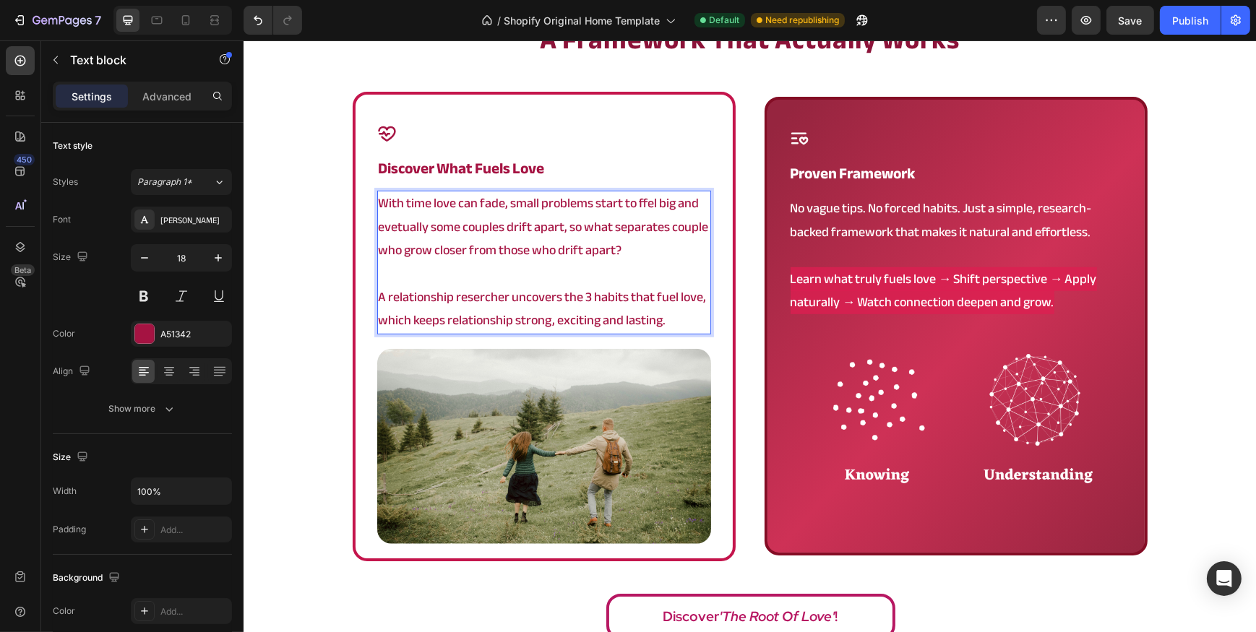
drag, startPoint x: 670, startPoint y: 321, endPoint x: 637, endPoint y: 310, distance: 35.0
click at [637, 310] on p "A relationship resercher uncovers the 3 habits that fuel love, which keeps rela…" at bounding box center [543, 309] width 331 height 47
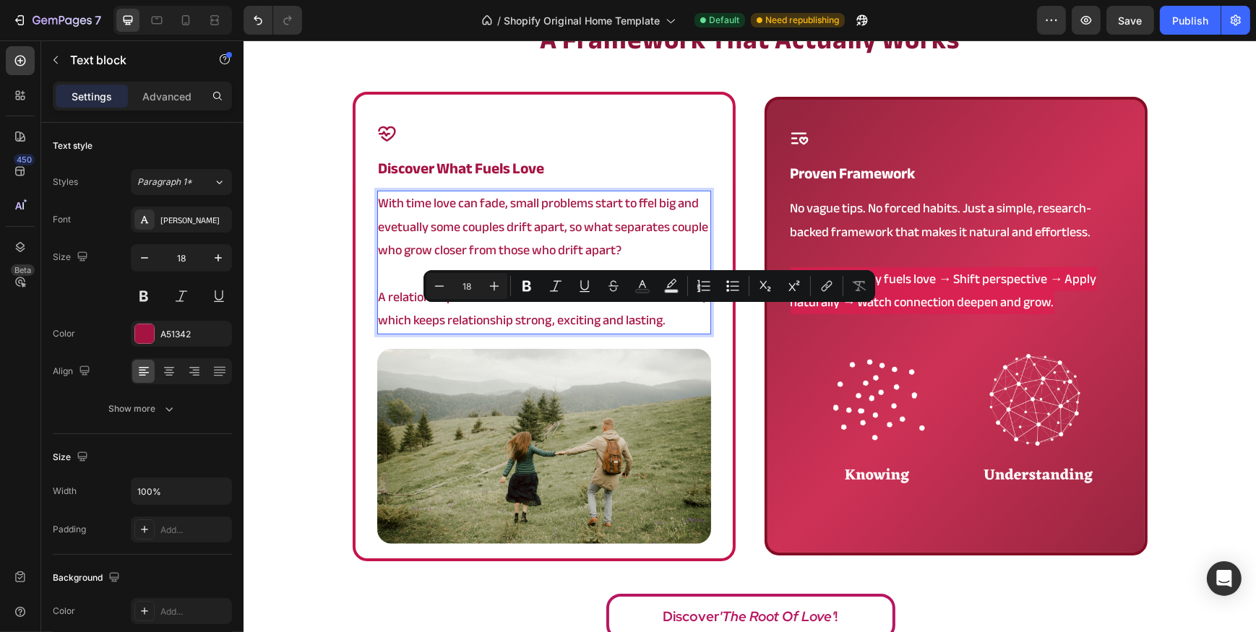
click at [545, 308] on p "A relationship resercher uncovers the 3 habits that fuel love, which keeps rela…" at bounding box center [543, 309] width 331 height 47
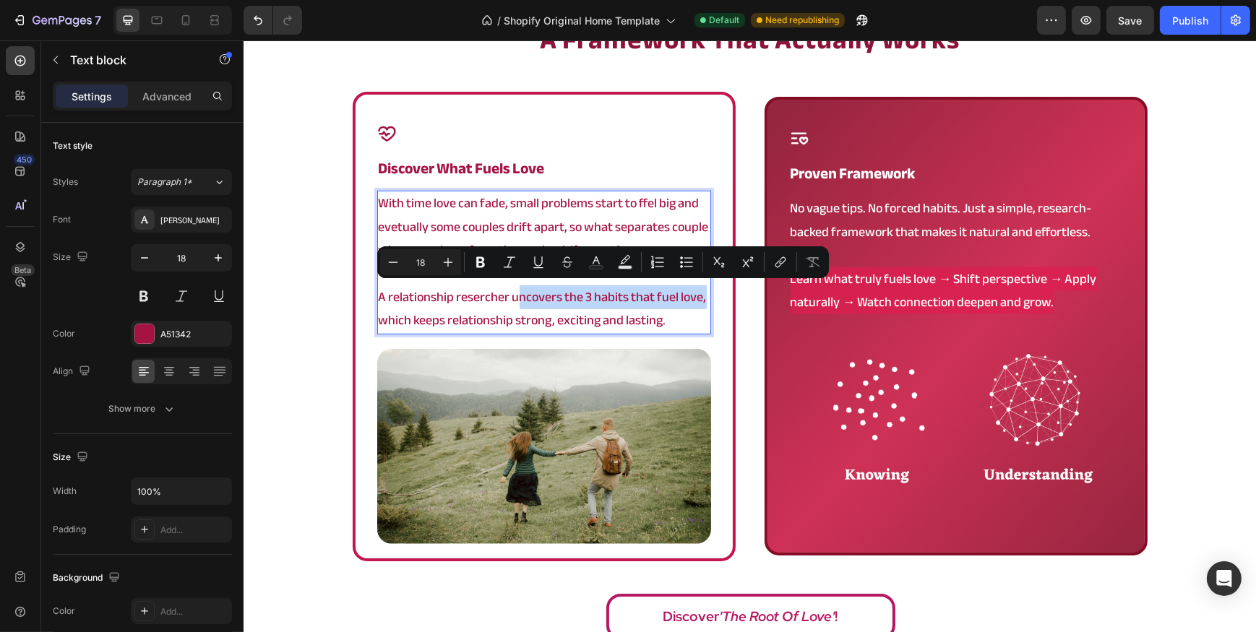
drag, startPoint x: 510, startPoint y: 296, endPoint x: 697, endPoint y: 299, distance: 186.5
click at [697, 299] on p "A relationship resercher uncovers the 3 habits that fuel love, which keeps rela…" at bounding box center [543, 309] width 331 height 47
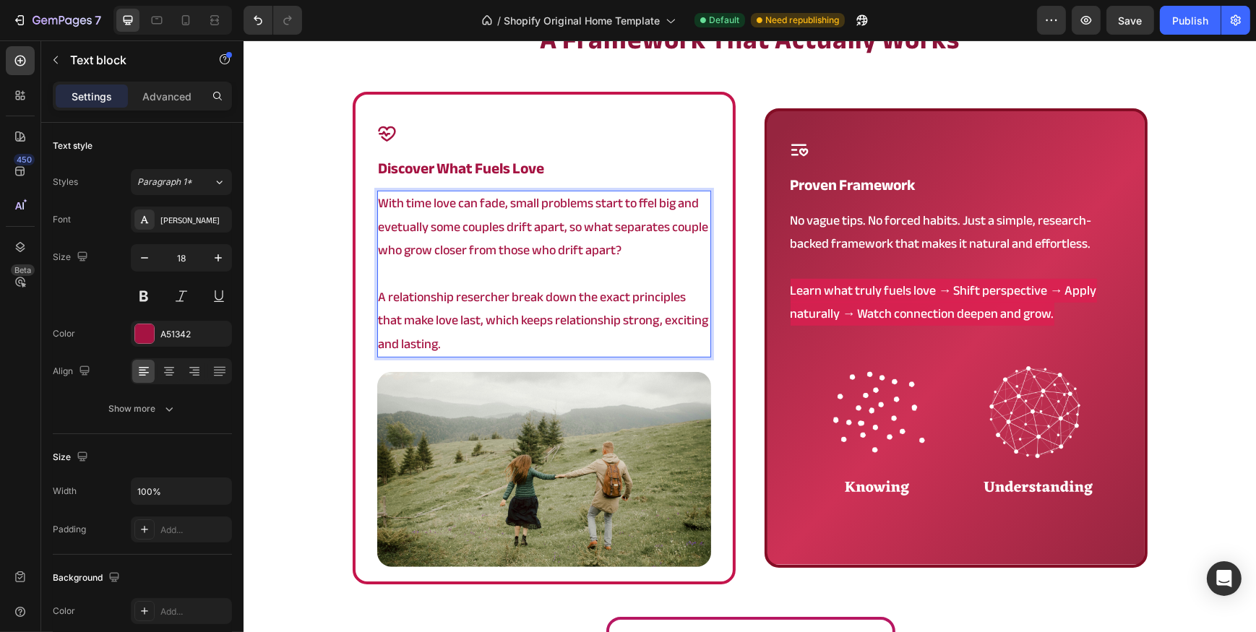
click at [514, 318] on p "A relationship resercher break down the exact principles that make love last, w…" at bounding box center [543, 321] width 331 height 70
click at [519, 319] on p "A relationship resercher break down the exact principles that make love last, w…" at bounding box center [543, 321] width 331 height 70
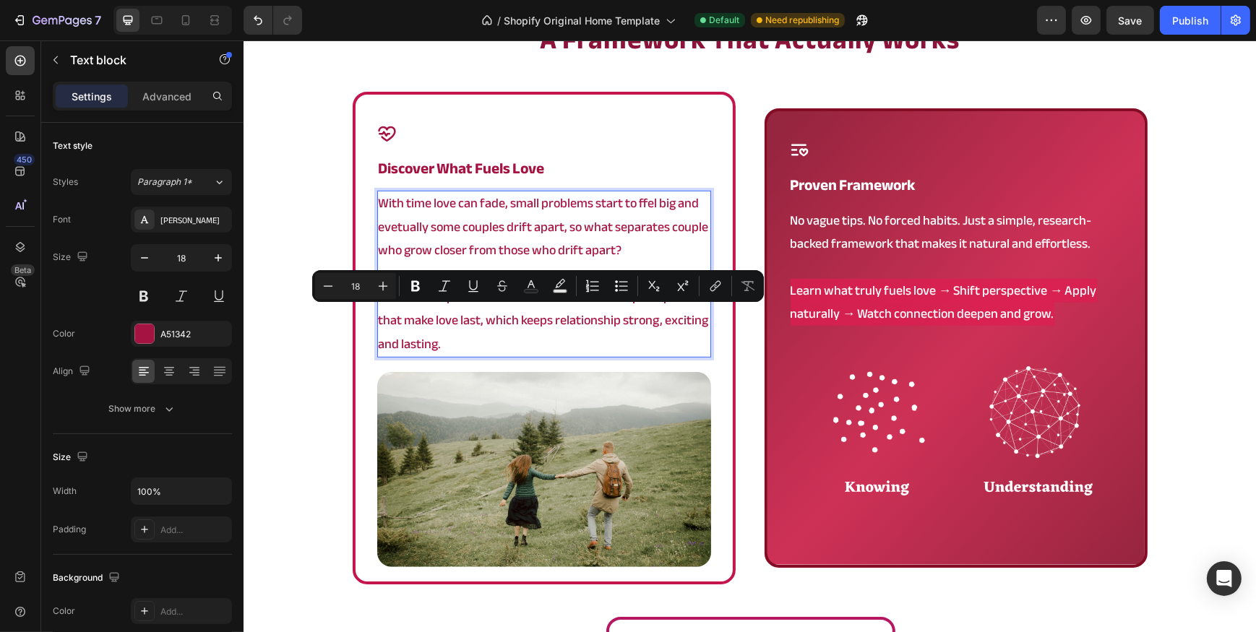
drag, startPoint x: 527, startPoint y: 349, endPoint x: 478, endPoint y: 322, distance: 56.6
click at [478, 322] on p "A relationship resercher break down the exact principles that make love last, w…" at bounding box center [543, 321] width 331 height 70
drag, startPoint x: 546, startPoint y: 319, endPoint x: 481, endPoint y: 321, distance: 65.1
click at [481, 321] on p "A relationship resercher break down the exact principles that make love last, w…" at bounding box center [543, 321] width 331 height 70
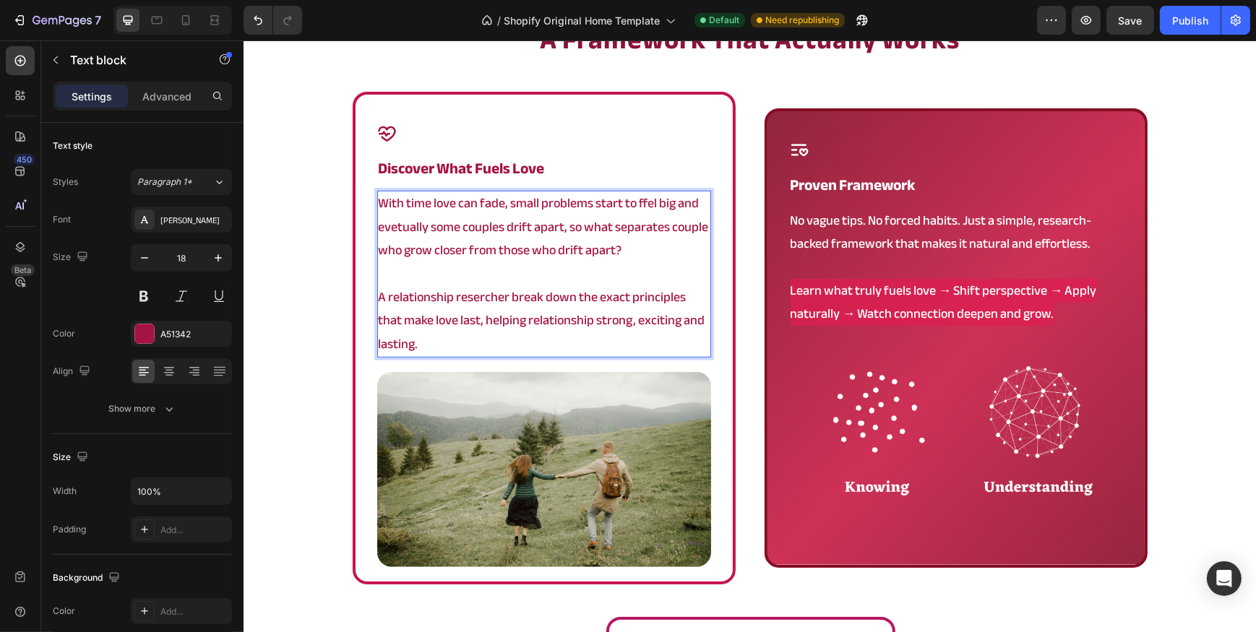
click at [588, 318] on p "A relationship resercher break down the exact principles that make love last, h…" at bounding box center [543, 321] width 331 height 70
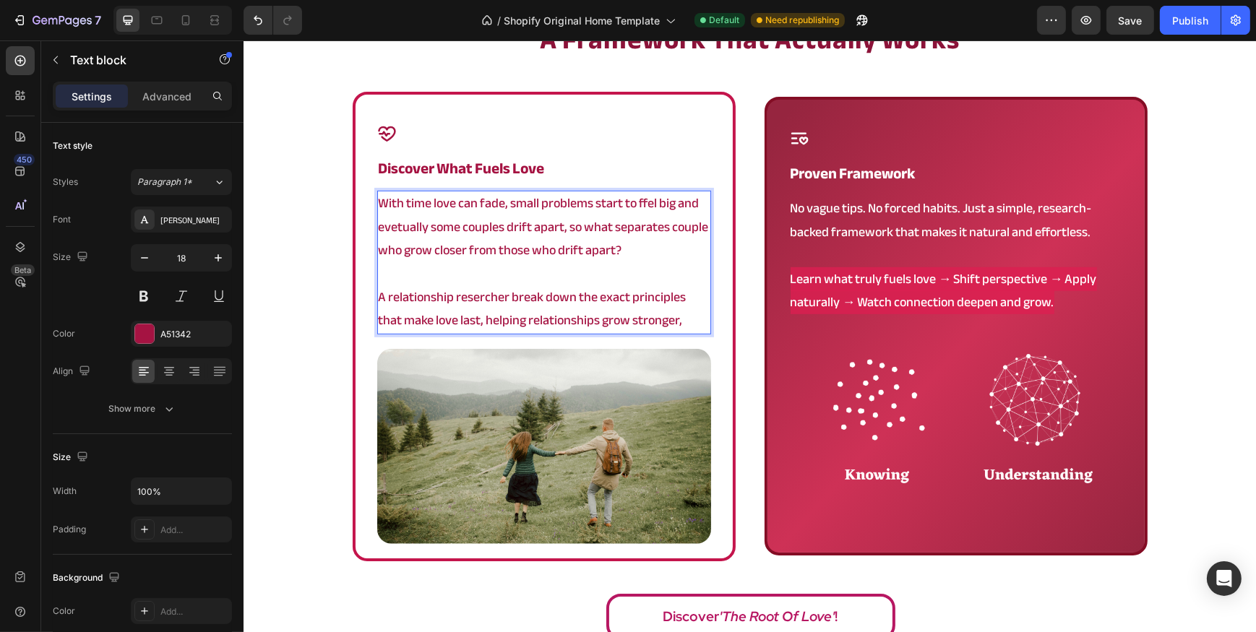
drag, startPoint x: 685, startPoint y: 322, endPoint x: 598, endPoint y: 327, distance: 86.9
click at [598, 327] on p "A relationship resercher break down the exact principles that make love last, h…" at bounding box center [543, 309] width 331 height 47
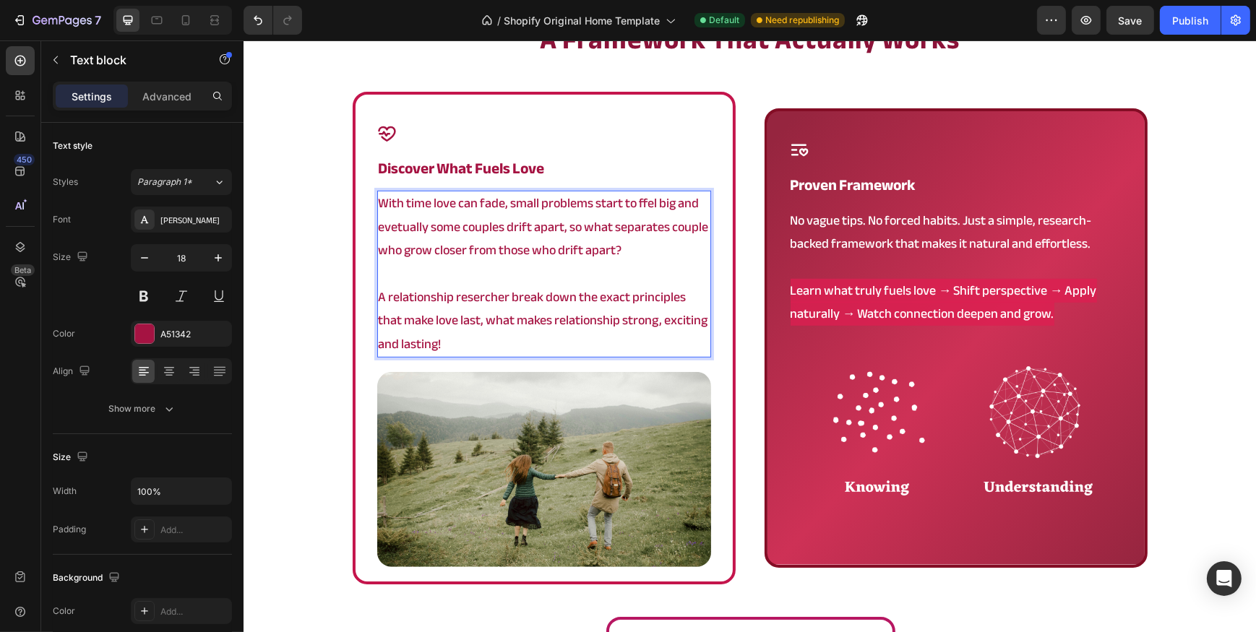
click at [364, 319] on div "Icon discover what fuels love Heading With time love can fade, small problems s…" at bounding box center [543, 338] width 383 height 493
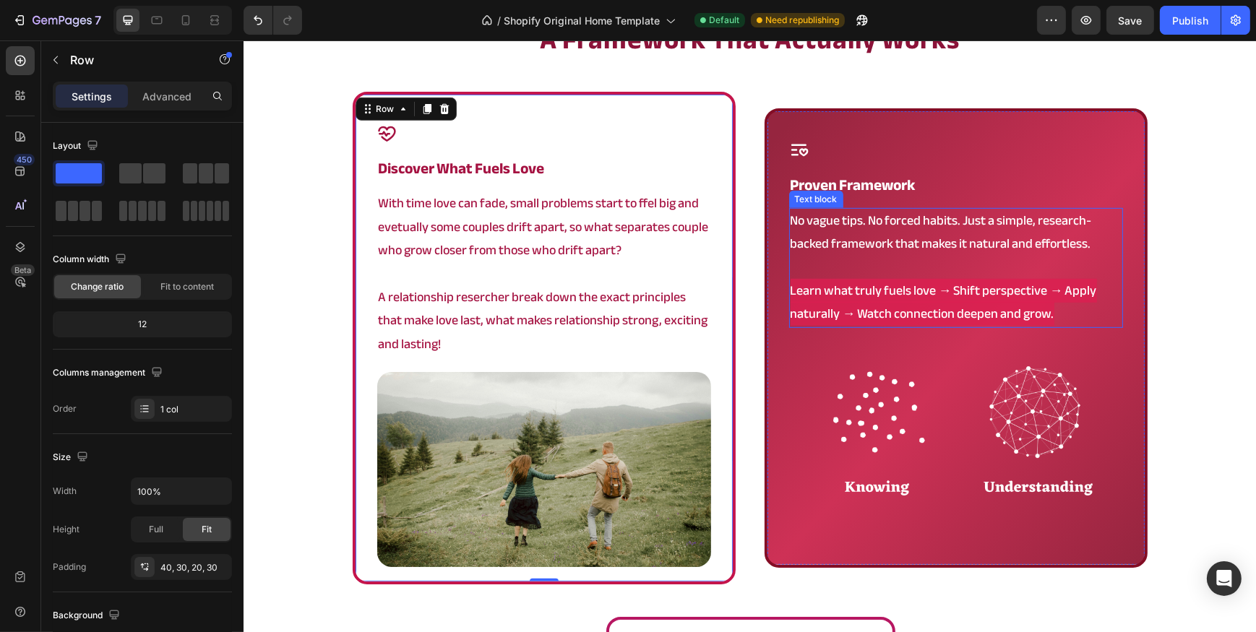
click at [939, 212] on p "No vague tips. No forced habits. Just a simple, research-backed framework that …" at bounding box center [955, 233] width 331 height 47
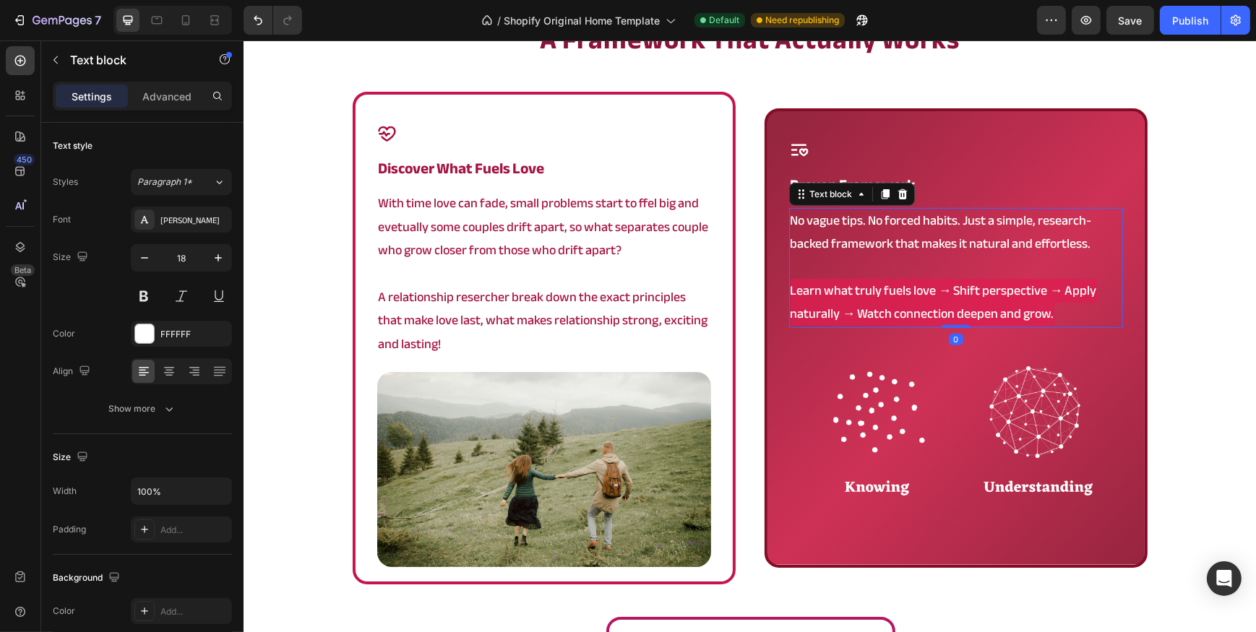
click at [939, 212] on p "No vague tips. No forced habits. Just a simple, research-backed framework that …" at bounding box center [955, 233] width 331 height 47
click at [814, 215] on p "No vague tips. No forced habits. Just a simple, research-backed framework that …" at bounding box center [955, 233] width 331 height 47
click at [814, 214] on p "No vague tips. No forced habits. Just a simple, research-backed framework that …" at bounding box center [955, 233] width 331 height 47
click at [848, 218] on p "No vague tips. No forced habits. Just a simple, research-backed framework that …" at bounding box center [955, 233] width 331 height 47
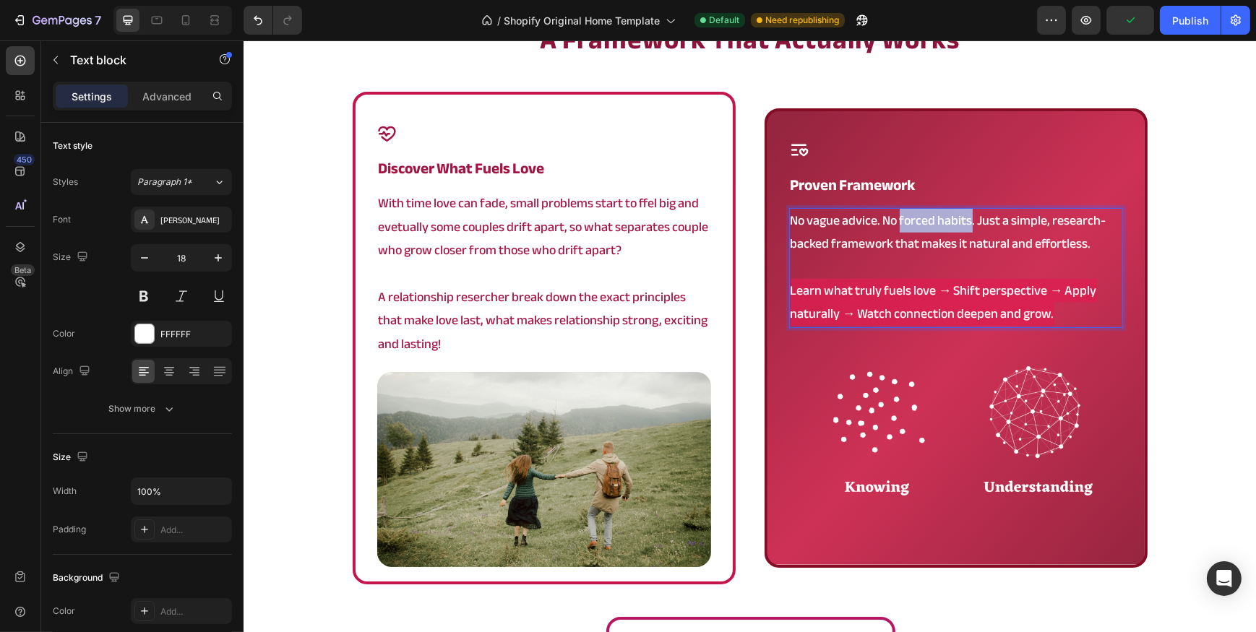
drag, startPoint x: 895, startPoint y: 219, endPoint x: 965, endPoint y: 211, distance: 71.3
click at [965, 211] on p "No vague advice. No forced habits. Just a simple, research-backed framework tha…" at bounding box center [955, 233] width 331 height 47
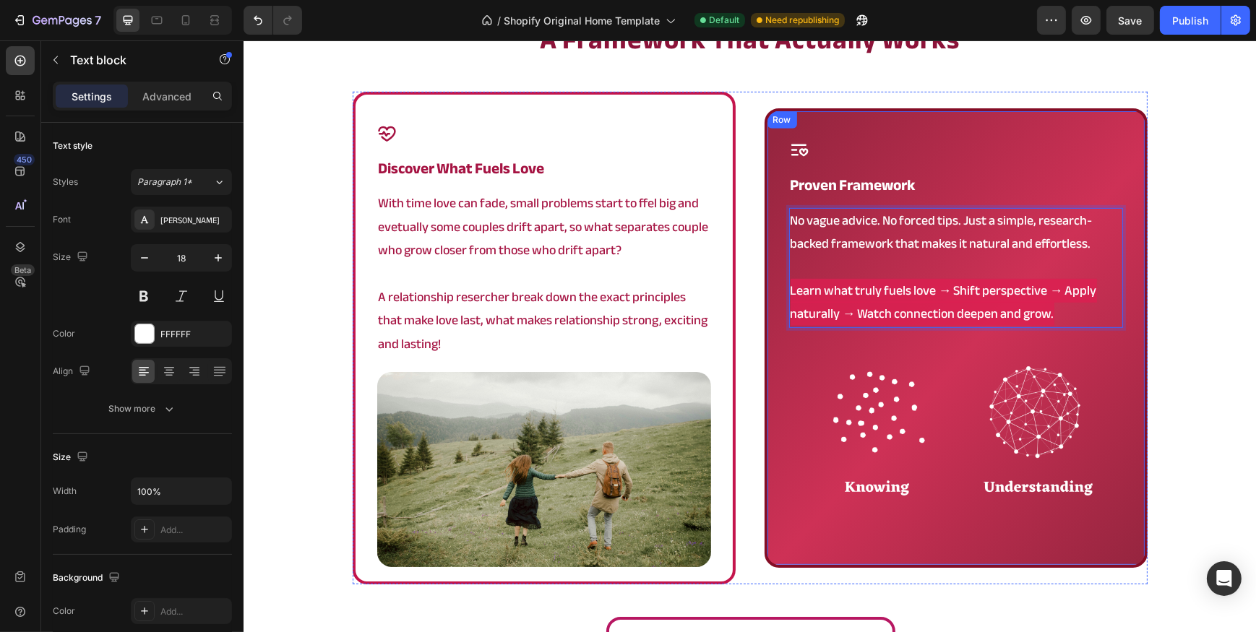
click at [1142, 231] on div "a framework that actually works Heading Icon discover what fuels love Heading W…" at bounding box center [749, 347] width 1012 height 650
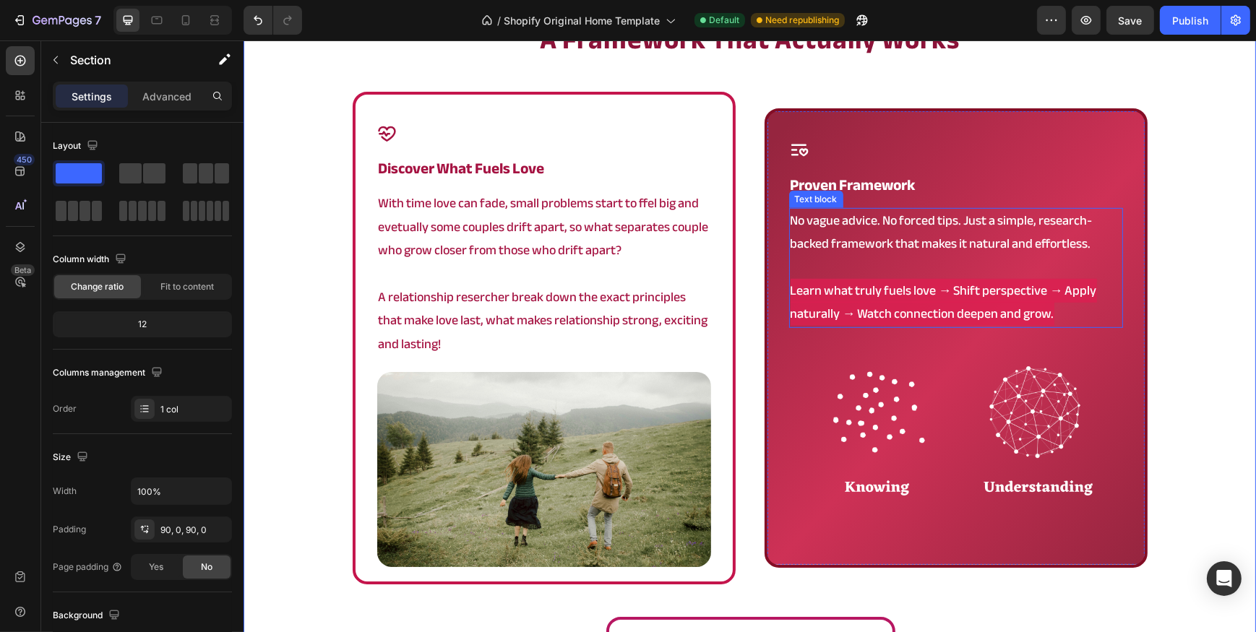
click at [1080, 240] on p "No vague advice. No forced tips. Just a simple, research-backed framework that …" at bounding box center [955, 233] width 331 height 47
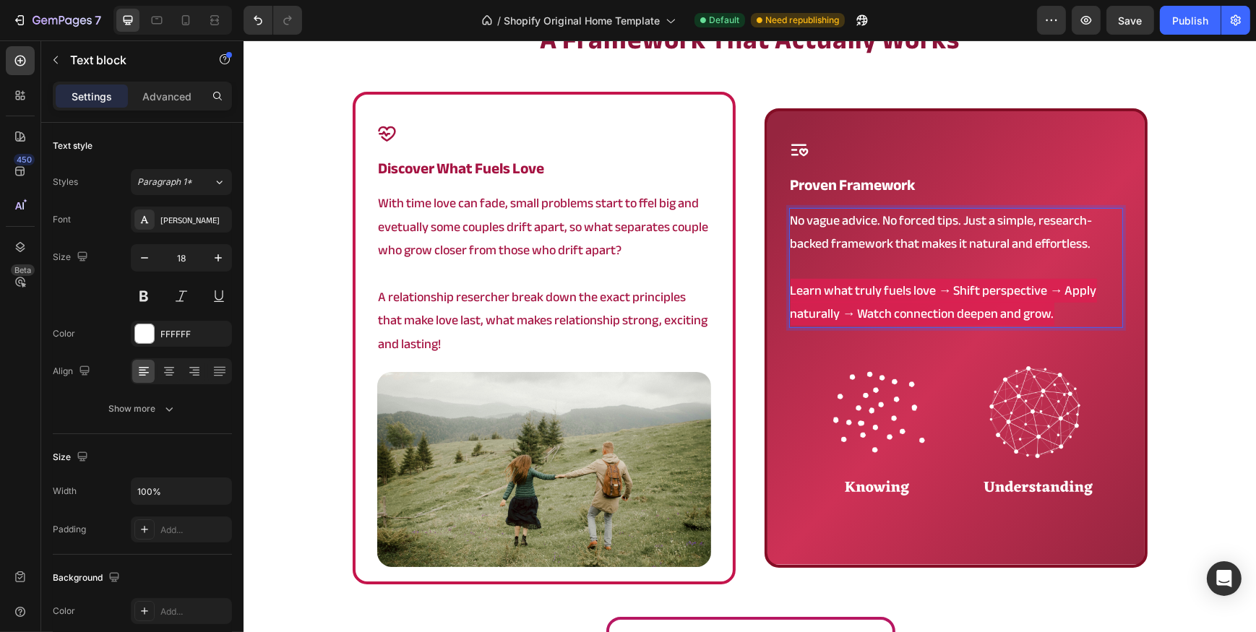
click at [1084, 241] on p "No vague advice. No forced tips. Just a simple, research-backed framework that …" at bounding box center [955, 233] width 331 height 47
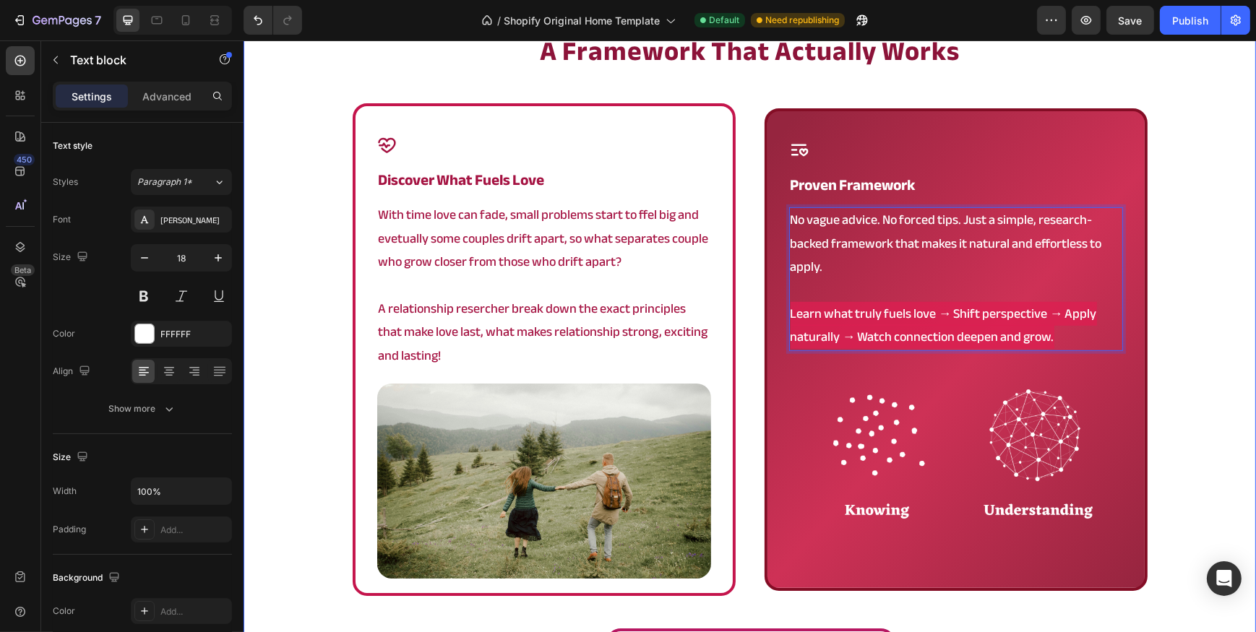
click at [1170, 270] on div "a framework that actually works Heading Icon discover what fuels love Heading W…" at bounding box center [749, 358] width 1012 height 650
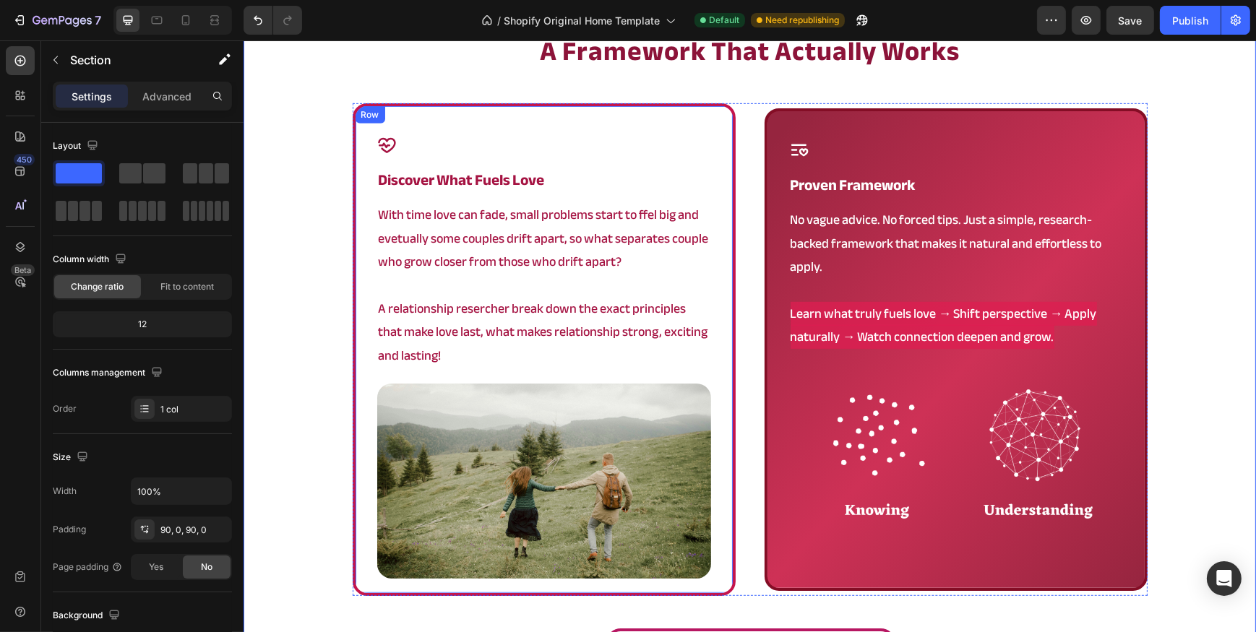
click at [354, 194] on div "Icon discover what fuels love Heading With time love can fade, small problems s…" at bounding box center [543, 349] width 383 height 493
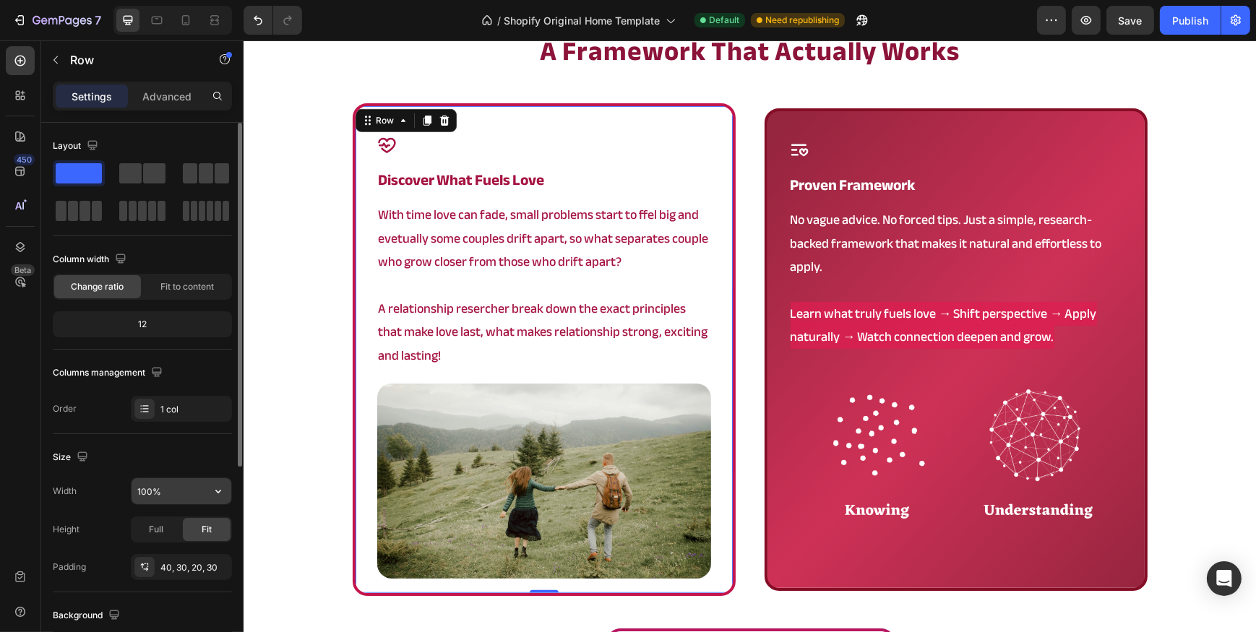
click at [174, 488] on input "100%" at bounding box center [182, 491] width 100 height 26
click at [169, 462] on div "Size" at bounding box center [142, 457] width 179 height 23
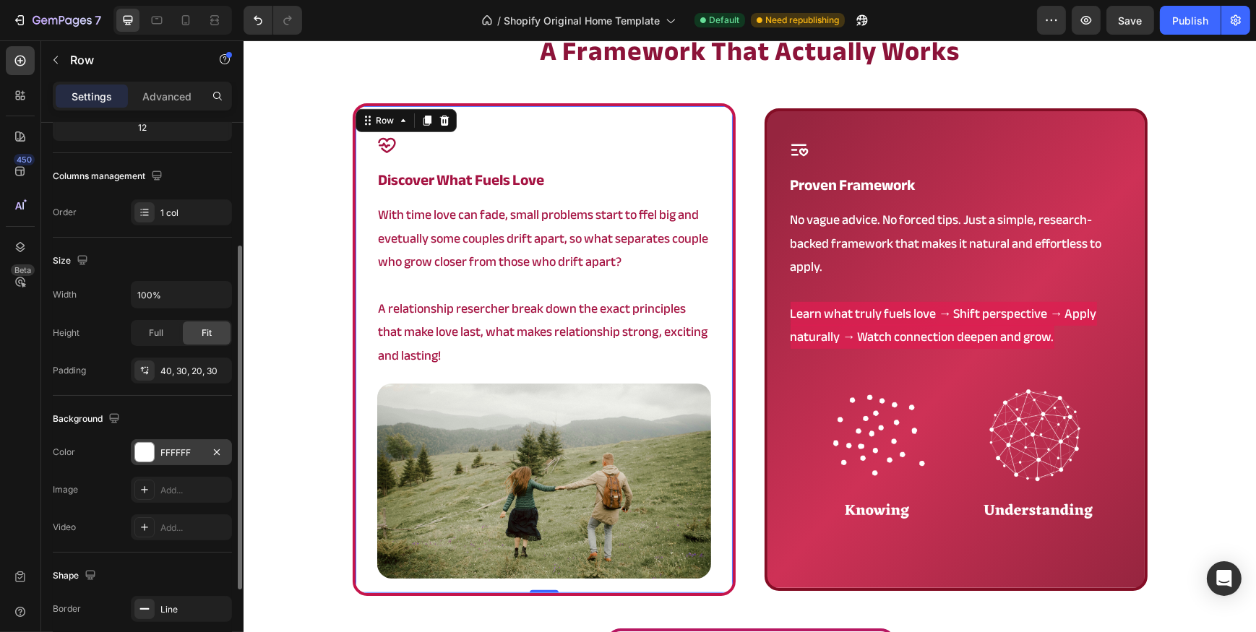
click at [163, 448] on div "FFFFFF" at bounding box center [181, 453] width 42 height 13
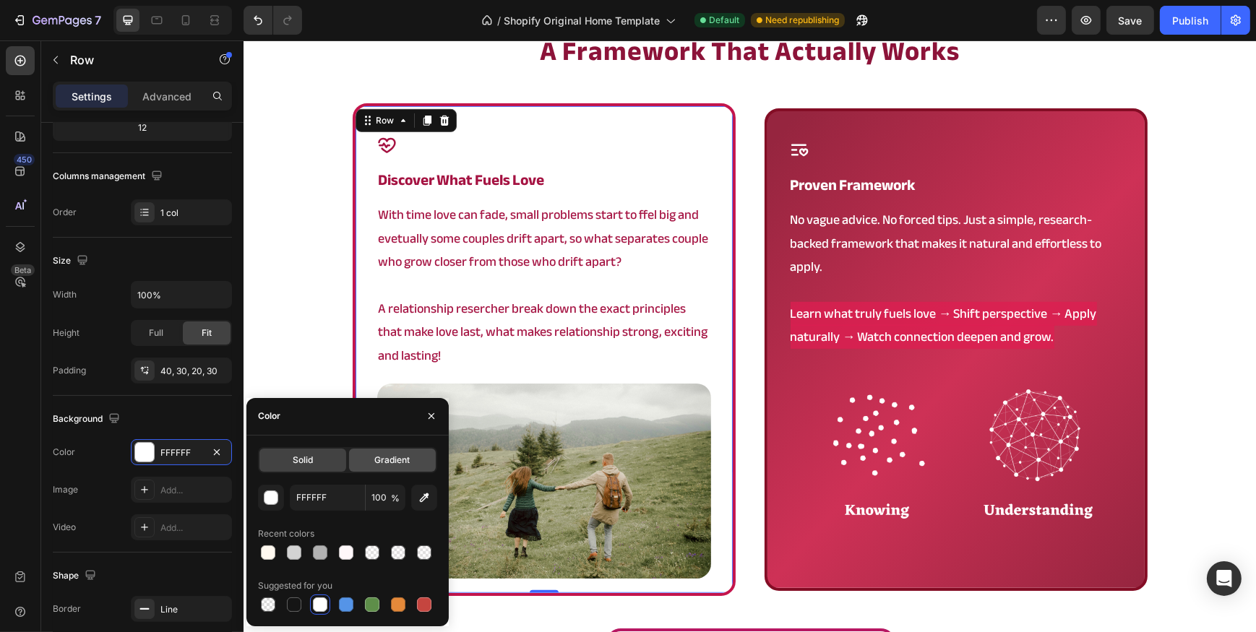
click at [376, 463] on span "Gradient" at bounding box center [391, 460] width 35 height 13
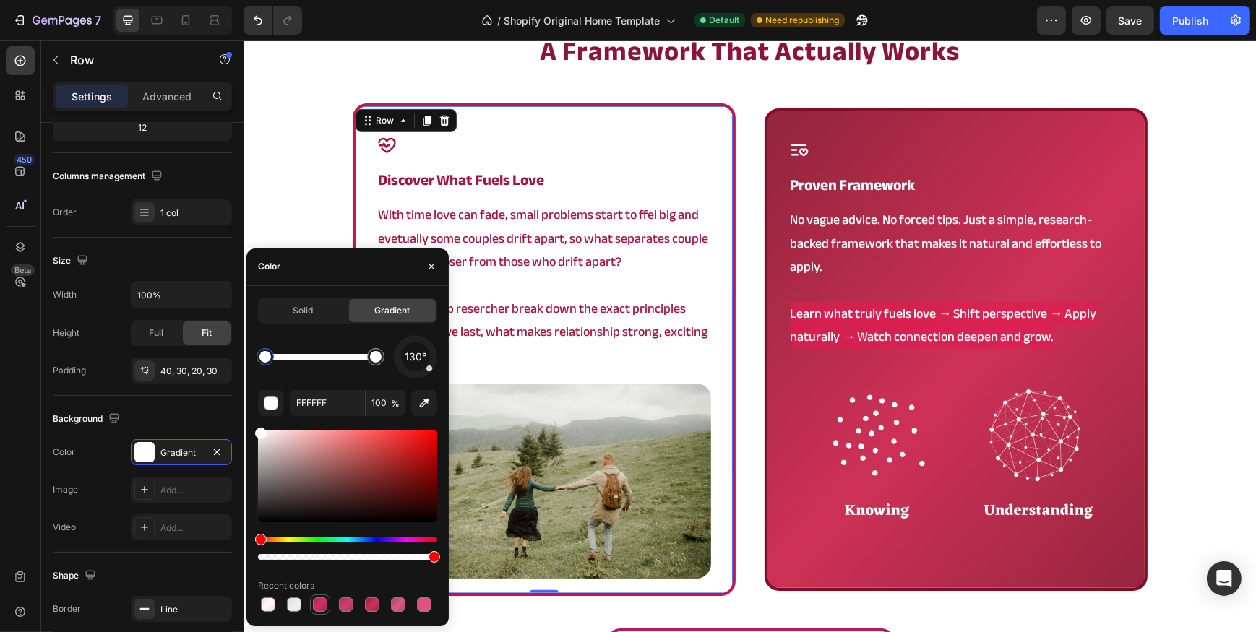
click at [326, 603] on div at bounding box center [320, 605] width 14 height 14
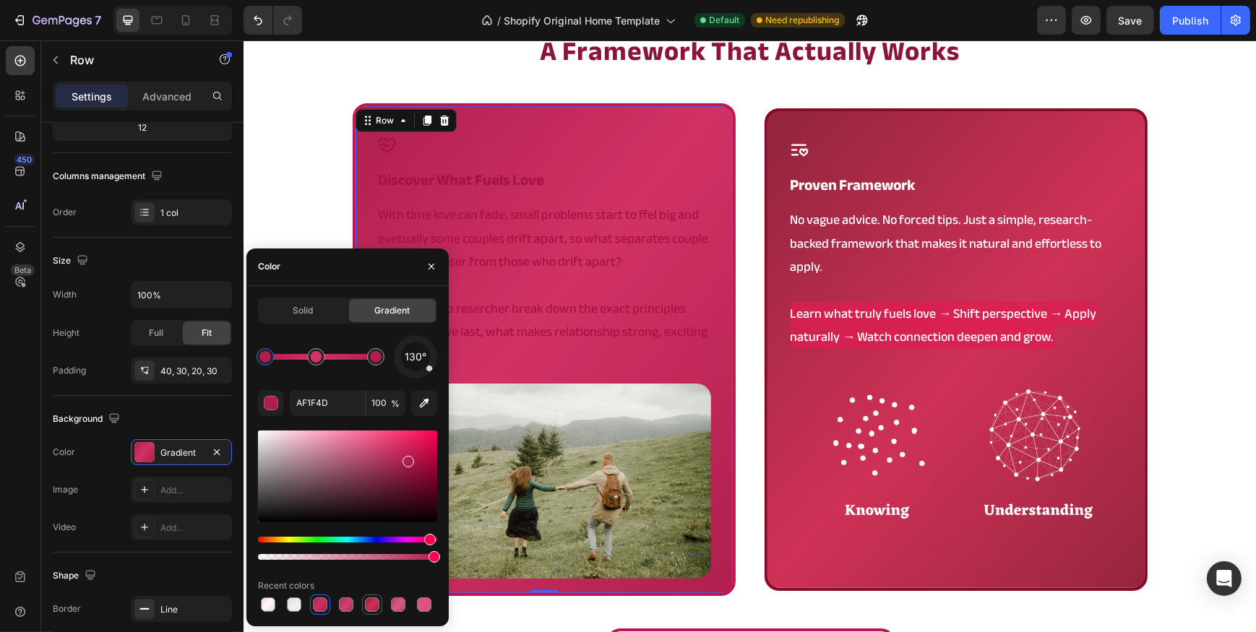
click at [366, 606] on div at bounding box center [372, 605] width 14 height 14
type input "96253F"
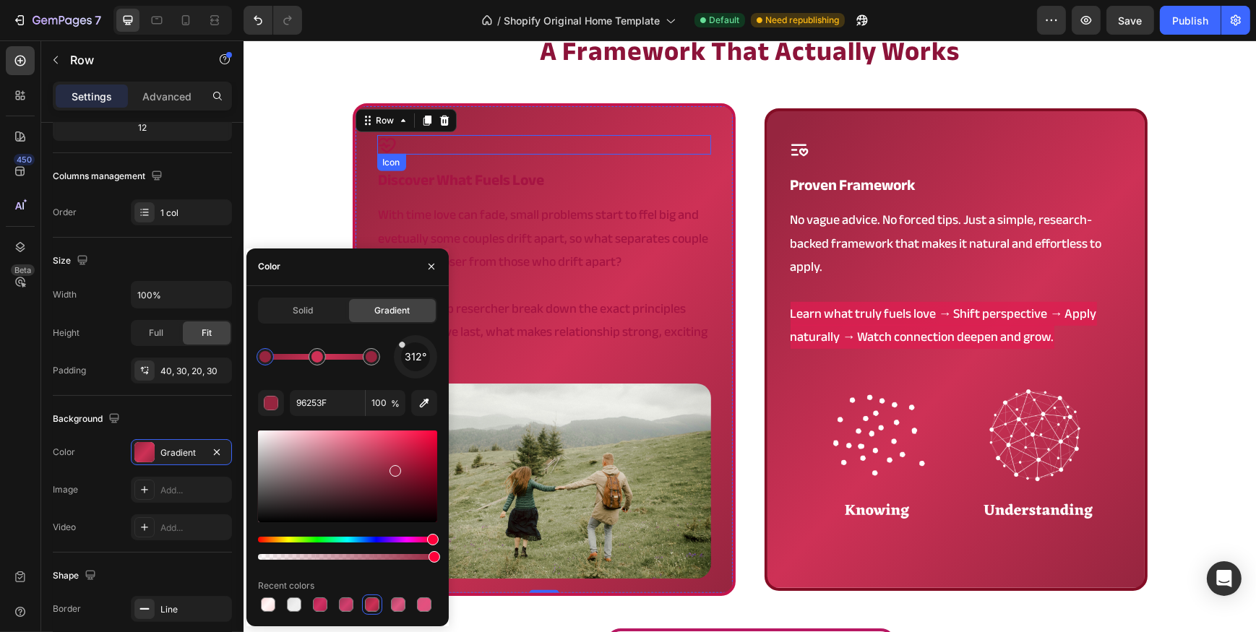
click at [527, 138] on div "Icon" at bounding box center [543, 145] width 334 height 20
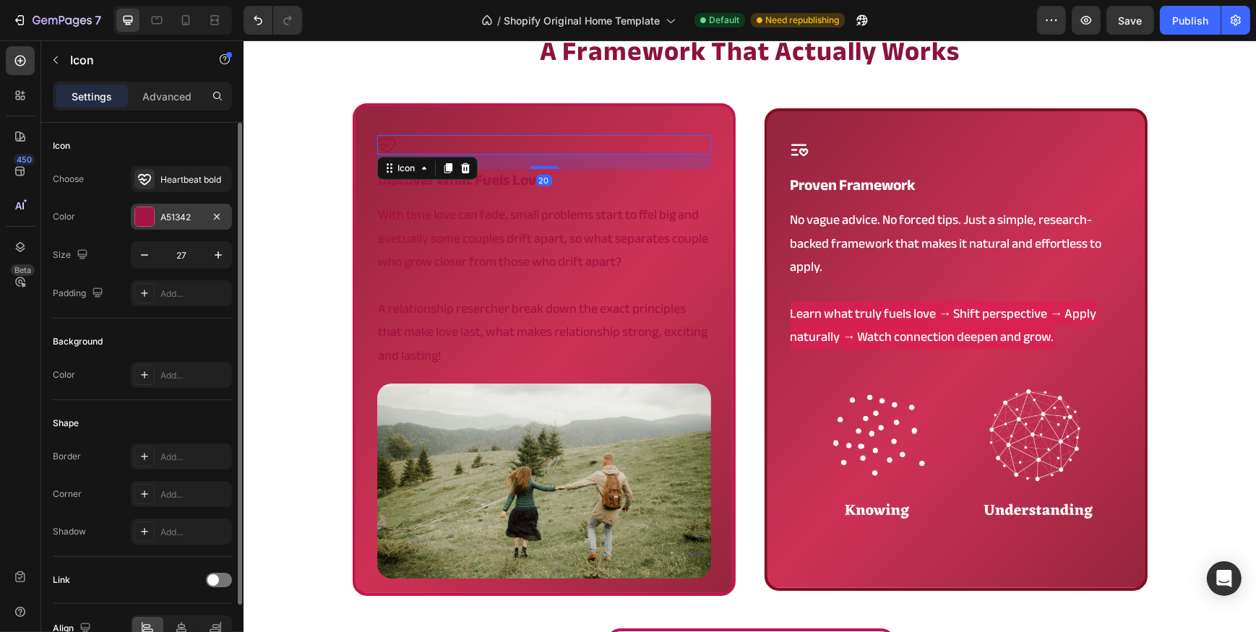
click at [158, 219] on div "A51342" at bounding box center [181, 217] width 101 height 26
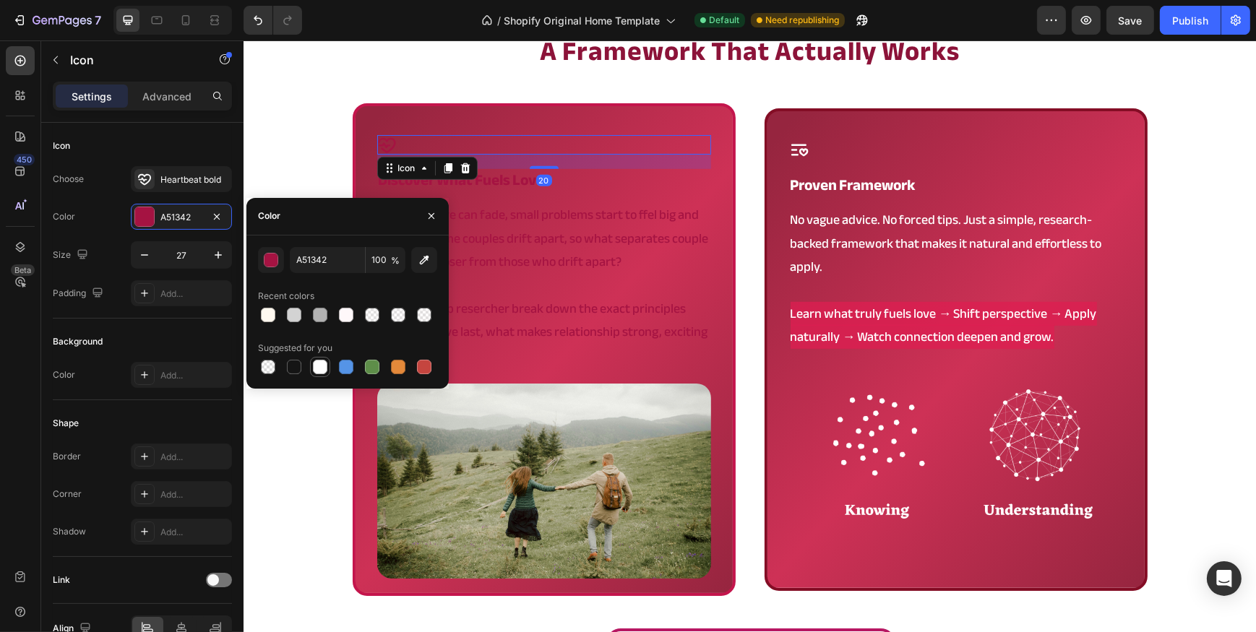
click at [317, 360] on div at bounding box center [320, 367] width 14 height 14
type input "FFFFFF"
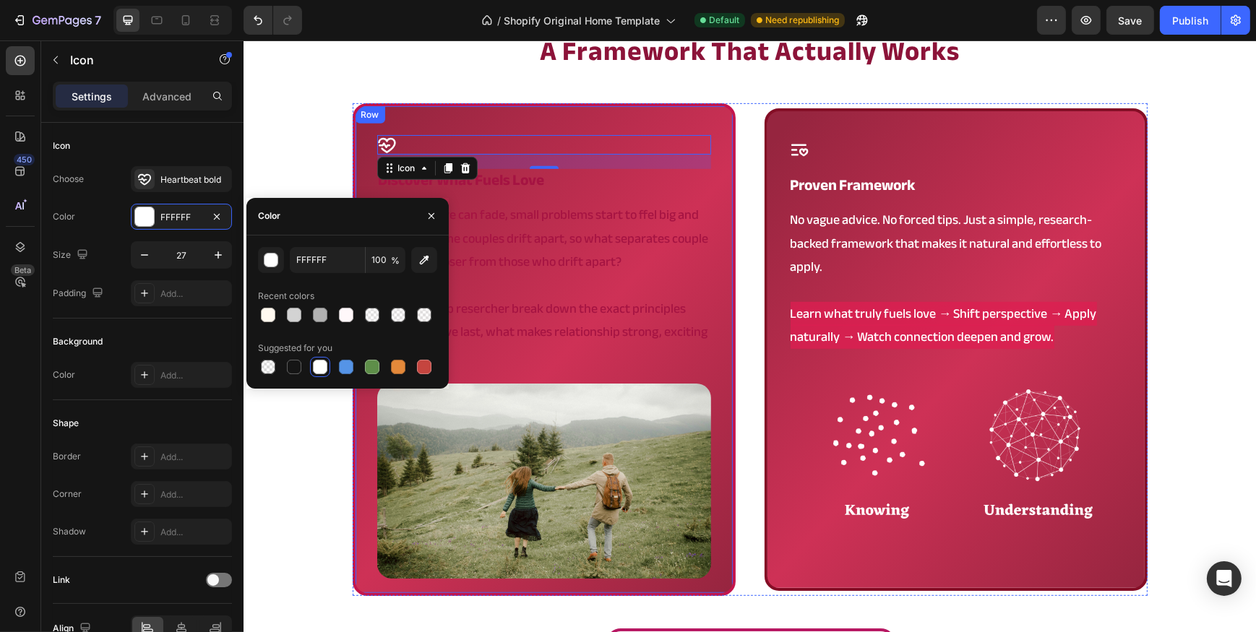
click at [563, 182] on h2 "discover what fuels love" at bounding box center [543, 180] width 334 height 22
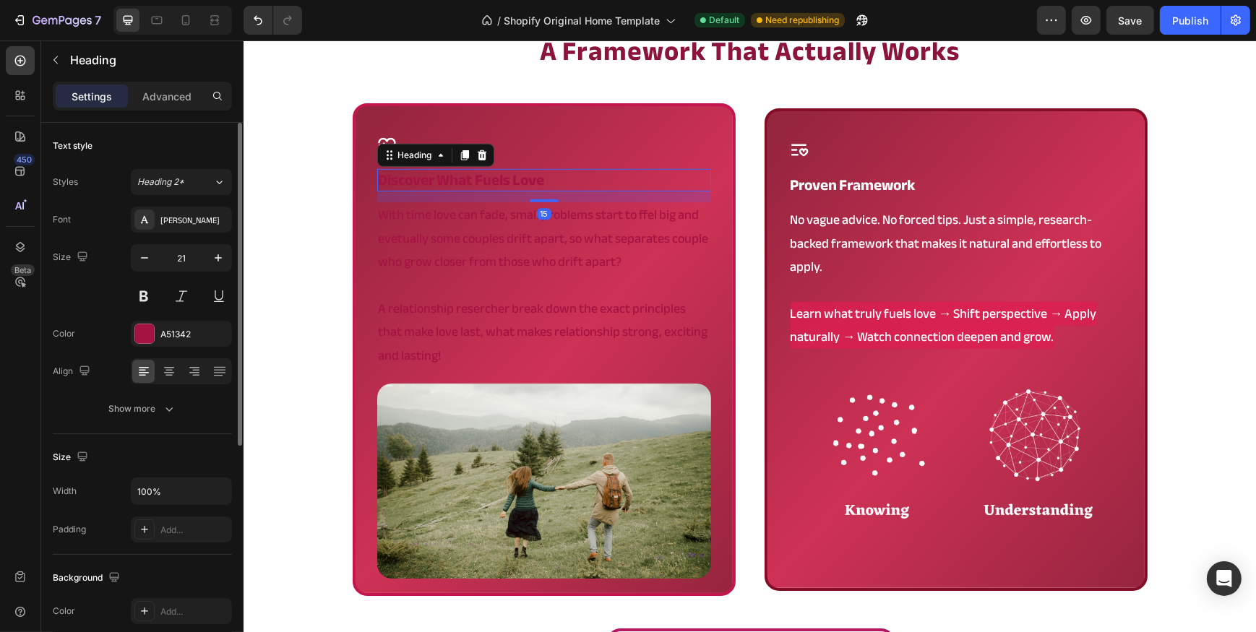
click at [175, 317] on div "Font Anek Bangla Size 21 Color A51342 Align Show more" at bounding box center [142, 314] width 179 height 215
click at [188, 330] on div "A51342" at bounding box center [181, 334] width 42 height 13
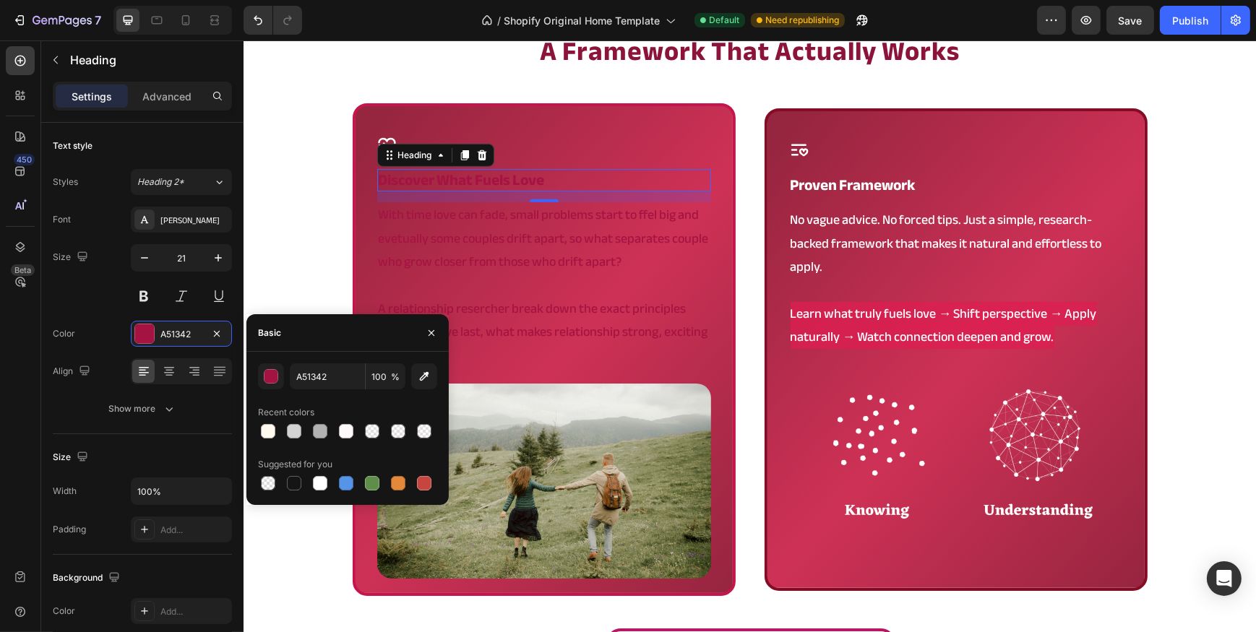
click at [317, 469] on div "Suggested for you" at bounding box center [295, 464] width 74 height 13
click at [319, 478] on div at bounding box center [320, 483] width 14 height 14
type input "FFFFFF"
click at [507, 253] on p "With time love can fade, small problems start to ffel big and evetually some co…" at bounding box center [543, 239] width 331 height 70
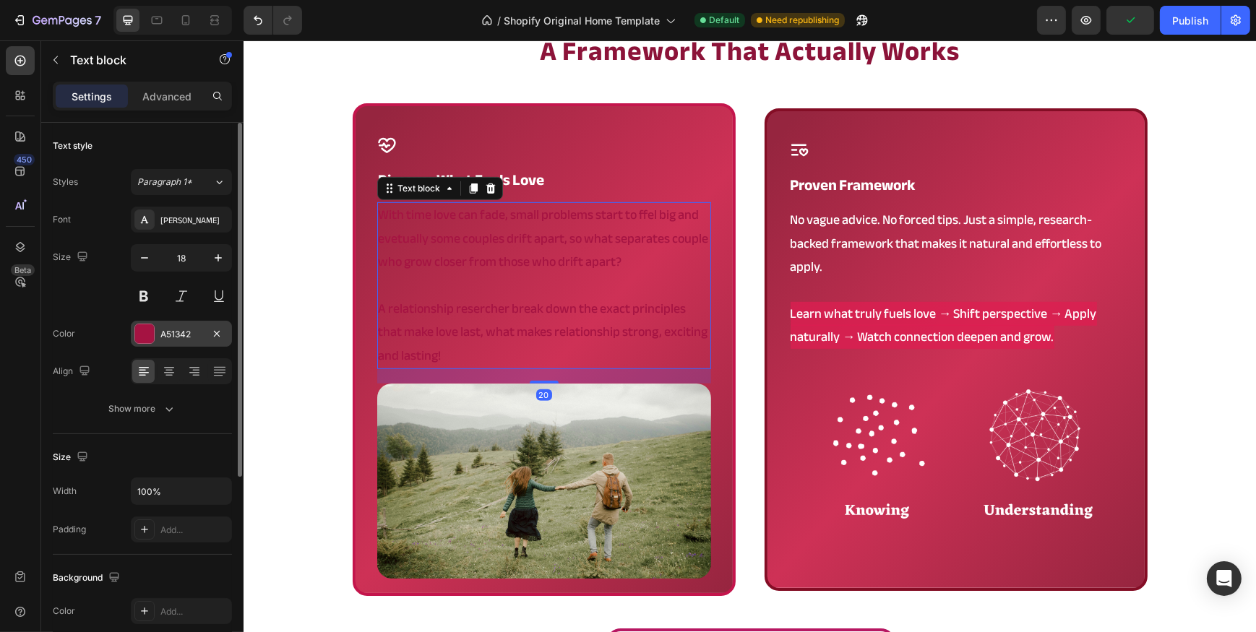
click at [186, 336] on div "A51342" at bounding box center [181, 334] width 42 height 13
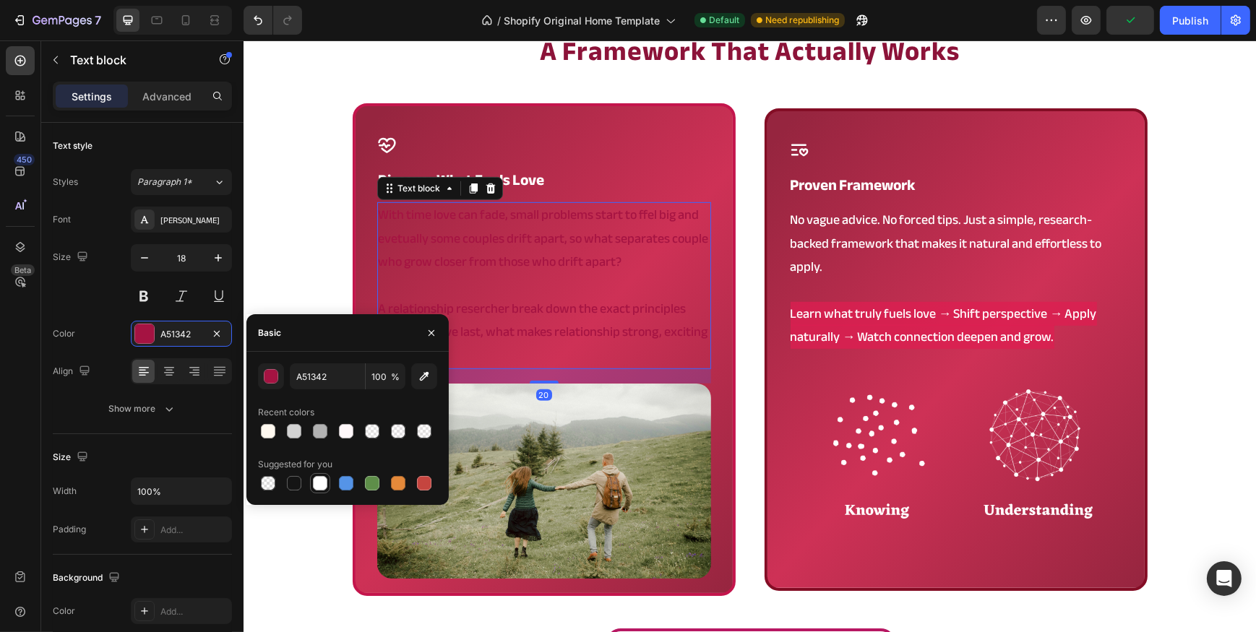
click at [316, 490] on div at bounding box center [320, 483] width 14 height 14
type input "FFFFFF"
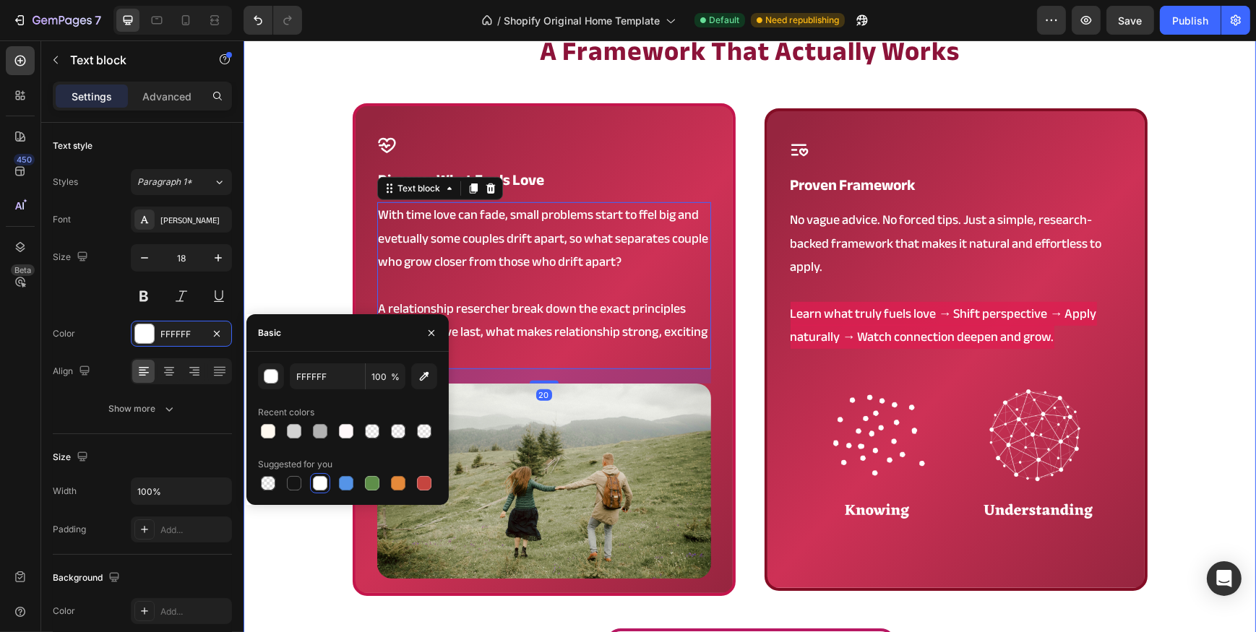
click at [267, 231] on div "a framework that actually works Heading Icon discover what fuels love Heading W…" at bounding box center [749, 358] width 1012 height 650
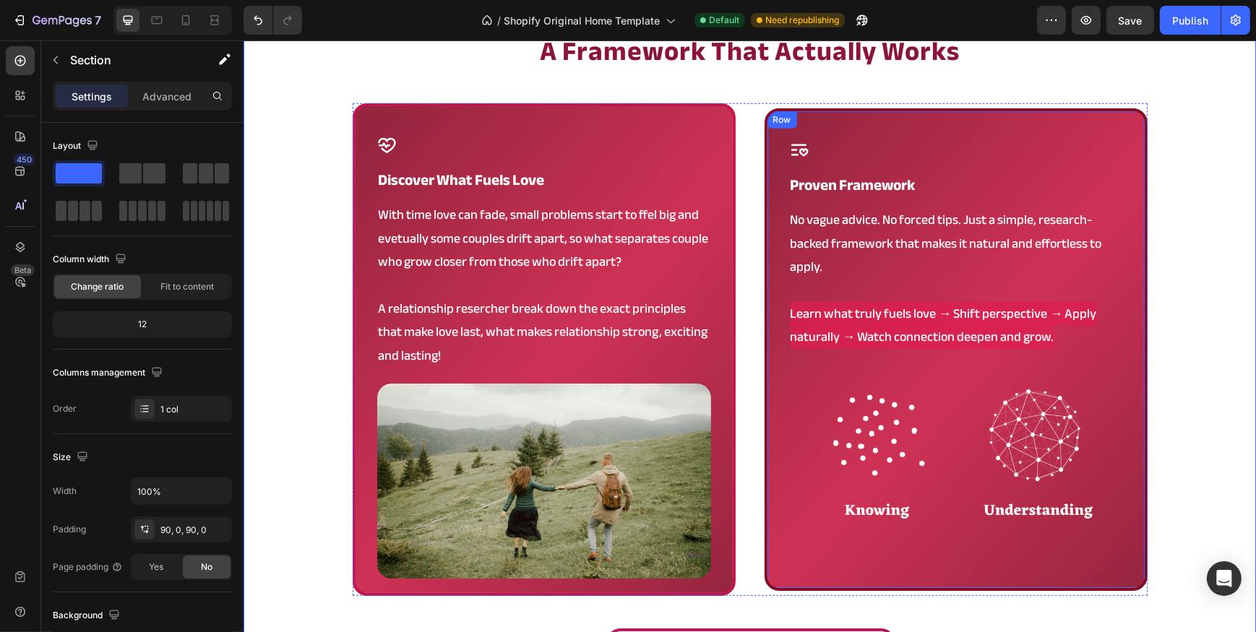
click at [771, 230] on div "Icon proven framework Heading No vague advice. No forced tips. Just a simple, r…" at bounding box center [955, 349] width 383 height 483
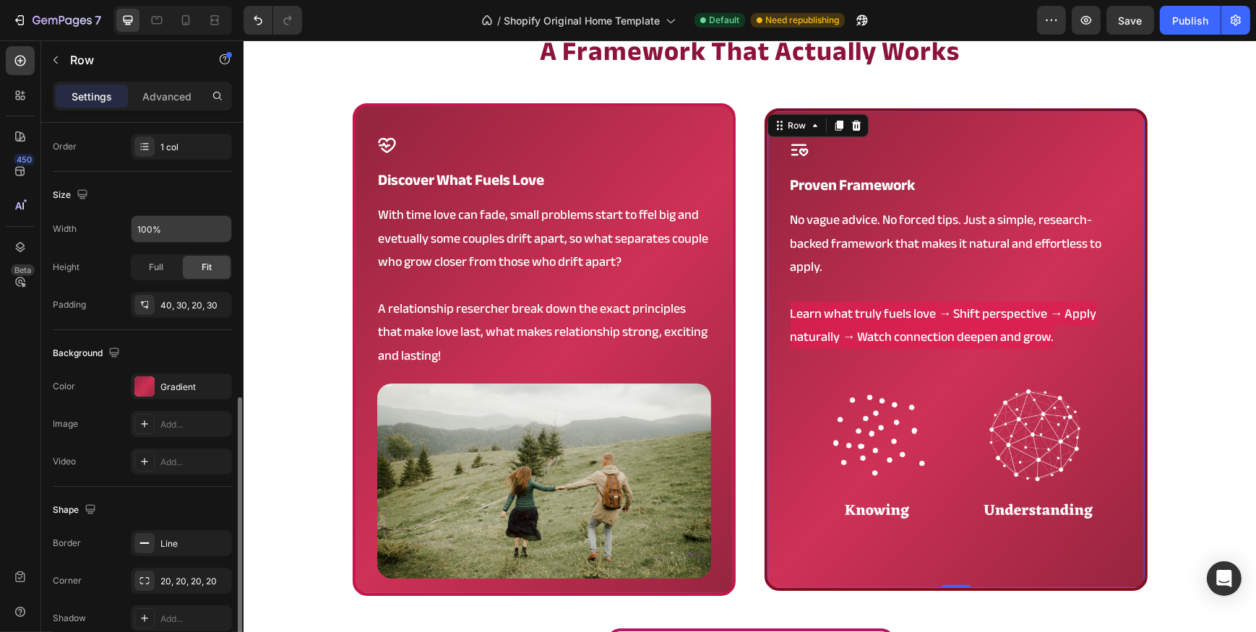
scroll to position [330, 0]
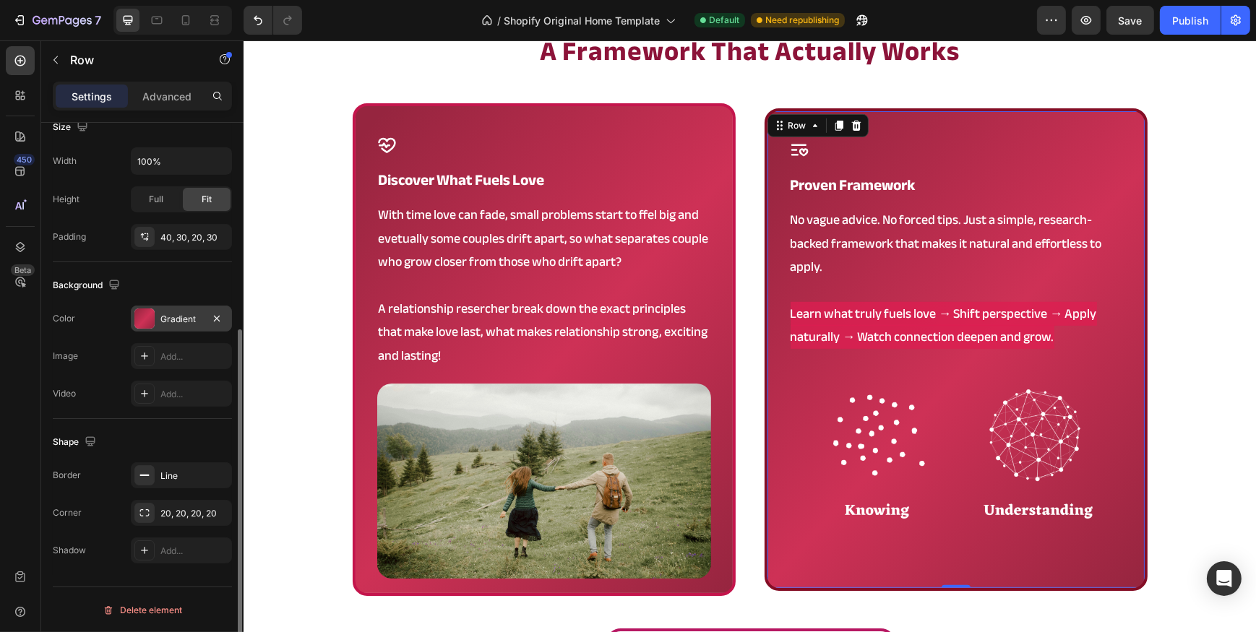
click at [178, 324] on div "Gradient" at bounding box center [181, 319] width 42 height 13
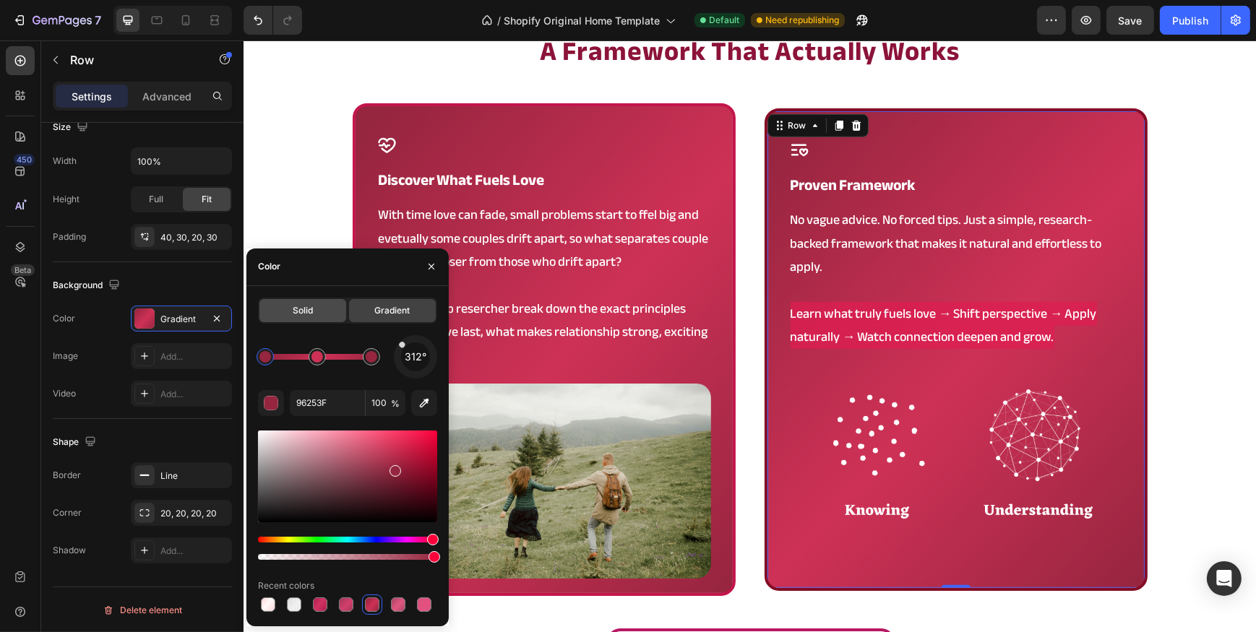
click at [296, 314] on span "Solid" at bounding box center [303, 310] width 20 height 13
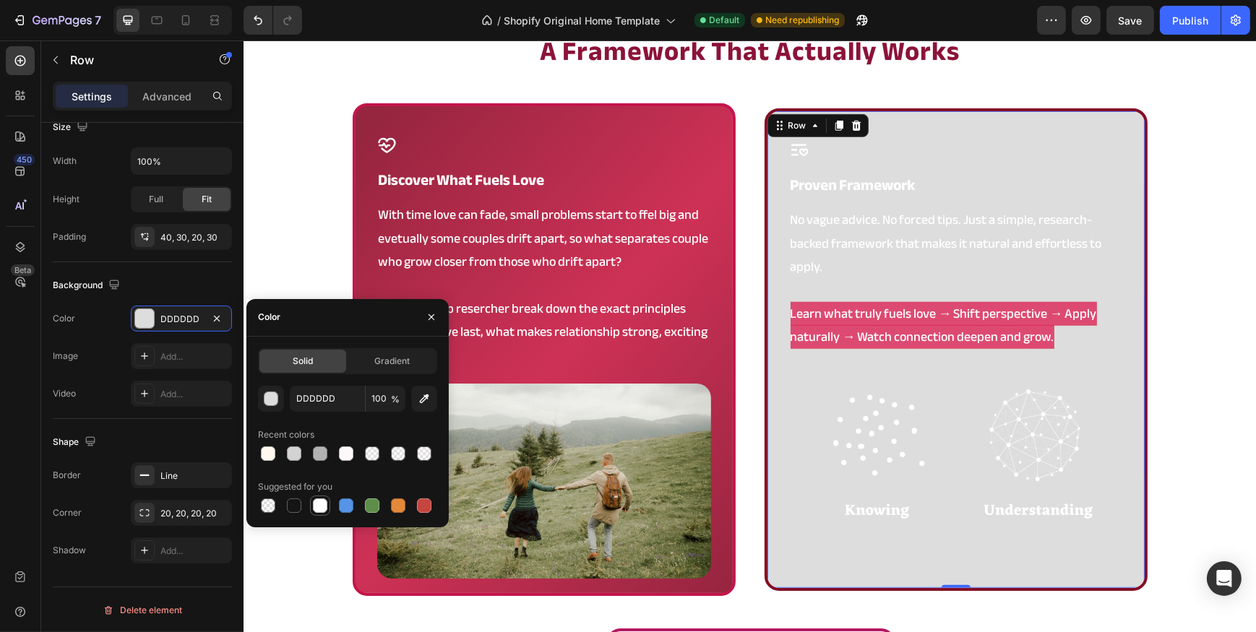
click at [328, 507] on div at bounding box center [319, 505] width 17 height 17
type input "FFFFFF"
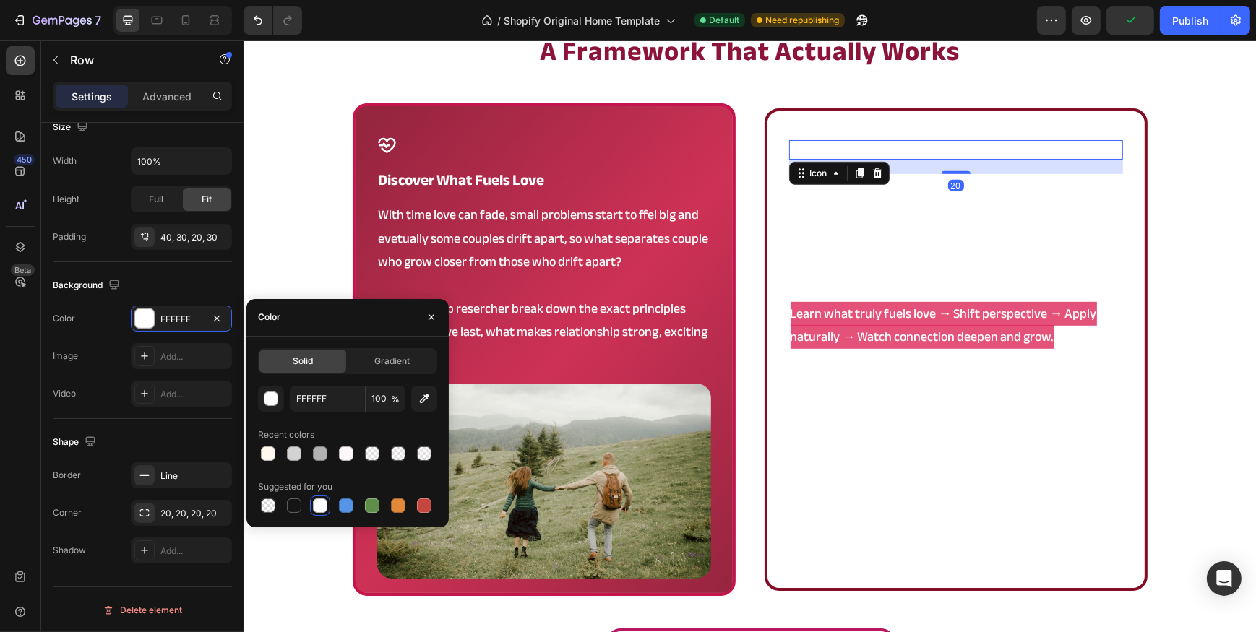
click at [916, 152] on div "Icon 20" at bounding box center [955, 150] width 334 height 20
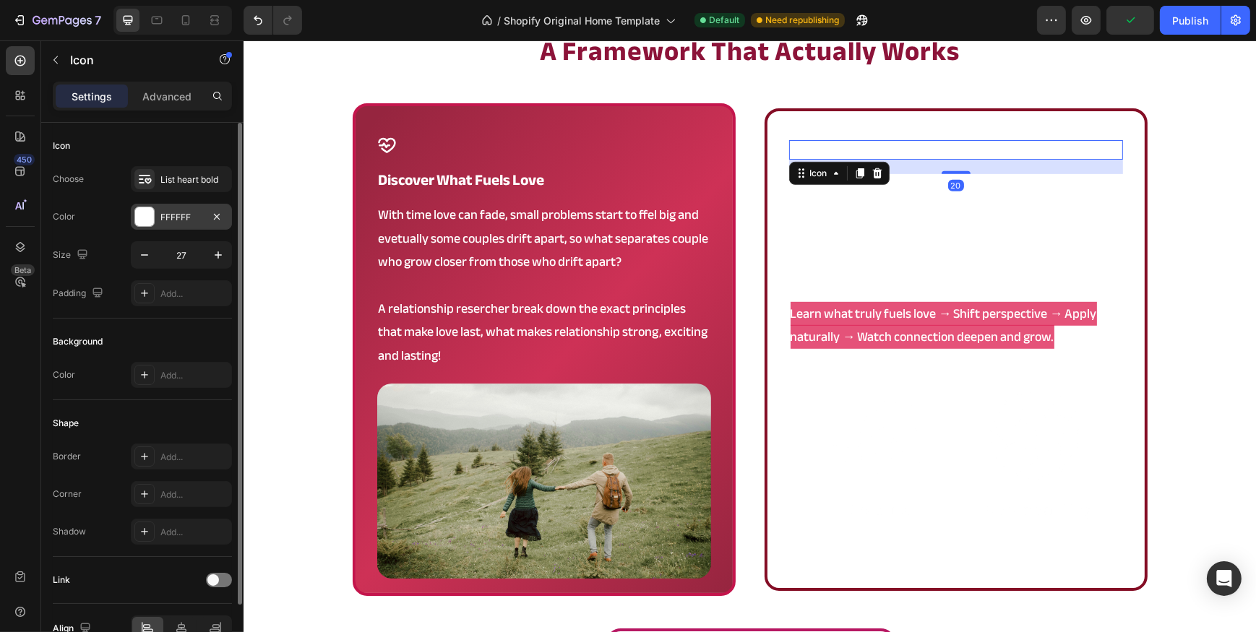
click at [197, 228] on div "FFFFFF" at bounding box center [181, 217] width 101 height 26
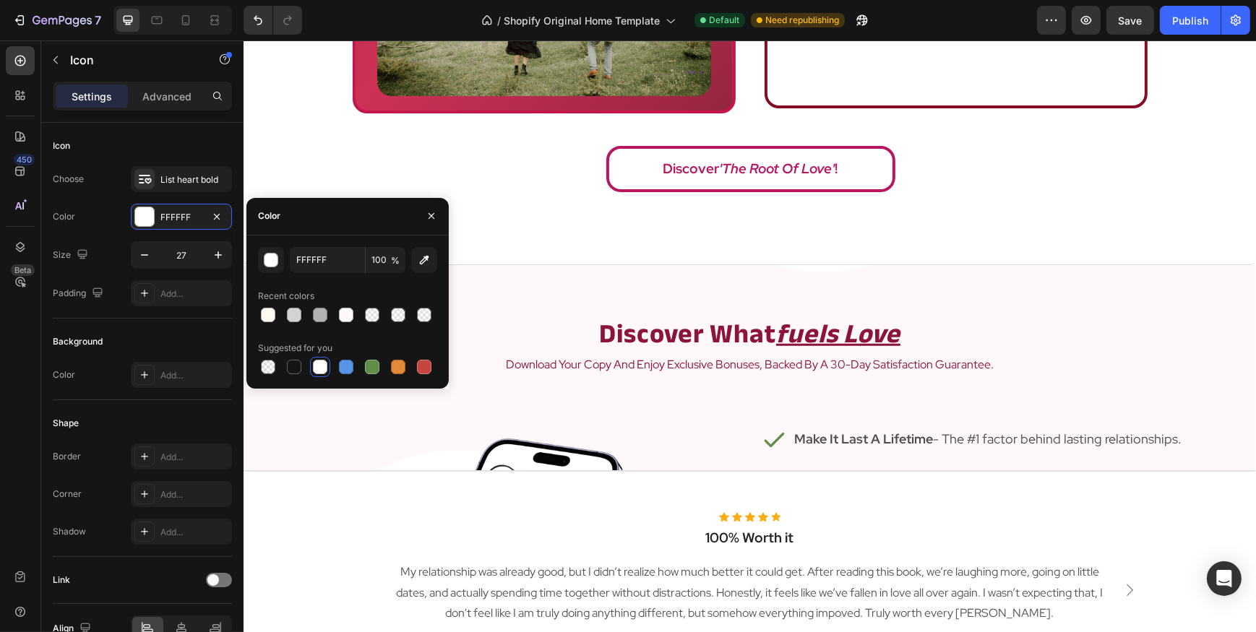
scroll to position [1440, 0]
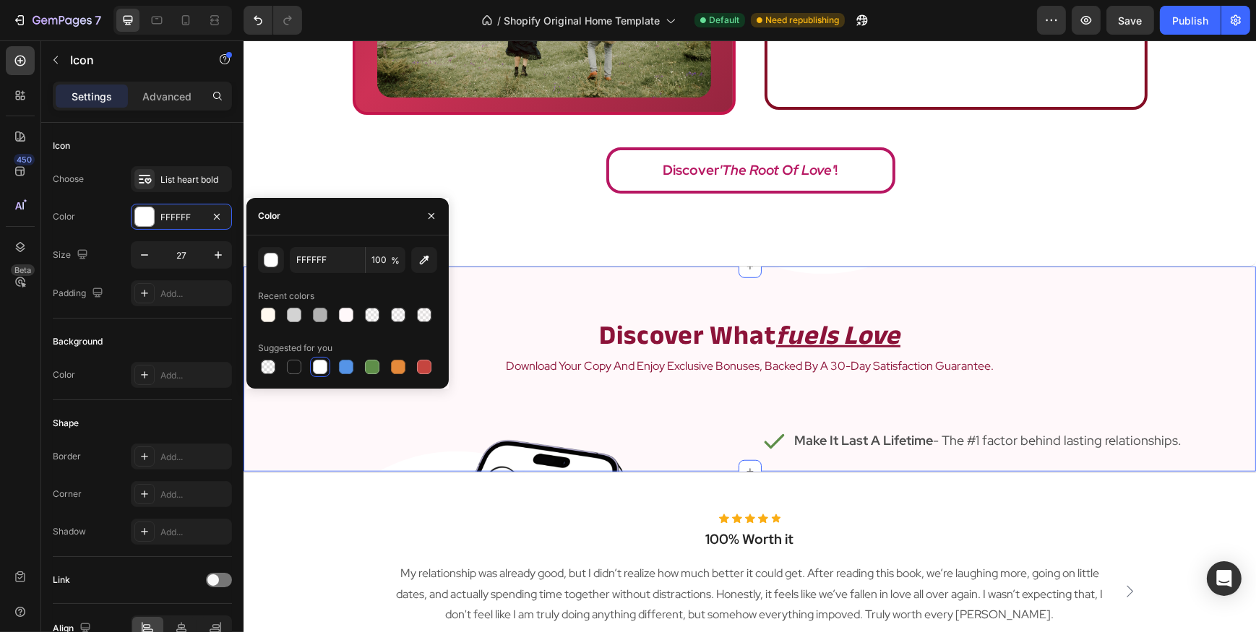
click at [737, 349] on strong "discover what" at bounding box center [686, 336] width 177 height 50
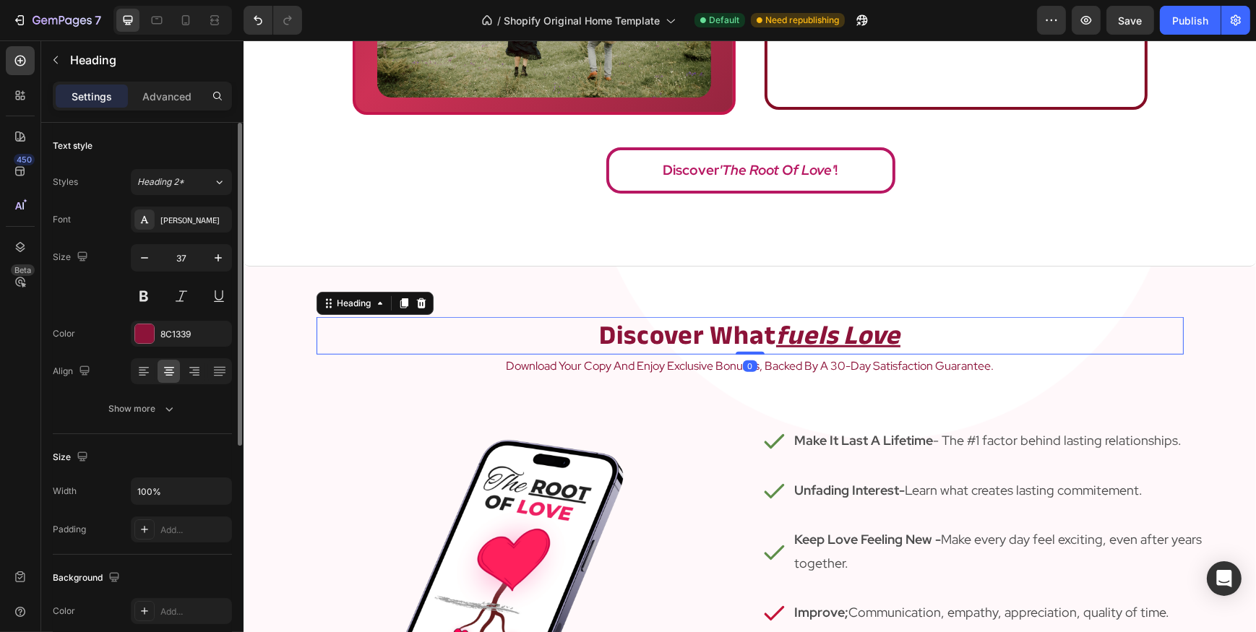
click at [156, 356] on div "Font Anek Bangla Size 37 Color 8C1339 Align Show more" at bounding box center [142, 314] width 179 height 215
click at [159, 342] on div "8C1339" at bounding box center [181, 334] width 101 height 26
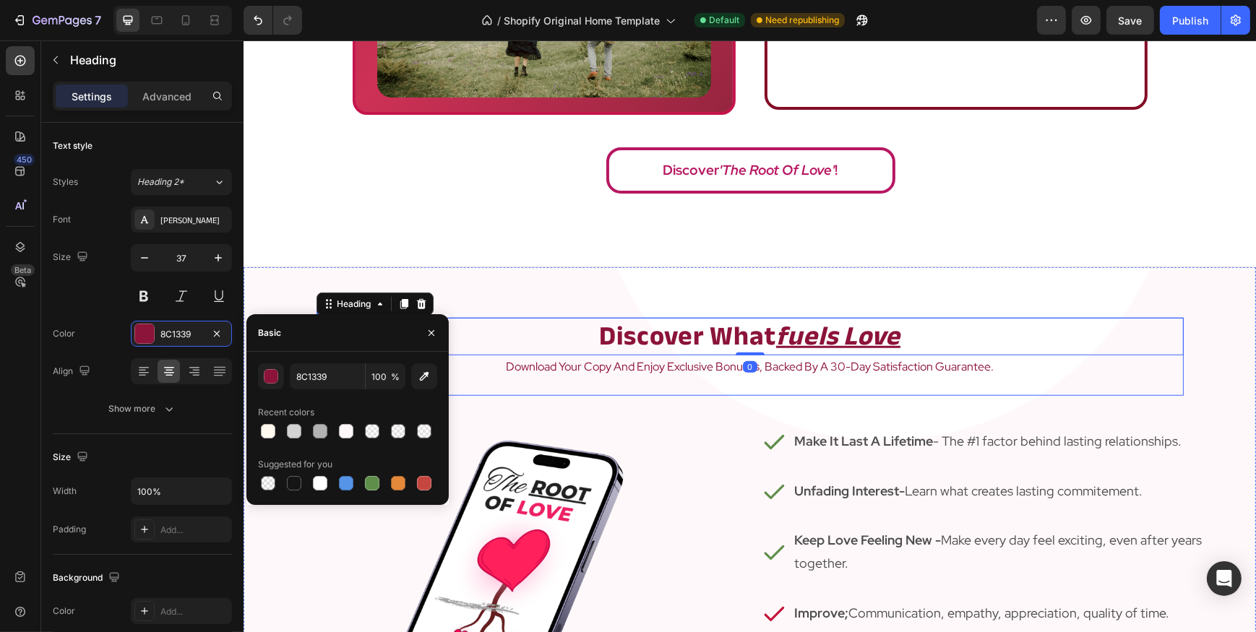
click at [629, 369] on p "download your copy and enjoy exclusive bonuses, backed by a 30-day satisfaction…" at bounding box center [749, 367] width 864 height 21
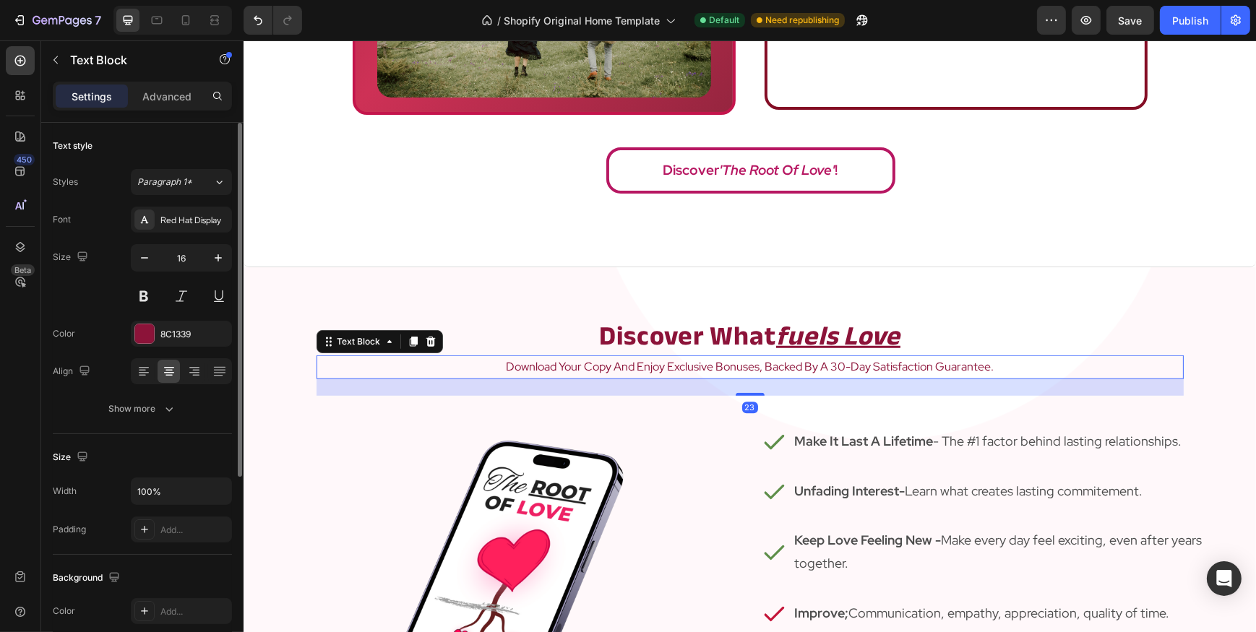
drag, startPoint x: 144, startPoint y: 348, endPoint x: 151, endPoint y: 348, distance: 7.3
click at [145, 348] on div "Font Red Hat Display Size 16 Color 8C1339 Align Show more" at bounding box center [142, 314] width 179 height 215
click at [151, 348] on div "Font Red Hat Display Size 16 Color 8C1339 Align Show more" at bounding box center [142, 314] width 179 height 215
click at [175, 341] on div "8C1339" at bounding box center [181, 334] width 101 height 26
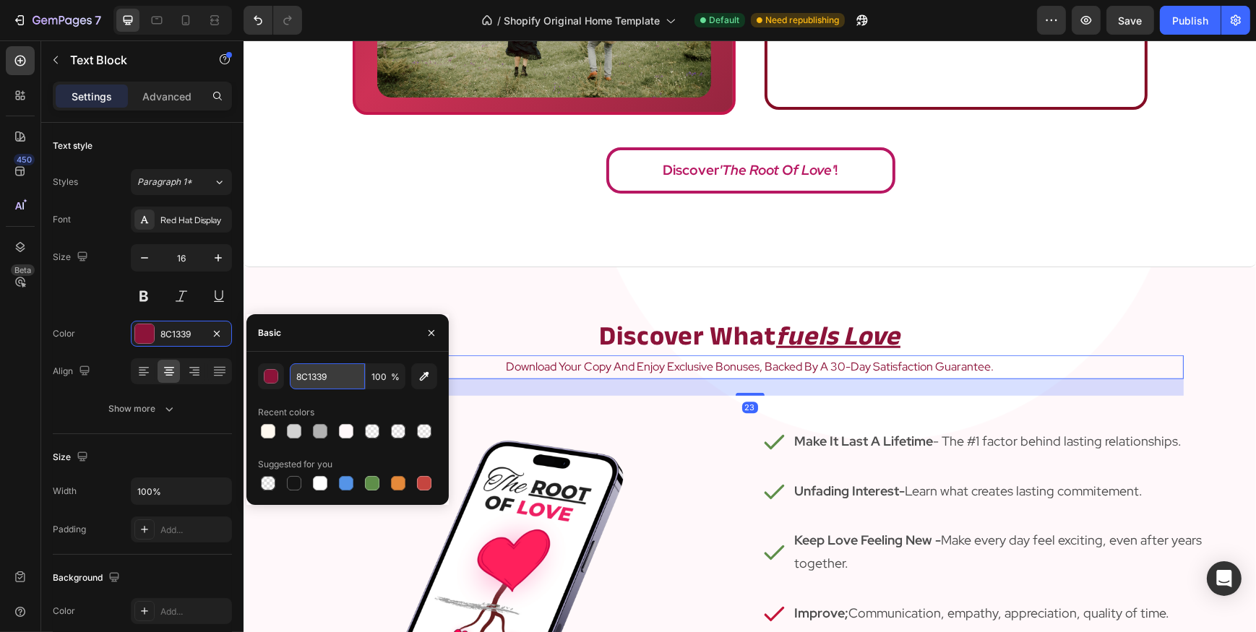
click at [340, 386] on input "8C1339" at bounding box center [327, 376] width 75 height 26
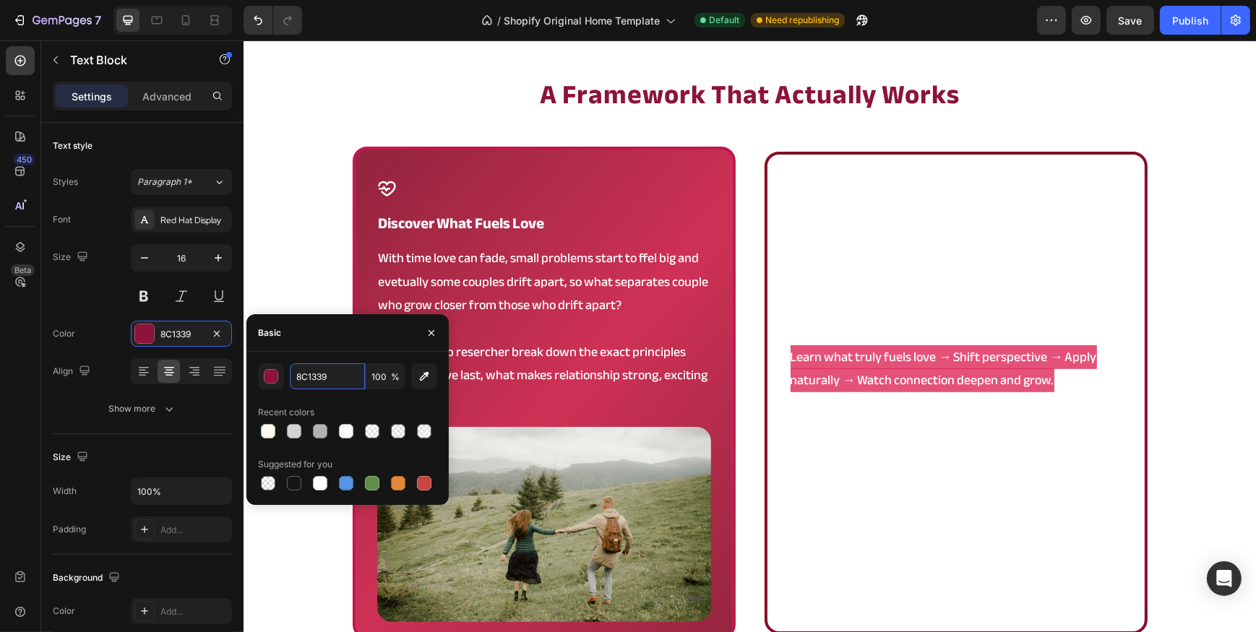
scroll to position [915, 0]
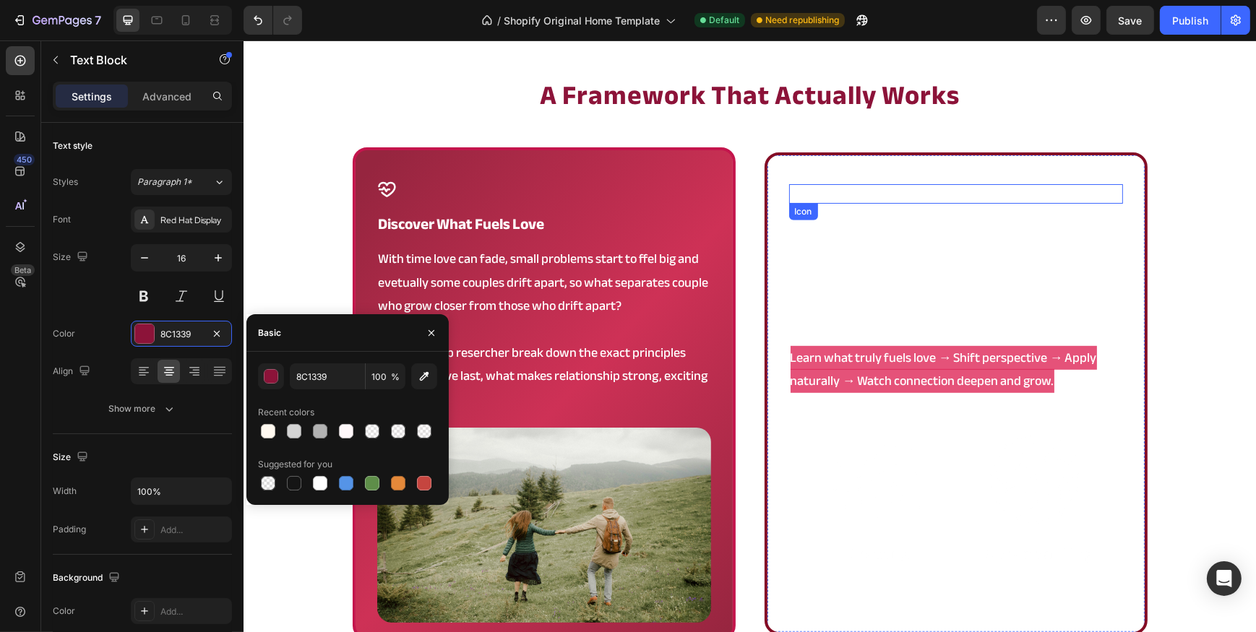
click at [859, 187] on div "Icon" at bounding box center [955, 194] width 334 height 20
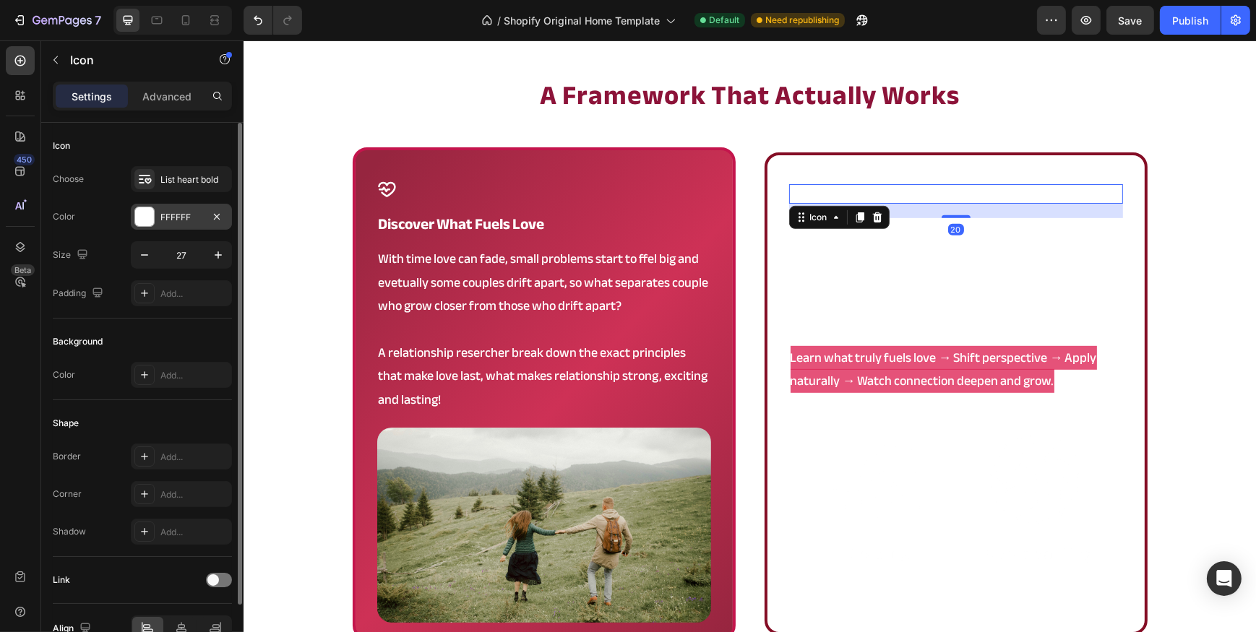
click at [164, 218] on div "FFFFFF" at bounding box center [181, 217] width 42 height 13
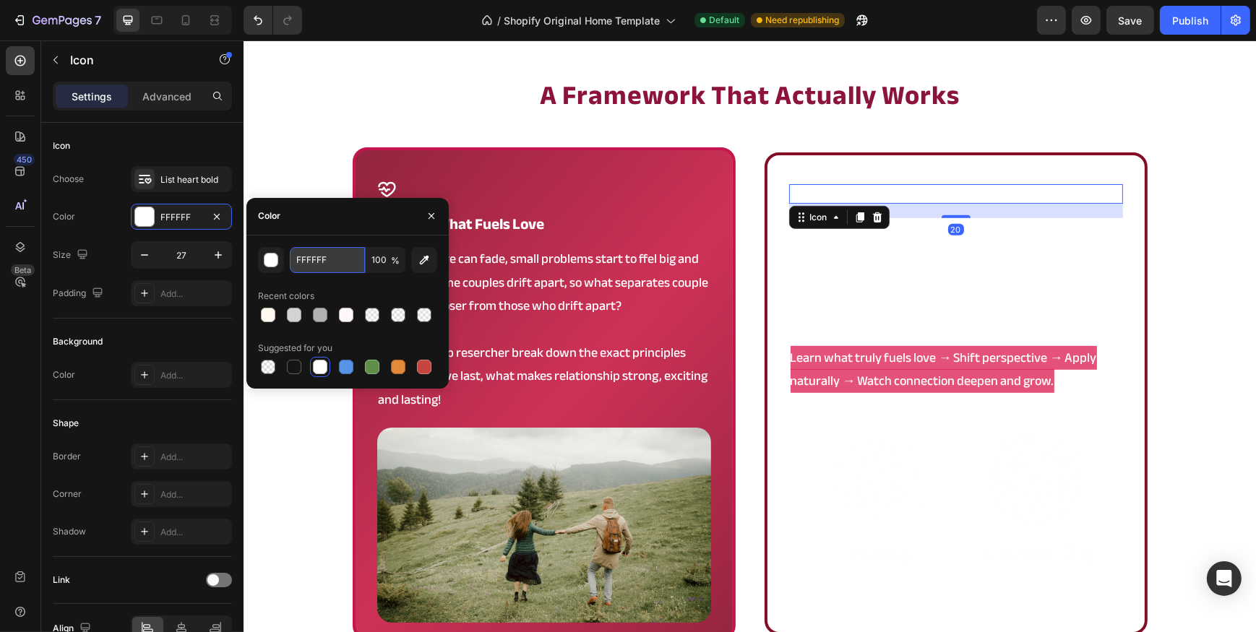
click at [340, 249] on input "FFFFFF" at bounding box center [327, 260] width 75 height 26
paste input "8C1339"
type input "8C1339"
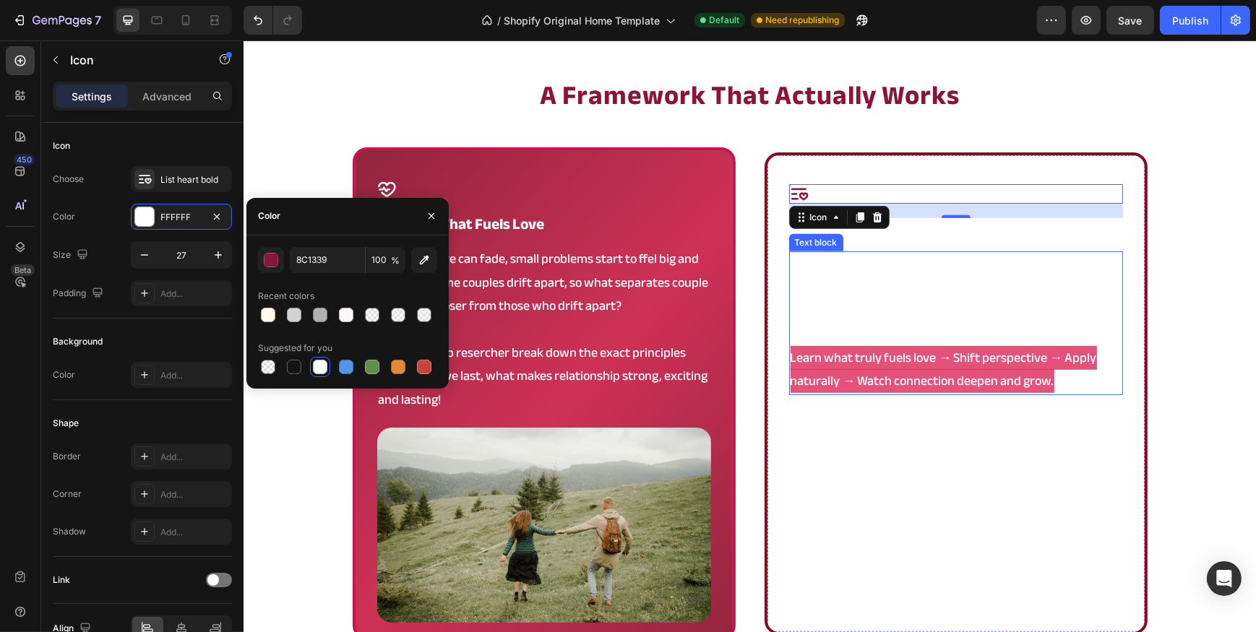
click at [858, 278] on p "No vague advice. No forced tips. Just a simple, research-backed framework that …" at bounding box center [955, 288] width 331 height 70
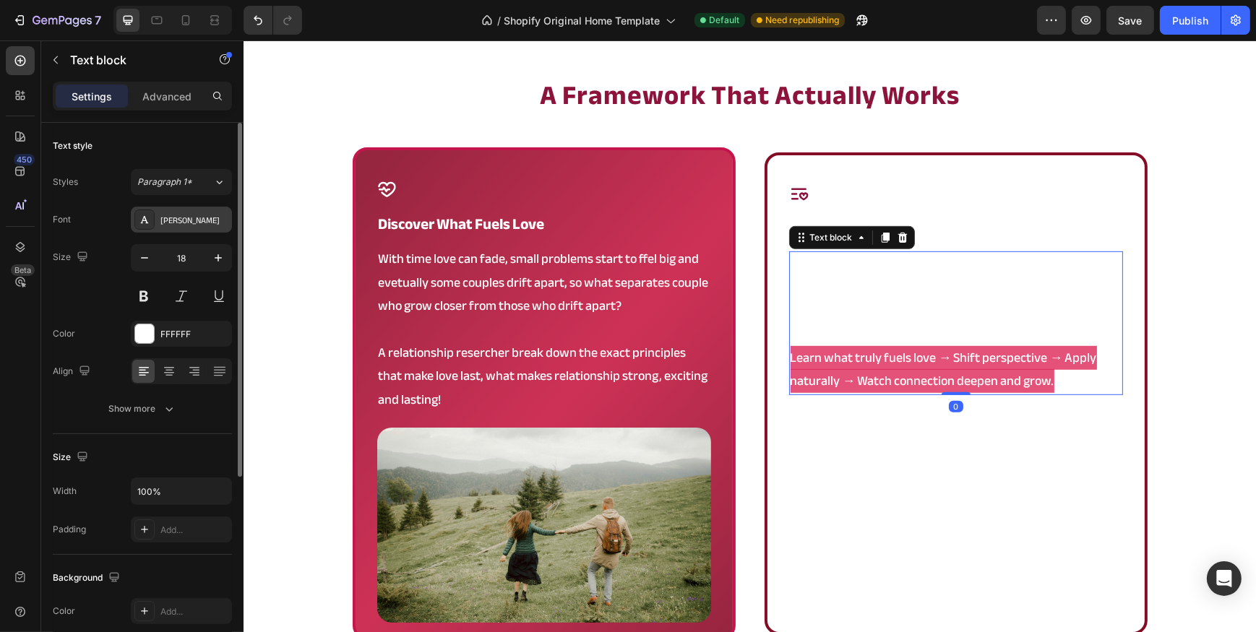
click at [179, 220] on div "[PERSON_NAME]" at bounding box center [194, 220] width 68 height 13
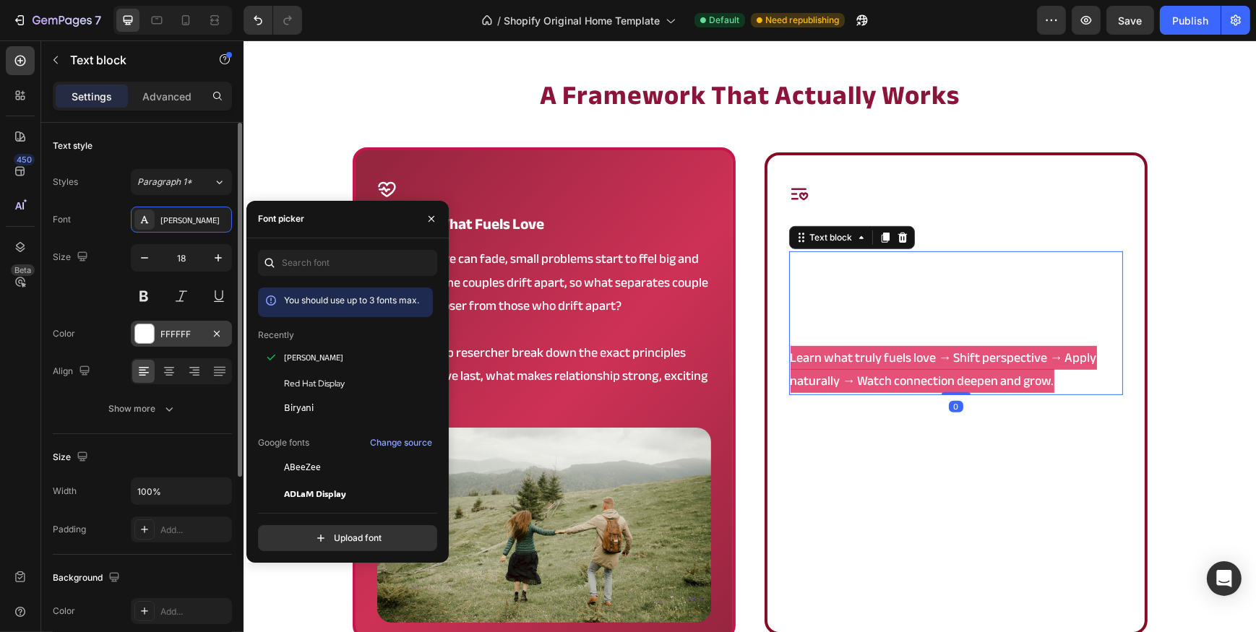
click at [157, 332] on div "FFFFFF" at bounding box center [181, 334] width 101 height 26
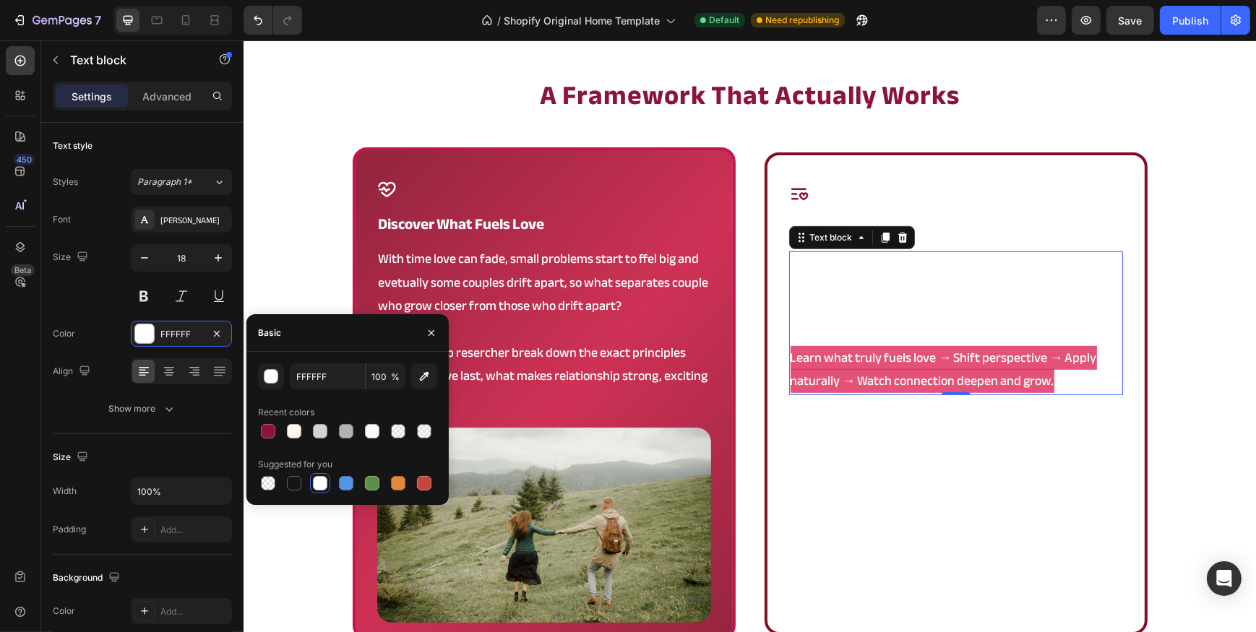
click at [339, 353] on div "FFFFFF 100 % Recent colors Suggested for you" at bounding box center [347, 428] width 202 height 153
click at [353, 374] on input "FFFFFF" at bounding box center [327, 376] width 75 height 26
paste input "8C1339"
type input "8C1339"
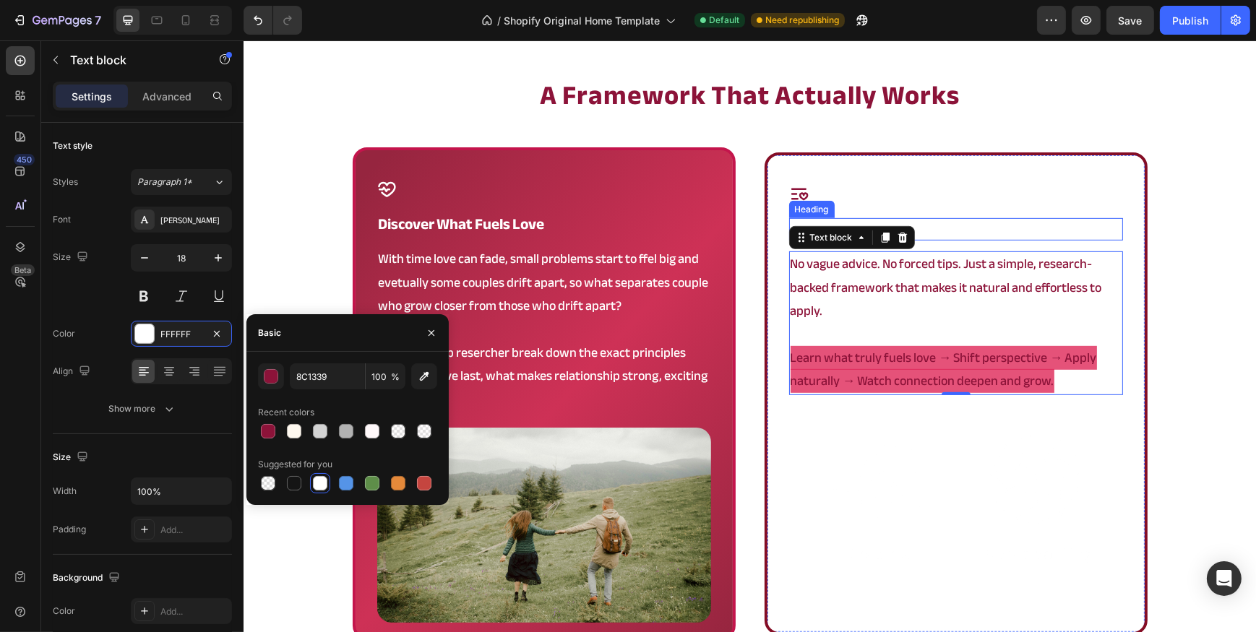
click at [945, 217] on div "Icon proven framework Heading No vague advice. No forced tips. Just a simple, r…" at bounding box center [955, 401] width 334 height 434
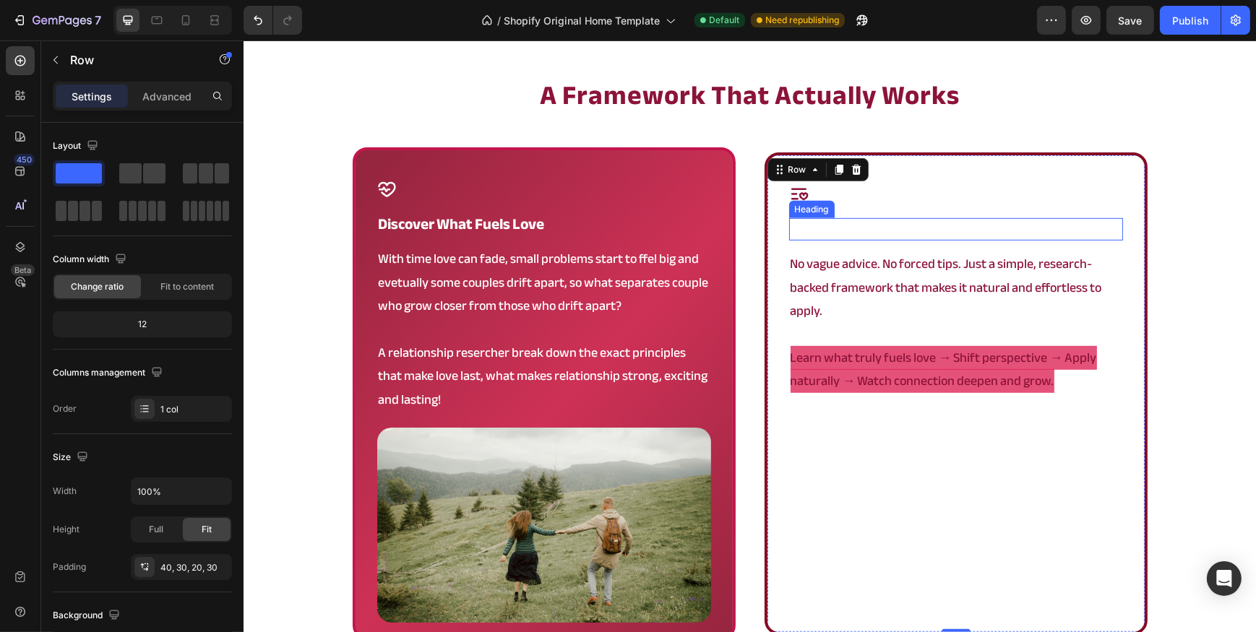
click at [944, 230] on h2 "proven framework" at bounding box center [955, 229] width 334 height 22
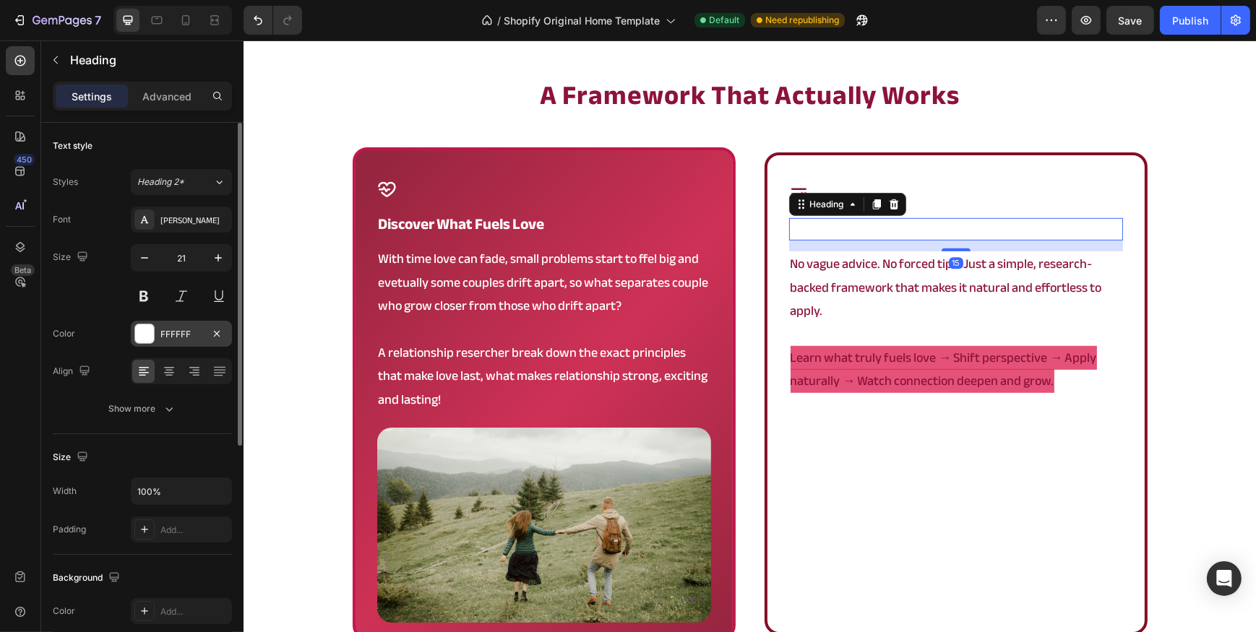
click at [164, 337] on div "FFFFFF" at bounding box center [181, 334] width 42 height 13
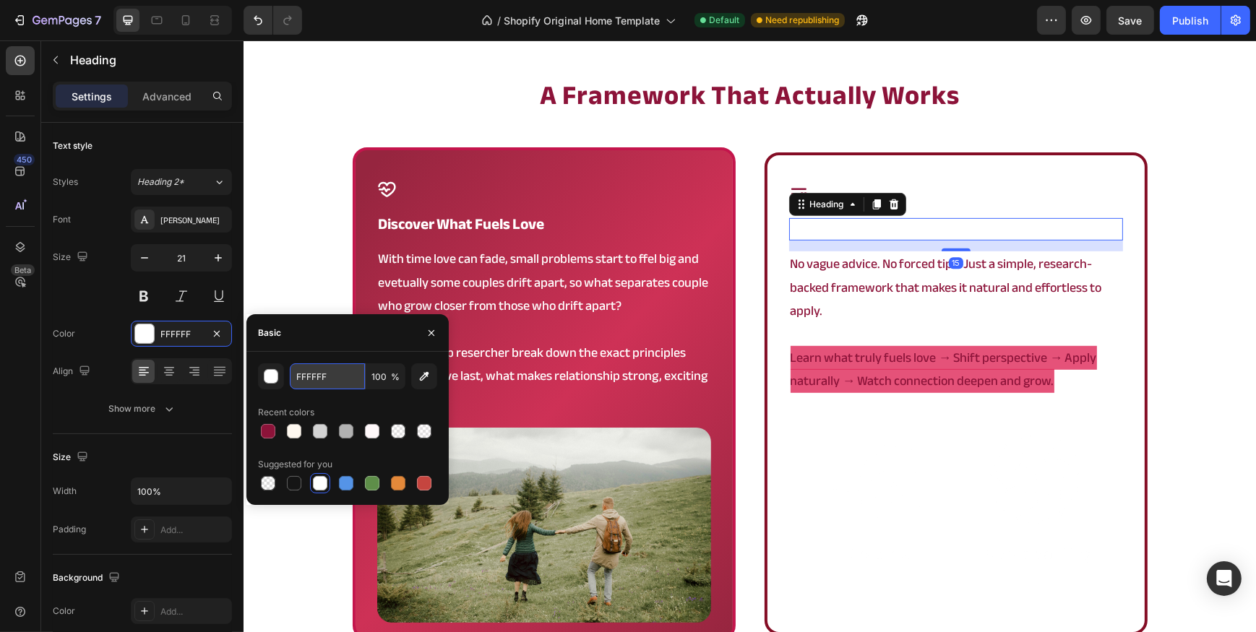
click at [339, 371] on input "FFFFFF" at bounding box center [327, 376] width 75 height 26
paste input "8C1339"
type input "8C1339"
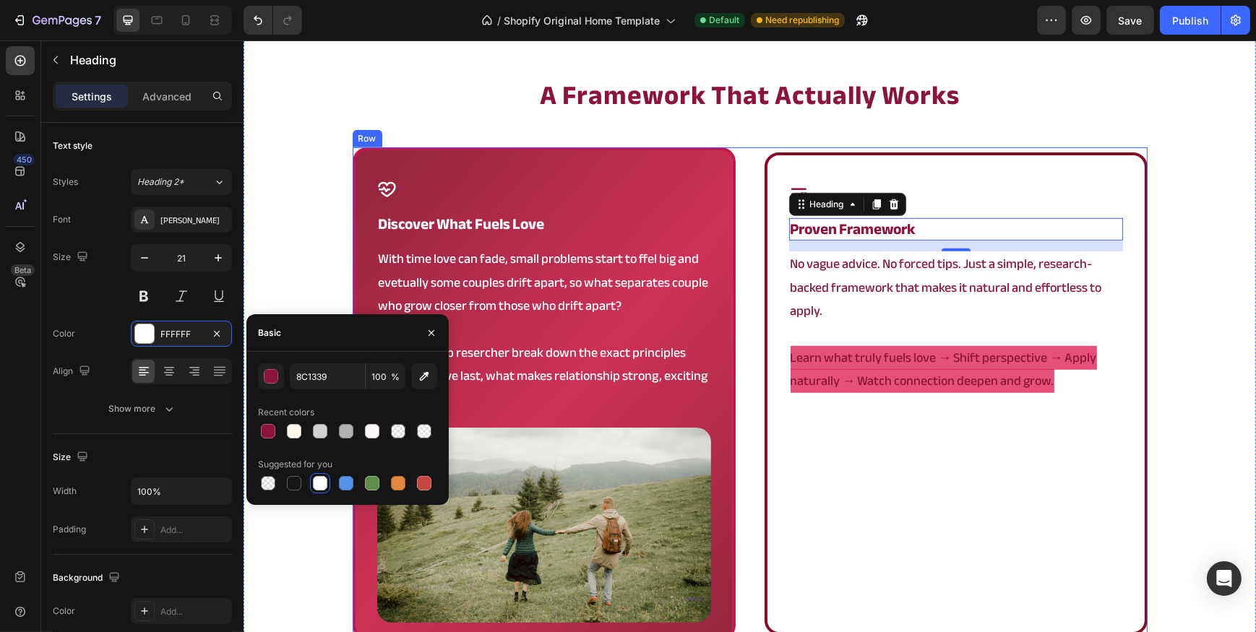
click at [871, 495] on img at bounding box center [955, 506] width 334 height 223
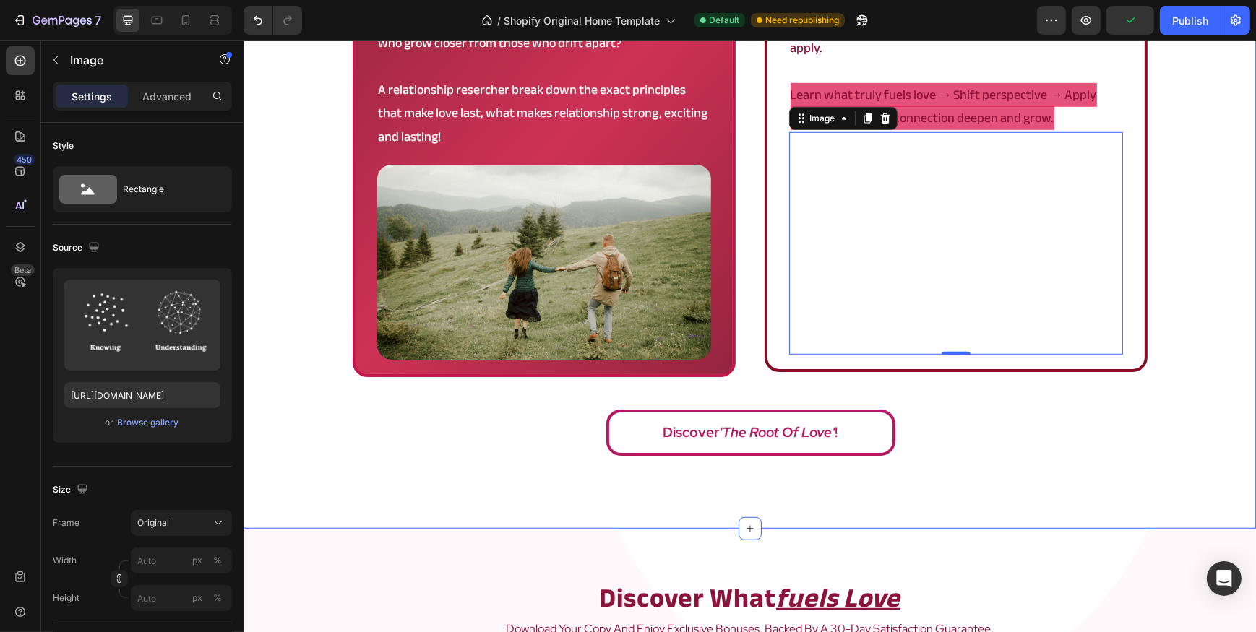
click at [324, 261] on div "a framework that actually works Heading Icon discover what fuels love Heading W…" at bounding box center [749, 139] width 1012 height 650
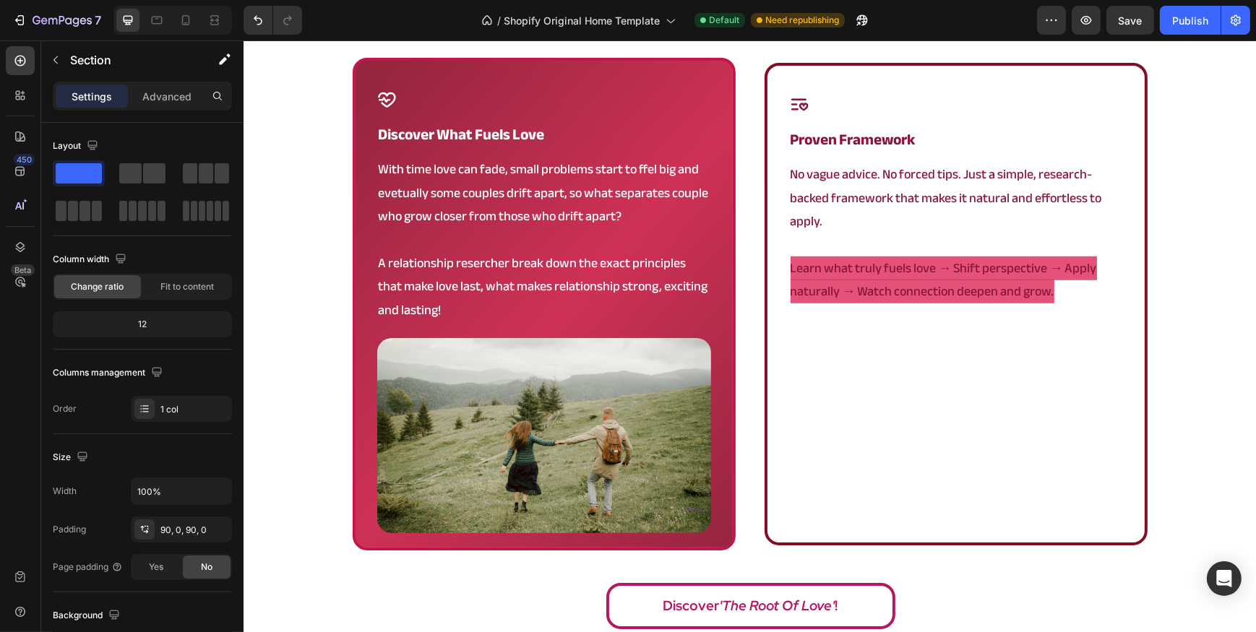
scroll to position [1051, 0]
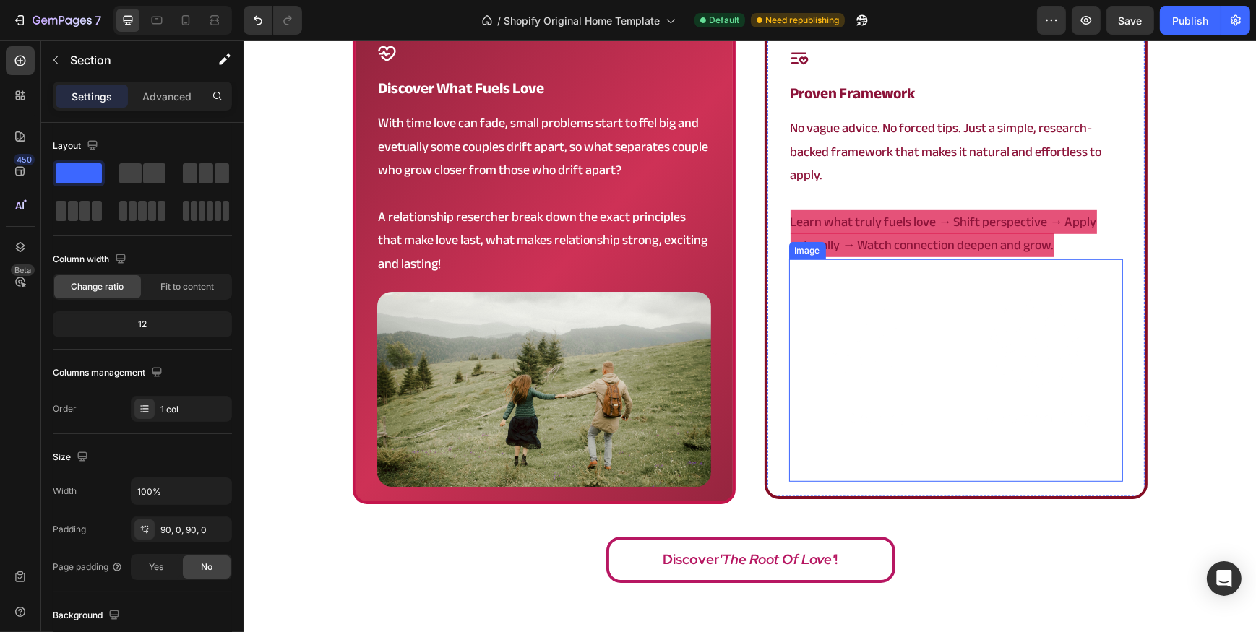
click at [949, 371] on img at bounding box center [955, 370] width 334 height 223
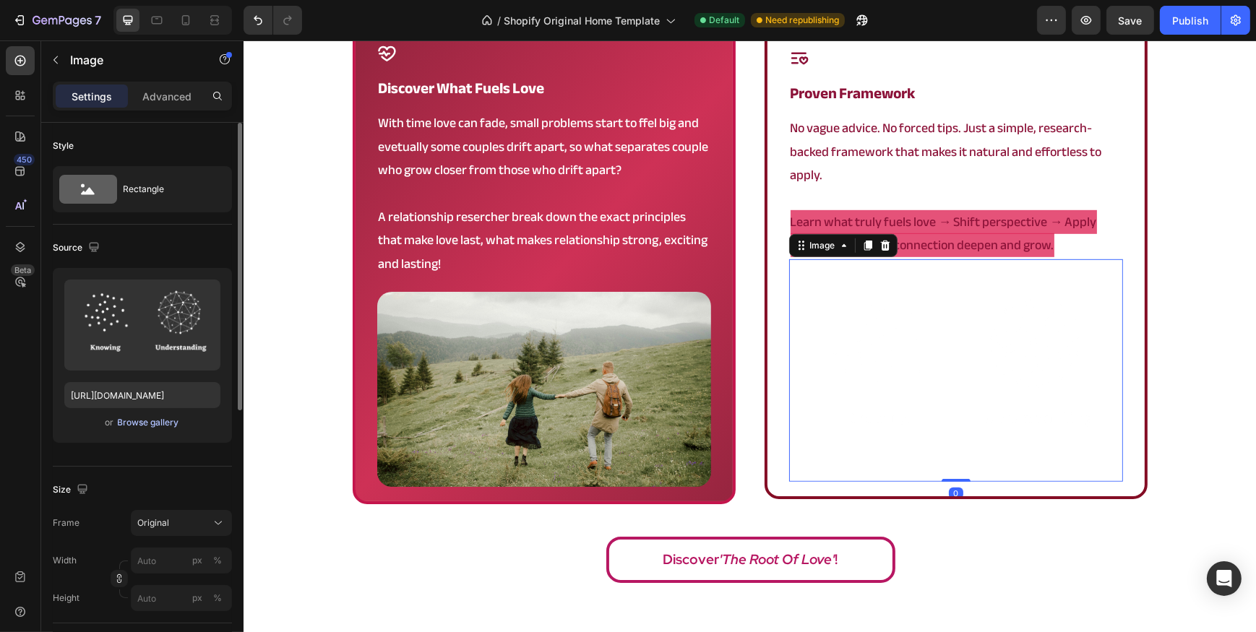
click at [145, 415] on button "Browse gallery" at bounding box center [148, 422] width 63 height 14
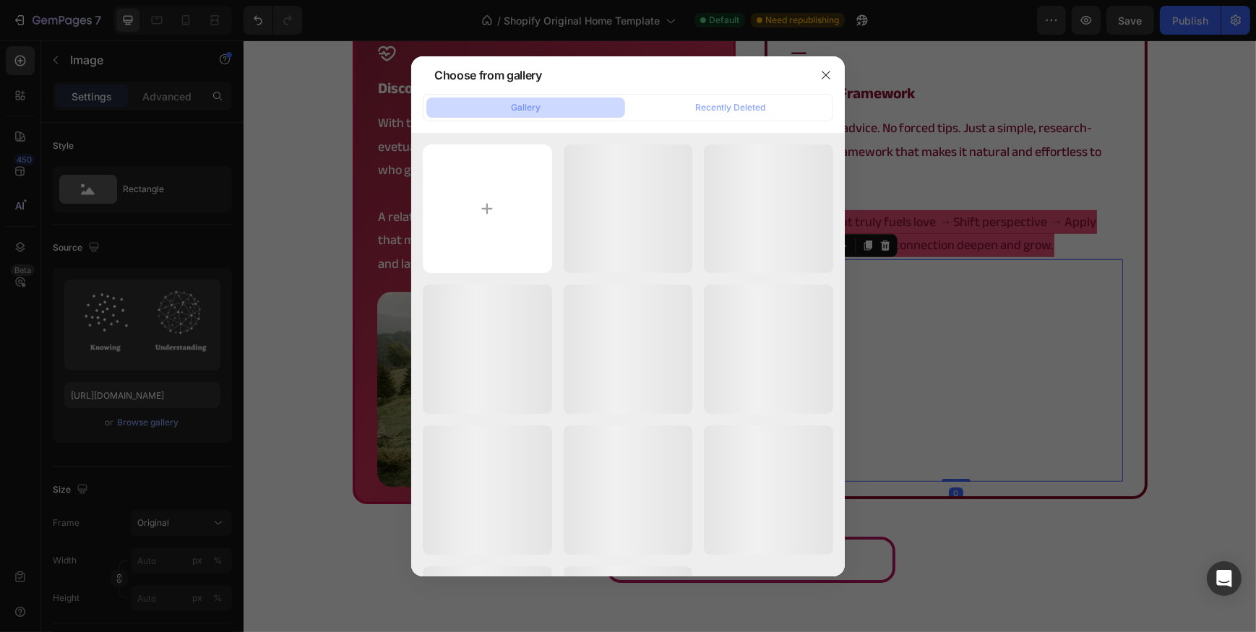
click at [147, 397] on div at bounding box center [628, 316] width 1256 height 632
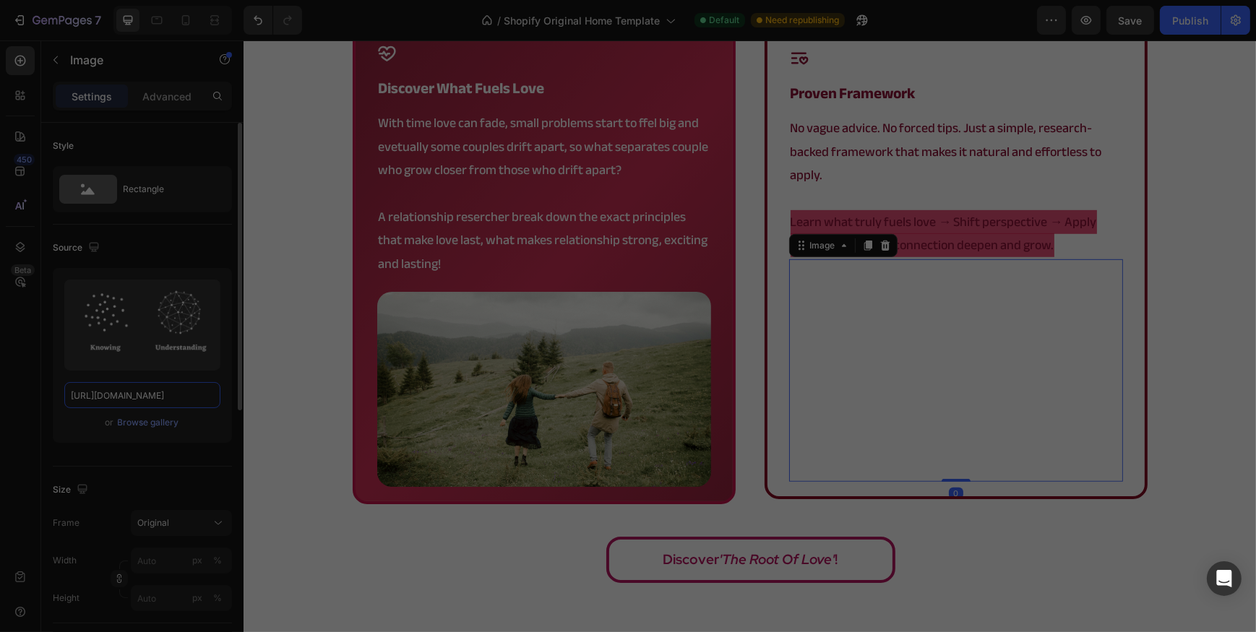
click at [146, 396] on input "https://cdn.shopify.com/s/files/1/0902/9520/6154/files/root_1000.png?v=17589598…" at bounding box center [142, 395] width 156 height 26
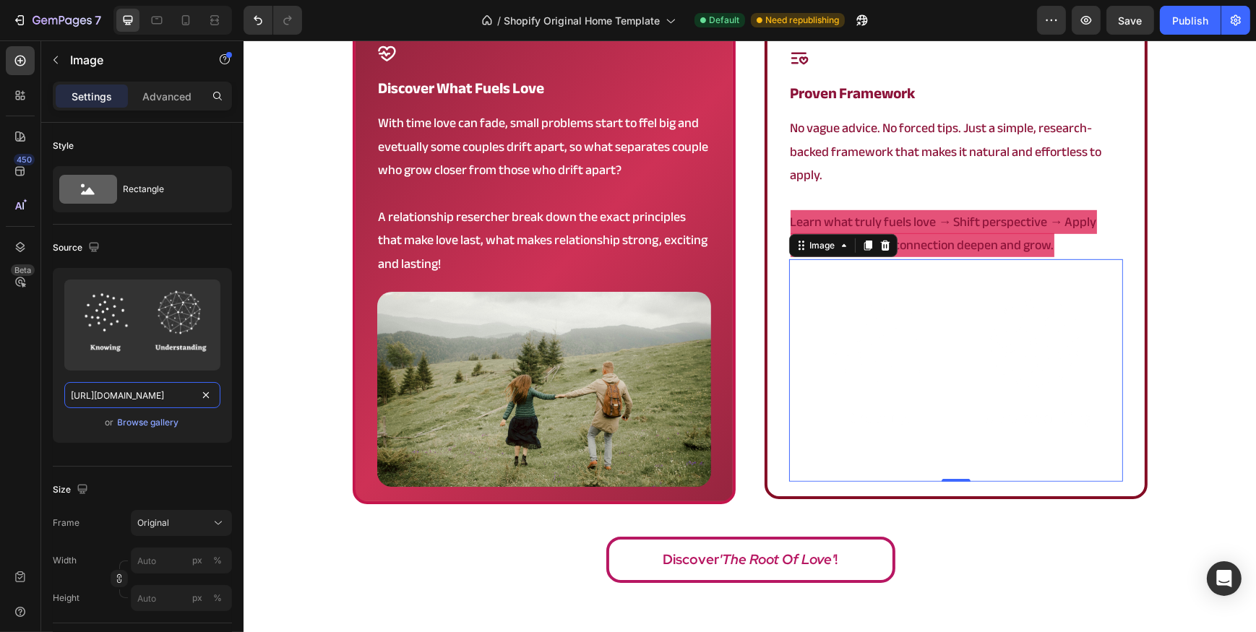
paste input "65.png?v=175439746"
type input "https://cdn.shopify.com/s/files/1/0902/9520/6154/files/root_165.png?v=1754397466"
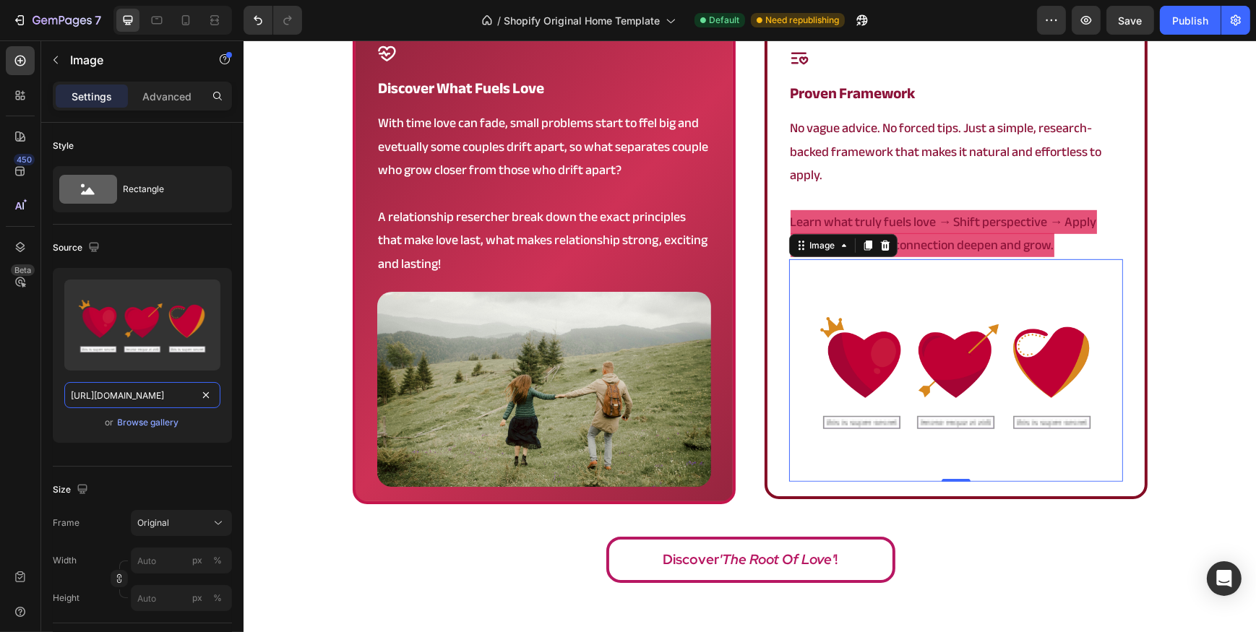
scroll to position [0, 223]
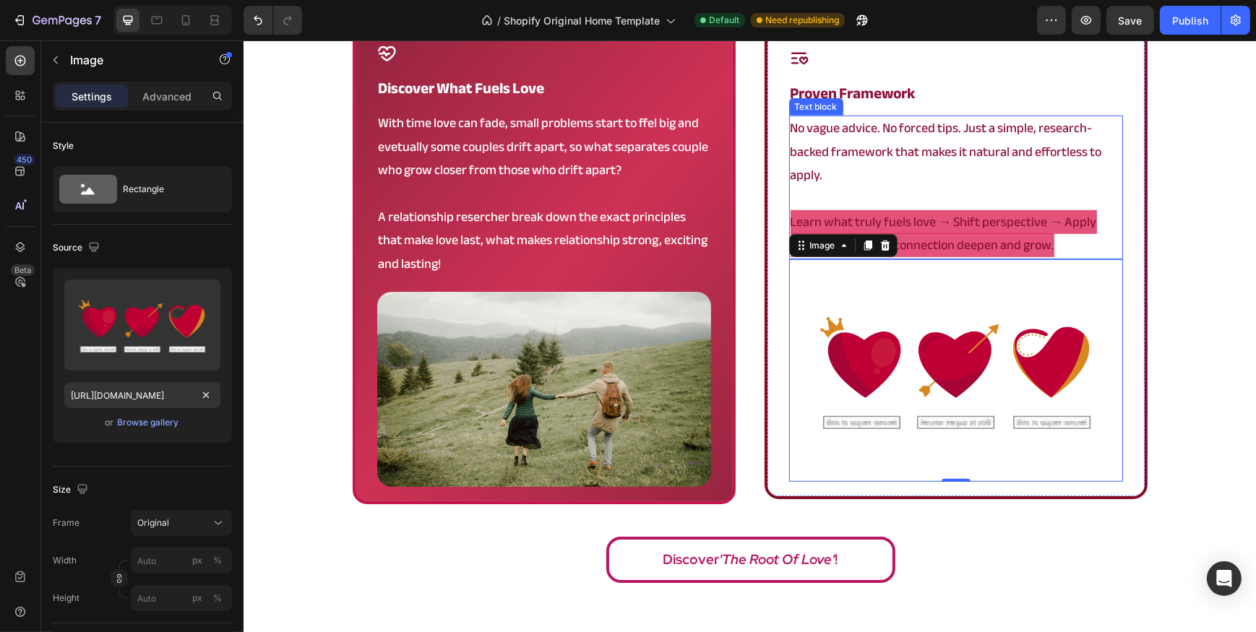
click at [954, 227] on span "Learn what truly fuels love → Shift perspective → Apply naturally → Watch conne…" at bounding box center [943, 233] width 306 height 47
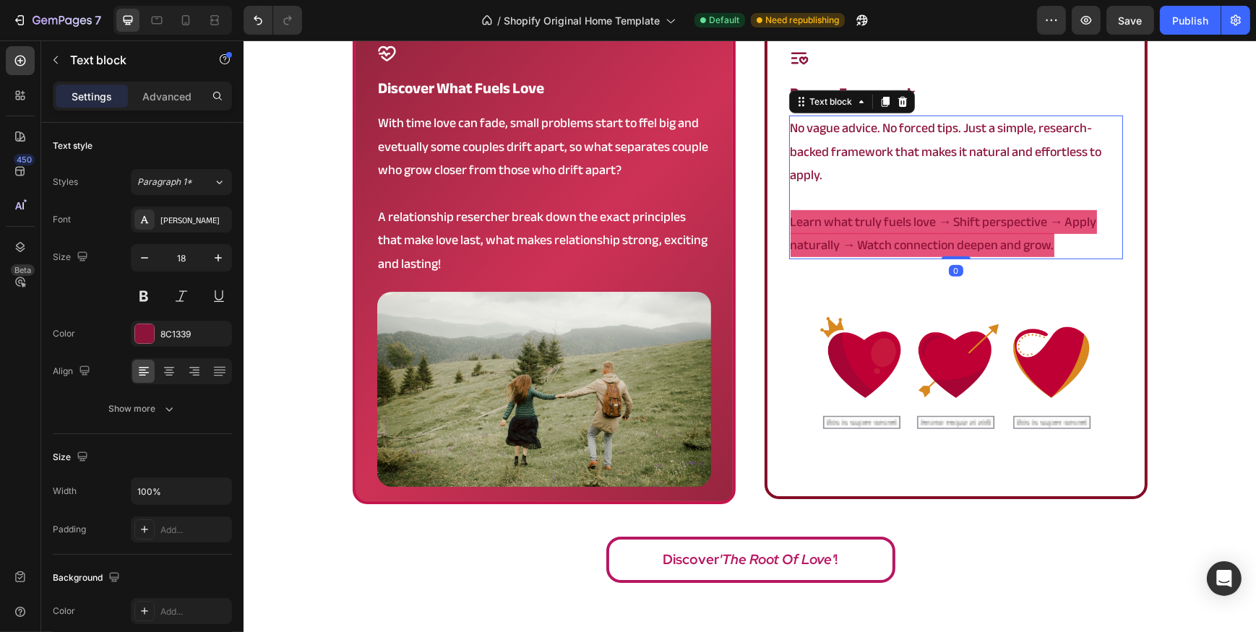
click at [954, 227] on span "Learn what truly fuels love → Shift perspective → Apply naturally → Watch conne…" at bounding box center [943, 233] width 306 height 47
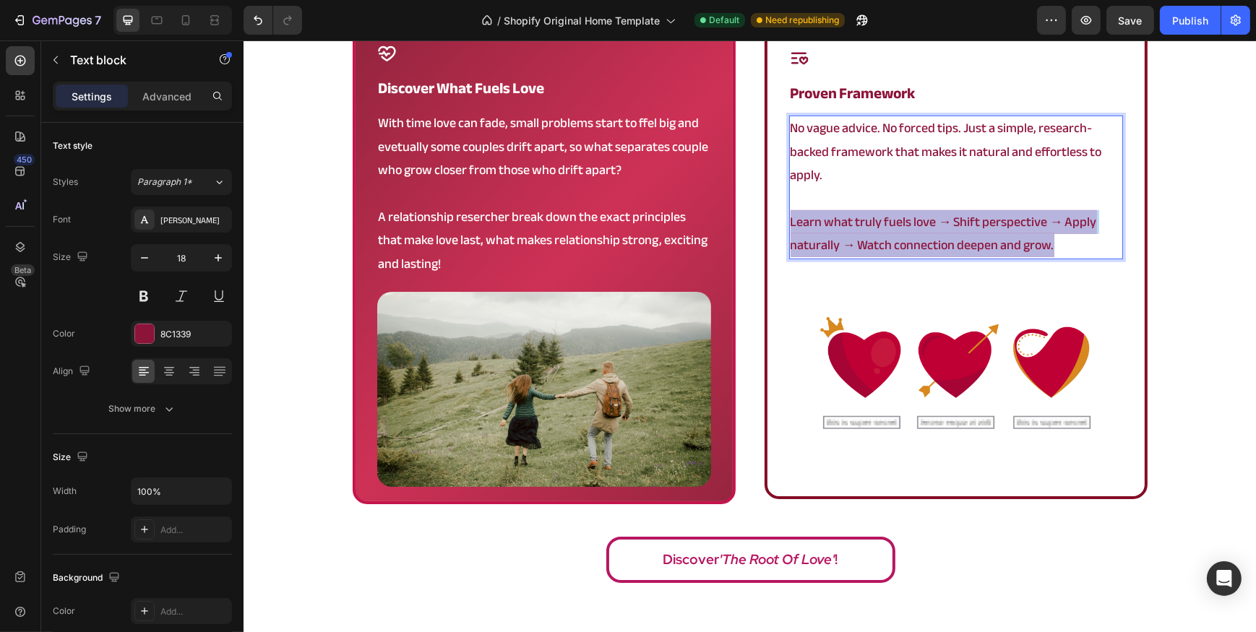
click at [954, 227] on span "Learn what truly fuels love → Shift perspective → Apply naturally → Watch conne…" at bounding box center [943, 233] width 306 height 47
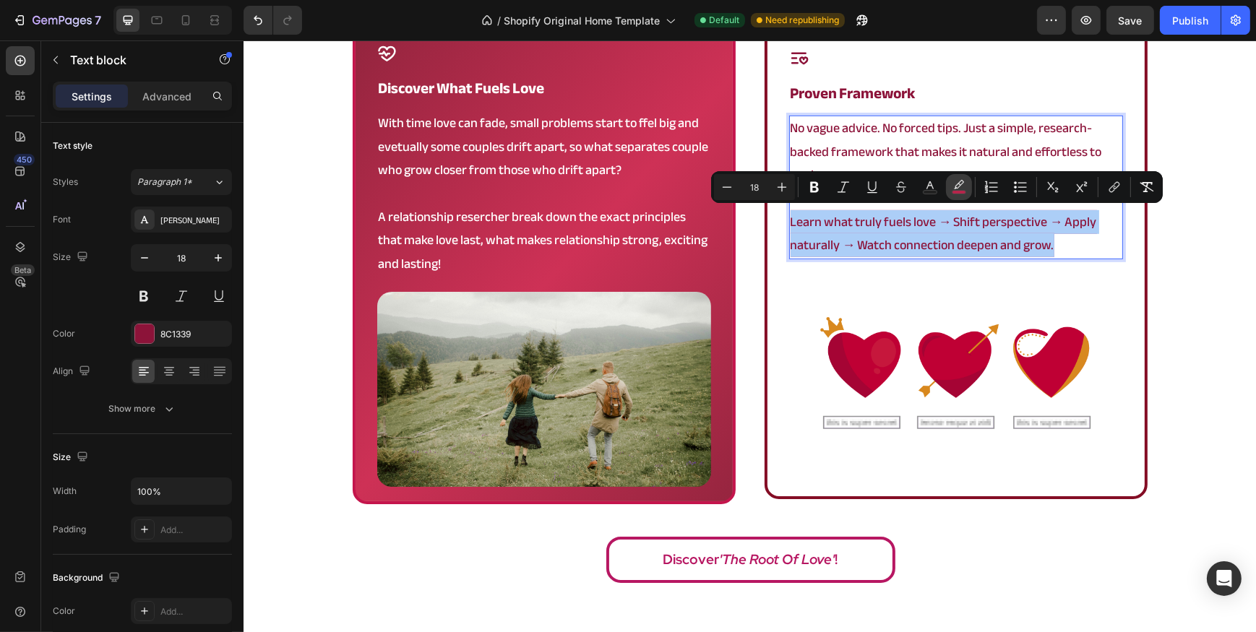
click at [961, 187] on icon "Editor contextual toolbar" at bounding box center [959, 187] width 14 height 14
type input "DD1F51"
type input "77"
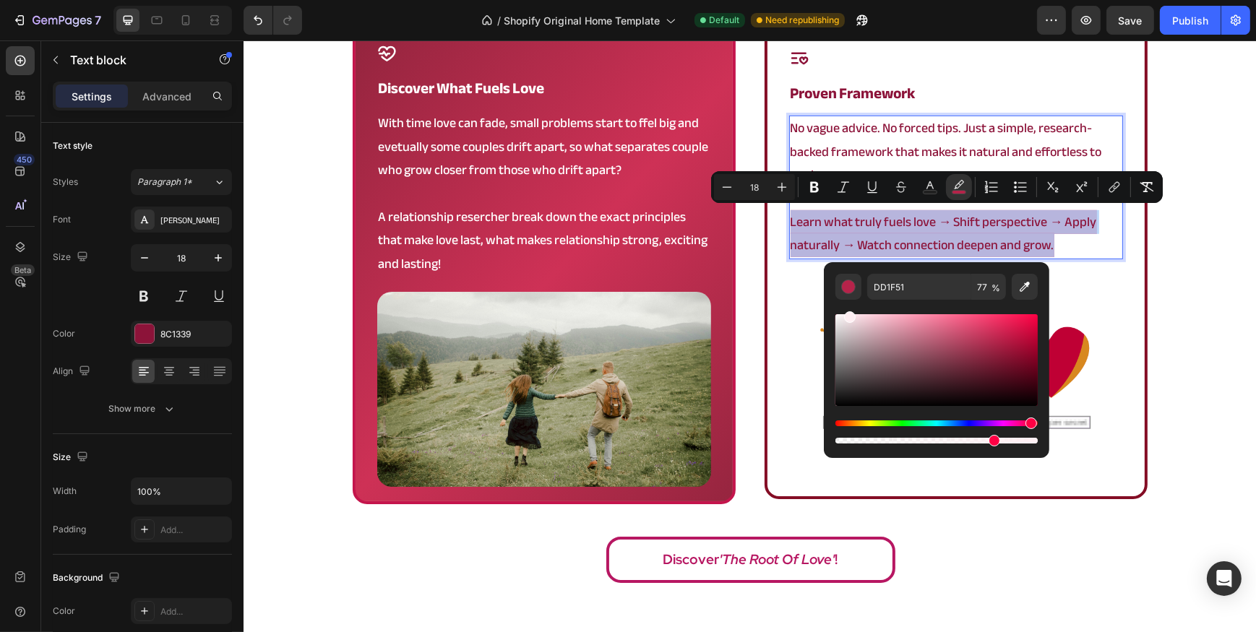
drag, startPoint x: 863, startPoint y: 322, endPoint x: 848, endPoint y: 311, distance: 18.2
click at [848, 314] on div "Editor contextual toolbar" at bounding box center [936, 360] width 202 height 92
type input "FFEFF3"
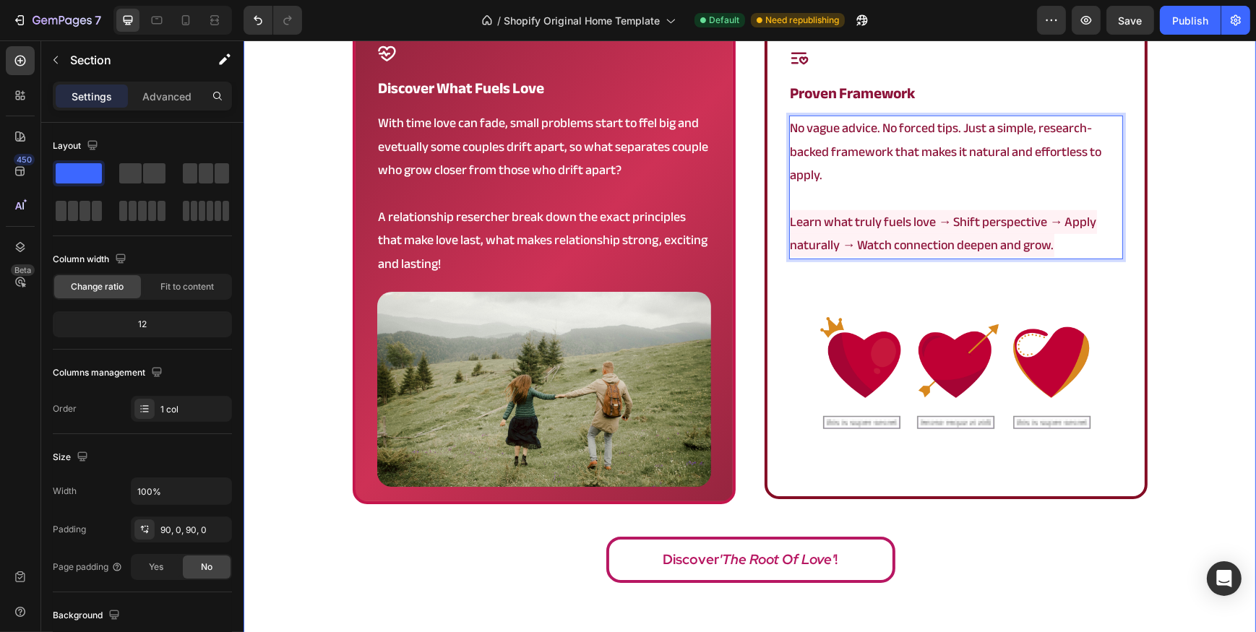
click at [1167, 326] on div "a framework that actually works Heading Icon discover what fuels love Heading W…" at bounding box center [749, 266] width 1012 height 650
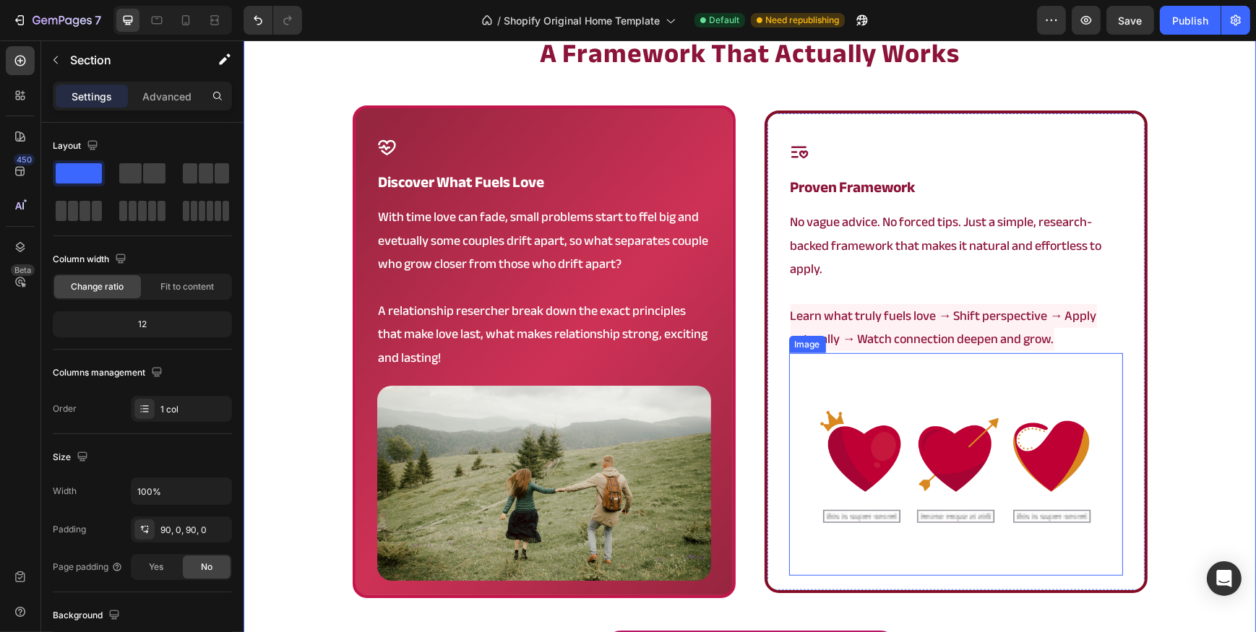
scroll to position [985, 0]
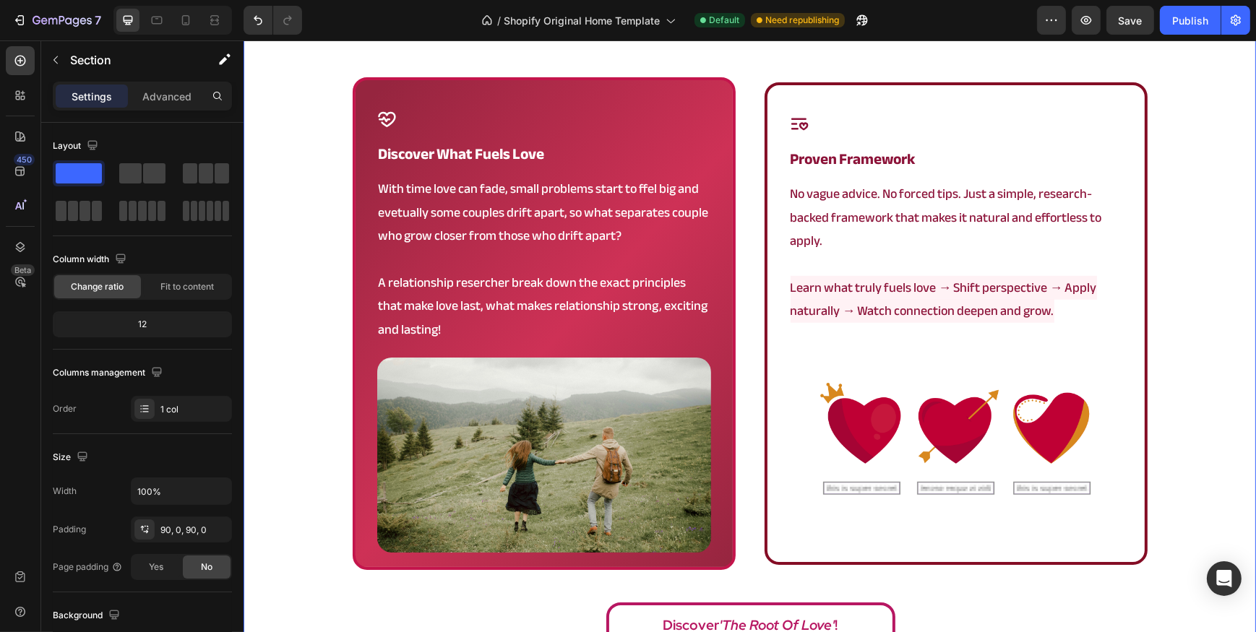
click at [308, 366] on div "a framework that actually works Heading Icon discover what fuels love Heading W…" at bounding box center [749, 332] width 1012 height 650
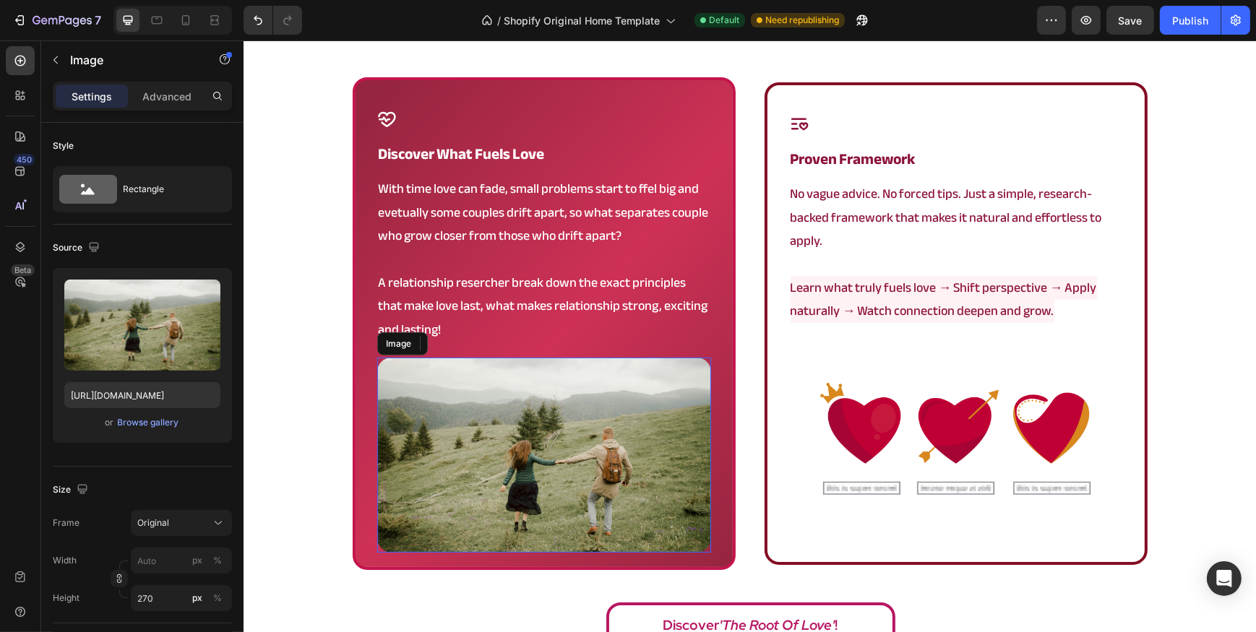
click at [484, 429] on img at bounding box center [543, 455] width 334 height 195
click at [127, 397] on input "https://cdn.shopify.com/s/files/1/0902/9520/6154/files/root_98.png?v=1759085131" at bounding box center [142, 395] width 156 height 26
paste input "7174"
type input "https://cdn.shopify.com/s/files/1/0902/9520/6154/files/root_98.png?v=1759087174"
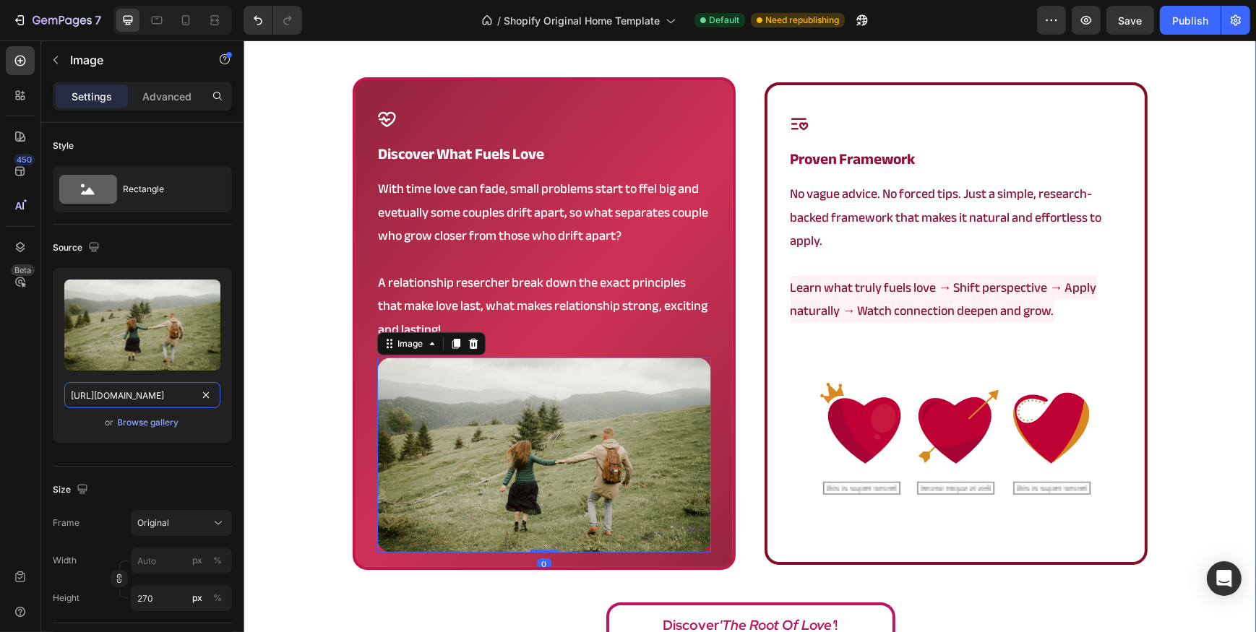
scroll to position [0, 218]
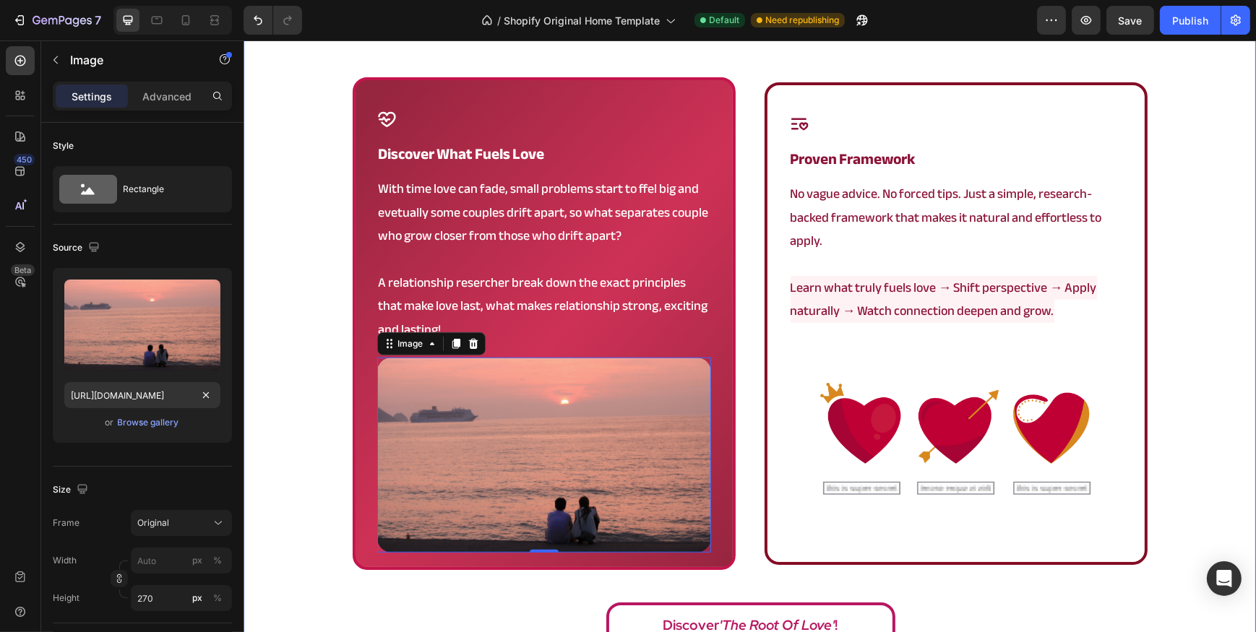
click at [303, 245] on div "a framework that actually works Heading Icon discover what fuels love Heading W…" at bounding box center [749, 332] width 1012 height 650
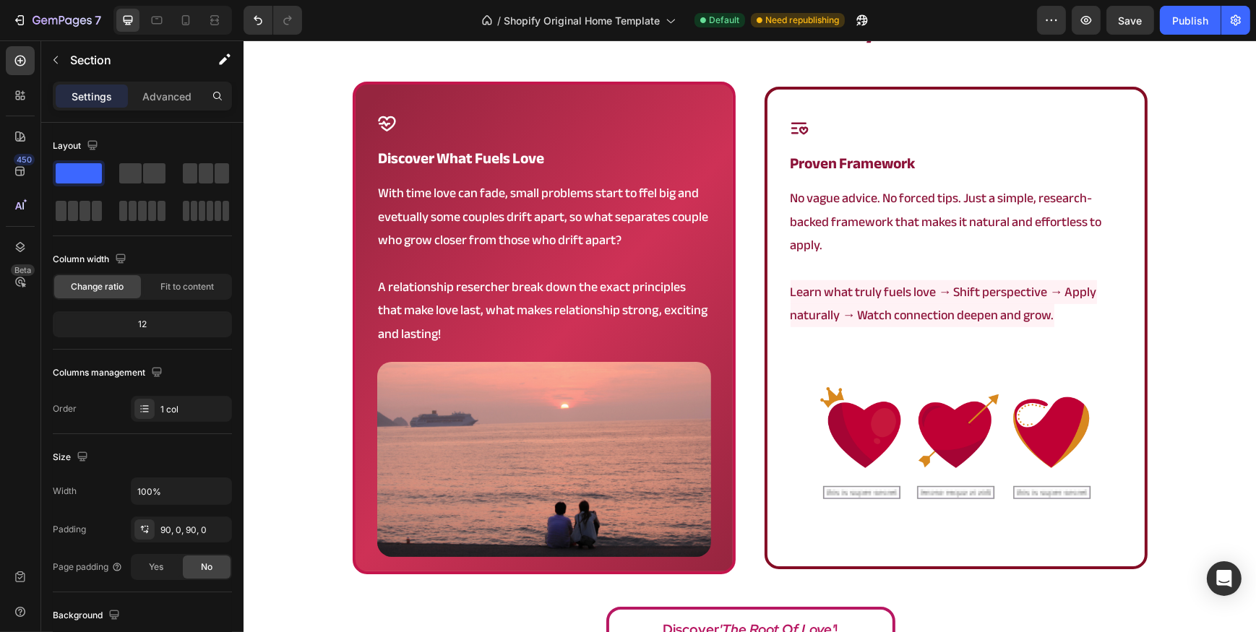
scroll to position [985, 0]
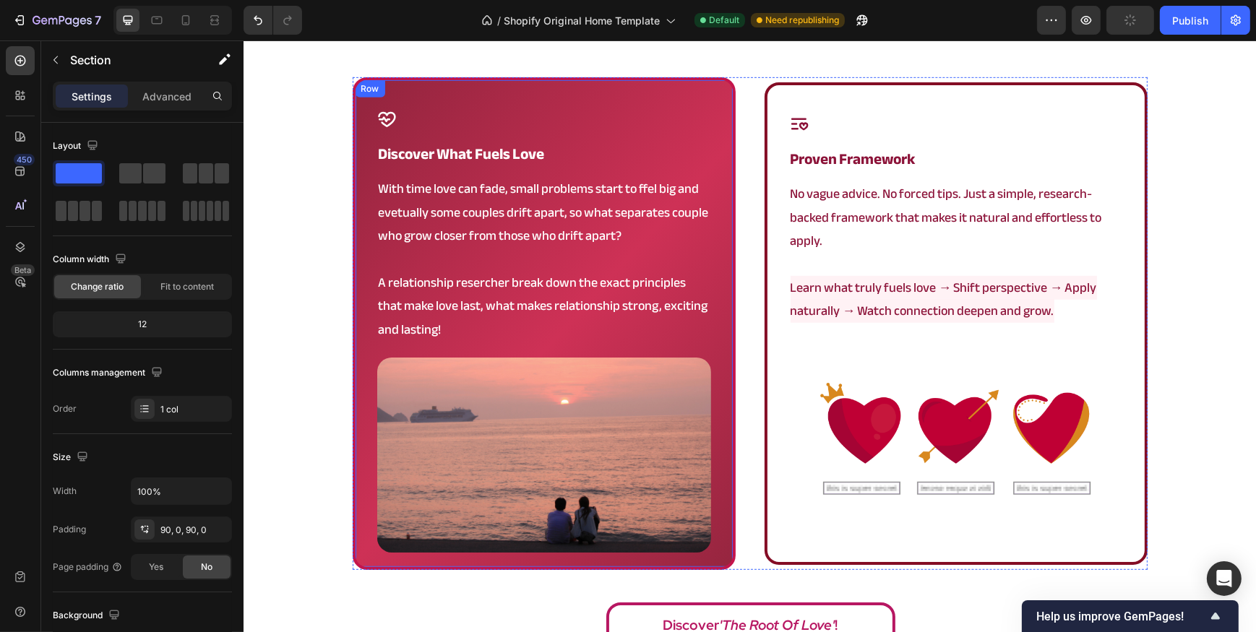
click at [524, 415] on img at bounding box center [543, 455] width 334 height 195
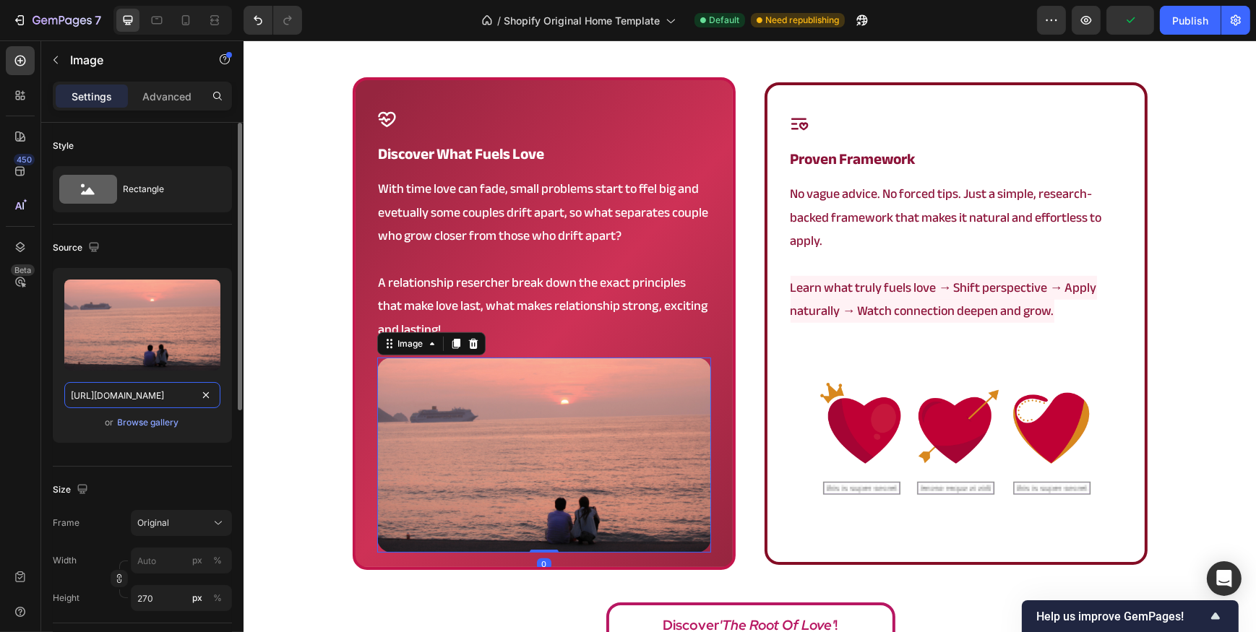
click at [143, 405] on input "https://cdn.shopify.com/s/files/1/0902/9520/6154/files/root_98.png?v=1759087174" at bounding box center [142, 395] width 156 height 26
paste input "7.png?v=1754919498"
type input "https://cdn.shopify.com/s/files/1/0902/9520/6154/files/root_97.png?v=1754919498"
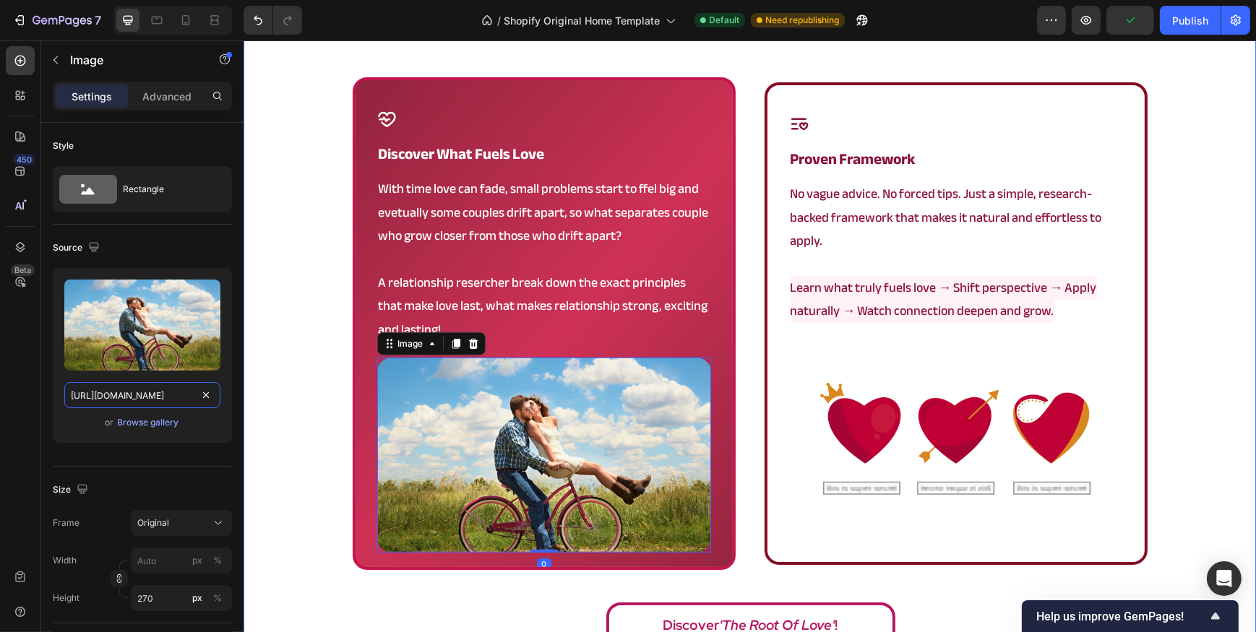
scroll to position [0, 218]
click at [289, 292] on div "a framework that actually works Heading Icon discover what fuels love Heading W…" at bounding box center [749, 332] width 1012 height 650
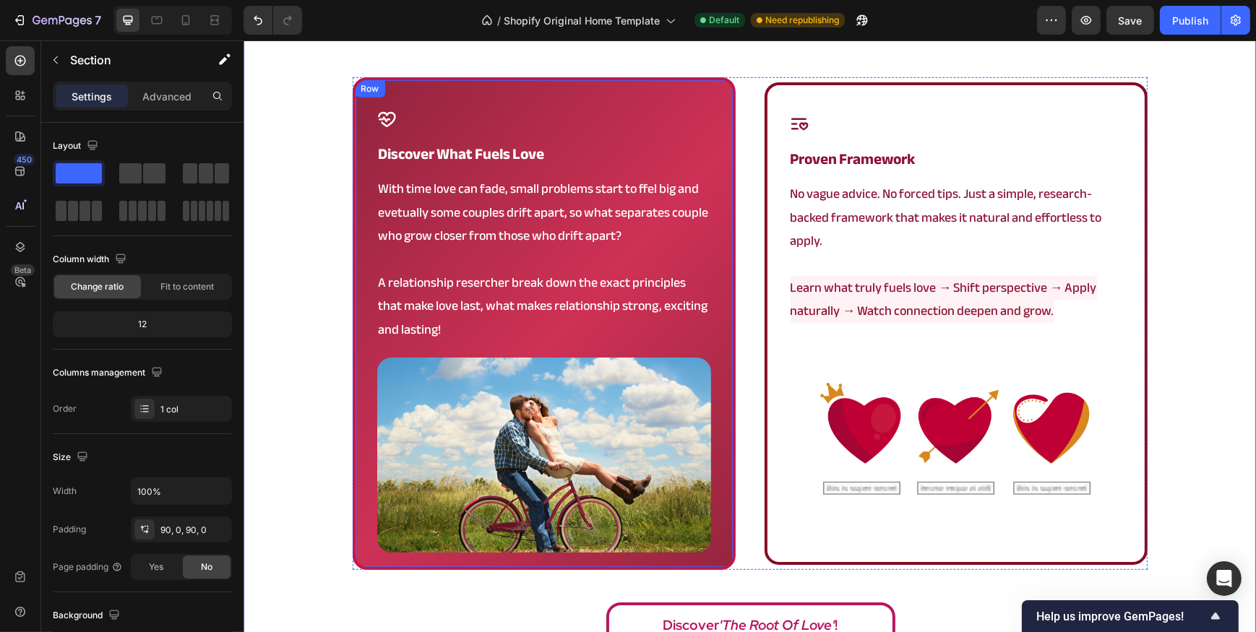
click at [302, 354] on div "a framework that actually works Heading Icon discover what fuels love Heading W…" at bounding box center [749, 332] width 1012 height 650
click at [443, 397] on img at bounding box center [543, 455] width 334 height 195
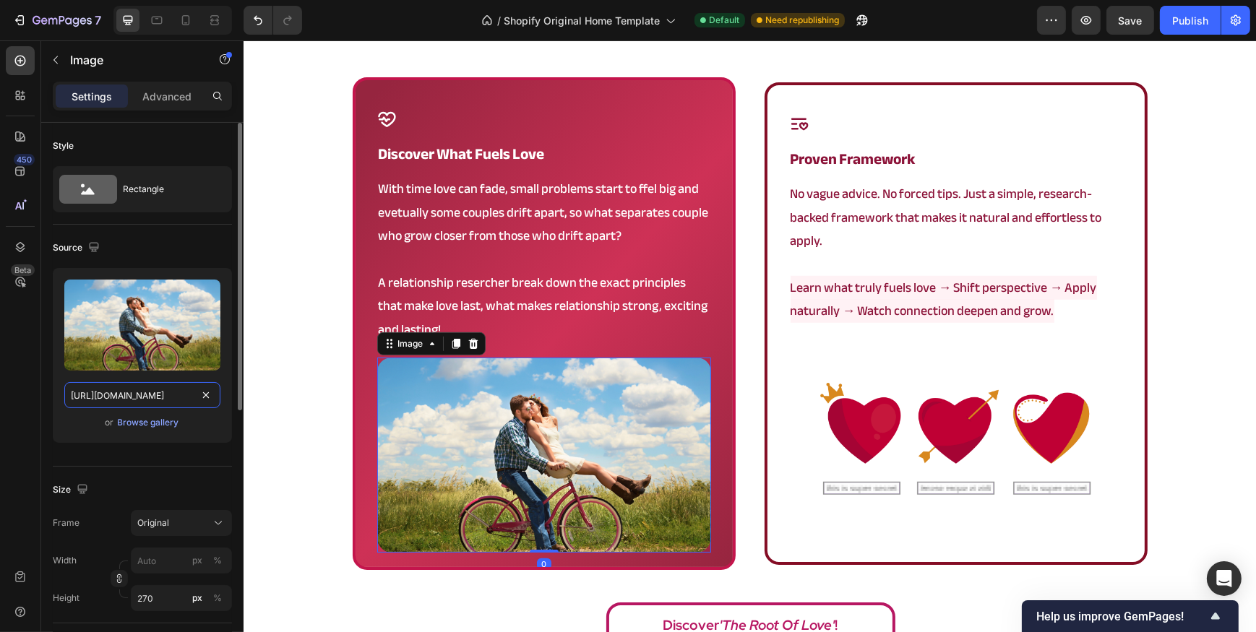
click at [163, 391] on input "https://cdn.shopify.com/s/files/1/0902/9520/6154/files/root_97.png?v=1754919498" at bounding box center [142, 395] width 156 height 26
paste input "8.png?v=1759087174"
type input "https://cdn.shopify.com/s/files/1/0902/9520/6154/files/root_98.png?v=1759087174"
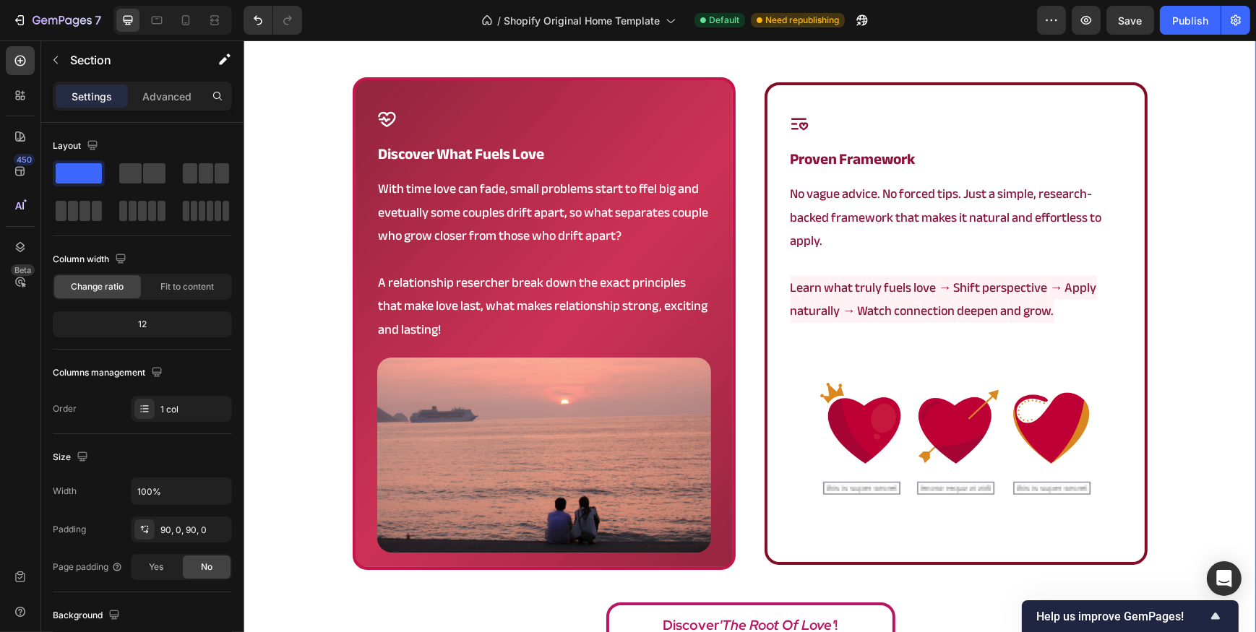
click at [316, 231] on div "a framework that actually works Heading Icon discover what fuels love Heading W…" at bounding box center [749, 332] width 1012 height 650
click at [663, 186] on p "With time love can fade, small problems start to ffel big and evetually some co…" at bounding box center [543, 213] width 331 height 70
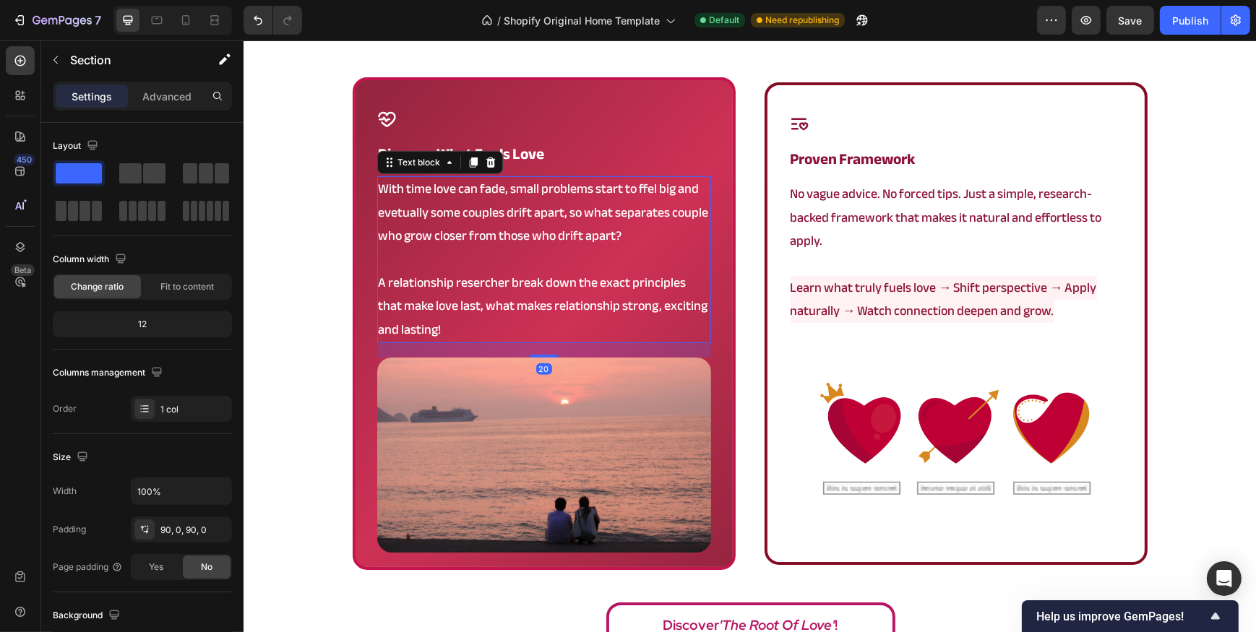
click at [663, 186] on p "With time love can fade, small problems start to ffel big and evetually some co…" at bounding box center [543, 213] width 331 height 70
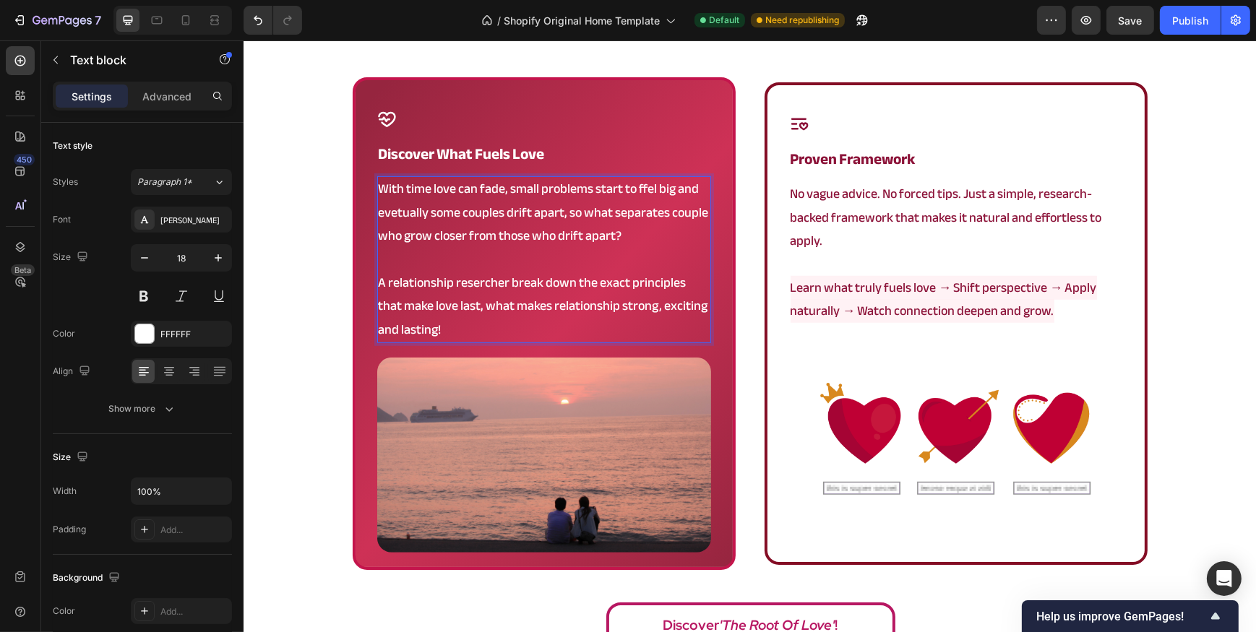
click at [642, 186] on p "With time love can fade, small problems start to ffel big and evetually some co…" at bounding box center [543, 213] width 331 height 70
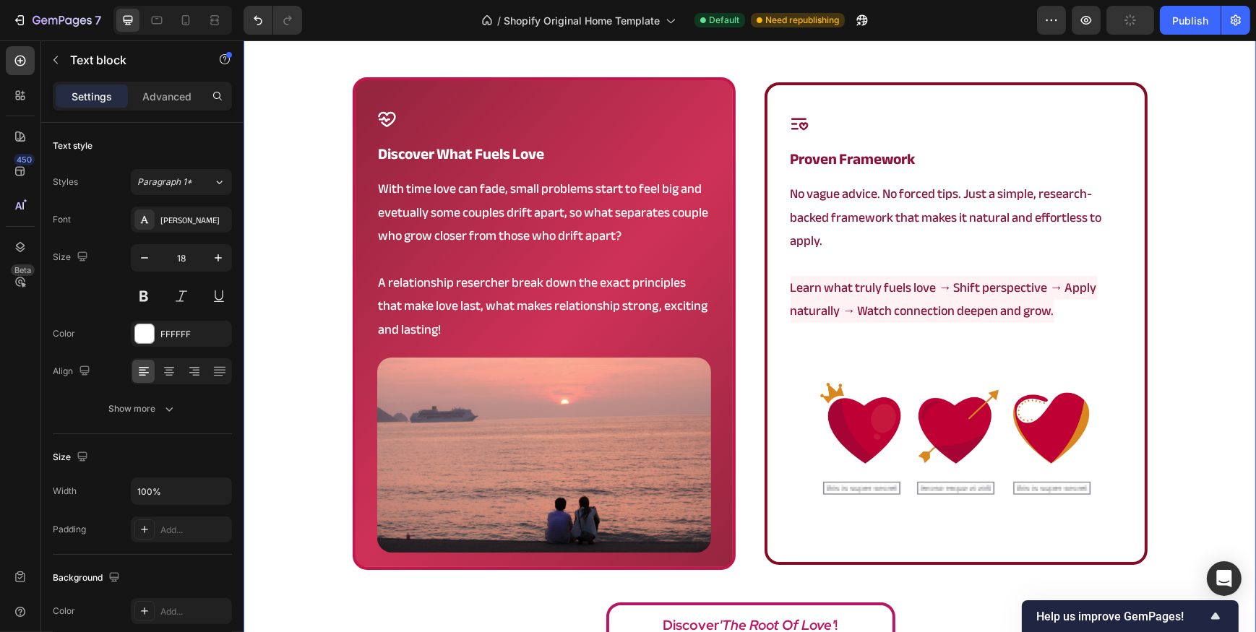
click at [344, 215] on div "a framework that actually works Heading Icon discover what fuels love Heading W…" at bounding box center [749, 332] width 1012 height 650
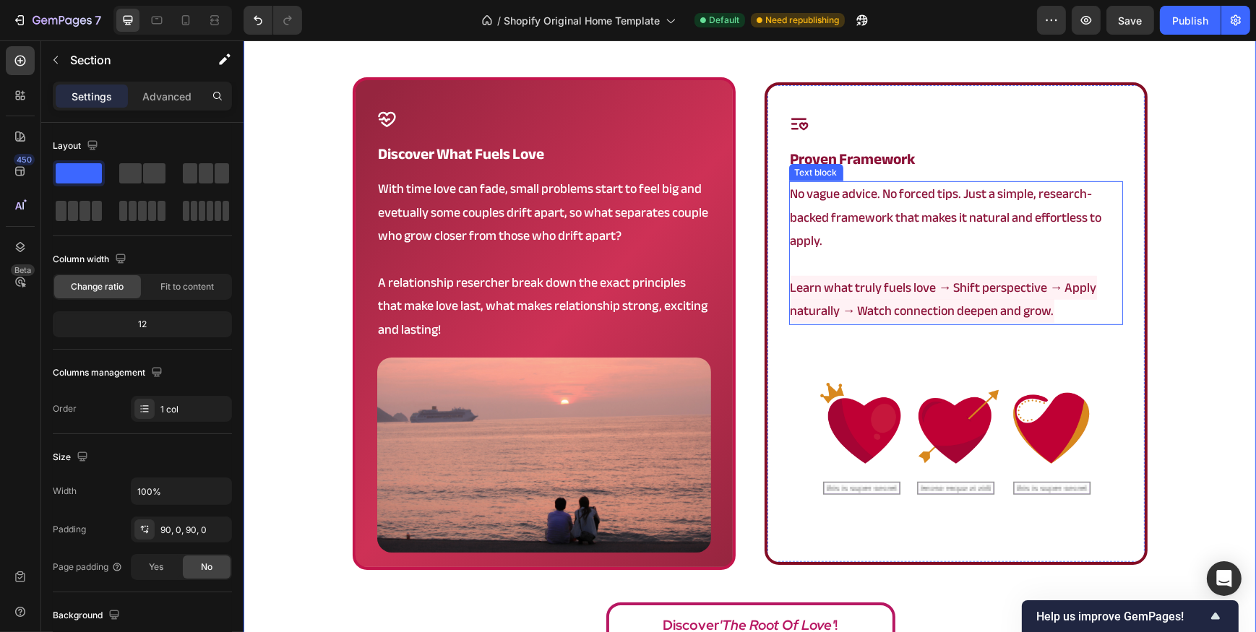
click at [960, 224] on p "No vague advice. No forced tips. Just a simple, research-backed framework that …" at bounding box center [955, 218] width 331 height 70
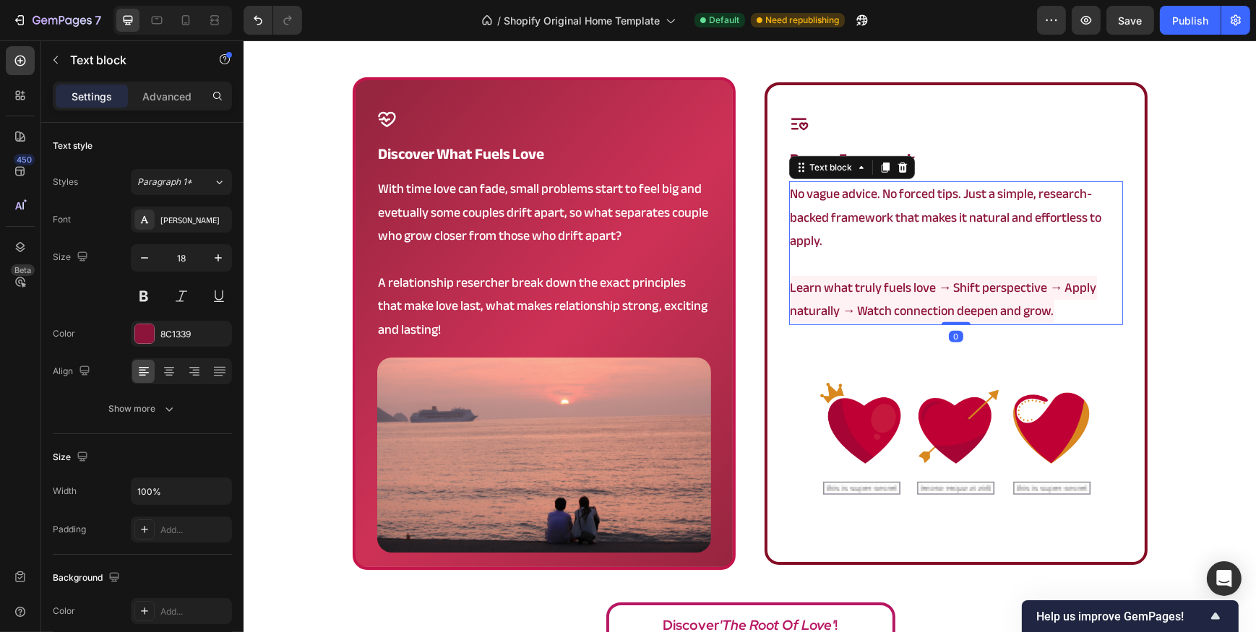
click at [960, 224] on p "No vague advice. No forced tips. Just a simple, research-backed framework that …" at bounding box center [955, 218] width 331 height 70
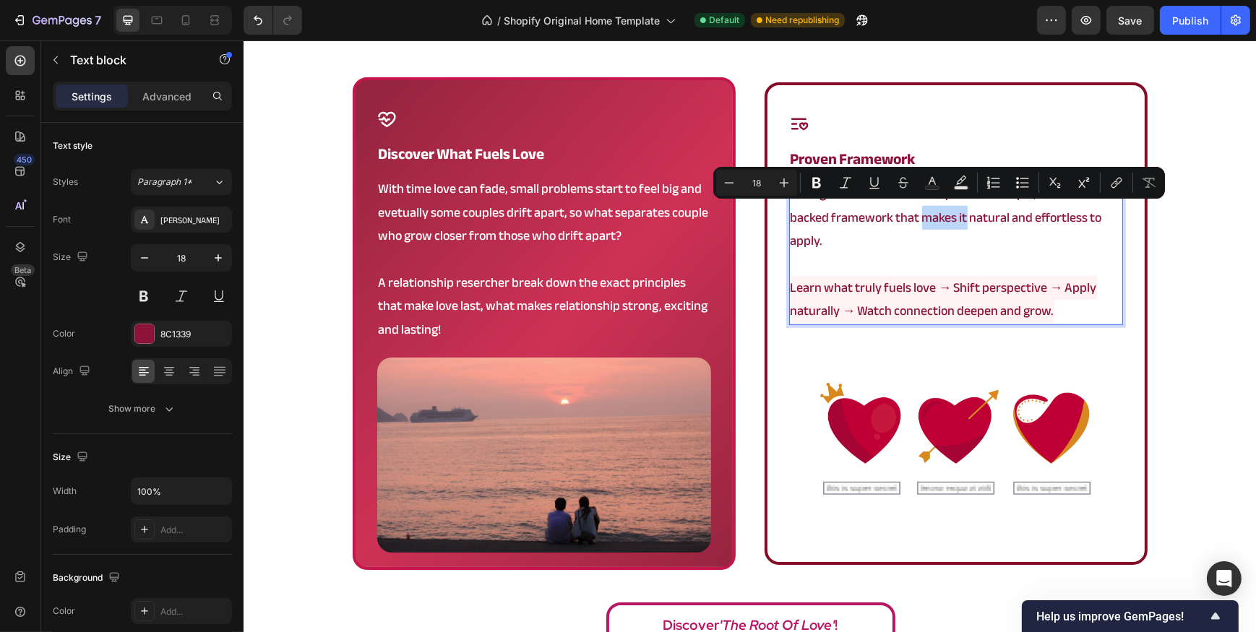
drag, startPoint x: 916, startPoint y: 218, endPoint x: 959, endPoint y: 218, distance: 43.4
click at [959, 218] on p "No vague advice. No forced tips. Just a simple, research-backed framework that …" at bounding box center [955, 218] width 331 height 70
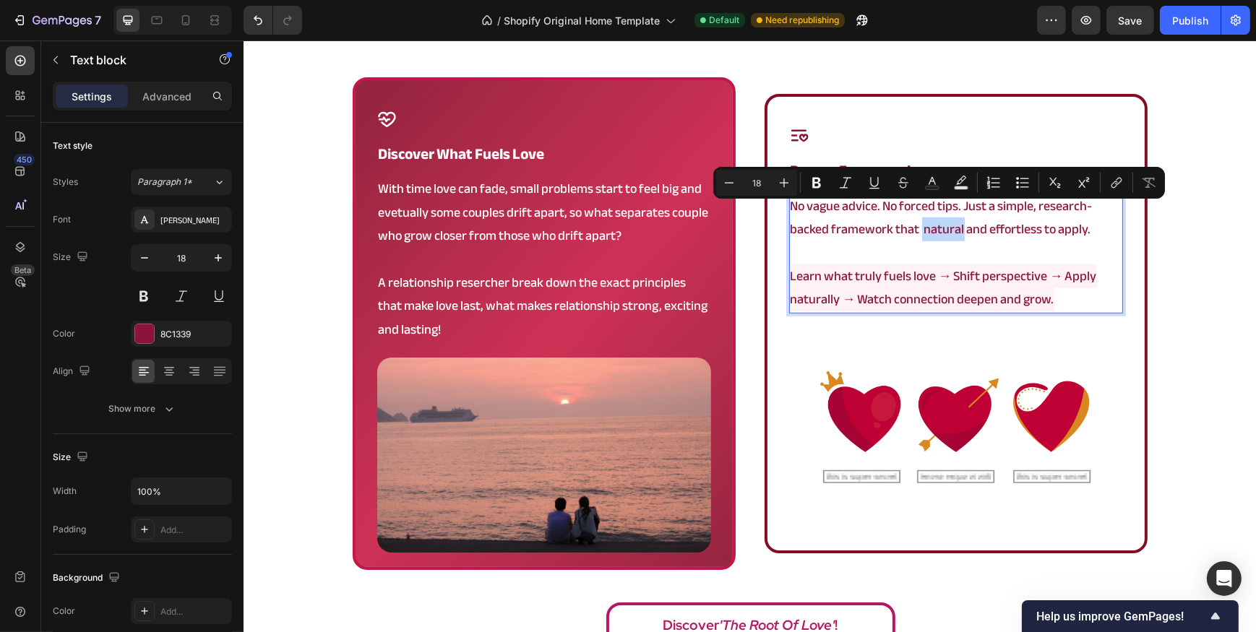
scroll to position [997, 0]
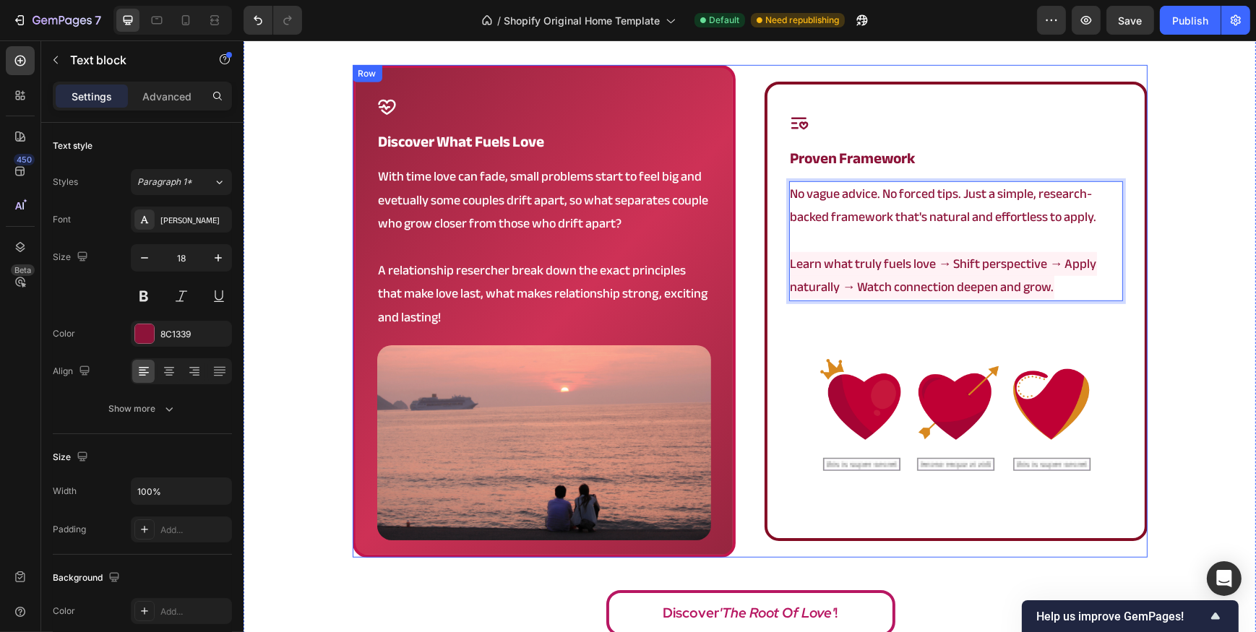
click at [745, 239] on div "Icon discover what fuels love Heading With time love can fade, small problems s…" at bounding box center [749, 311] width 795 height 493
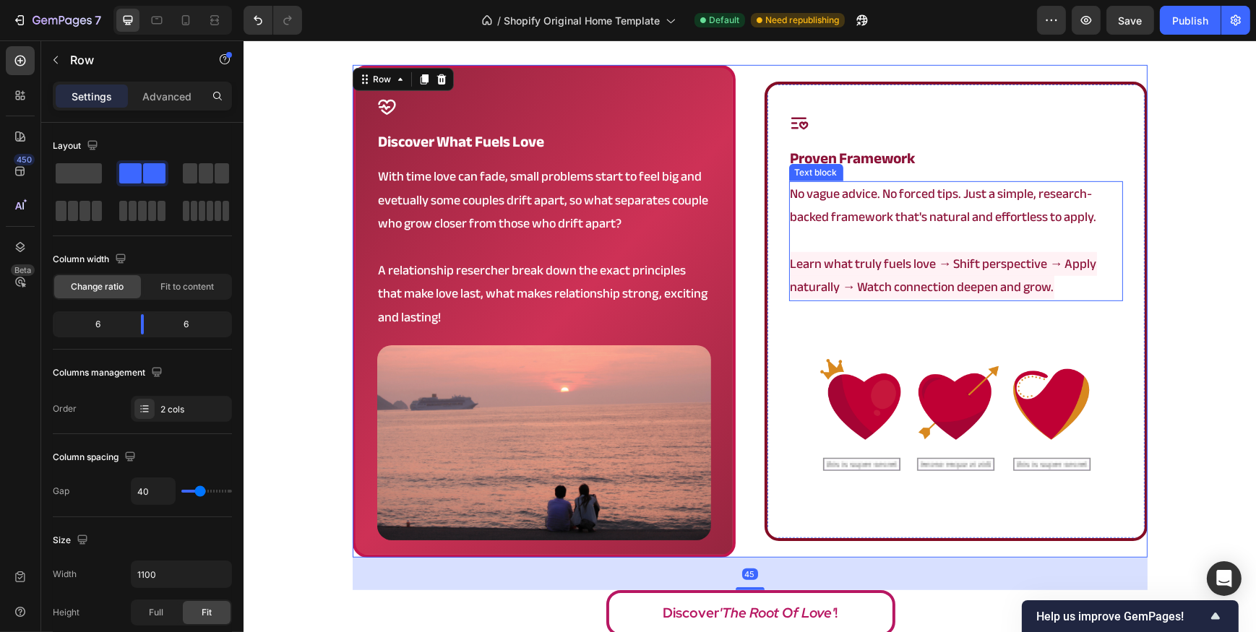
click at [910, 221] on p "No vague advice. No forced tips. Just a simple, research-backed framework that'…" at bounding box center [955, 206] width 331 height 47
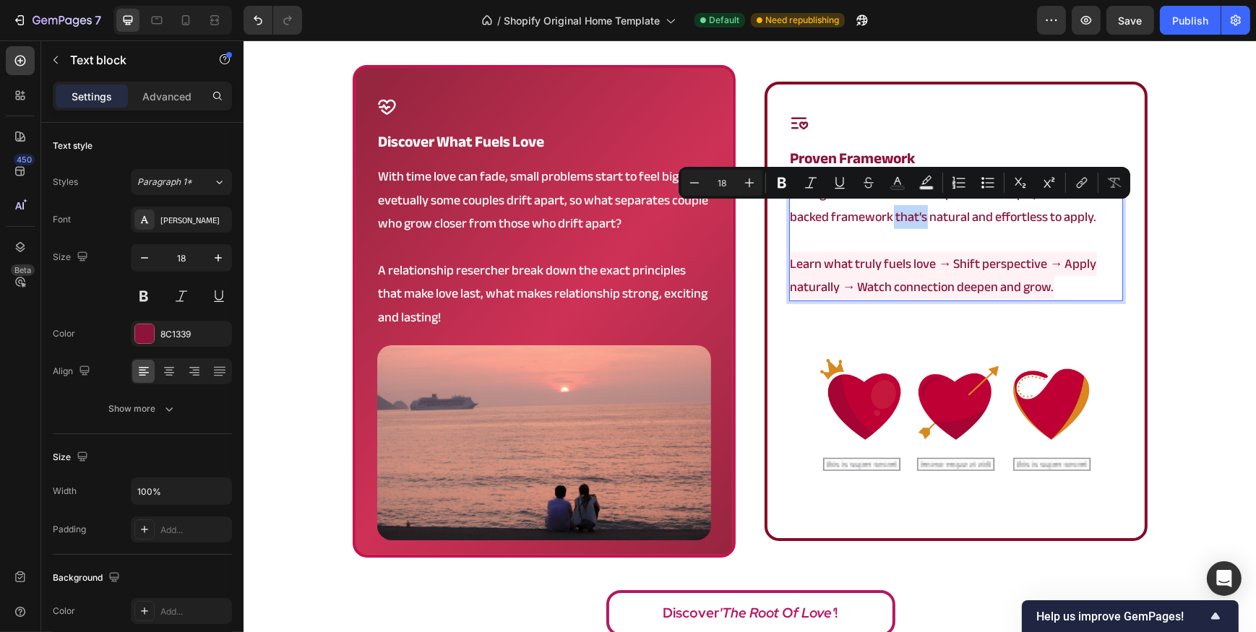
drag, startPoint x: 922, startPoint y: 224, endPoint x: 887, endPoint y: 215, distance: 36.6
click at [887, 215] on p "No vague advice. No forced tips. Just a simple, research-backed framework that'…" at bounding box center [955, 206] width 331 height 47
click at [744, 254] on div "Icon discover what fuels love Heading With time love can fade, small problems s…" at bounding box center [749, 311] width 795 height 493
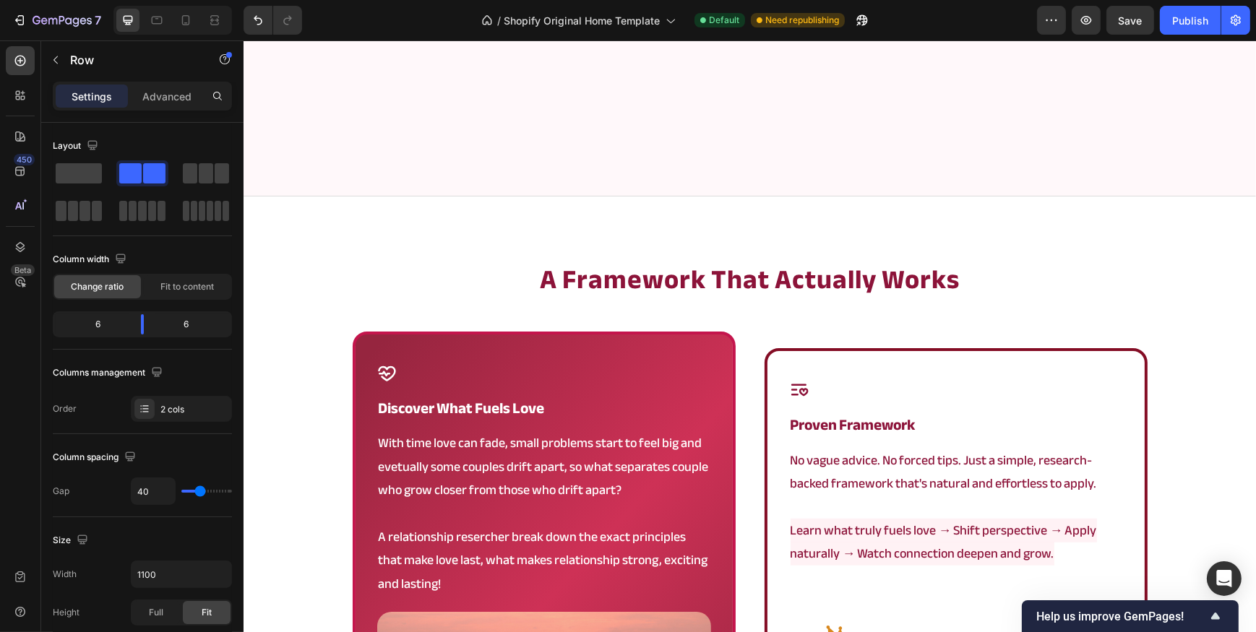
scroll to position [1379, 0]
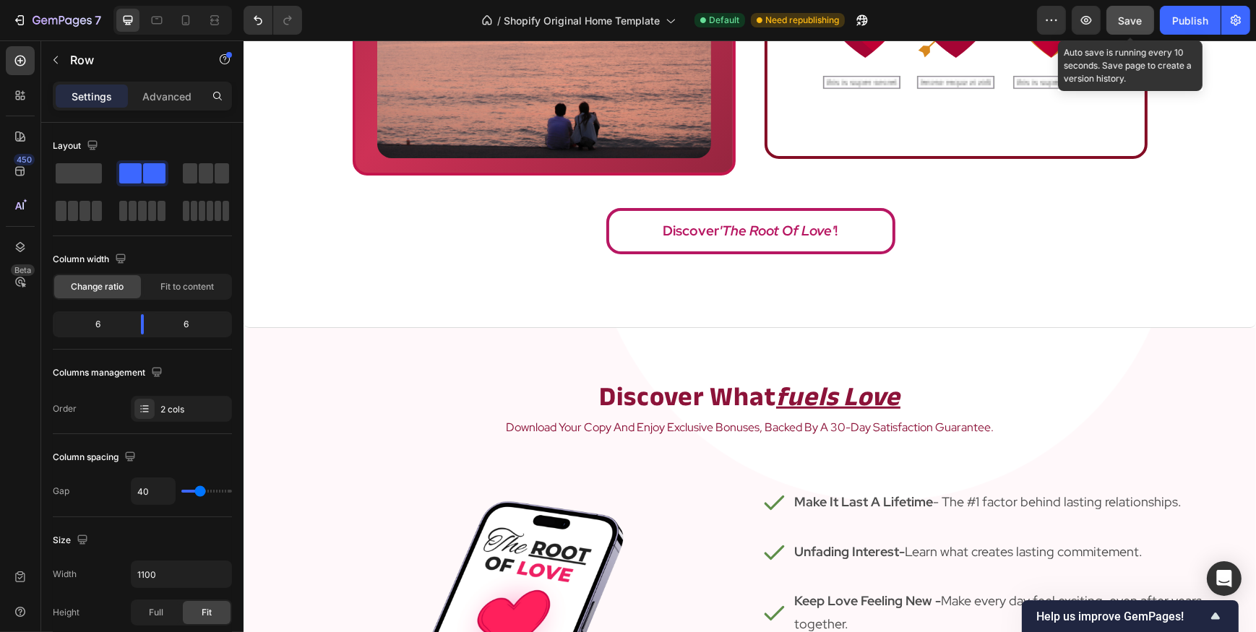
click at [1122, 34] on button "Save" at bounding box center [1130, 20] width 48 height 29
